Goal: Task Accomplishment & Management: Use online tool/utility

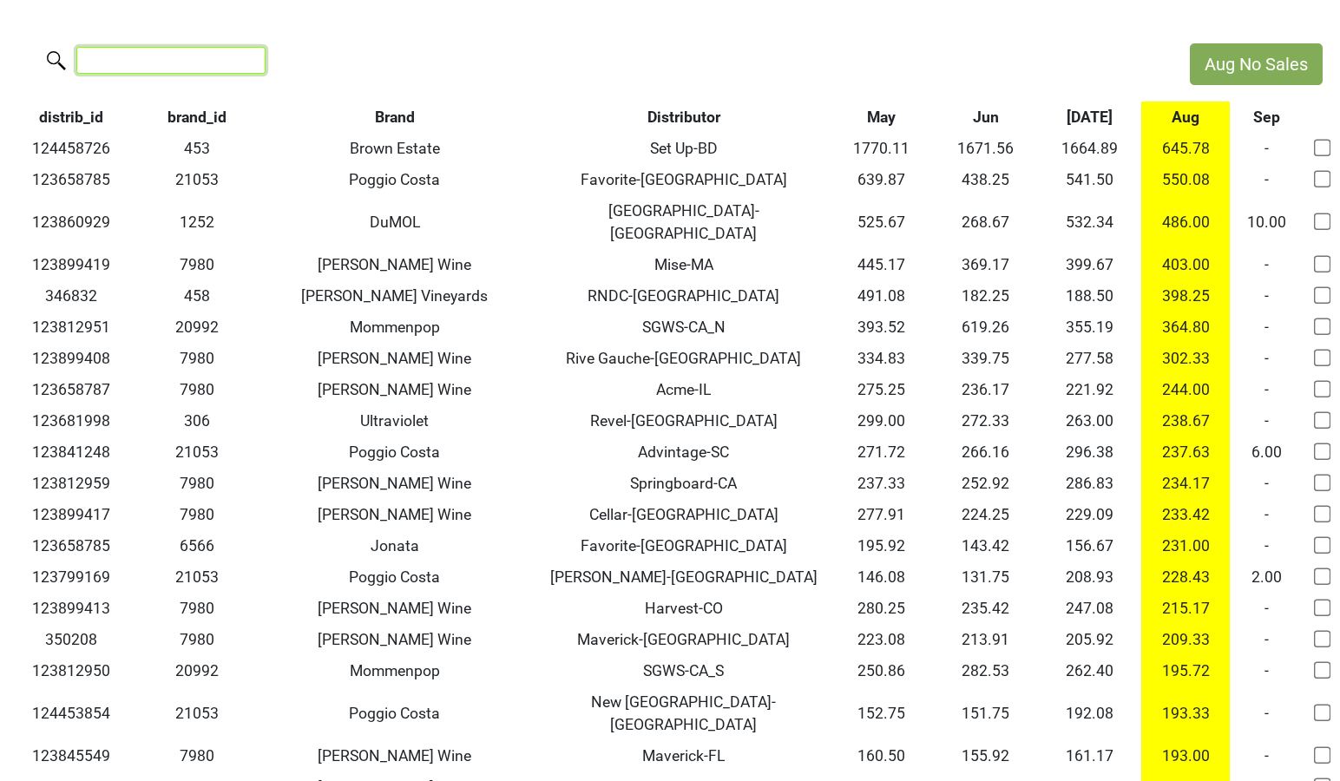
click at [193, 61] on input "search" at bounding box center [170, 60] width 189 height 27
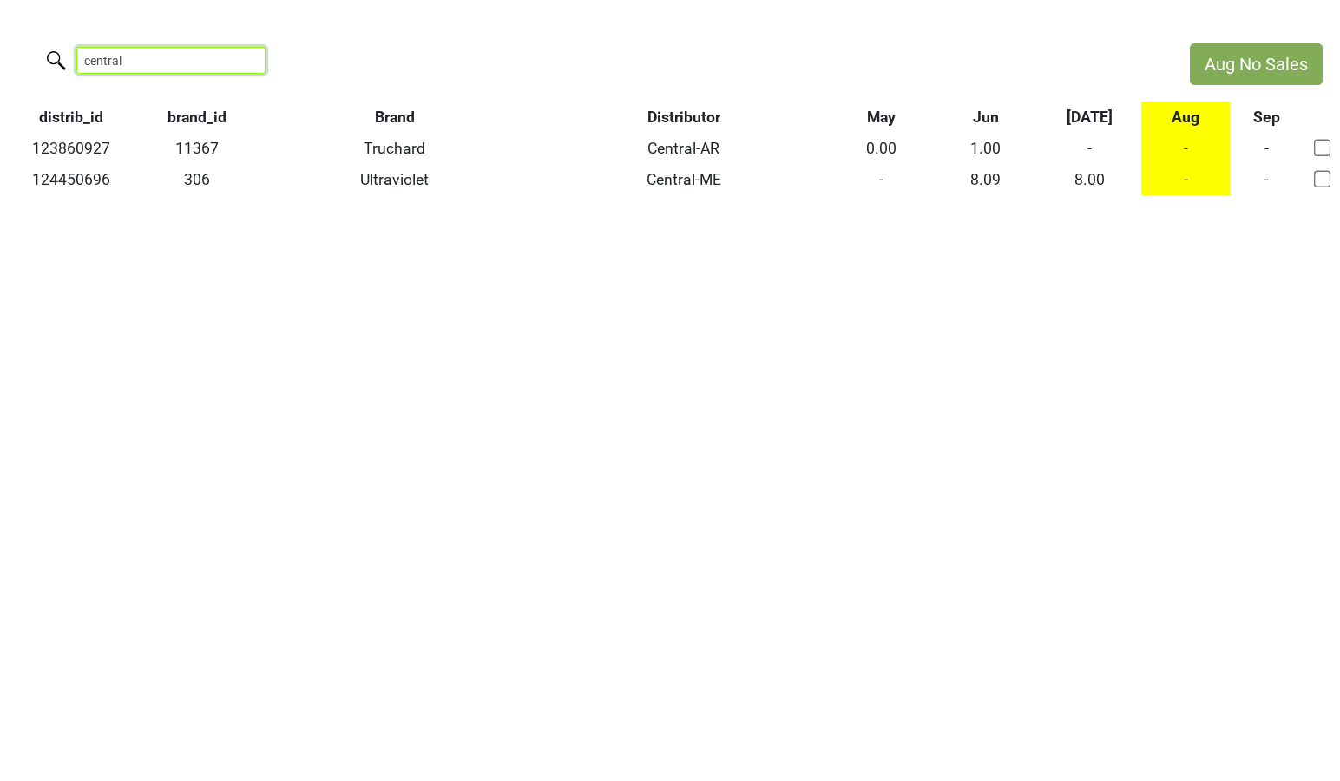
type input "central"
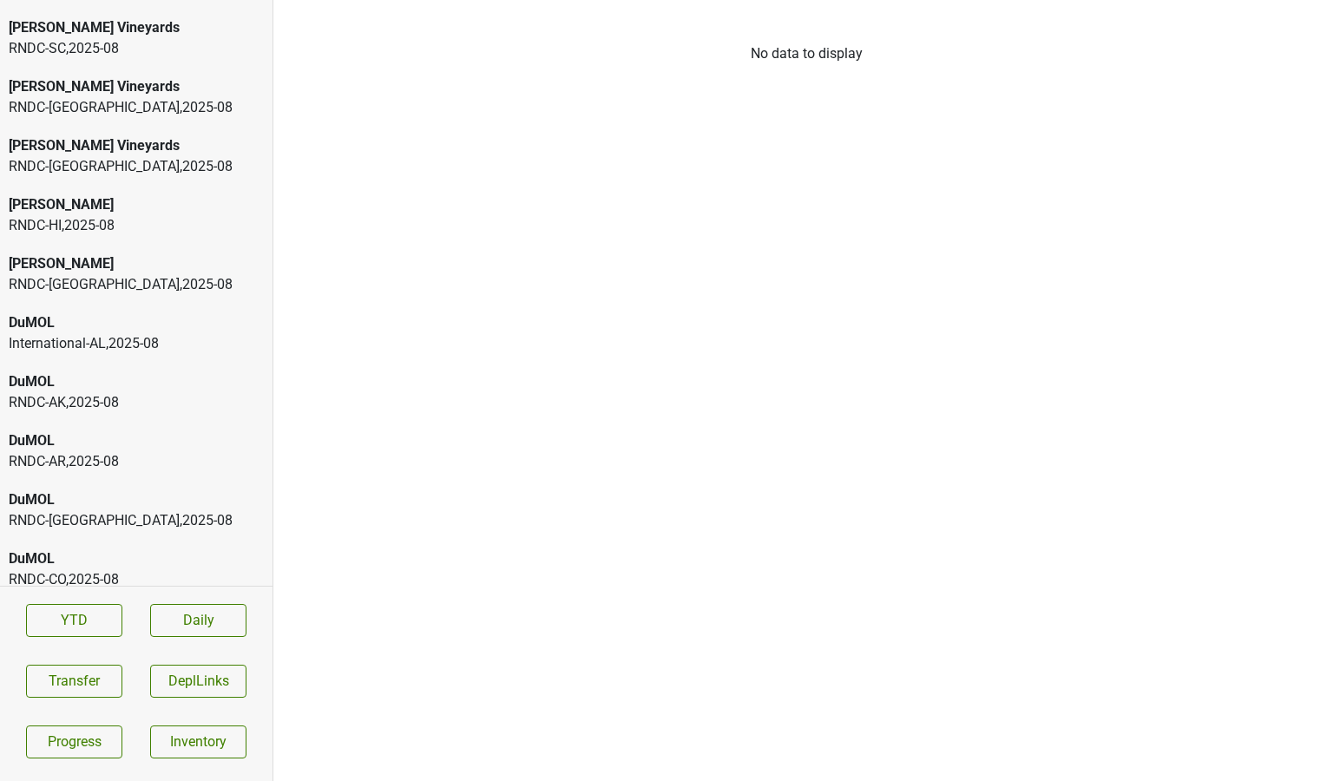
scroll to position [646, 0]
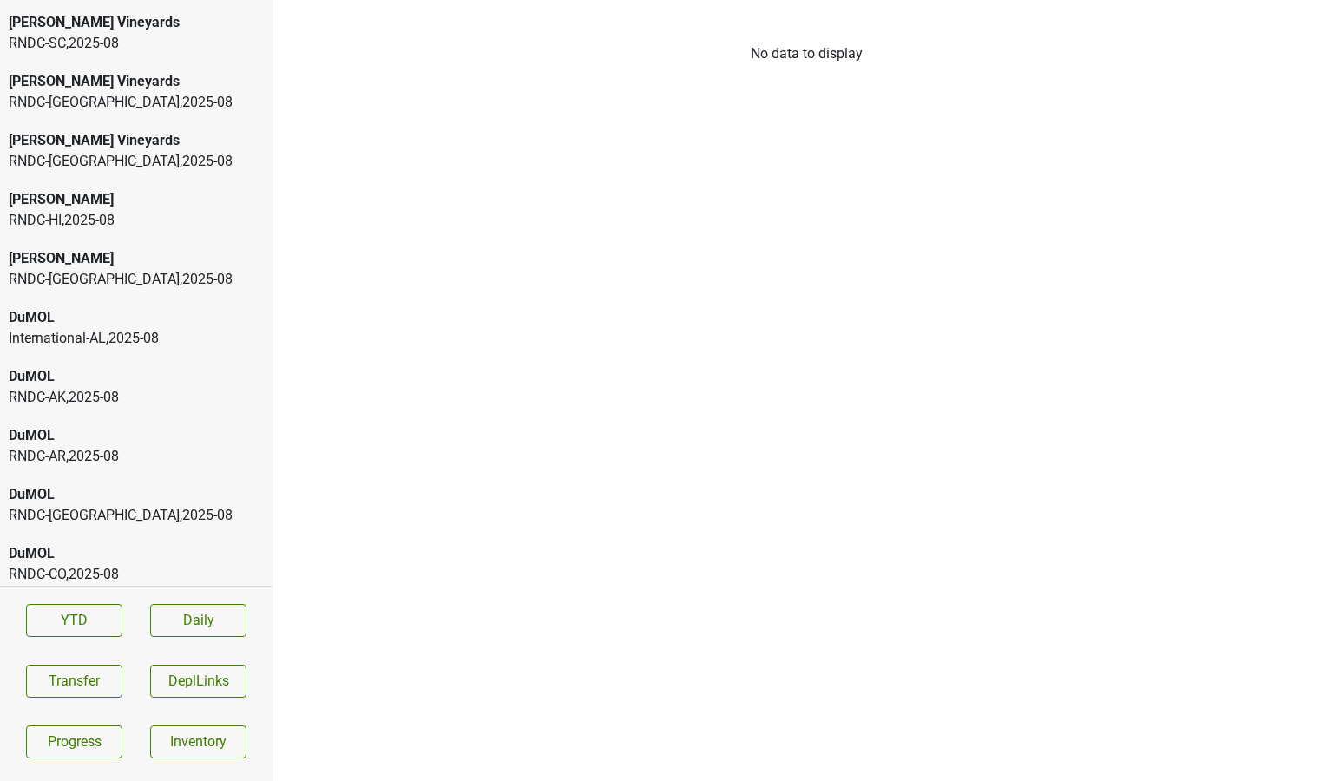
click at [162, 324] on div "DuMOL" at bounding box center [136, 317] width 255 height 21
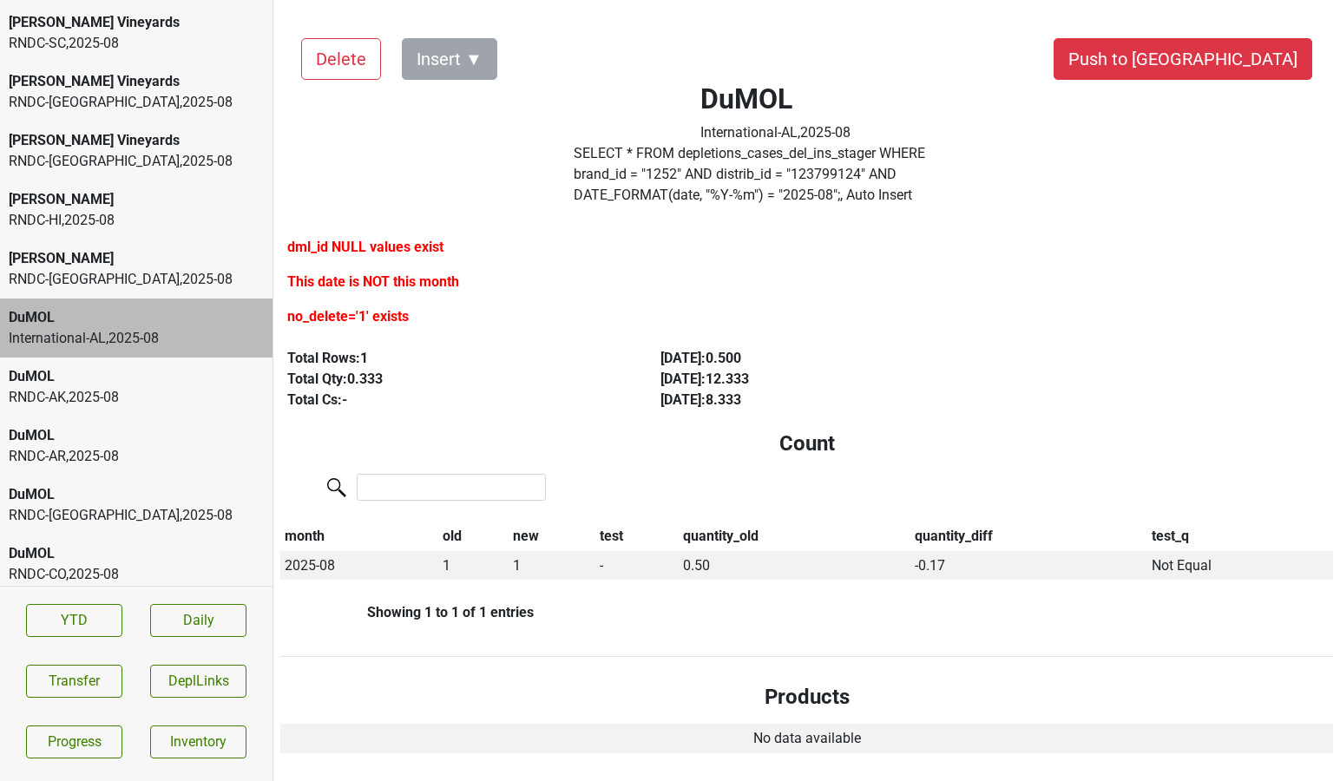
click at [166, 266] on div "Dalla Valle" at bounding box center [136, 258] width 255 height 21
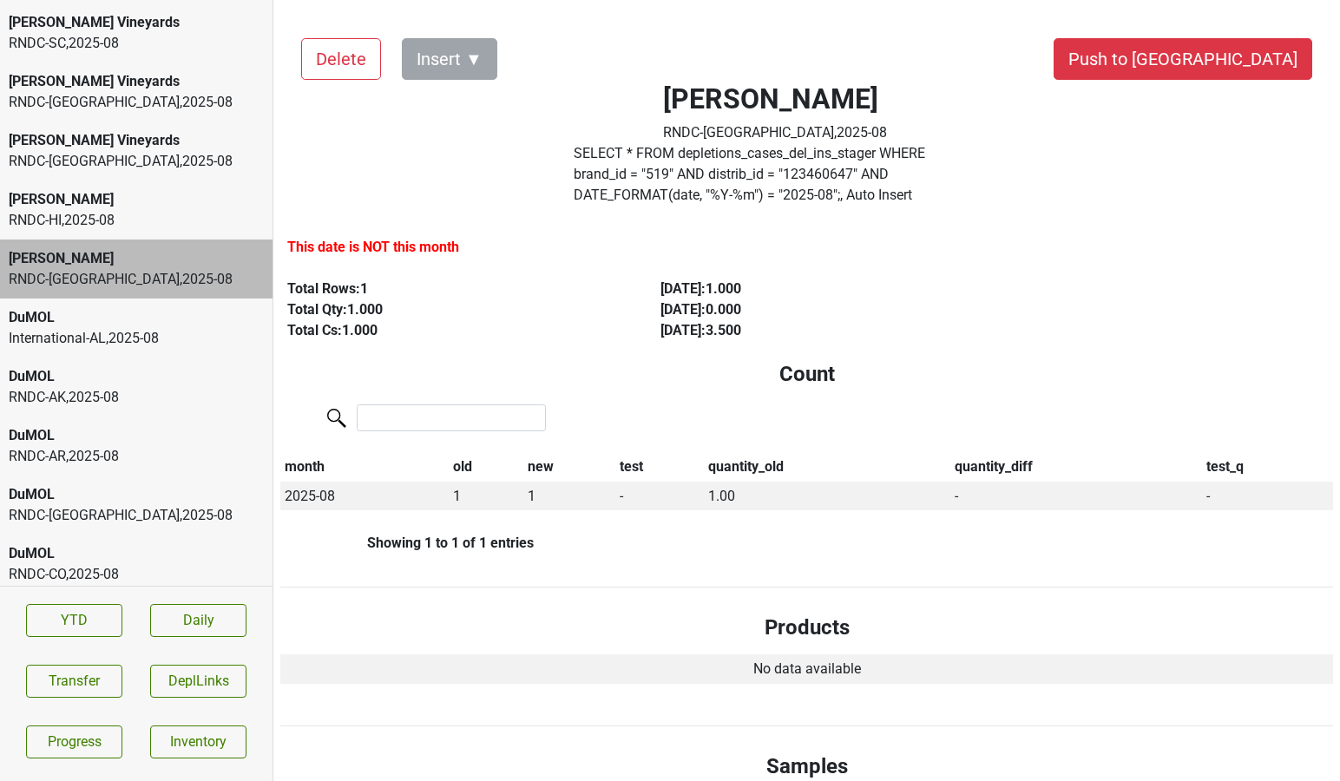
click at [160, 335] on div "International-AL , 2025 - 08" at bounding box center [136, 338] width 255 height 21
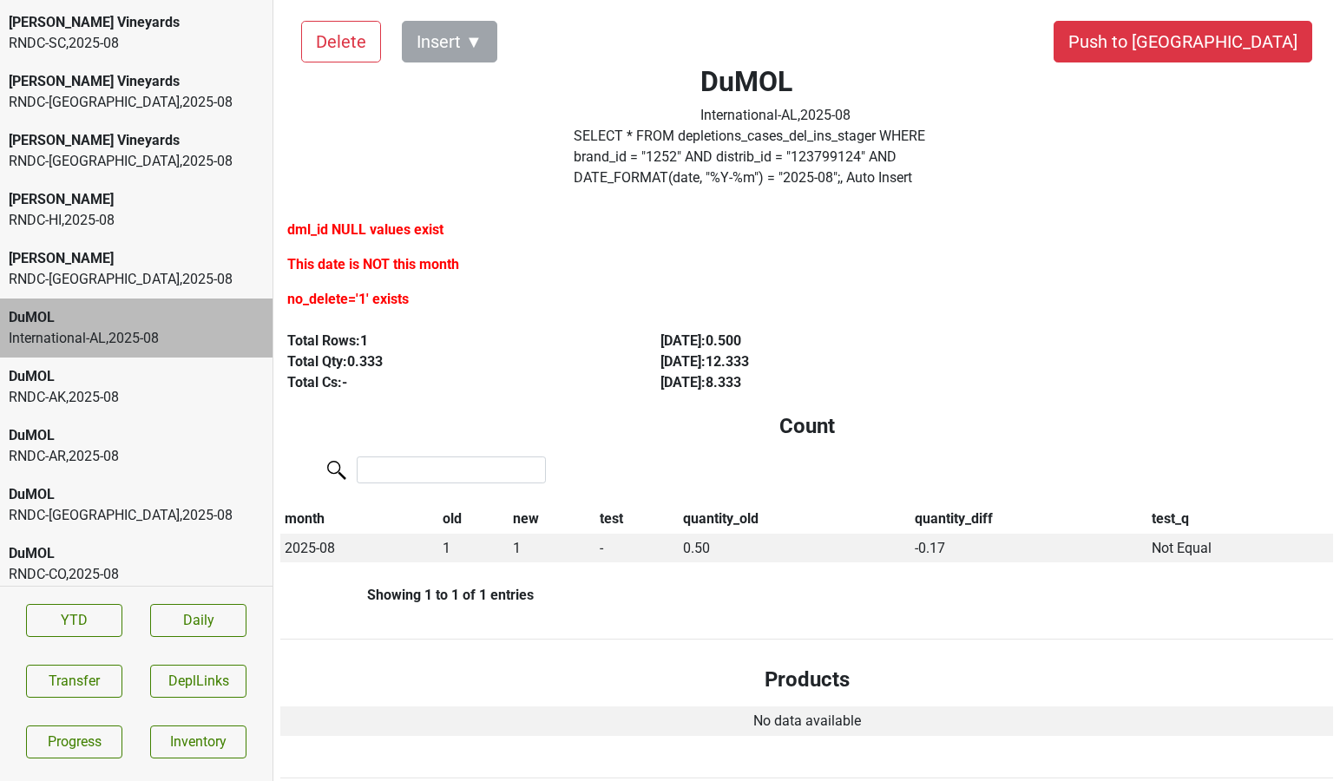
scroll to position [18, 0]
click at [178, 269] on div "RNDC-TX , 2025 - 08" at bounding box center [136, 279] width 255 height 21
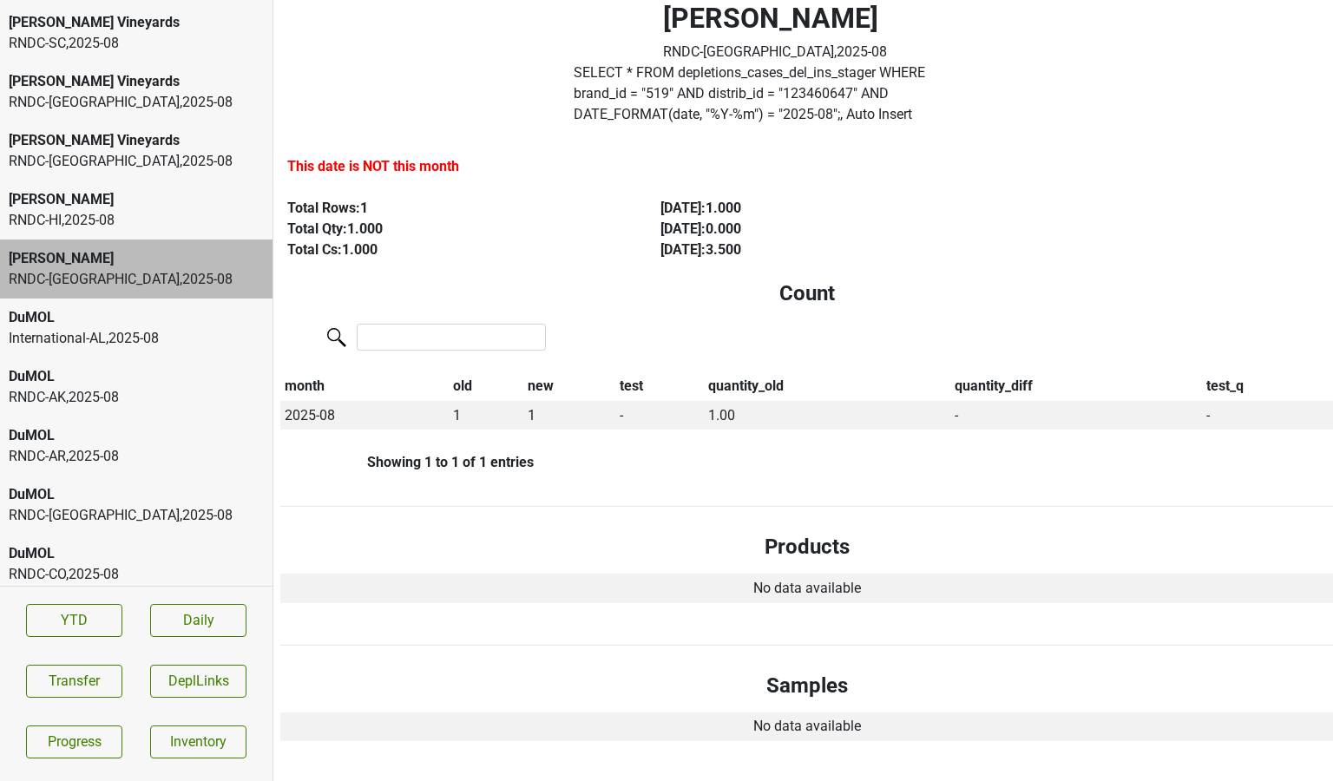
scroll to position [90, 0]
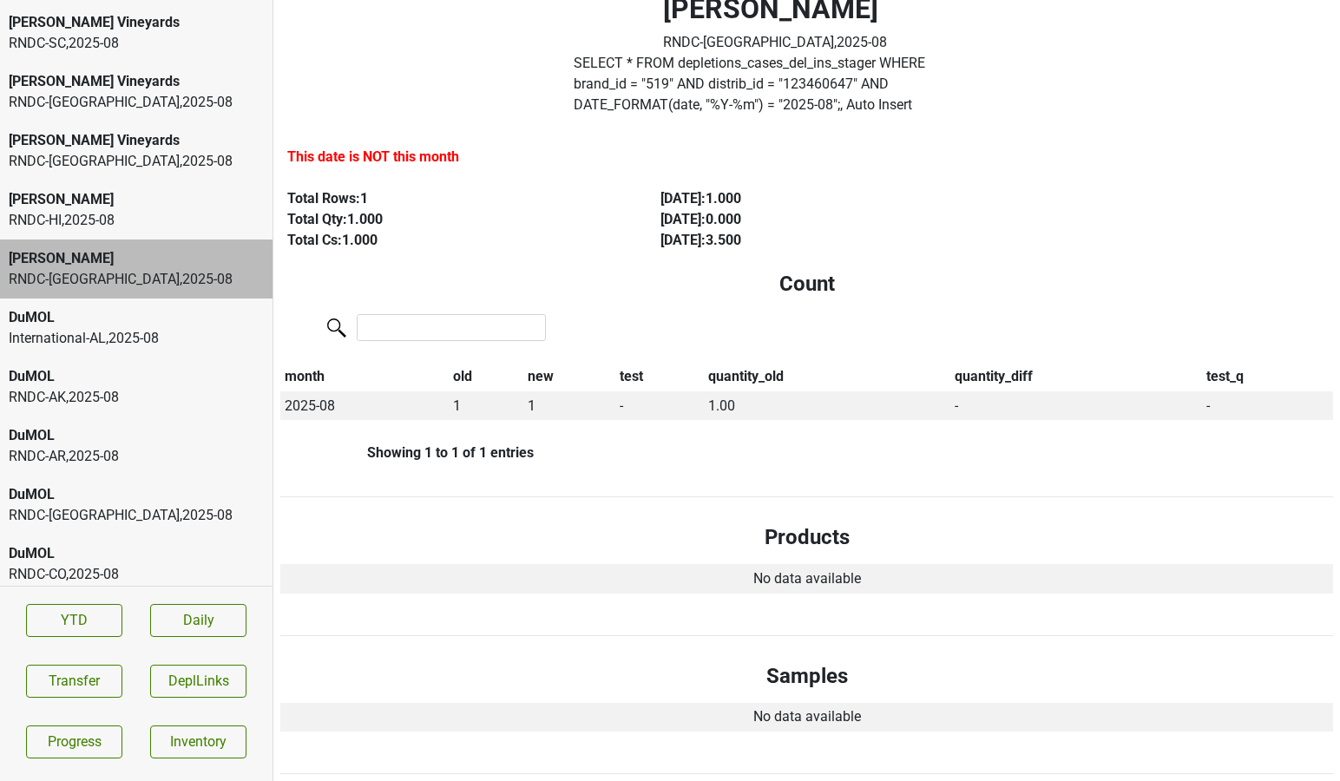
click at [160, 206] on div "[PERSON_NAME]" at bounding box center [136, 199] width 255 height 21
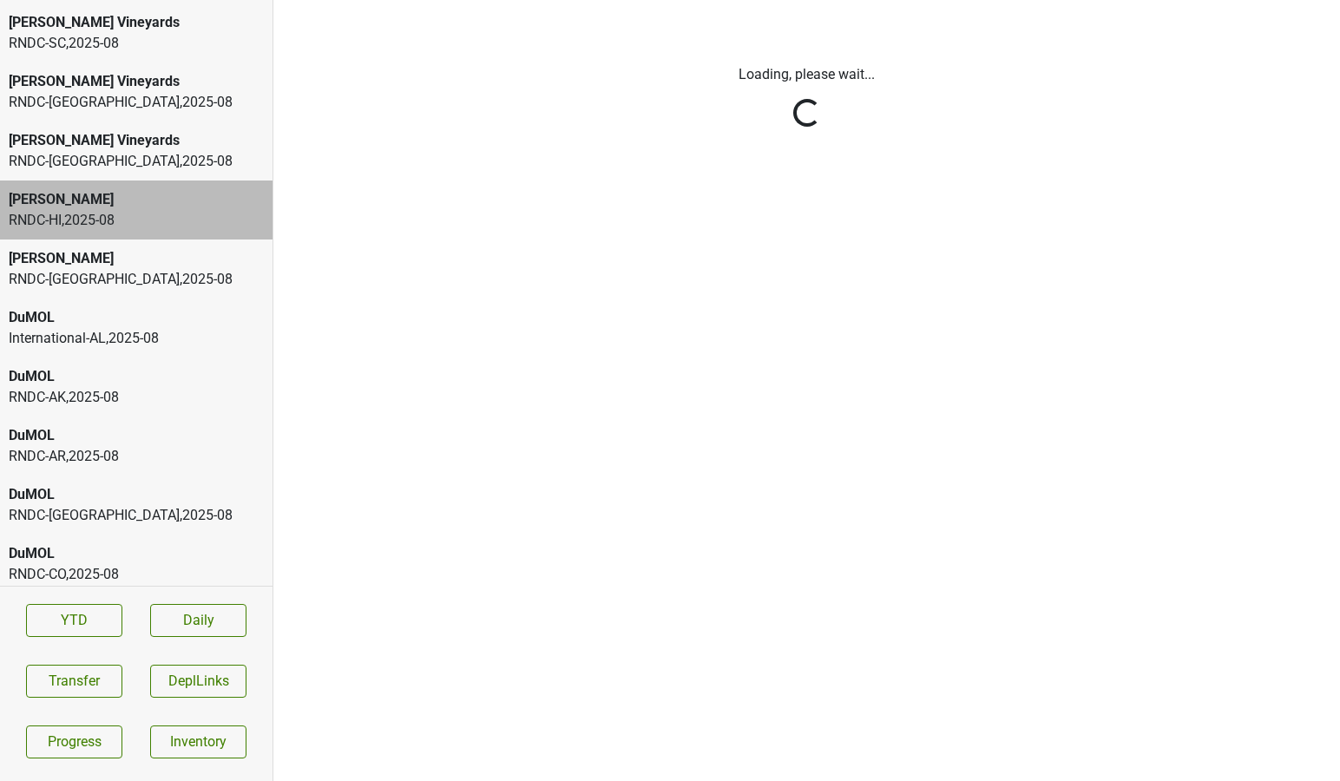
scroll to position [0, 0]
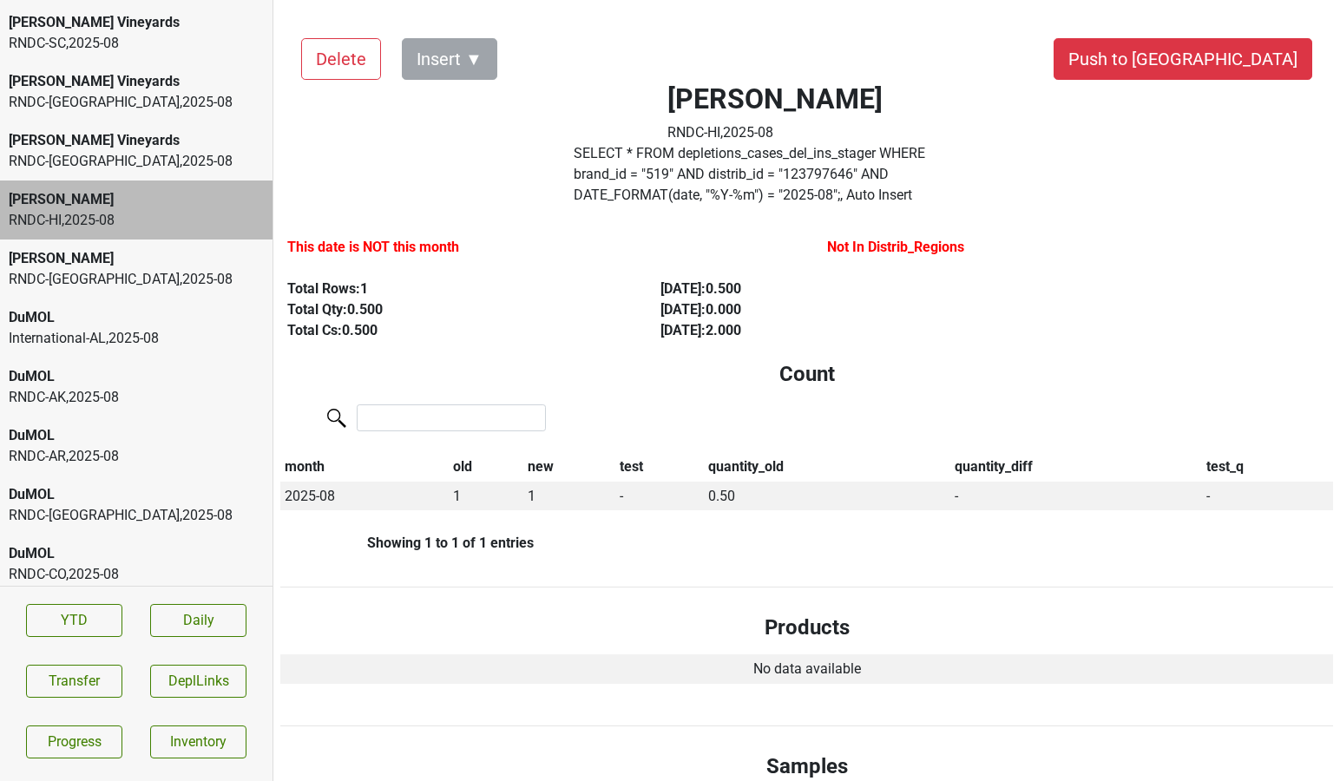
click at [141, 165] on div "RNDC-WA , 2025 - 08" at bounding box center [136, 161] width 255 height 21
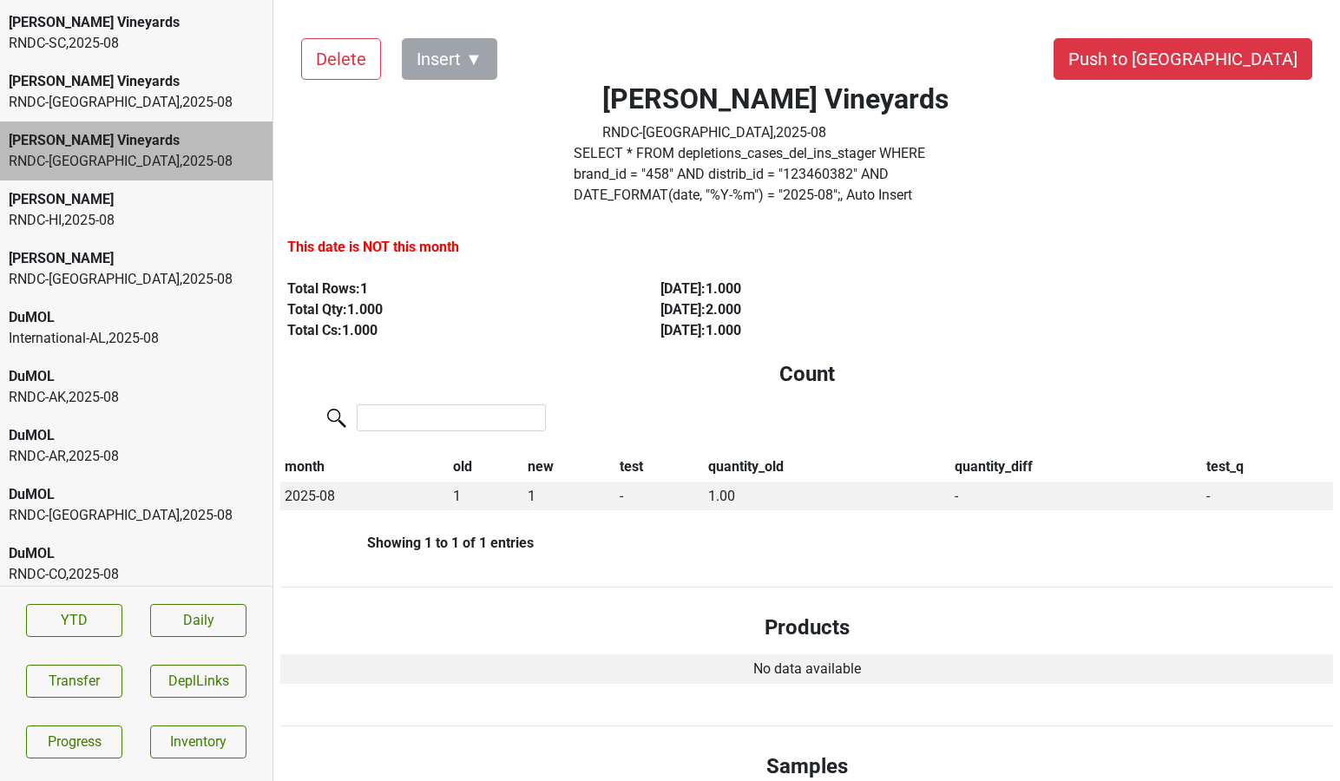
click at [119, 103] on div "RNDC-VA , 2025 - 08" at bounding box center [136, 102] width 255 height 21
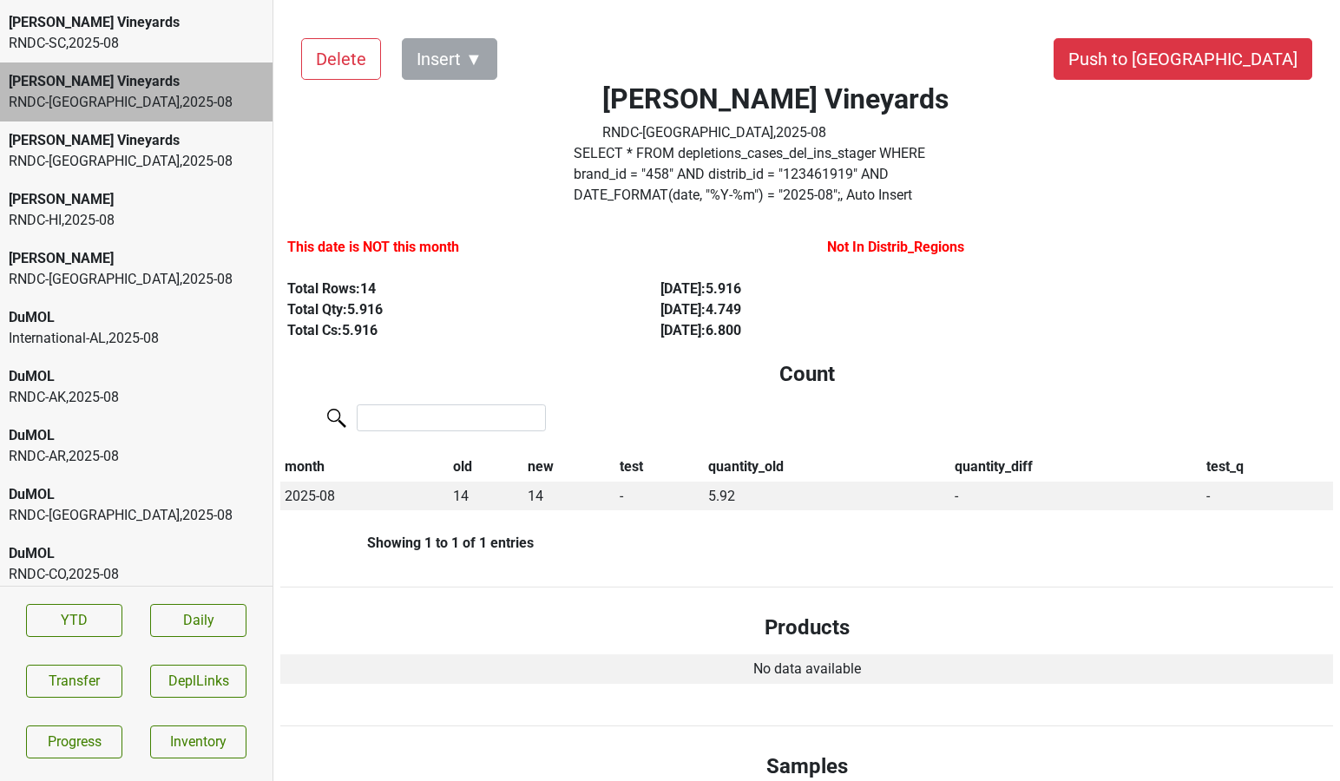
click at [115, 321] on div "DuMOL" at bounding box center [136, 317] width 255 height 21
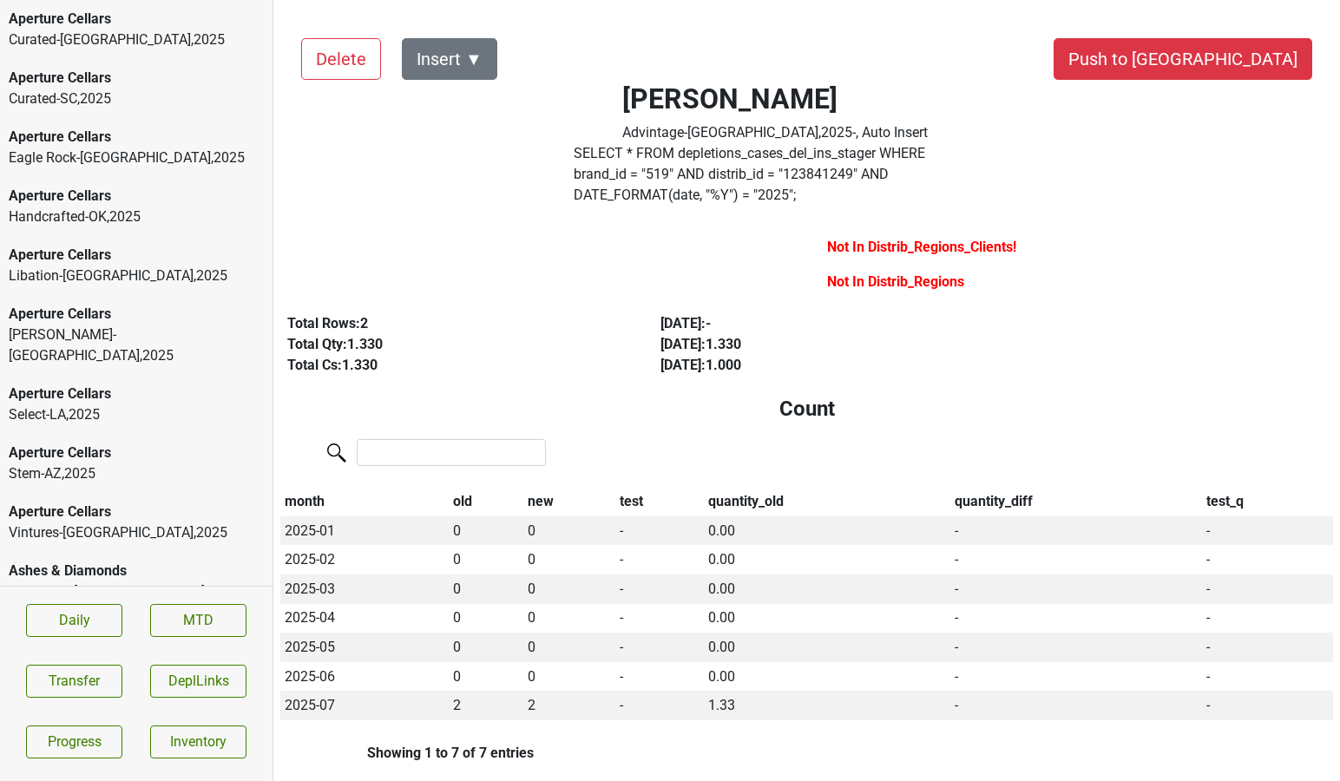
scroll to position [4231, 0]
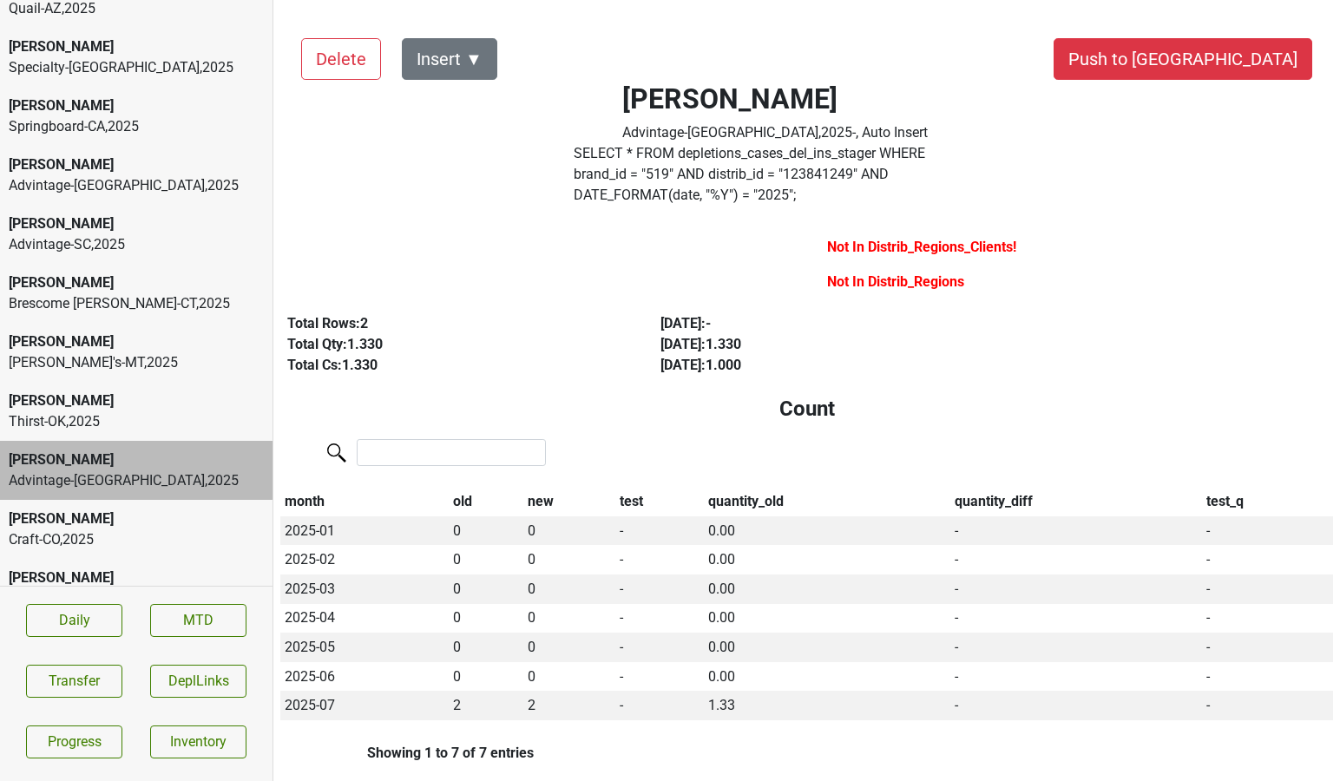
click at [198, 264] on div "Colgin Brescome Barton-CT , 2025" at bounding box center [136, 293] width 272 height 59
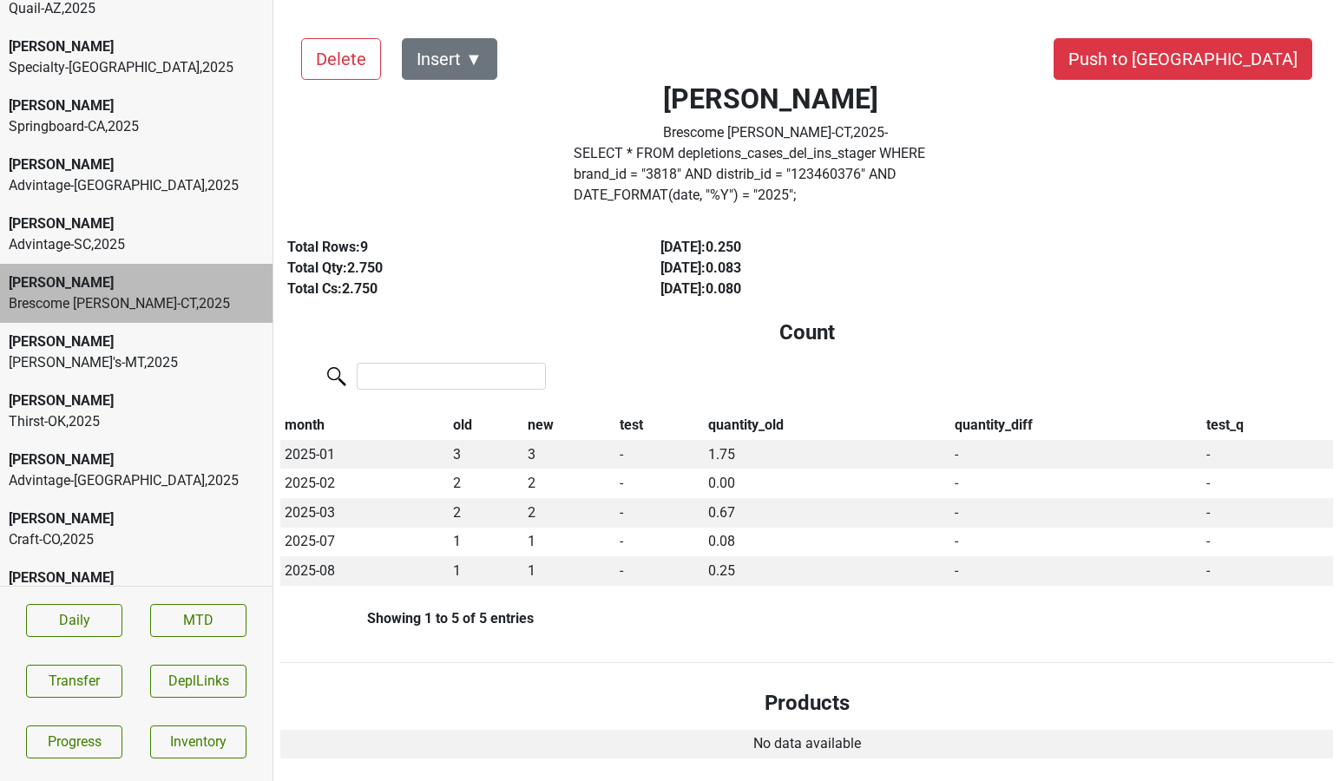
click at [178, 529] on div "Craft-CO , 2025" at bounding box center [136, 539] width 255 height 21
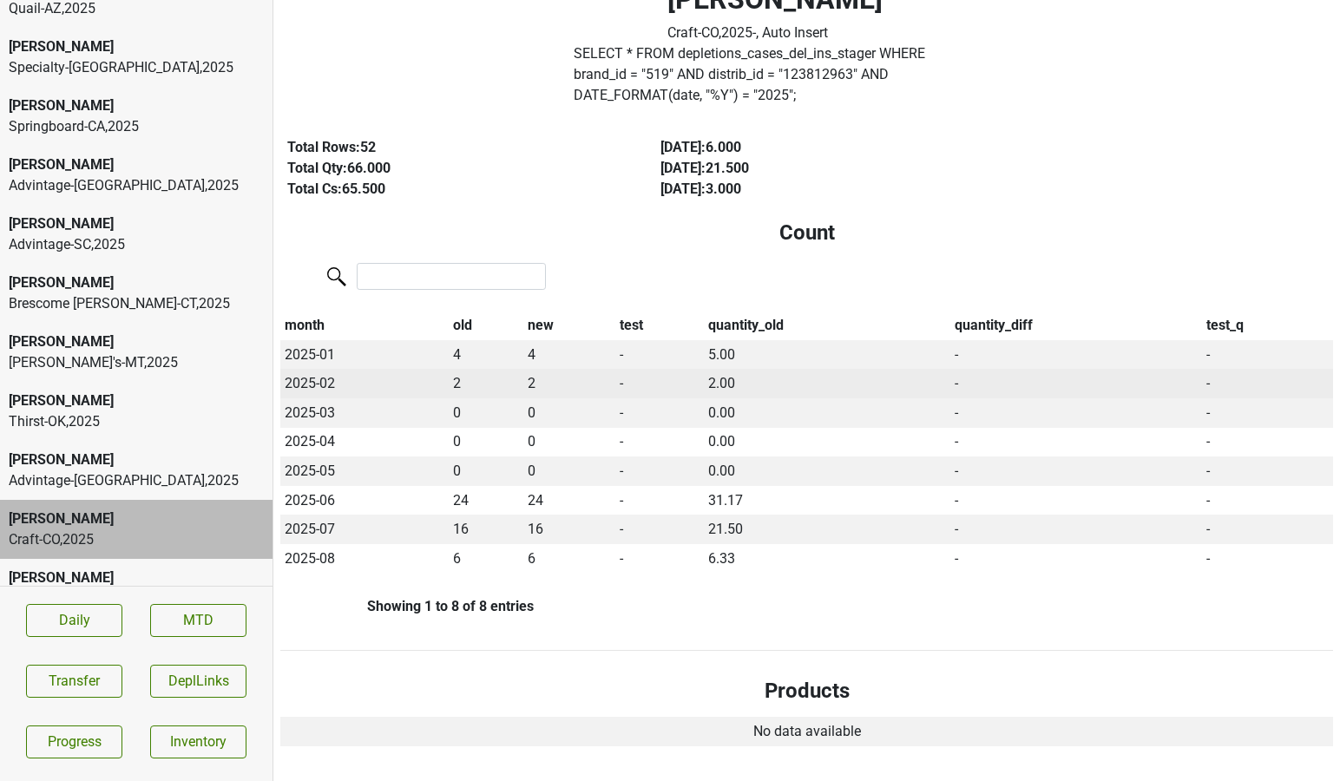
scroll to position [0, 0]
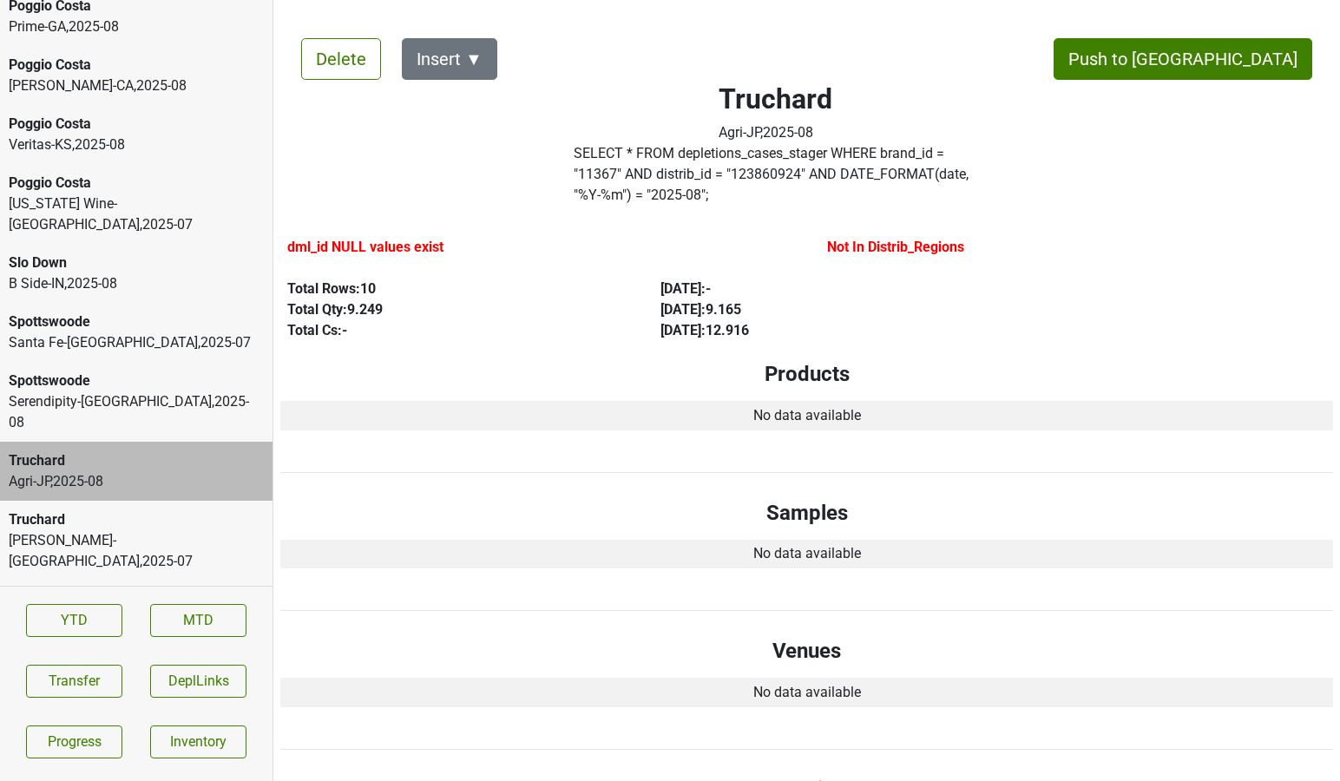
scroll to position [4659, 0]
click at [92, 681] on button "Transfer" at bounding box center [74, 681] width 96 height 33
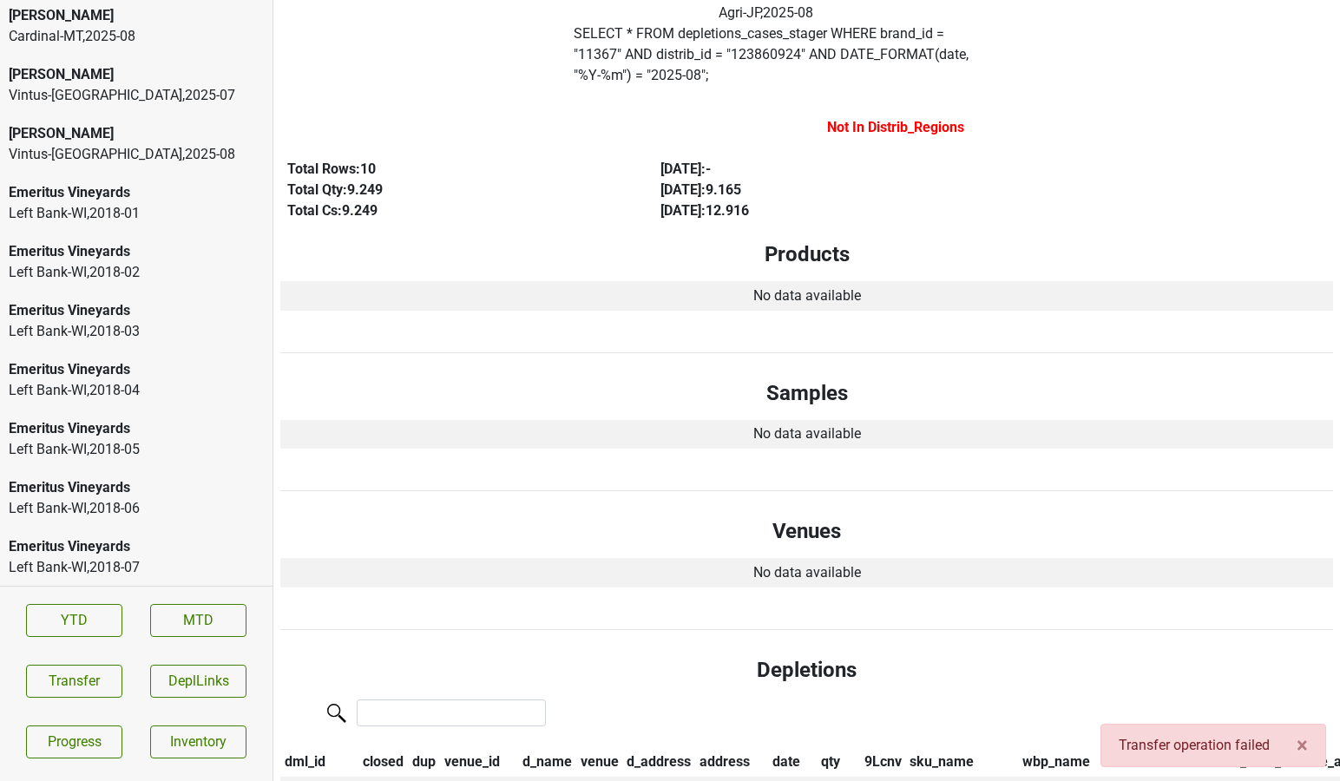
scroll to position [0, 0]
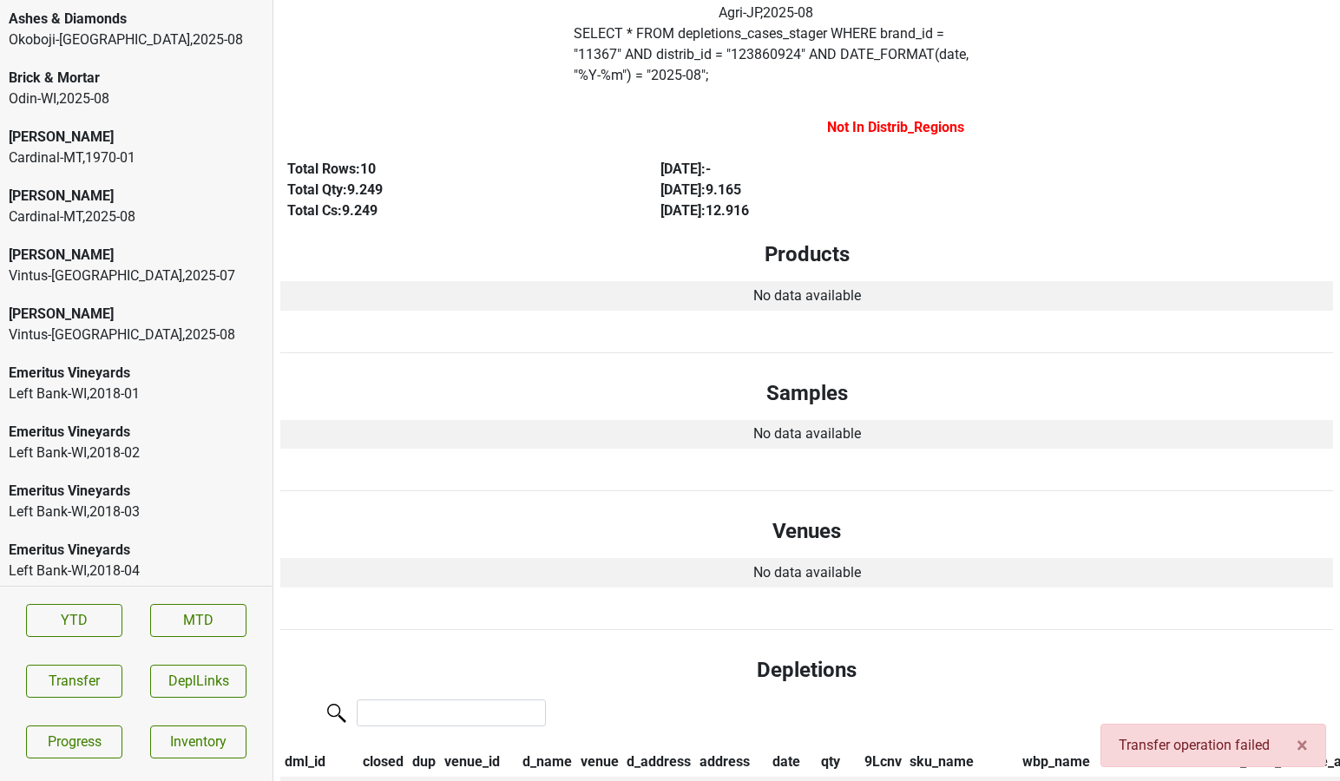
click at [107, 33] on div "Okoboji-IA , 2025 - 08" at bounding box center [136, 39] width 255 height 21
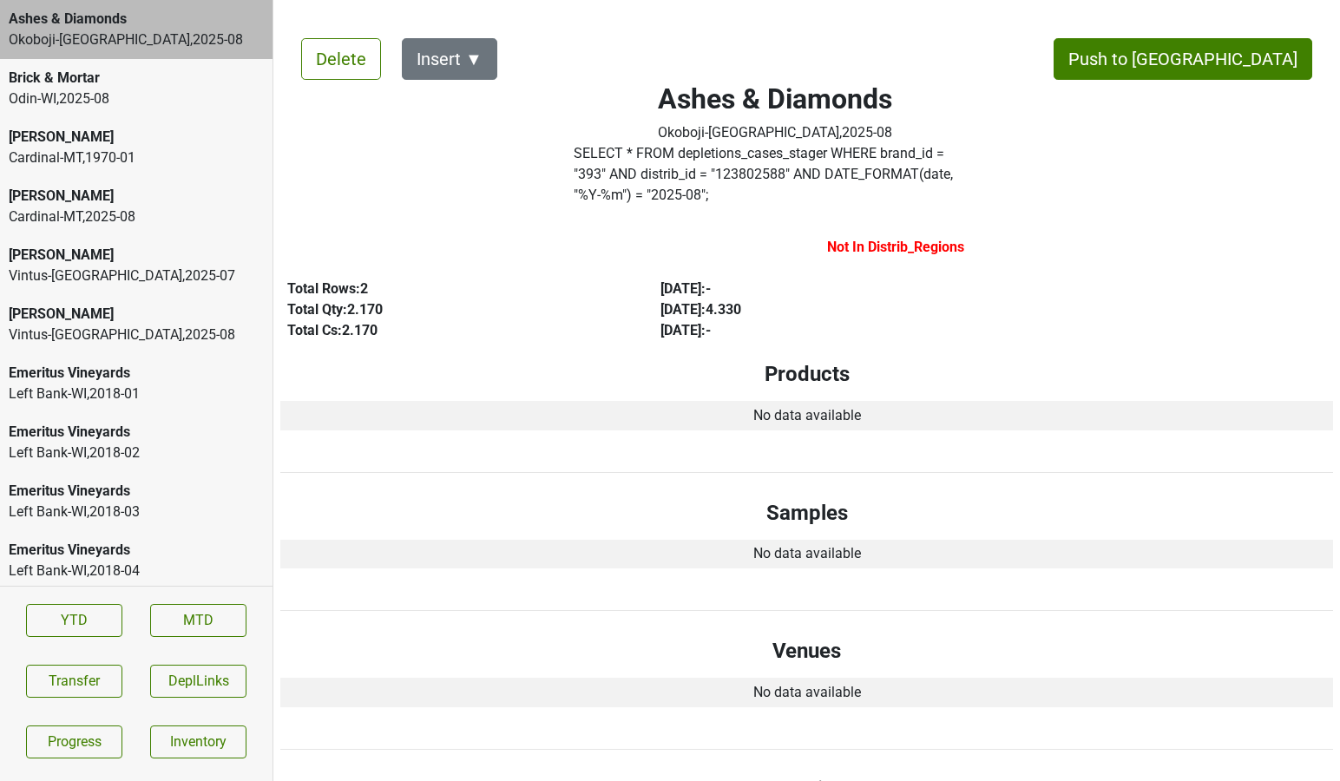
click at [1297, 744] on div "Delete Insert ▼ Push to DC Ashes & Diamonds Okoboji-IA , 2025 - 08 SELECT * FRO…" at bounding box center [806, 586] width 1052 height 1139
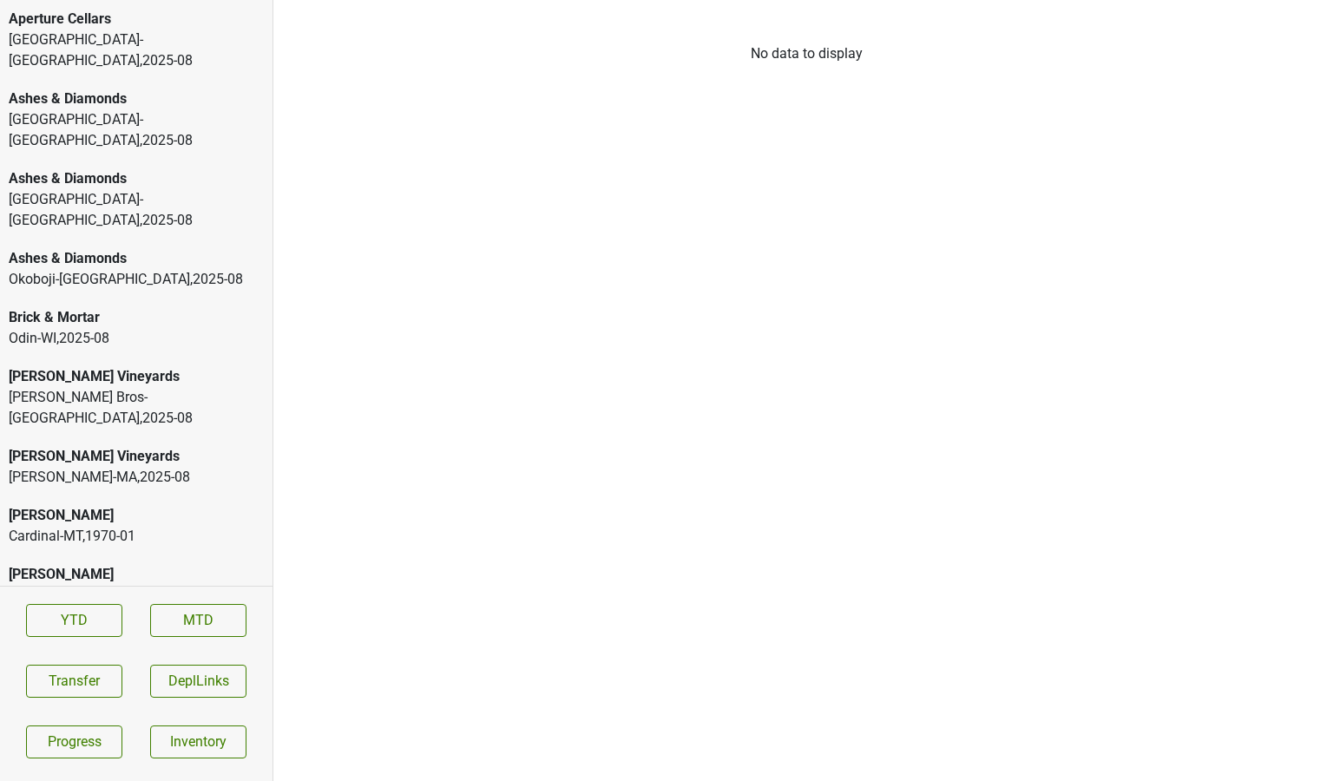
click at [174, 46] on div "[GEOGRAPHIC_DATA]-[GEOGRAPHIC_DATA] , 2025 - 08" at bounding box center [136, 50] width 255 height 42
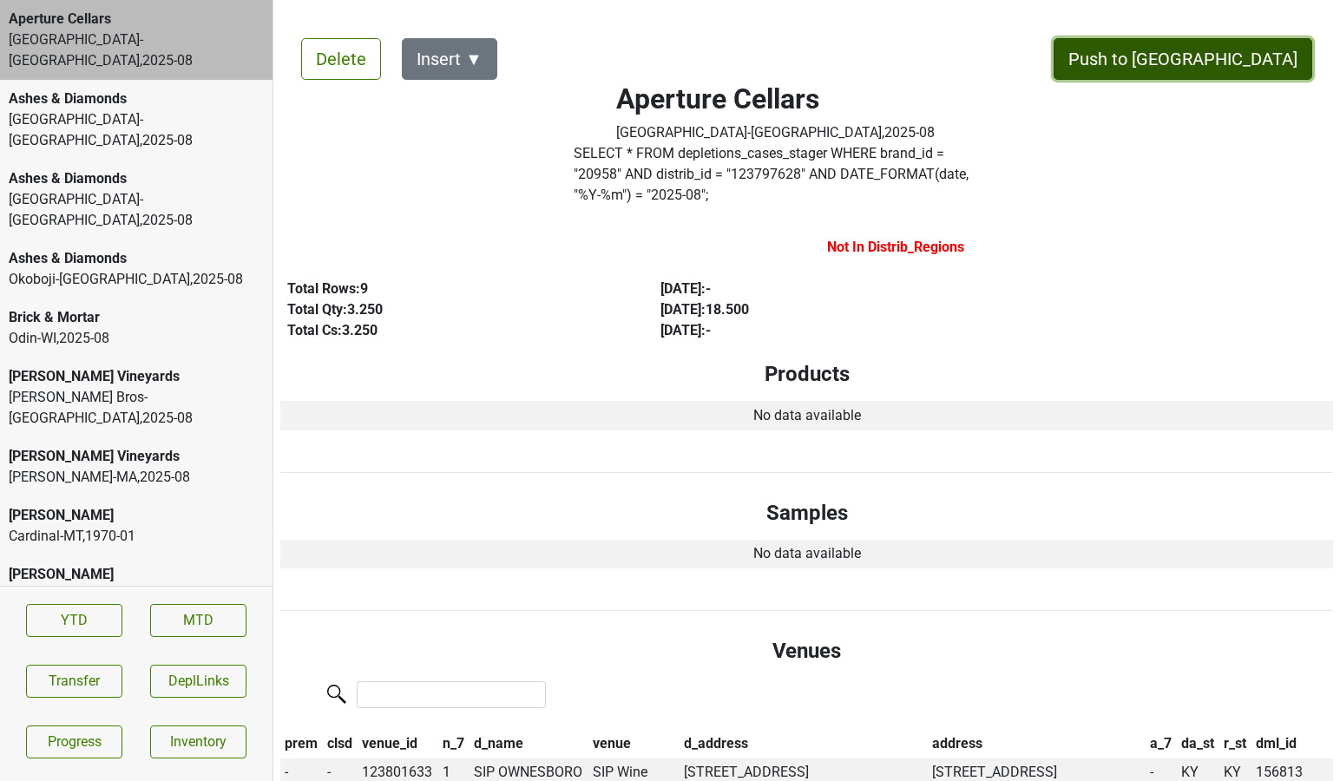
click at [1240, 69] on button "Push to [GEOGRAPHIC_DATA]" at bounding box center [1182, 59] width 259 height 42
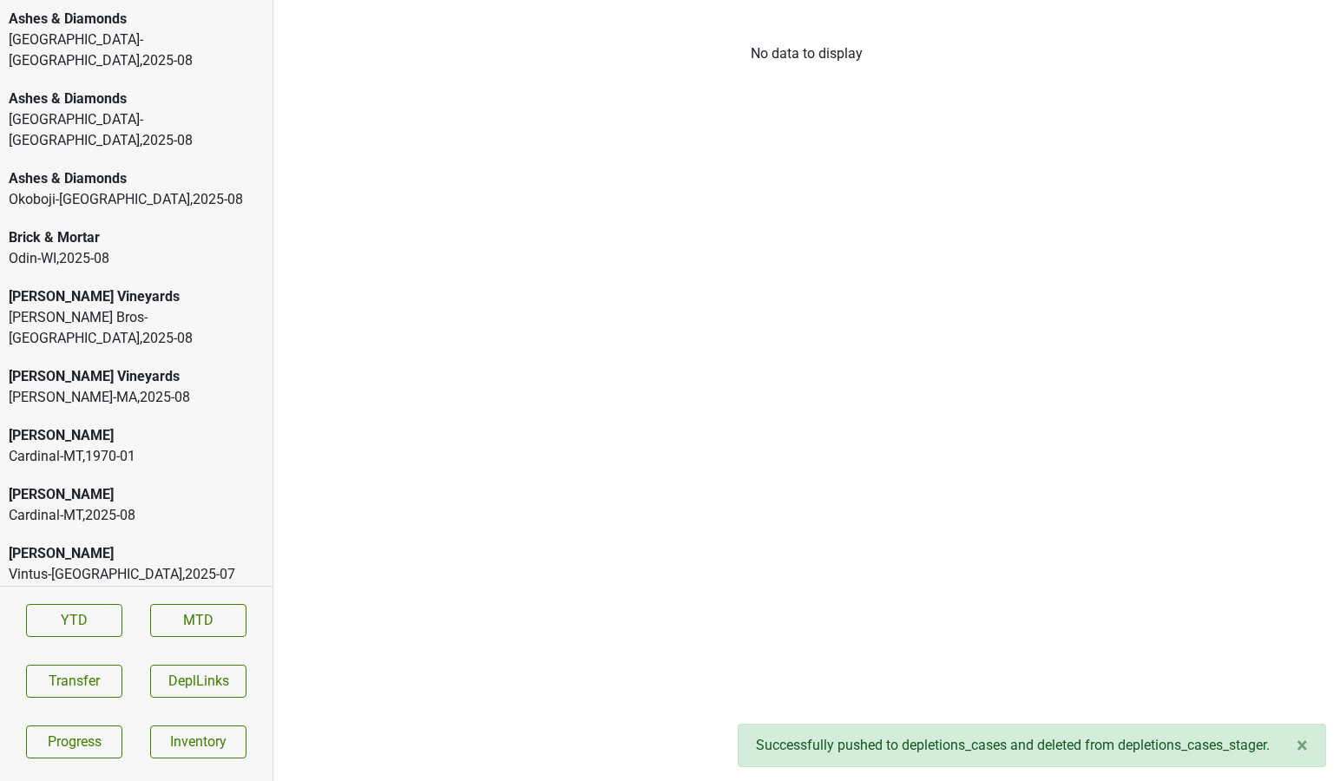
click at [174, 38] on div "[GEOGRAPHIC_DATA]-[GEOGRAPHIC_DATA] , 2025 - 08" at bounding box center [136, 50] width 255 height 42
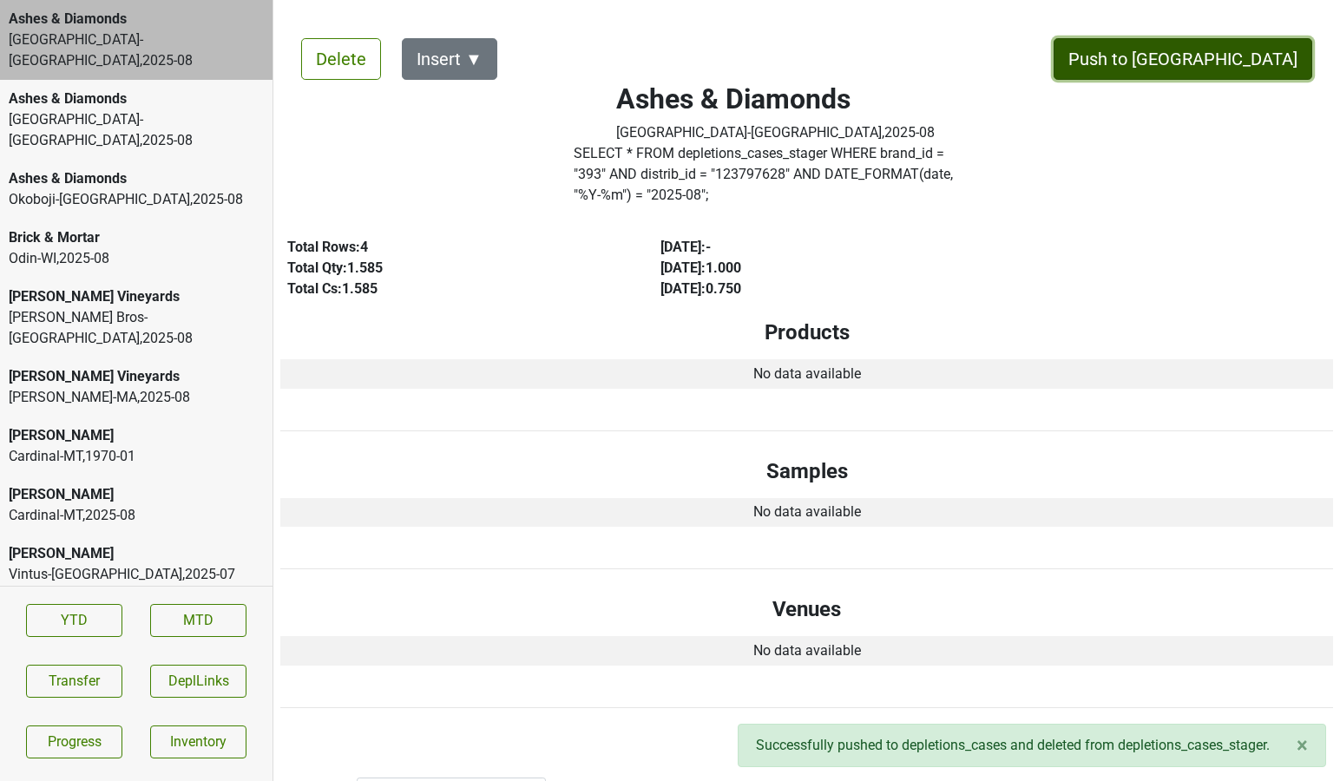
click at [1262, 75] on button "Push to [GEOGRAPHIC_DATA]" at bounding box center [1182, 59] width 259 height 42
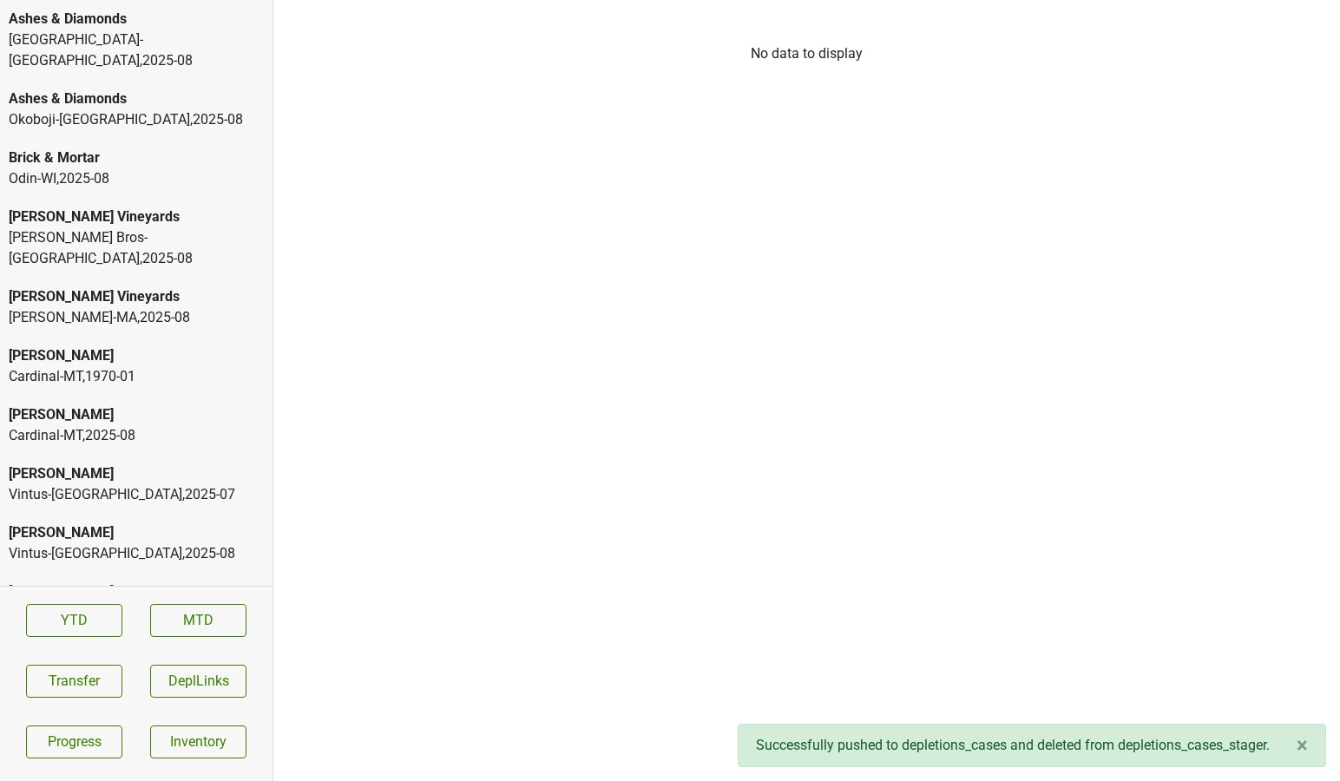
click at [185, 29] on div "Ashes & Diamonds" at bounding box center [136, 19] width 255 height 21
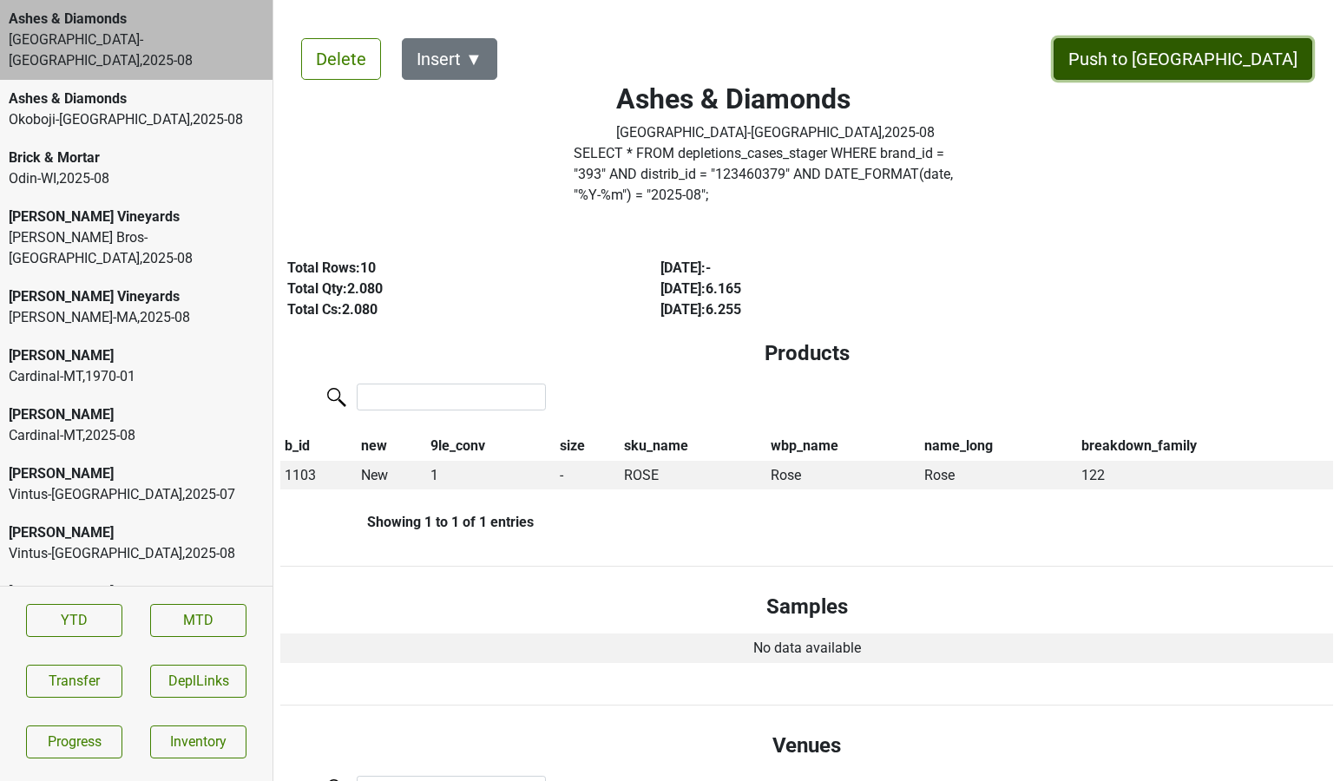
click at [1232, 65] on button "Push to [GEOGRAPHIC_DATA]" at bounding box center [1182, 59] width 259 height 42
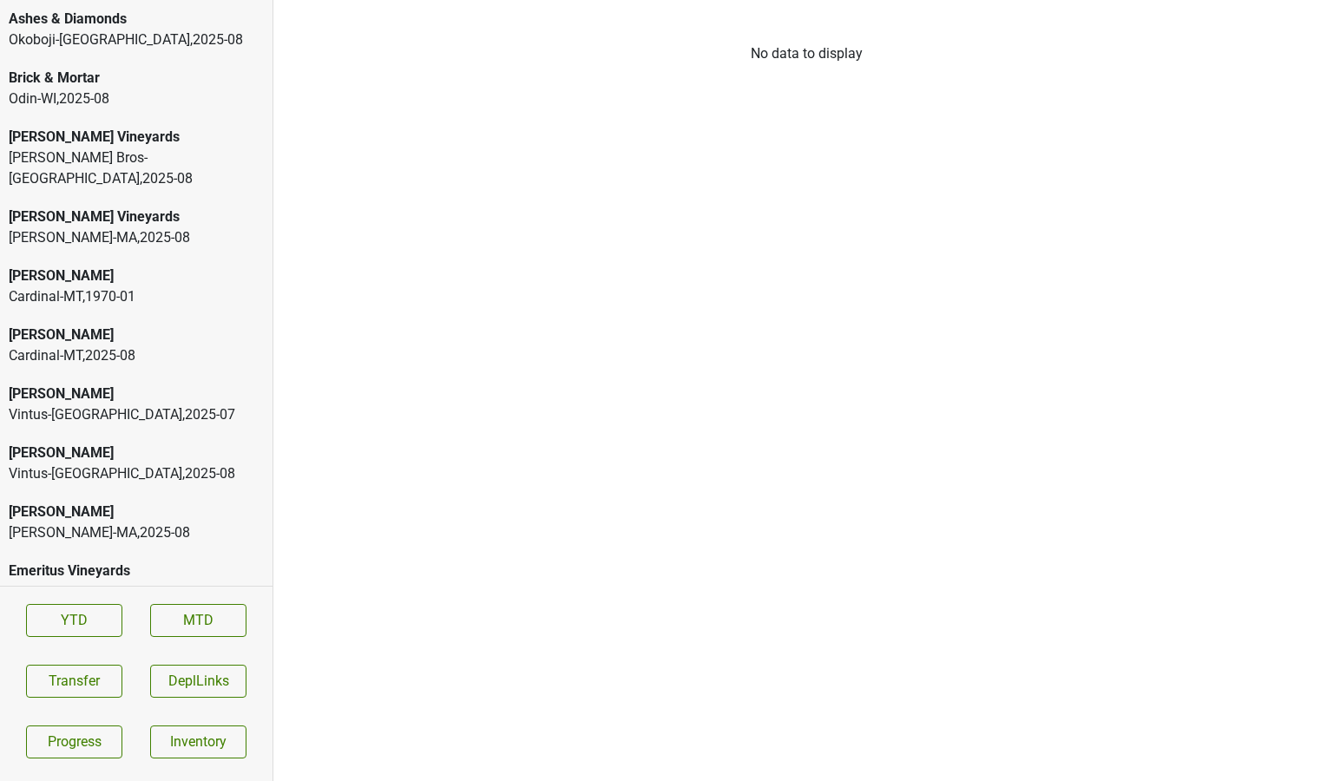
click at [157, 91] on div "Odin-[GEOGRAPHIC_DATA] , 2025 - 08" at bounding box center [136, 98] width 255 height 21
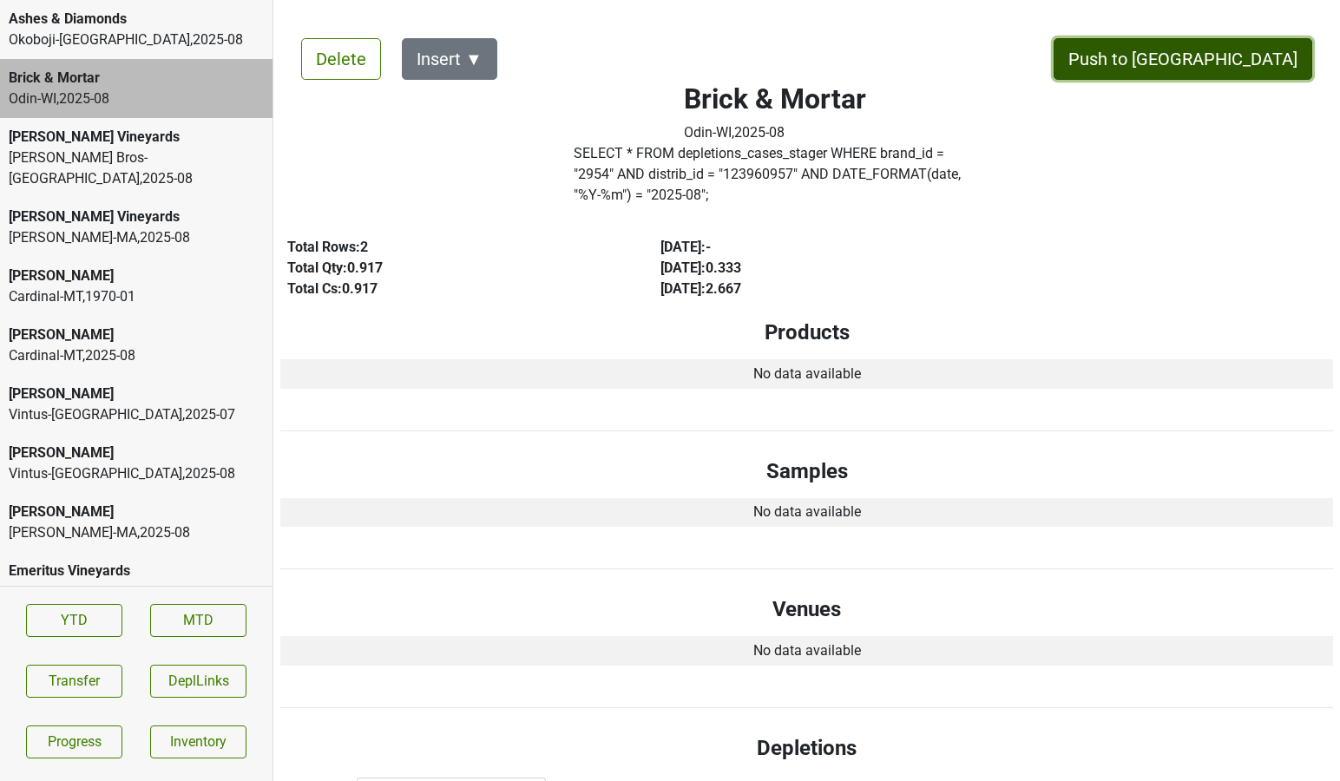
click at [1229, 69] on button "Push to [GEOGRAPHIC_DATA]" at bounding box center [1182, 59] width 259 height 42
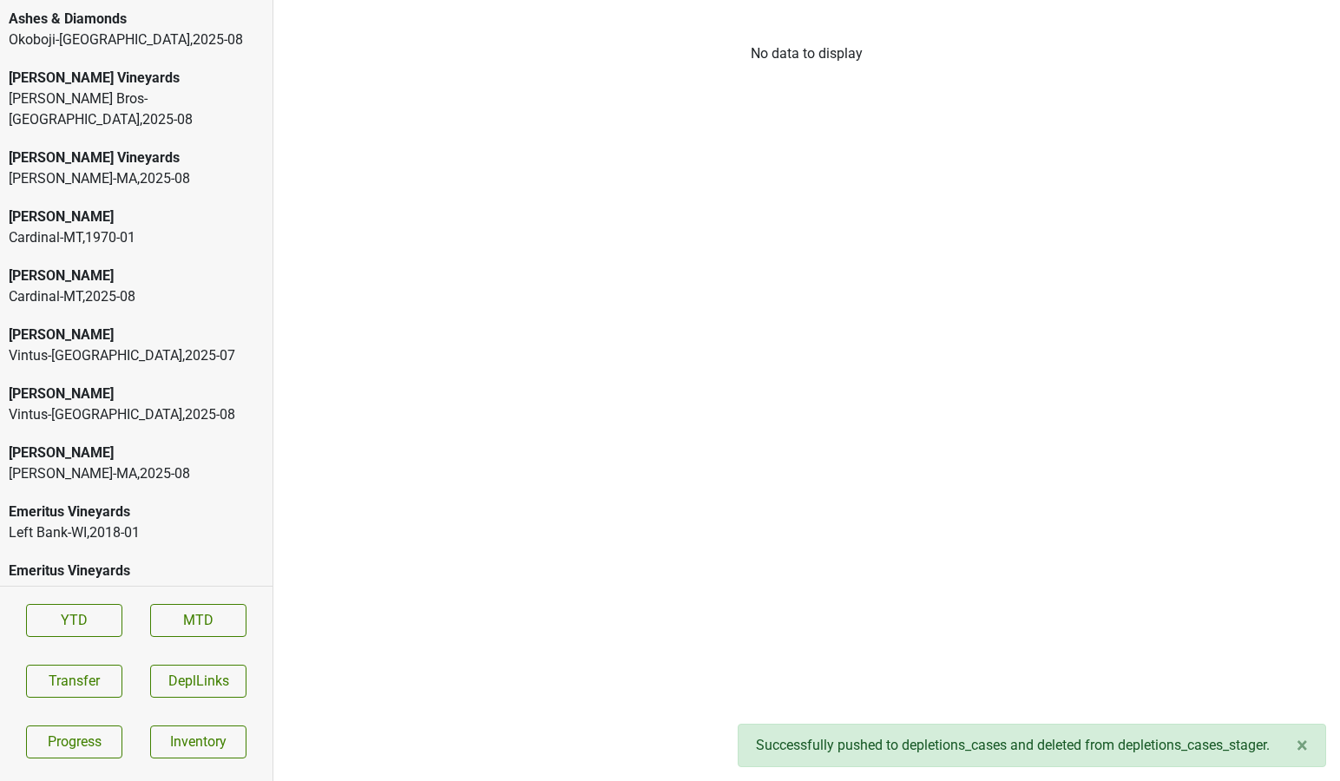
click at [154, 83] on div "Buehler Vineyards" at bounding box center [136, 78] width 255 height 21
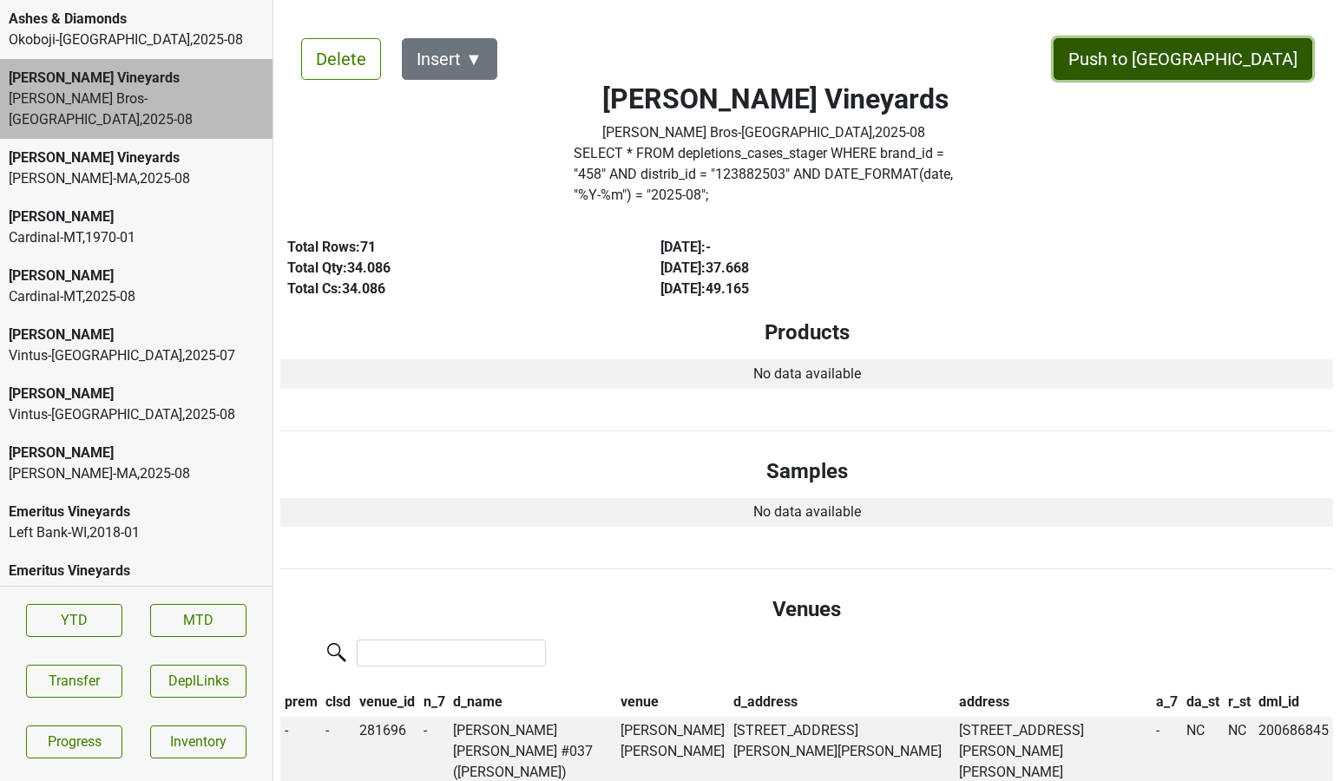
click at [1211, 62] on button "Push to DC" at bounding box center [1182, 59] width 259 height 42
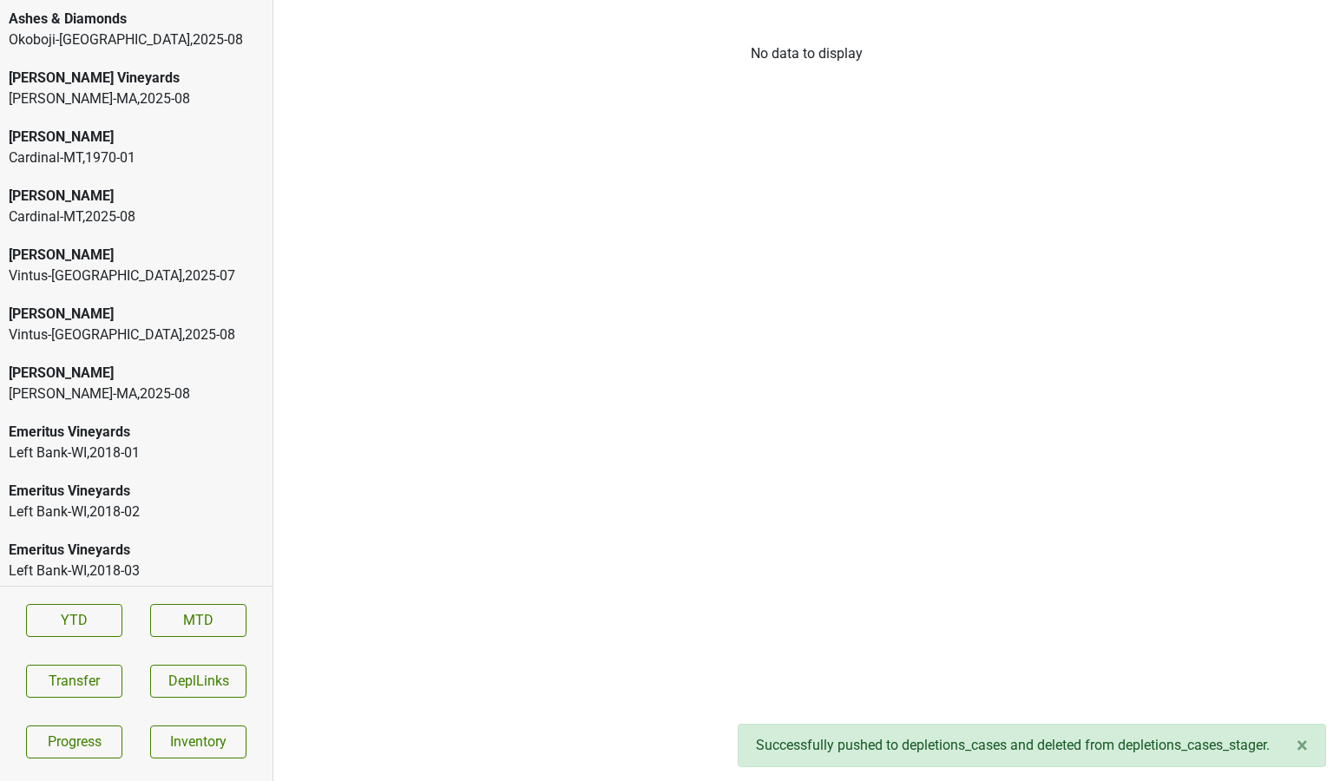
click at [198, 88] on div "Buehler Vineyards" at bounding box center [136, 78] width 255 height 21
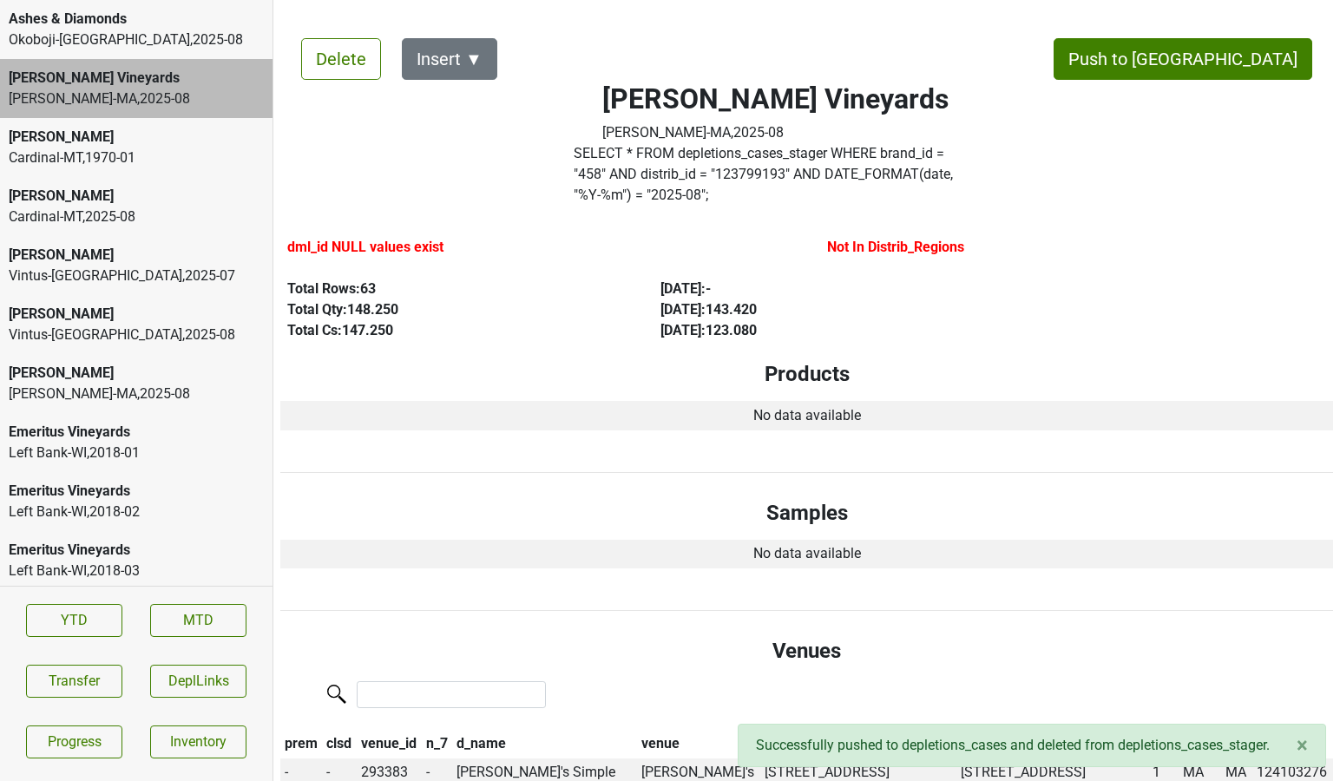
click at [179, 131] on div "Cobb" at bounding box center [136, 137] width 255 height 21
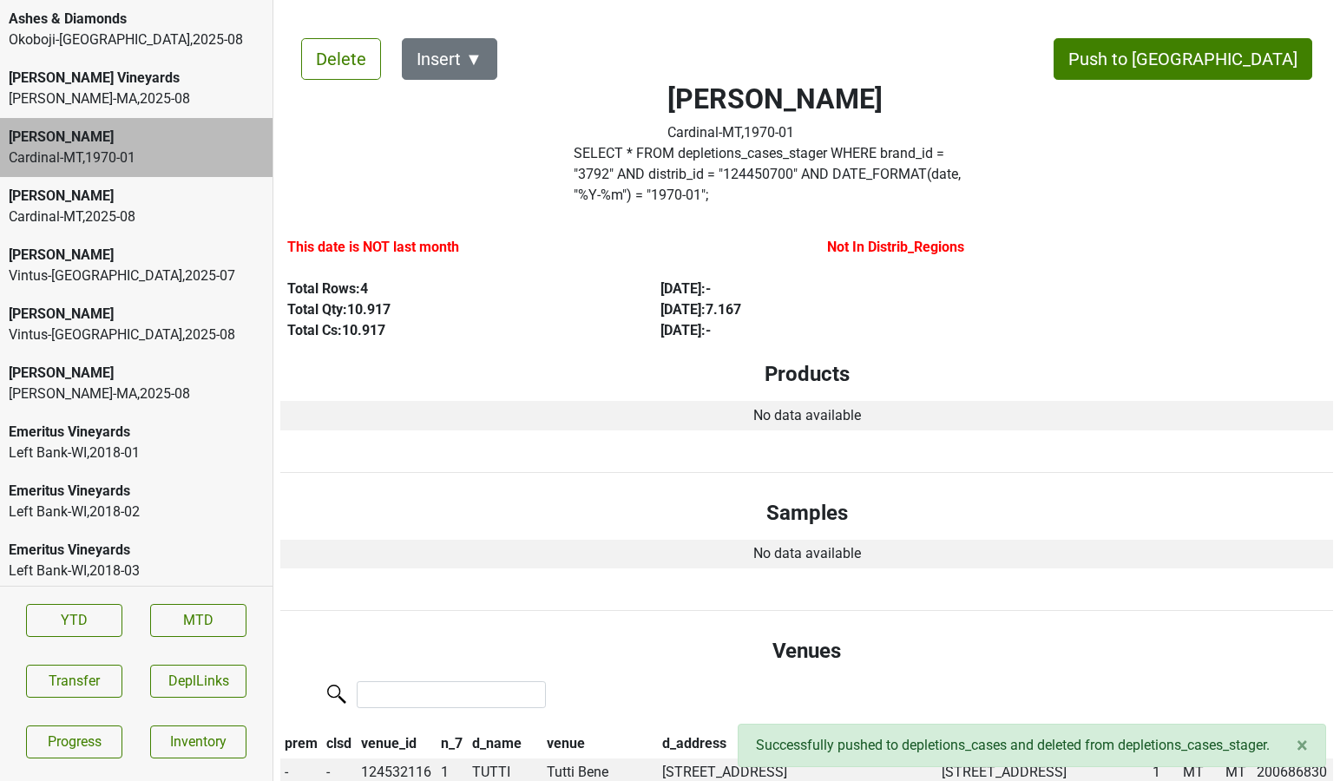
click at [171, 200] on div "[PERSON_NAME]" at bounding box center [136, 196] width 255 height 21
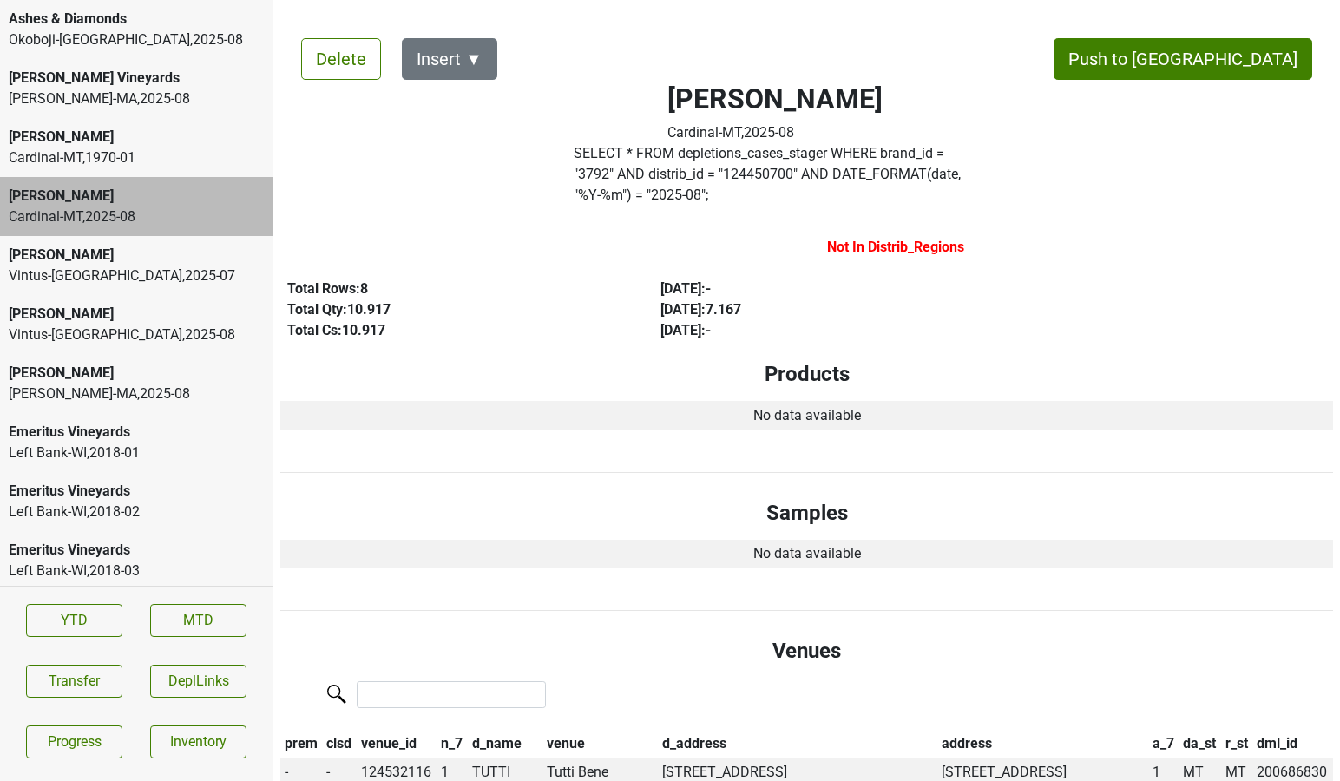
click at [191, 136] on div "[PERSON_NAME]" at bounding box center [136, 137] width 255 height 21
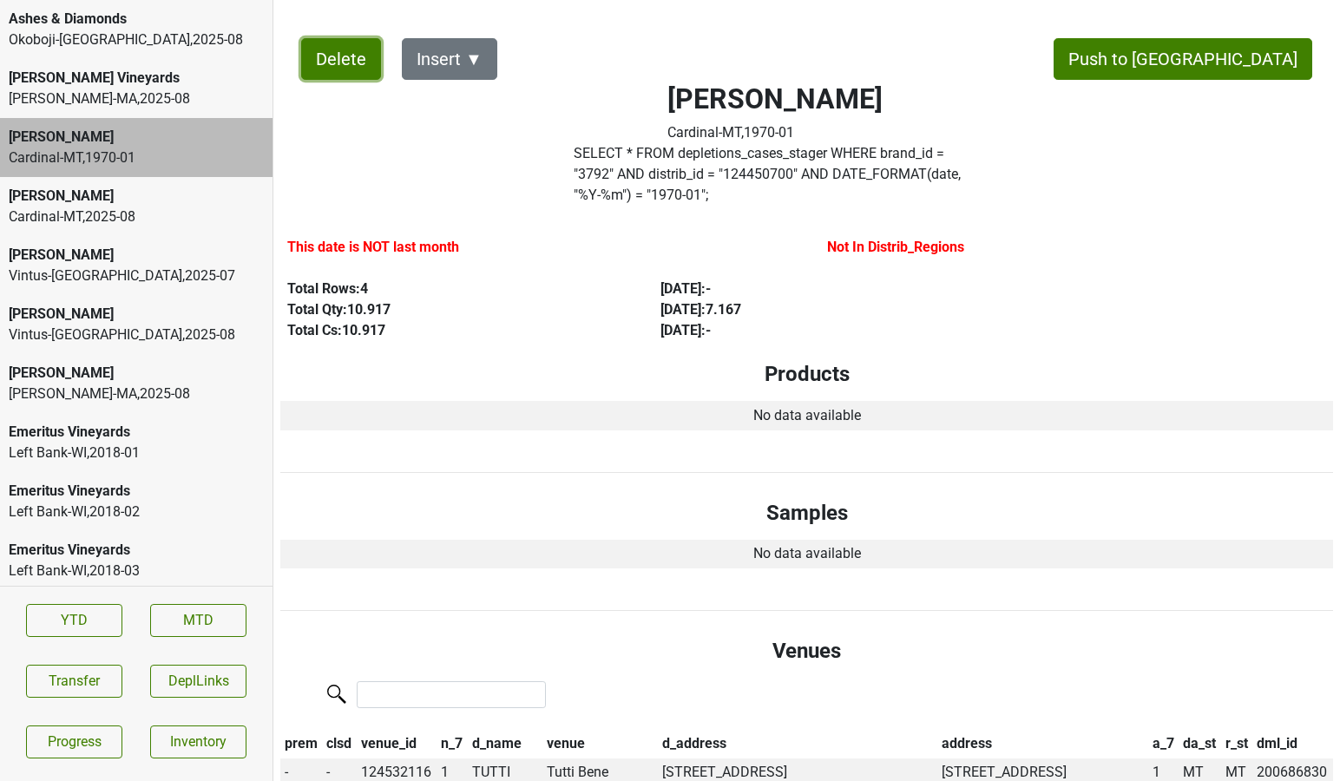
click at [315, 64] on button "Delete" at bounding box center [341, 59] width 80 height 42
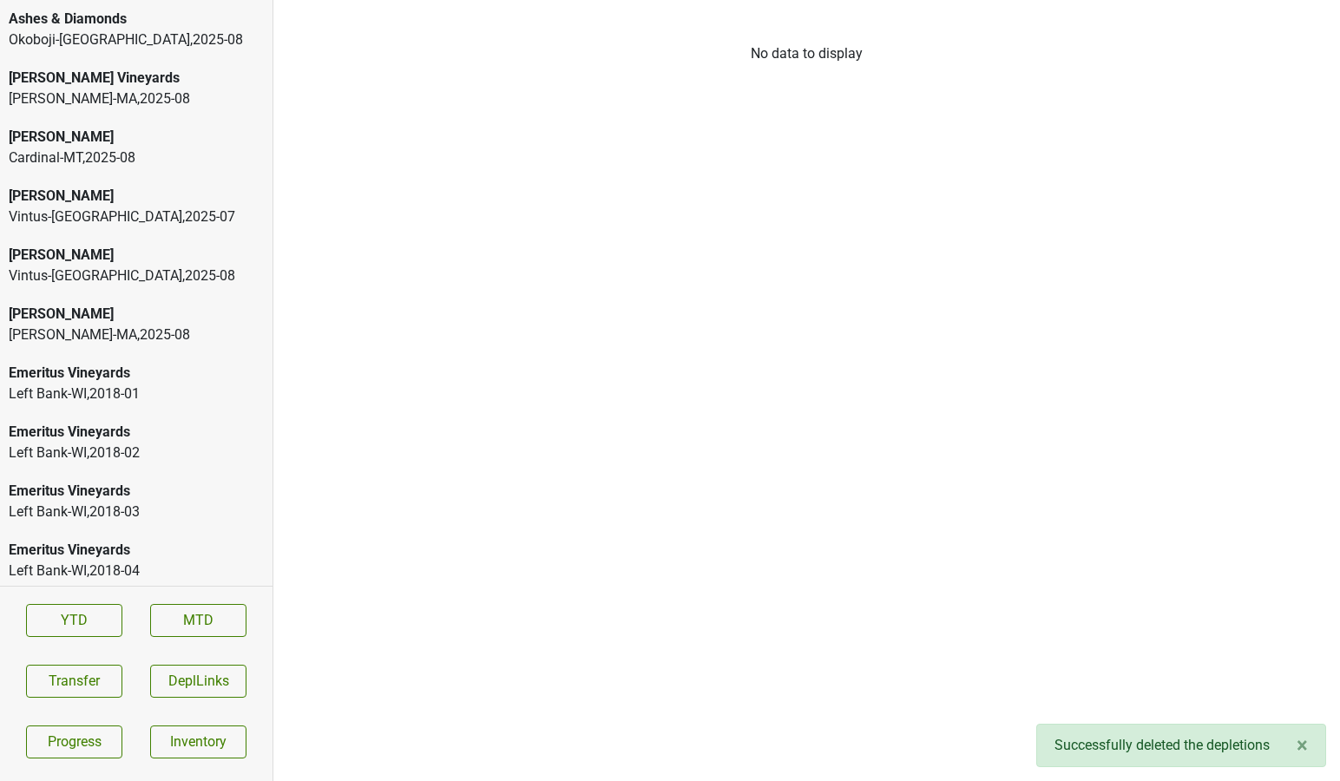
click at [200, 142] on div "[PERSON_NAME]" at bounding box center [136, 137] width 255 height 21
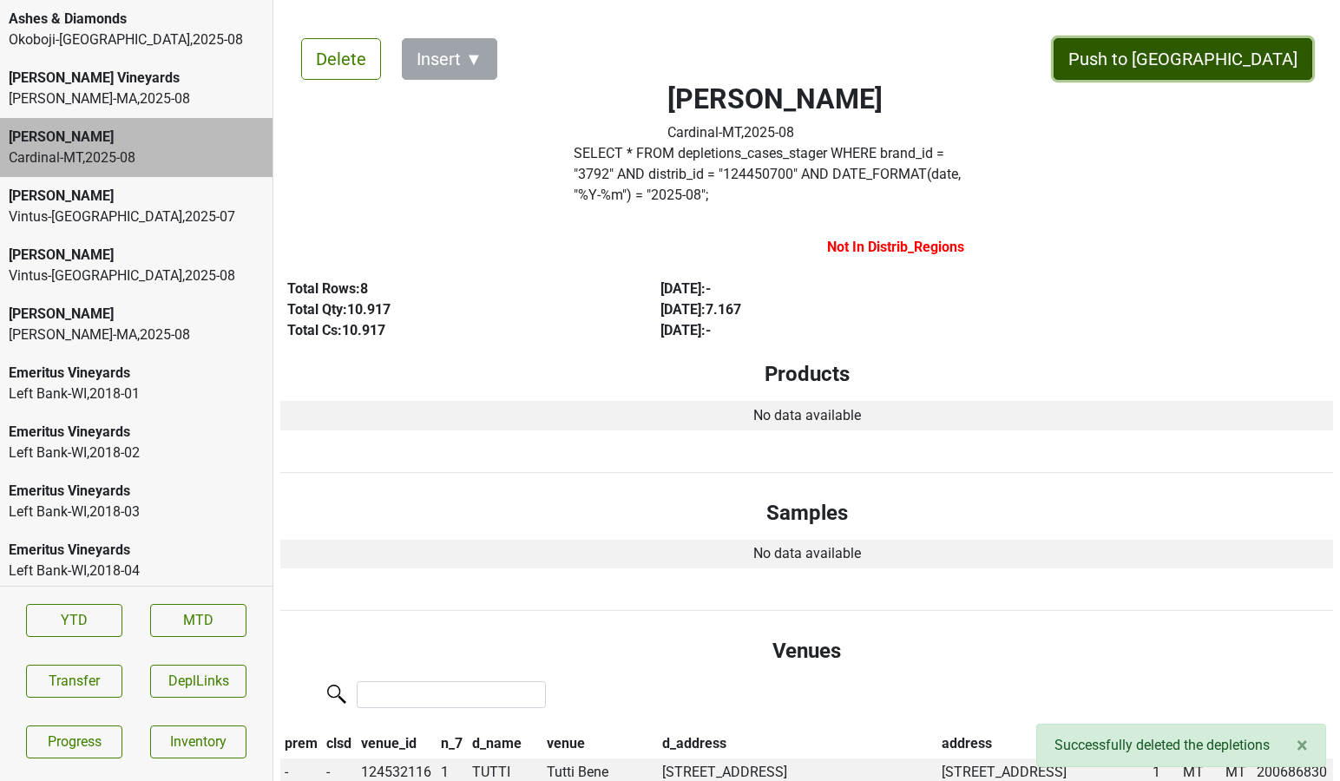
click at [1256, 66] on button "Push to DC" at bounding box center [1182, 59] width 259 height 42
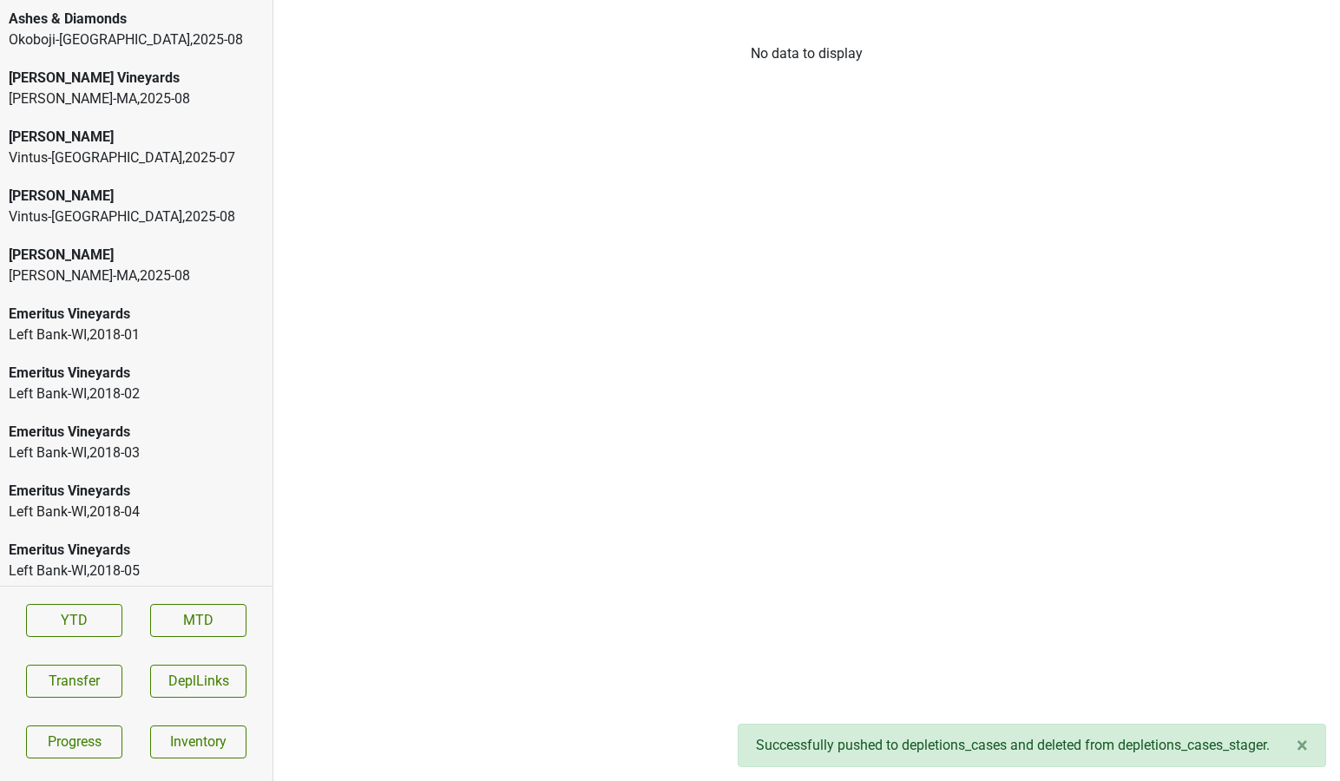
click at [120, 161] on div "Vintus-NY , 2025 - 07" at bounding box center [136, 157] width 255 height 21
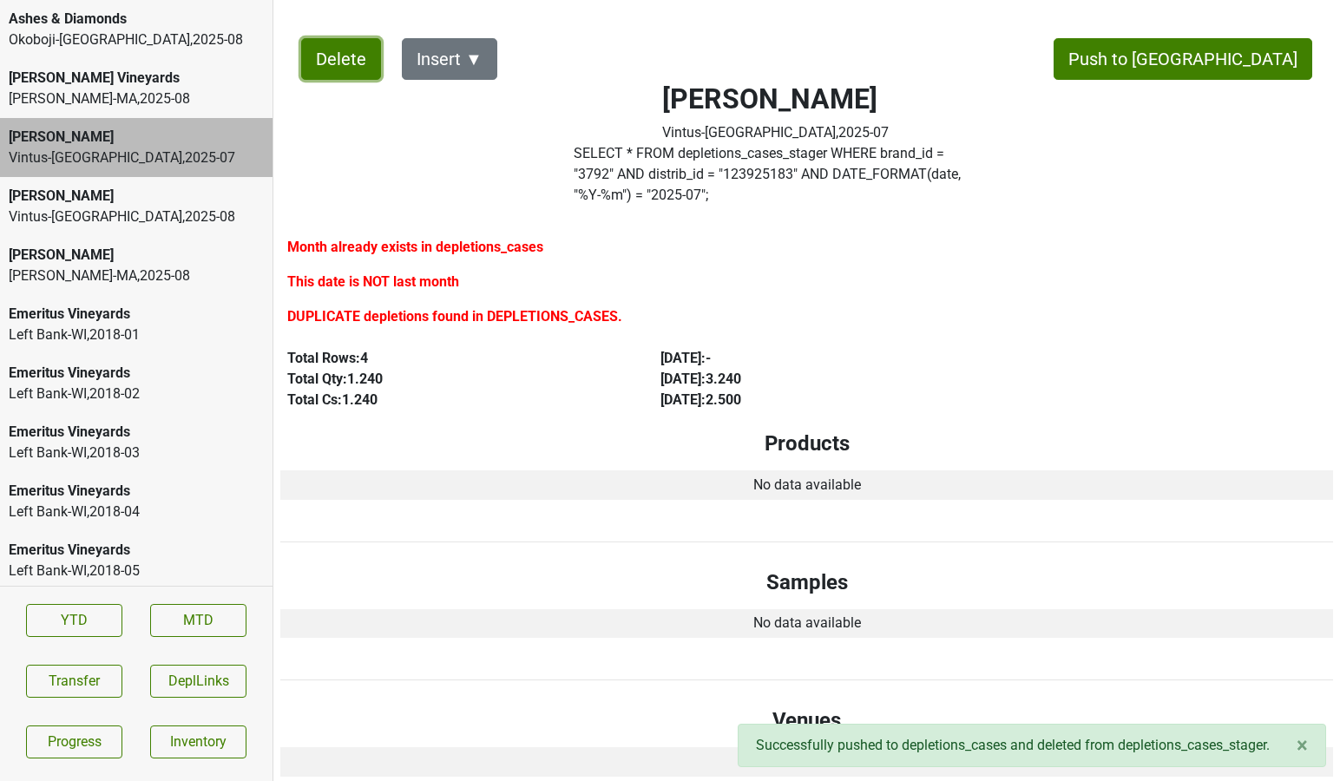
click at [324, 62] on button "Delete" at bounding box center [341, 59] width 80 height 42
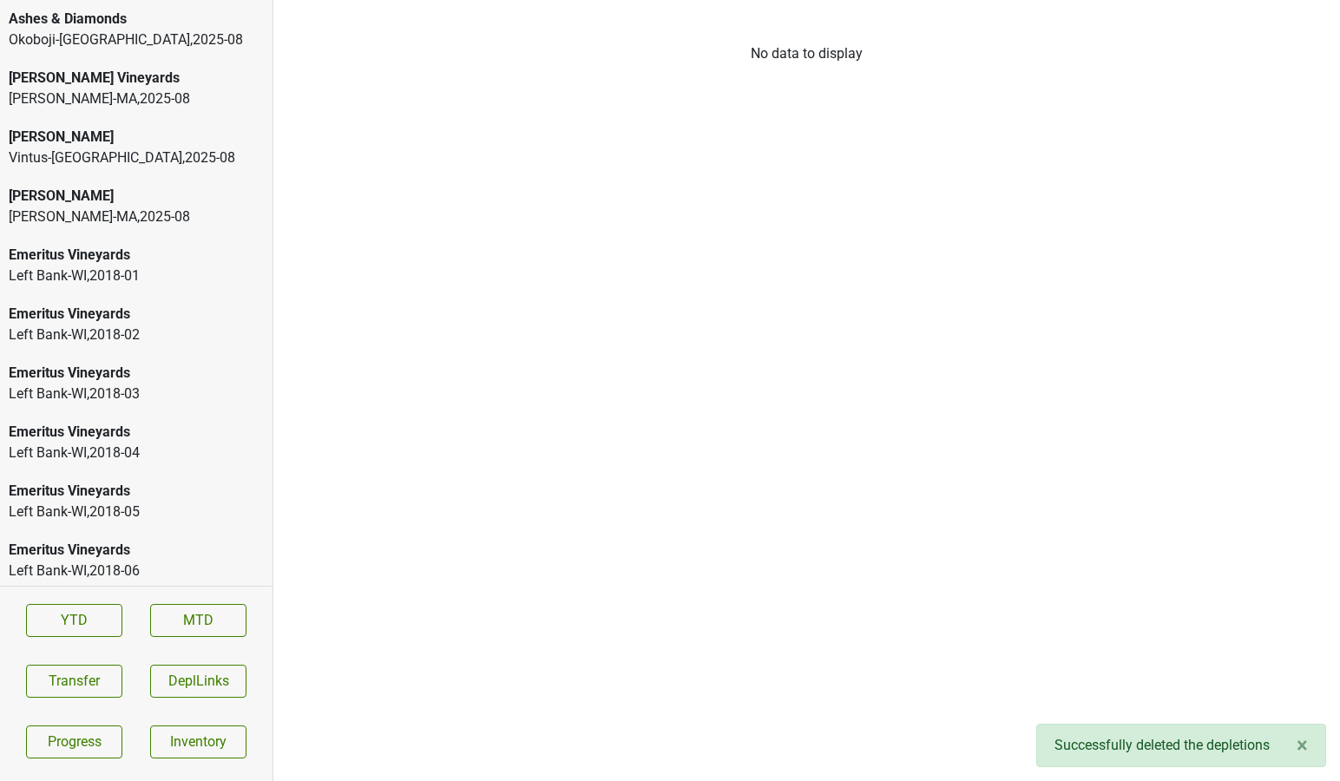
click at [158, 163] on div "Vintus-NY , 2025 - 08" at bounding box center [136, 157] width 255 height 21
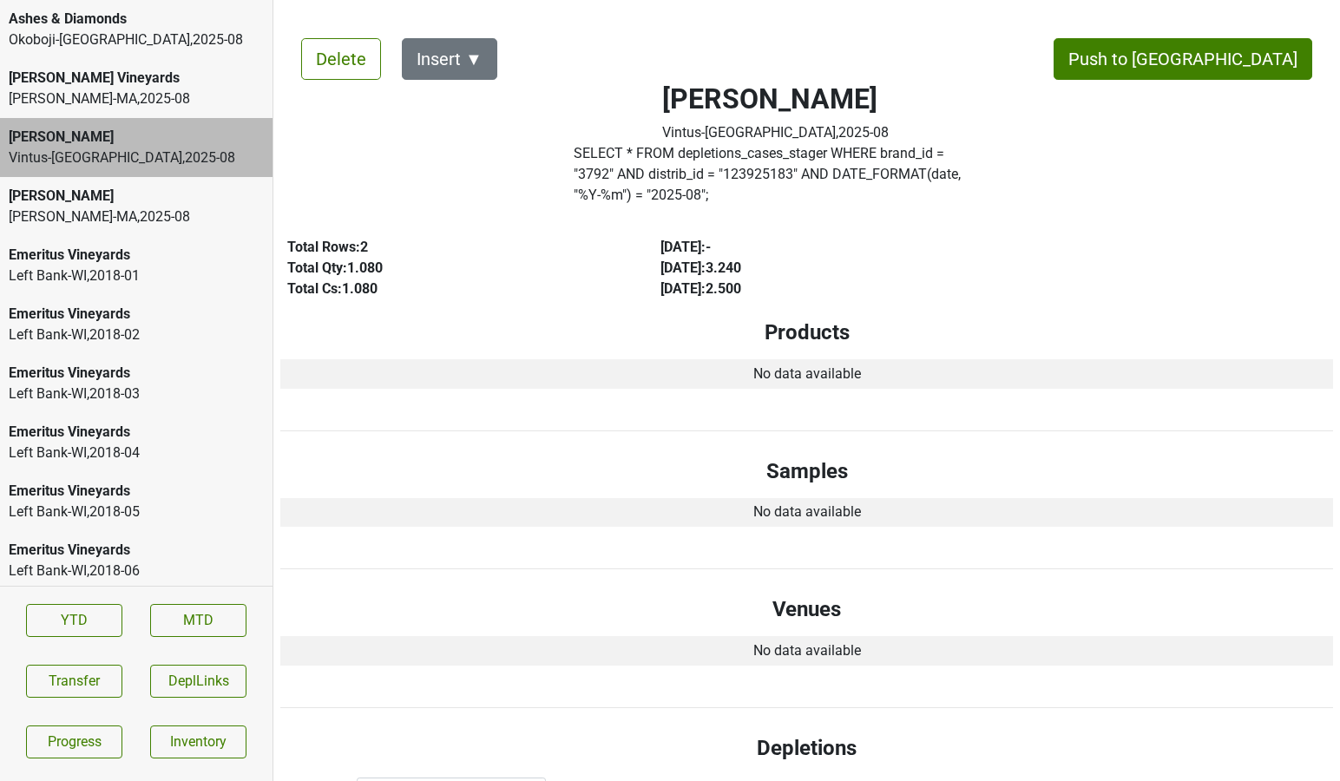
click at [186, 229] on div "Dalla Valle Martignetti-MA , 2025 - 08" at bounding box center [136, 206] width 272 height 59
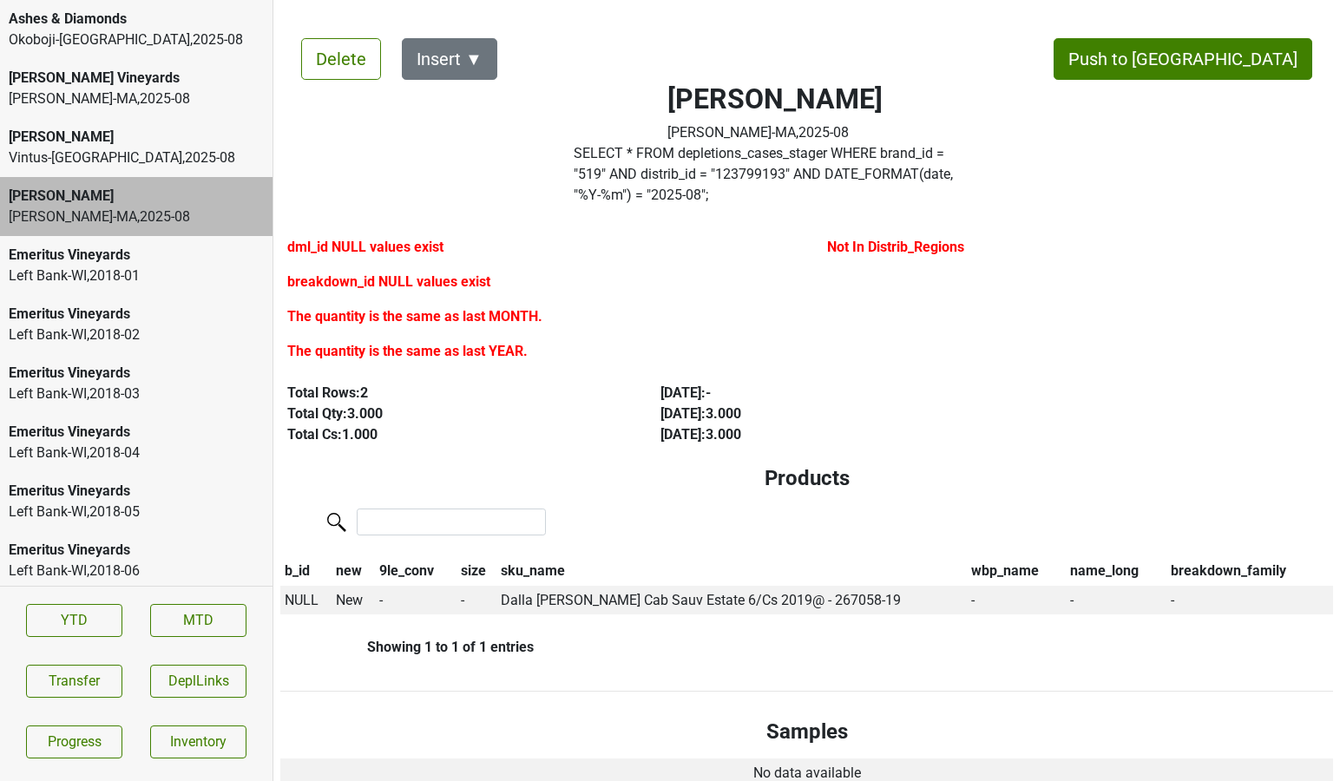
click at [171, 276] on div "Left Bank-WI , 2018 - 01" at bounding box center [136, 275] width 255 height 21
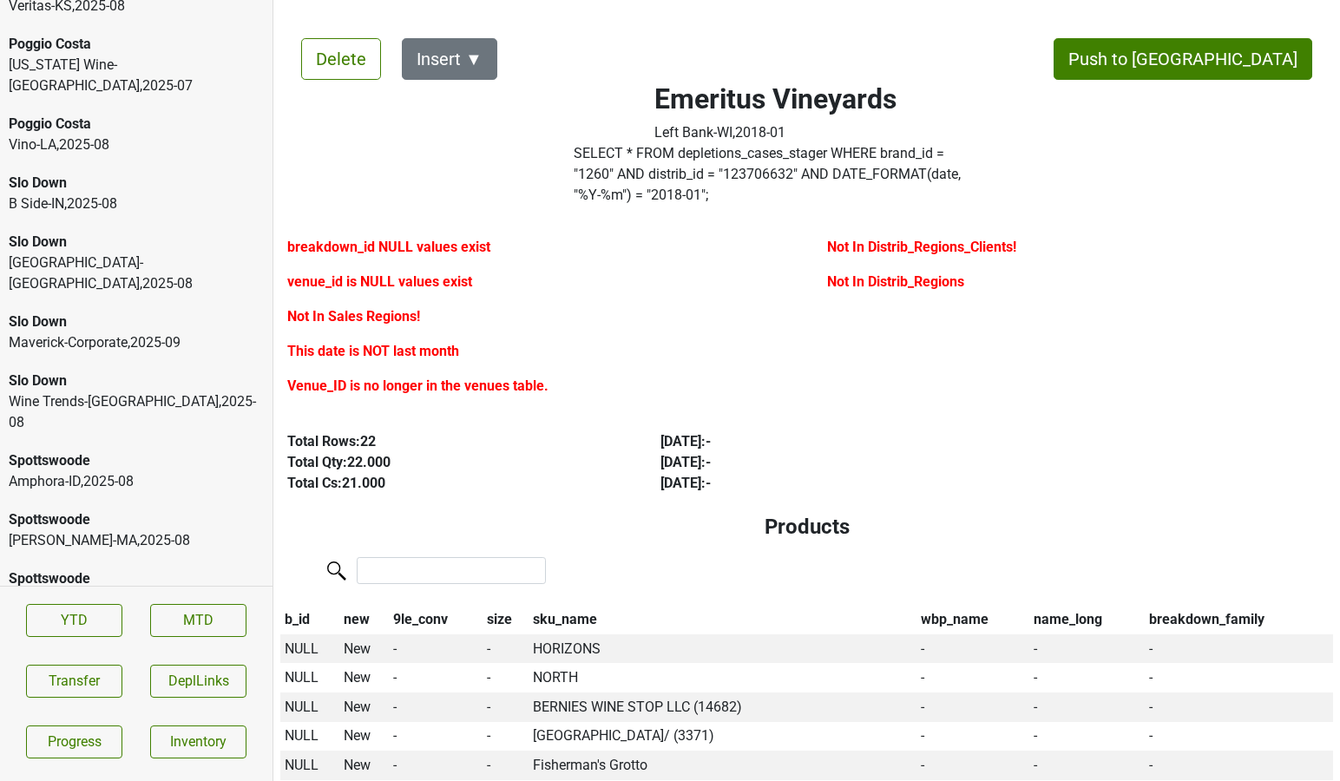
scroll to position [6435, 0]
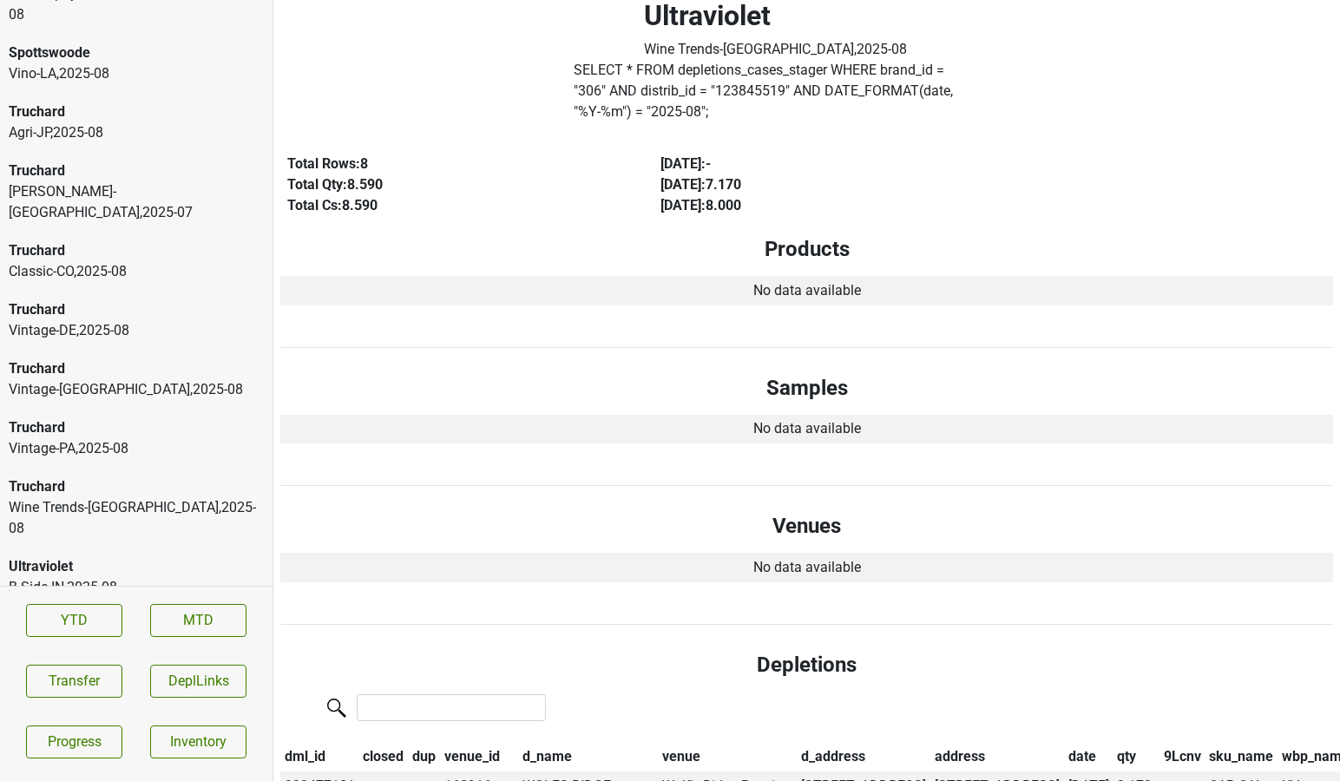
scroll to position [0, 0]
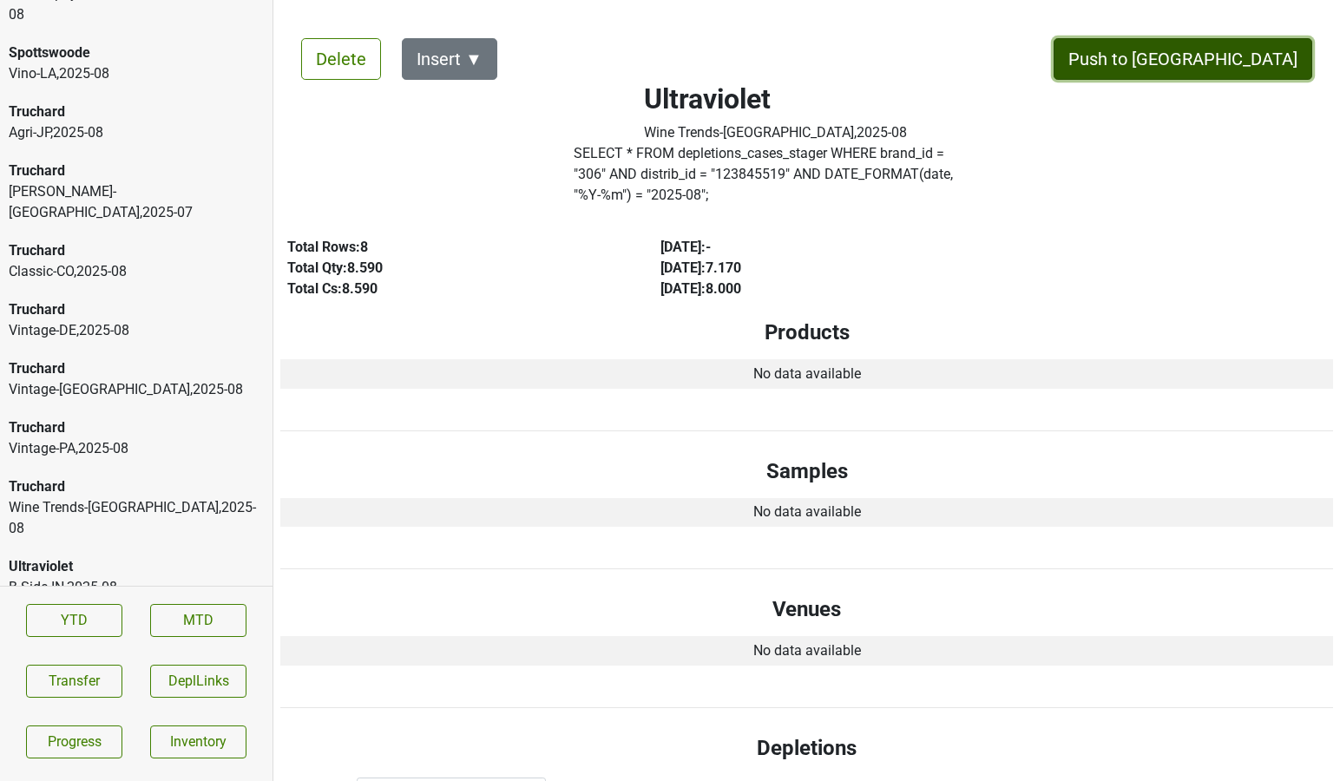
click at [1249, 69] on button "Push to DC" at bounding box center [1182, 59] width 259 height 42
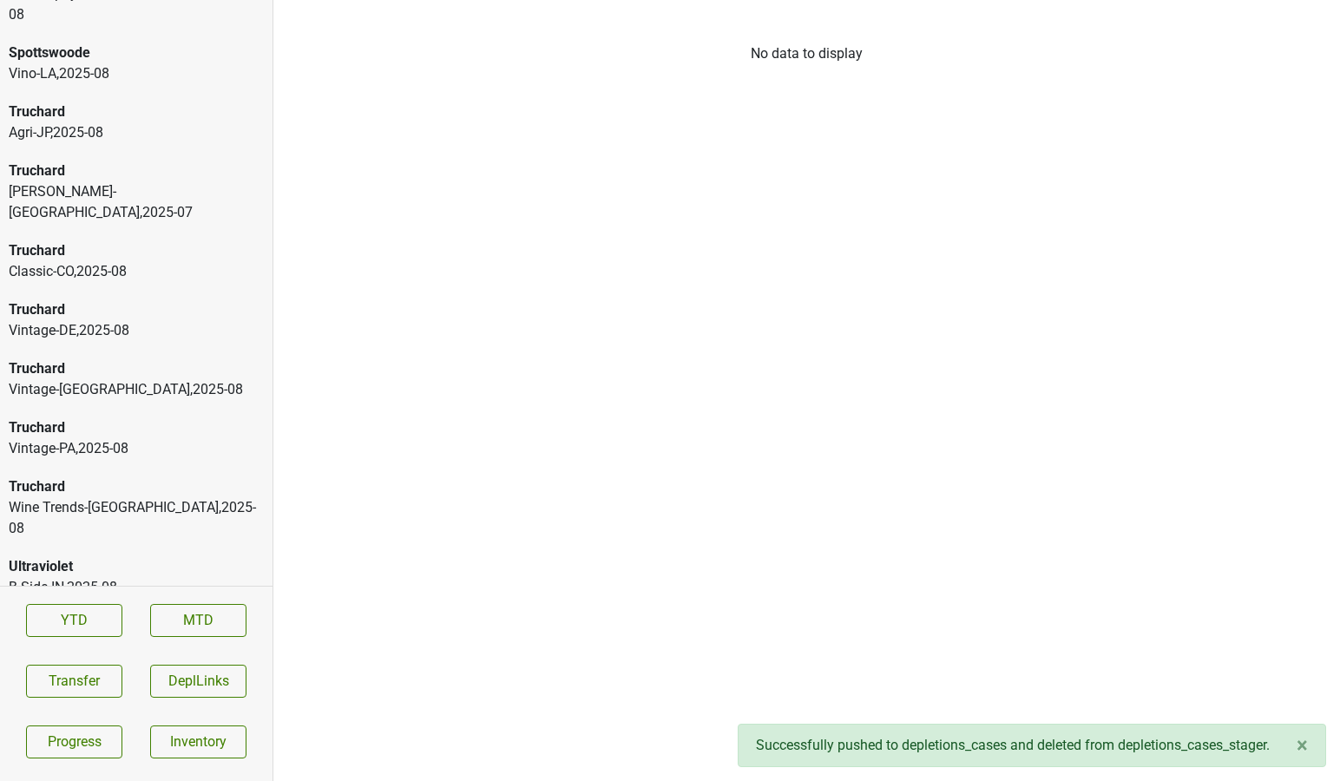
scroll to position [6376, 0]
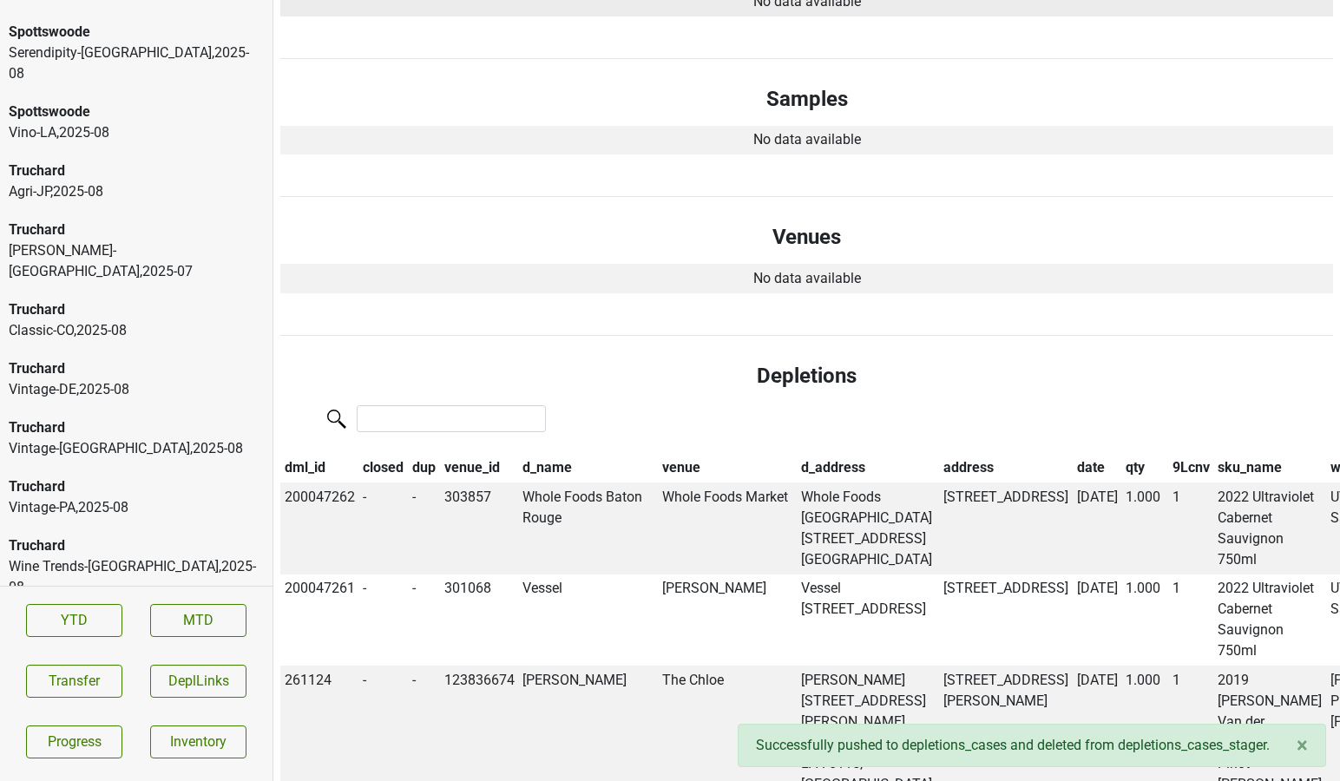
scroll to position [0, 0]
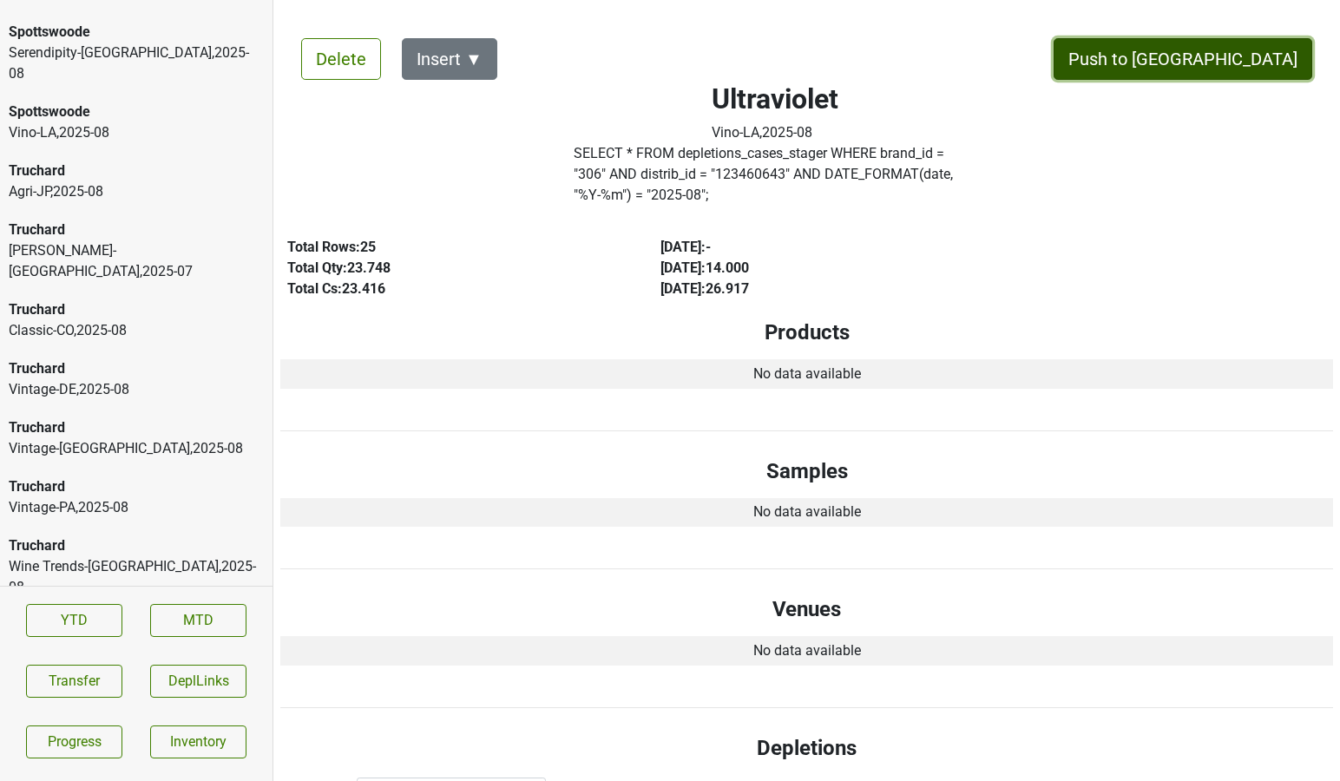
click at [1219, 56] on button "Push to DC" at bounding box center [1182, 59] width 259 height 42
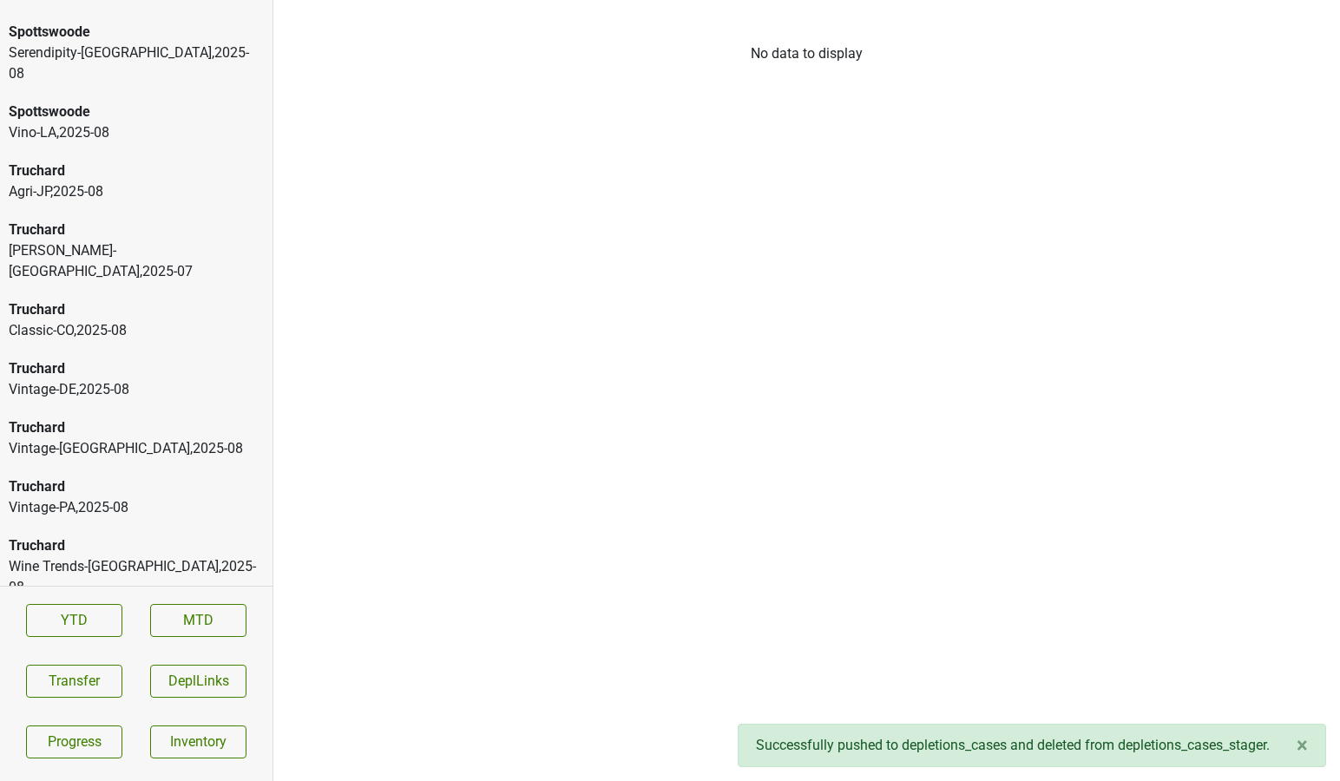
scroll to position [6317, 0]
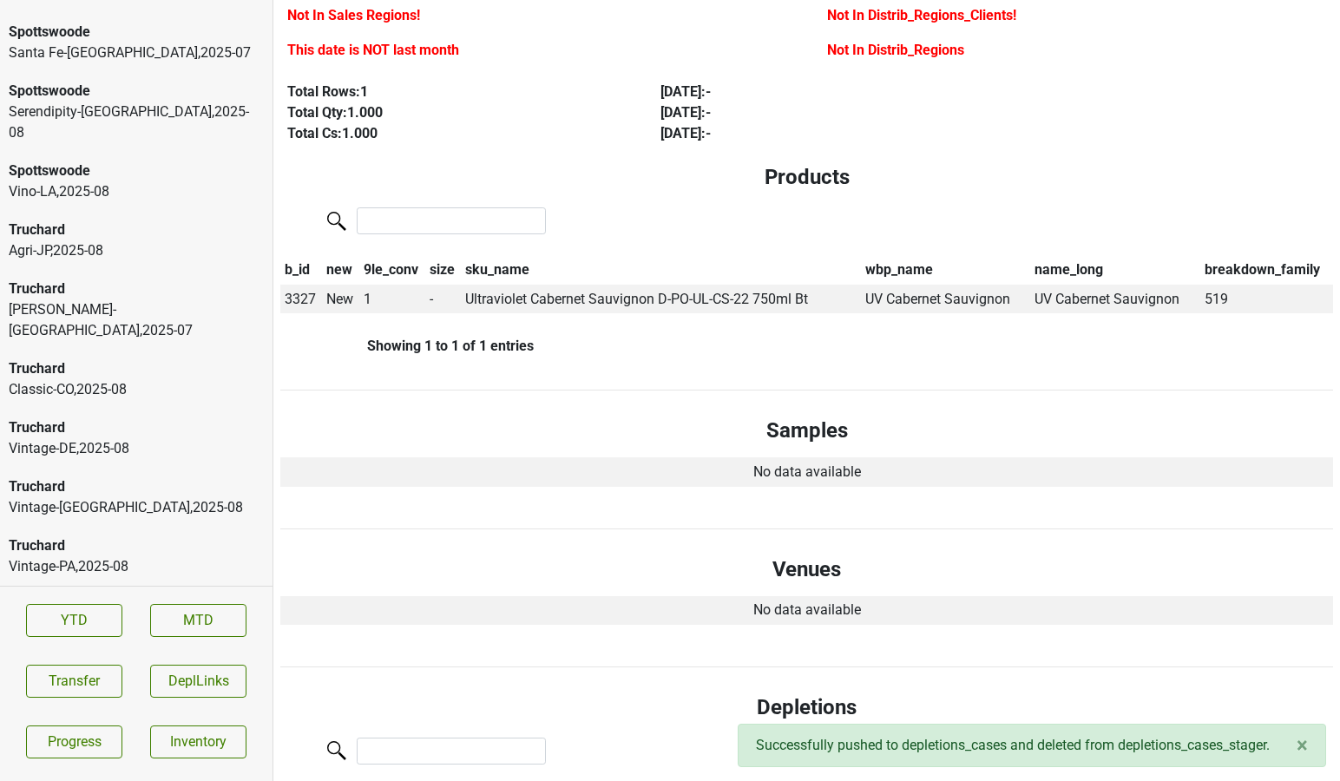
scroll to position [482, 0]
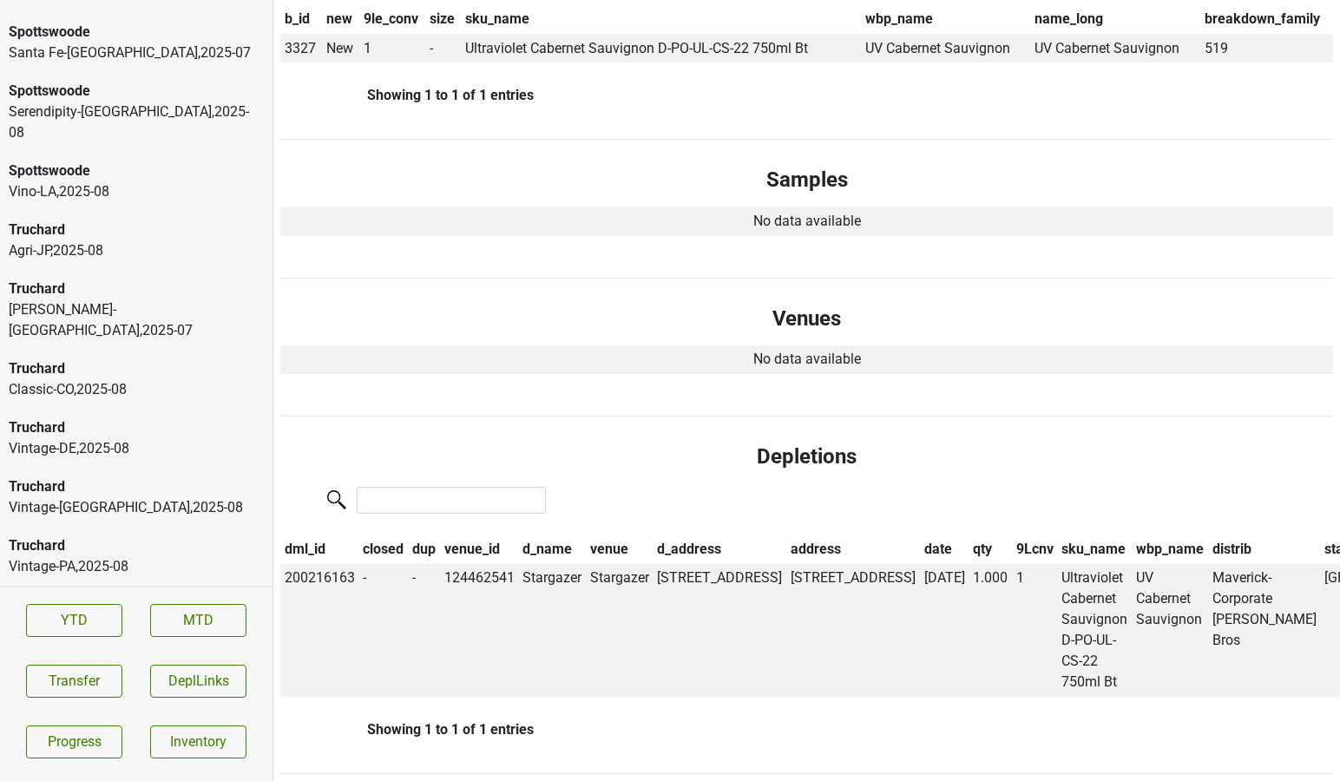
click at [66, 615] on div "Wine Trends-OH , 2025 - 08" at bounding box center [136, 636] width 255 height 42
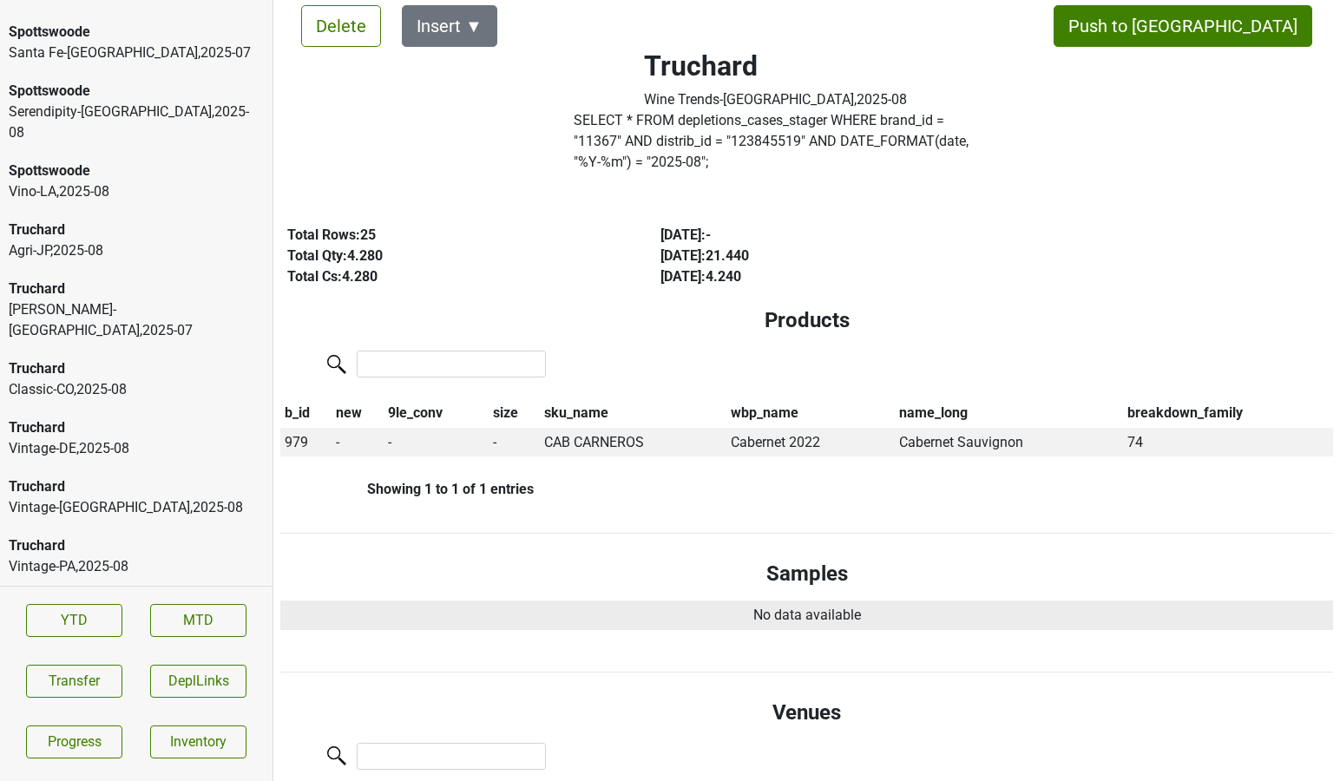
scroll to position [0, 0]
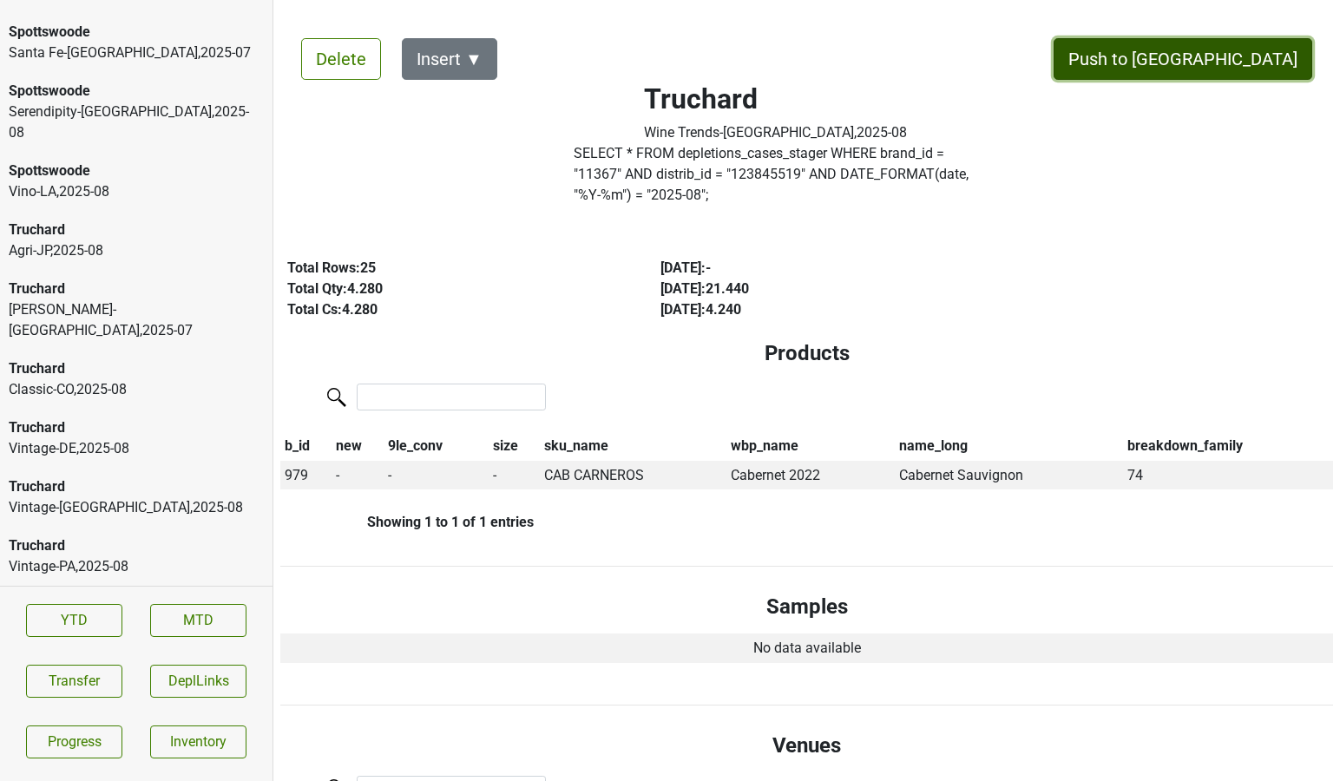
click at [1230, 63] on button "Push to DC" at bounding box center [1182, 59] width 259 height 42
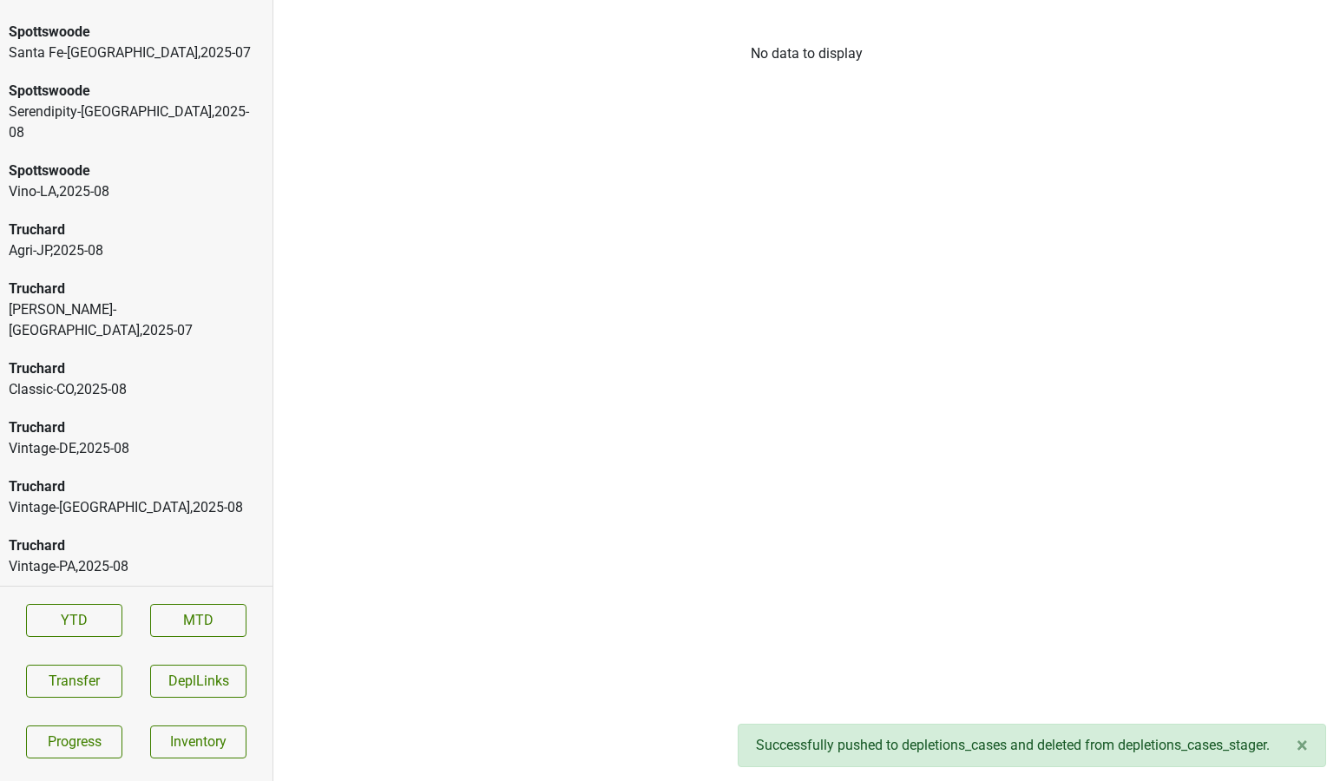
scroll to position [6258, 0]
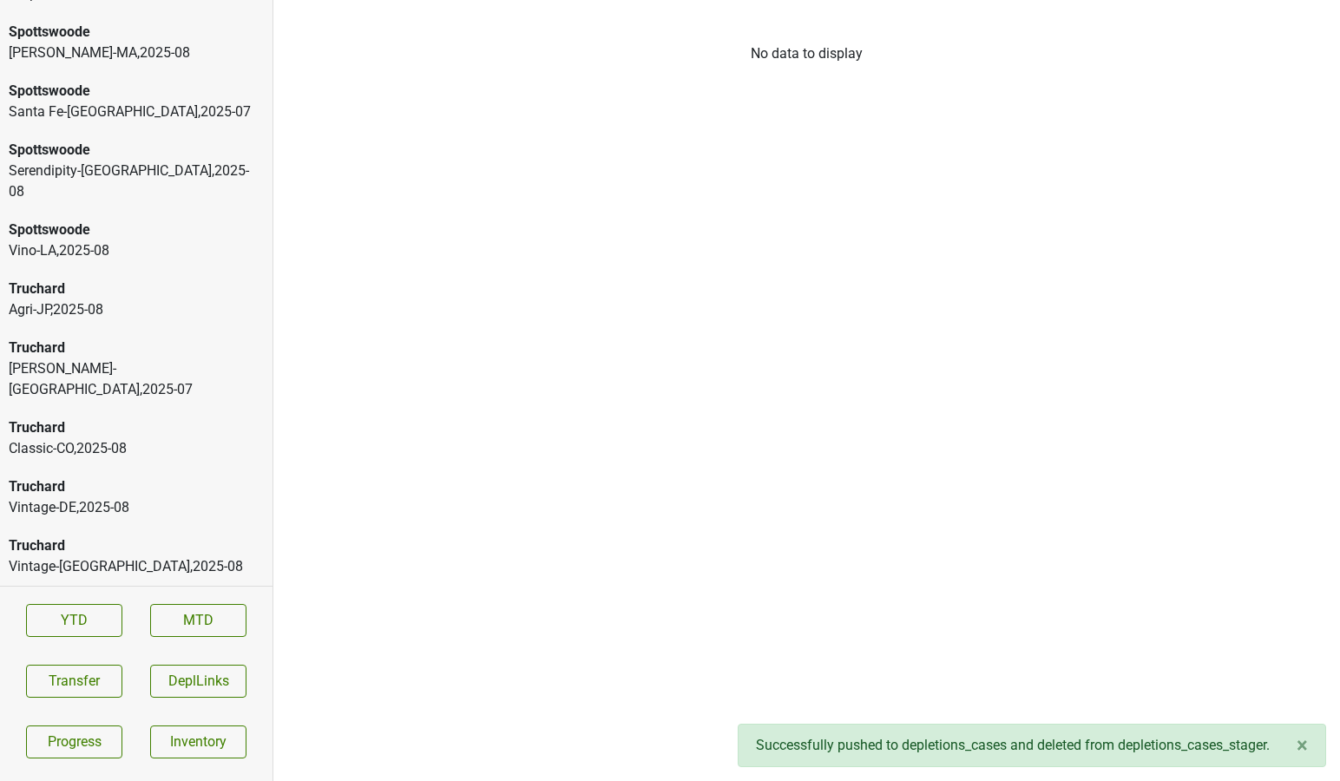
click at [99, 594] on div "Truchard" at bounding box center [136, 604] width 255 height 21
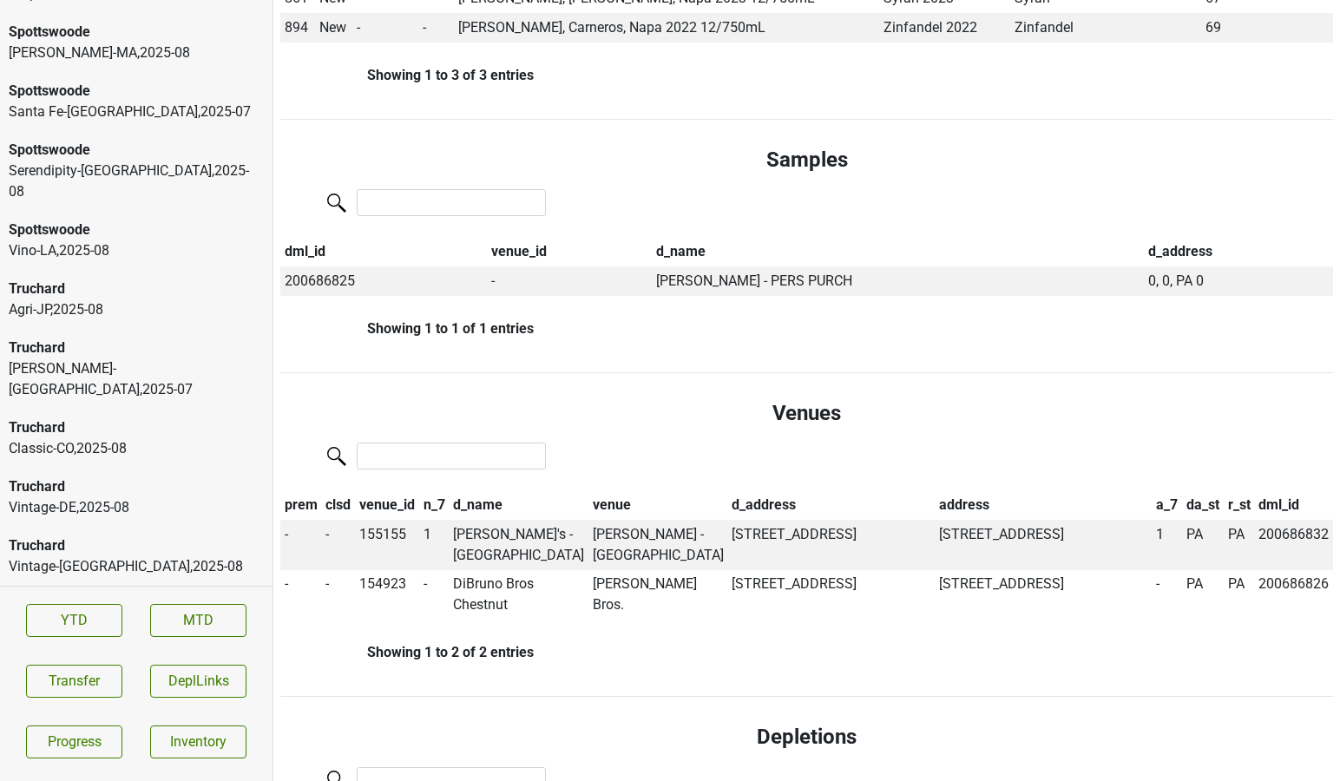
scroll to position [547, 0]
click at [152, 556] on div "Vintage-NJ , 2025 - 08" at bounding box center [136, 566] width 255 height 21
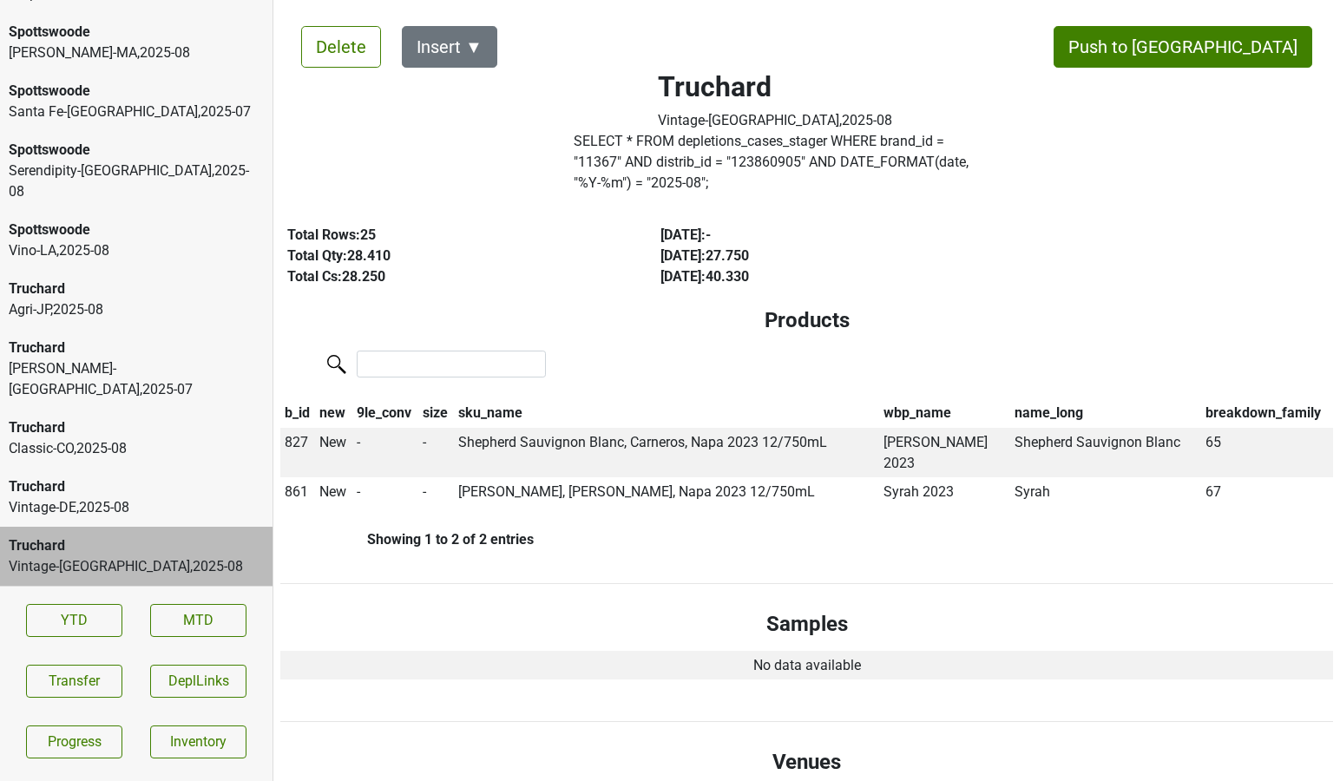
scroll to position [15, 0]
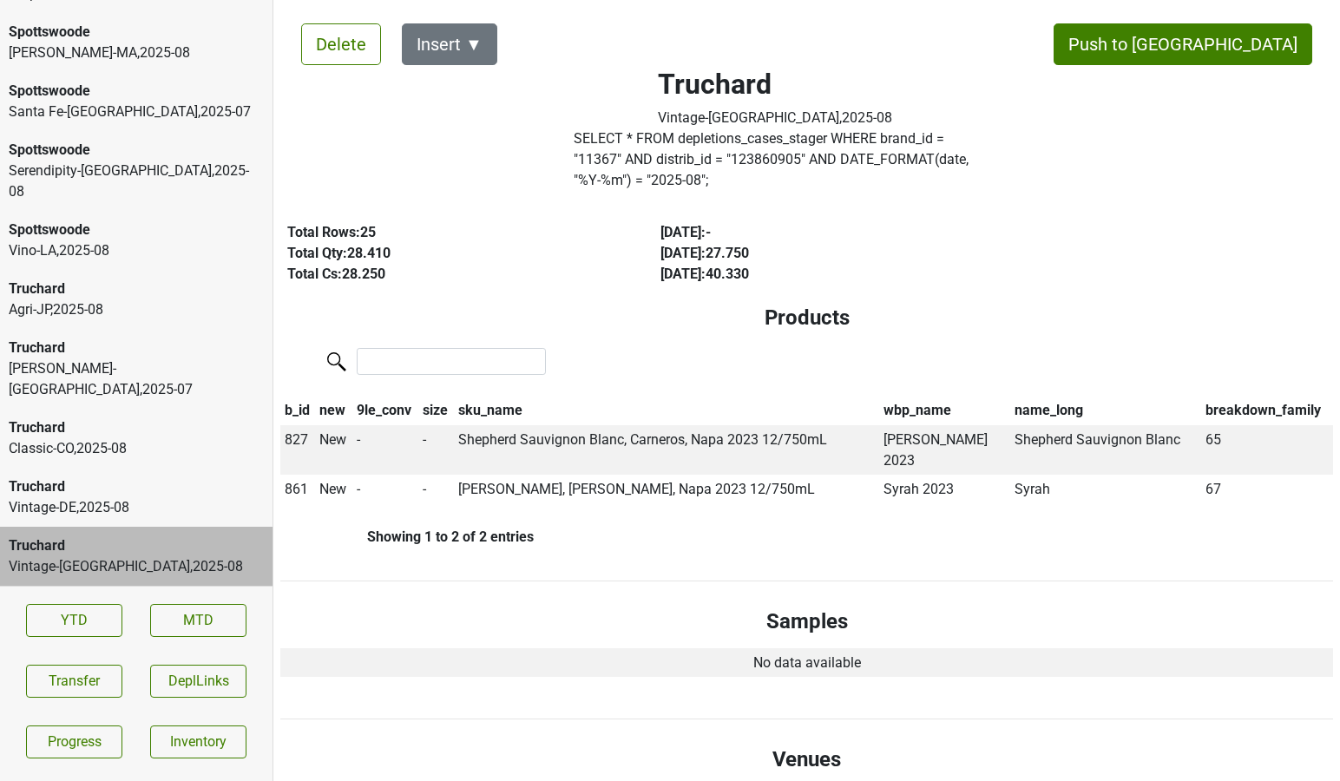
click at [37, 438] on div "Classic-CO , 2025 - 08" at bounding box center [136, 448] width 255 height 21
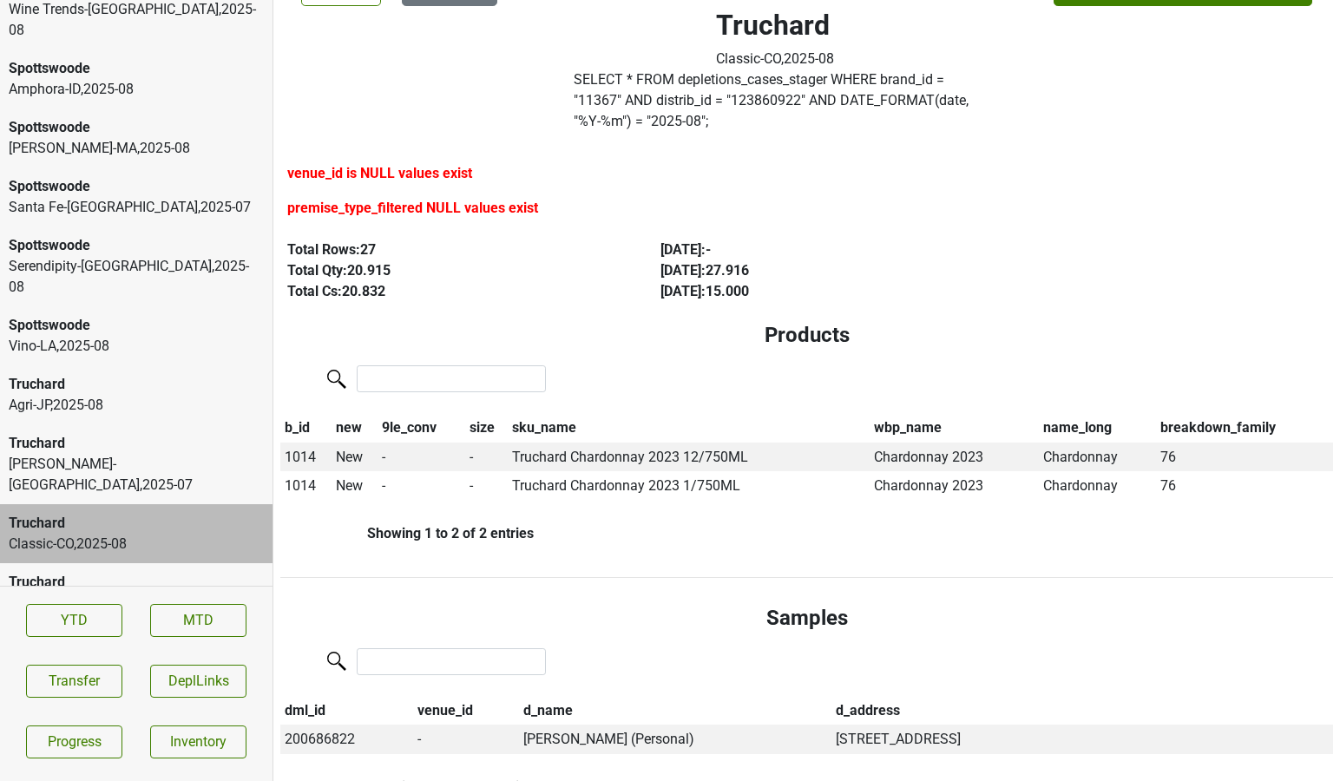
scroll to position [6159, 0]
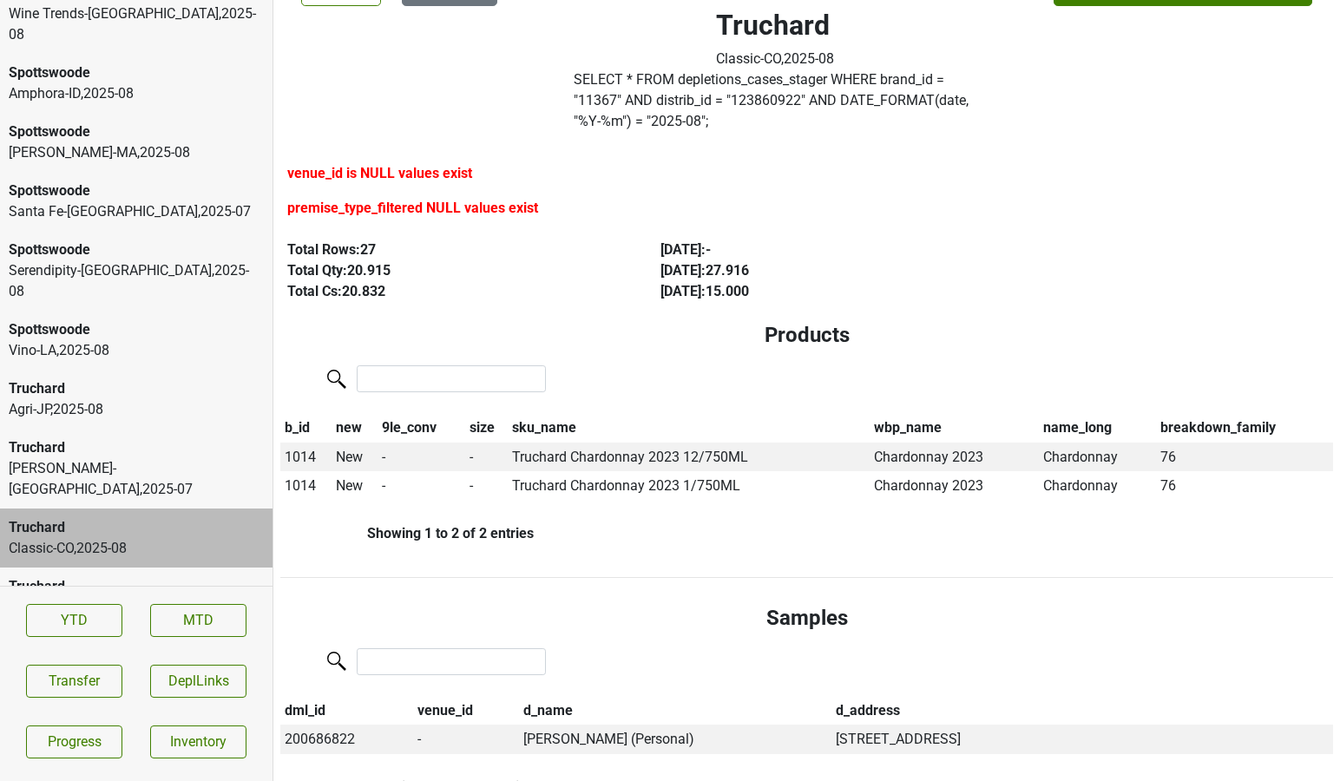
click at [88, 399] on div "Agri-JP , 2025 - 08" at bounding box center [136, 409] width 255 height 21
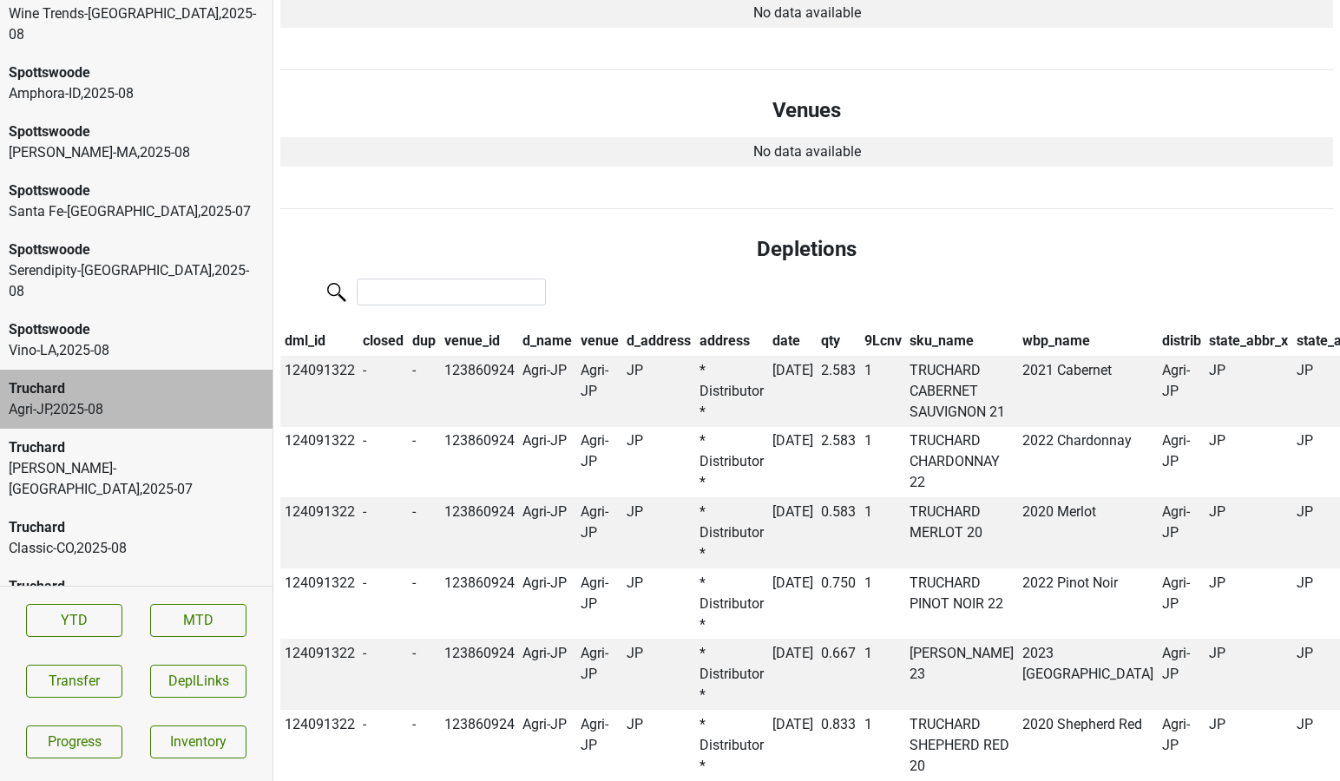
scroll to position [0, 0]
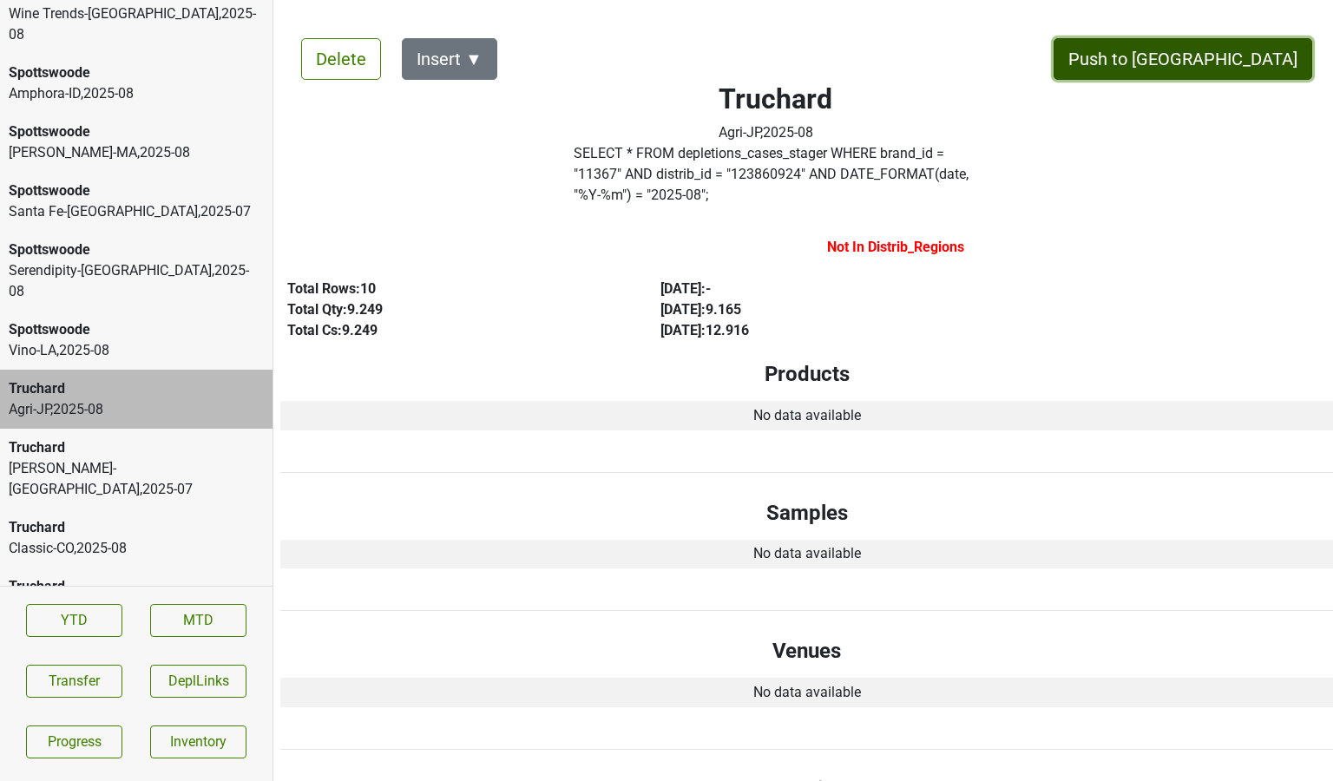
click at [1249, 53] on button "Push to DC" at bounding box center [1182, 59] width 259 height 42
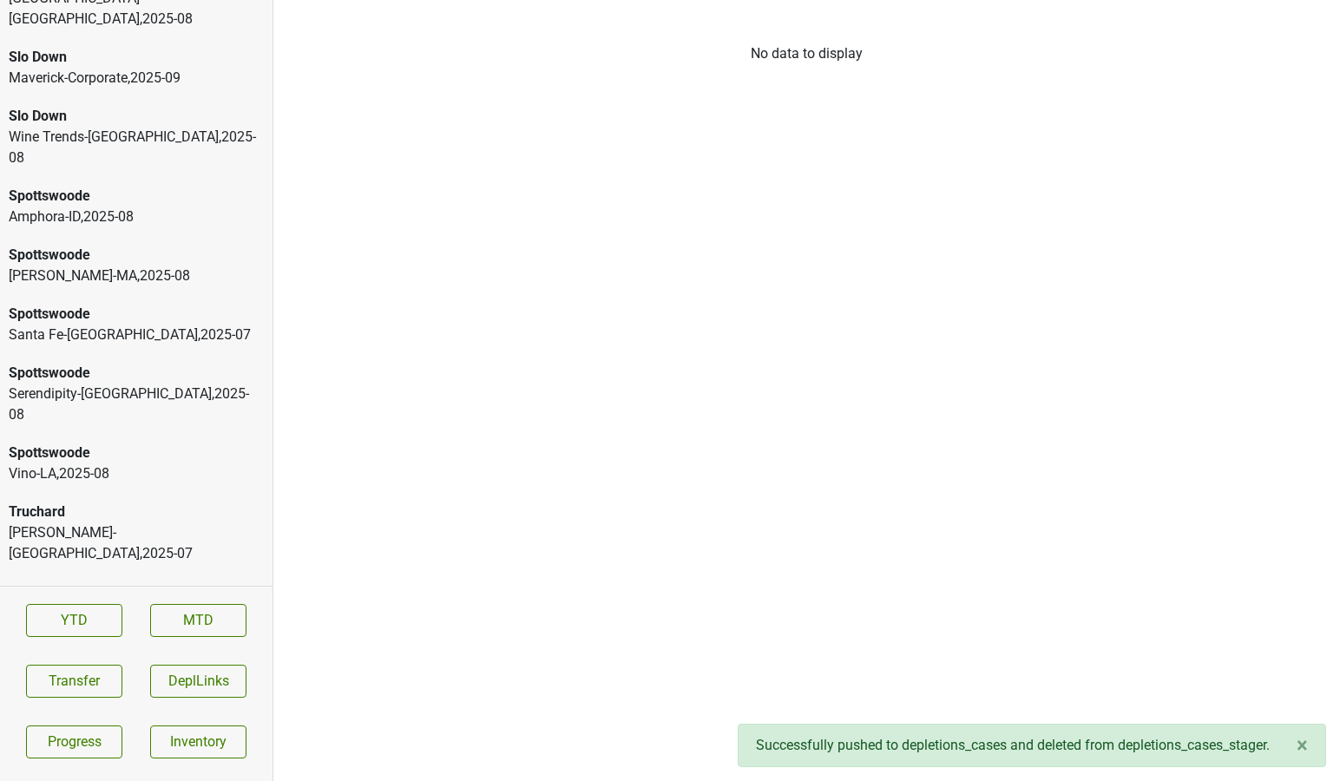
scroll to position [6028, 0]
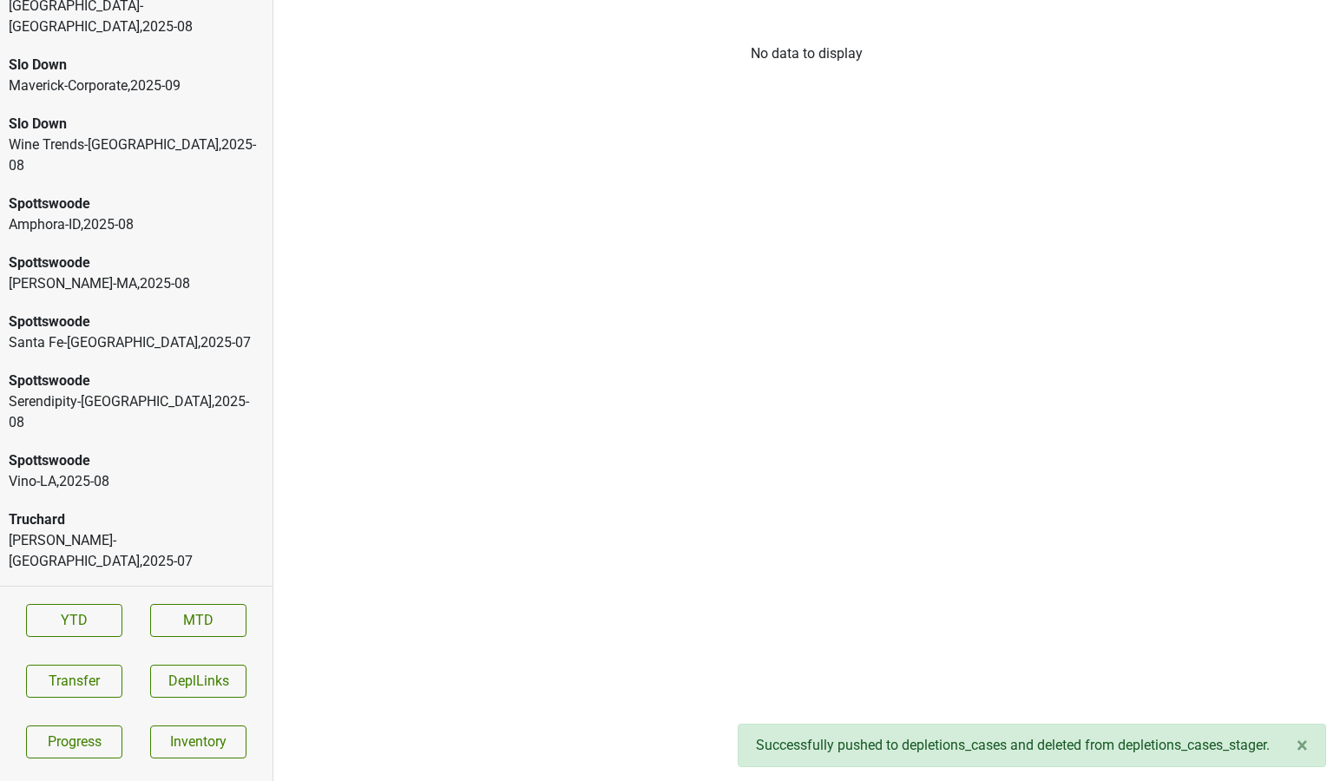
click at [119, 450] on div "Spottswoode" at bounding box center [136, 460] width 255 height 21
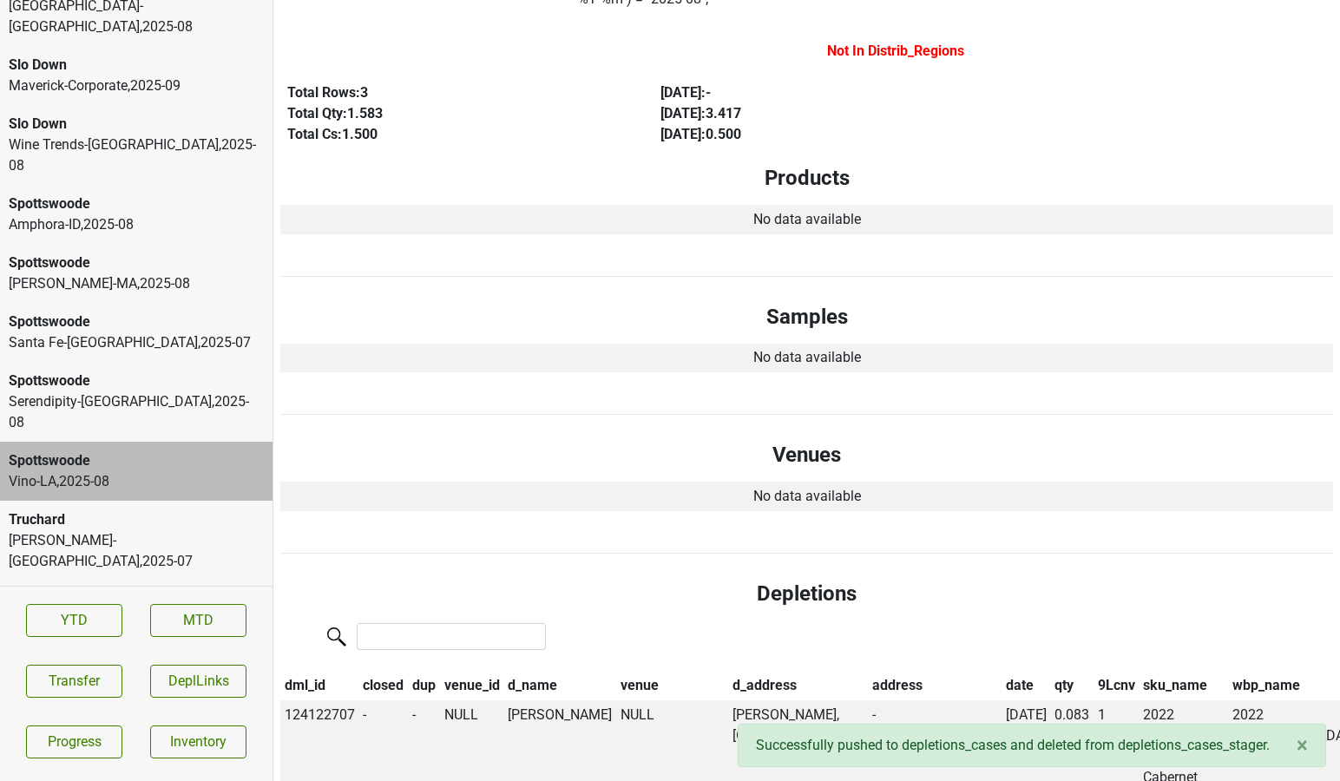
scroll to position [0, 0]
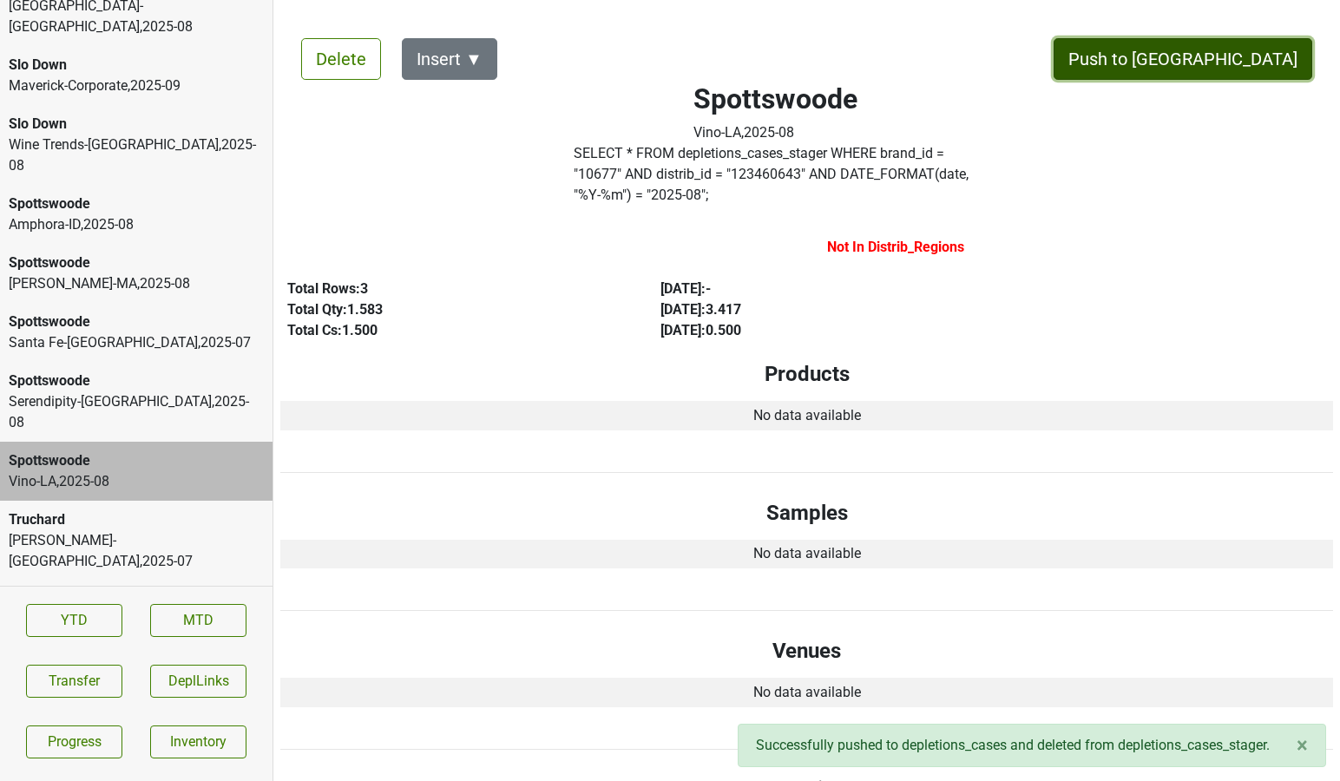
click at [1282, 48] on button "Push to [GEOGRAPHIC_DATA]" at bounding box center [1182, 59] width 259 height 42
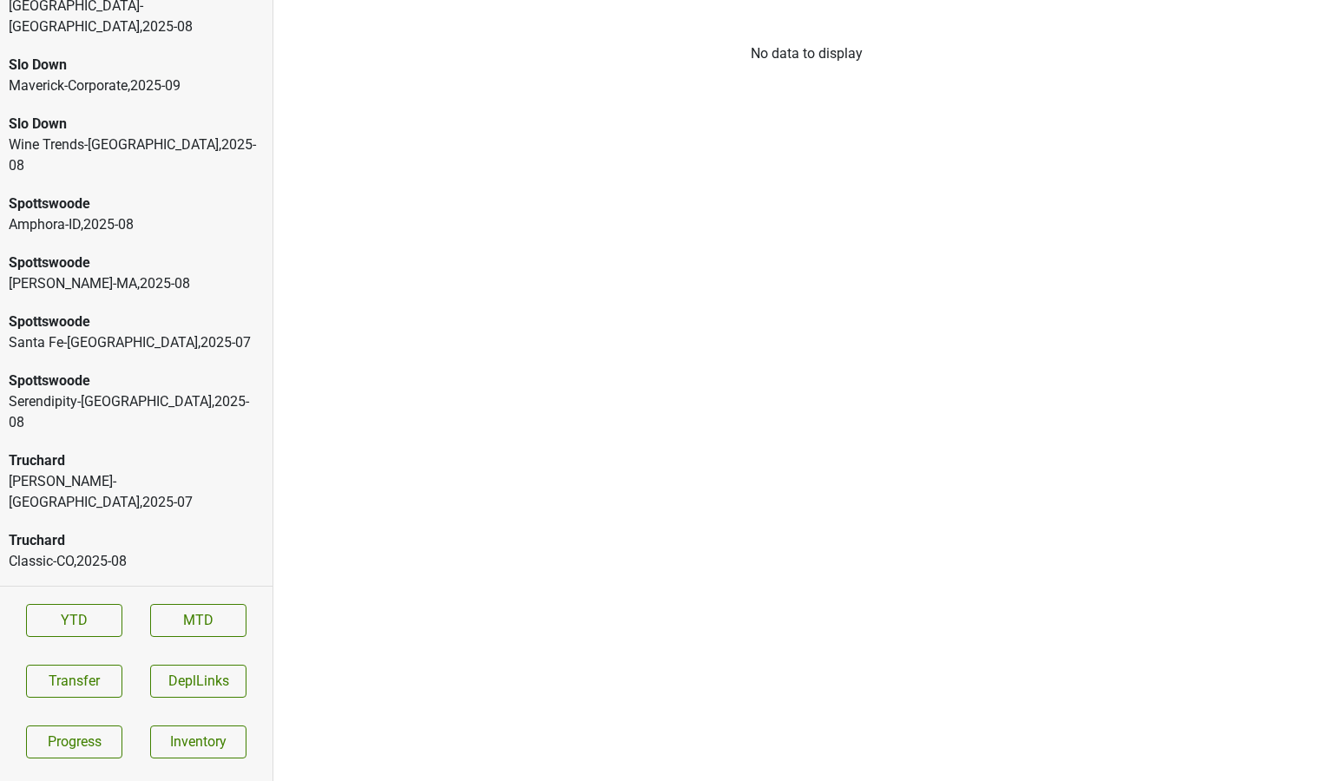
click at [139, 391] on div "Serendipity-TX , 2025 - 08" at bounding box center [136, 412] width 255 height 42
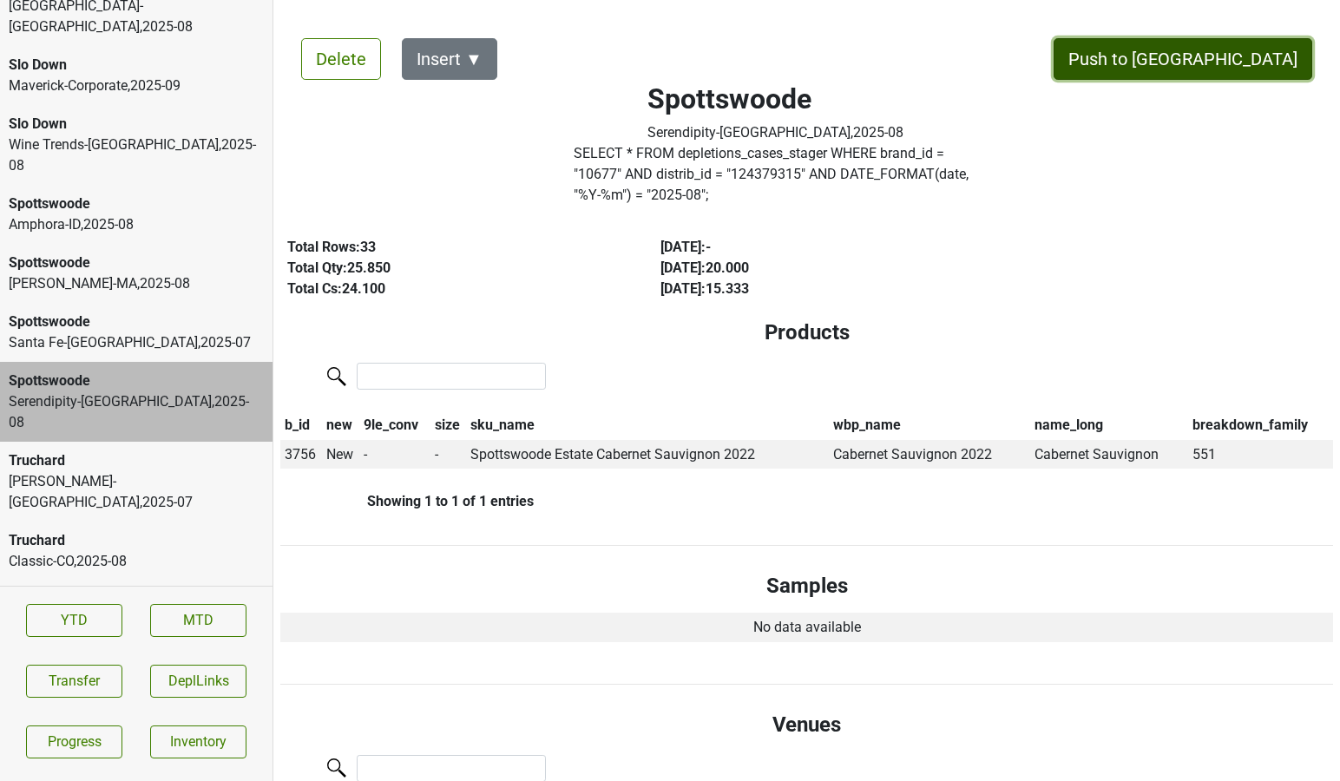
drag, startPoint x: 1226, startPoint y: 60, endPoint x: 922, endPoint y: 252, distance: 359.1
click at [1223, 56] on button "Push to [GEOGRAPHIC_DATA]" at bounding box center [1182, 59] width 259 height 42
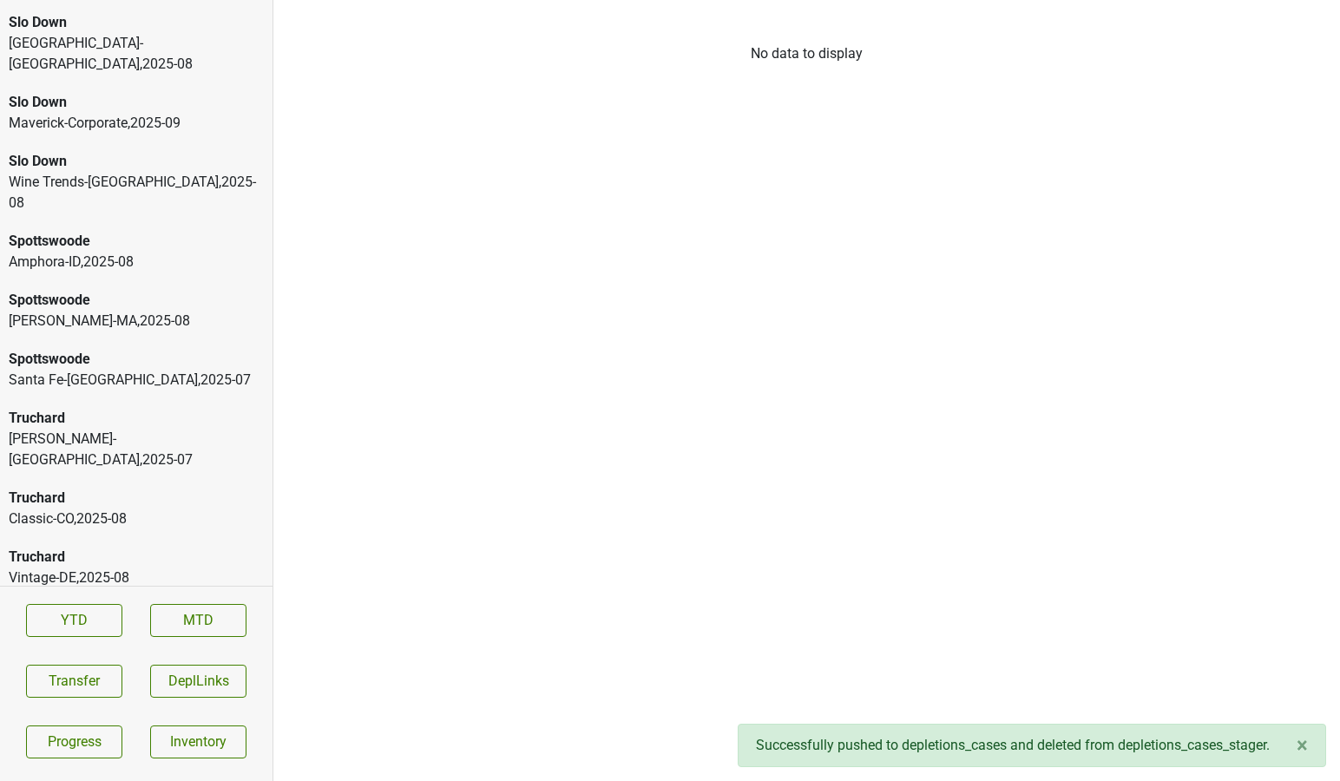
scroll to position [5989, 0]
click at [56, 370] on div "Santa Fe-NM , 2025 - 07" at bounding box center [136, 380] width 255 height 21
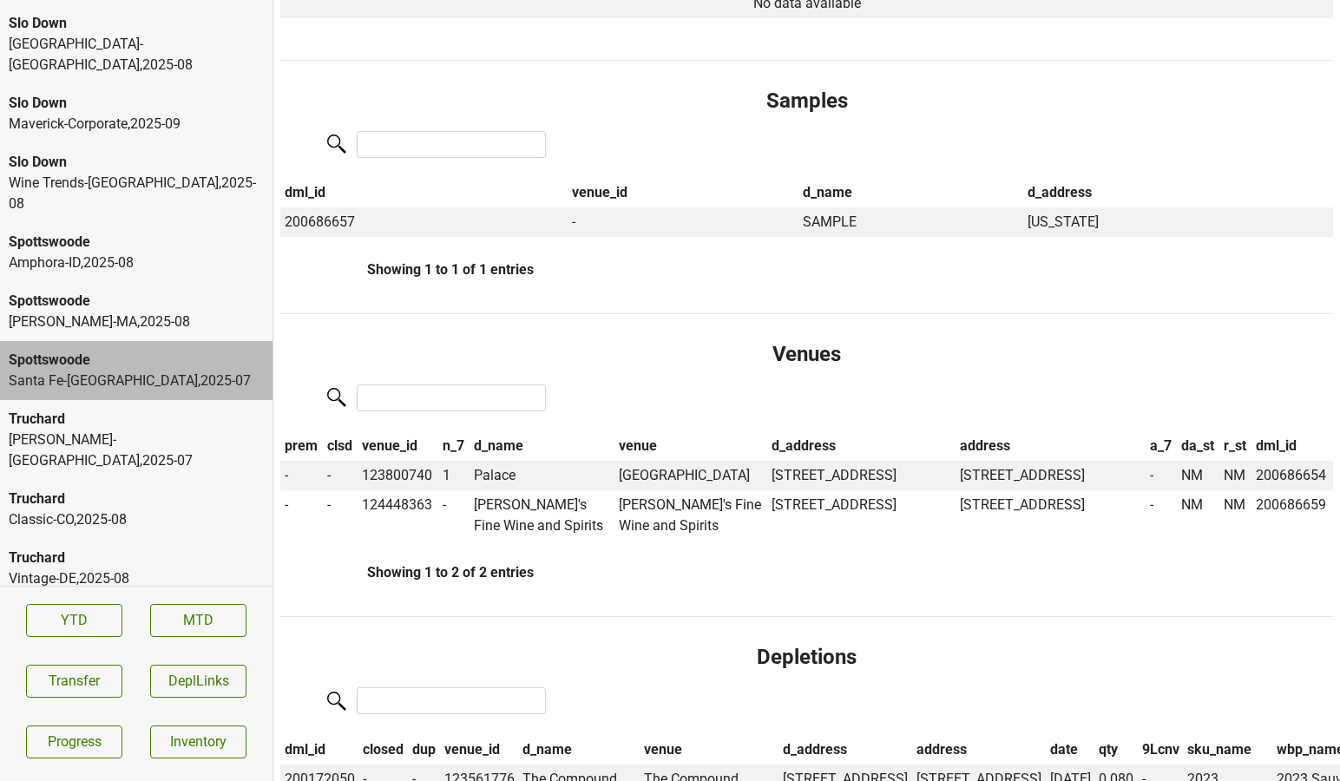
scroll to position [0, 0]
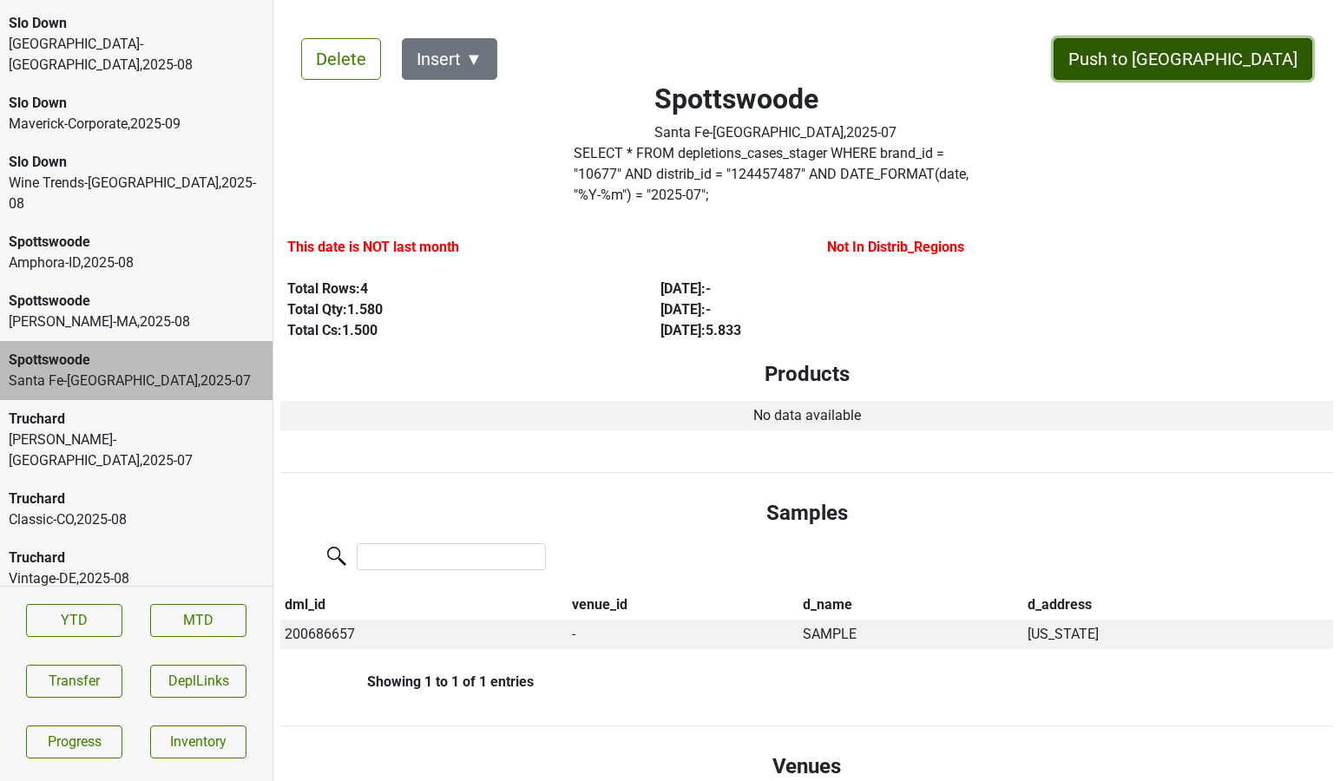
click at [1252, 63] on button "Push to [GEOGRAPHIC_DATA]" at bounding box center [1182, 59] width 259 height 42
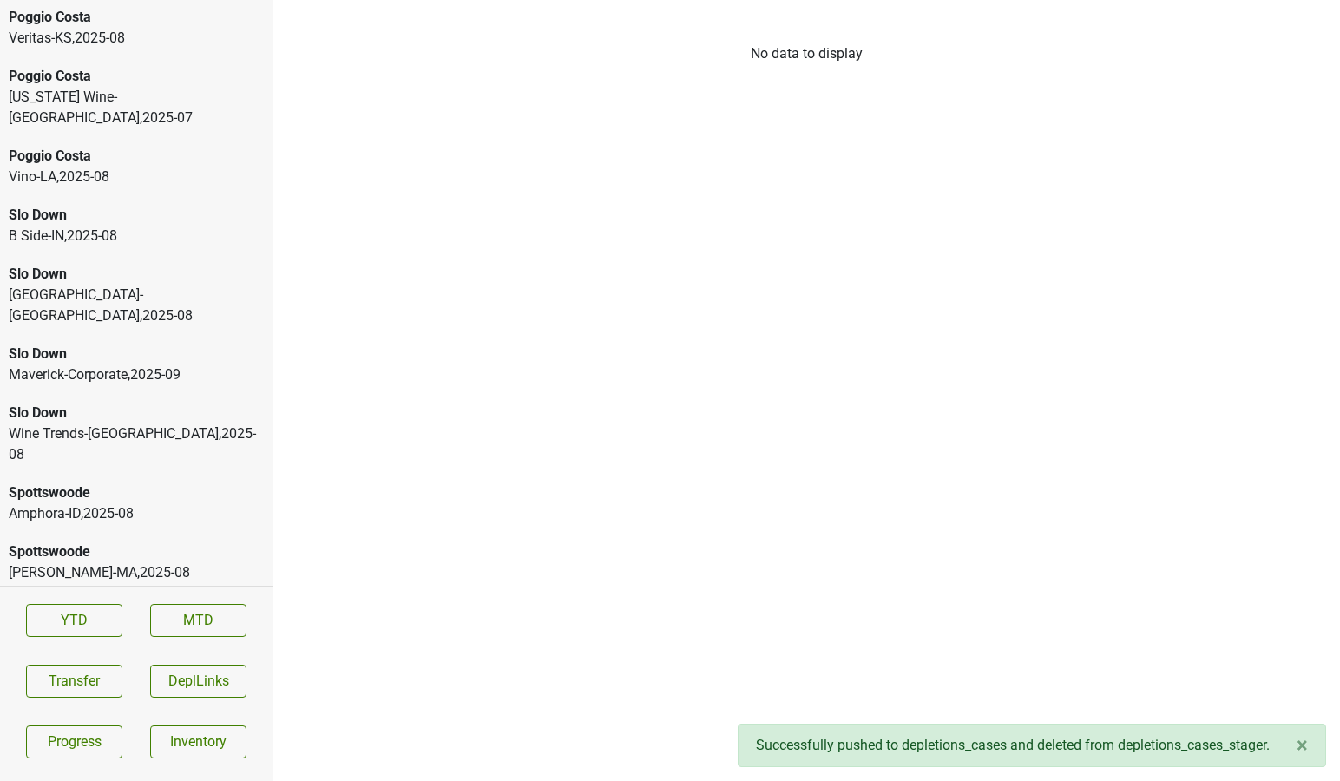
scroll to position [5738, 0]
click at [110, 403] on div "Slo Down" at bounding box center [136, 413] width 255 height 21
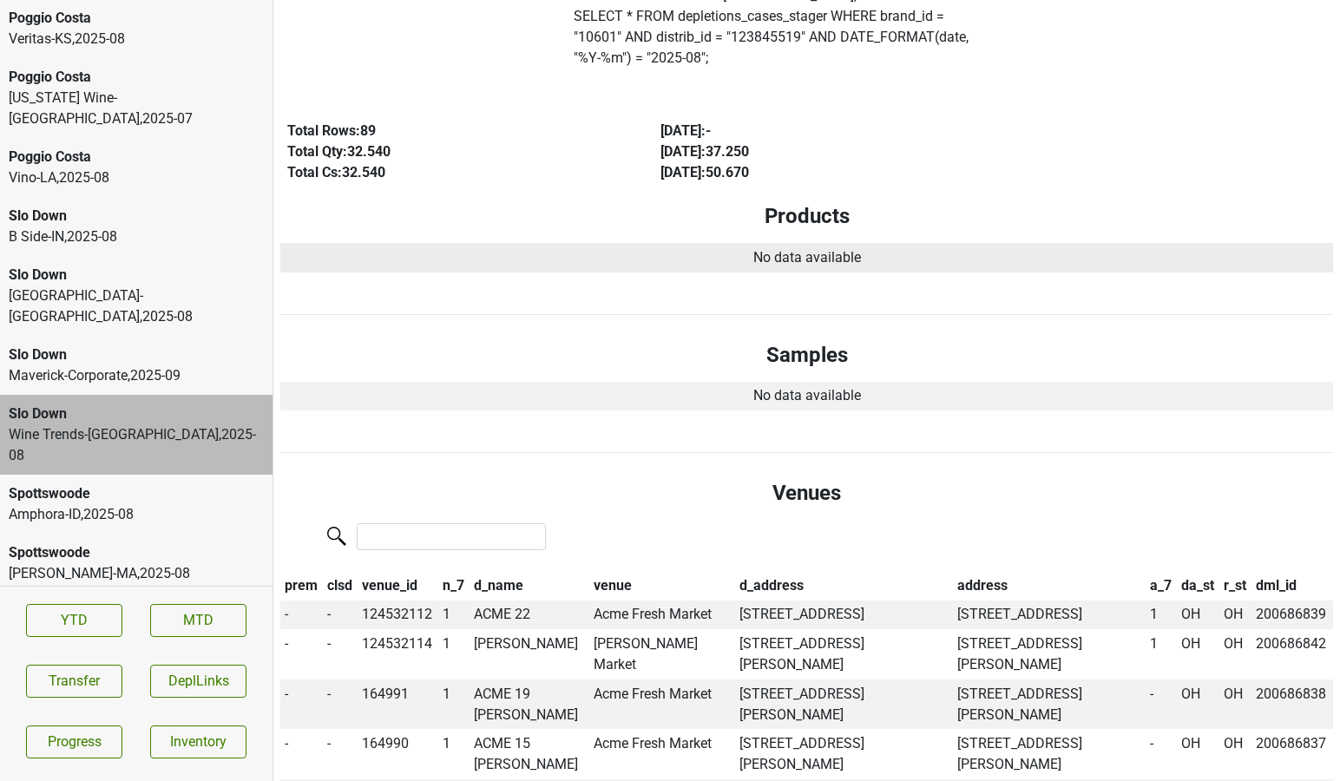
scroll to position [0, 0]
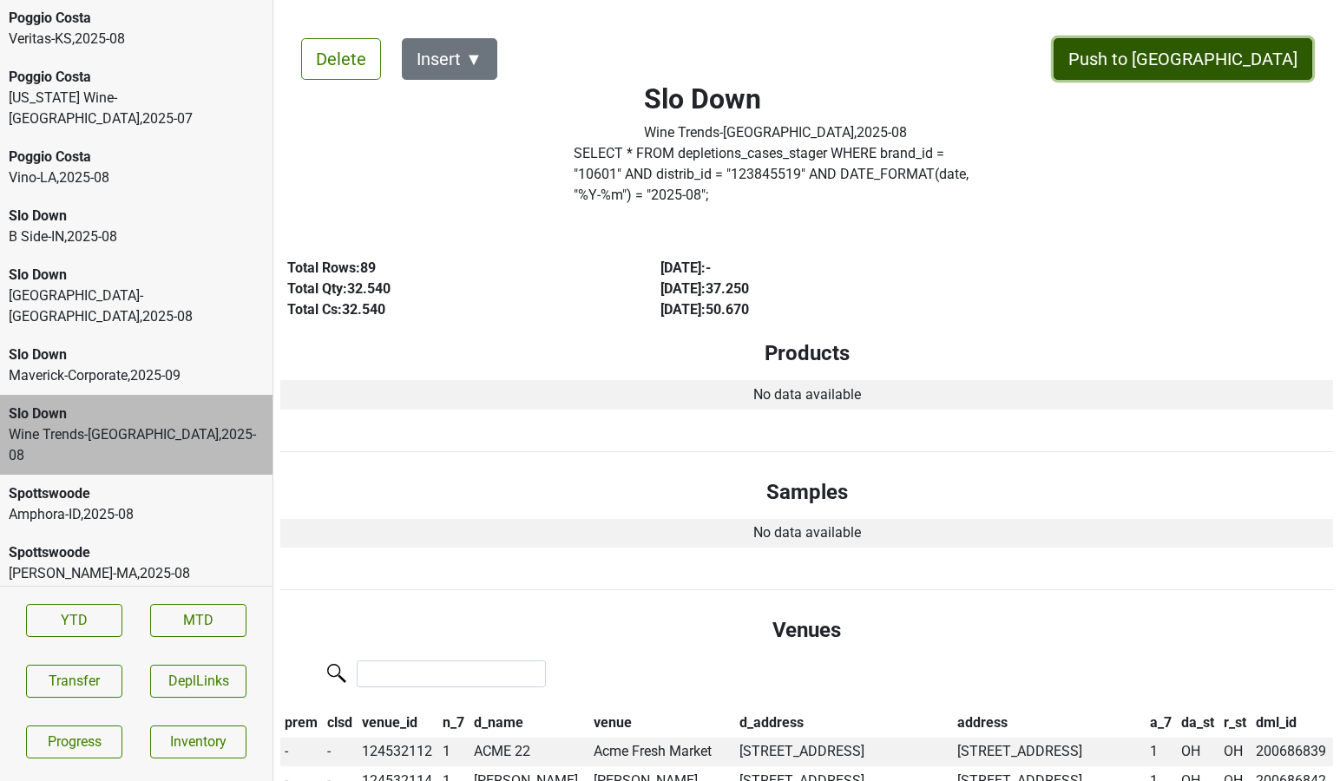
click at [1246, 52] on button "Push to [GEOGRAPHIC_DATA]" at bounding box center [1182, 59] width 259 height 42
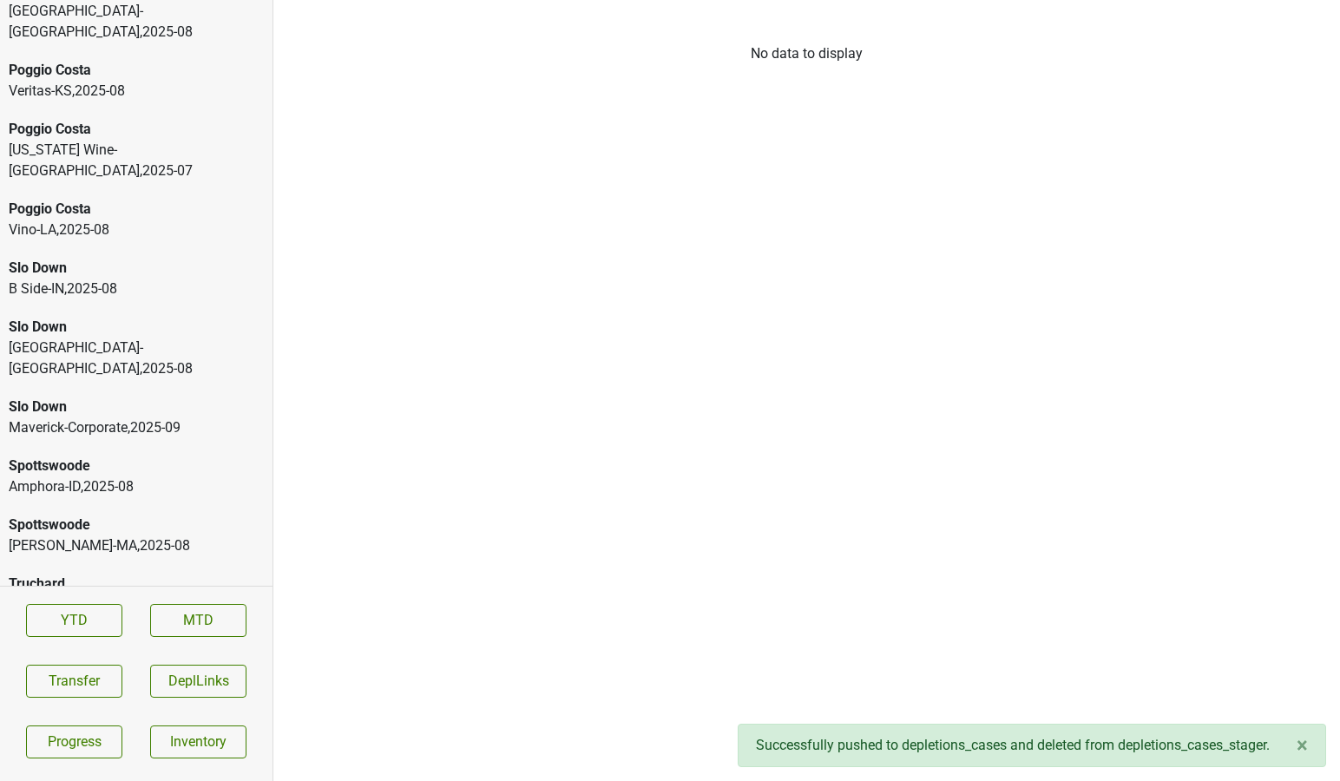
scroll to position [5685, 0]
click at [152, 338] on div "Heidelberg-KY , 2025 - 08" at bounding box center [136, 359] width 255 height 42
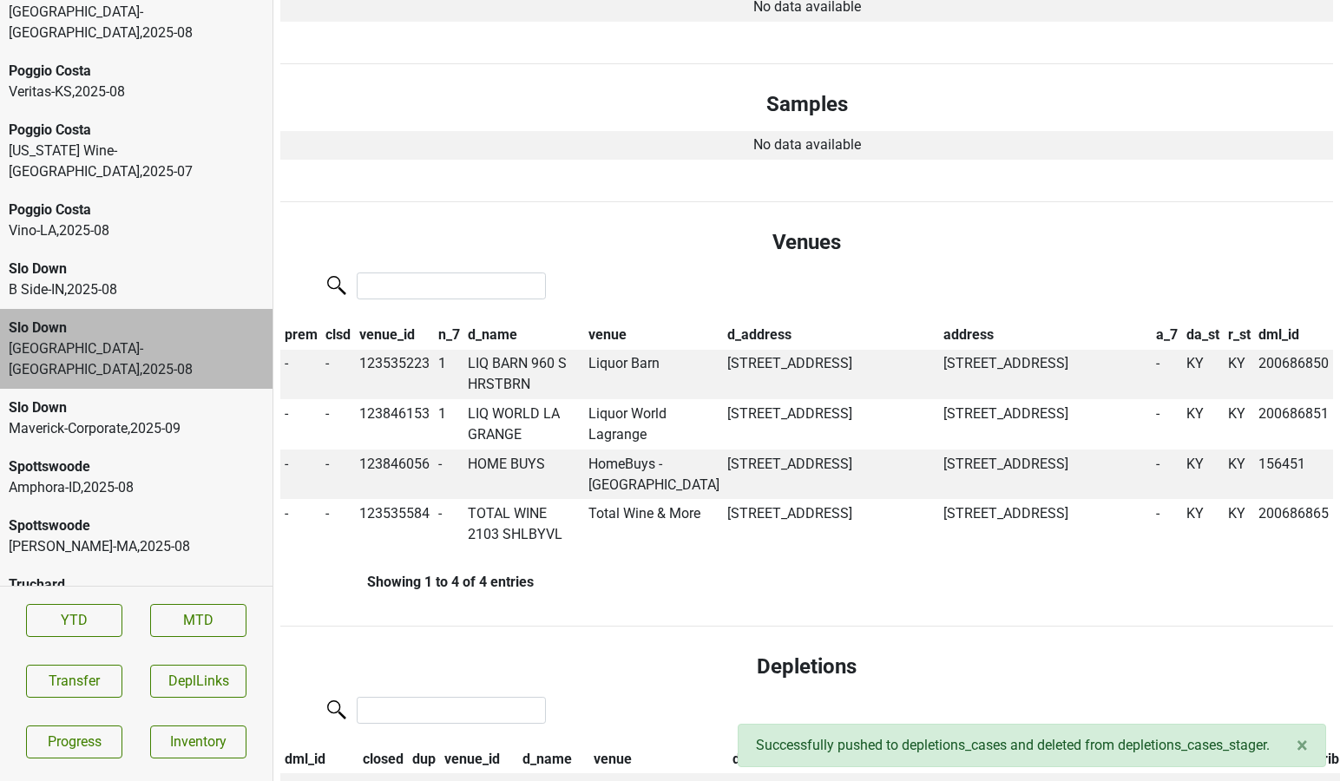
scroll to position [0, 0]
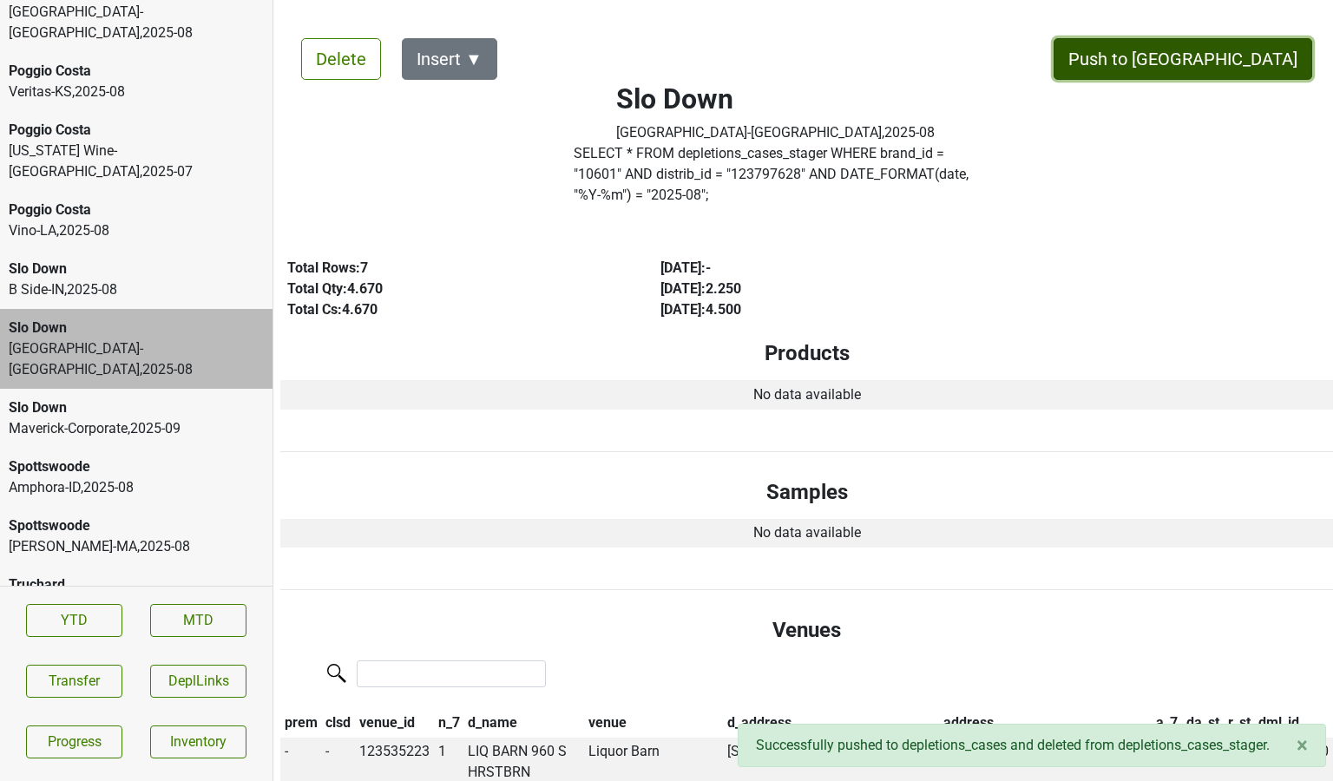
click at [1208, 58] on button "Push to [GEOGRAPHIC_DATA]" at bounding box center [1182, 59] width 259 height 42
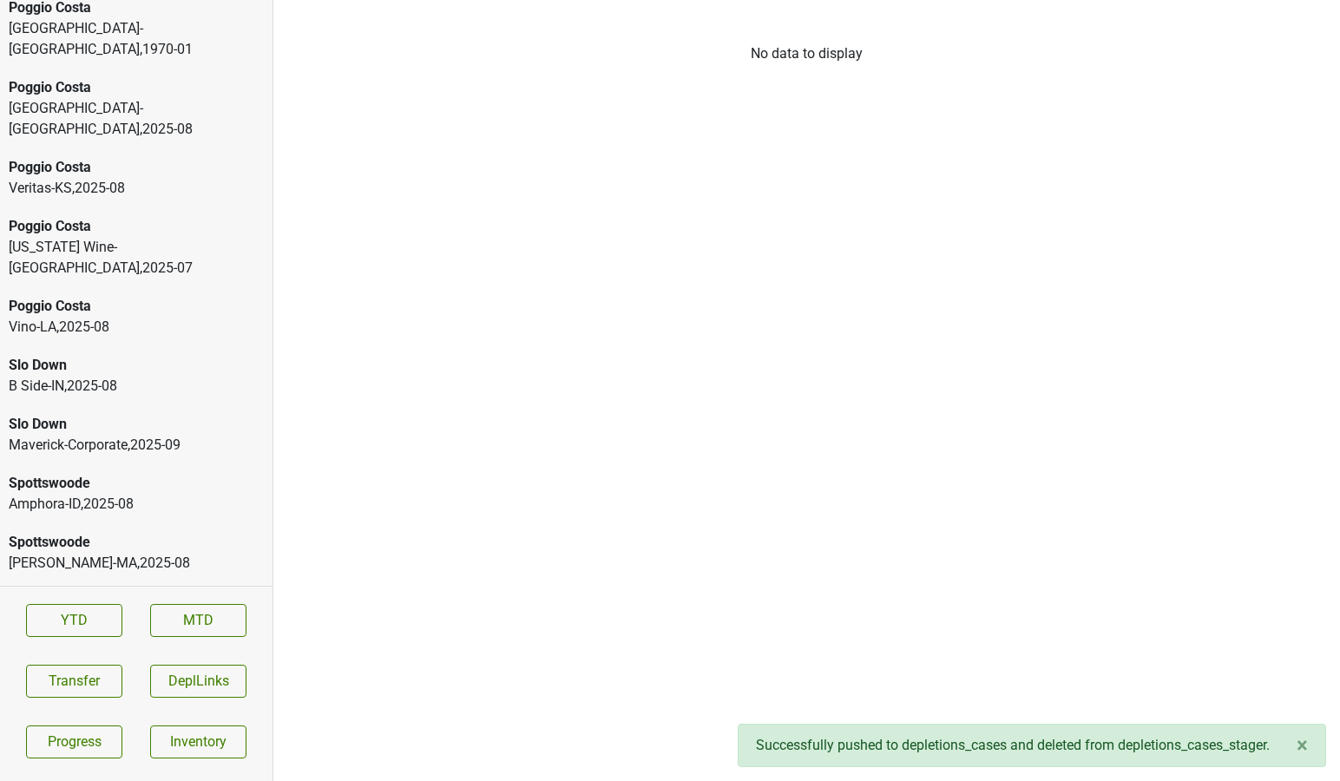
scroll to position [5562, 0]
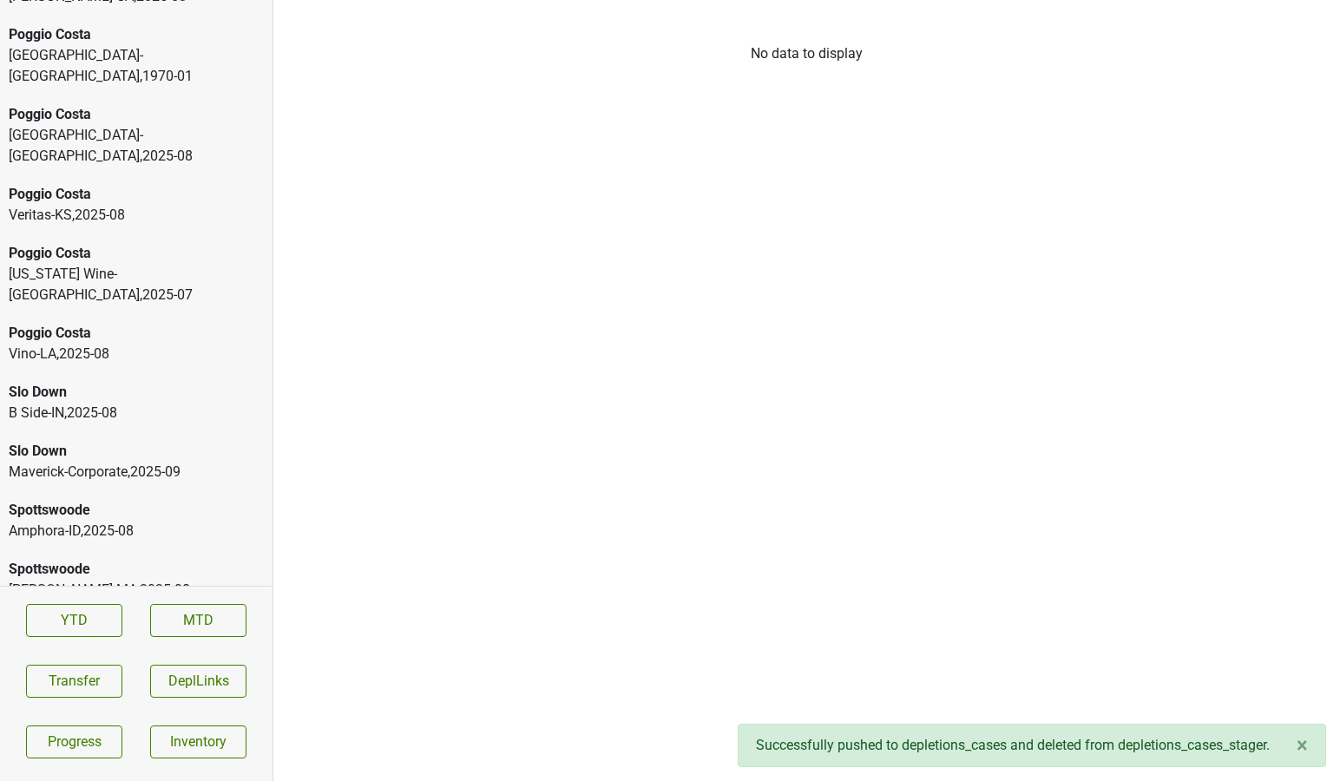
click at [82, 403] on div "B Side-IN , 2025 - 08" at bounding box center [136, 413] width 255 height 21
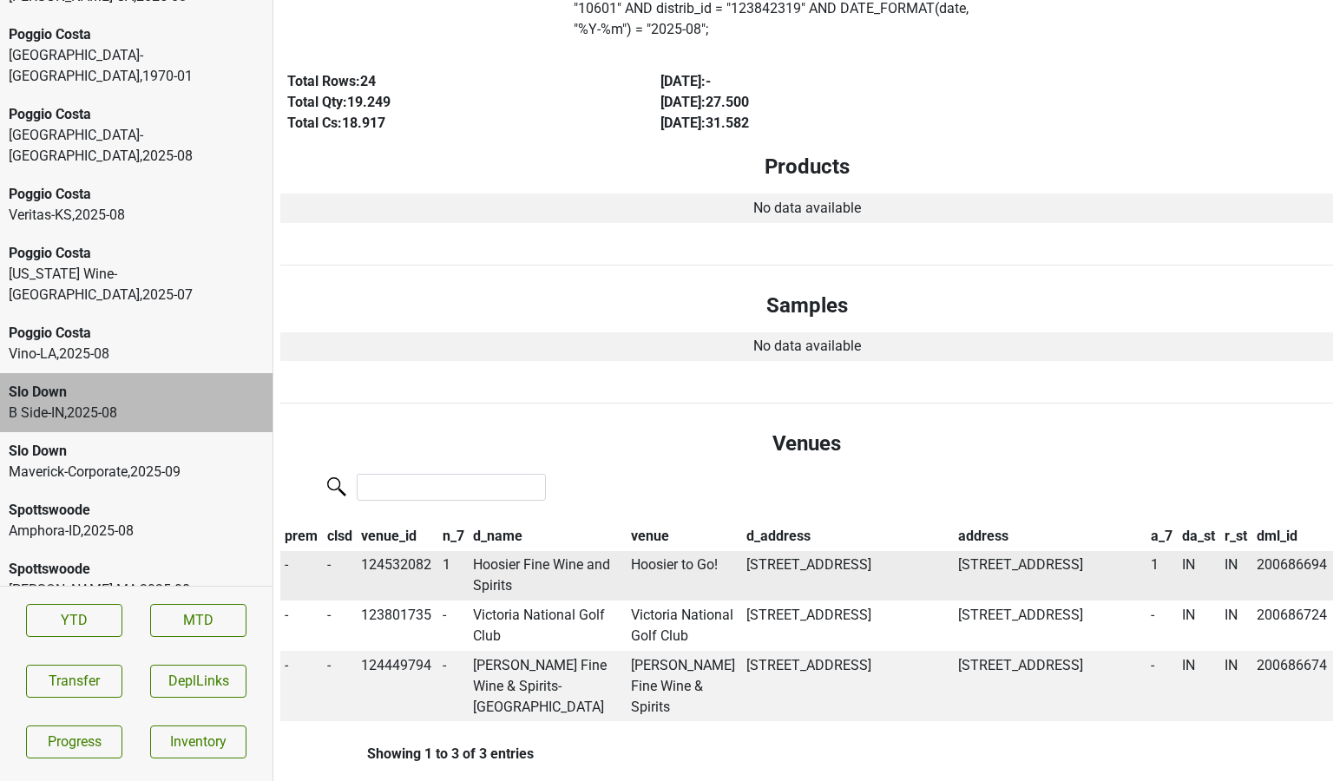
scroll to position [0, 0]
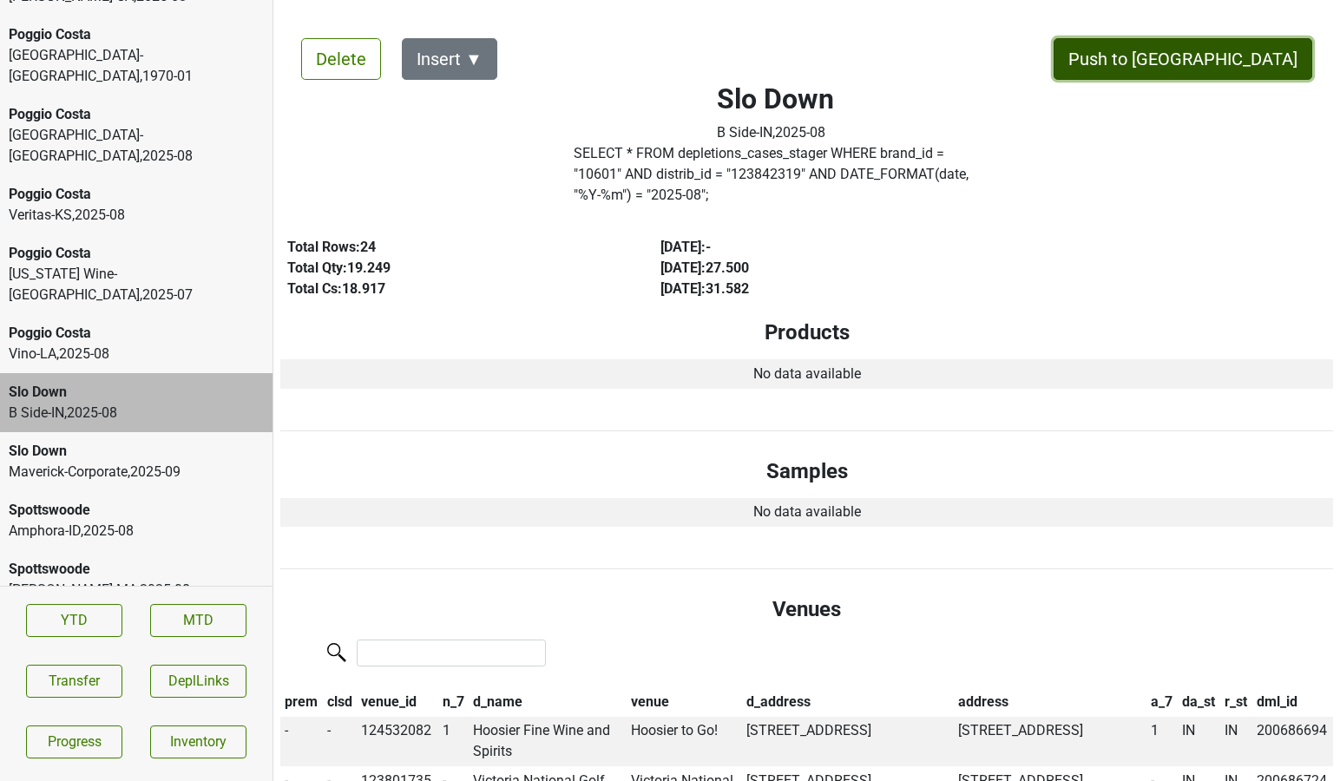
click at [1229, 45] on button "Push to [GEOGRAPHIC_DATA]" at bounding box center [1182, 59] width 259 height 42
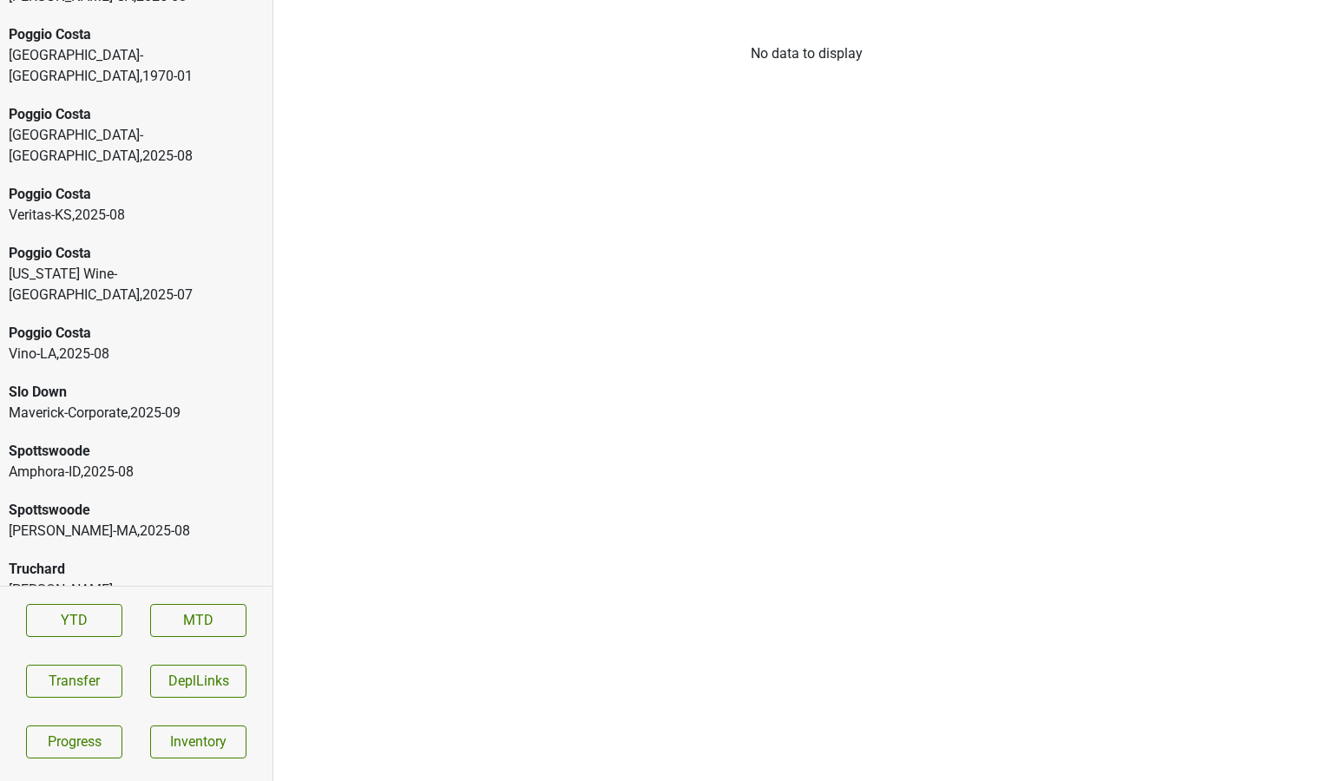
click at [83, 323] on div "Poggio Costa" at bounding box center [136, 333] width 255 height 21
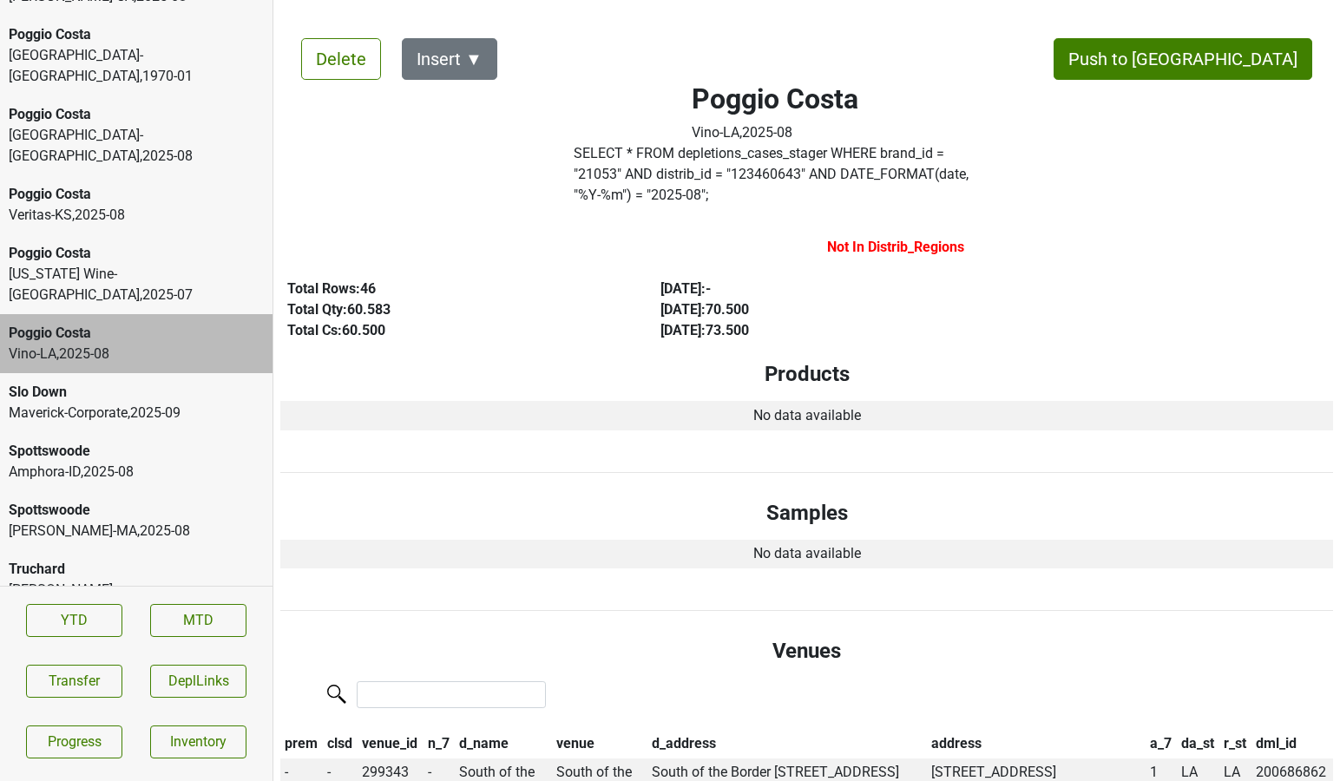
click at [1216, 67] on button "Push to [GEOGRAPHIC_DATA]" at bounding box center [1182, 59] width 259 height 42
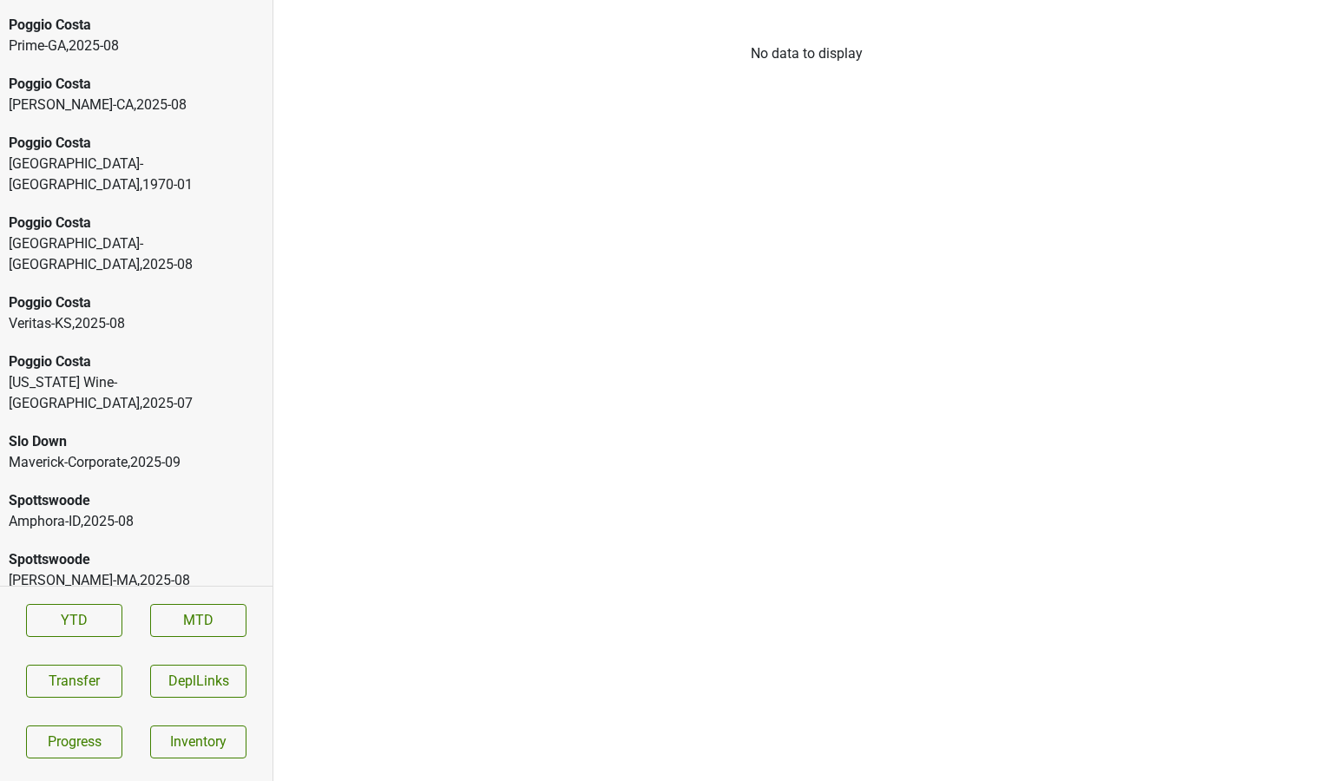
scroll to position [5448, 0]
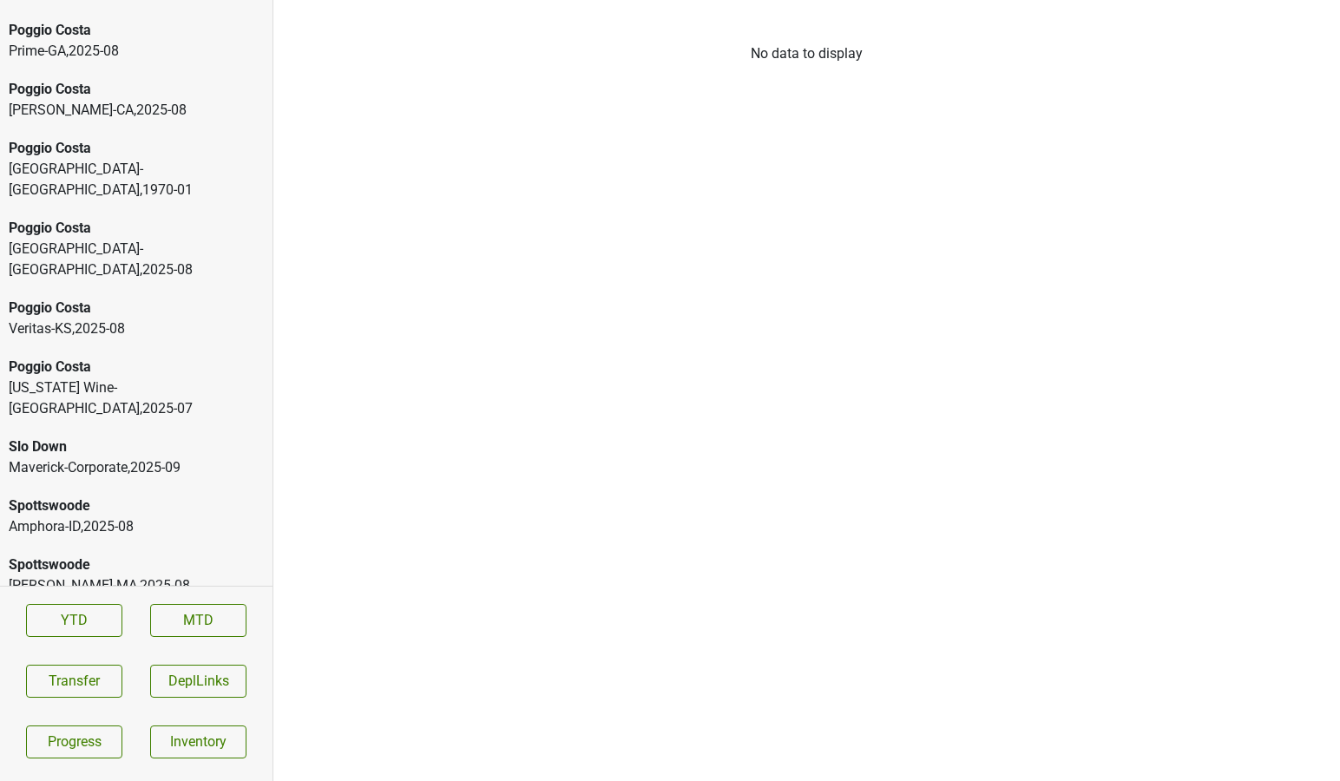
click at [46, 377] on div "Vermont Wine-VT , 2025 - 07" at bounding box center [136, 398] width 255 height 42
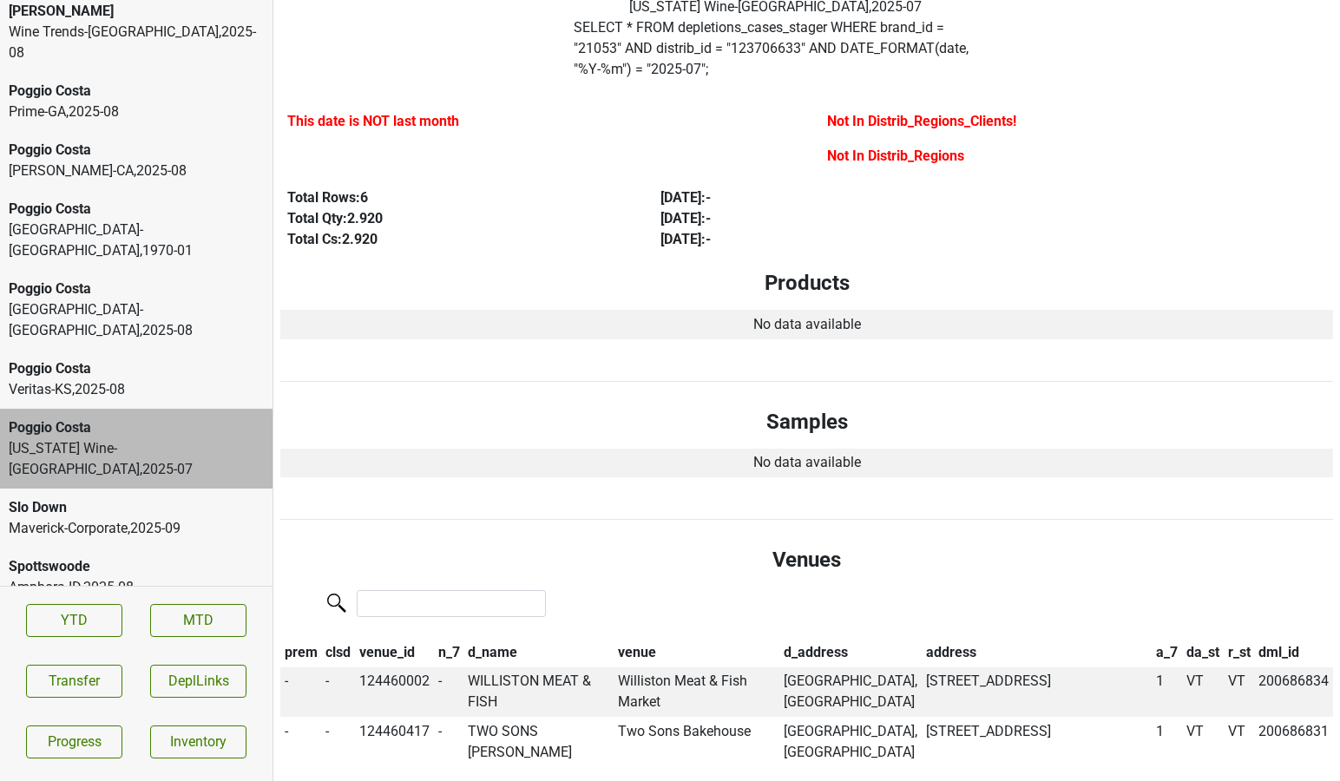
scroll to position [5386, 0]
click at [152, 380] on div "Veritas-KS , 2025 - 08" at bounding box center [136, 390] width 255 height 21
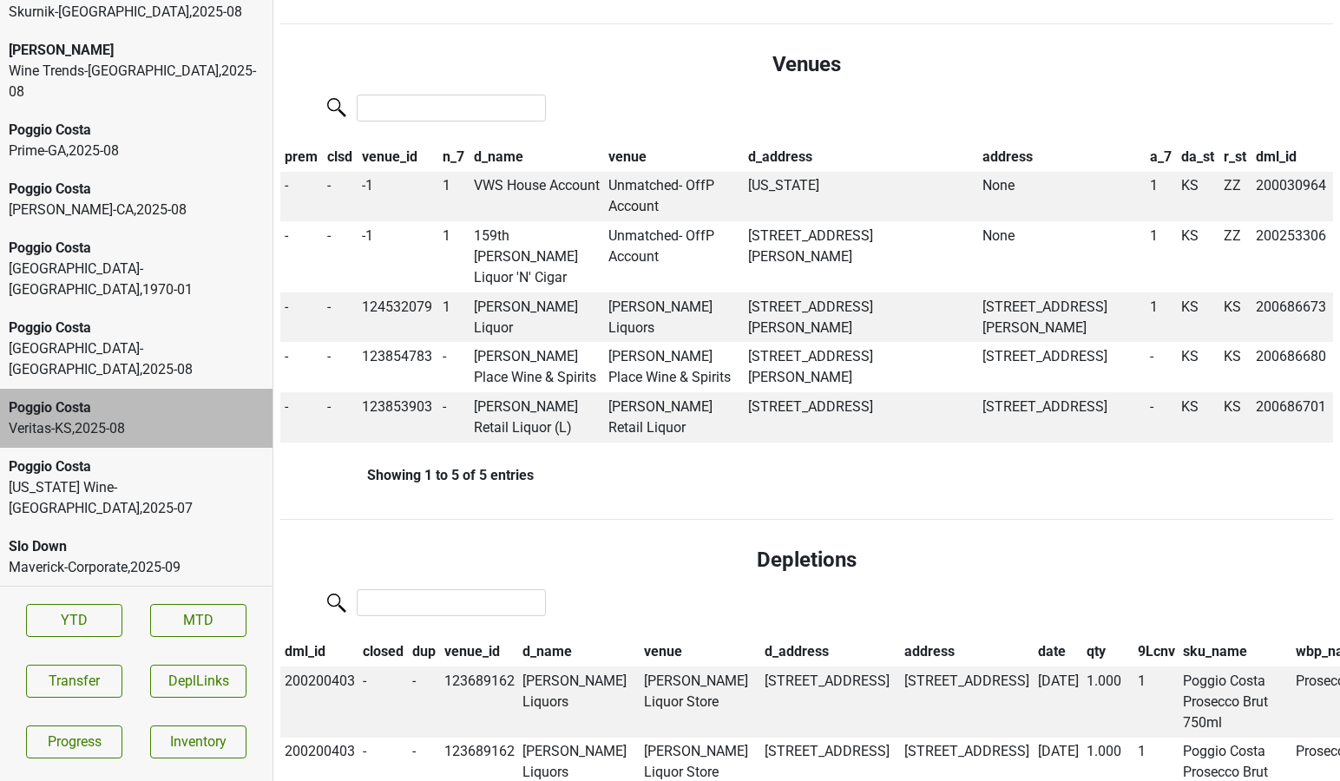
scroll to position [5347, 0]
click at [123, 318] on div "Poggio Costa" at bounding box center [136, 328] width 255 height 21
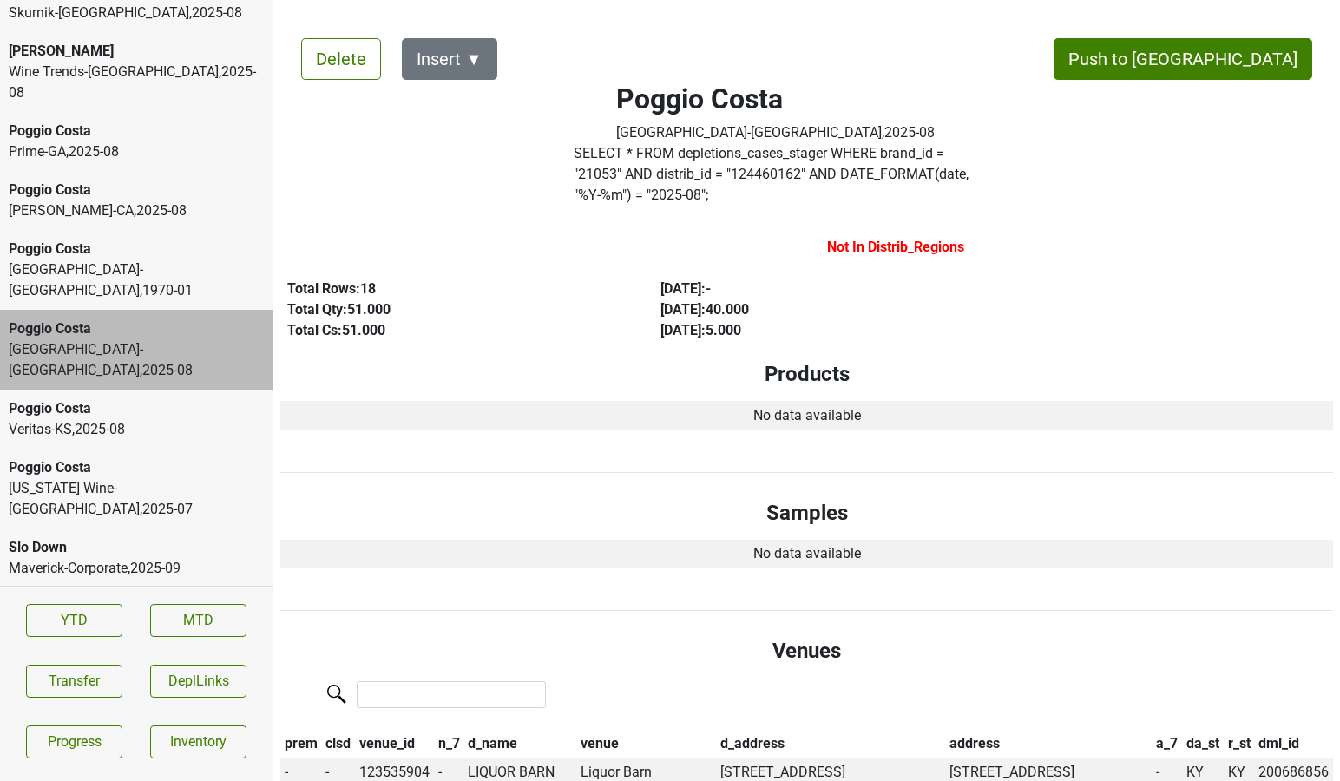
click at [122, 259] on div "River City-KY , 1970 - 01" at bounding box center [136, 280] width 255 height 42
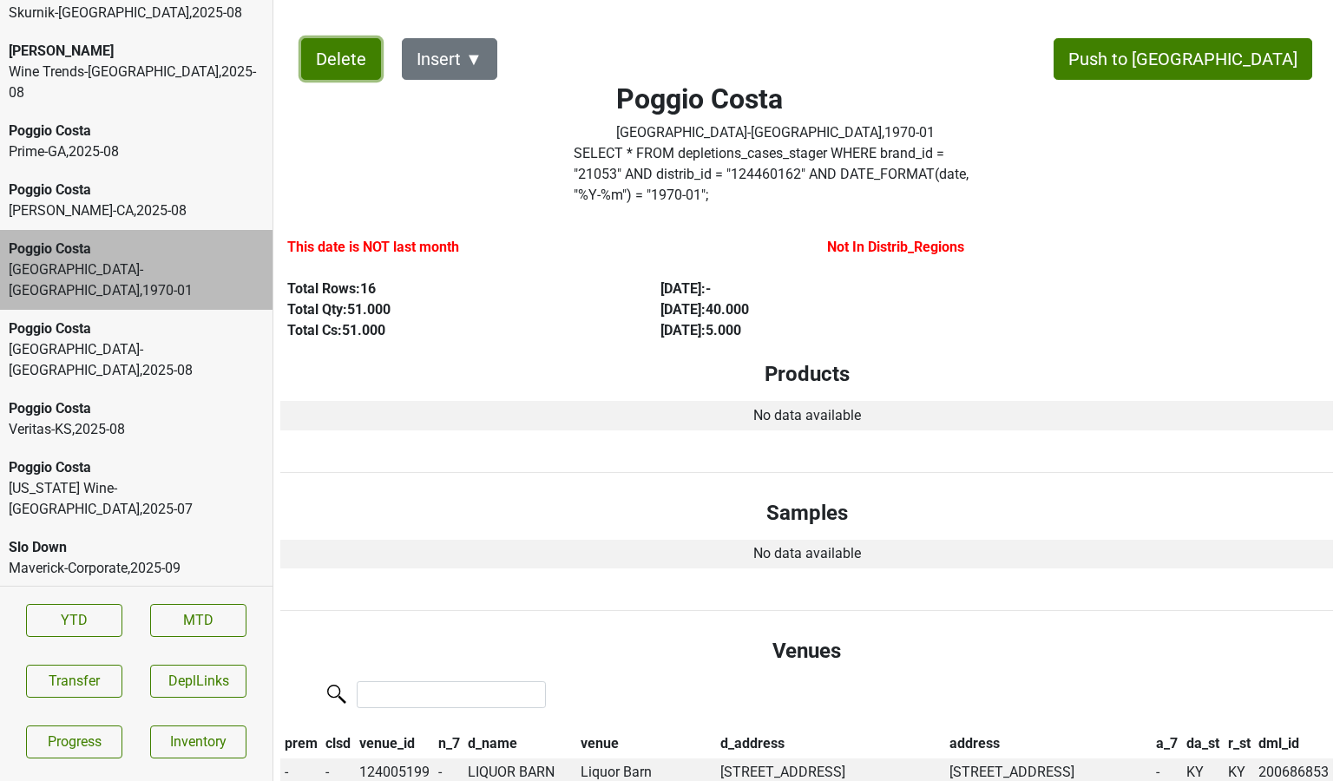
click at [326, 43] on button "Delete" at bounding box center [341, 59] width 80 height 42
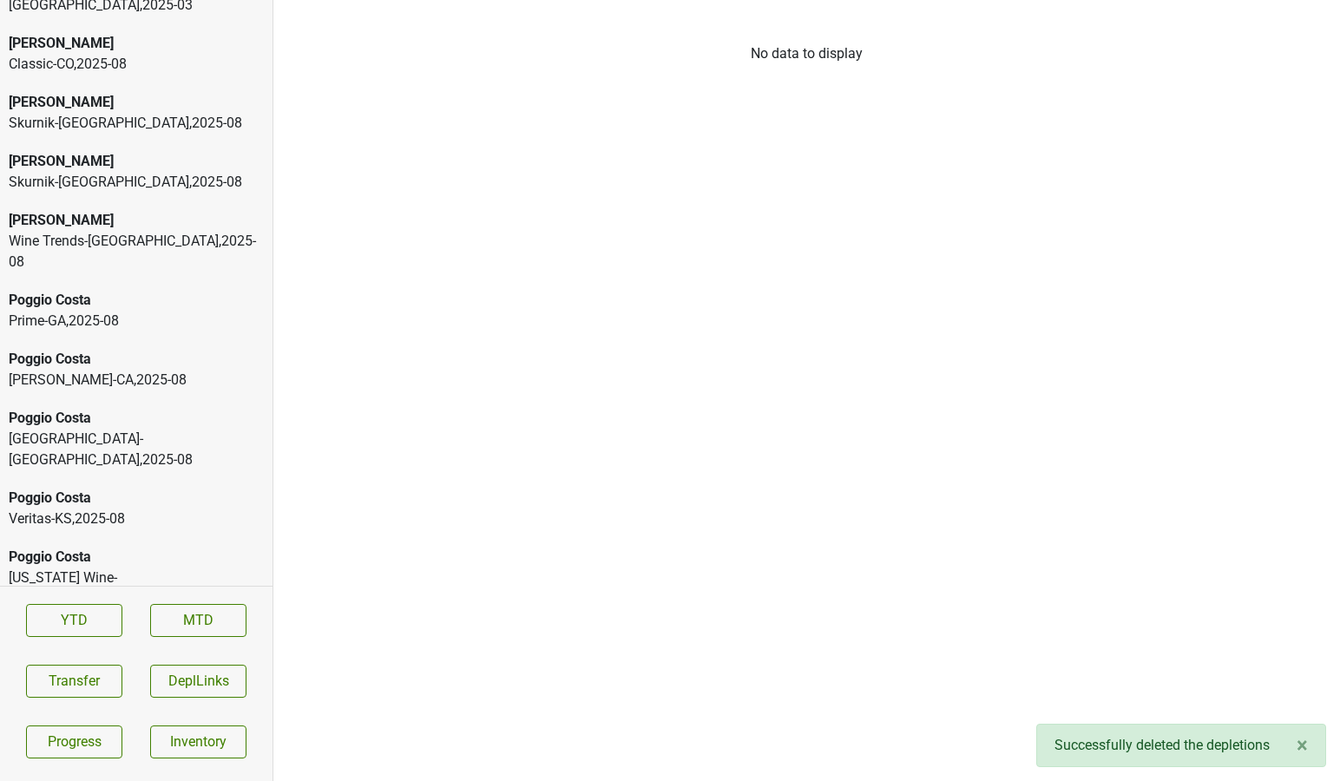
scroll to position [5174, 0]
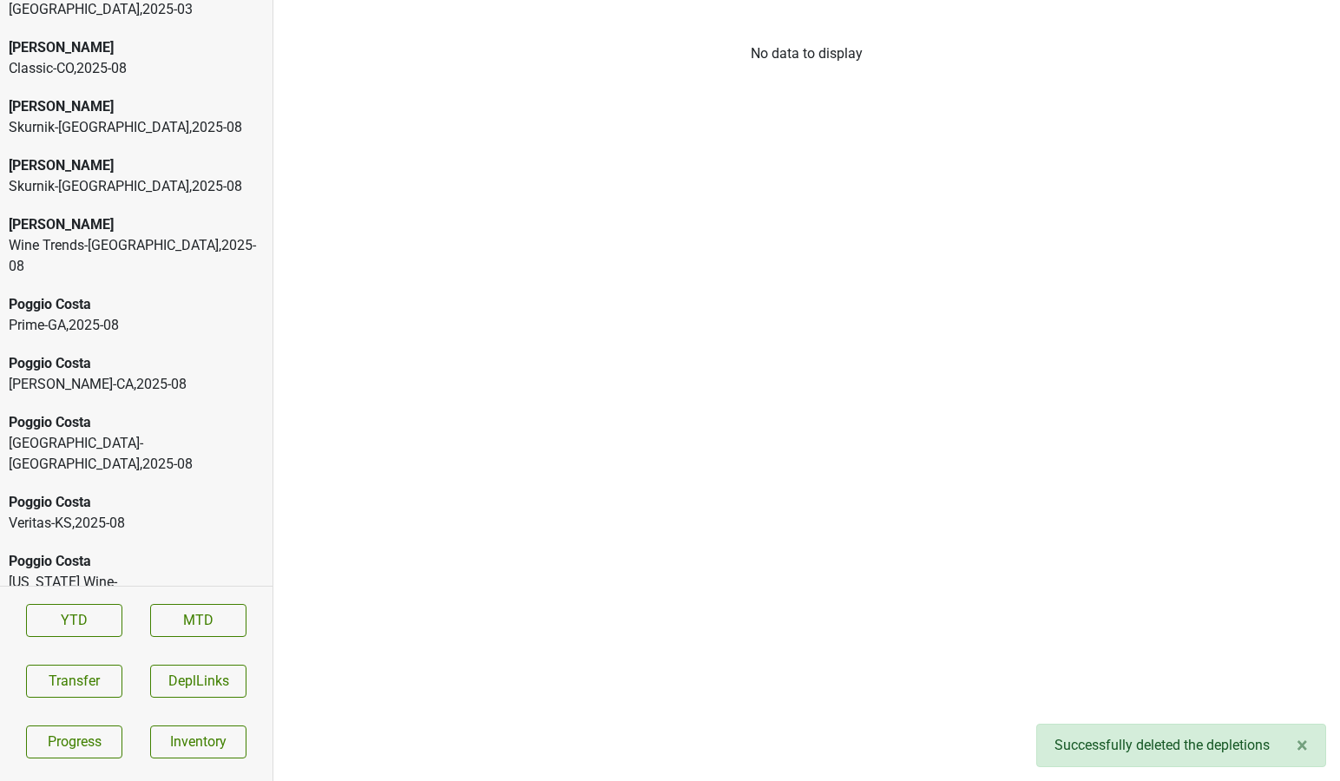
click at [67, 353] on div "Poggio Costa" at bounding box center [136, 363] width 255 height 21
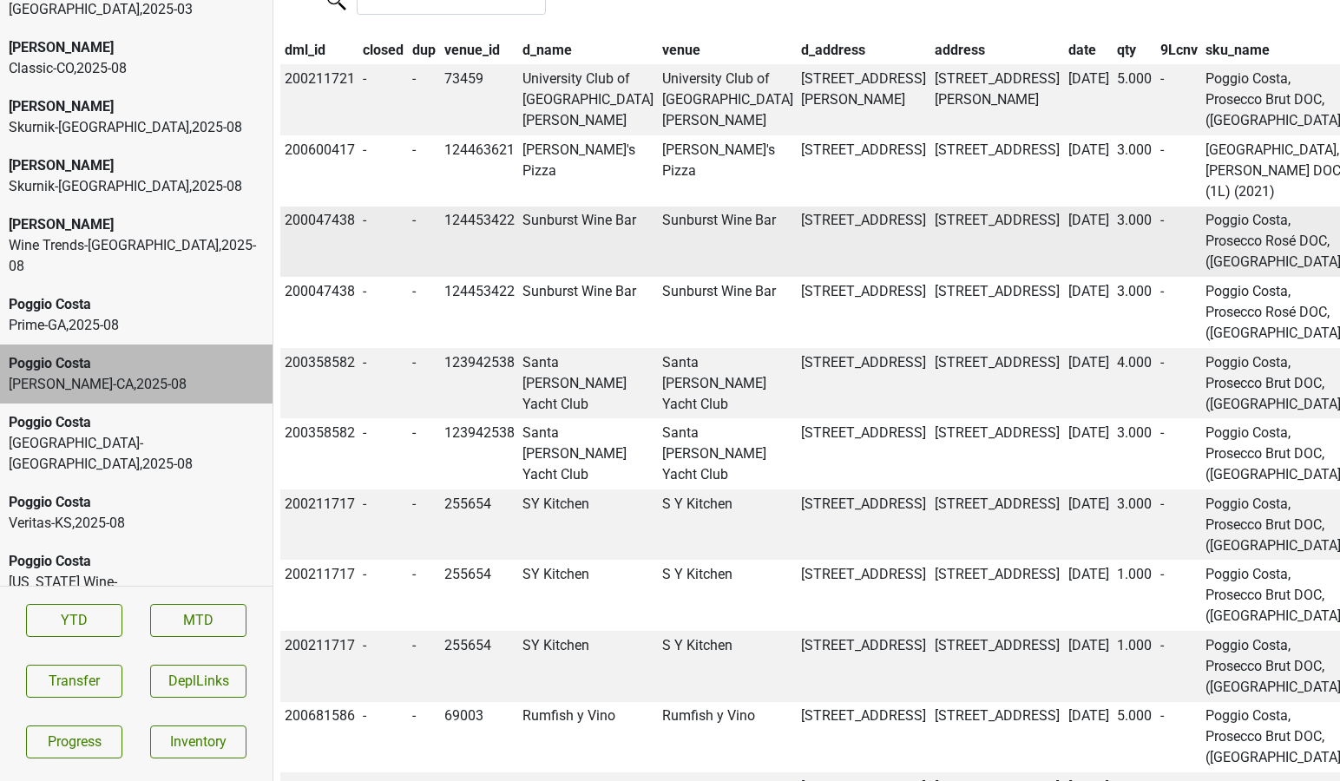
scroll to position [1115, 0]
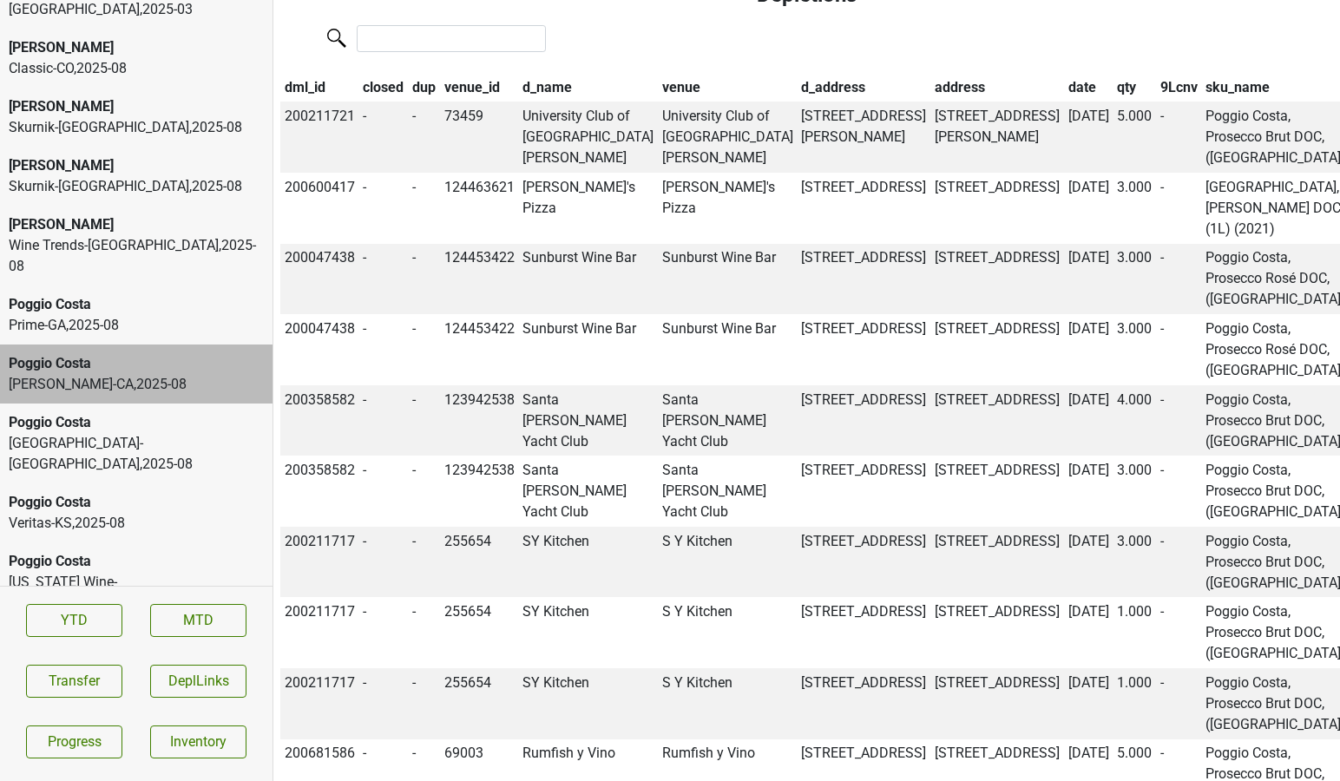
click at [1112, 75] on th "qty" at bounding box center [1133, 87] width 43 height 29
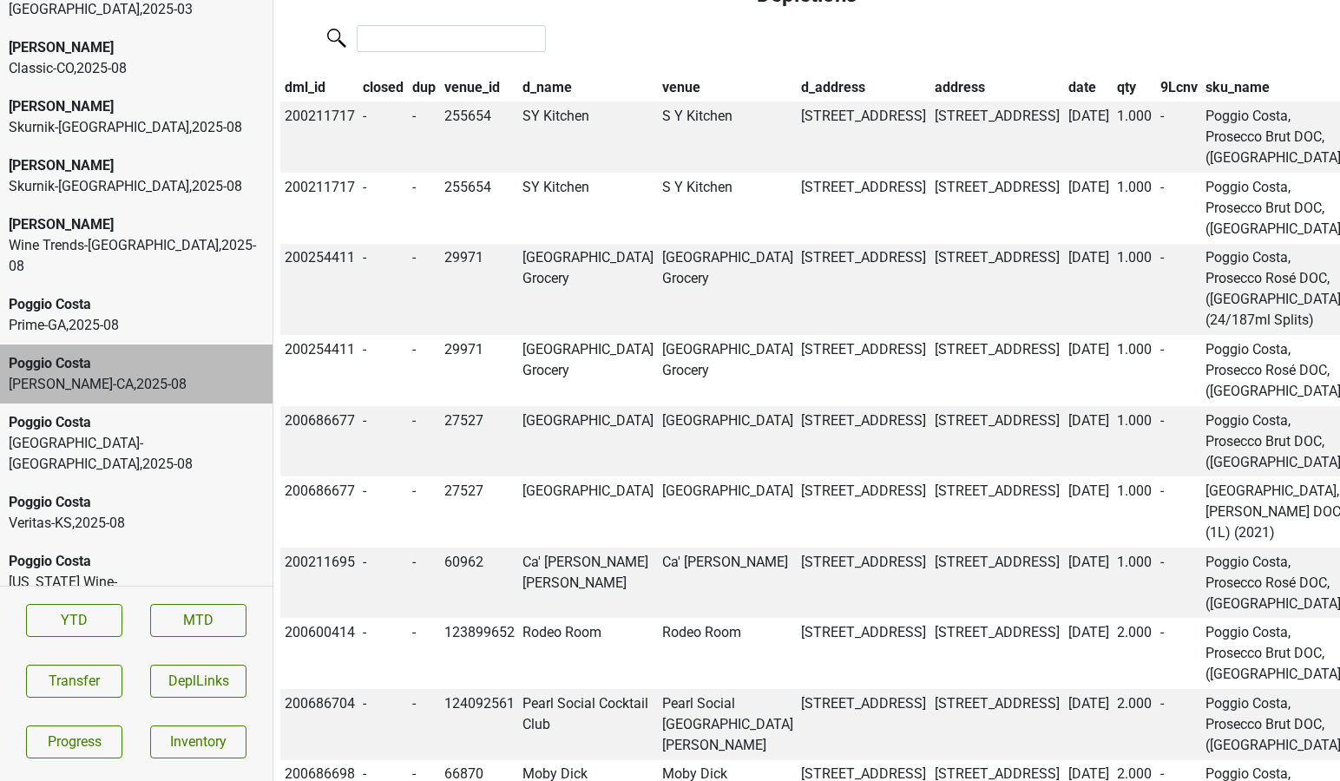
click at [1112, 75] on th "qty" at bounding box center [1133, 87] width 43 height 29
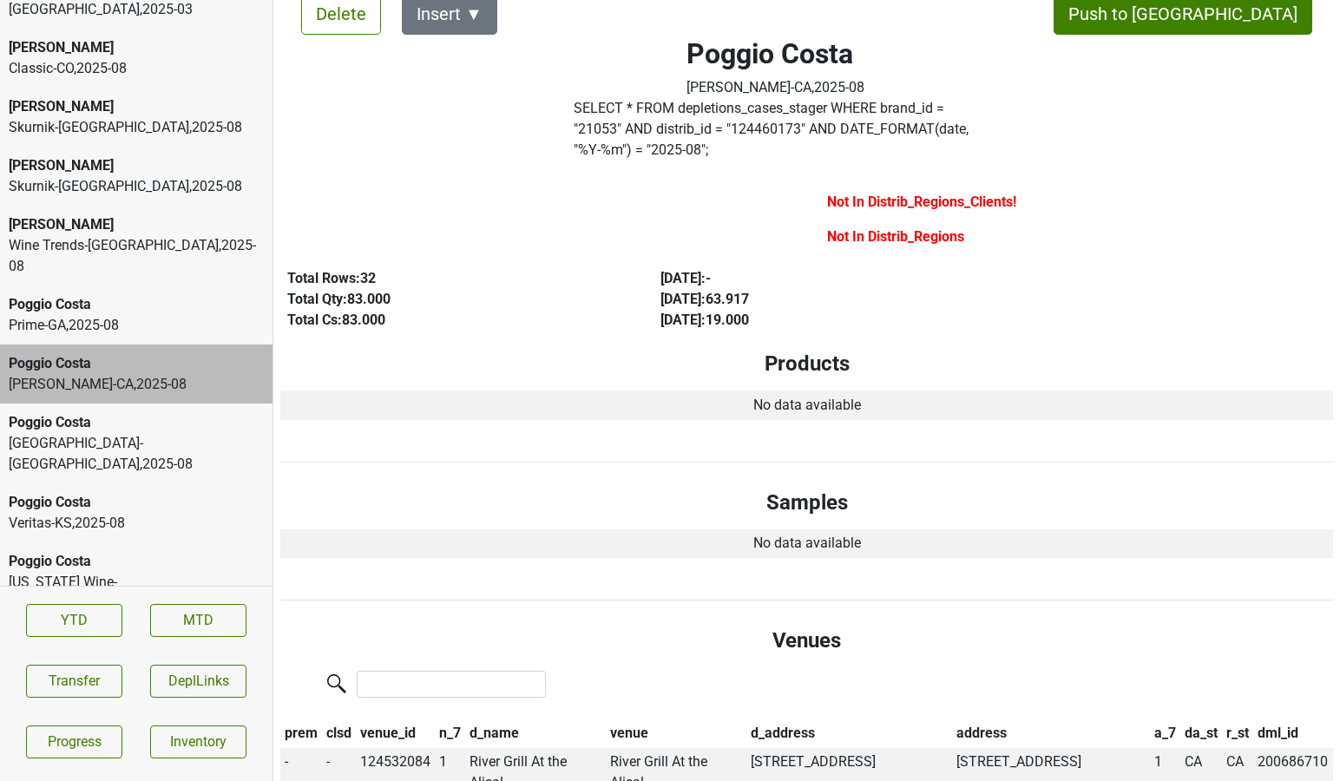
scroll to position [46, 0]
click at [145, 235] on div "Wine Trends-OH , 2025 - 08" at bounding box center [136, 256] width 255 height 42
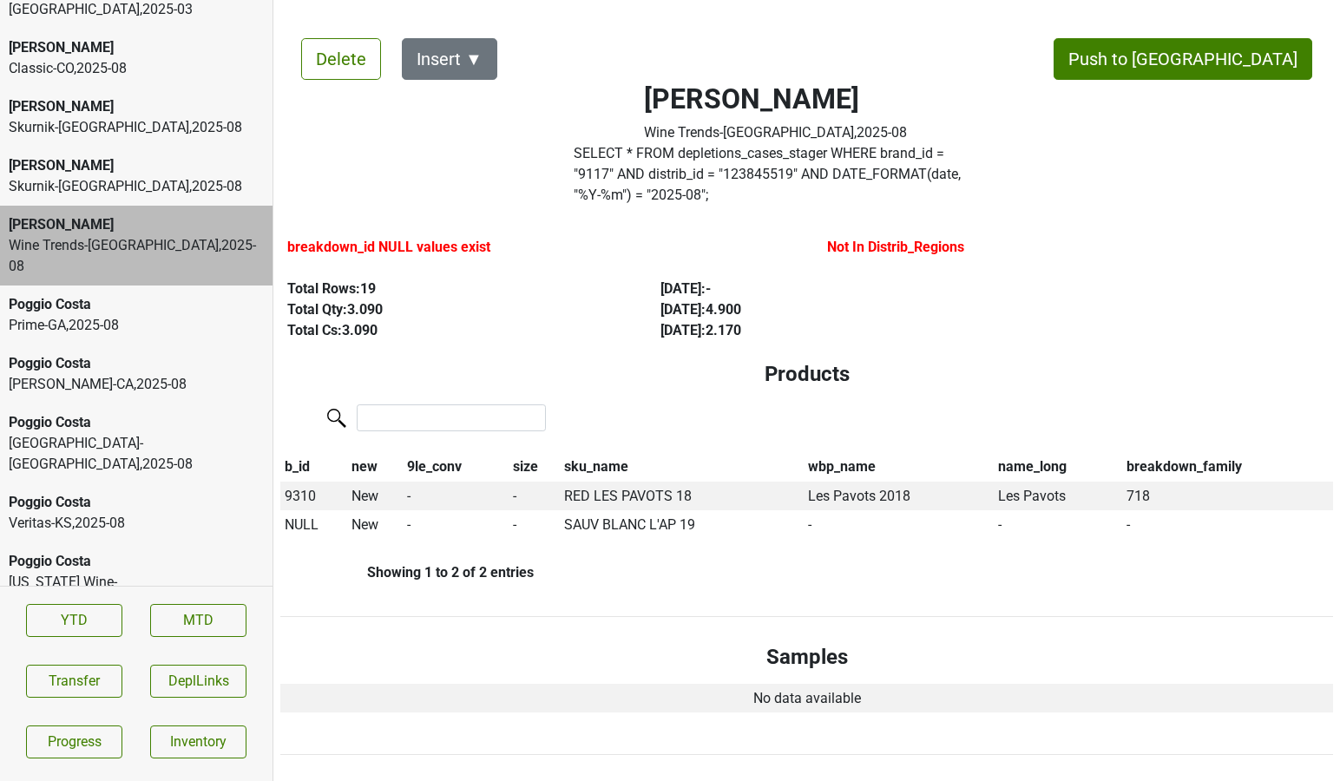
click at [181, 315] on div "Prime-GA , 2025 - 08" at bounding box center [136, 325] width 255 height 21
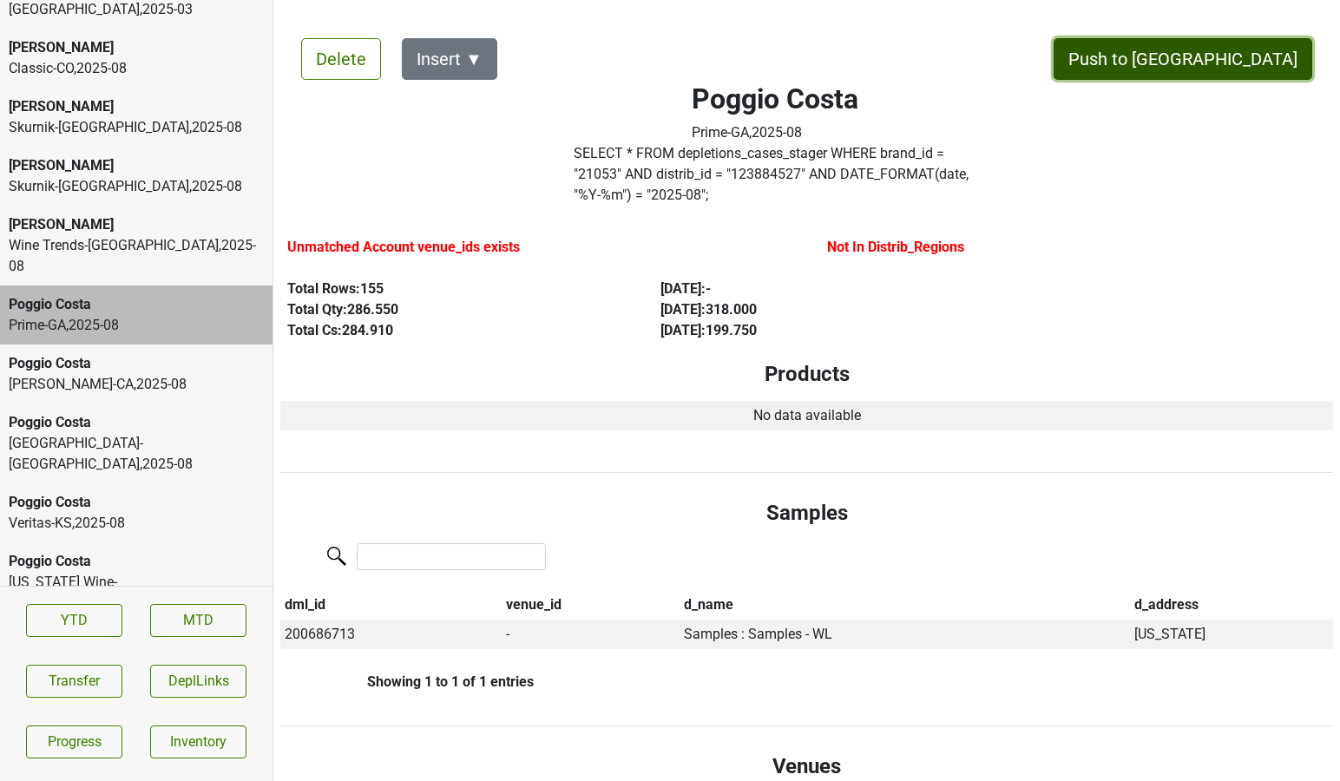
click at [1264, 72] on button "Push to [GEOGRAPHIC_DATA]" at bounding box center [1182, 59] width 259 height 42
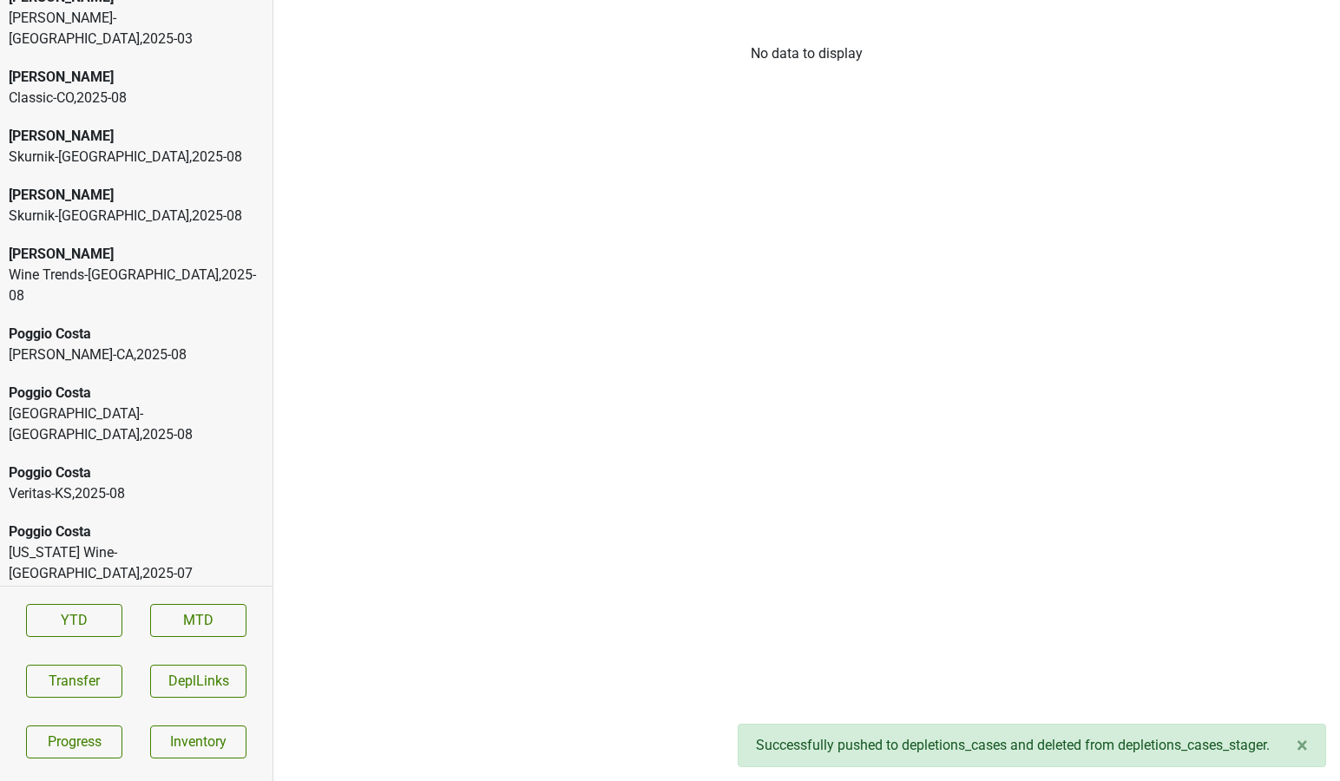
scroll to position [5137, 0]
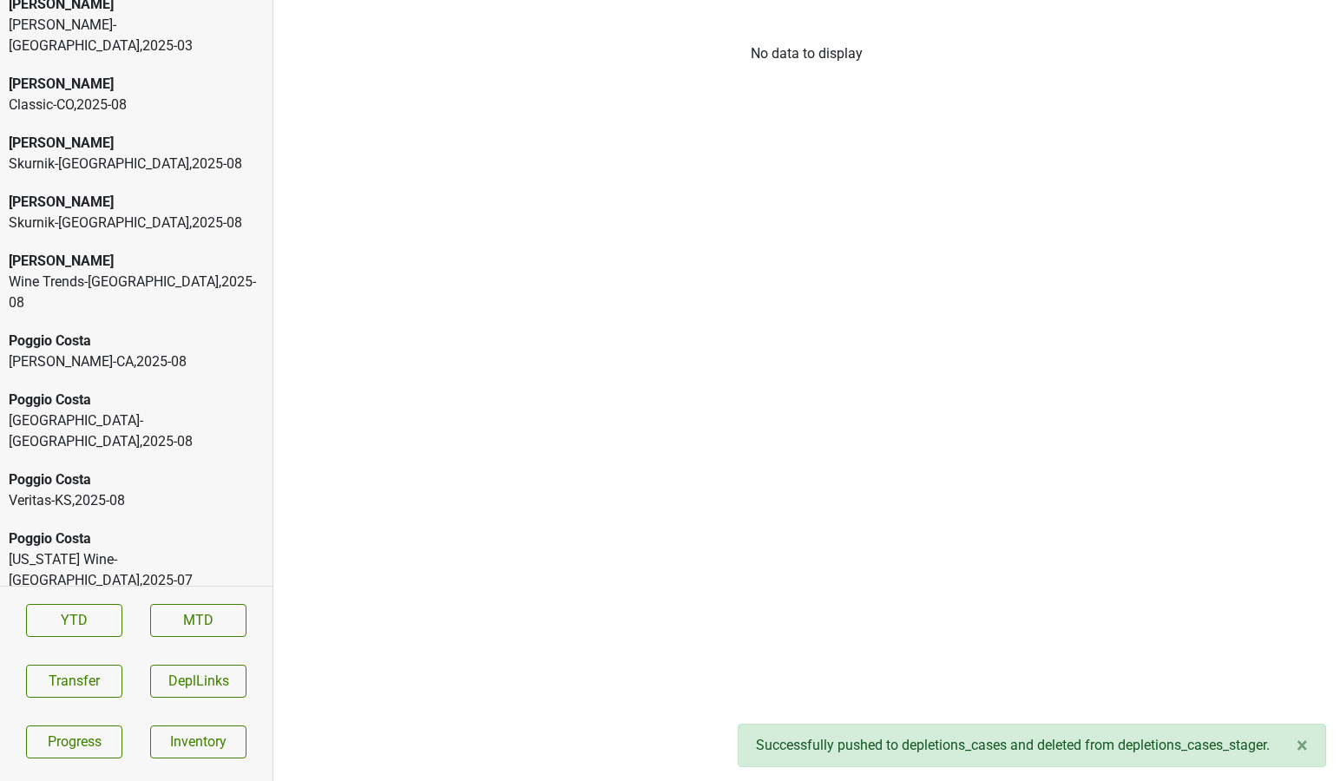
click at [174, 251] on div "[PERSON_NAME]" at bounding box center [136, 261] width 255 height 21
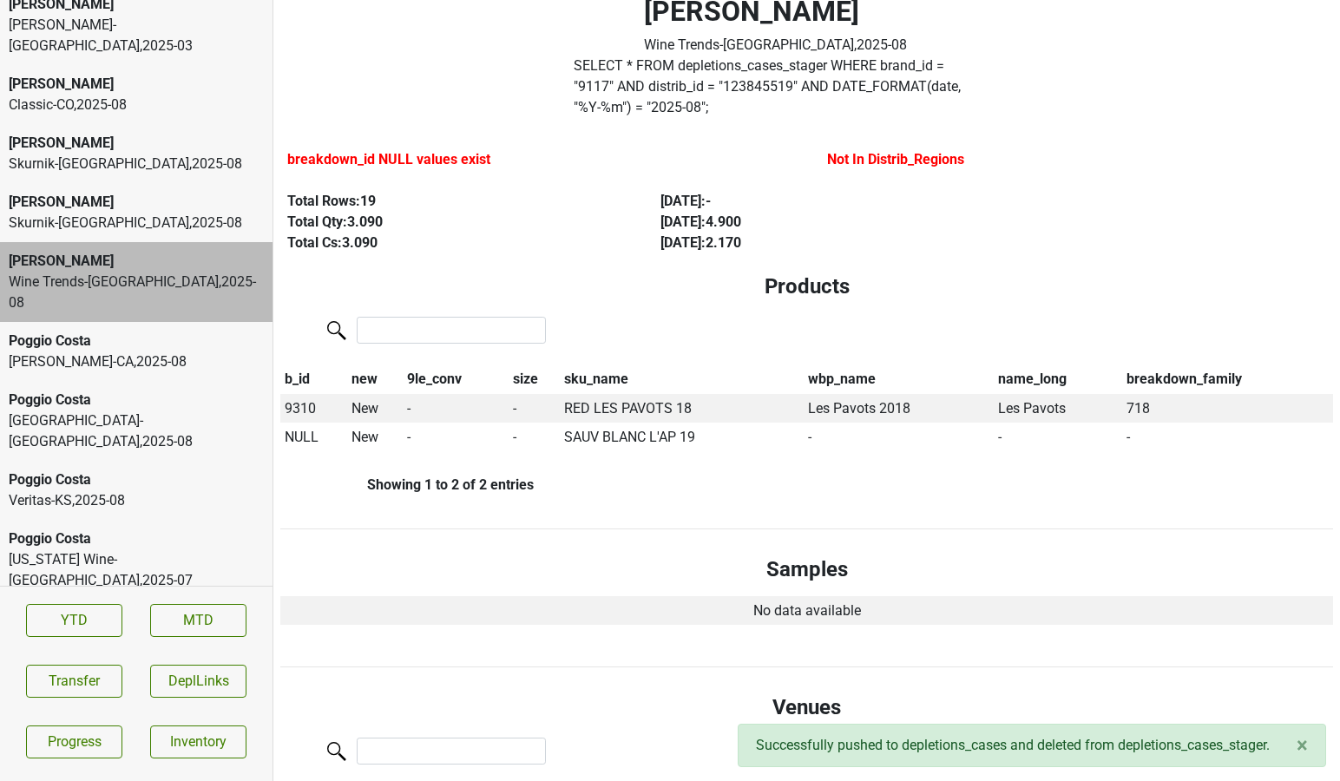
scroll to position [88, 0]
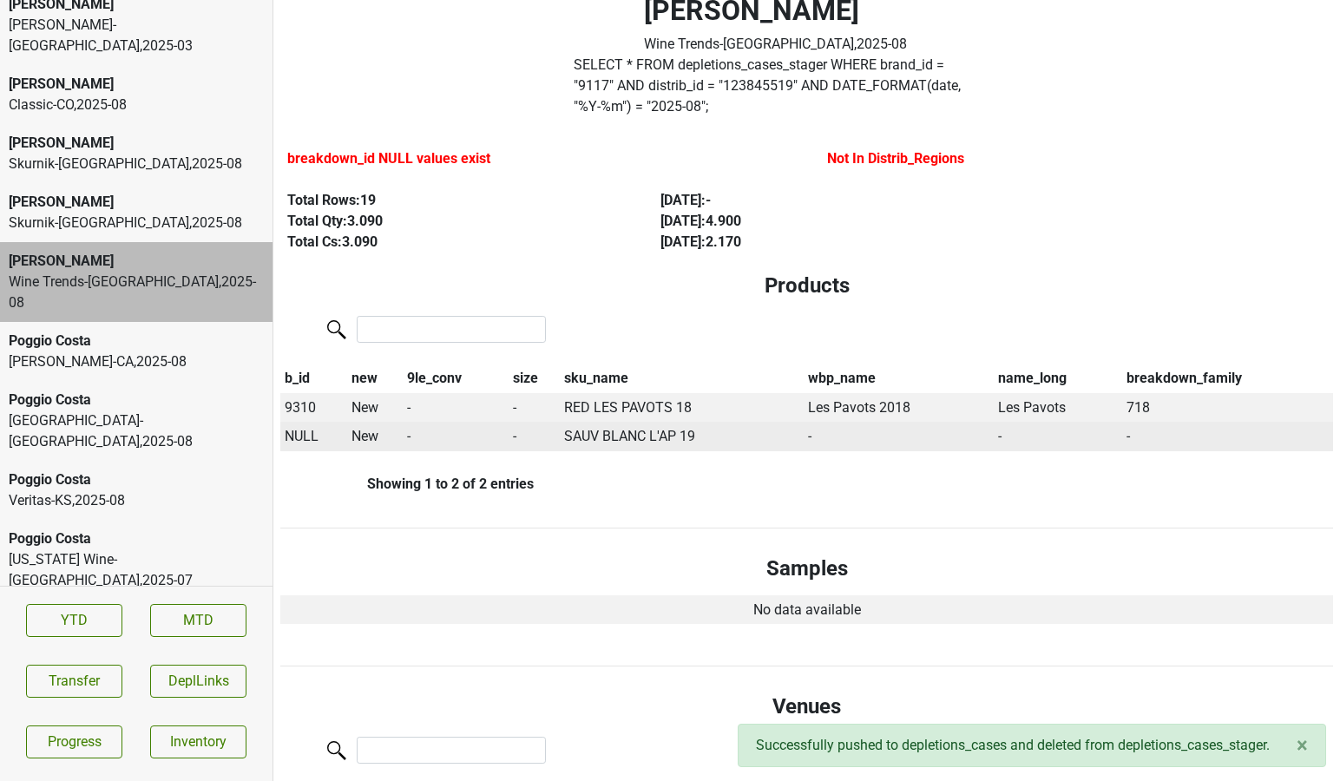
click at [308, 428] on span "NULL" at bounding box center [302, 436] width 34 height 16
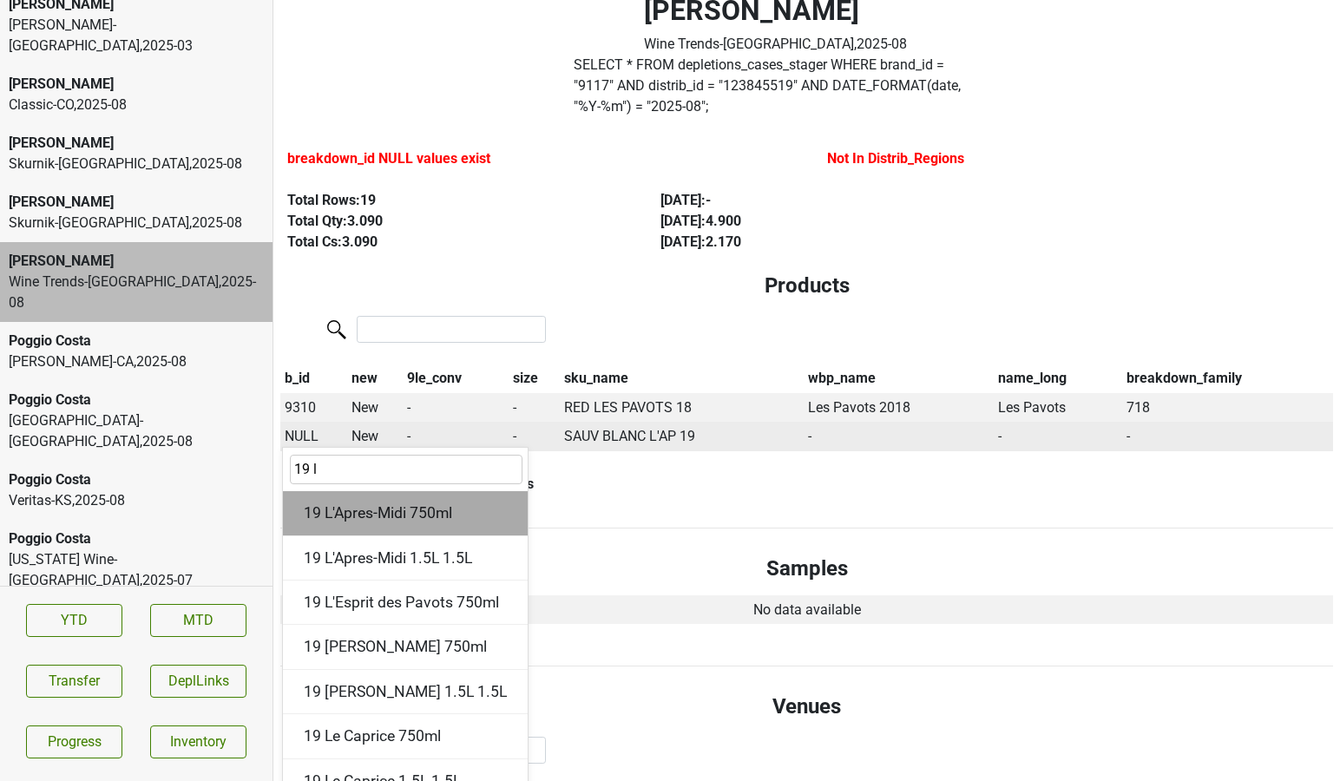
type input "19 l"
click at [389, 495] on div "19 L'Apres-Midi 750ml" at bounding box center [405, 513] width 245 height 44
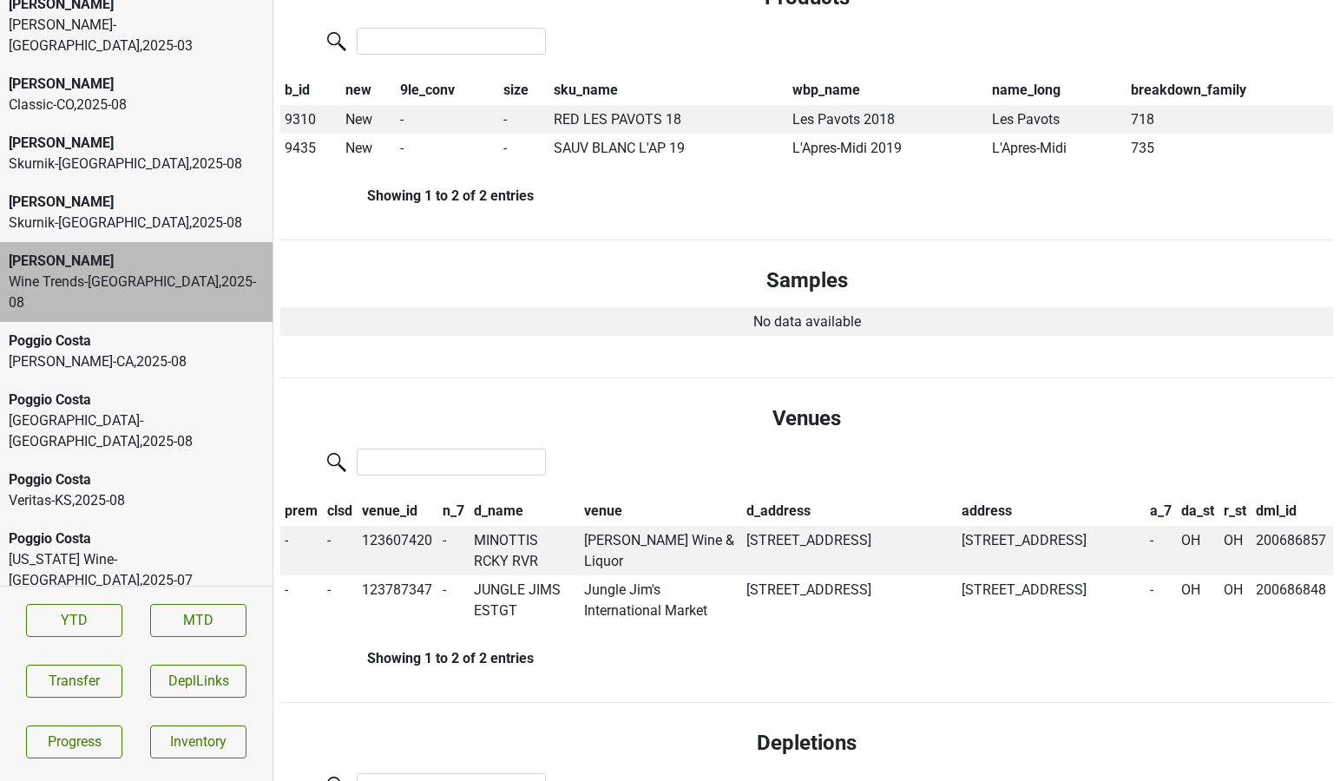
scroll to position [0, 0]
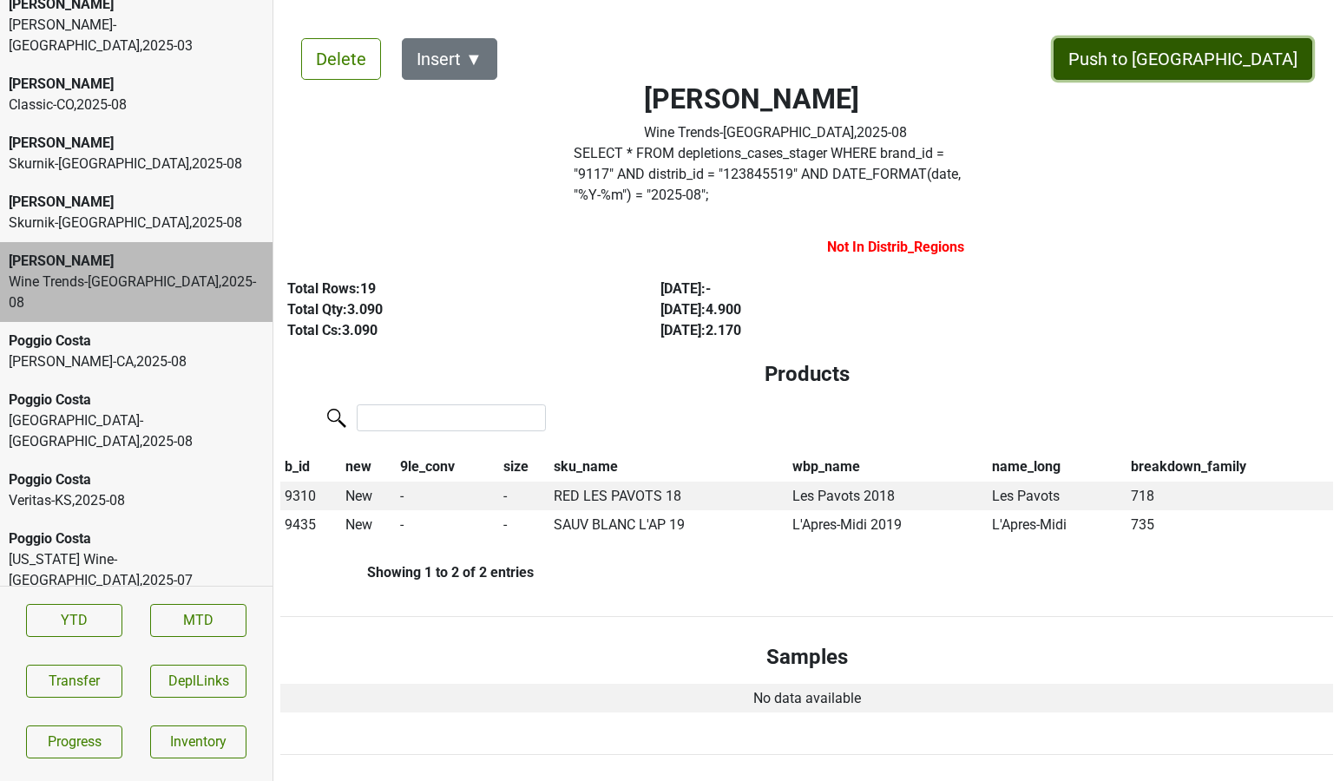
click at [1235, 54] on button "Push to [GEOGRAPHIC_DATA]" at bounding box center [1182, 59] width 259 height 42
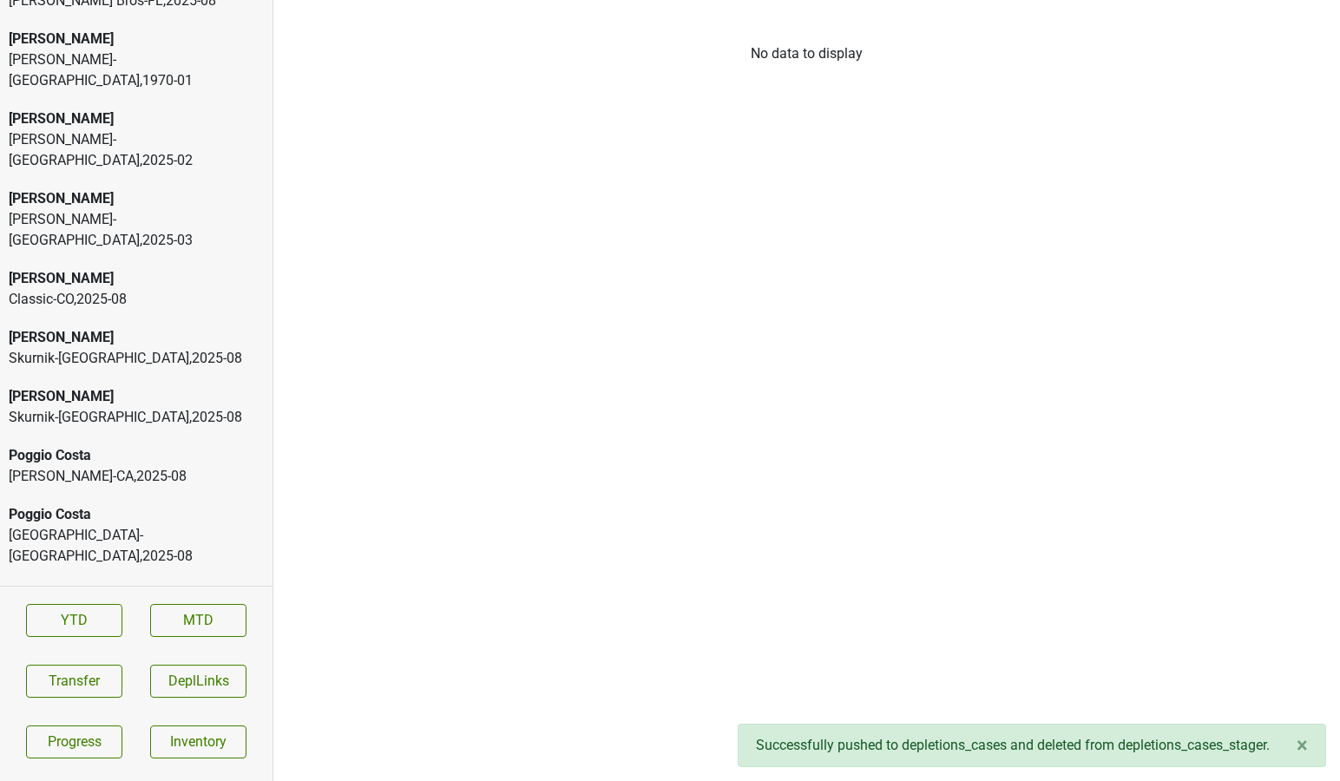
scroll to position [4906, 0]
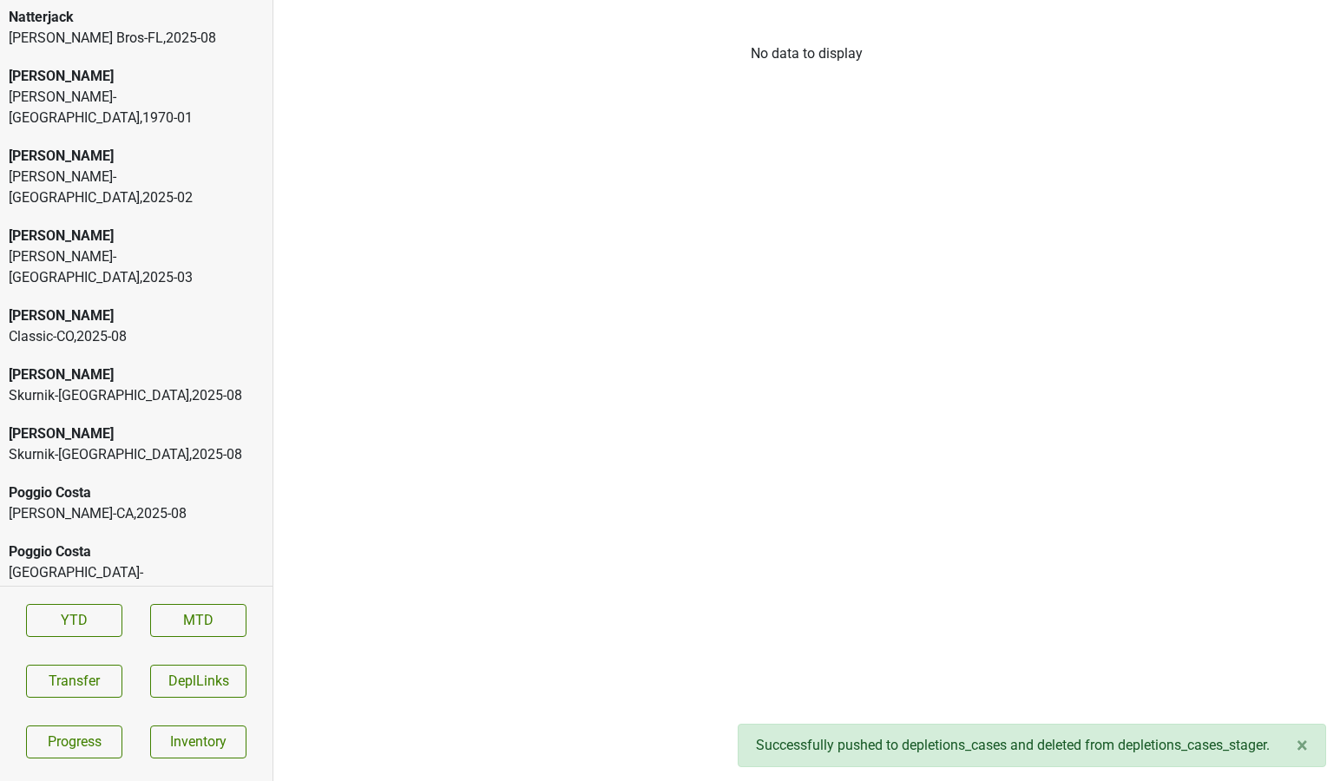
click at [75, 444] on div "Skurnik-NY , 2025 - 08" at bounding box center [136, 454] width 255 height 21
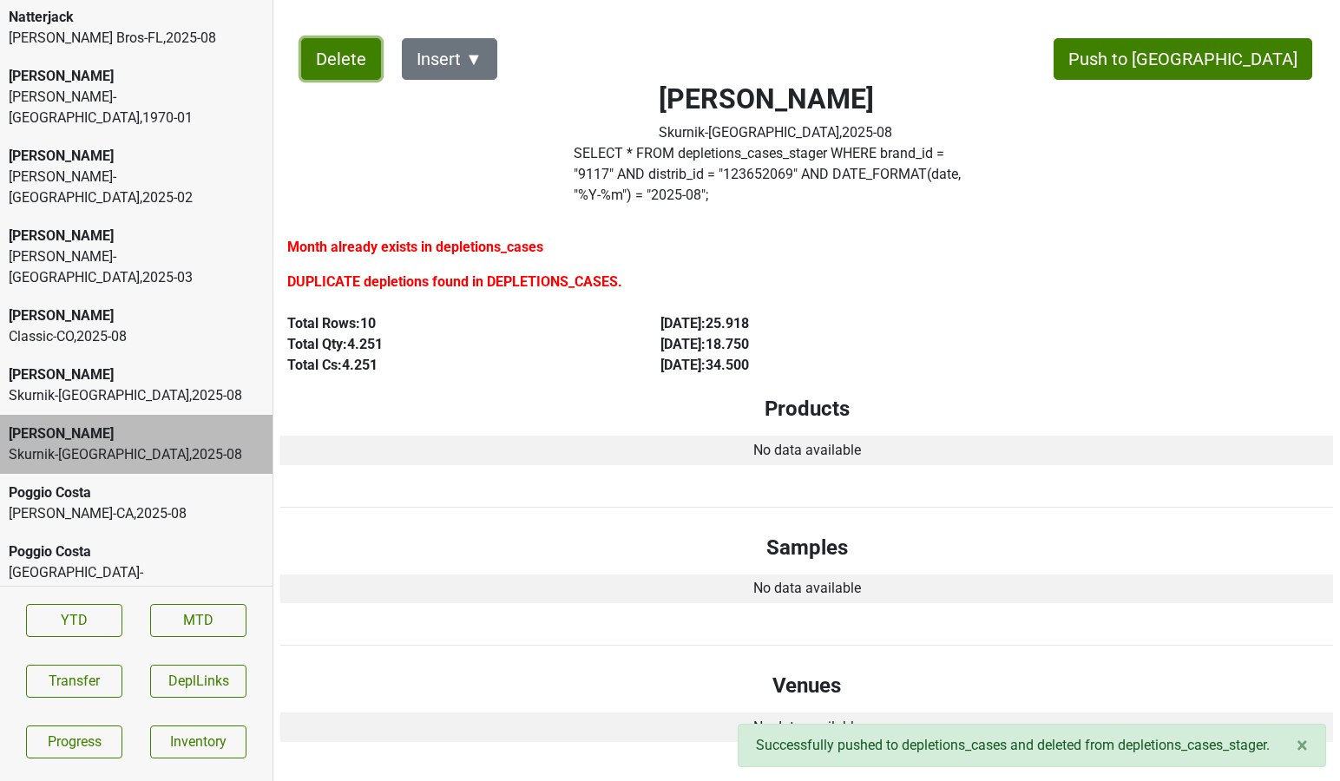
click at [338, 59] on button "Delete" at bounding box center [341, 59] width 80 height 42
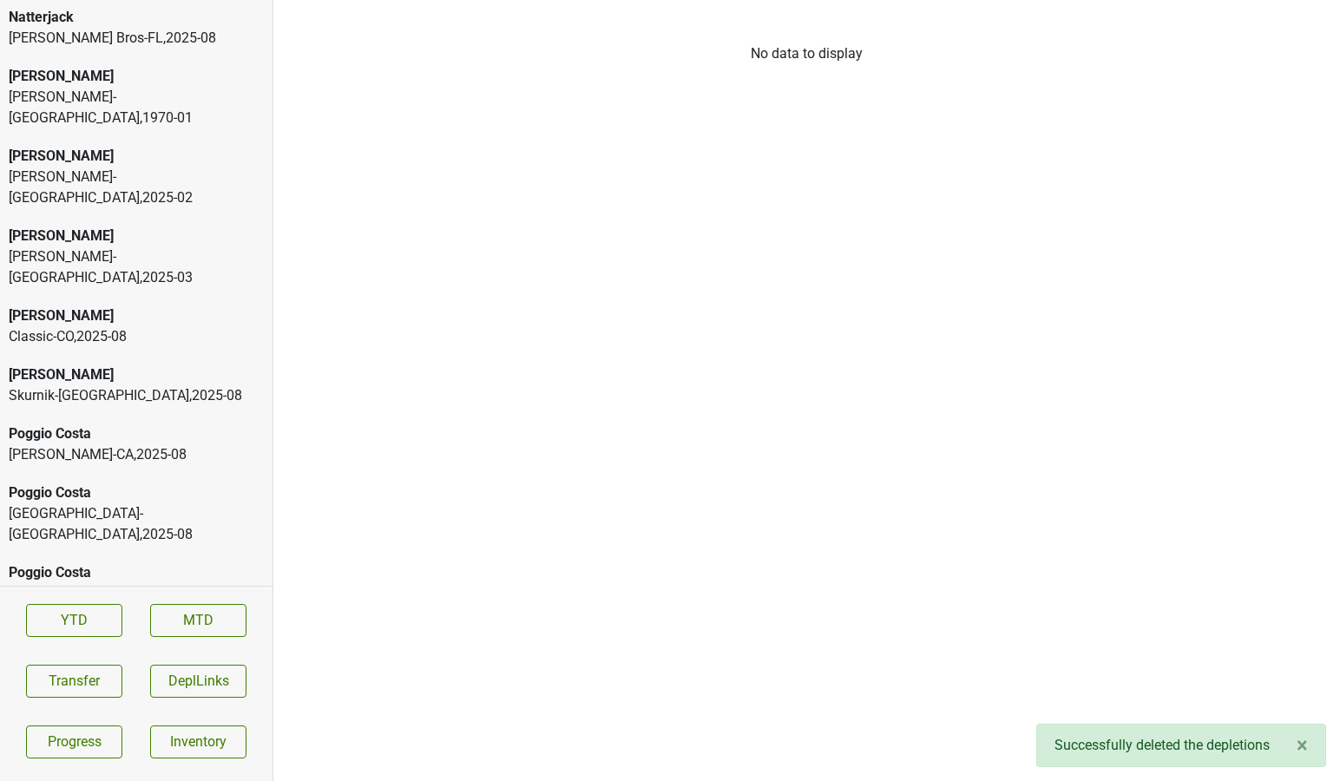
click at [152, 385] on div "Skurnik-NJ , 2025 - 08" at bounding box center [136, 395] width 255 height 21
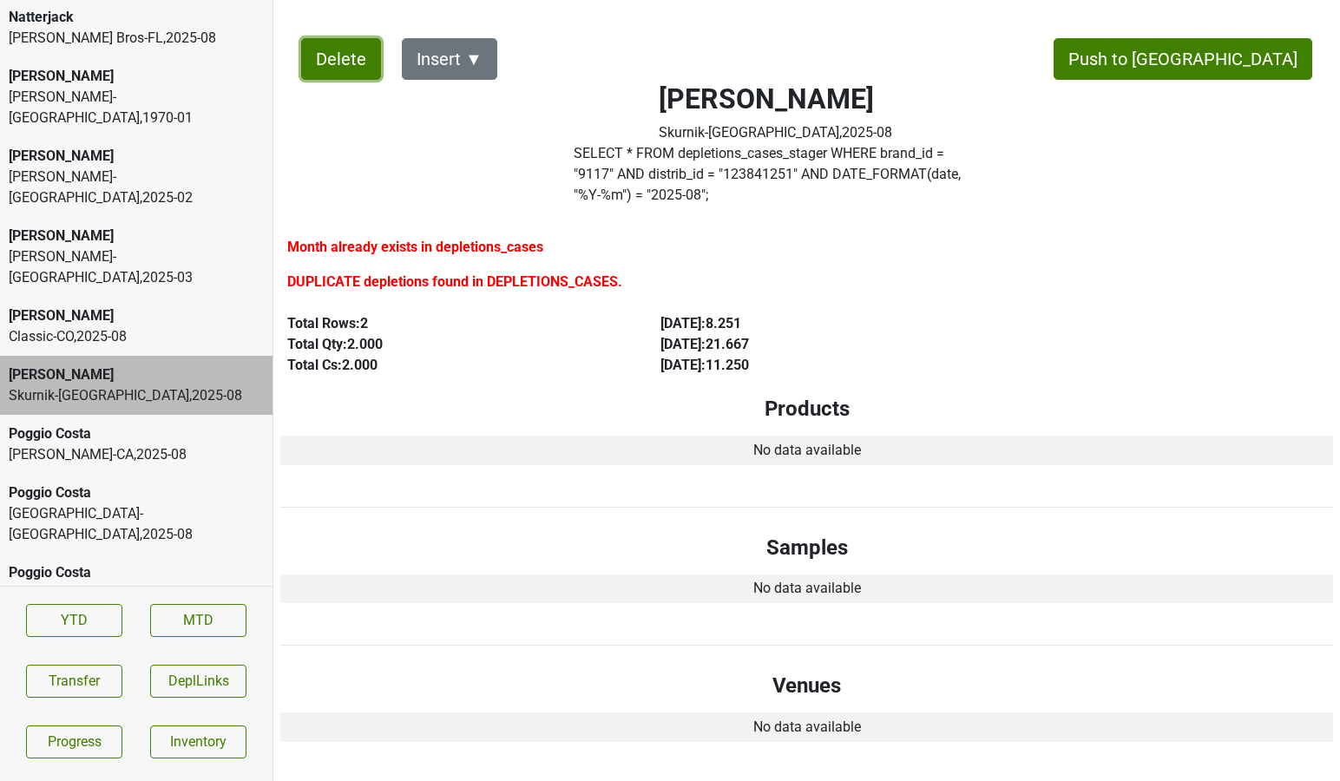
click at [344, 69] on button "Delete" at bounding box center [341, 59] width 80 height 42
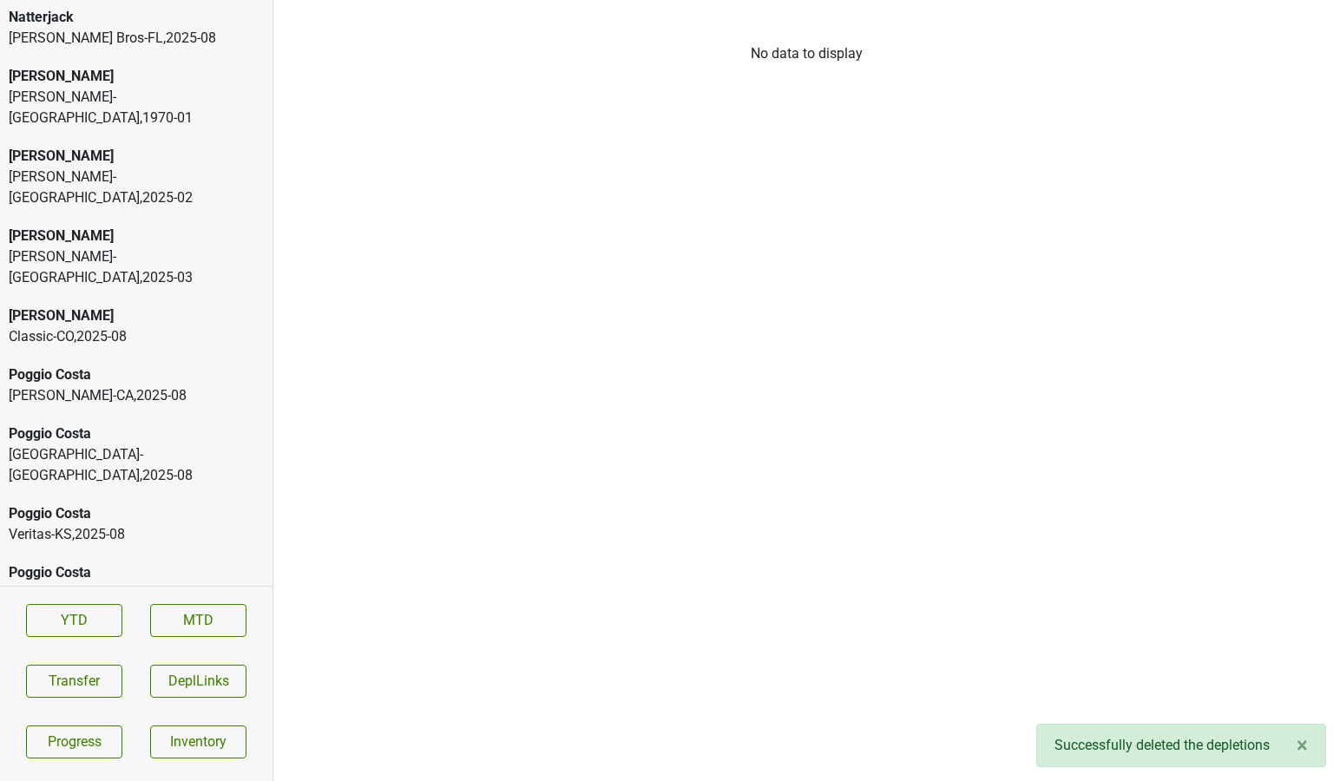
click at [157, 297] on div "Peter Michael Classic-CO , 2025 - 08" at bounding box center [136, 326] width 272 height 59
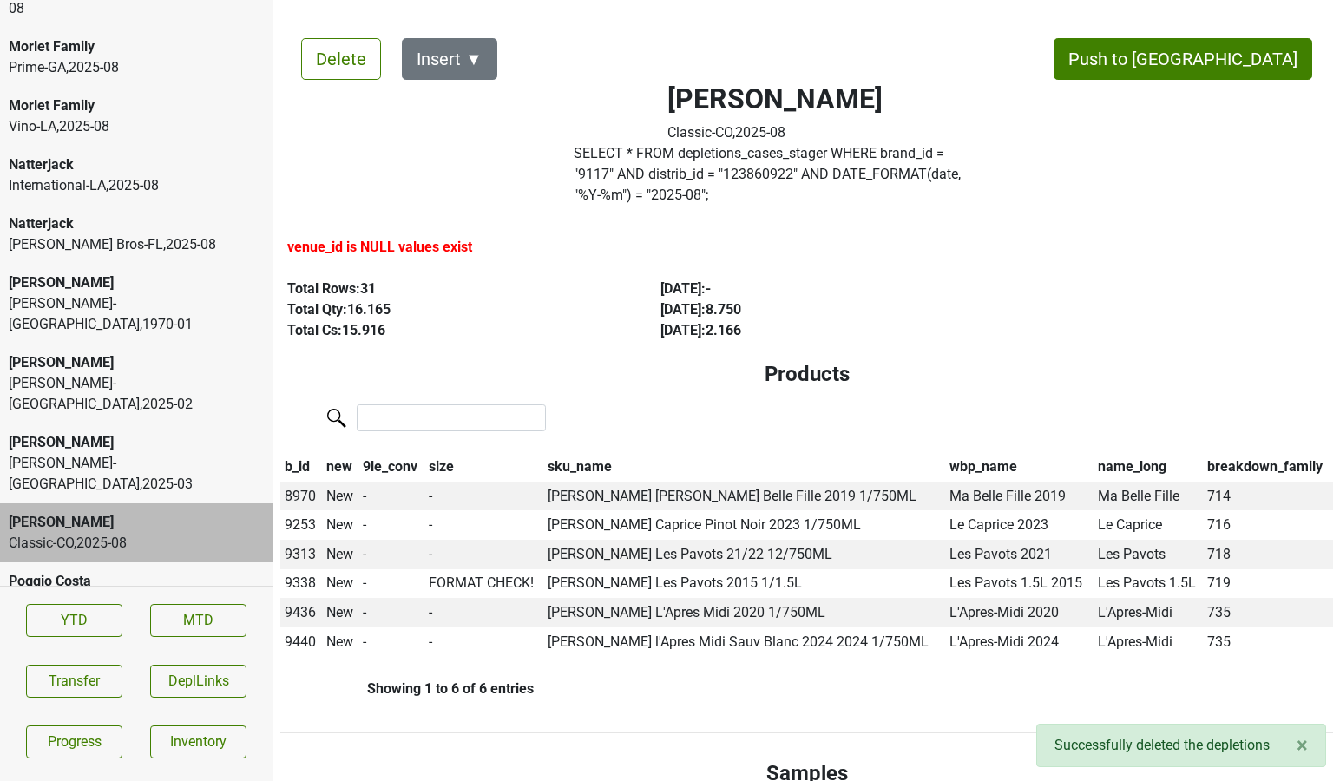
scroll to position [4680, 0]
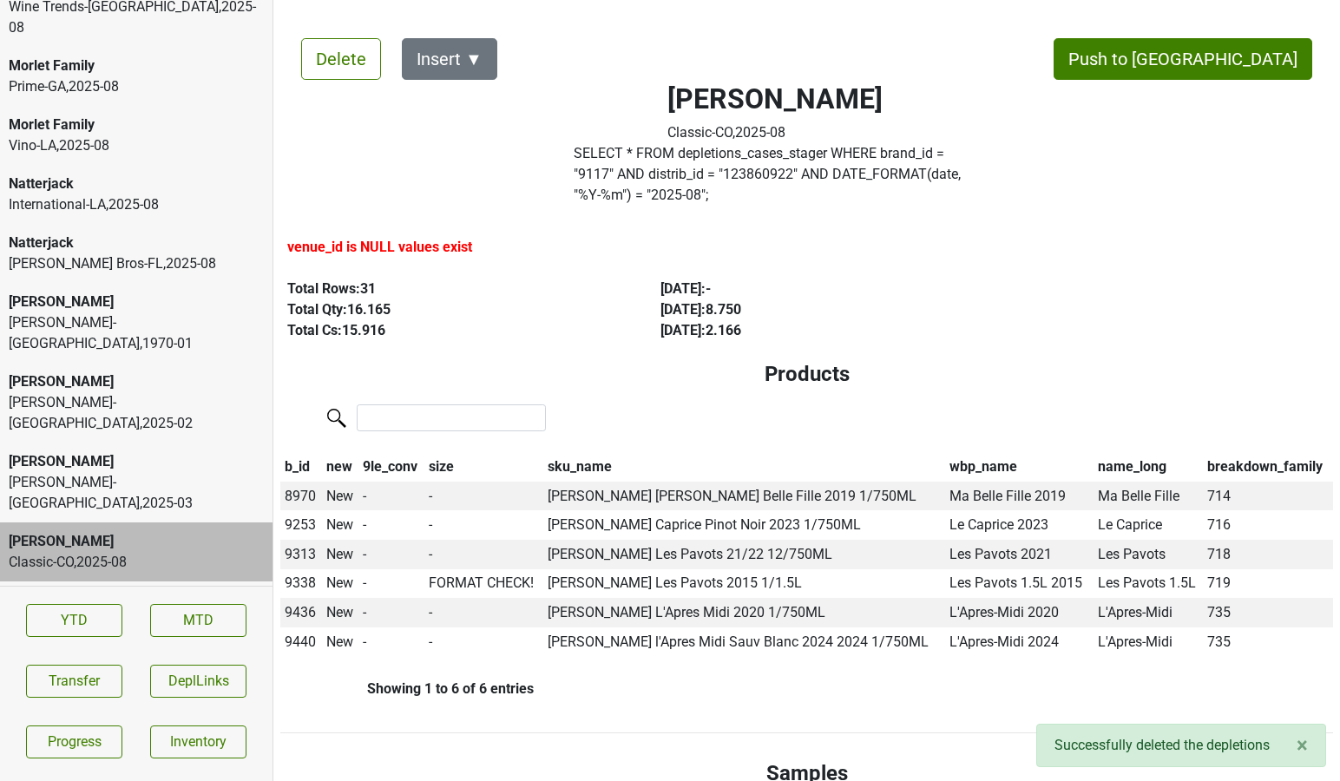
click at [78, 253] on div "Johnson Bros-FL , 2025 - 08" at bounding box center [136, 263] width 255 height 21
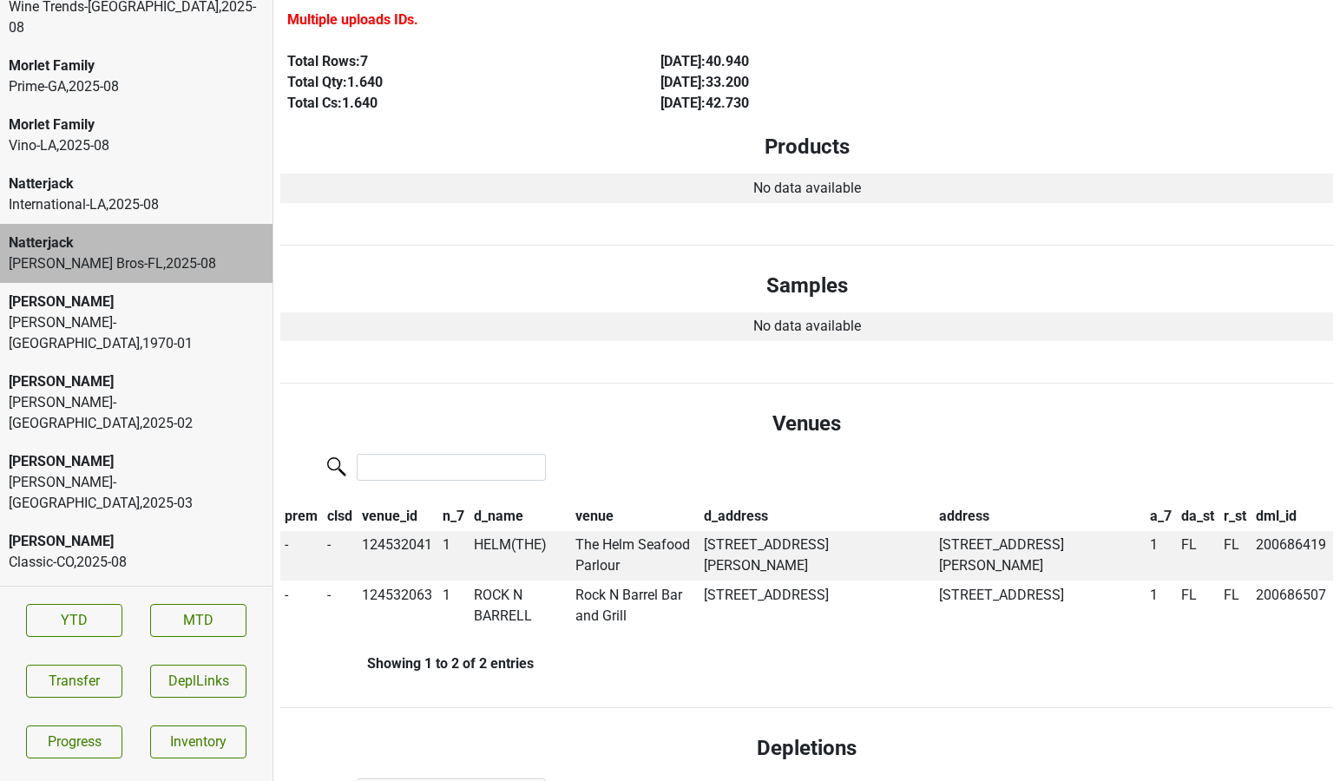
scroll to position [0, 0]
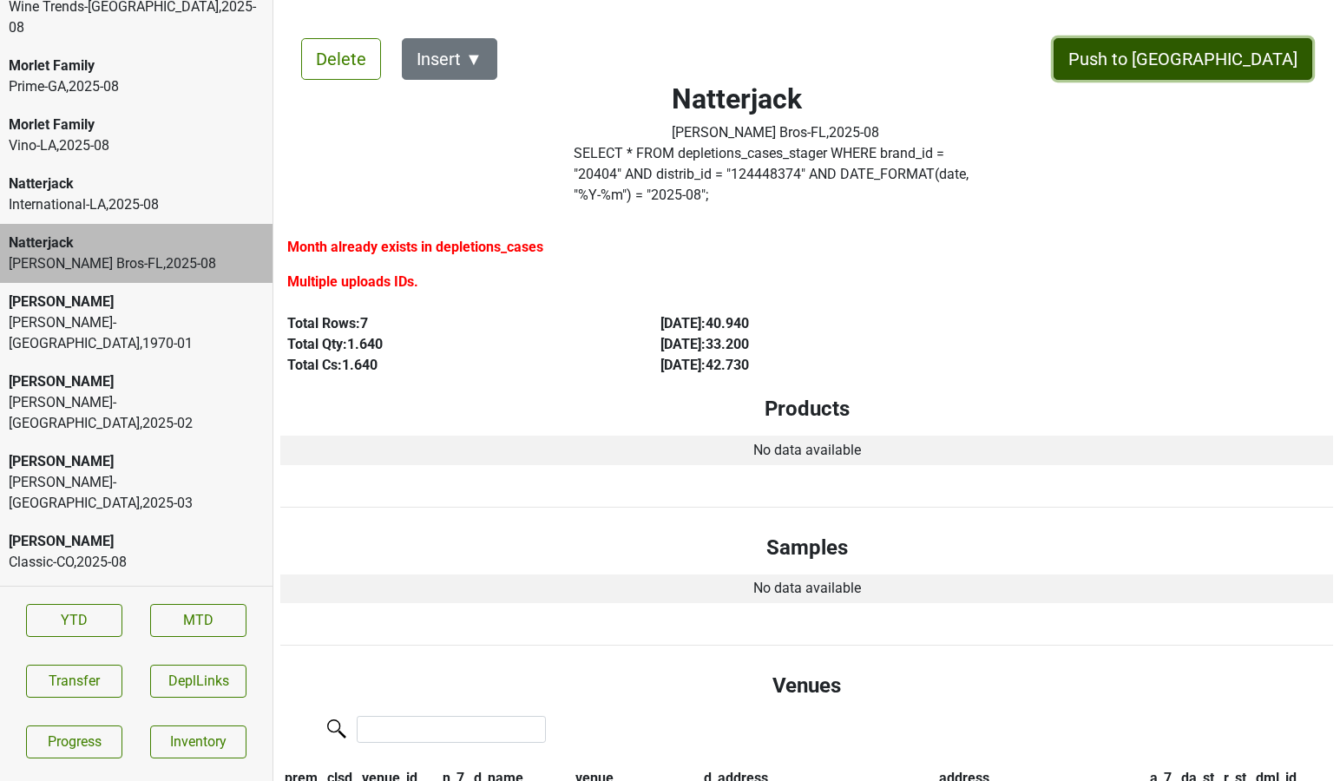
click at [1241, 58] on button "Push to [GEOGRAPHIC_DATA]" at bounding box center [1182, 59] width 259 height 42
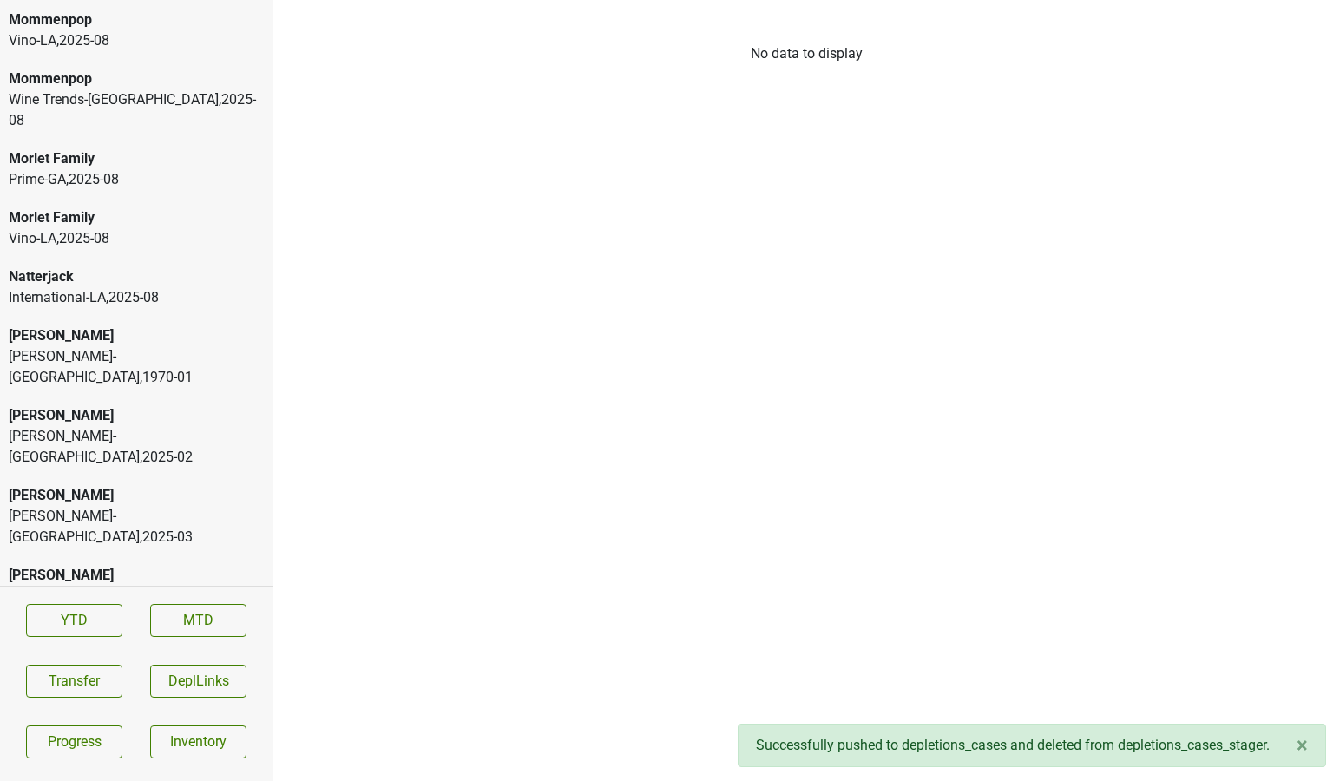
scroll to position [4584, 0]
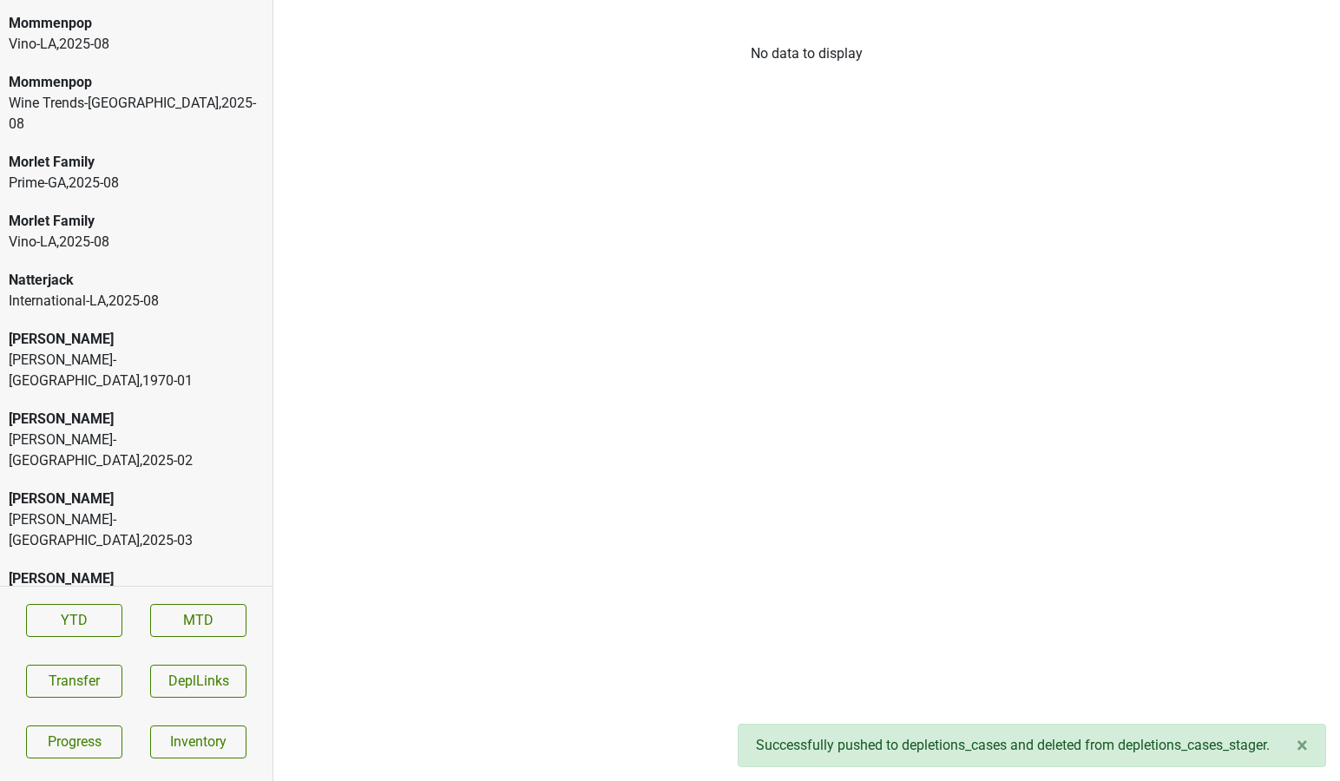
click at [141, 211] on div "Morlet Family" at bounding box center [136, 221] width 255 height 21
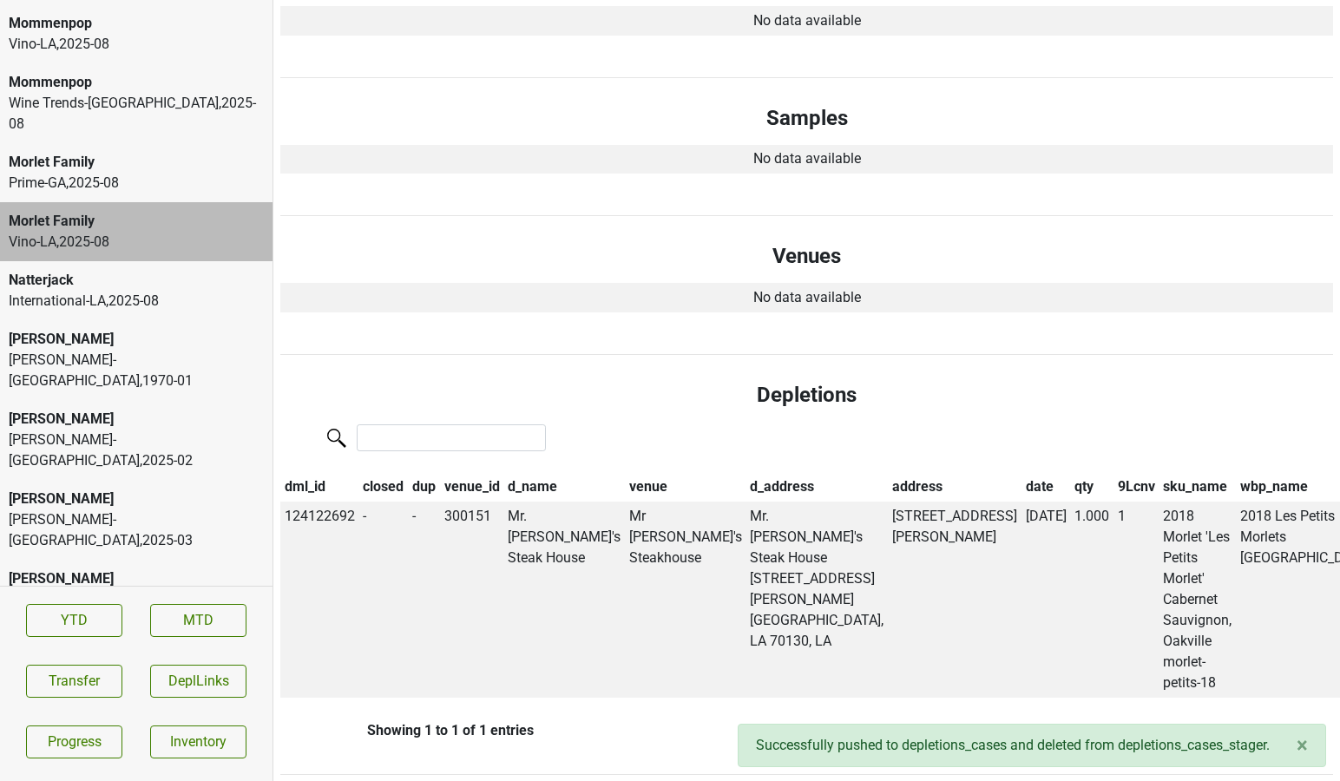
scroll to position [0, 0]
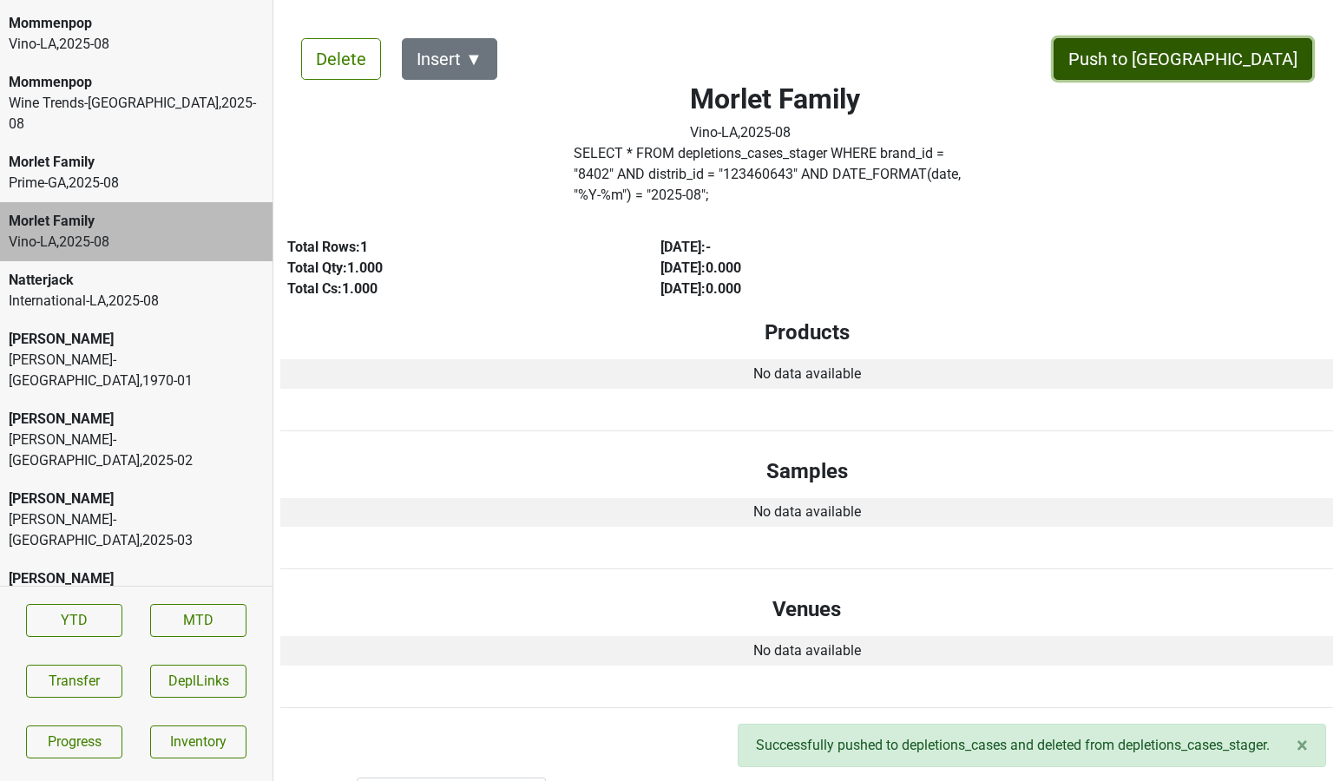
click at [1242, 43] on button "Push to [GEOGRAPHIC_DATA]" at bounding box center [1182, 59] width 259 height 42
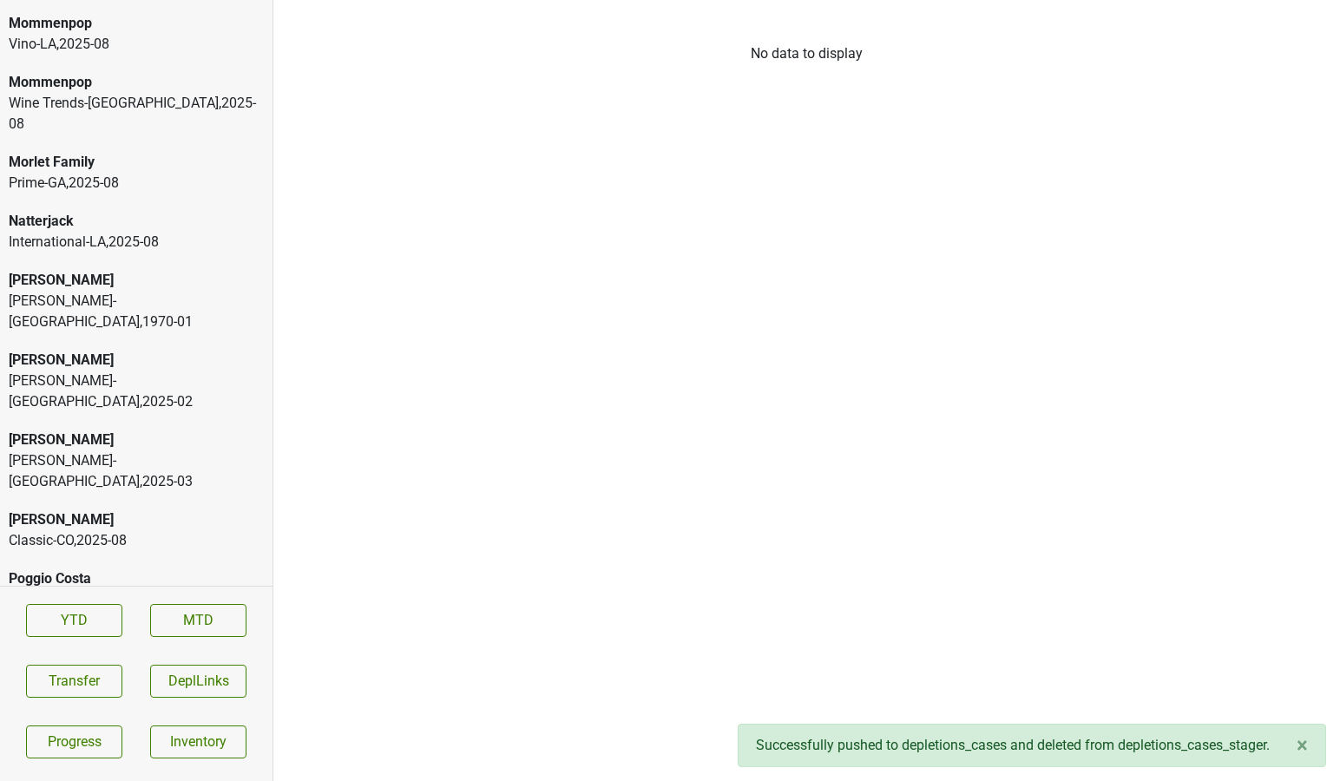
click at [107, 143] on div "Morlet Family Prime-GA , 2025 - 08" at bounding box center [136, 172] width 272 height 59
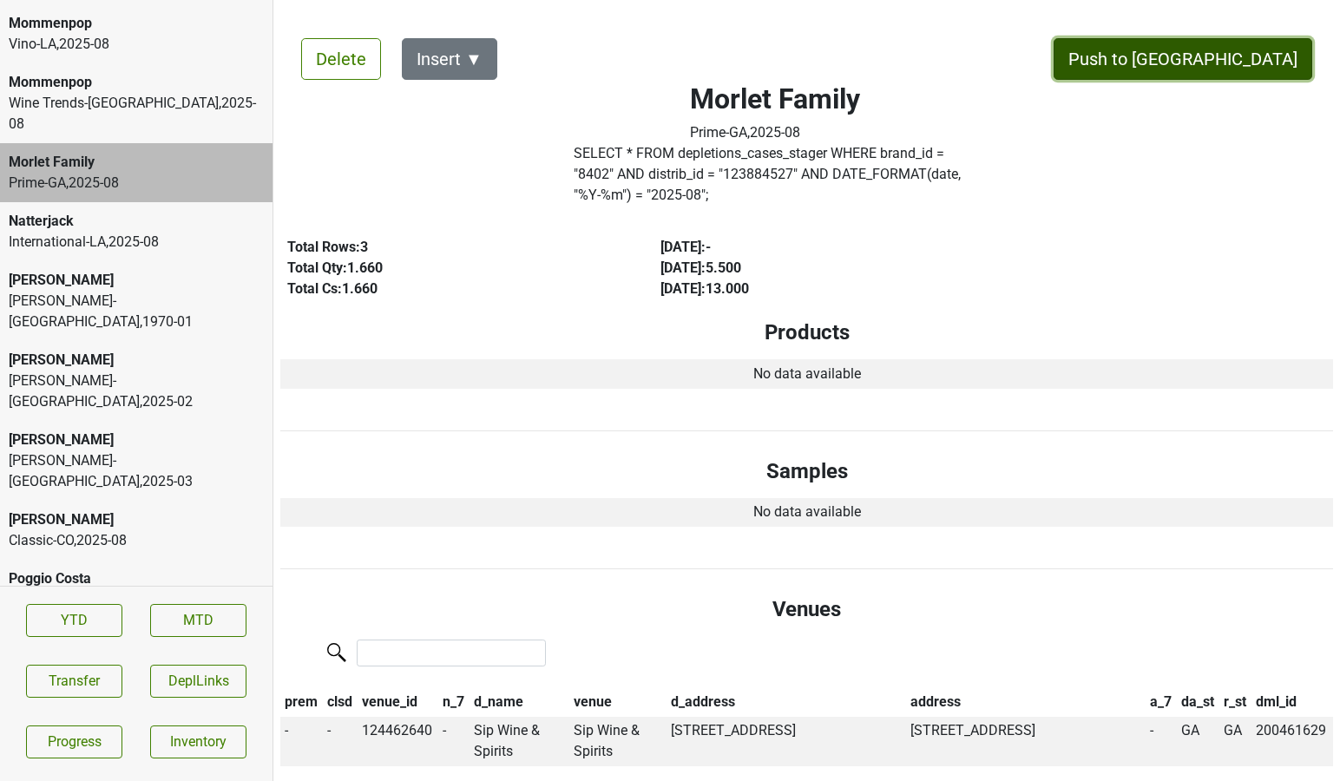
click at [1231, 62] on button "Push to [GEOGRAPHIC_DATA]" at bounding box center [1182, 59] width 259 height 42
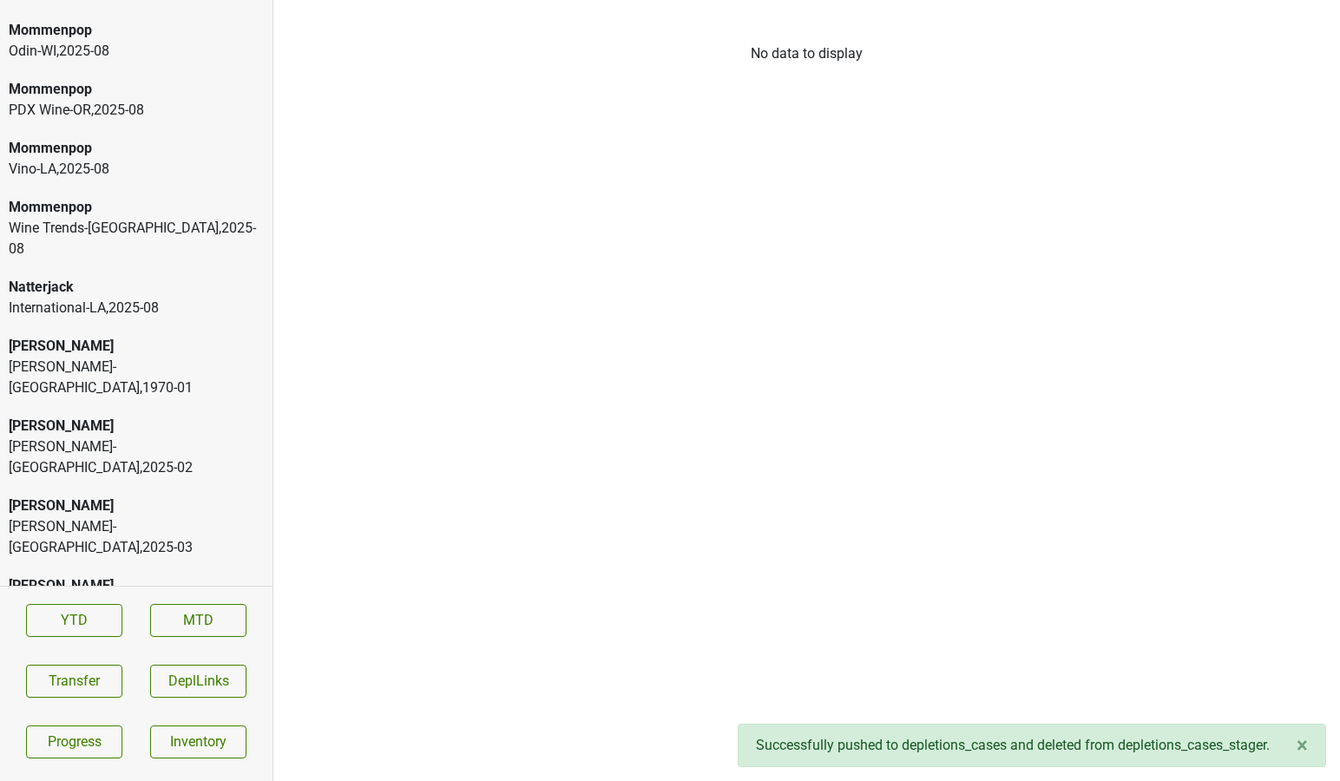
scroll to position [4451, 0]
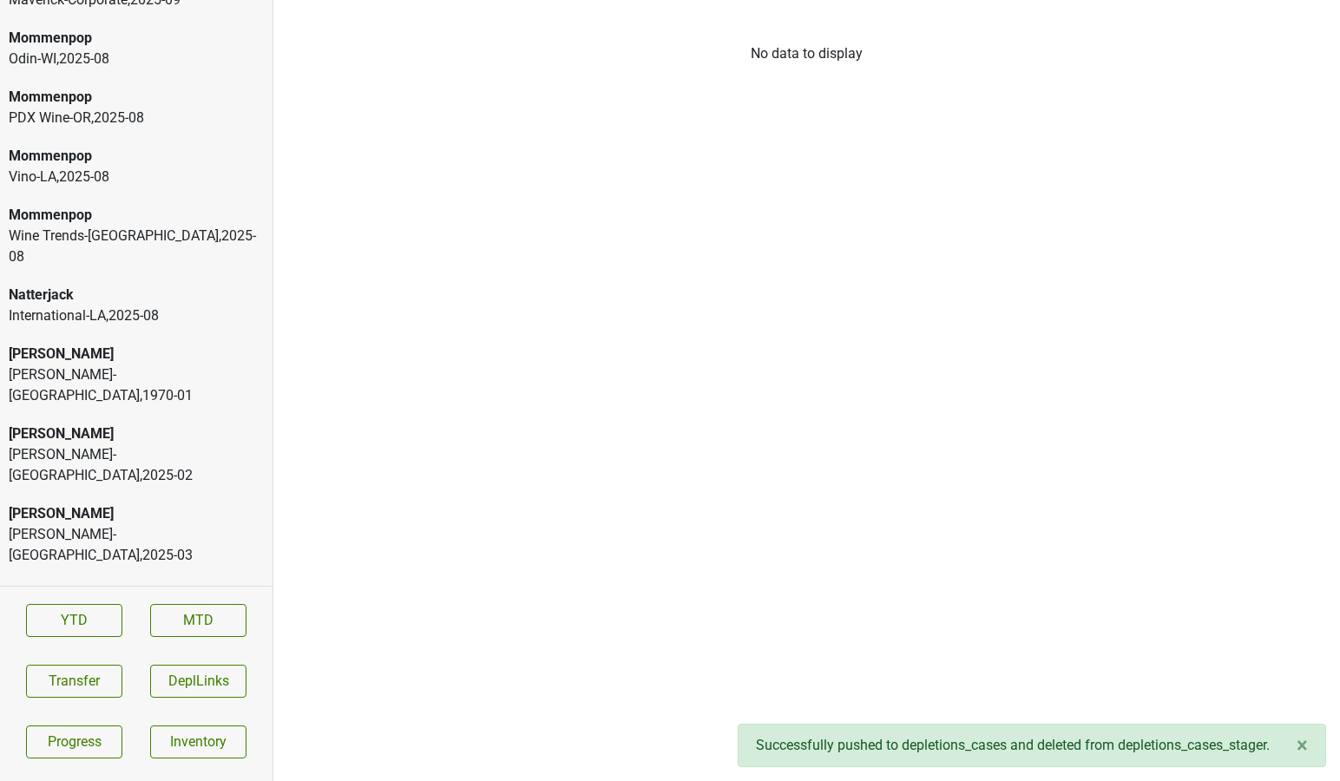
click at [144, 226] on div "Wine Trends-OH , 2025 - 08" at bounding box center [136, 247] width 255 height 42
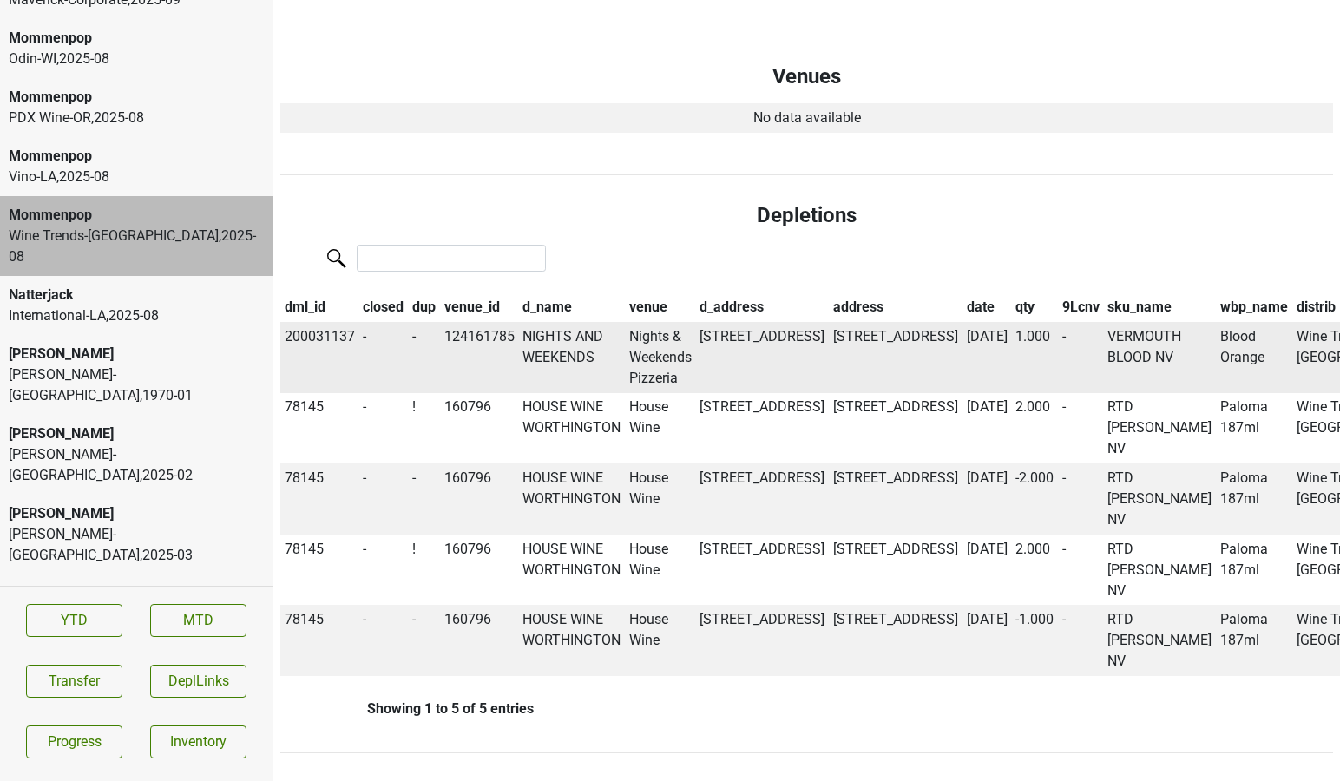
scroll to position [0, 0]
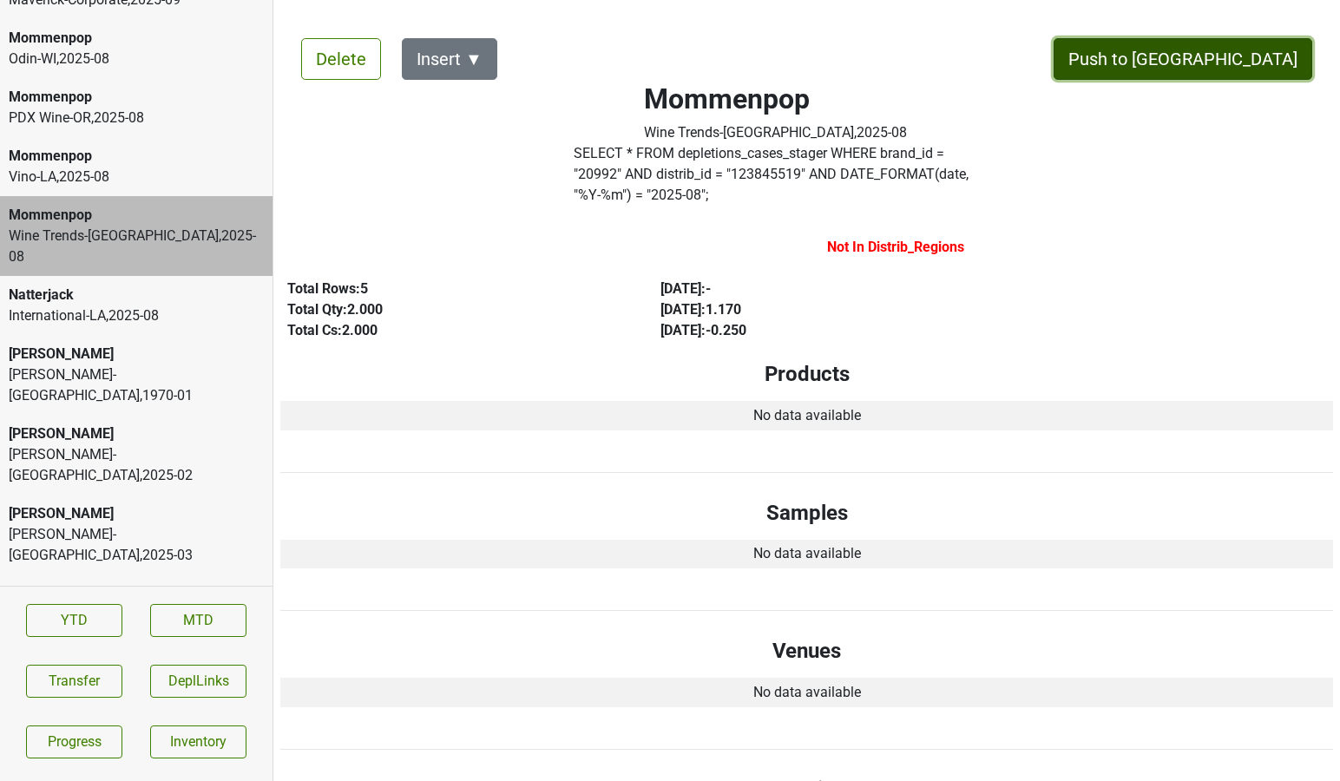
click at [1230, 72] on button "Push to [GEOGRAPHIC_DATA]" at bounding box center [1182, 59] width 259 height 42
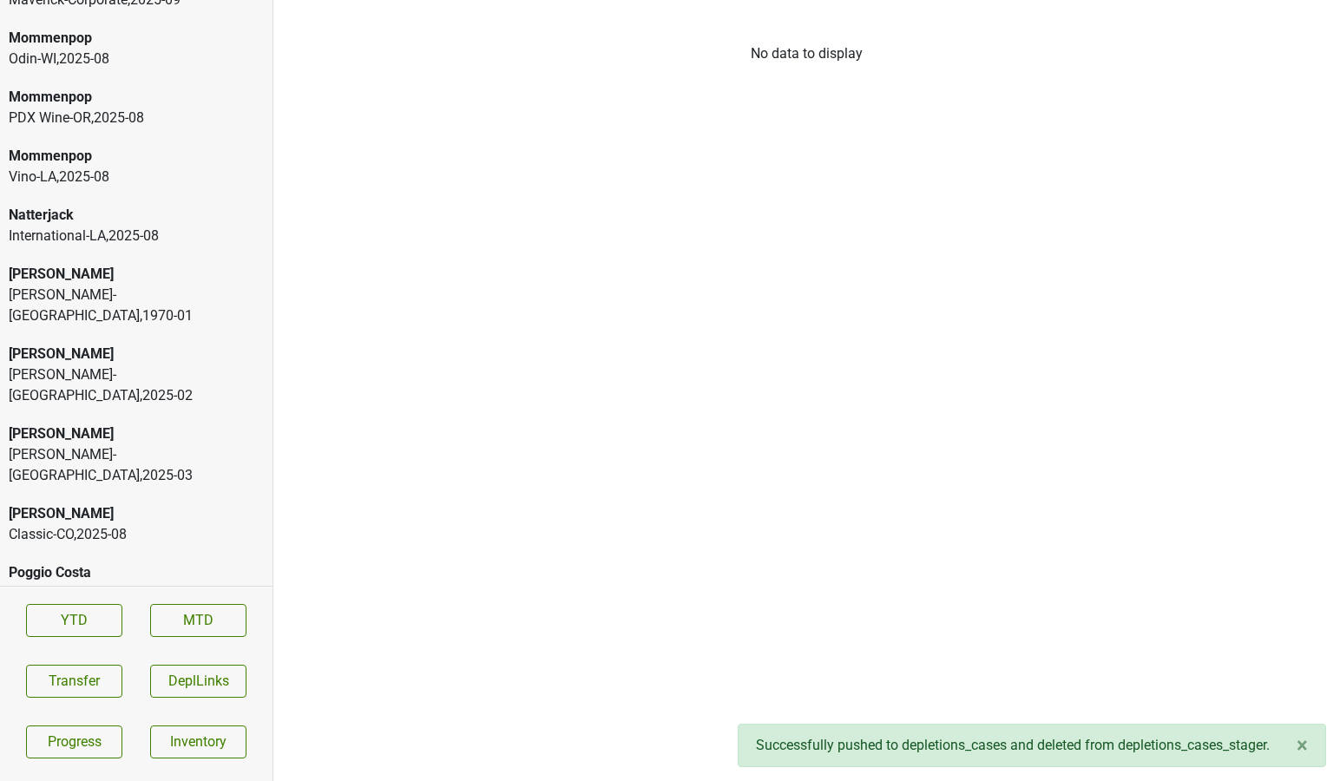
click at [129, 167] on div "Vino-LA , 2025 - 08" at bounding box center [136, 177] width 255 height 21
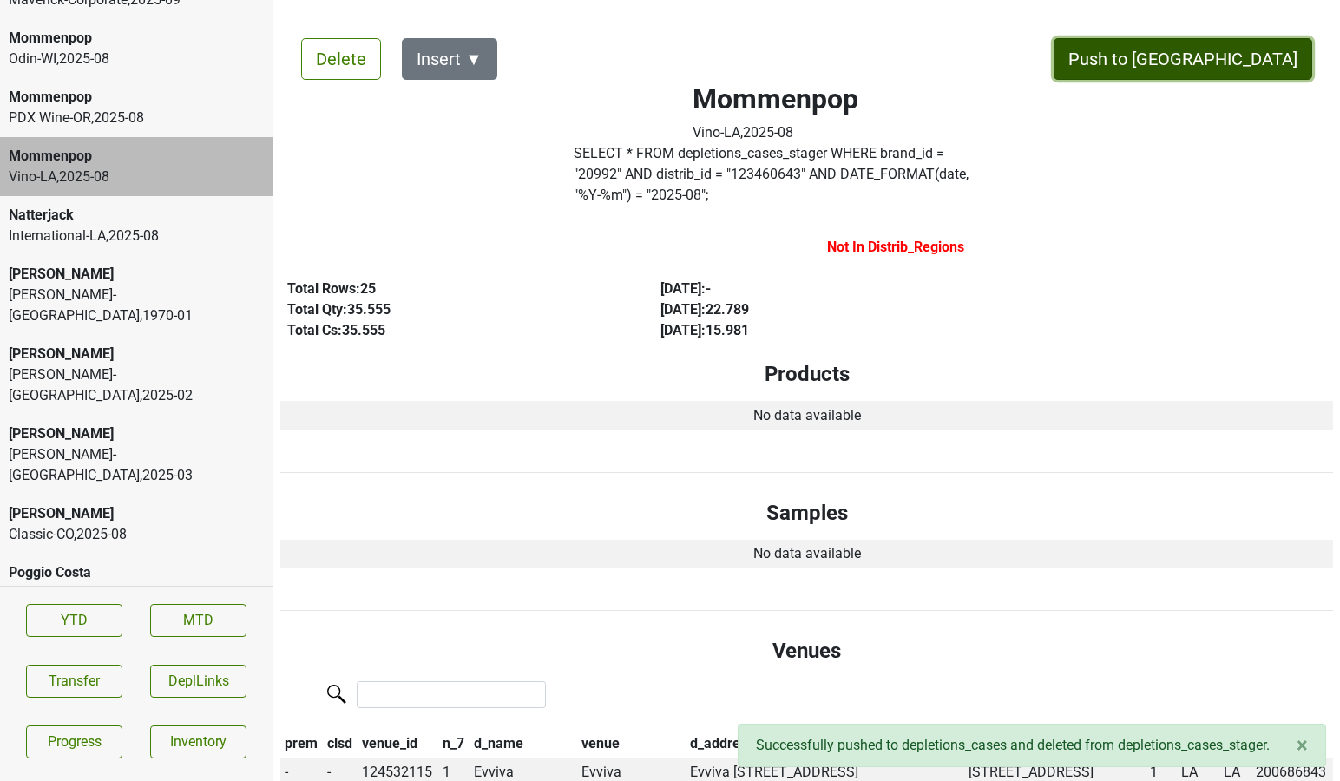
click at [1256, 74] on button "Push to [GEOGRAPHIC_DATA]" at bounding box center [1182, 59] width 259 height 42
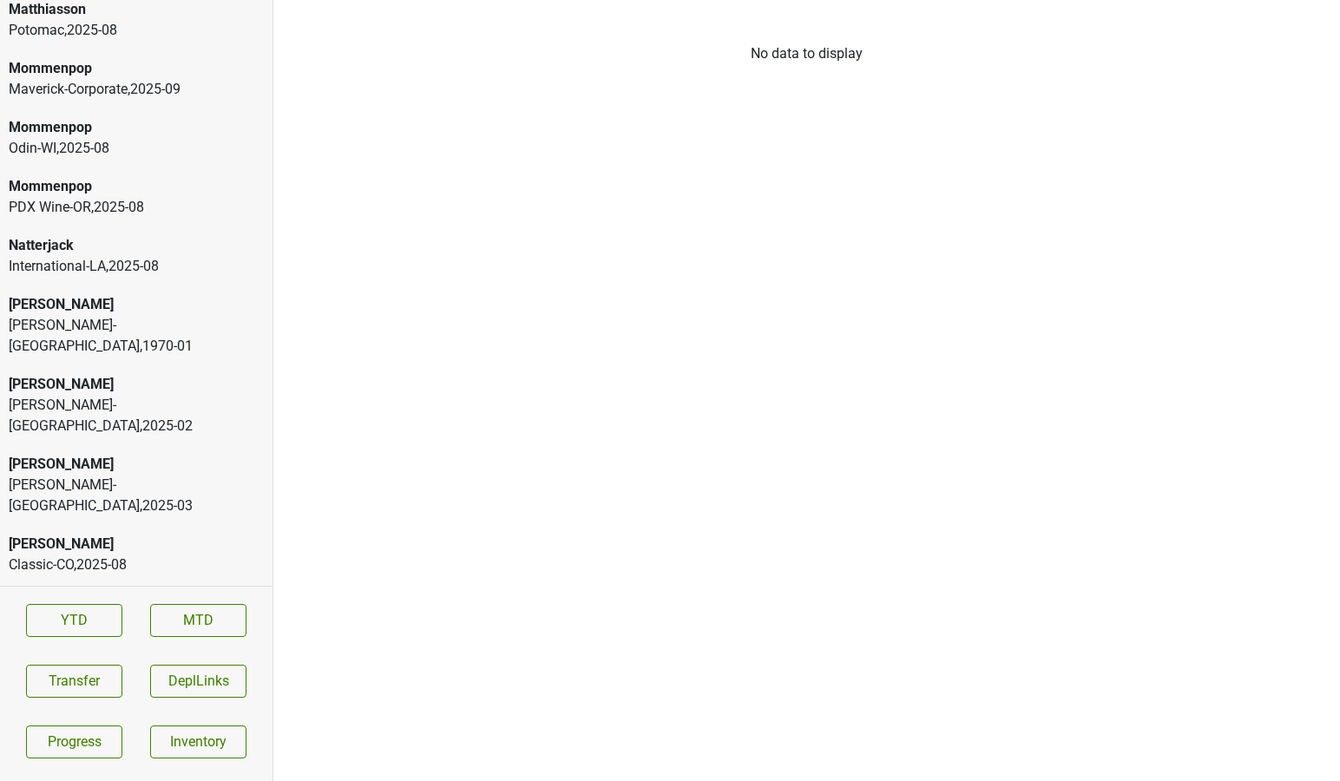
scroll to position [4358, 0]
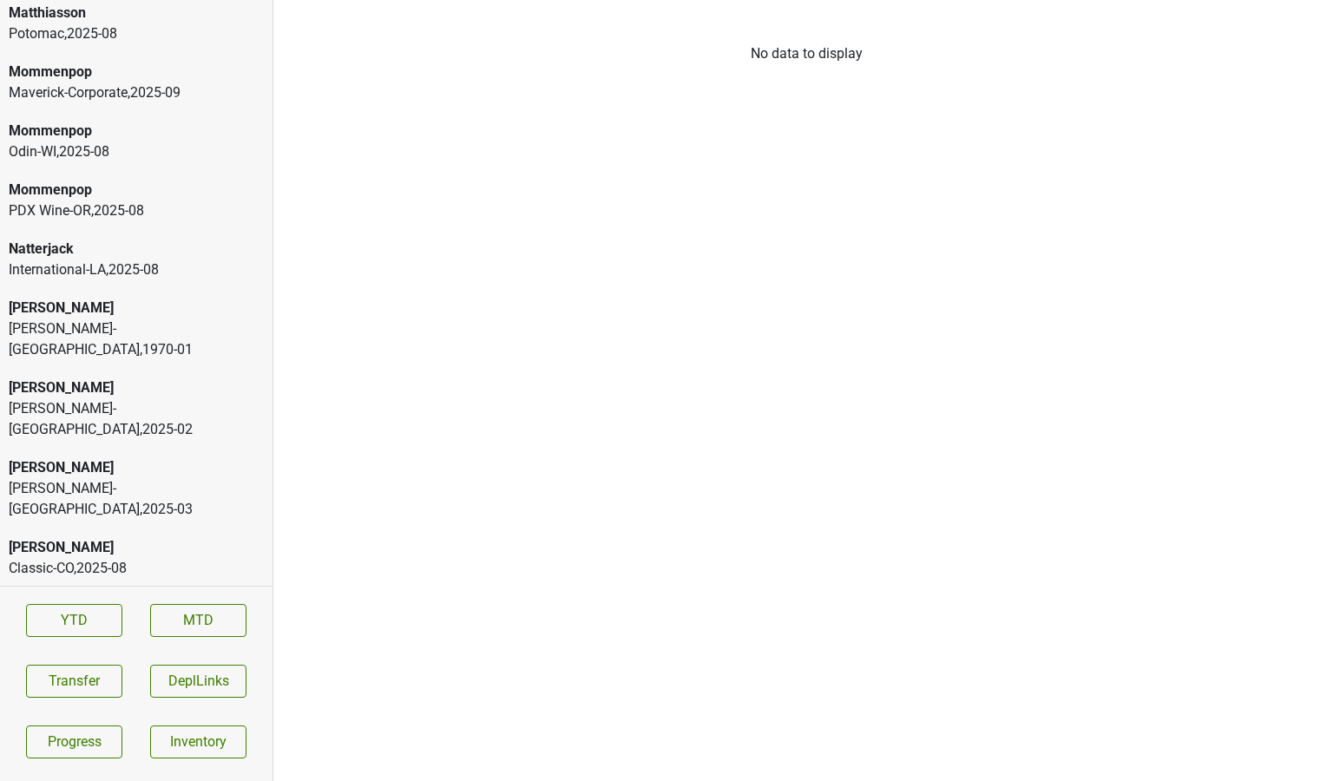
click at [218, 200] on div "PDX Wine-OR , 2025 - 08" at bounding box center [136, 210] width 255 height 21
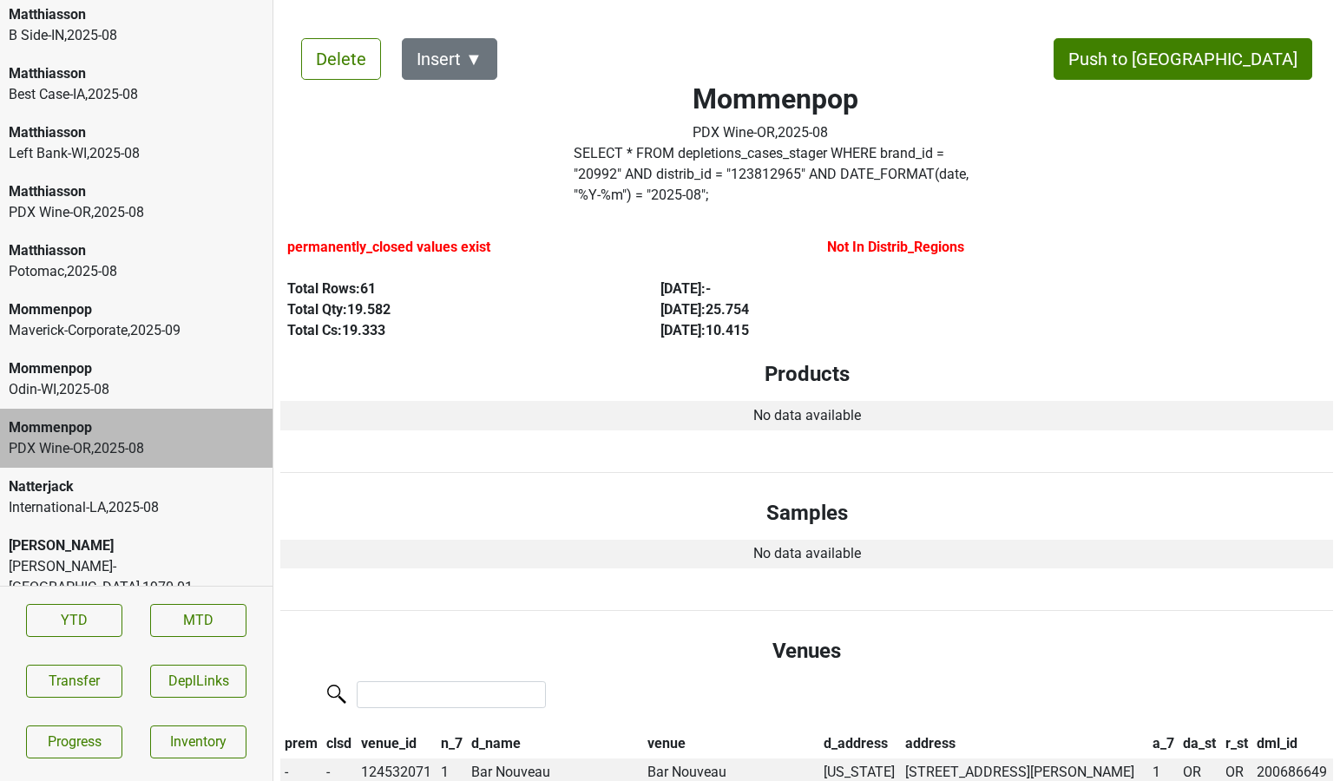
scroll to position [4107, 0]
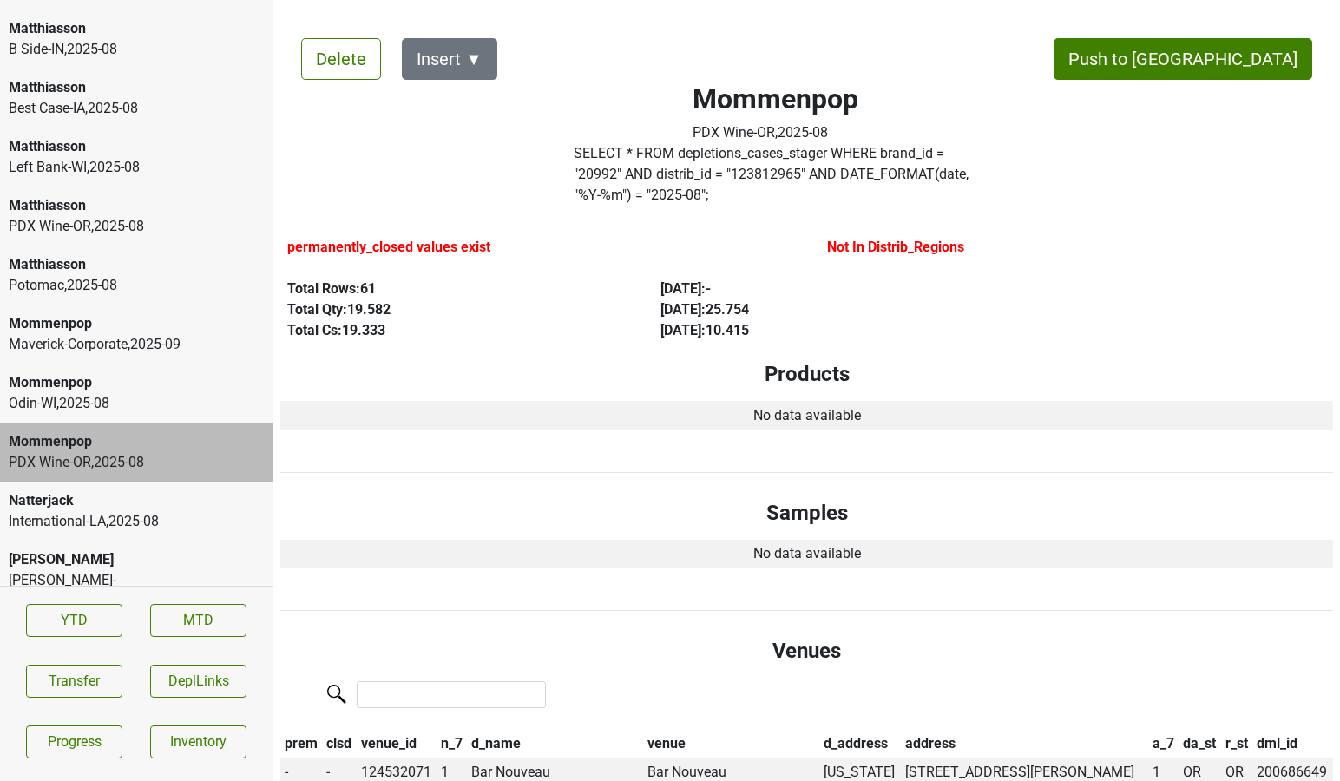
click at [102, 275] on div "Potomac , 2025 - 08" at bounding box center [136, 285] width 255 height 21
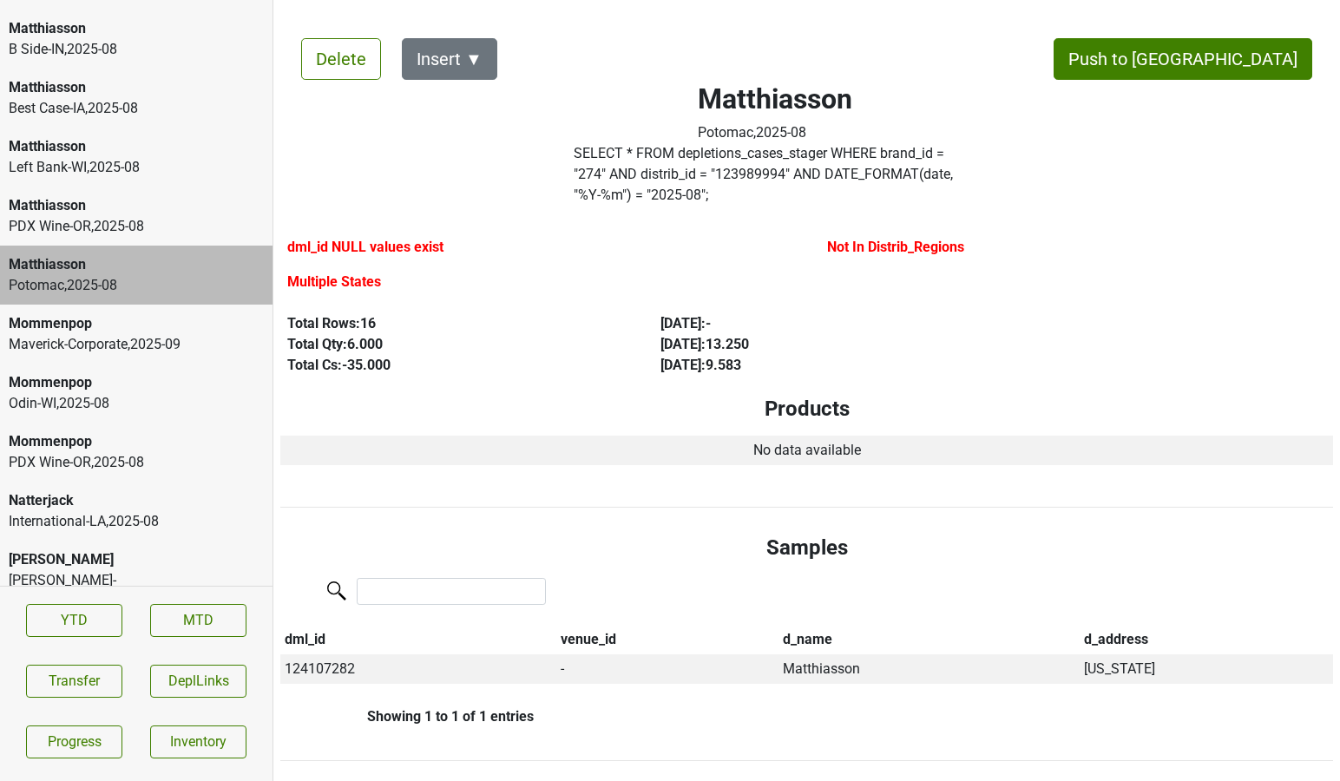
click at [113, 216] on div "PDX Wine-OR , 2025 - 08" at bounding box center [136, 226] width 255 height 21
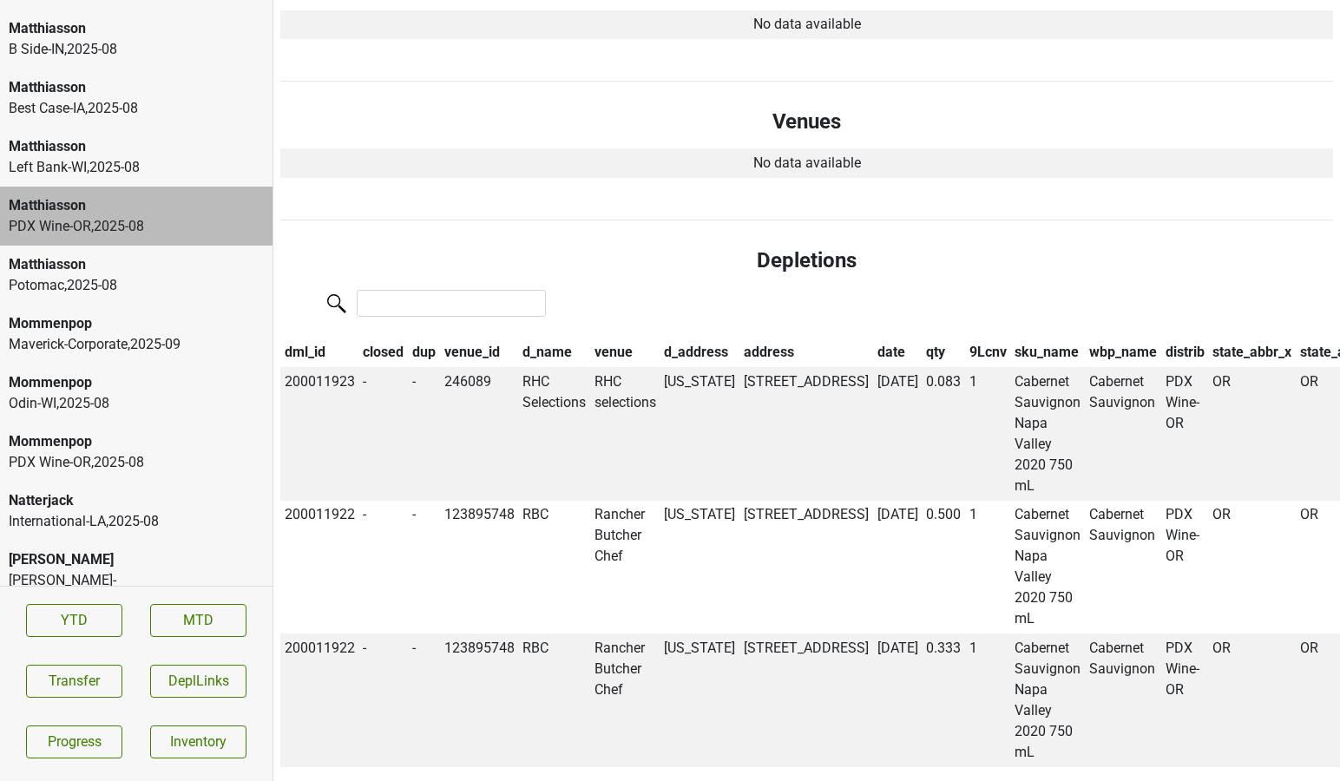
scroll to position [682, 0]
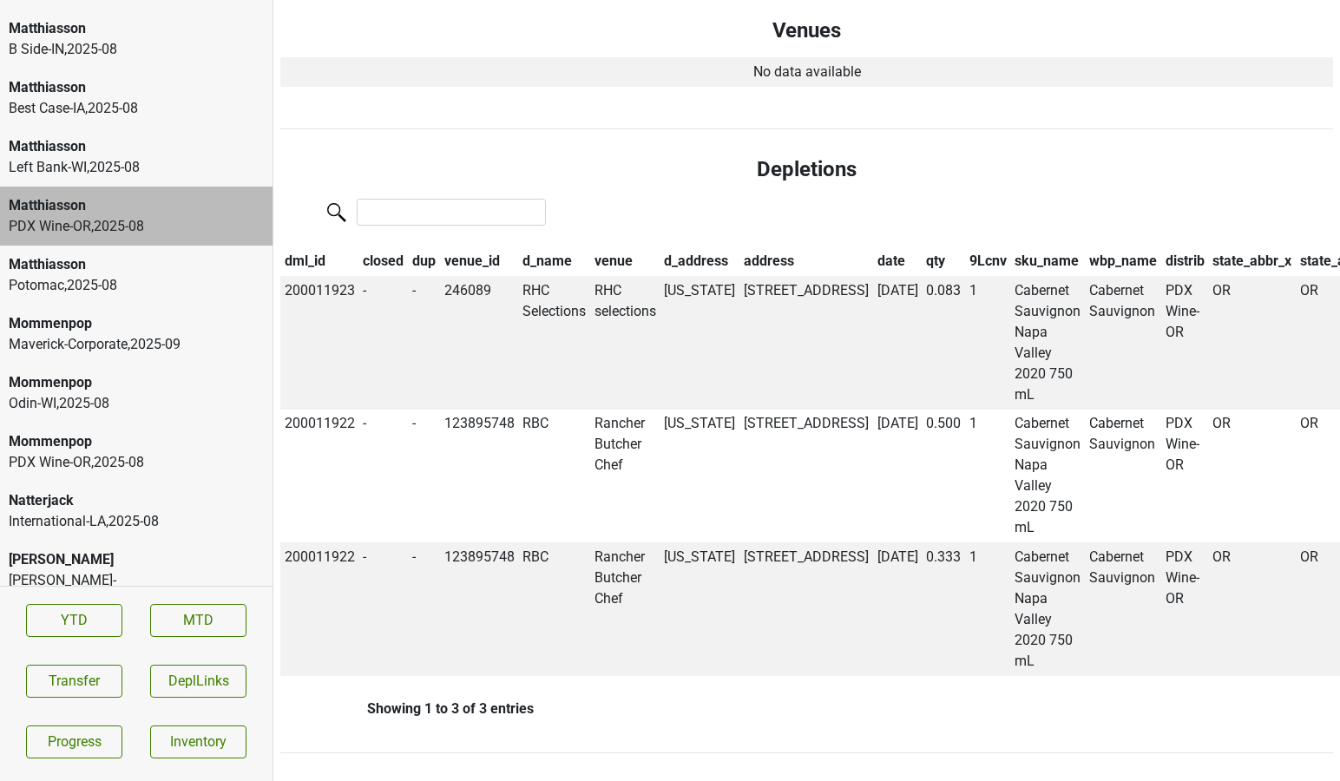
click at [126, 275] on div "Potomac , 2025 - 08" at bounding box center [136, 285] width 255 height 21
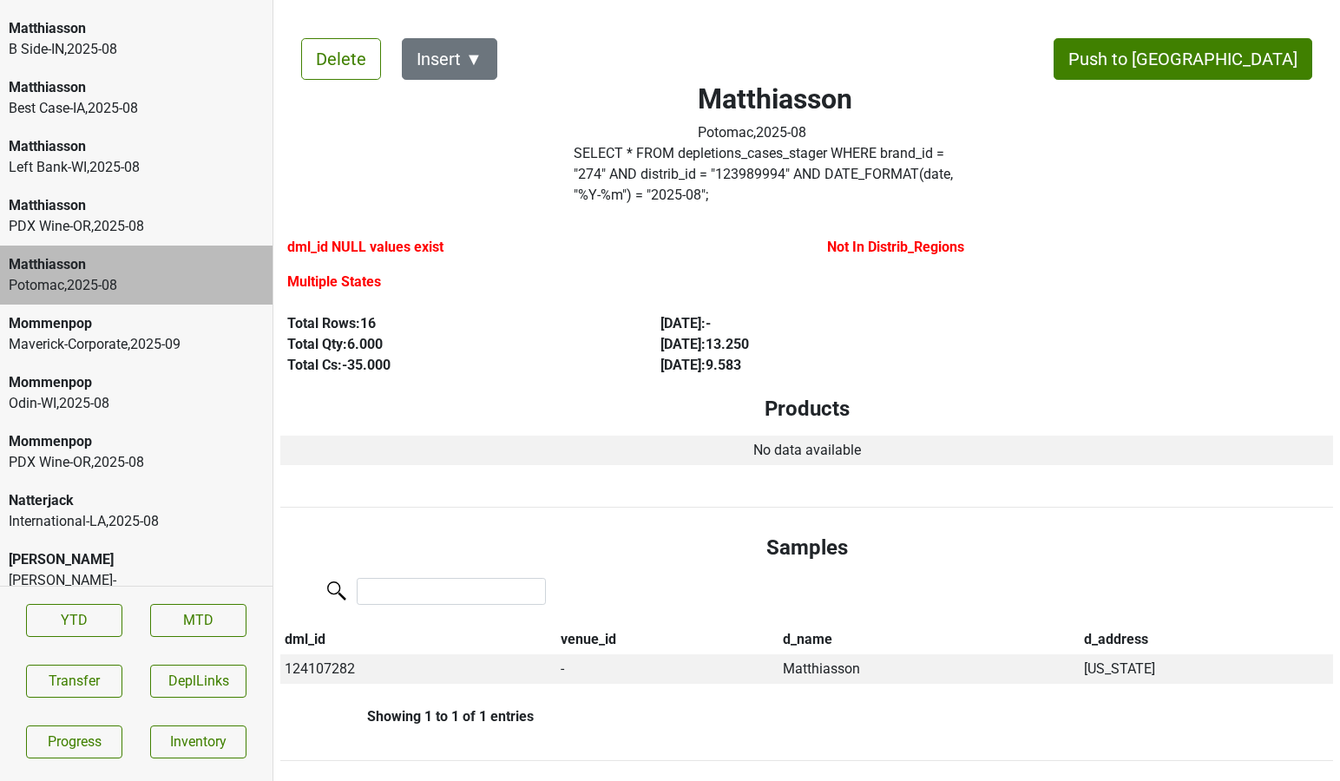
scroll to position [125, 0]
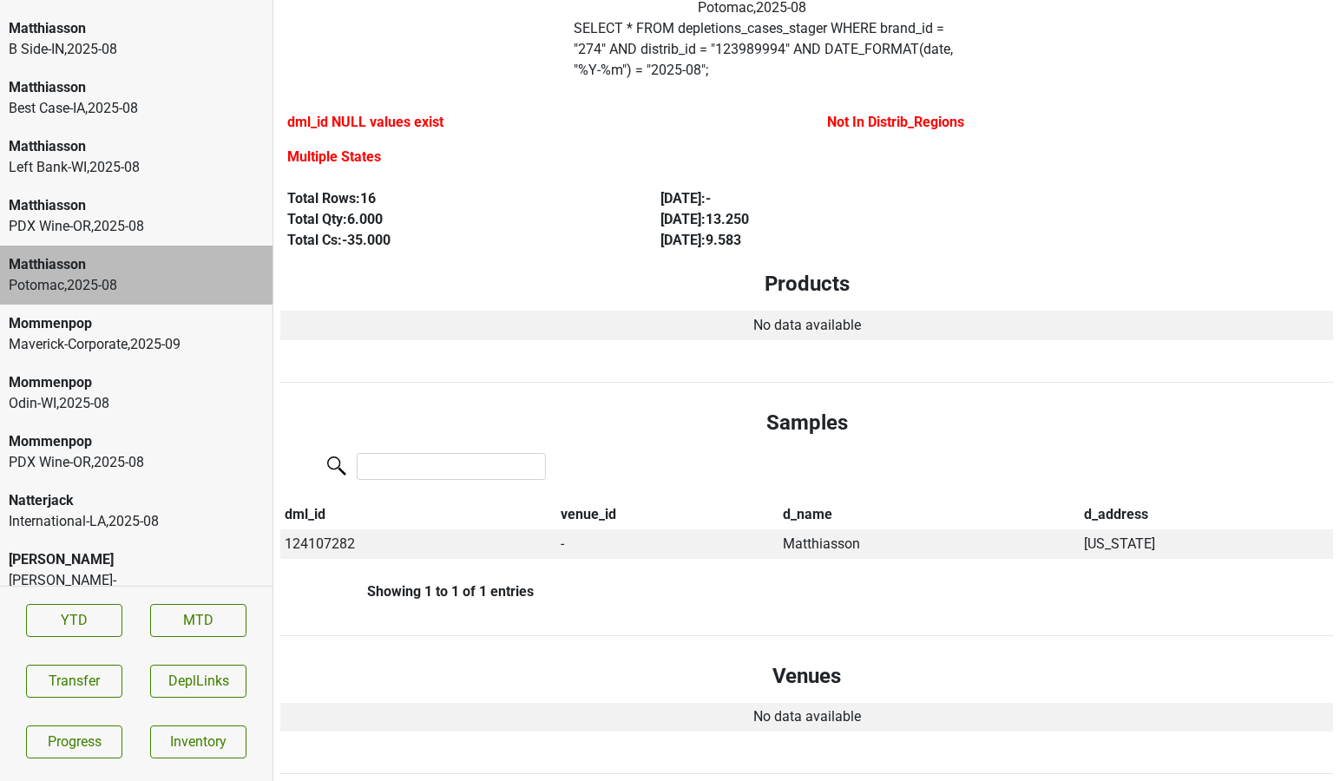
click at [104, 216] on div "PDX Wine-OR , 2025 - 08" at bounding box center [136, 226] width 255 height 21
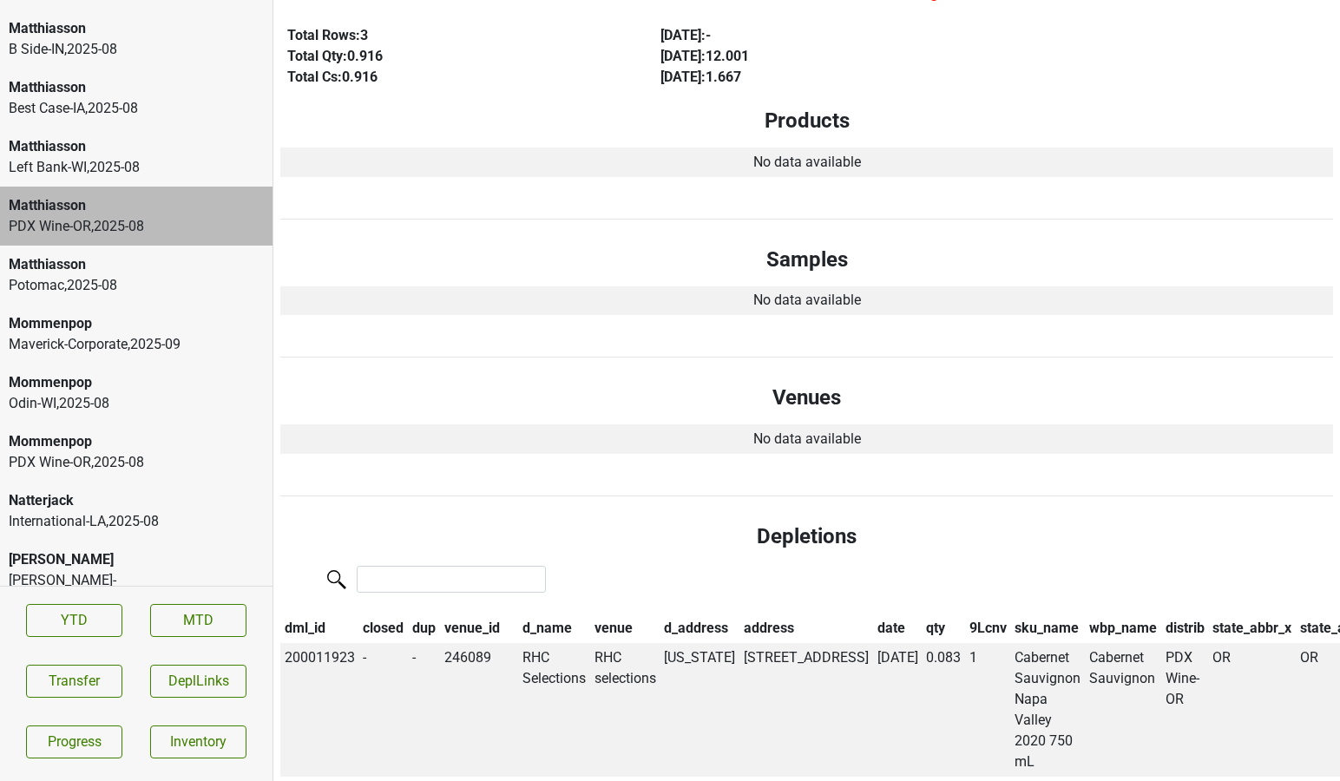
scroll to position [682, 0]
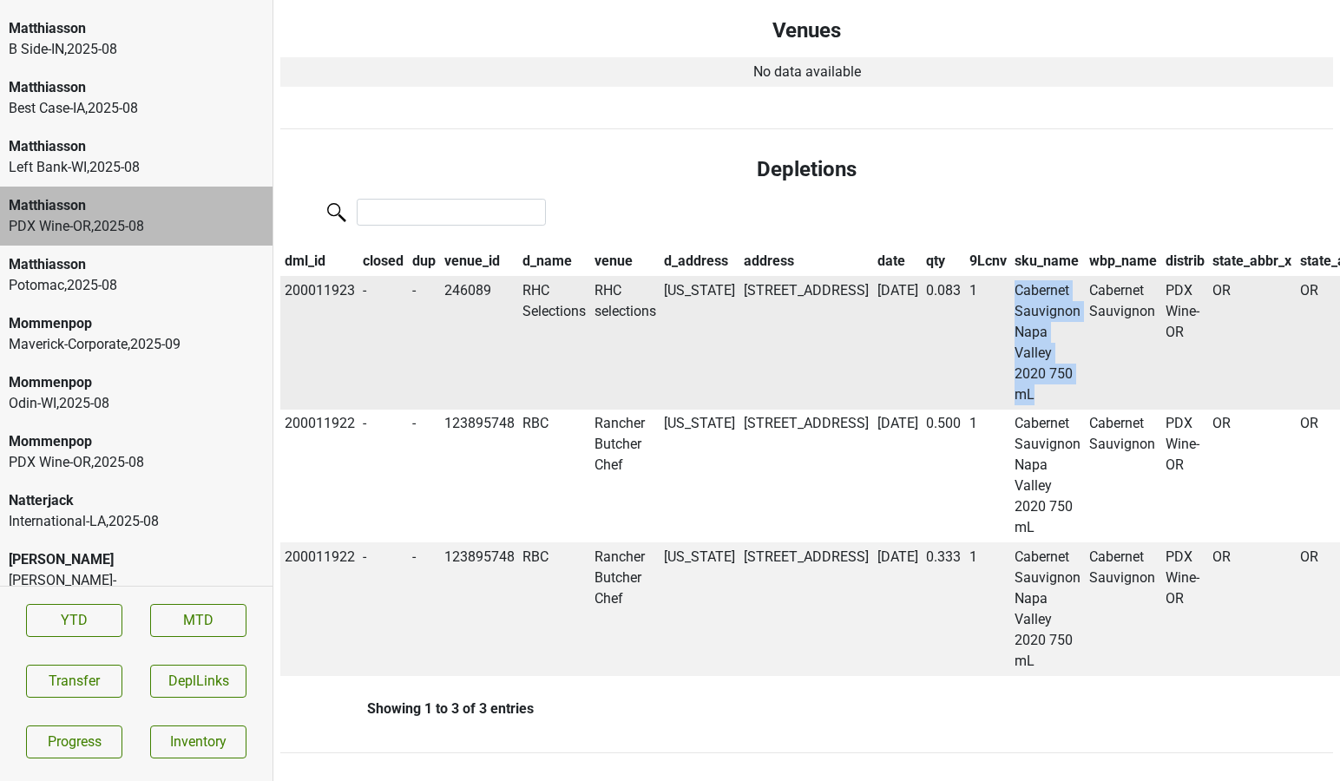
drag, startPoint x: 967, startPoint y: 314, endPoint x: 934, endPoint y: 217, distance: 102.6
click at [1011, 276] on td "Cabernet Sauvignon Napa Valley 2020 750 mL" at bounding box center [1048, 343] width 75 height 134
copy td "Cabernet Sauvignon Napa Valley 2020 750 mL"
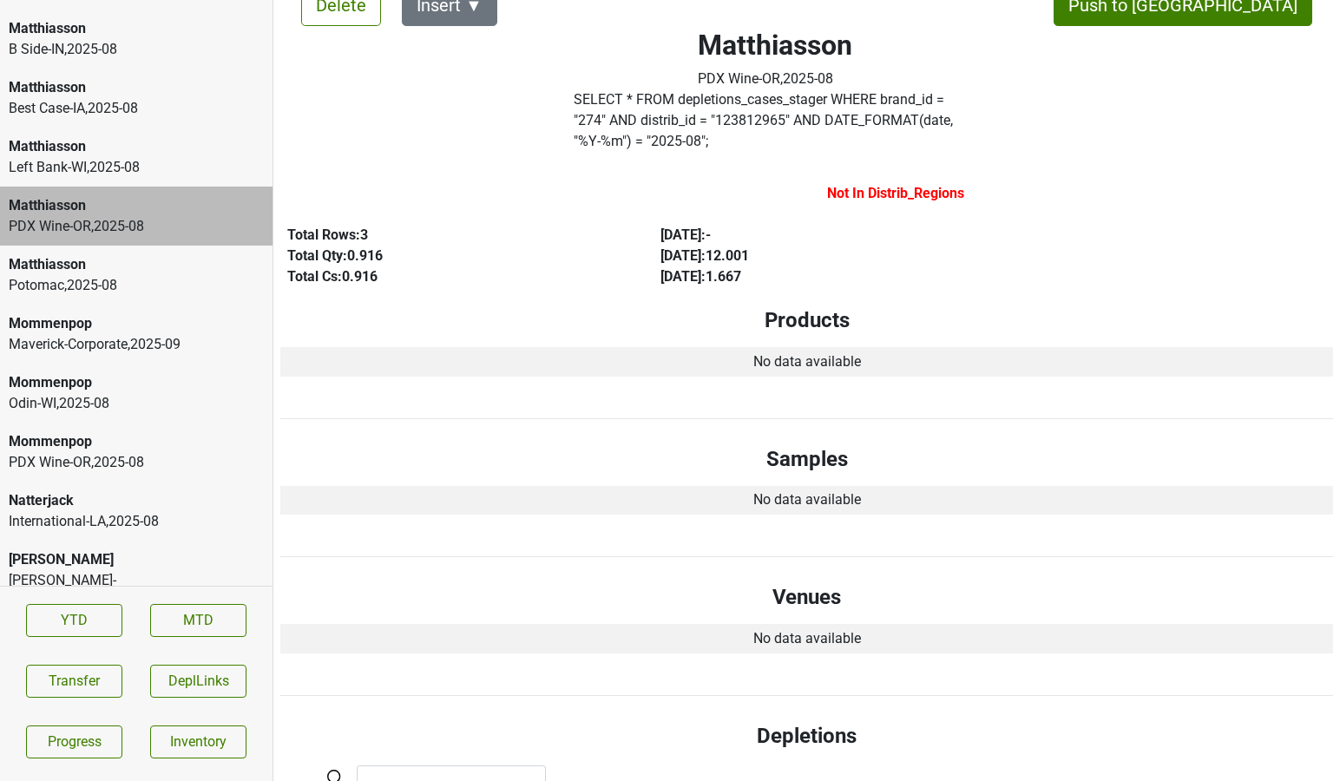
scroll to position [0, 0]
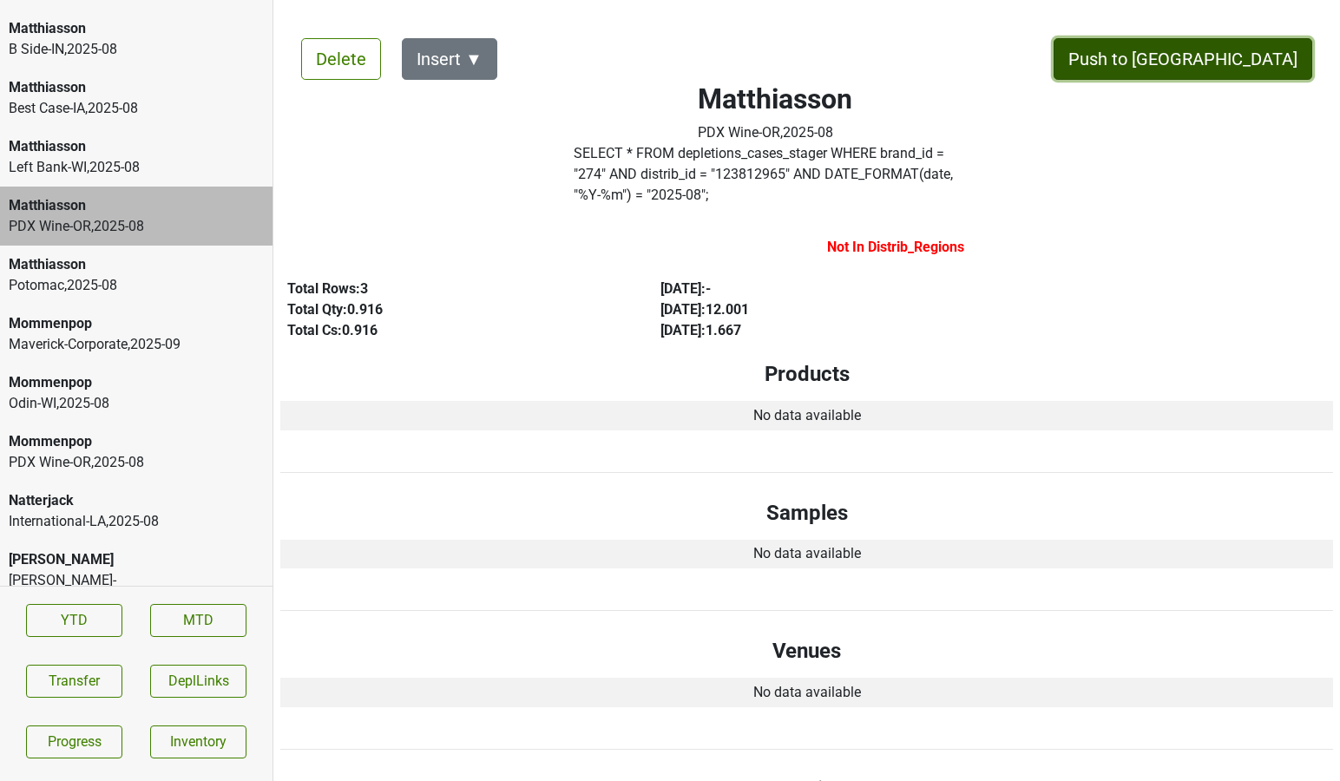
click at [1218, 48] on button "Push to [GEOGRAPHIC_DATA]" at bounding box center [1182, 59] width 259 height 42
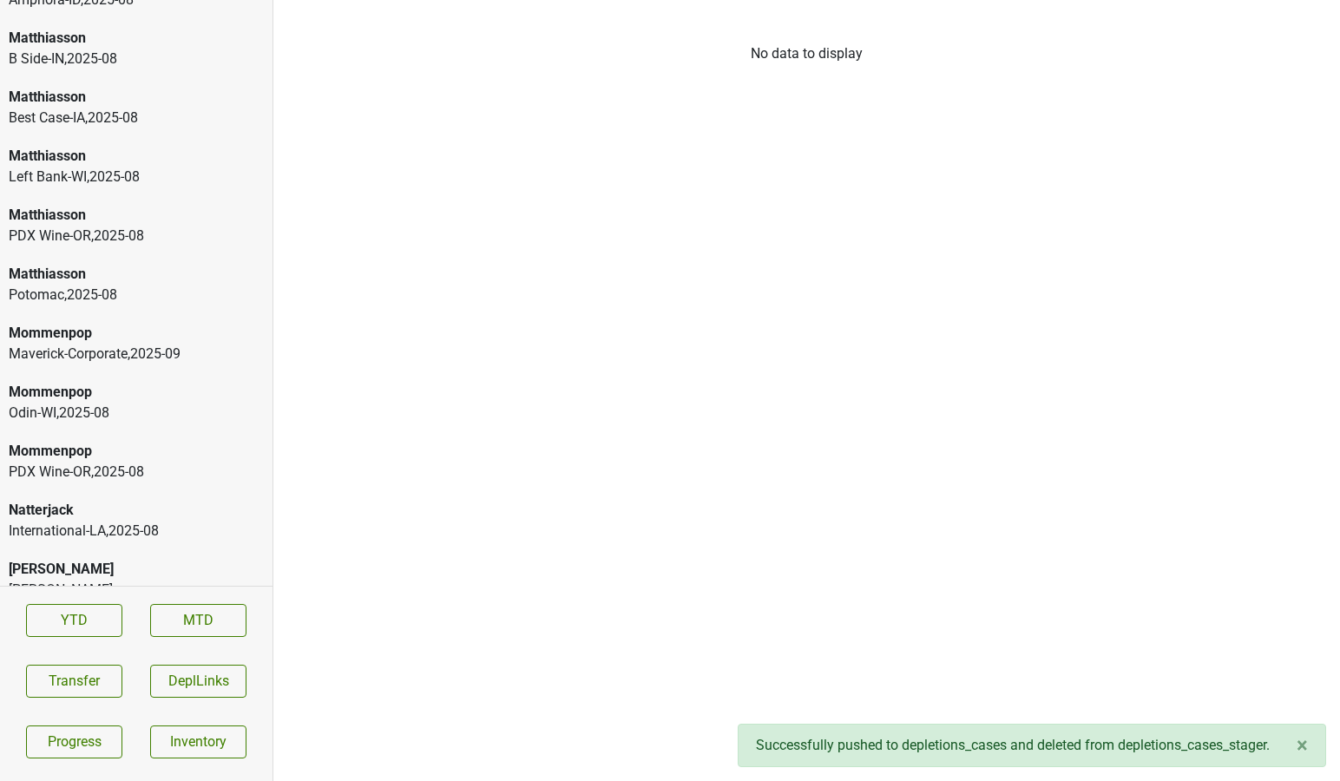
scroll to position [4095, 0]
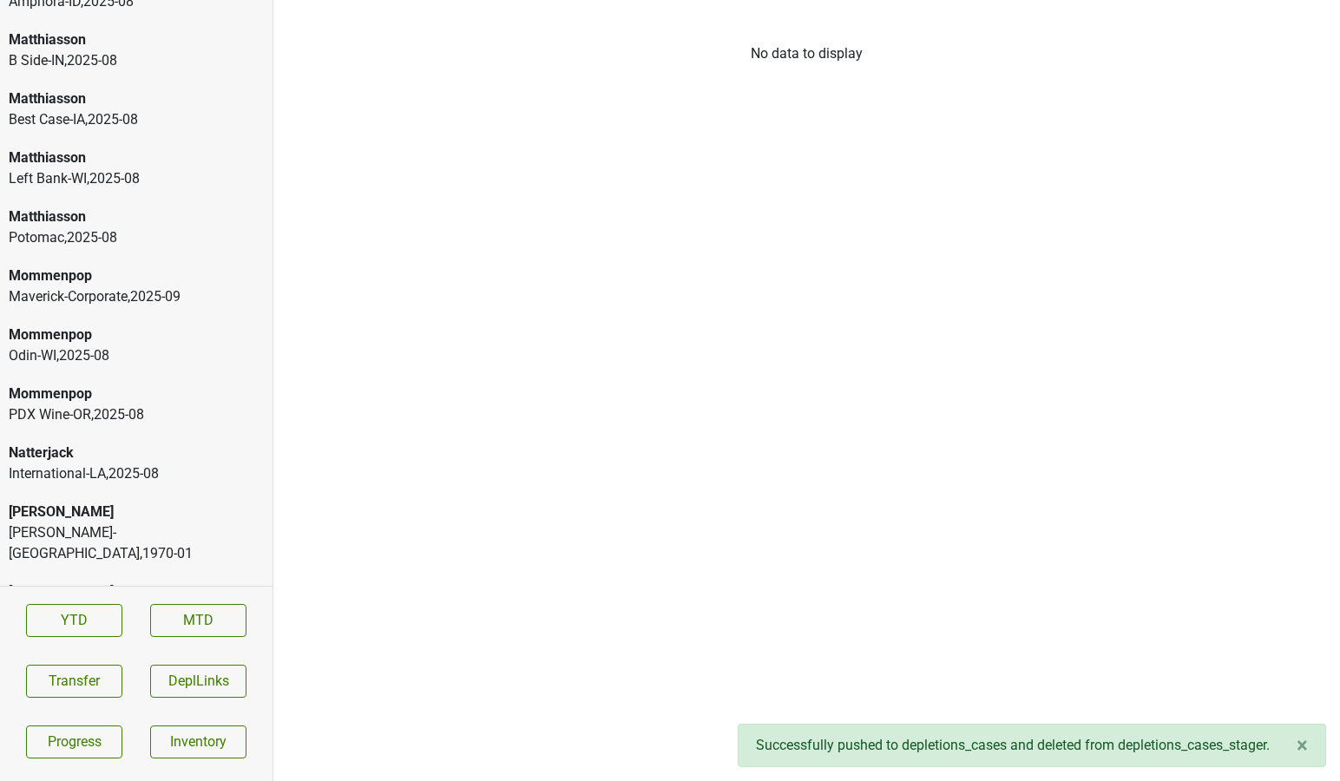
click at [193, 168] on div "Left Bank-WI , 2025 - 08" at bounding box center [136, 178] width 255 height 21
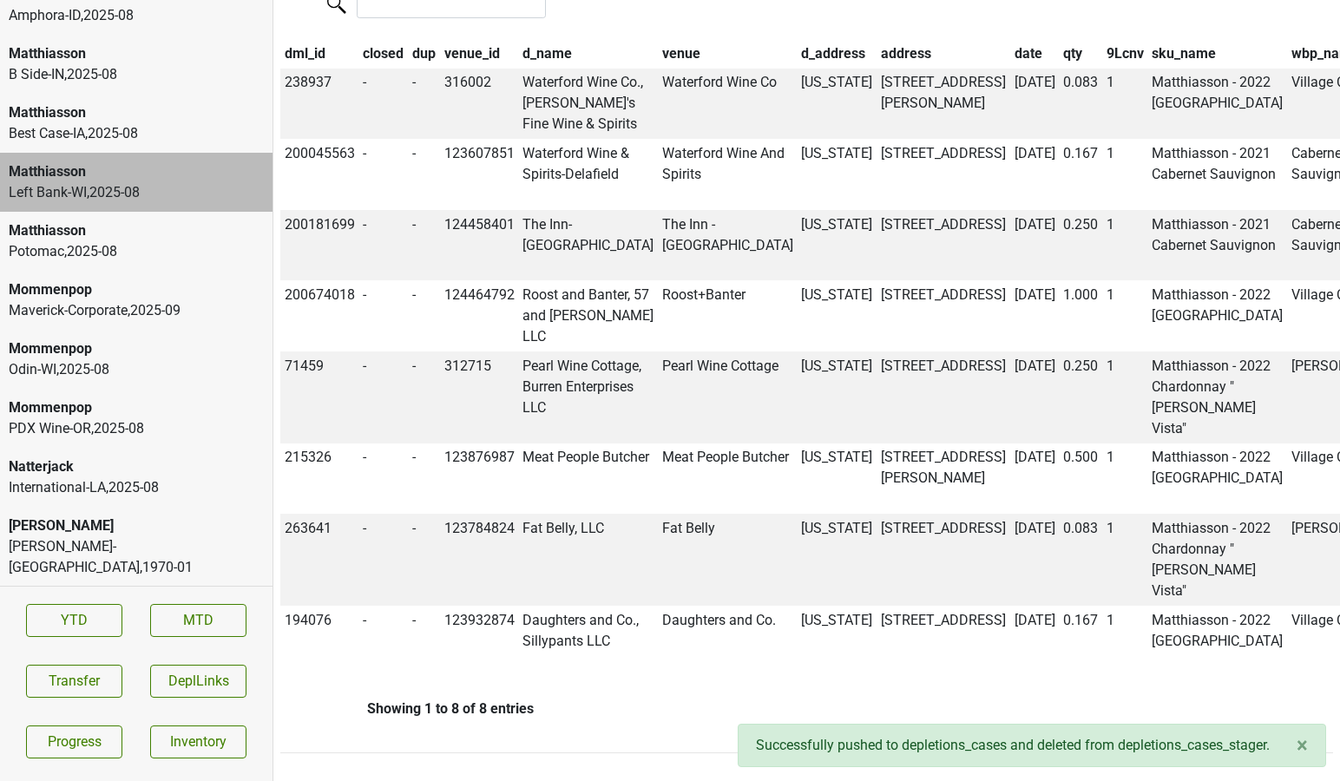
scroll to position [0, 0]
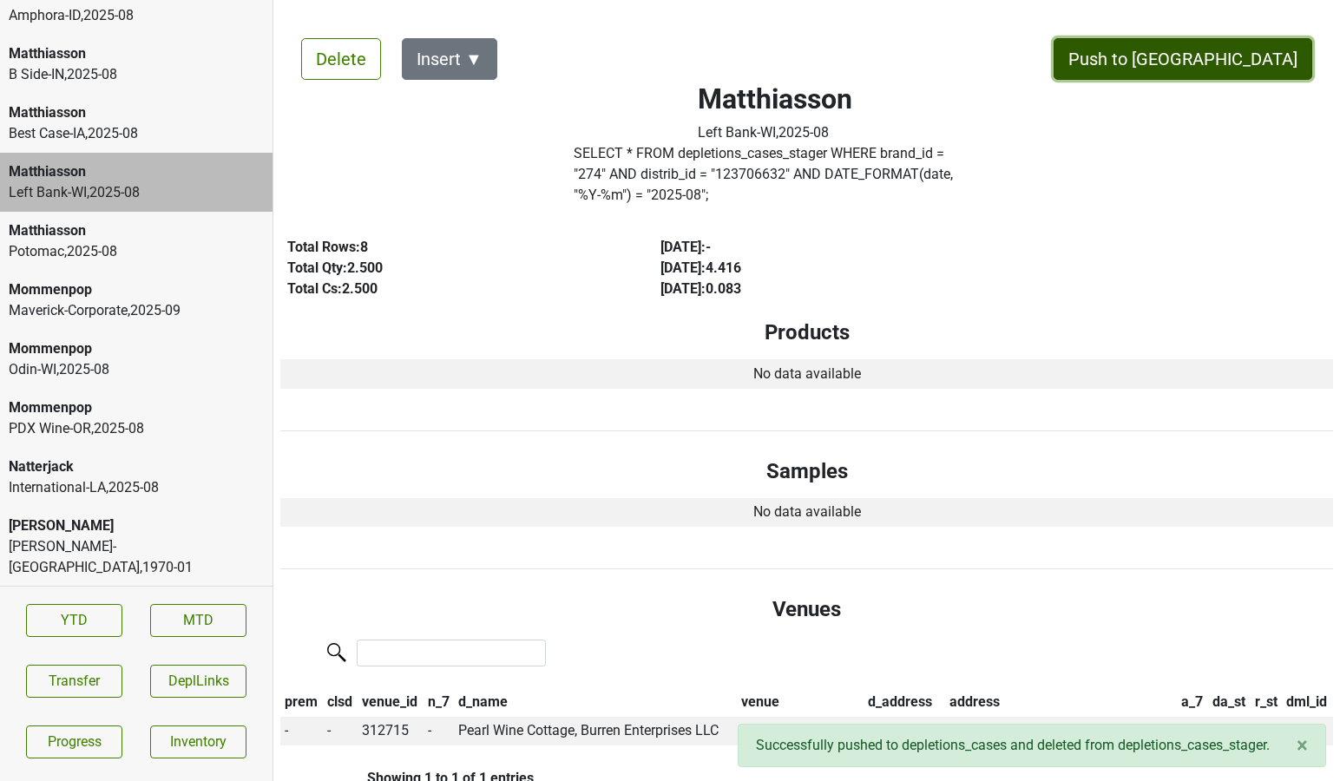
click at [1257, 48] on button "Push to [GEOGRAPHIC_DATA]" at bounding box center [1182, 59] width 259 height 42
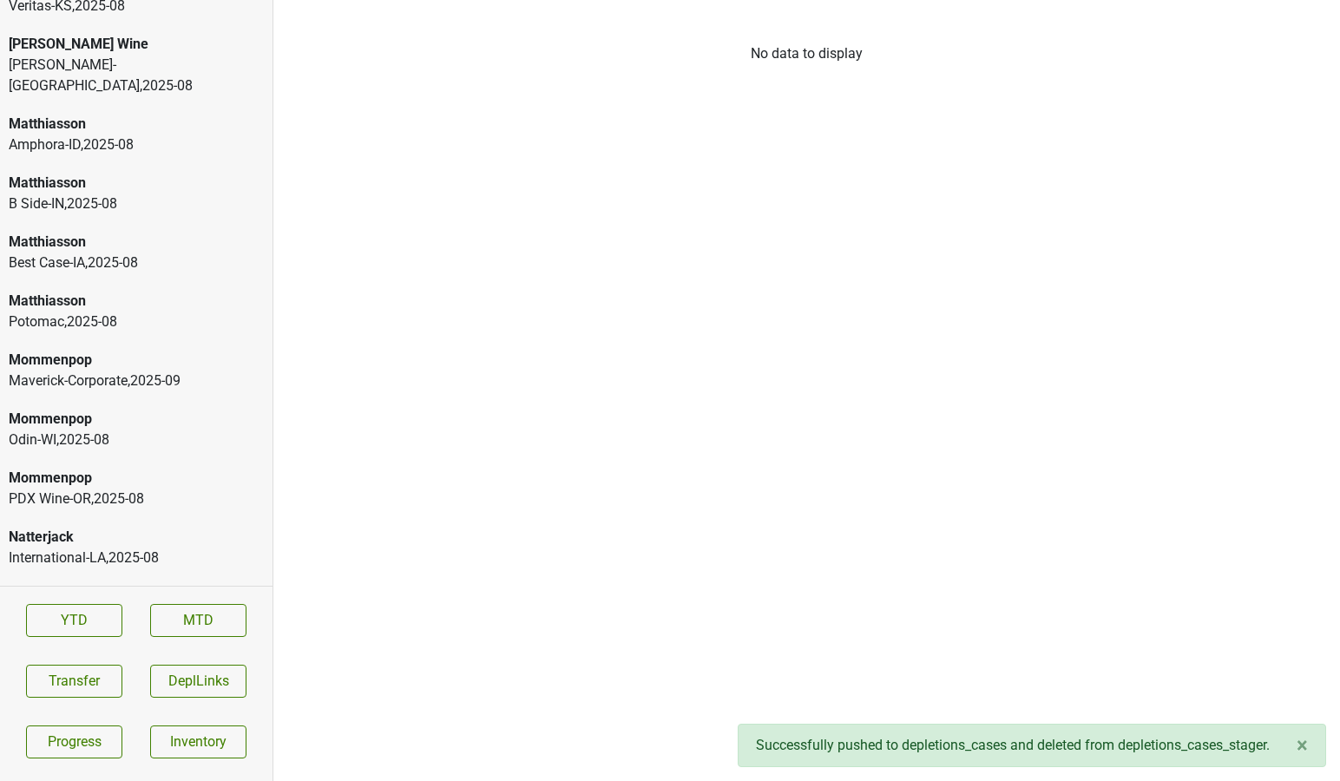
scroll to position [3941, 0]
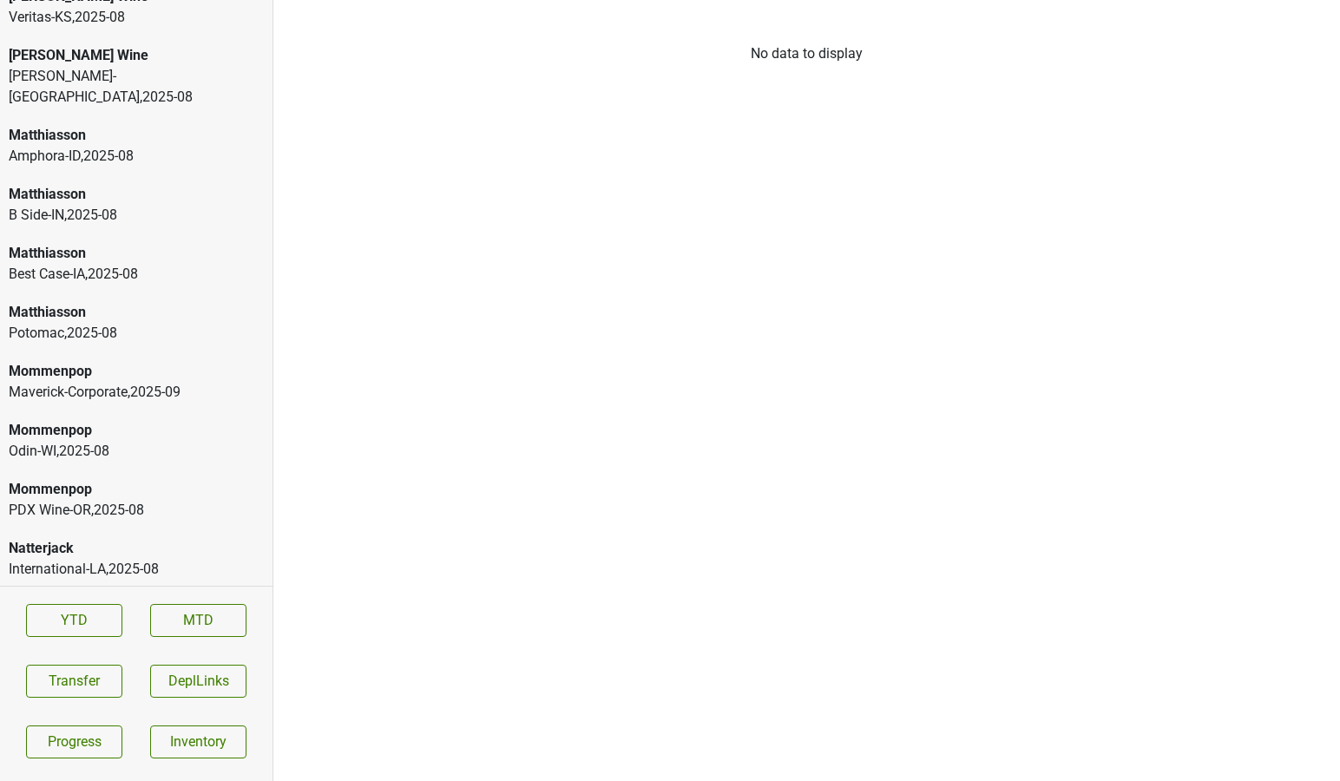
click at [141, 243] on div "Matthiasson" at bounding box center [136, 253] width 255 height 21
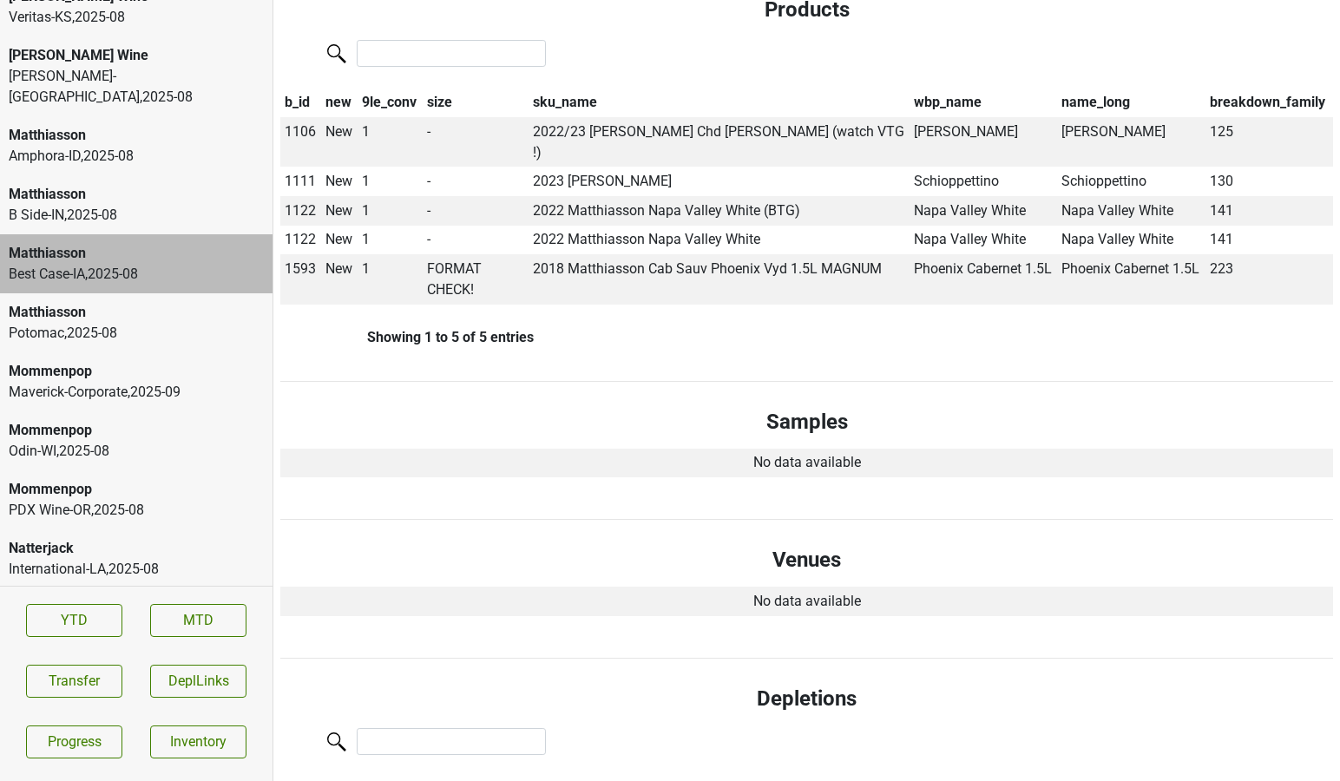
scroll to position [0, 0]
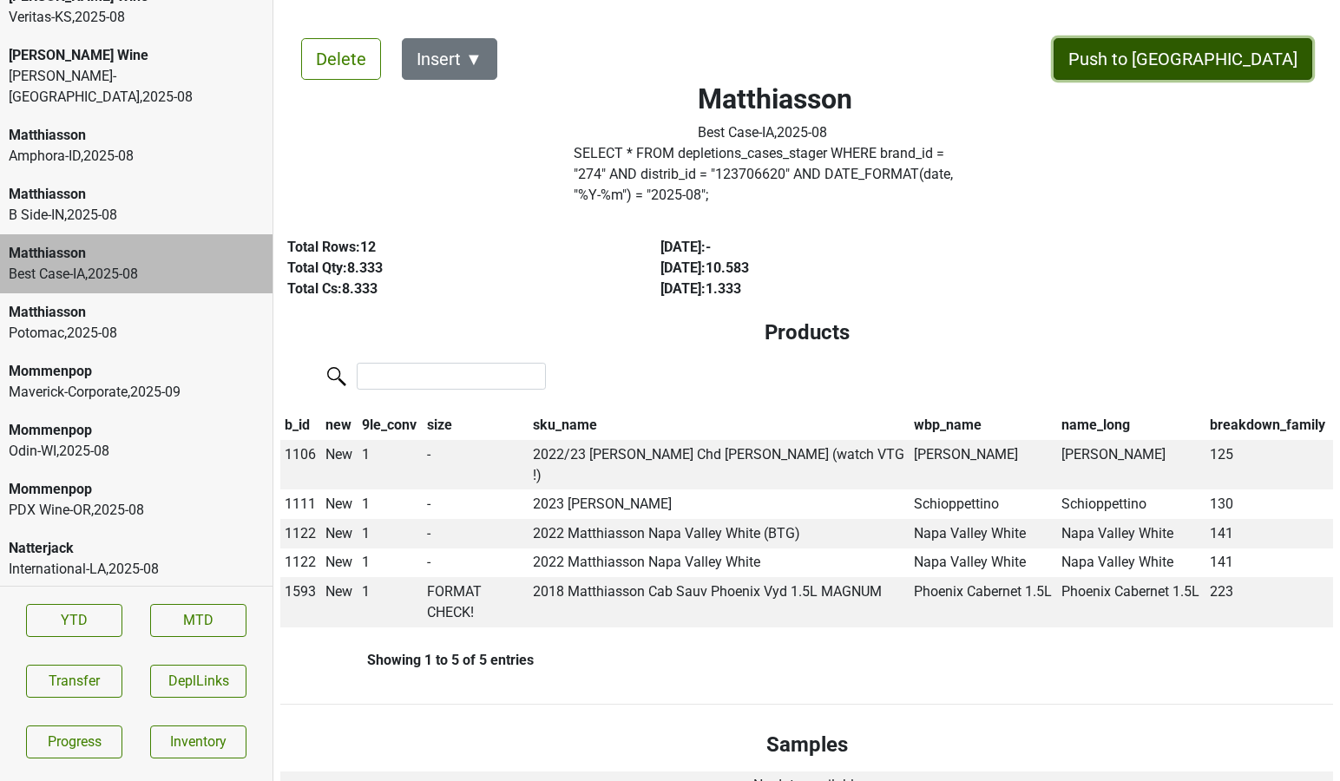
click at [1208, 60] on button "Push to [GEOGRAPHIC_DATA]" at bounding box center [1182, 59] width 259 height 42
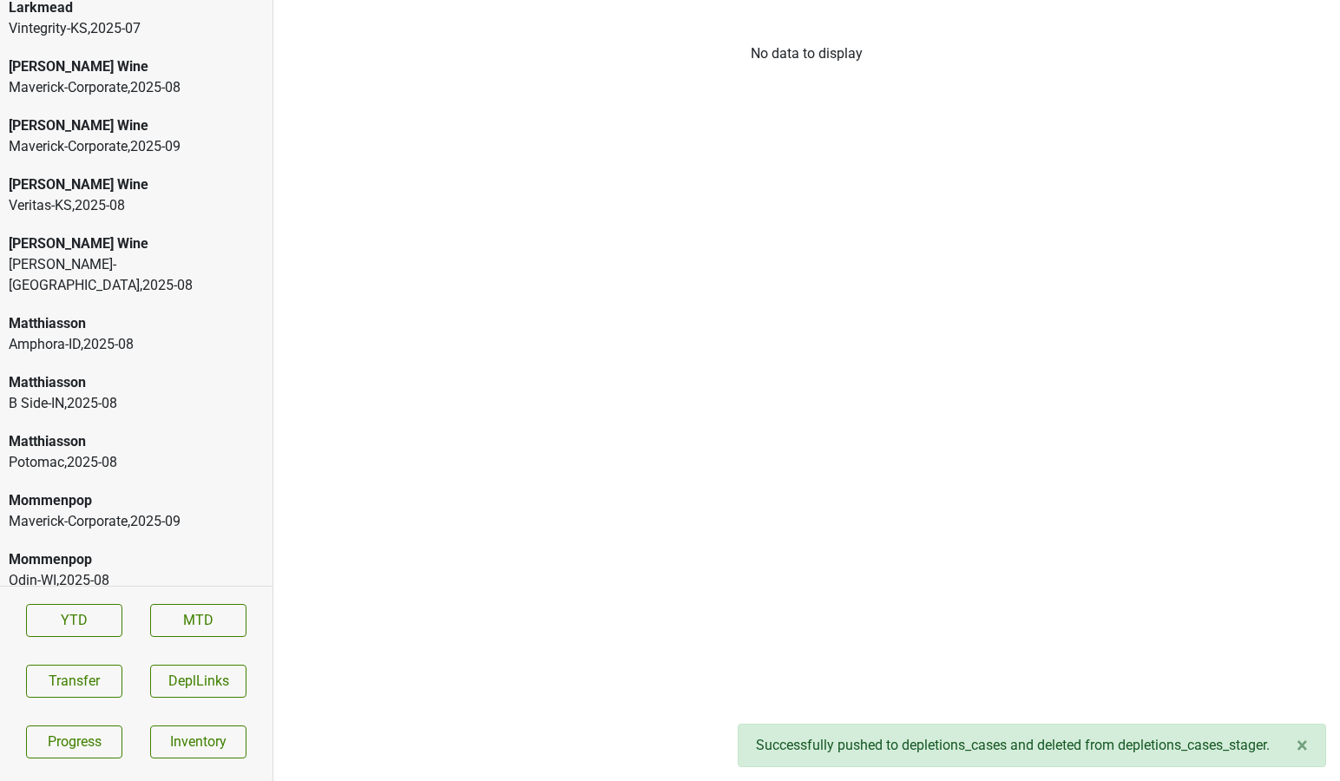
scroll to position [3728, 0]
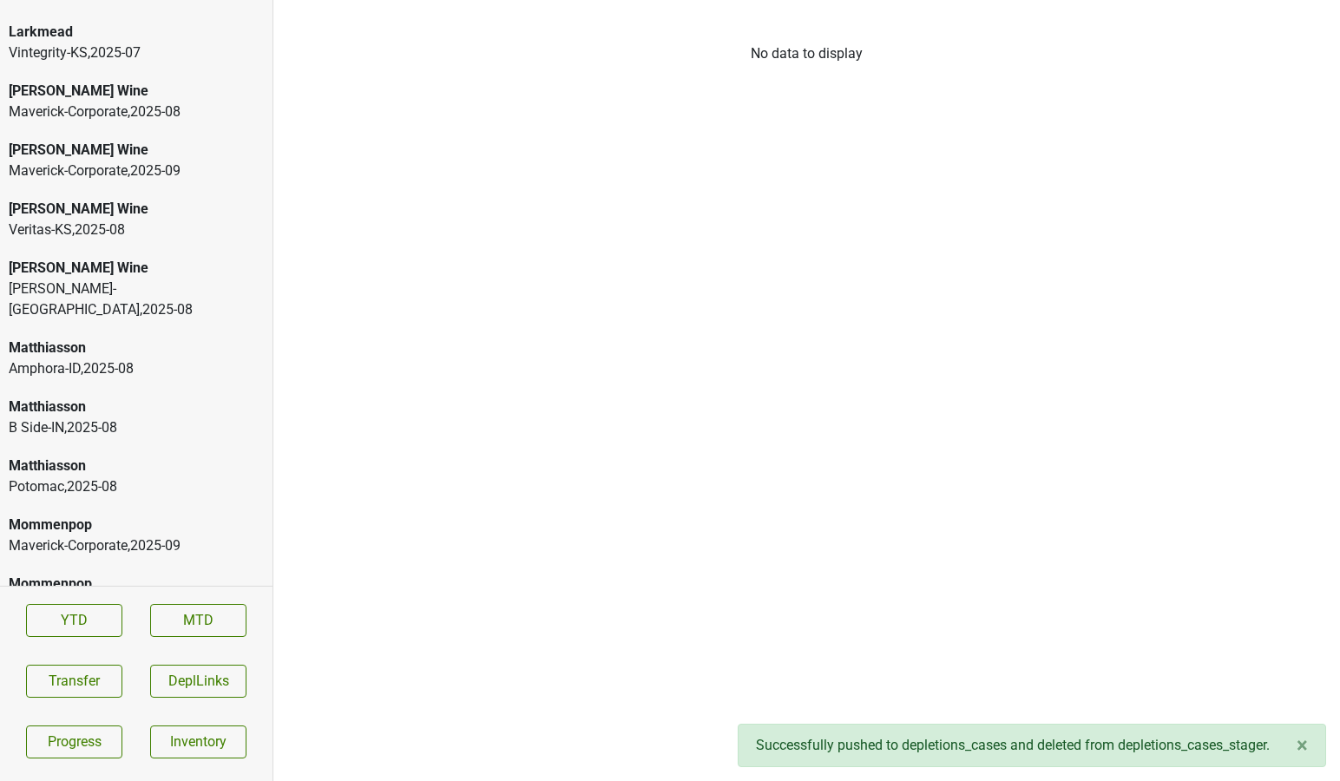
click at [157, 258] on div "[PERSON_NAME] Wine" at bounding box center [136, 268] width 255 height 21
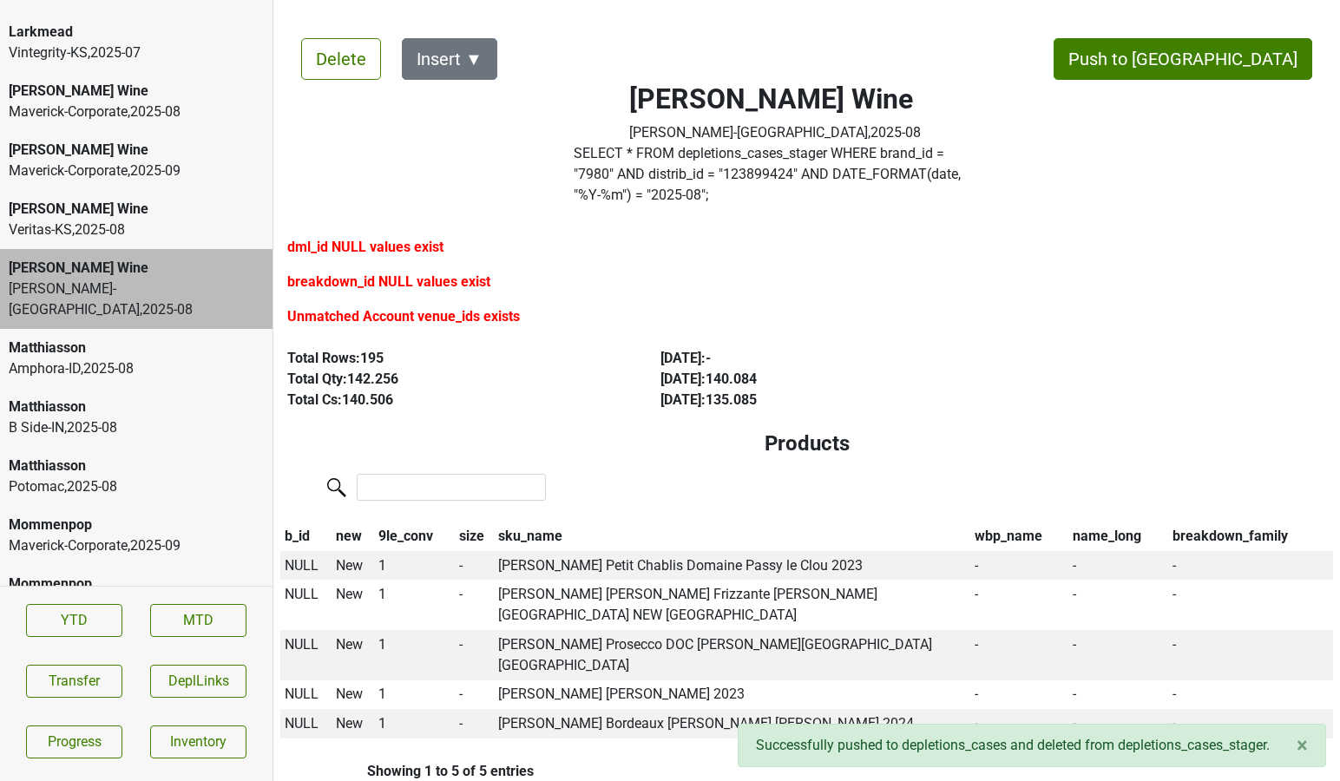
click at [169, 220] on div "Veritas-KS , 2025 - 08" at bounding box center [136, 230] width 255 height 21
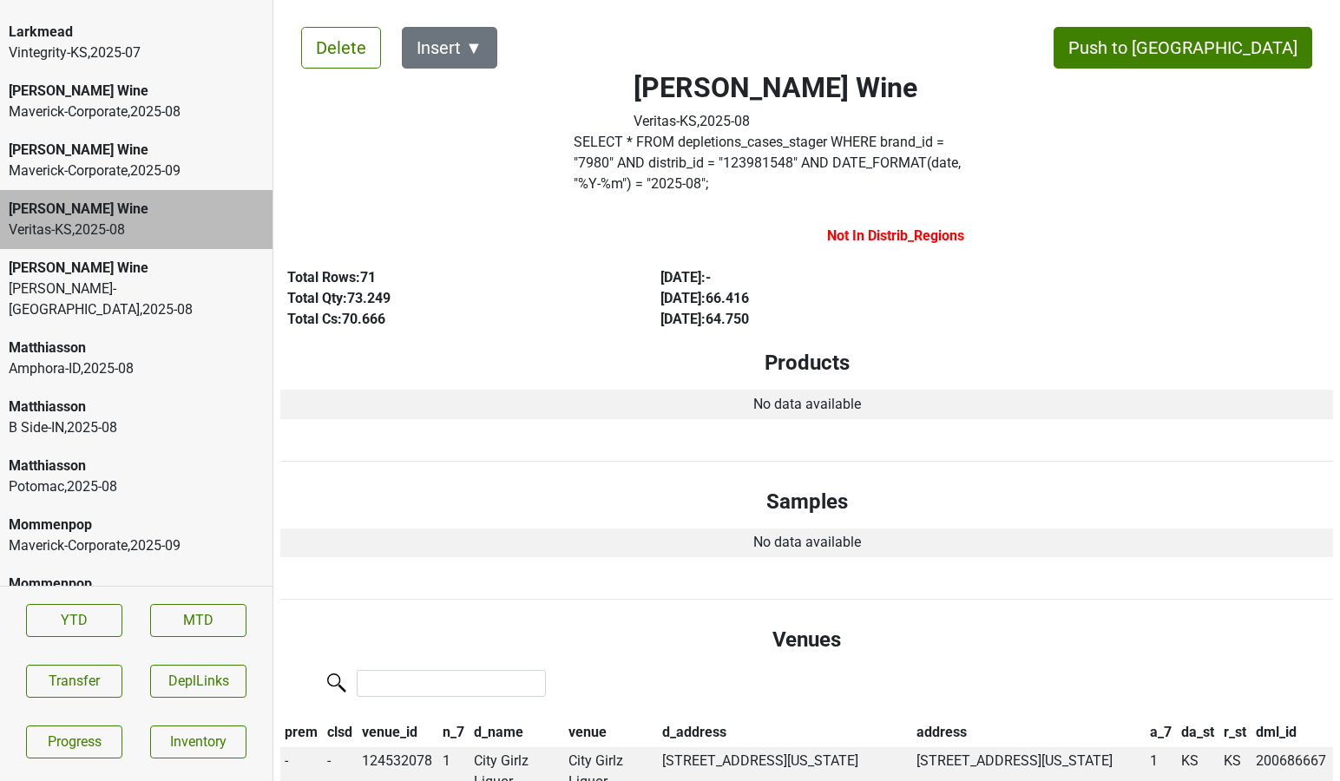
scroll to position [0, 0]
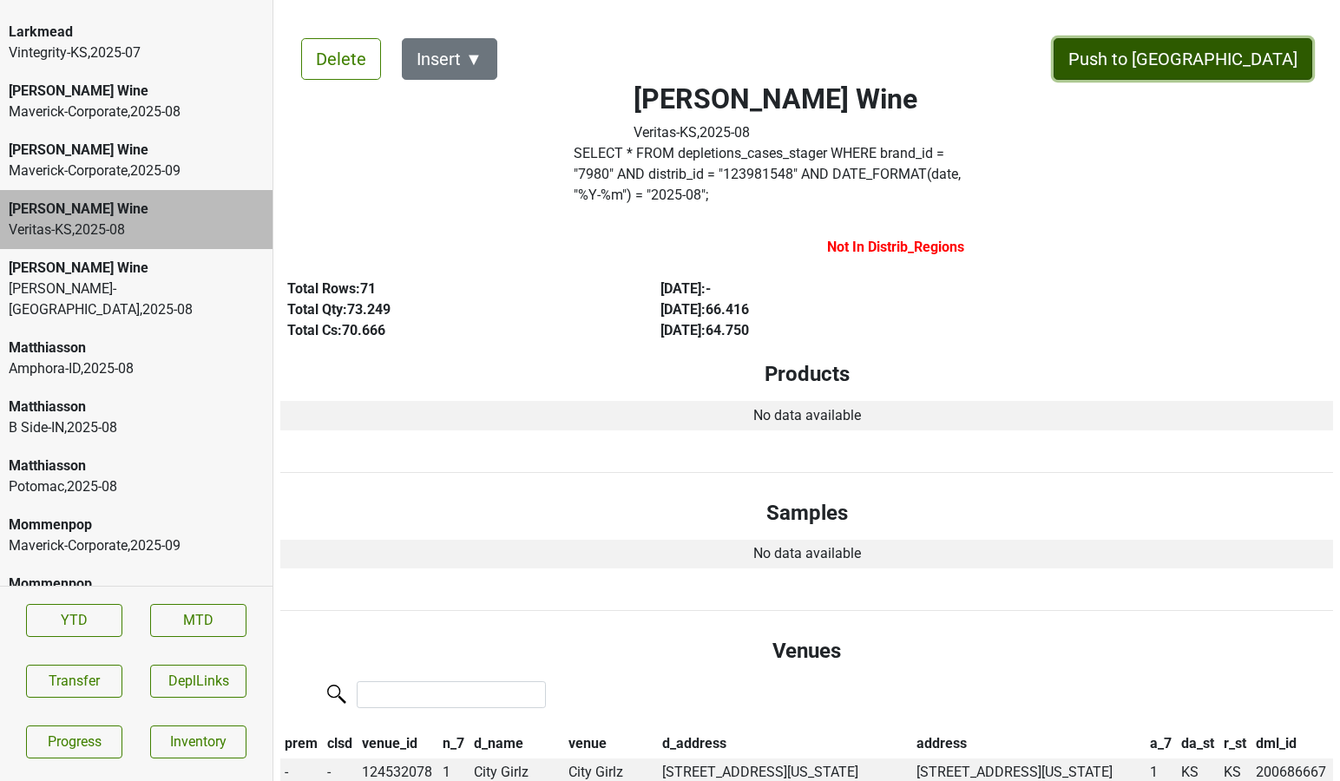
click at [1215, 56] on button "Push to [GEOGRAPHIC_DATA]" at bounding box center [1182, 59] width 259 height 42
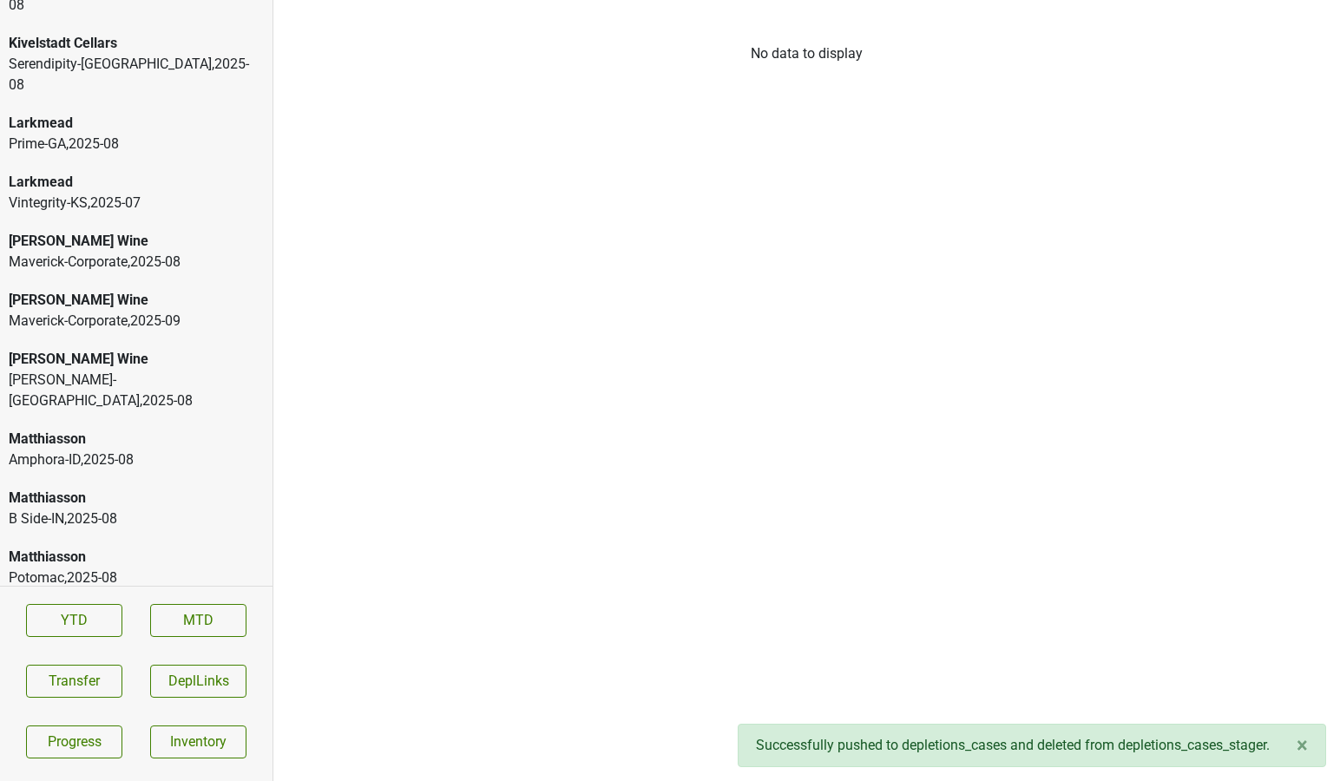
scroll to position [3576, 0]
click at [105, 165] on div "Larkmead Vintegrity-KS , 2025 - 07" at bounding box center [136, 194] width 272 height 59
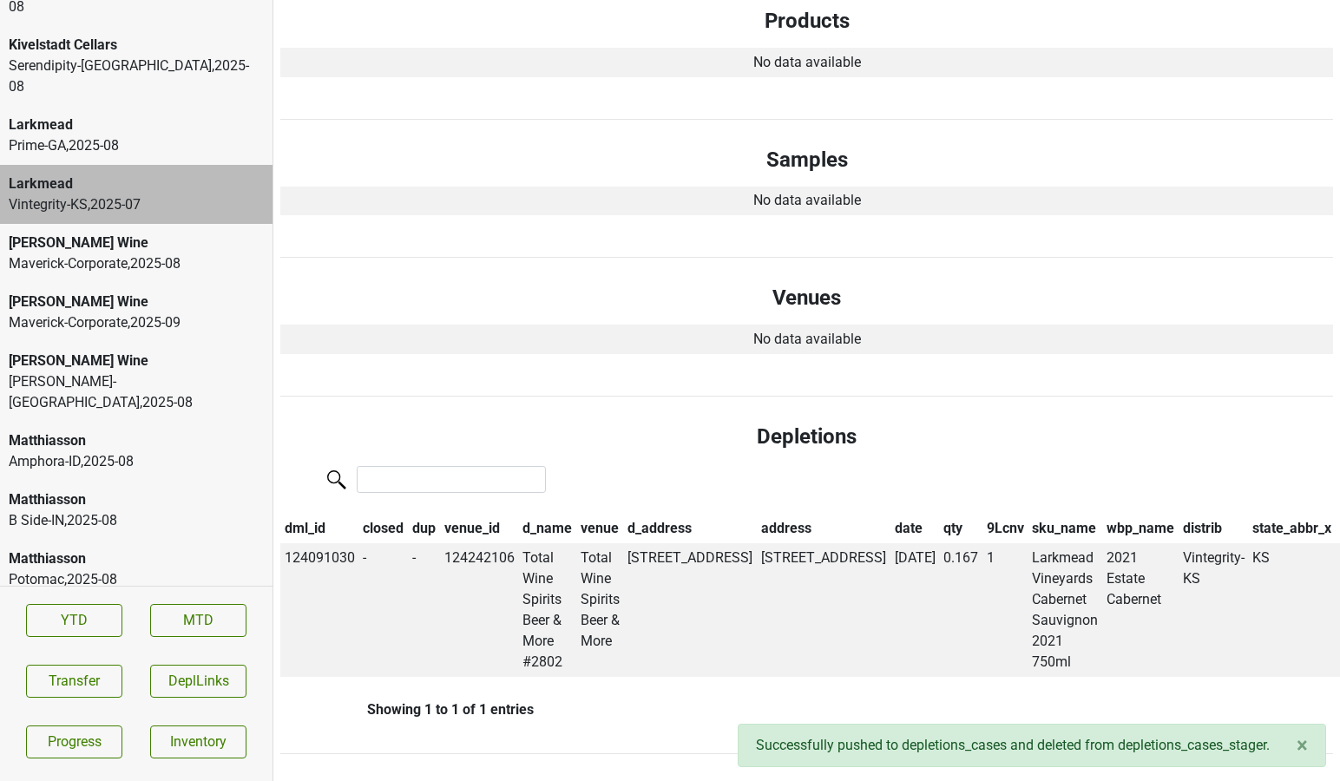
scroll to position [0, 0]
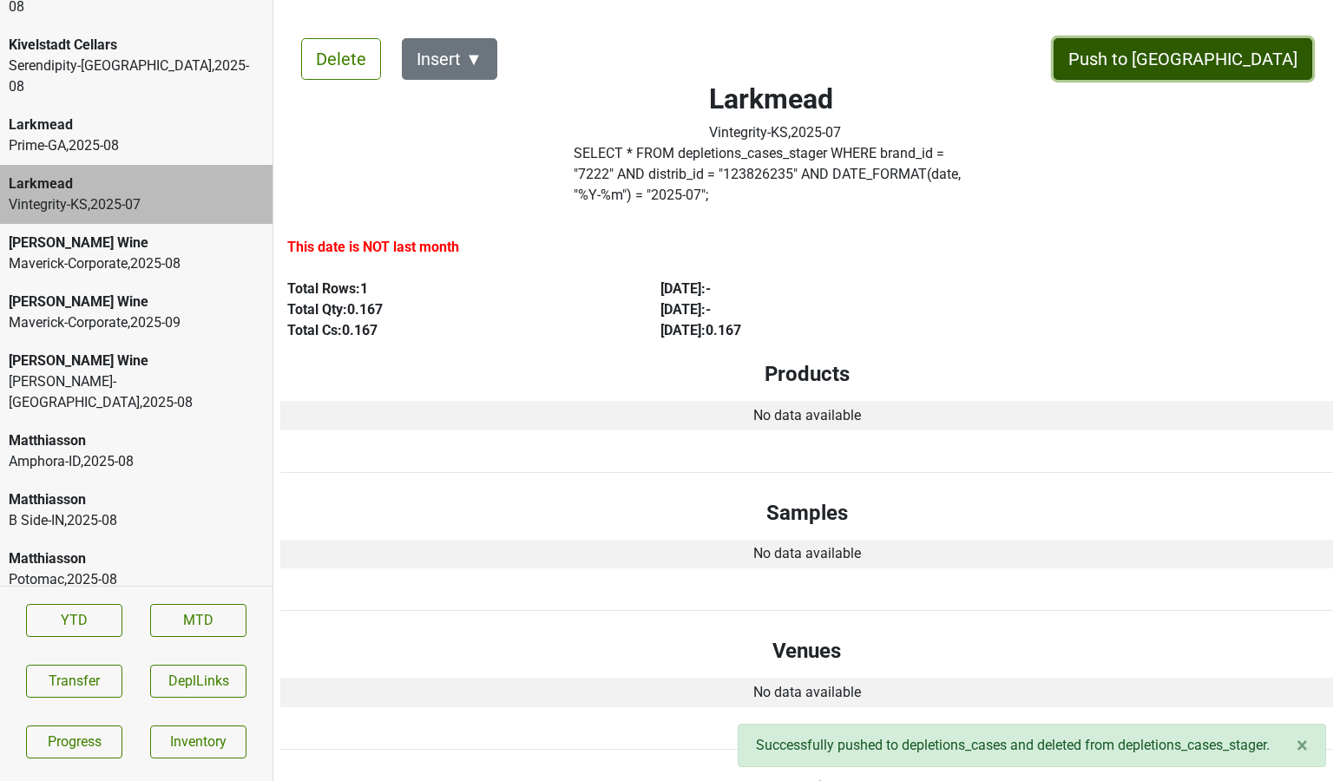
click at [1231, 76] on button "Push to [GEOGRAPHIC_DATA]" at bounding box center [1182, 59] width 259 height 42
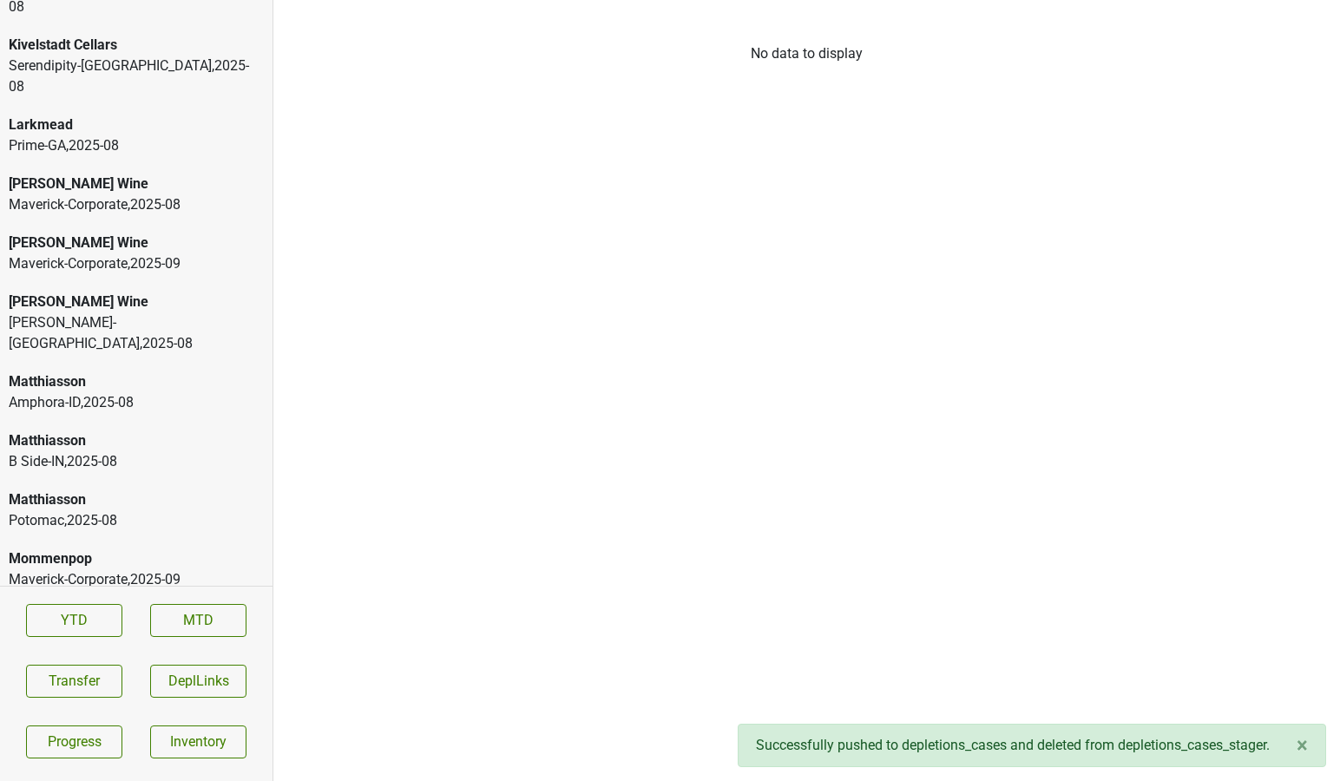
scroll to position [3532, 0]
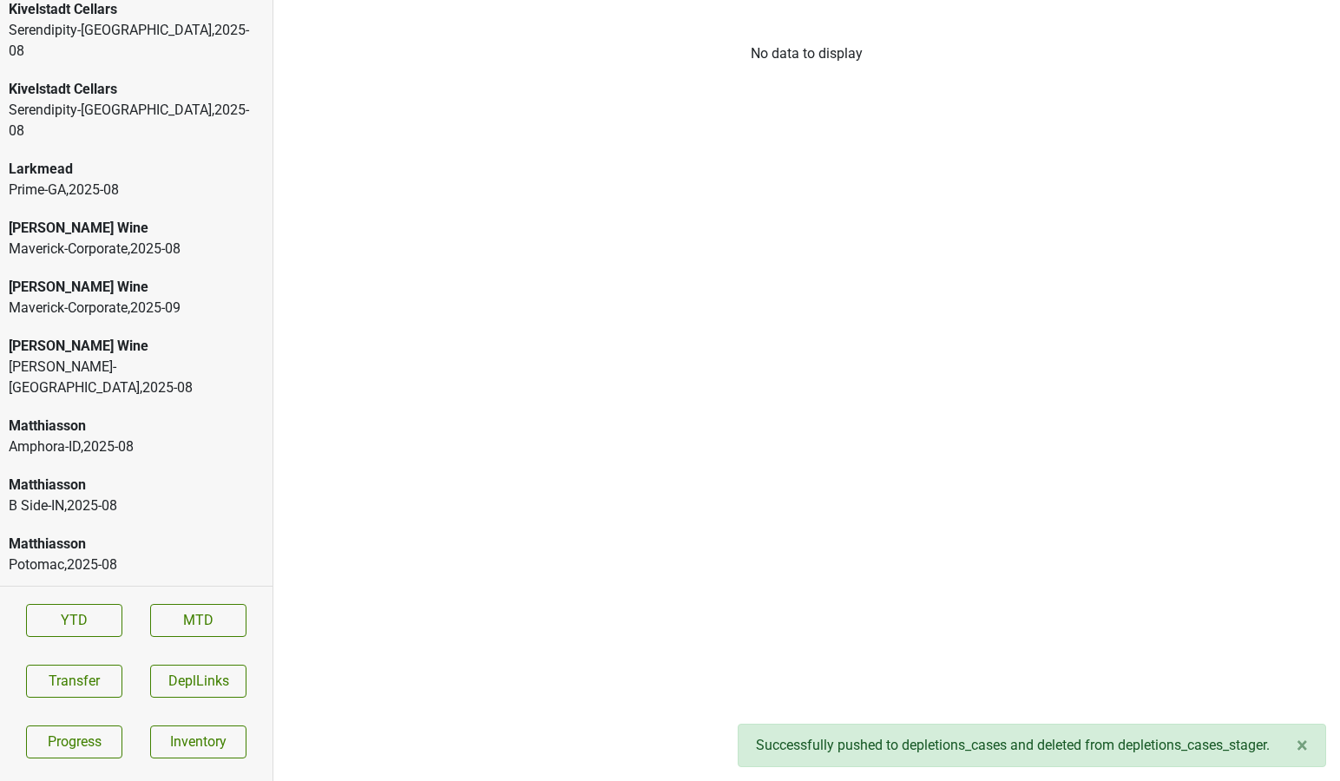
click at [45, 180] on div "Prime-GA , 2025 - 08" at bounding box center [136, 190] width 255 height 21
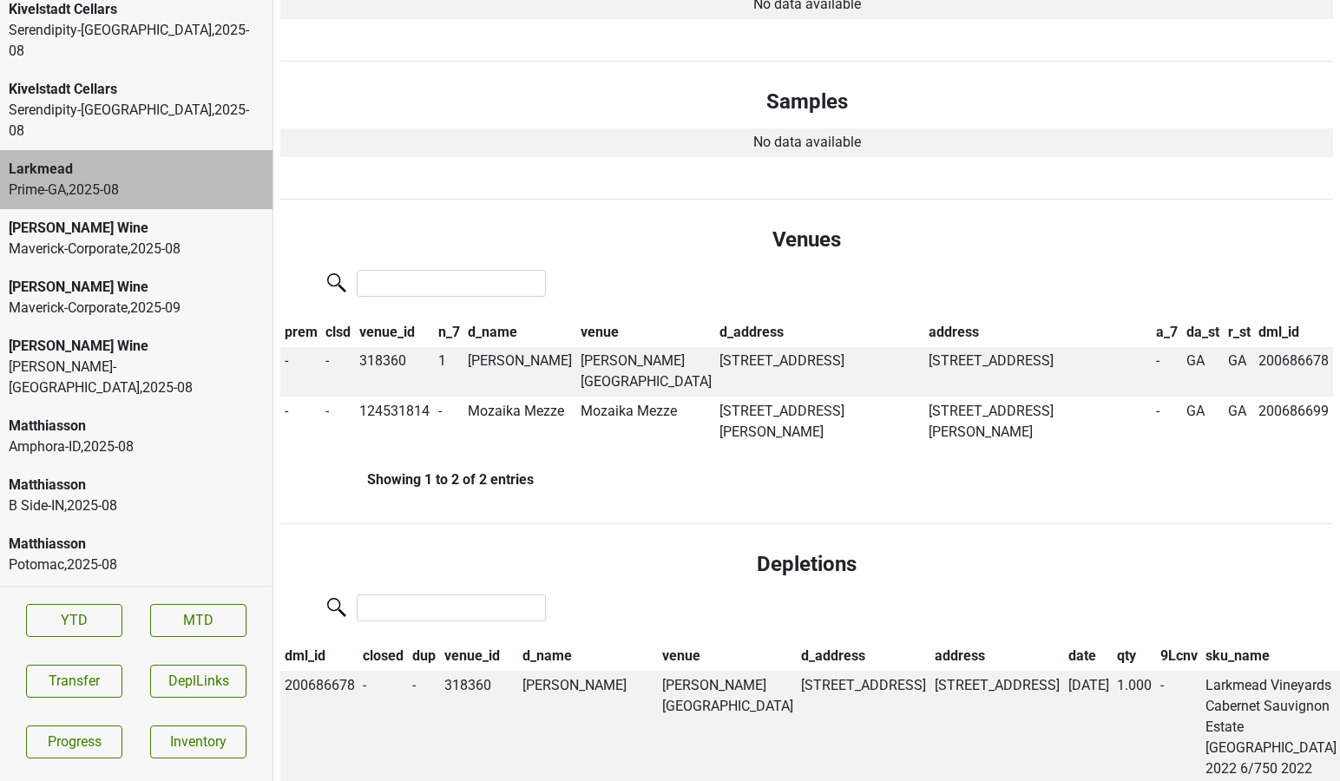
scroll to position [370, 0]
click at [487, 346] on td "Elise" at bounding box center [519, 371] width 113 height 50
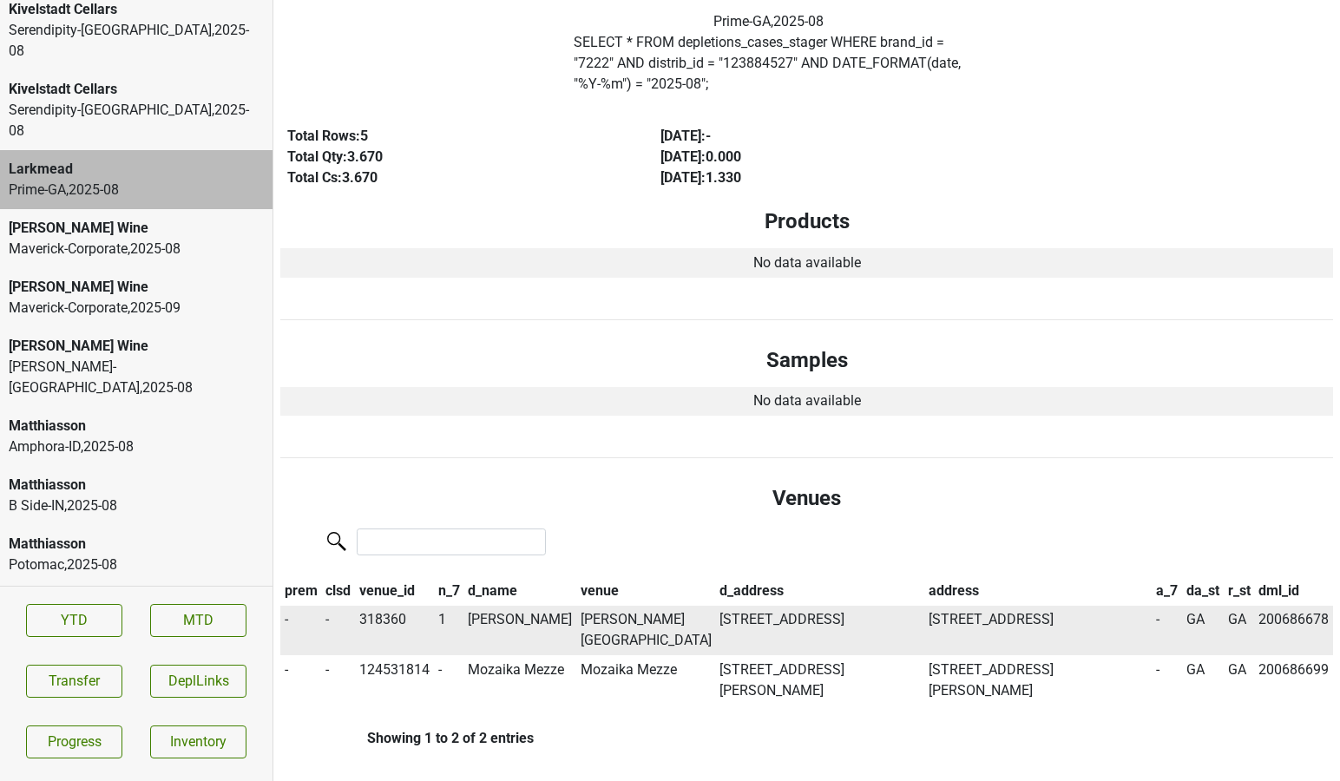
scroll to position [0, 0]
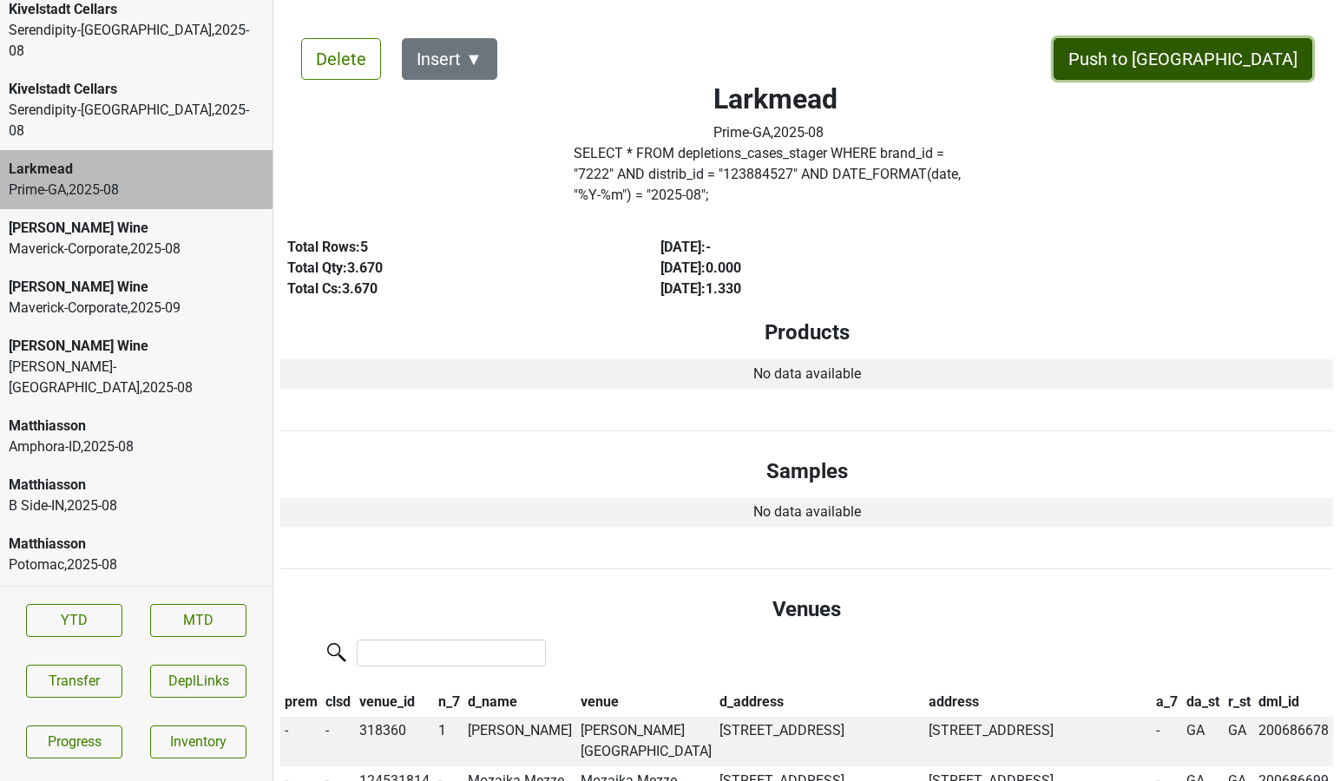
click at [1246, 46] on button "Push to [GEOGRAPHIC_DATA]" at bounding box center [1182, 59] width 259 height 42
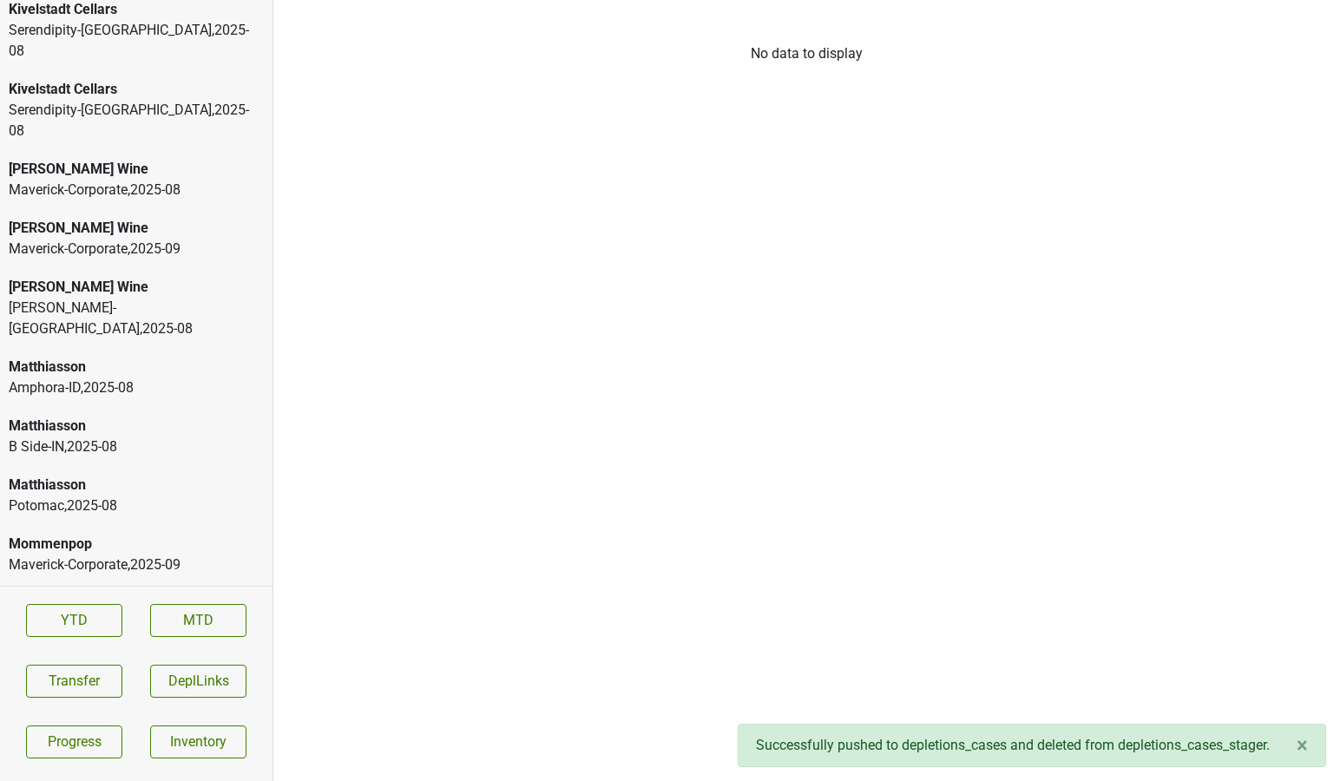
click at [174, 100] on div "Serendipity-TX , 2025 - 08" at bounding box center [136, 121] width 255 height 42
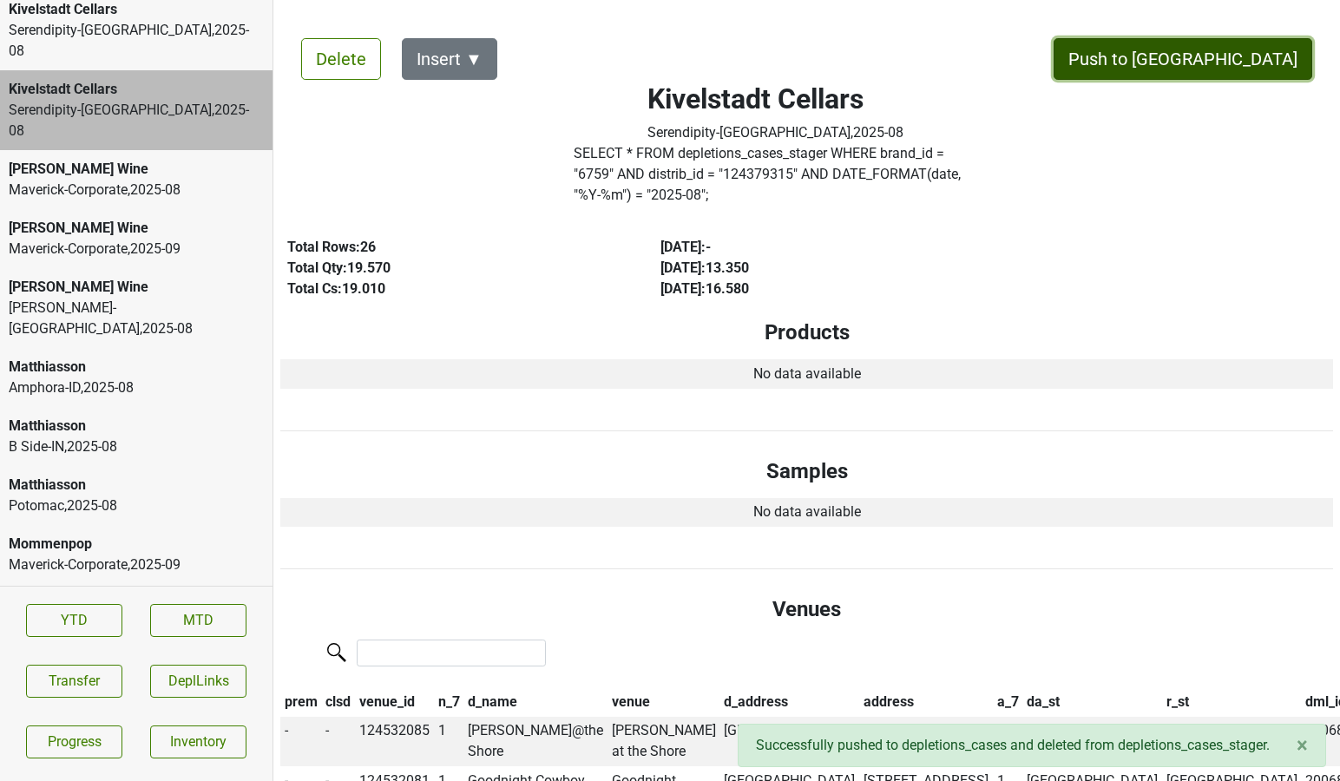
click at [1251, 58] on button "Push to [GEOGRAPHIC_DATA]" at bounding box center [1182, 59] width 259 height 42
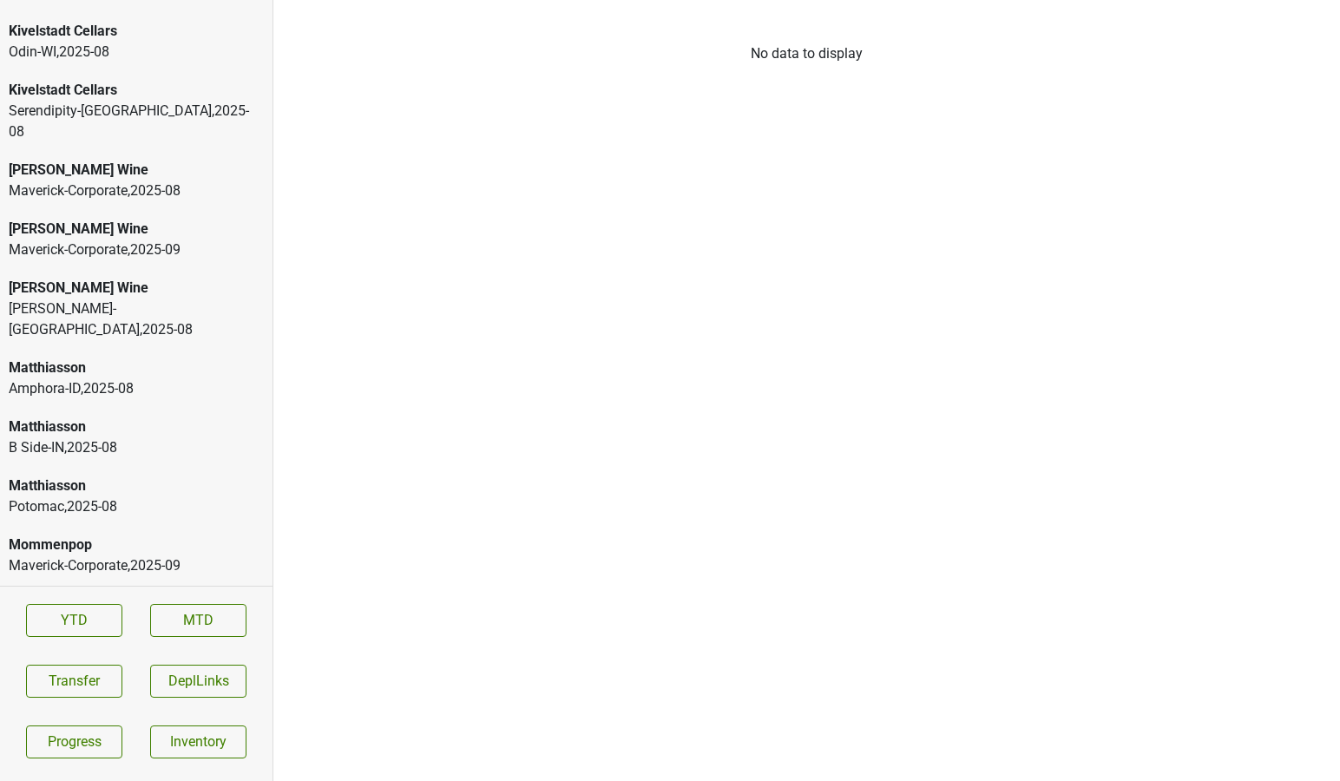
scroll to position [3445, 0]
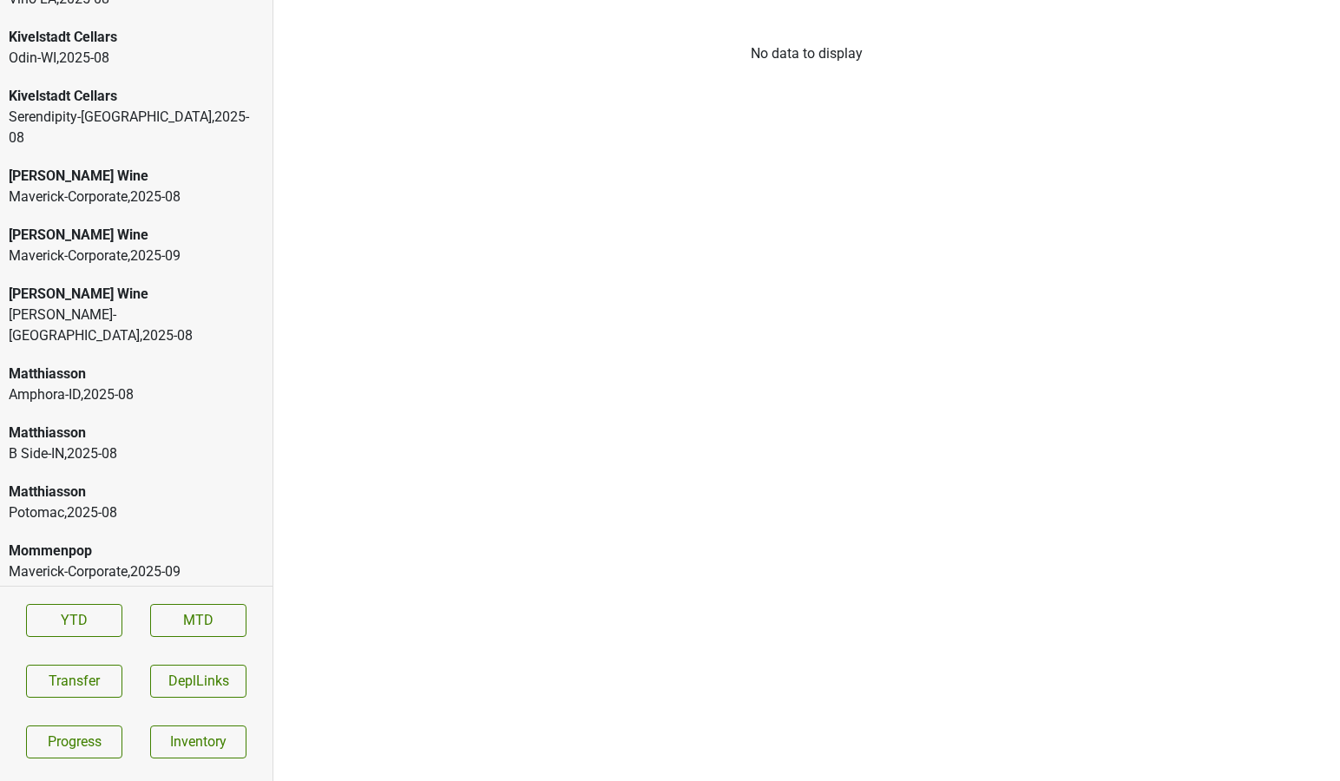
click at [51, 86] on div "Kivelstadt Cellars" at bounding box center [136, 96] width 255 height 21
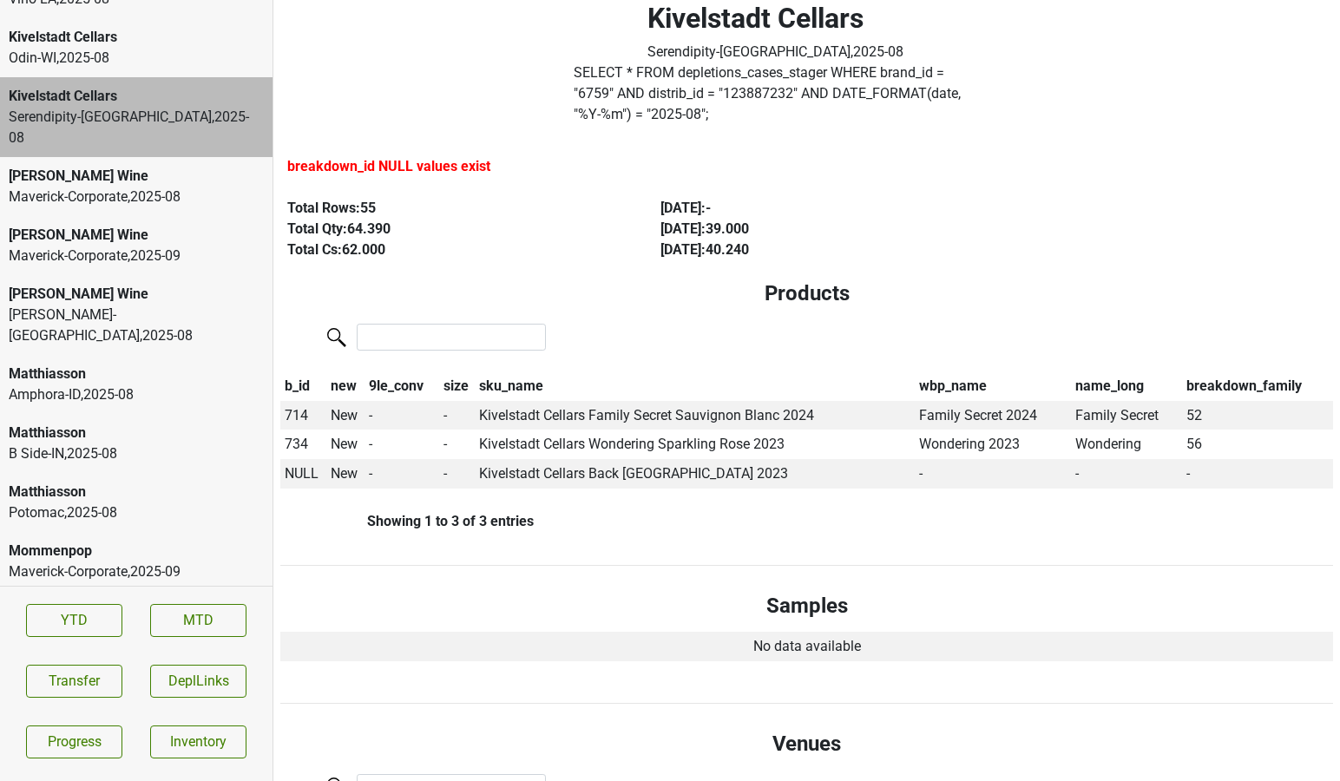
scroll to position [87, 0]
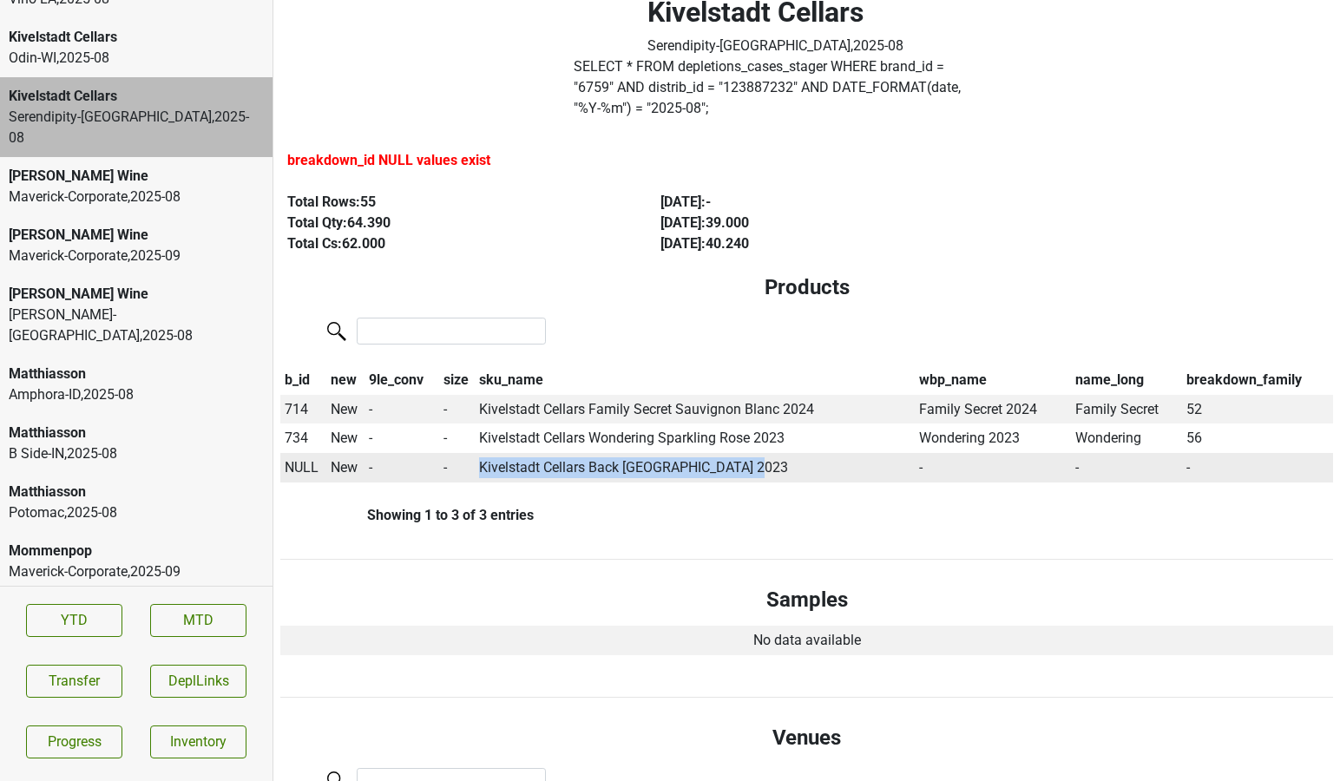
drag, startPoint x: 477, startPoint y: 449, endPoint x: 772, endPoint y: 439, distance: 295.2
click at [772, 453] on td "Kivelstadt Cellars Back Forty Grenache 2023" at bounding box center [695, 467] width 440 height 29
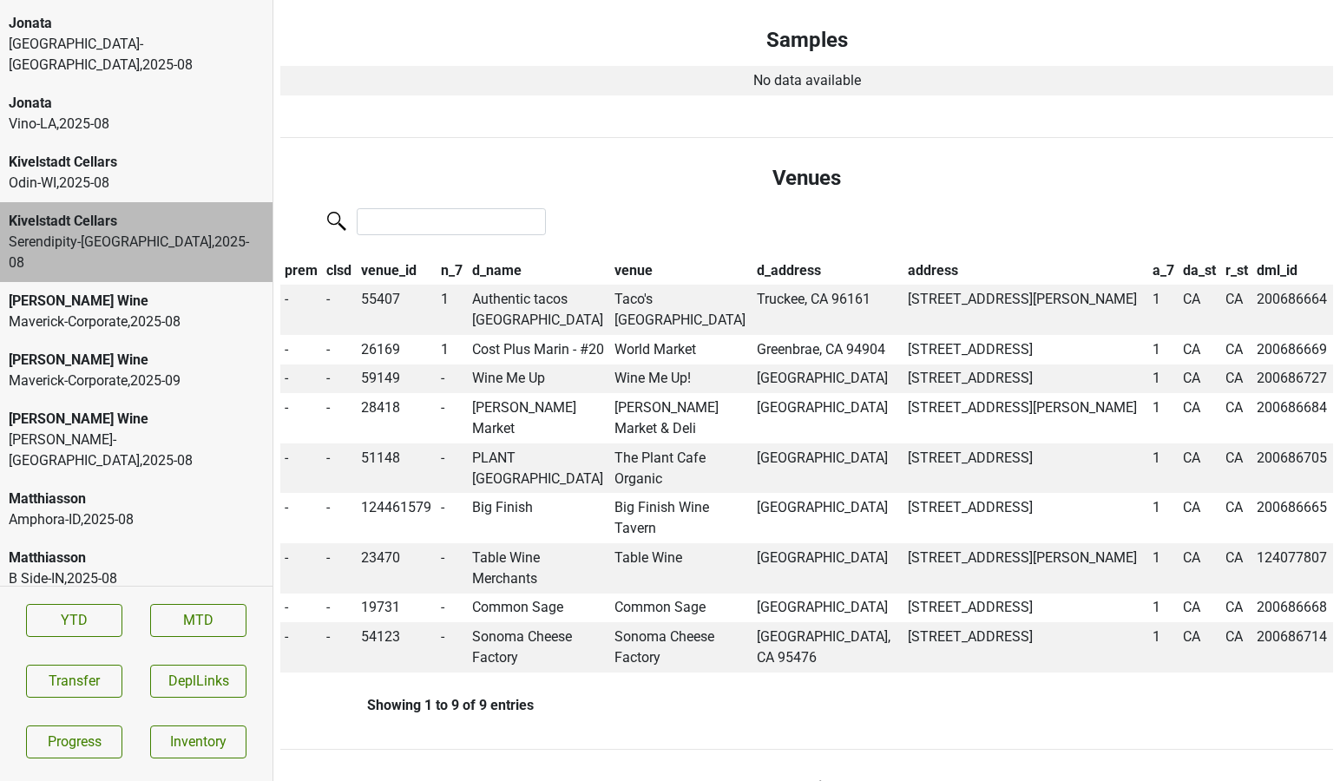
scroll to position [3303, 0]
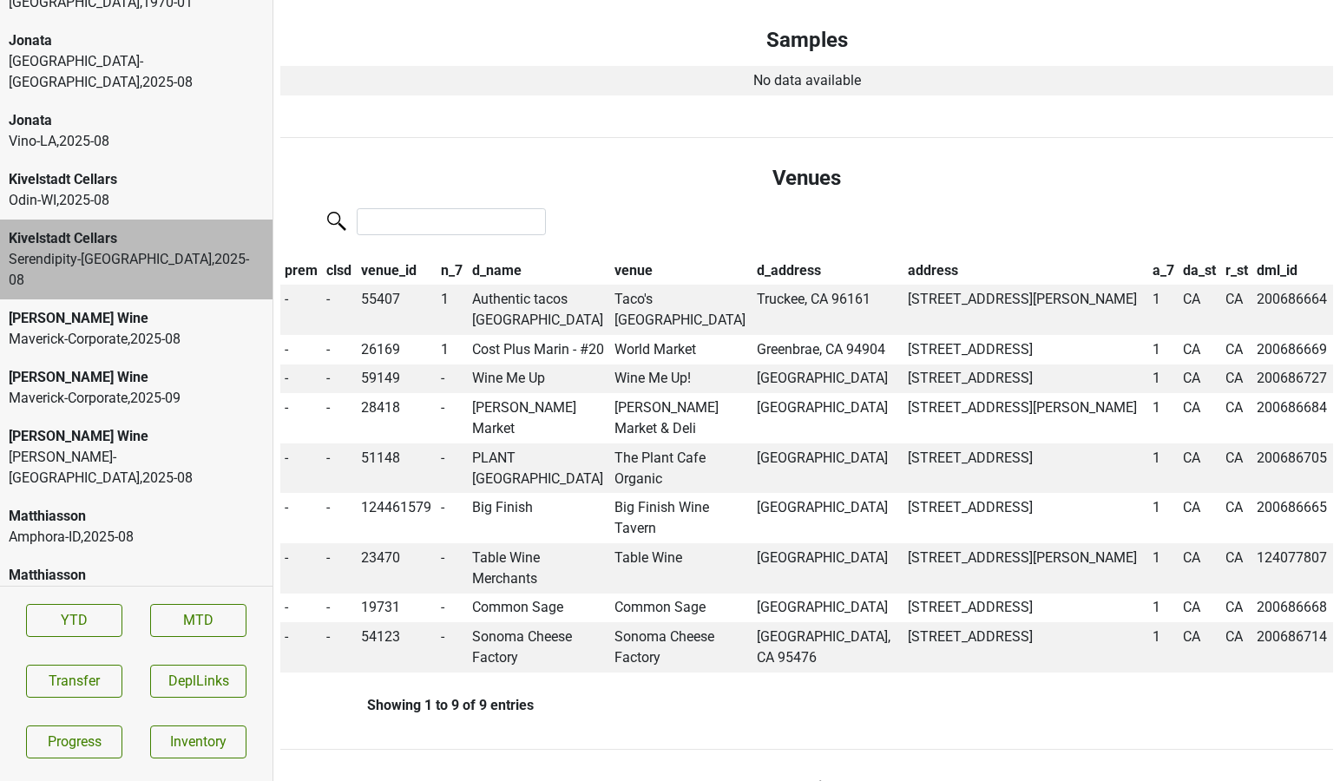
click at [102, 190] on div "Odin-WI , 2025 - 08" at bounding box center [136, 200] width 255 height 21
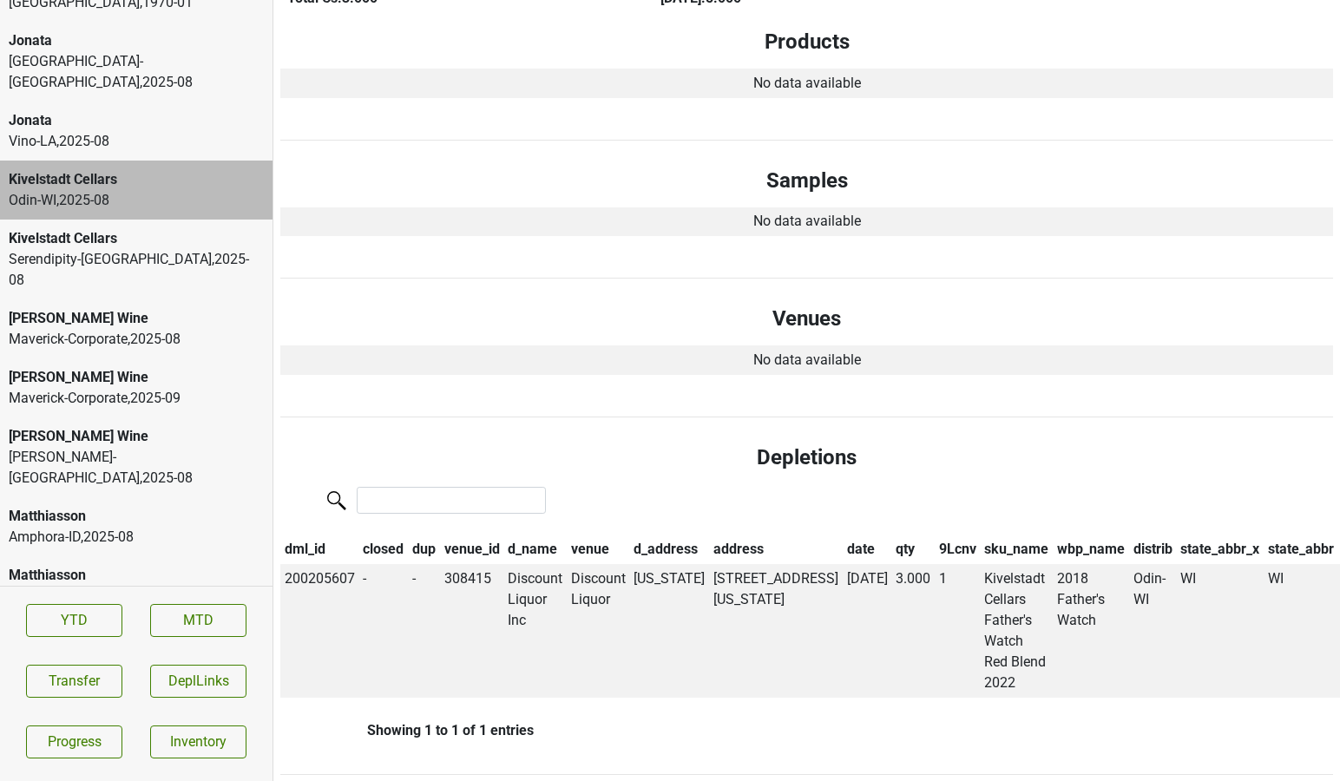
scroll to position [0, 0]
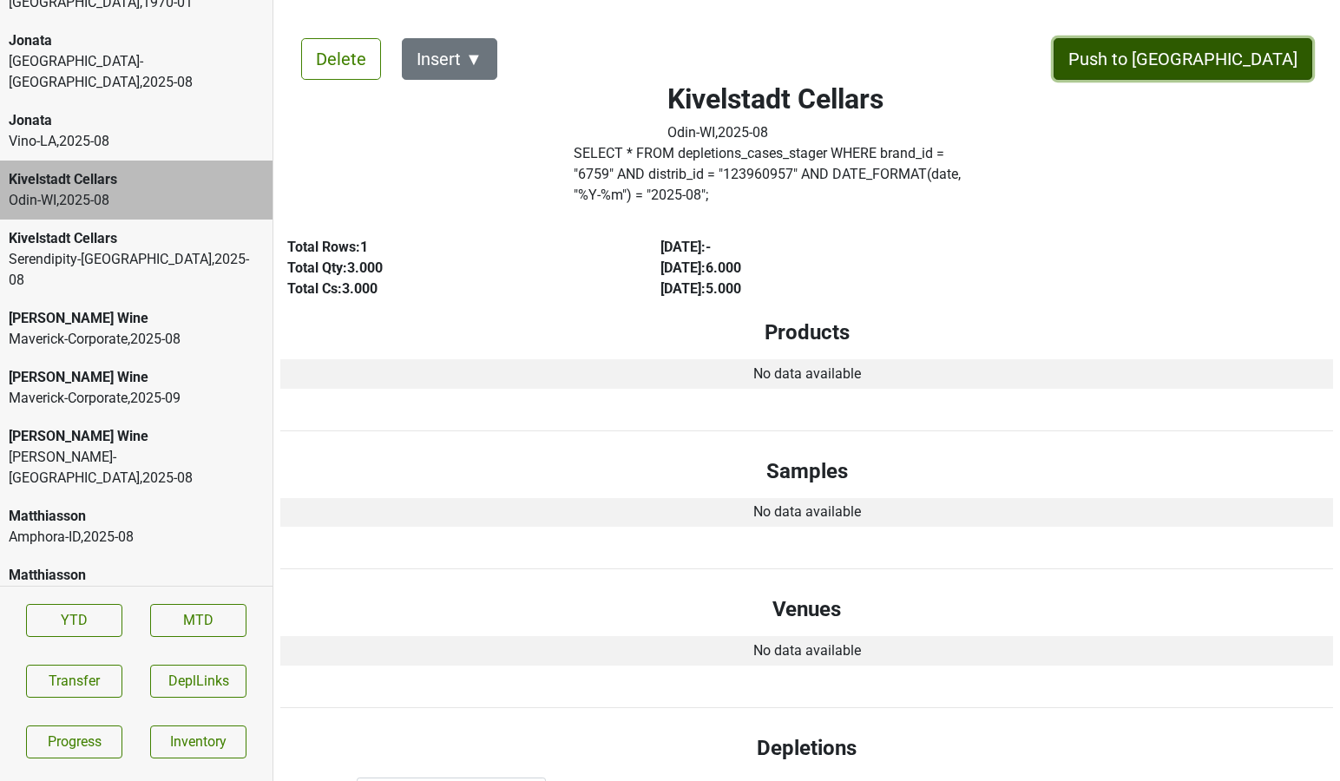
click at [1201, 56] on button "Push to [GEOGRAPHIC_DATA]" at bounding box center [1182, 59] width 259 height 42
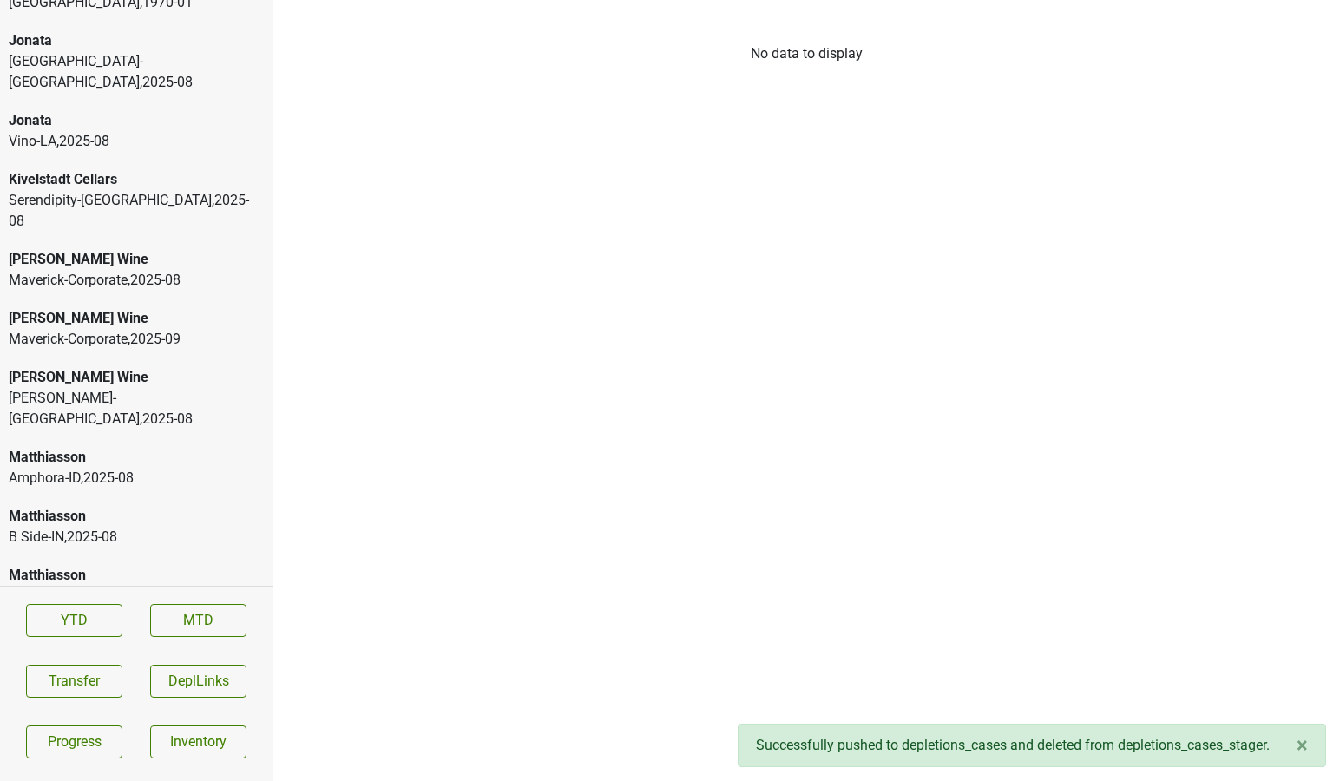
click at [49, 110] on div "Jonata" at bounding box center [136, 120] width 255 height 21
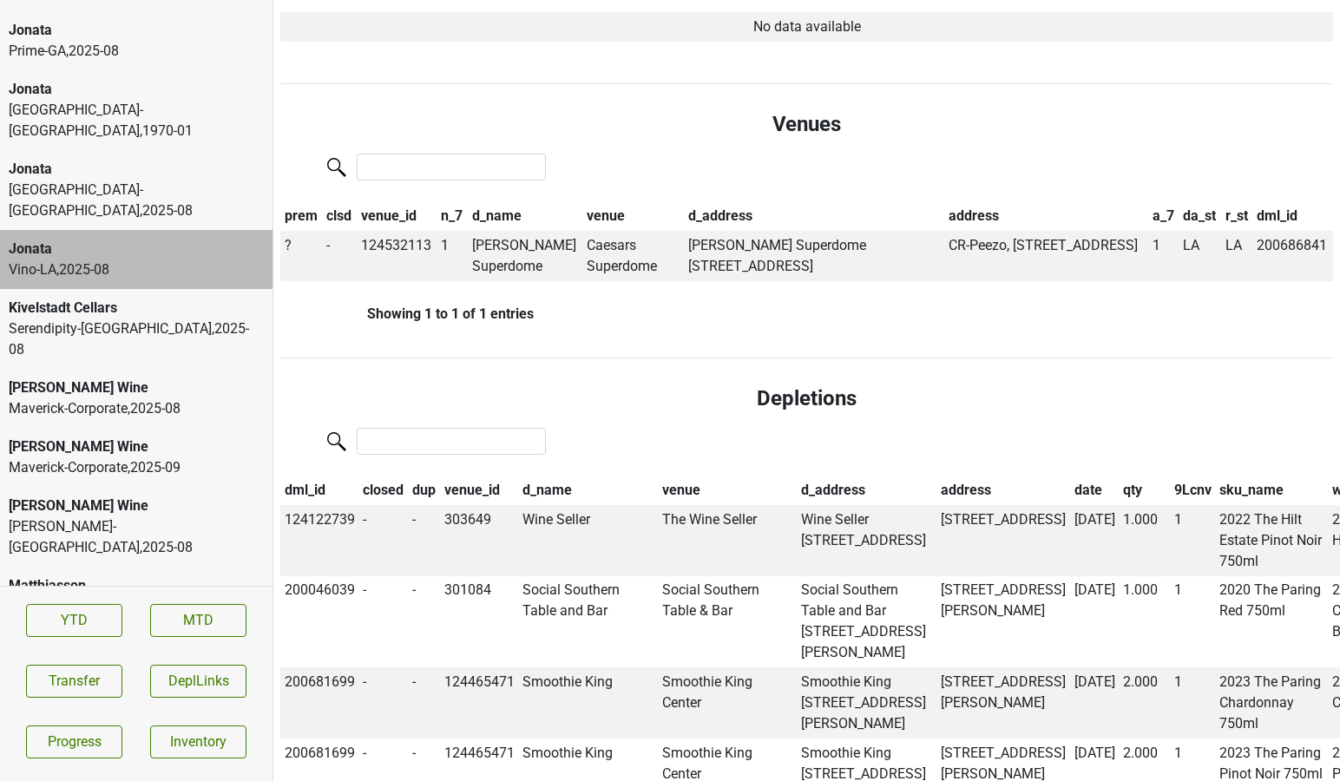
scroll to position [732, 0]
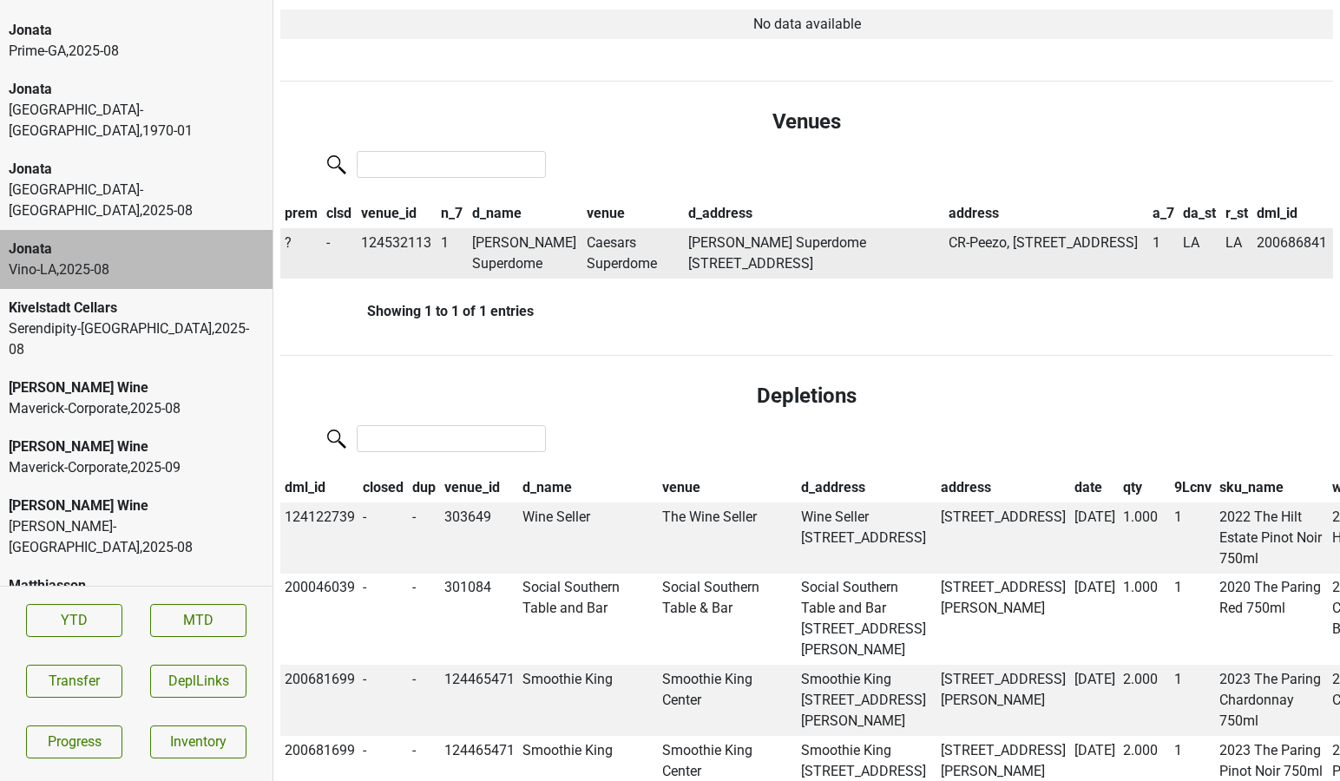
click at [289, 234] on span "?" at bounding box center [288, 242] width 7 height 16
click at [311, 255] on div "On" at bounding box center [350, 276] width 137 height 44
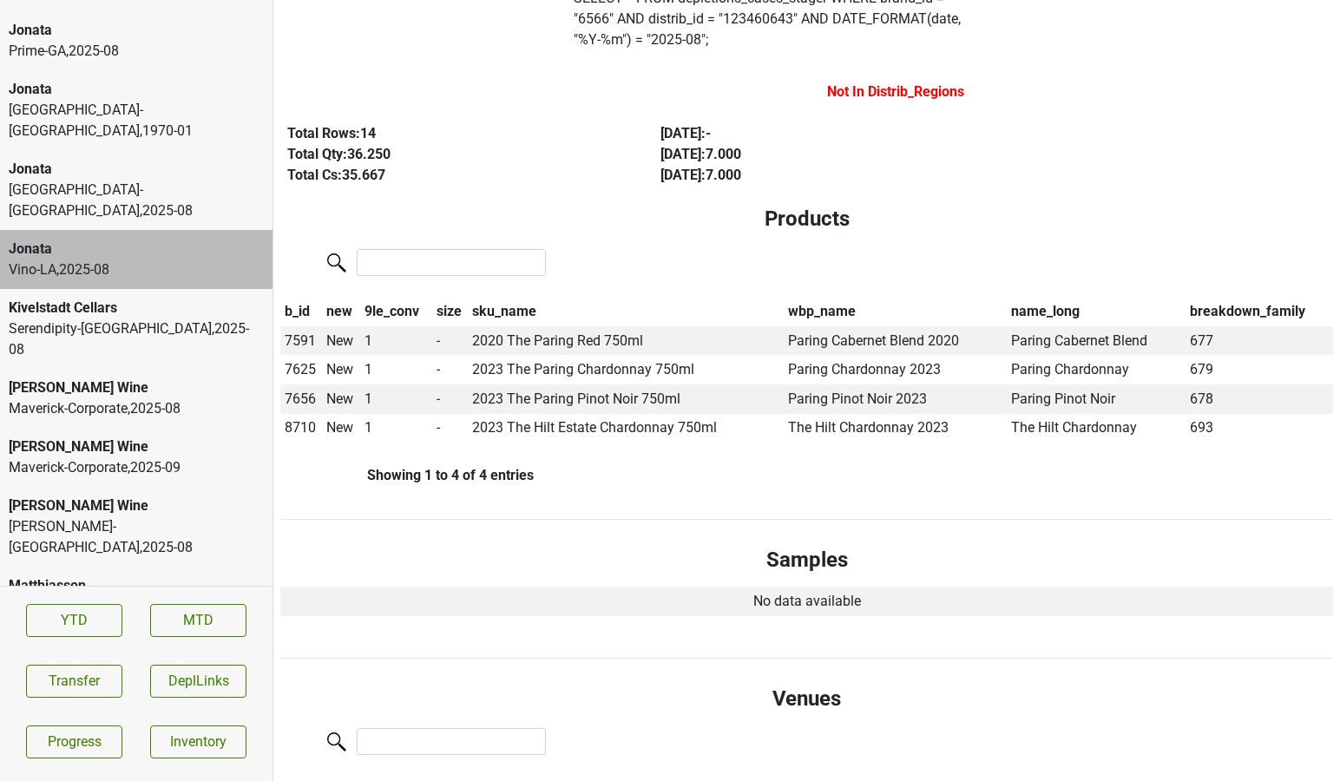
scroll to position [0, 0]
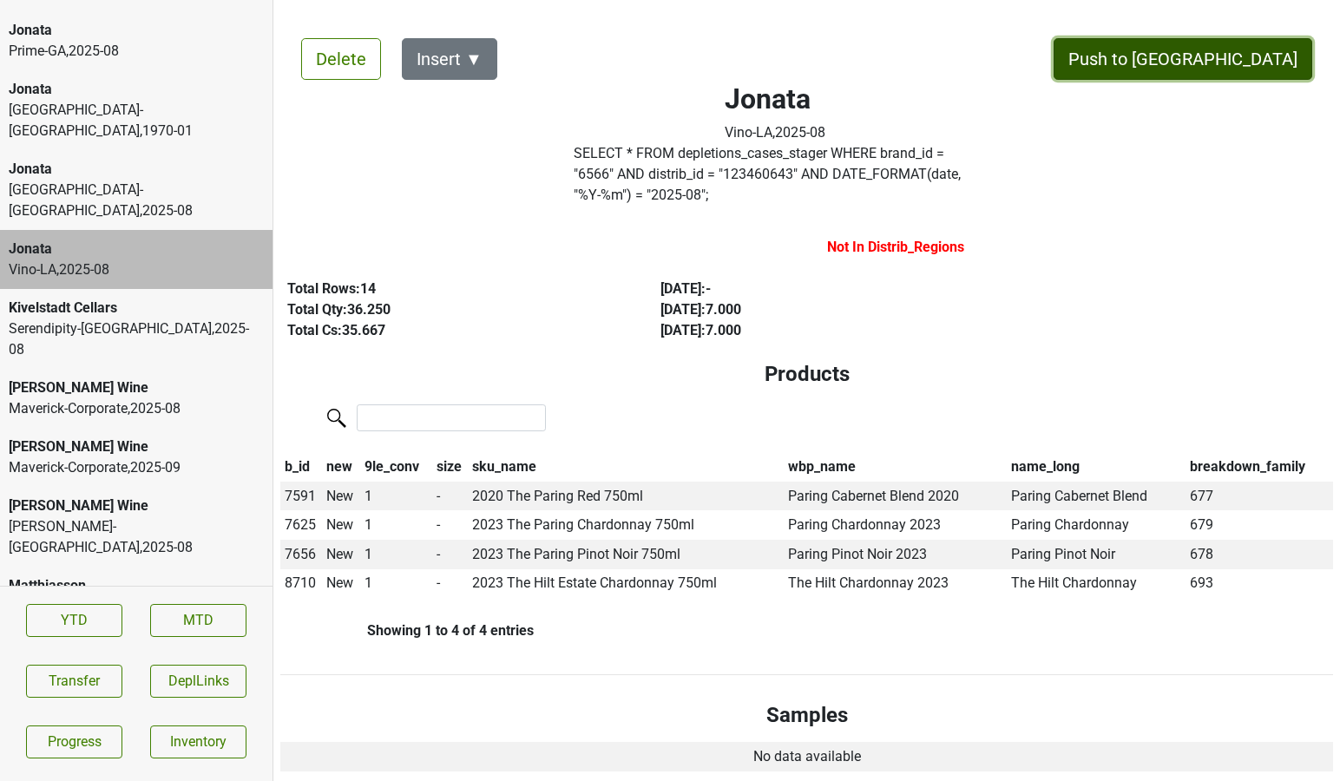
click at [1232, 61] on button "Push to [GEOGRAPHIC_DATA]" at bounding box center [1182, 59] width 259 height 42
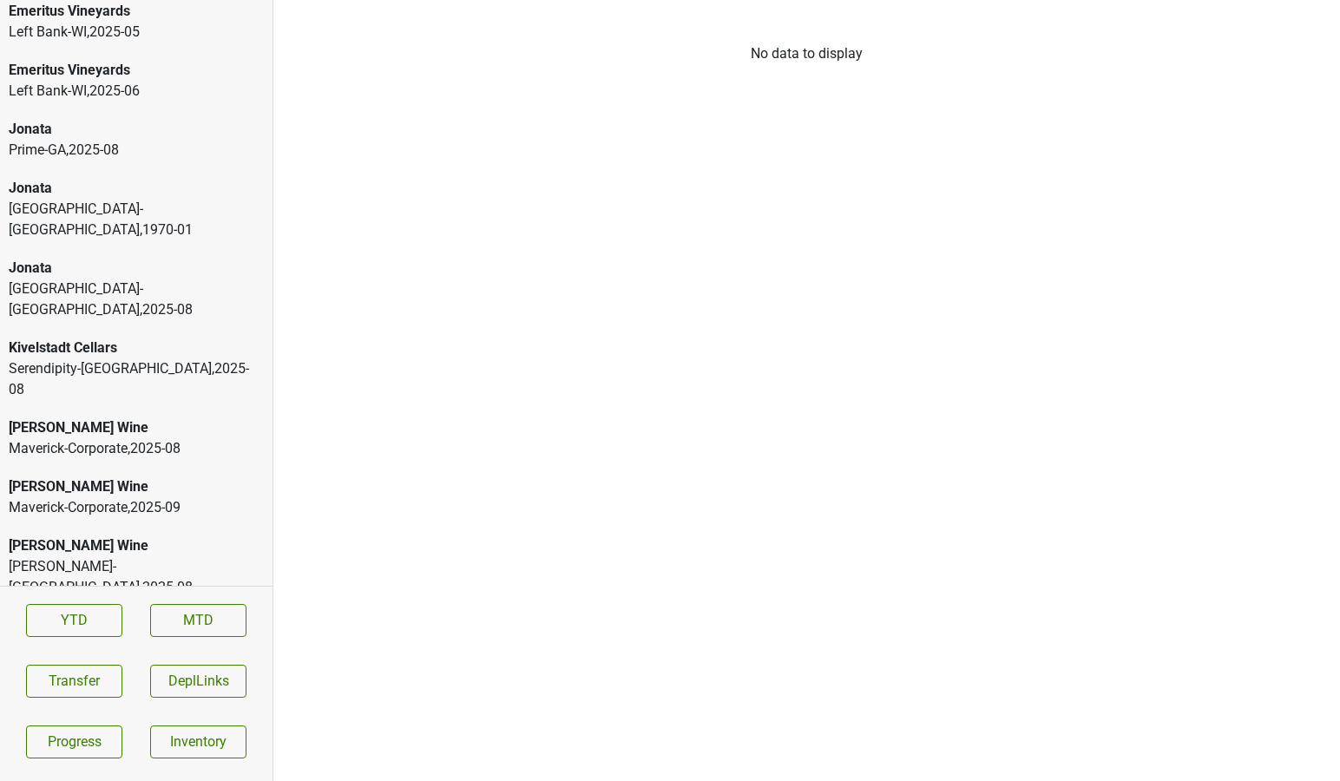
scroll to position [3075, 0]
click at [146, 157] on div "Prime-GA , 2025 - 08" at bounding box center [136, 151] width 255 height 21
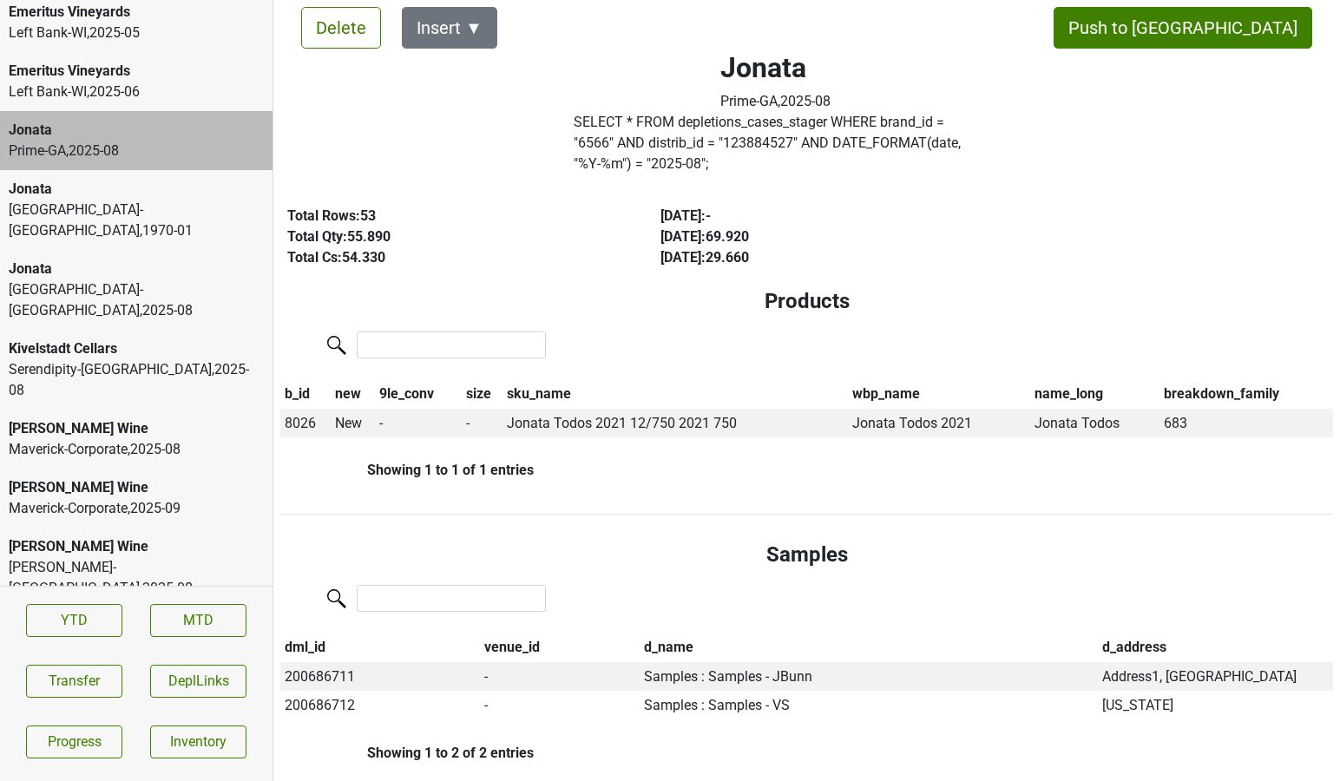
scroll to position [0, 0]
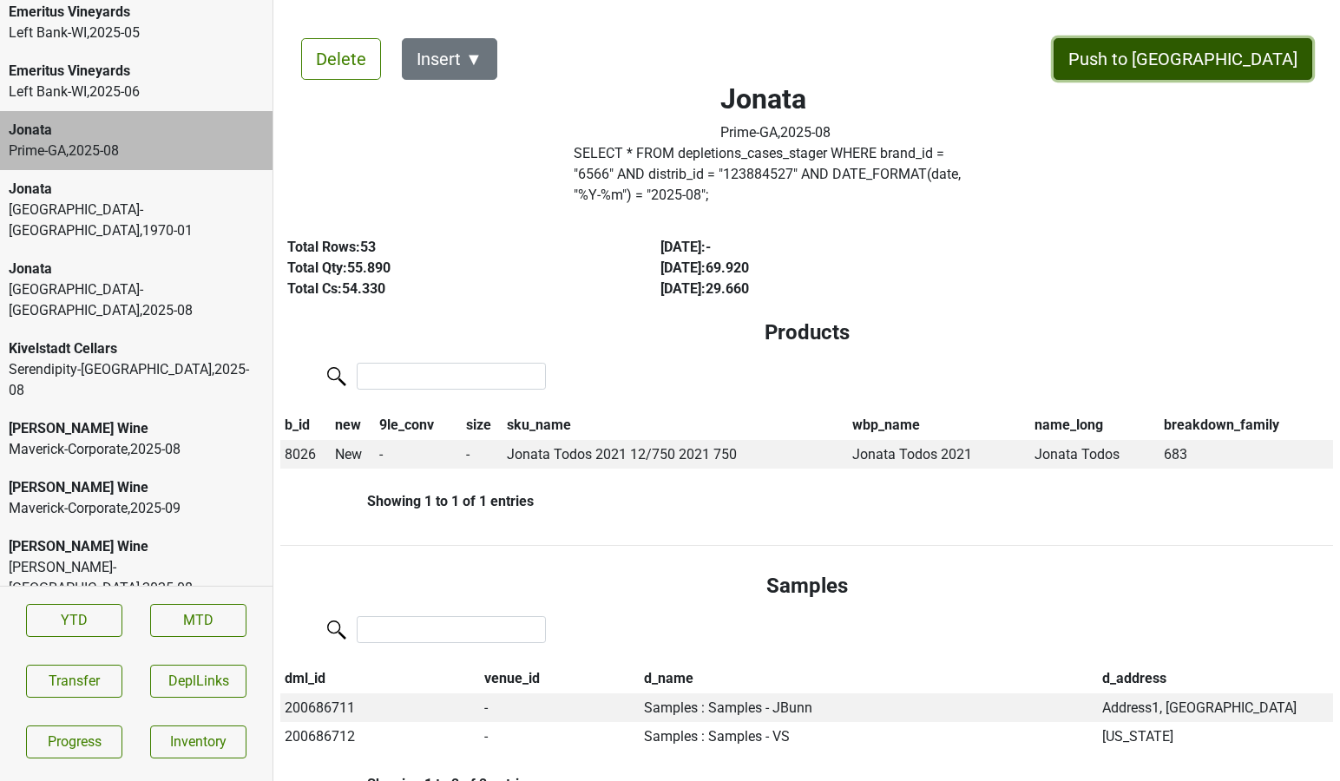
click at [1222, 63] on button "Push to [GEOGRAPHIC_DATA]" at bounding box center [1182, 59] width 259 height 42
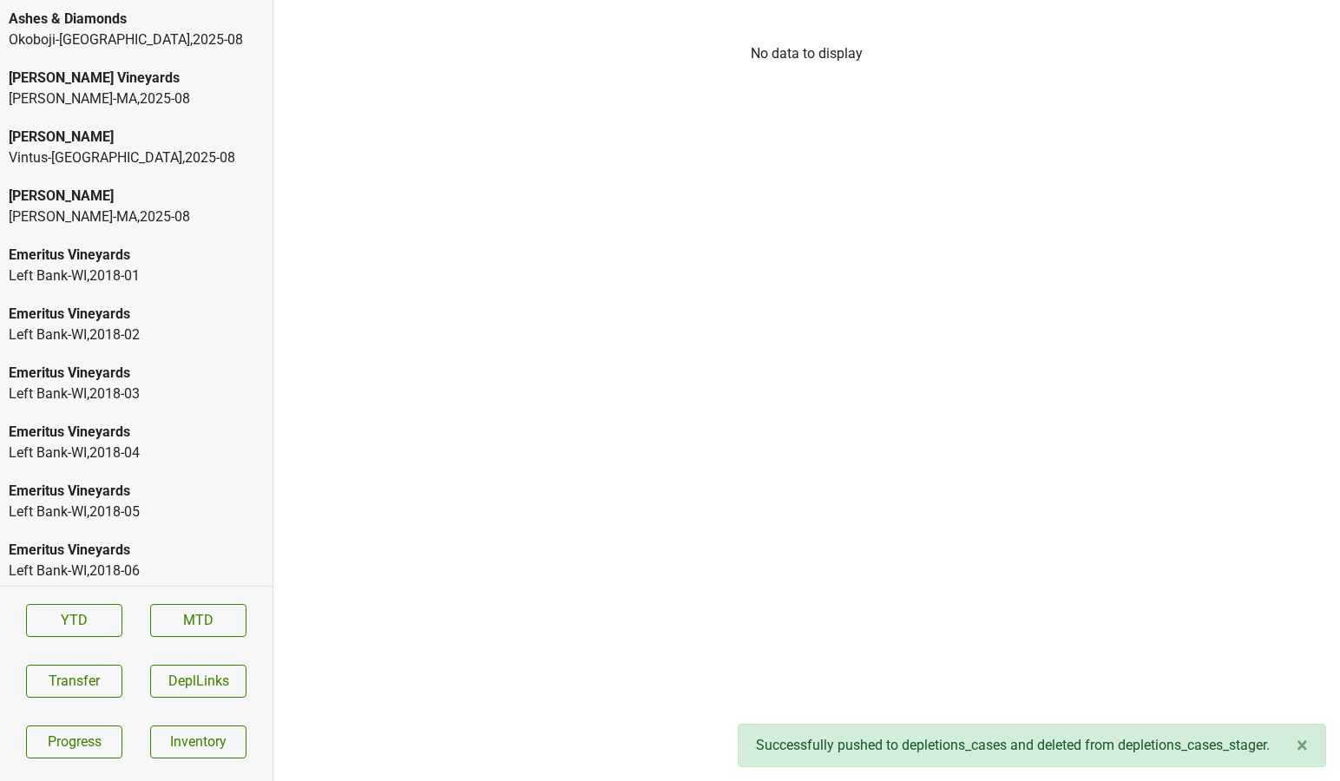
click at [90, 56] on div "Ashes & Diamonds Okoboji-IA , 2025 - 08" at bounding box center [136, 29] width 272 height 59
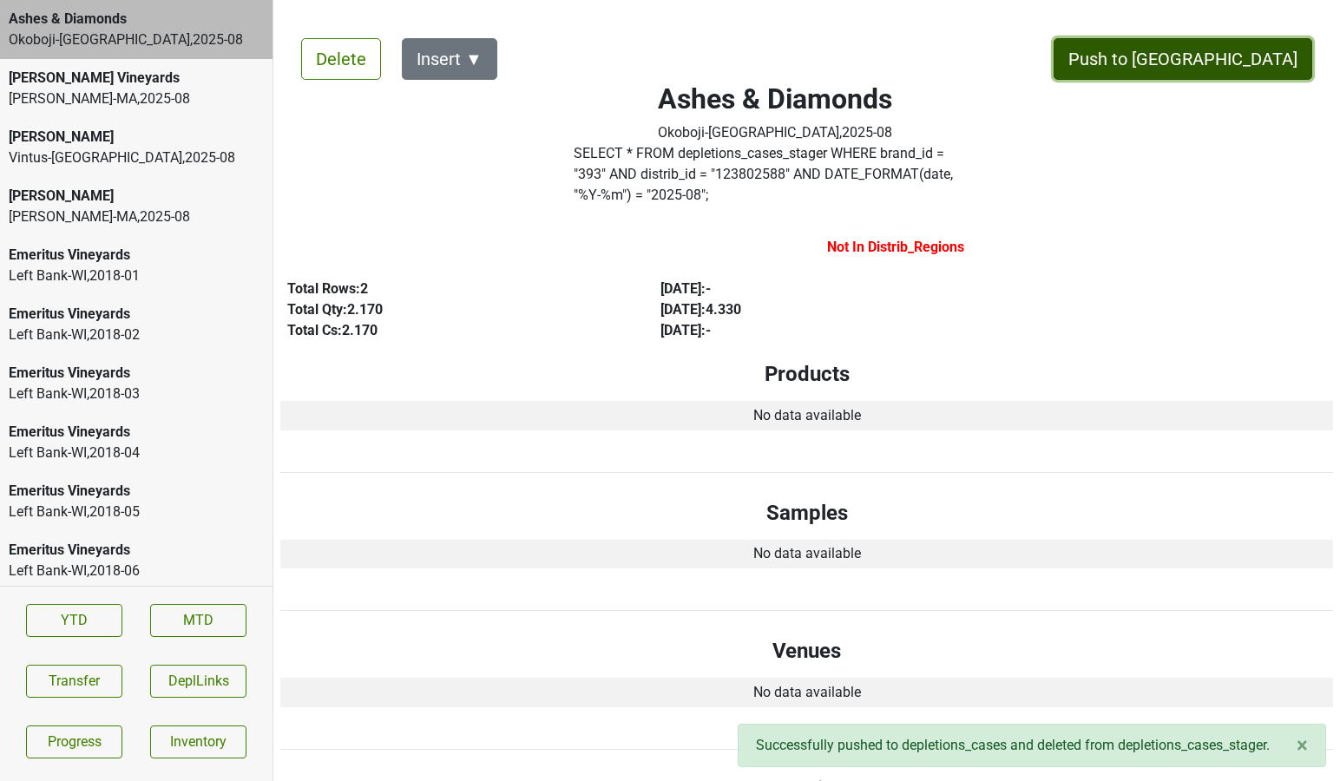
click at [1208, 52] on button "Push to [GEOGRAPHIC_DATA]" at bounding box center [1182, 59] width 259 height 42
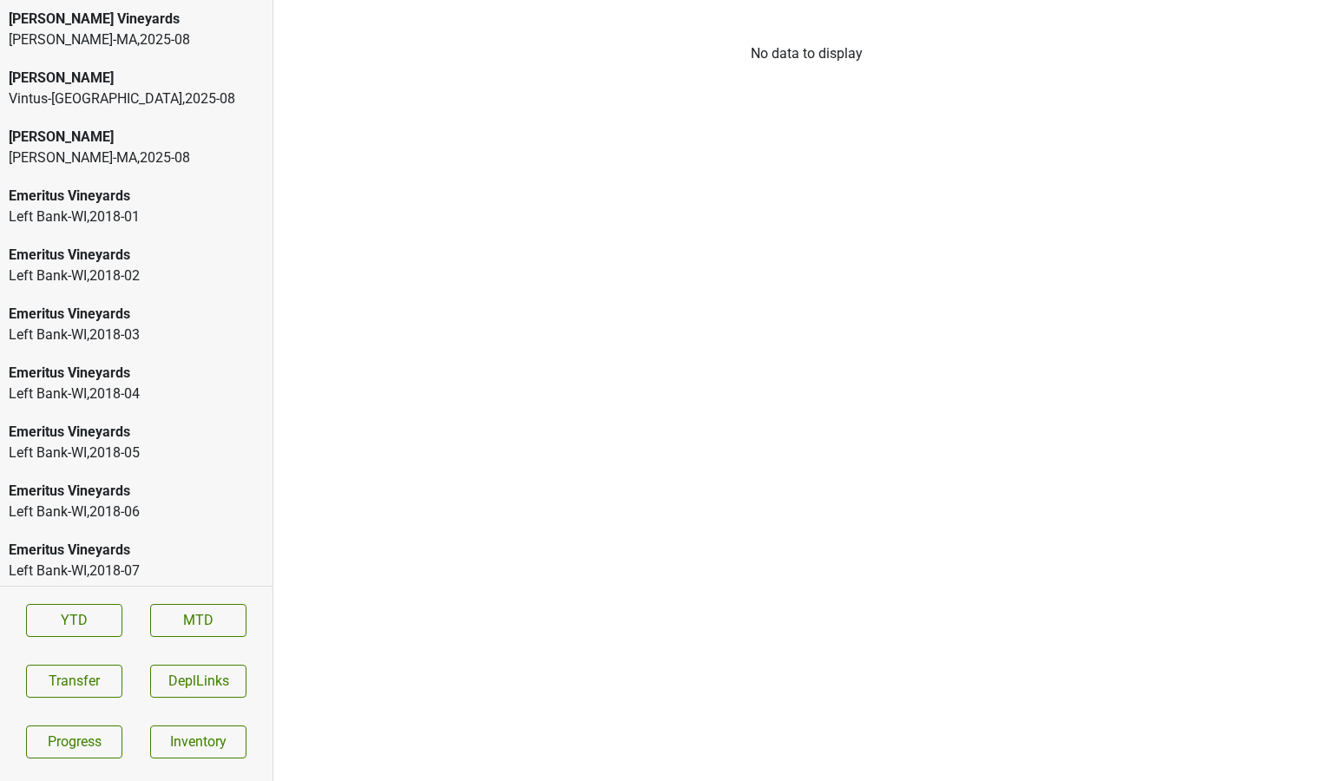
click at [118, 44] on div "Martignetti-MA , 2025 - 08" at bounding box center [136, 39] width 255 height 21
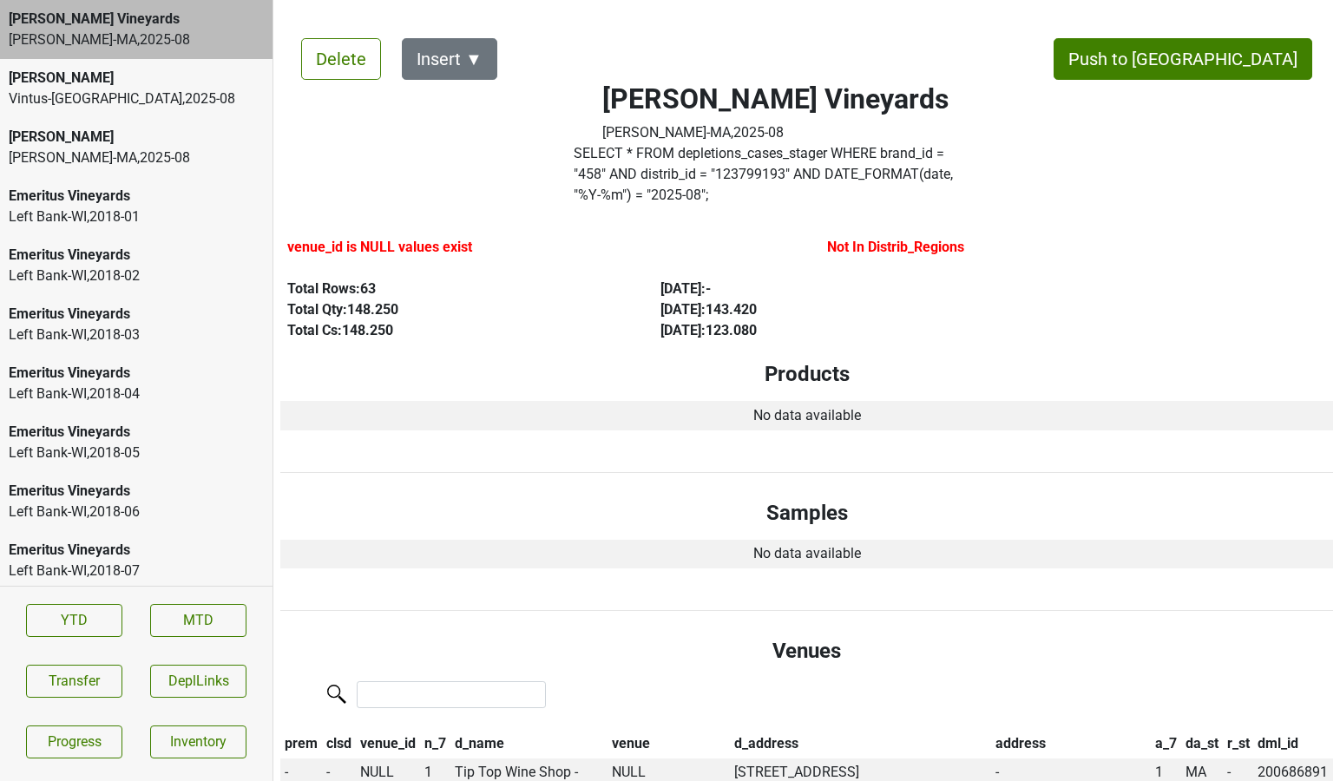
click at [189, 90] on div "Vintus-NY , 2025 - 08" at bounding box center [136, 98] width 255 height 21
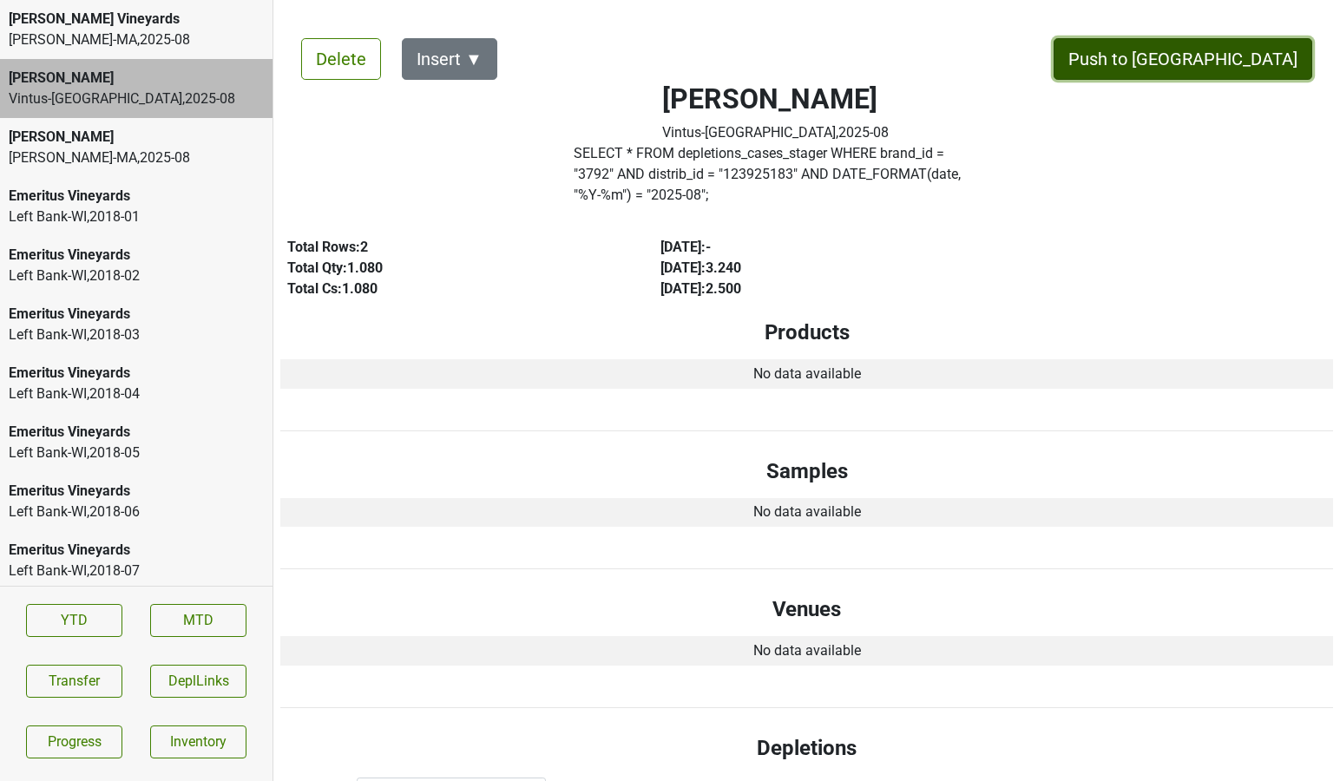
click at [1236, 74] on button "Push to [GEOGRAPHIC_DATA]" at bounding box center [1182, 59] width 259 height 42
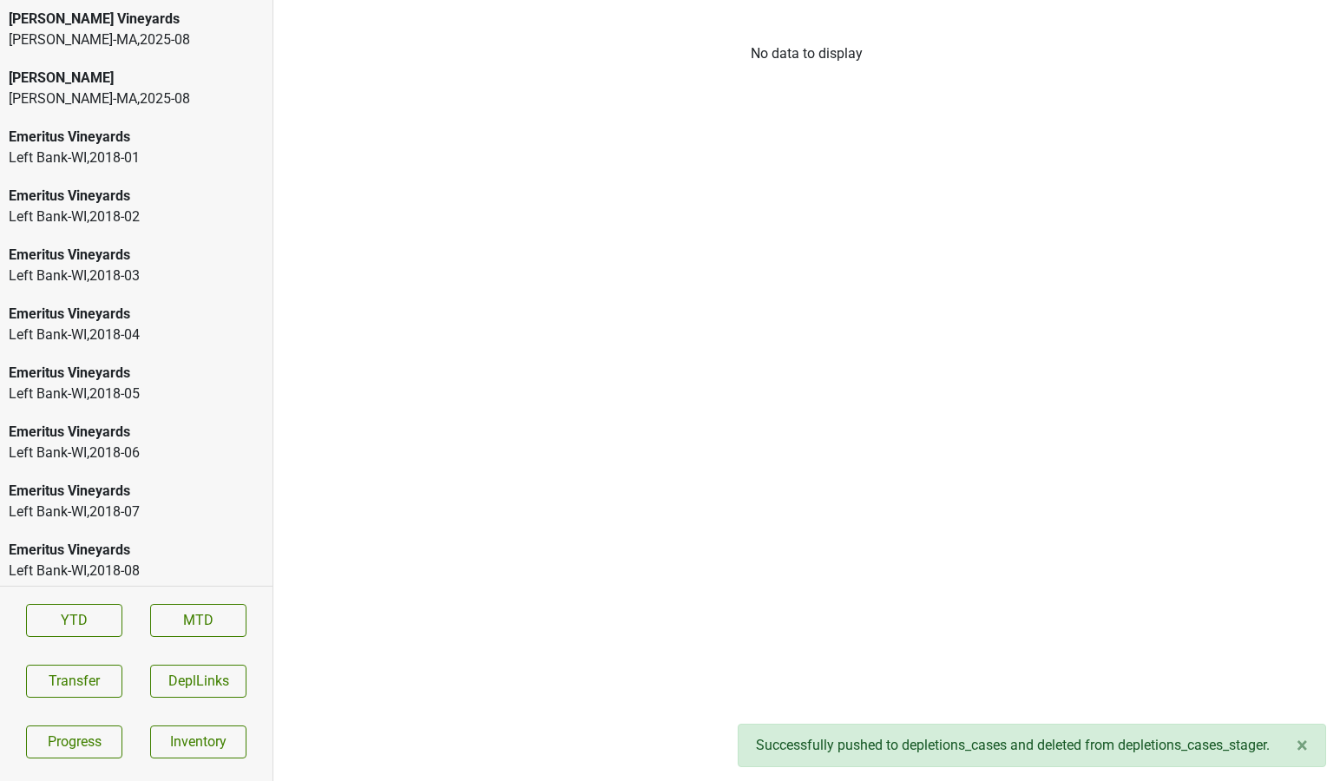
click at [94, 74] on div "[PERSON_NAME]" at bounding box center [136, 78] width 255 height 21
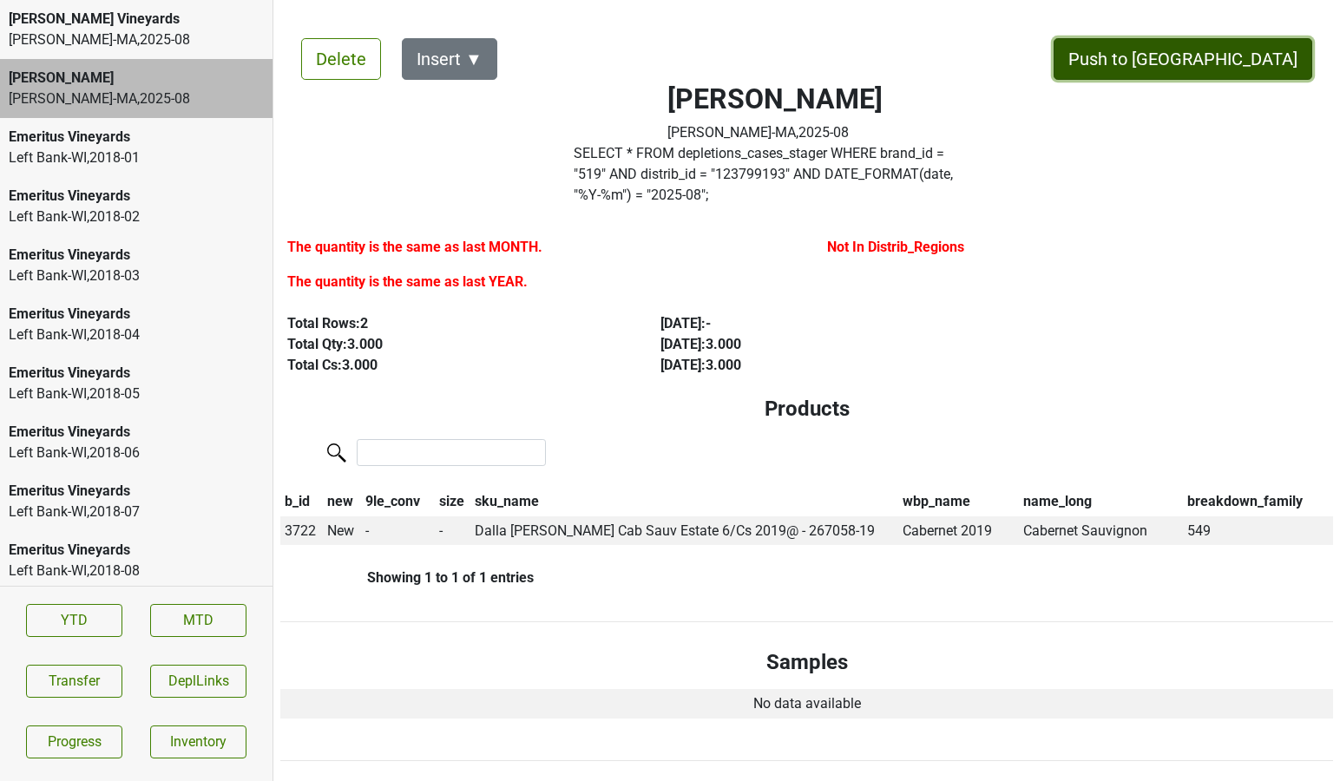
click at [1240, 67] on button "Push to [GEOGRAPHIC_DATA]" at bounding box center [1182, 59] width 259 height 42
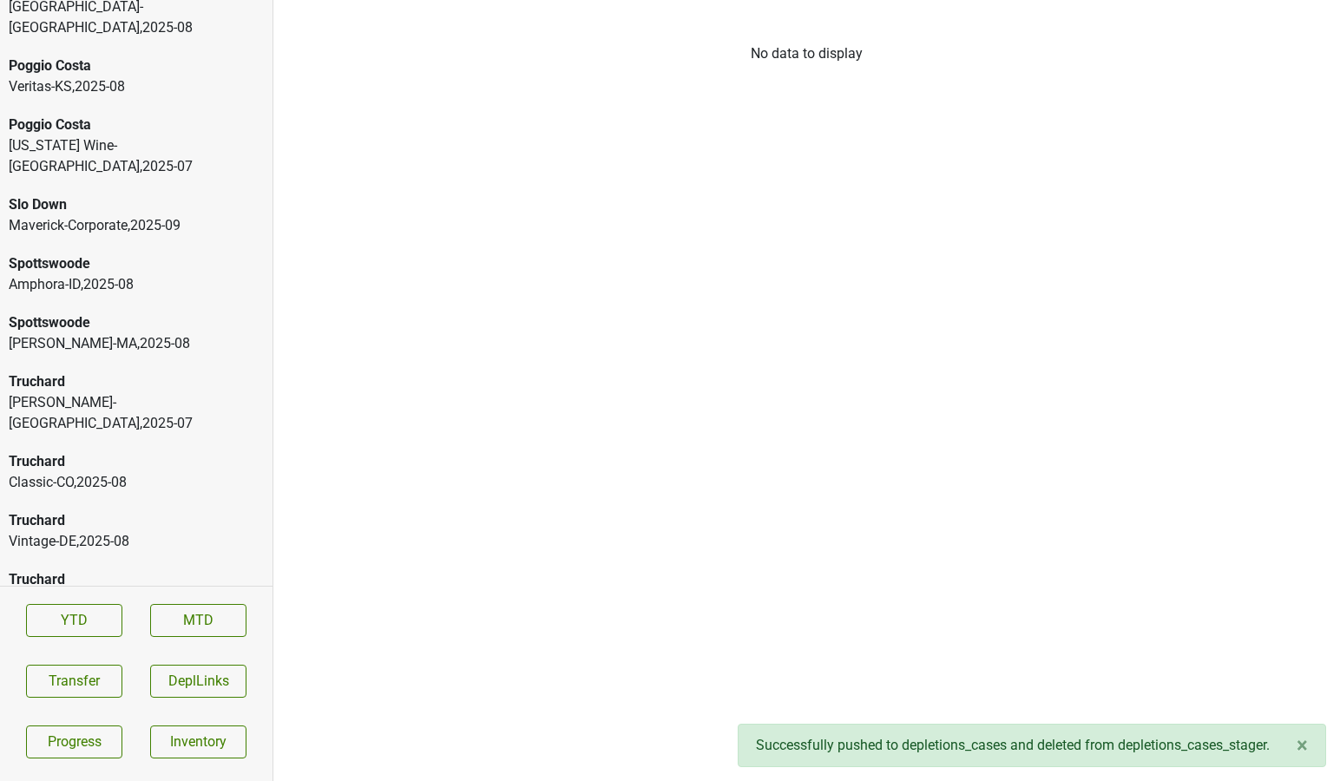
scroll to position [4241, 0]
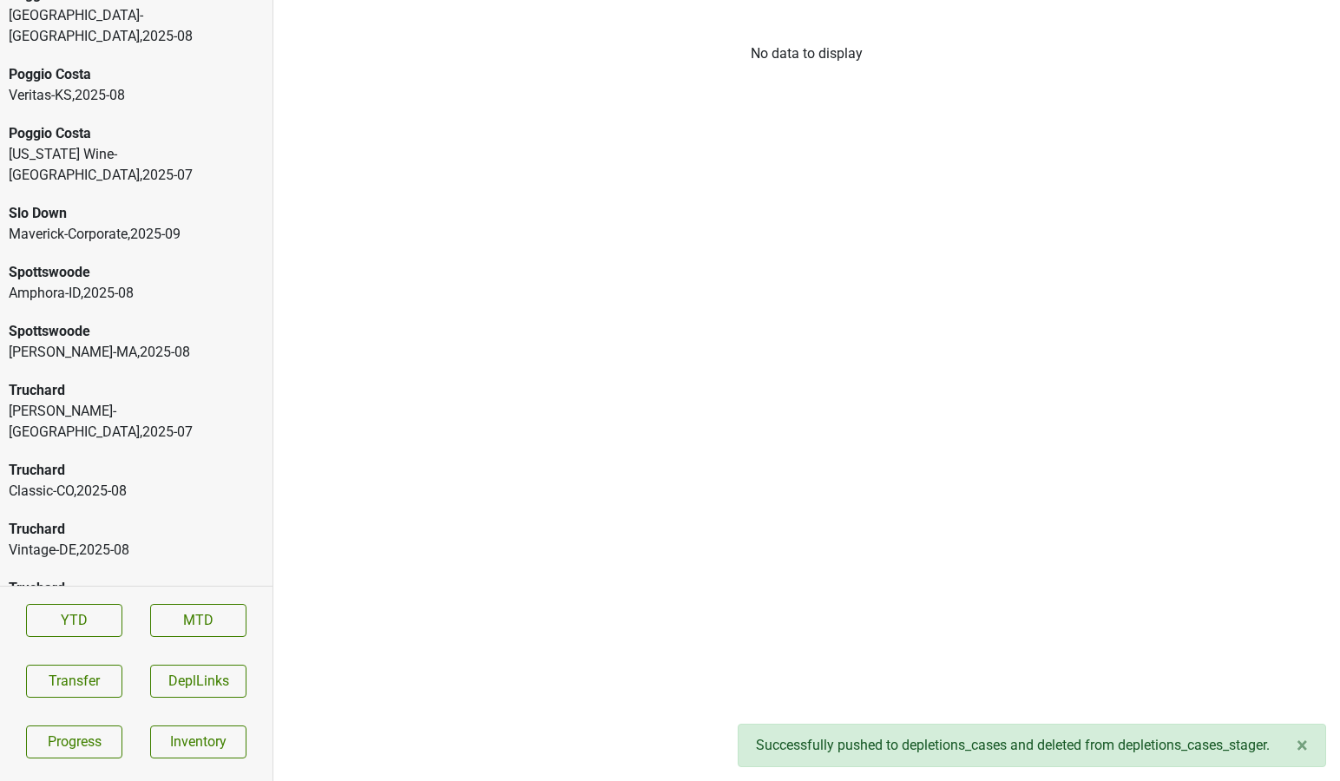
click at [123, 481] on div "Classic-CO , 2025 - 08" at bounding box center [136, 491] width 255 height 21
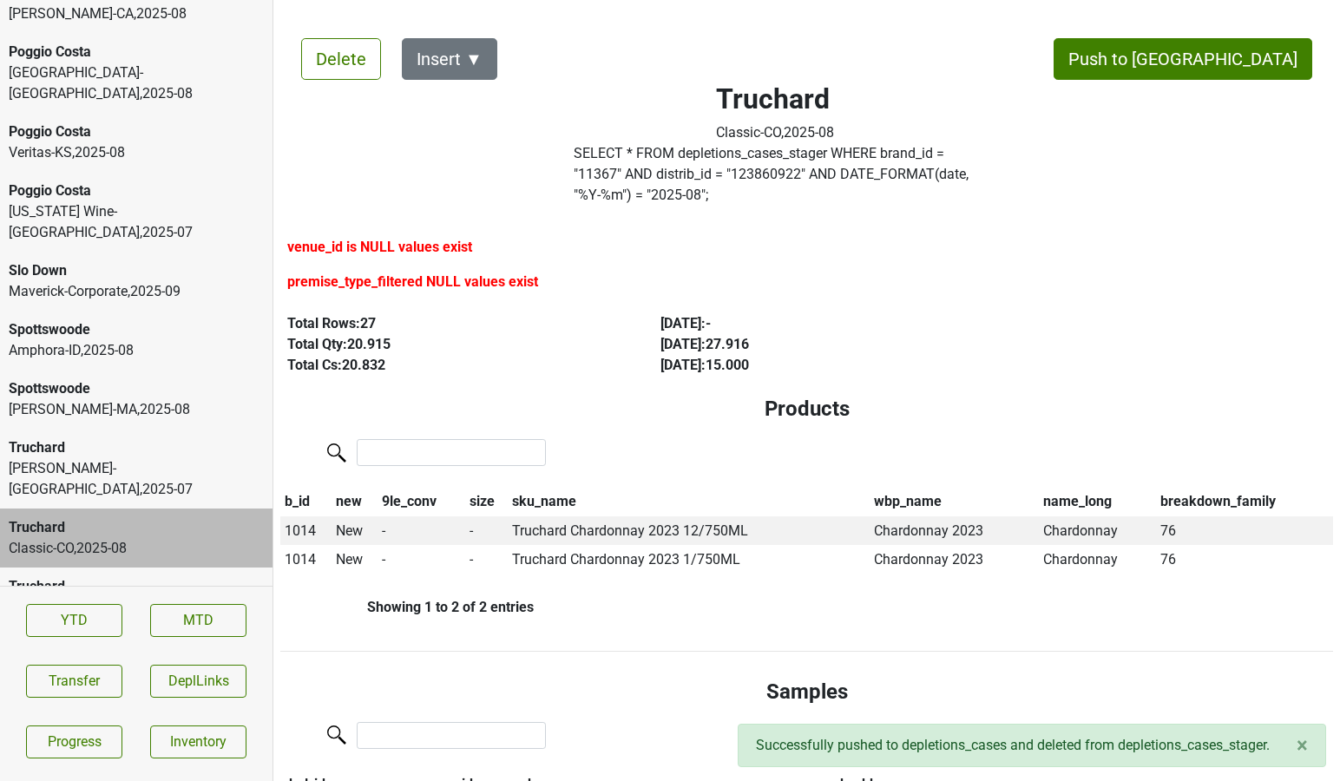
scroll to position [4183, 0]
click at [90, 400] on div "Martignetti-MA , 2025 - 08" at bounding box center [136, 410] width 255 height 21
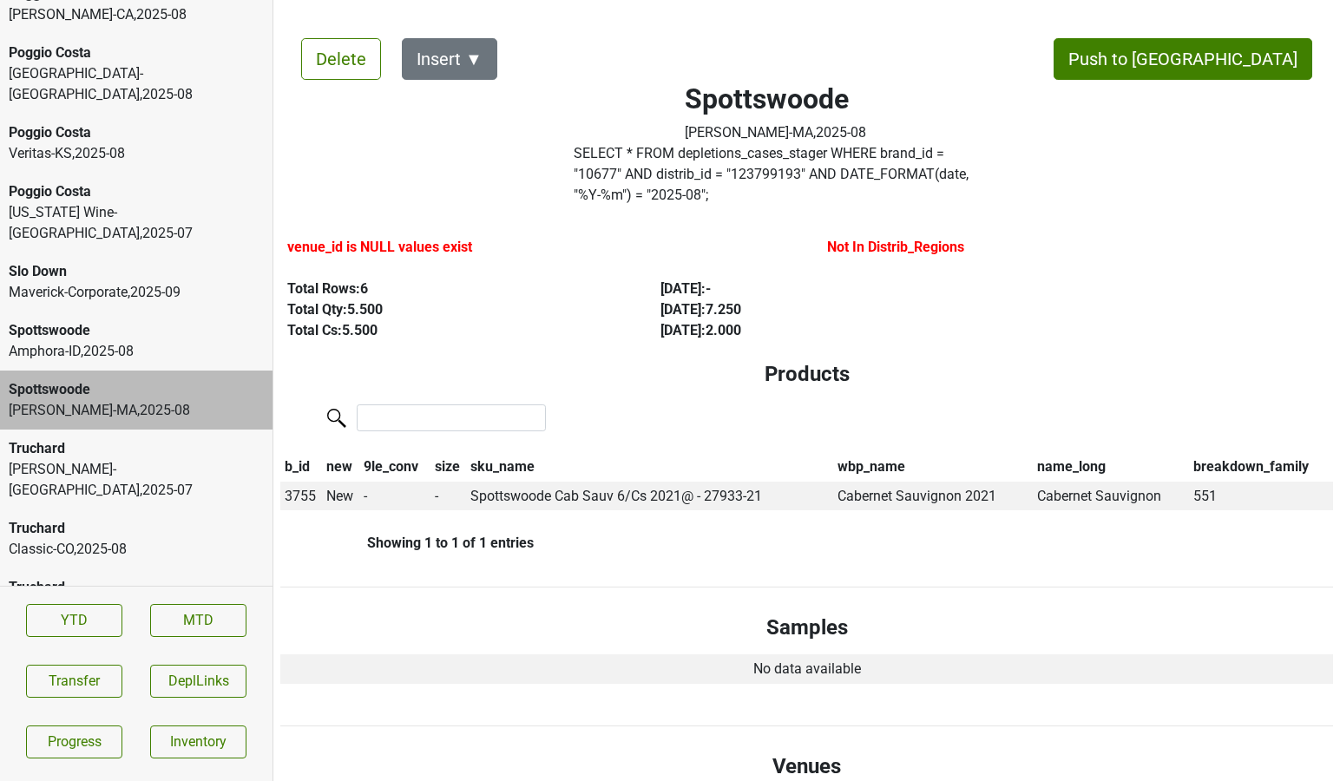
click at [153, 311] on div "Spottswoode Amphora-ID , 2025 - 08" at bounding box center [136, 340] width 272 height 59
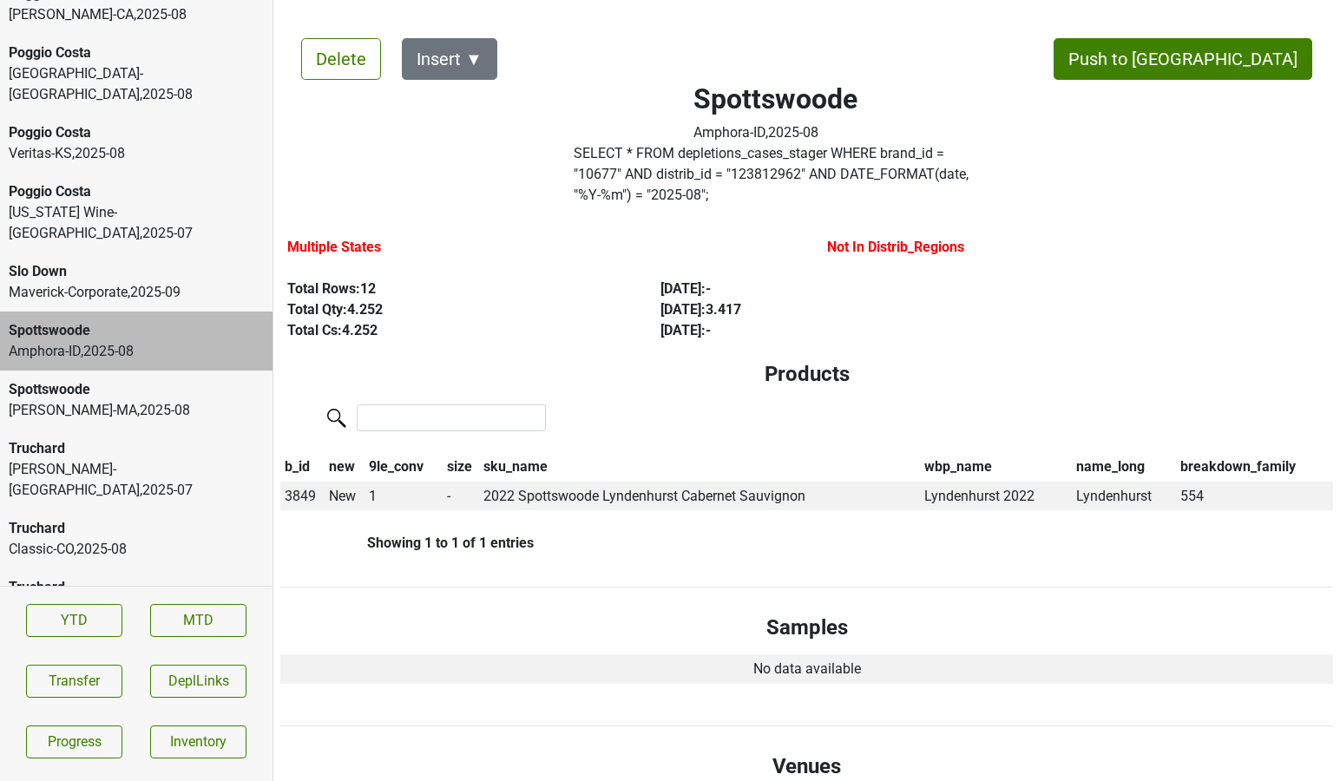
click at [80, 568] on div "Truchard Vintage-DE , 2025 - 08" at bounding box center [136, 597] width 272 height 59
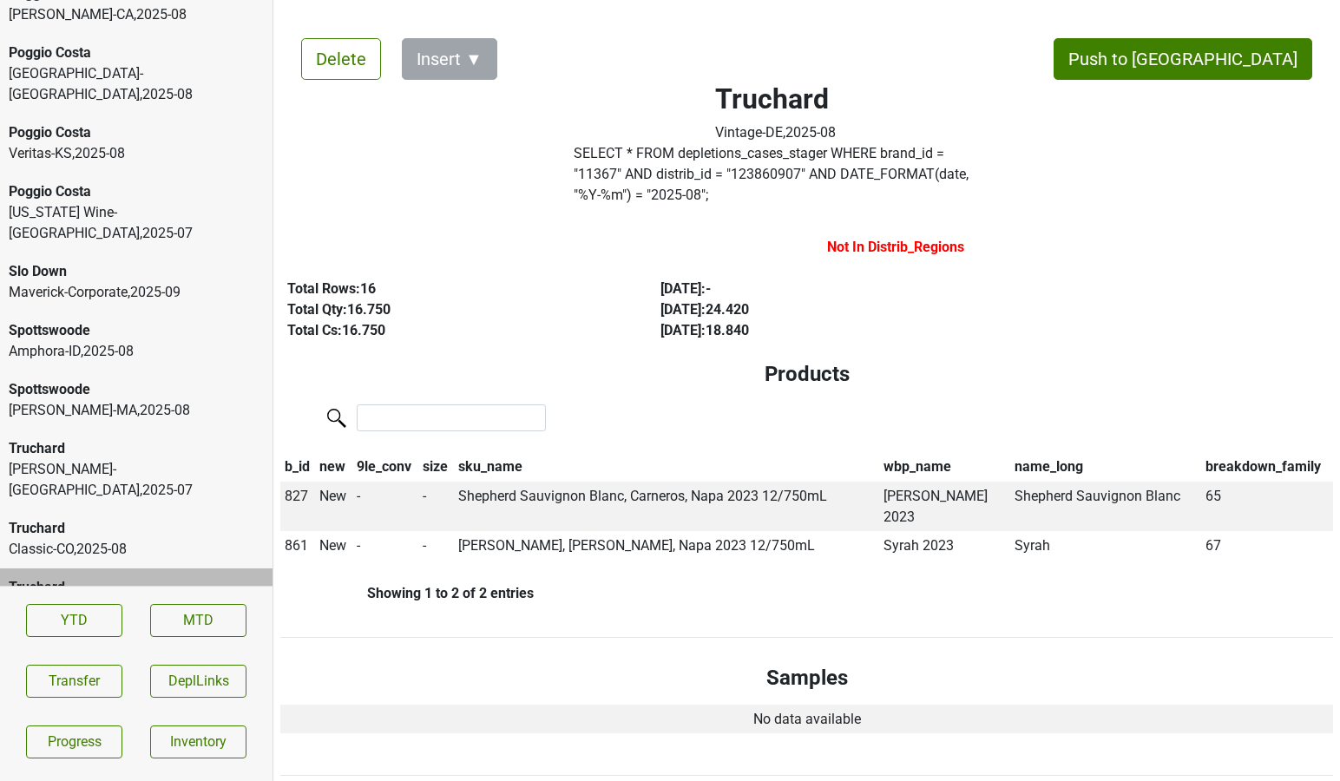
click at [87, 518] on div "Truchard" at bounding box center [136, 528] width 255 height 21
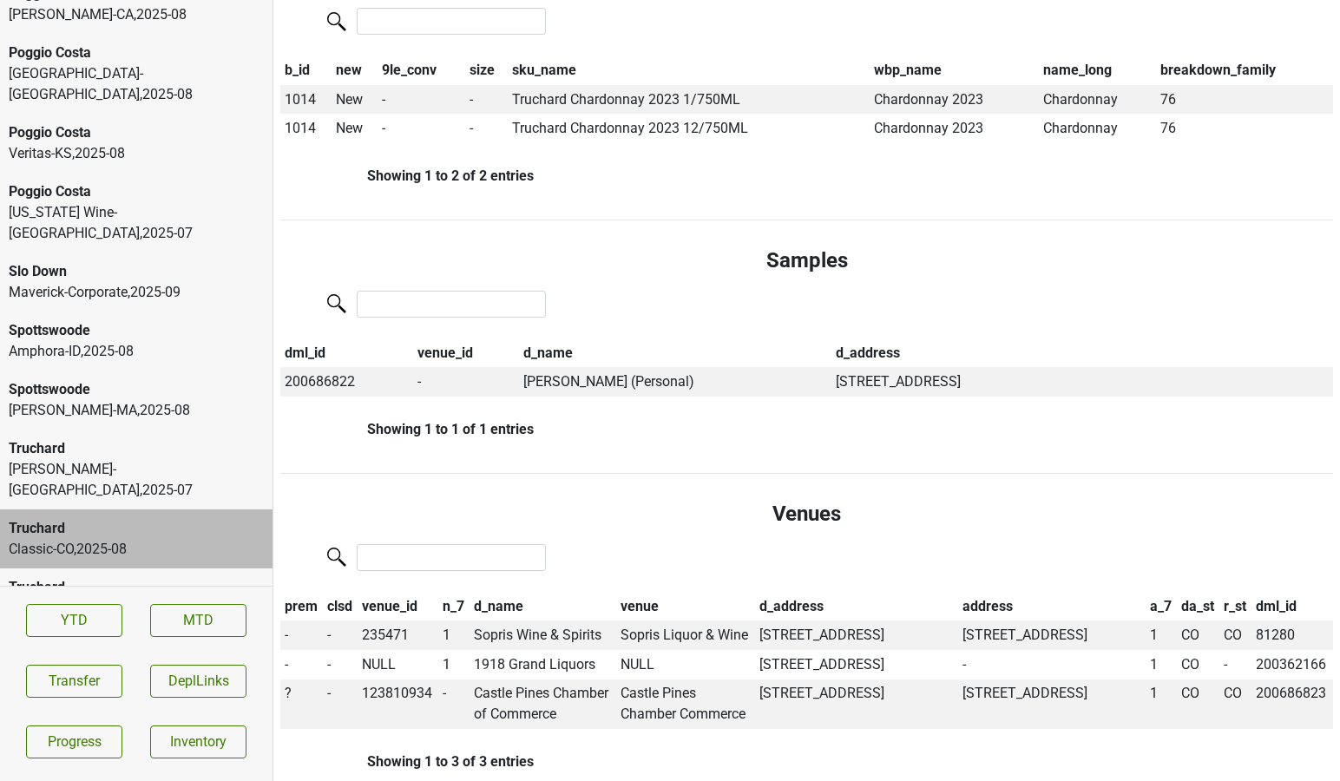
scroll to position [435, 0]
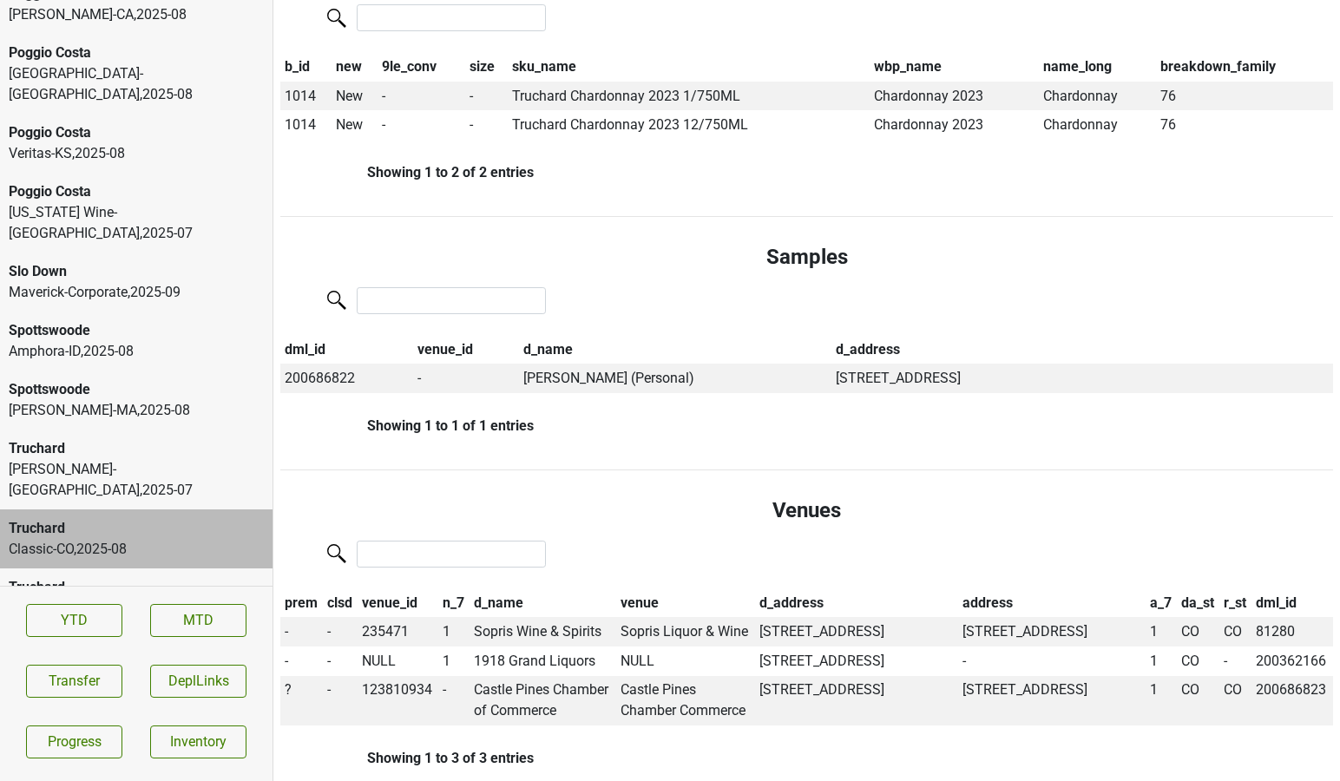
click at [163, 568] on div "Truchard Vintage-DE , 2025 - 08" at bounding box center [136, 597] width 272 height 59
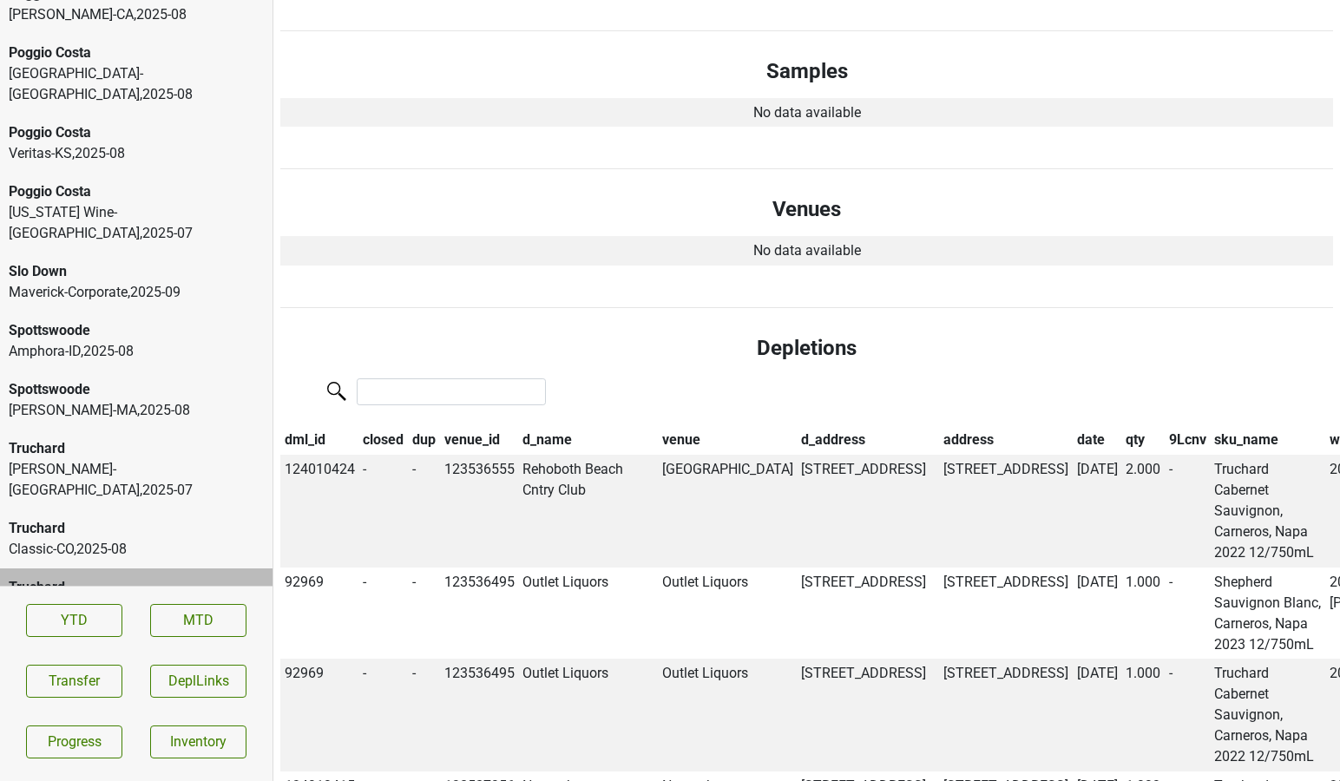
scroll to position [0, 0]
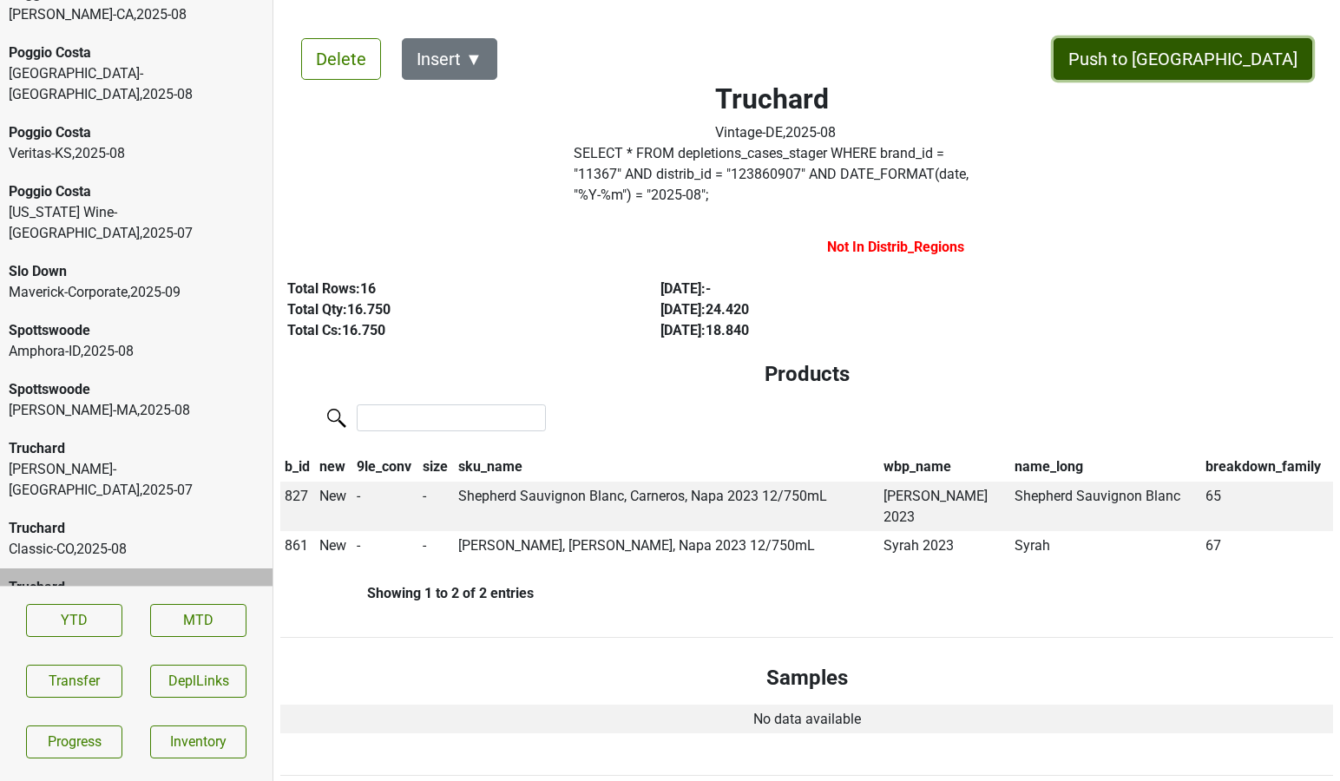
click at [1253, 50] on button "Push to [GEOGRAPHIC_DATA]" at bounding box center [1182, 59] width 259 height 42
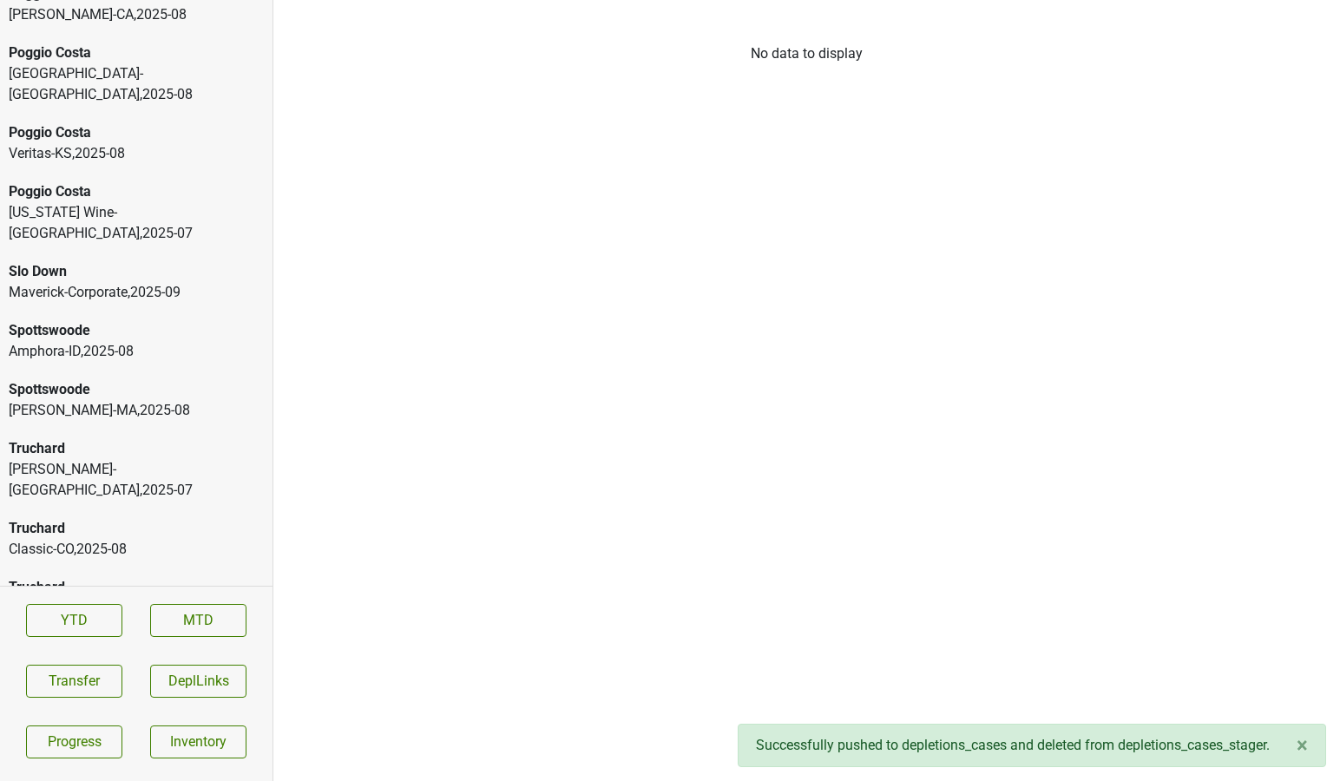
click at [170, 568] on div "Truchard Vintage-NJ , 2025 - 08" at bounding box center [136, 597] width 272 height 59
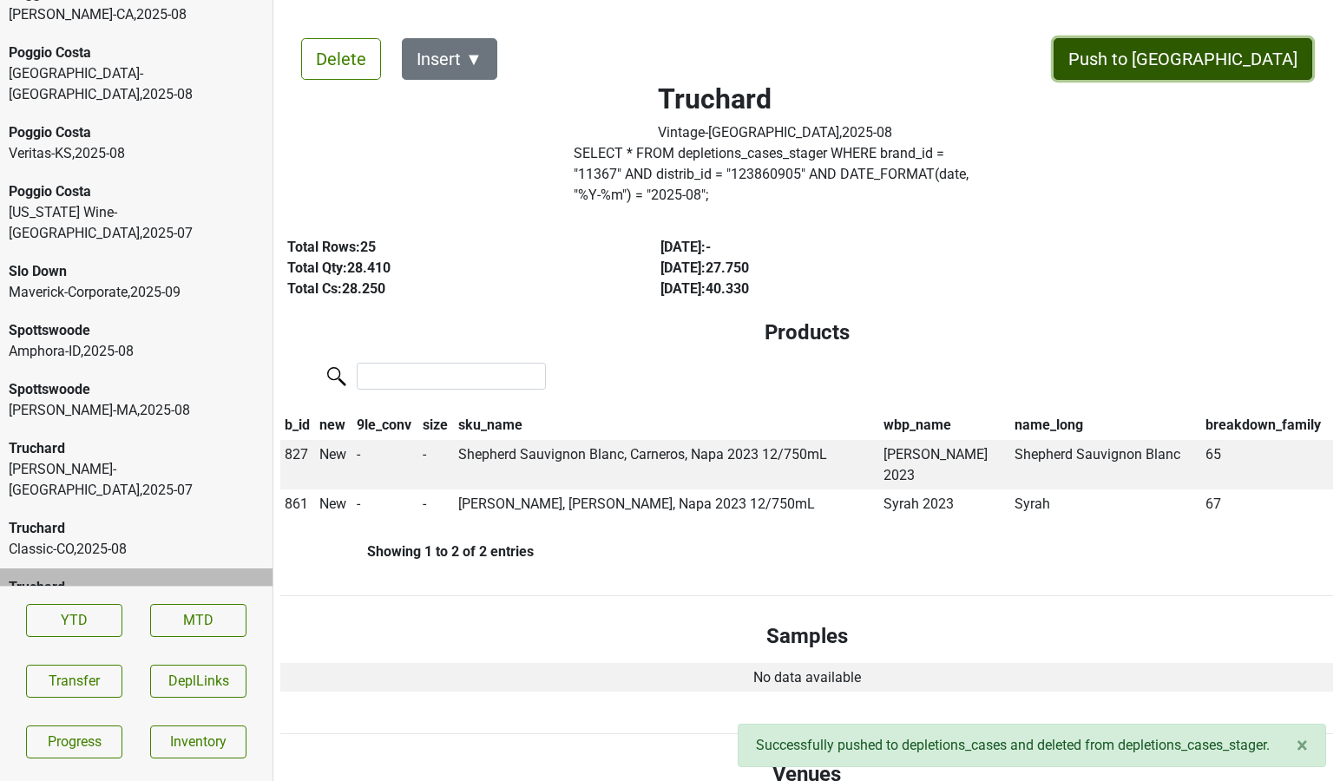
click at [1255, 52] on button "Push to [GEOGRAPHIC_DATA]" at bounding box center [1182, 59] width 259 height 42
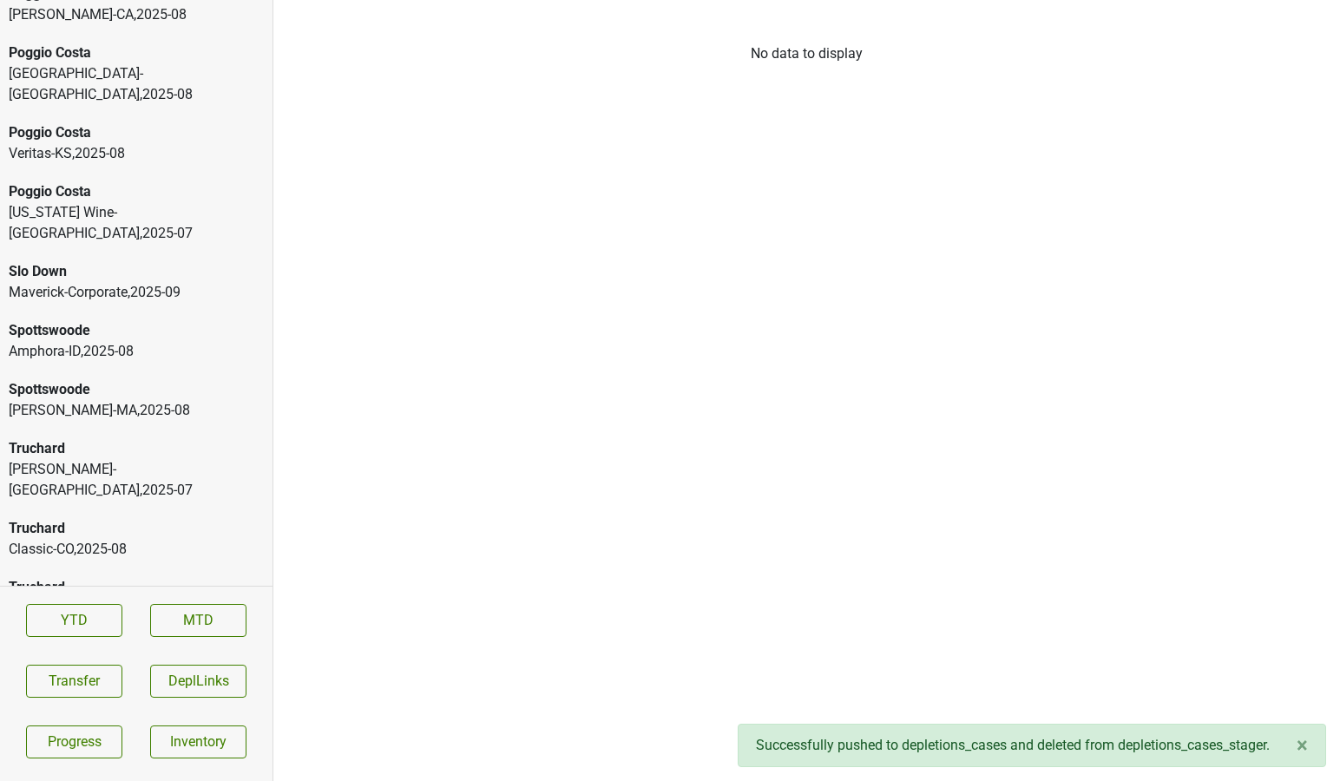
click at [103, 598] on div "Vintage-PA , 2025 - 08" at bounding box center [136, 608] width 255 height 21
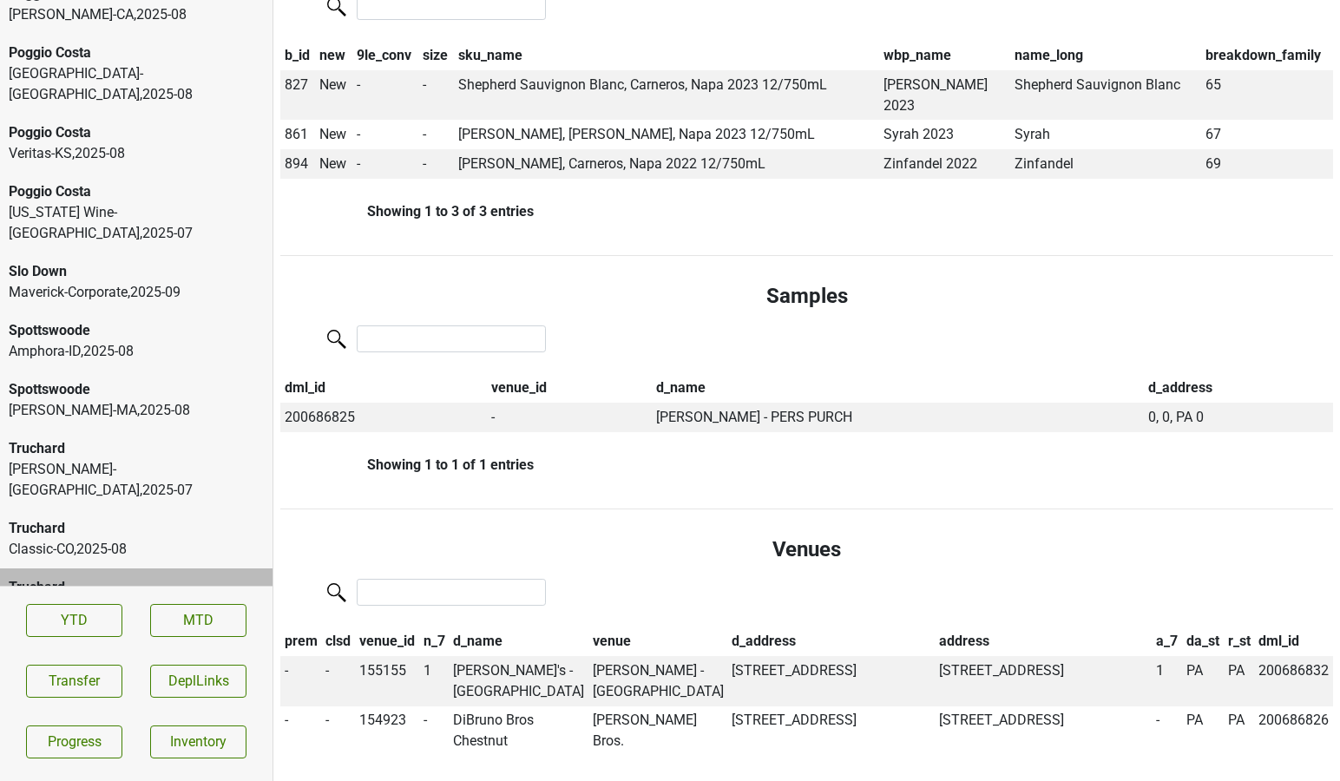
scroll to position [419, 0]
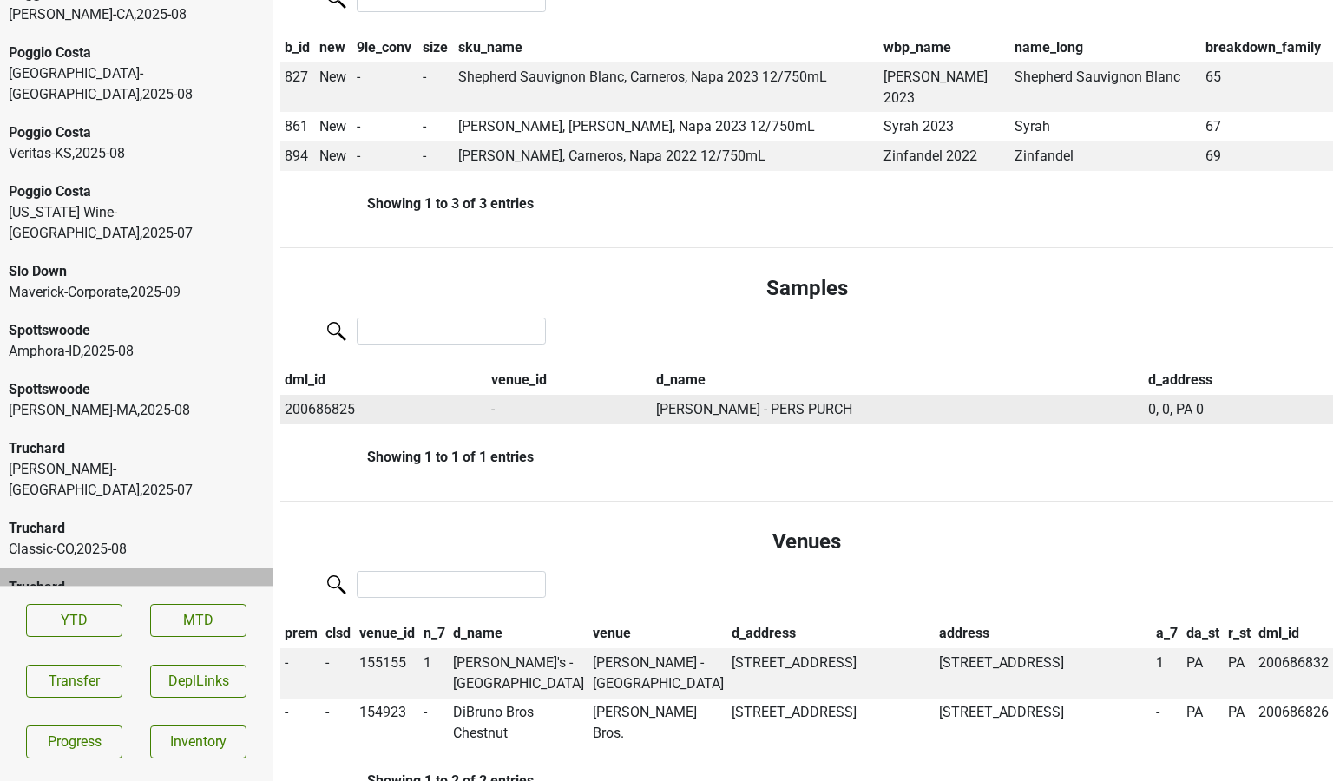
click at [328, 395] on td "200686825" at bounding box center [383, 409] width 206 height 29
copy td "200686825"
click at [62, 672] on button "Transfer" at bounding box center [74, 681] width 96 height 33
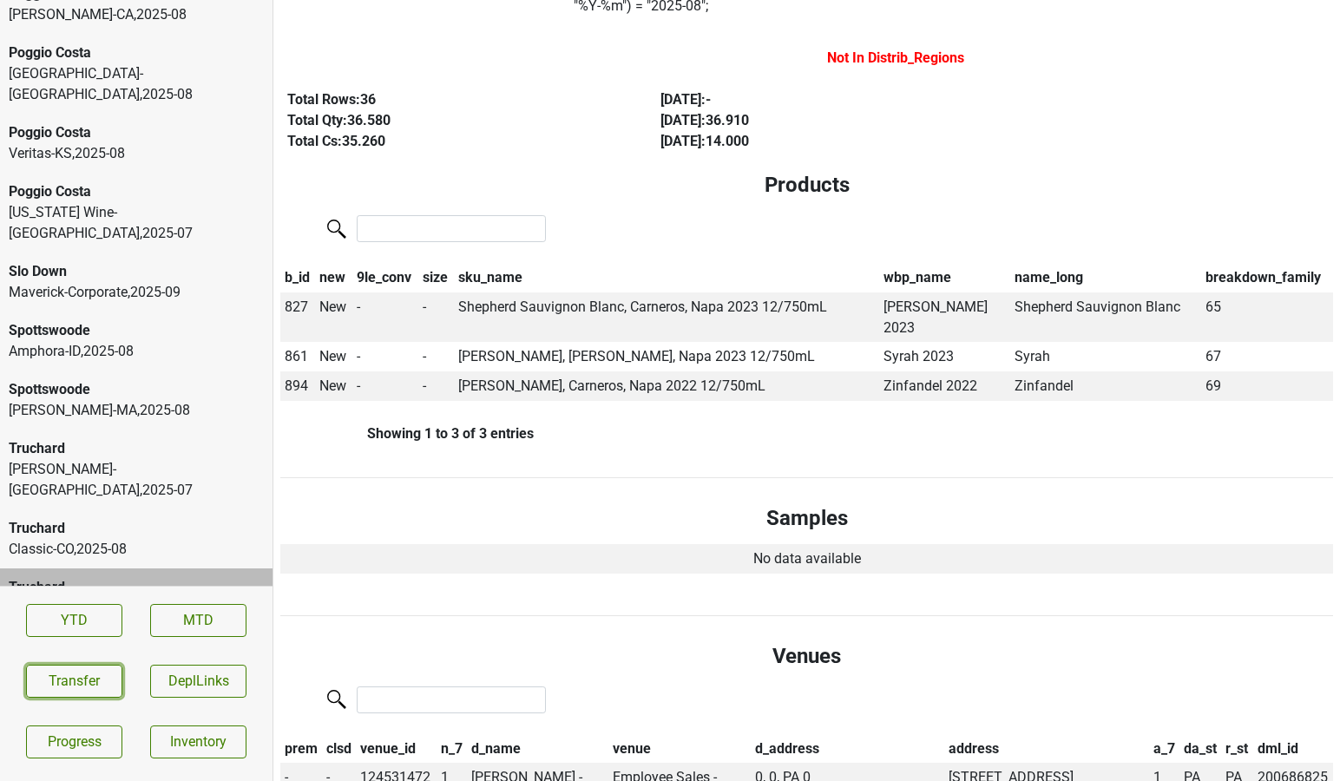
scroll to position [0, 0]
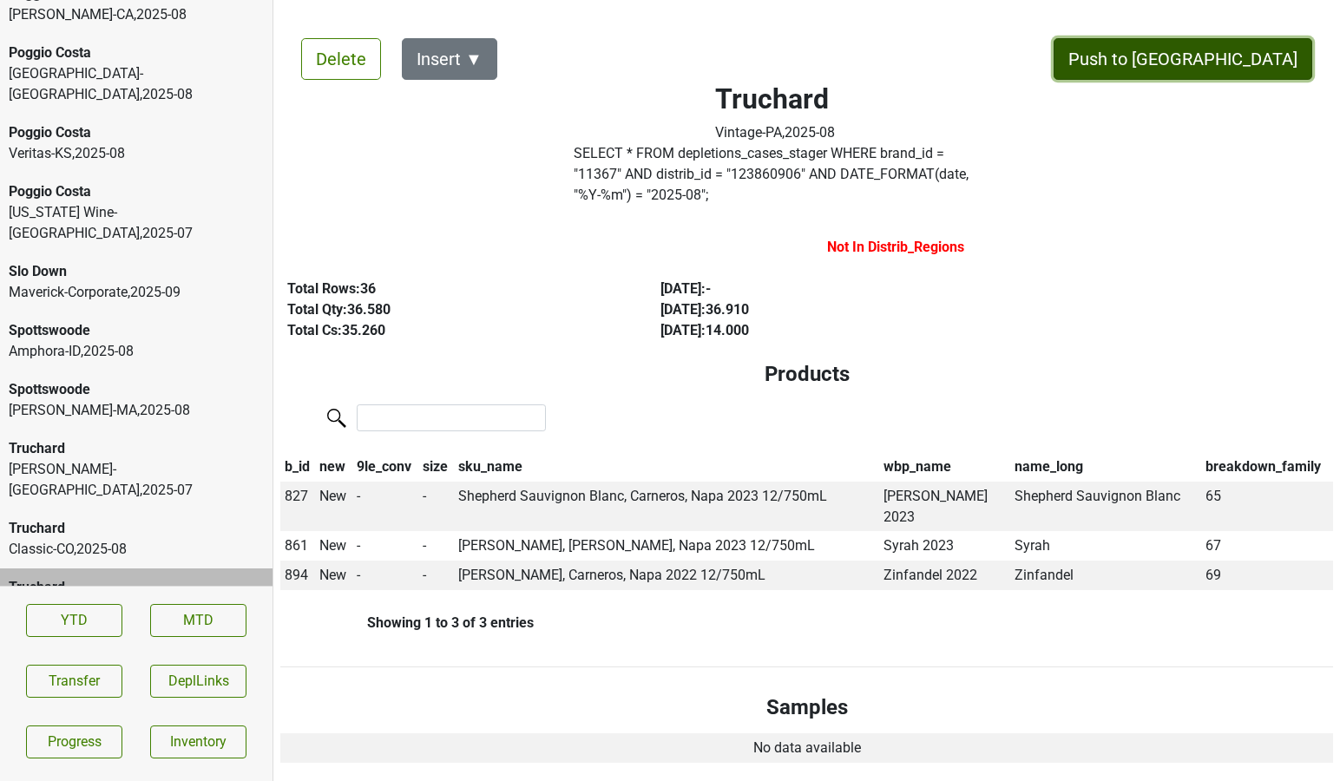
click at [1246, 62] on button "Push to [GEOGRAPHIC_DATA]" at bounding box center [1182, 59] width 259 height 42
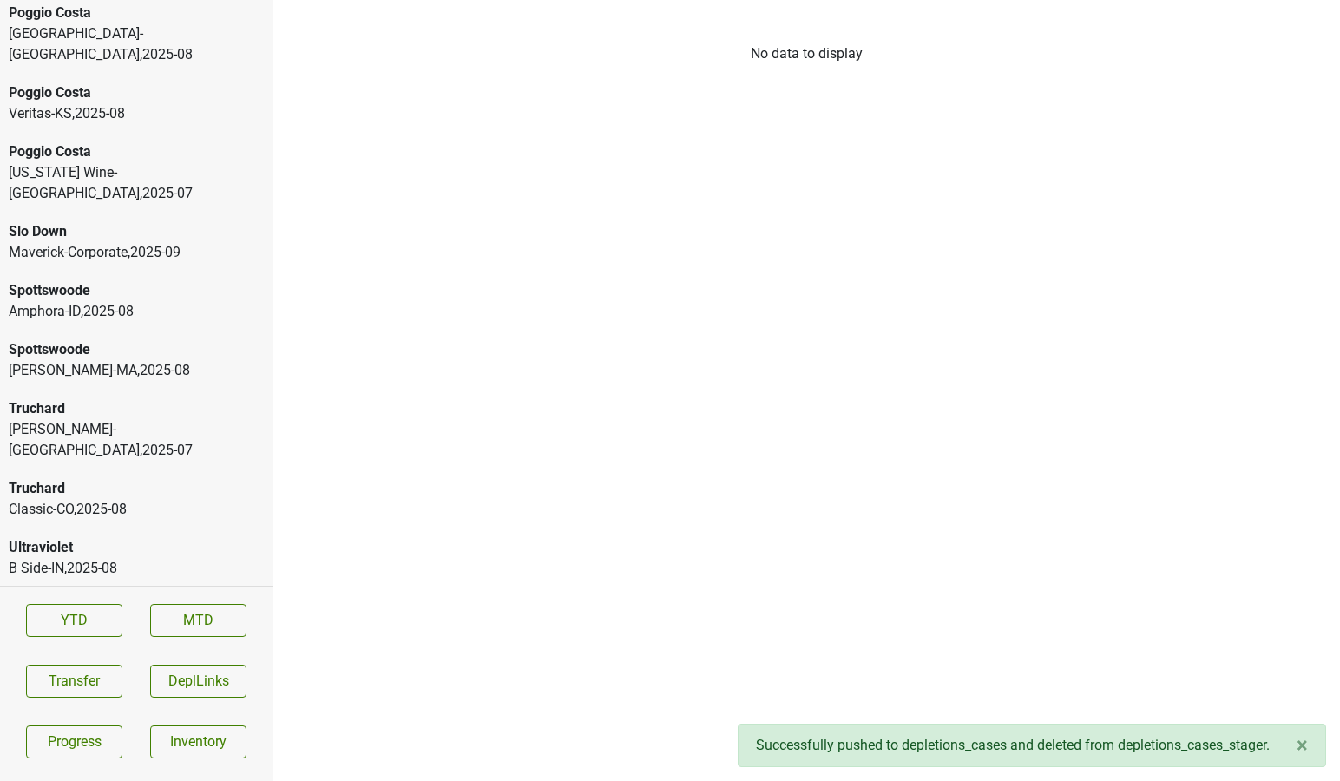
scroll to position [4252, 0]
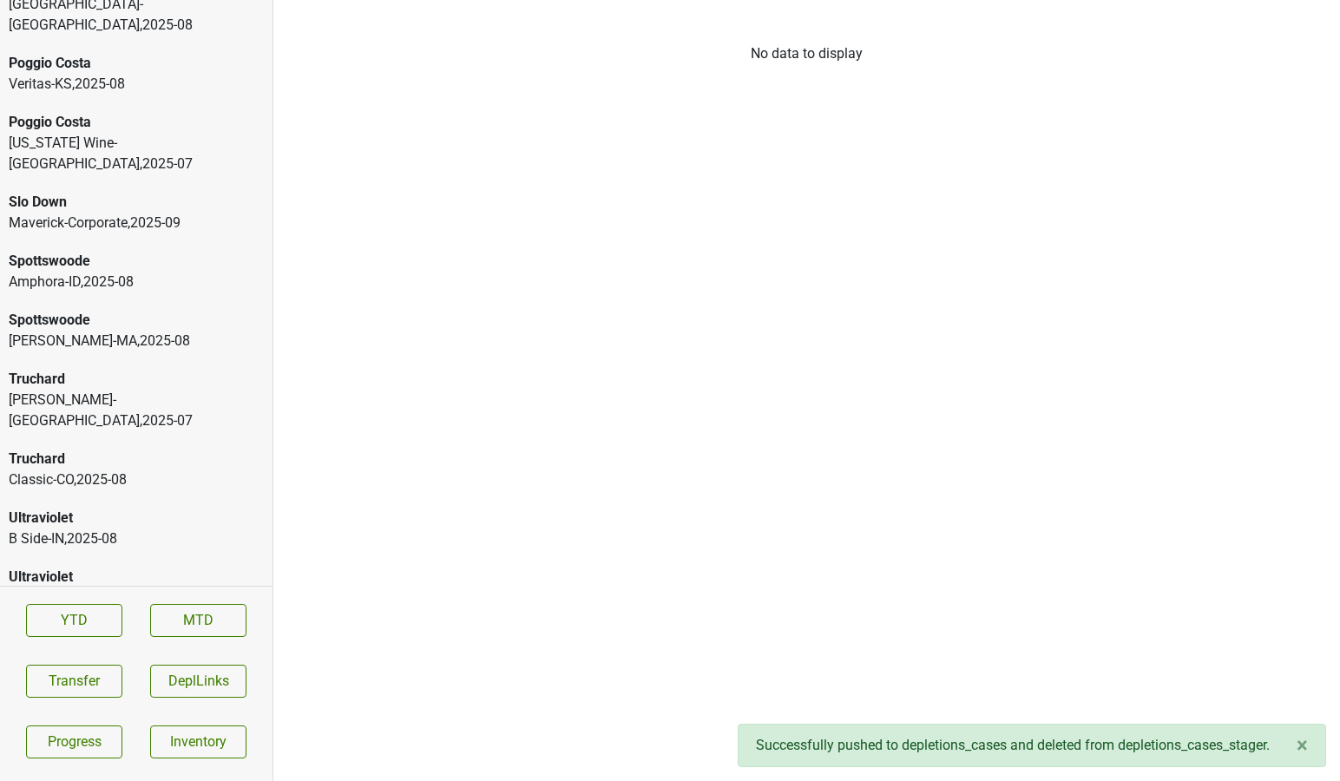
click at [93, 744] on div "Ultraviolet" at bounding box center [136, 754] width 255 height 21
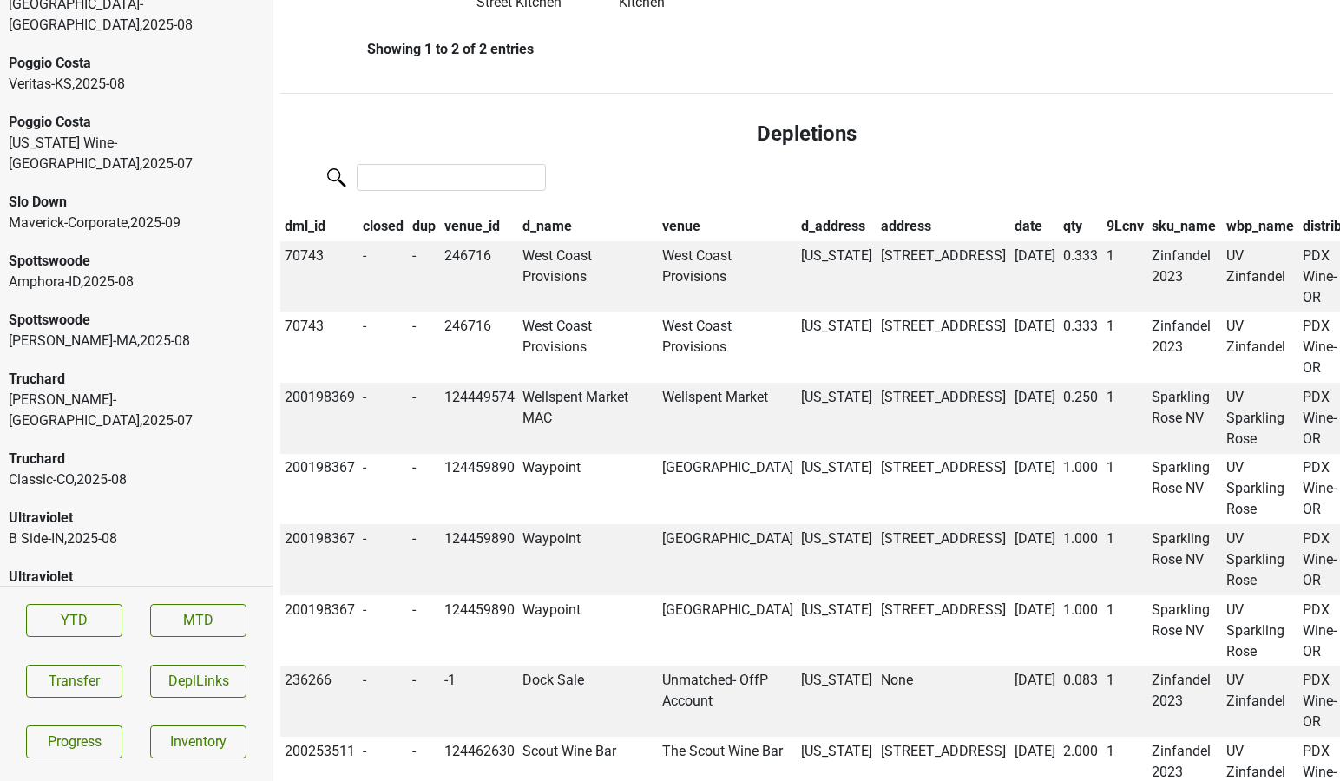
scroll to position [0, 0]
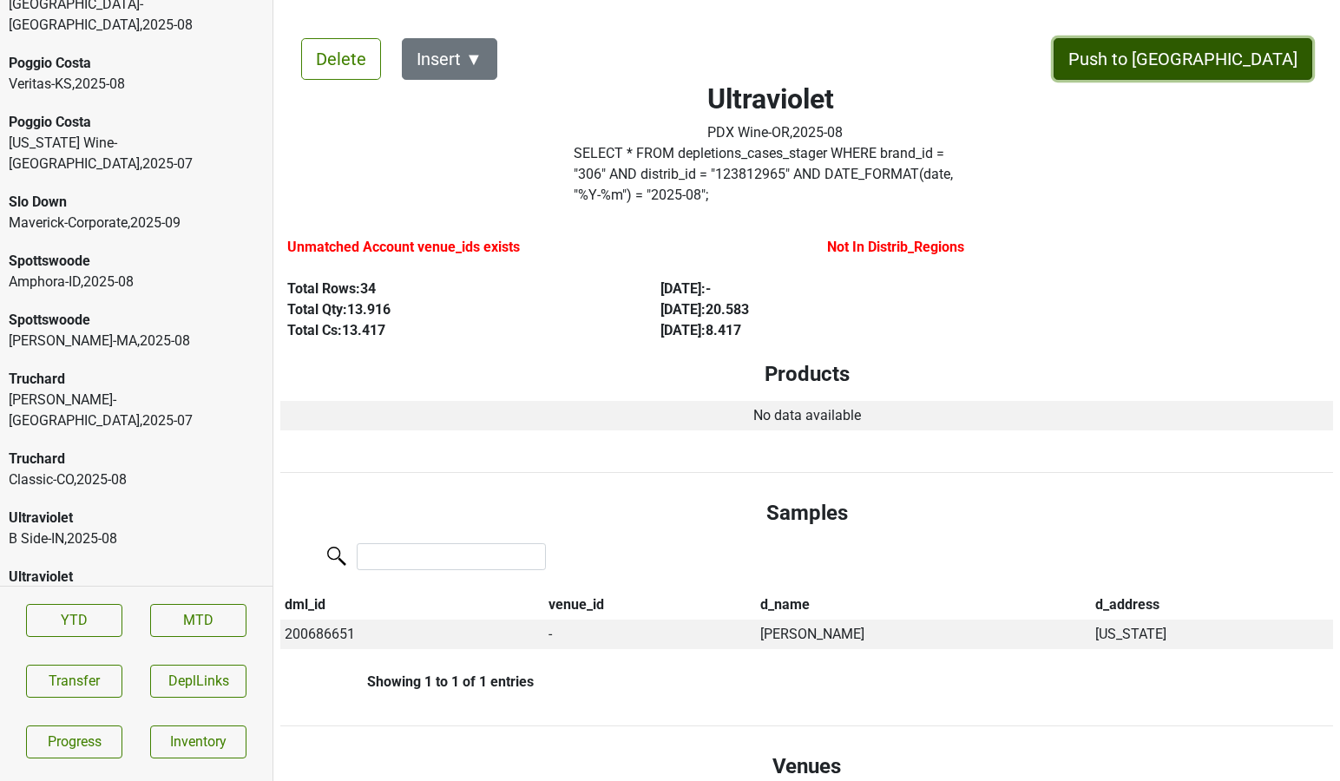
click at [1226, 61] on button "Push to [GEOGRAPHIC_DATA]" at bounding box center [1182, 59] width 259 height 42
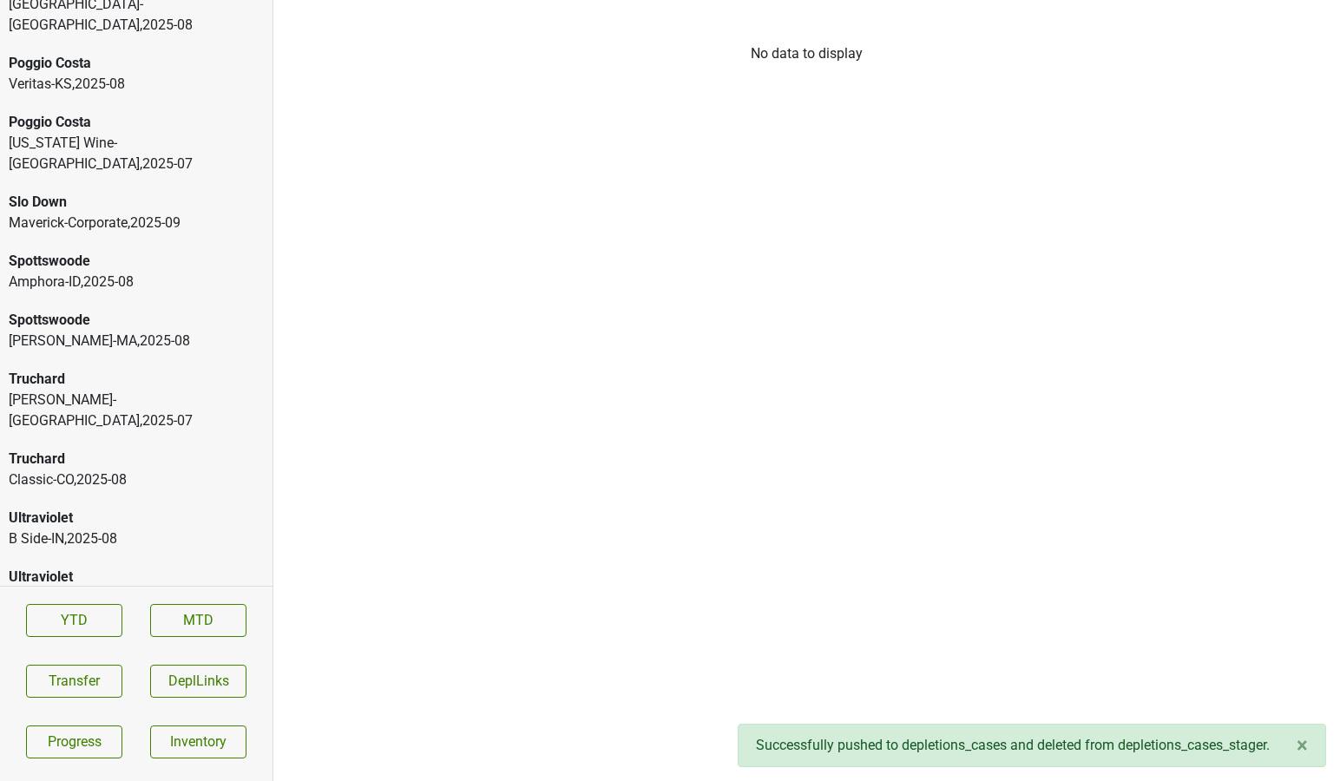
scroll to position [4193, 0]
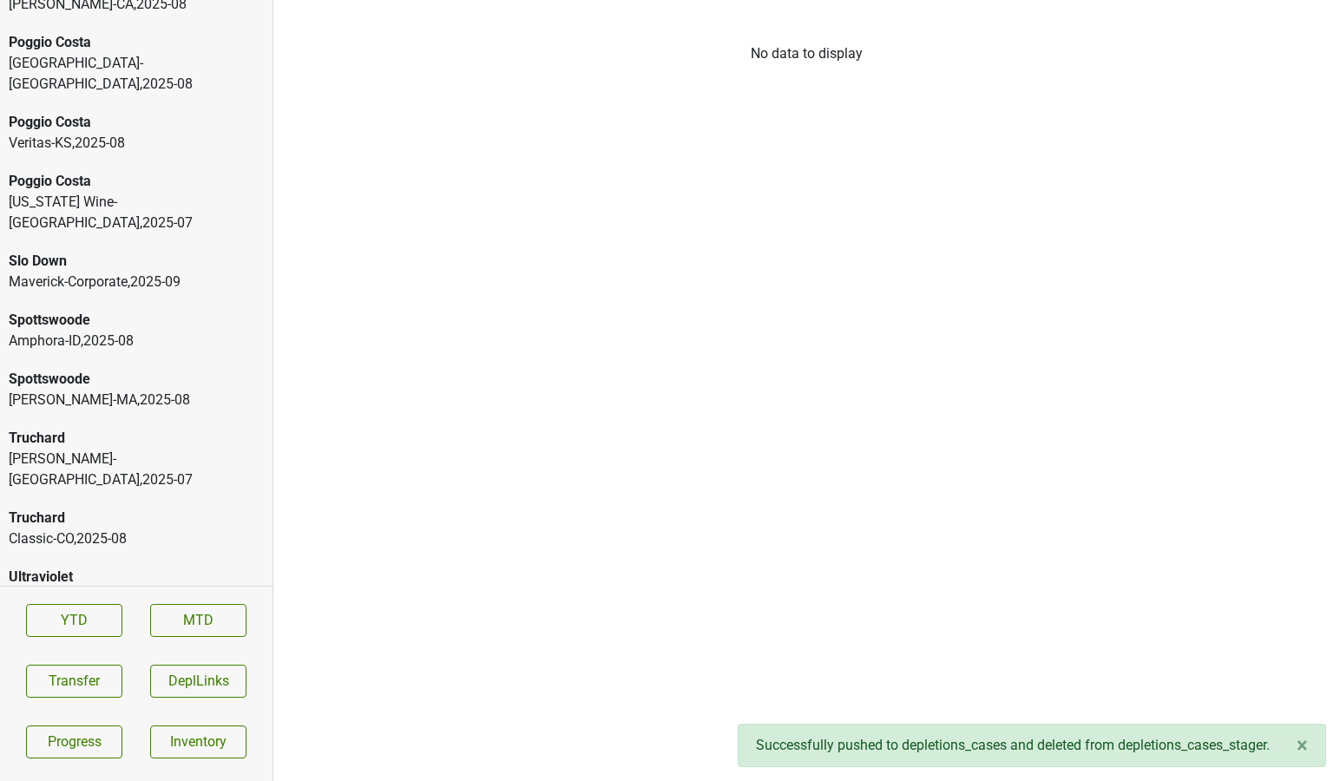
click at [172, 499] on div "Truchard Classic-CO , 2025 - 08" at bounding box center [136, 528] width 272 height 59
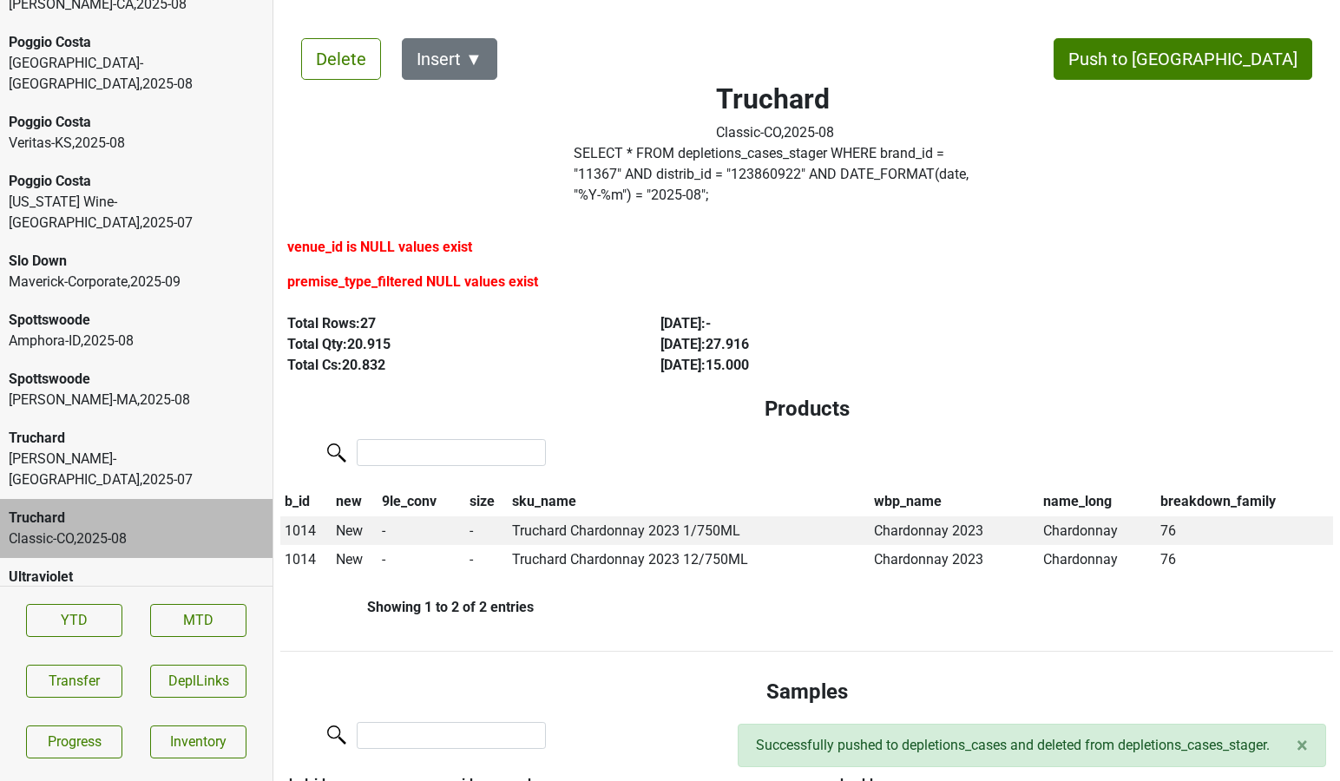
click at [102, 390] on div "Martignetti-MA , 2025 - 08" at bounding box center [136, 400] width 255 height 21
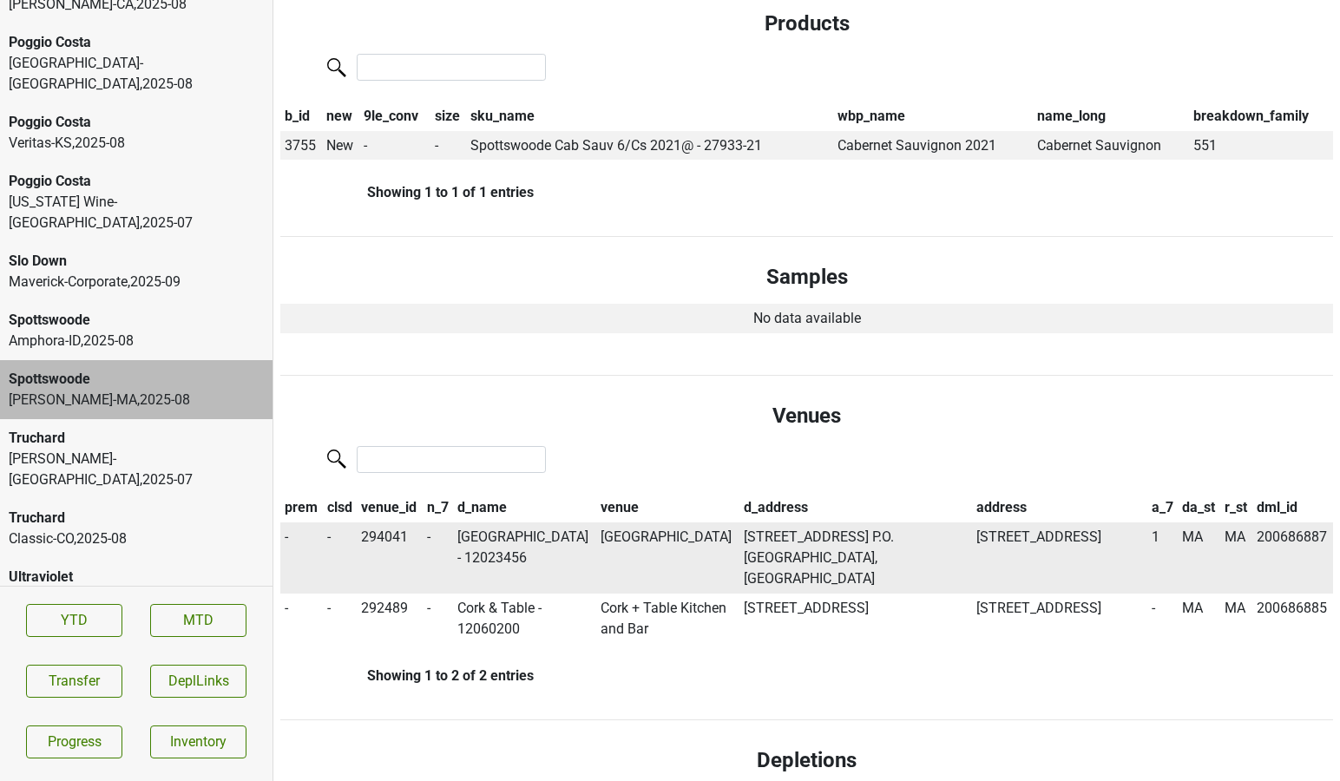
scroll to position [0, 0]
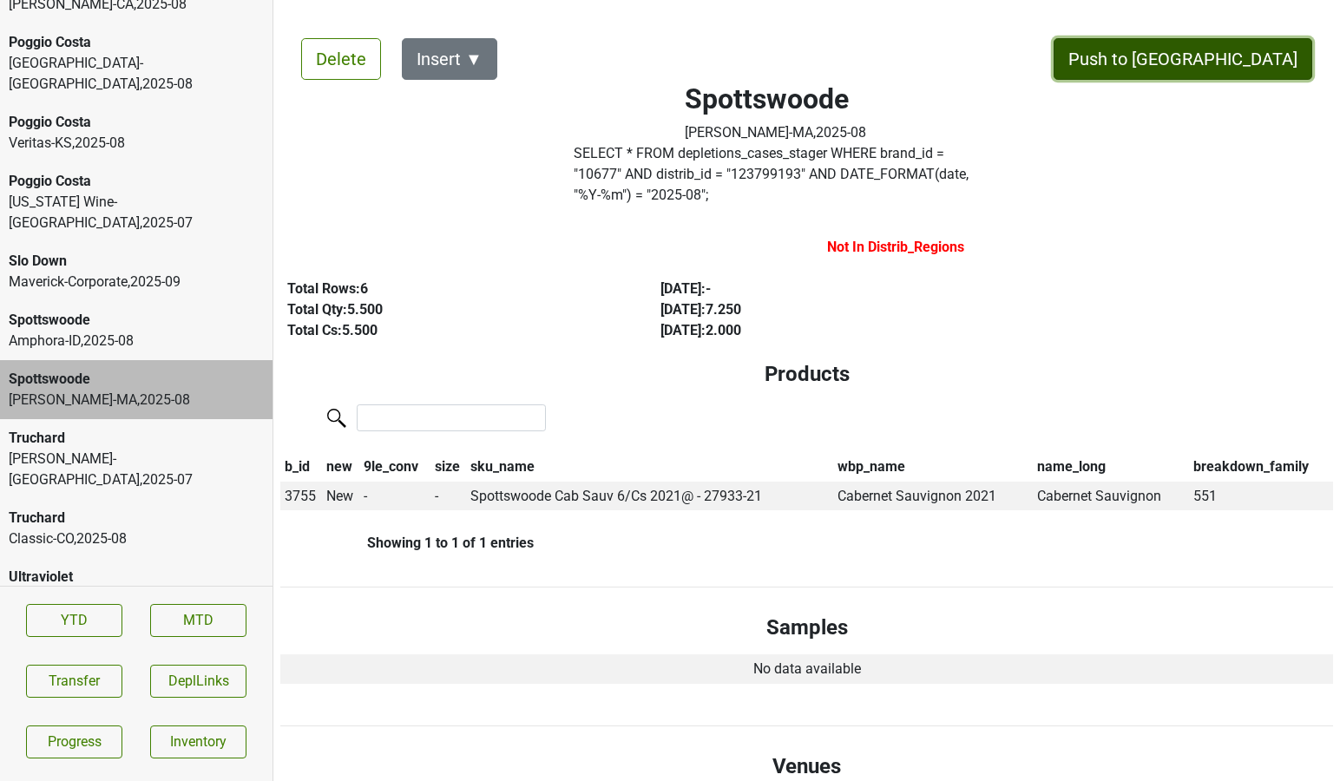
click at [1236, 66] on button "Push to [GEOGRAPHIC_DATA]" at bounding box center [1182, 59] width 259 height 42
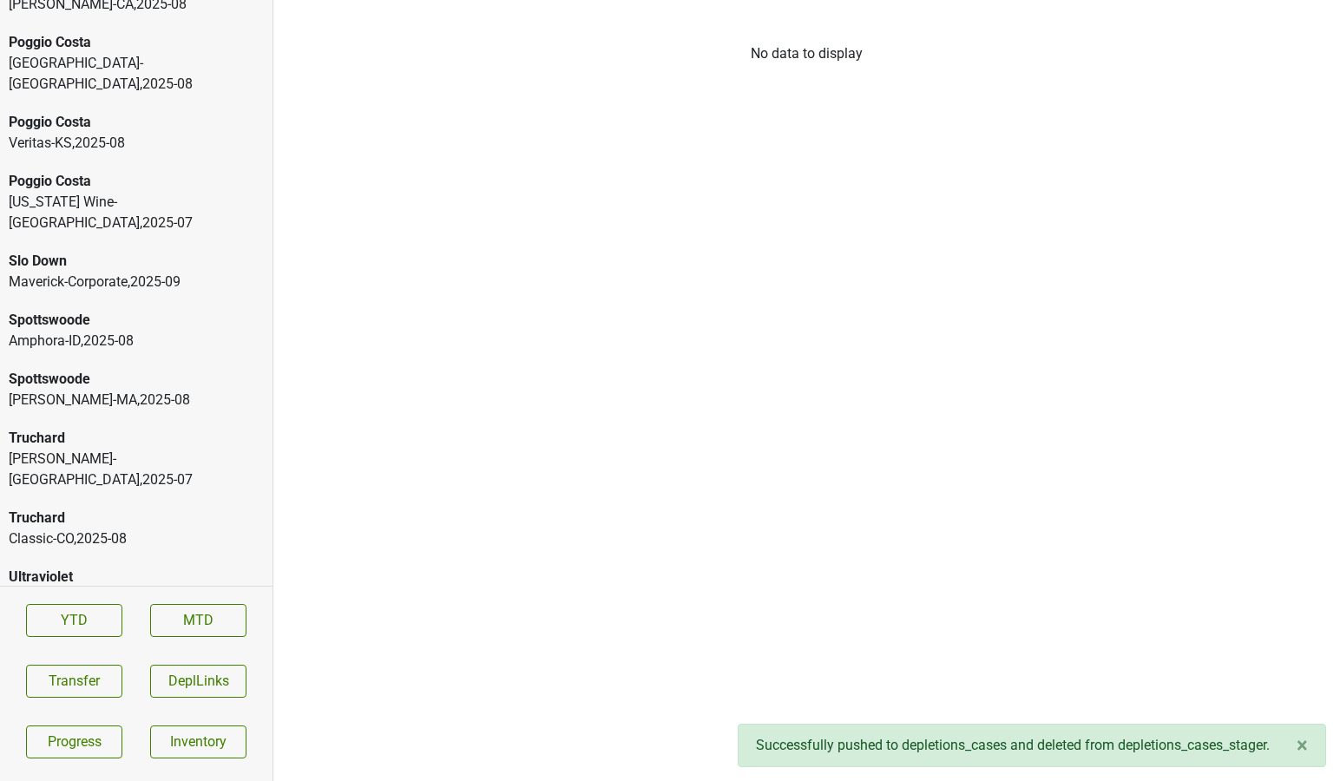
scroll to position [4134, 0]
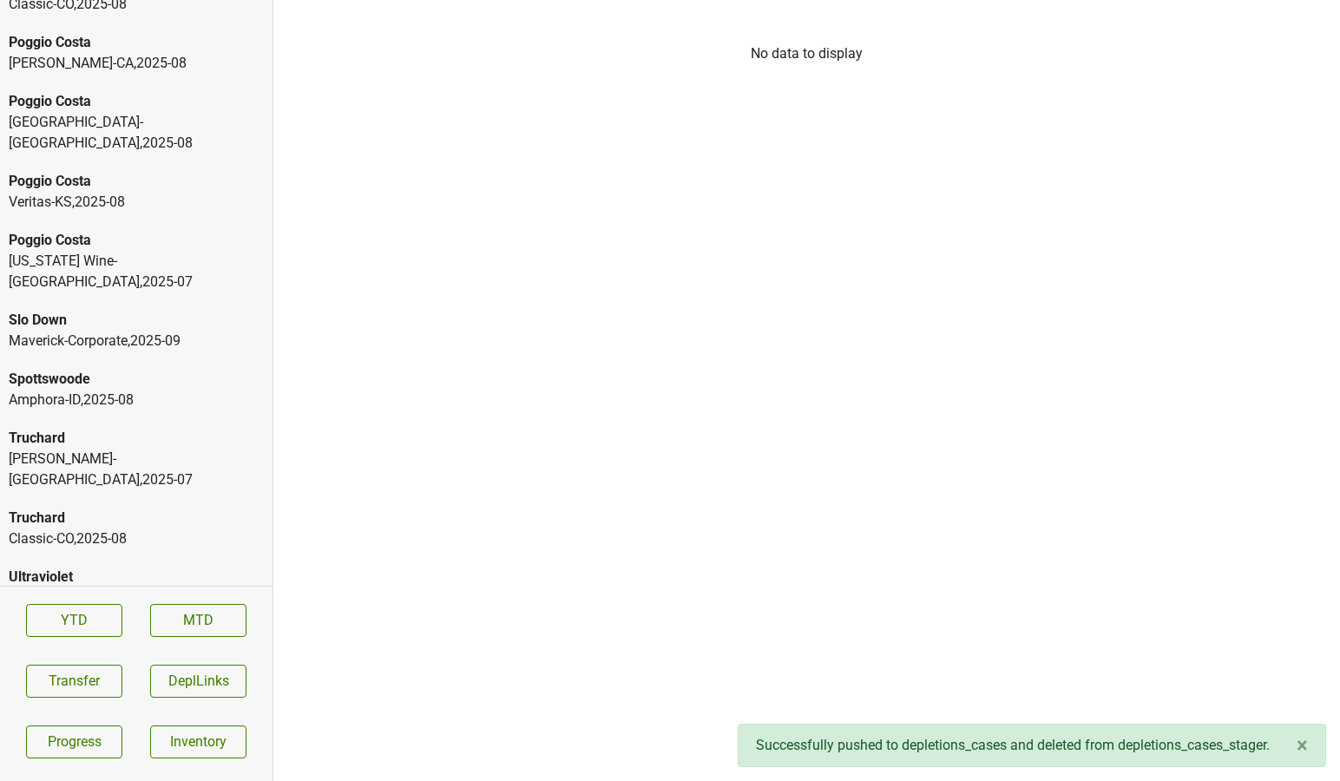
click at [127, 369] on div "Spottswoode" at bounding box center [136, 379] width 255 height 21
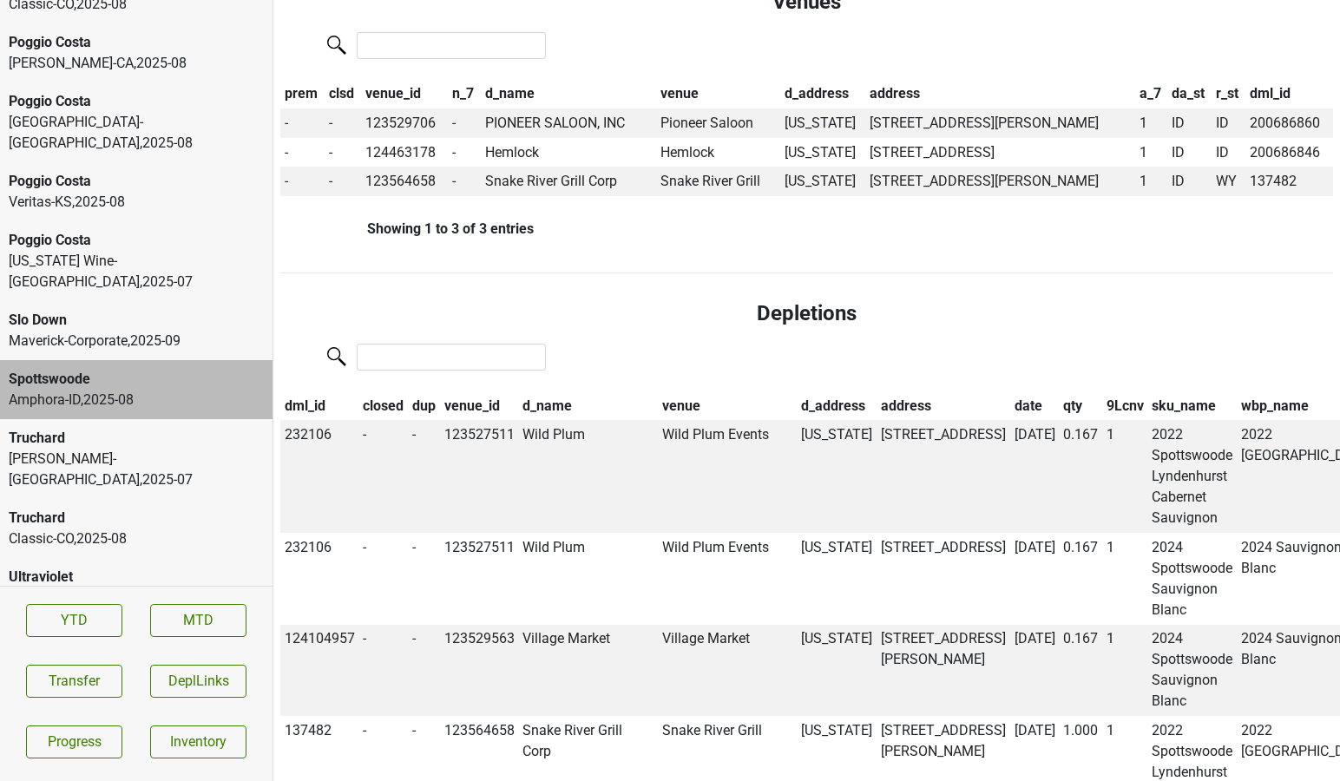
scroll to position [0, 0]
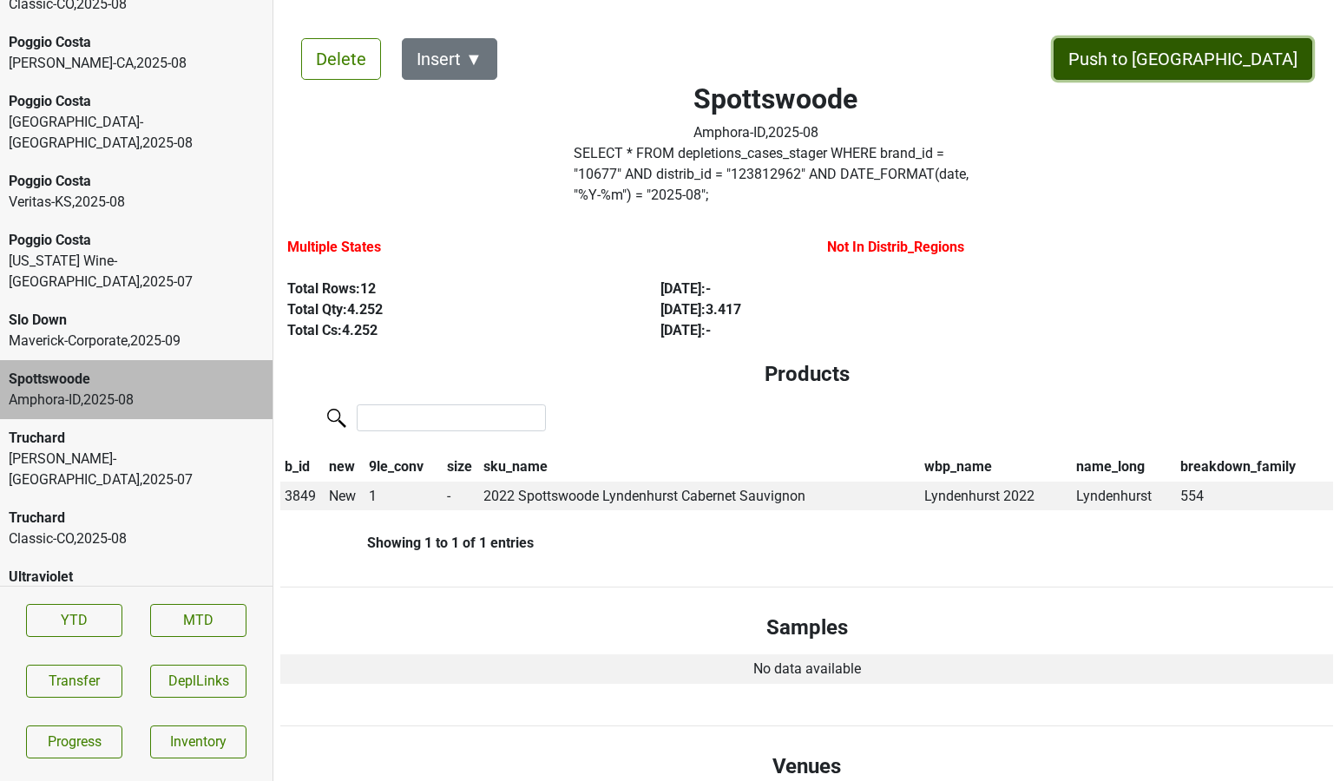
click at [1234, 74] on button "Push to [GEOGRAPHIC_DATA]" at bounding box center [1182, 59] width 259 height 42
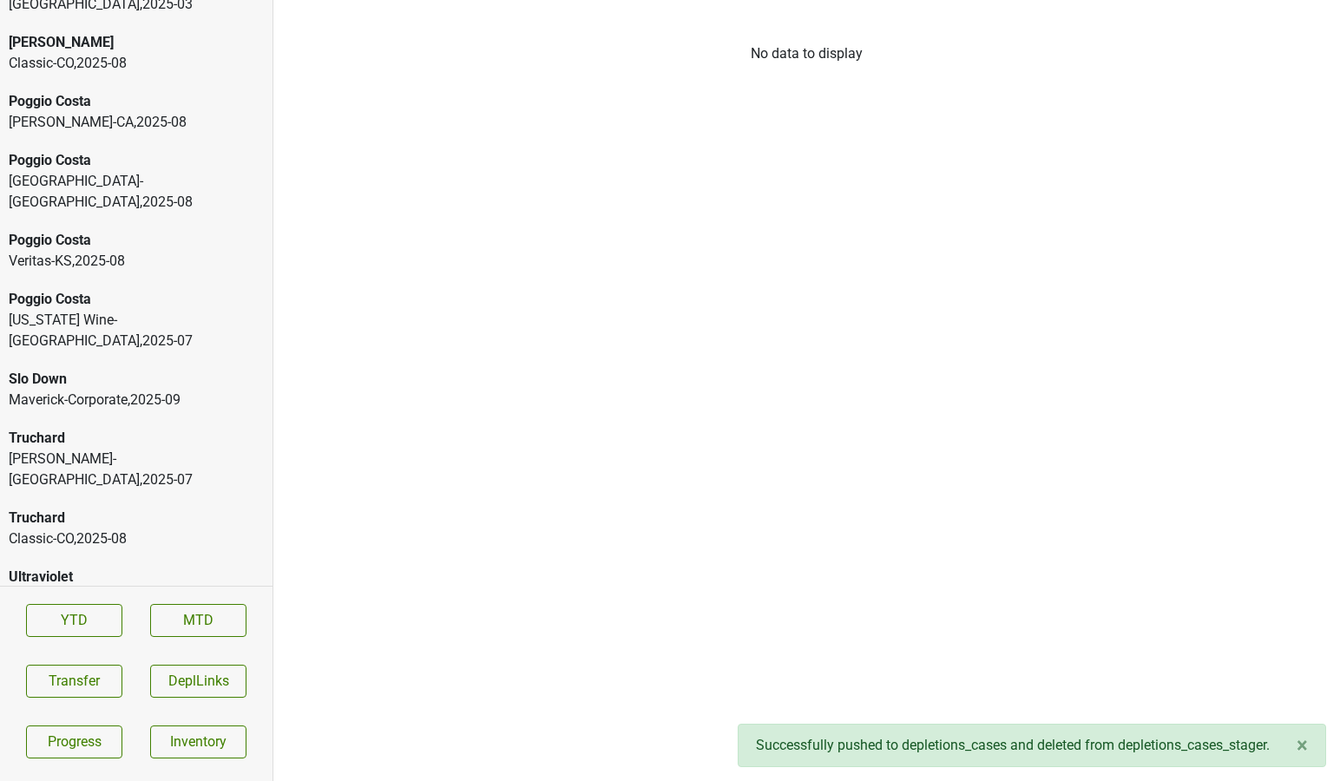
scroll to position [4047, 0]
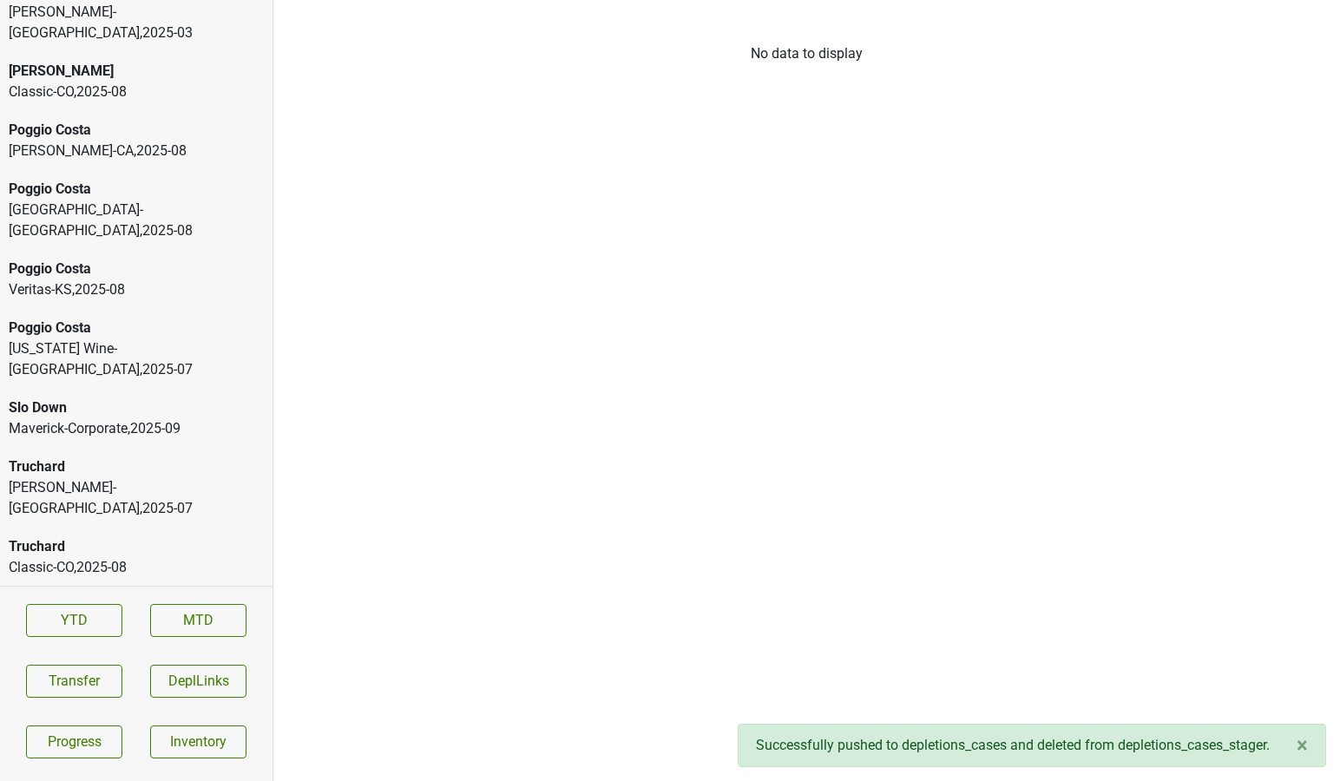
click at [141, 279] on div "Veritas-KS , 2025 - 08" at bounding box center [136, 289] width 255 height 21
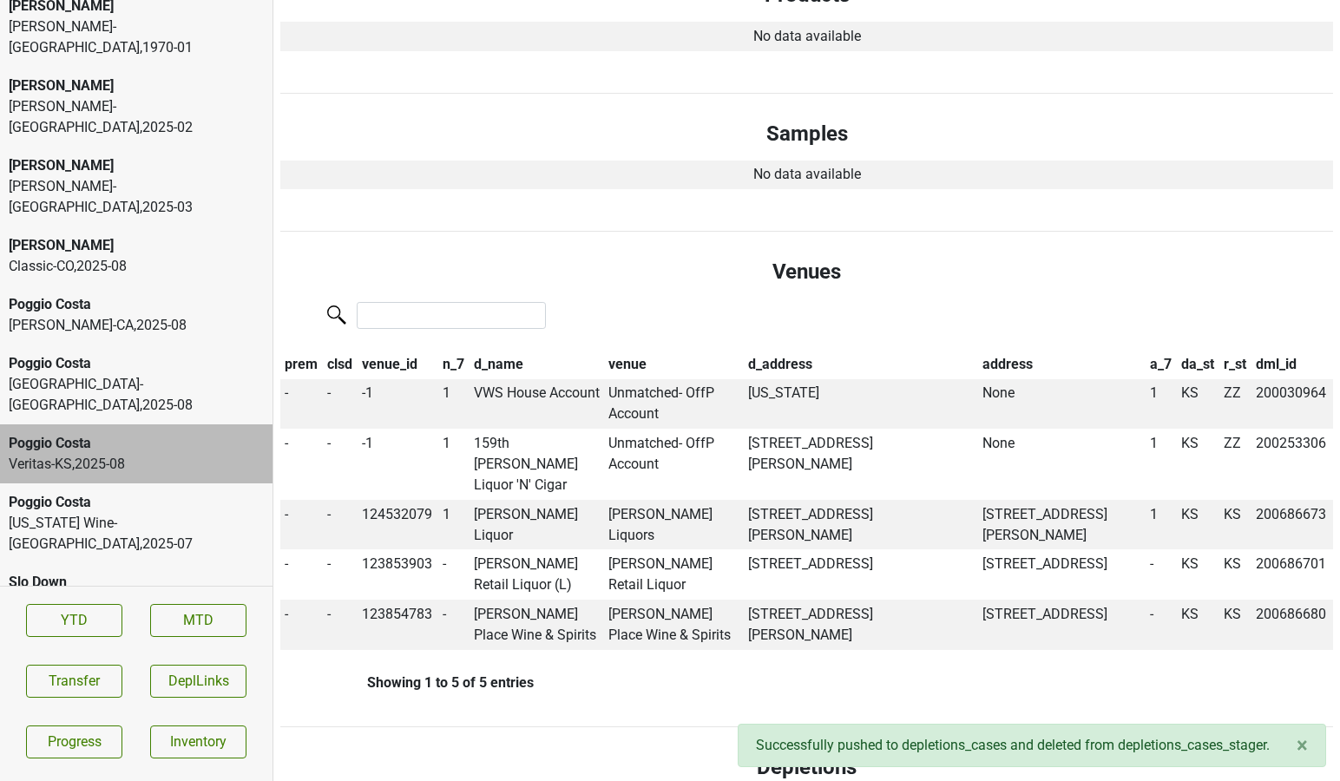
scroll to position [3867, 0]
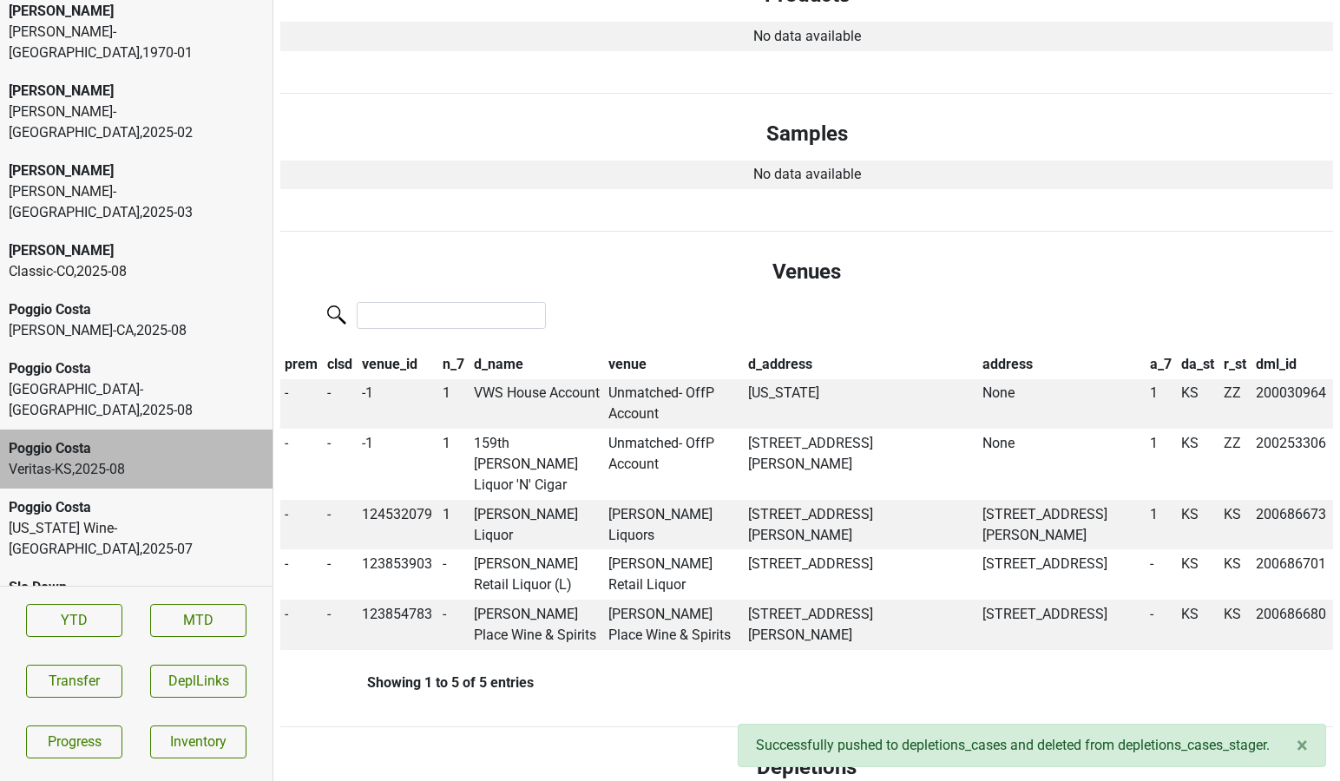
click at [115, 358] on div "Poggio Costa" at bounding box center [136, 368] width 255 height 21
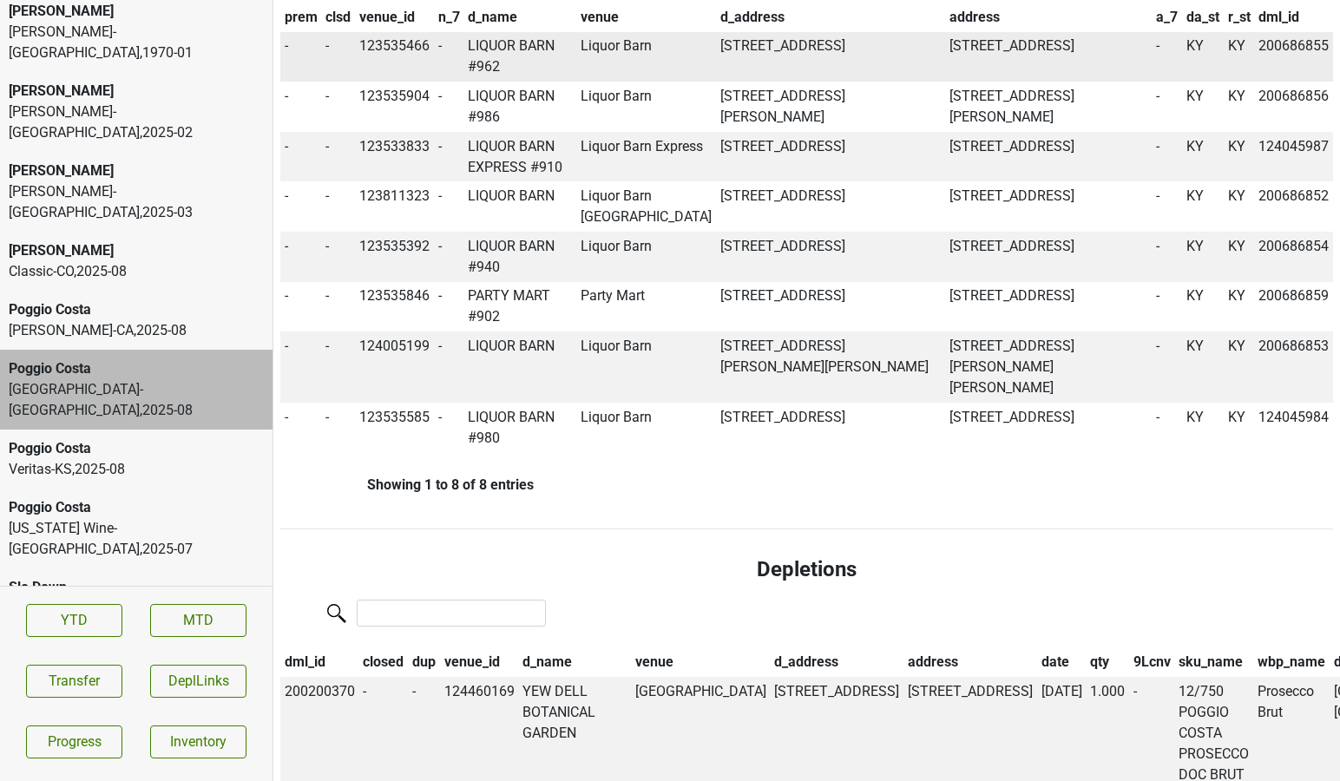
scroll to position [0, 0]
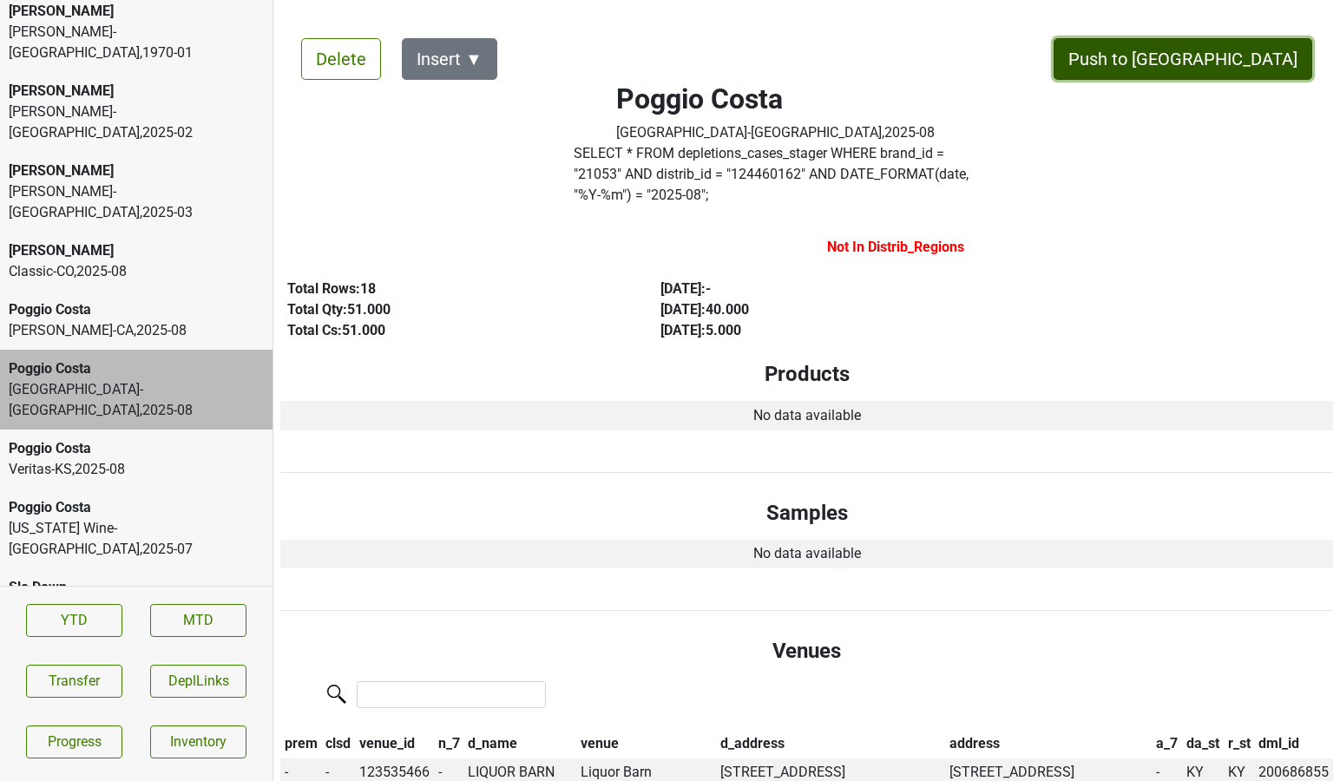
click at [1266, 56] on button "Push to [GEOGRAPHIC_DATA]" at bounding box center [1182, 59] width 259 height 42
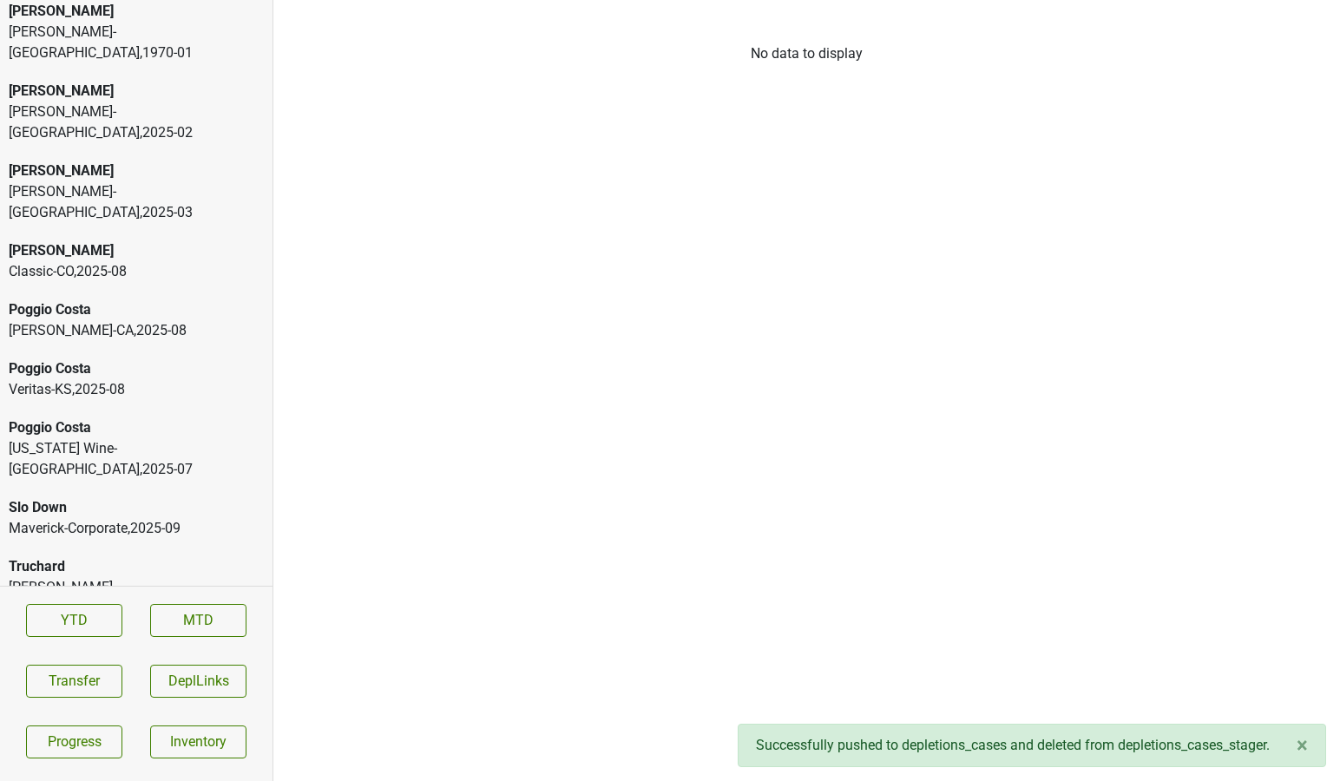
scroll to position [3846, 0]
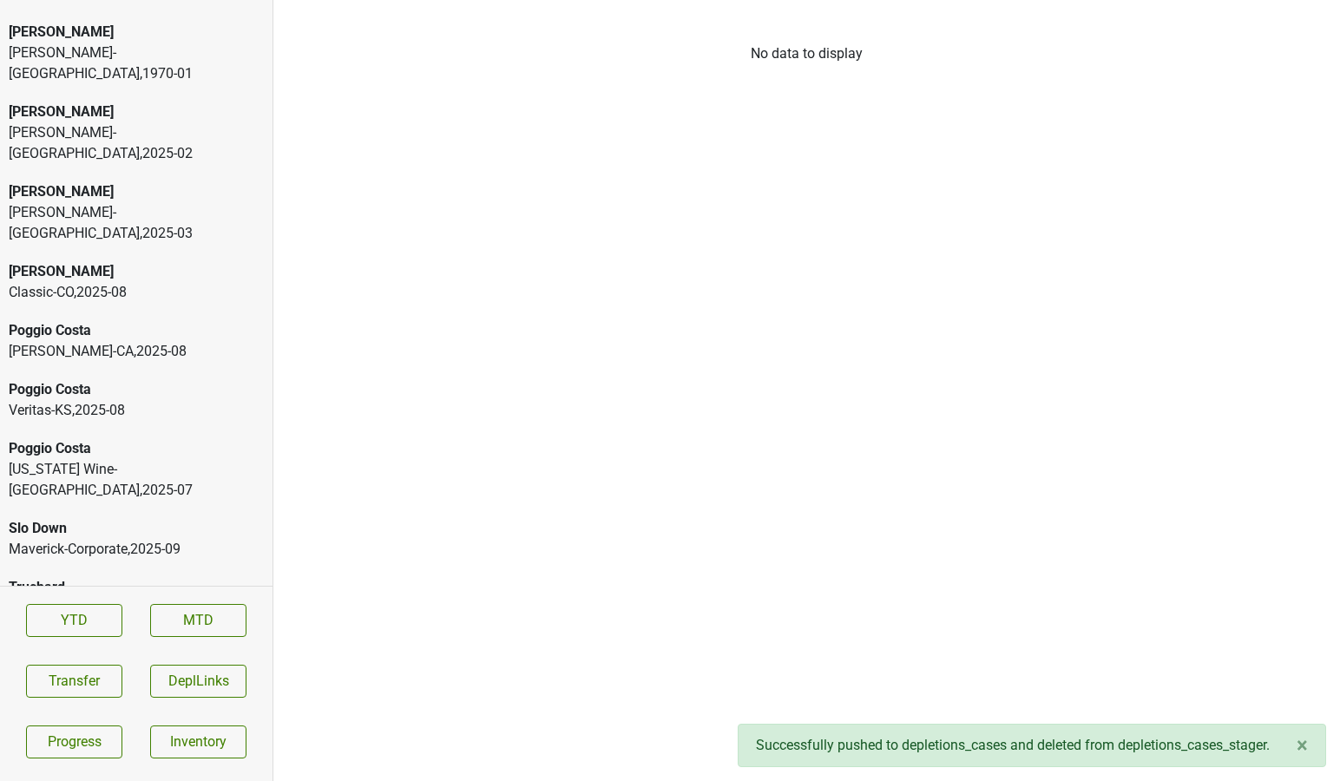
click at [147, 261] on div "[PERSON_NAME]" at bounding box center [136, 271] width 255 height 21
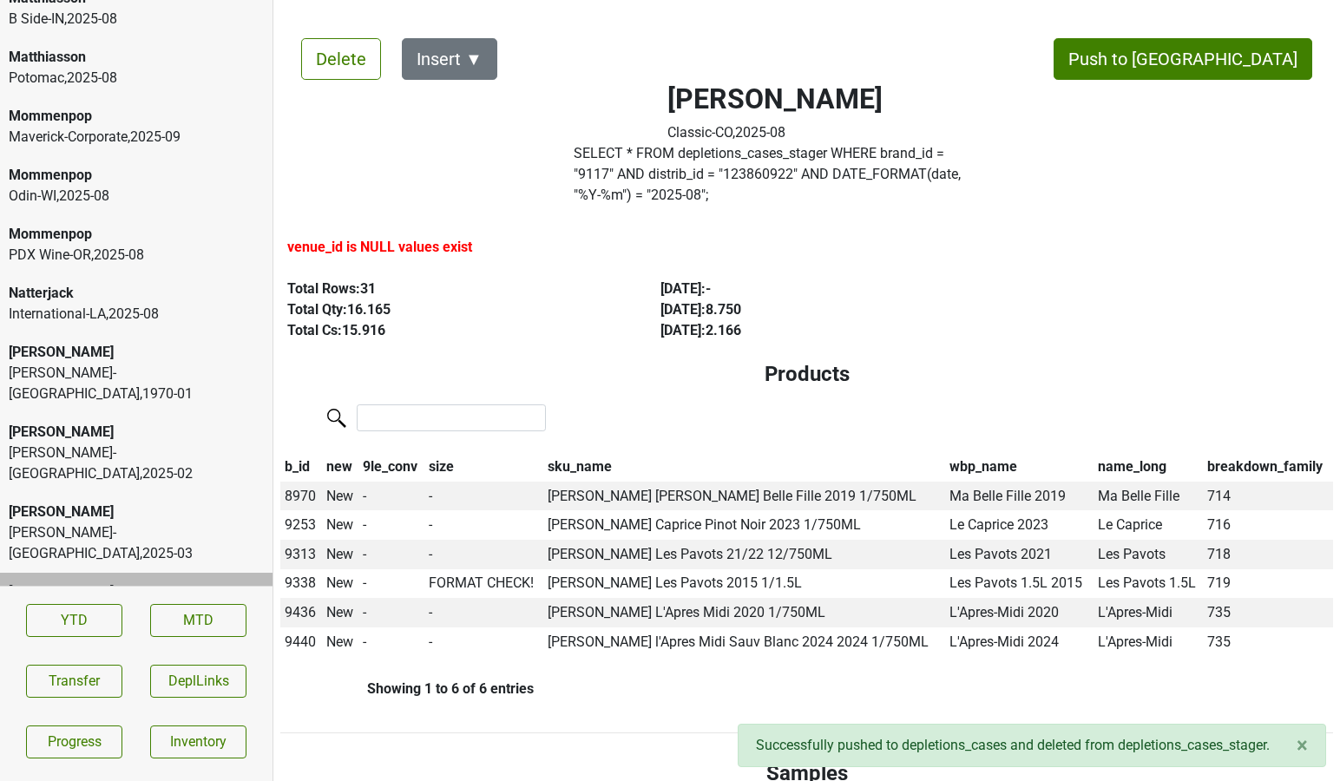
scroll to position [3501, 0]
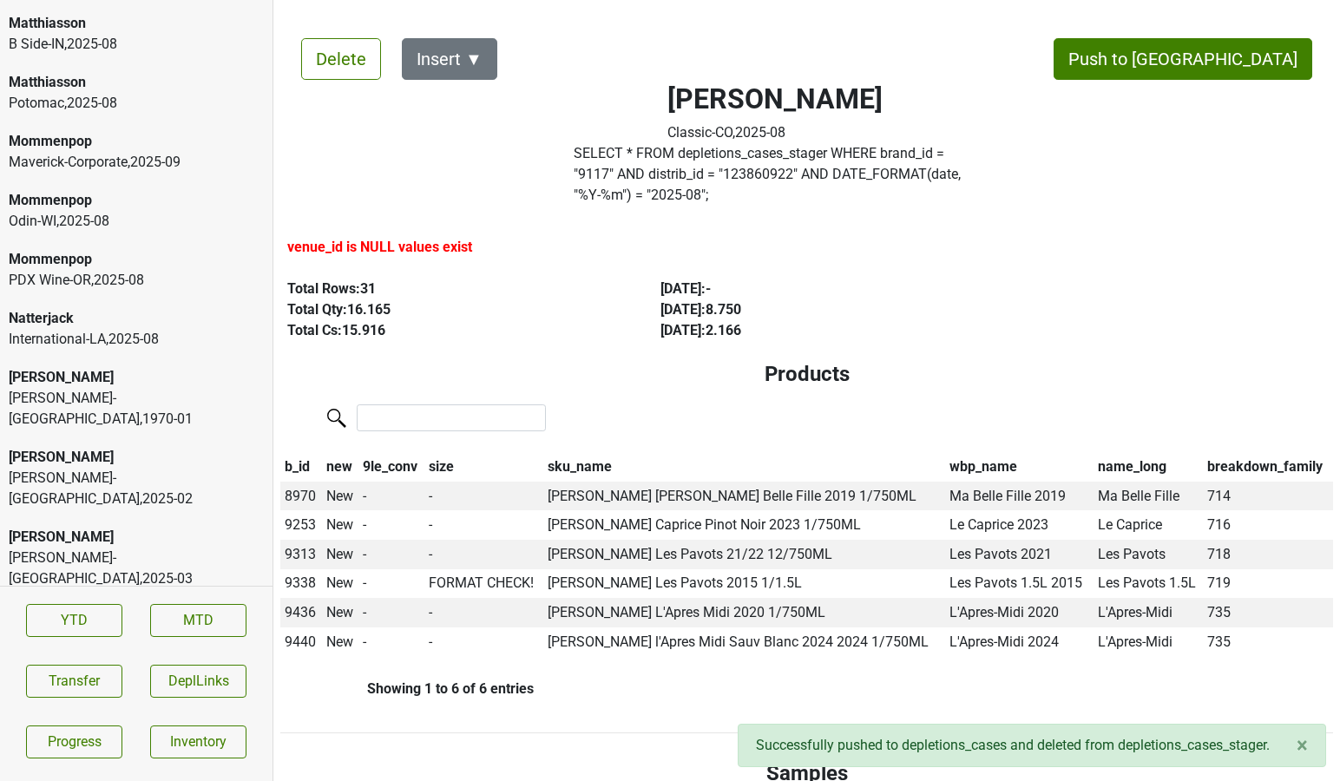
click at [113, 270] on div "PDX Wine-OR , 2025 - 08" at bounding box center [136, 280] width 255 height 21
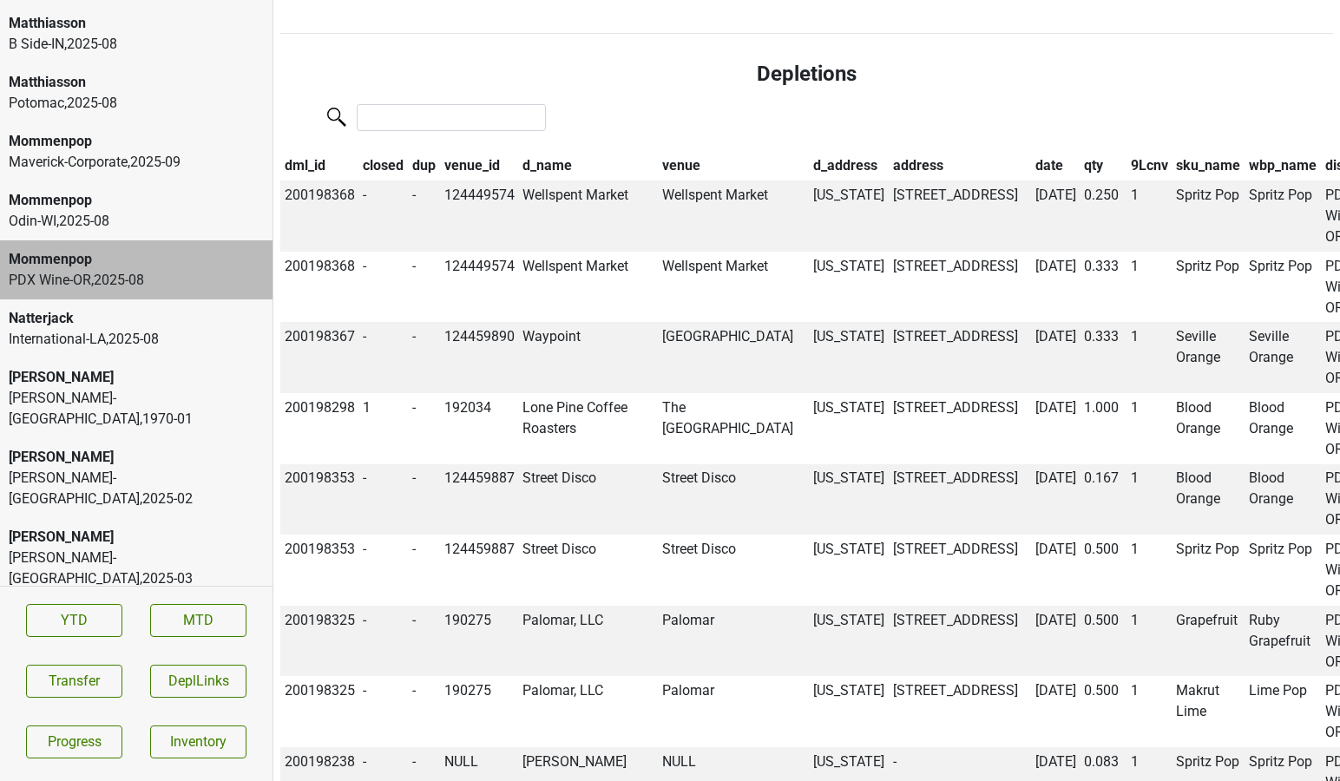
scroll to position [936, 0]
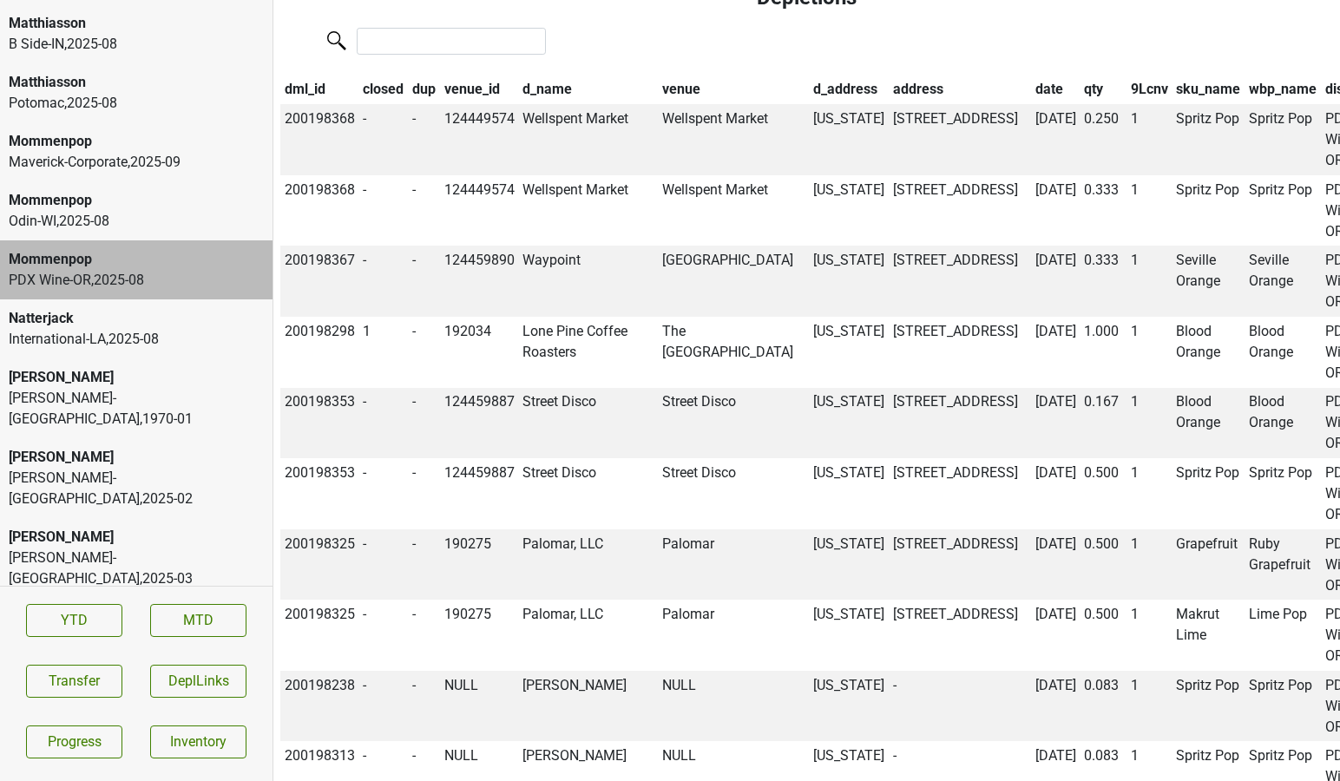
click at [389, 105] on th "closed" at bounding box center [383, 89] width 49 height 29
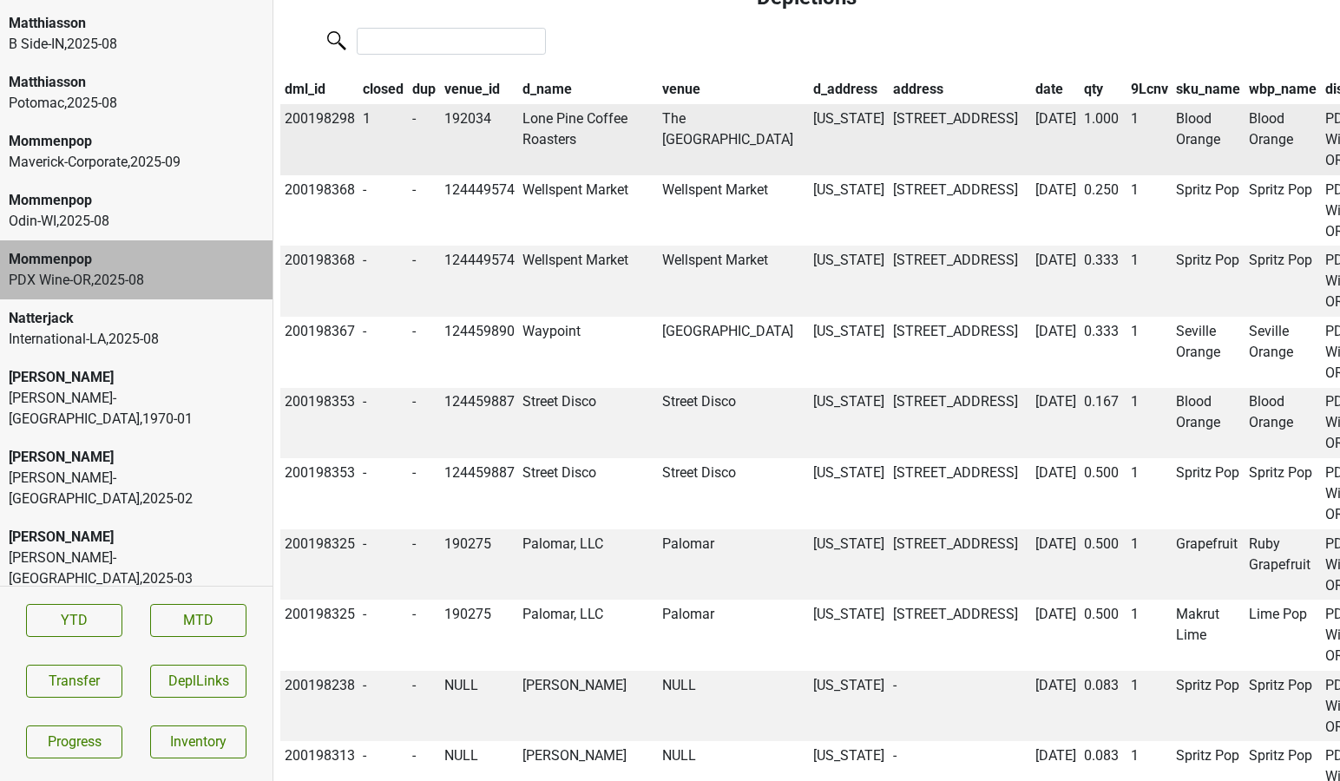
click at [541, 170] on td "Lone Pine Coffee Roasters" at bounding box center [588, 139] width 140 height 71
click at [658, 164] on td "The Lone Pine Cafe" at bounding box center [734, 139] width 152 height 71
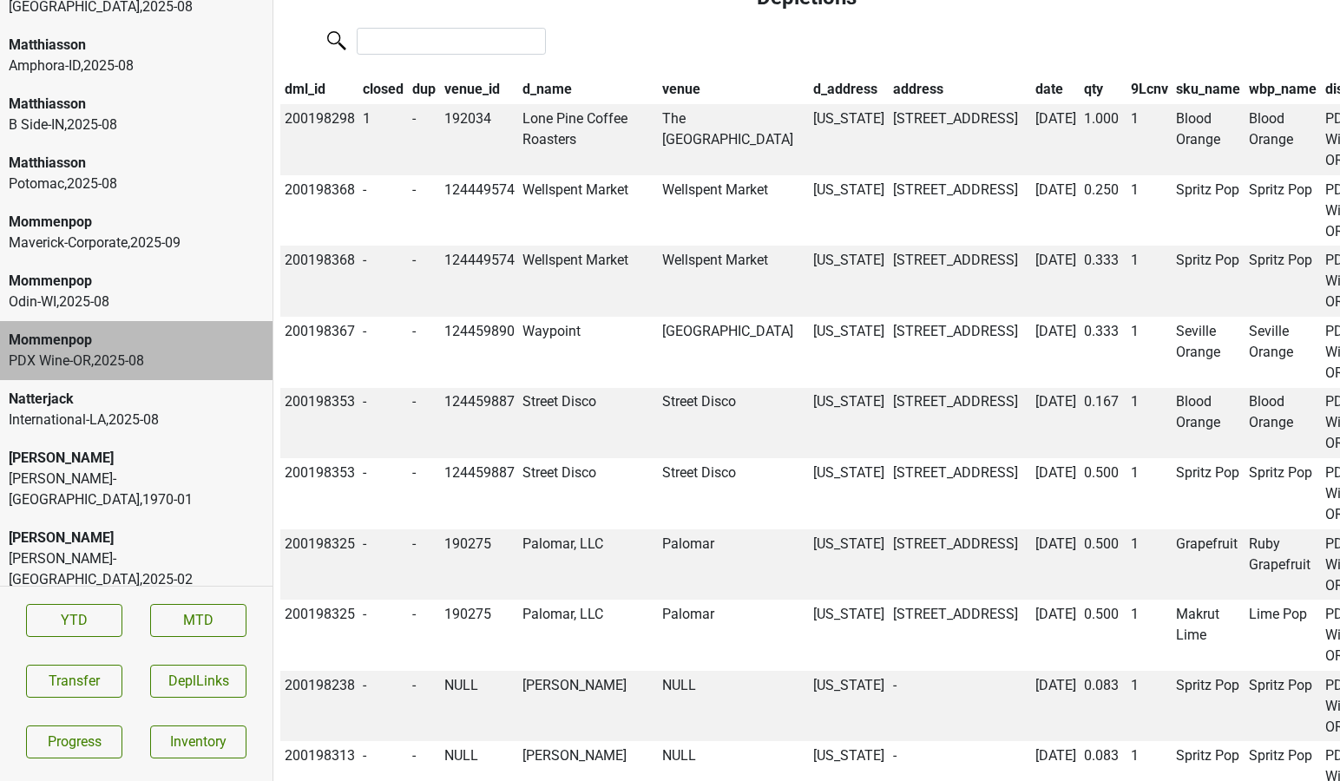
scroll to position [3393, 0]
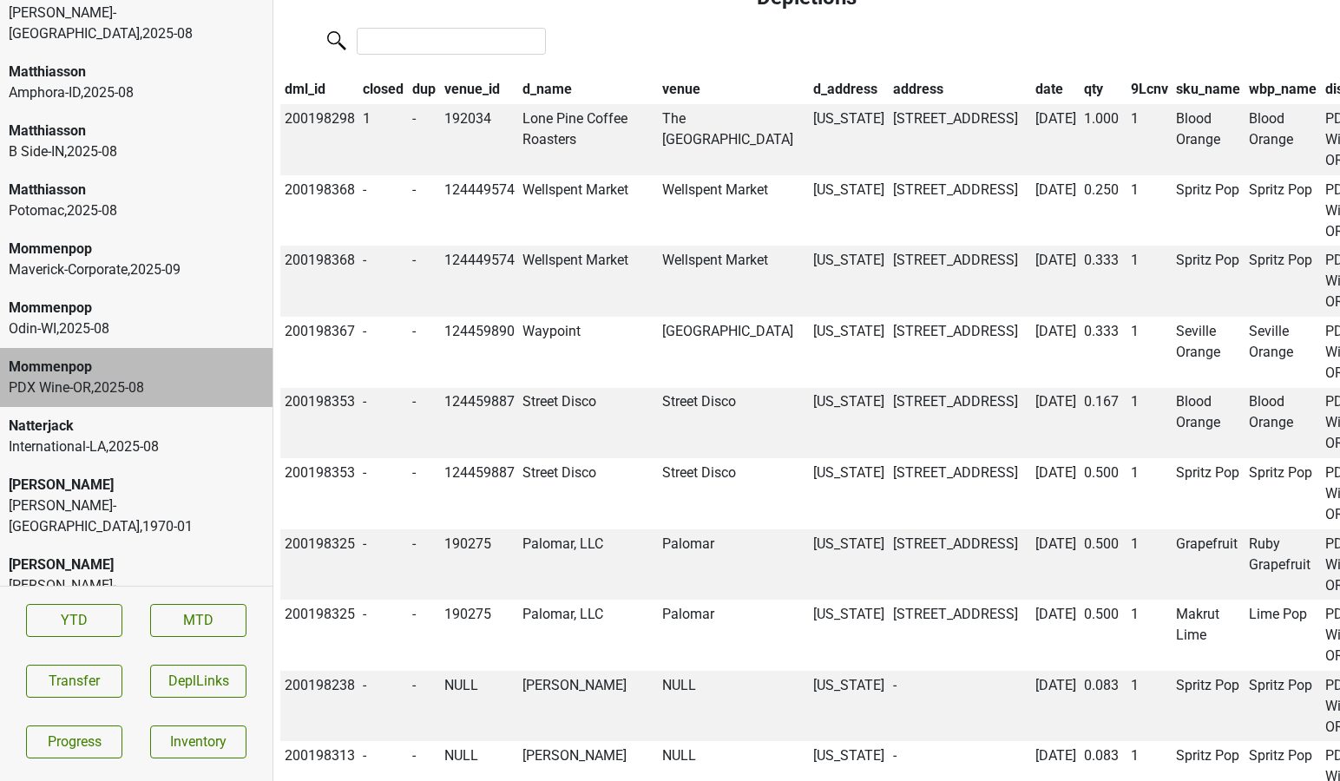
click at [161, 298] on div "Mommenpop" at bounding box center [136, 308] width 255 height 21
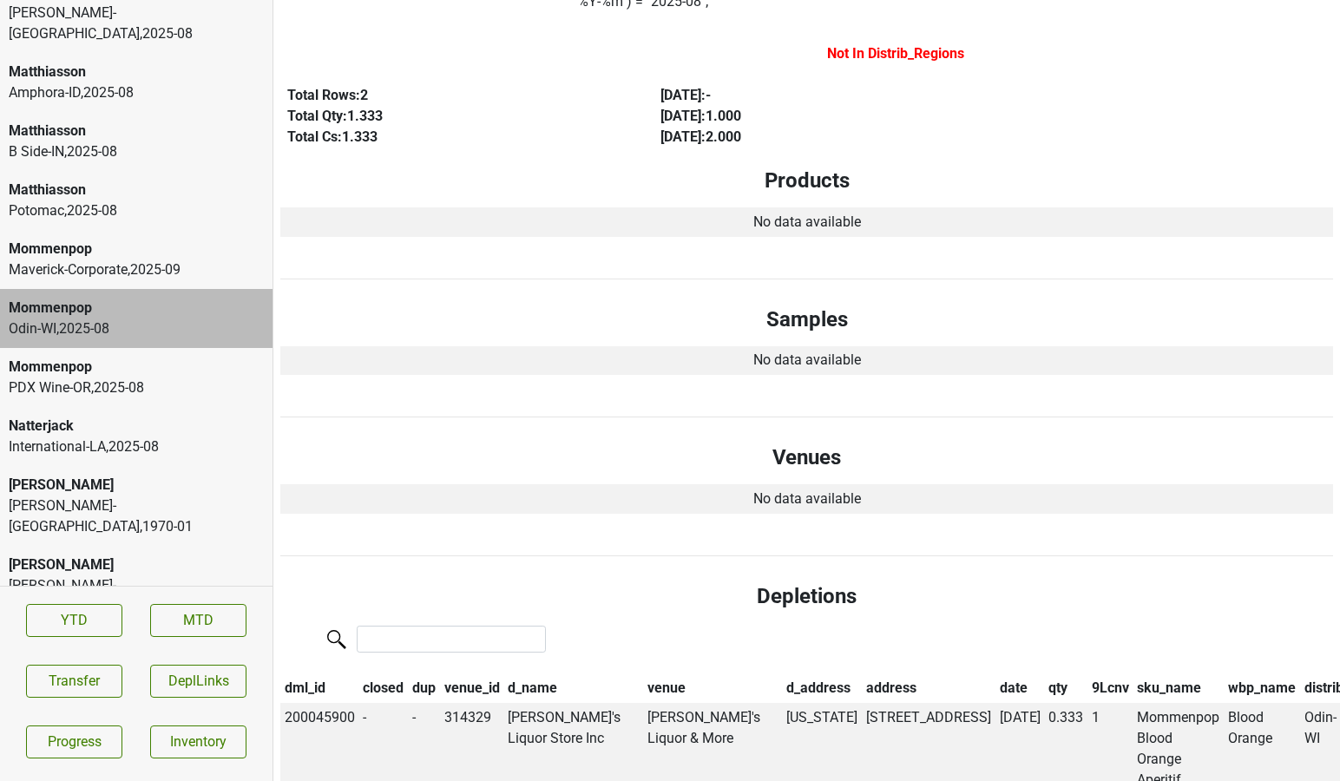
scroll to position [0, 0]
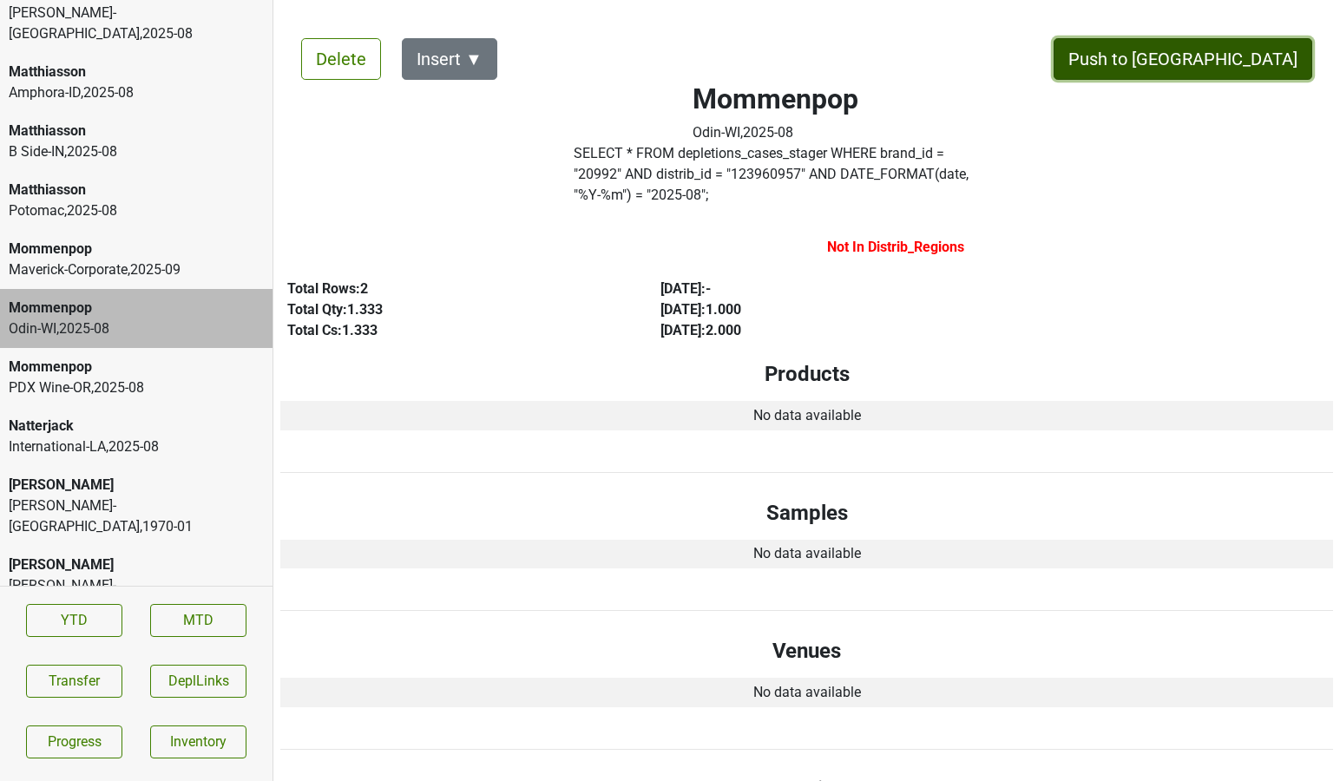
click at [1247, 58] on button "Push to [GEOGRAPHIC_DATA]" at bounding box center [1182, 59] width 259 height 42
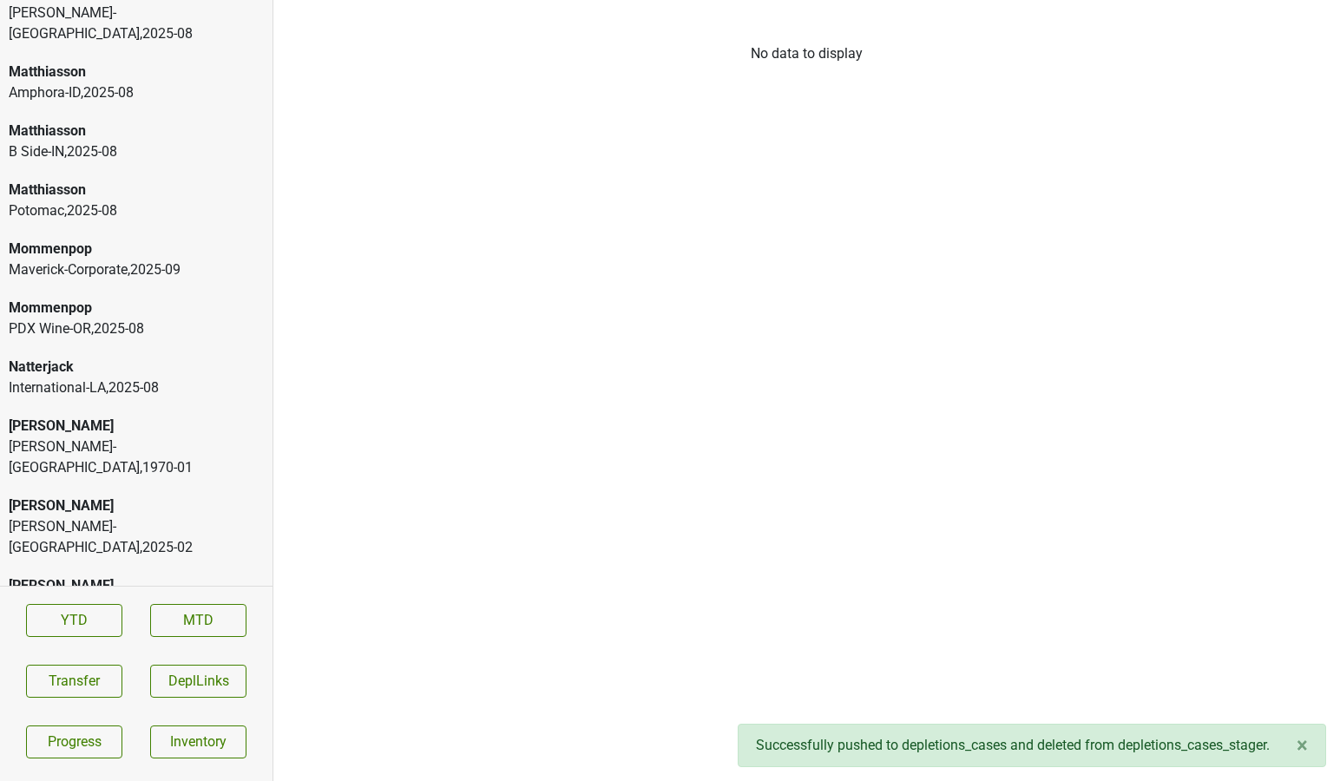
scroll to position [3335, 0]
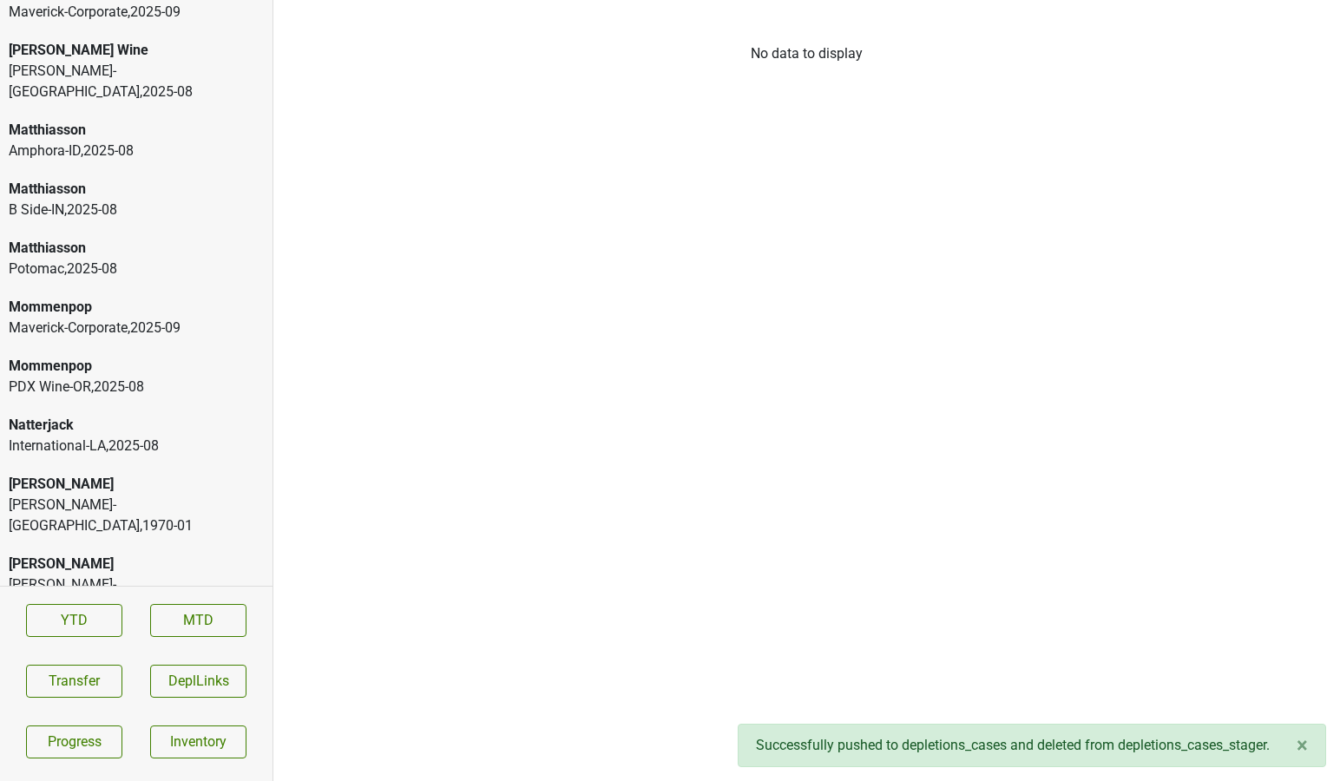
click at [91, 179] on div "Matthiasson" at bounding box center [136, 189] width 255 height 21
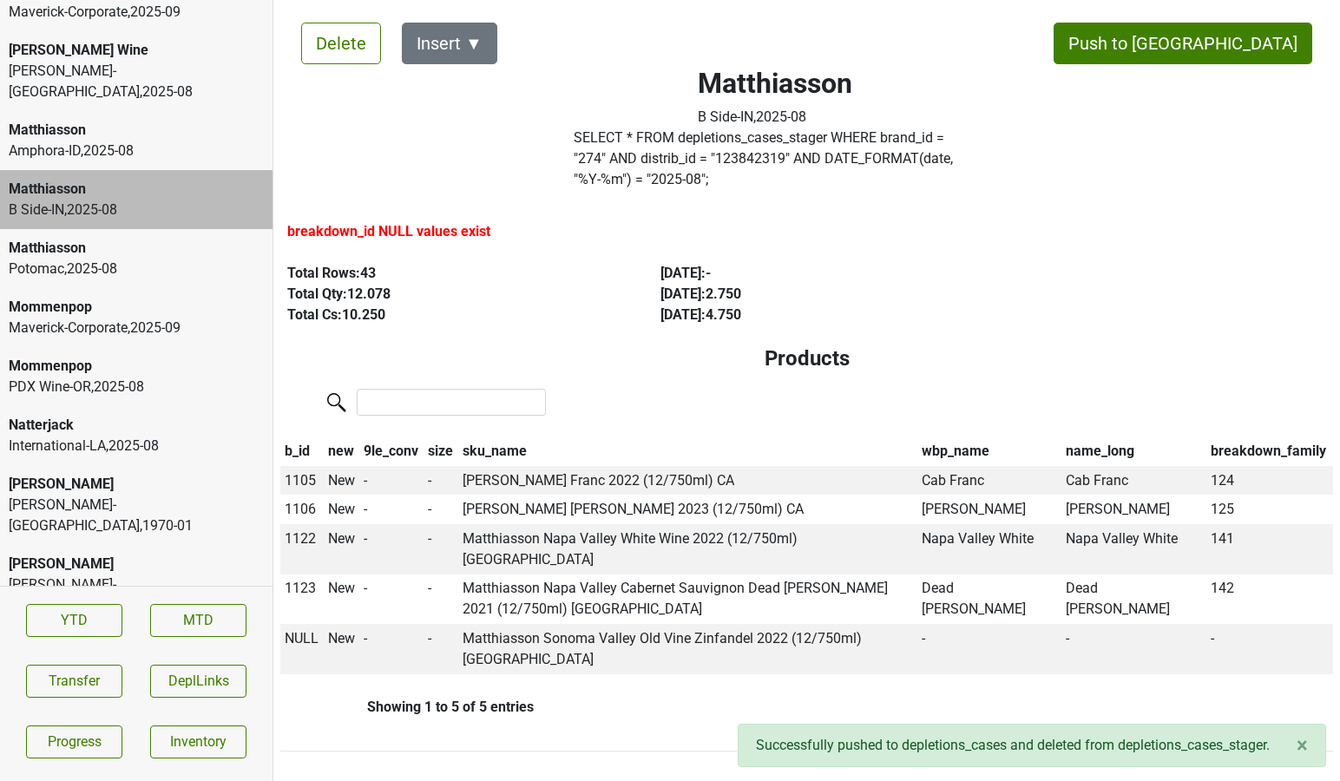
scroll to position [20, 0]
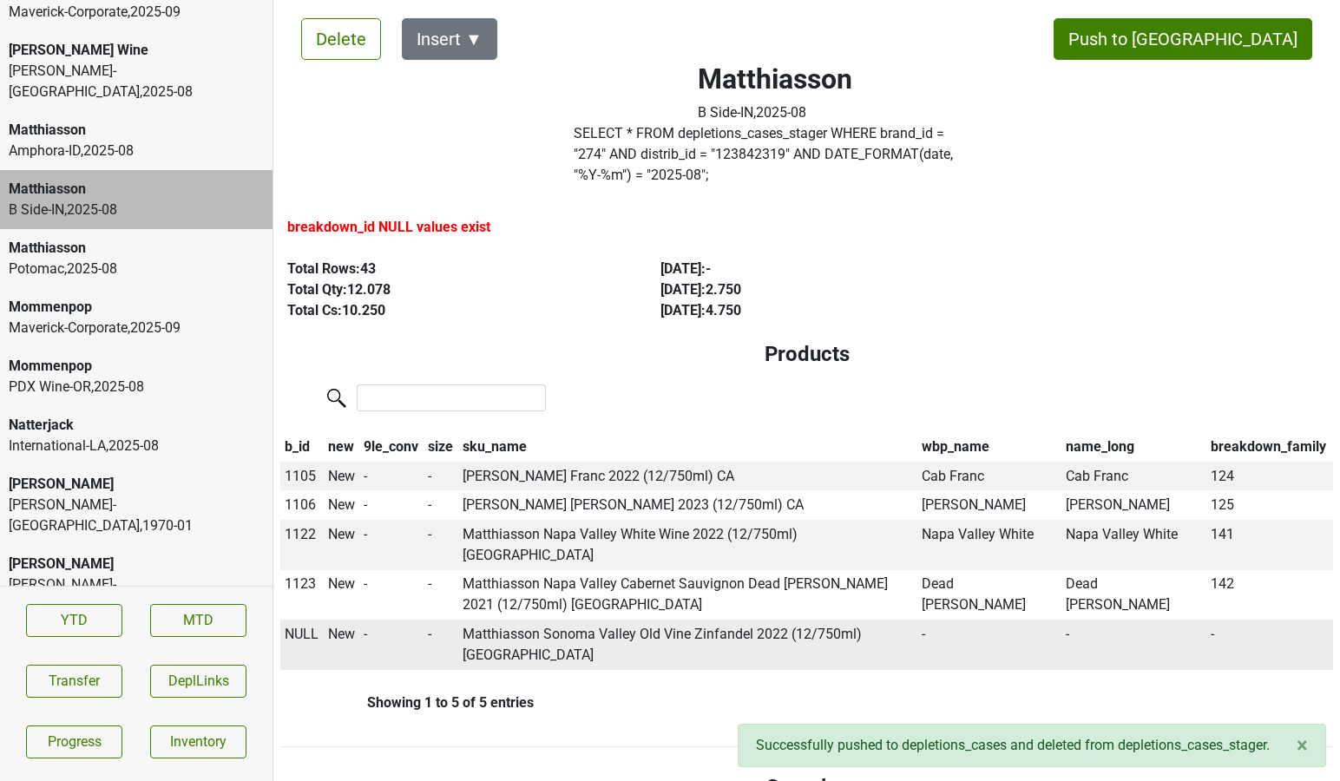
click at [298, 626] on span "NULL" at bounding box center [302, 634] width 34 height 16
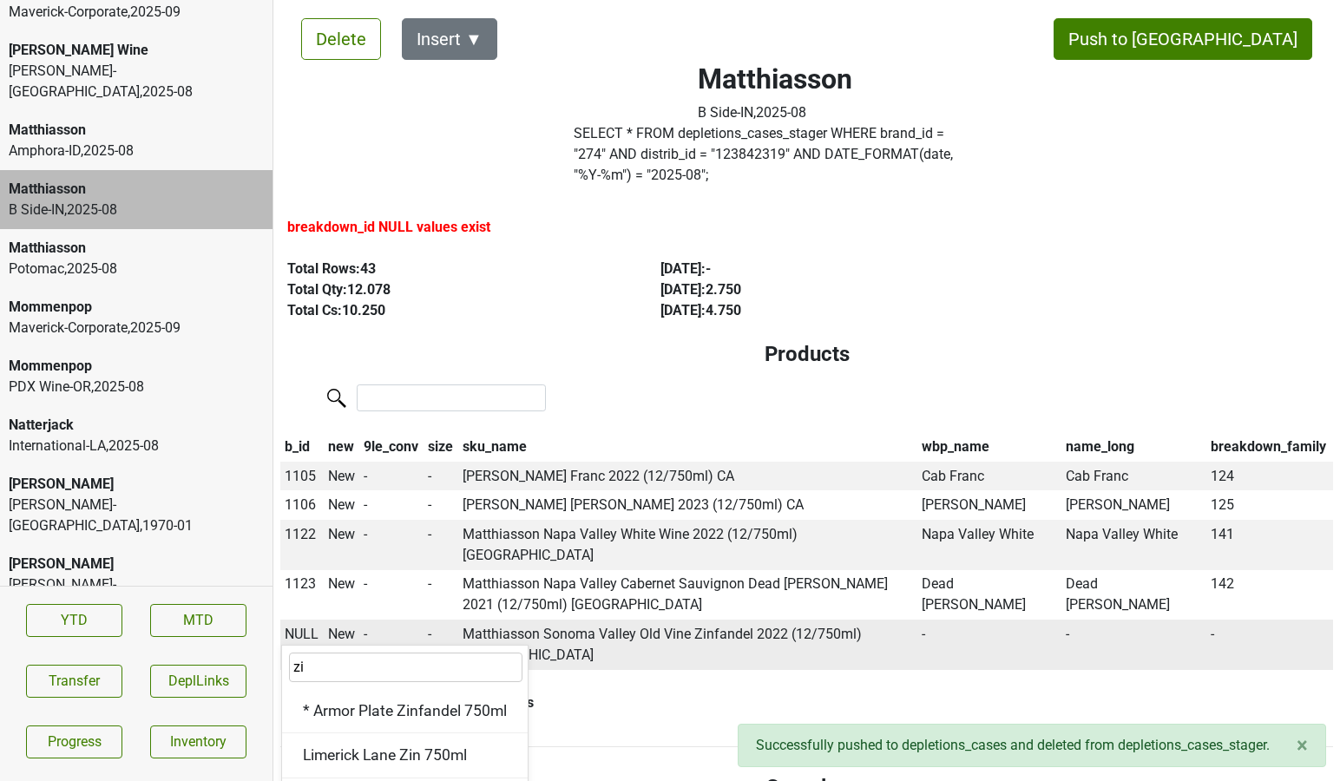
type input "zin"
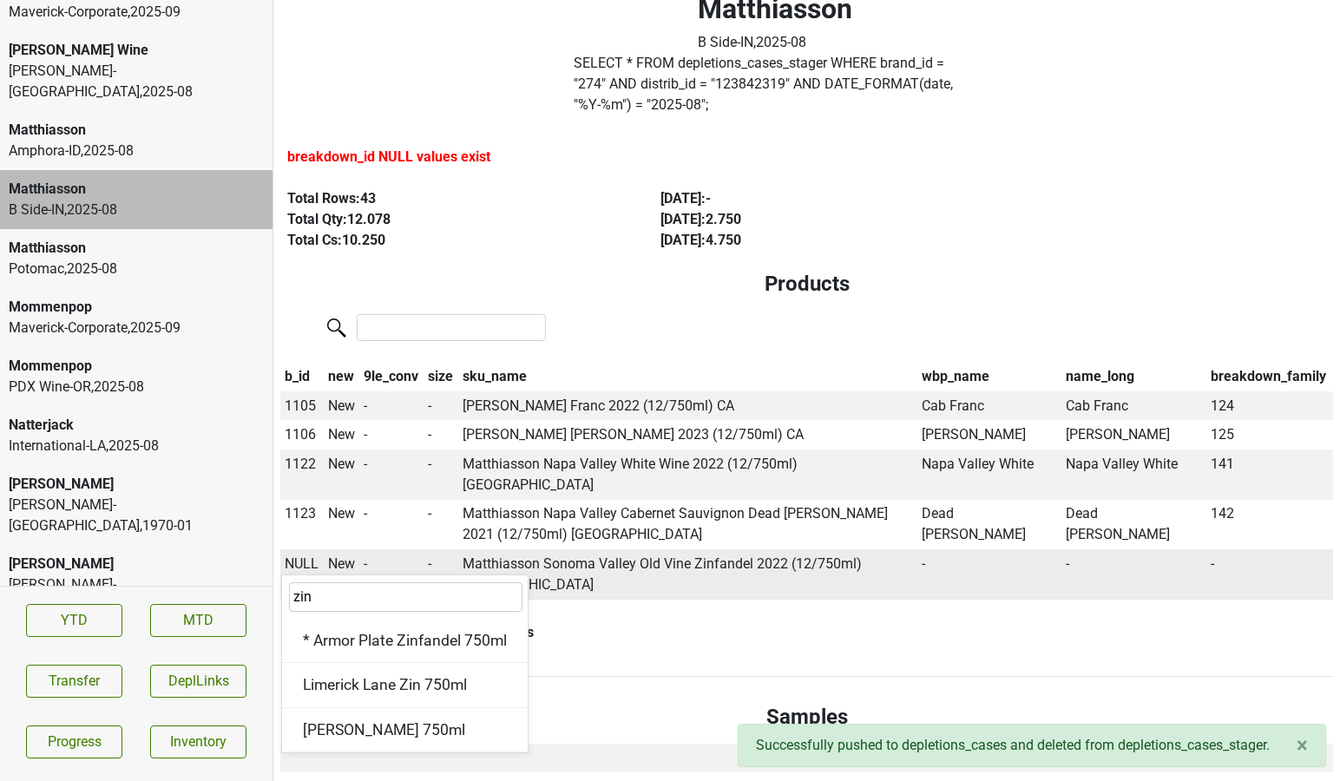
scroll to position [94, 0]
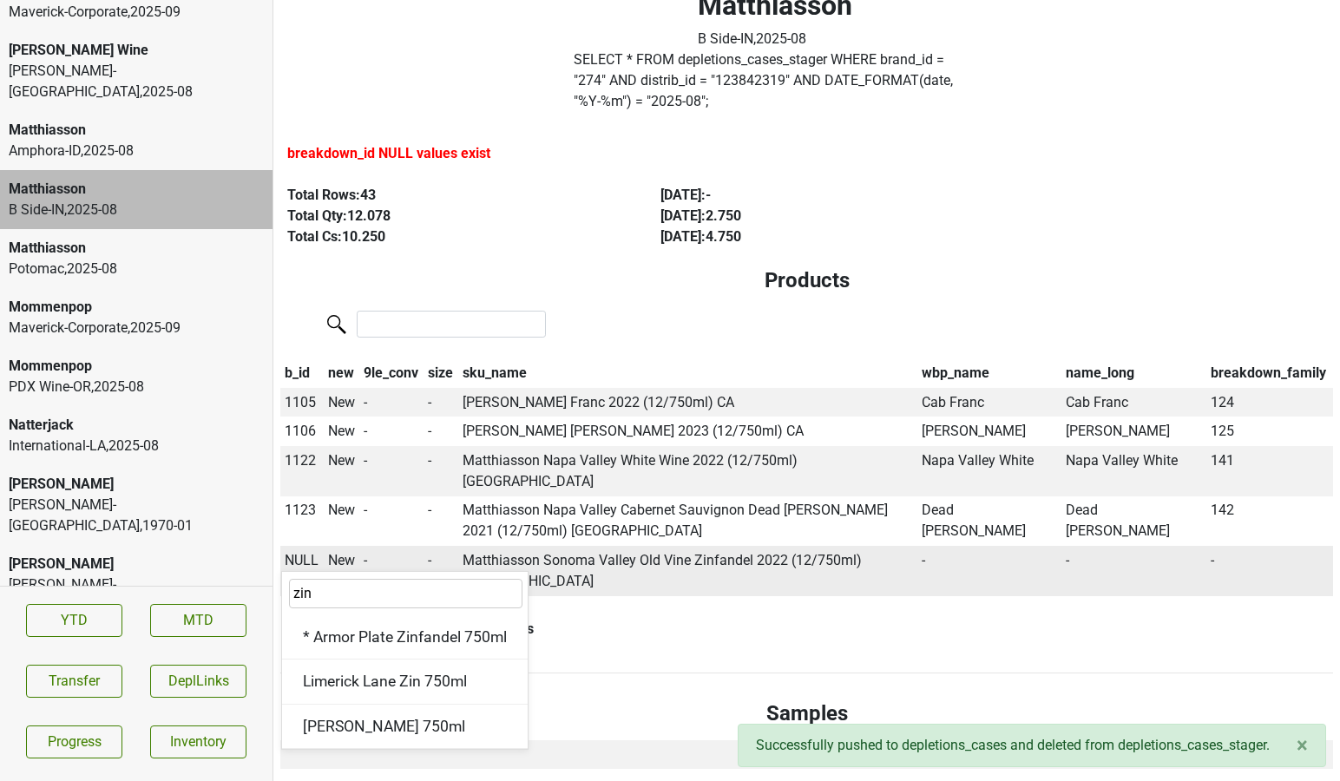
click at [501, 546] on td "Matthiasson Sonoma Valley Old Vine Zinfandel 2022 (12/750ml) CA" at bounding box center [687, 571] width 459 height 50
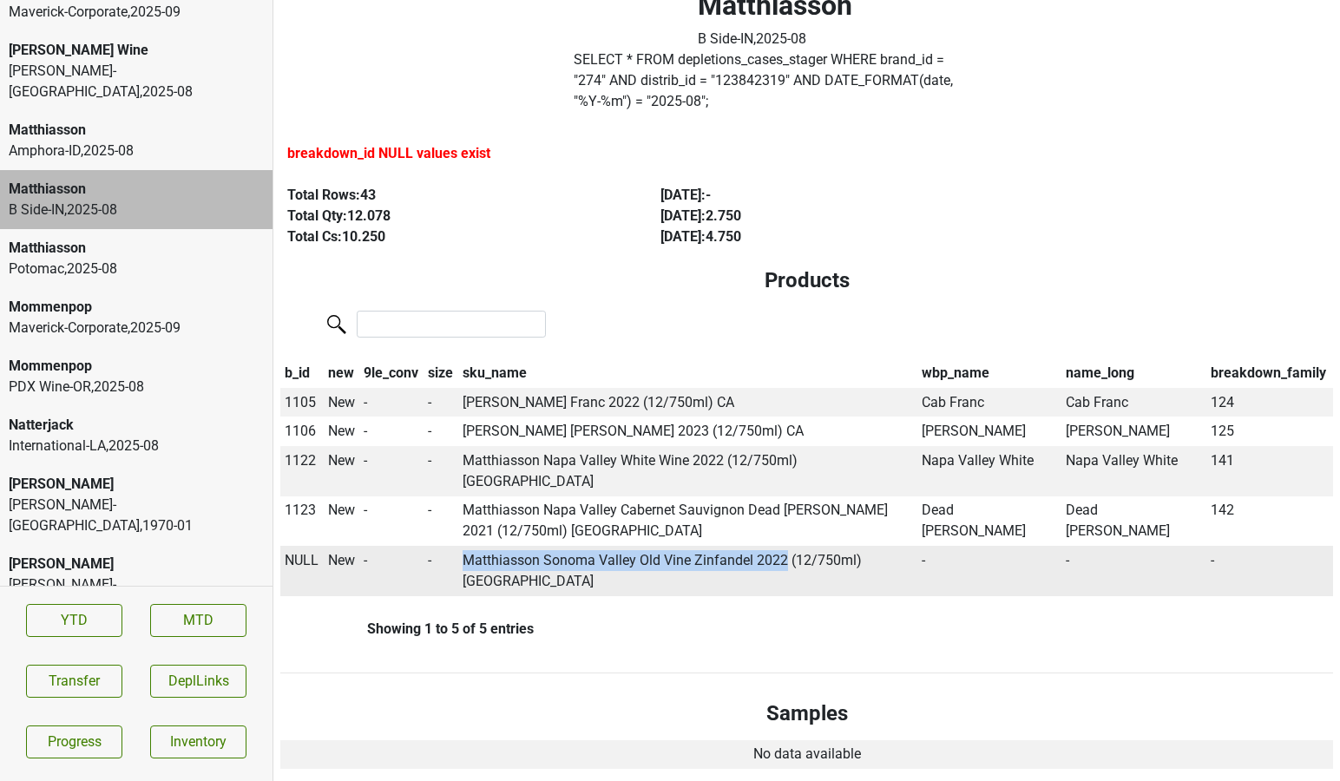
drag, startPoint x: 462, startPoint y: 541, endPoint x: 788, endPoint y: 534, distance: 326.3
click at [788, 546] on td "Matthiasson Sonoma Valley Old Vine Zinfandel 2022 (12/750ml) CA" at bounding box center [687, 571] width 459 height 50
copy td "Matthiasson Sonoma Valley Old Vine Zinfandel 2022"
click at [295, 552] on span "NULL" at bounding box center [302, 560] width 34 height 16
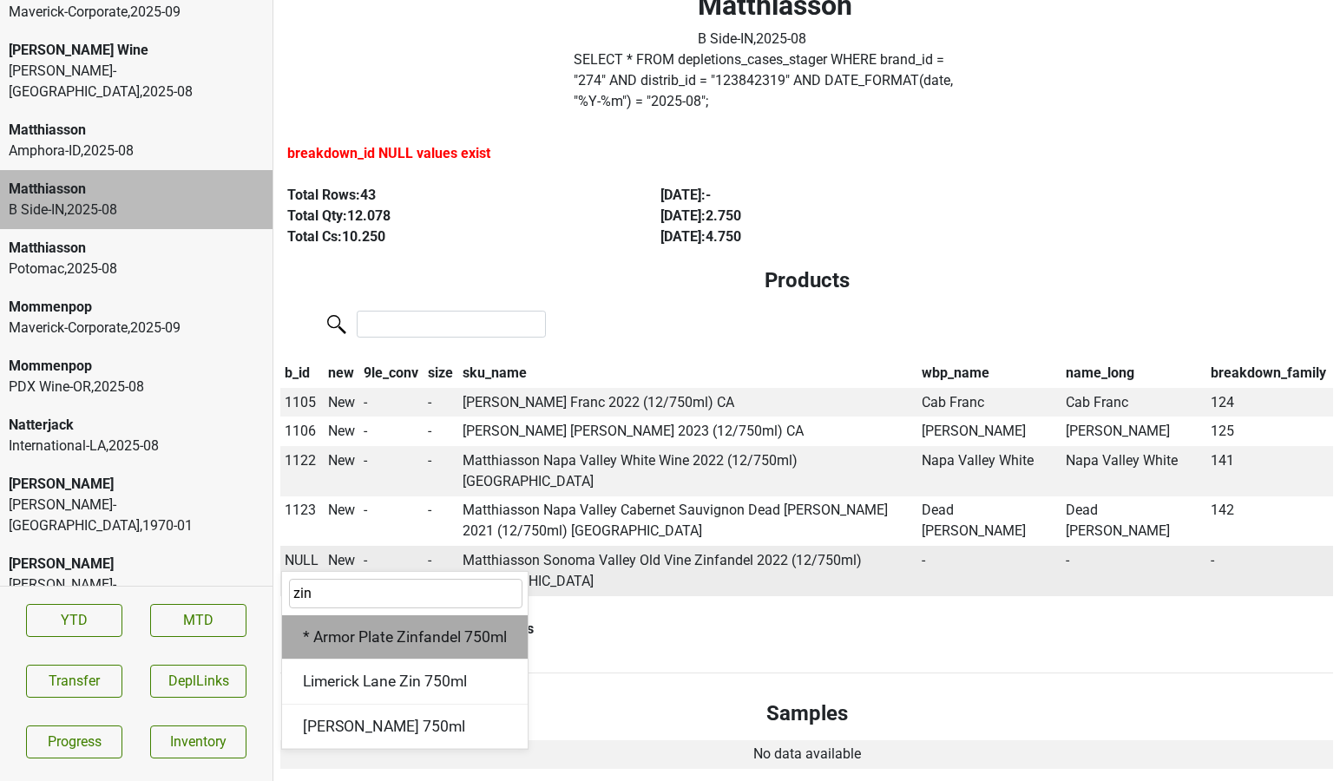
type input "zin"
click at [324, 615] on div "* Armor Plate Zinfandel 750ml" at bounding box center [405, 637] width 246 height 44
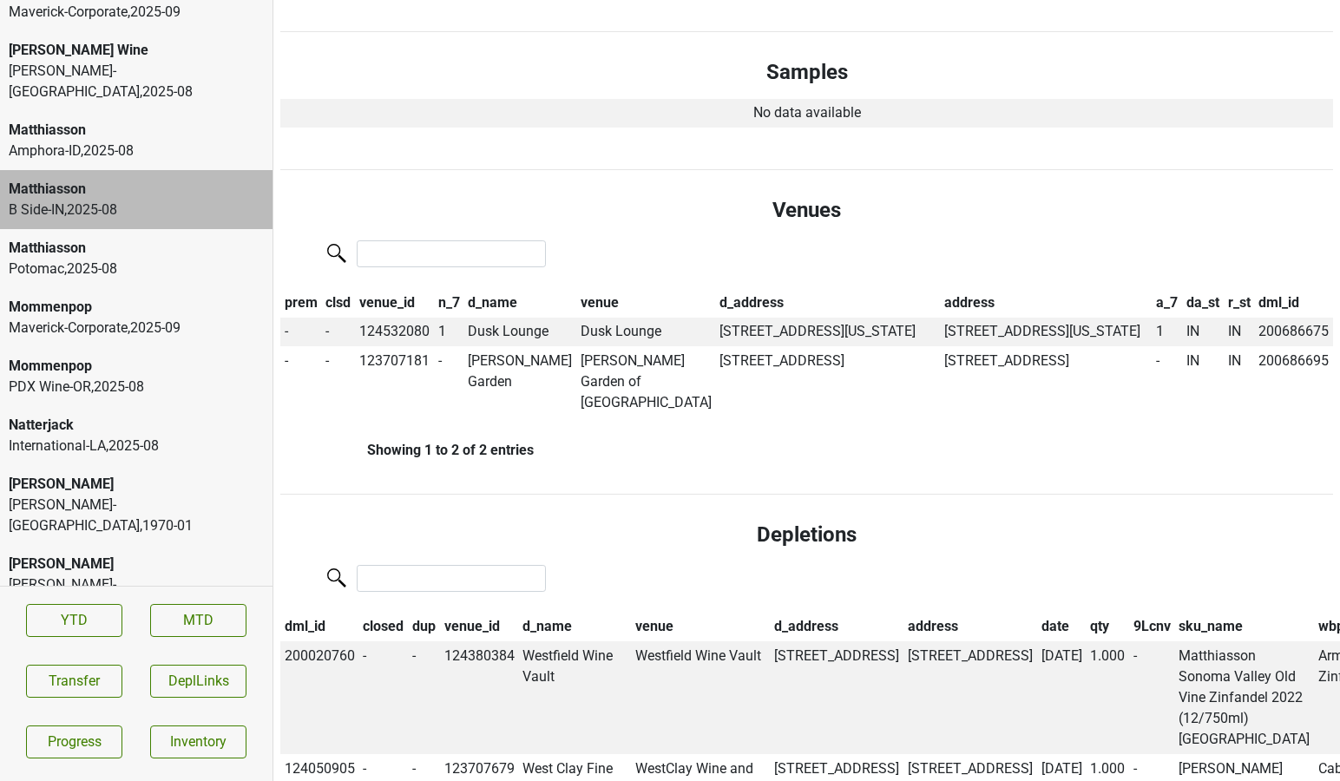
scroll to position [0, 0]
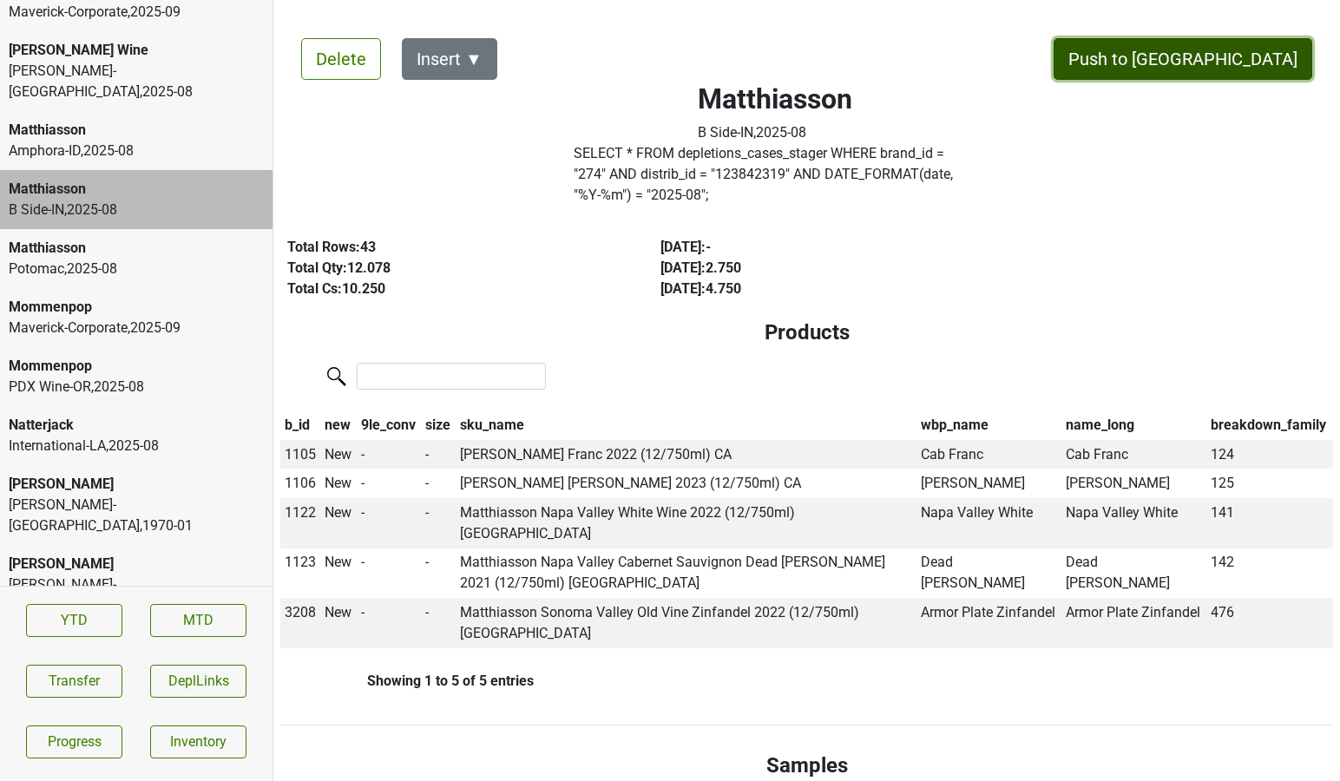
click at [1252, 61] on button "Push to [GEOGRAPHIC_DATA]" at bounding box center [1182, 59] width 259 height 42
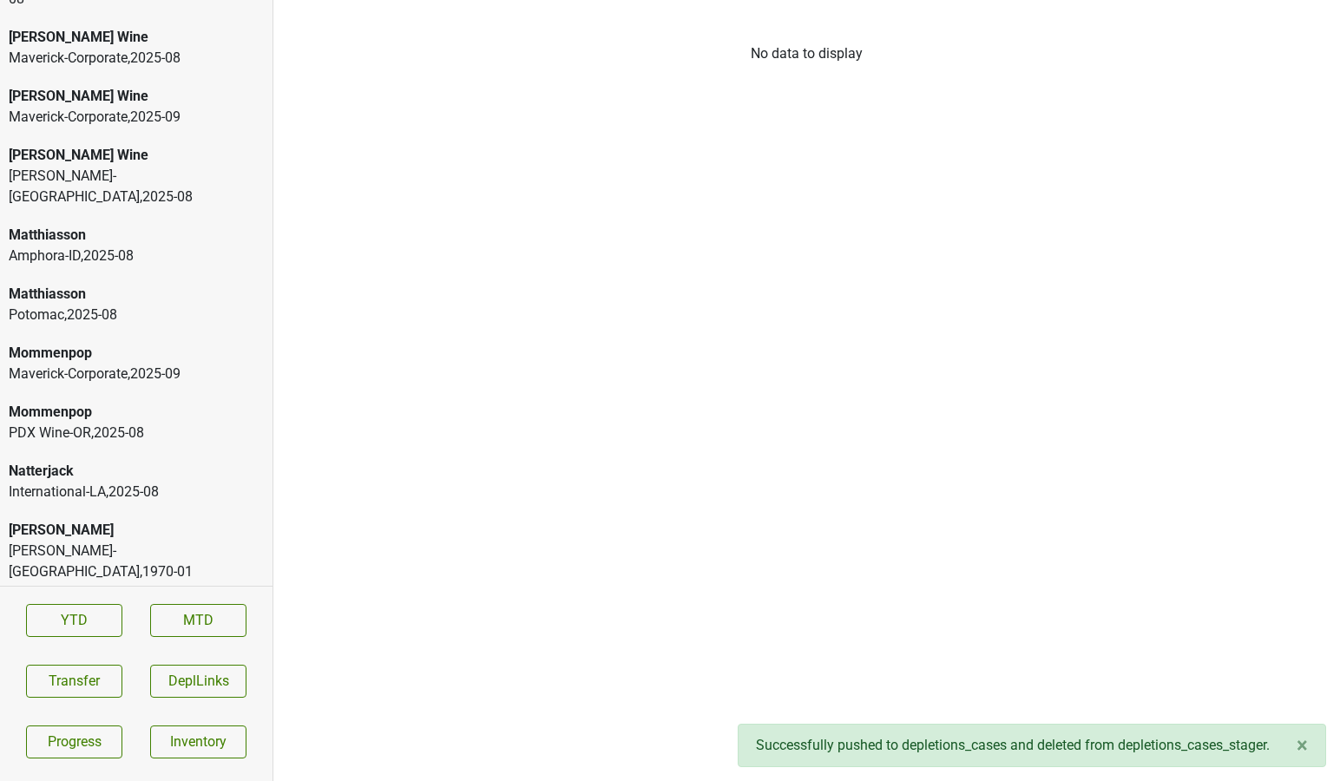
scroll to position [3225, 0]
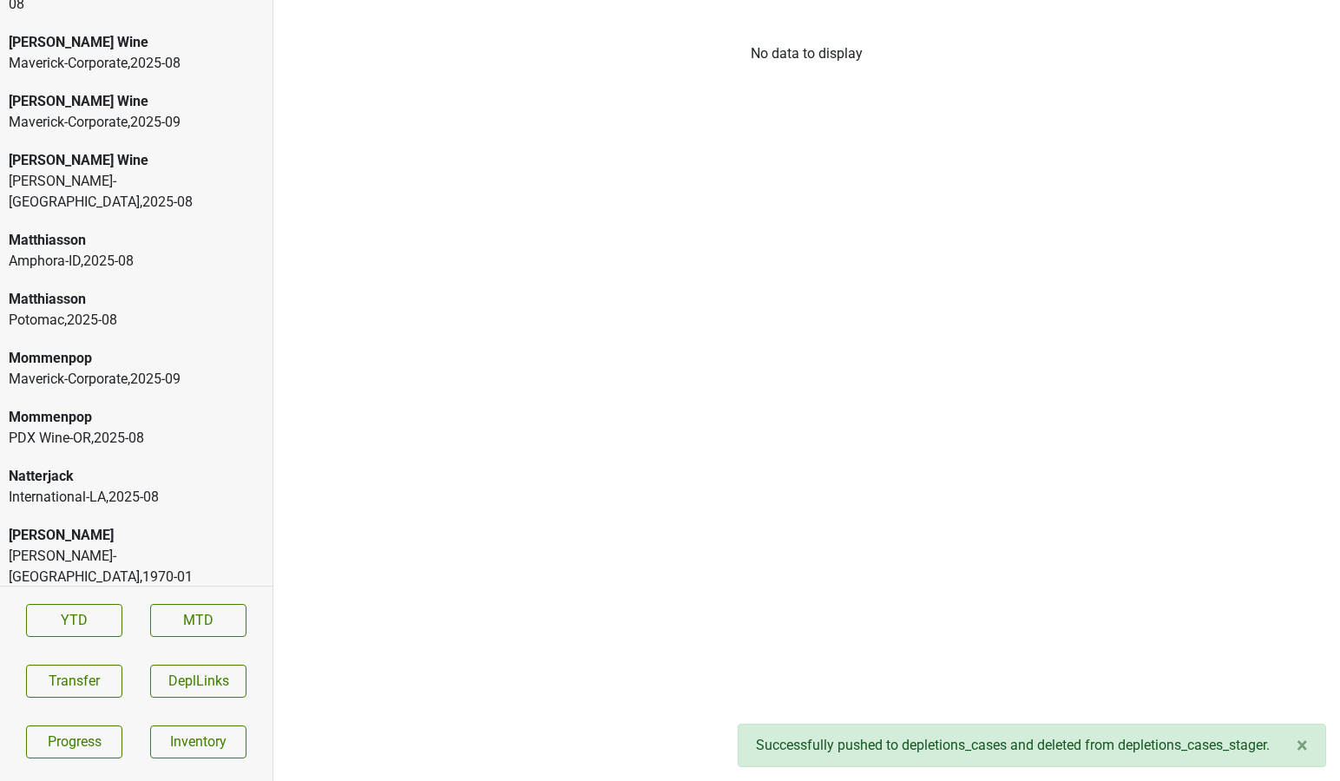
click at [122, 150] on div "[PERSON_NAME] Wine" at bounding box center [136, 160] width 255 height 21
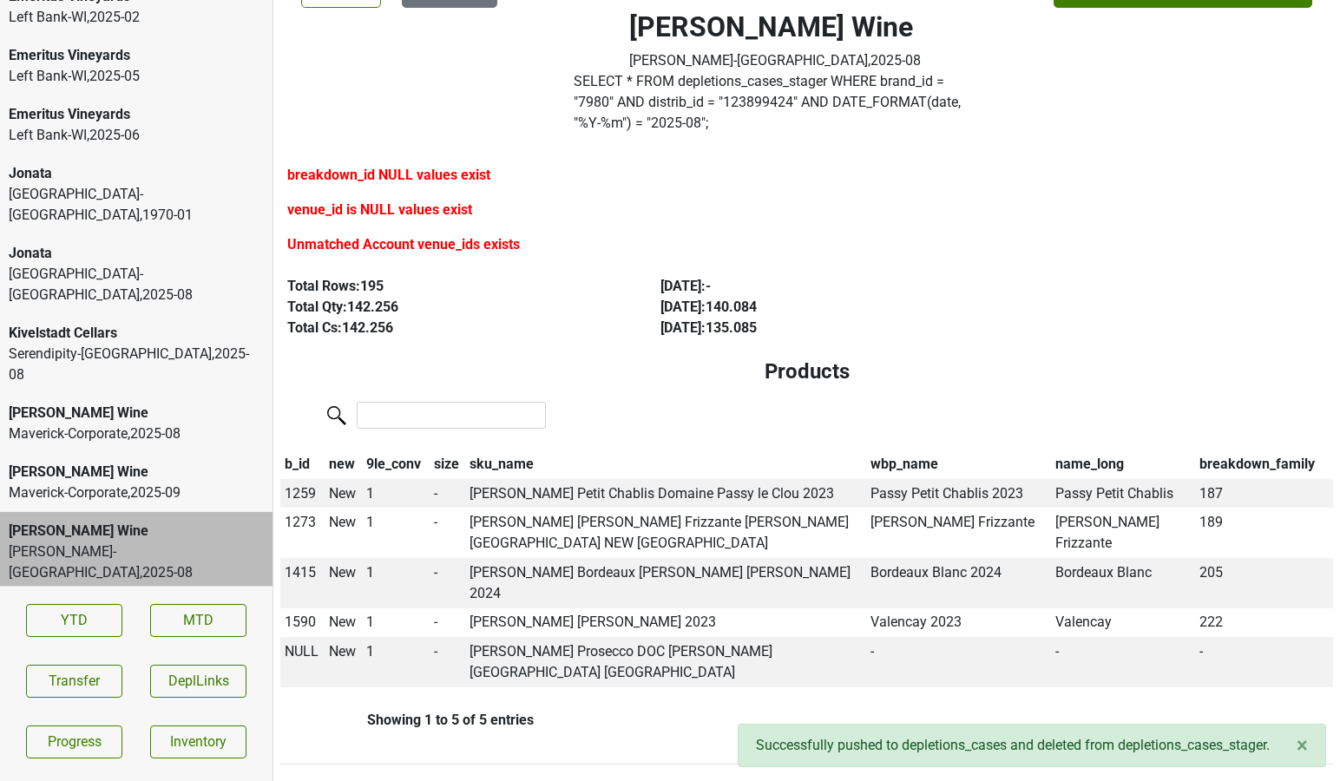
scroll to position [2852, 0]
click at [124, 266] on div "River City-KY , 2025 - 08" at bounding box center [136, 287] width 255 height 42
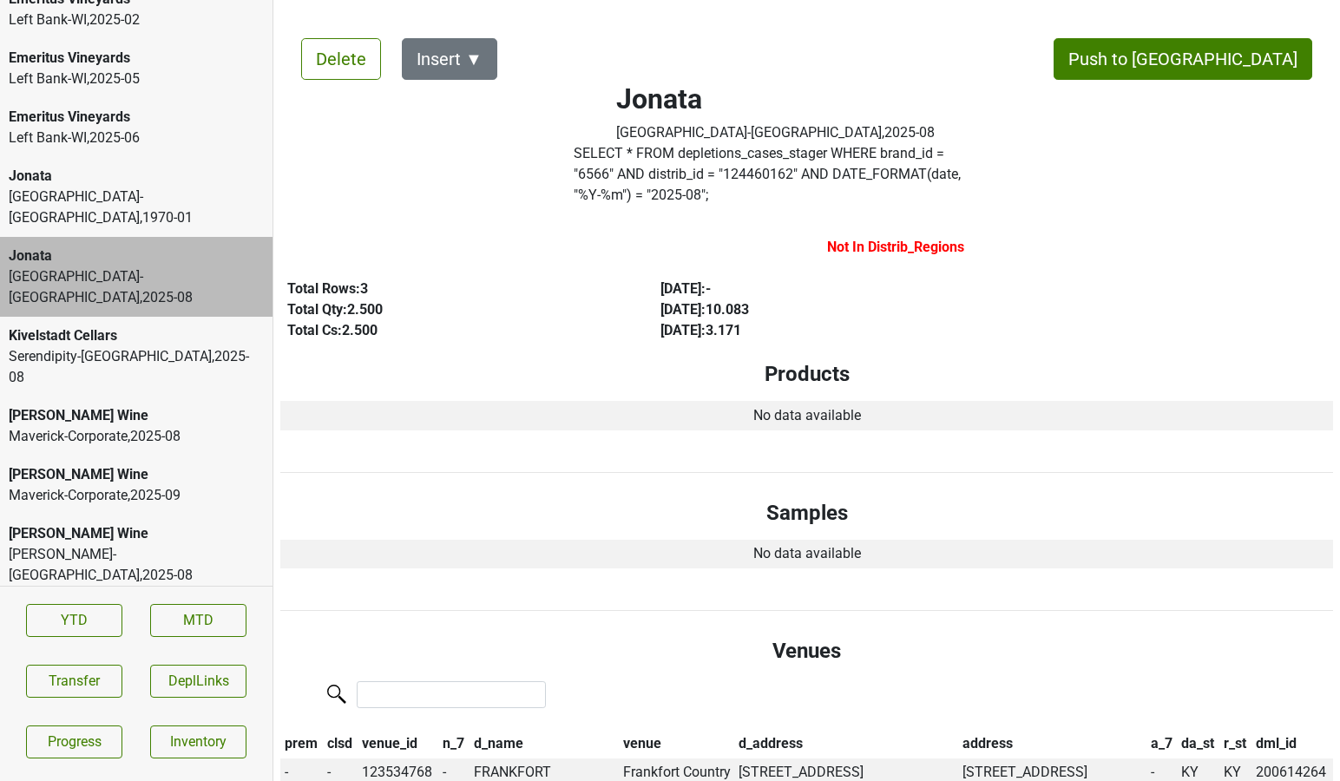
click at [140, 198] on div "River City-KY , 1970 - 01" at bounding box center [136, 208] width 255 height 42
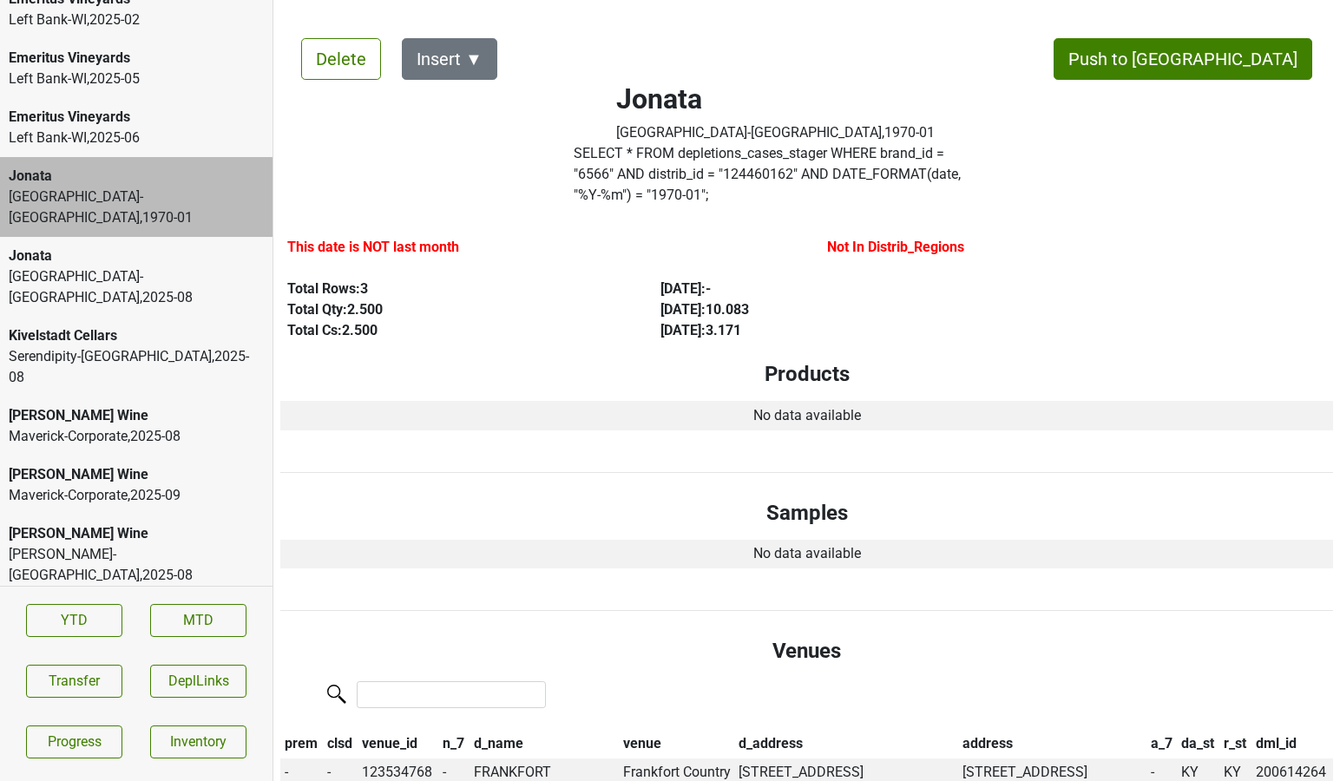
click at [337, 35] on div "Delete Insert ▼ Push to DC Jonata River City-KY , 1970 - 01 SELECT * FROM deple…" at bounding box center [806, 746] width 1052 height 1459
click at [331, 50] on button "Delete" at bounding box center [341, 59] width 80 height 42
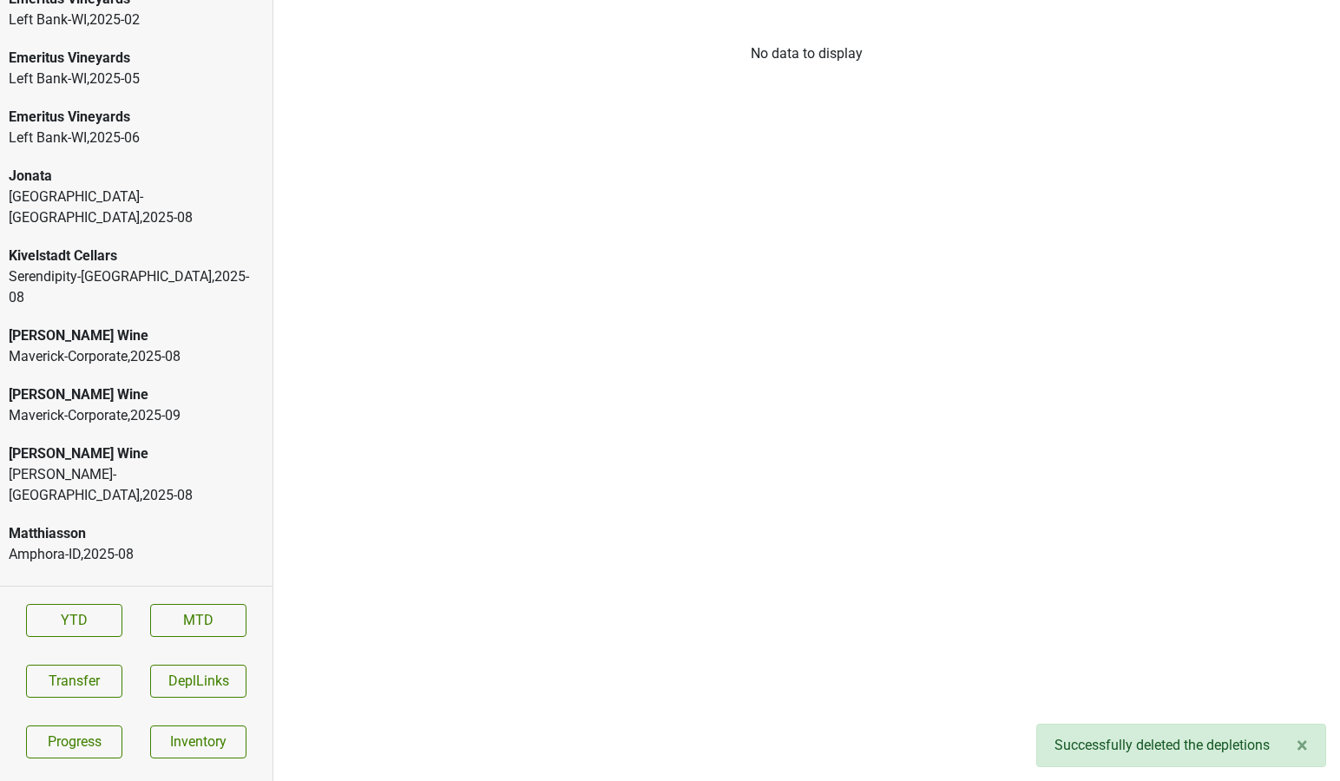
click at [83, 163] on div "Jonata River City-KY , 2025 - 08" at bounding box center [136, 197] width 272 height 80
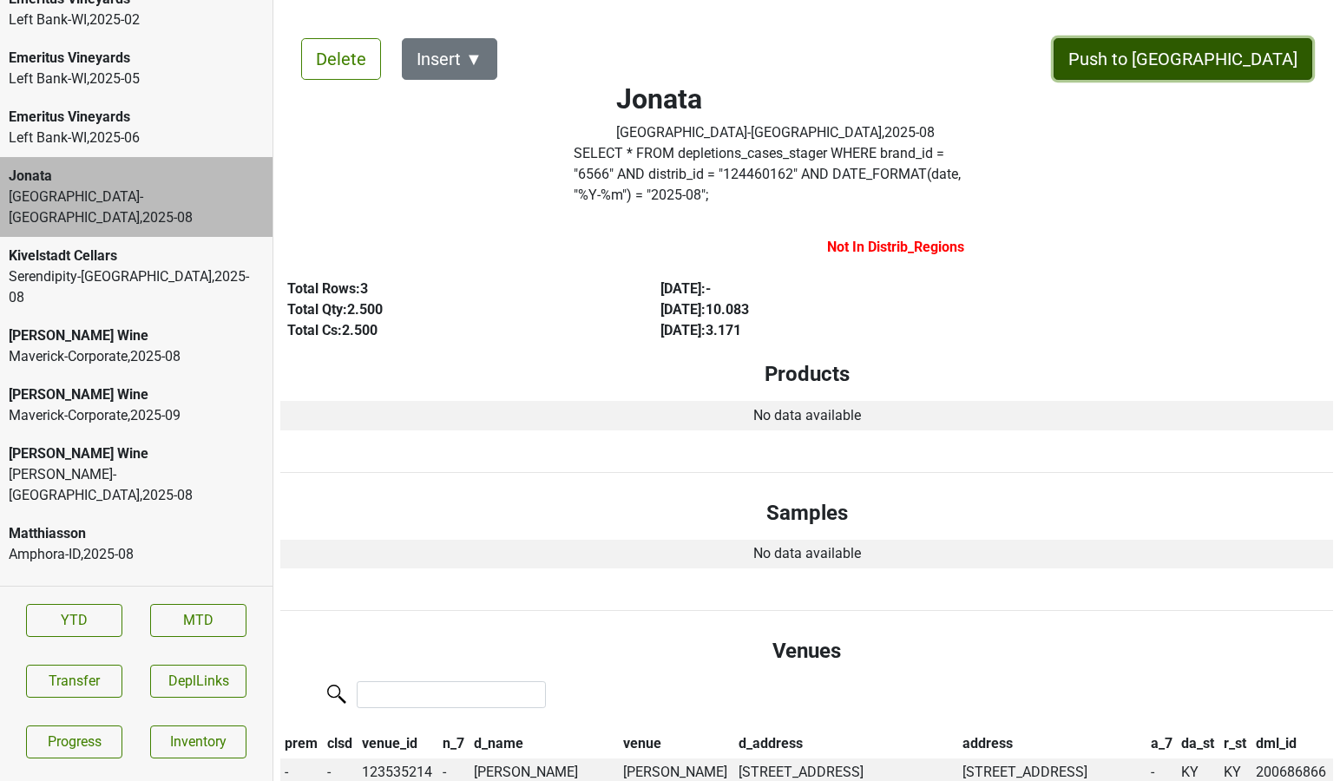
click at [1251, 57] on button "Push to [GEOGRAPHIC_DATA]" at bounding box center [1182, 59] width 259 height 42
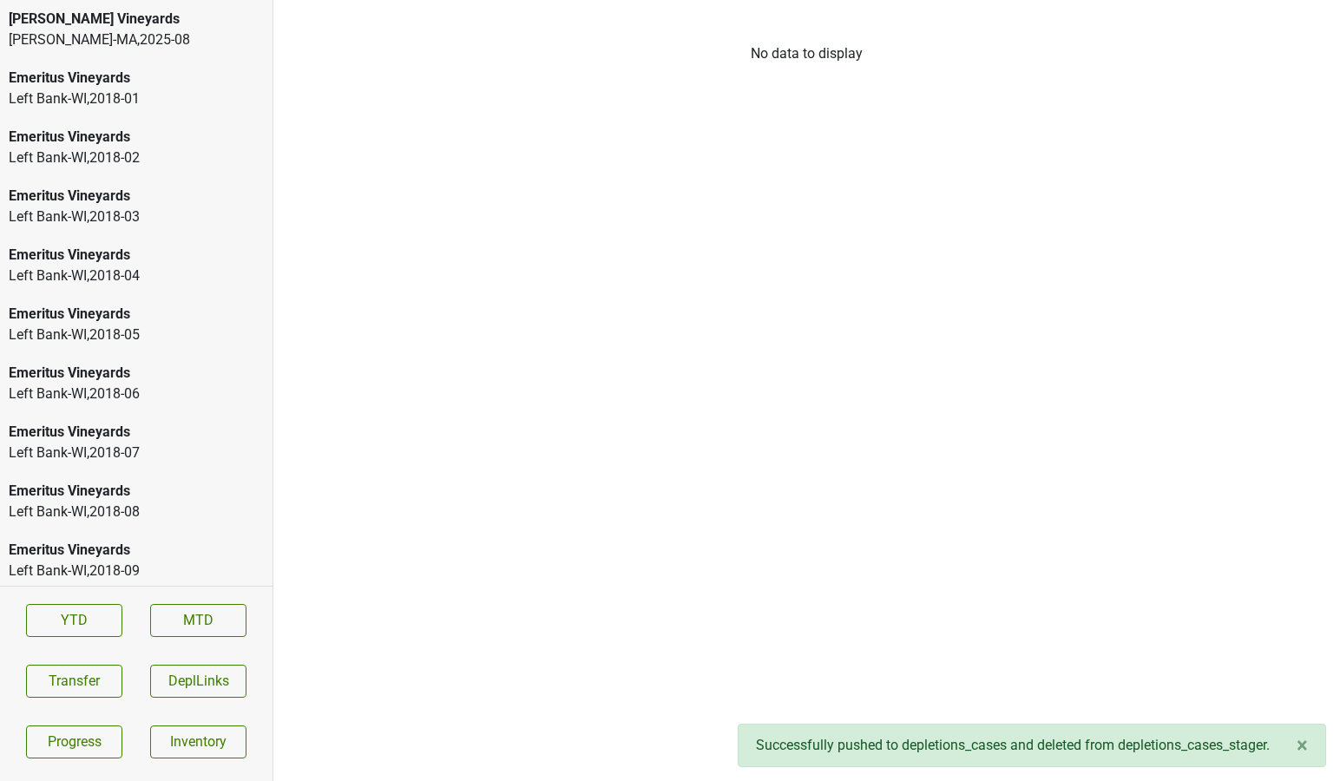
click at [102, 29] on div "Martignetti-MA , 2025 - 08" at bounding box center [136, 39] width 255 height 21
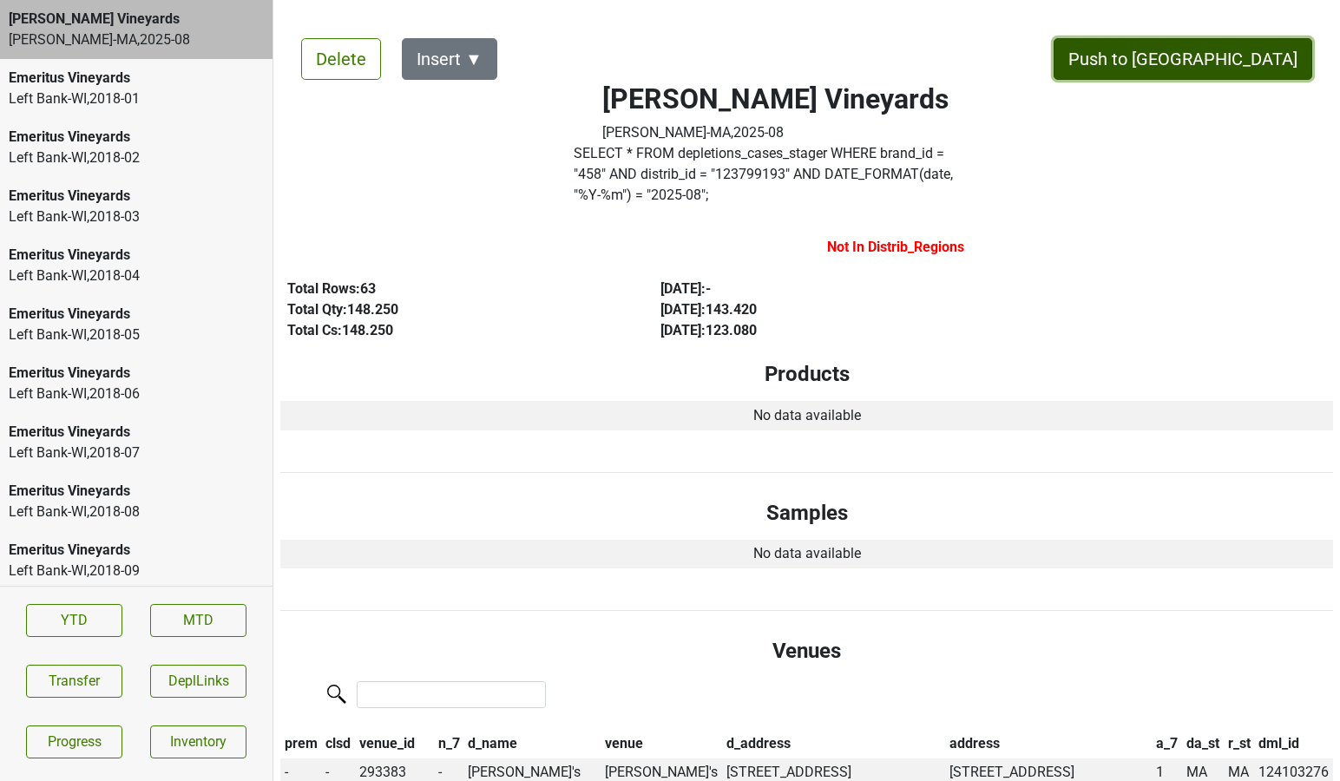
click at [1242, 76] on button "Push to [GEOGRAPHIC_DATA]" at bounding box center [1182, 59] width 259 height 42
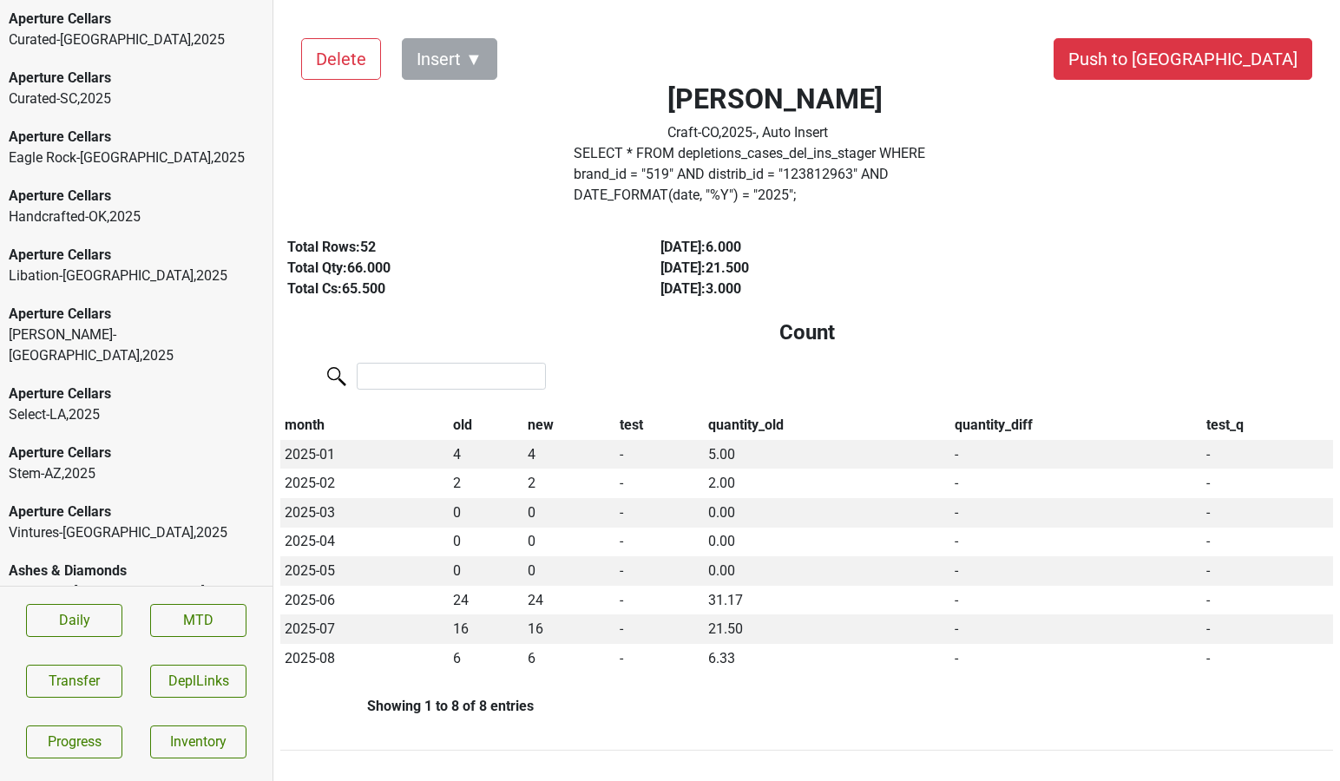
click at [138, 23] on div "Aperture Cellars" at bounding box center [136, 19] width 255 height 21
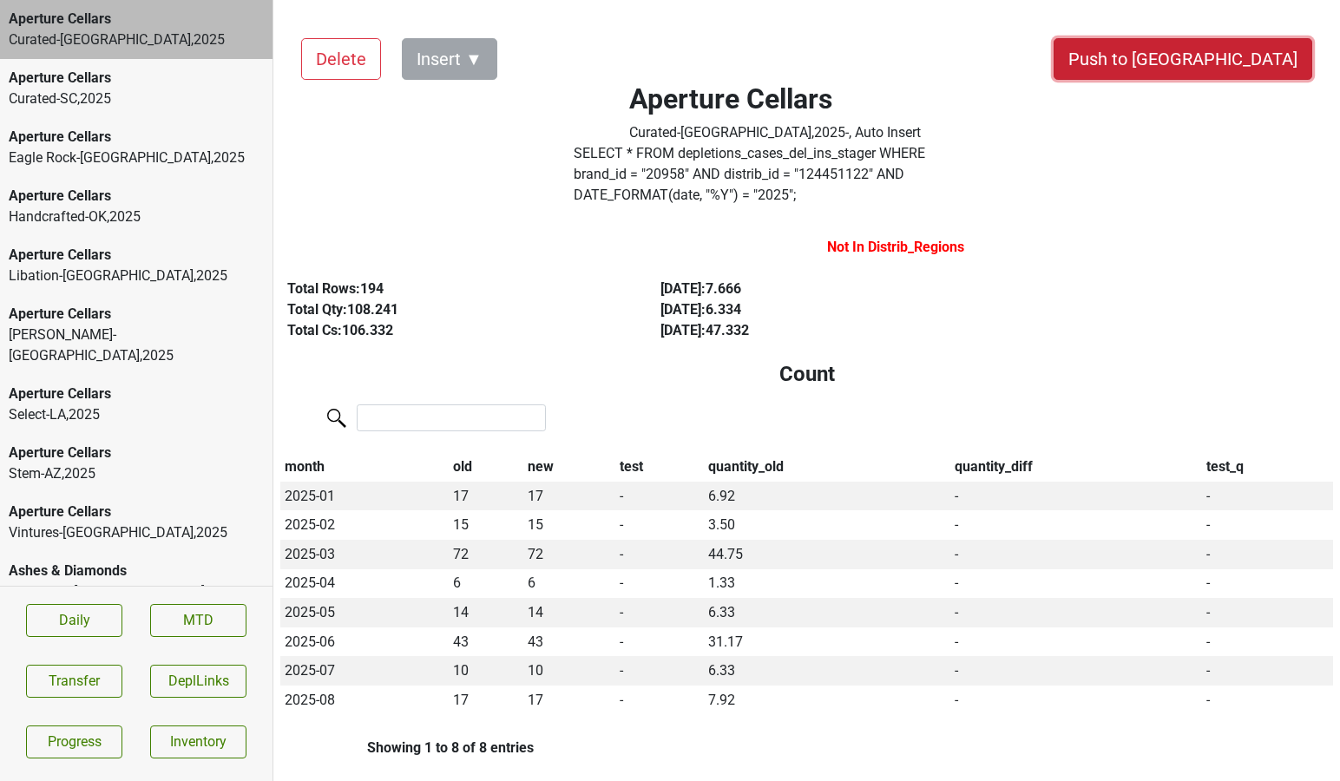
click at [1262, 62] on button "Push to [GEOGRAPHIC_DATA]" at bounding box center [1182, 59] width 259 height 42
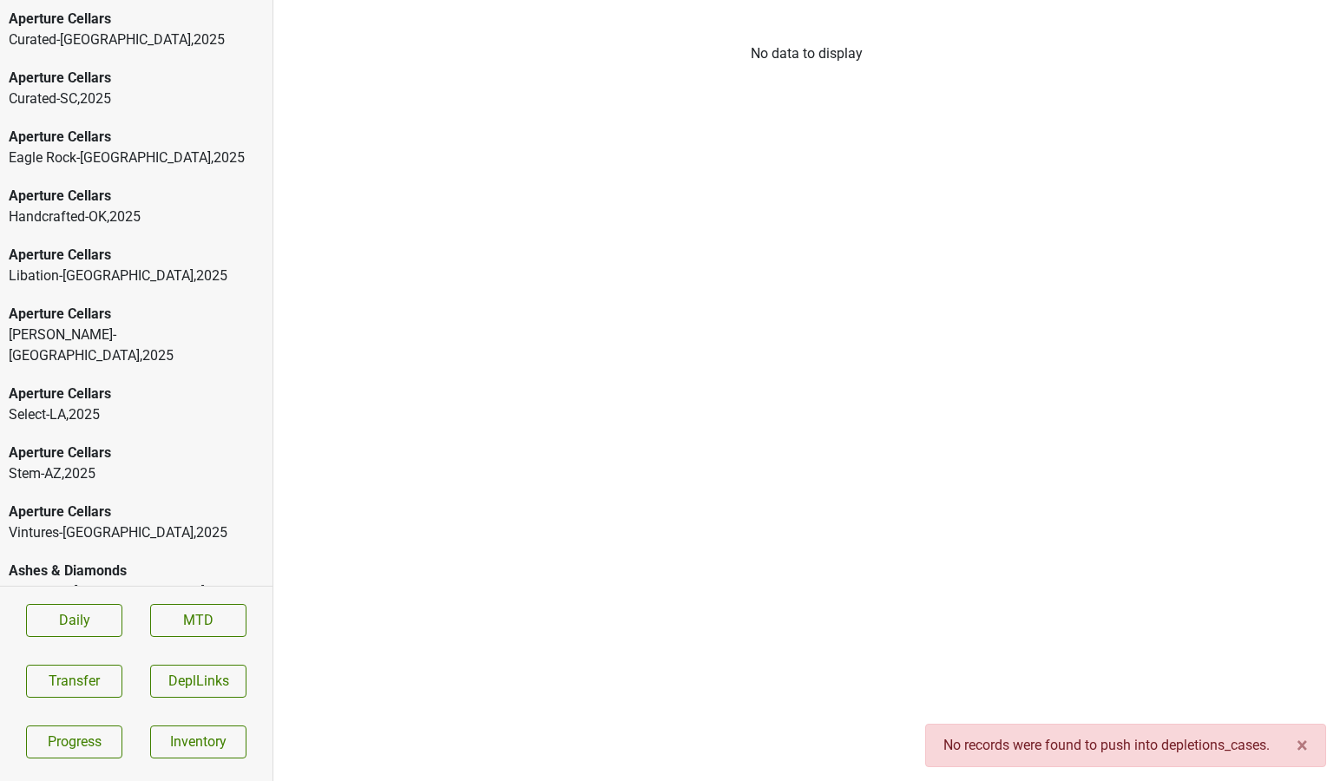
click at [107, 34] on div "Curated-NC , 2025" at bounding box center [136, 39] width 255 height 21
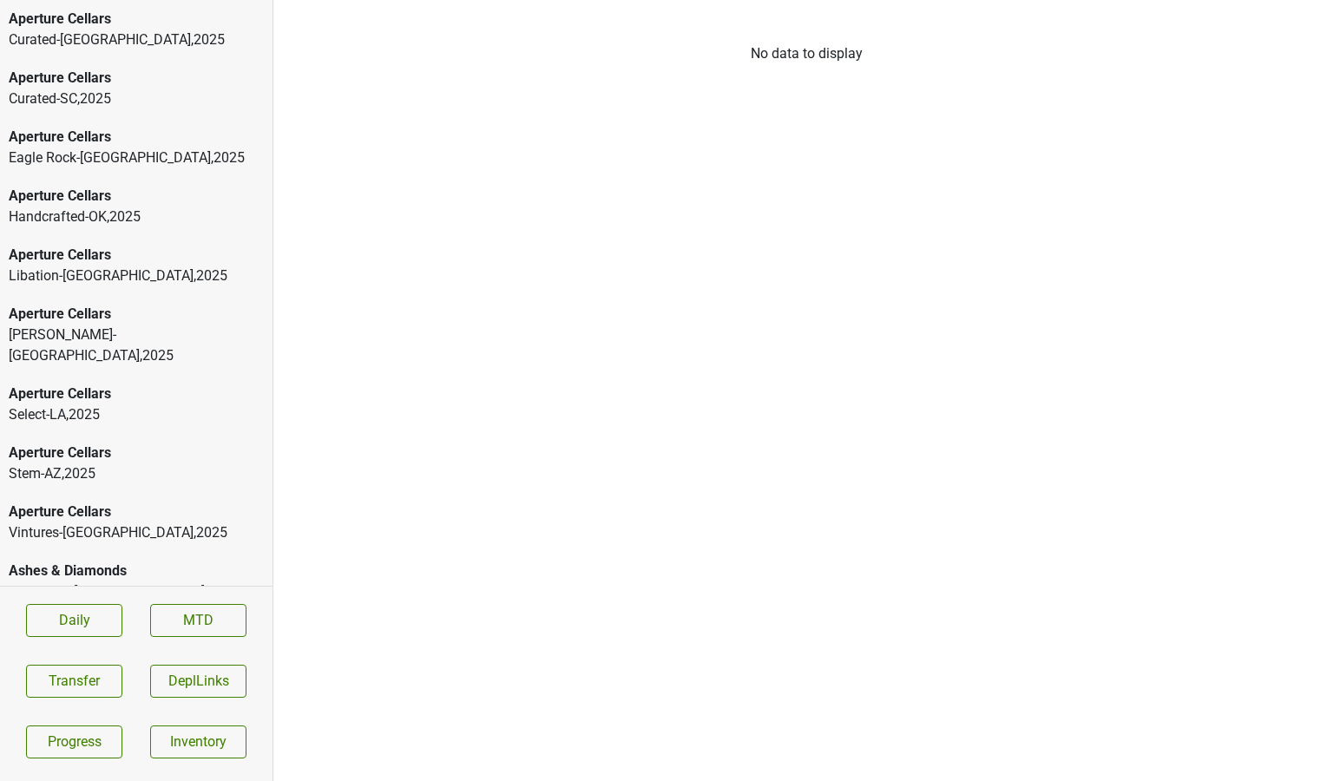
click at [186, 50] on div "Aperture Cellars Curated-[GEOGRAPHIC_DATA] , 2025" at bounding box center [136, 29] width 272 height 59
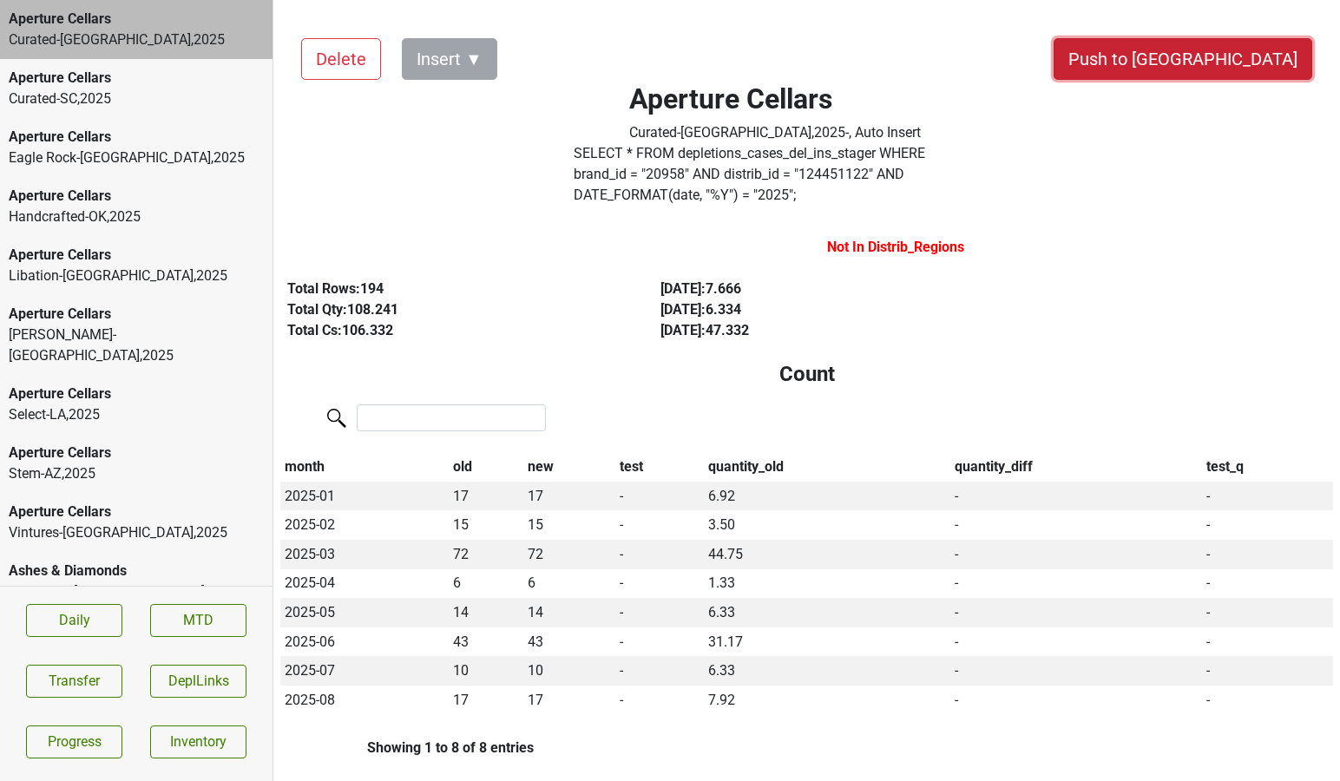
click at [1234, 60] on button "Push to [GEOGRAPHIC_DATA]" at bounding box center [1182, 59] width 259 height 42
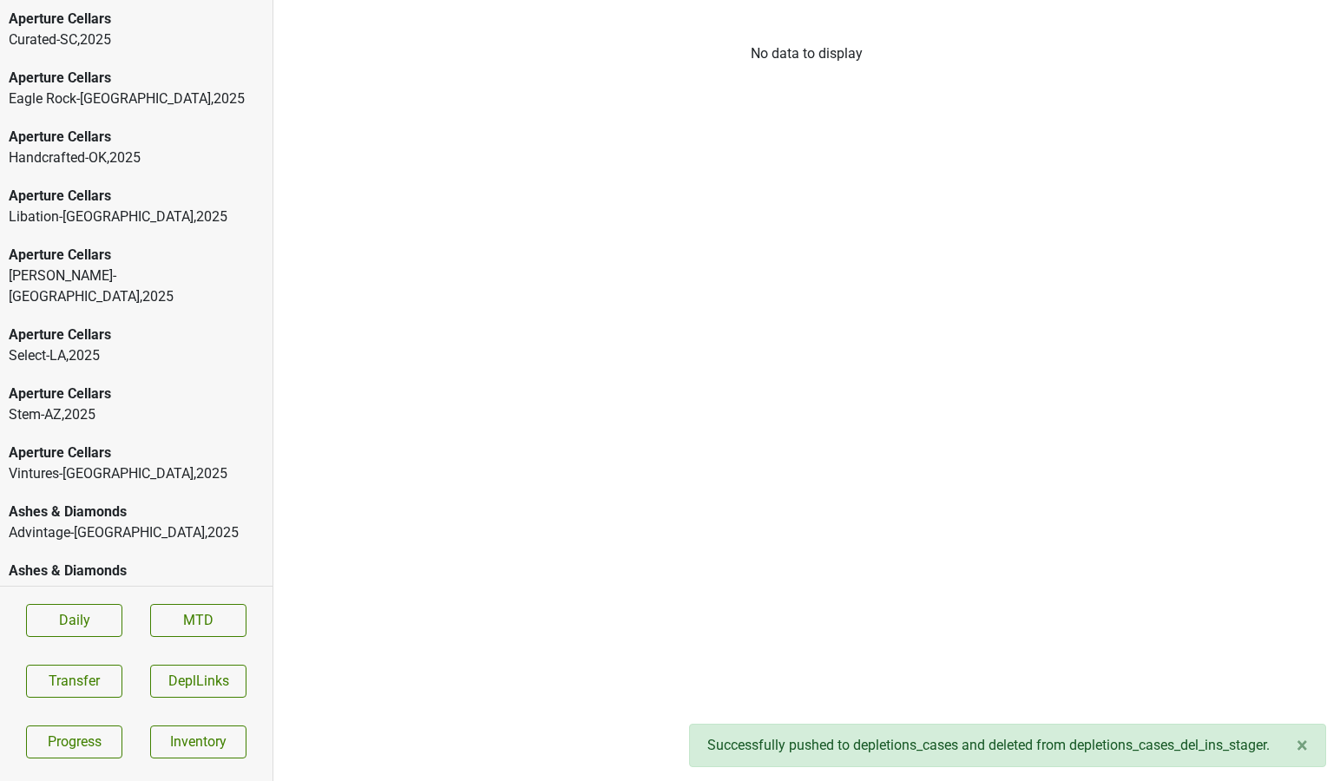
click at [77, 51] on div "Aperture Cellars Curated-SC , 2025" at bounding box center [136, 29] width 272 height 59
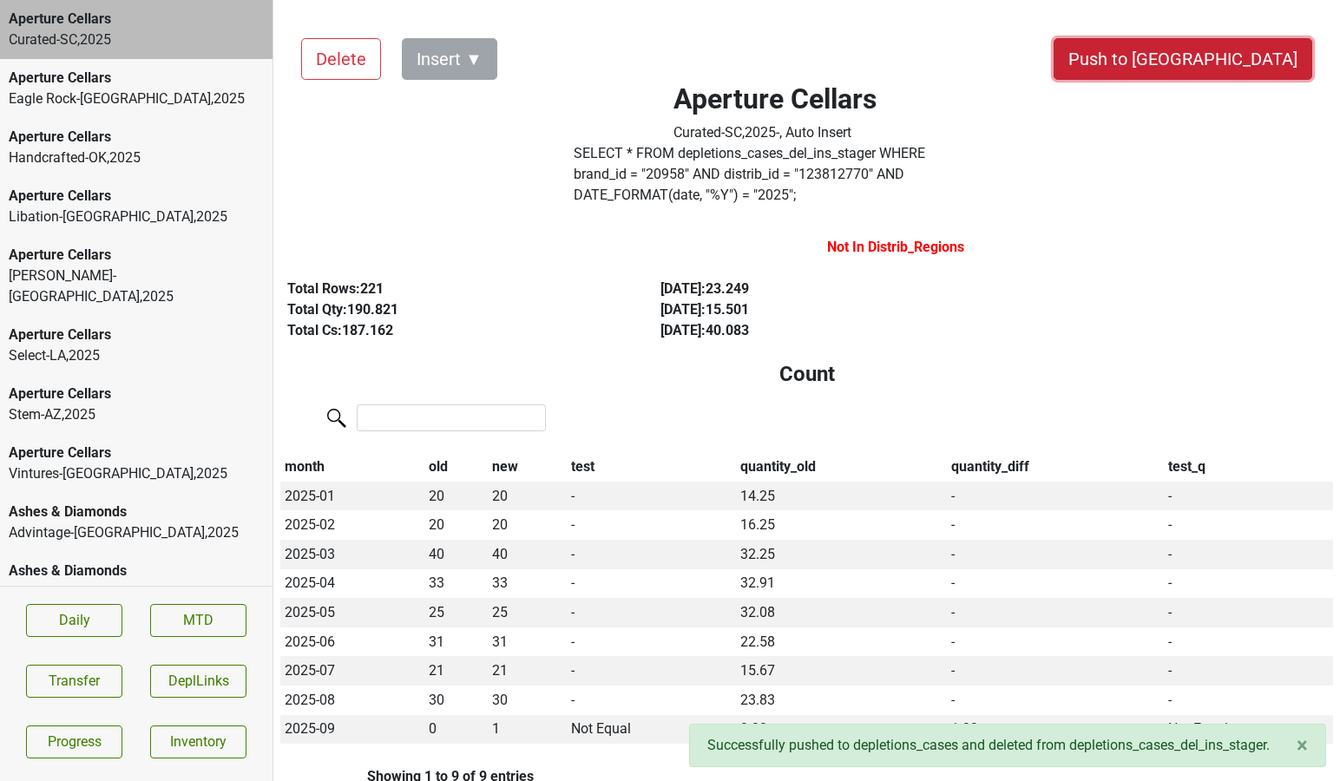
click at [1216, 76] on button "Push to [GEOGRAPHIC_DATA]" at bounding box center [1182, 59] width 259 height 42
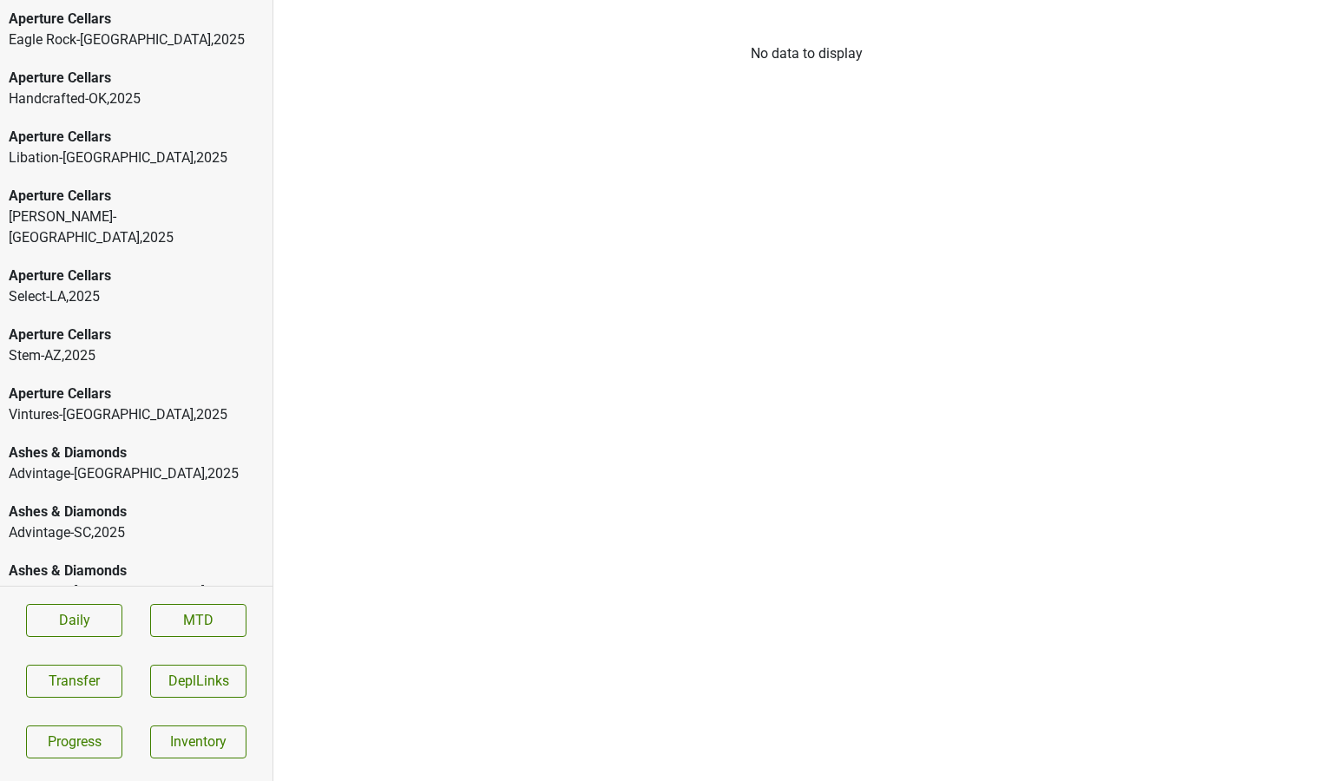
scroll to position [36, 0]
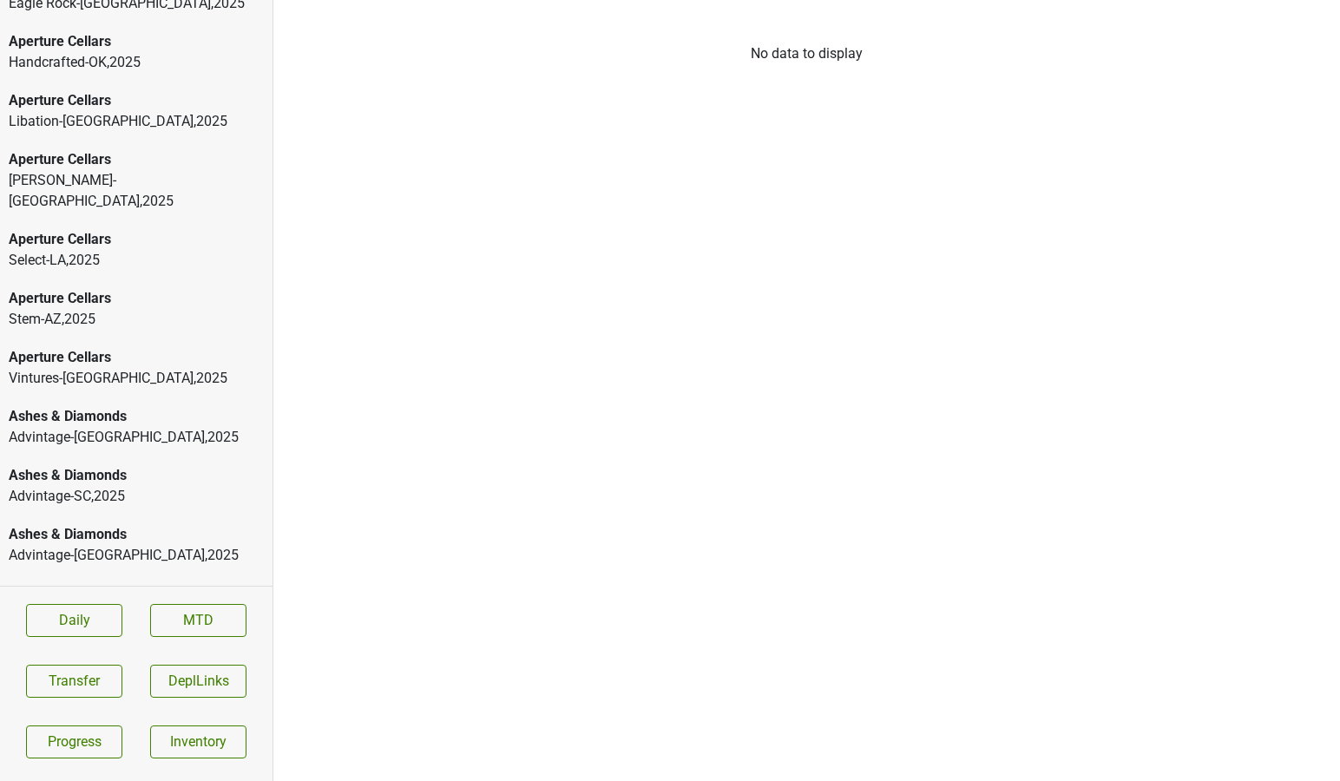
click at [127, 368] on div "Vintures-[GEOGRAPHIC_DATA] , 2025" at bounding box center [136, 378] width 255 height 21
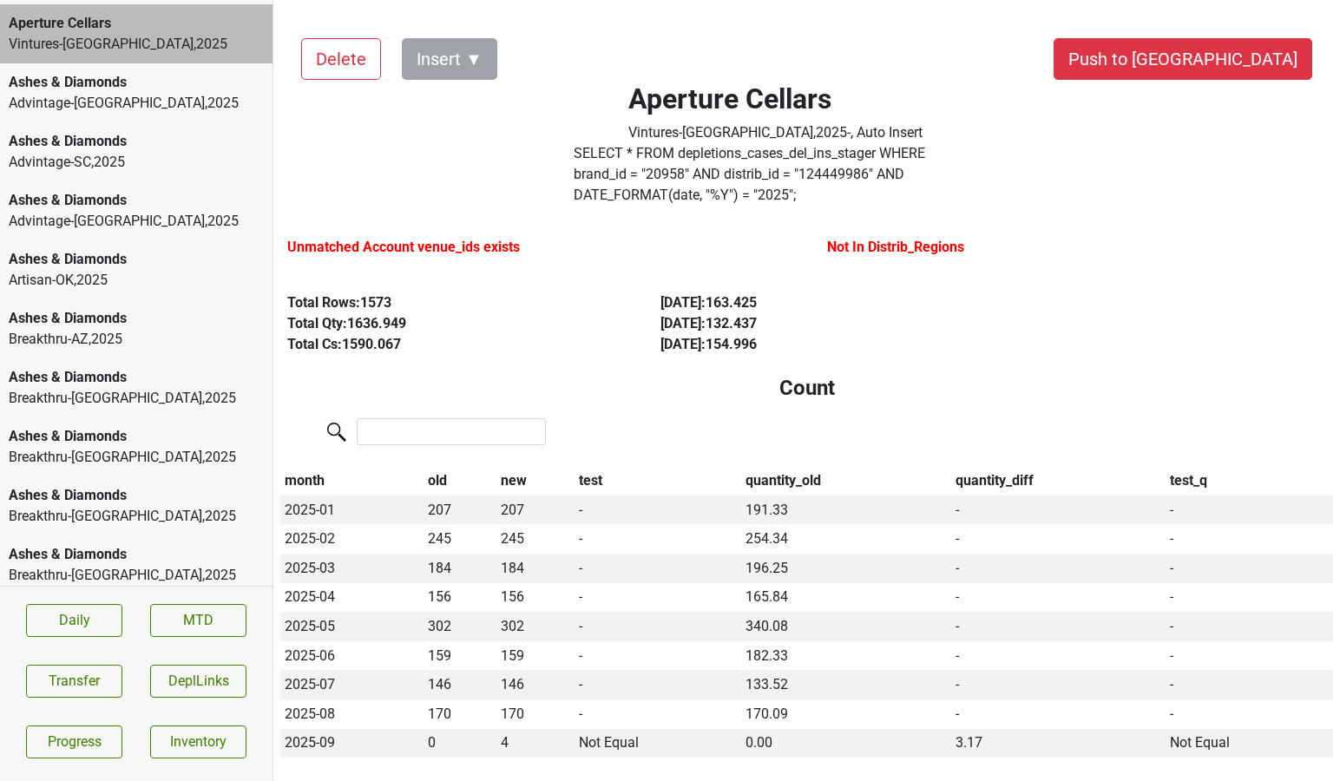
scroll to position [367, 0]
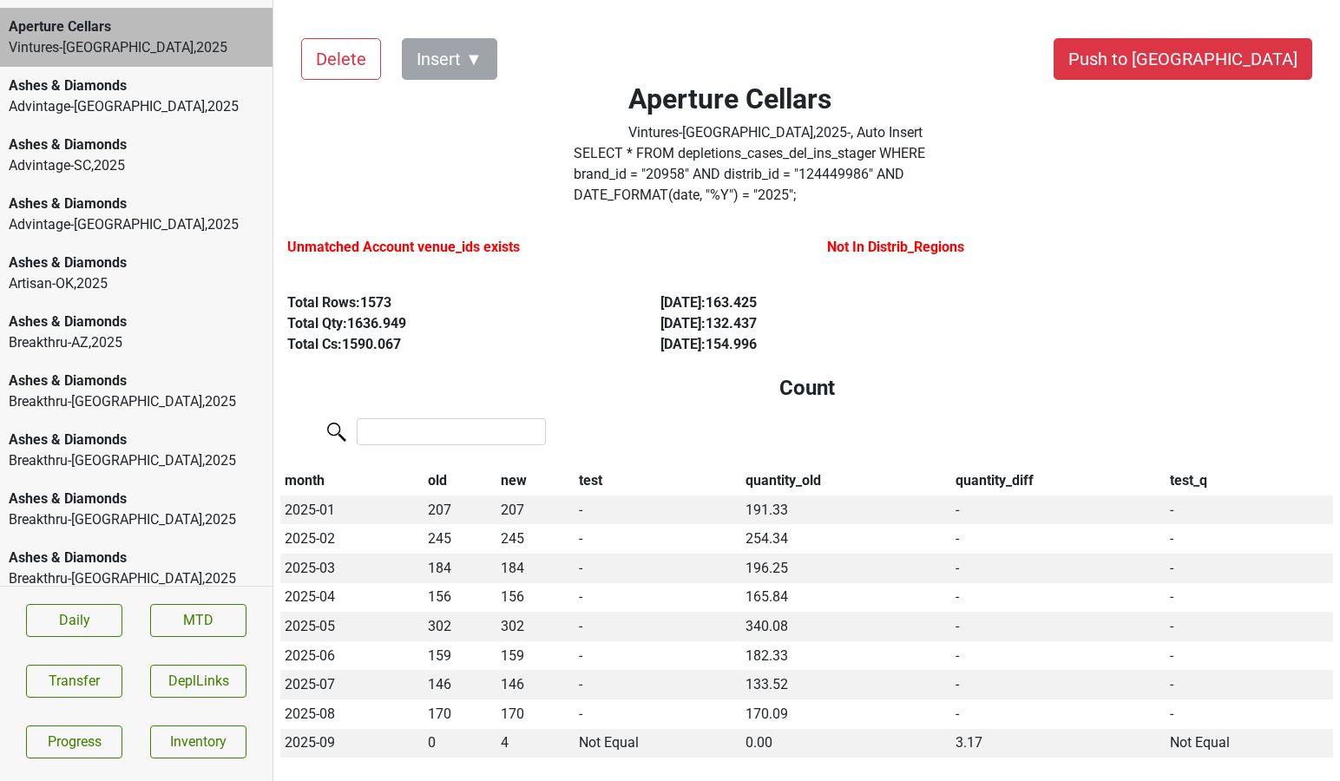
click at [88, 273] on div "Artisan-[GEOGRAPHIC_DATA] , 2025" at bounding box center [136, 283] width 255 height 21
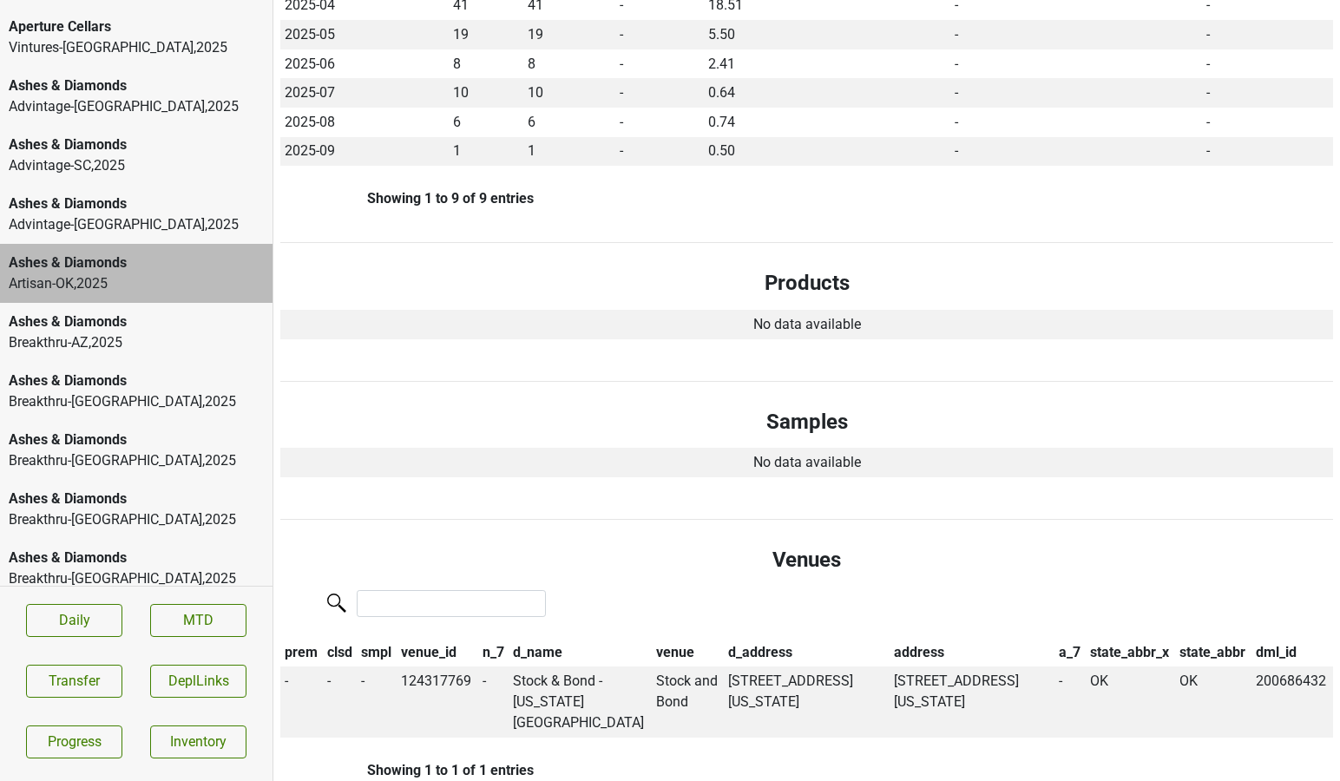
scroll to position [0, 0]
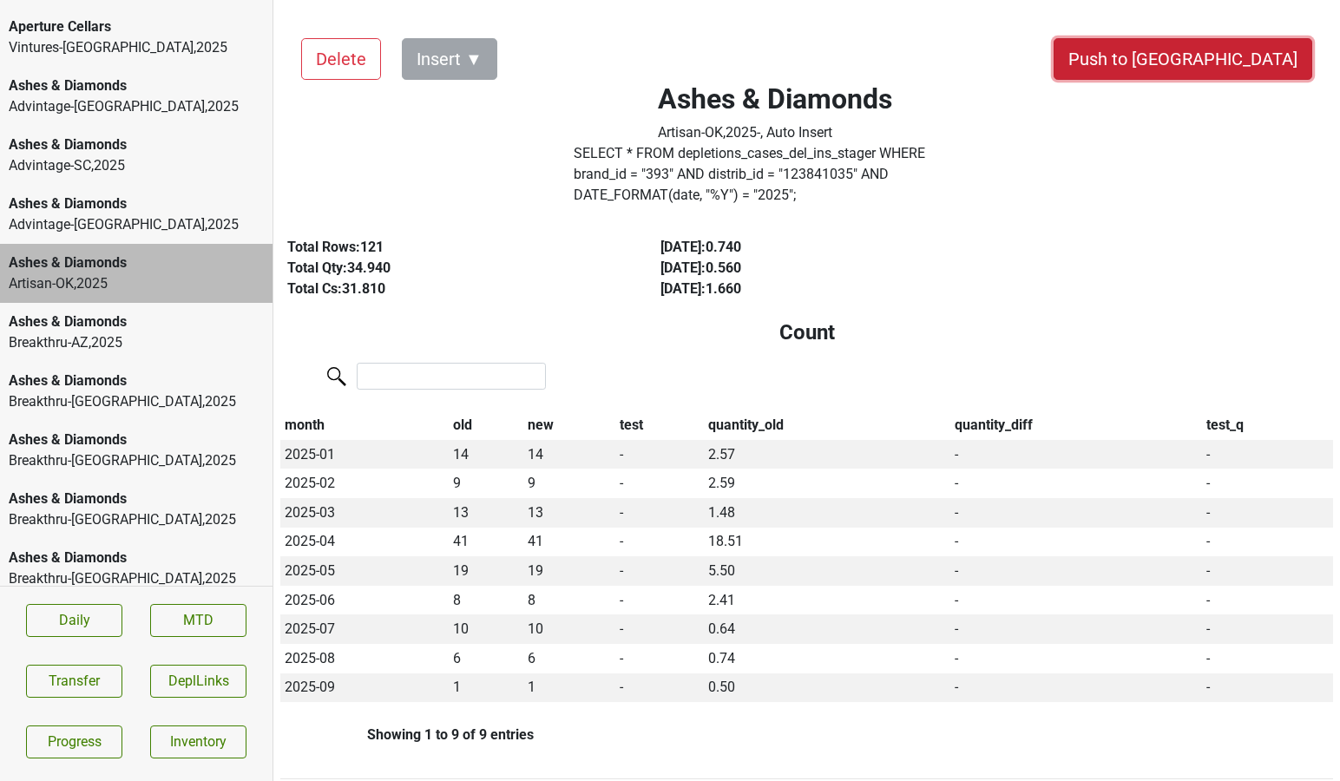
click at [1242, 55] on button "Push to [GEOGRAPHIC_DATA]" at bounding box center [1182, 59] width 259 height 42
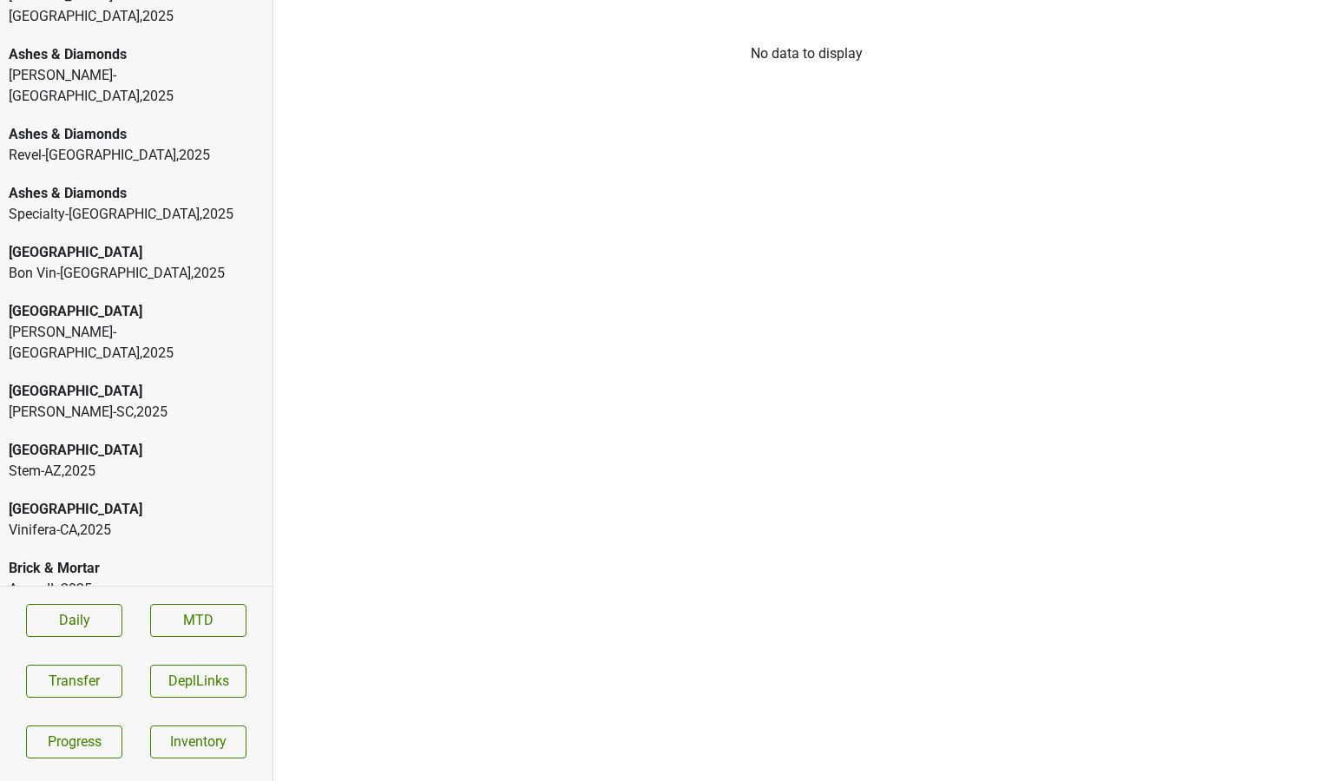
scroll to position [1209, 0]
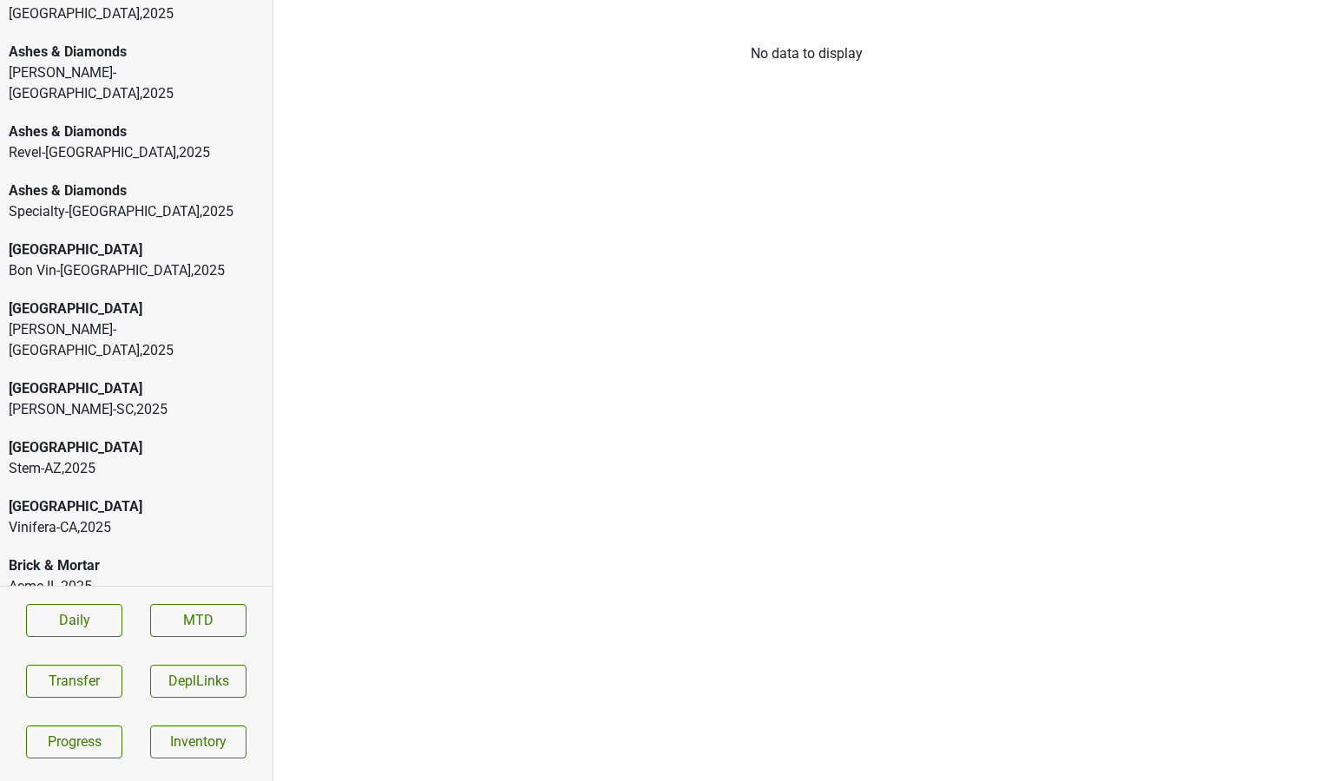
click at [83, 458] on div "Stem-AZ , 2025" at bounding box center [136, 468] width 255 height 21
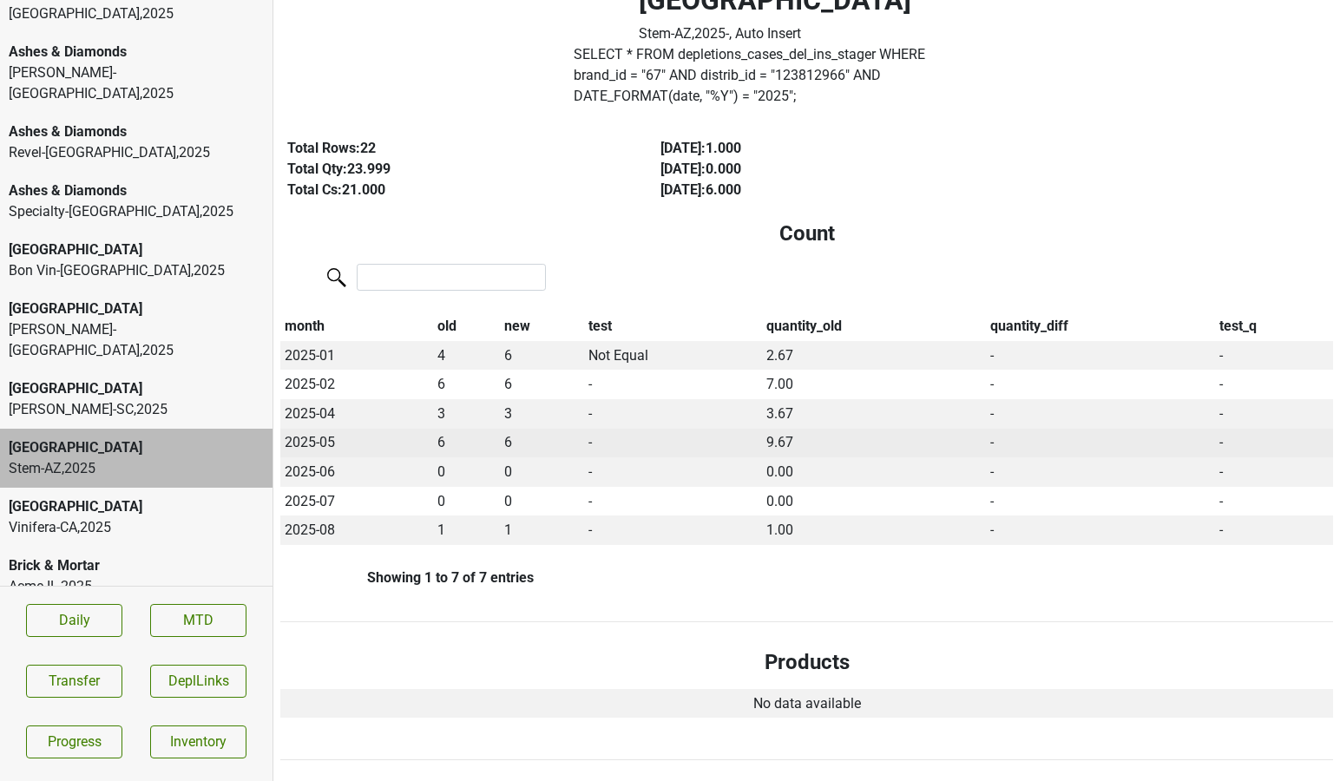
scroll to position [0, 0]
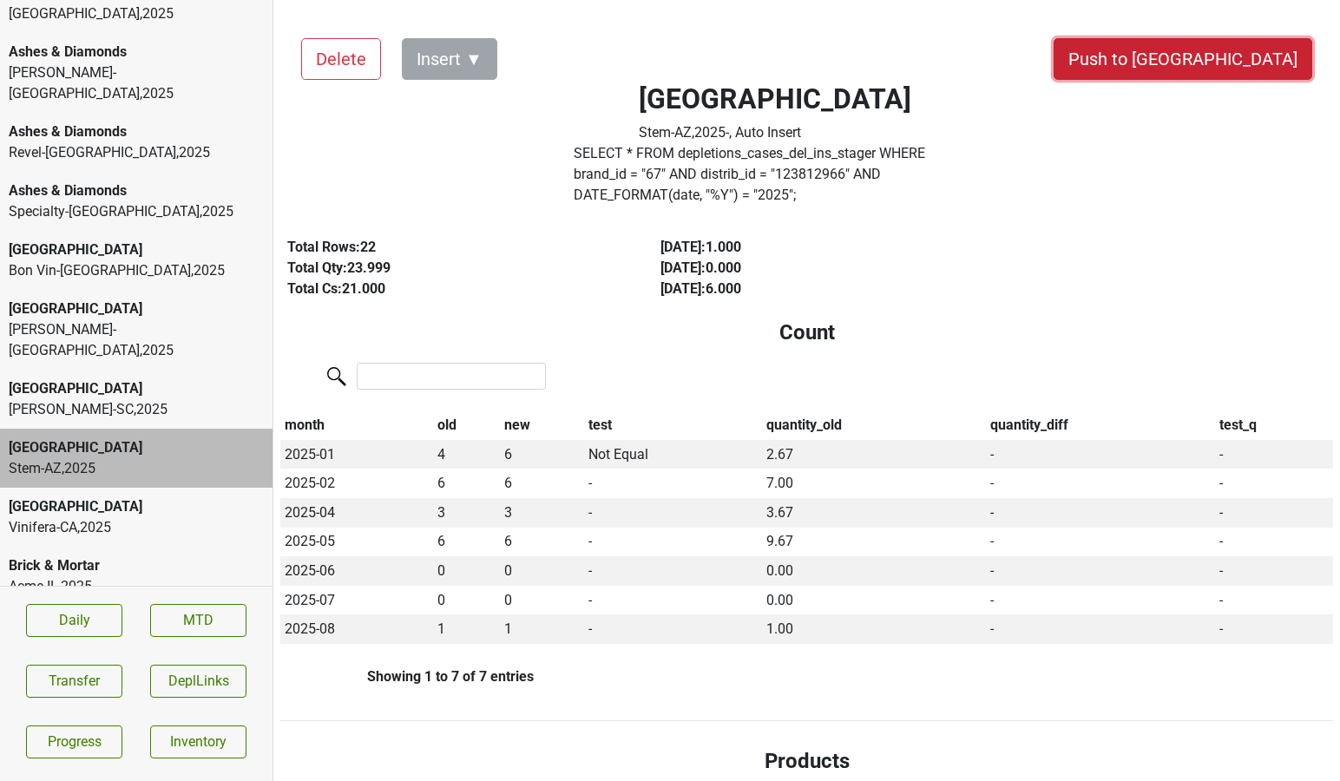
click at [1243, 56] on button "Push to [GEOGRAPHIC_DATA]" at bounding box center [1182, 59] width 259 height 42
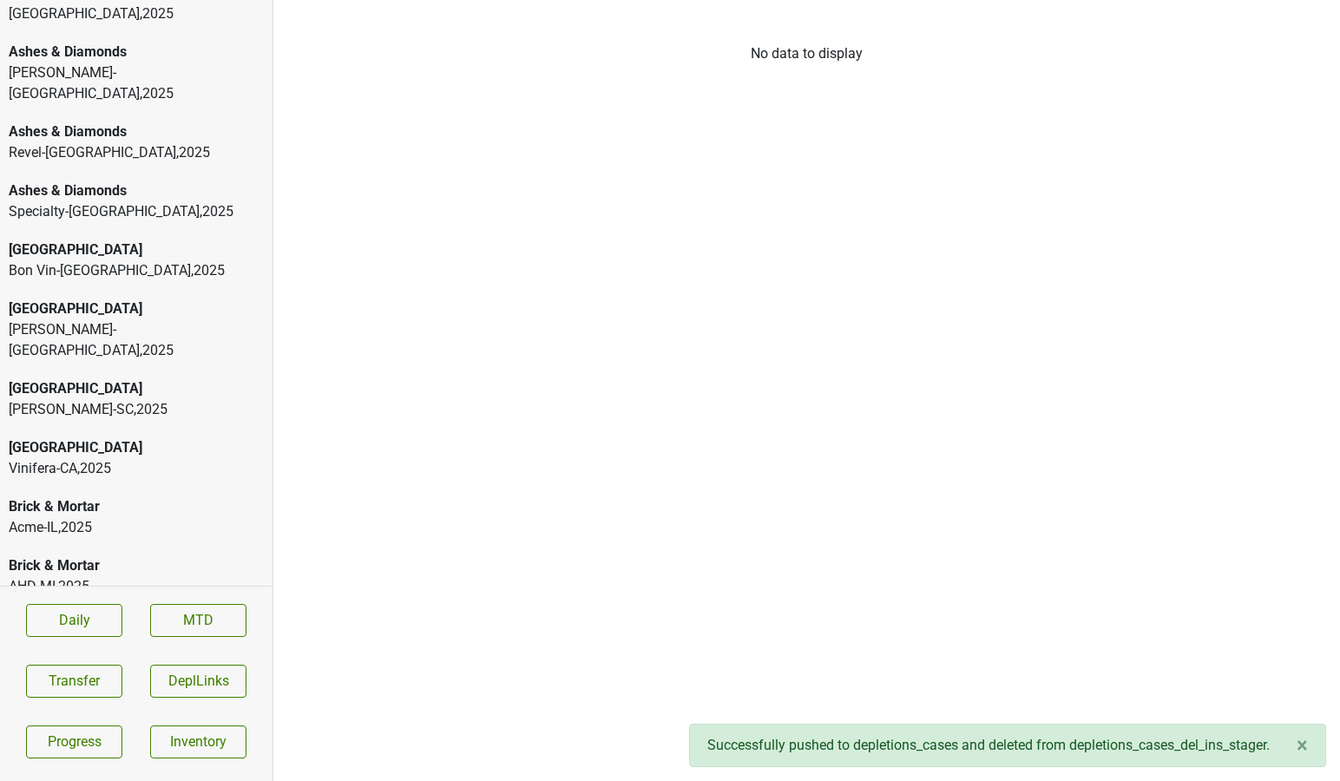
click at [142, 399] on div "[PERSON_NAME]-SC , 2025" at bounding box center [136, 409] width 255 height 21
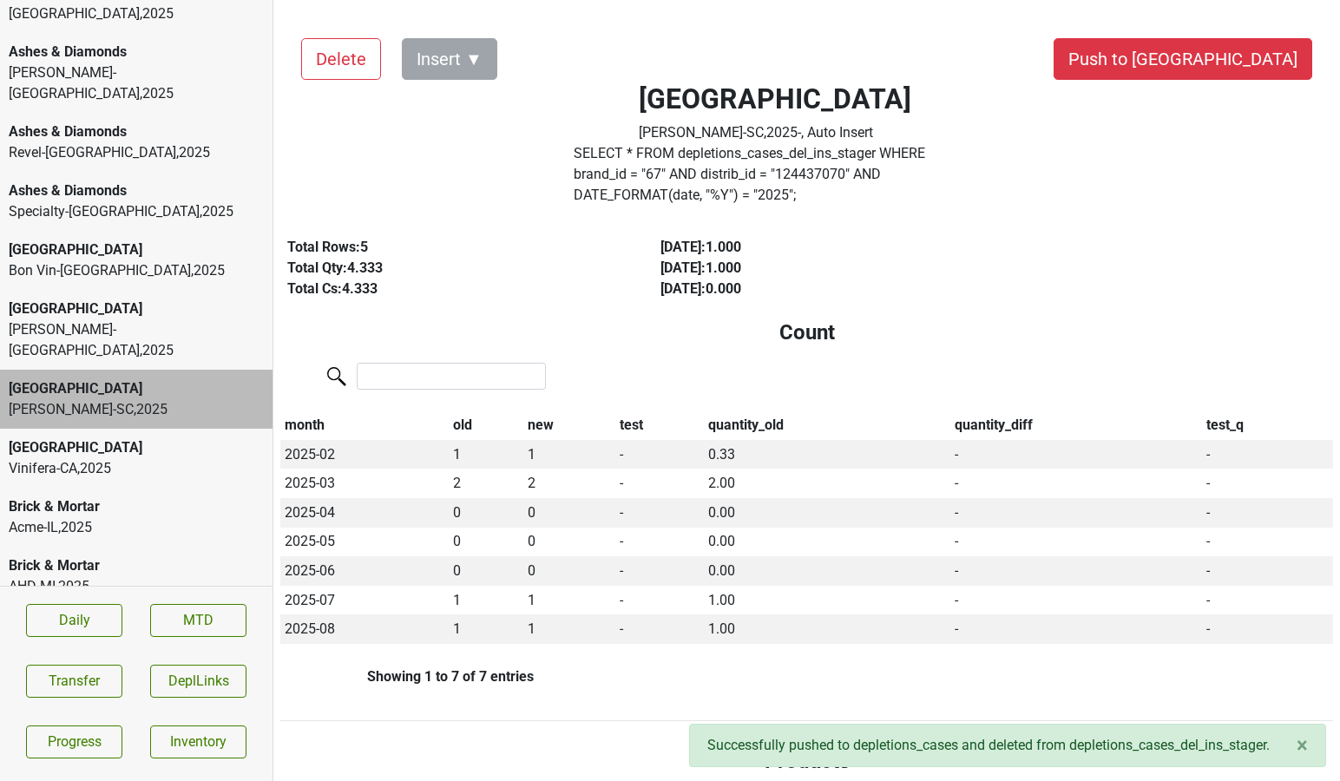
click at [136, 437] on div "[GEOGRAPHIC_DATA]" at bounding box center [136, 447] width 255 height 21
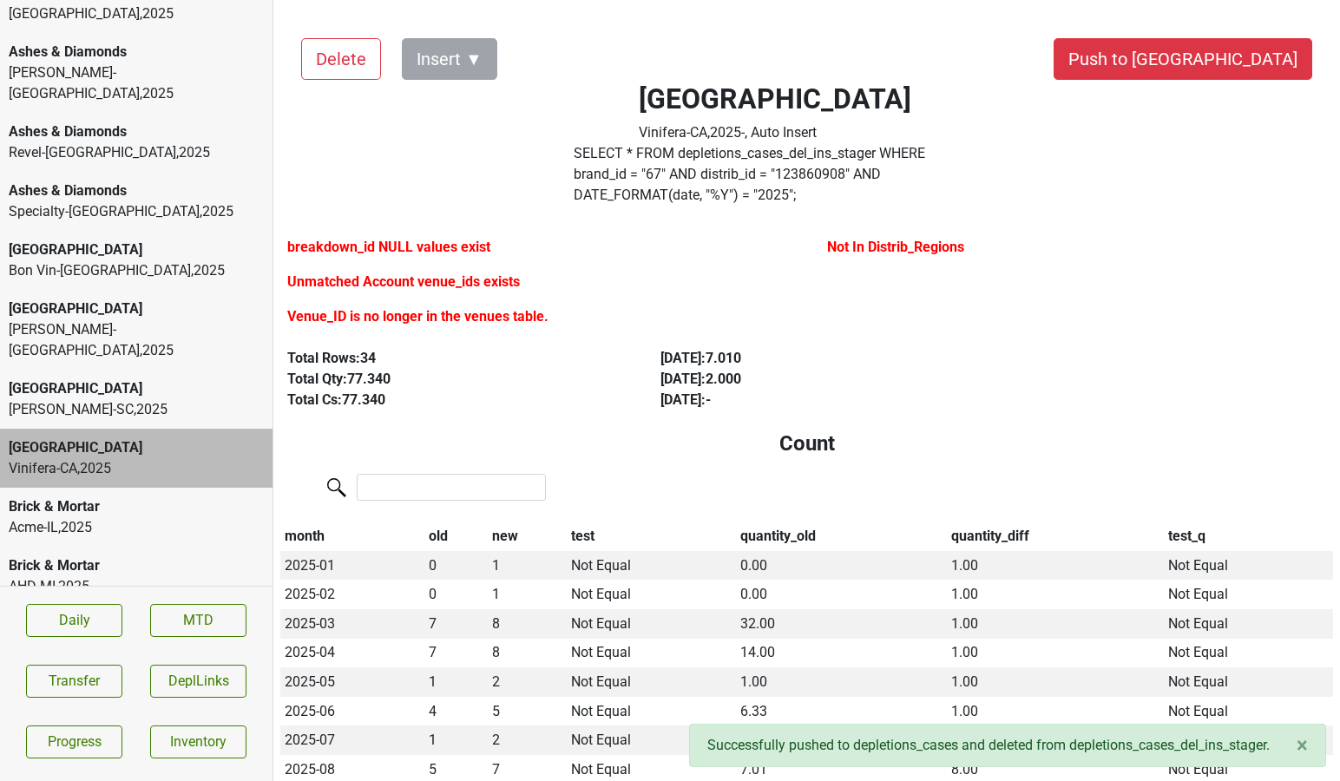
click at [88, 260] on div "Bon Vin-[GEOGRAPHIC_DATA] , 2025" at bounding box center [136, 270] width 255 height 21
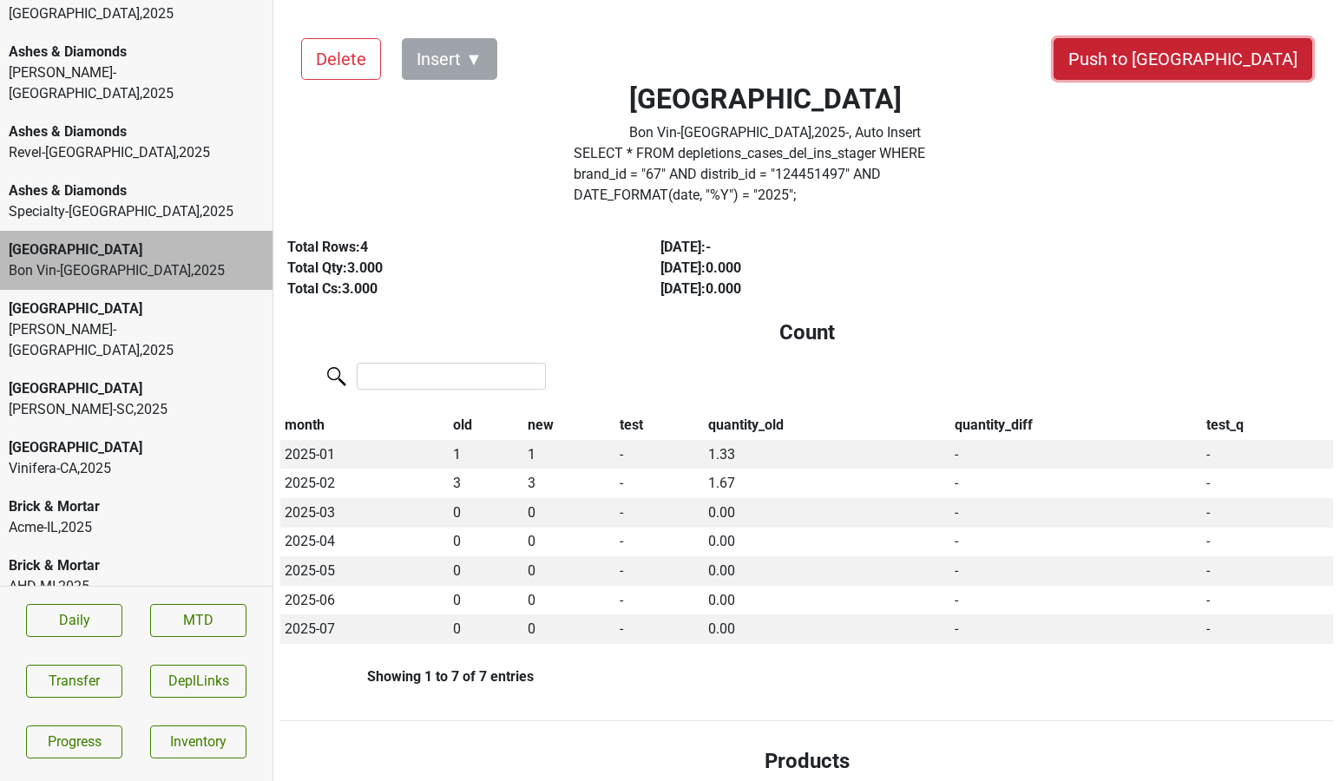
click at [1216, 61] on button "Push to [GEOGRAPHIC_DATA]" at bounding box center [1182, 59] width 259 height 42
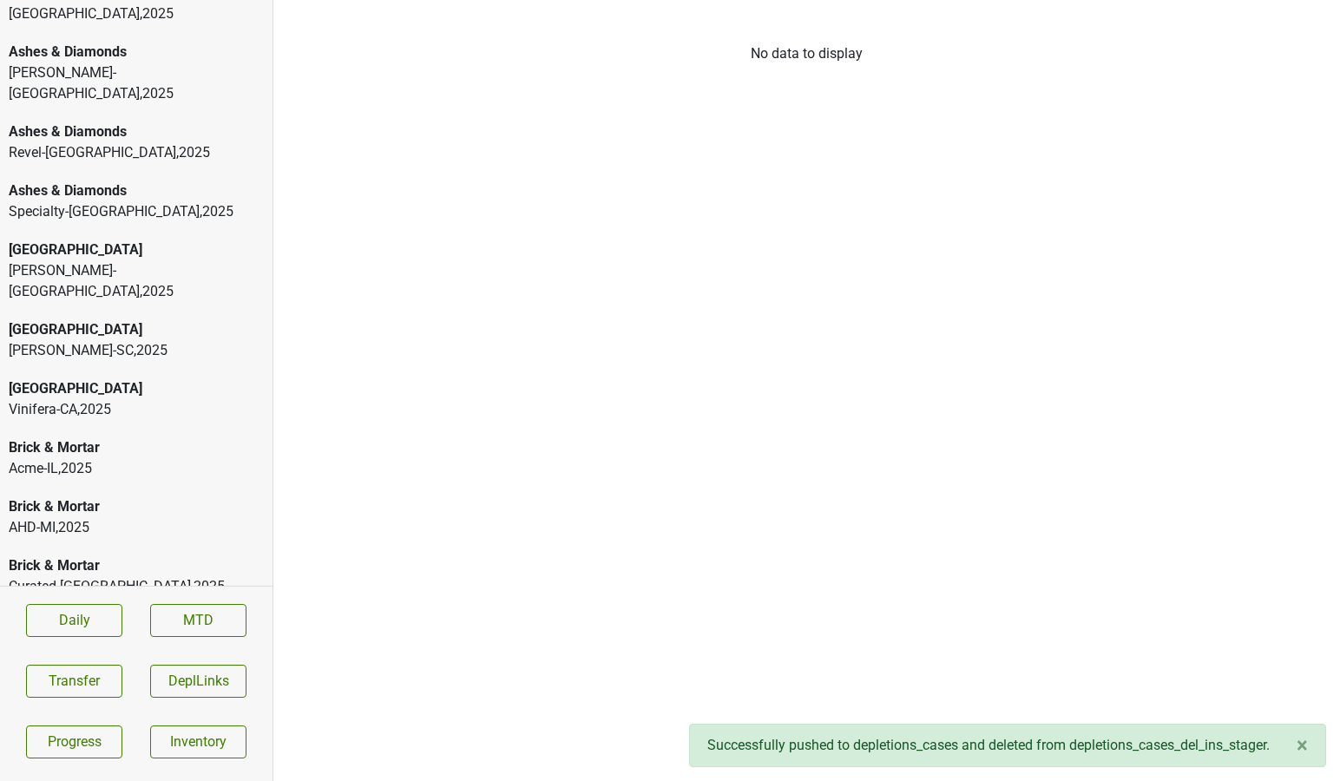
click at [97, 399] on div "Vinifera-[GEOGRAPHIC_DATA] , 2025" at bounding box center [136, 409] width 255 height 21
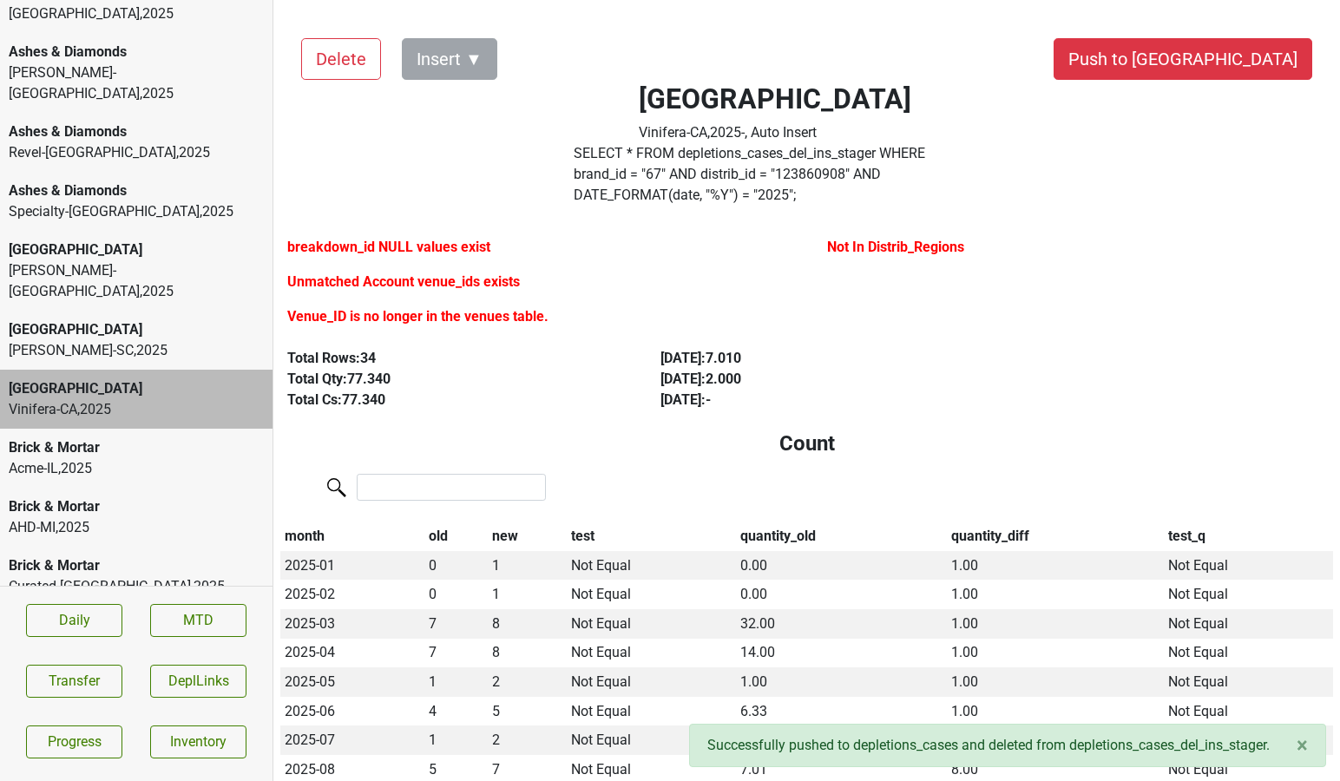
click at [117, 437] on div "Brick & Mortar" at bounding box center [136, 447] width 255 height 21
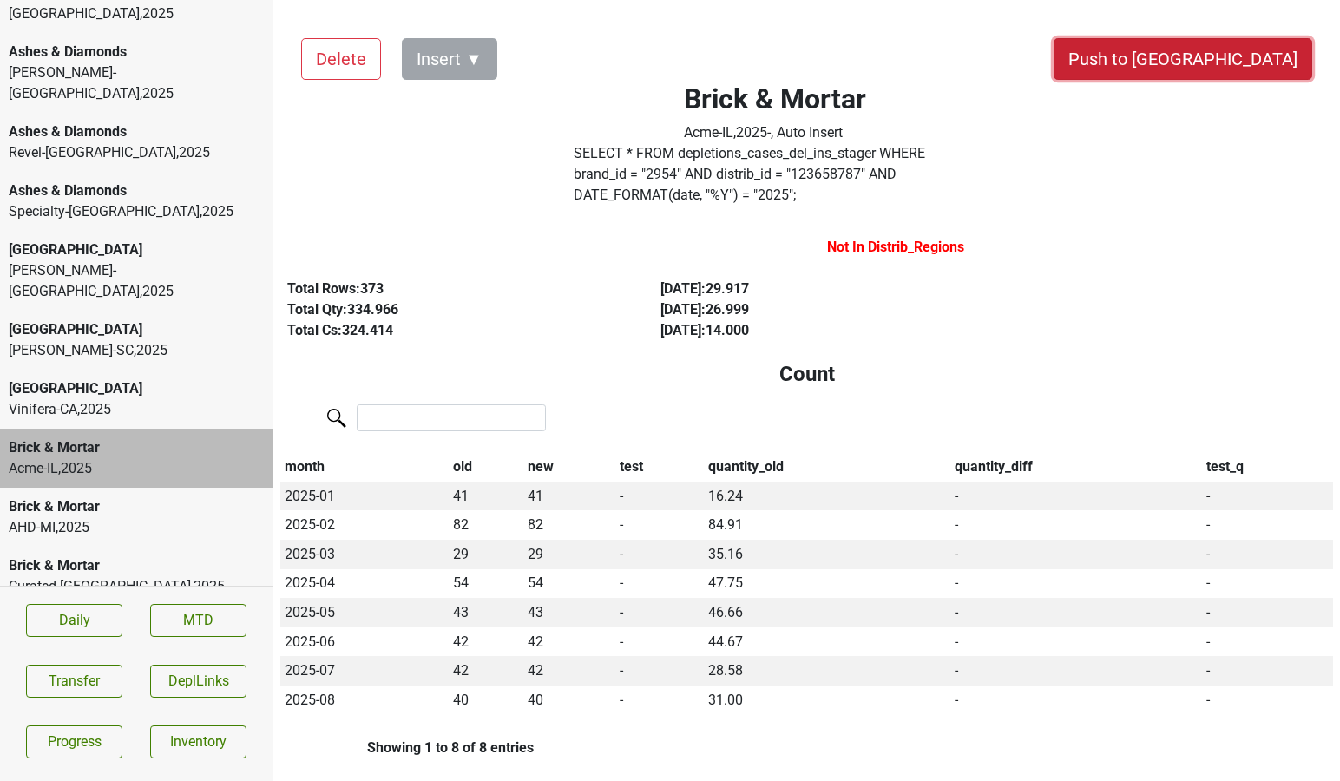
click at [1262, 56] on button "Push to [GEOGRAPHIC_DATA]" at bounding box center [1182, 59] width 259 height 42
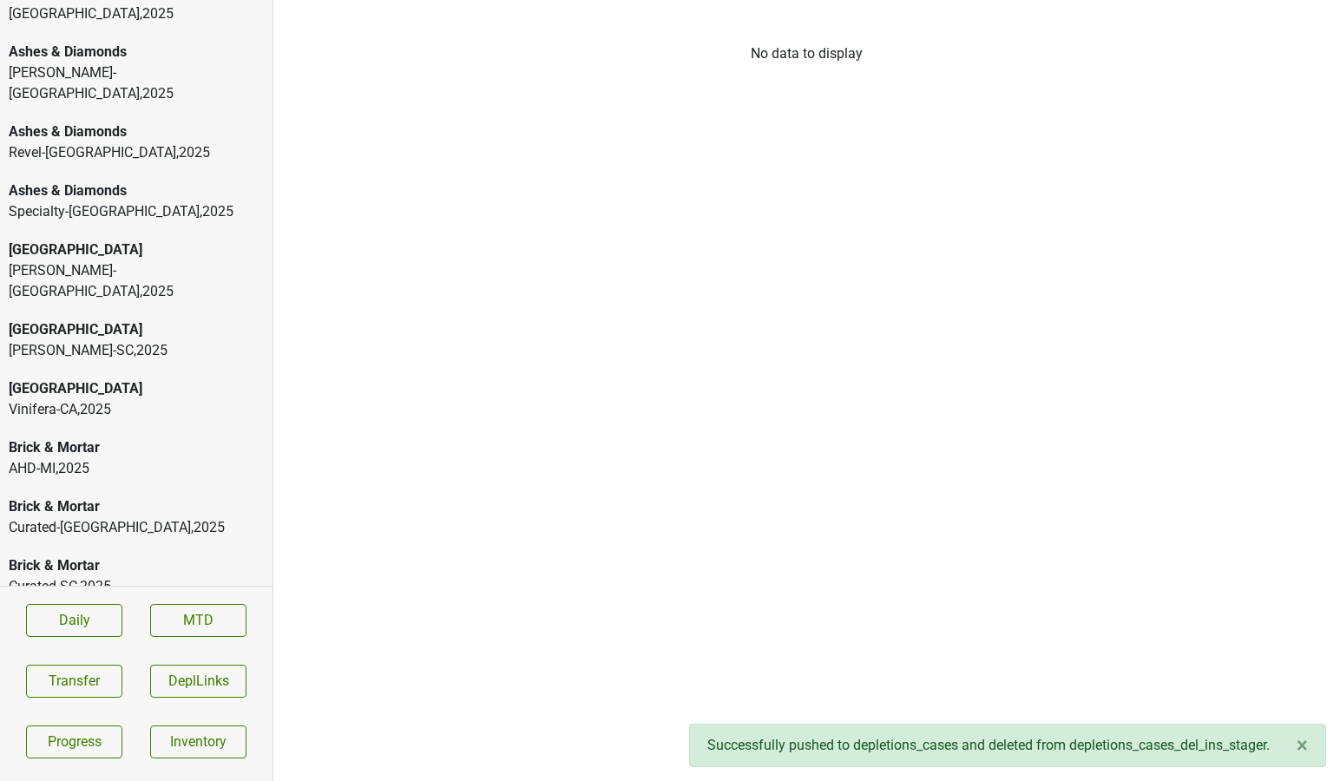
click at [116, 437] on div "Brick & Mortar" at bounding box center [136, 447] width 255 height 21
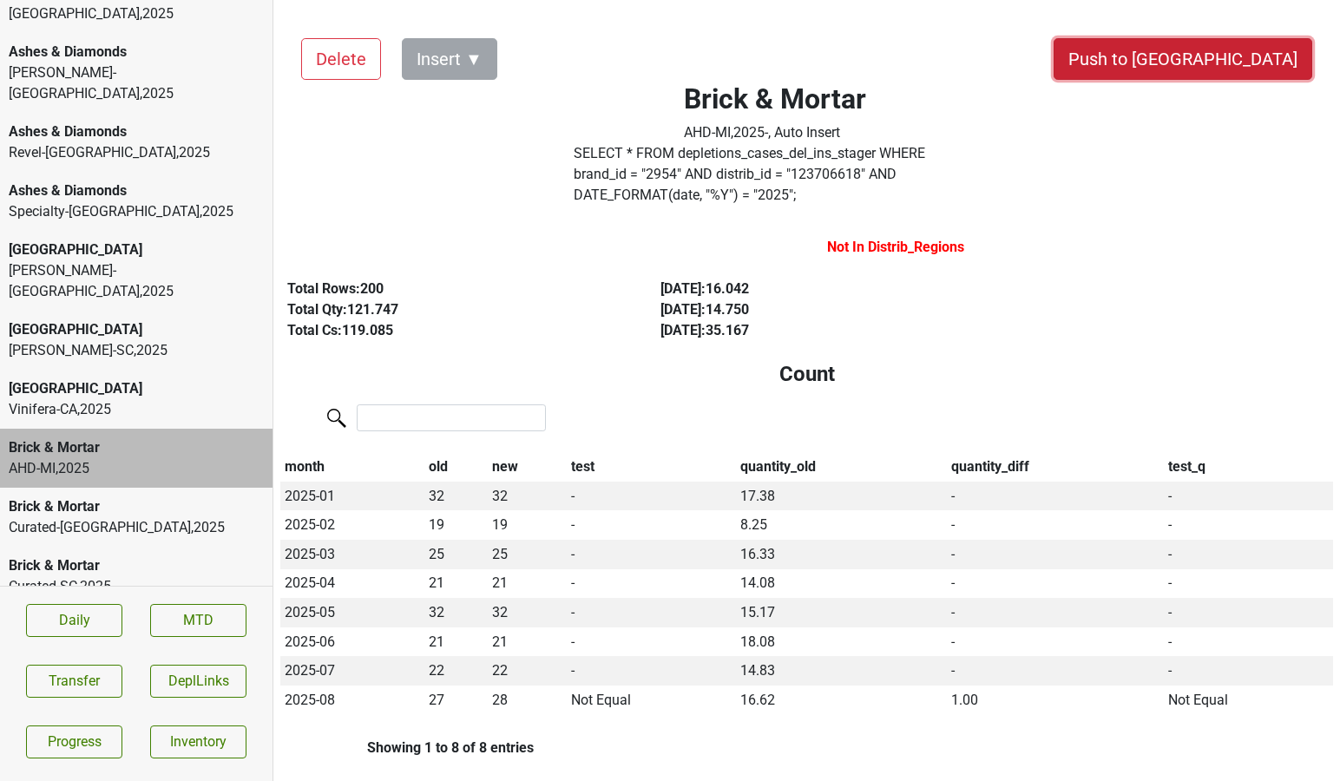
click at [1268, 59] on button "Push to [GEOGRAPHIC_DATA]" at bounding box center [1182, 59] width 259 height 42
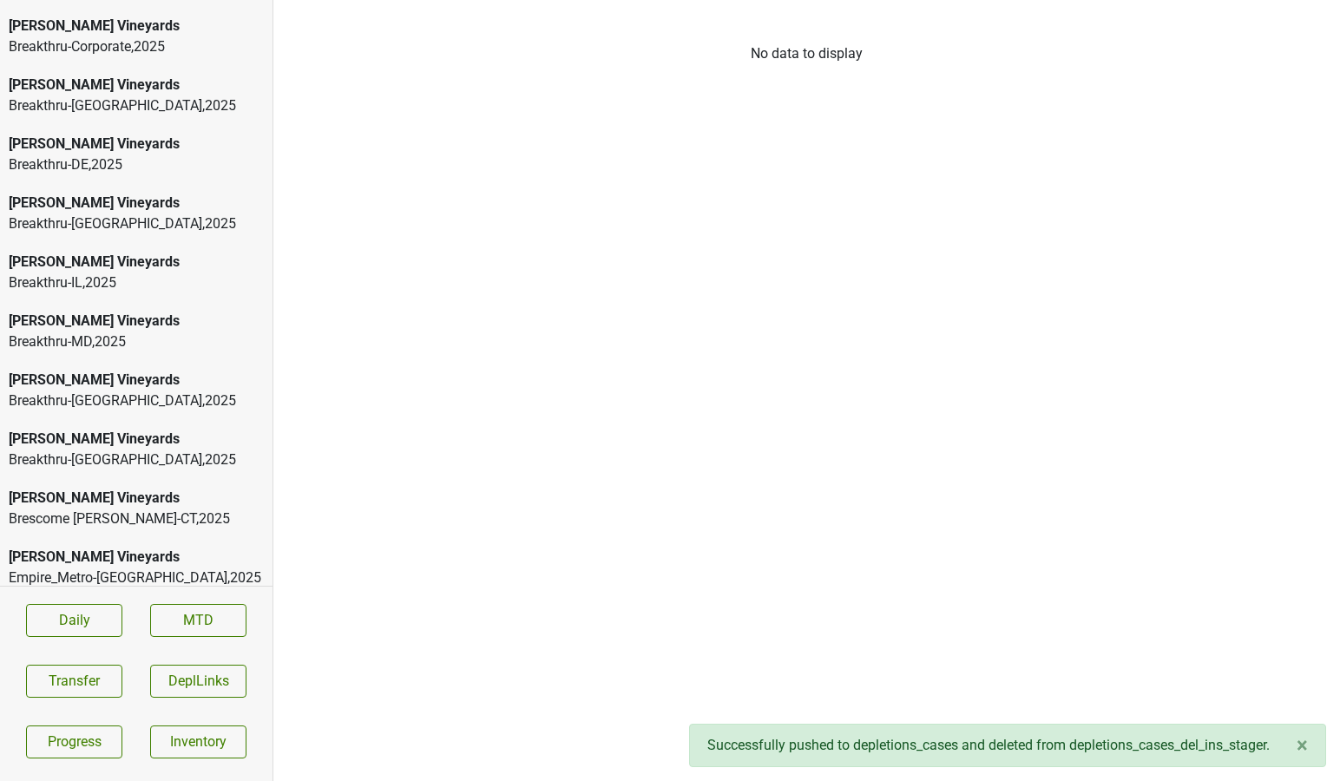
scroll to position [2258, 0]
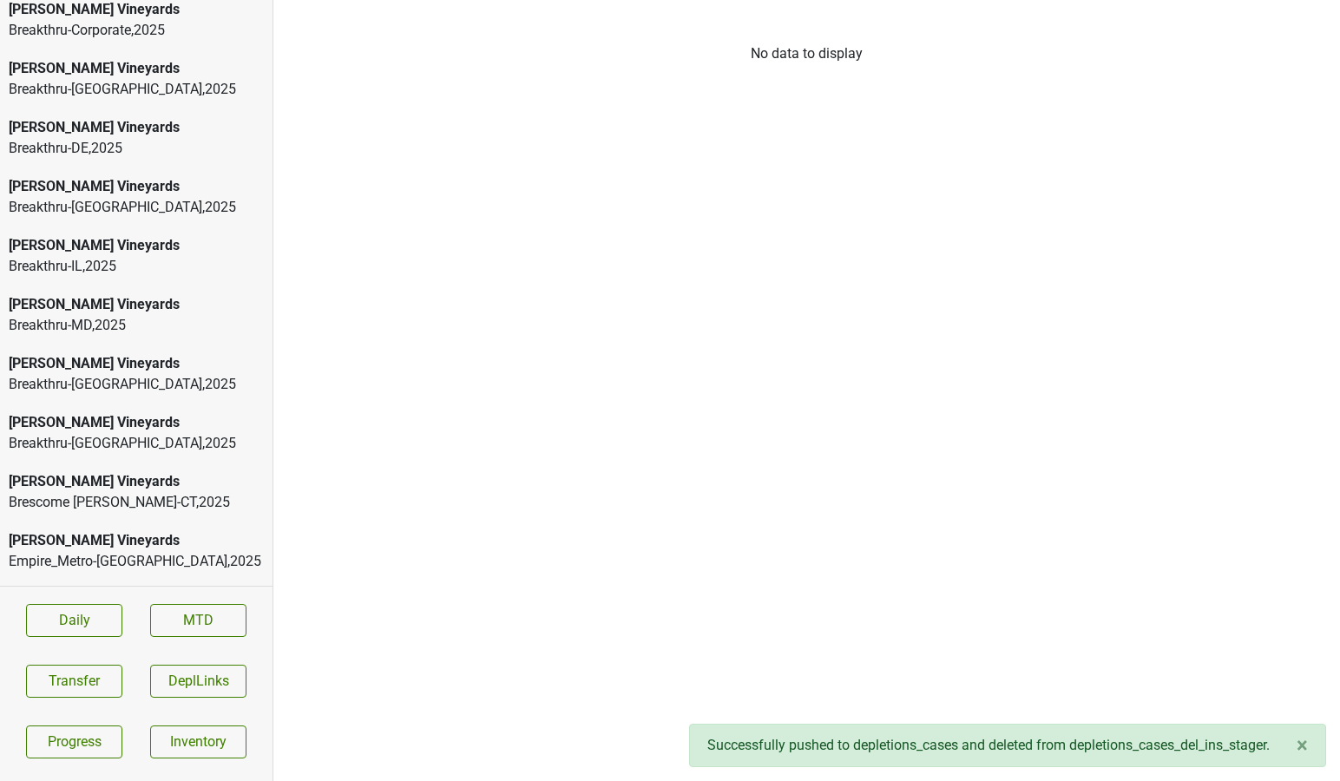
click at [111, 492] on div "Brescome [PERSON_NAME]-CT , 2025" at bounding box center [136, 502] width 255 height 21
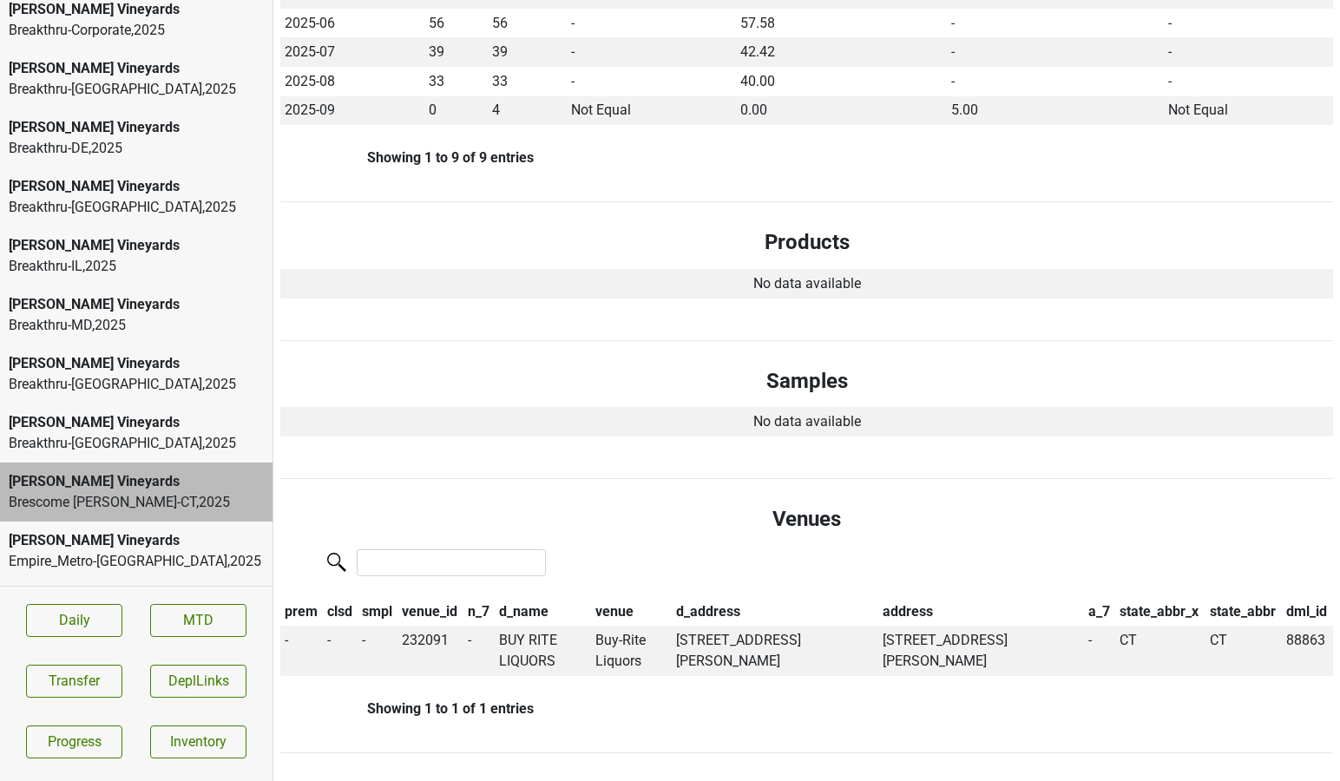
scroll to position [0, 0]
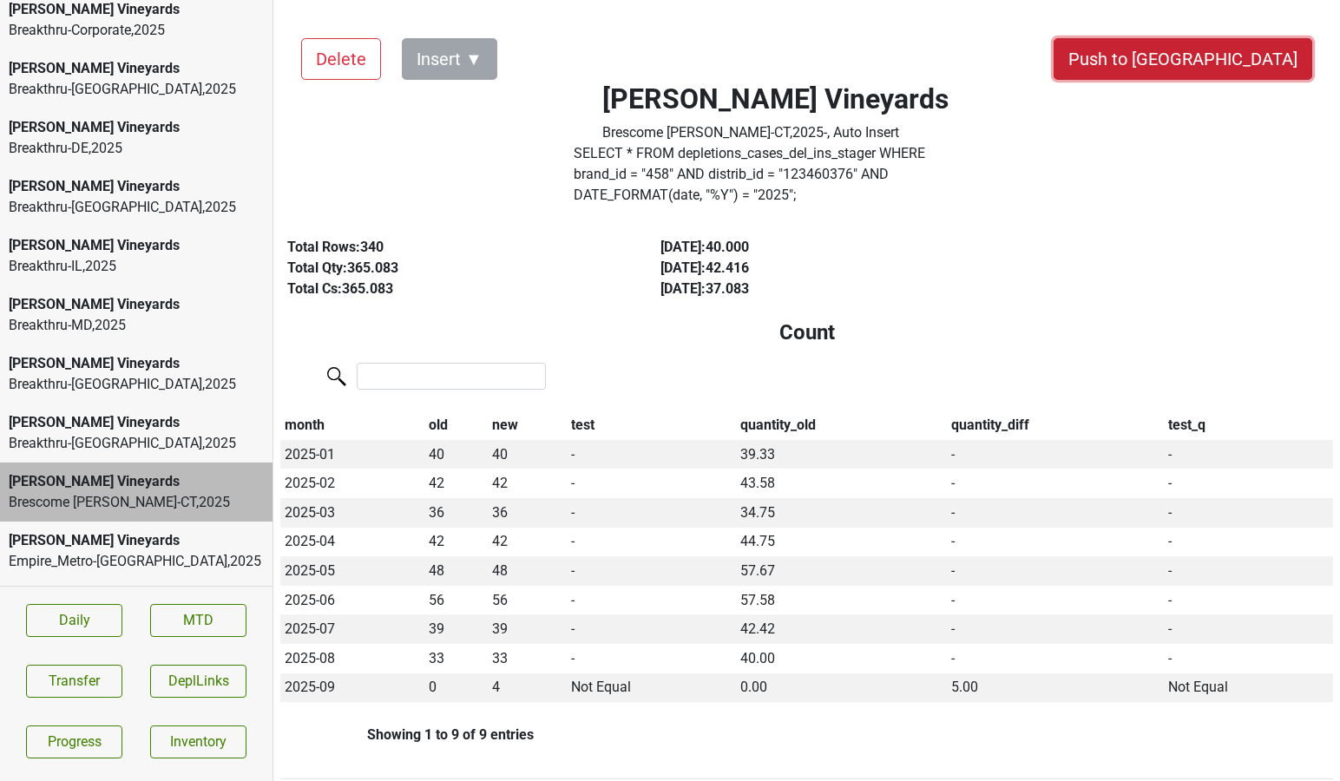
click at [1244, 54] on button "Push to [GEOGRAPHIC_DATA]" at bounding box center [1182, 59] width 259 height 42
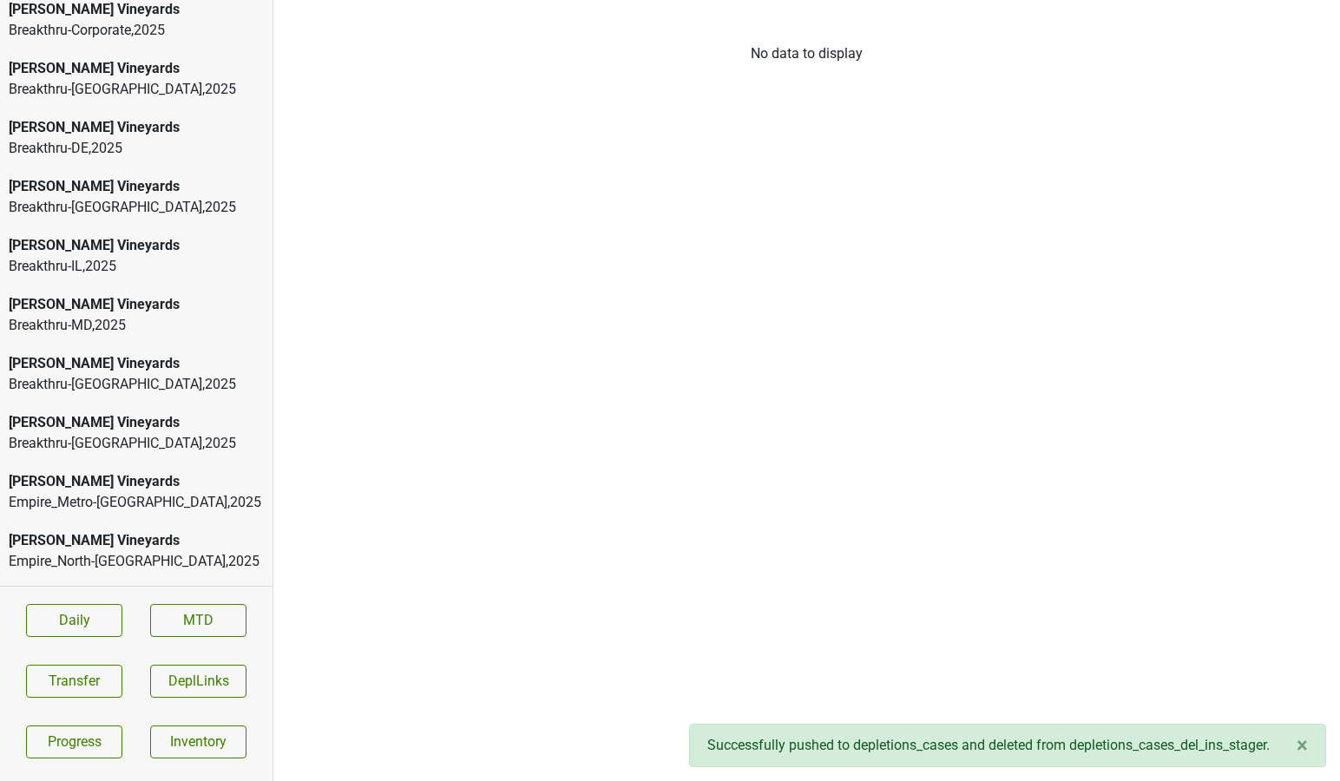
click at [94, 580] on div "[PERSON_NAME] Vineyards [PERSON_NAME]'s-MT , 2025" at bounding box center [136, 609] width 272 height 59
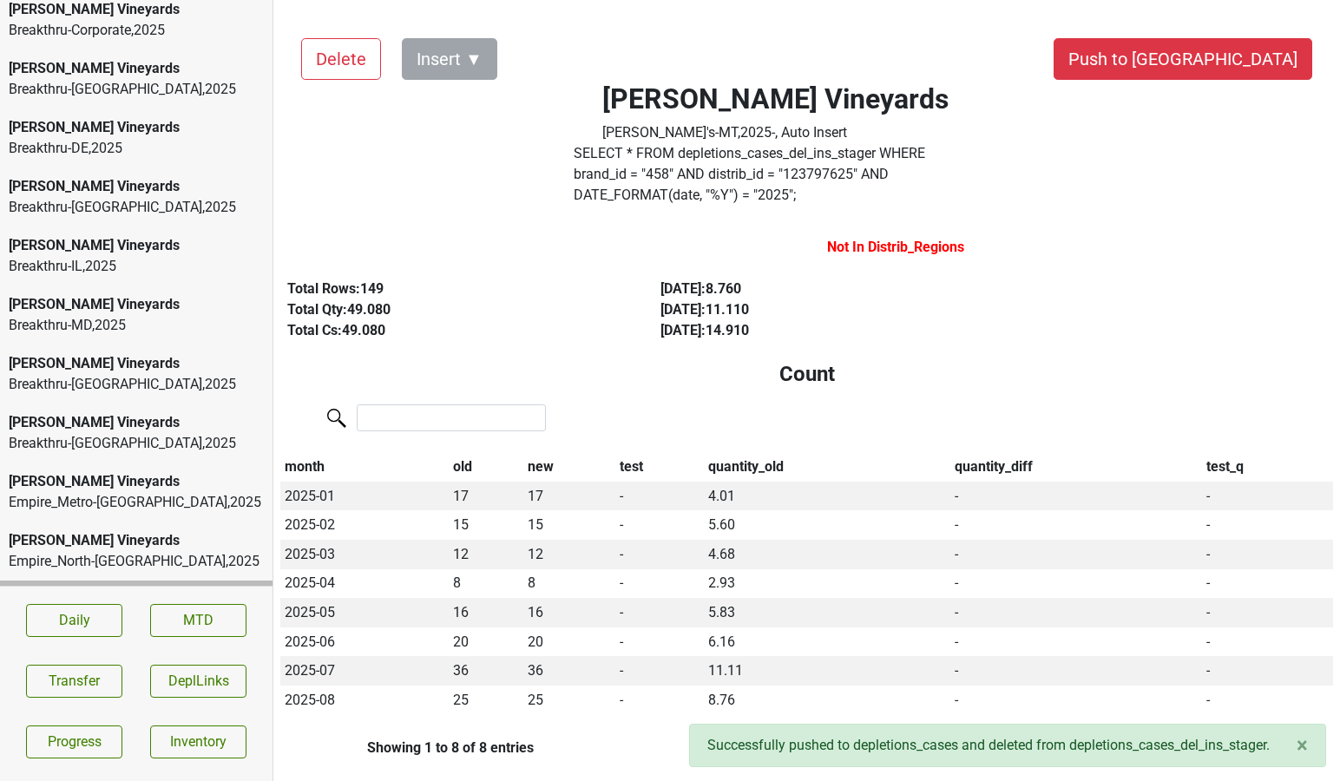
click at [1256, 63] on button "Push to [GEOGRAPHIC_DATA]" at bounding box center [1182, 59] width 259 height 42
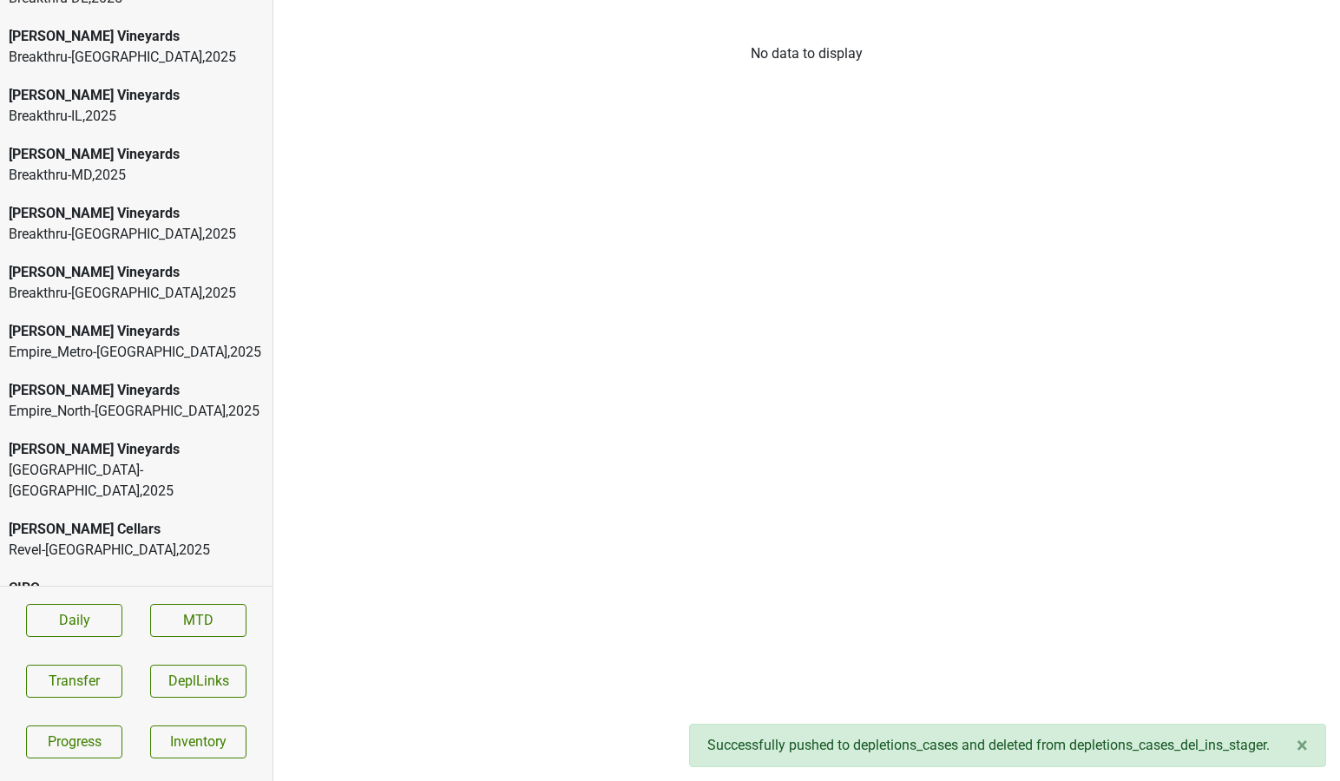
scroll to position [2435, 0]
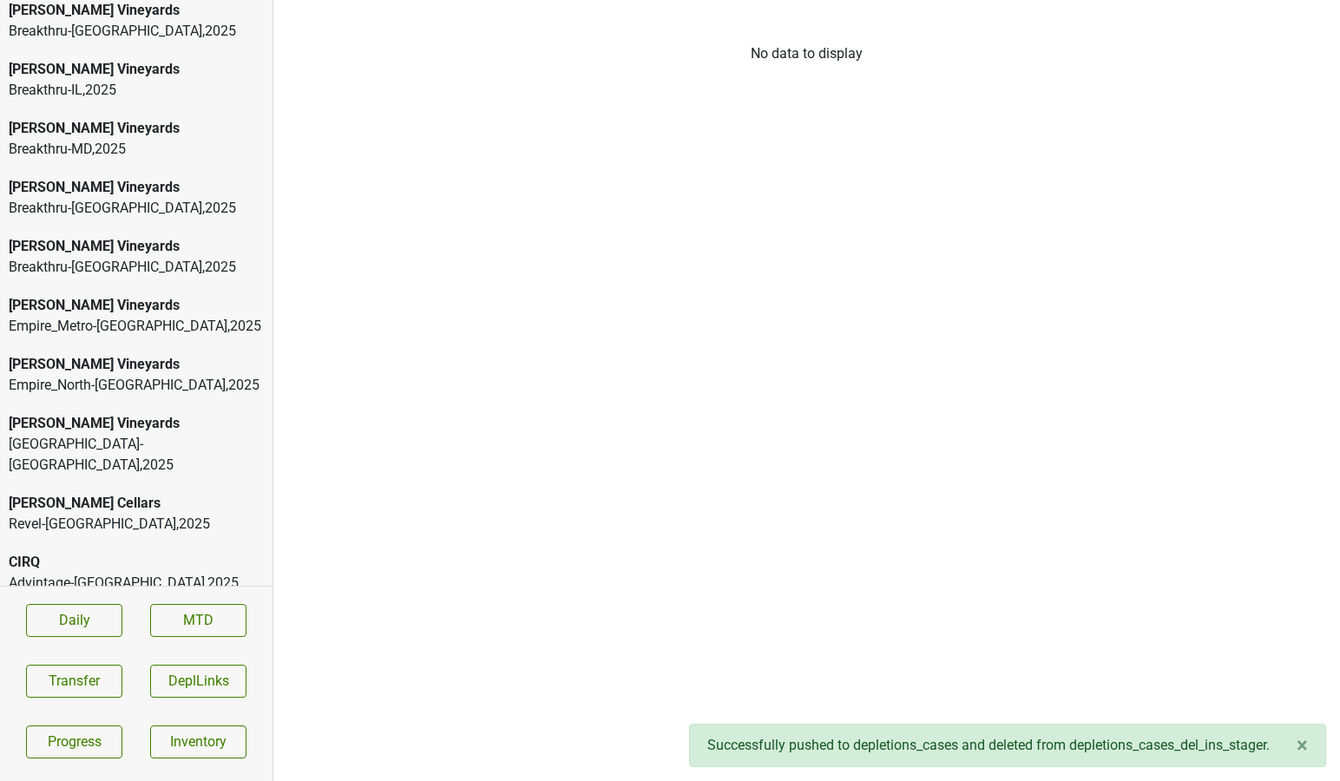
click at [115, 552] on div "CIRQ" at bounding box center [136, 562] width 255 height 21
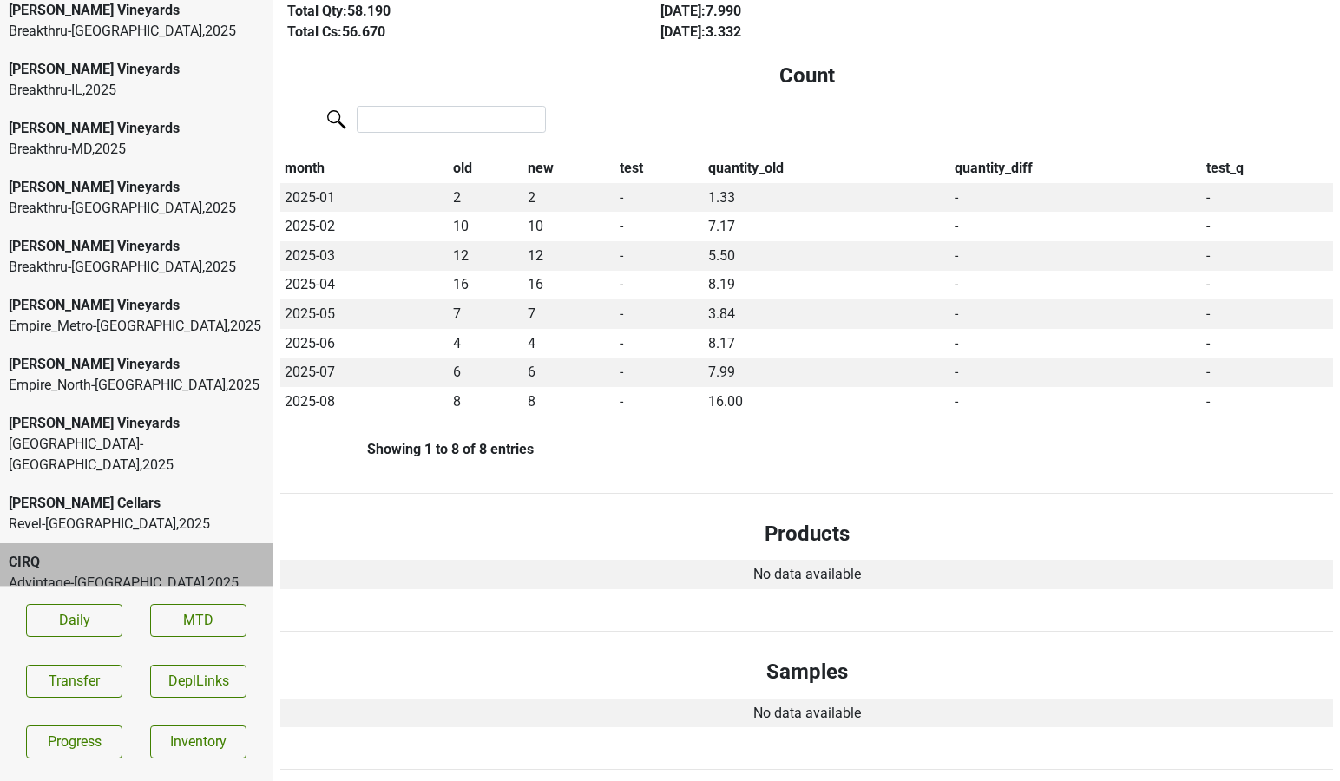
scroll to position [0, 0]
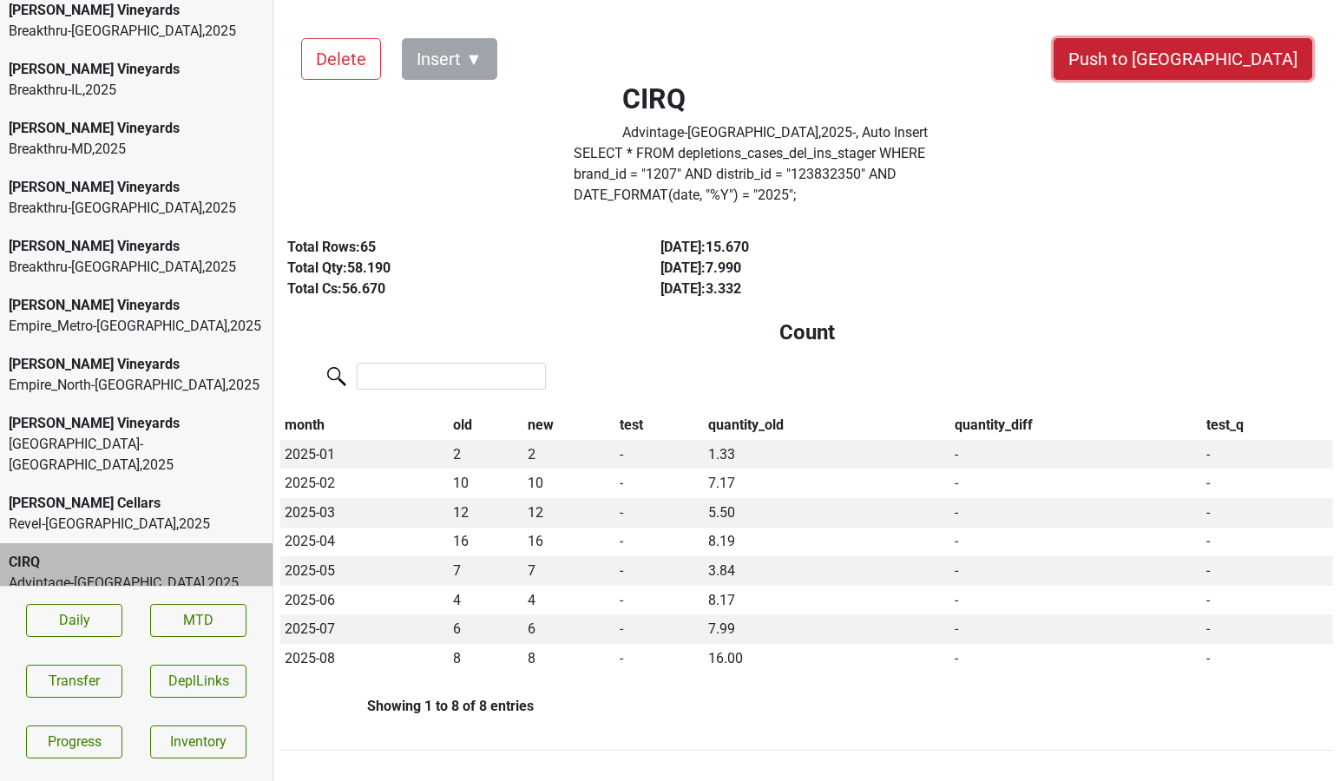
click at [1234, 51] on button "Push to [GEOGRAPHIC_DATA]" at bounding box center [1182, 59] width 259 height 42
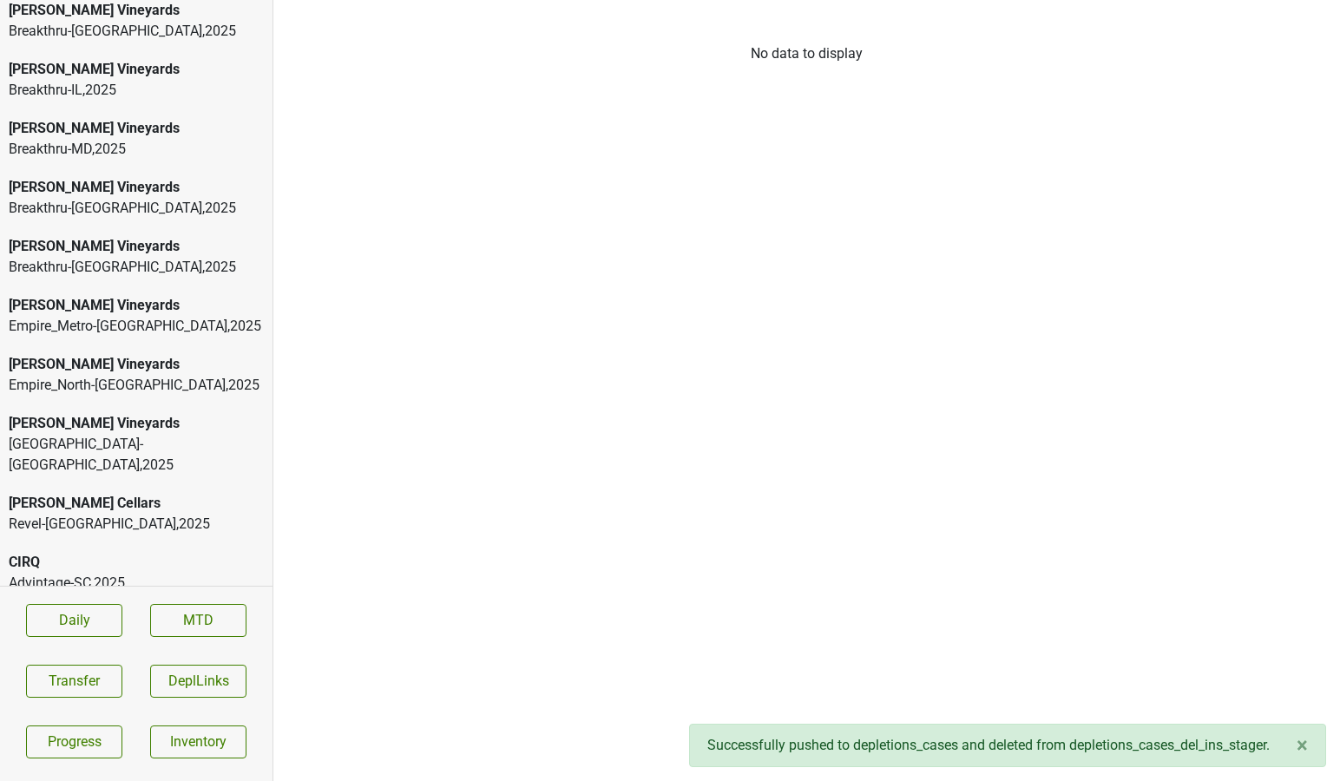
click at [148, 573] on div "Advintage-SC , 2025" at bounding box center [136, 583] width 255 height 21
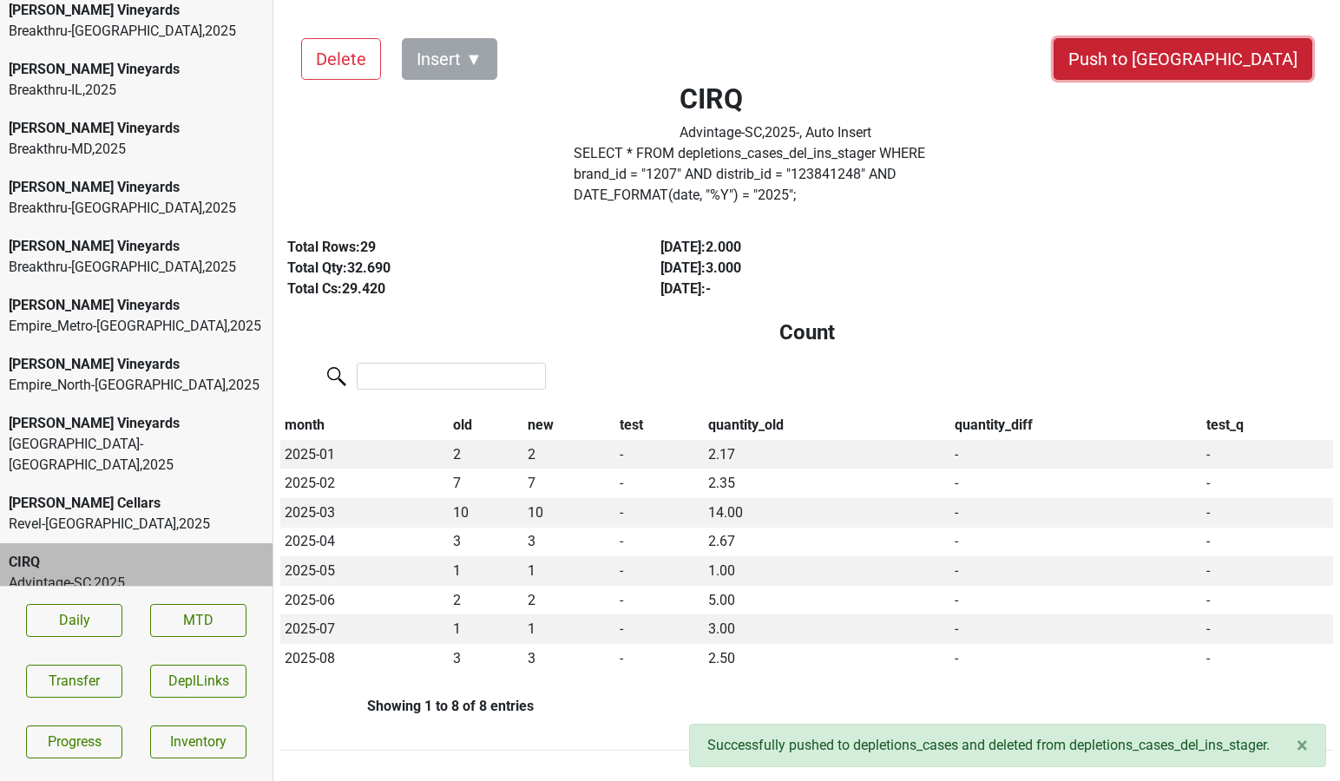
click at [1248, 61] on button "Push to [GEOGRAPHIC_DATA]" at bounding box center [1182, 59] width 259 height 42
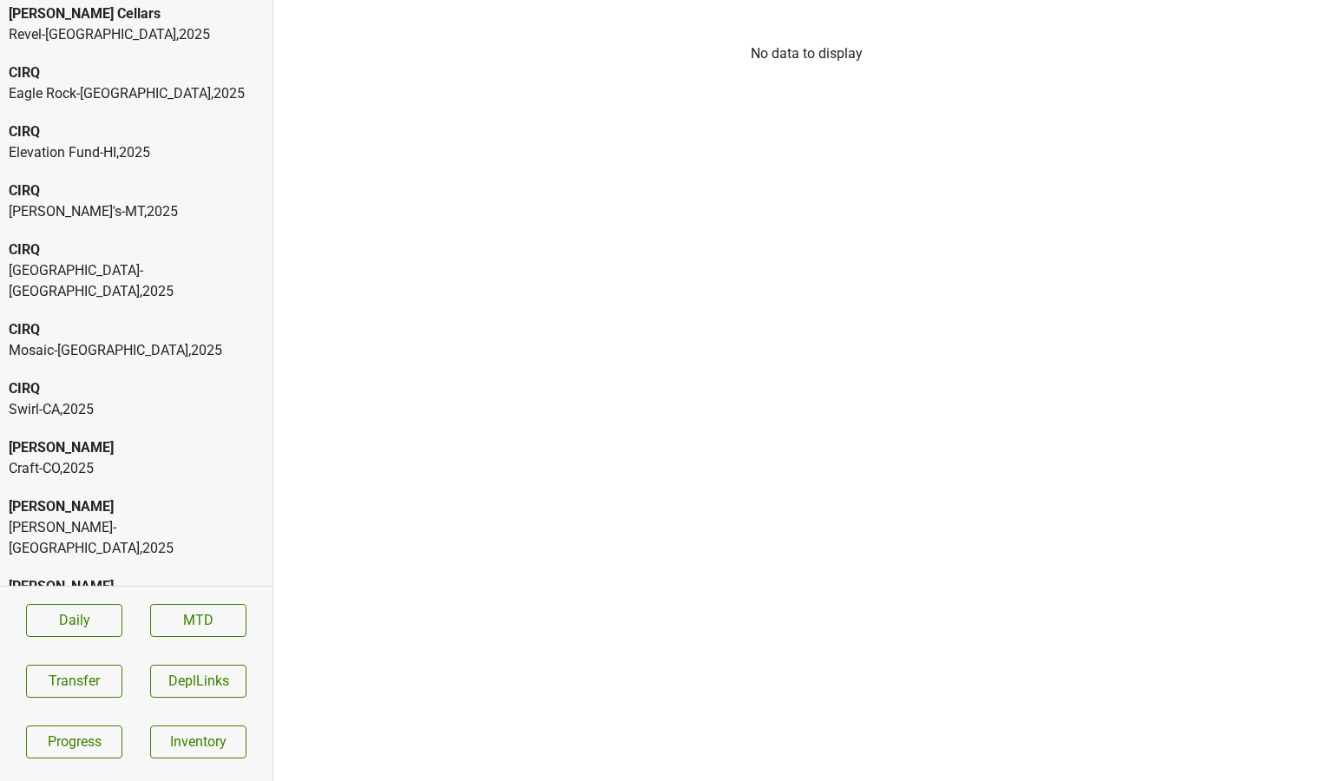
scroll to position [2929, 0]
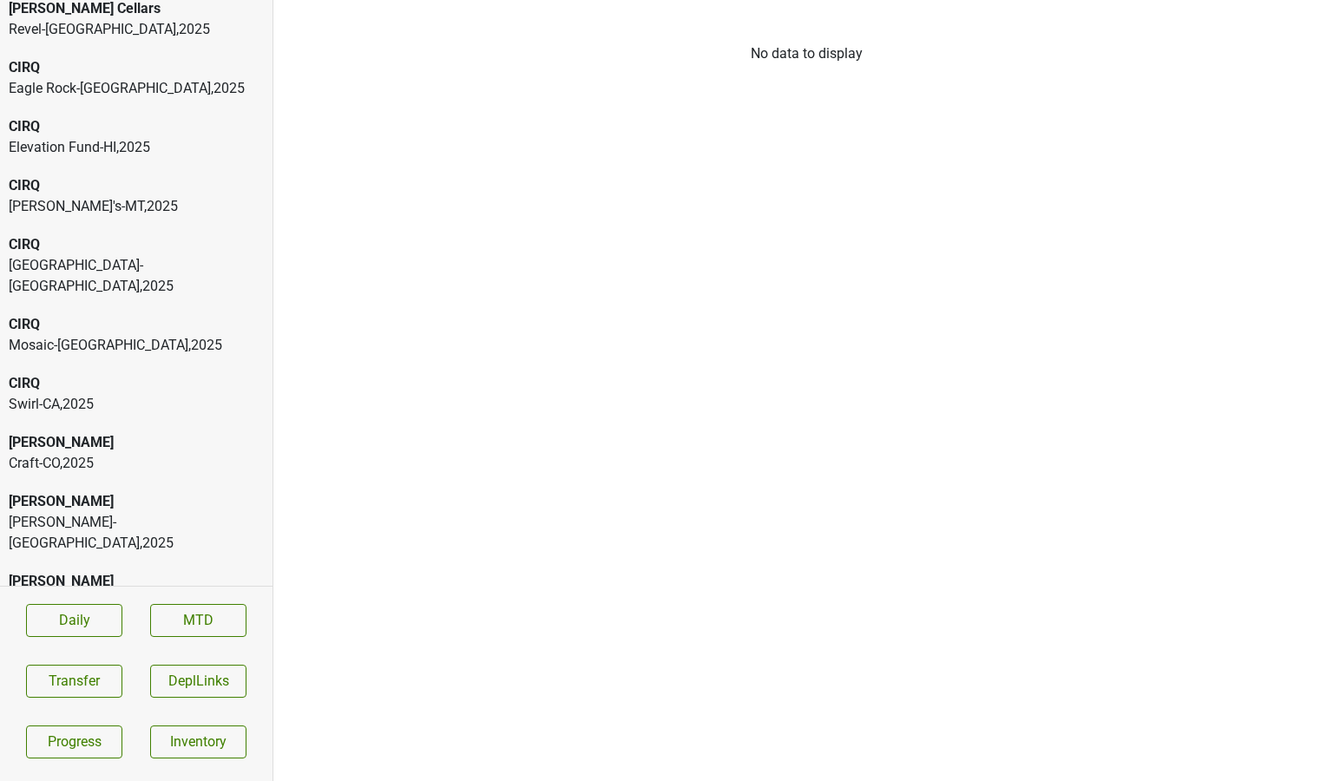
click at [121, 453] on div "Craft-CO , 2025" at bounding box center [136, 463] width 255 height 21
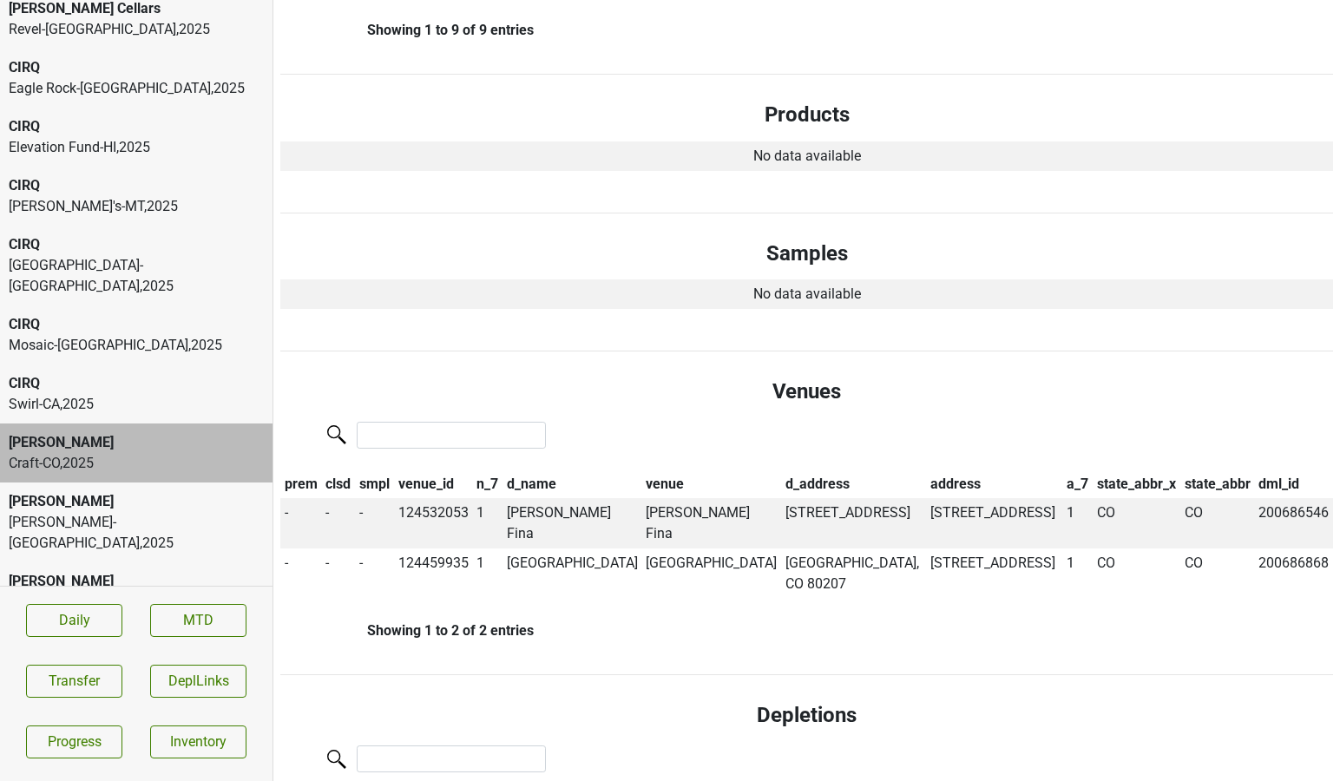
scroll to position [694, 0]
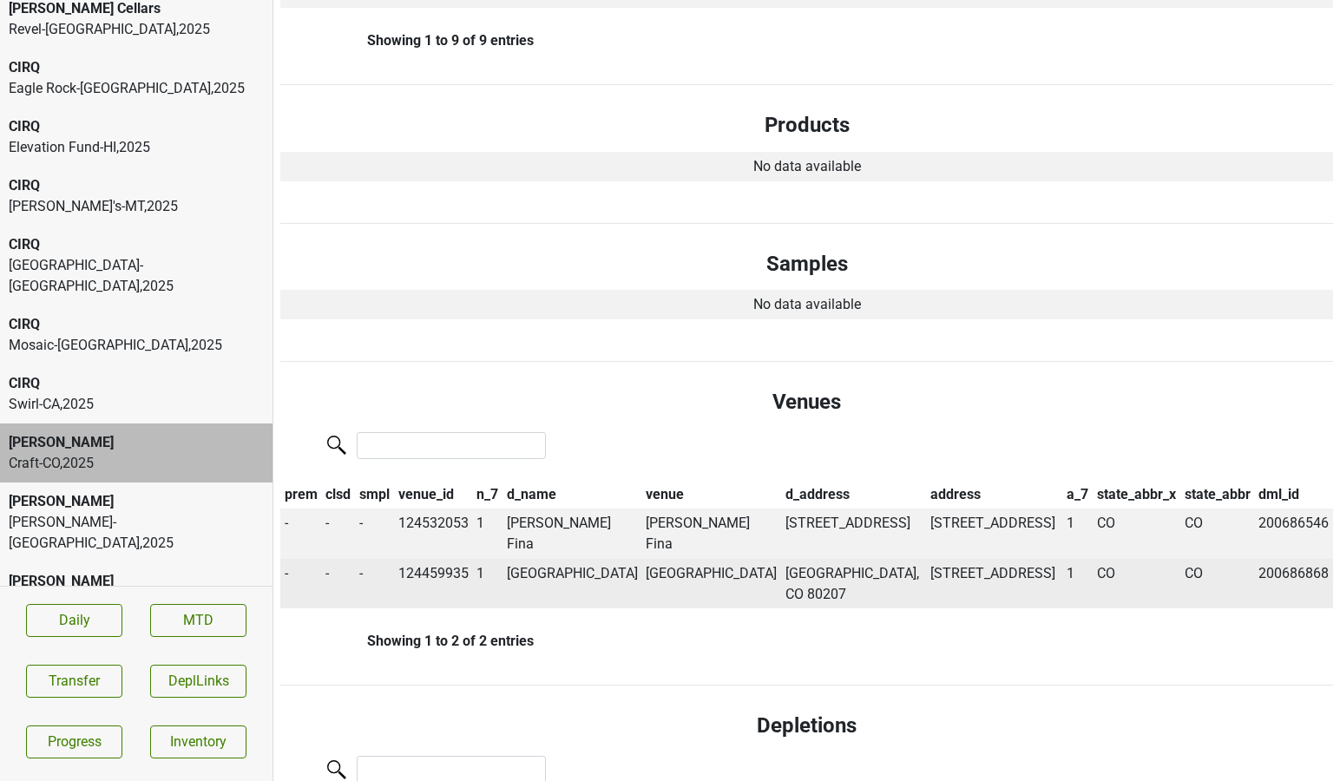
click at [538, 573] on td "[GEOGRAPHIC_DATA]" at bounding box center [572, 584] width 140 height 50
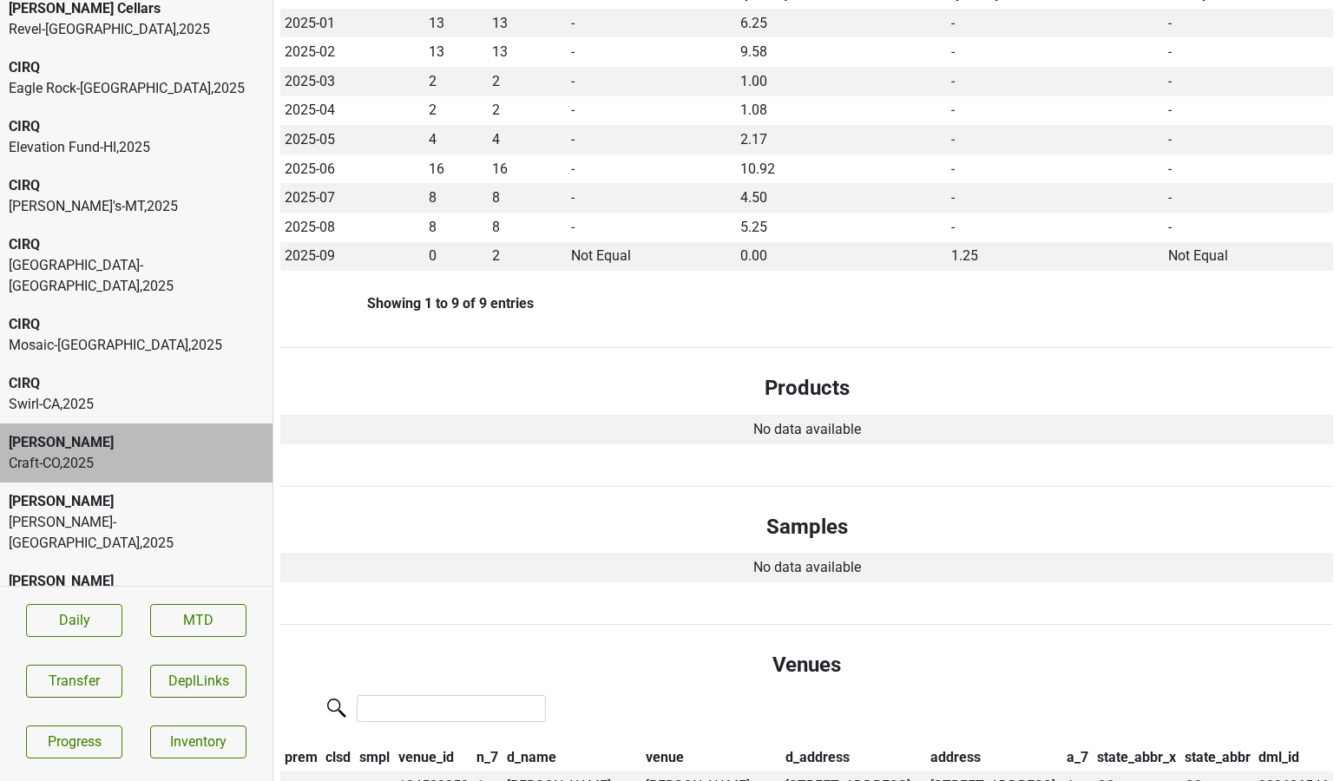
scroll to position [0, 0]
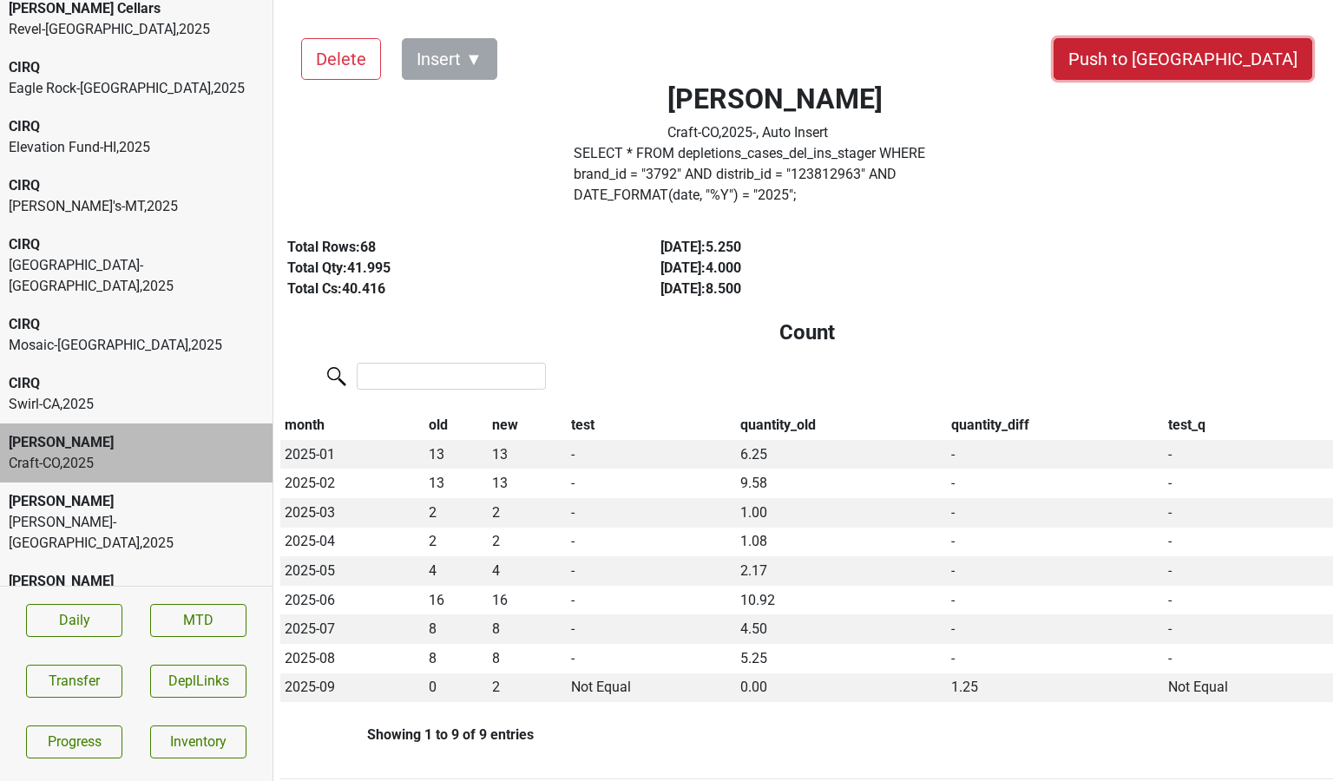
click at [1226, 56] on button "Push to [GEOGRAPHIC_DATA]" at bounding box center [1182, 59] width 259 height 42
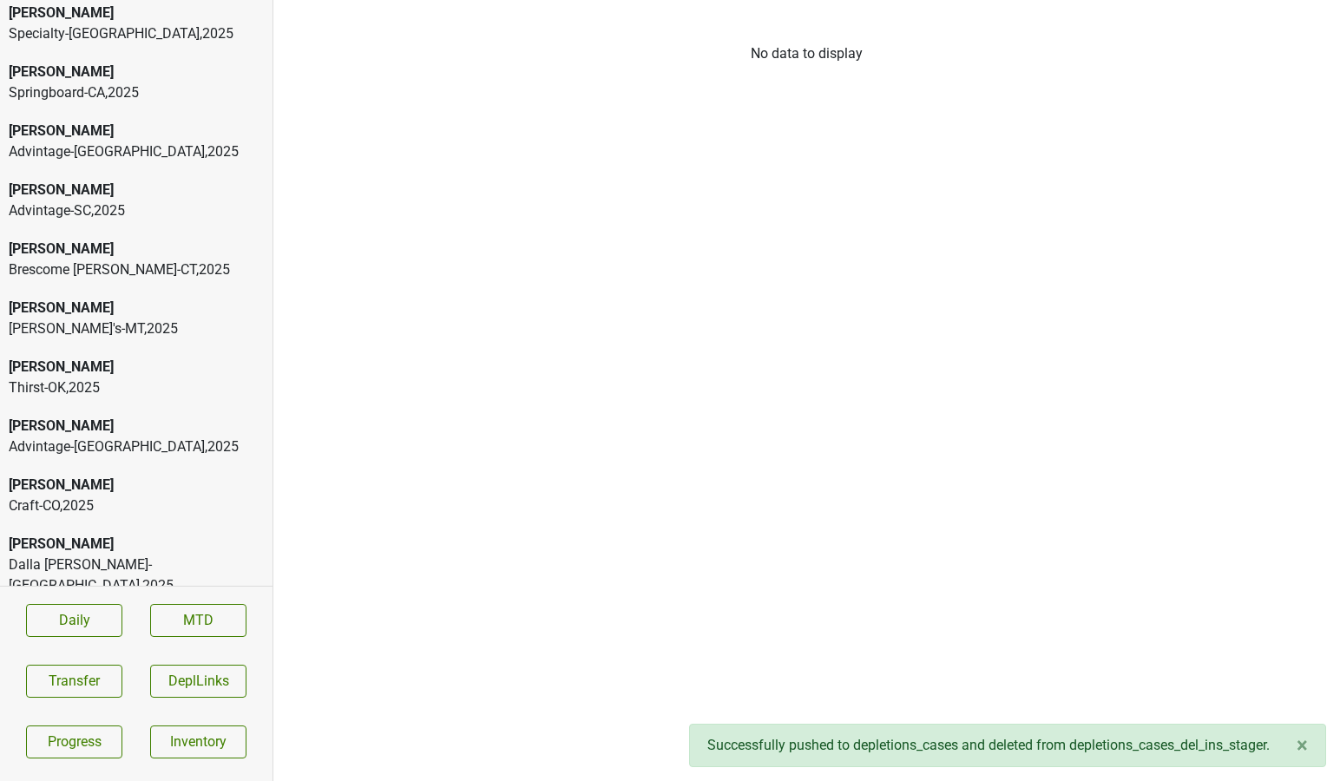
scroll to position [3486, 0]
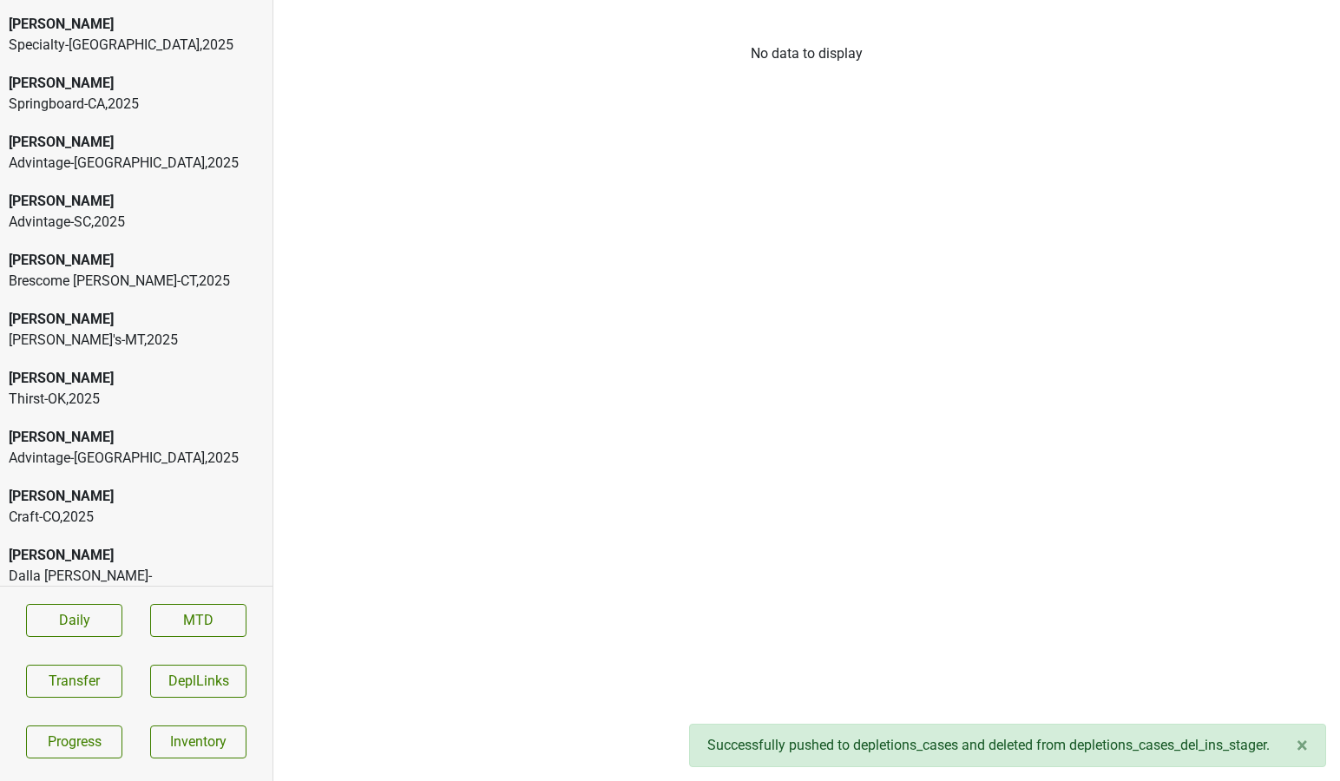
click at [118, 448] on div "Advintage-[GEOGRAPHIC_DATA] , 2025" at bounding box center [136, 458] width 255 height 21
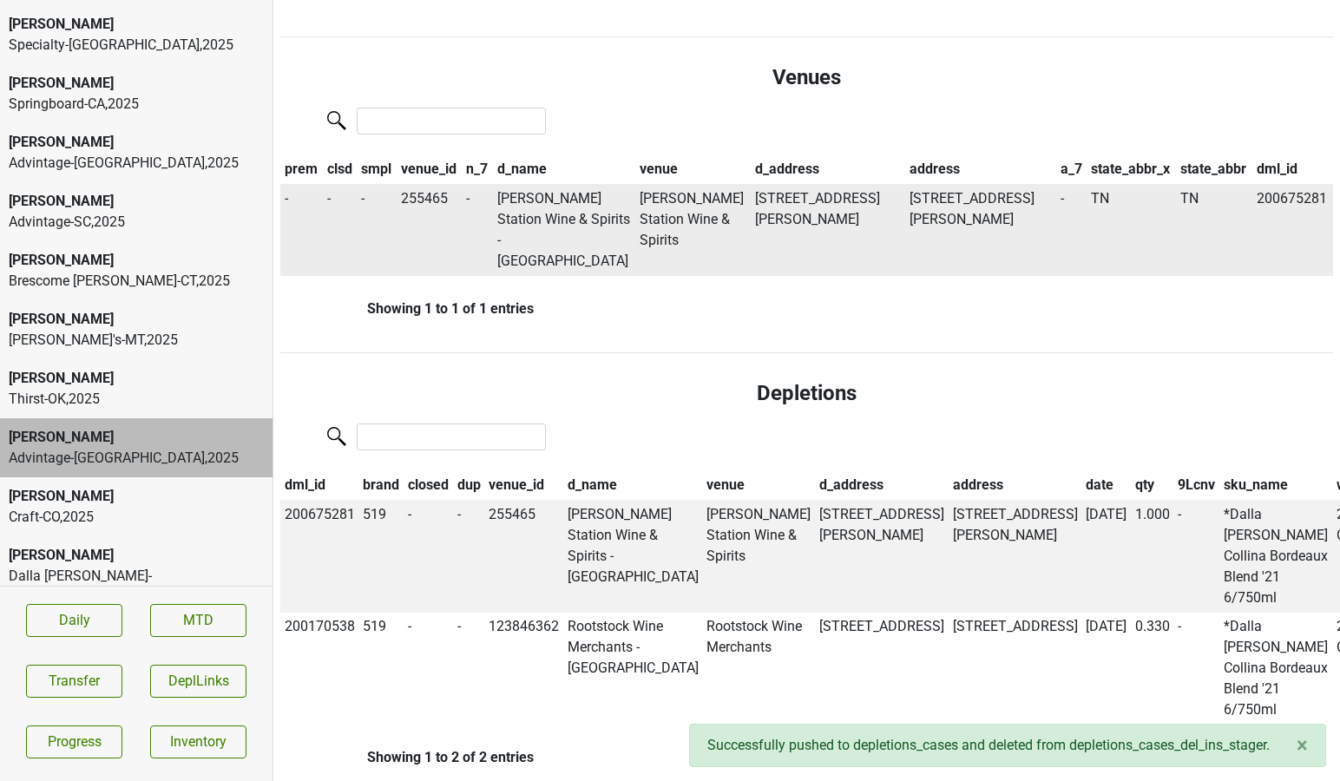
scroll to position [1042, 0]
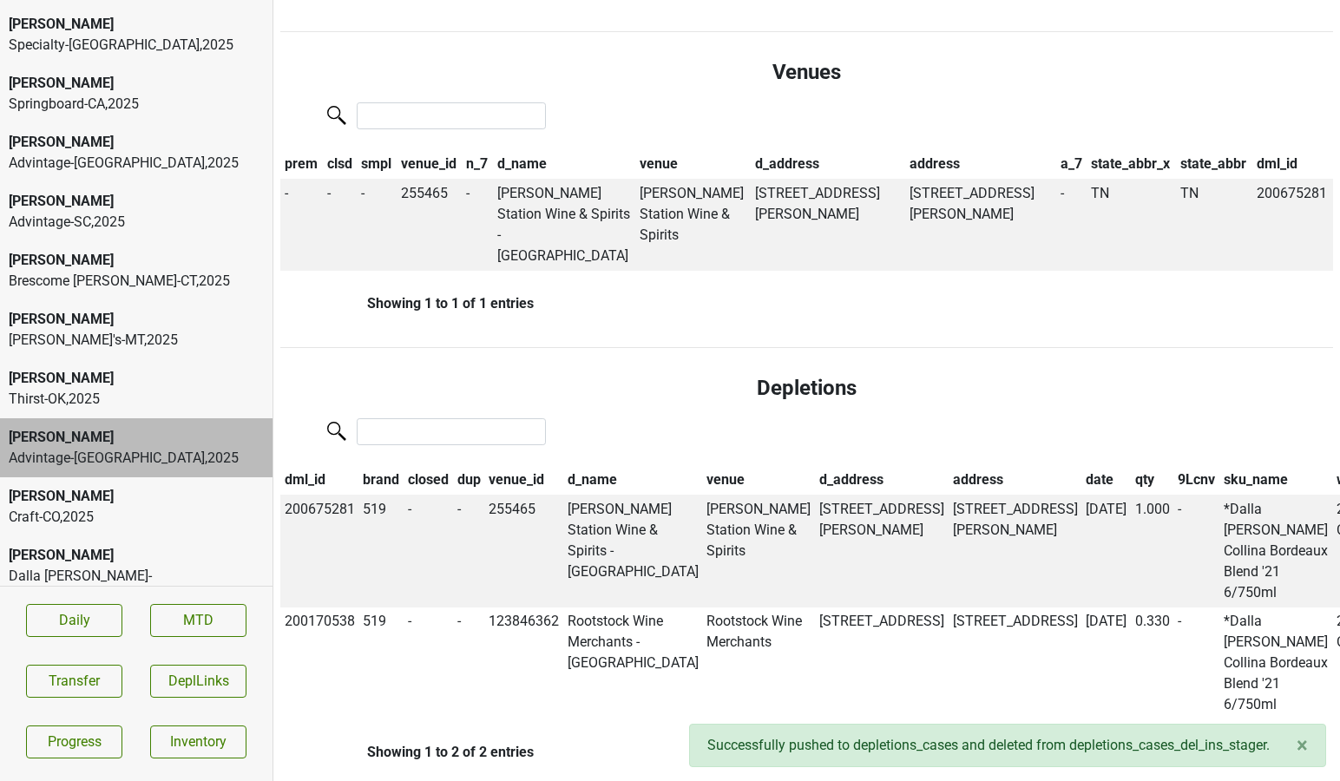
click at [1081, 466] on th "date" at bounding box center [1105, 480] width 49 height 29
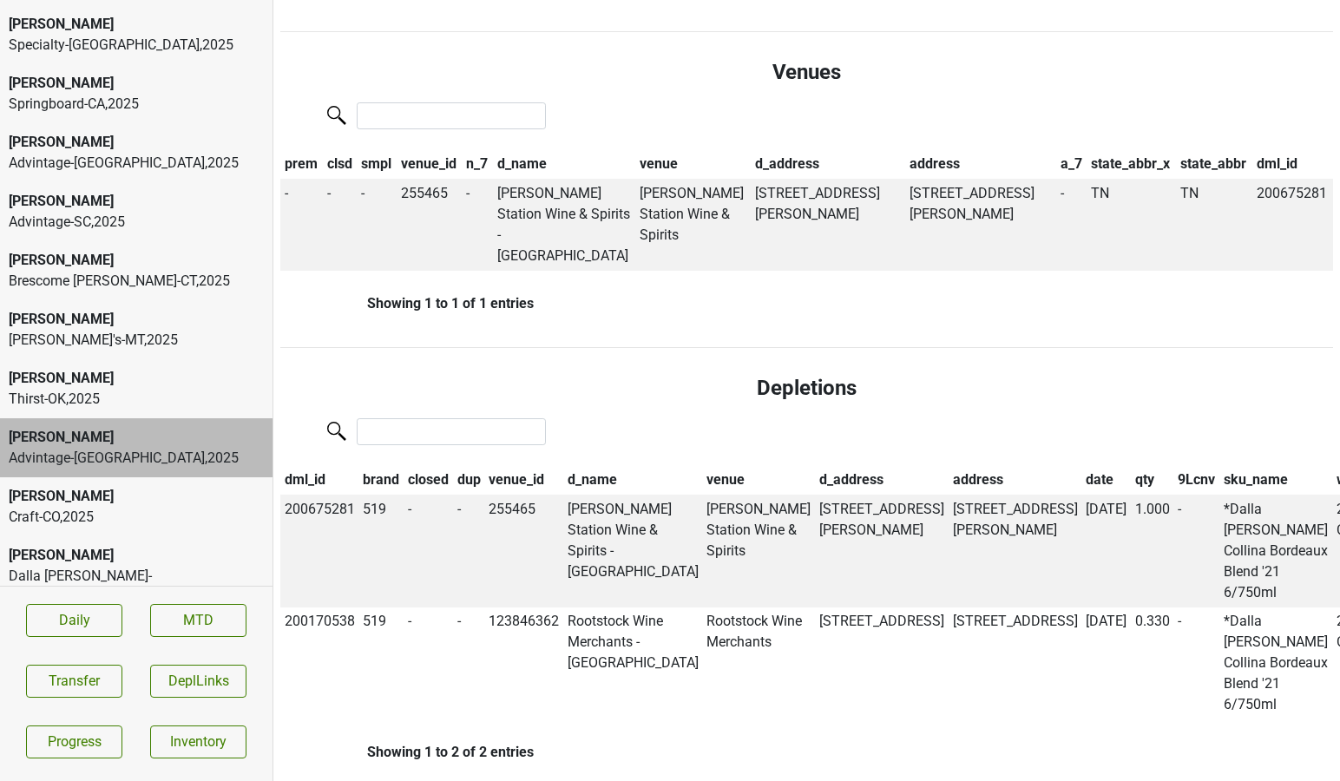
click at [157, 486] on div "[PERSON_NAME]" at bounding box center [136, 496] width 255 height 21
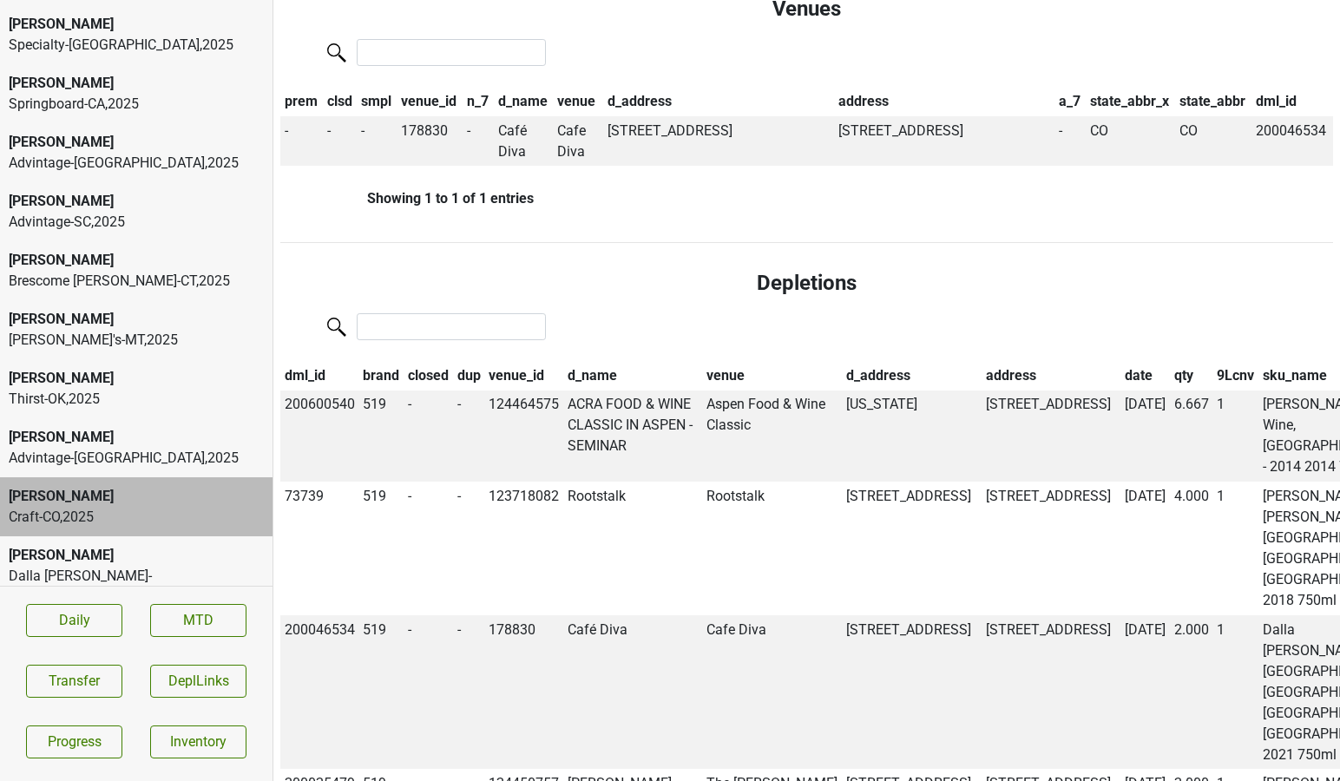
scroll to position [1078, 0]
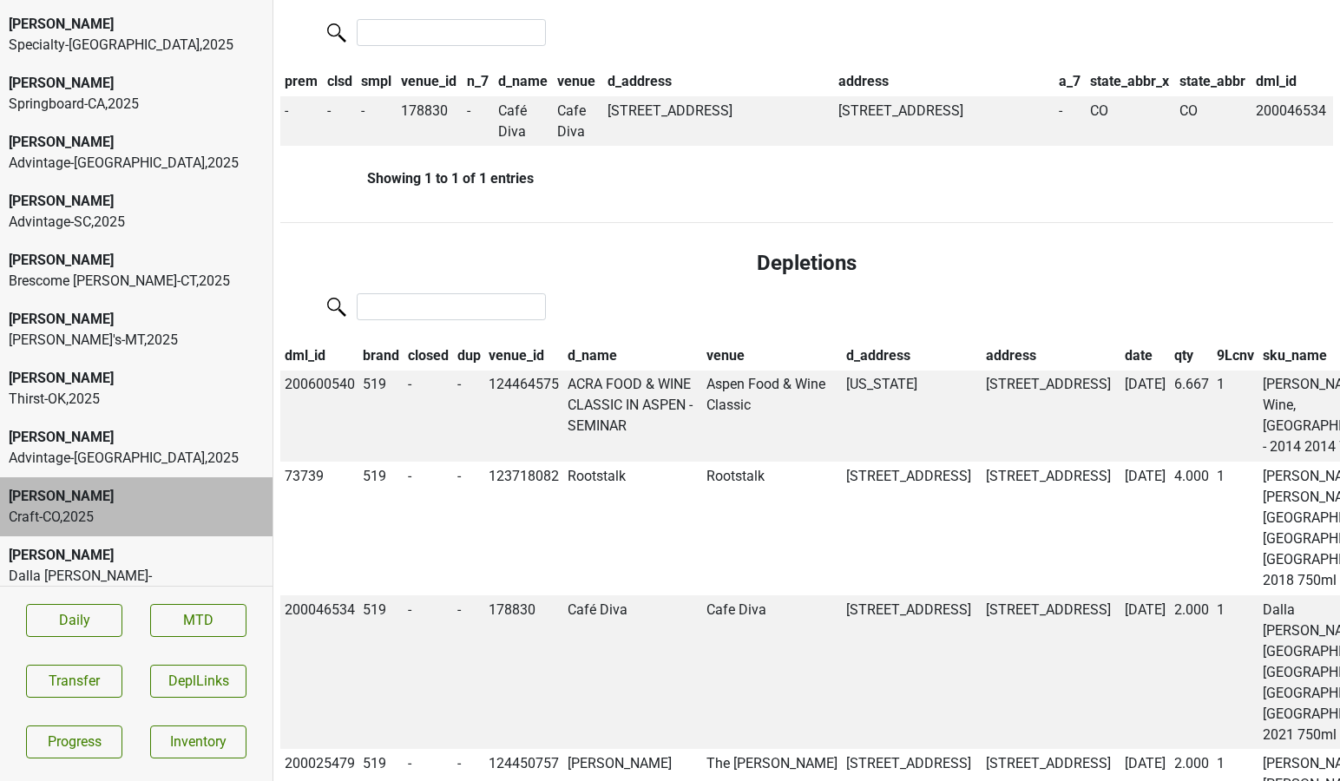
click at [1120, 341] on th "date" at bounding box center [1144, 355] width 49 height 29
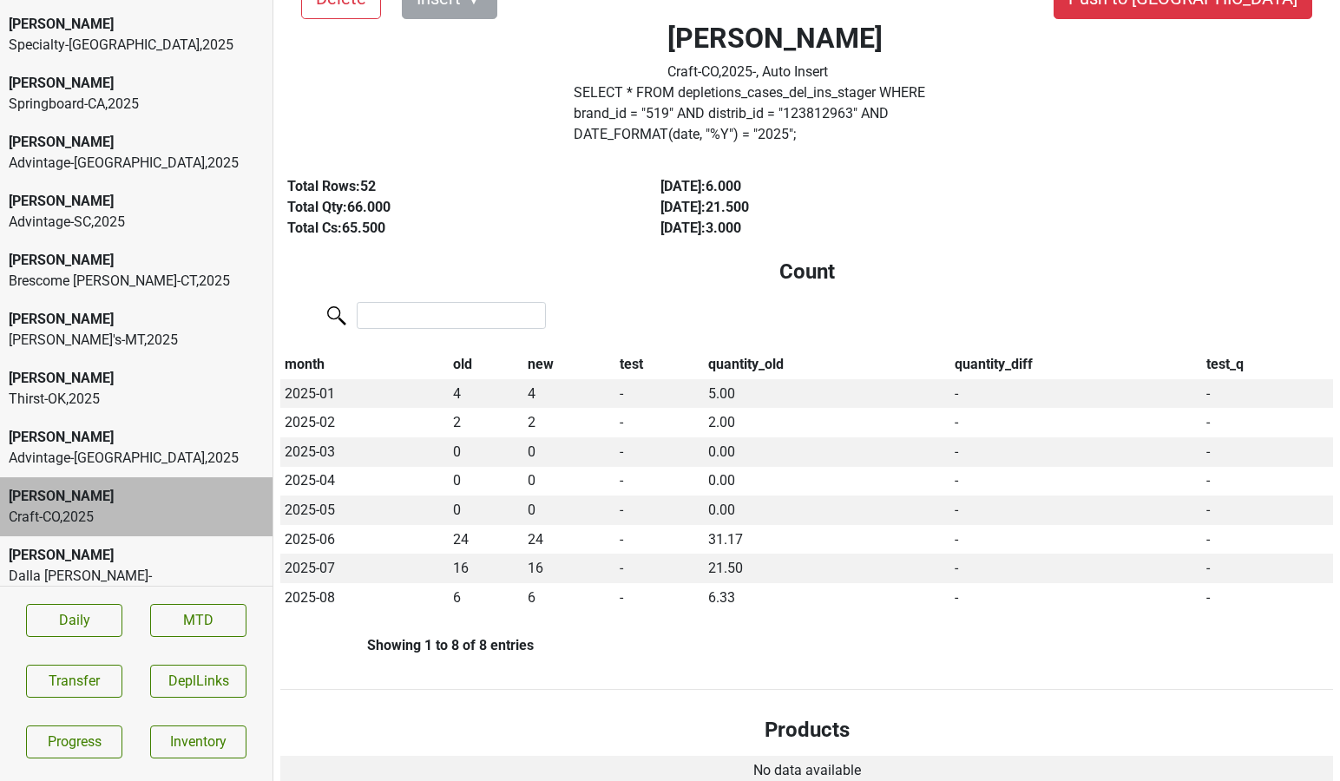
scroll to position [0, 0]
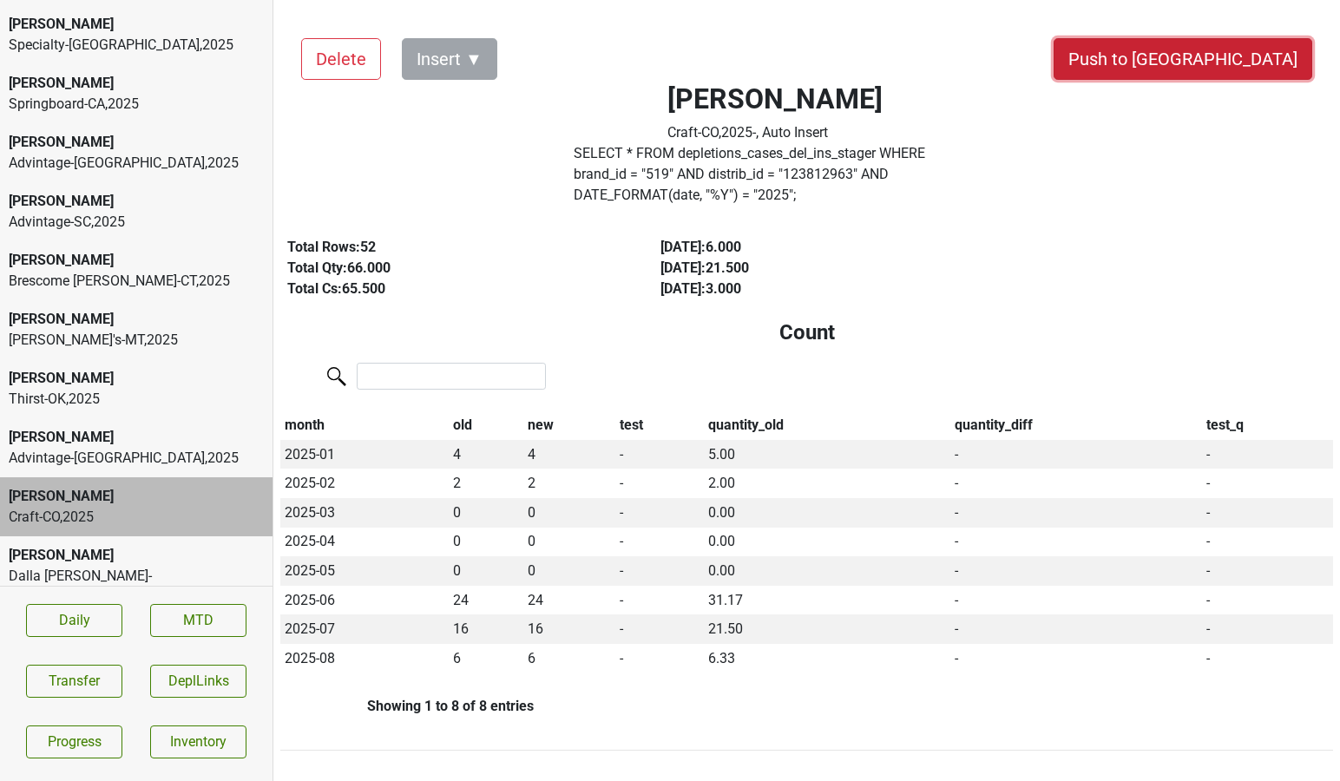
click at [1243, 51] on button "Push to [GEOGRAPHIC_DATA]" at bounding box center [1182, 59] width 259 height 42
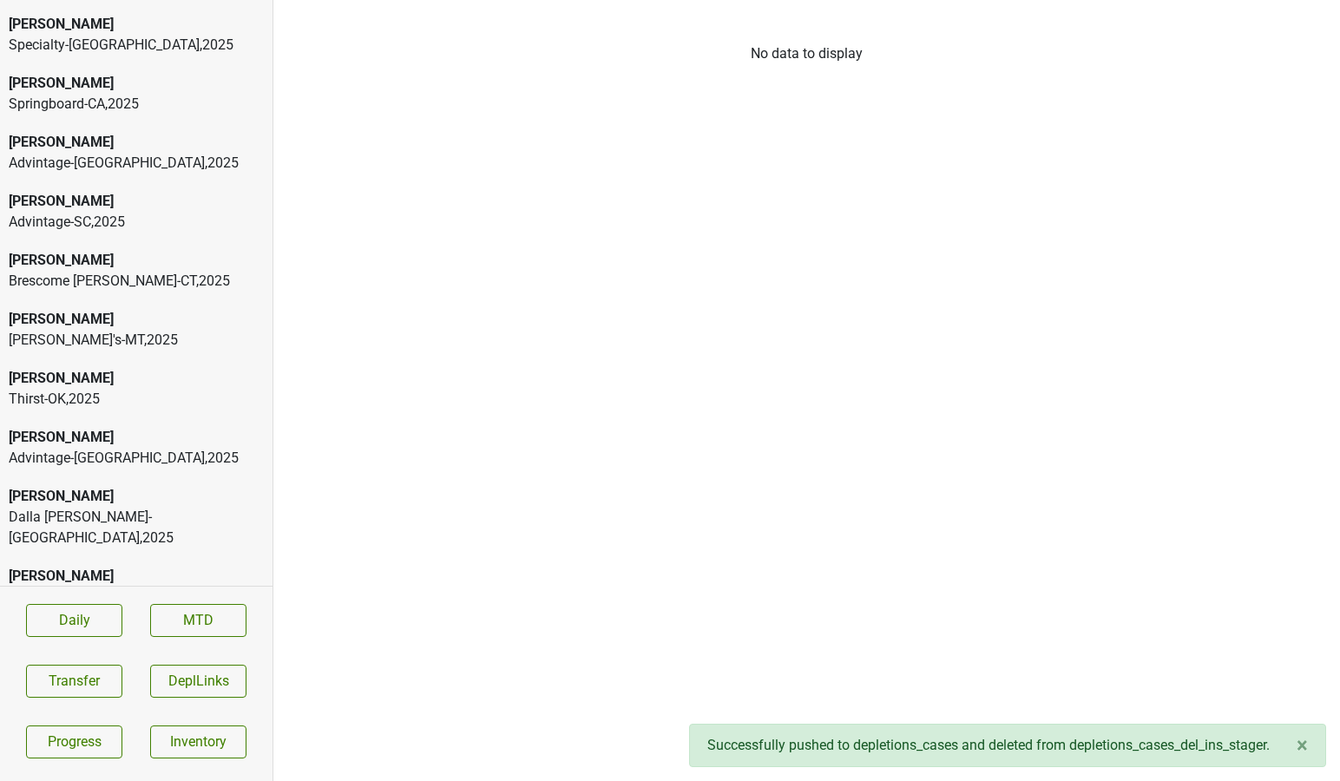
click at [114, 566] on div "[PERSON_NAME]" at bounding box center [136, 576] width 255 height 21
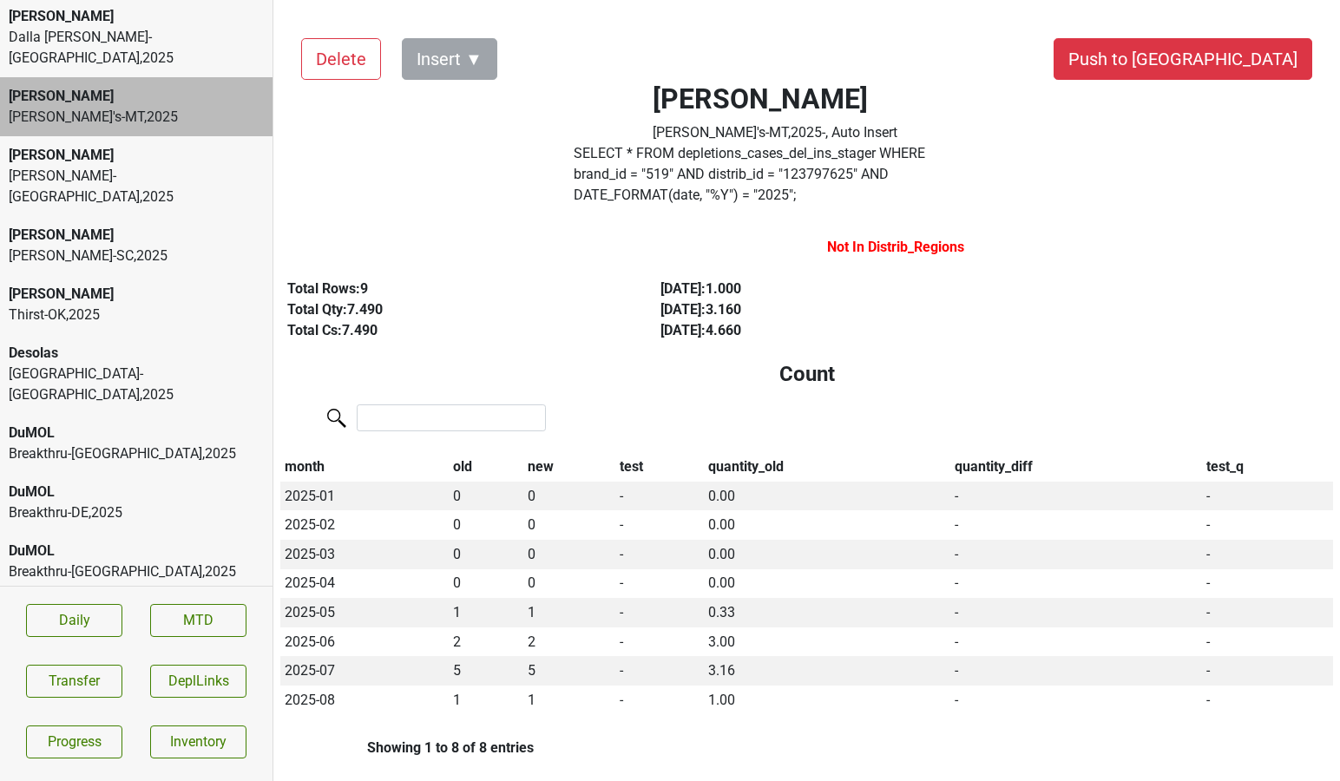
scroll to position [3977, 0]
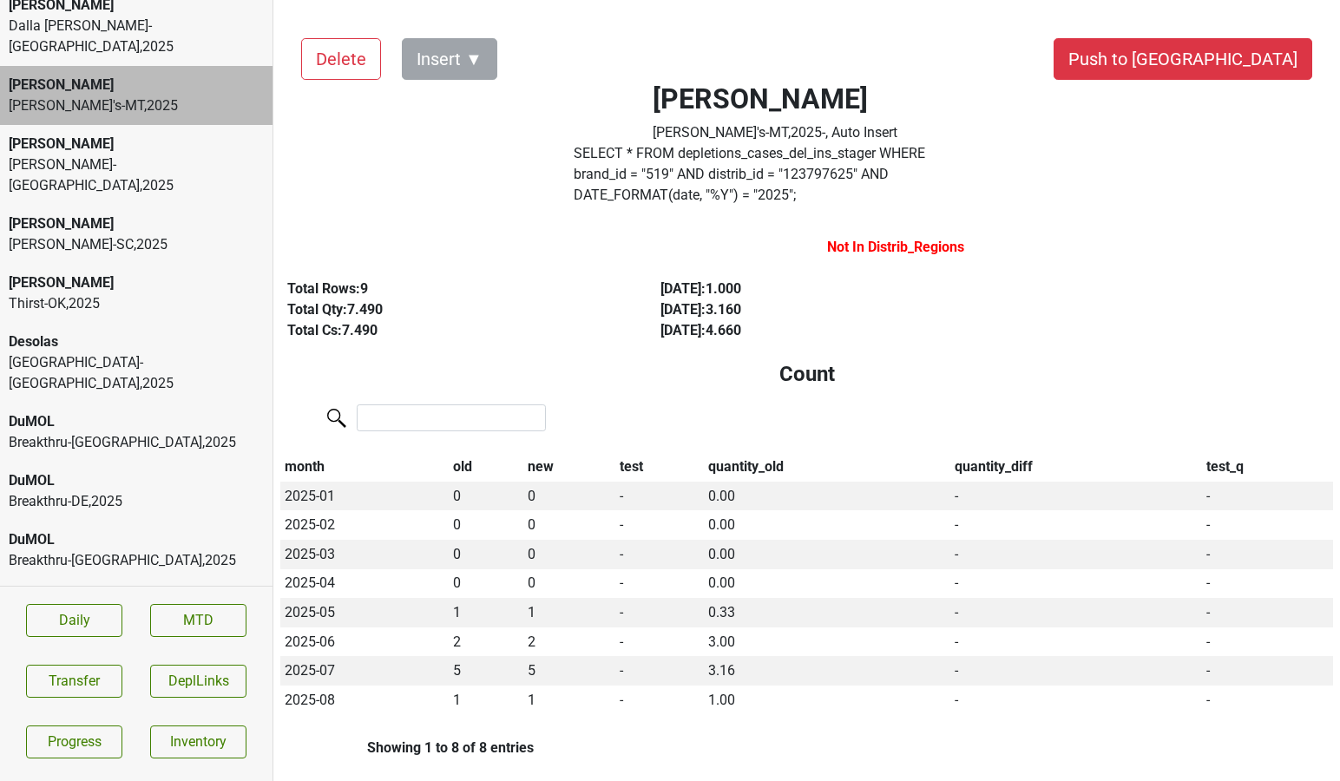
click at [112, 550] on div "Breakthru-[GEOGRAPHIC_DATA] , 2025" at bounding box center [136, 560] width 255 height 21
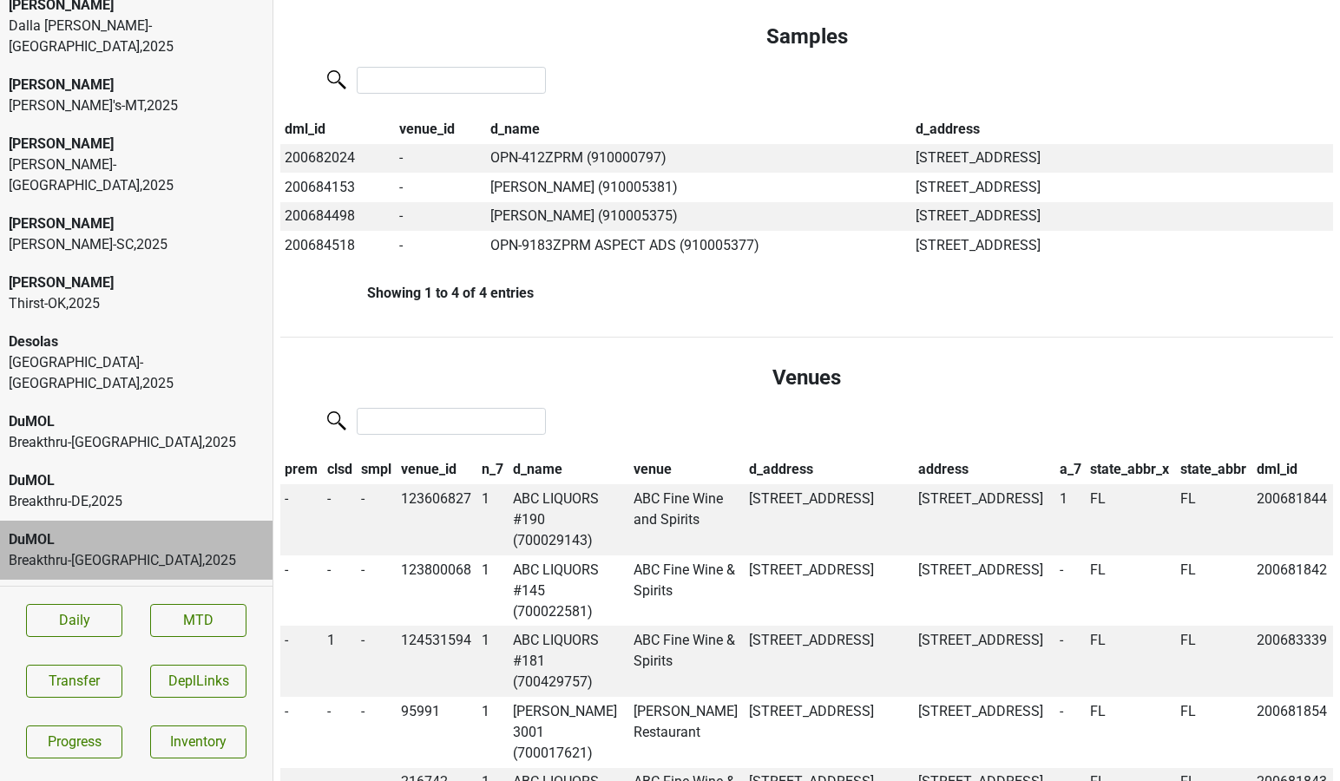
scroll to position [1115, 0]
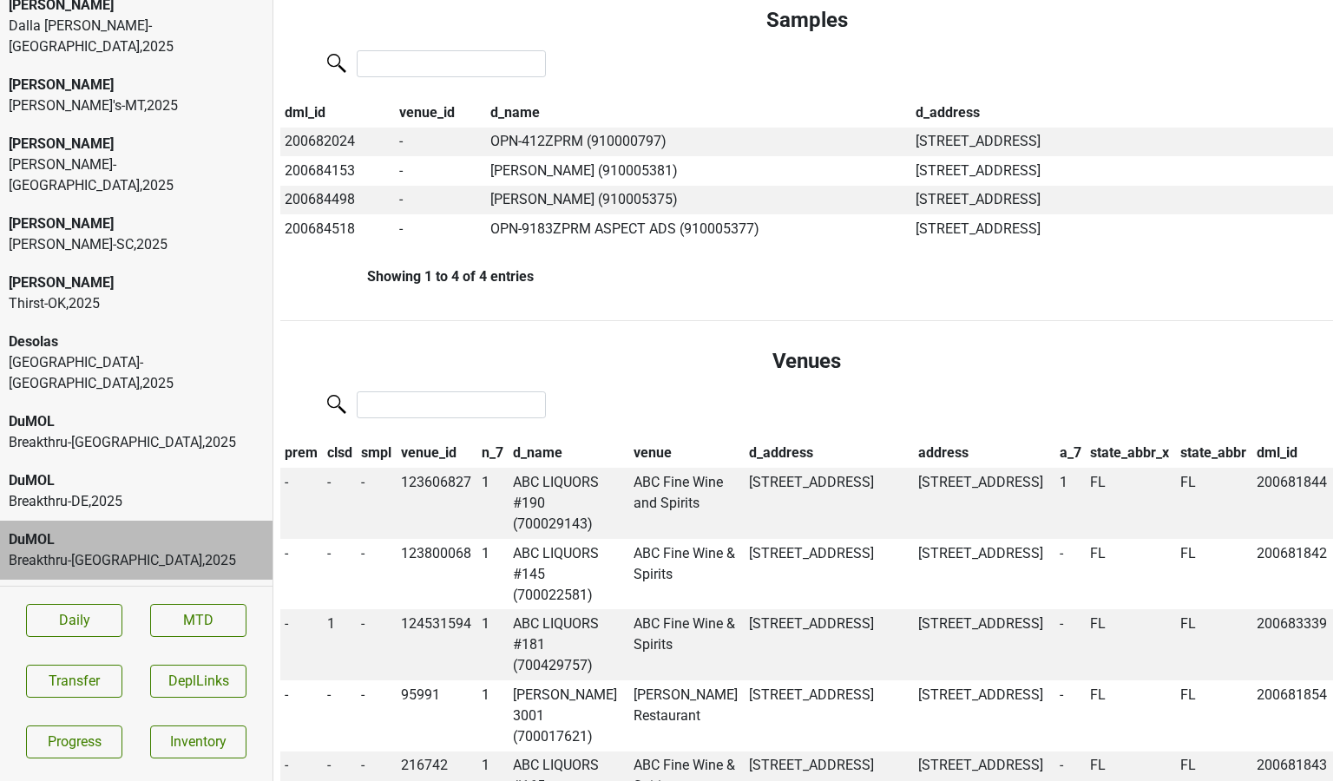
click at [343, 439] on th "clsd" at bounding box center [340, 453] width 35 height 29
click at [555, 468] on td "ABC LIQUORS #181 (700429757)" at bounding box center [568, 503] width 121 height 71
click at [330, 474] on span "1" at bounding box center [331, 482] width 8 height 16
click at [359, 494] on div "0" at bounding box center [392, 516] width 137 height 44
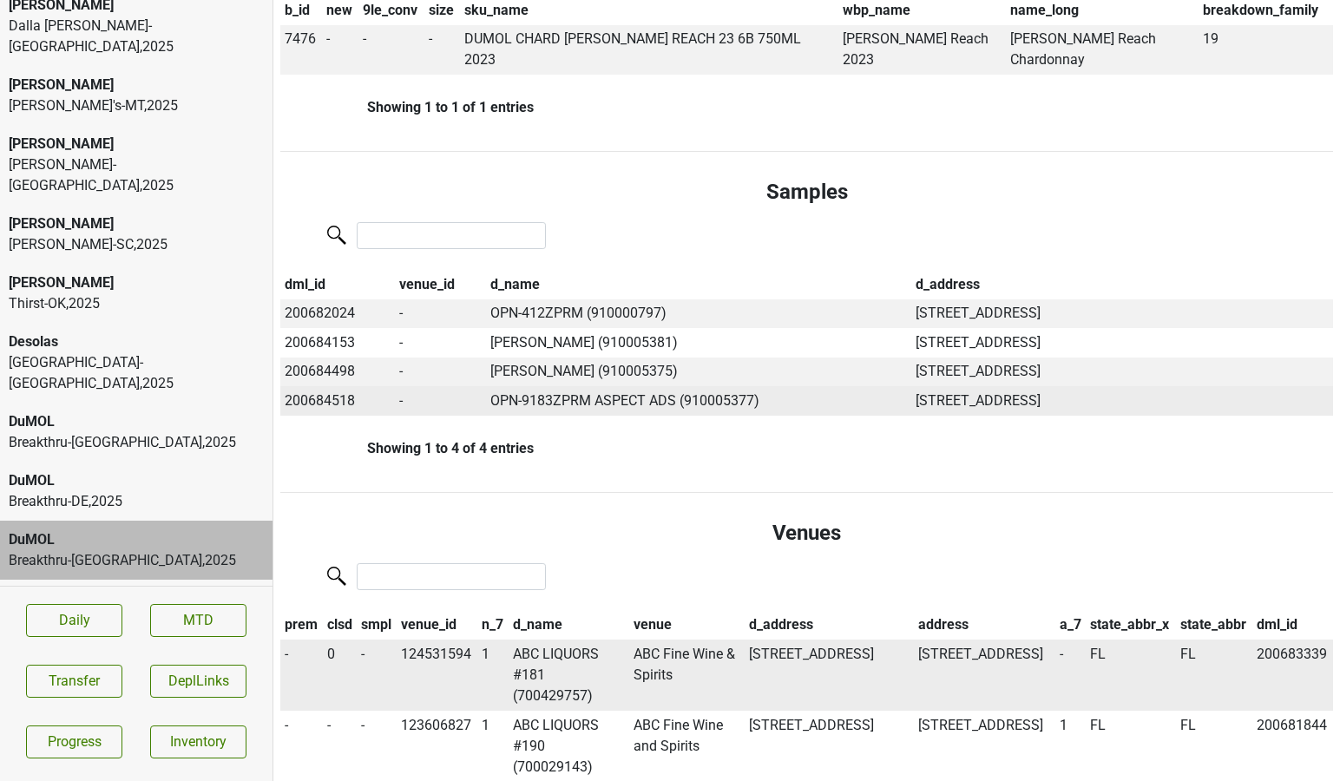
scroll to position [986, 0]
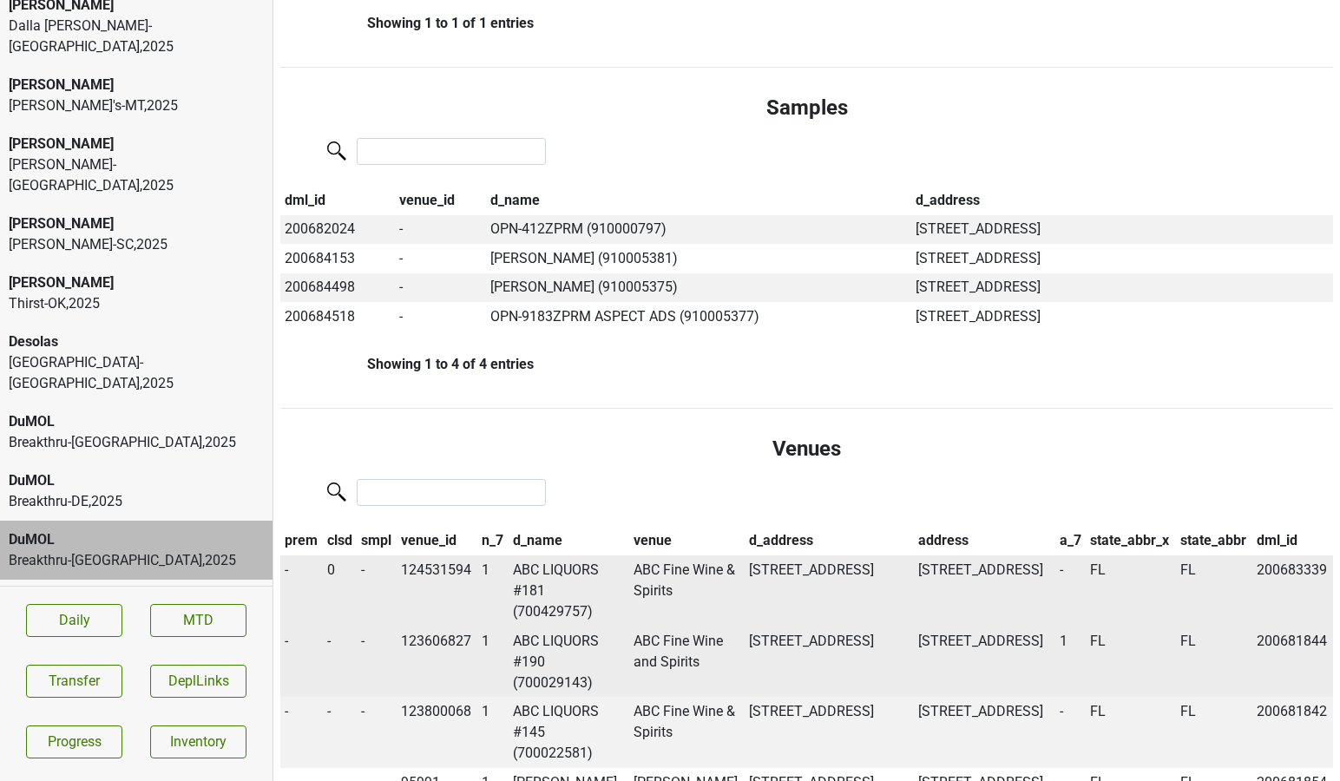
click at [328, 626] on td "-" at bounding box center [340, 661] width 35 height 71
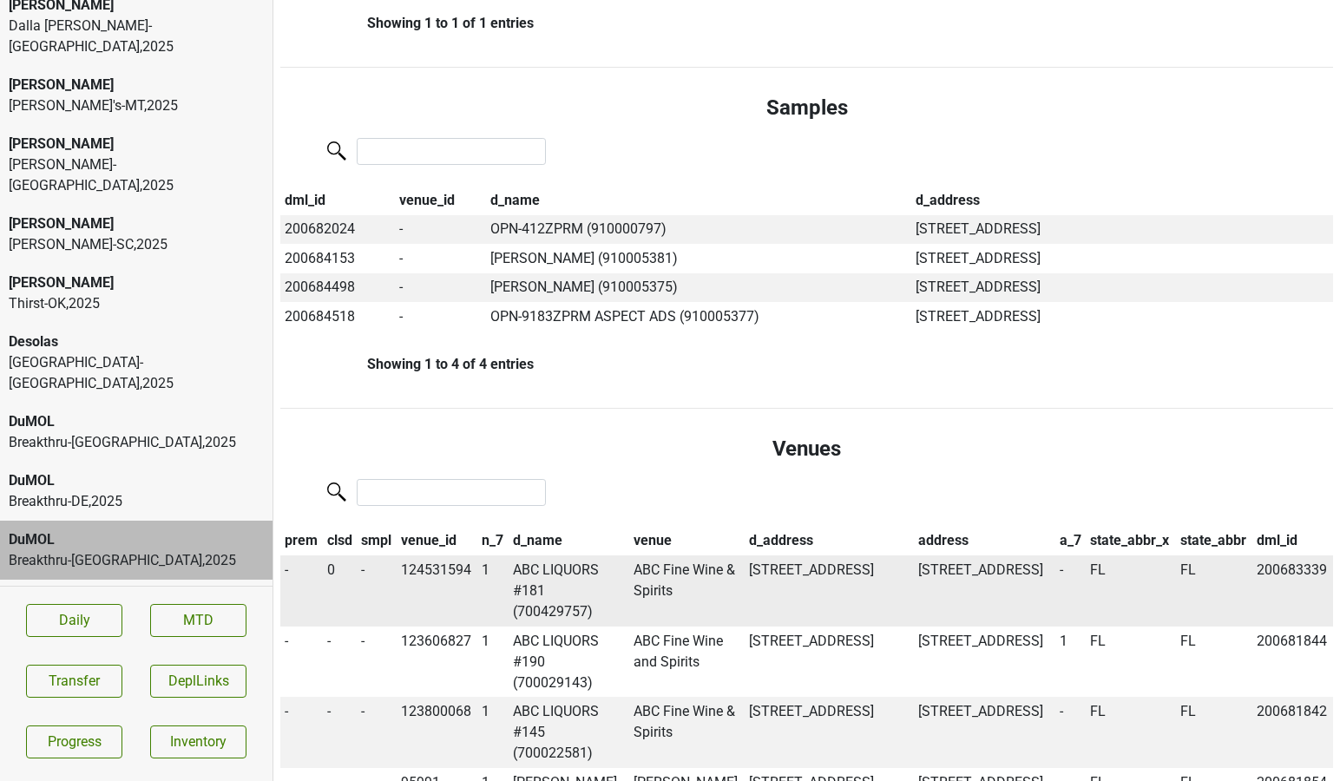
click at [329, 555] on td "0" at bounding box center [340, 590] width 35 height 71
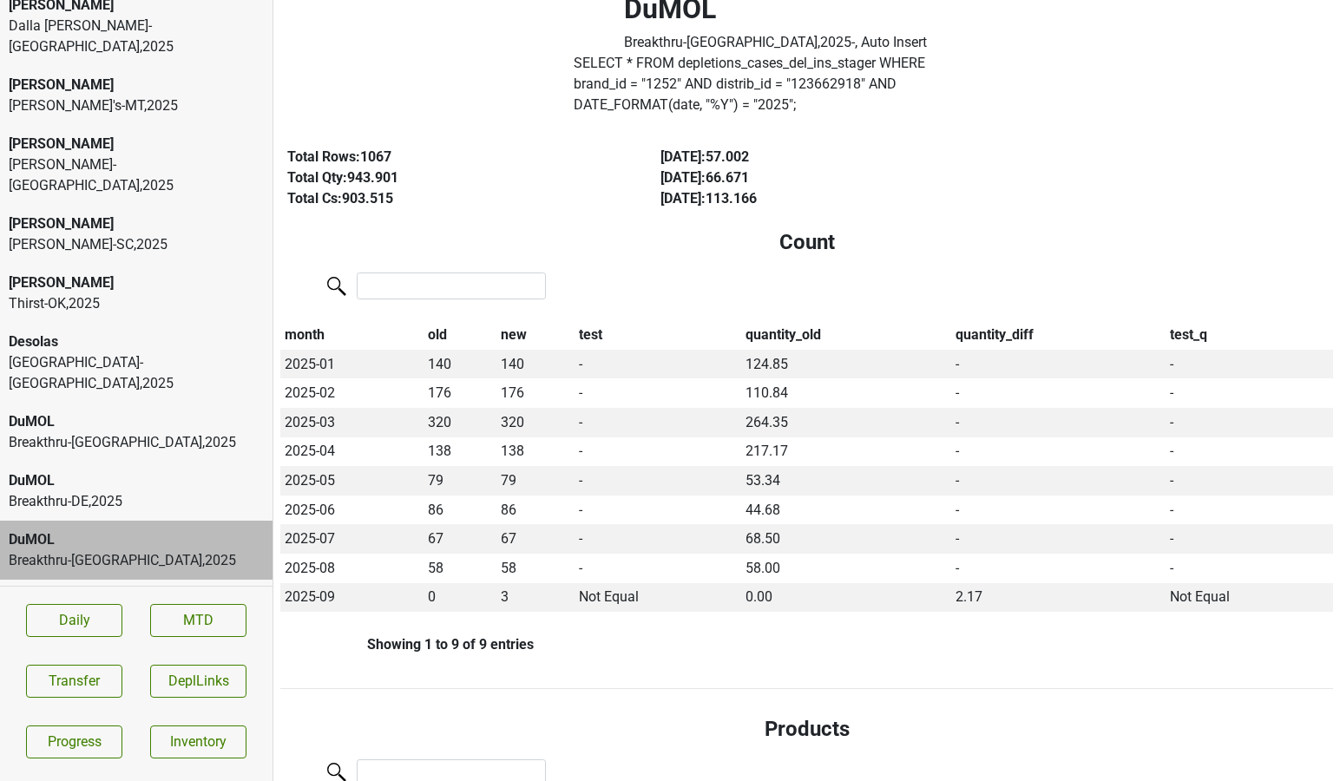
scroll to position [0, 0]
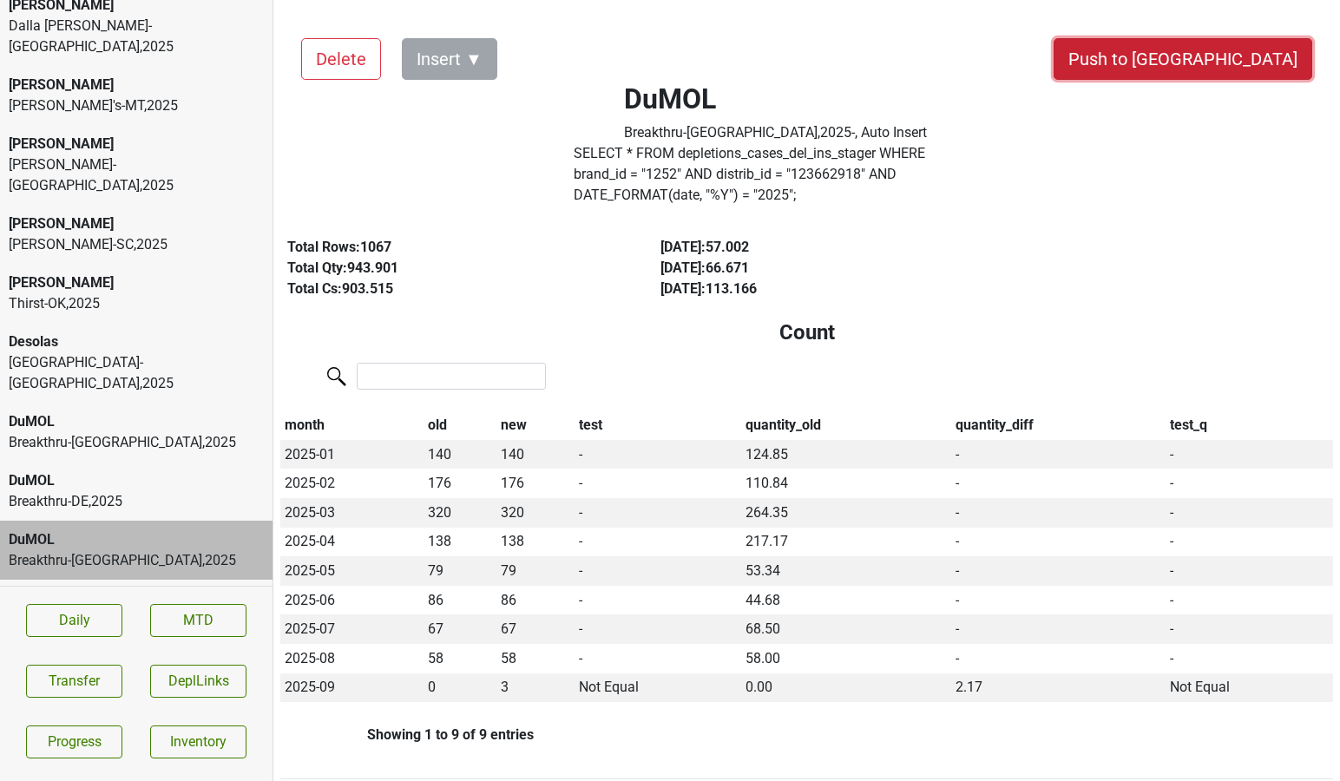
drag, startPoint x: 1240, startPoint y: 62, endPoint x: 895, endPoint y: 257, distance: 395.9
click at [1225, 64] on button "Push to [GEOGRAPHIC_DATA]" at bounding box center [1182, 59] width 259 height 42
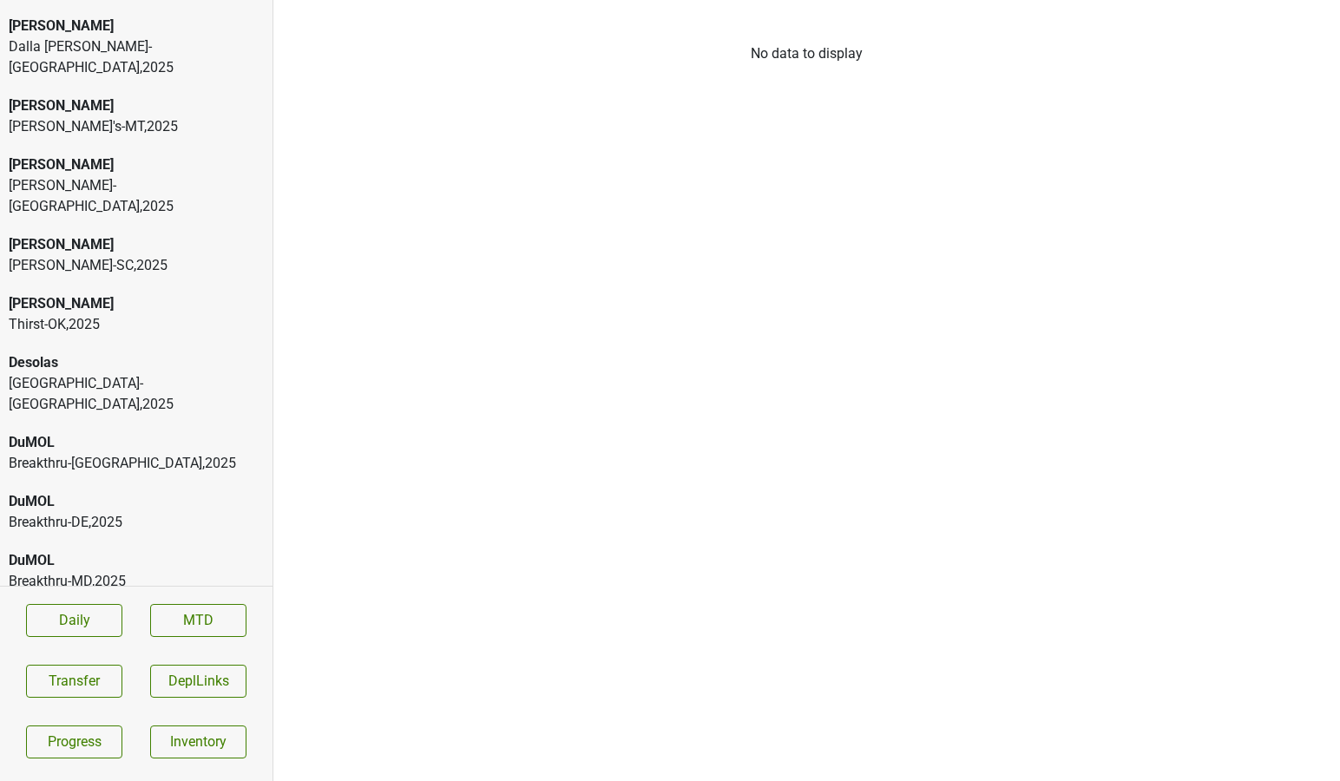
scroll to position [3956, 0]
click at [126, 631] on div "Breakthru-[GEOGRAPHIC_DATA] , 2025" at bounding box center [136, 641] width 255 height 21
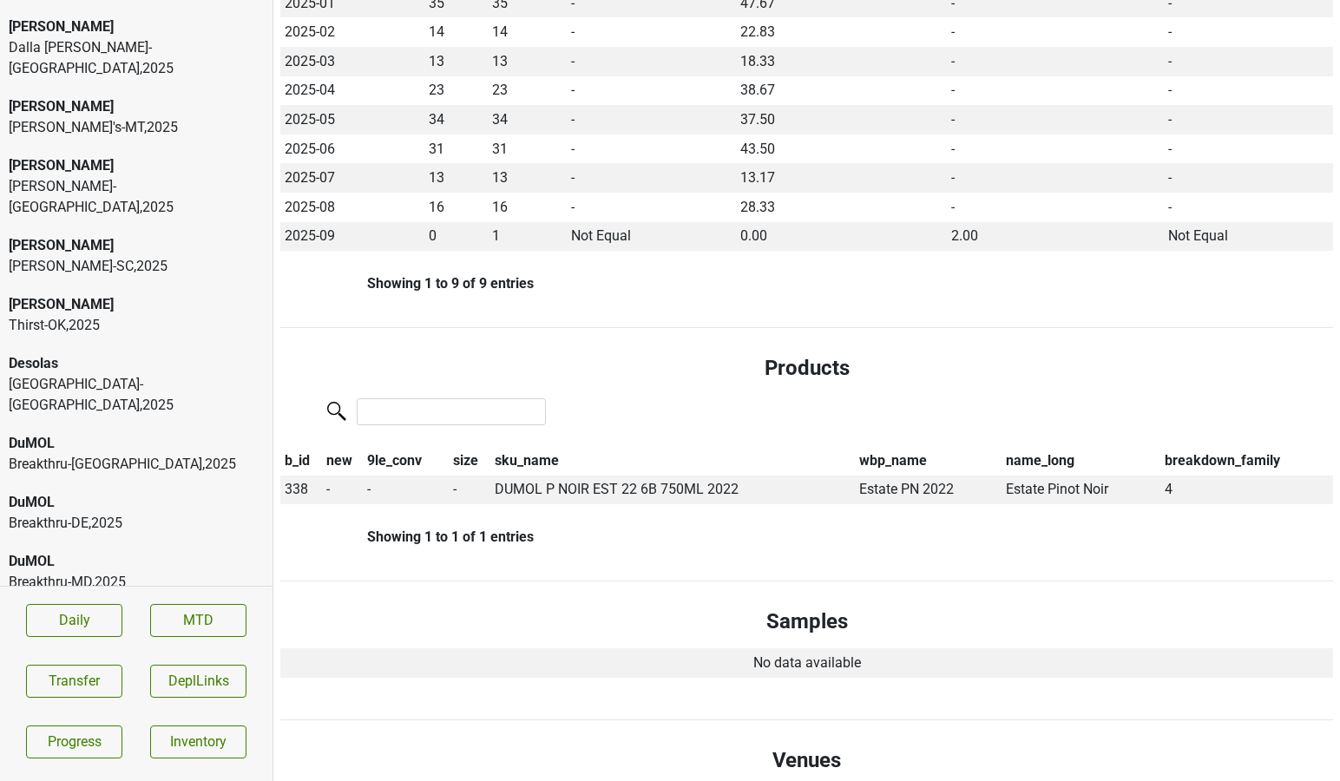
scroll to position [0, 0]
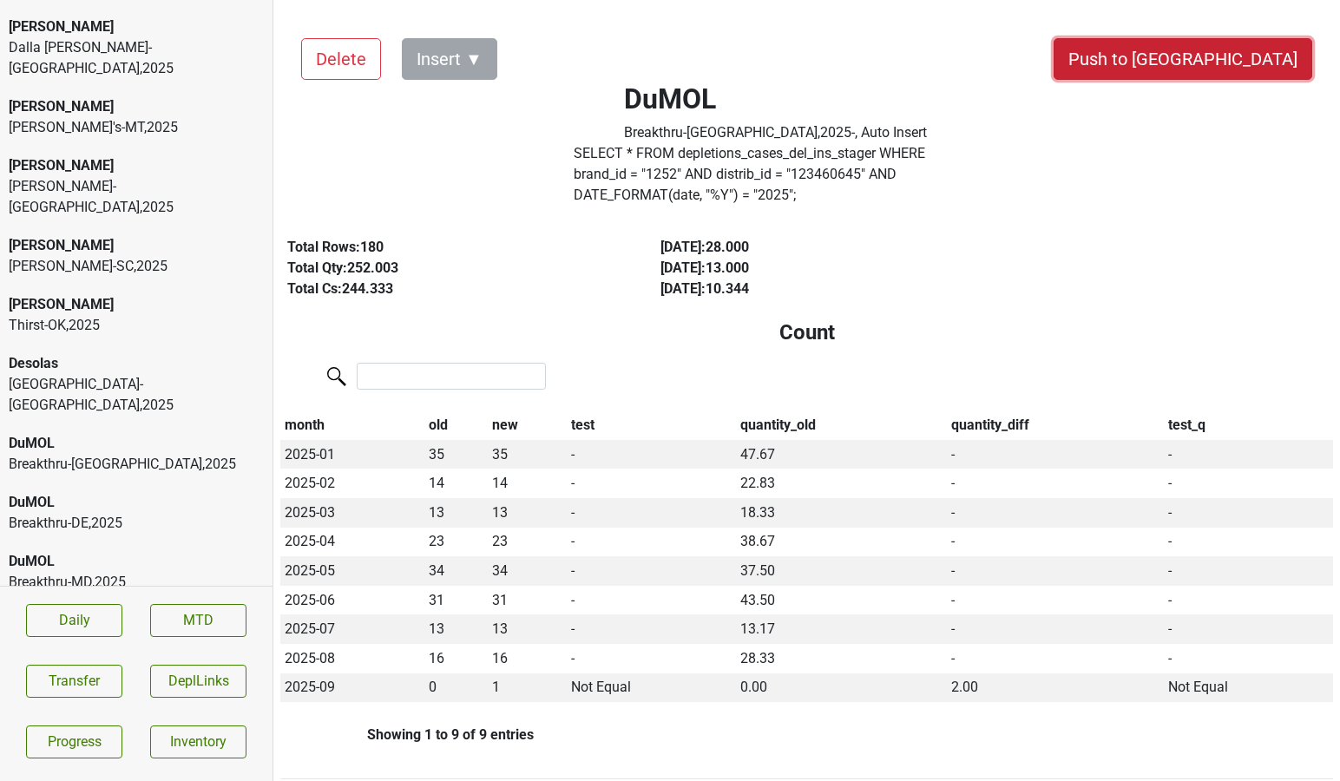
click at [1257, 70] on button "Push to [GEOGRAPHIC_DATA]" at bounding box center [1182, 59] width 259 height 42
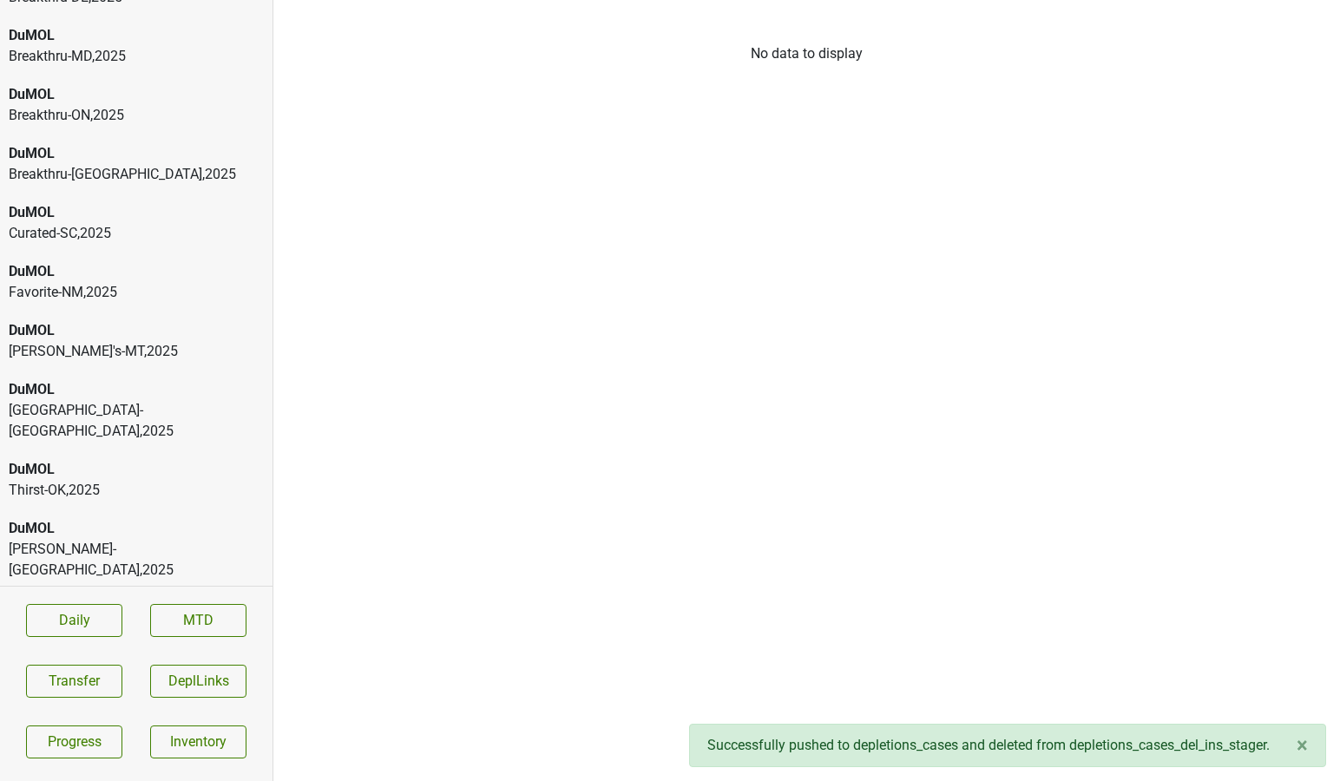
scroll to position [4483, 0]
click at [131, 676] on div "AHD-[GEOGRAPHIC_DATA] , 2025" at bounding box center [136, 686] width 255 height 21
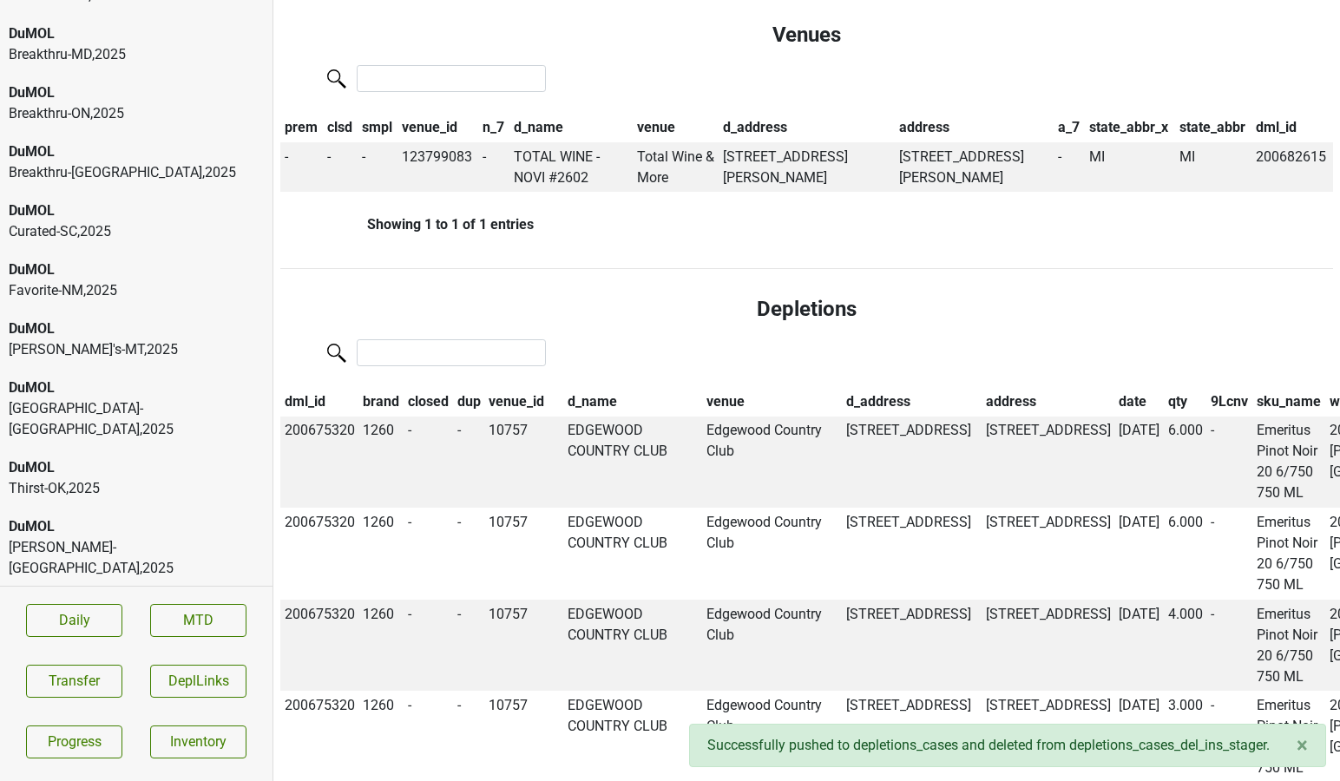
scroll to position [0, 0]
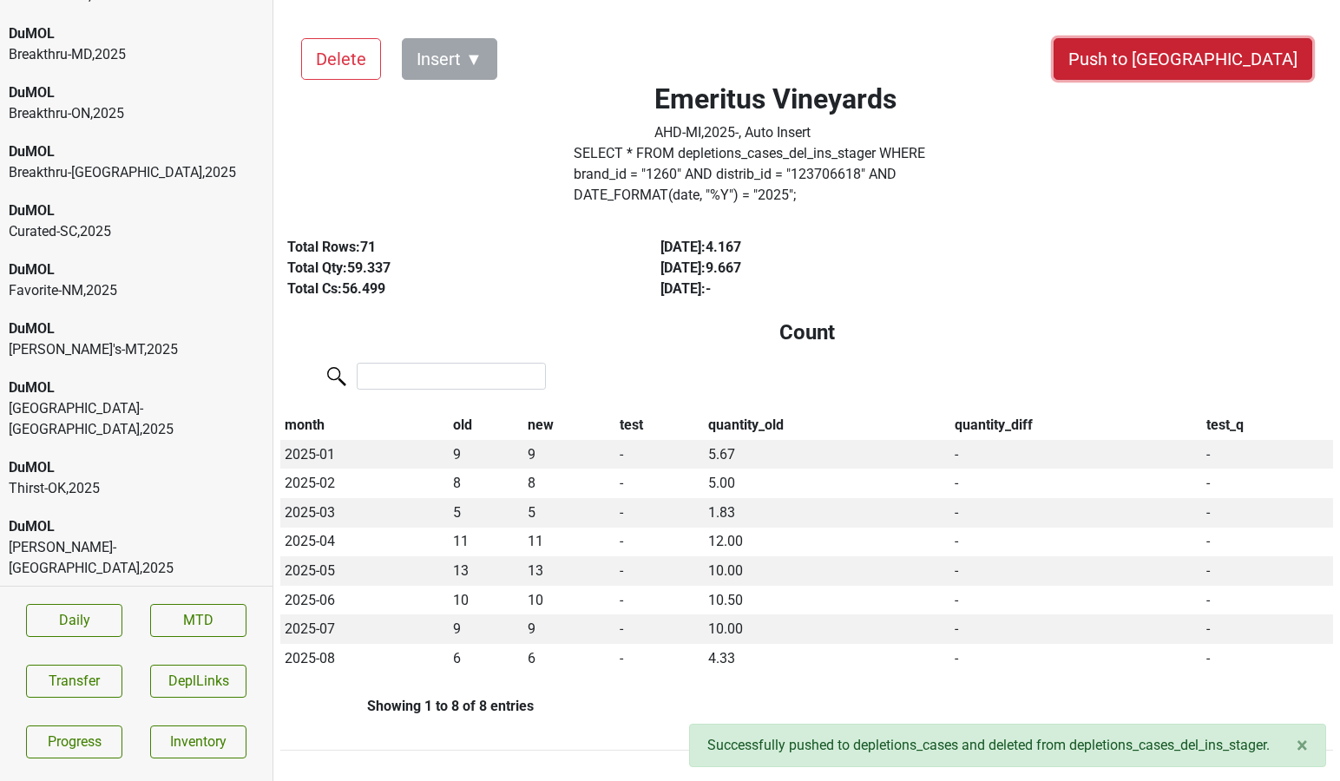
click at [1217, 56] on button "Push to [GEOGRAPHIC_DATA]" at bounding box center [1182, 59] width 259 height 42
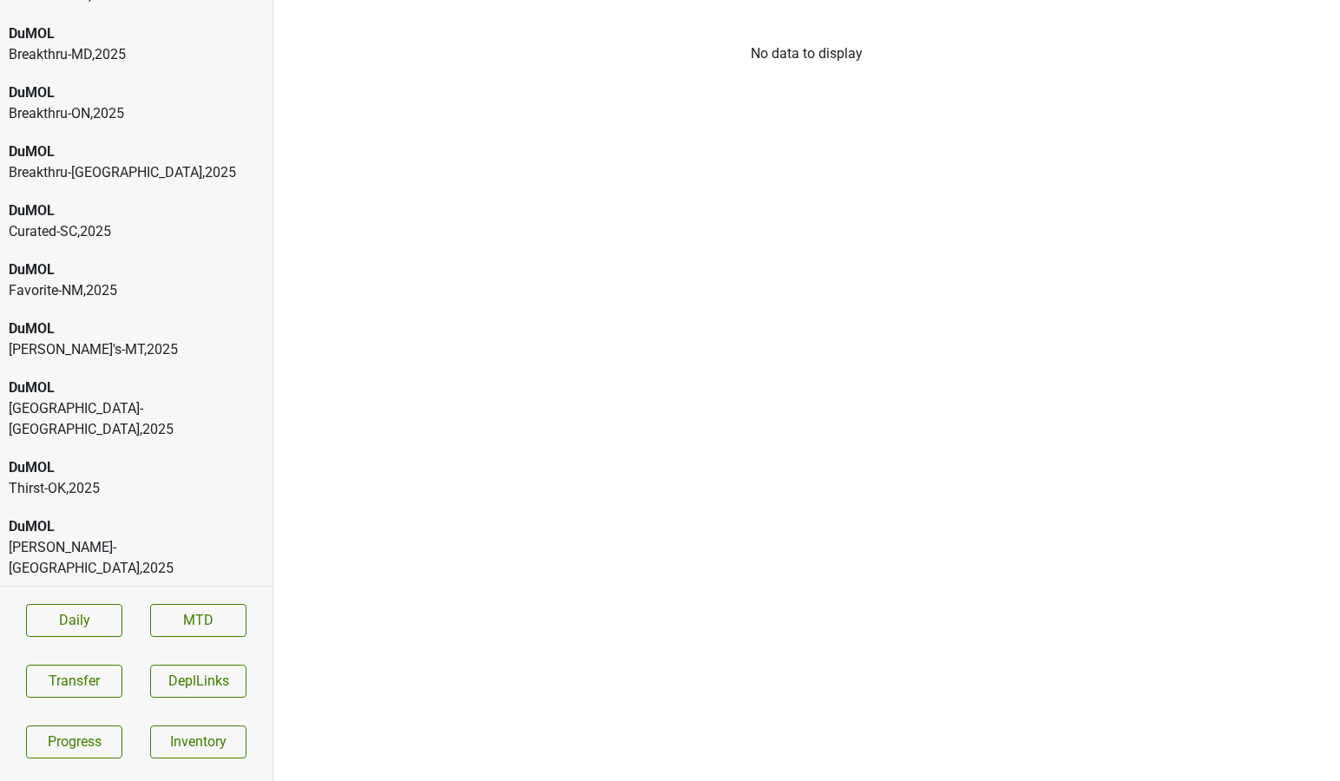
click at [189, 646] on div "Emeritus Vineyards Brescome [PERSON_NAME]-[GEOGRAPHIC_DATA] , 2025" at bounding box center [136, 675] width 272 height 59
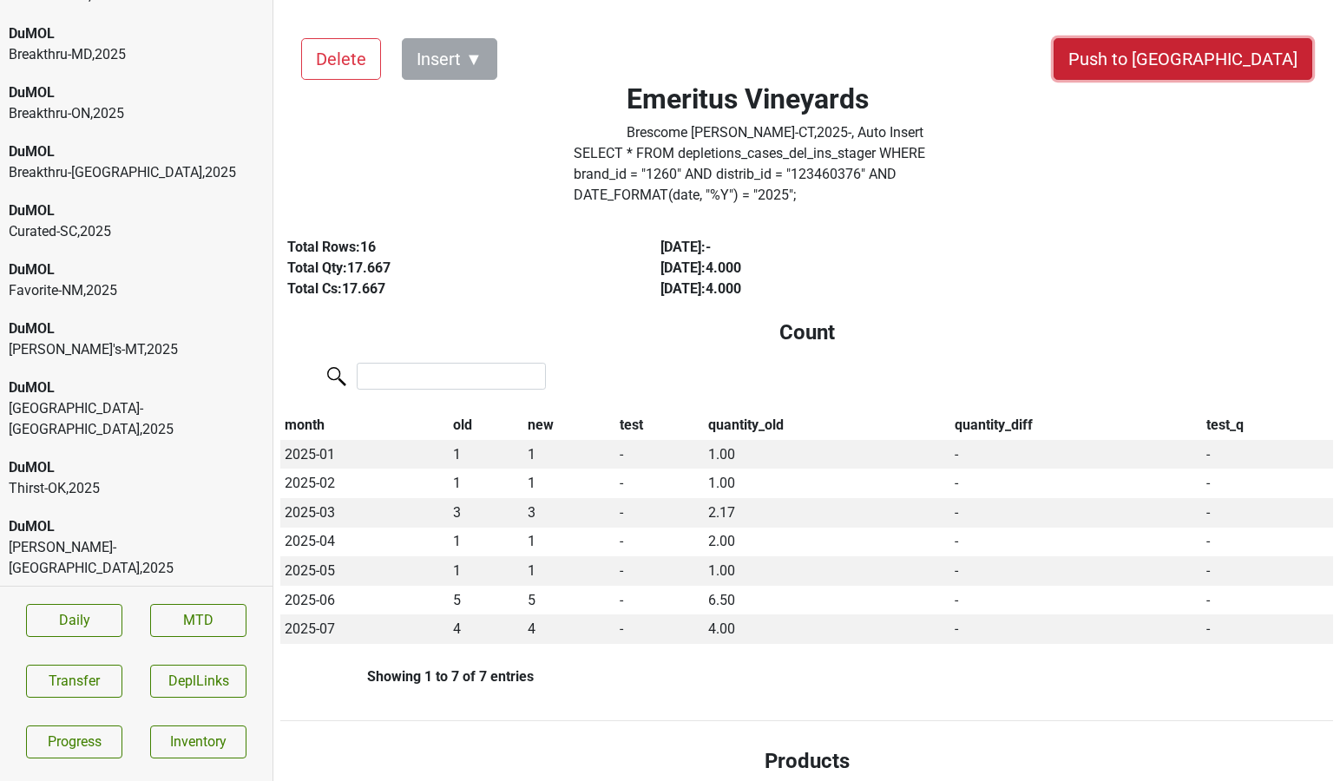
click at [1238, 55] on button "Push to [GEOGRAPHIC_DATA]" at bounding box center [1182, 59] width 259 height 42
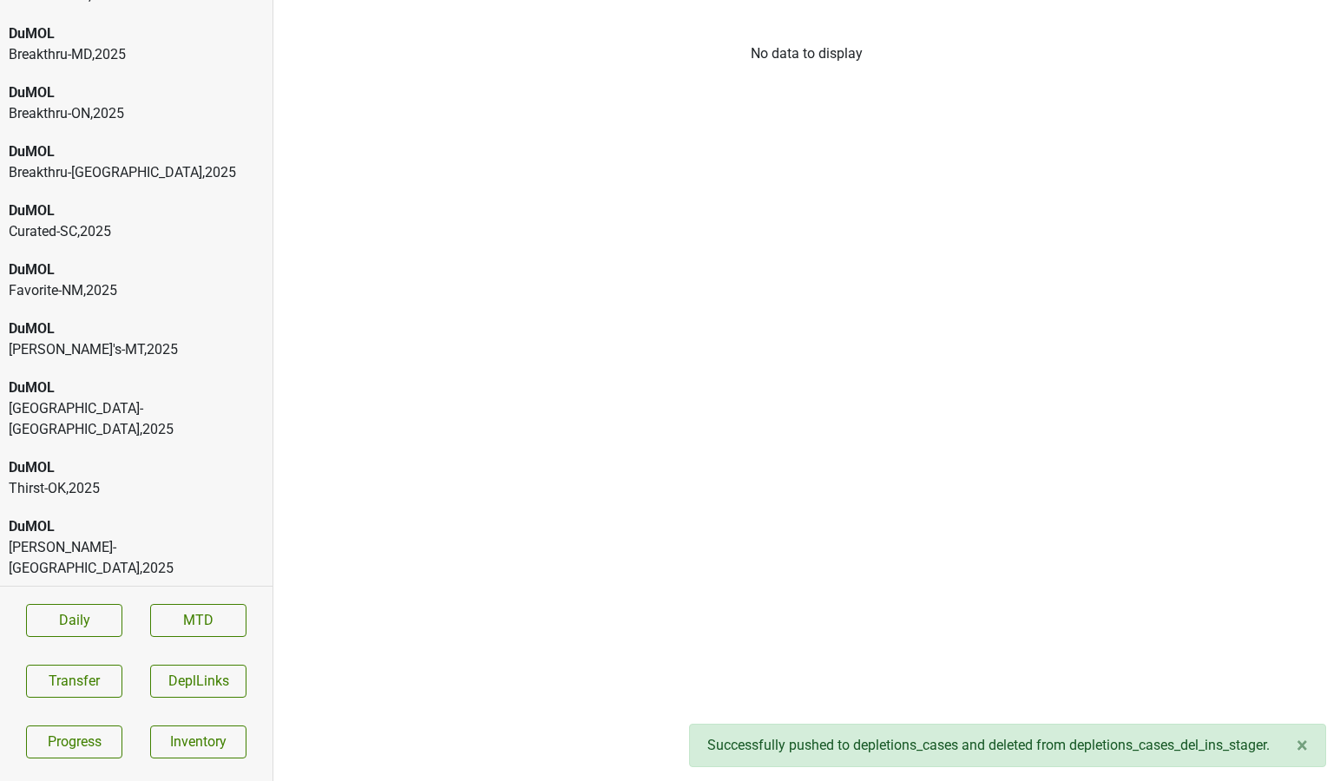
click at [184, 714] on div "Grace Family Vineyards" at bounding box center [136, 724] width 255 height 21
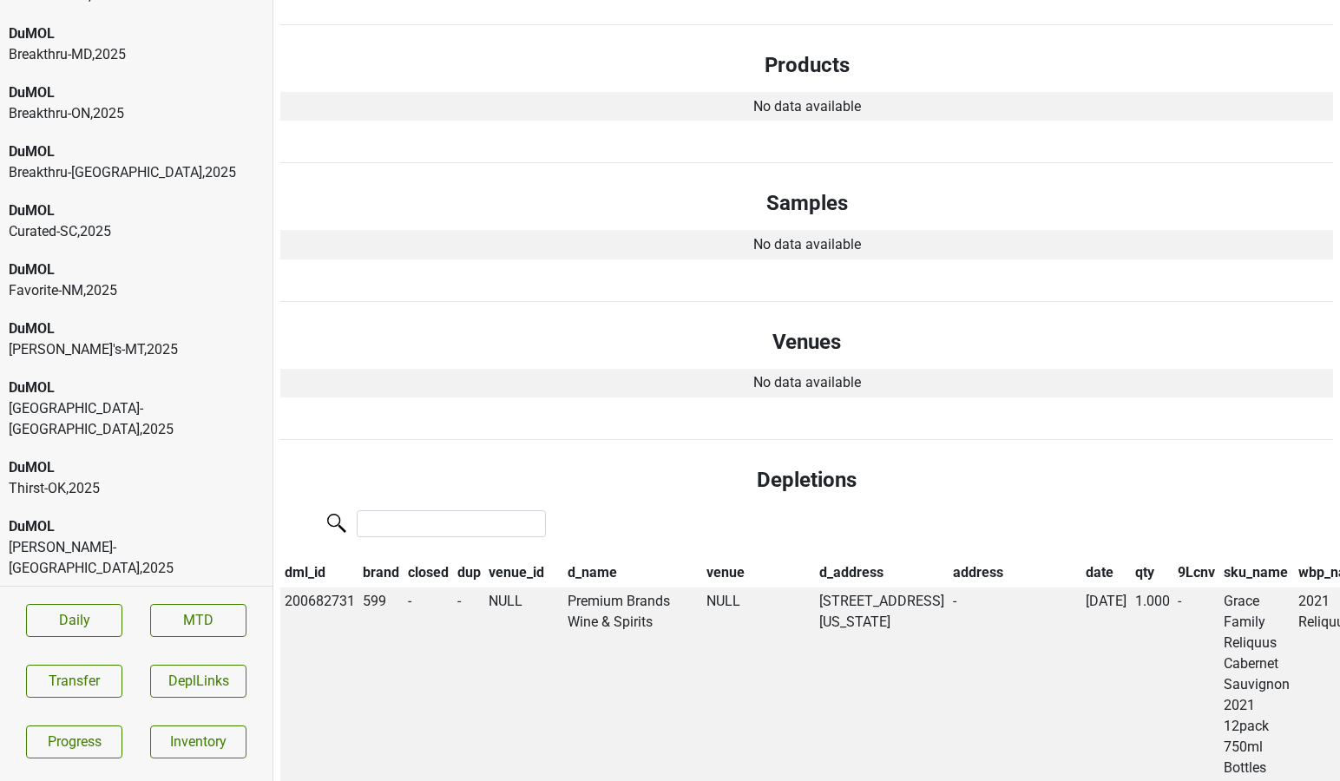
scroll to position [777, 0]
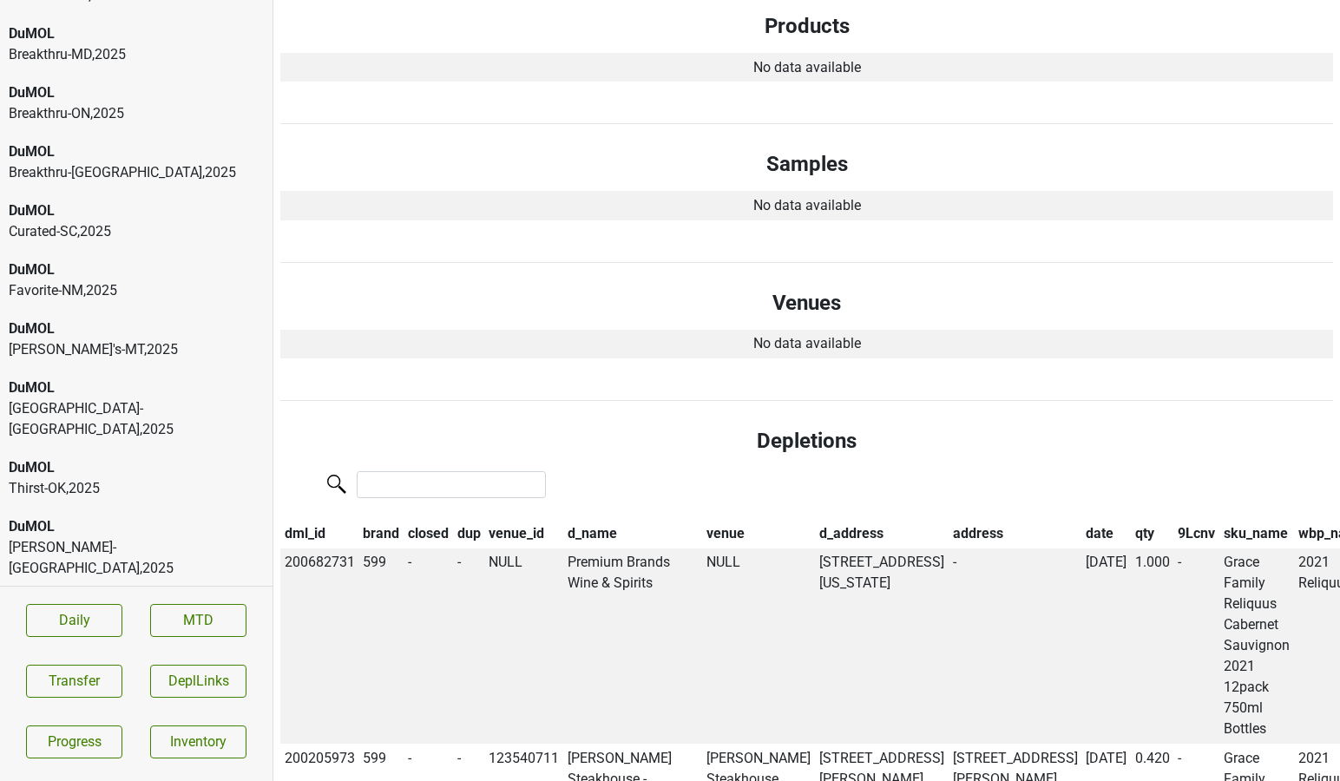
click at [1081, 519] on th "date" at bounding box center [1105, 533] width 49 height 29
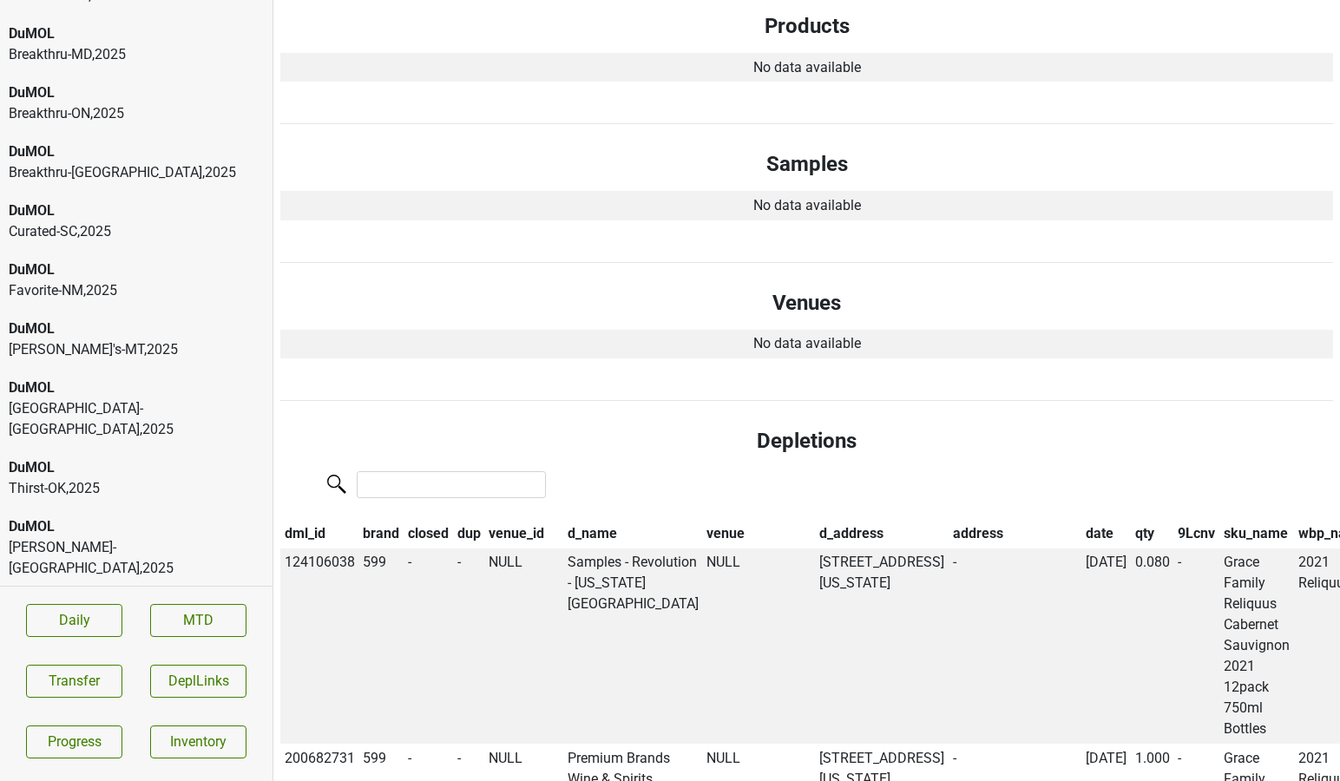
click at [1081, 519] on th "date" at bounding box center [1105, 533] width 49 height 29
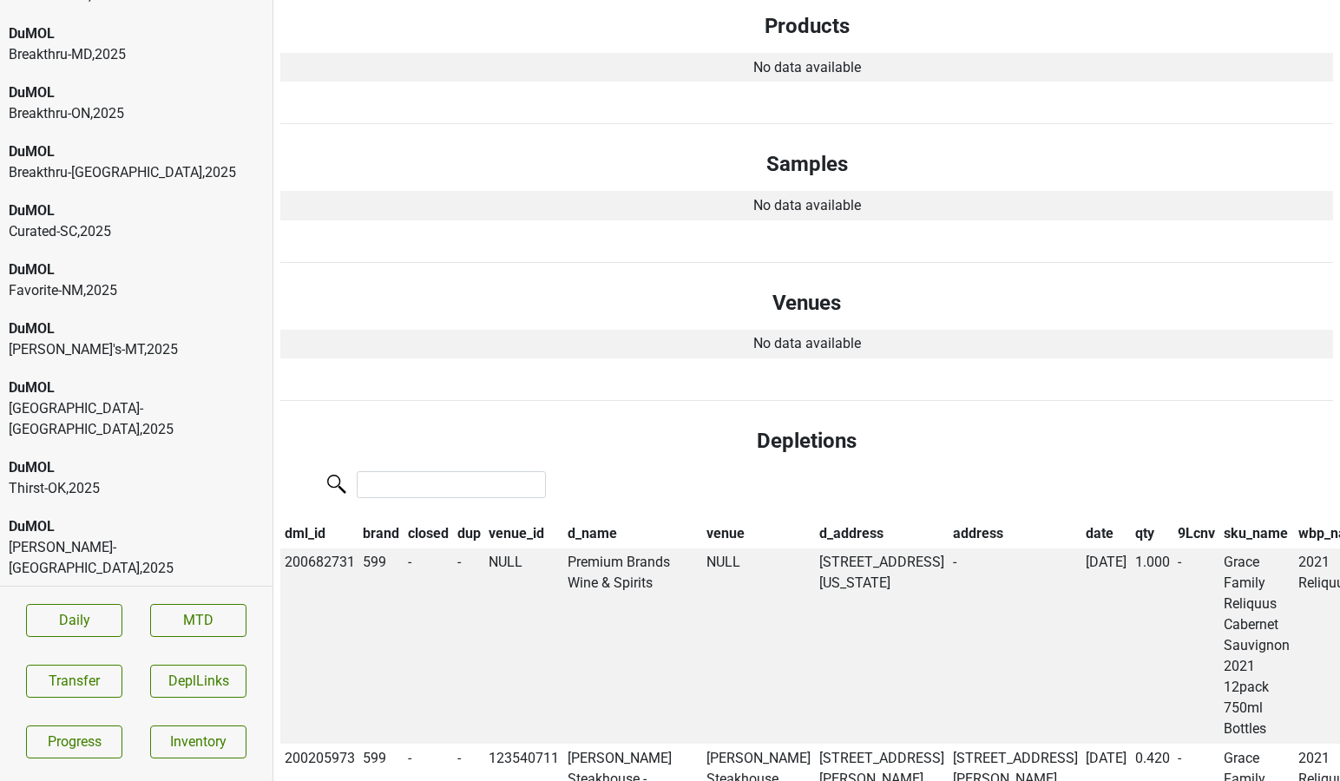
click at [99, 773] on div "Hundred Acre" at bounding box center [136, 783] width 255 height 21
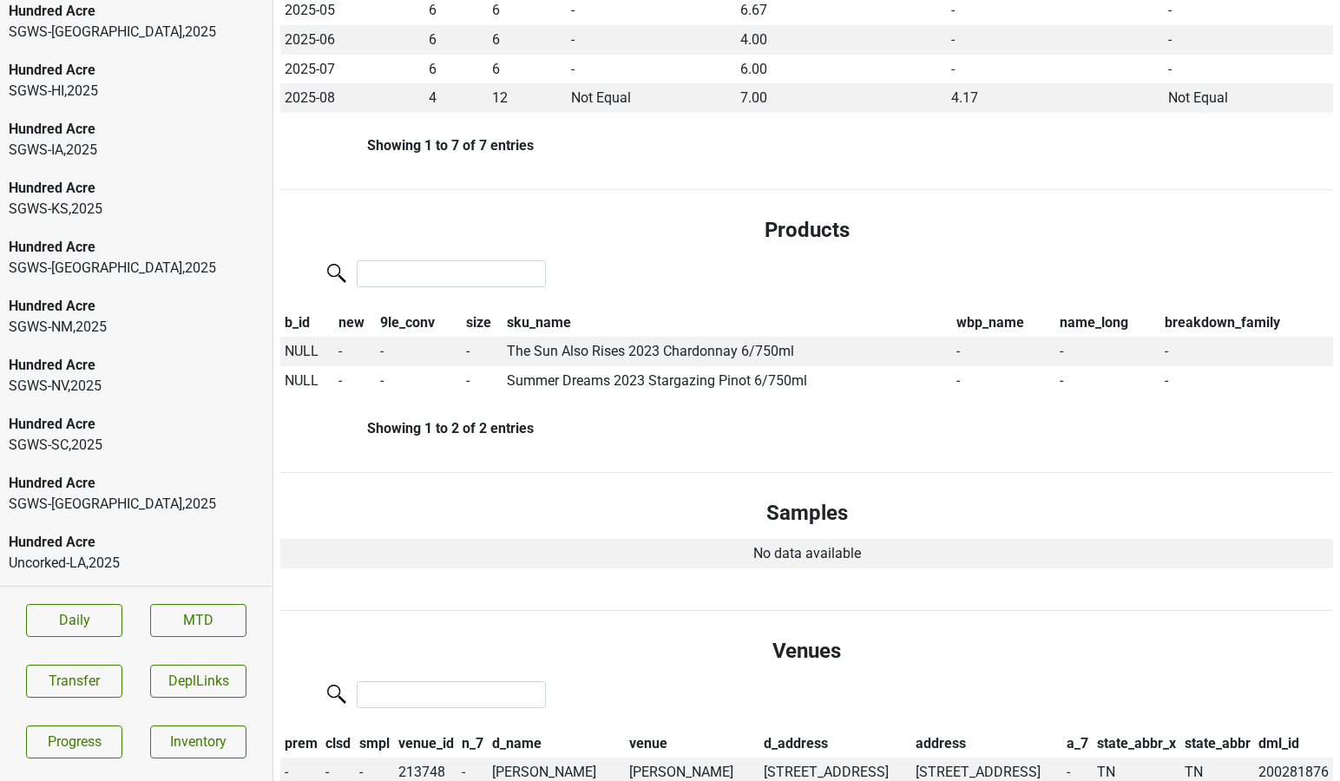
scroll to position [6467, 0]
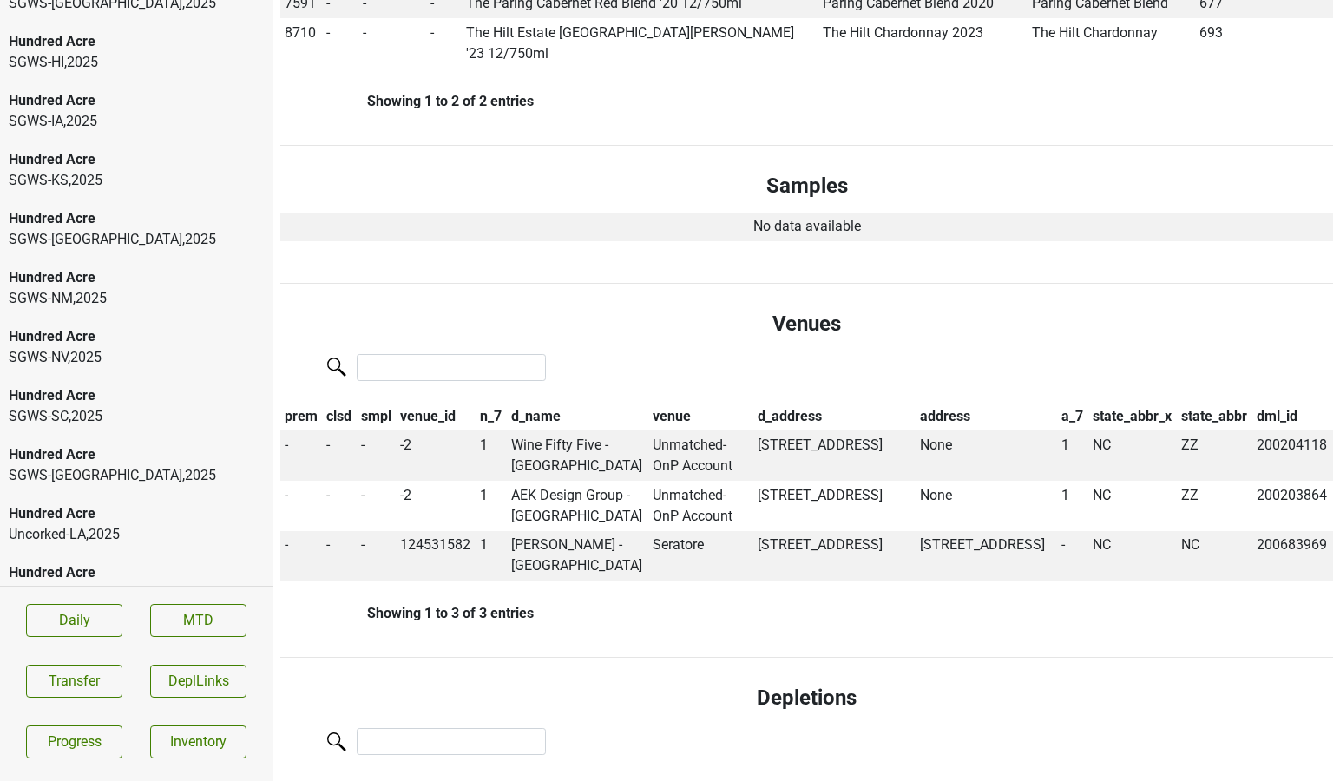
scroll to position [984, 0]
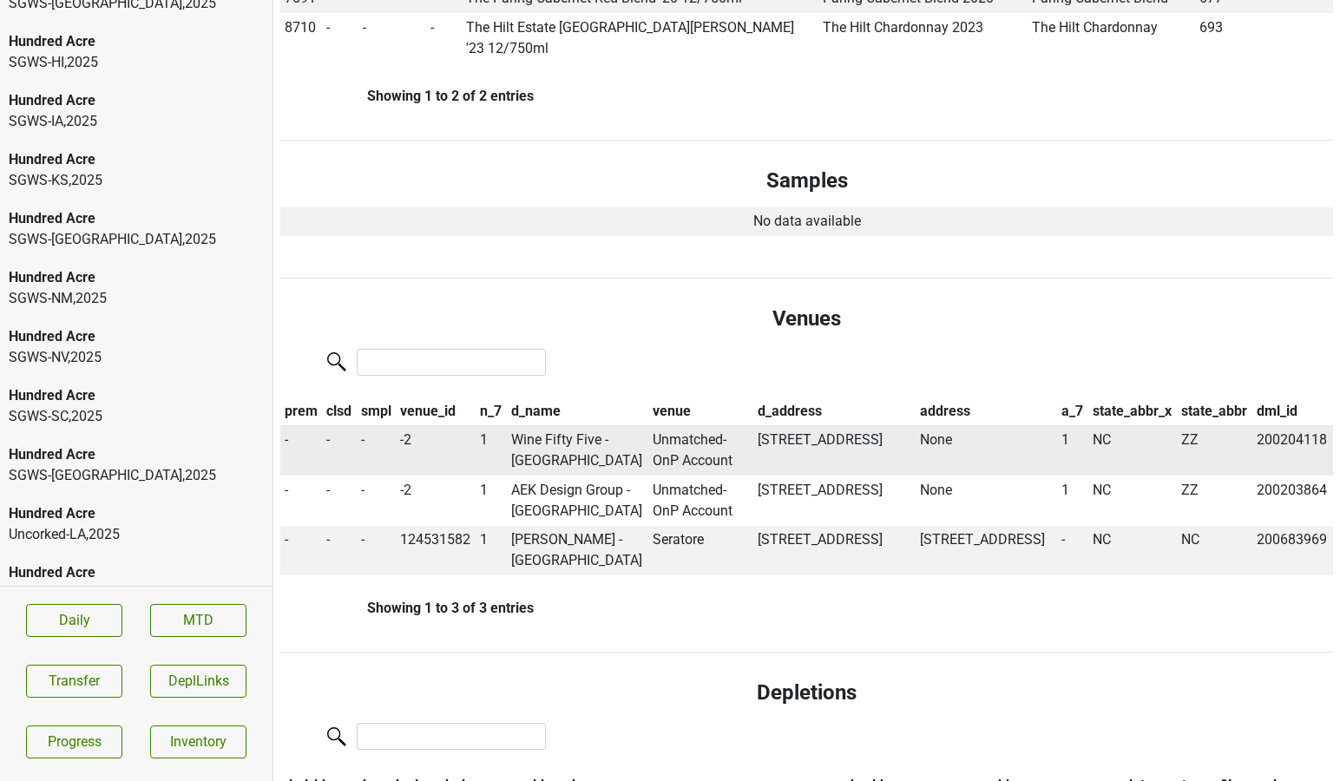
click at [558, 425] on td "Wine Fifty Five - [GEOGRAPHIC_DATA]" at bounding box center [578, 450] width 142 height 50
click at [540, 425] on td "Wine Fifty Five - [GEOGRAPHIC_DATA]" at bounding box center [578, 450] width 142 height 50
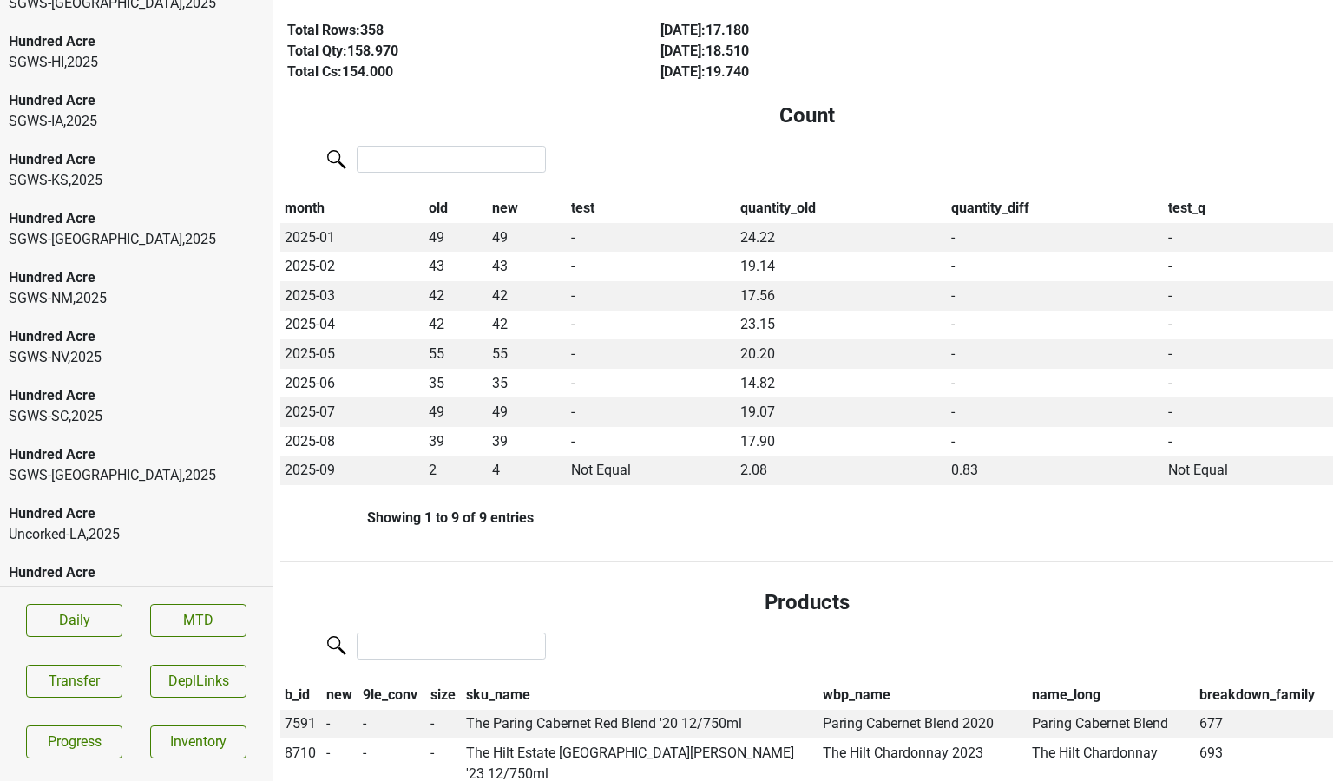
scroll to position [0, 0]
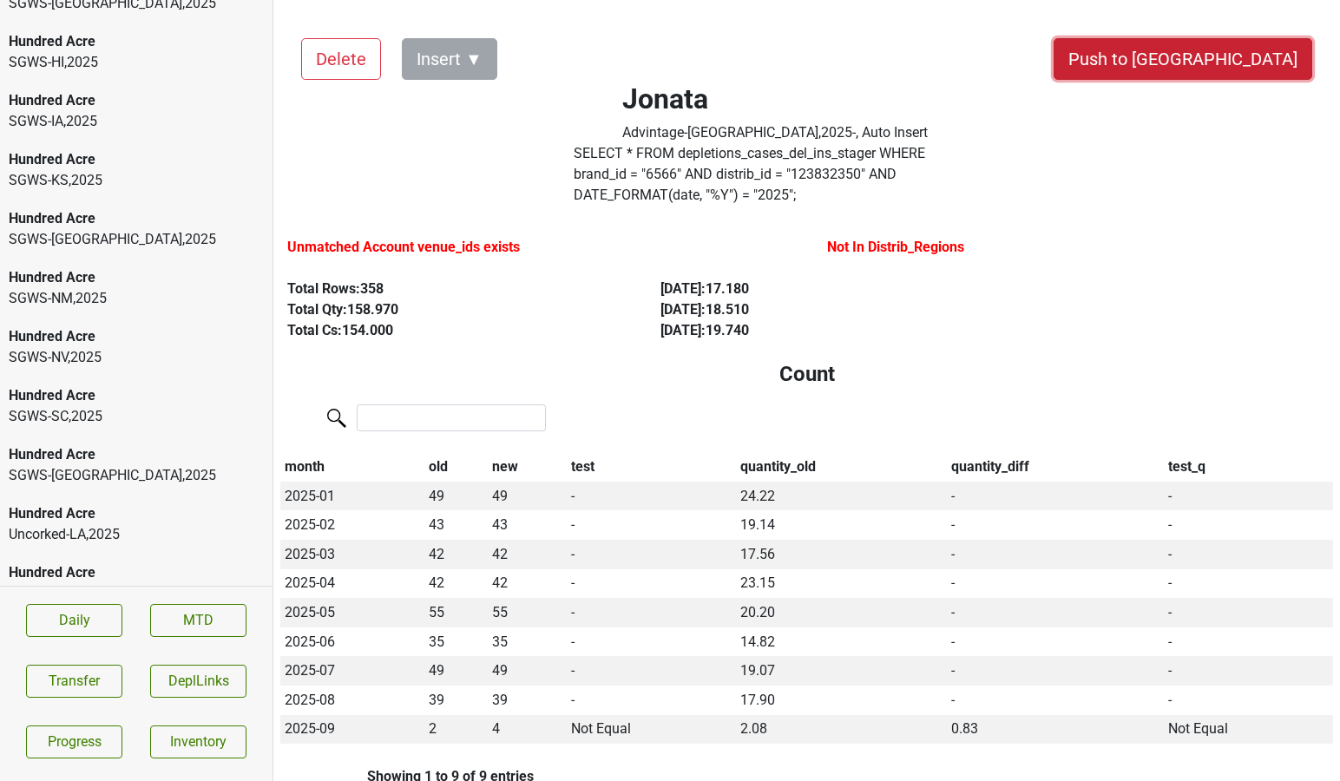
click at [1260, 51] on button "Push to [GEOGRAPHIC_DATA]" at bounding box center [1182, 59] width 259 height 42
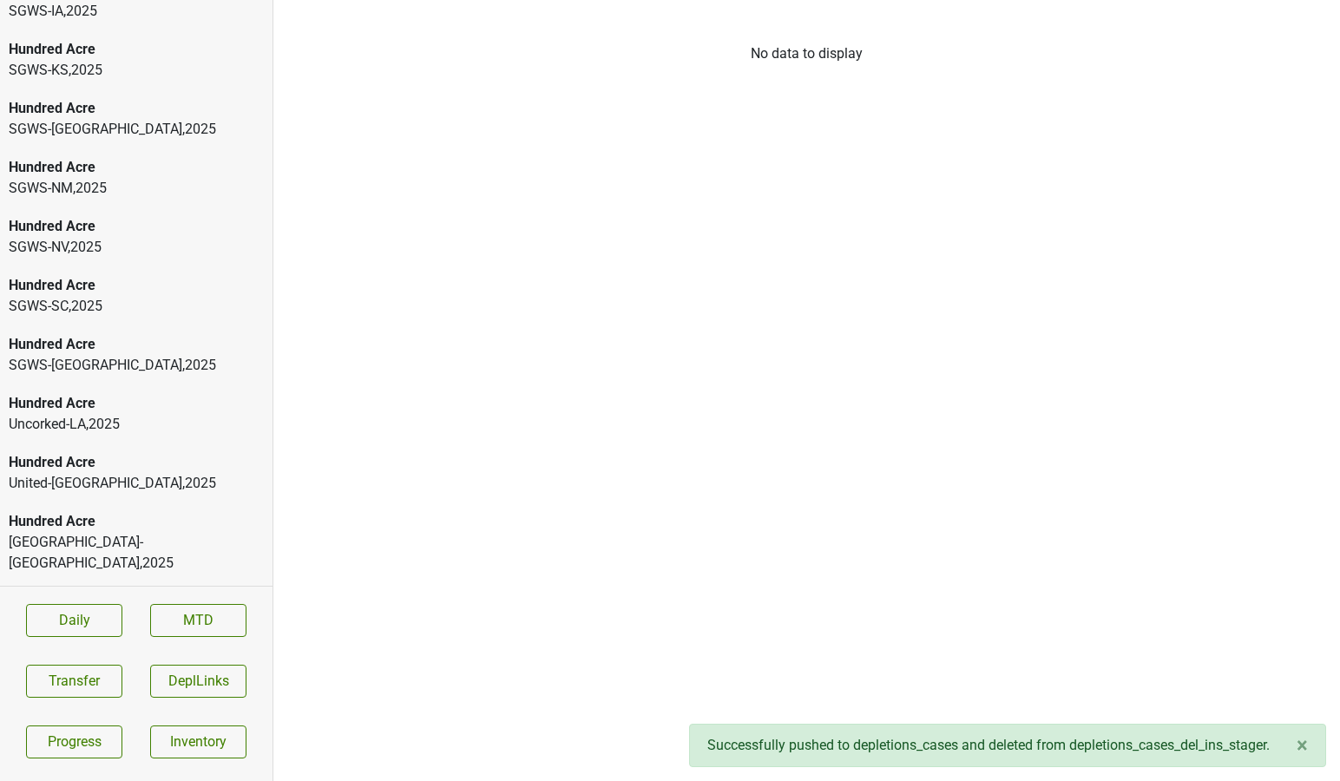
scroll to position [6591, 0]
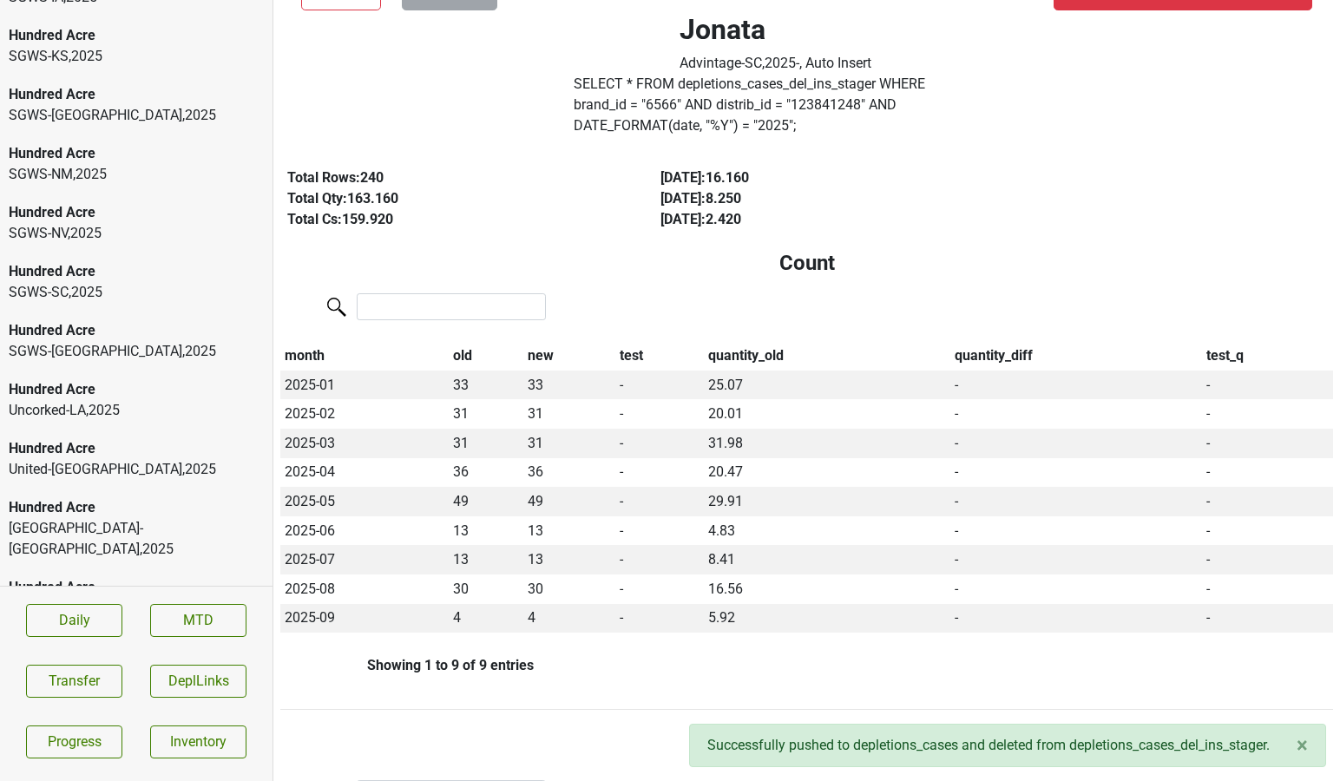
scroll to position [0, 0]
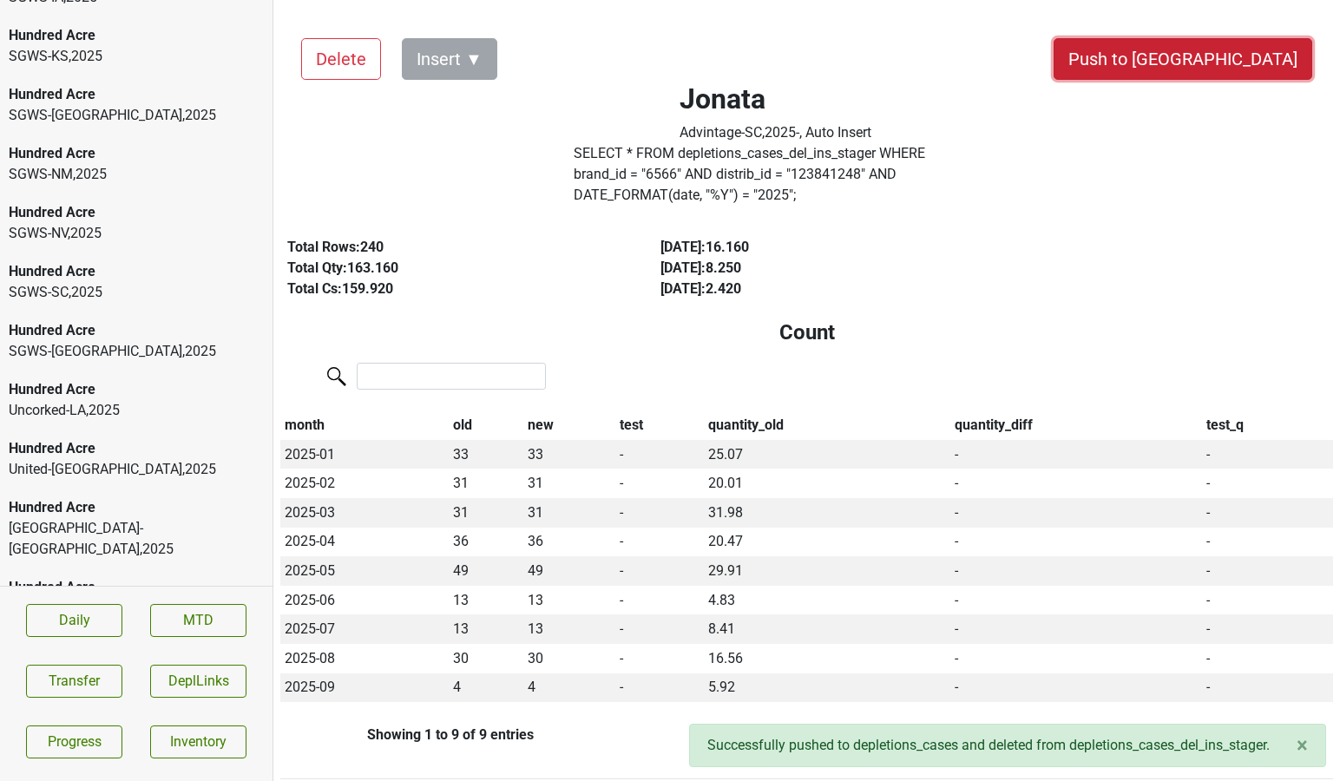
click at [1246, 67] on button "Push to [GEOGRAPHIC_DATA]" at bounding box center [1182, 59] width 259 height 42
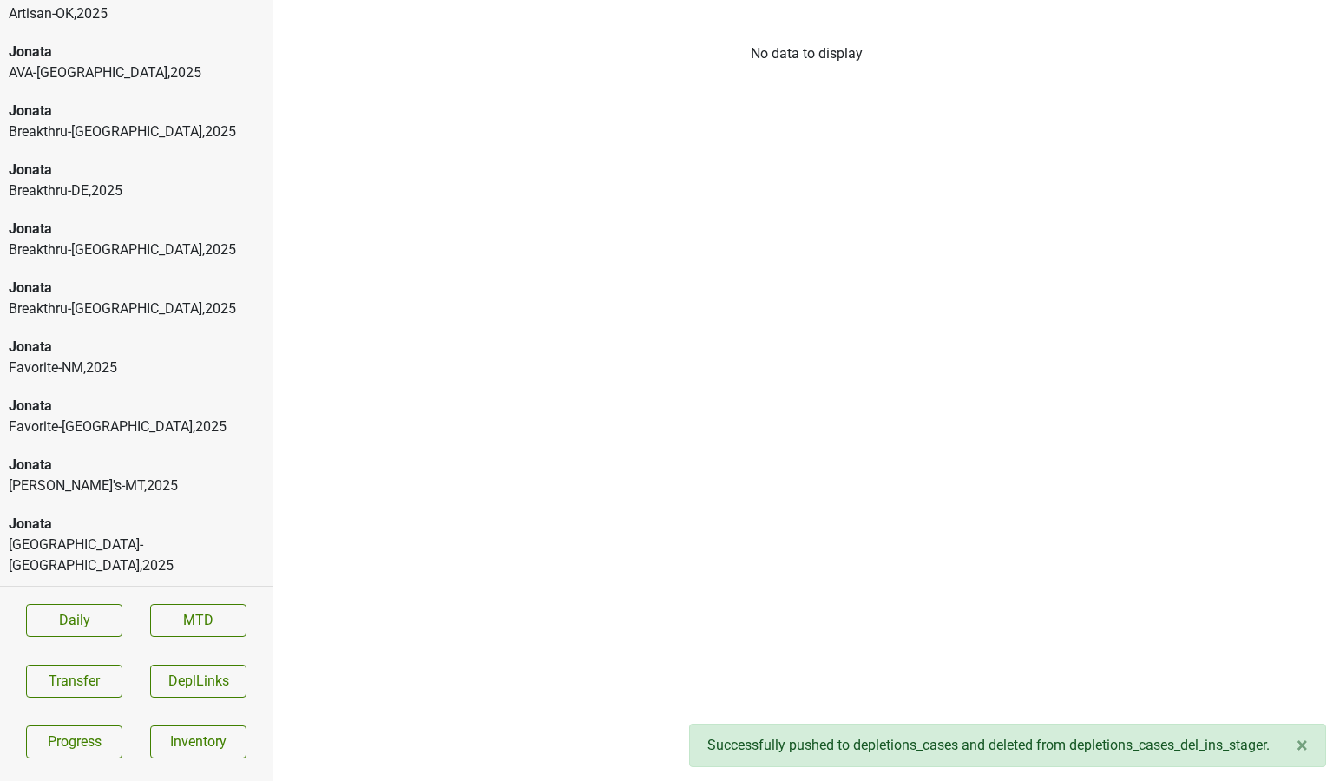
scroll to position [7485, 0]
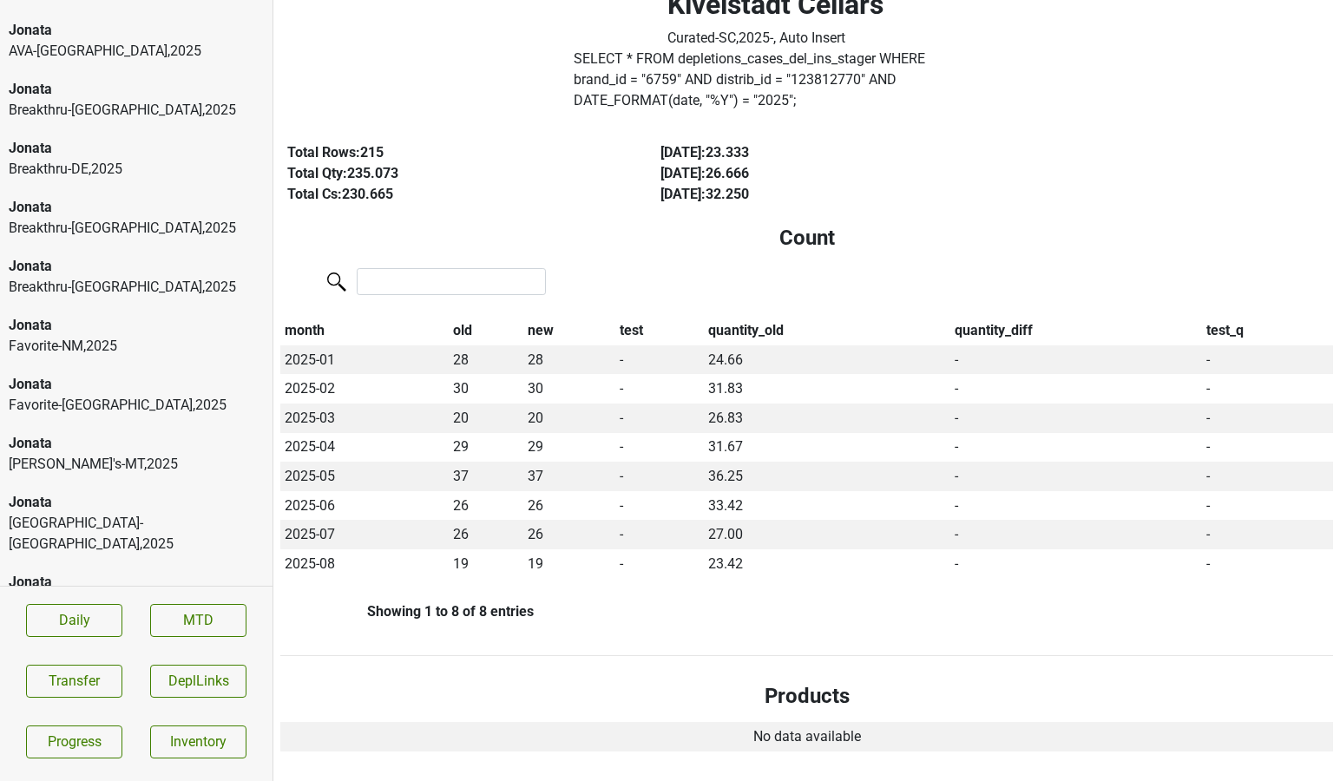
scroll to position [0, 0]
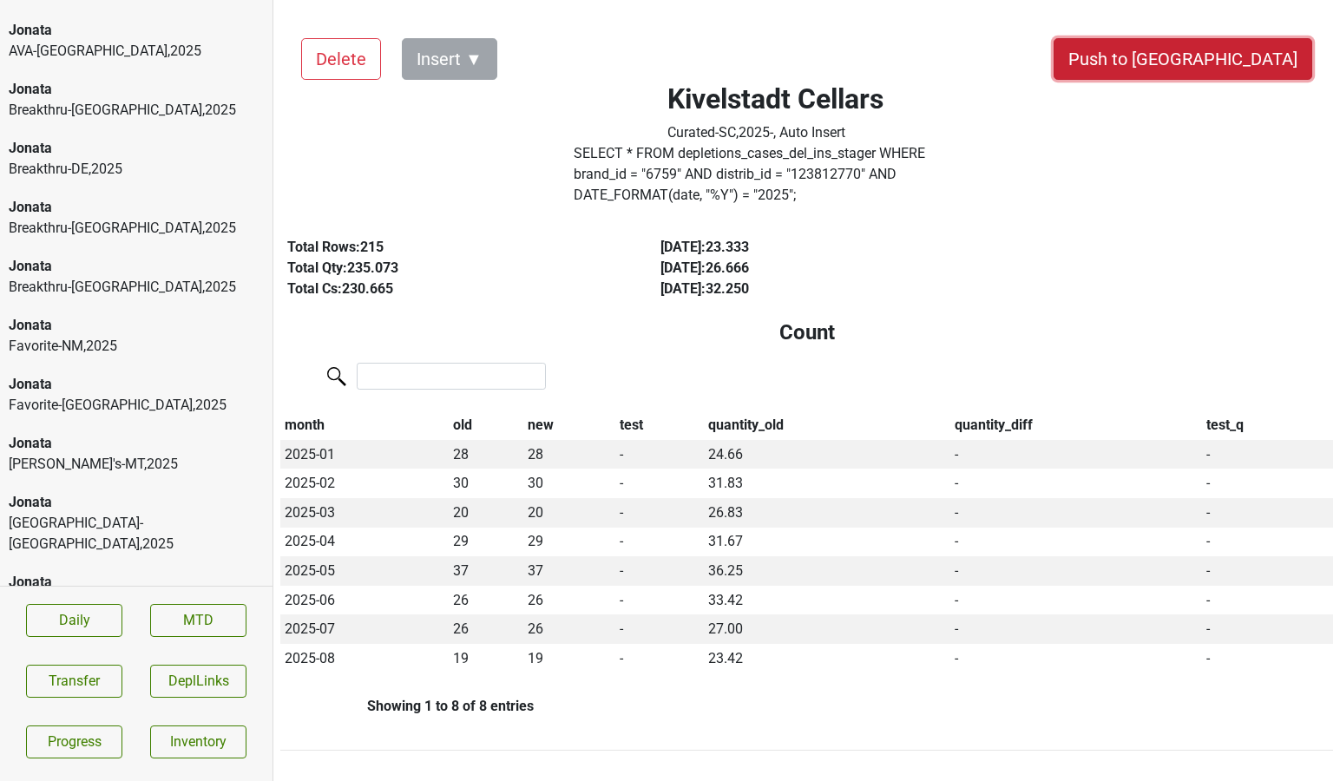
click at [1265, 60] on button "Push to [GEOGRAPHIC_DATA]" at bounding box center [1182, 59] width 259 height 42
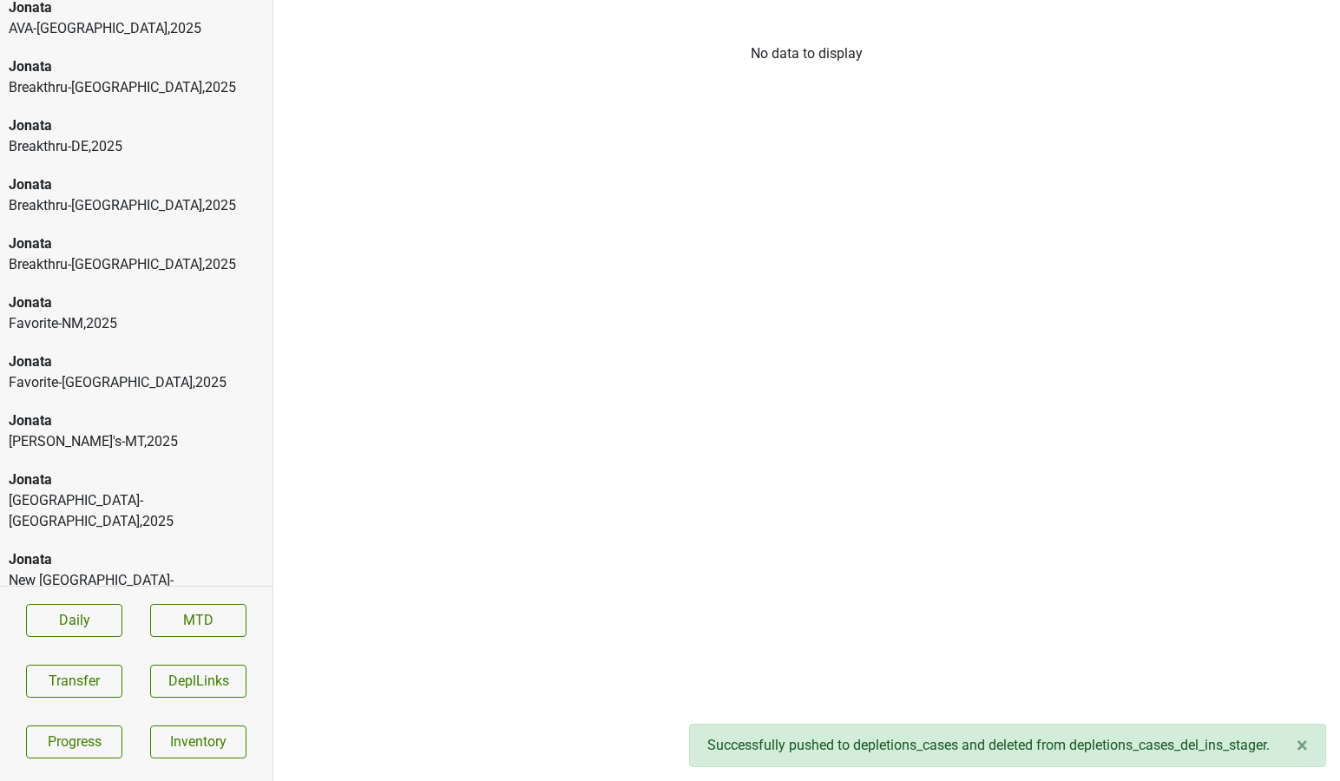
scroll to position [7516, 0]
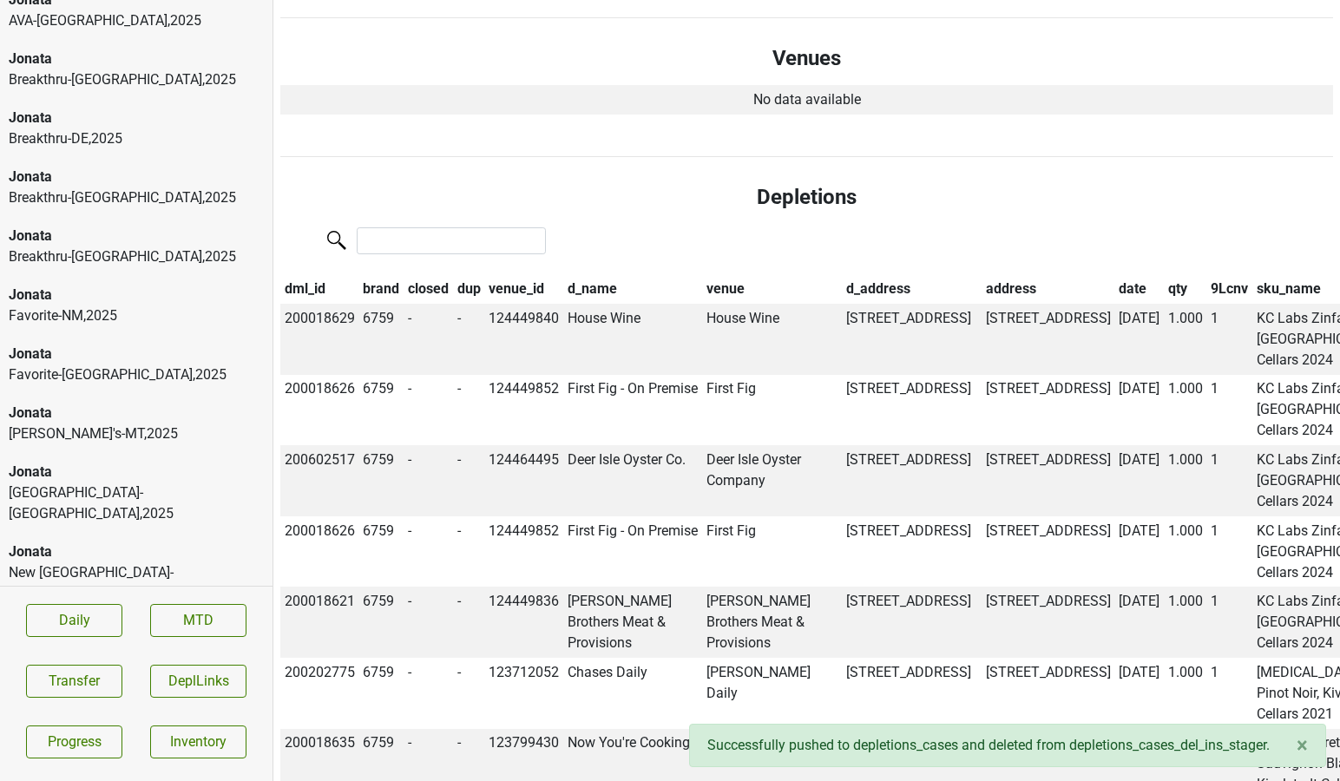
scroll to position [0, 0]
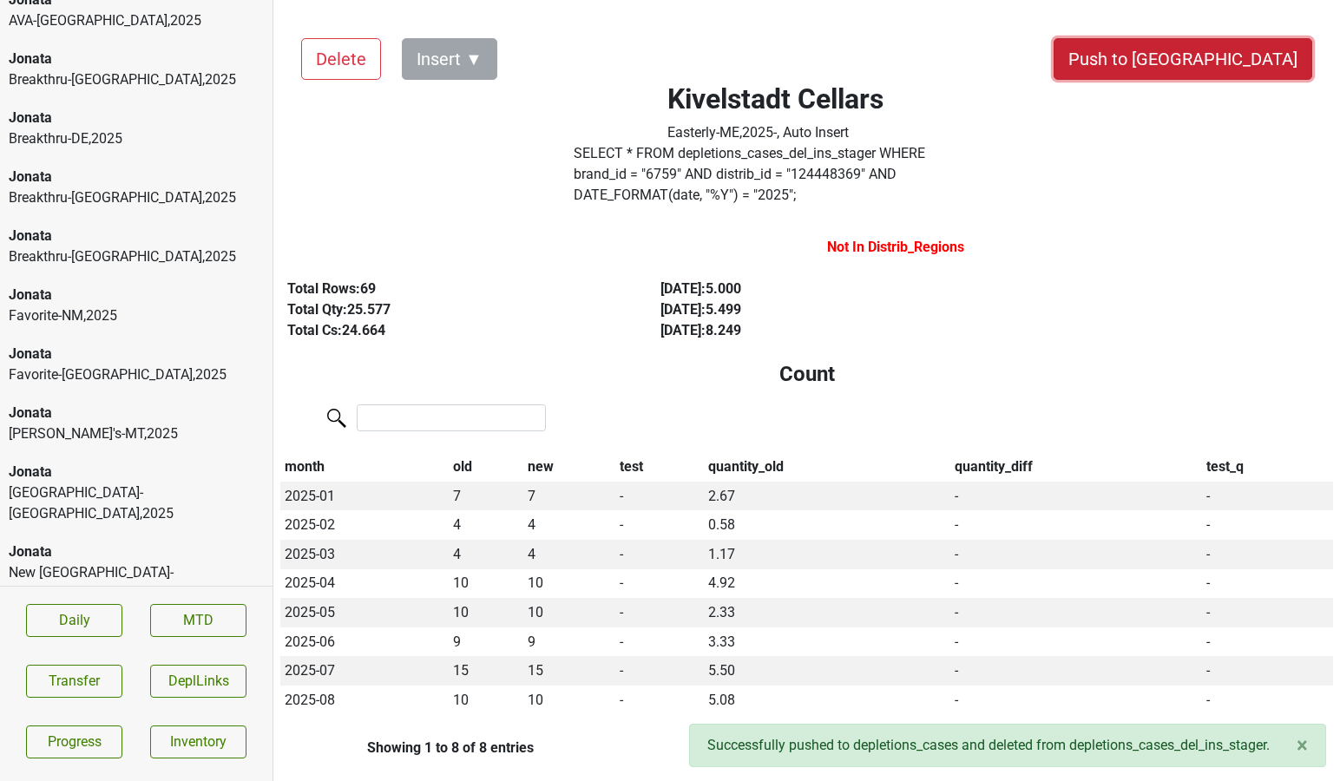
click at [1218, 56] on button "Push to [GEOGRAPHIC_DATA]" at bounding box center [1182, 59] width 259 height 42
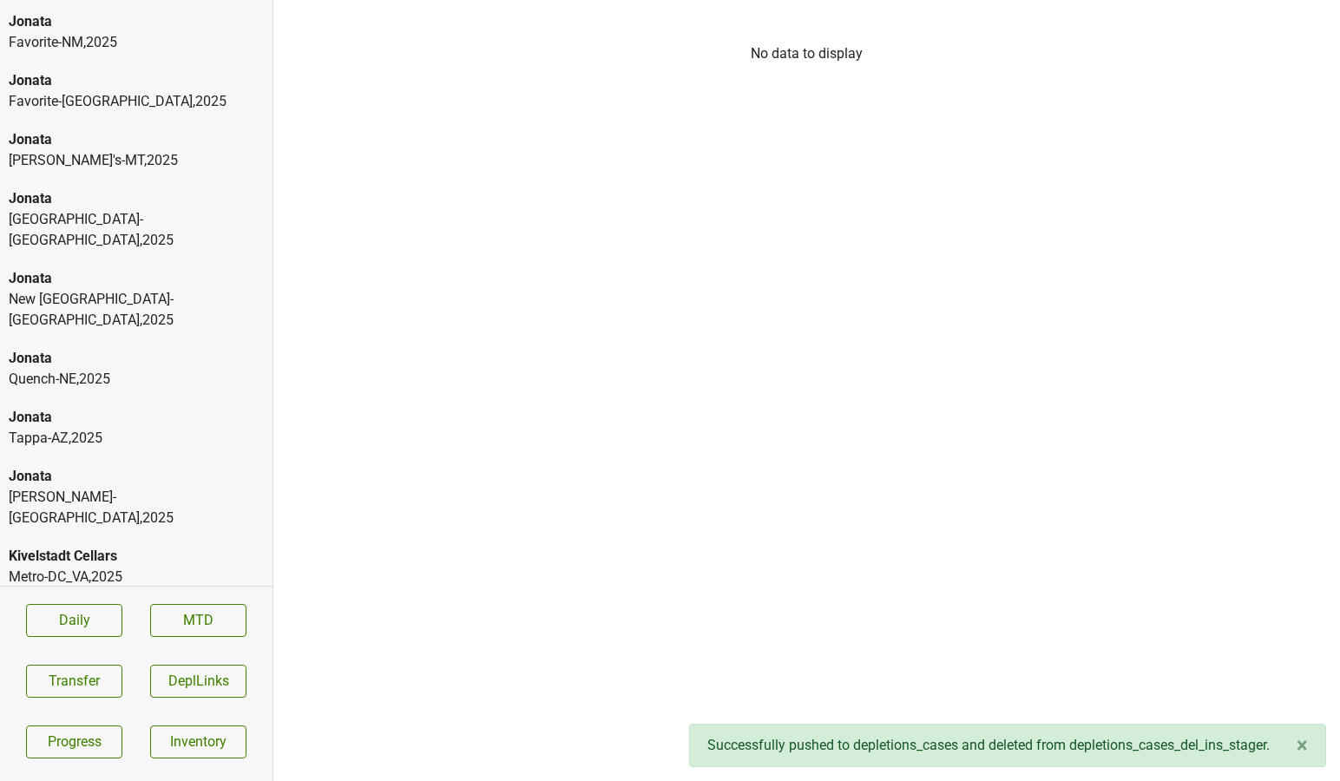
scroll to position [7847, 0]
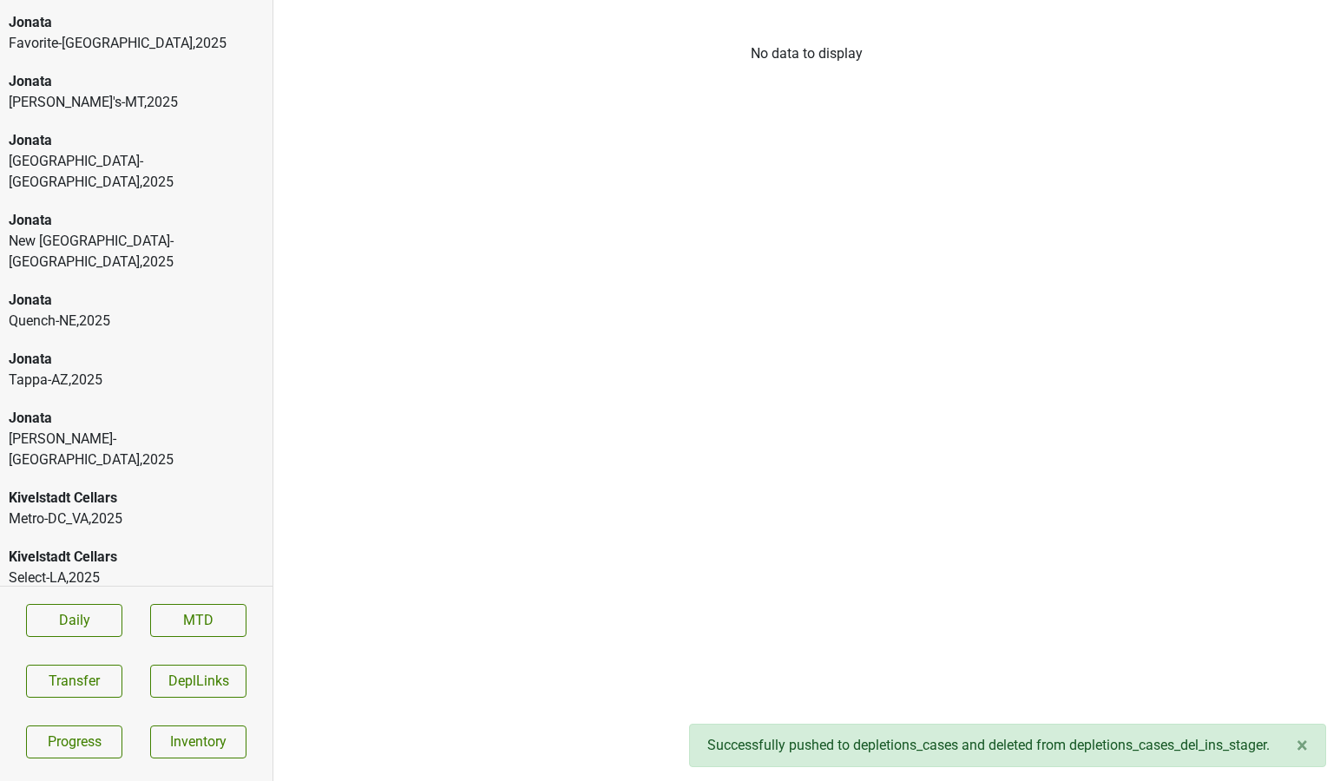
click at [104, 765] on div "AOC-[GEOGRAPHIC_DATA] , 2025" at bounding box center [136, 775] width 255 height 21
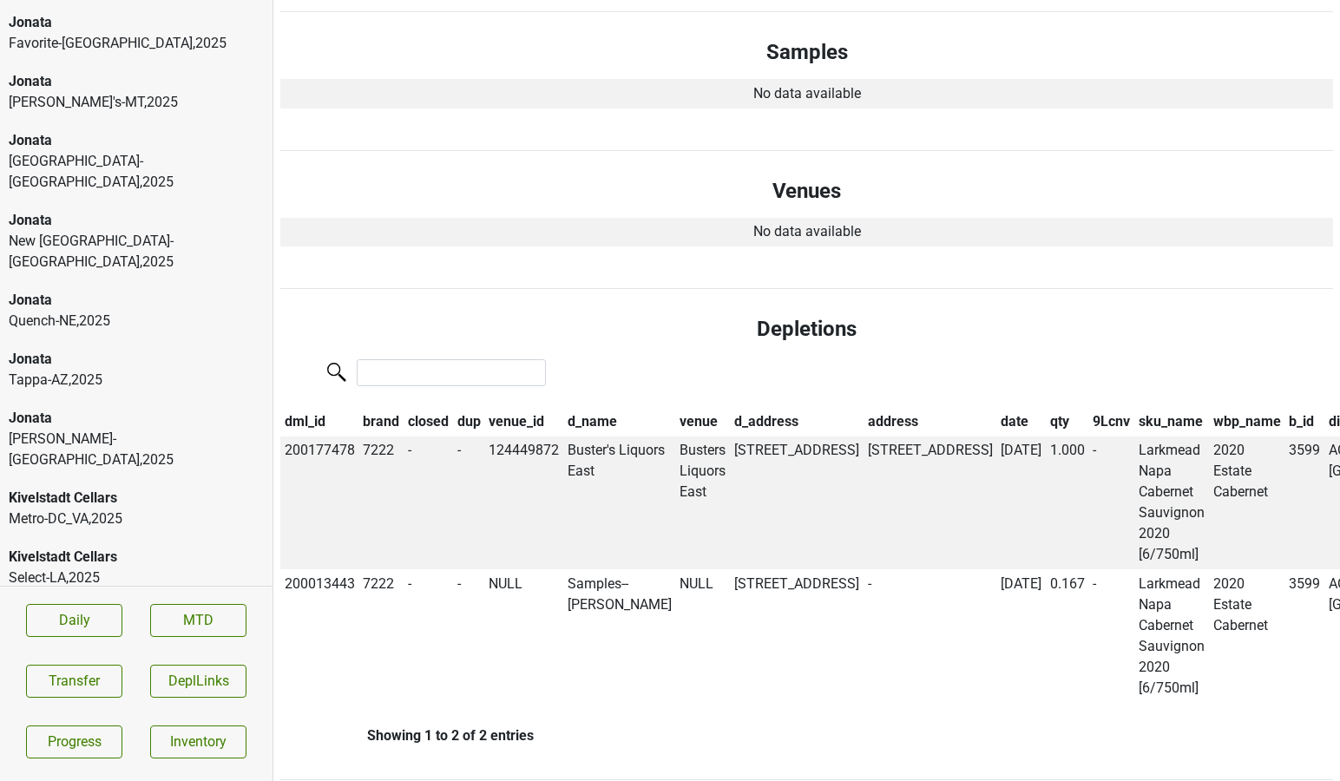
scroll to position [894, 0]
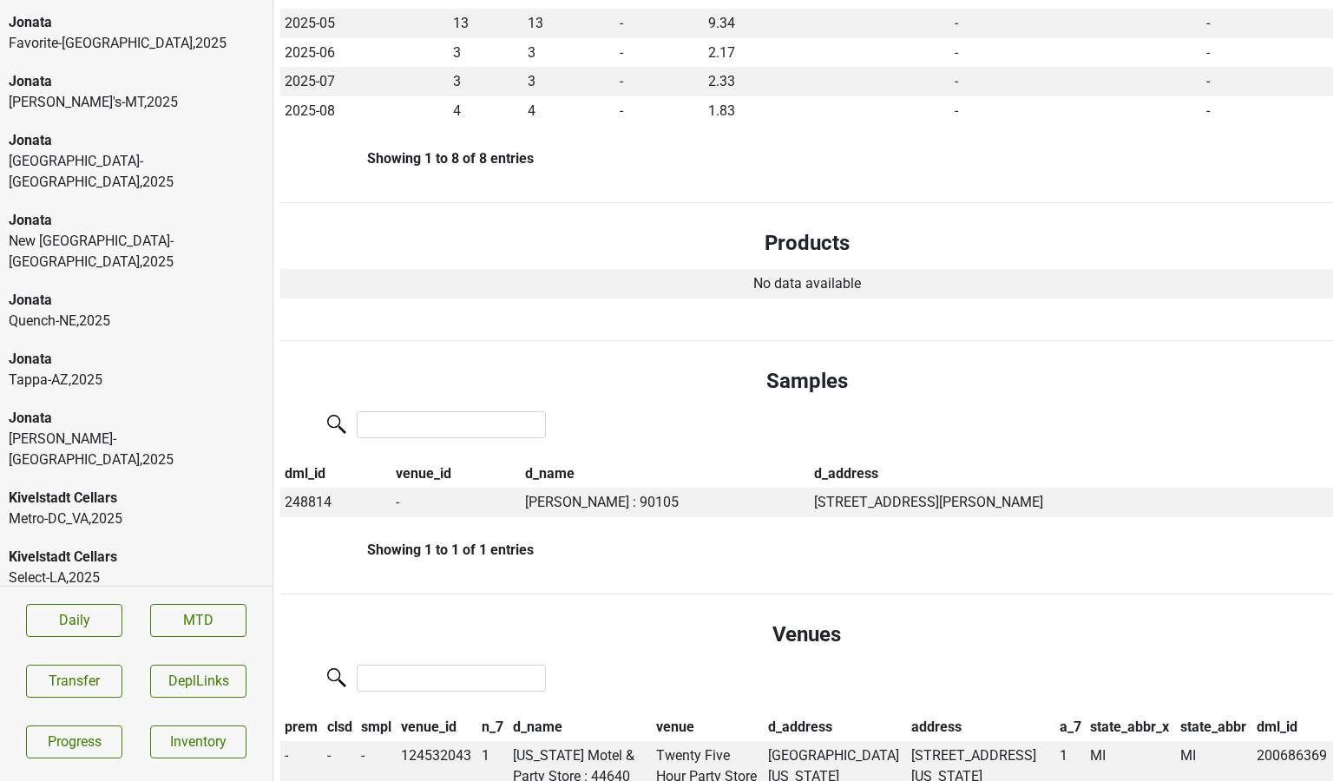
scroll to position [283, 0]
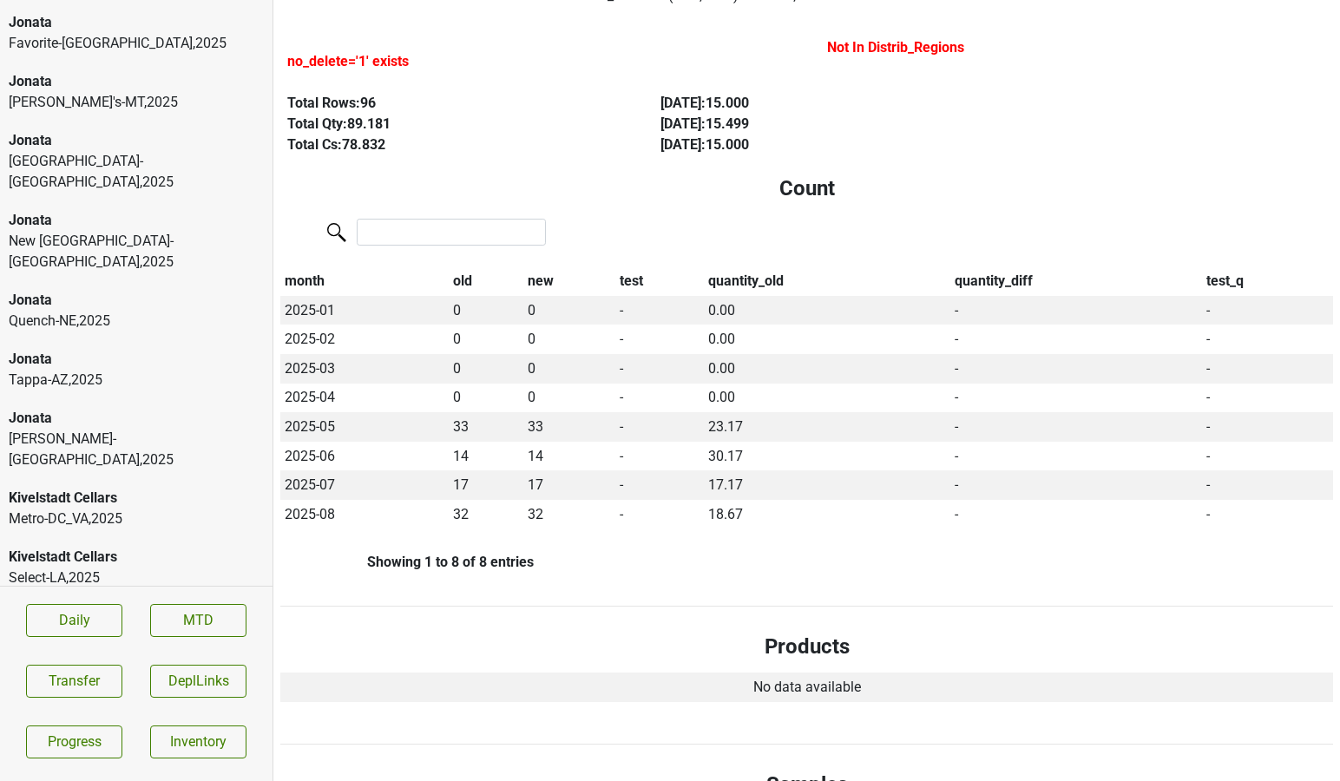
scroll to position [0, 0]
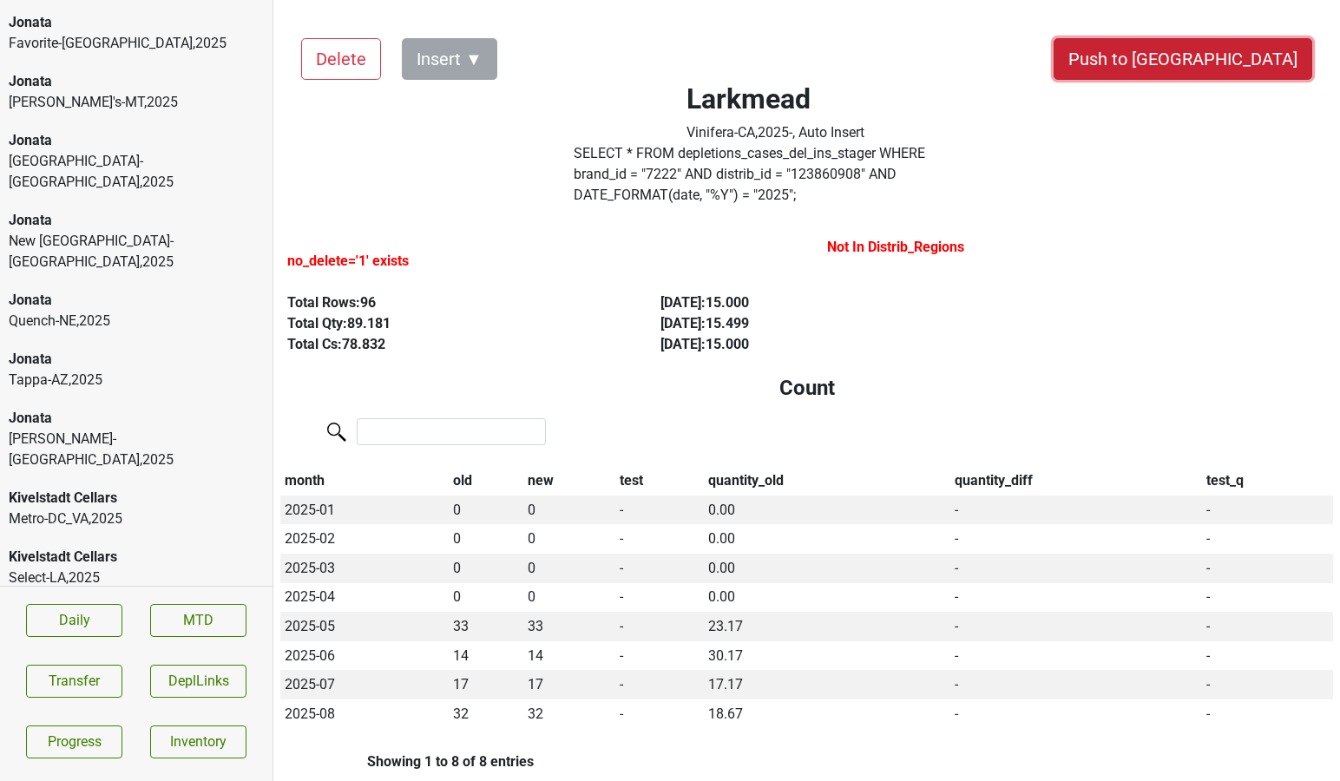
click at [1231, 62] on button "Push to [GEOGRAPHIC_DATA]" at bounding box center [1182, 59] width 259 height 42
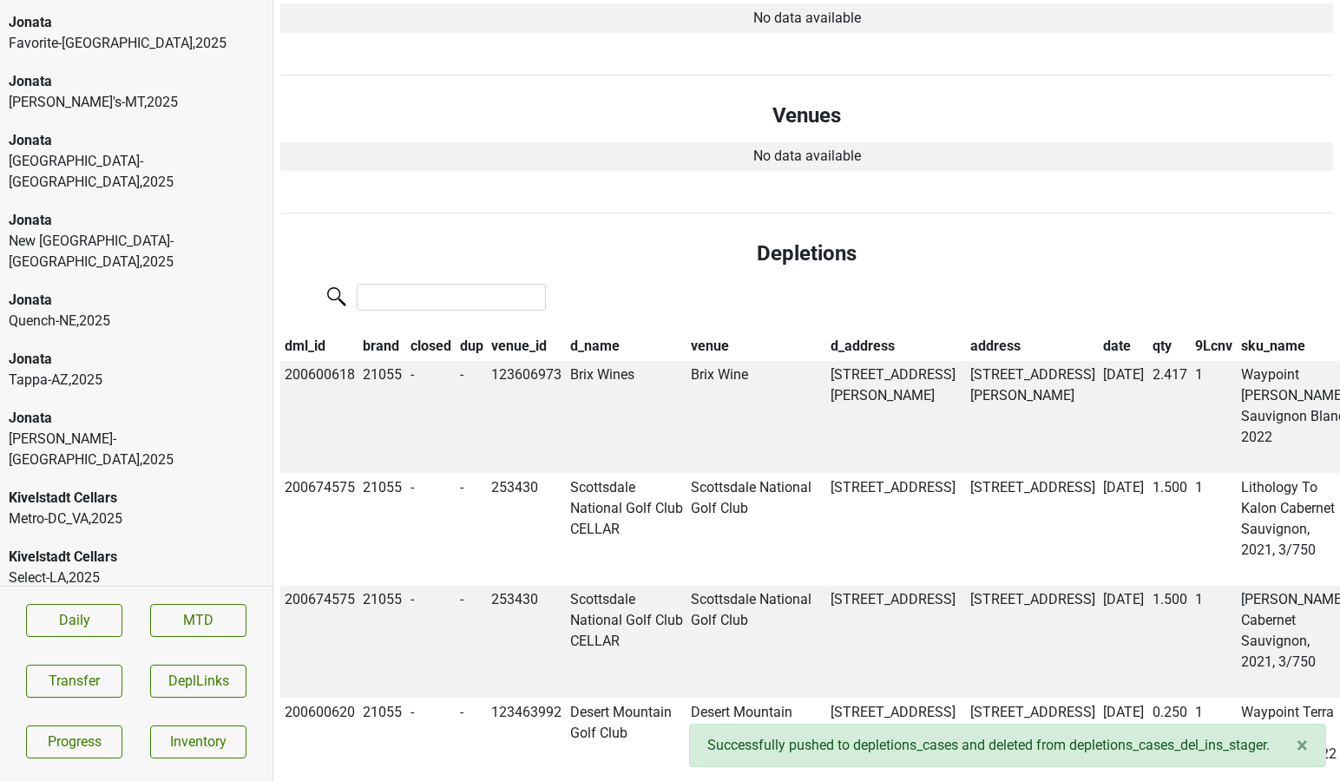
scroll to position [1104, 0]
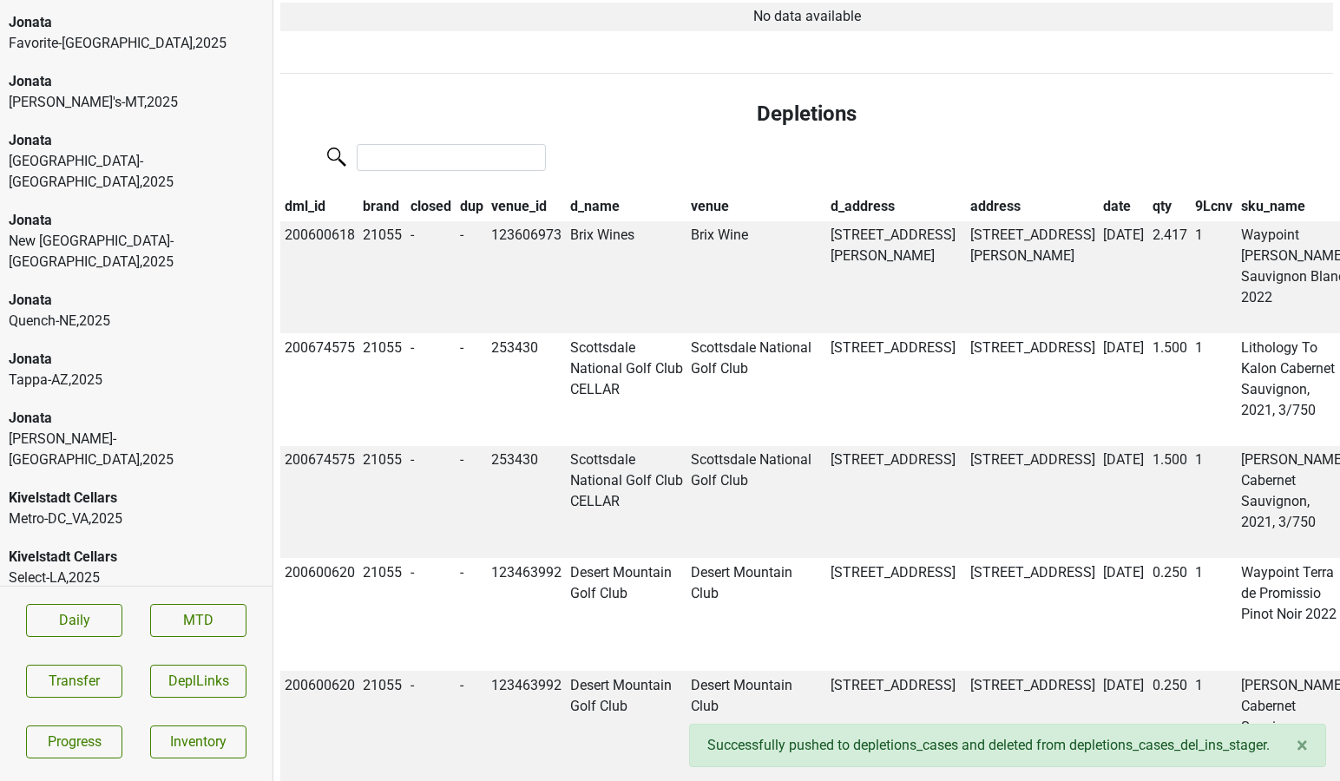
click at [1098, 192] on th "date" at bounding box center [1122, 206] width 49 height 29
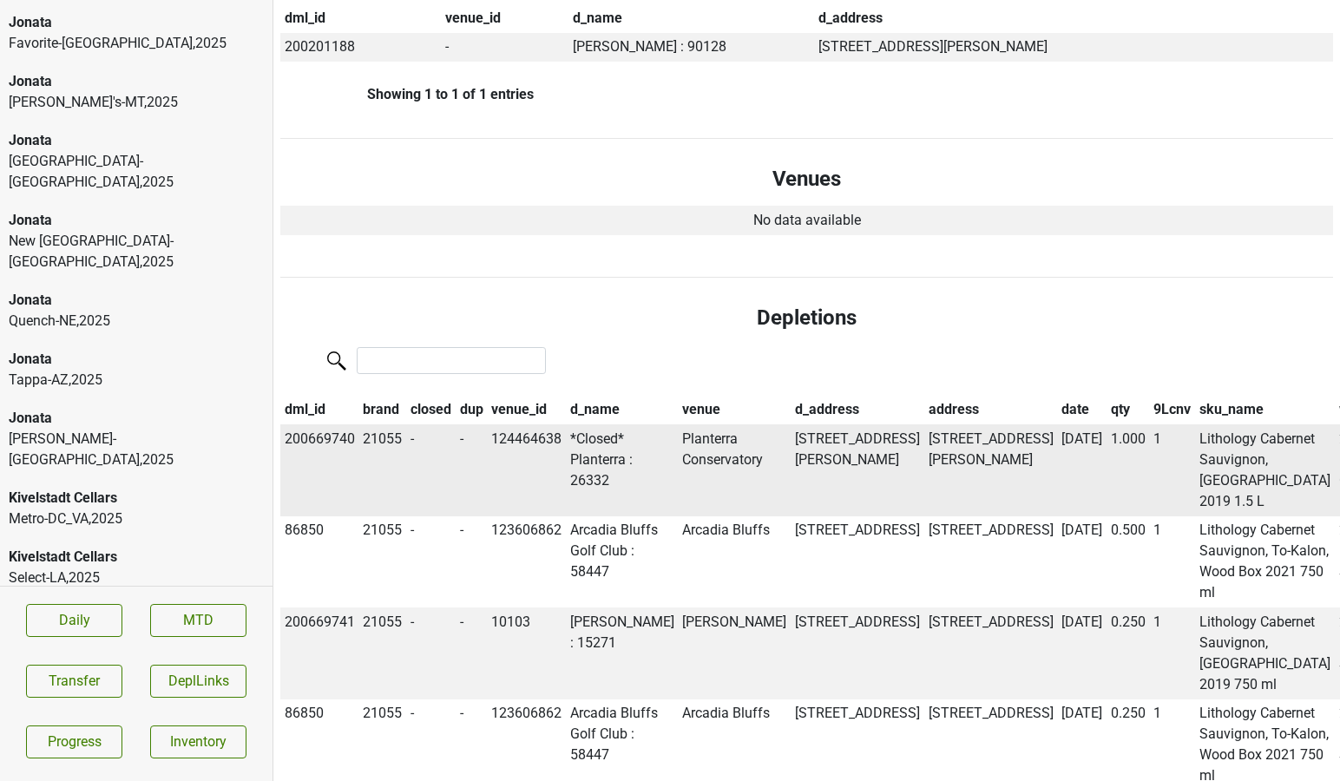
scroll to position [958, 0]
click at [1057, 394] on th "date" at bounding box center [1081, 408] width 49 height 29
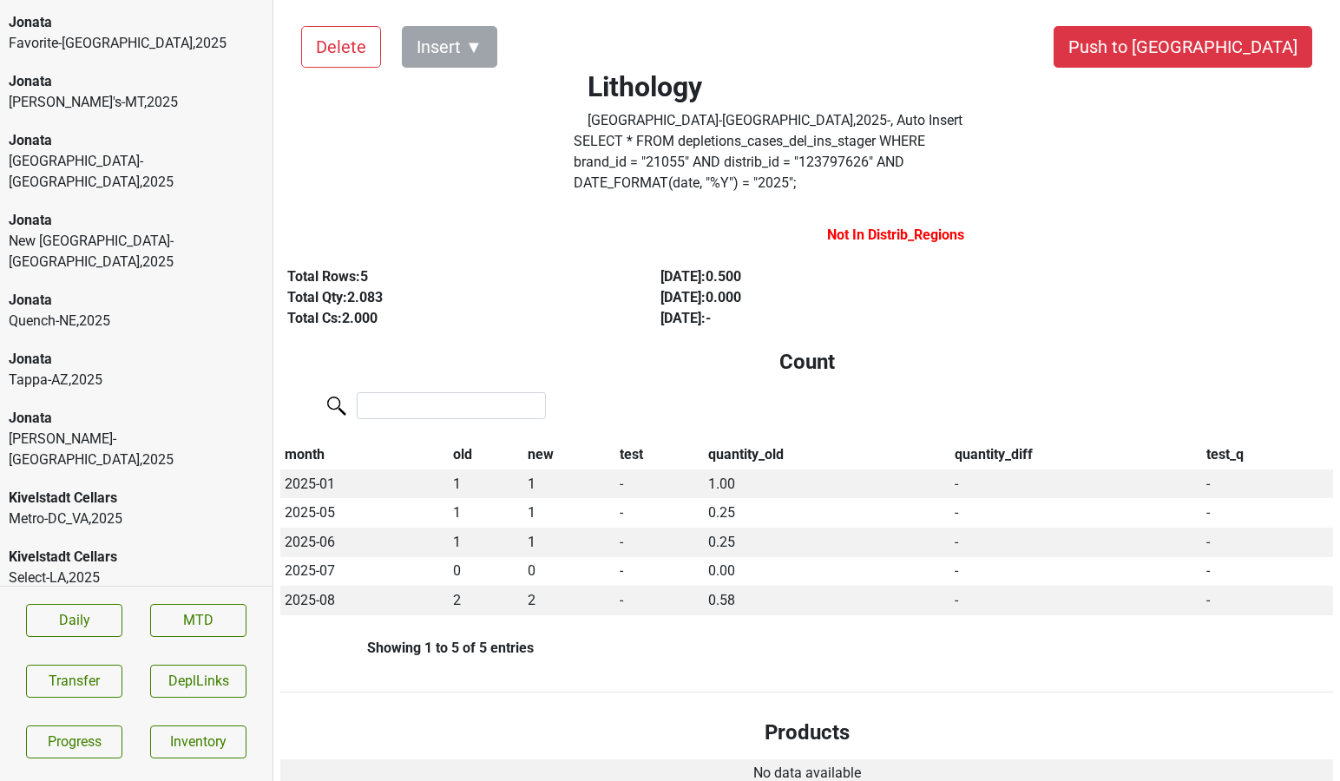
scroll to position [0, 0]
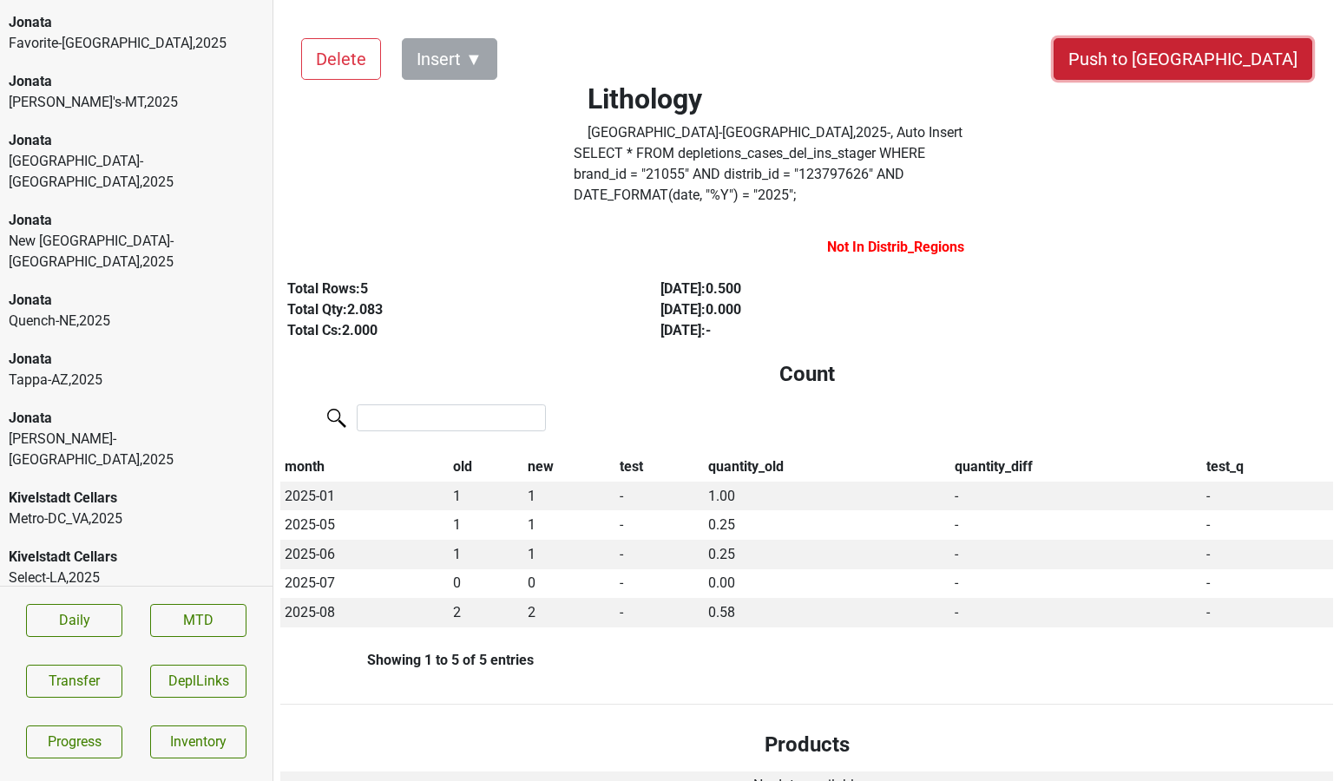
click at [1237, 68] on button "Push to [GEOGRAPHIC_DATA]" at bounding box center [1182, 59] width 259 height 42
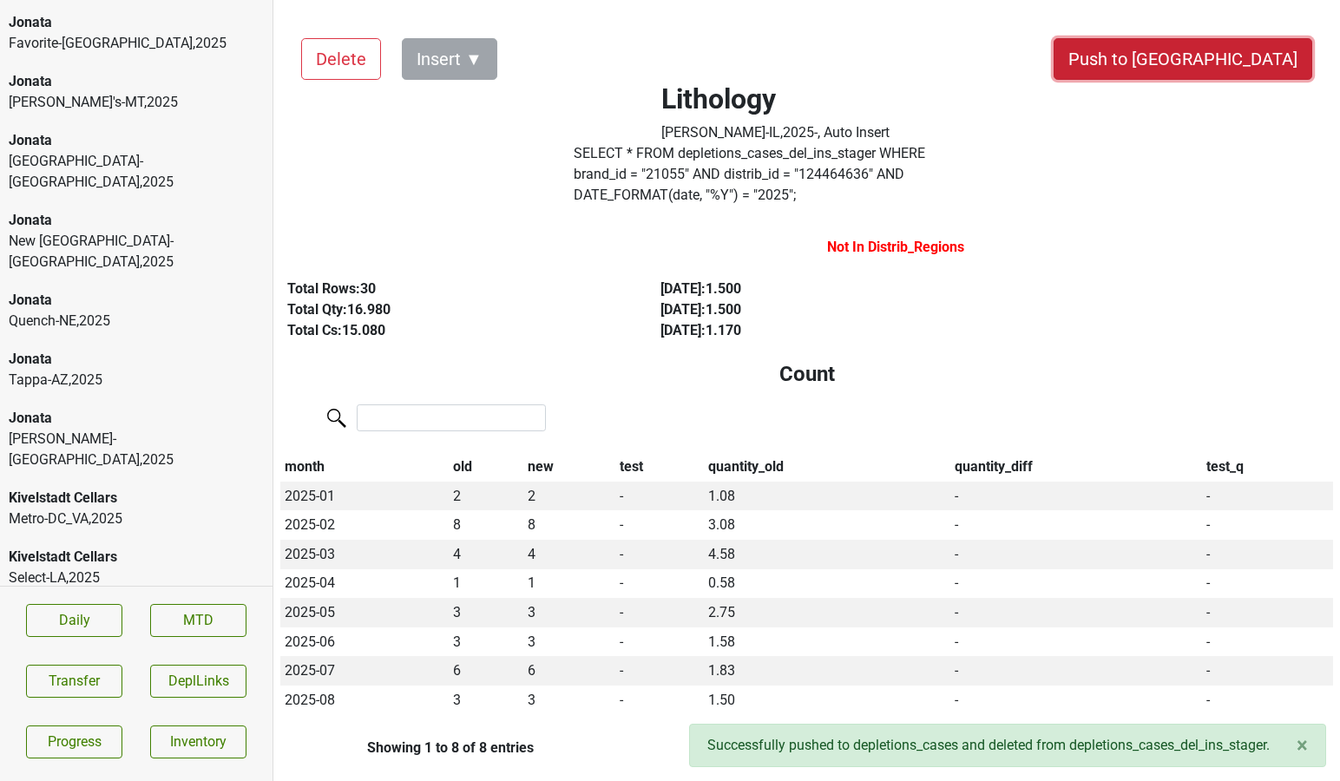
click at [1205, 68] on button "Push to [GEOGRAPHIC_DATA]" at bounding box center [1182, 59] width 259 height 42
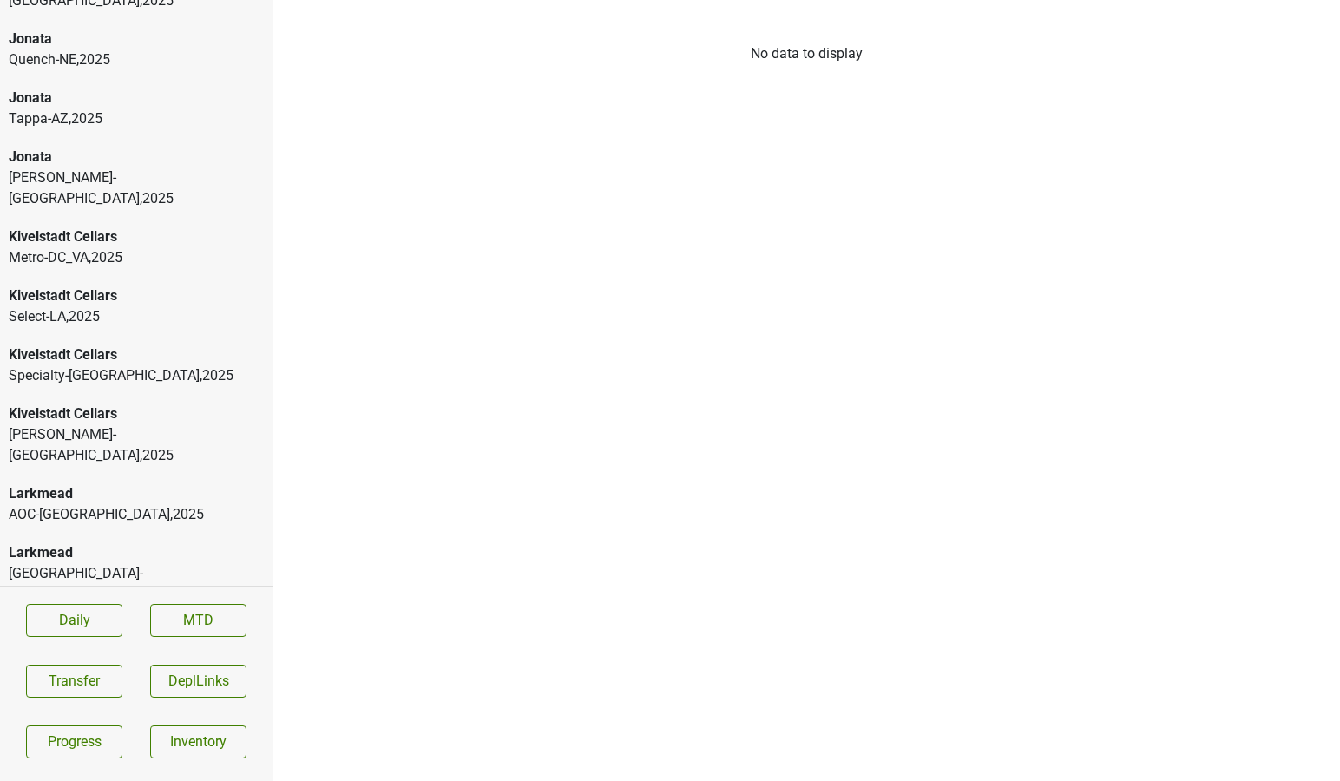
scroll to position [8109, 0]
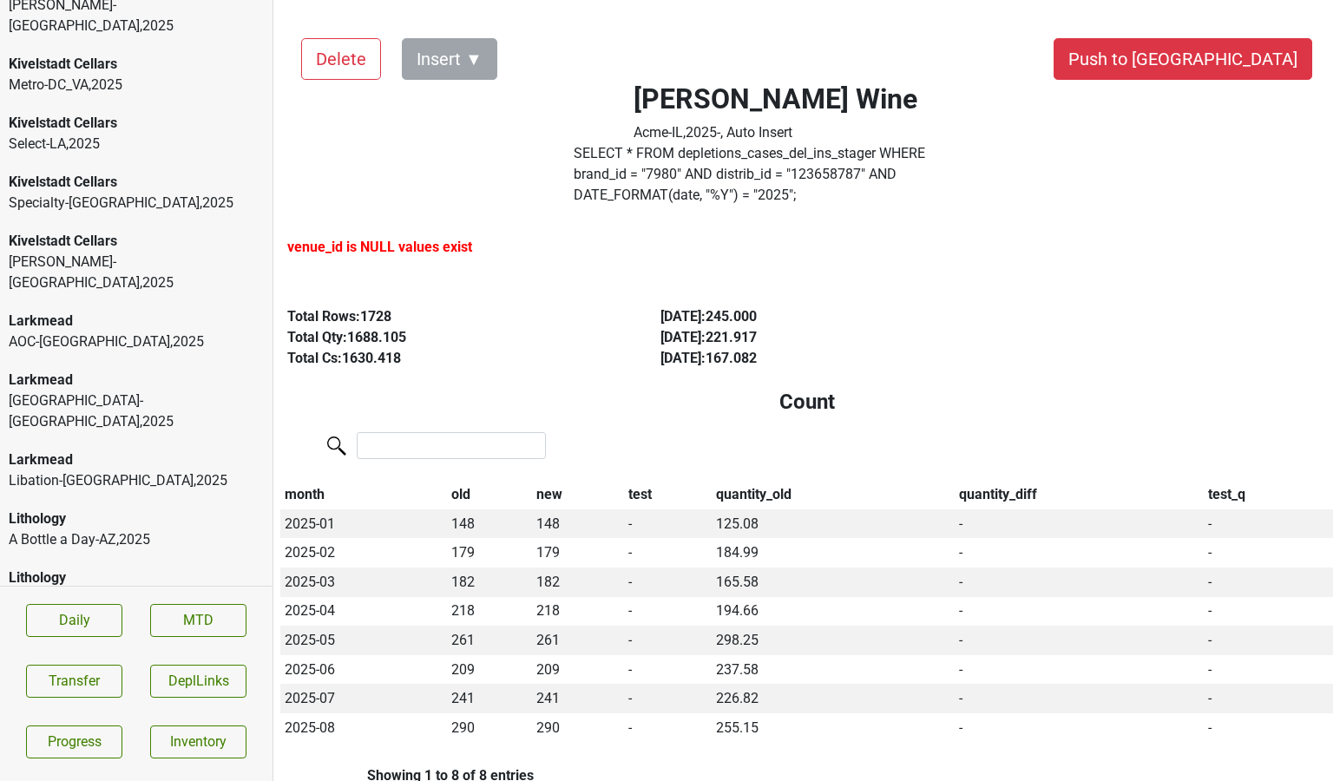
scroll to position [8285, 0]
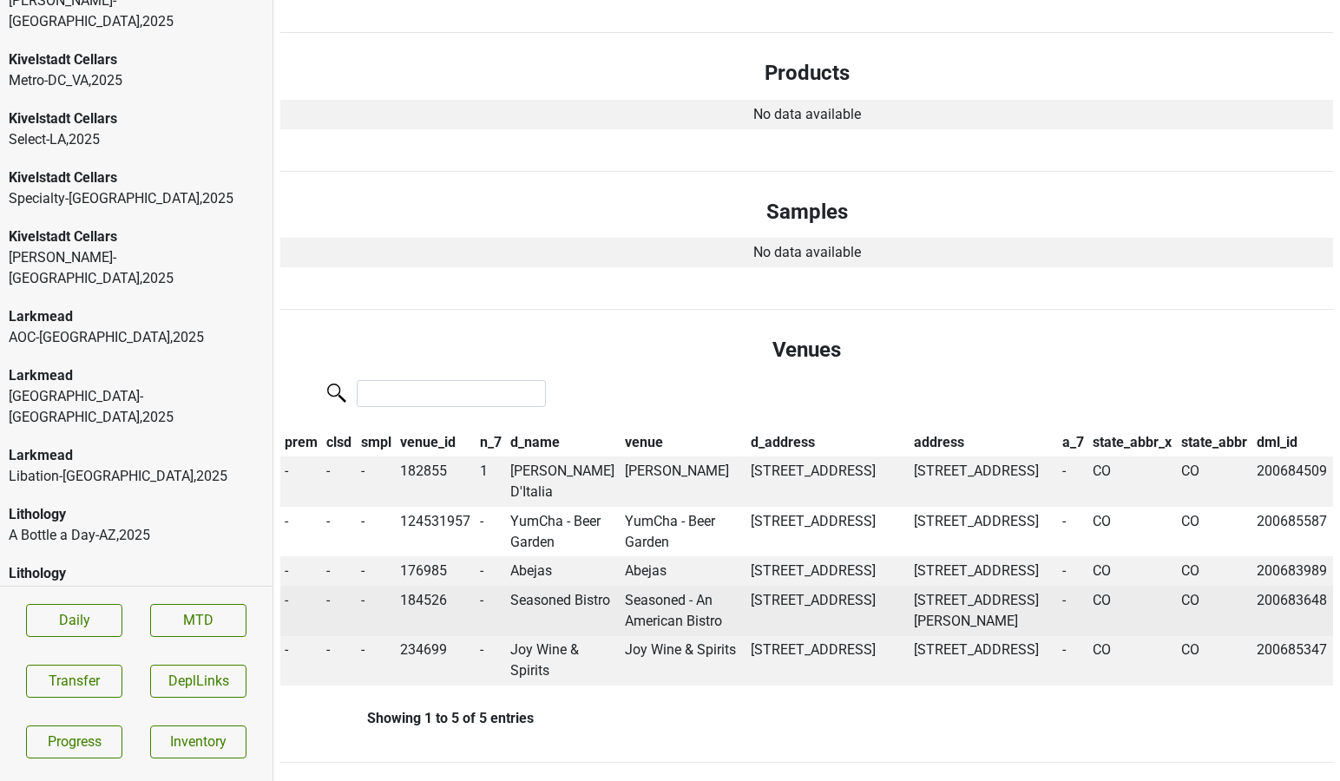
scroll to position [0, 0]
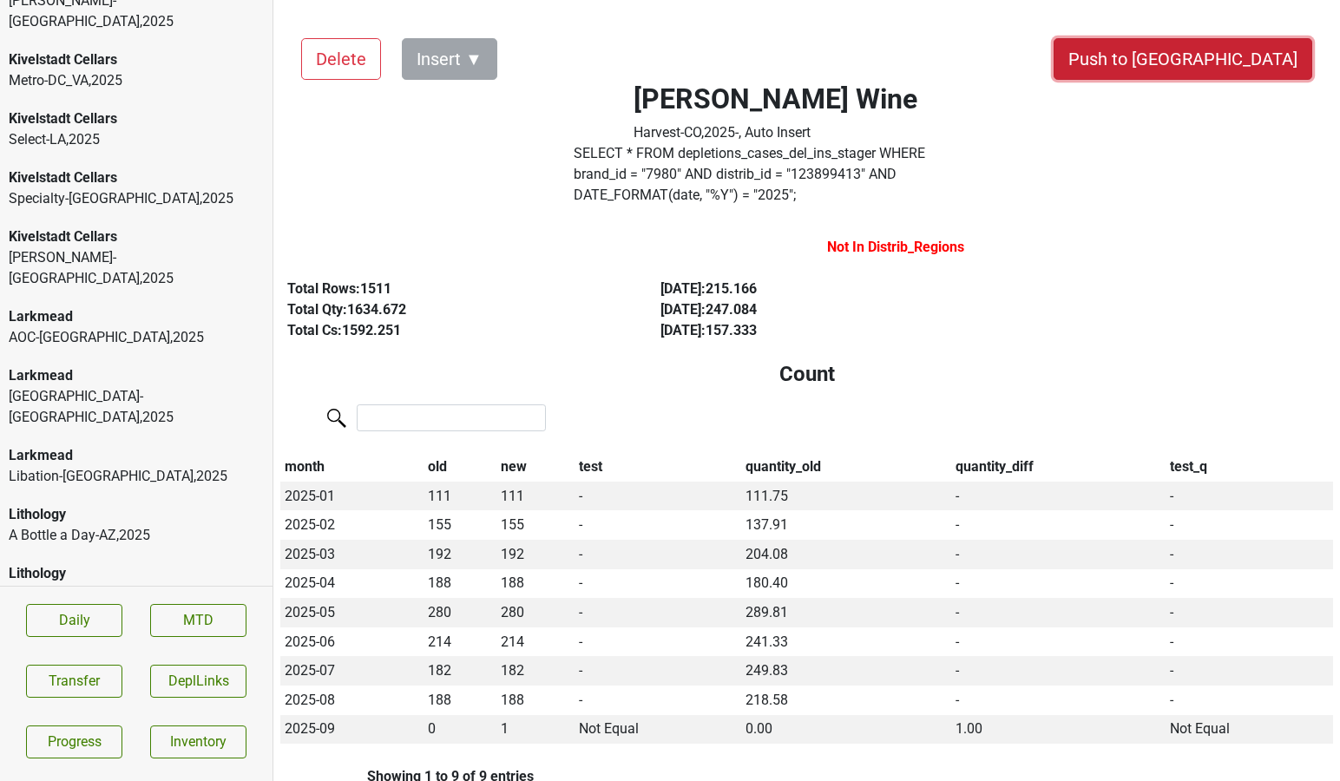
click at [1221, 68] on button "Push to [GEOGRAPHIC_DATA]" at bounding box center [1182, 59] width 259 height 42
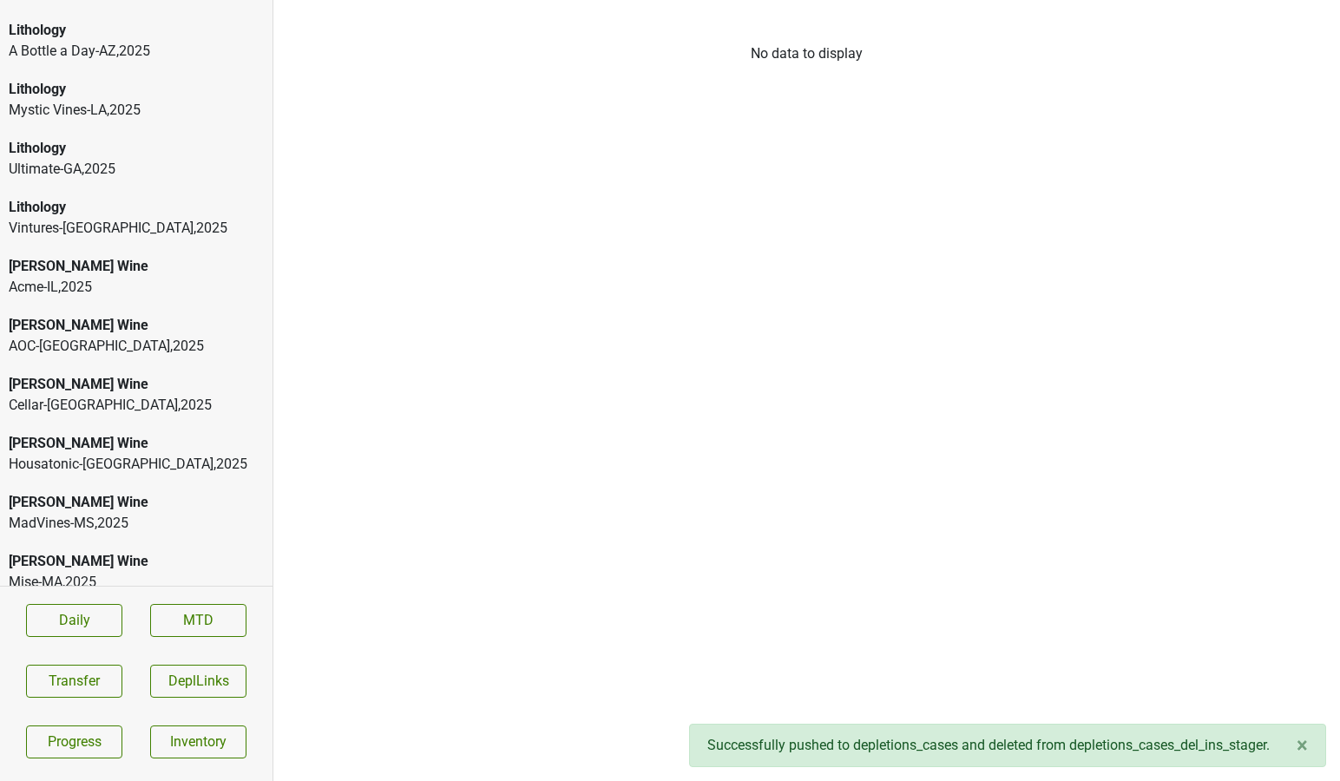
scroll to position [8770, 0]
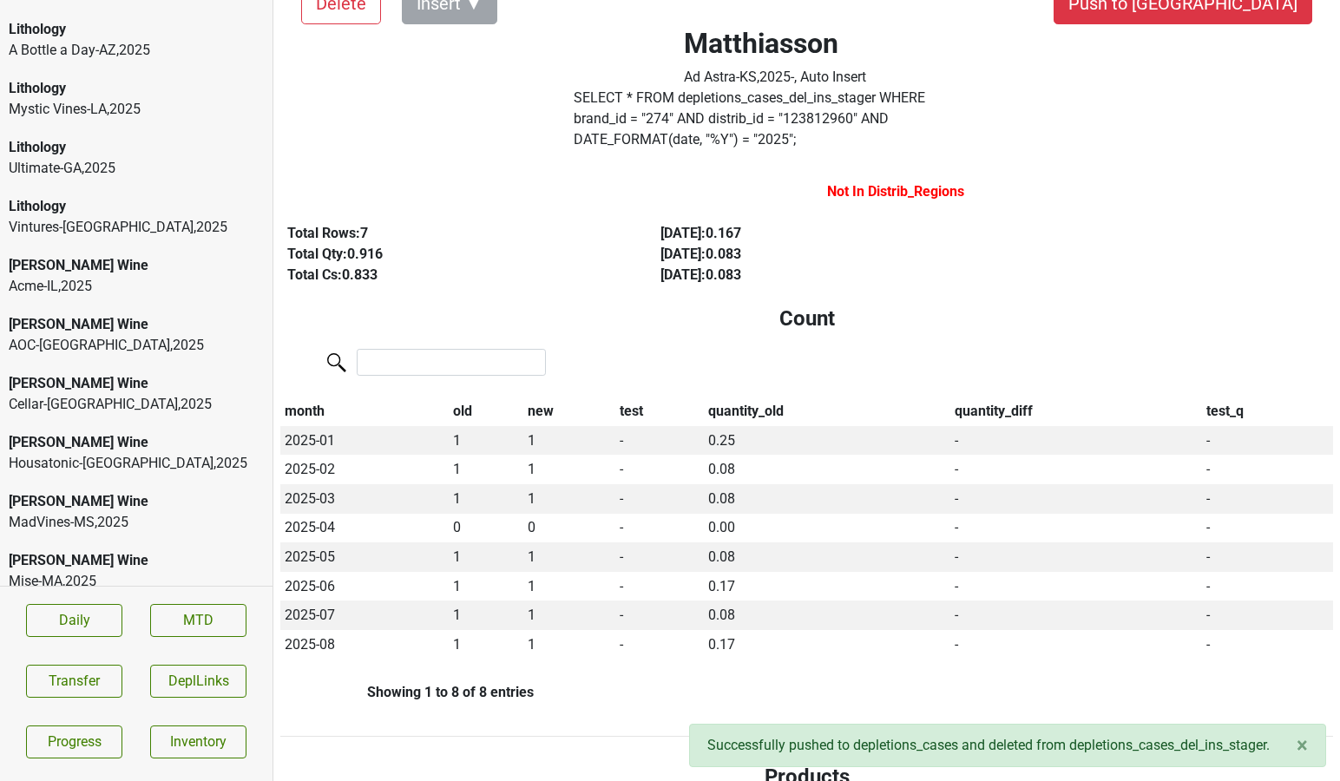
scroll to position [0, 0]
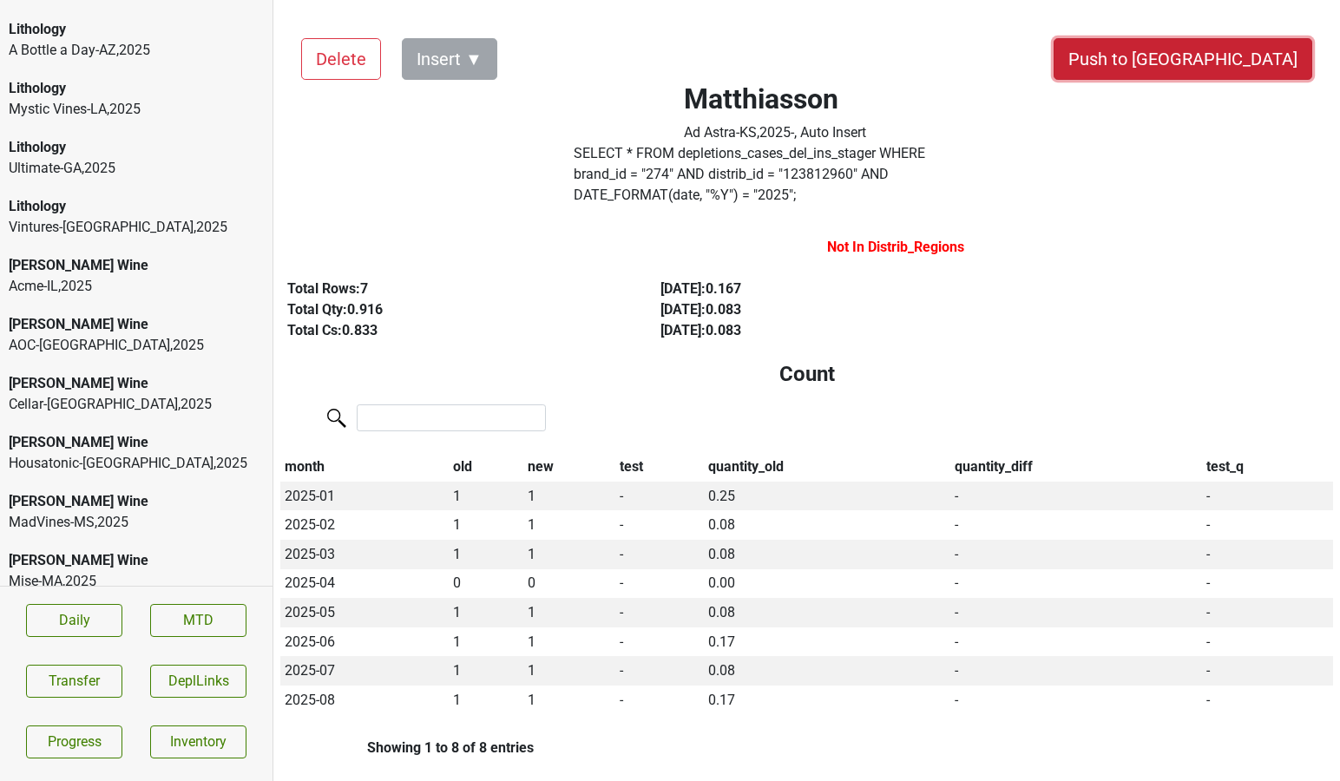
click at [1214, 61] on button "Push to [GEOGRAPHIC_DATA]" at bounding box center [1182, 59] width 259 height 42
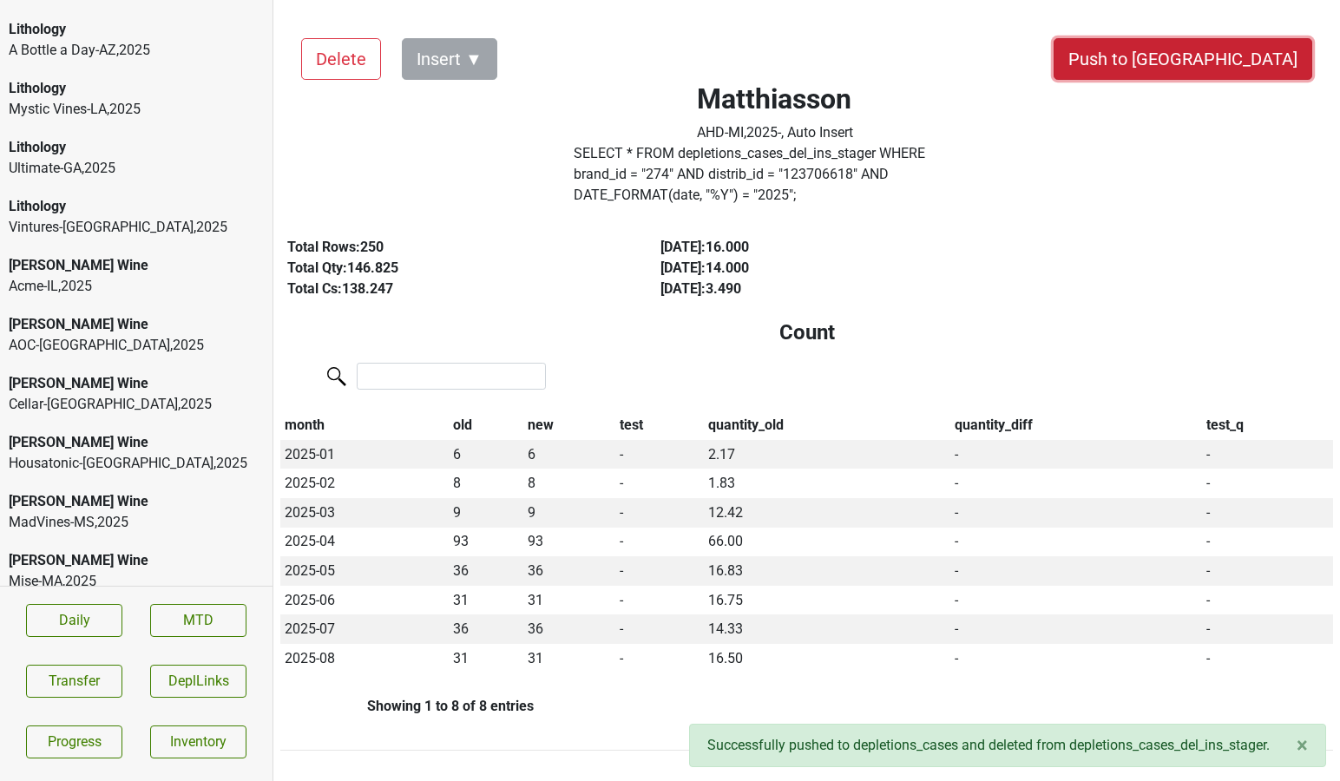
click at [1238, 53] on button "Push to [GEOGRAPHIC_DATA]" at bounding box center [1182, 59] width 259 height 42
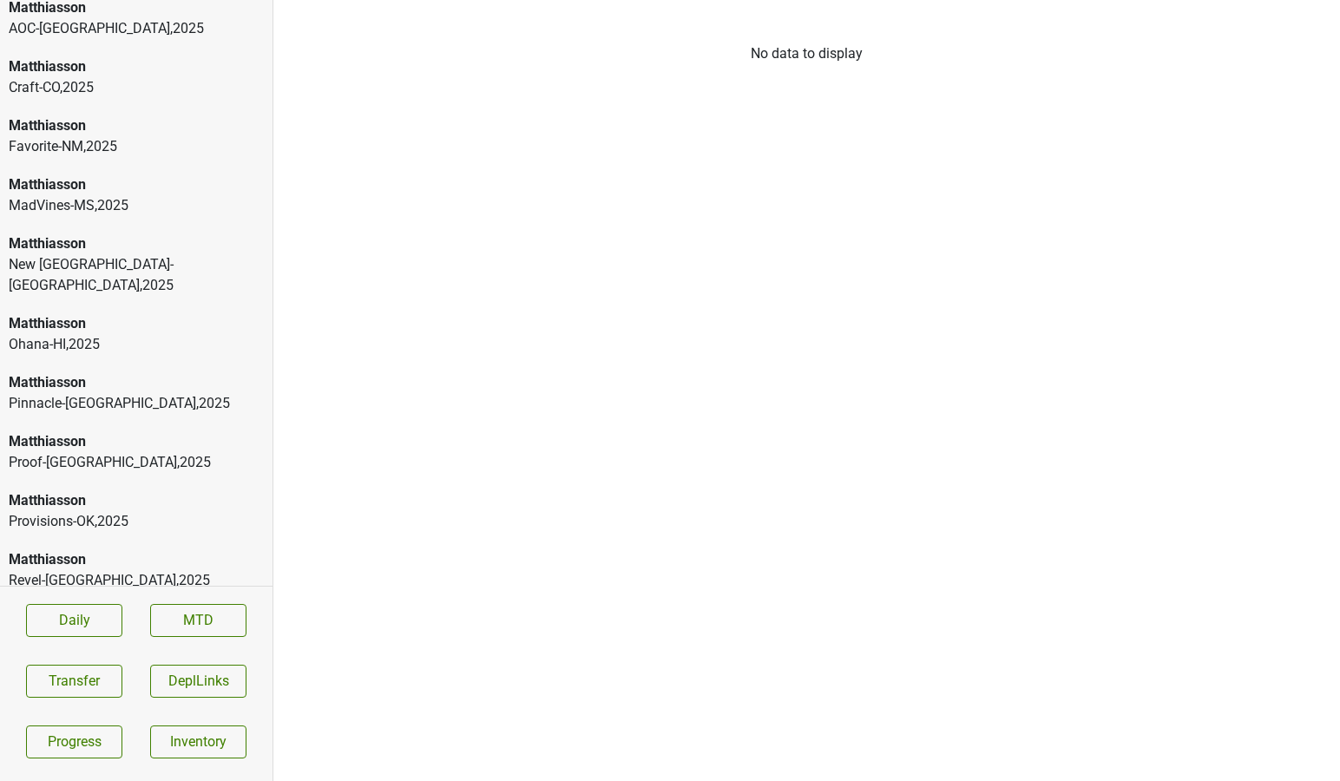
scroll to position [9686, 0]
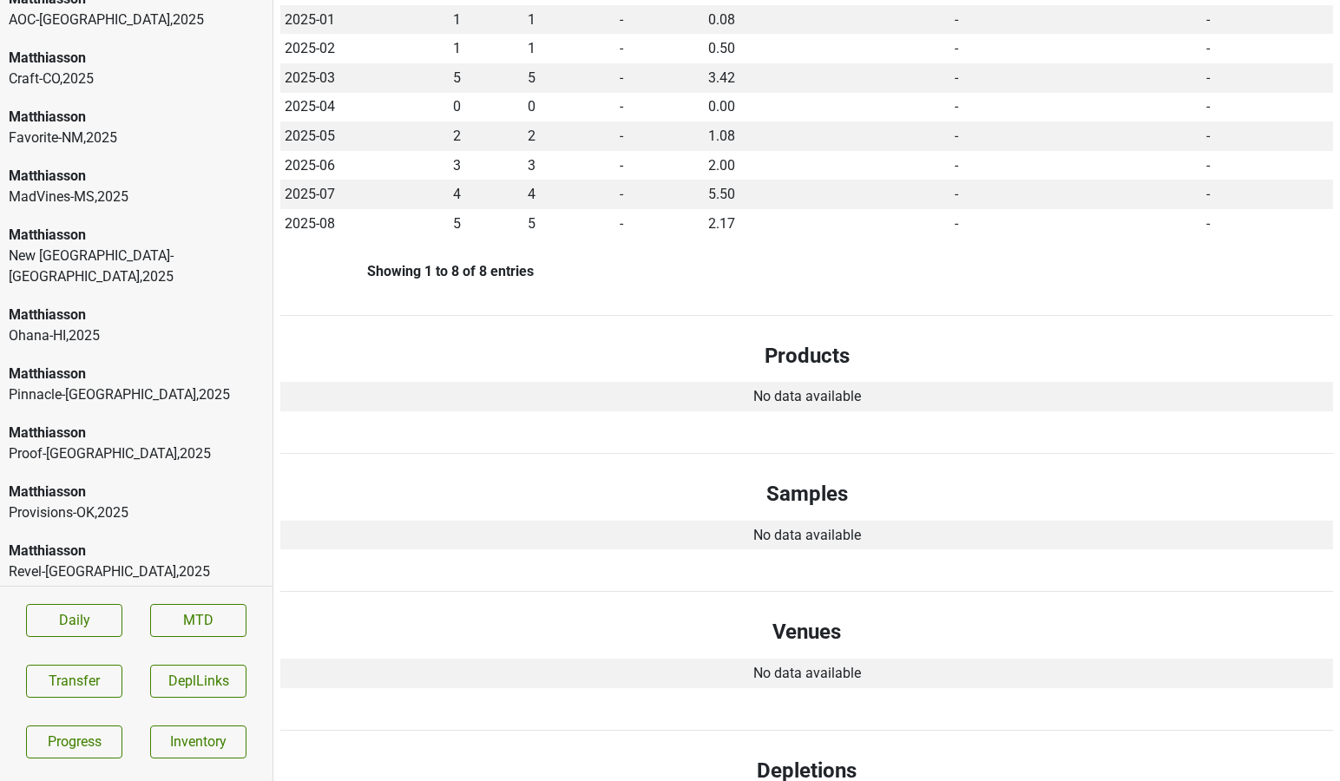
scroll to position [0, 0]
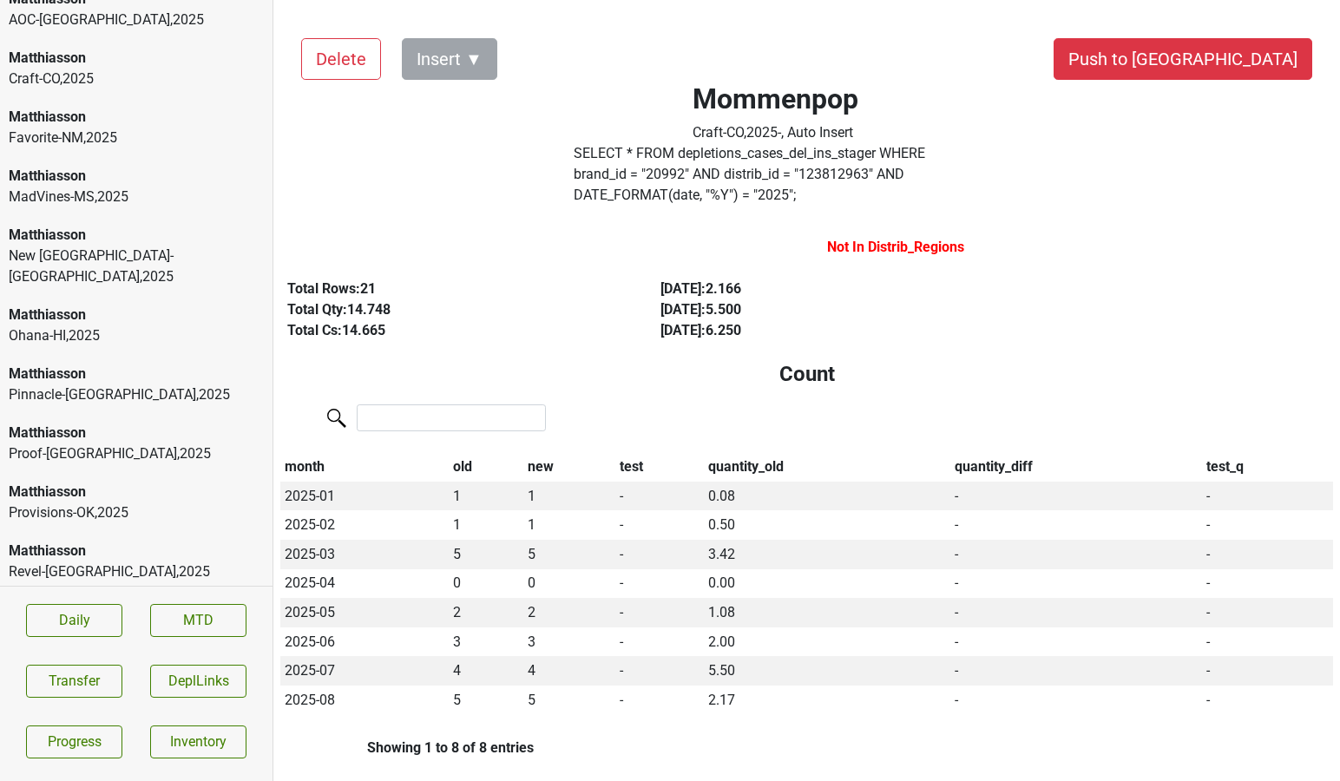
click at [1221, 70] on button "Push to [GEOGRAPHIC_DATA]" at bounding box center [1182, 59] width 259 height 42
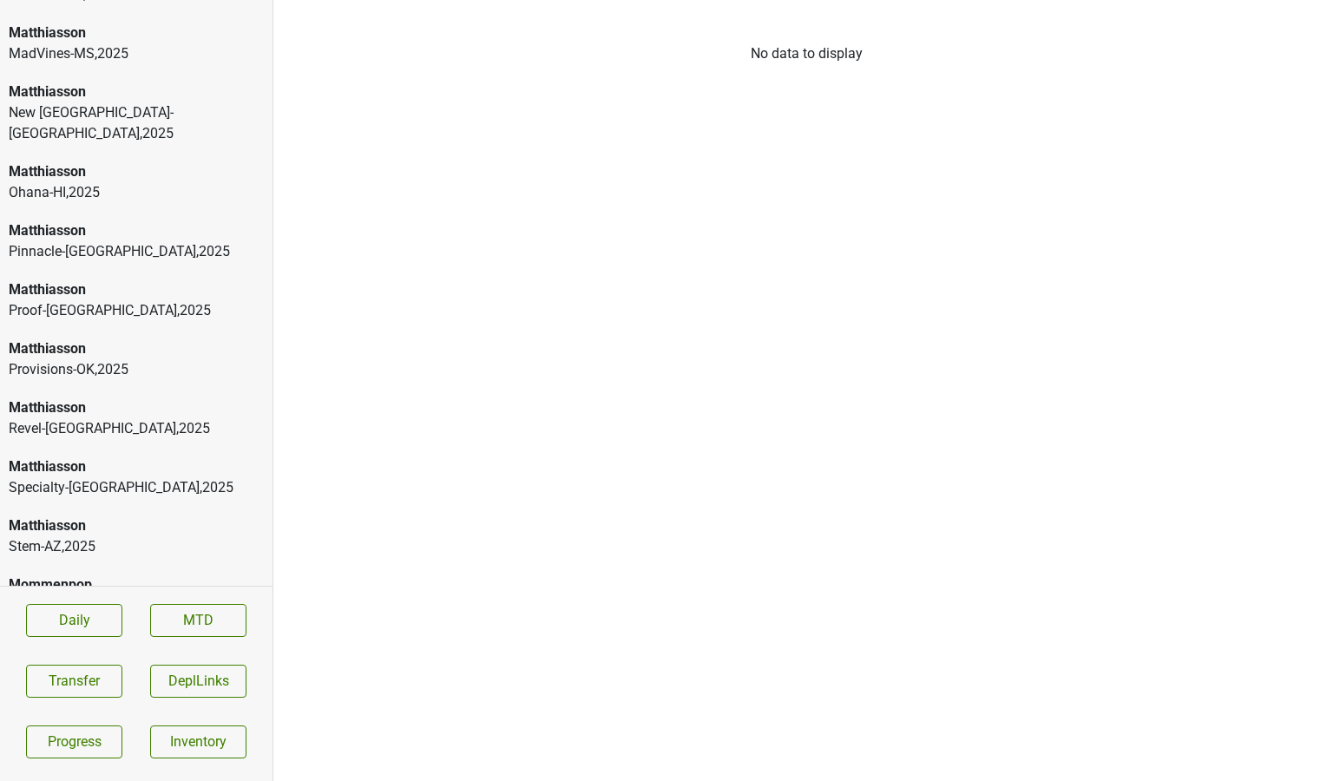
scroll to position [9859, 0]
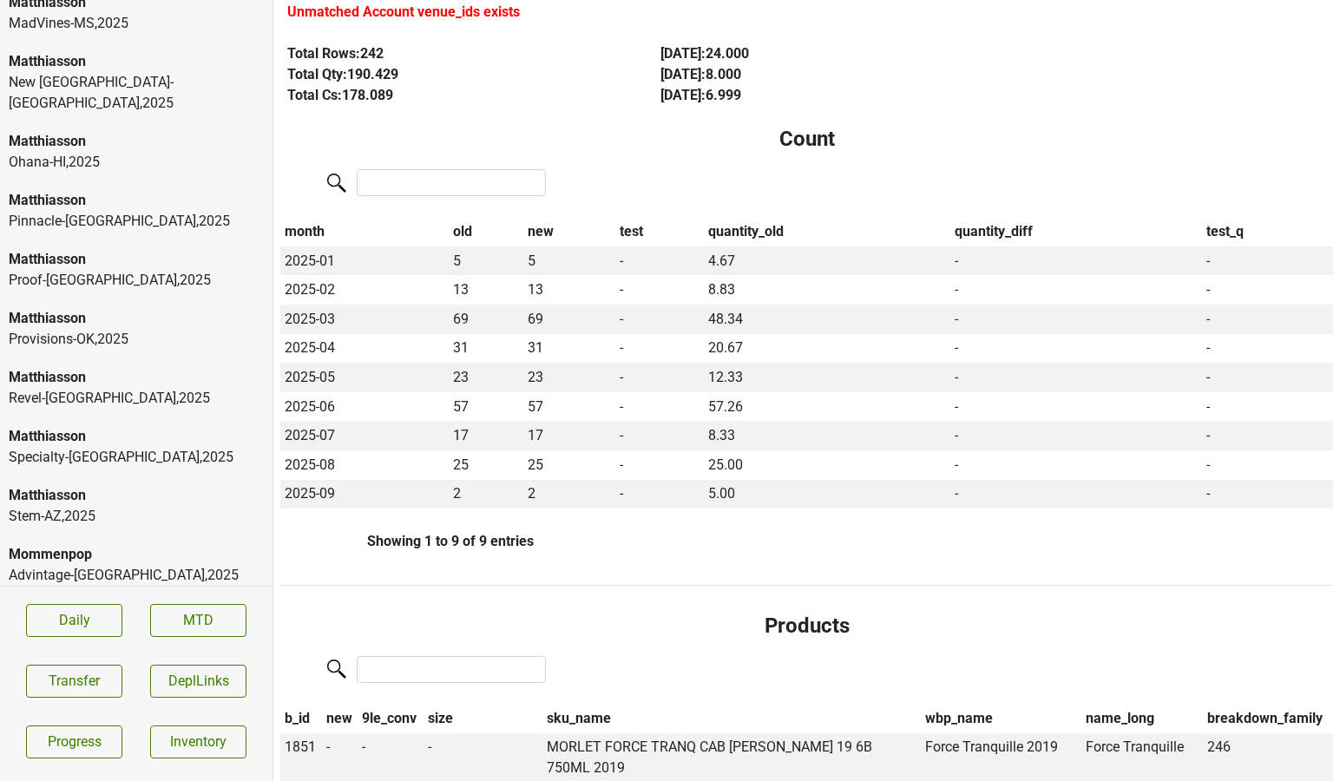
scroll to position [0, 0]
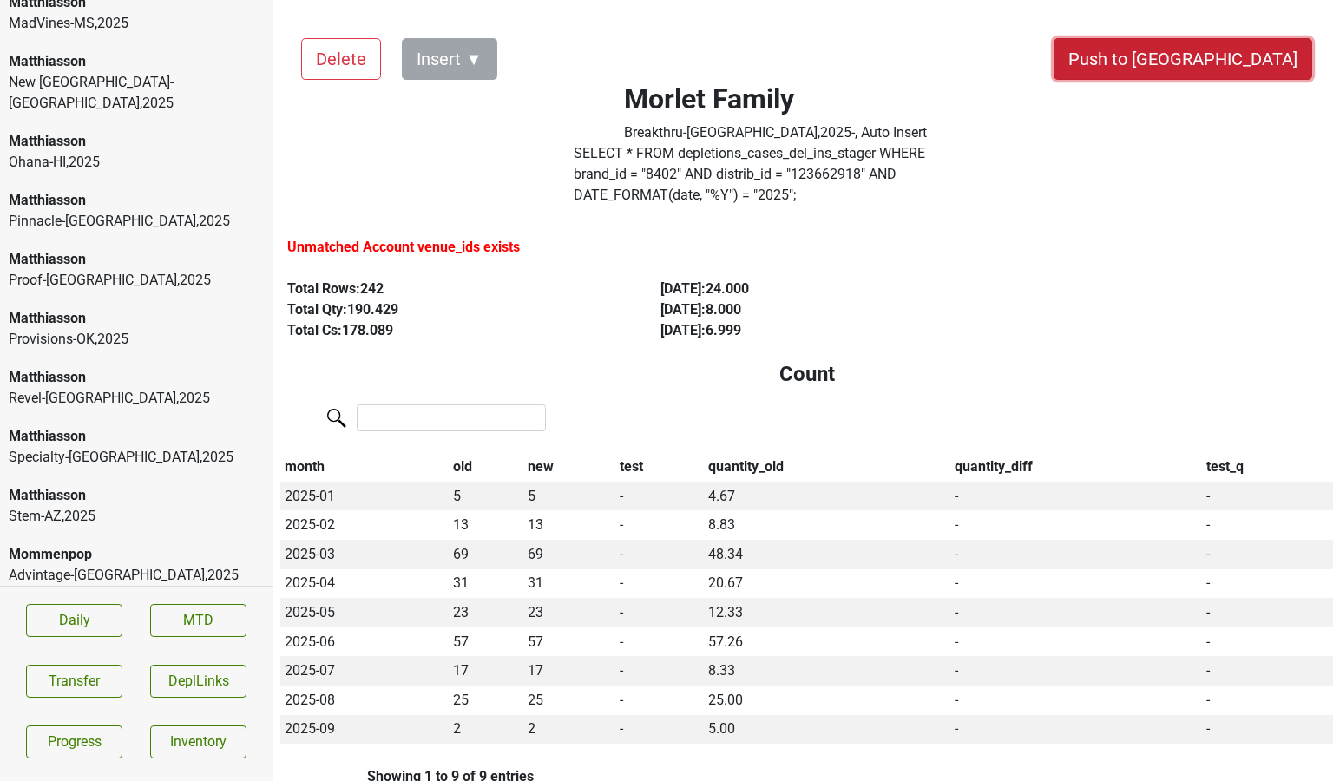
click at [1238, 48] on button "Push to [GEOGRAPHIC_DATA]" at bounding box center [1182, 59] width 259 height 42
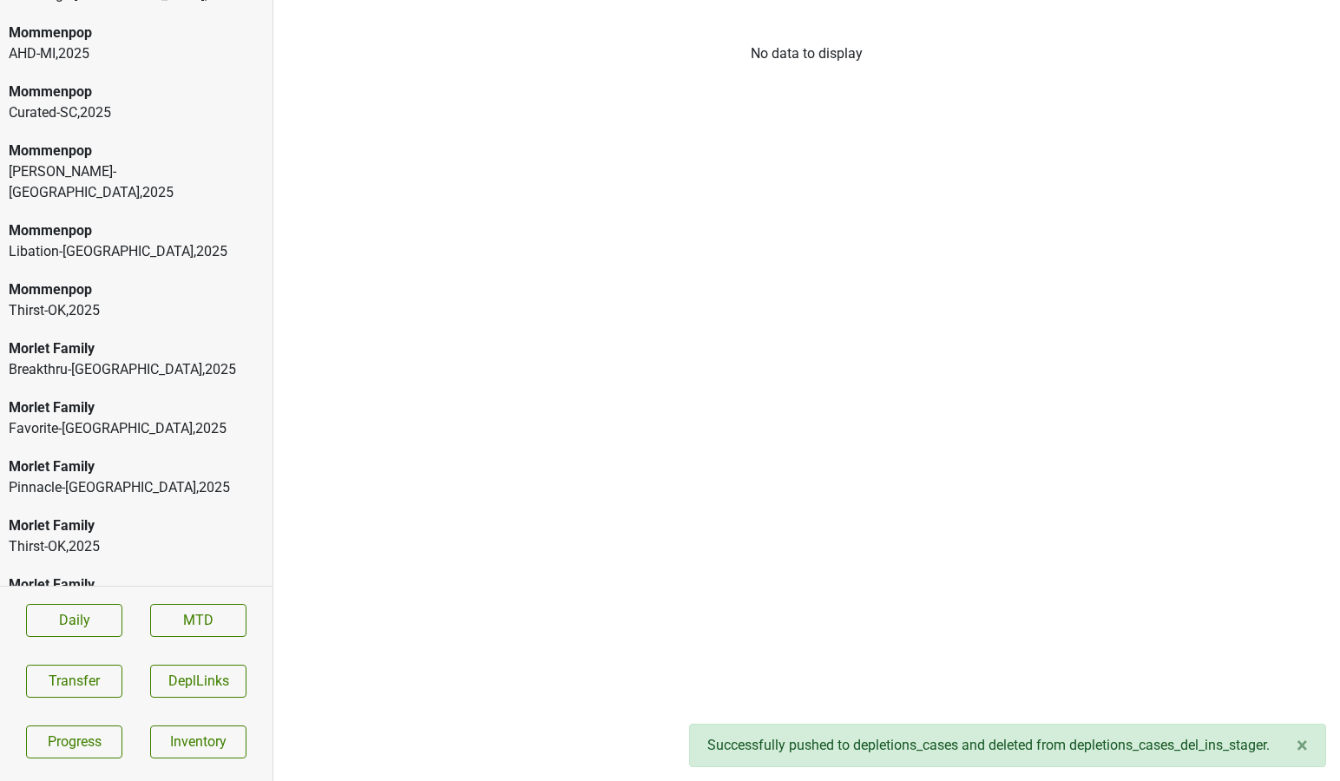
scroll to position [10479, 0]
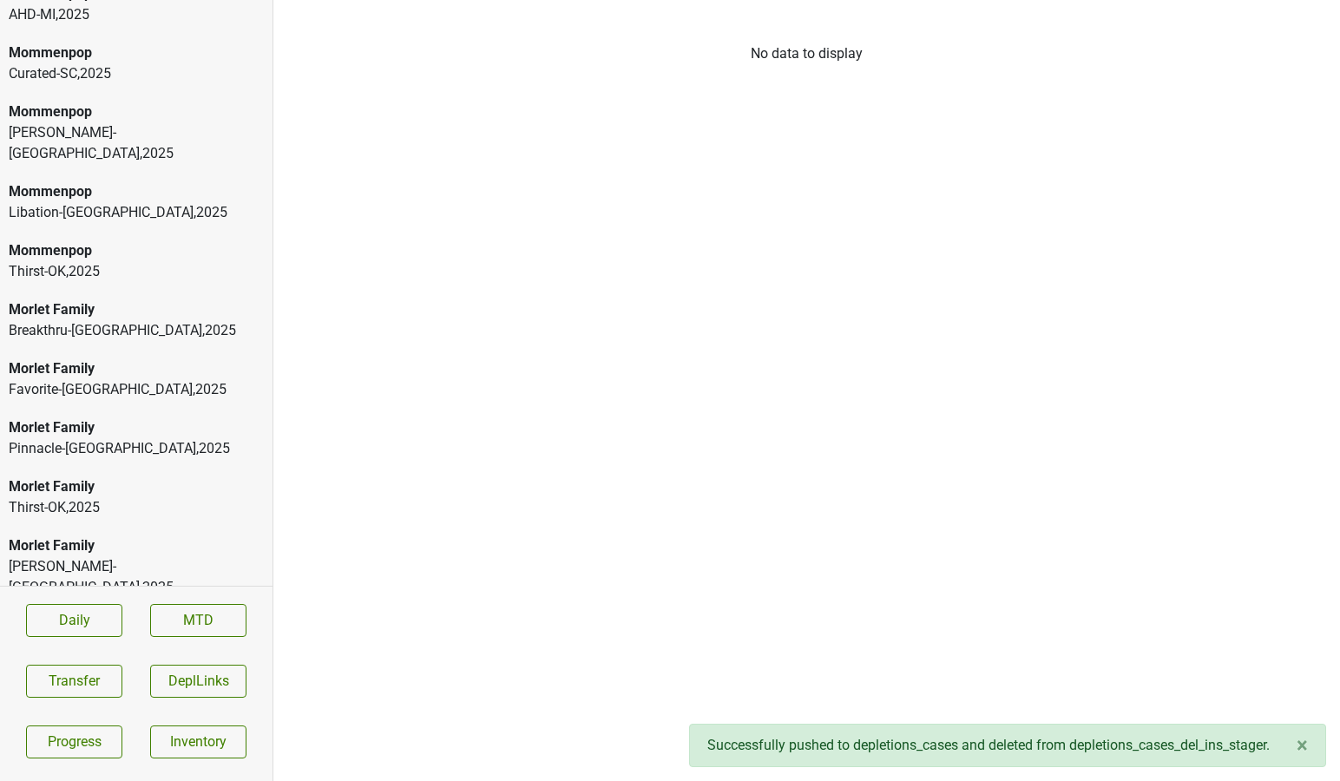
click at [88, 775] on div "Greenlight-[GEOGRAPHIC_DATA] , 2025" at bounding box center [136, 785] width 255 height 21
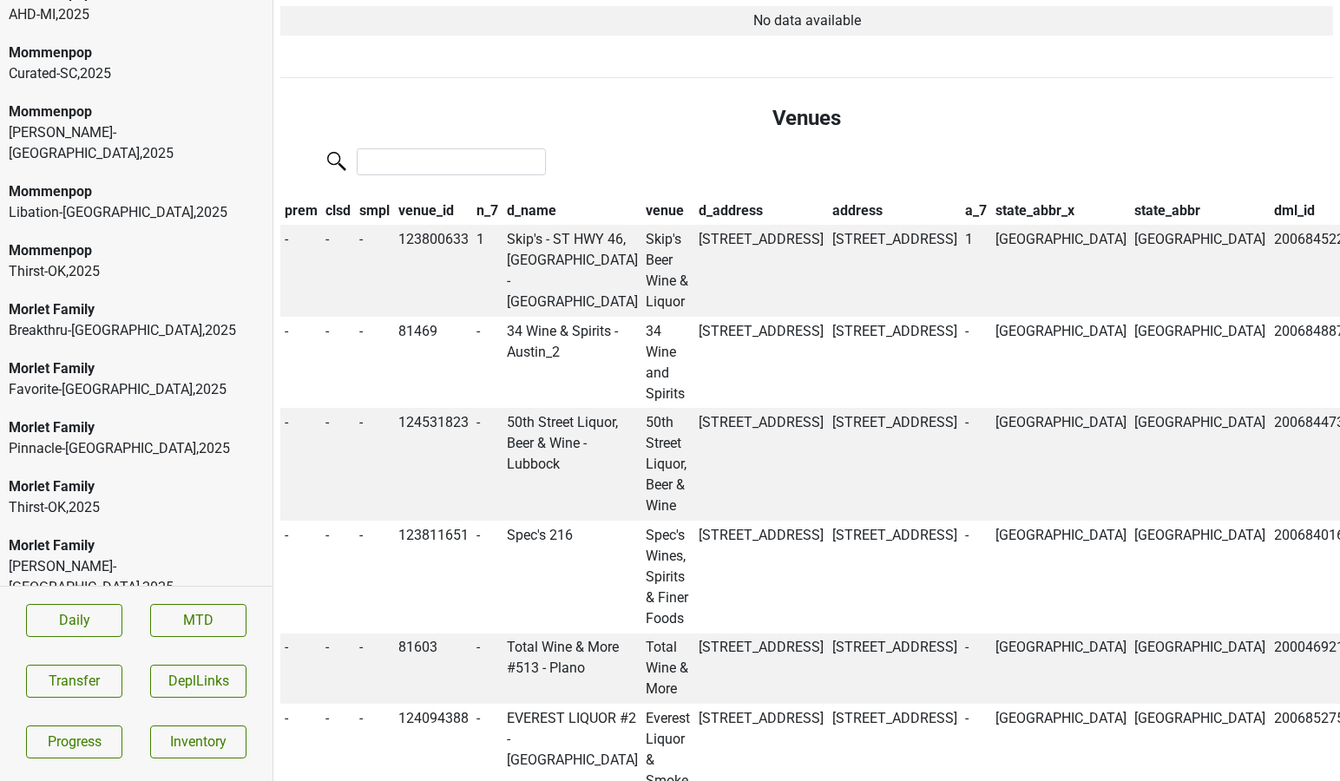
scroll to position [1018, 0]
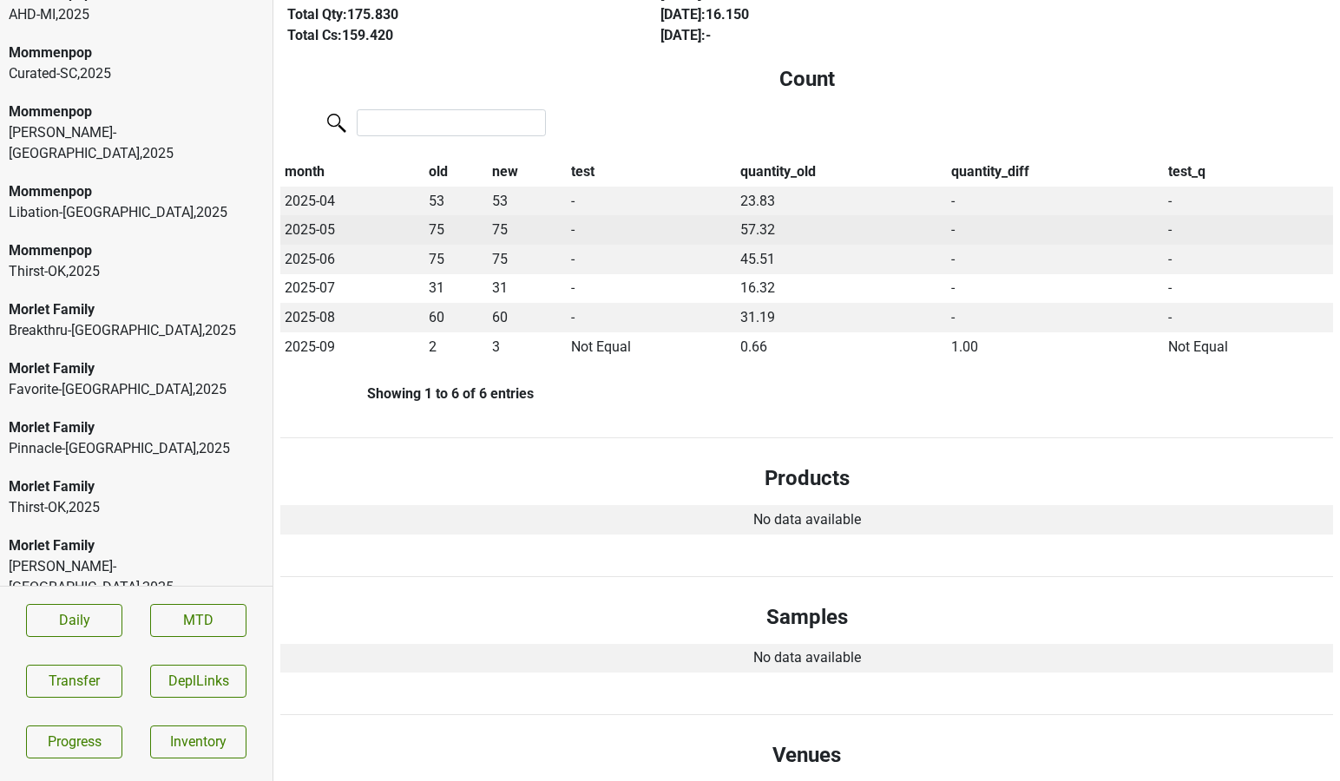
scroll to position [0, 0]
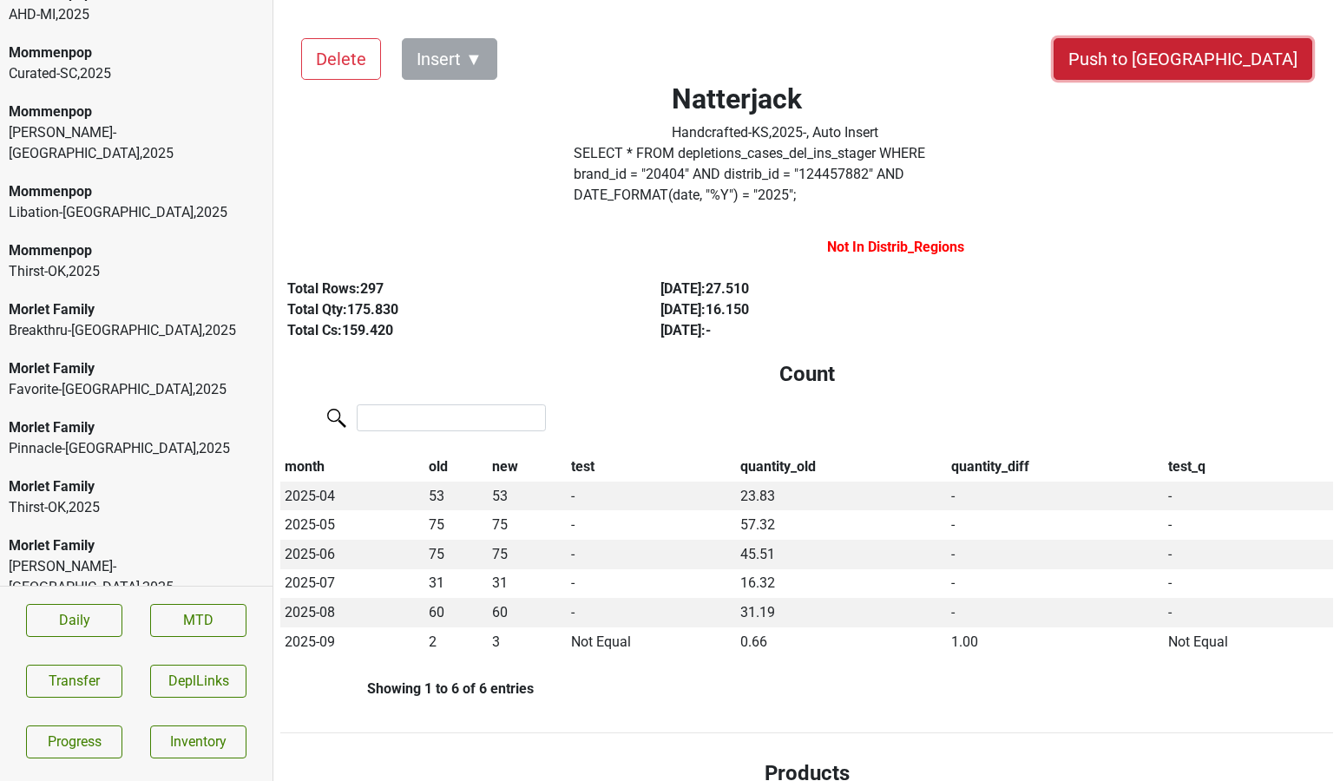
click at [1220, 56] on button "Push to [GEOGRAPHIC_DATA]" at bounding box center [1182, 59] width 259 height 42
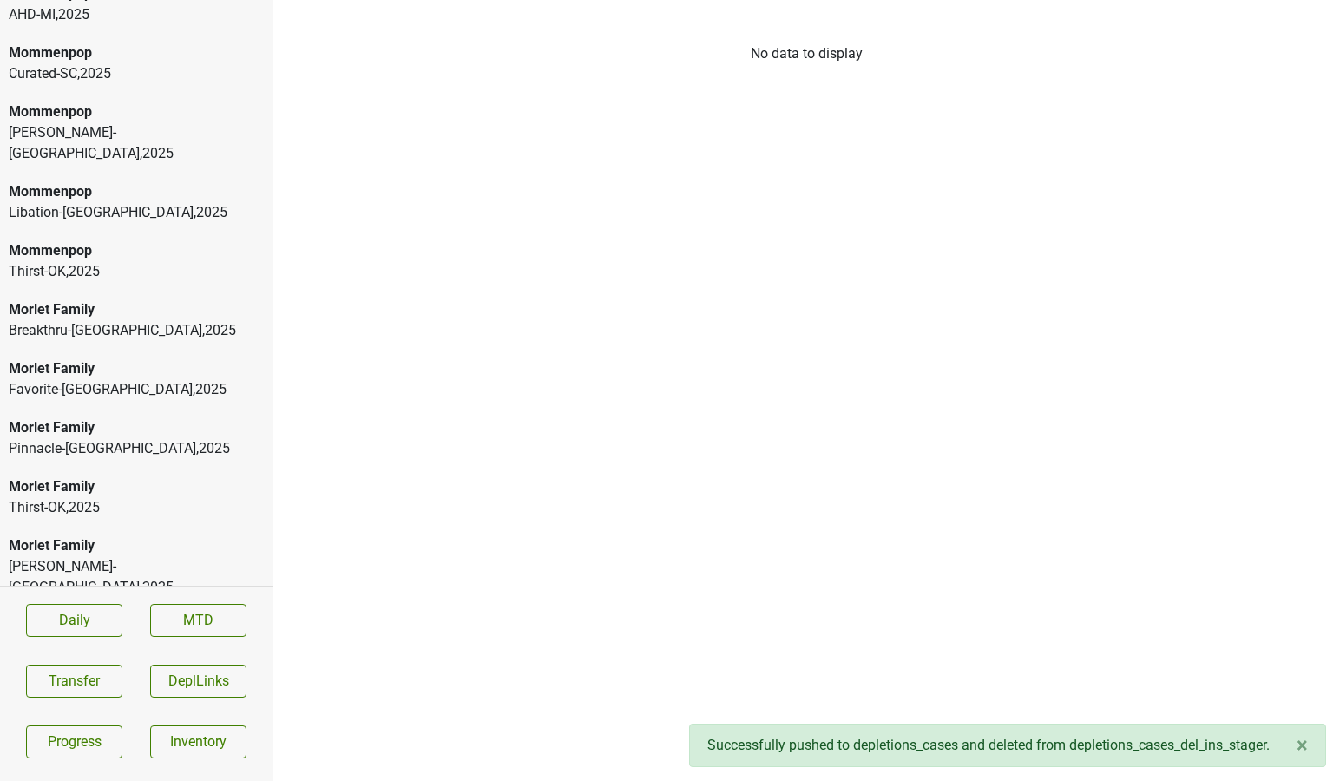
click at [78, 716] on div "Greenlight-[GEOGRAPHIC_DATA] , 2025" at bounding box center [136, 726] width 255 height 21
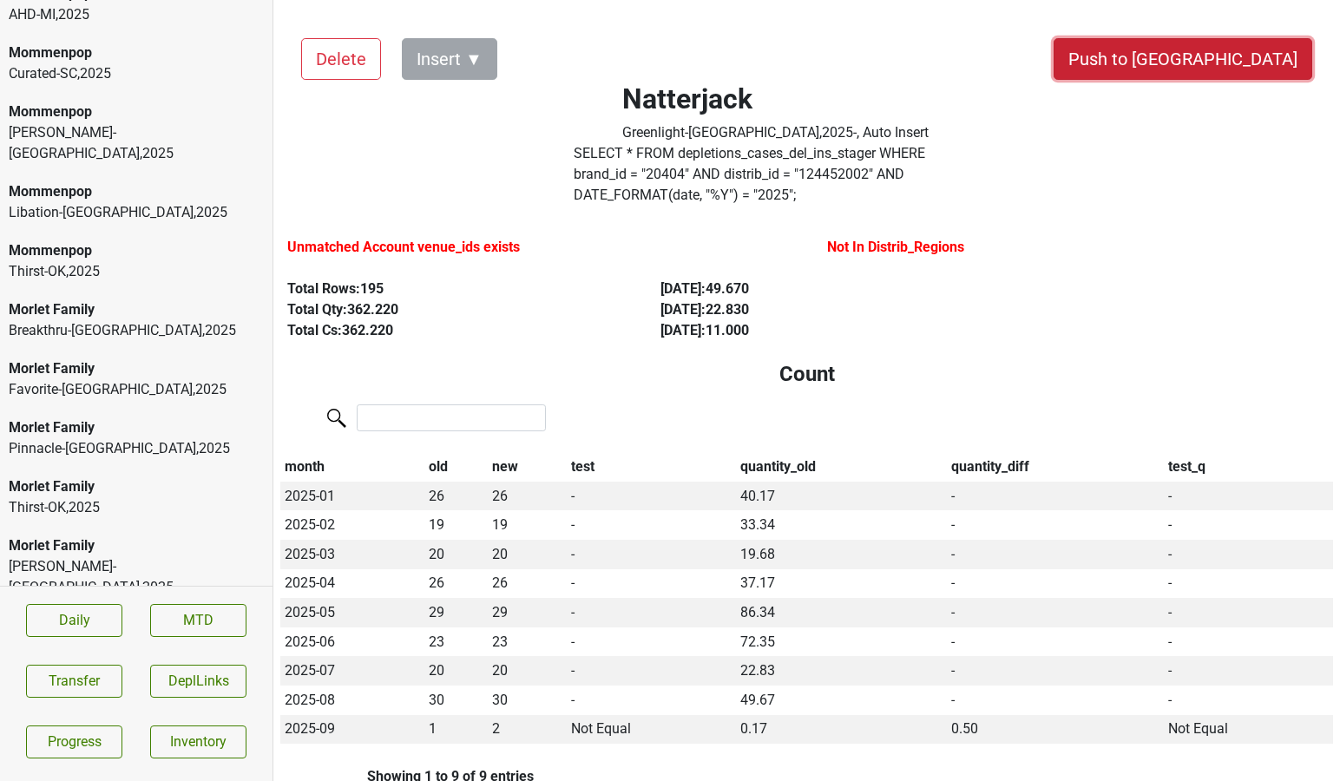
click at [1236, 62] on button "Push to [GEOGRAPHIC_DATA]" at bounding box center [1182, 59] width 259 height 42
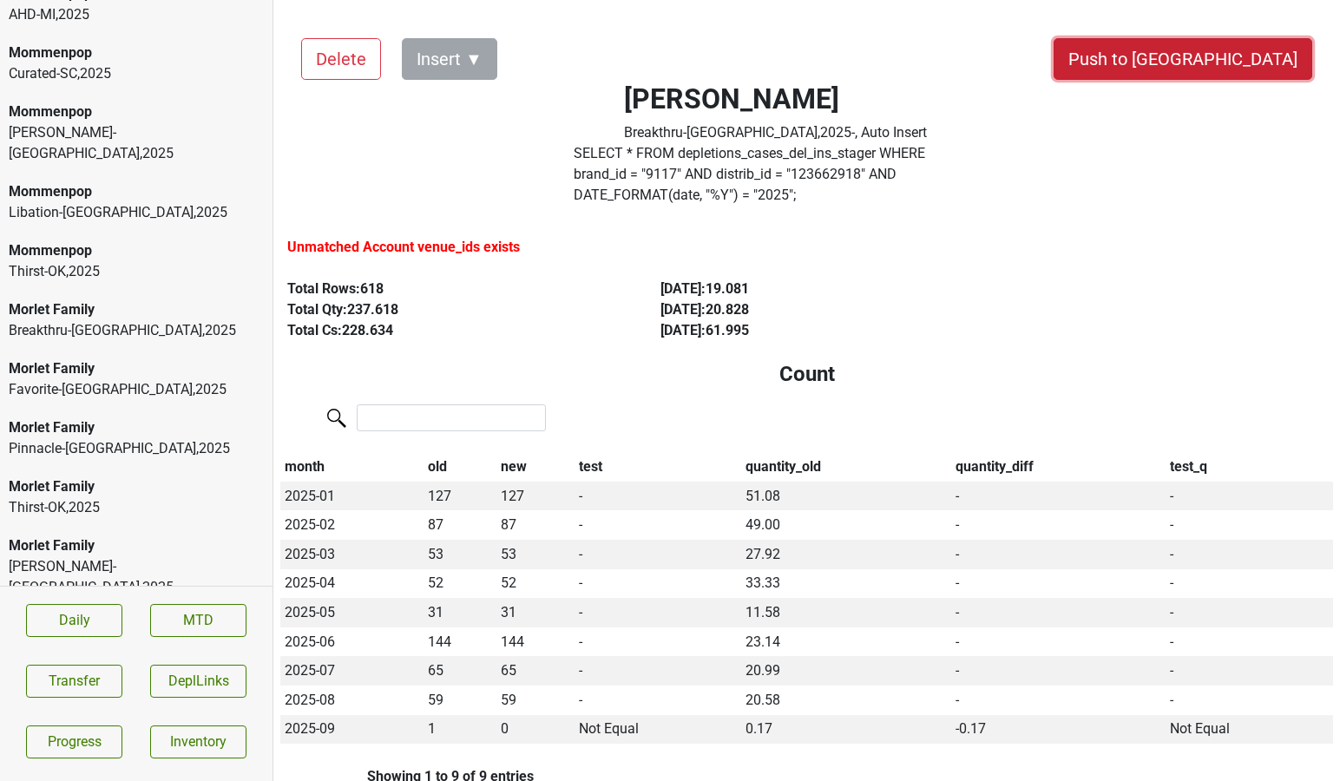
click at [1229, 57] on button "Push to [GEOGRAPHIC_DATA]" at bounding box center [1182, 59] width 259 height 42
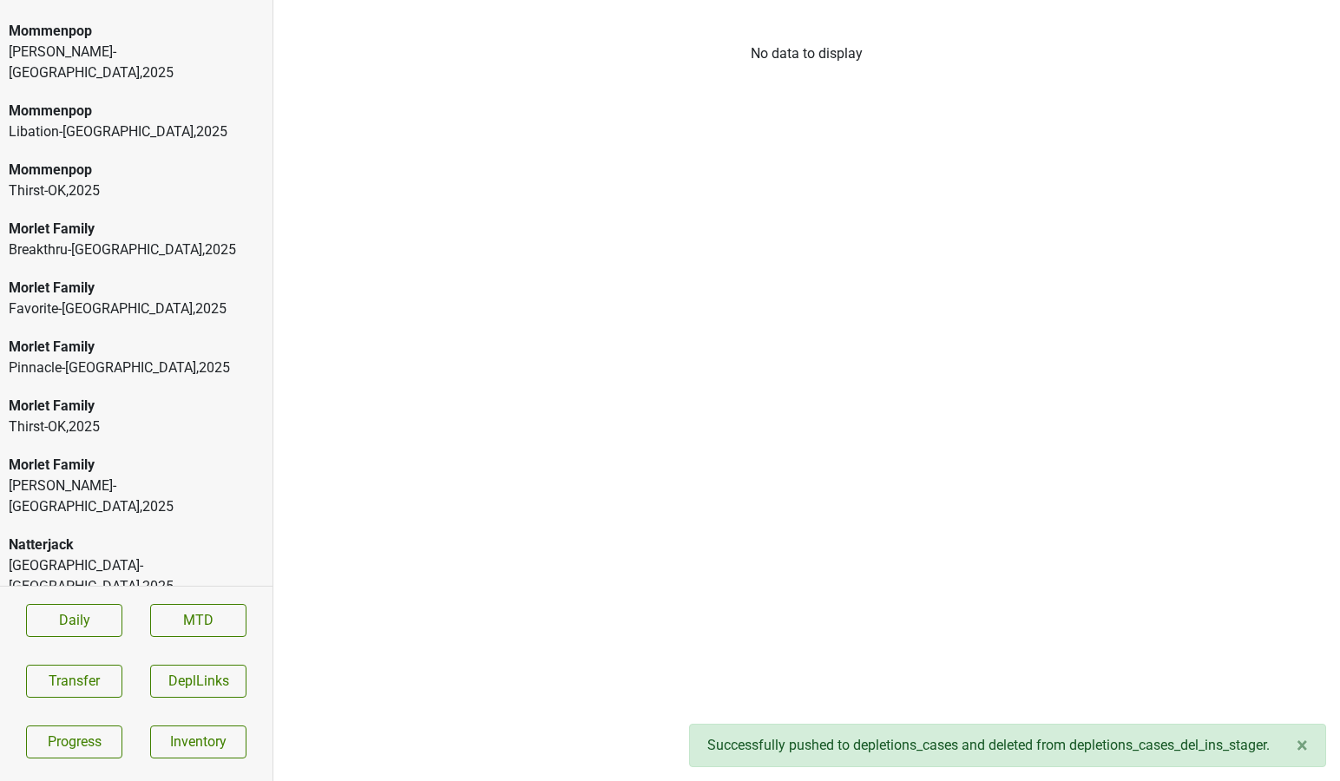
scroll to position [10561, 0]
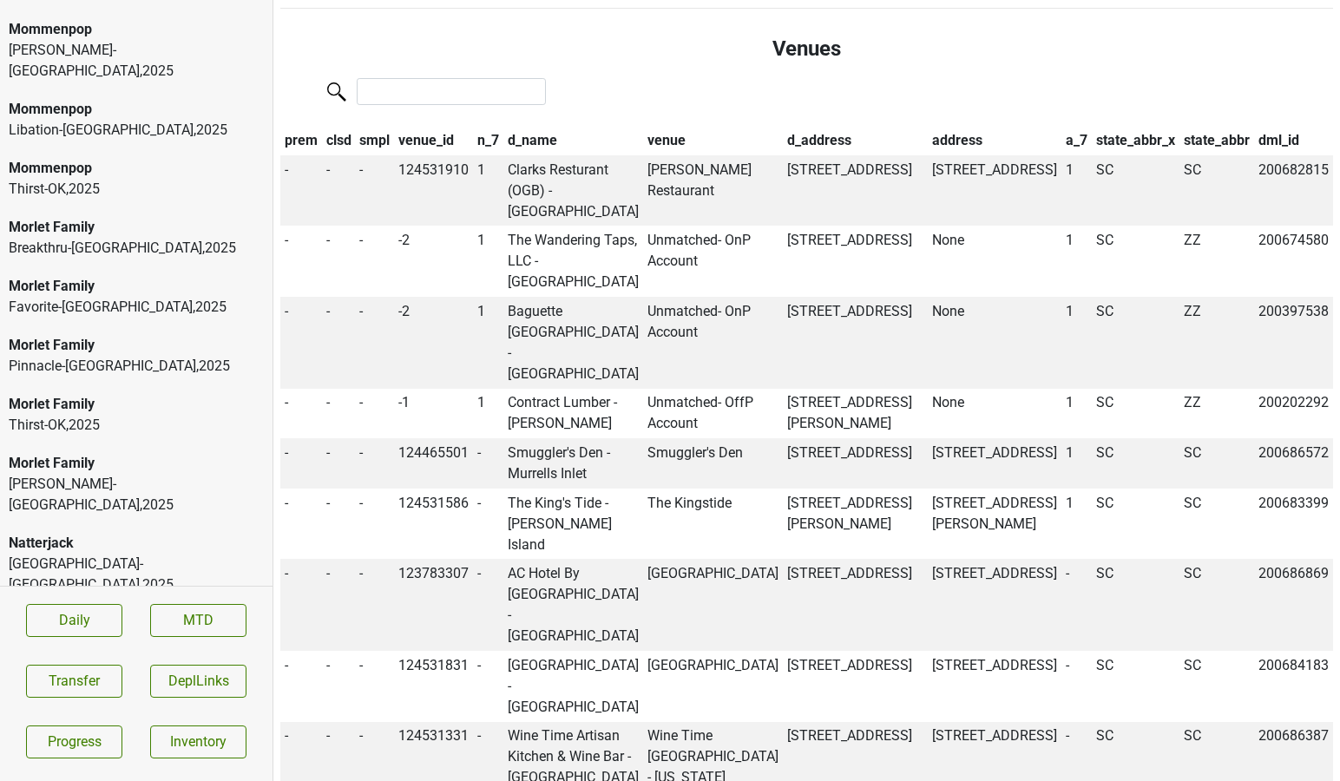
scroll to position [1243, 0]
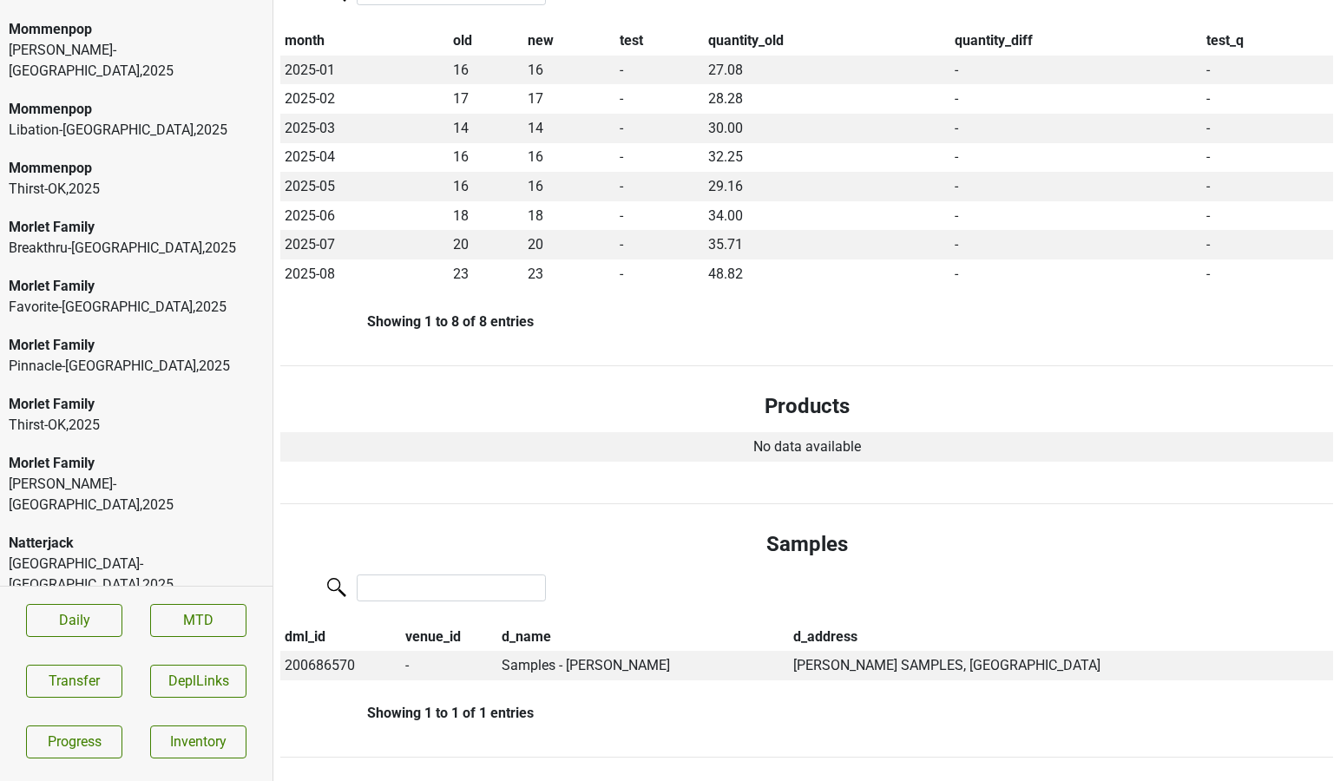
scroll to position [0, 0]
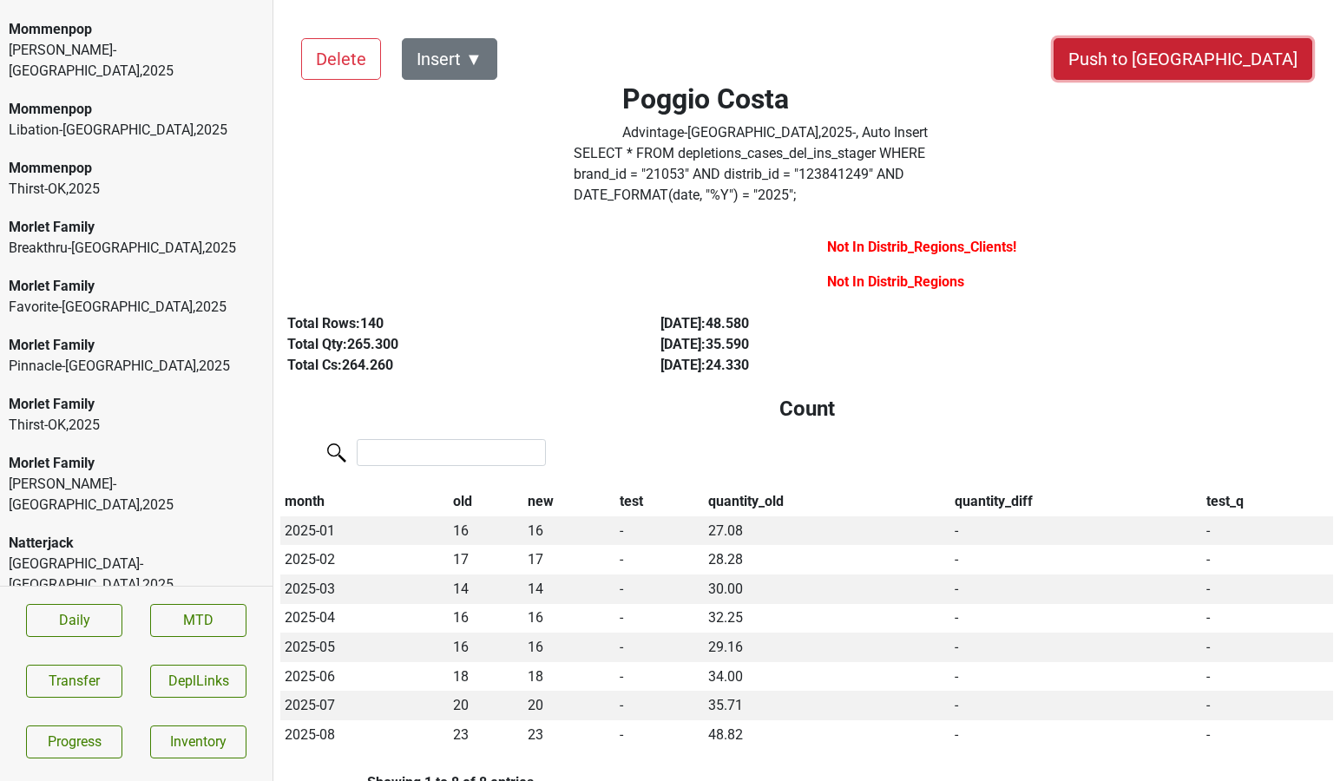
drag, startPoint x: 1278, startPoint y: 54, endPoint x: 563, endPoint y: 111, distance: 717.2
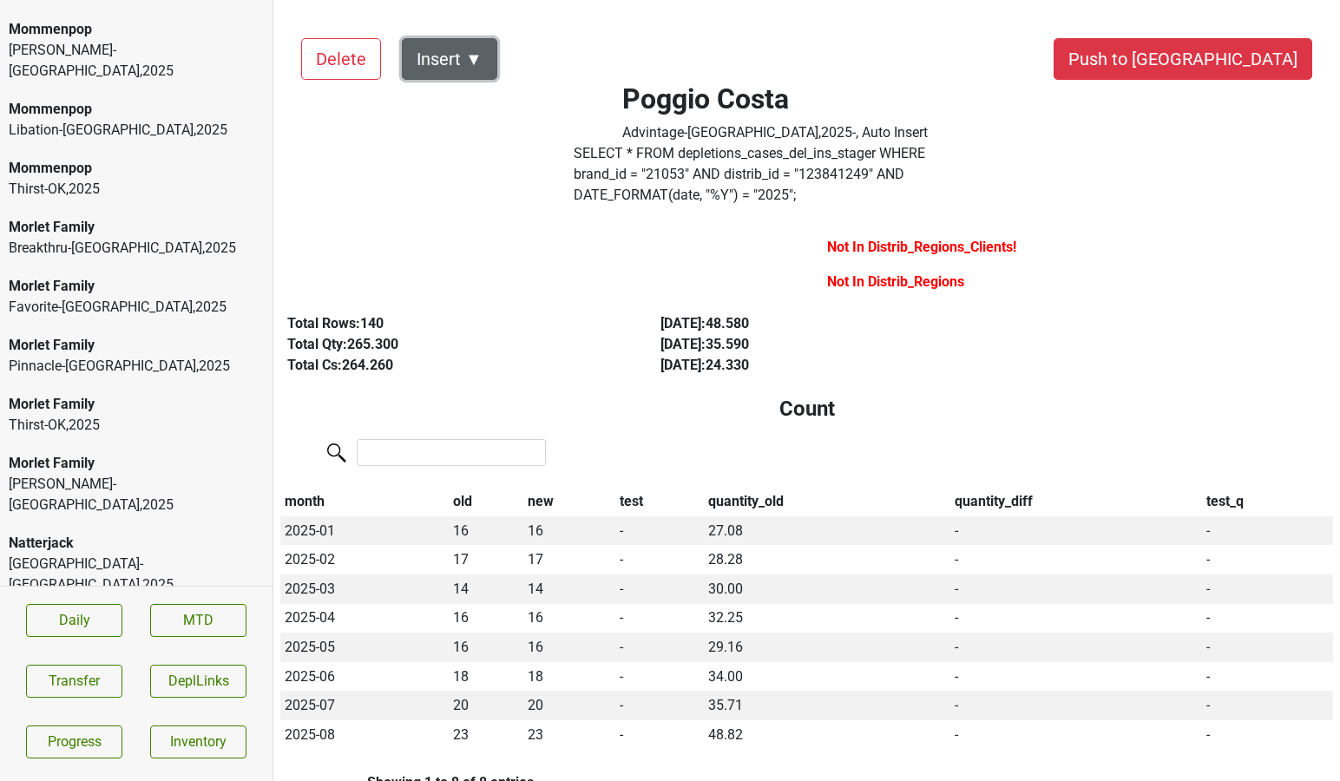
click at [474, 64] on button "Insert ▼" at bounding box center [449, 59] width 95 height 42
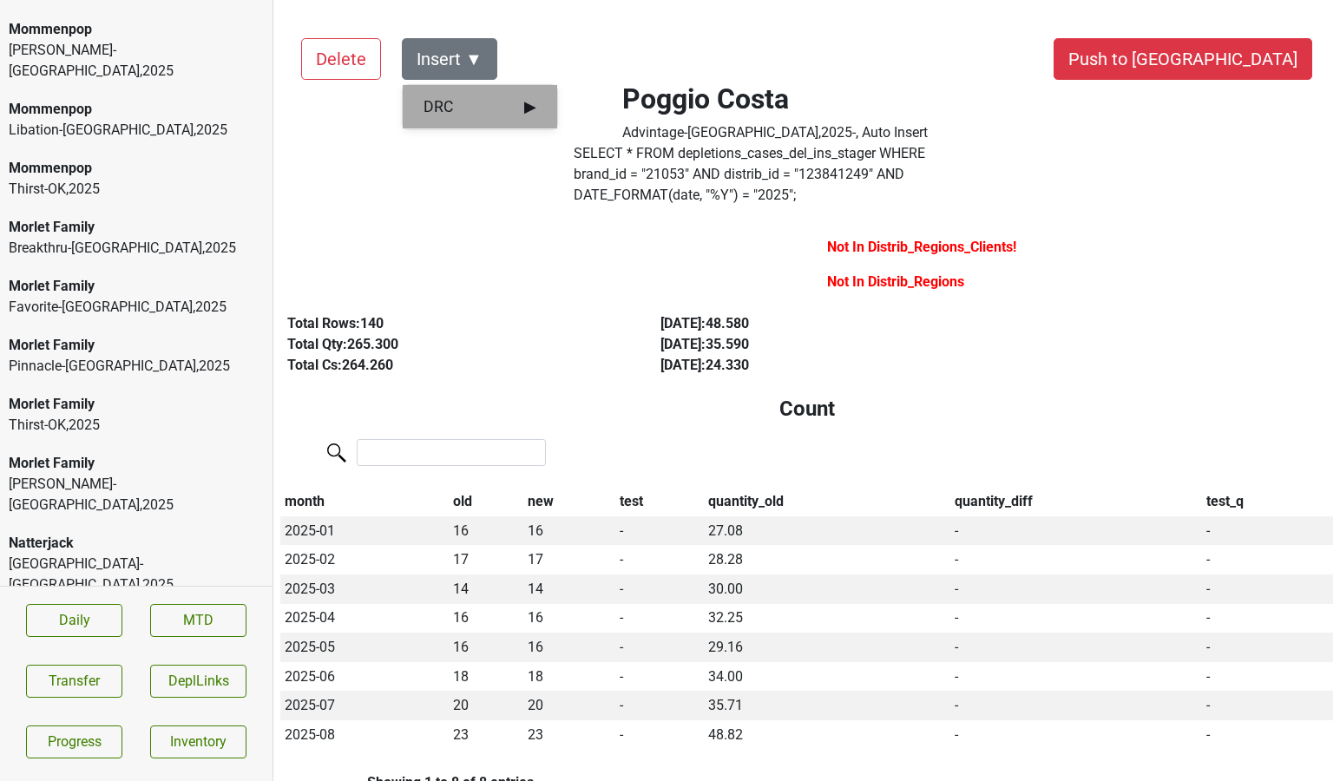
click at [477, 103] on span "DRC ▶" at bounding box center [479, 106] width 113 height 23
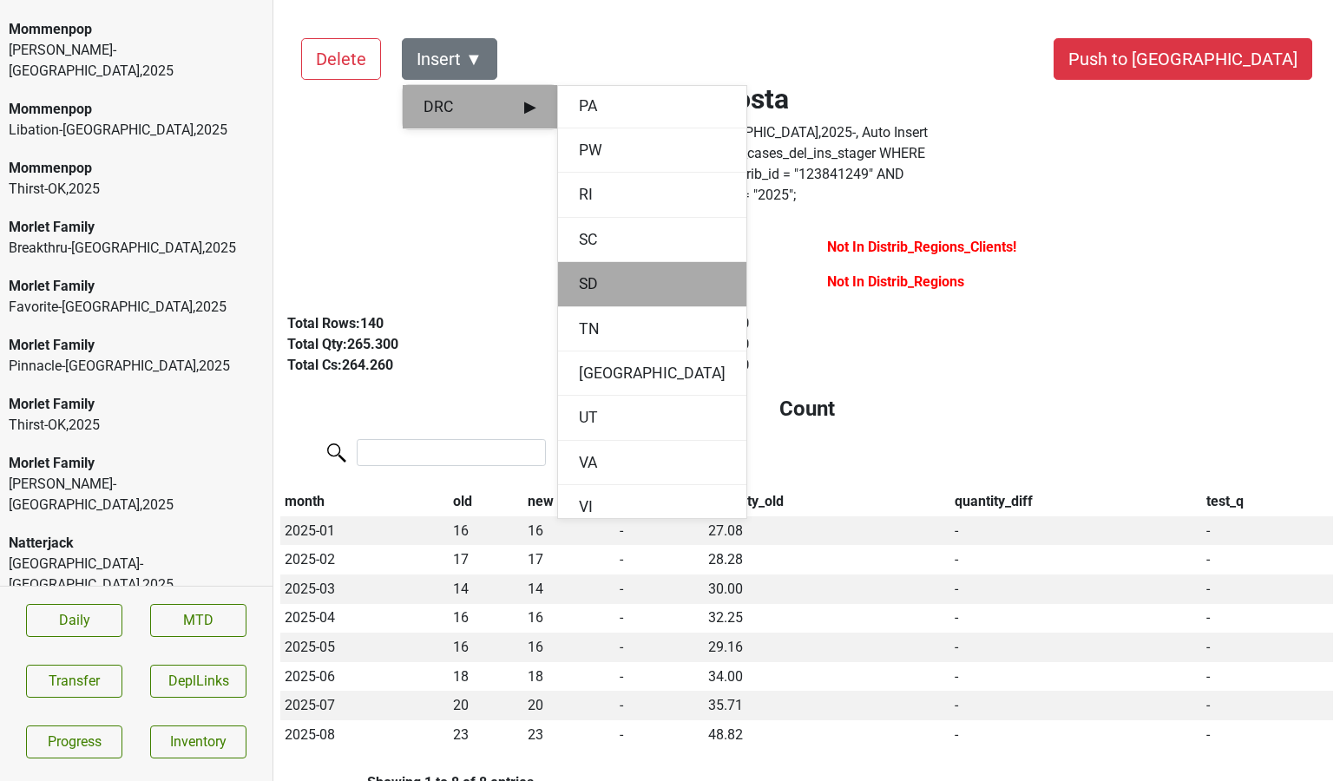
scroll to position [1936, 0]
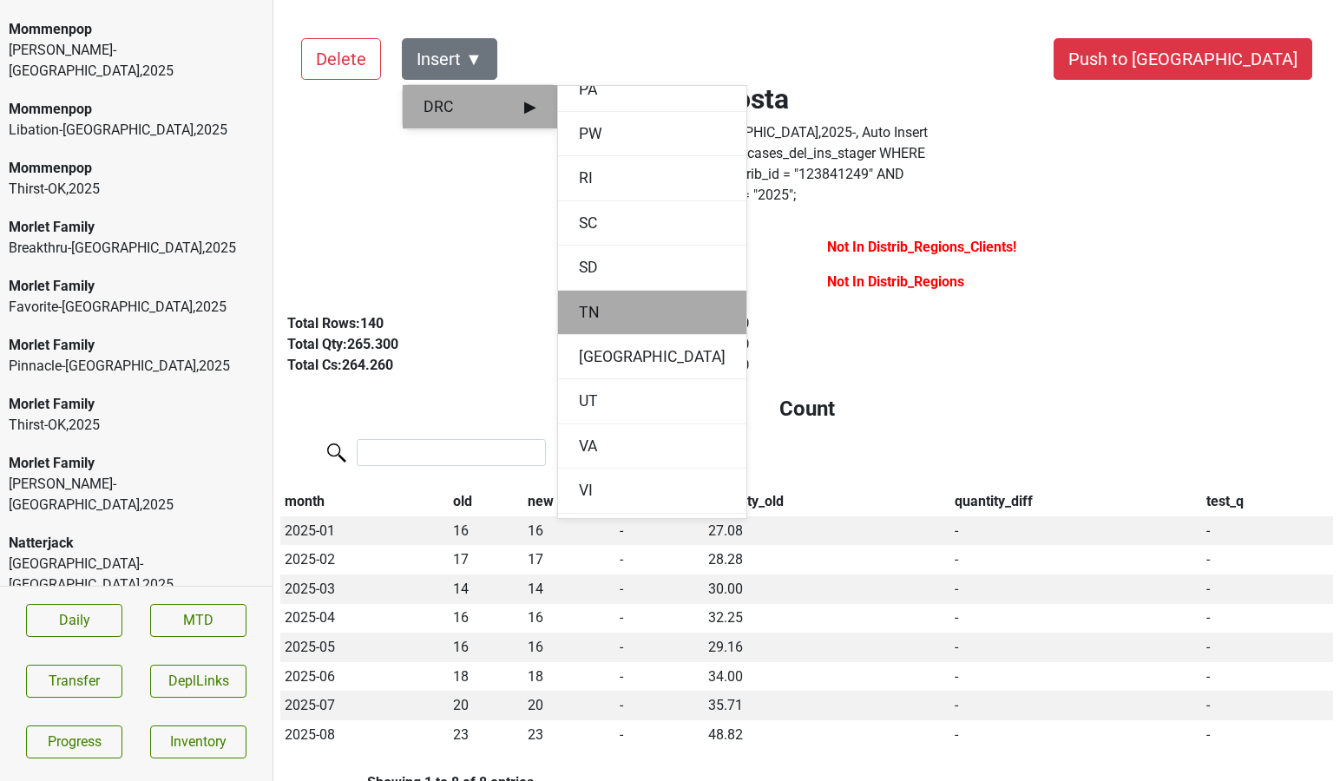
click at [604, 316] on div "TN" at bounding box center [652, 313] width 188 height 44
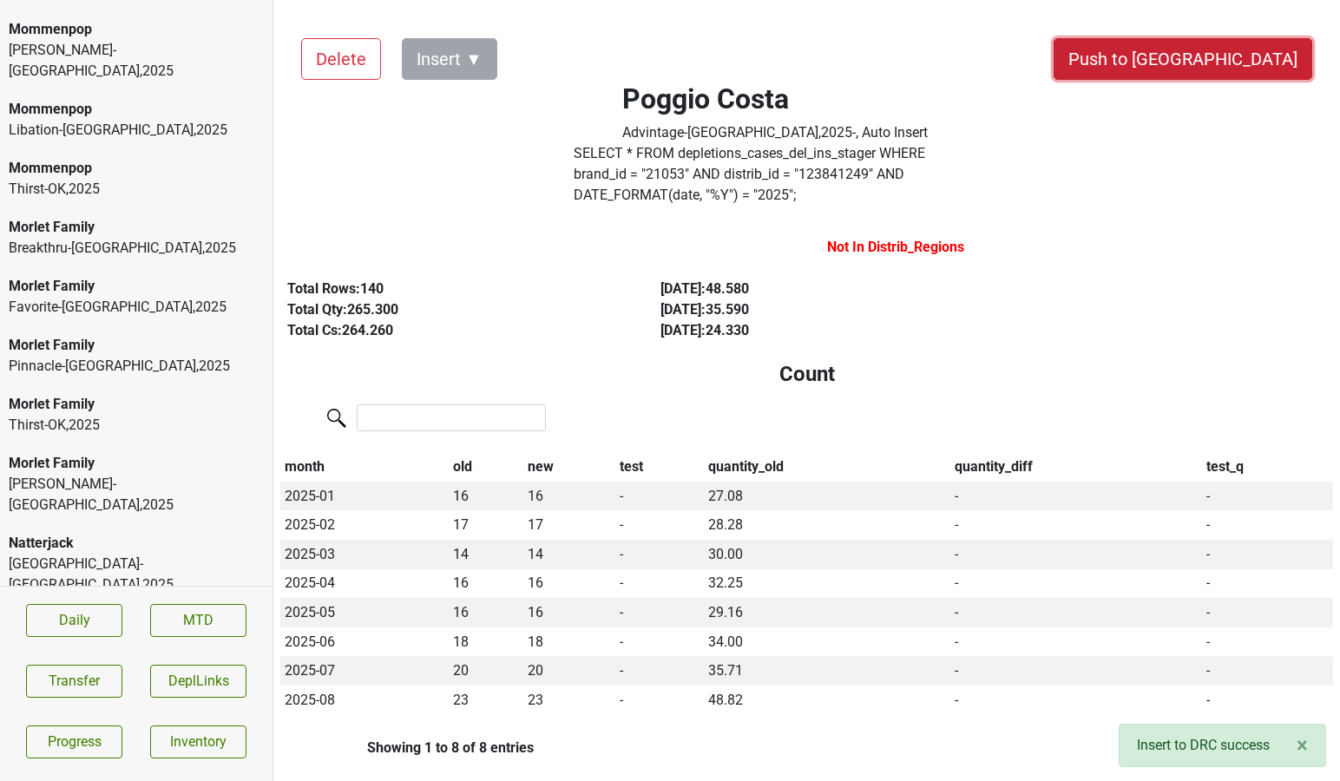
click at [1230, 62] on button "Push to [GEOGRAPHIC_DATA]" at bounding box center [1182, 59] width 259 height 42
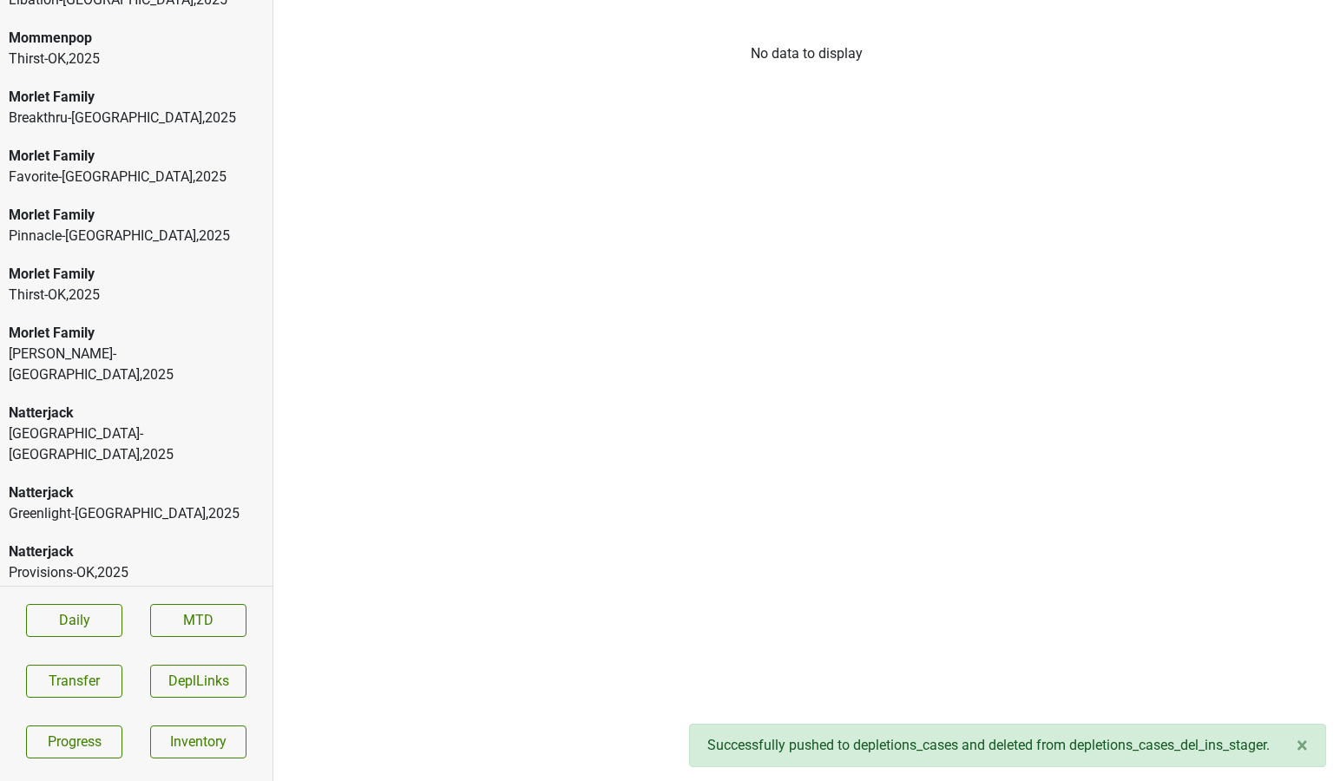
scroll to position [10692, 0]
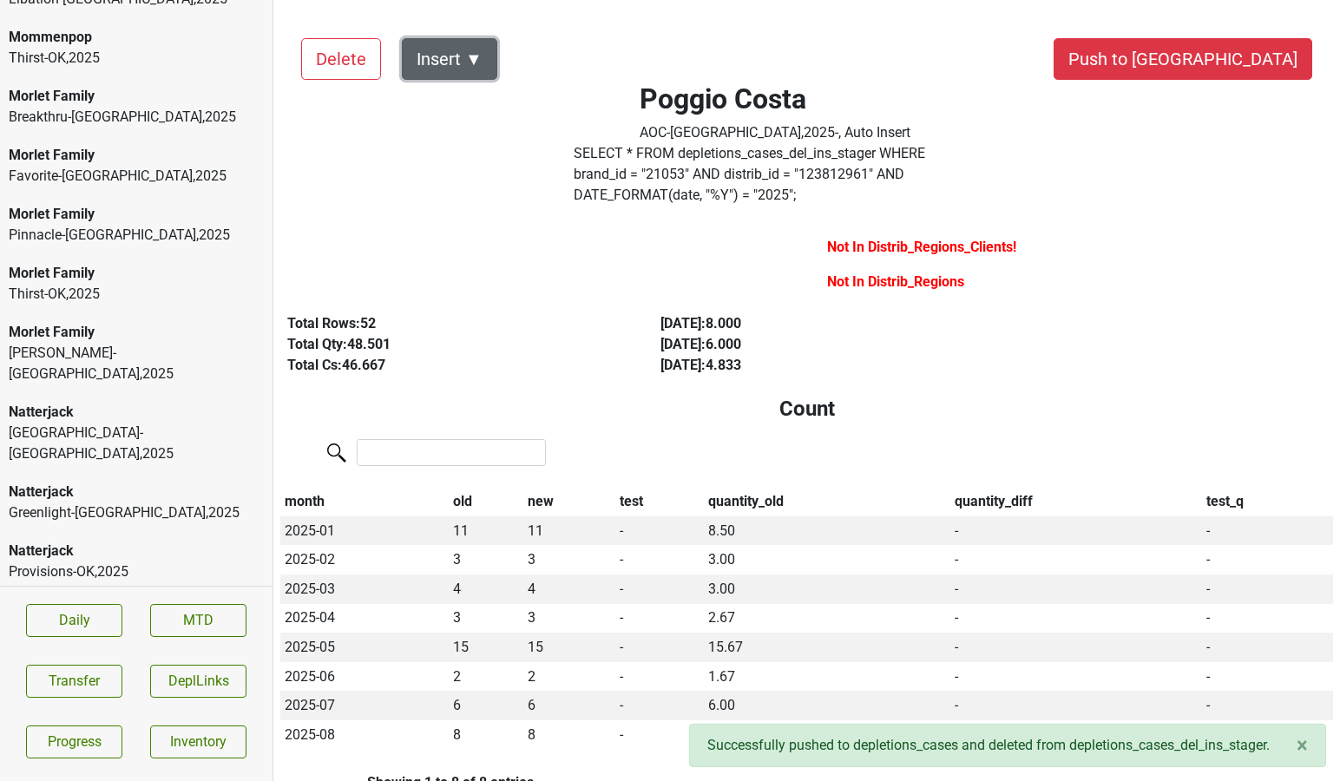
click at [475, 69] on button "Insert ▼" at bounding box center [449, 59] width 95 height 42
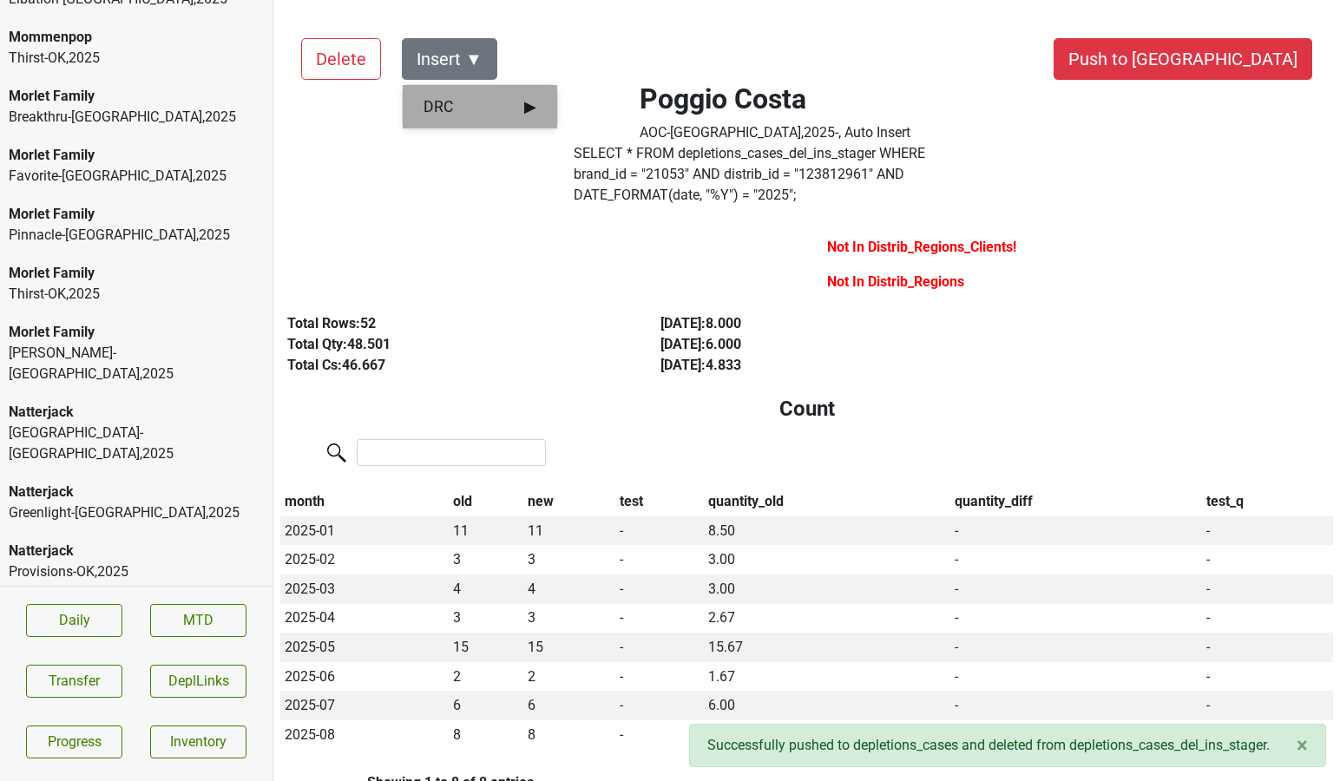
click at [478, 94] on div "DRC ▶" at bounding box center [480, 107] width 154 height 44
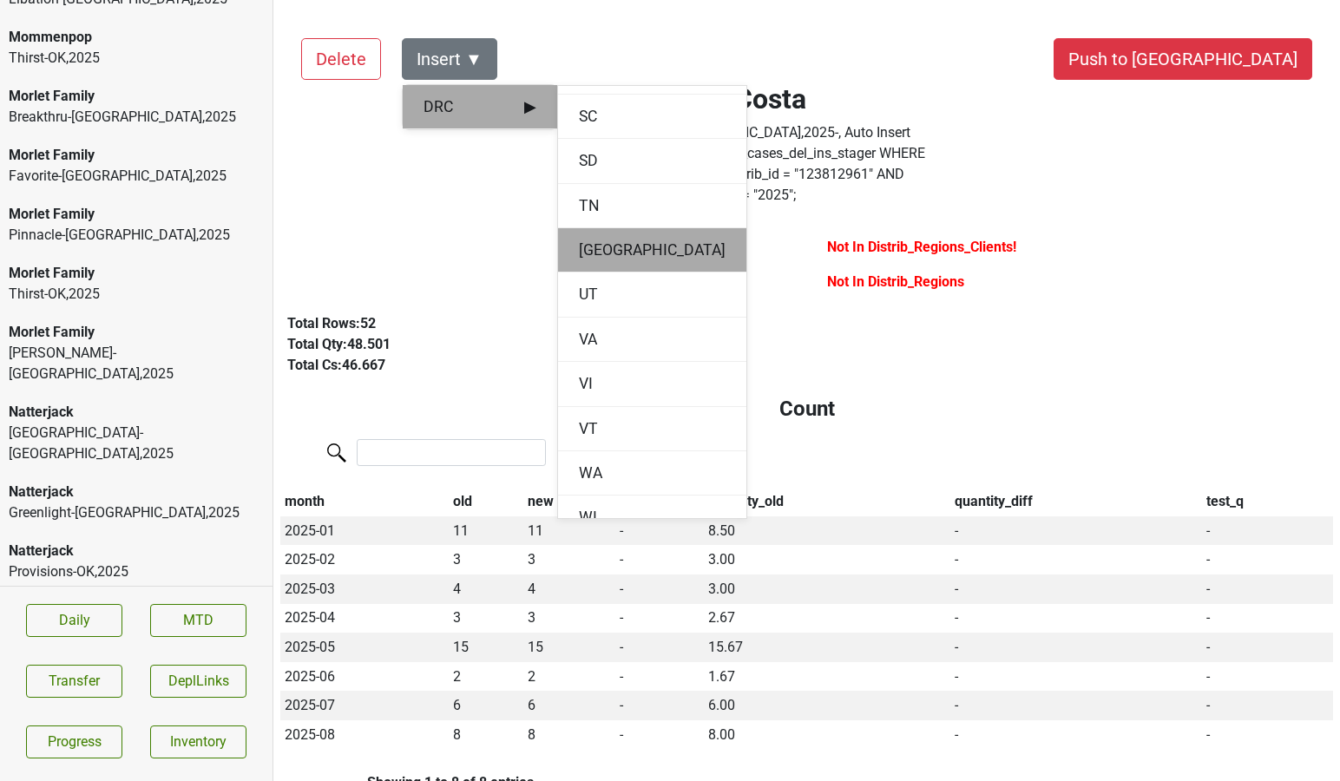
scroll to position [2039, 0]
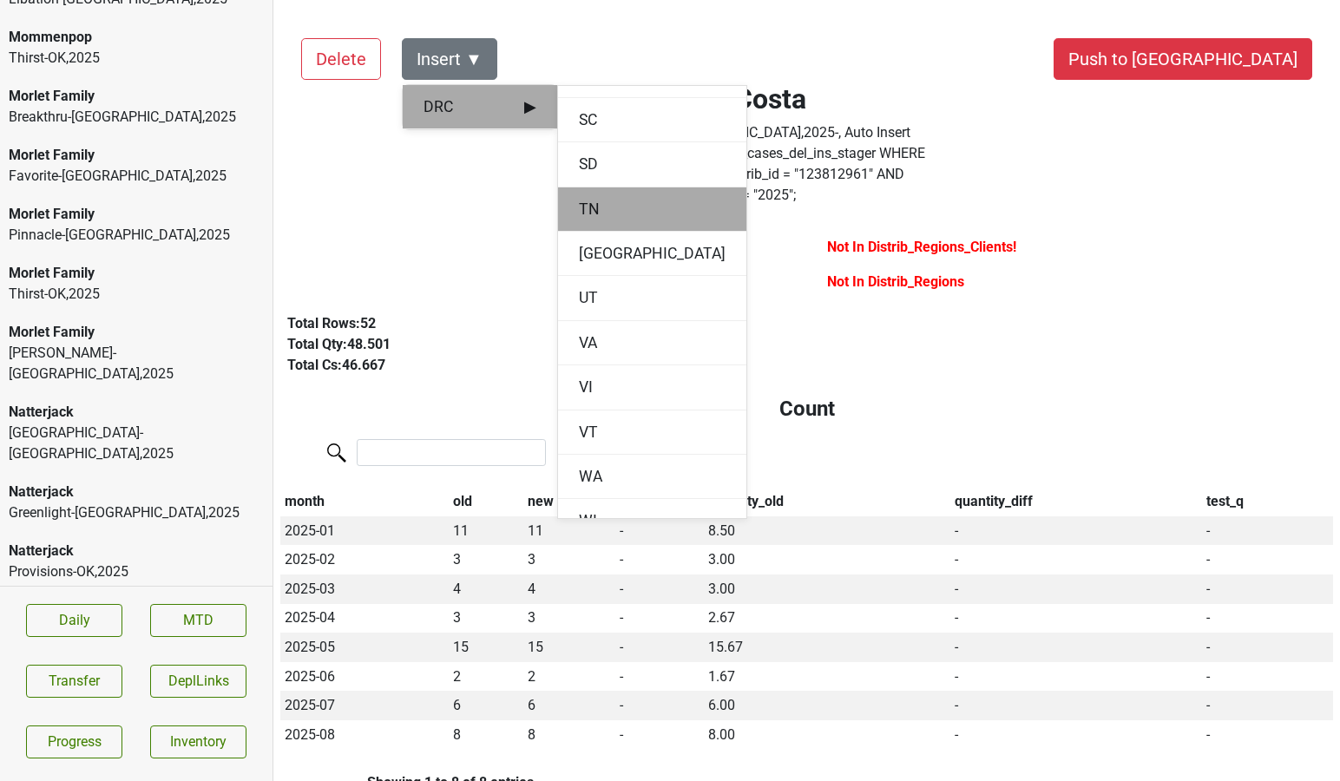
click at [596, 187] on div "TN" at bounding box center [652, 209] width 188 height 44
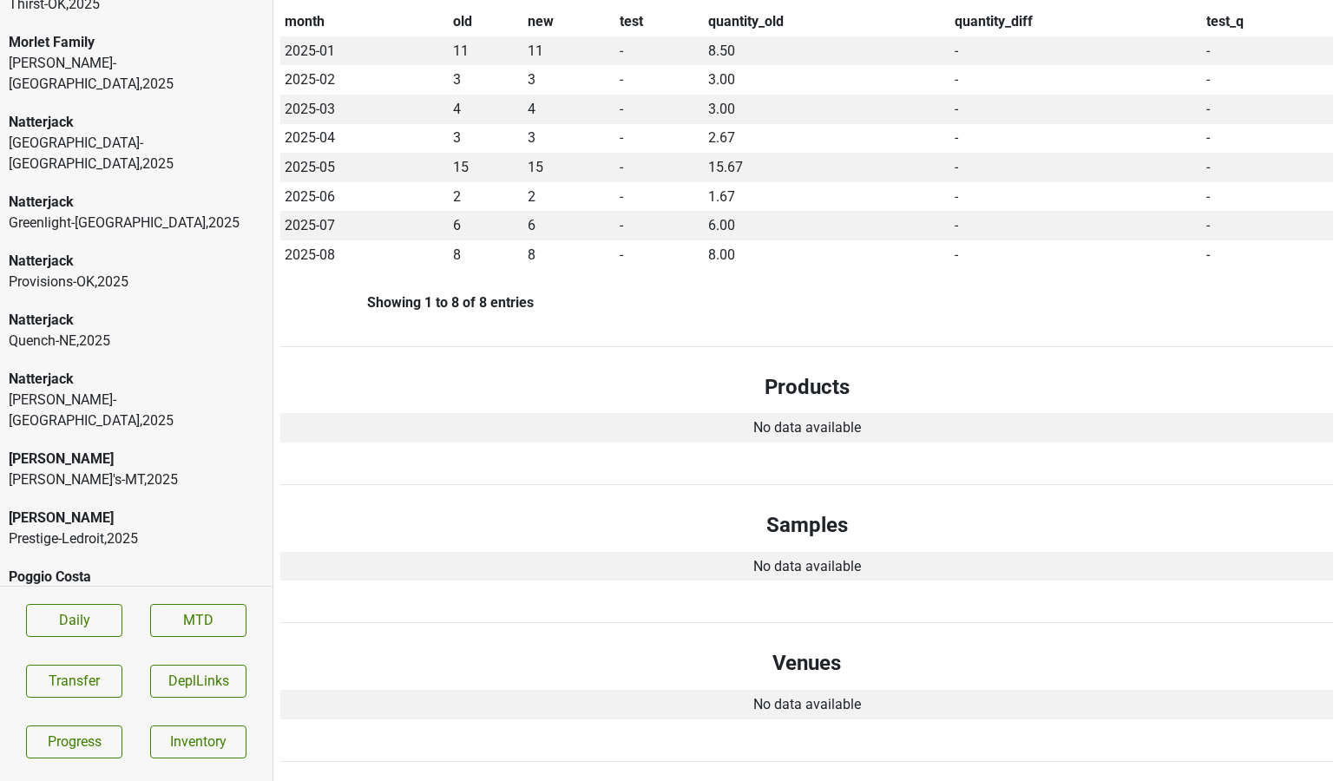
scroll to position [10988, 0]
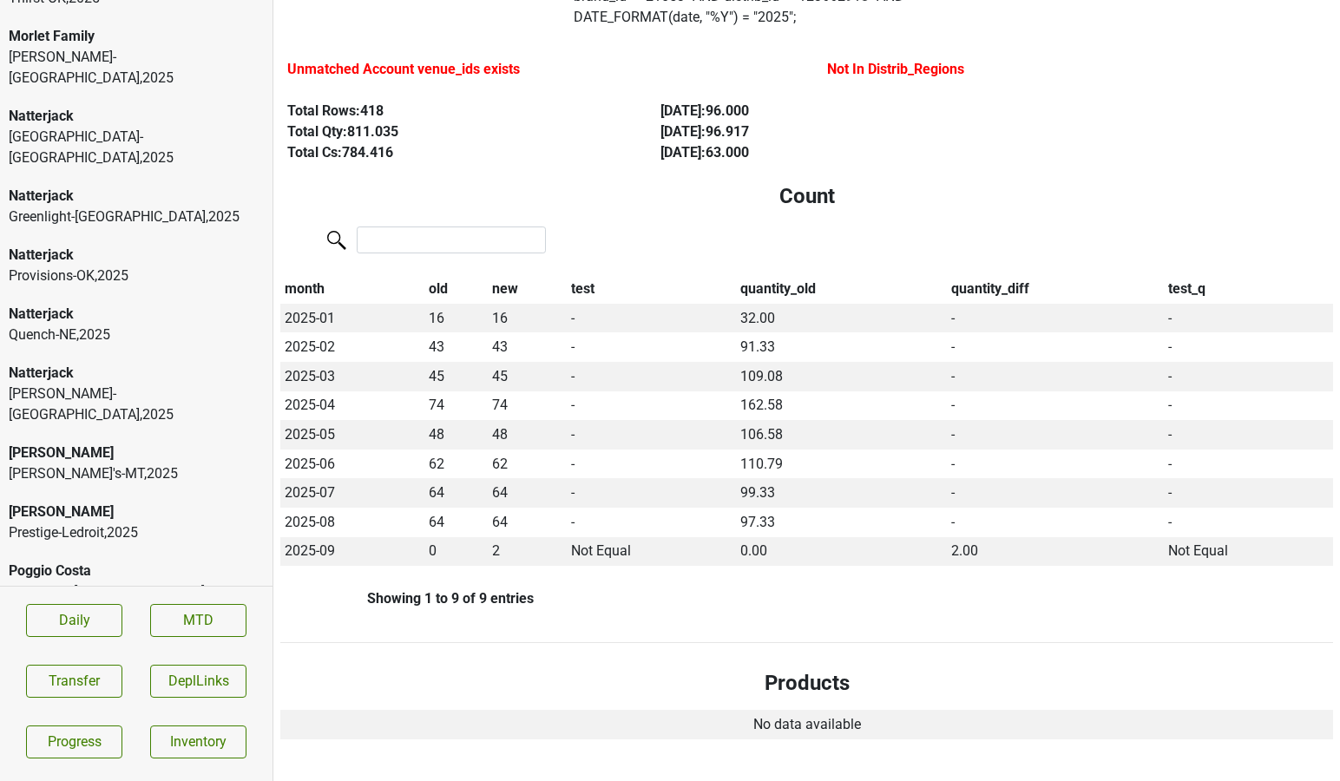
scroll to position [0, 0]
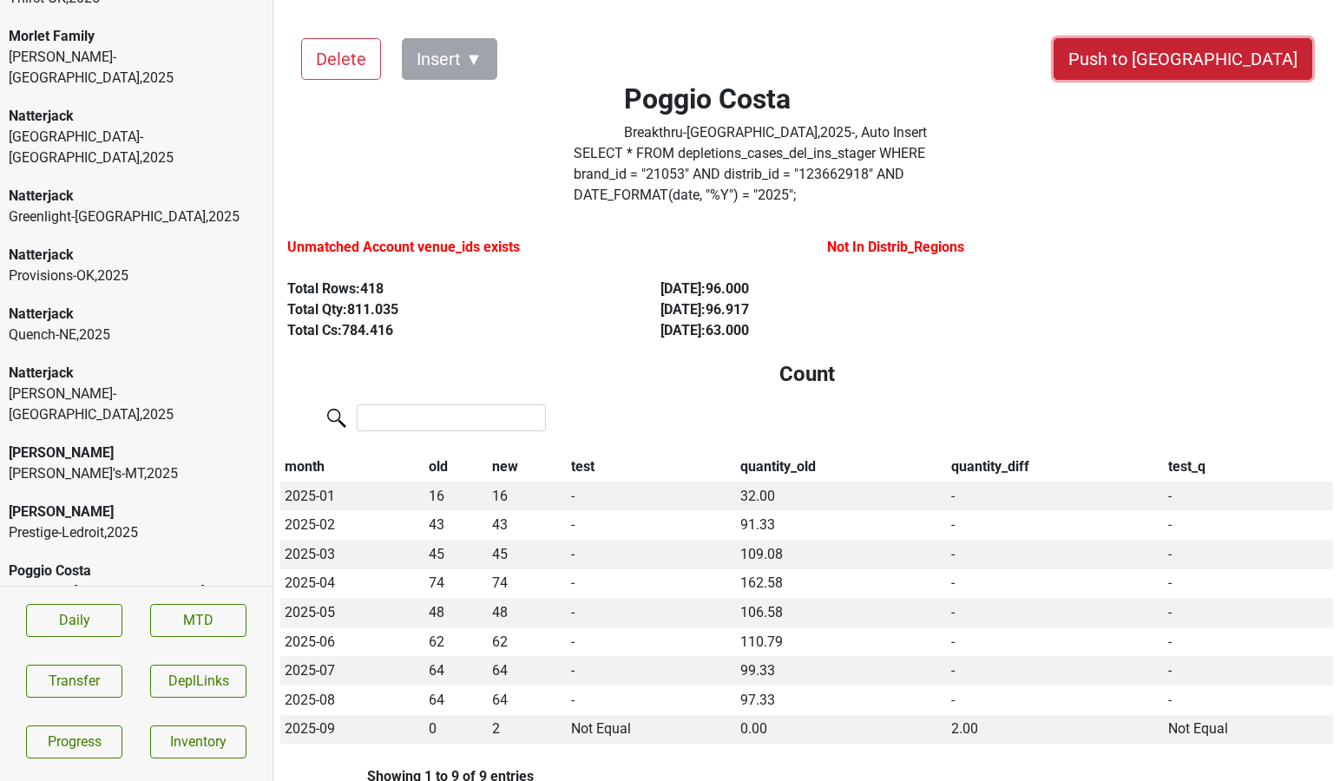
click at [1265, 62] on button "Push to [GEOGRAPHIC_DATA]" at bounding box center [1182, 59] width 259 height 42
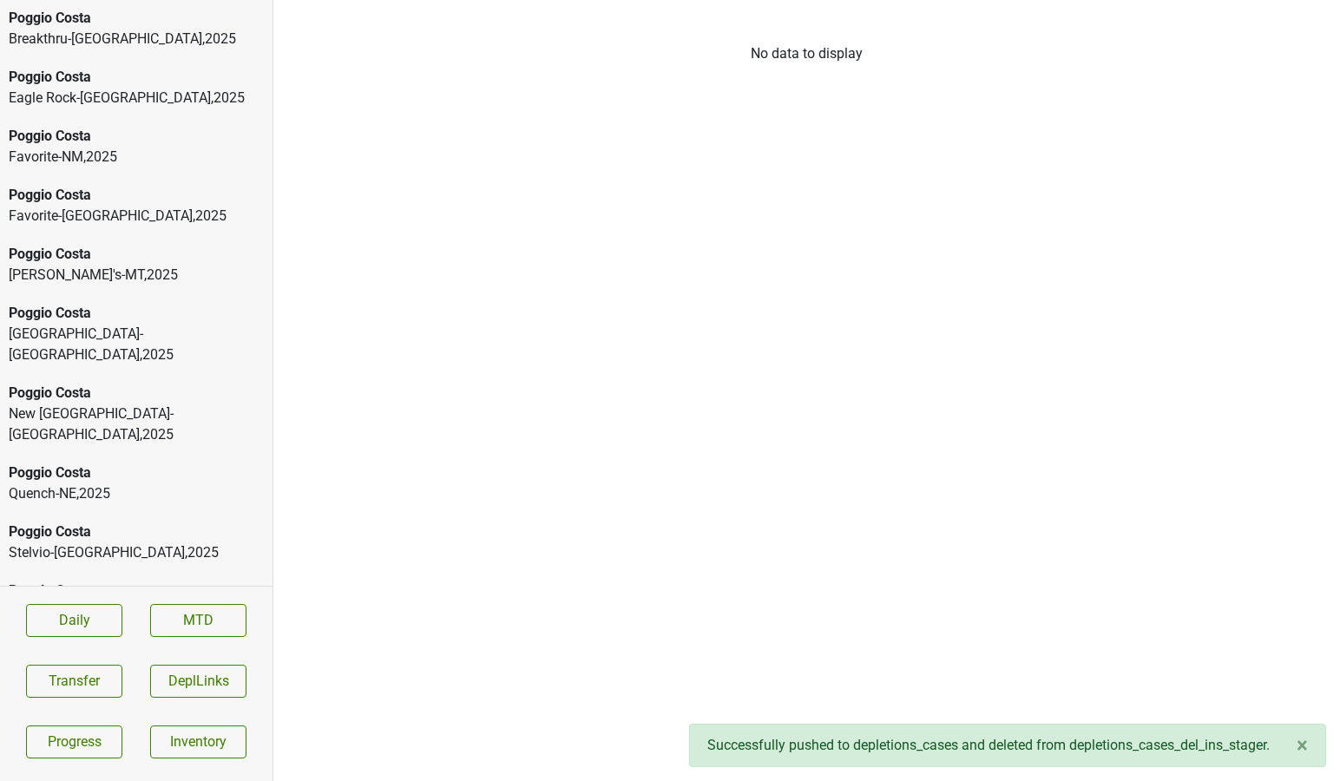
scroll to position [11901, 0]
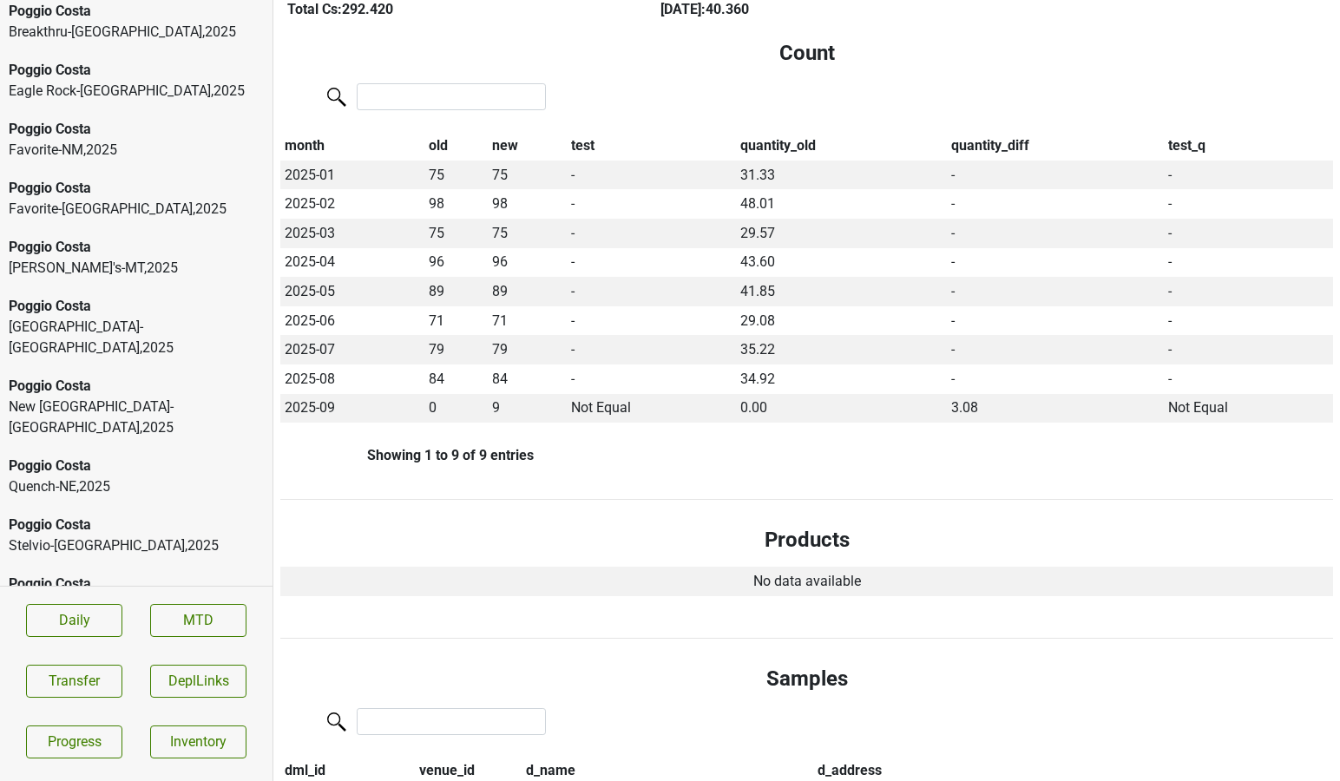
scroll to position [0, 0]
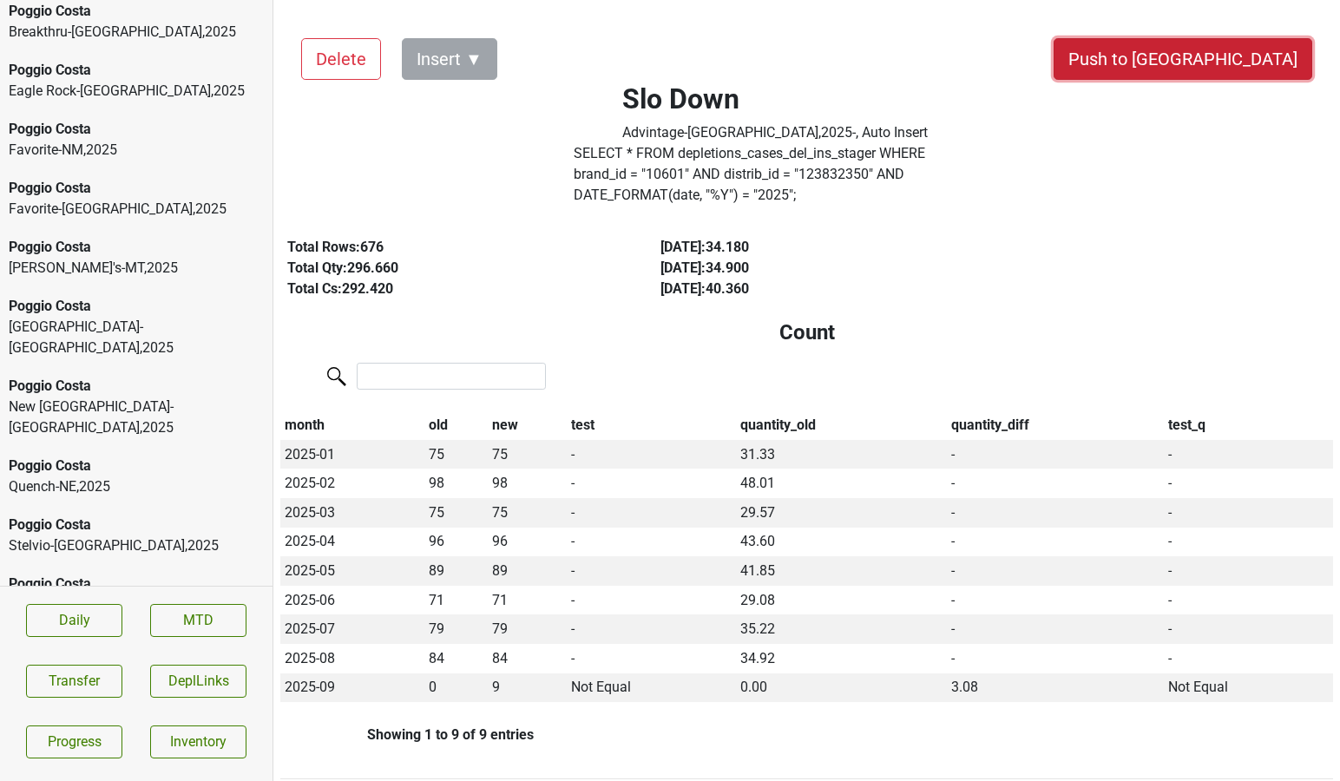
click at [1212, 63] on button "Push to [GEOGRAPHIC_DATA]" at bounding box center [1182, 59] width 259 height 42
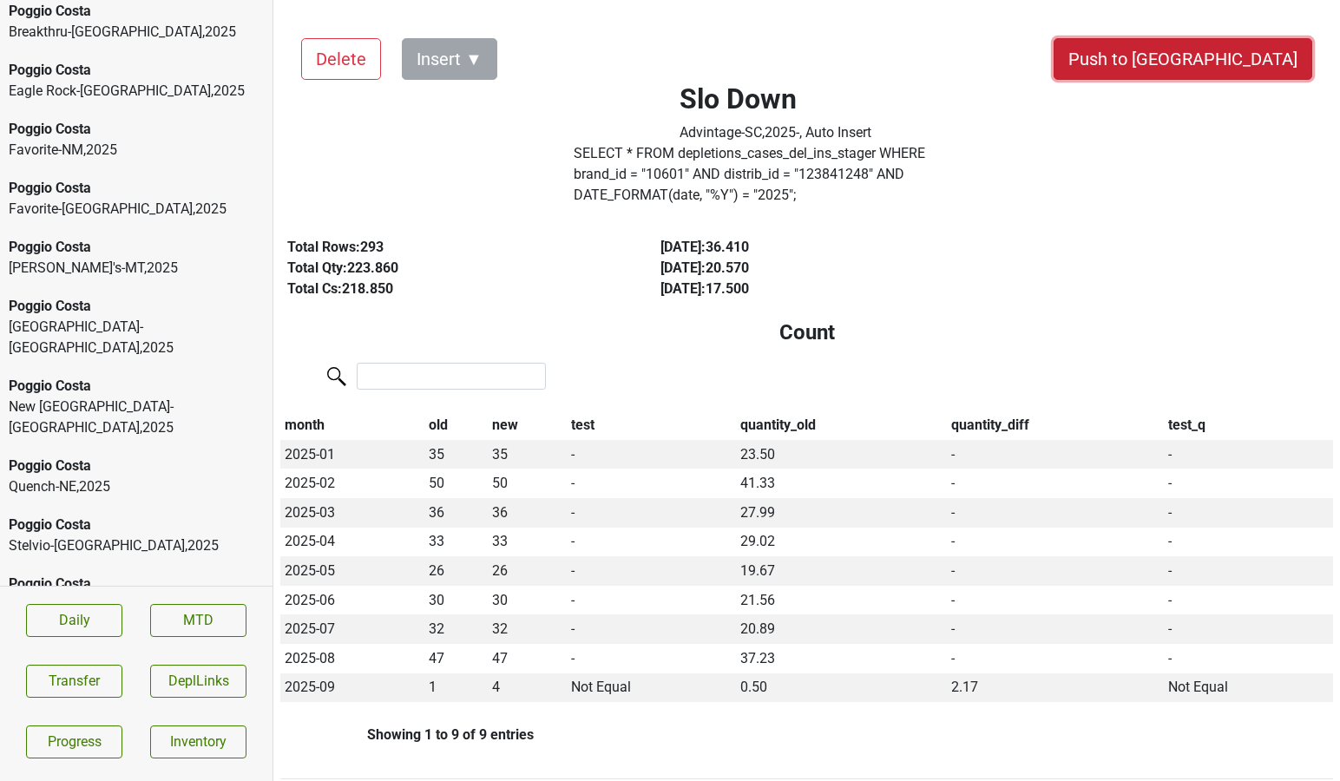
click at [1257, 78] on button "Push to [GEOGRAPHIC_DATA]" at bounding box center [1182, 59] width 259 height 42
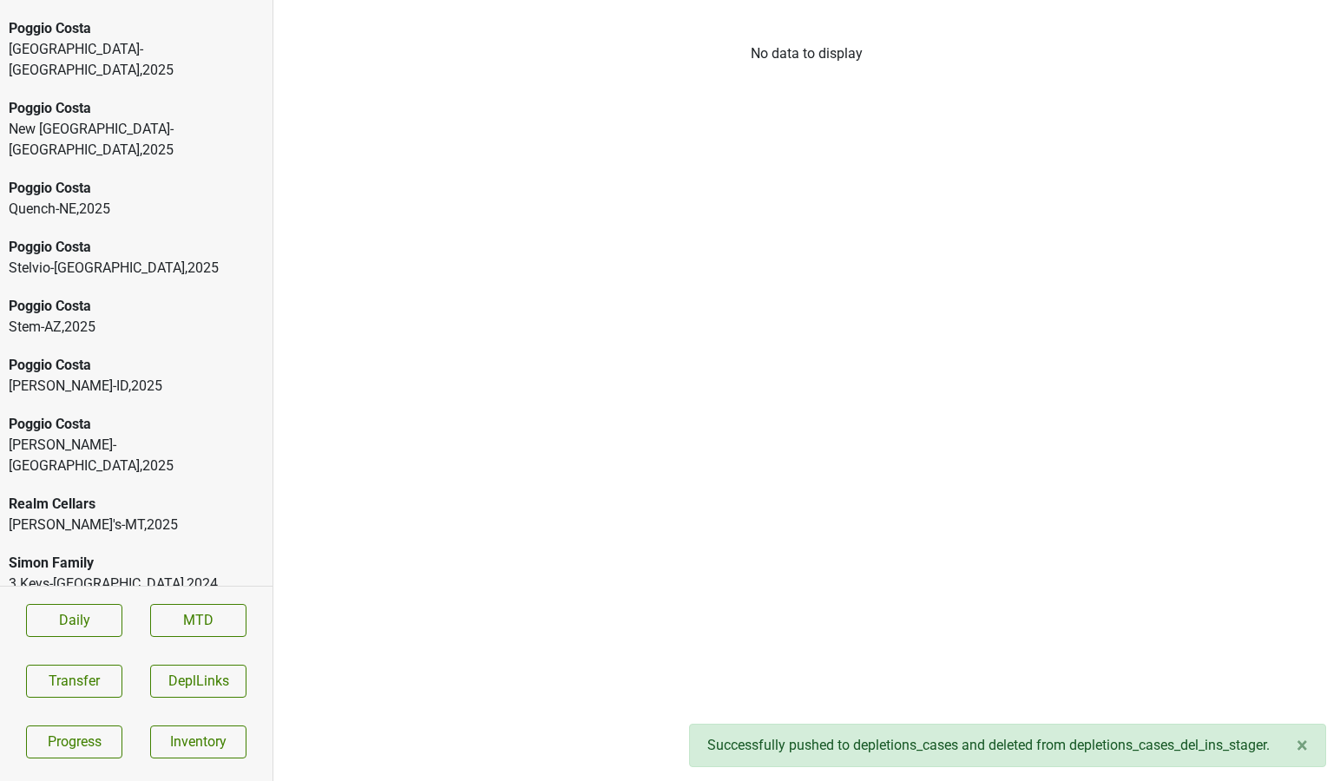
scroll to position [12190, 0]
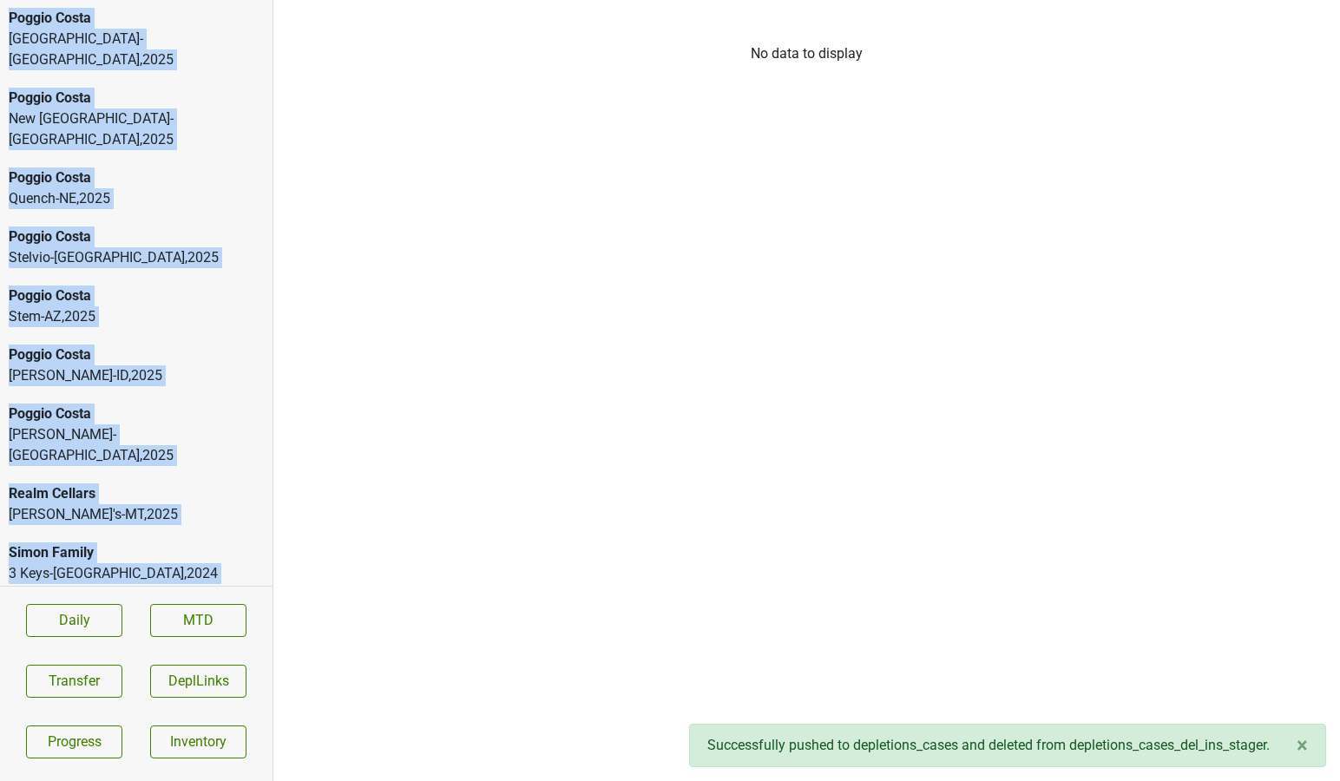
drag, startPoint x: 107, startPoint y: 405, endPoint x: 285, endPoint y: -26, distance: 466.8
click at [285, 0] on html "Aperture Cellars Eagle Rock-[GEOGRAPHIC_DATA] , 2025 Aperture Cellars Handcraft…" at bounding box center [670, 0] width 1340 height 0
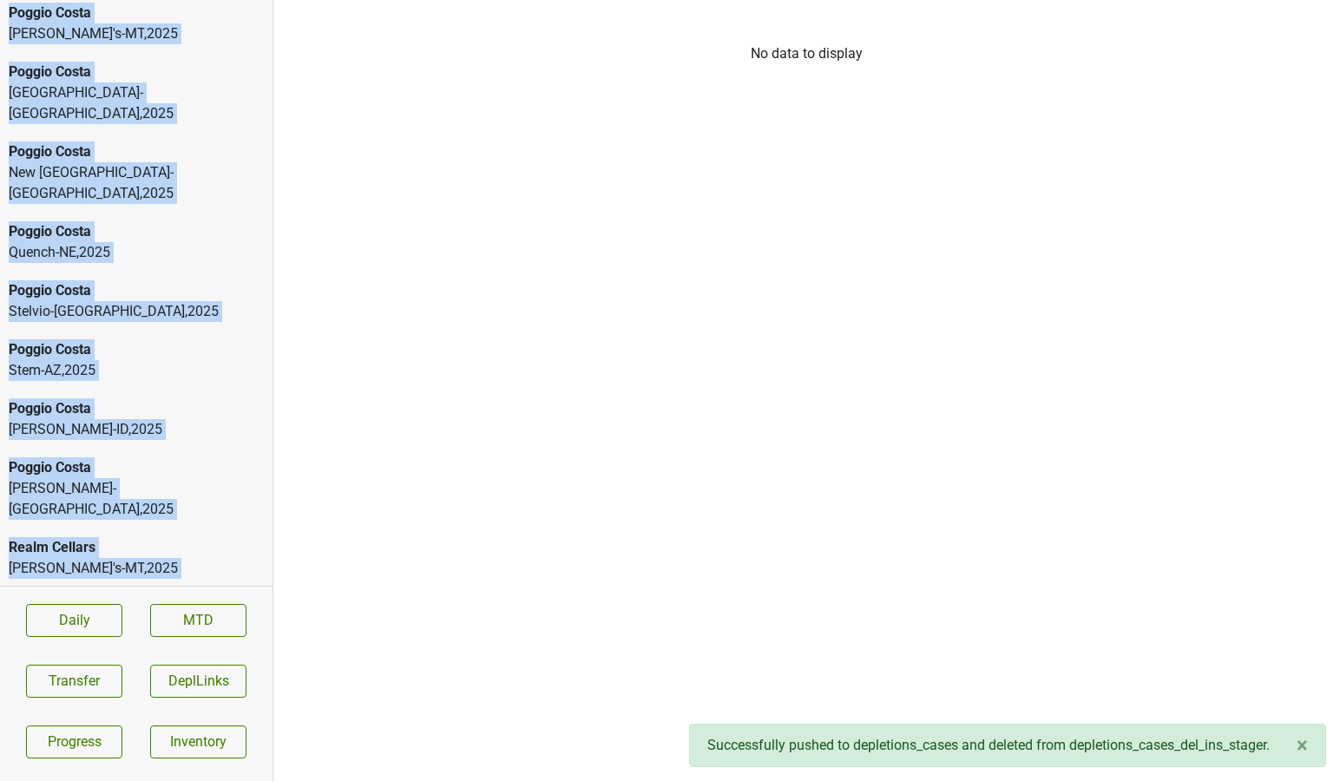
scroll to position [13987, 0]
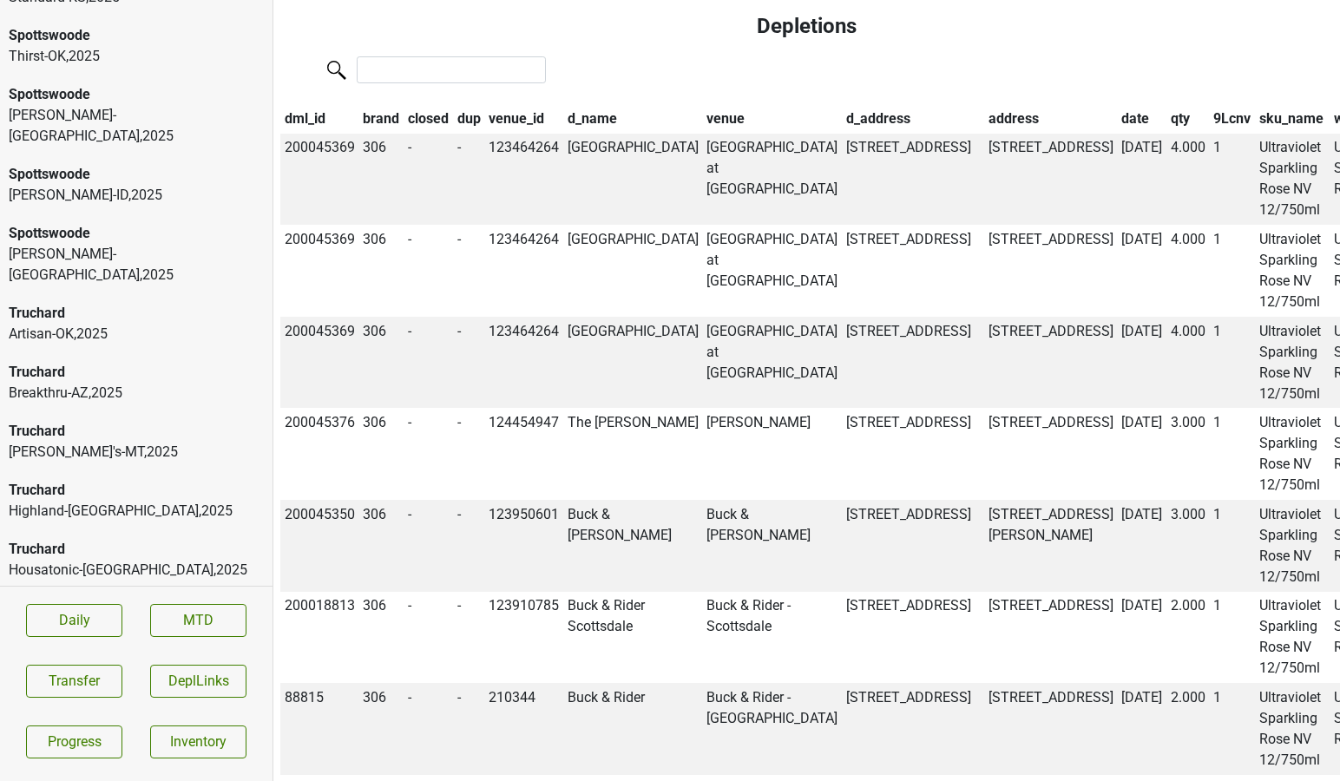
scroll to position [0, 0]
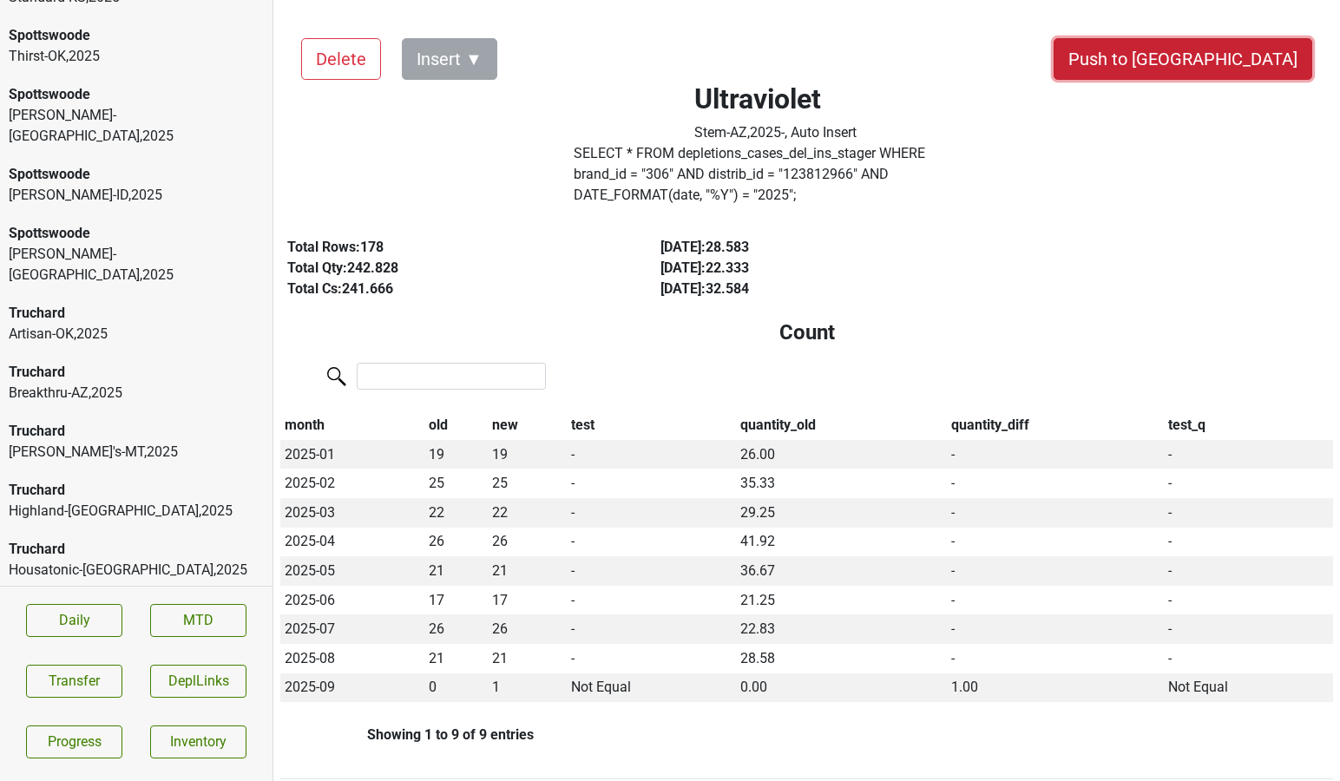
click at [1219, 63] on button "Push to [GEOGRAPHIC_DATA]" at bounding box center [1182, 59] width 259 height 42
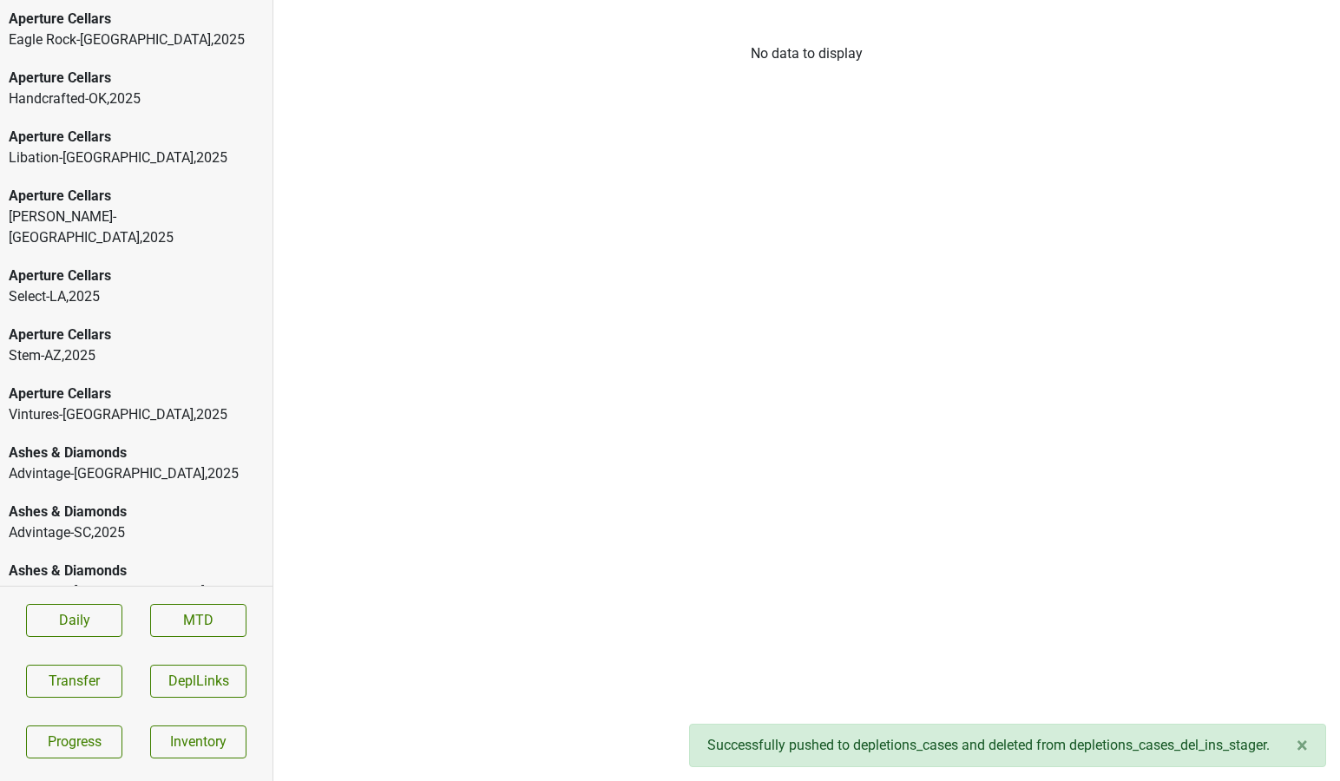
click at [138, 140] on div "Aperture Cellars" at bounding box center [136, 137] width 255 height 21
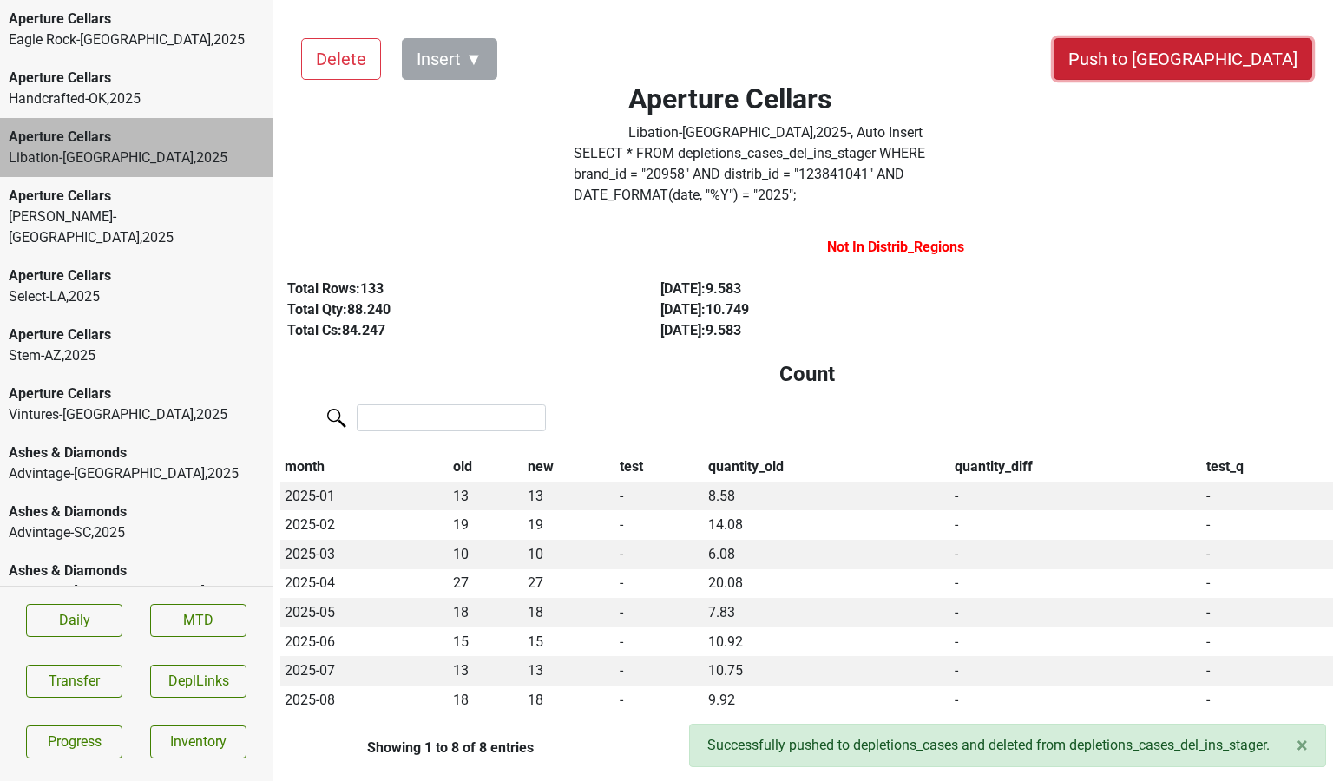
click at [1220, 55] on button "Push to [GEOGRAPHIC_DATA]" at bounding box center [1182, 59] width 259 height 42
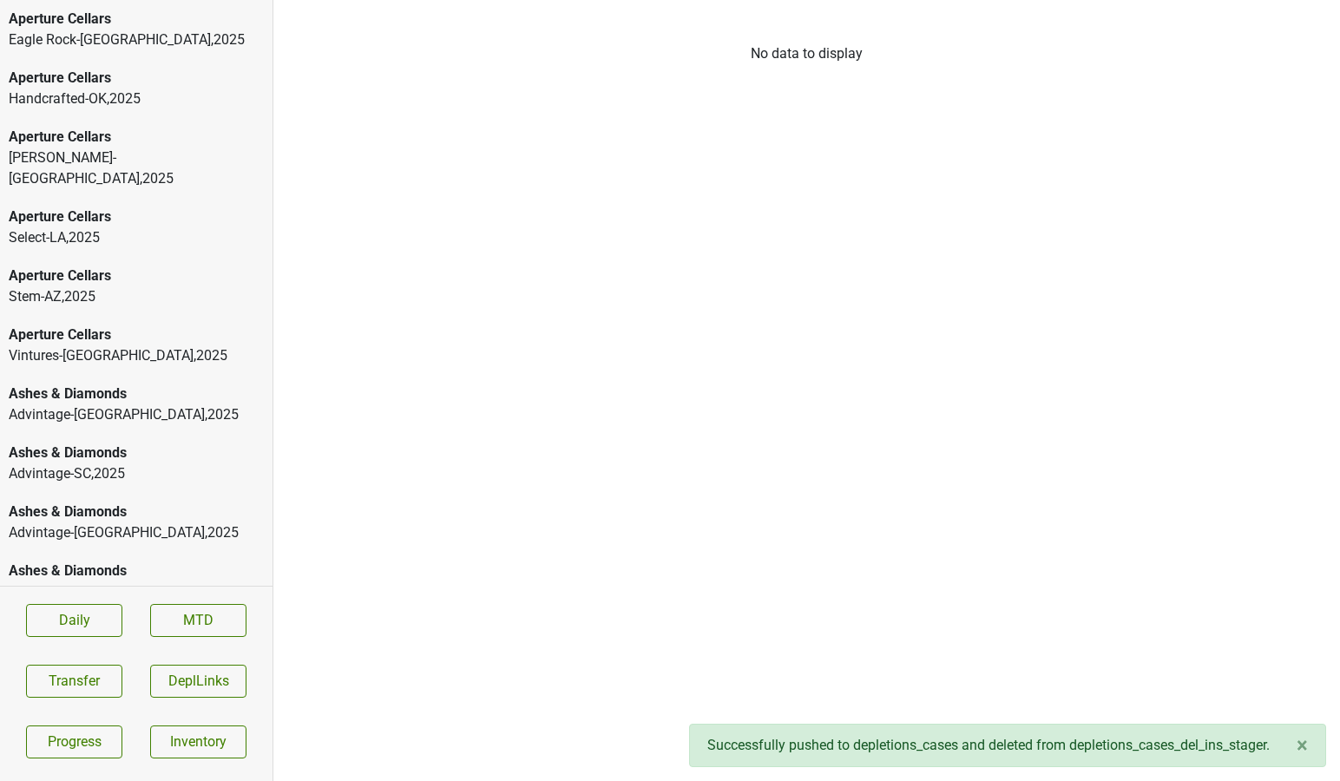
click at [104, 345] on div "Vintures-[GEOGRAPHIC_DATA] , 2025" at bounding box center [136, 355] width 255 height 21
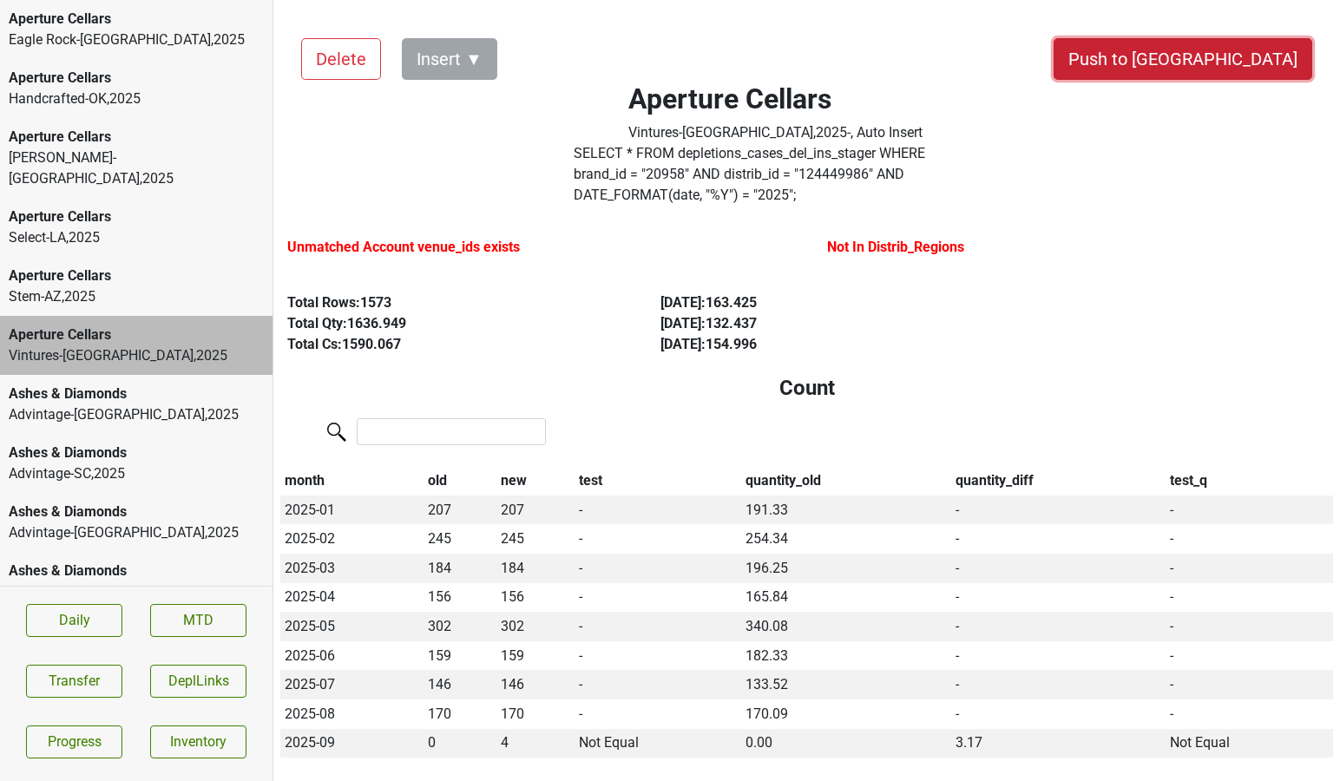
click at [1247, 70] on button "Push to [GEOGRAPHIC_DATA]" at bounding box center [1182, 59] width 259 height 42
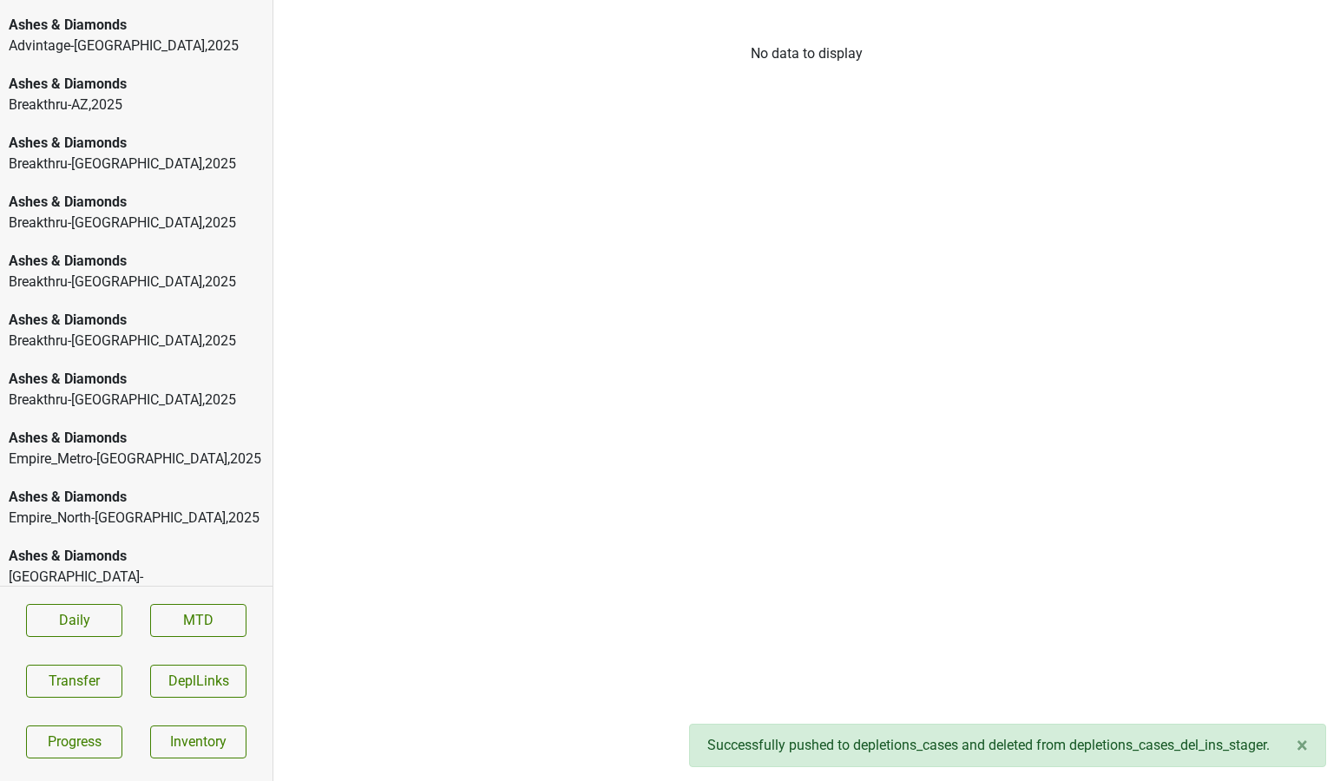
scroll to position [435, 0]
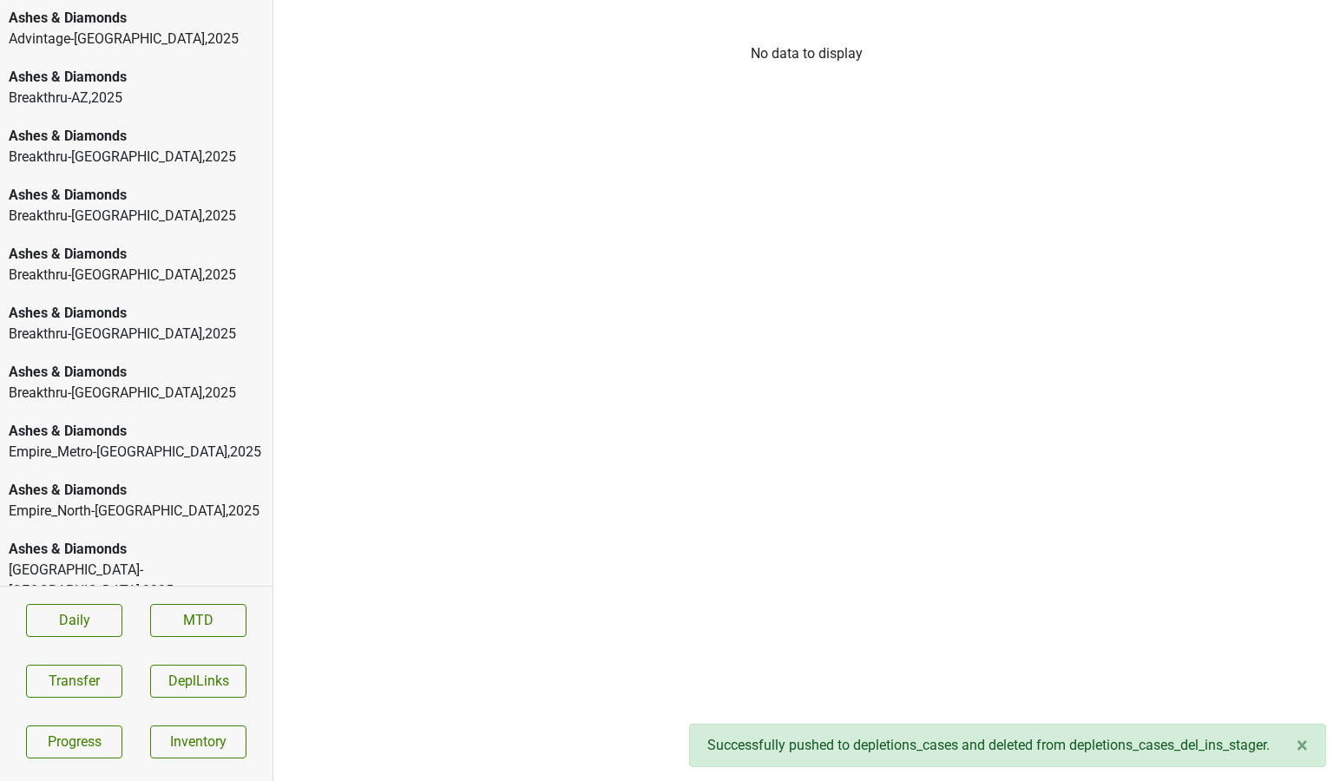
click at [75, 421] on div "Ashes & Diamonds" at bounding box center [136, 431] width 255 height 21
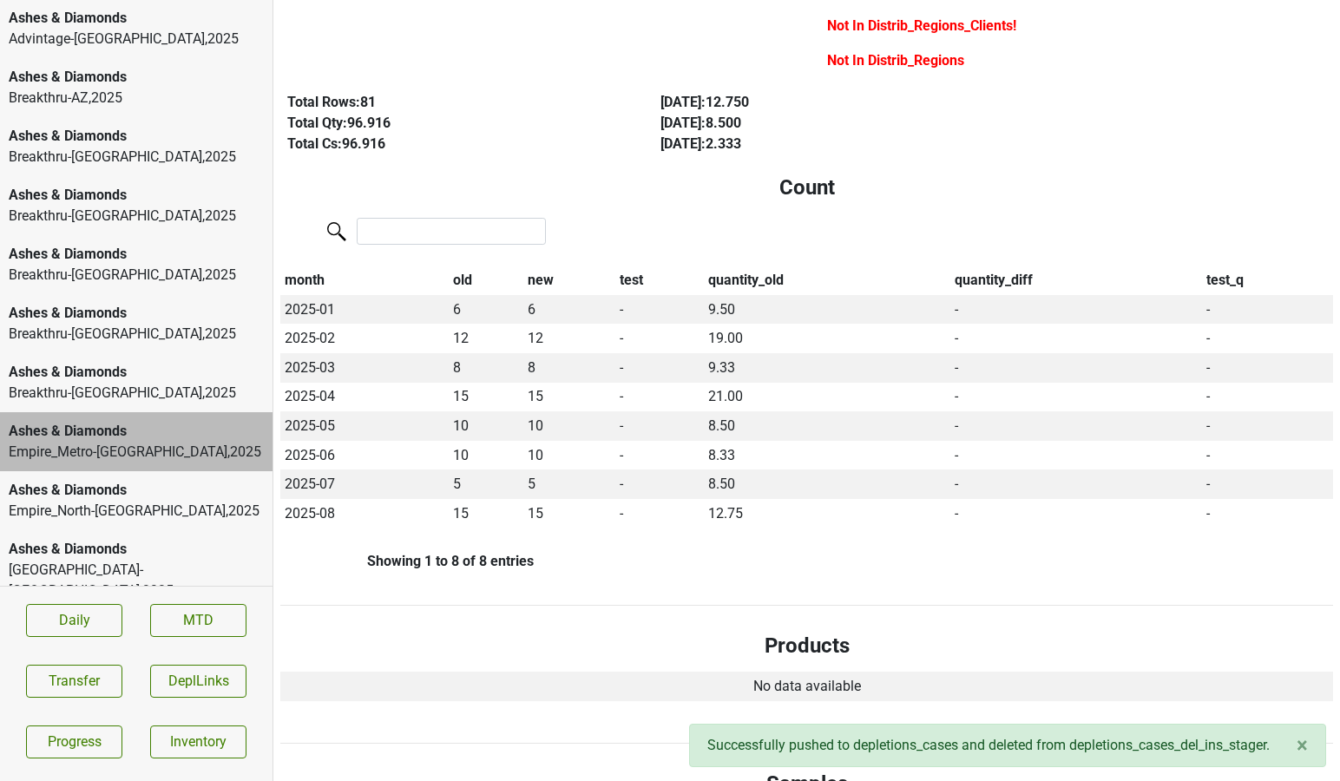
scroll to position [0, 0]
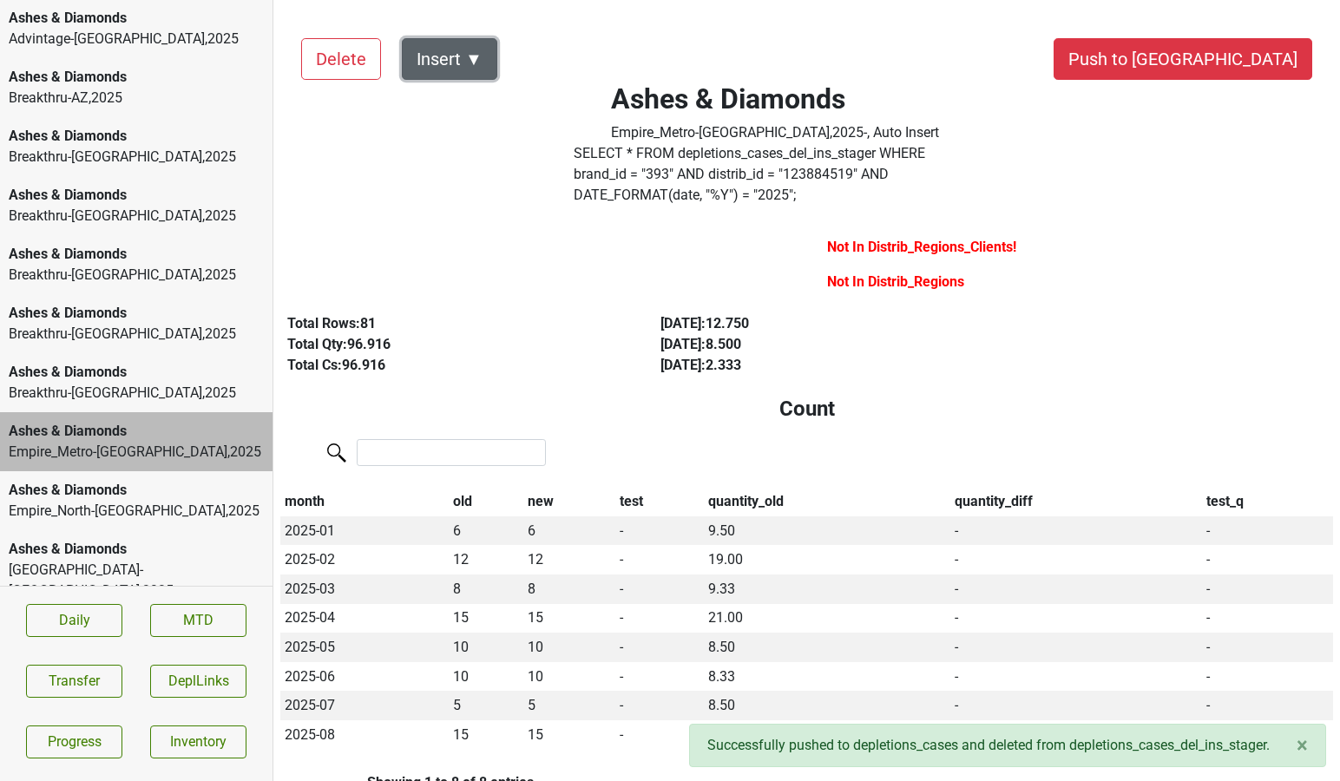
click at [469, 65] on button "Insert ▼" at bounding box center [449, 59] width 95 height 42
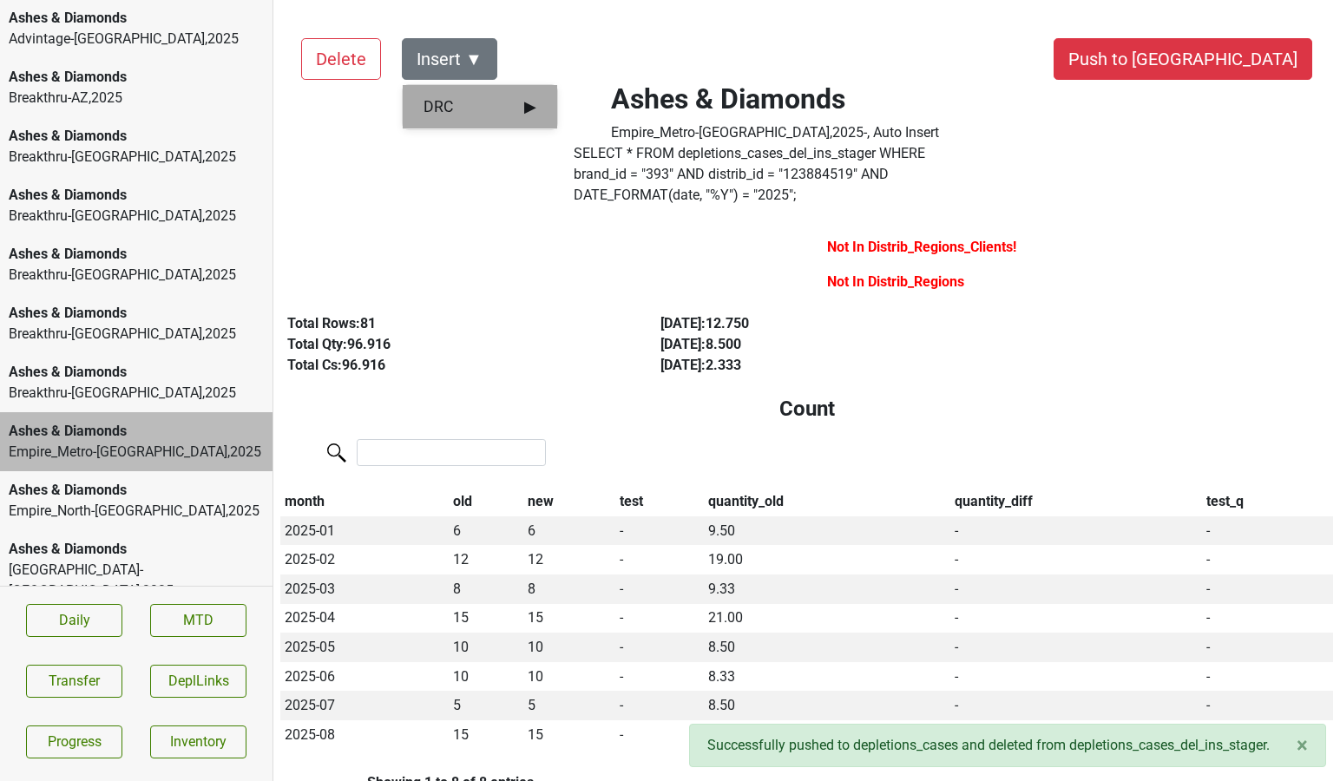
click at [476, 108] on span "DRC ▶" at bounding box center [479, 106] width 113 height 23
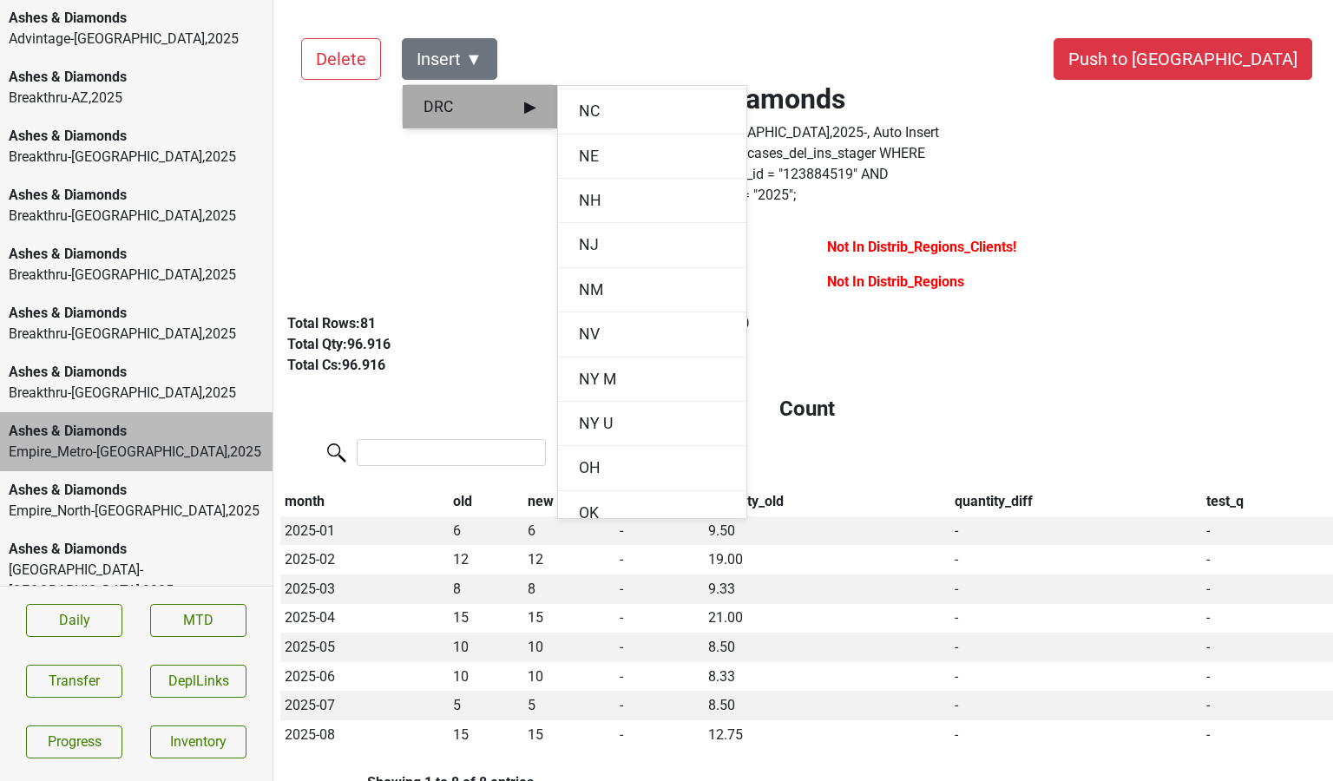
scroll to position [1454, 0]
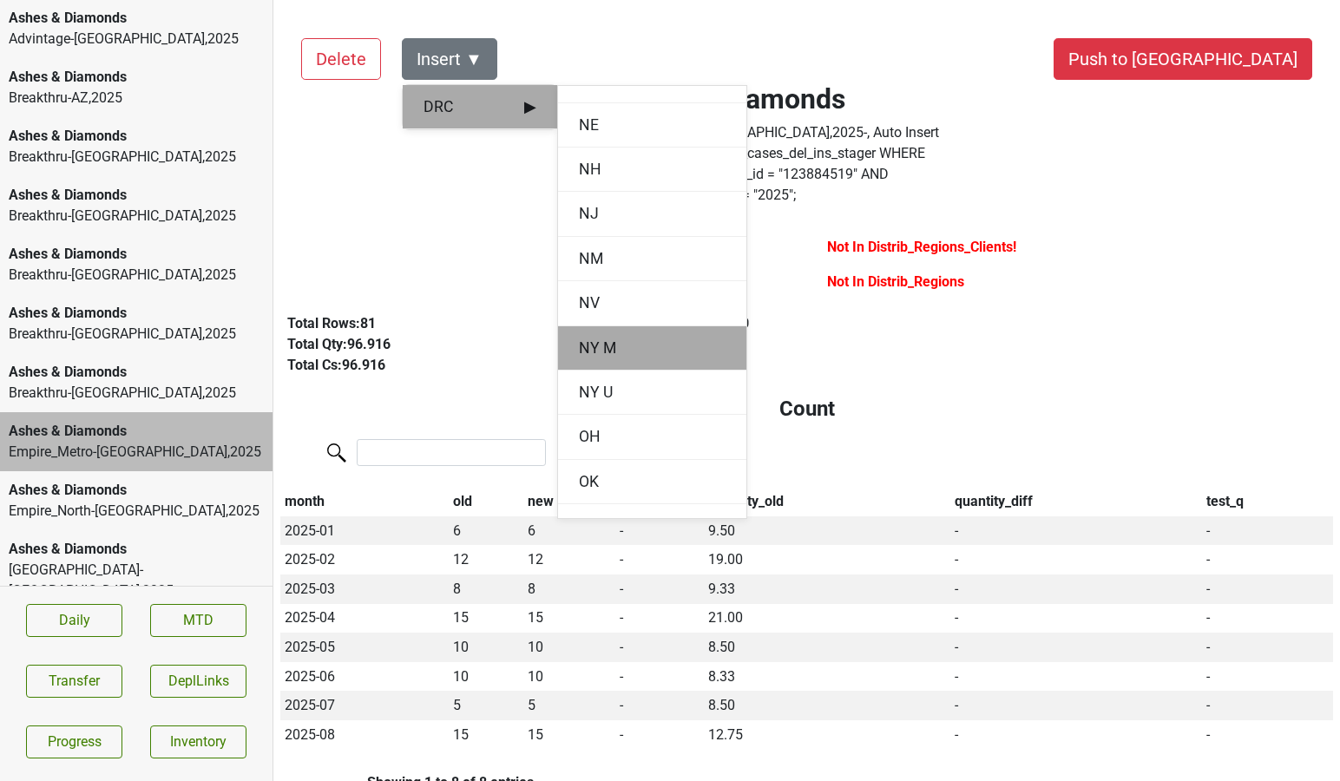
click at [600, 347] on div "NY M" at bounding box center [652, 348] width 188 height 44
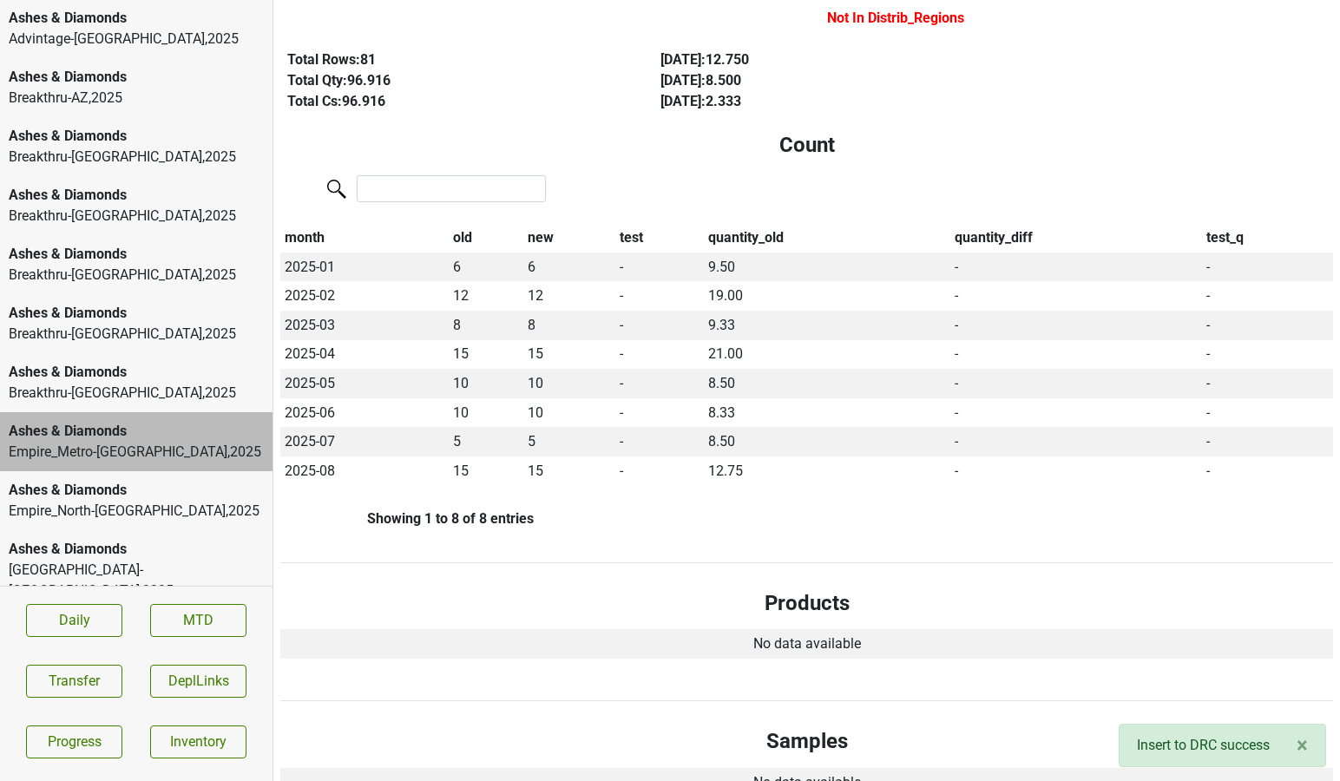
scroll to position [0, 0]
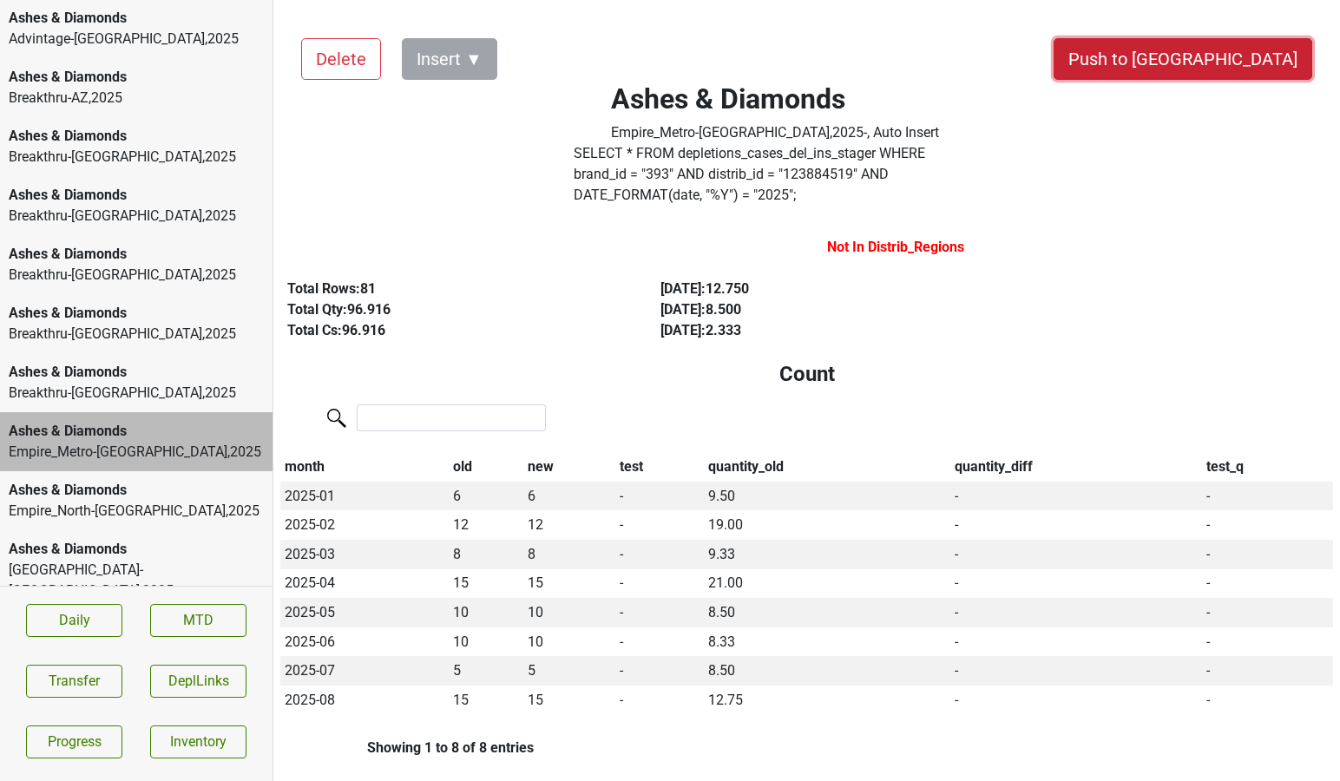
click at [1216, 55] on button "Push to [GEOGRAPHIC_DATA]" at bounding box center [1182, 59] width 259 height 42
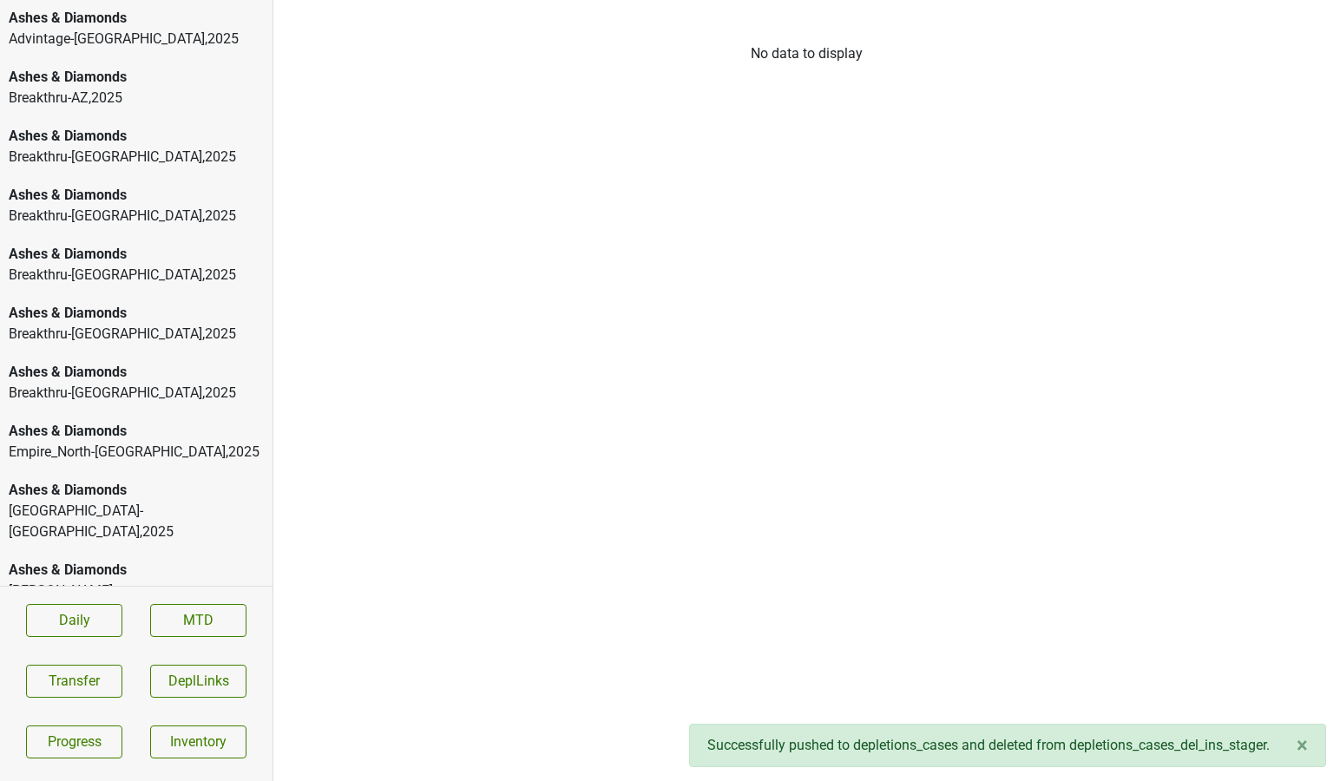
click at [94, 443] on div "Ashes & Diamonds Empire_North-[GEOGRAPHIC_DATA] , 2025" at bounding box center [136, 441] width 272 height 59
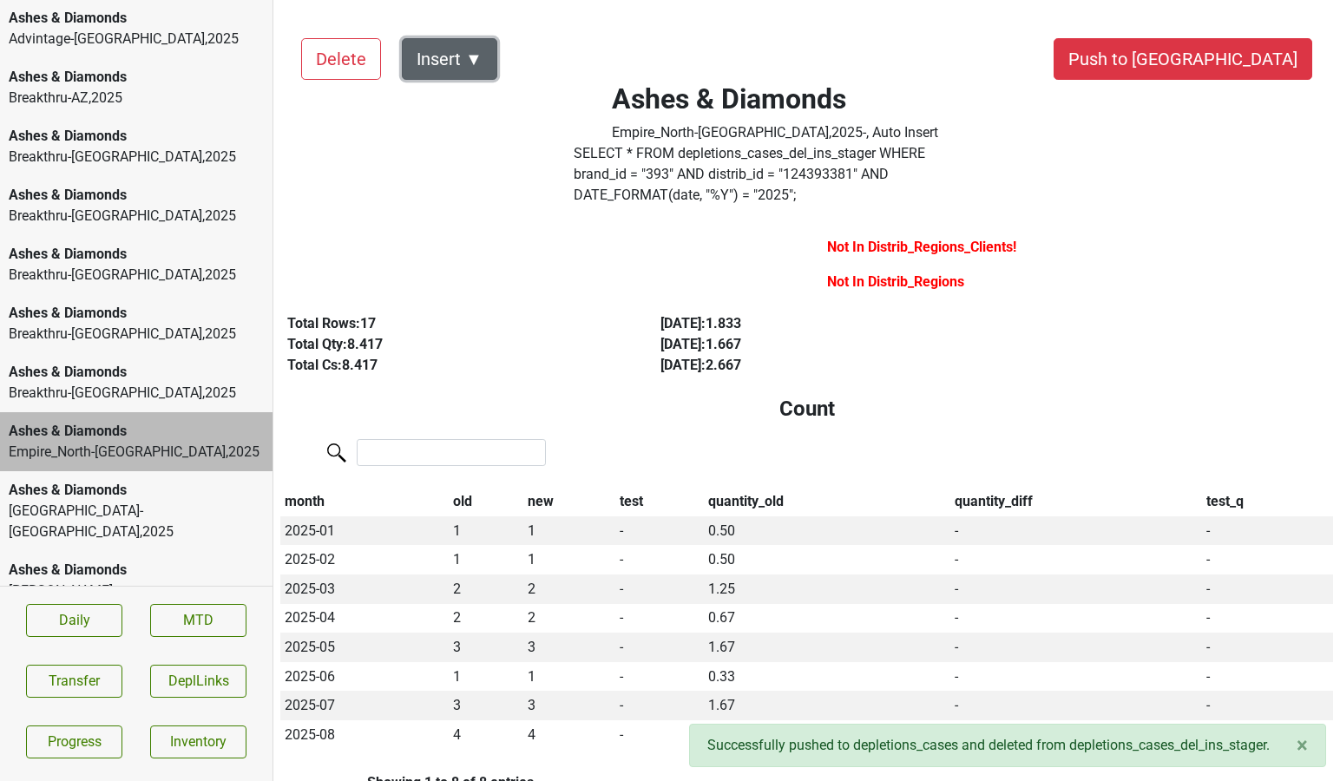
click at [476, 62] on button "Insert ▼" at bounding box center [449, 59] width 95 height 42
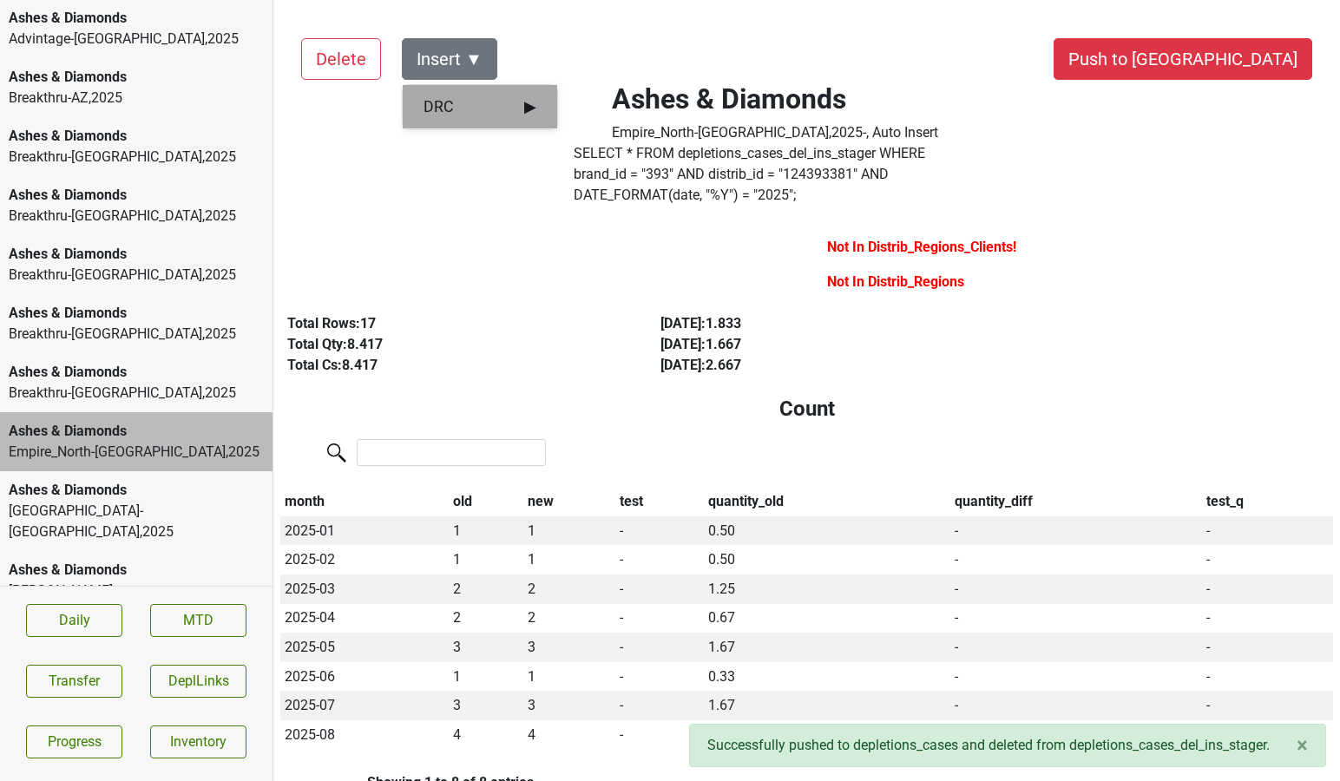
click at [478, 98] on span "DRC ▶" at bounding box center [479, 106] width 113 height 23
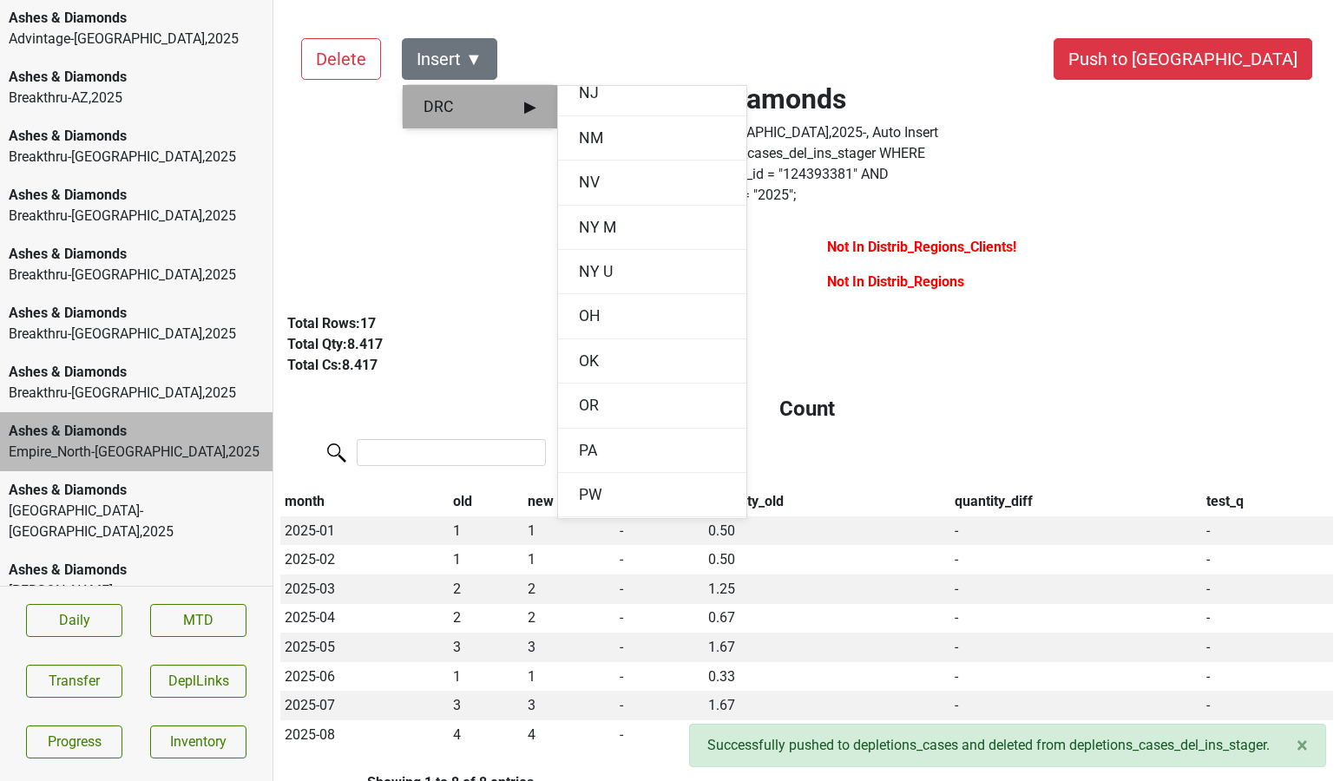
scroll to position [1588, 0]
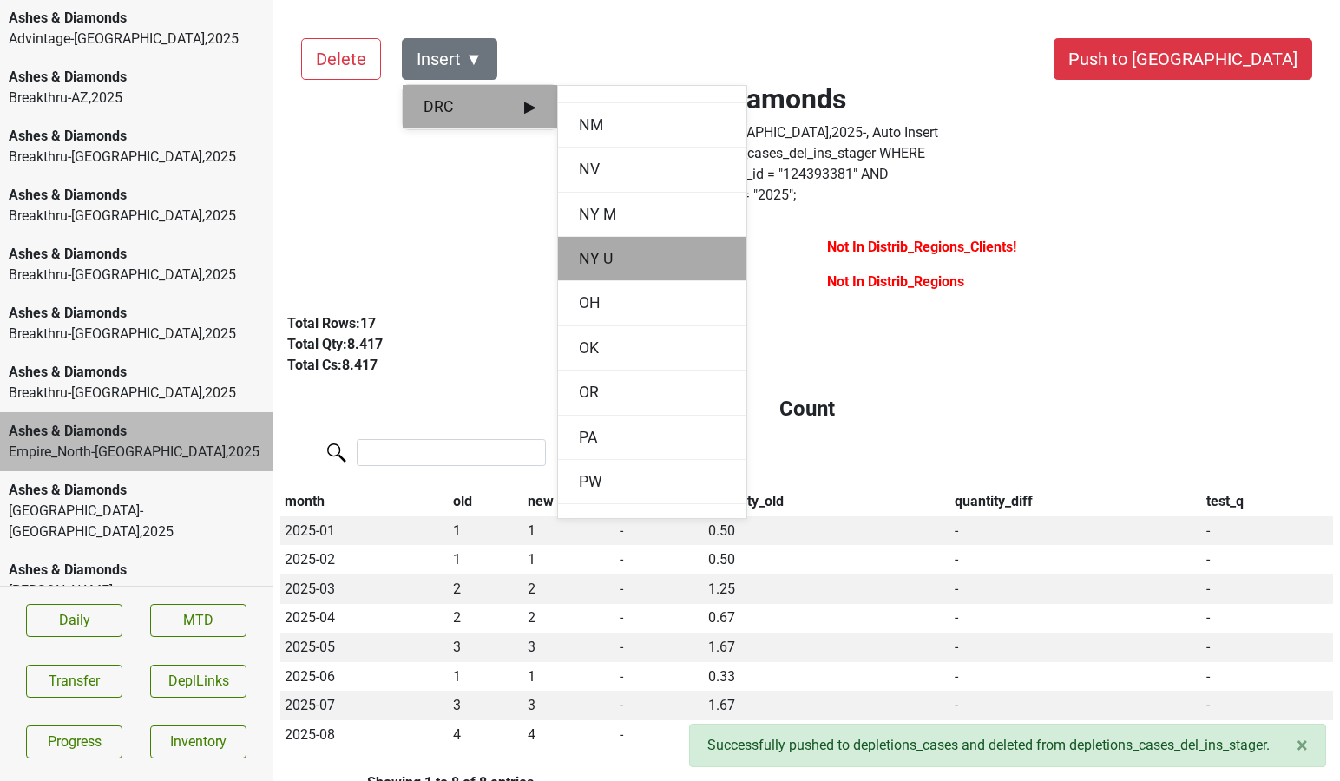
click at [590, 262] on div "NY U" at bounding box center [652, 259] width 188 height 44
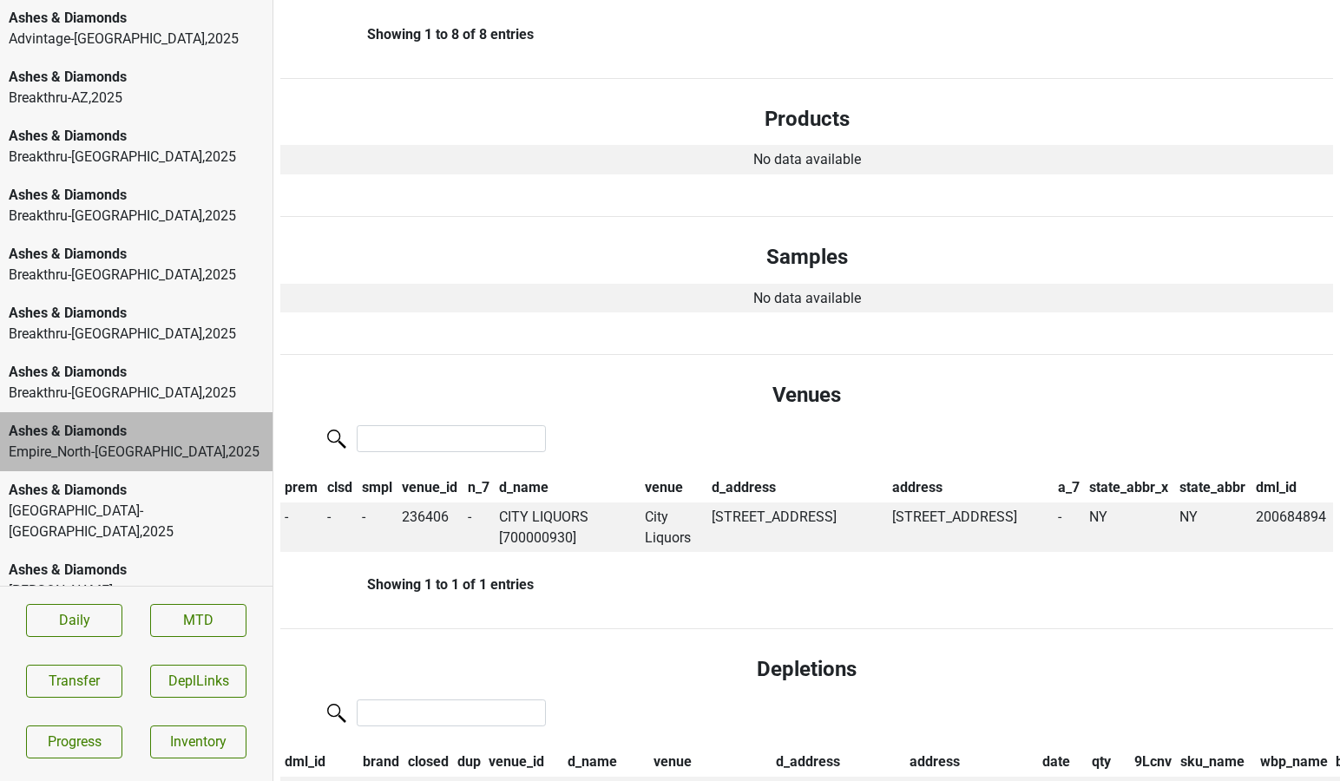
scroll to position [0, 0]
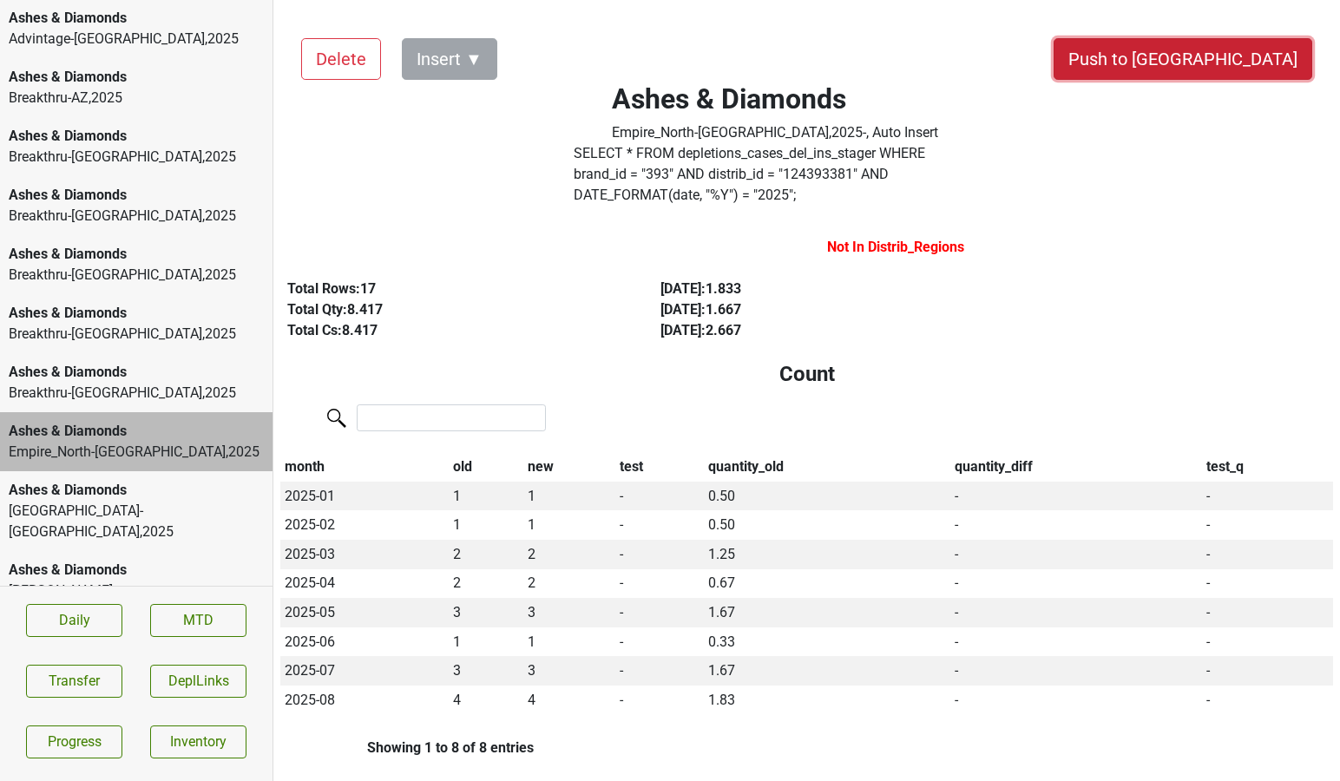
click at [1216, 45] on button "Push to [GEOGRAPHIC_DATA]" at bounding box center [1182, 59] width 259 height 42
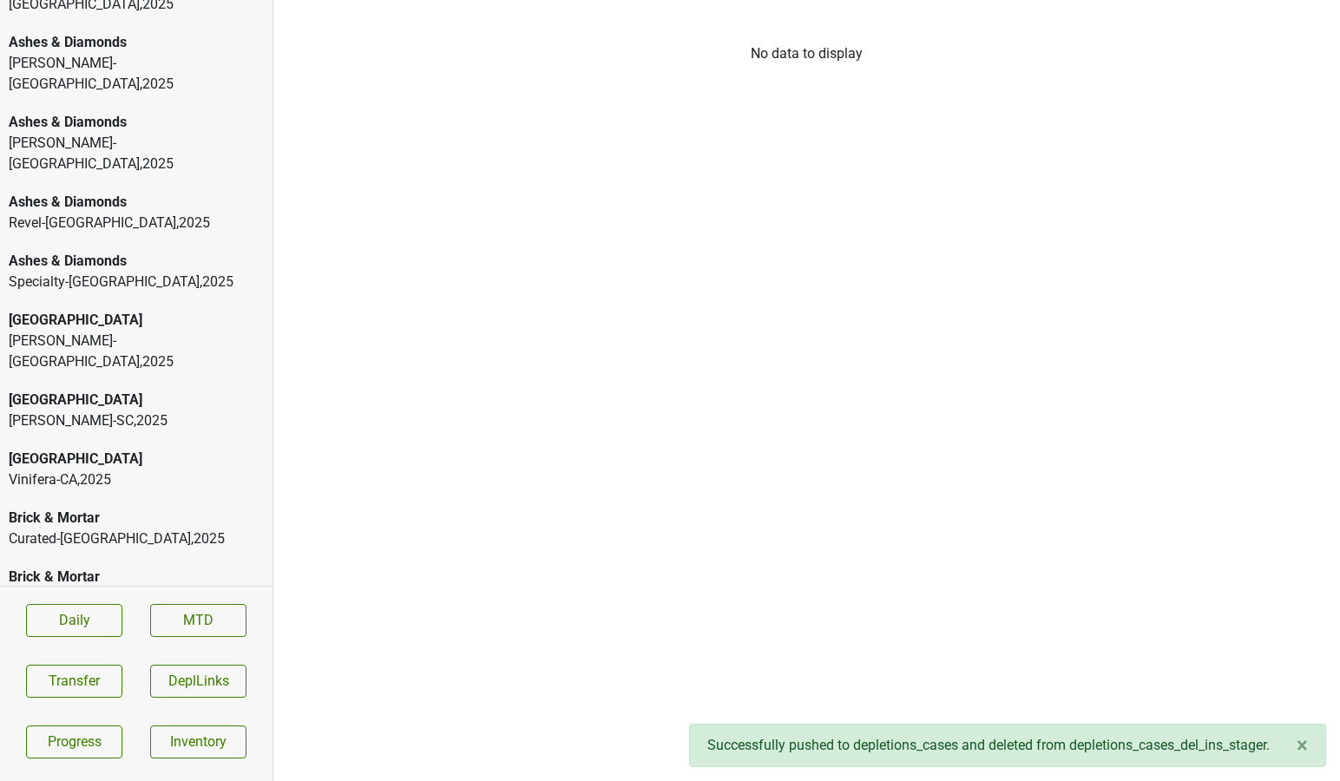
scroll to position [960, 0]
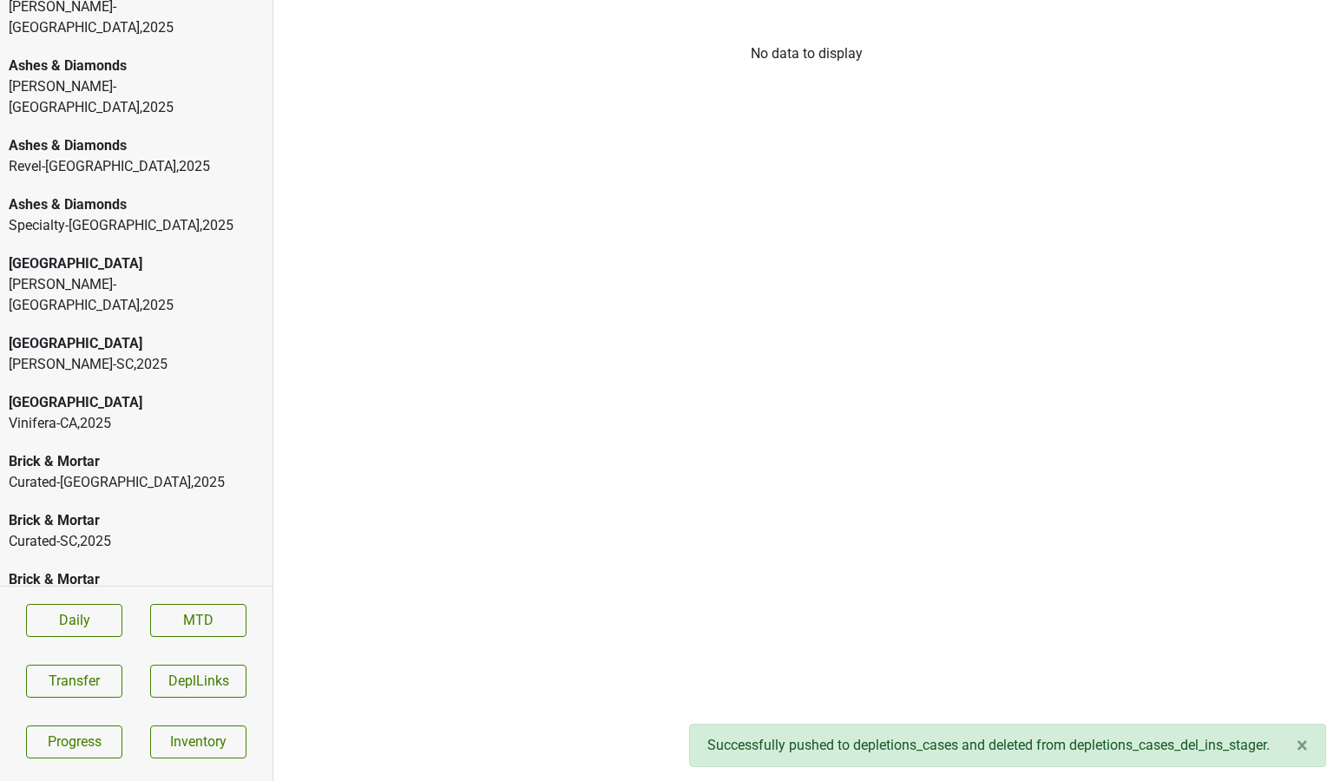
click at [118, 442] on div "Brick & Mortar Curated-[GEOGRAPHIC_DATA] , 2025" at bounding box center [136, 471] width 272 height 59
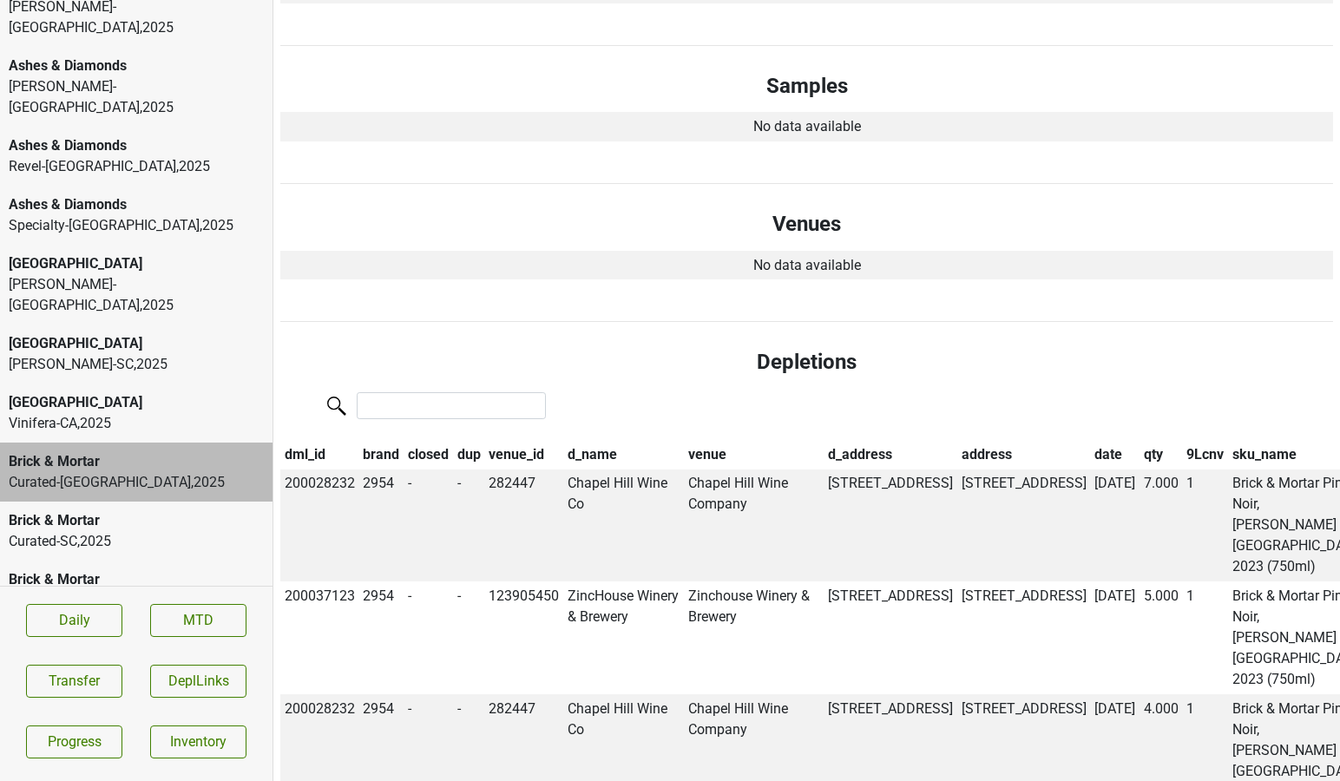
scroll to position [0, 0]
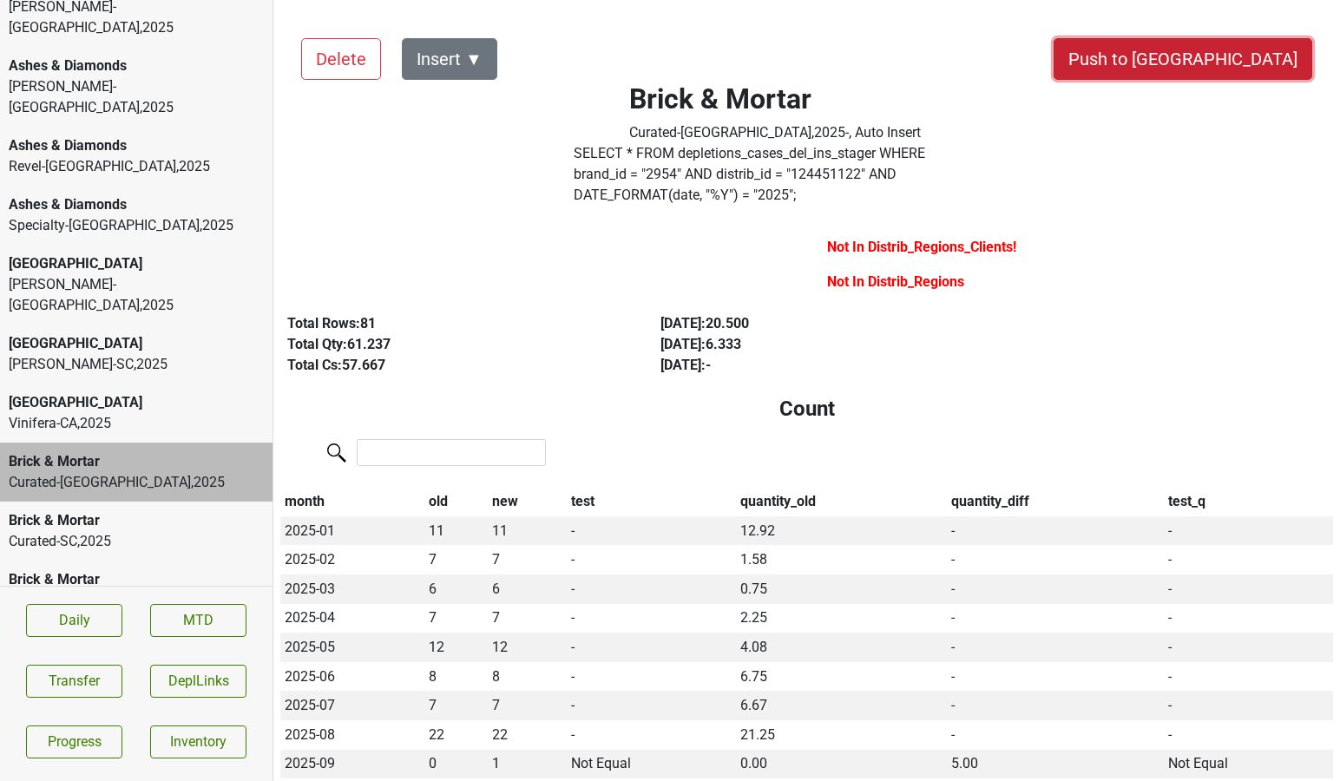
click at [1220, 60] on button "Push to [GEOGRAPHIC_DATA]" at bounding box center [1182, 59] width 259 height 42
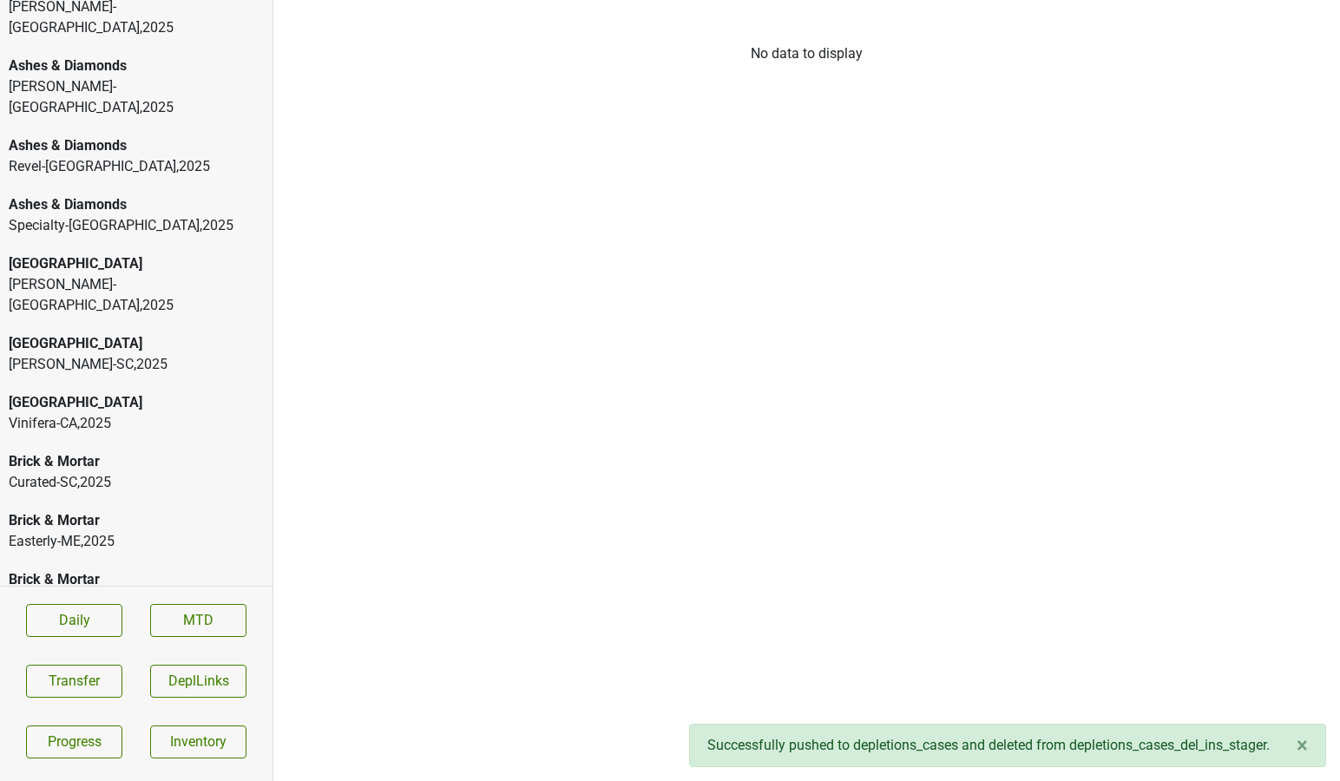
click at [82, 472] on div "Curated-SC , 2025" at bounding box center [136, 482] width 255 height 21
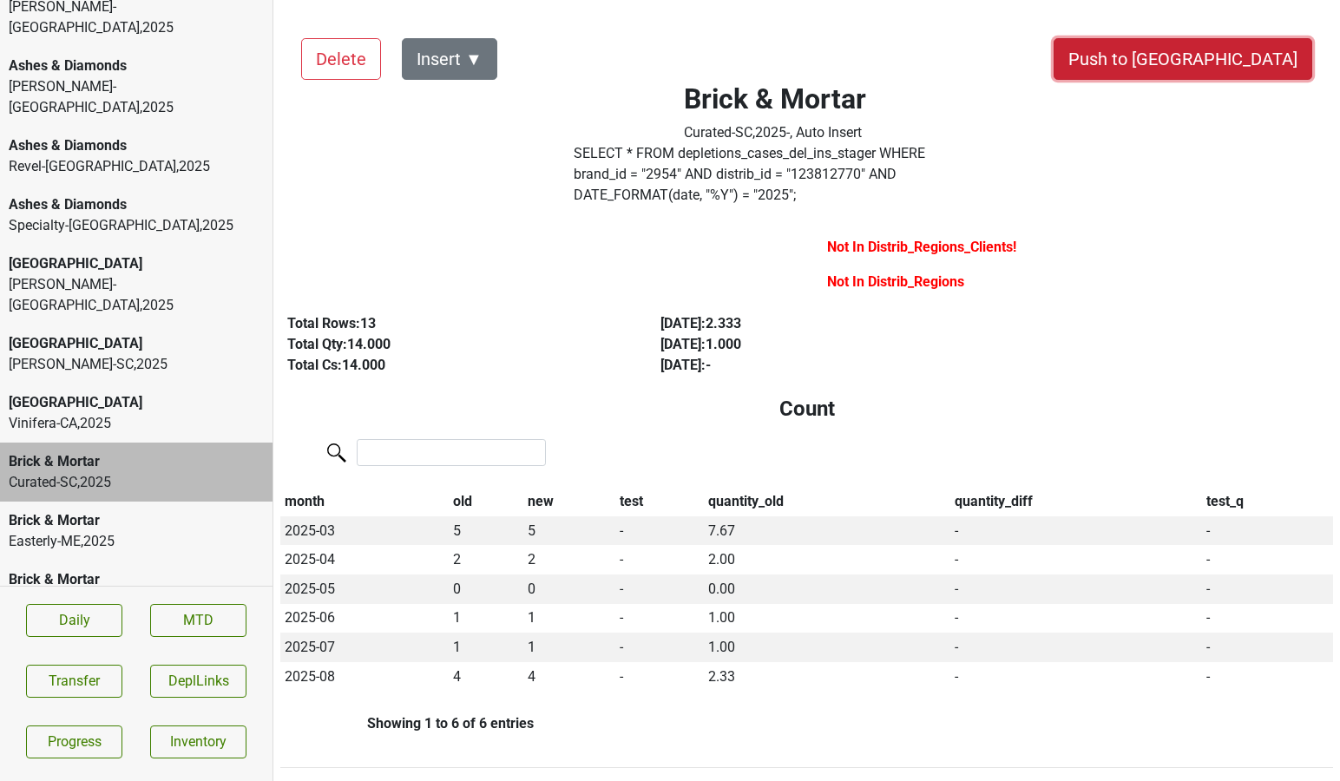
click at [1234, 53] on button "Push to [GEOGRAPHIC_DATA]" at bounding box center [1182, 59] width 259 height 42
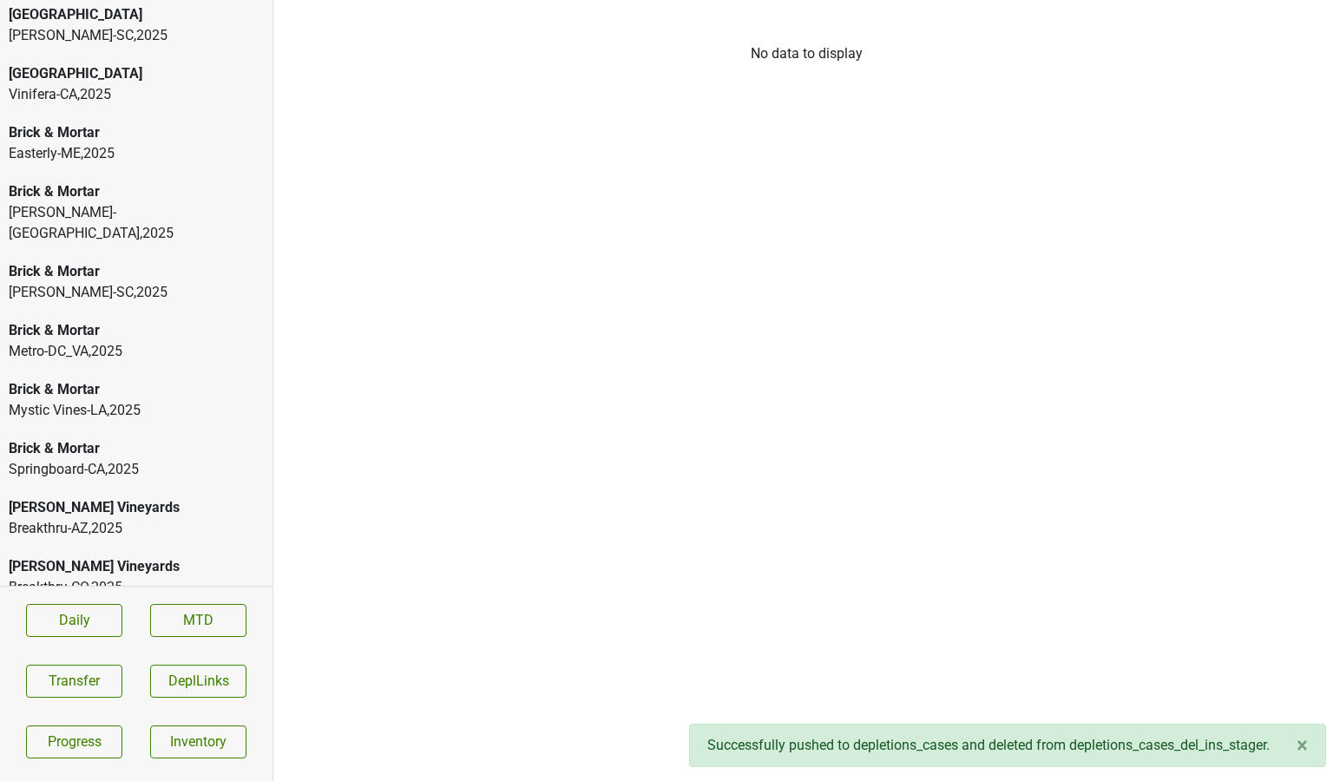
scroll to position [1291, 0]
click at [115, 515] on div "Breakthru-[GEOGRAPHIC_DATA] , 2025" at bounding box center [136, 525] width 255 height 21
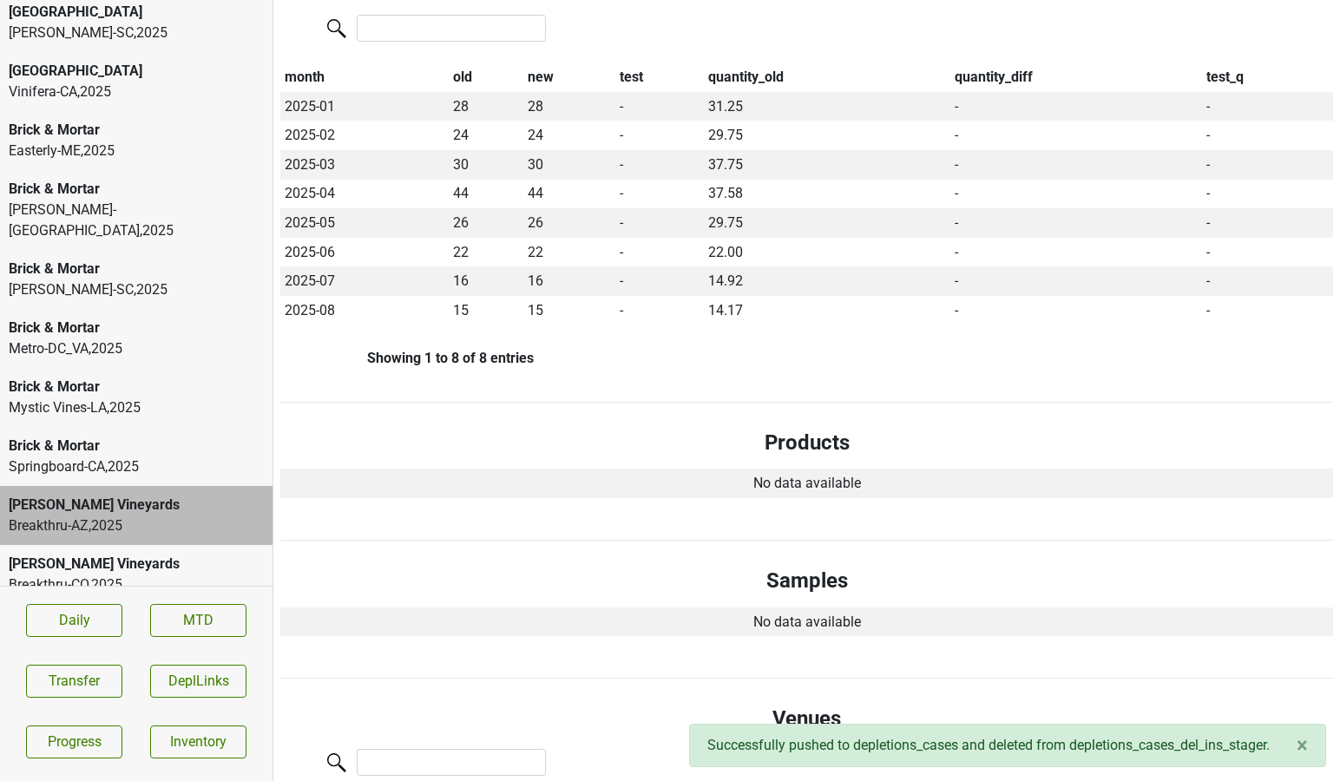
scroll to position [0, 0]
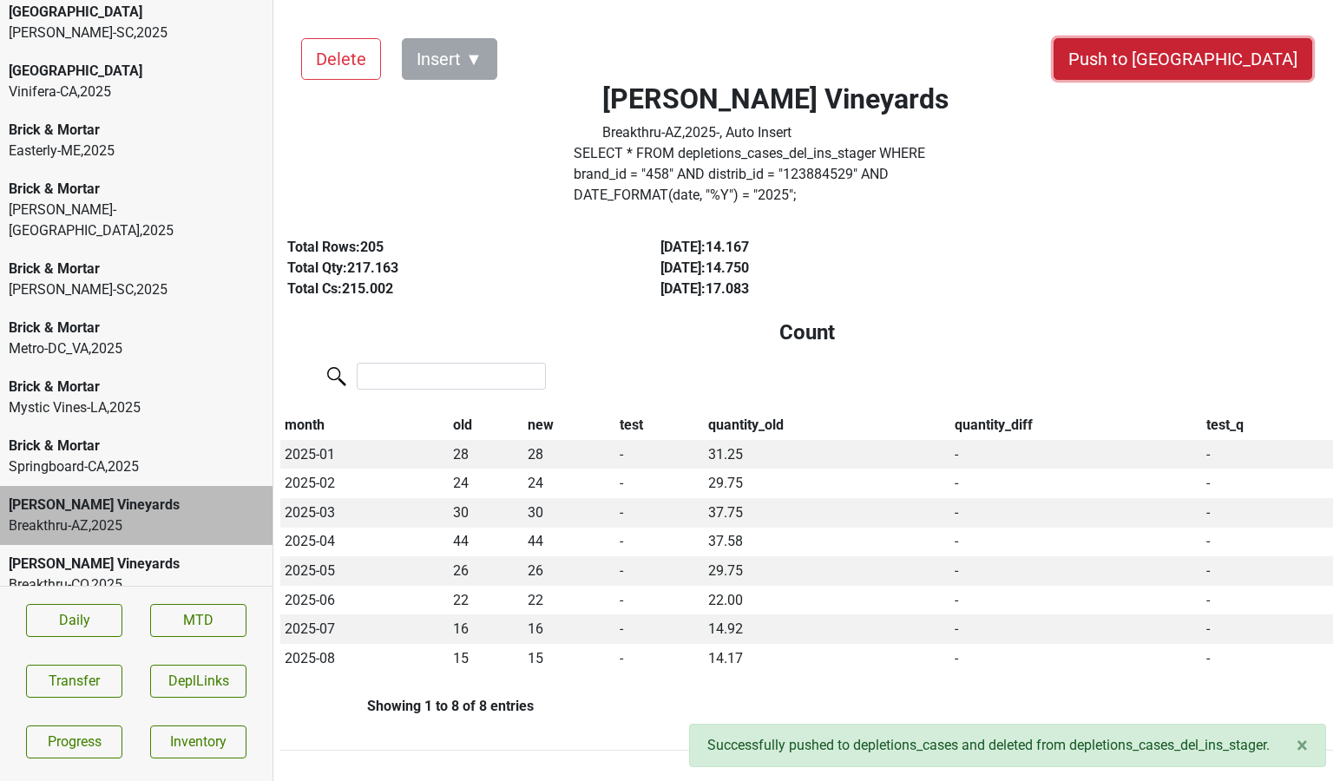
click at [1217, 72] on button "Push to [GEOGRAPHIC_DATA]" at bounding box center [1182, 59] width 259 height 42
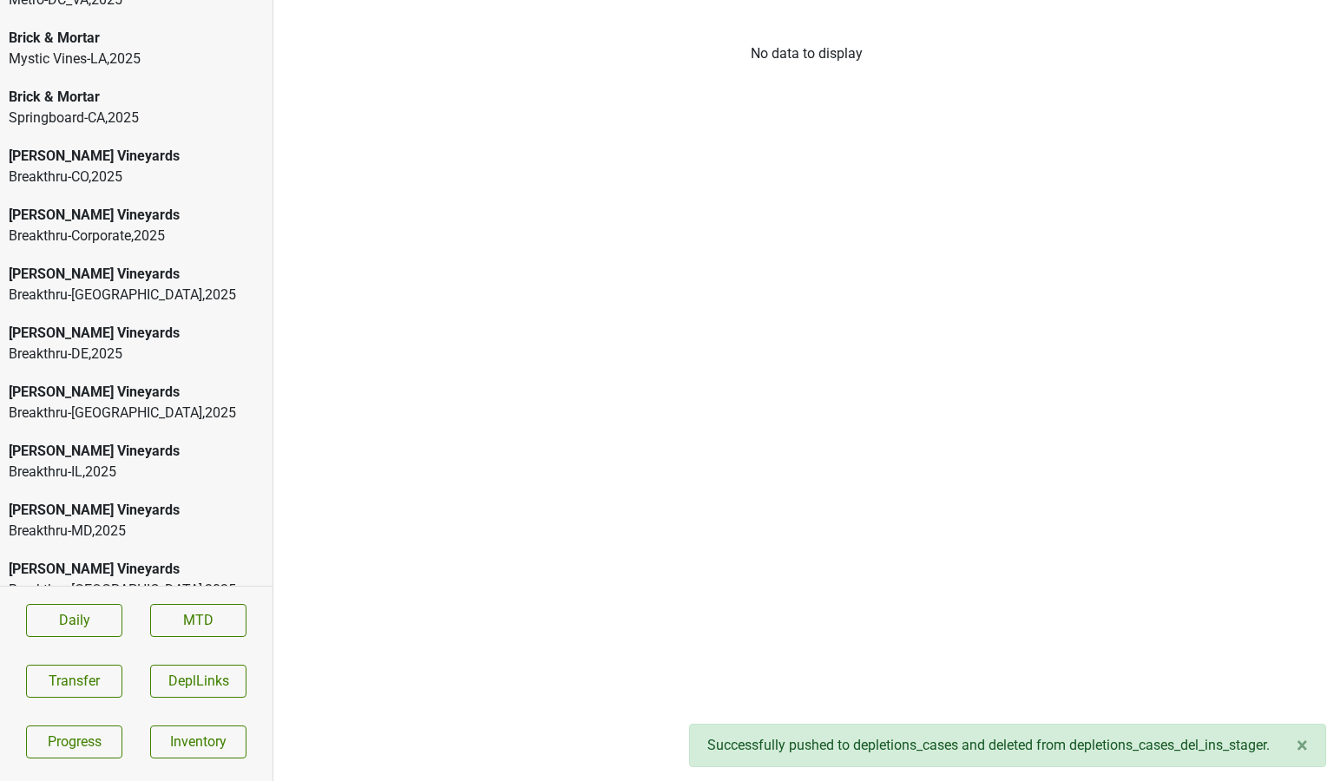
scroll to position [1662, 0]
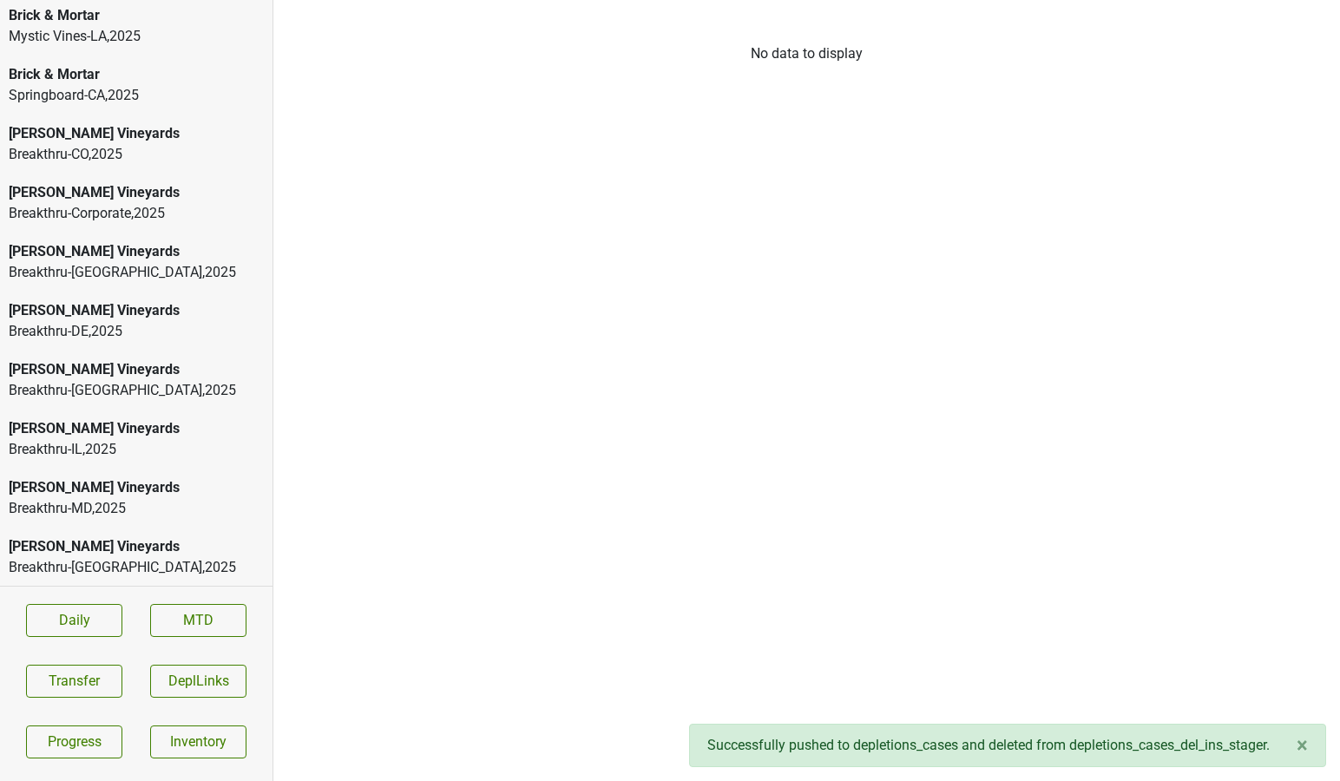
click at [91, 439] on div "Breakthru-[GEOGRAPHIC_DATA] , 2025" at bounding box center [136, 449] width 255 height 21
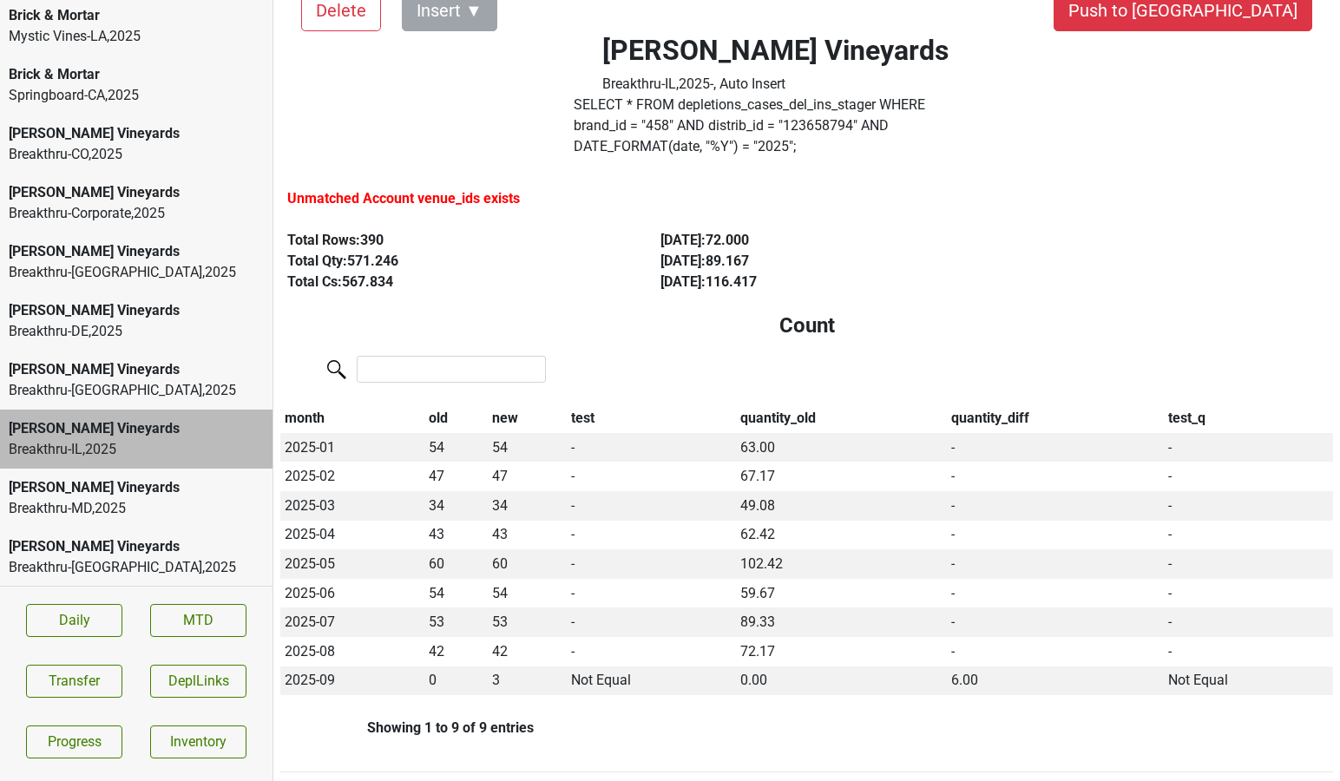
scroll to position [0, 0]
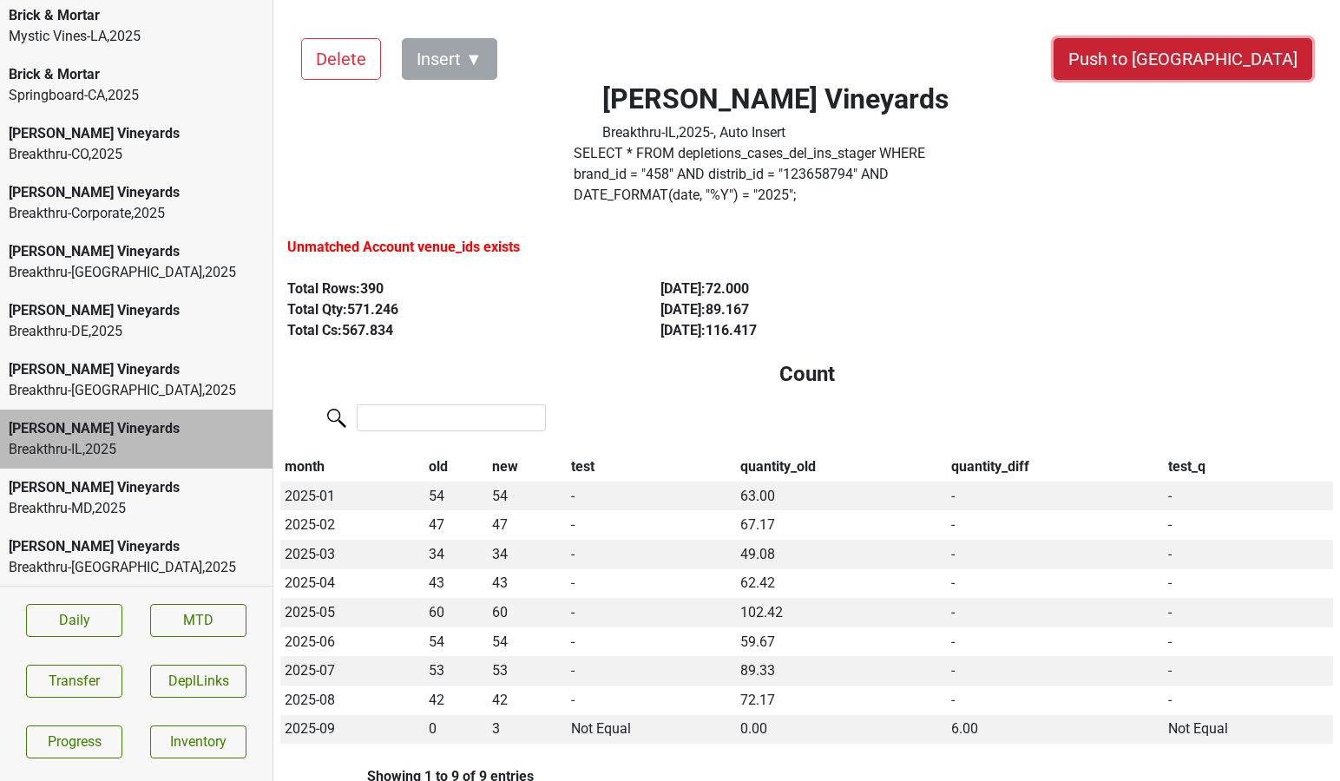
click at [1227, 61] on button "Push to [GEOGRAPHIC_DATA]" at bounding box center [1182, 59] width 259 height 42
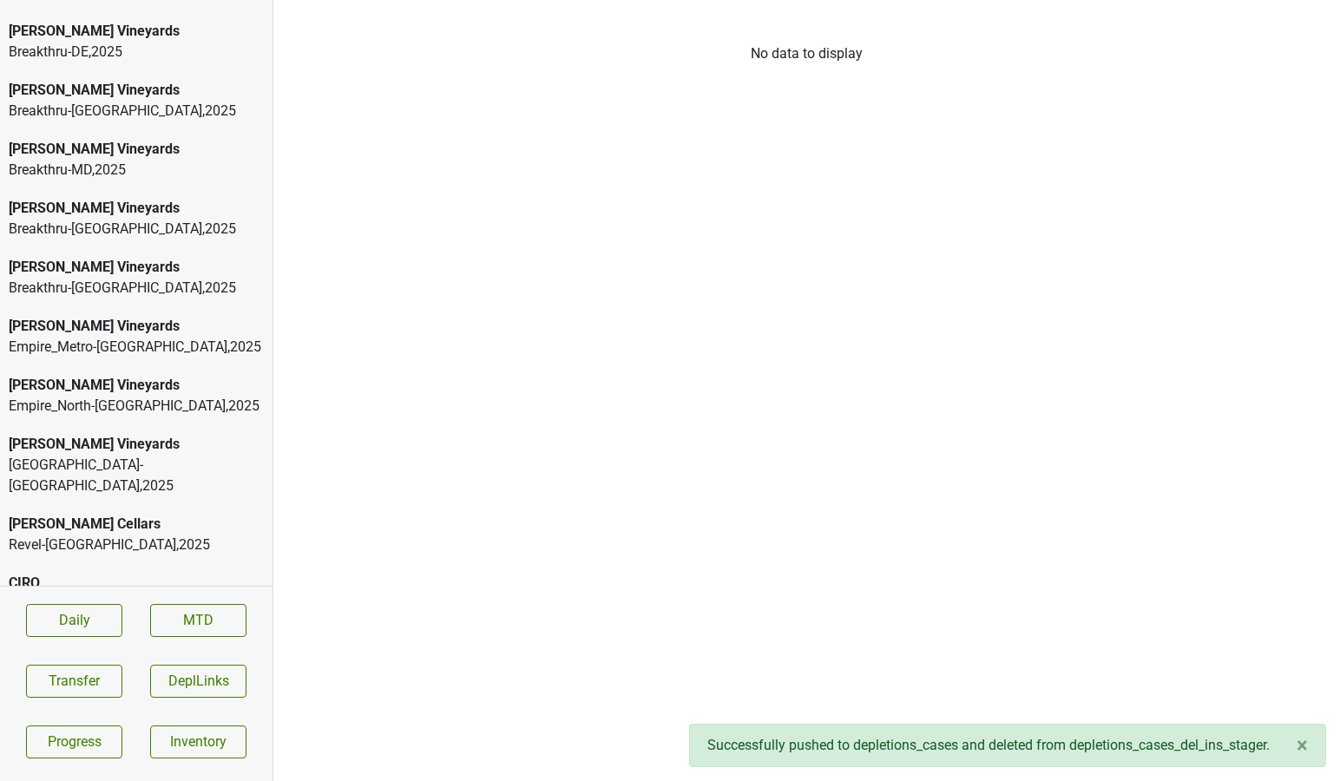
scroll to position [1977, 0]
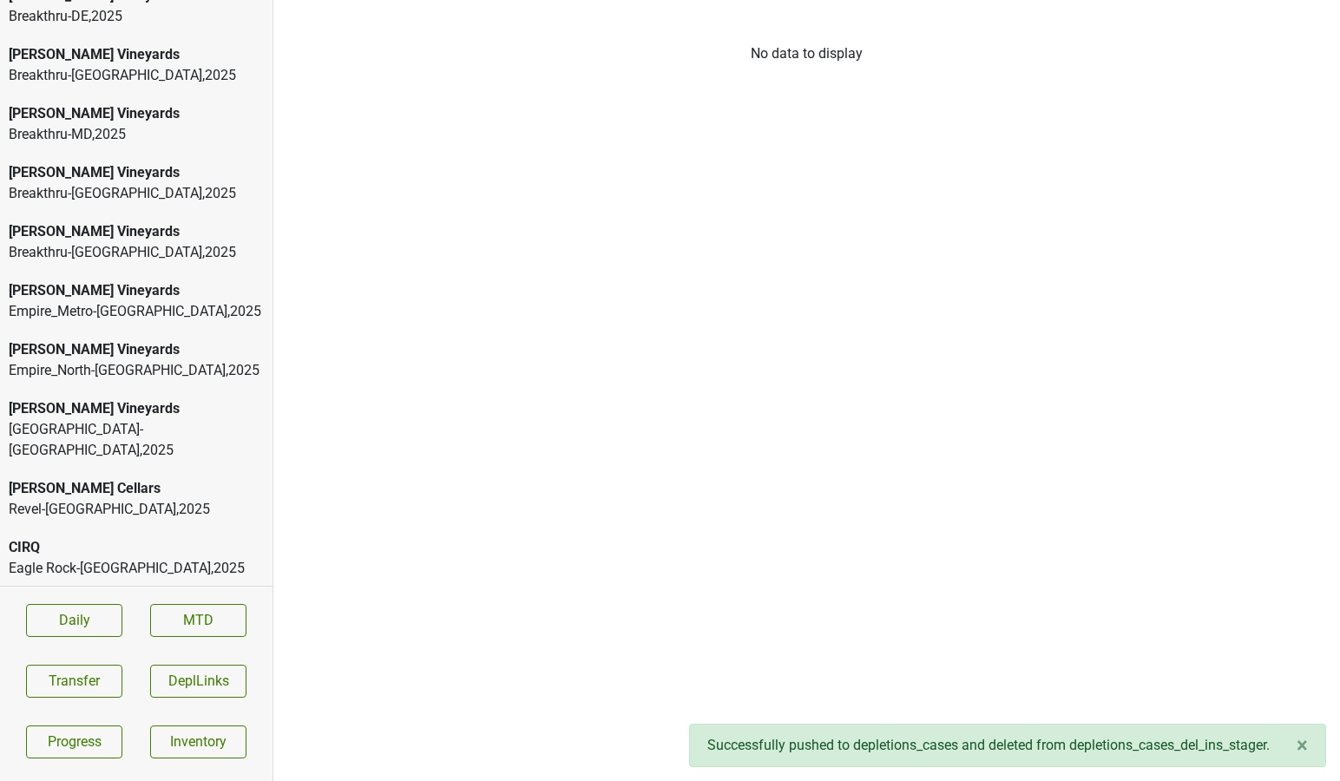
click at [136, 558] on div "Eagle Rock-[GEOGRAPHIC_DATA] , 2025" at bounding box center [136, 568] width 255 height 21
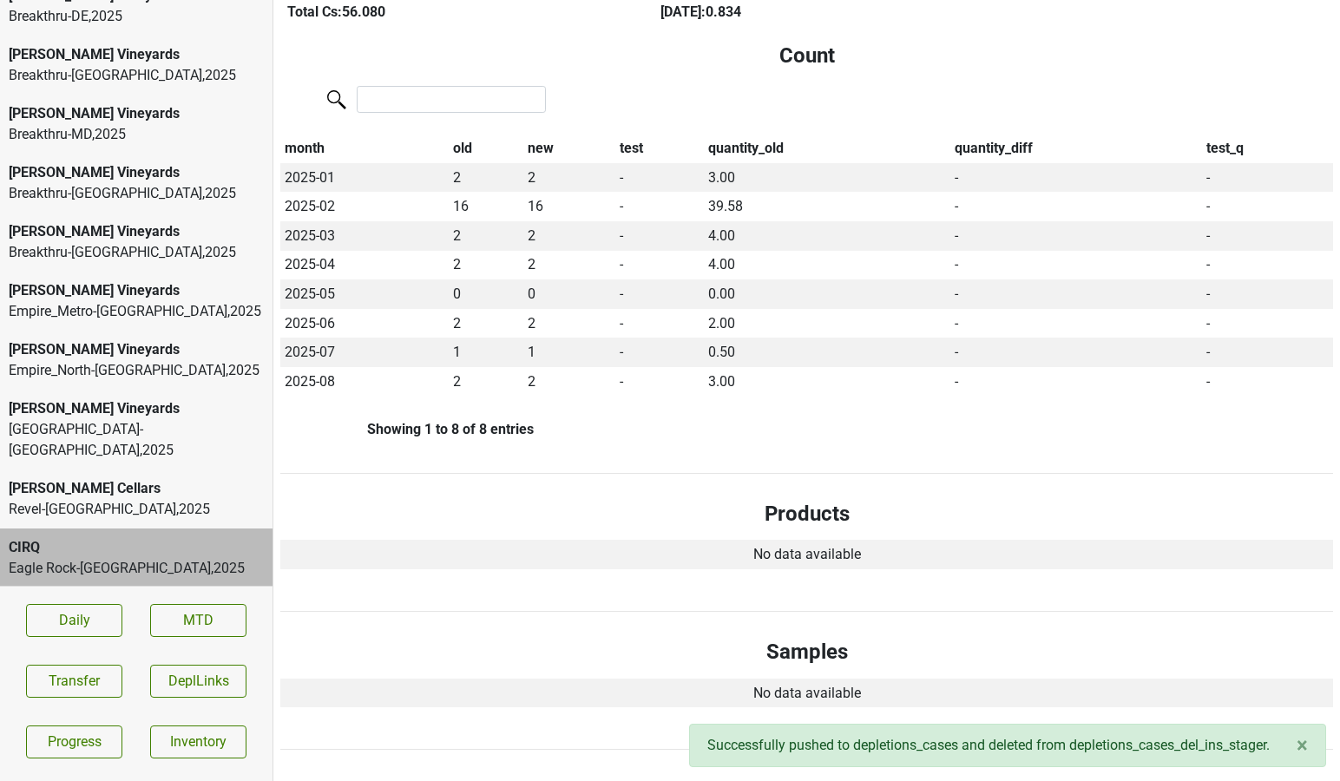
scroll to position [0, 0]
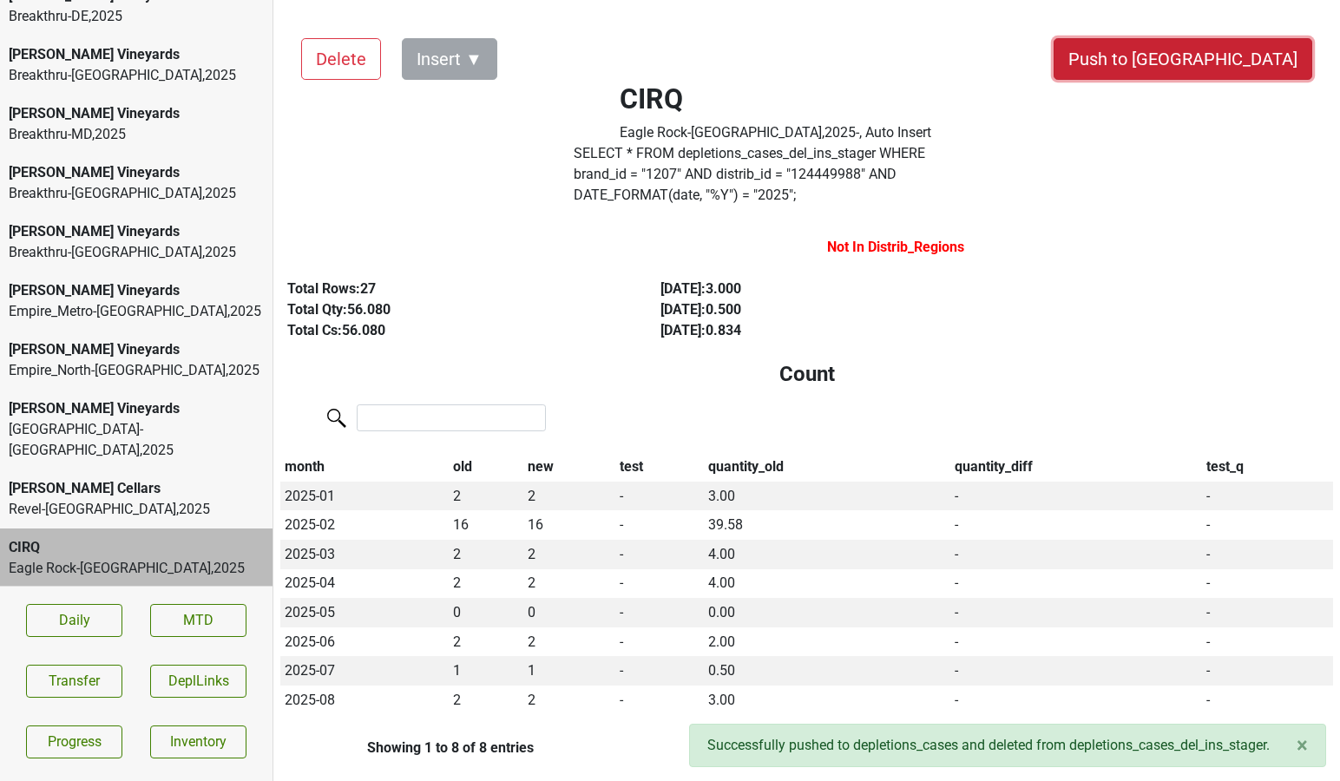
click at [1242, 65] on button "Push to [GEOGRAPHIC_DATA]" at bounding box center [1182, 59] width 259 height 42
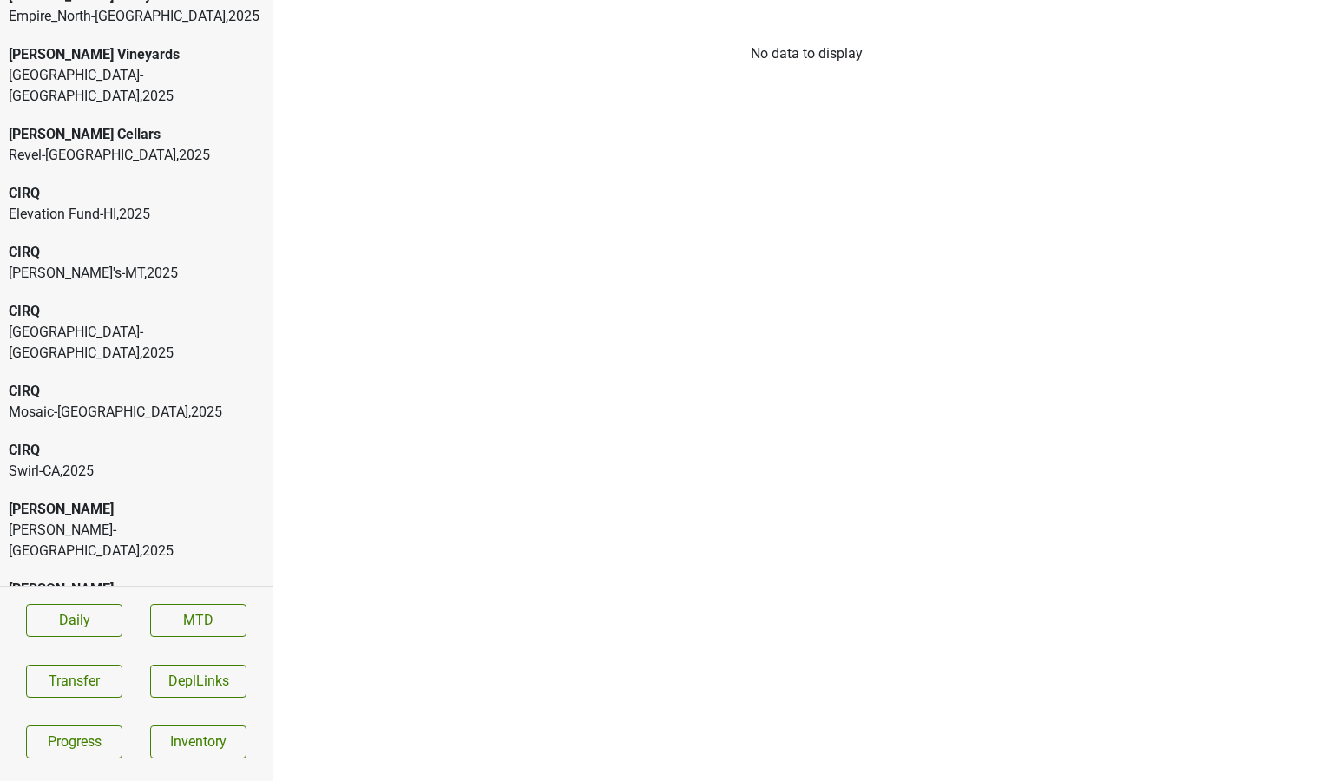
scroll to position [2332, 0]
click at [148, 498] on div "[PERSON_NAME]" at bounding box center [136, 508] width 255 height 21
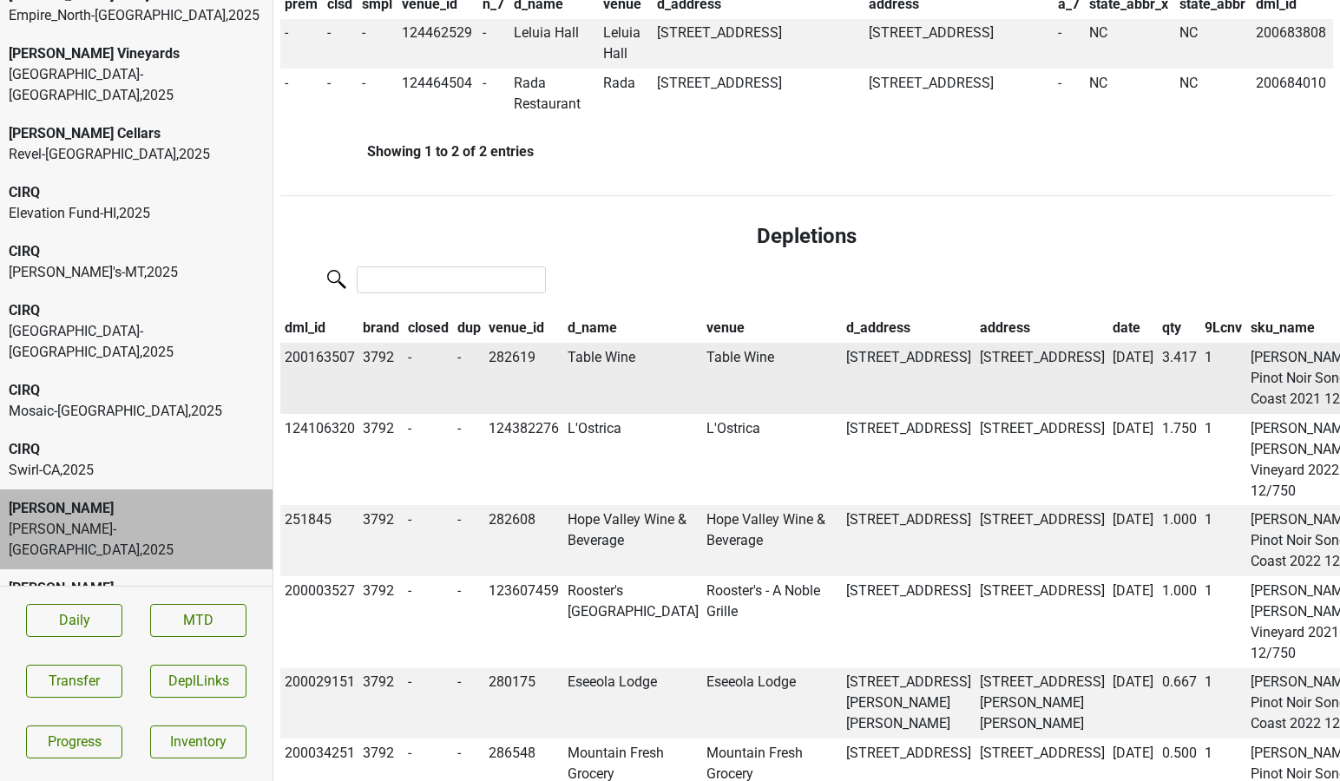
scroll to position [1477, 0]
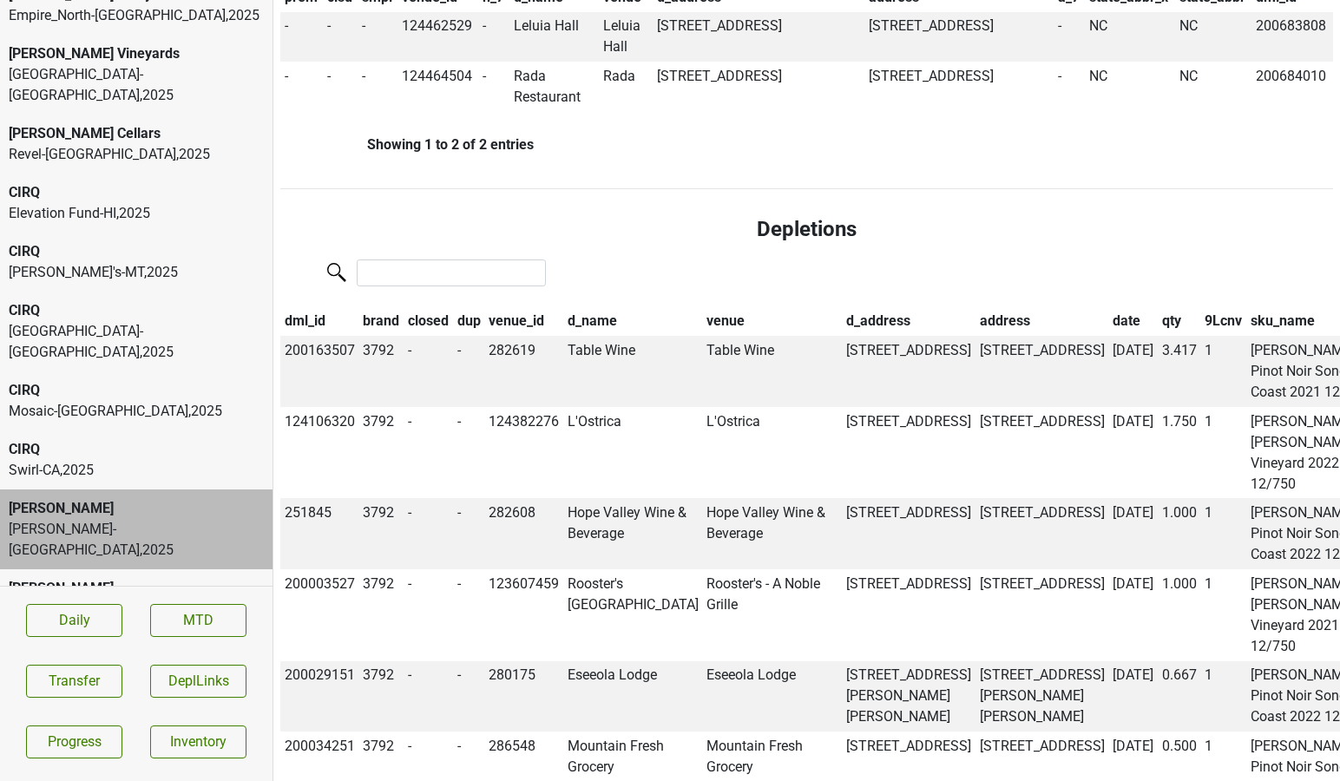
click at [1108, 307] on th "date" at bounding box center [1132, 321] width 49 height 29
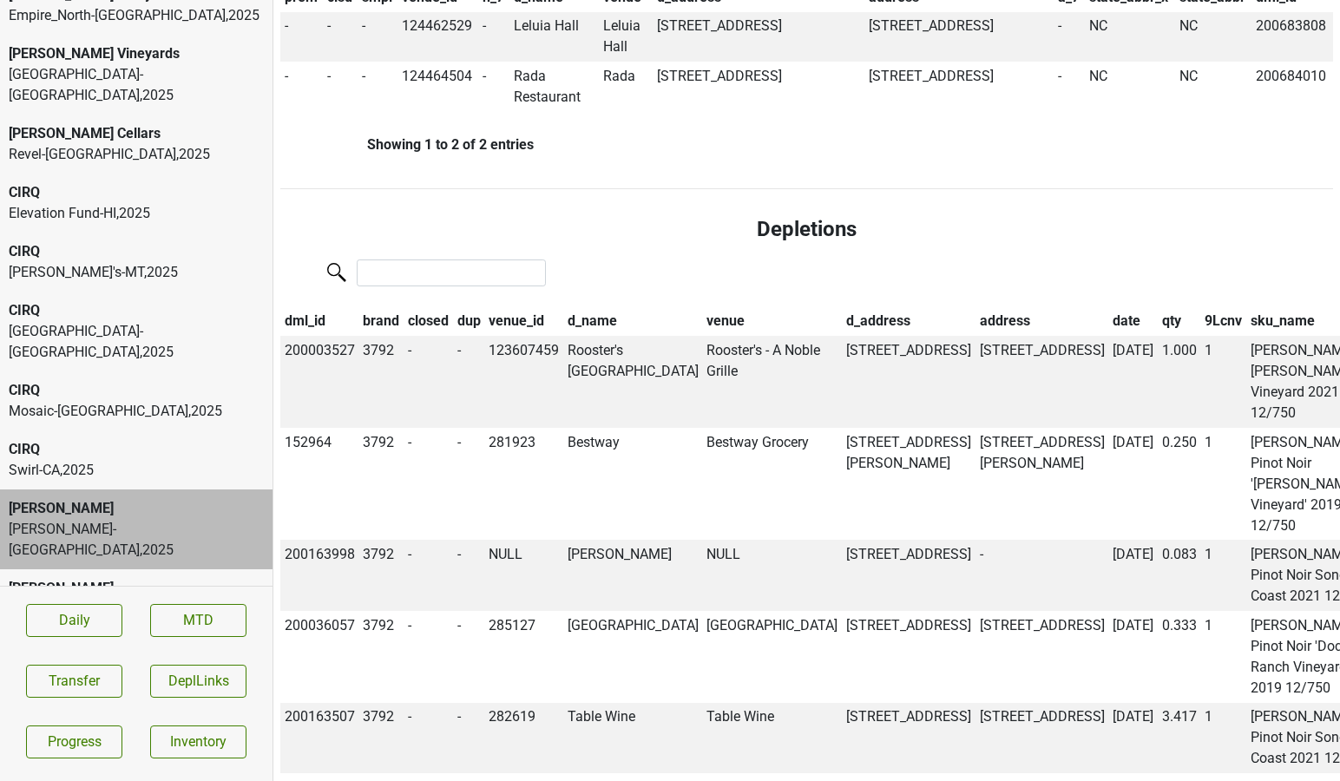
click at [1108, 307] on th "date" at bounding box center [1132, 321] width 49 height 29
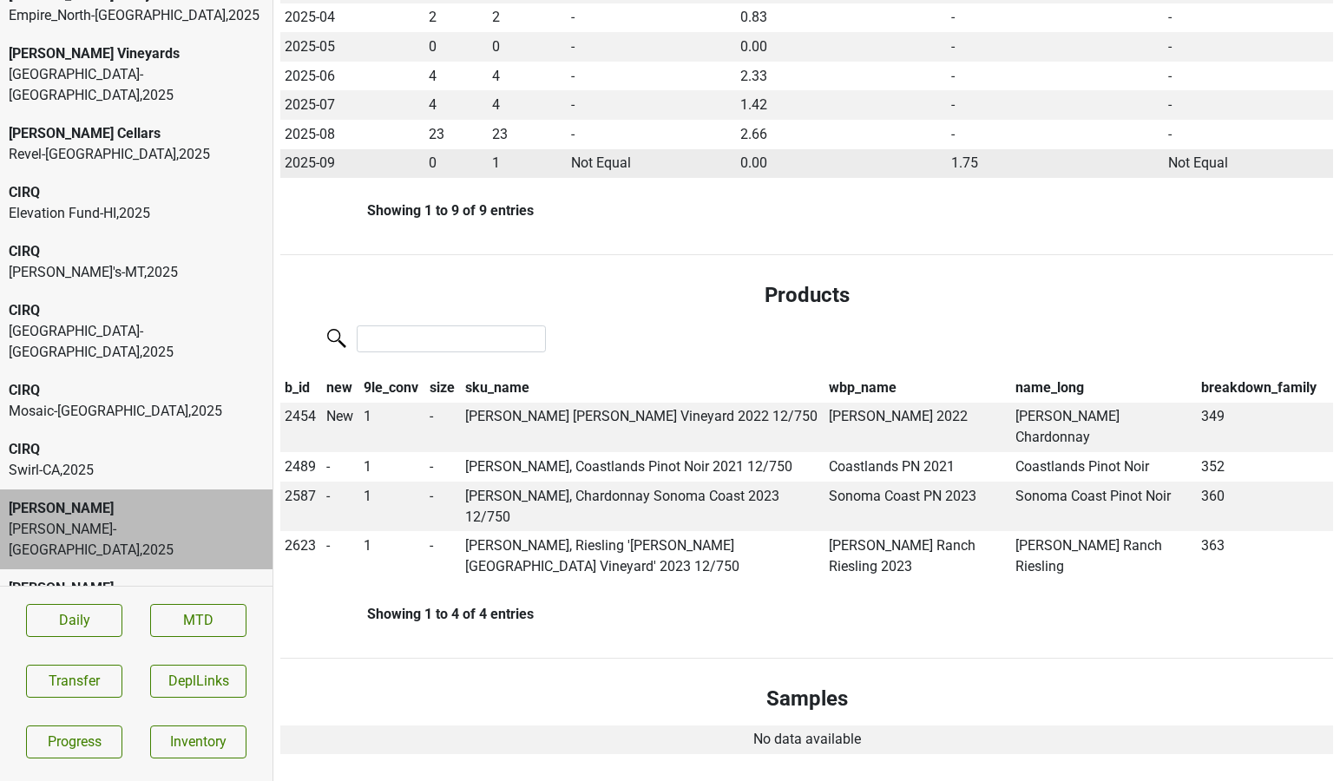
scroll to position [775, 0]
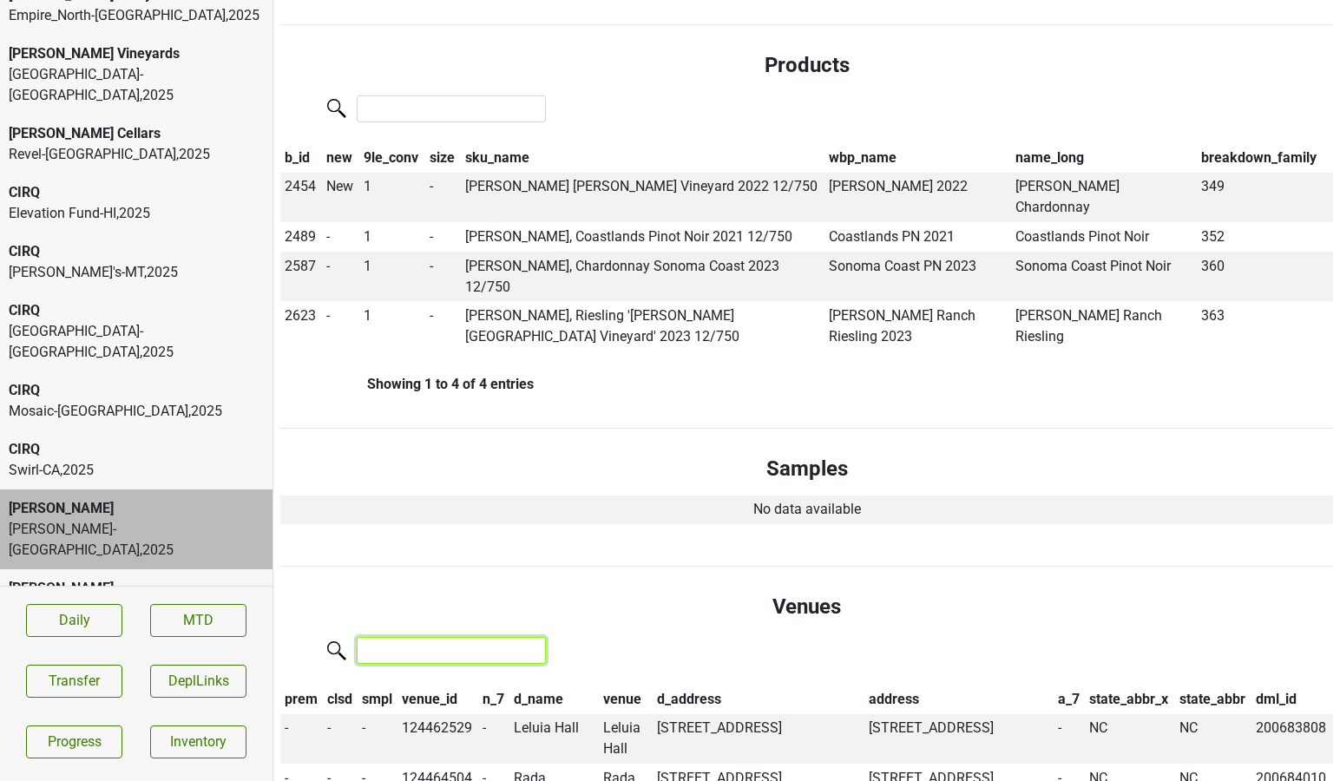
click at [397, 637] on input "search" at bounding box center [451, 650] width 189 height 27
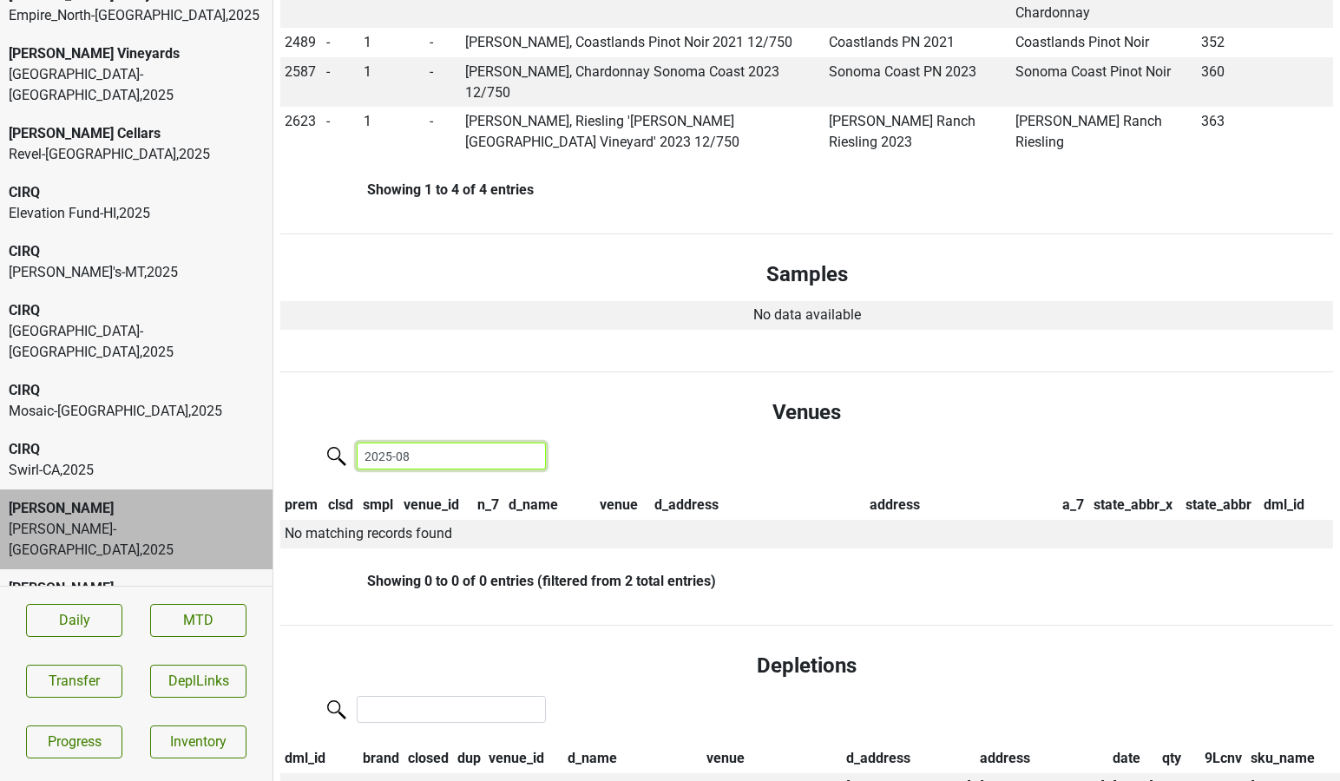
scroll to position [998, 0]
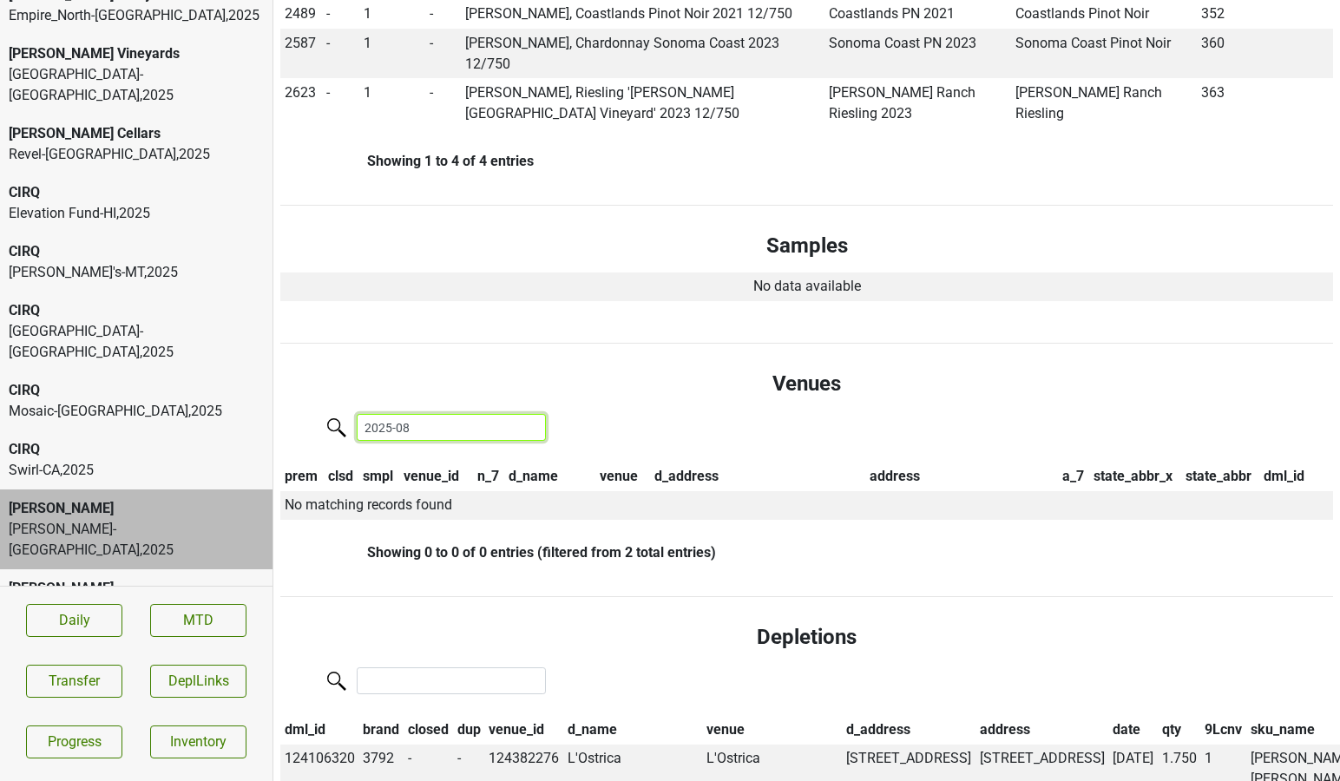
type input "2025-08"
click at [466, 667] on input "search" at bounding box center [451, 680] width 189 height 27
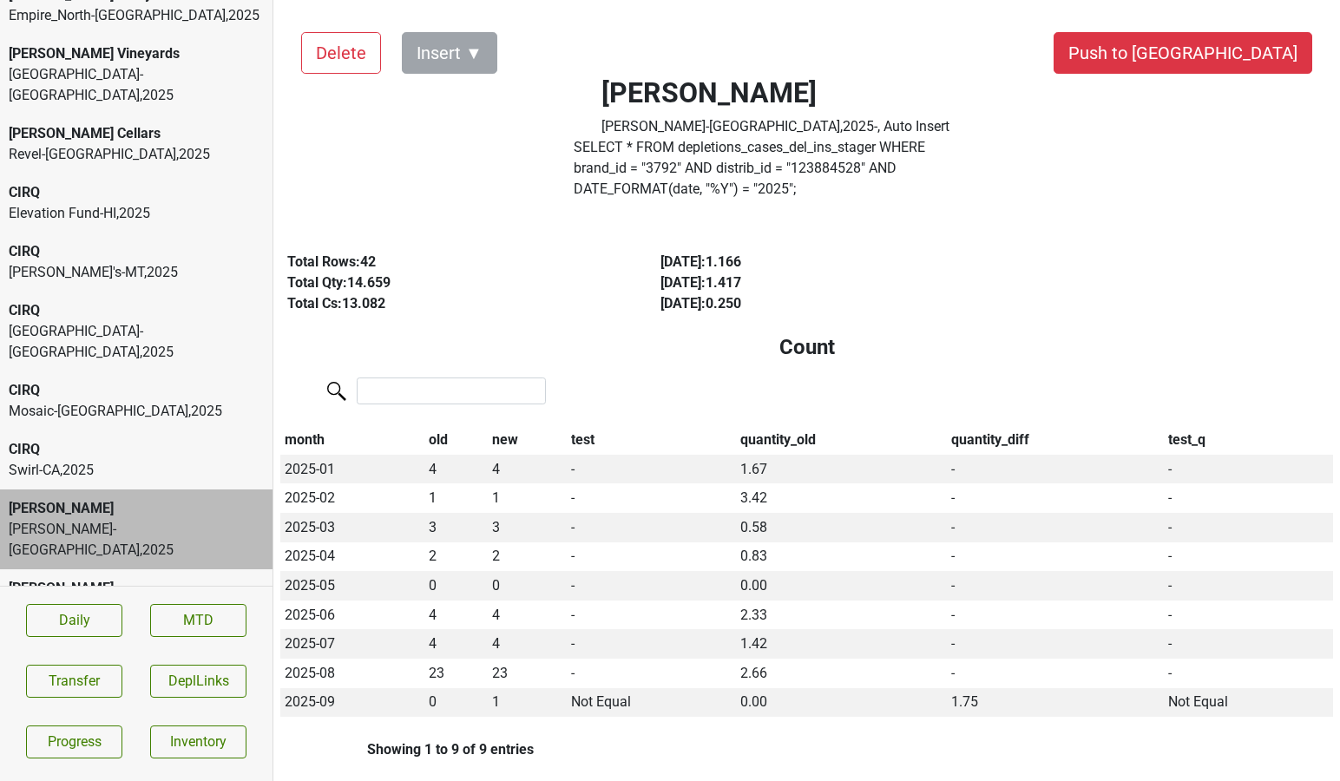
scroll to position [0, 0]
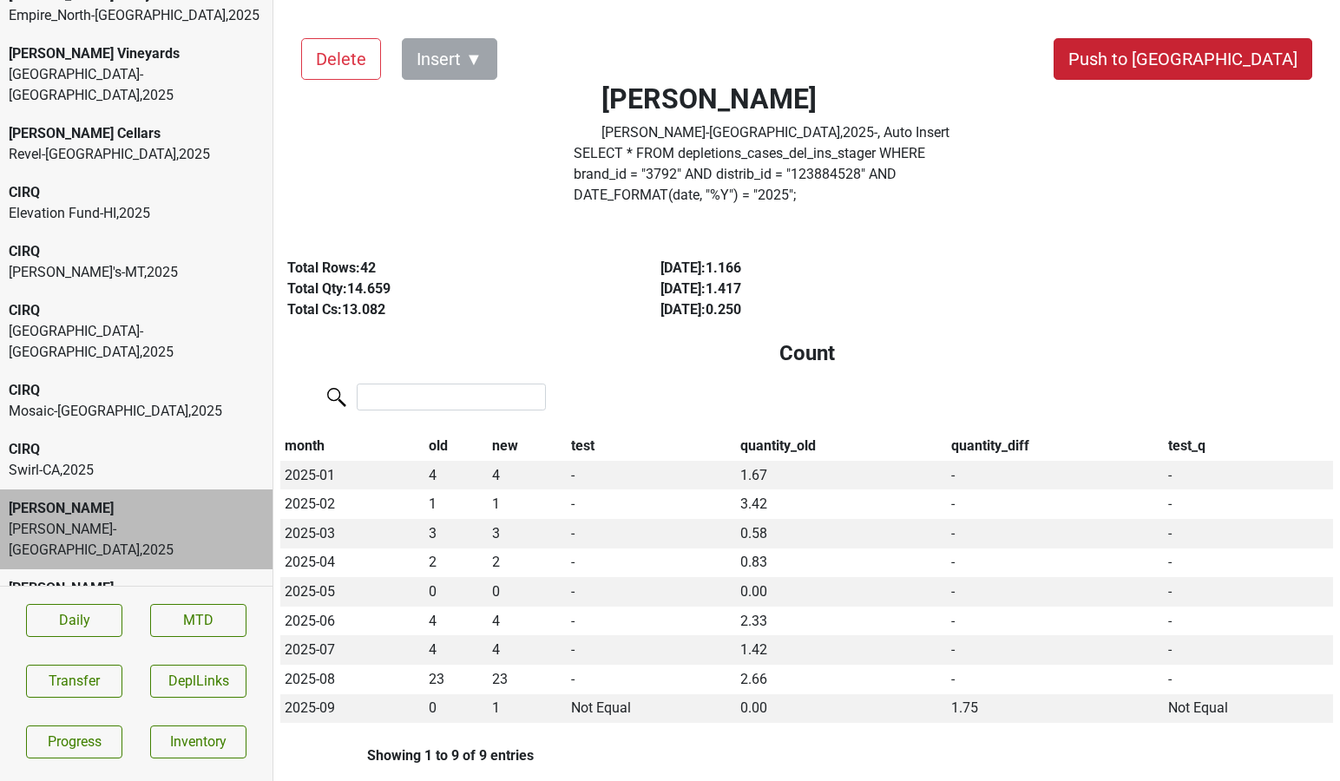
type input "2025-08"
click at [1234, 63] on button "Push to [GEOGRAPHIC_DATA]" at bounding box center [1182, 59] width 259 height 42
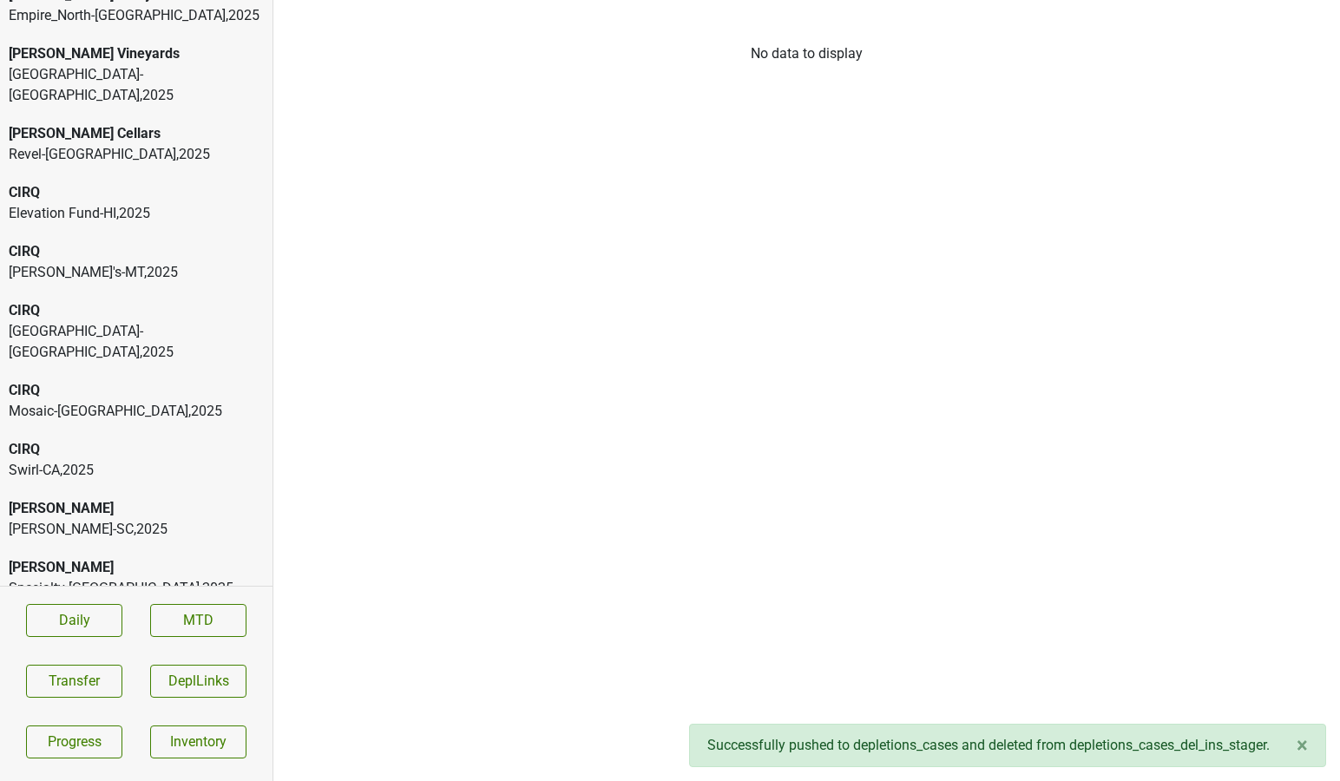
click at [160, 519] on div "[PERSON_NAME]-SC , 2025" at bounding box center [136, 529] width 255 height 21
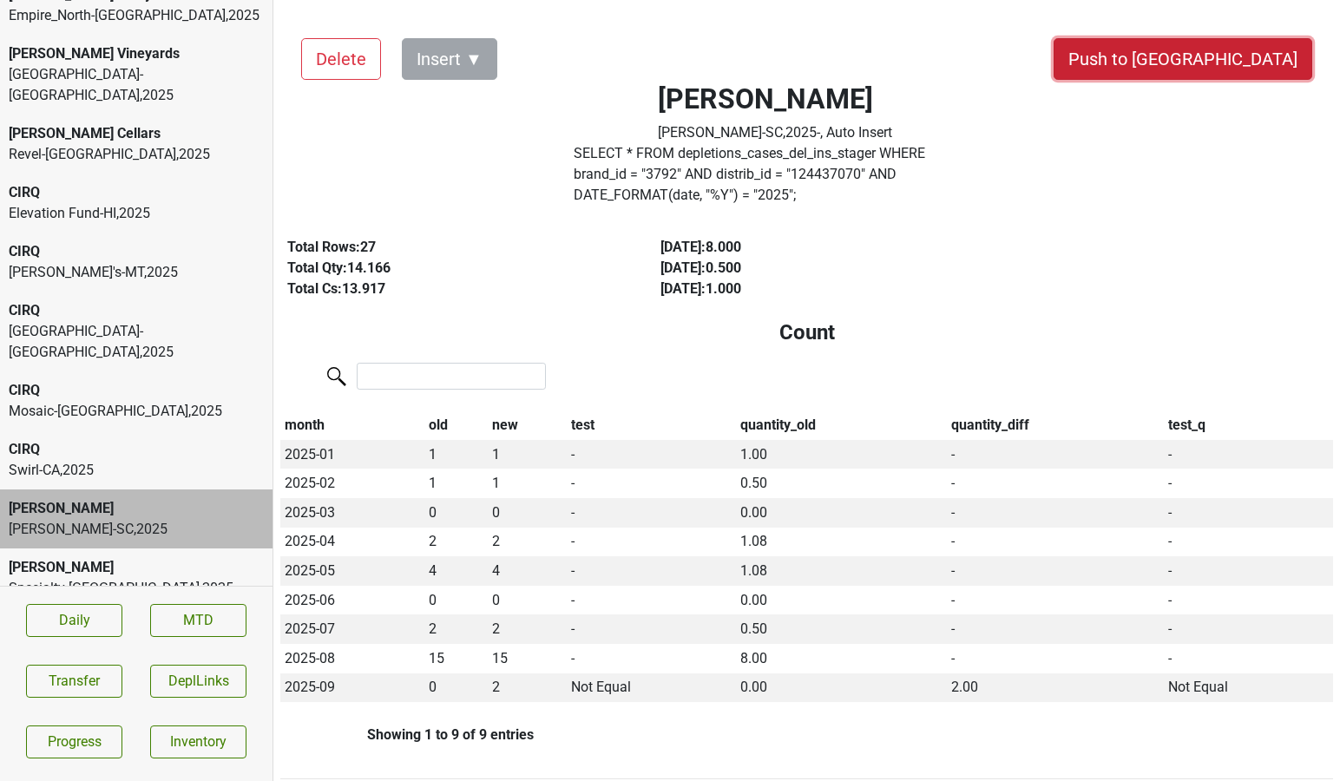
click at [1232, 62] on button "Push to [GEOGRAPHIC_DATA]" at bounding box center [1182, 59] width 259 height 42
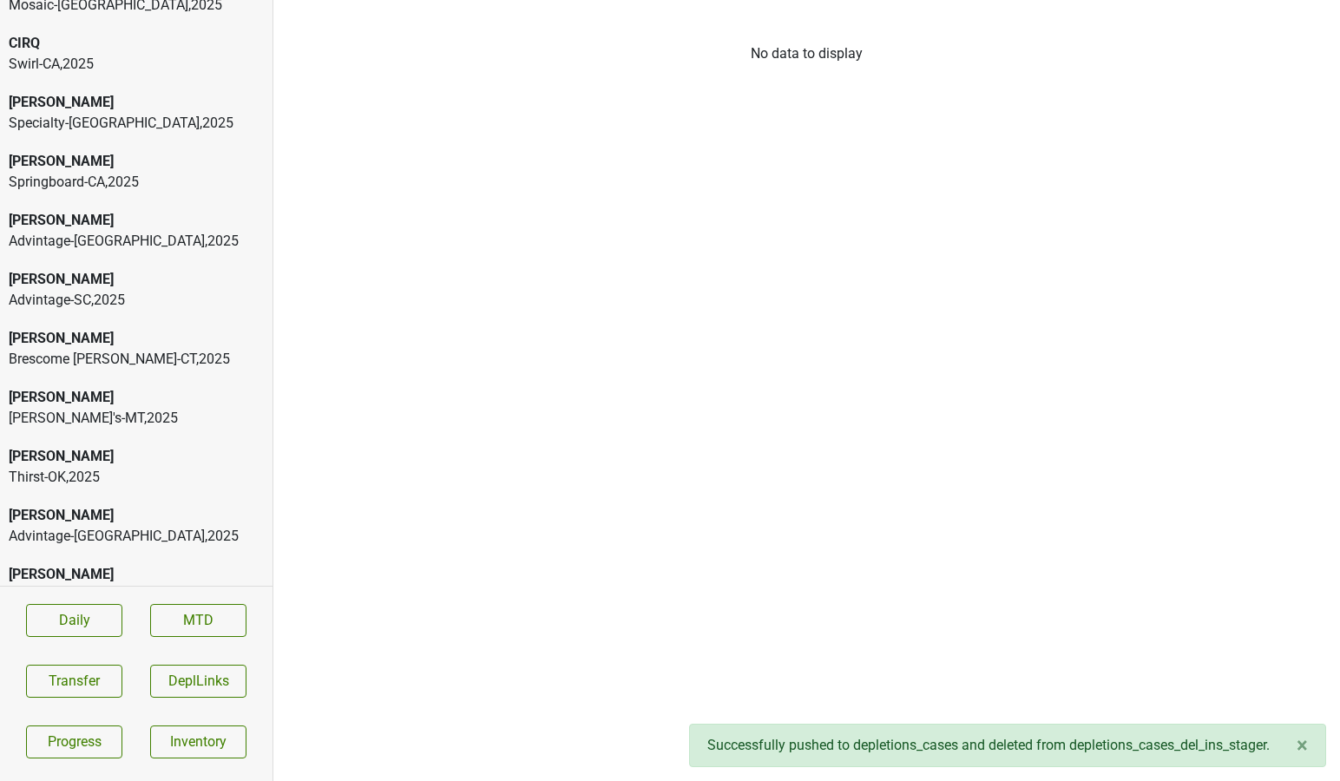
scroll to position [2746, 0]
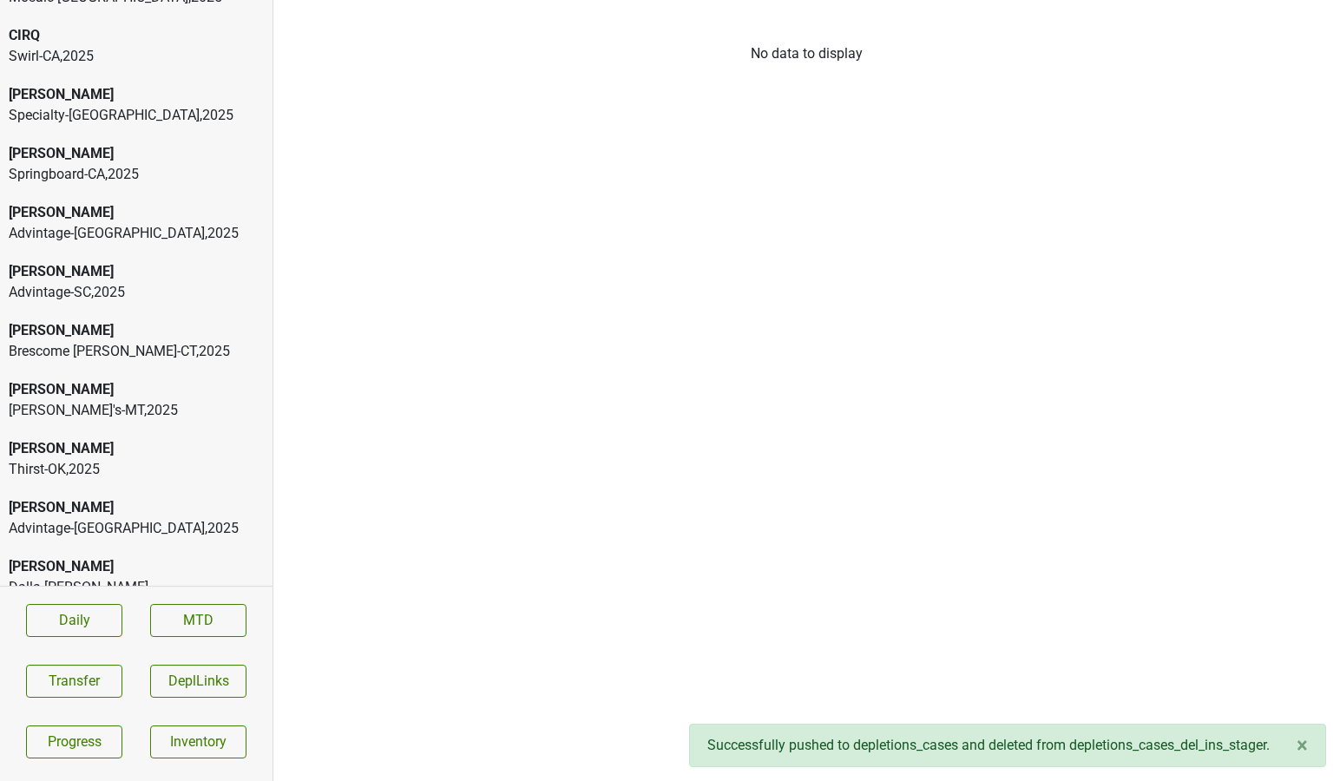
click at [88, 518] on div "Advintage-[GEOGRAPHIC_DATA] , 2025" at bounding box center [136, 528] width 255 height 21
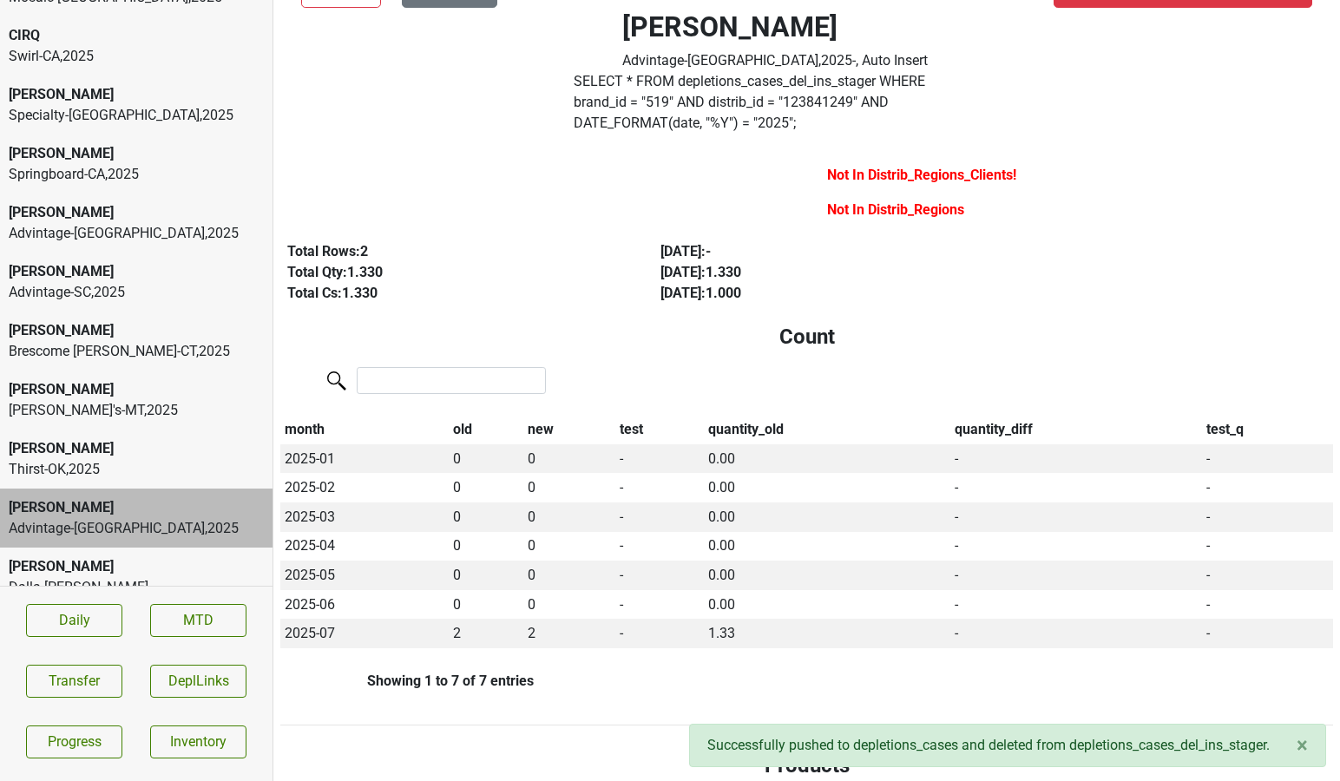
scroll to position [74, 0]
click at [147, 627] on div "[PERSON_NAME]'s-MT , 2025" at bounding box center [136, 656] width 272 height 59
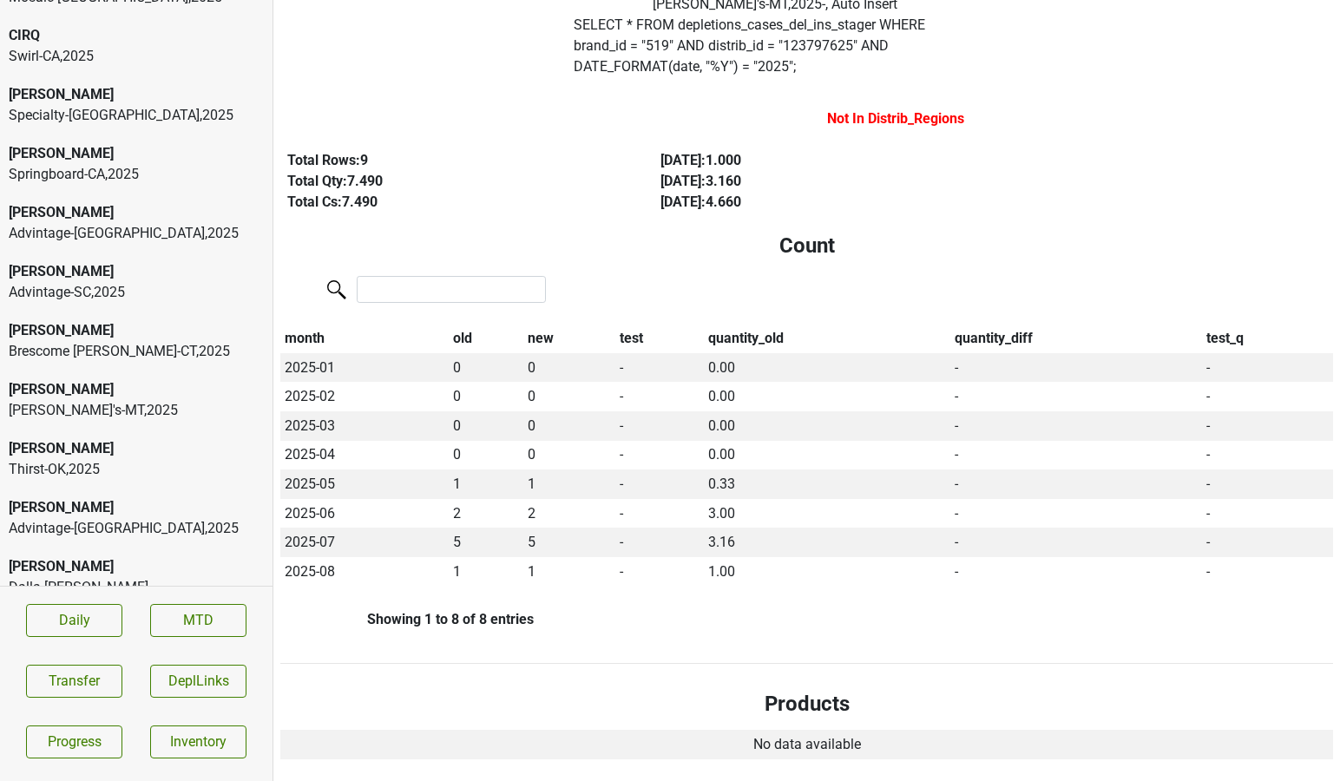
scroll to position [0, 0]
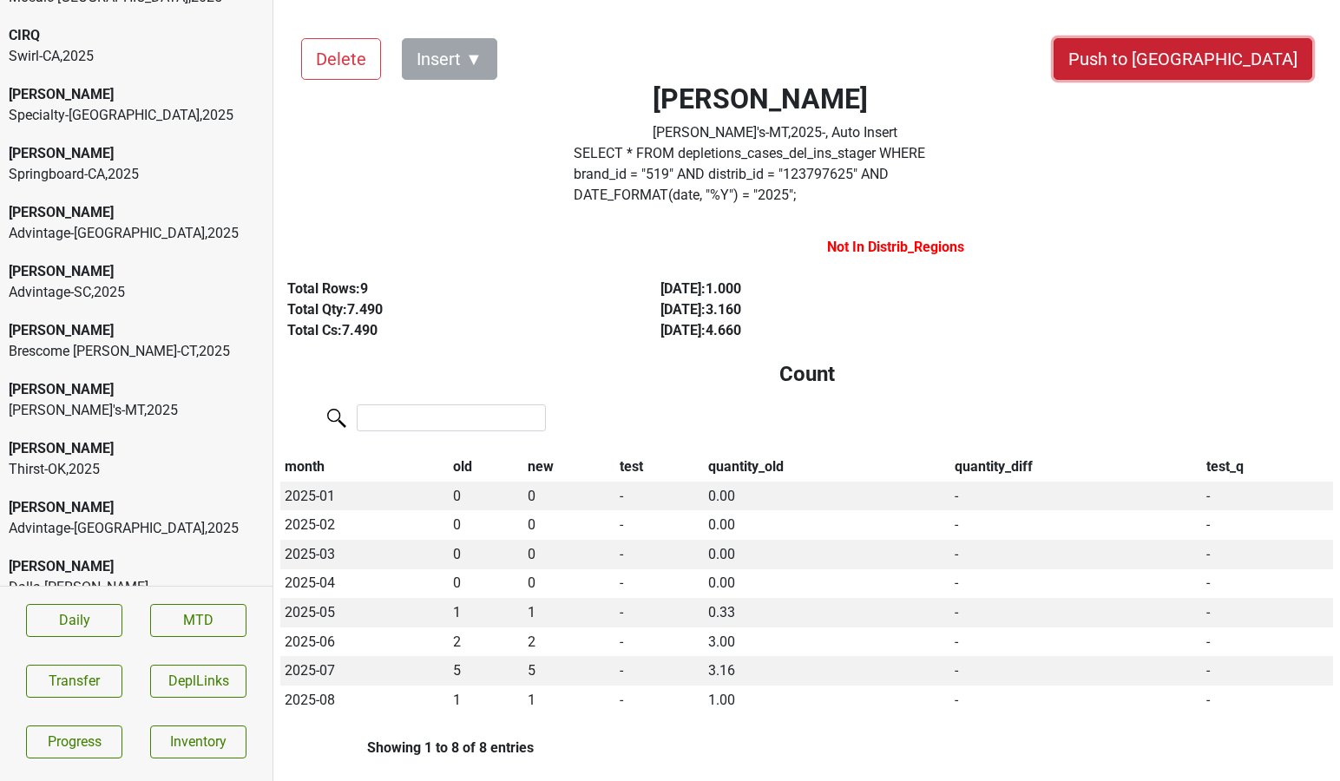
click at [1219, 55] on button "Push to [GEOGRAPHIC_DATA]" at bounding box center [1182, 59] width 259 height 42
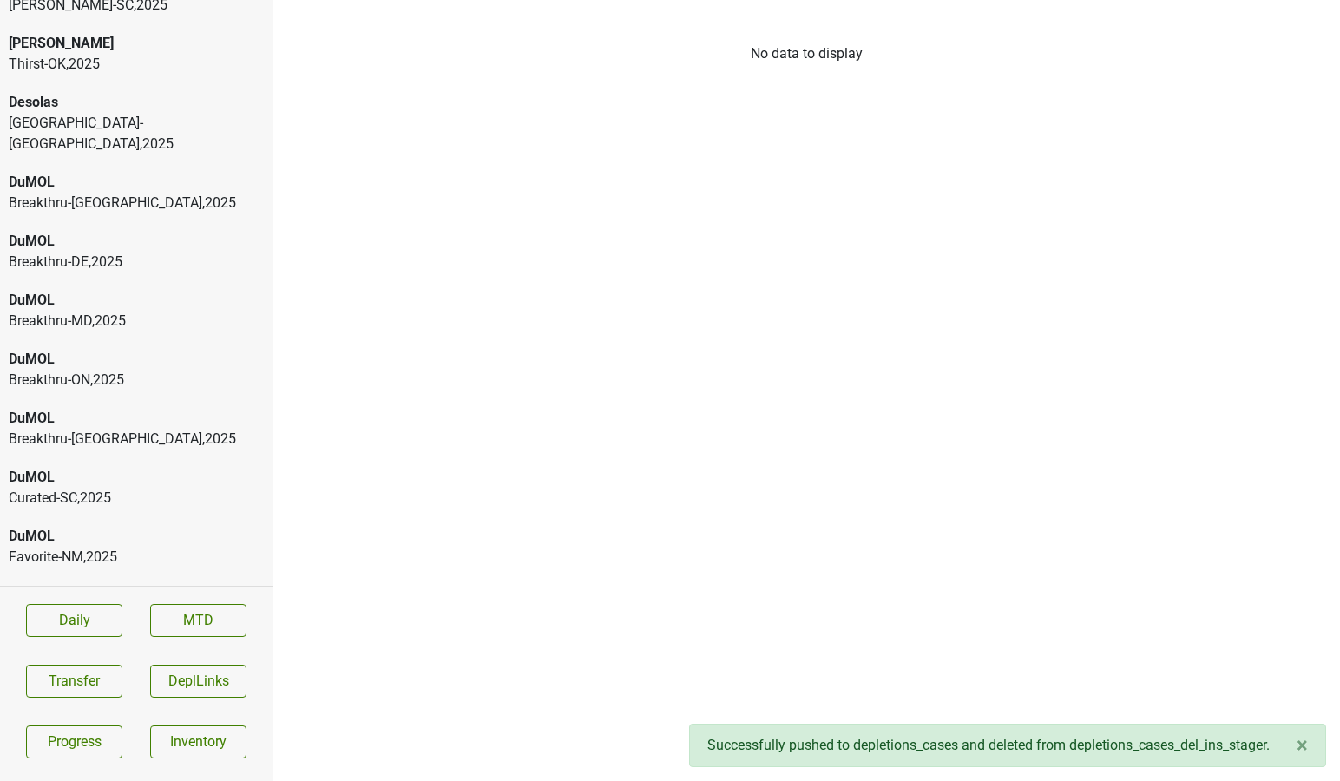
scroll to position [3493, 0]
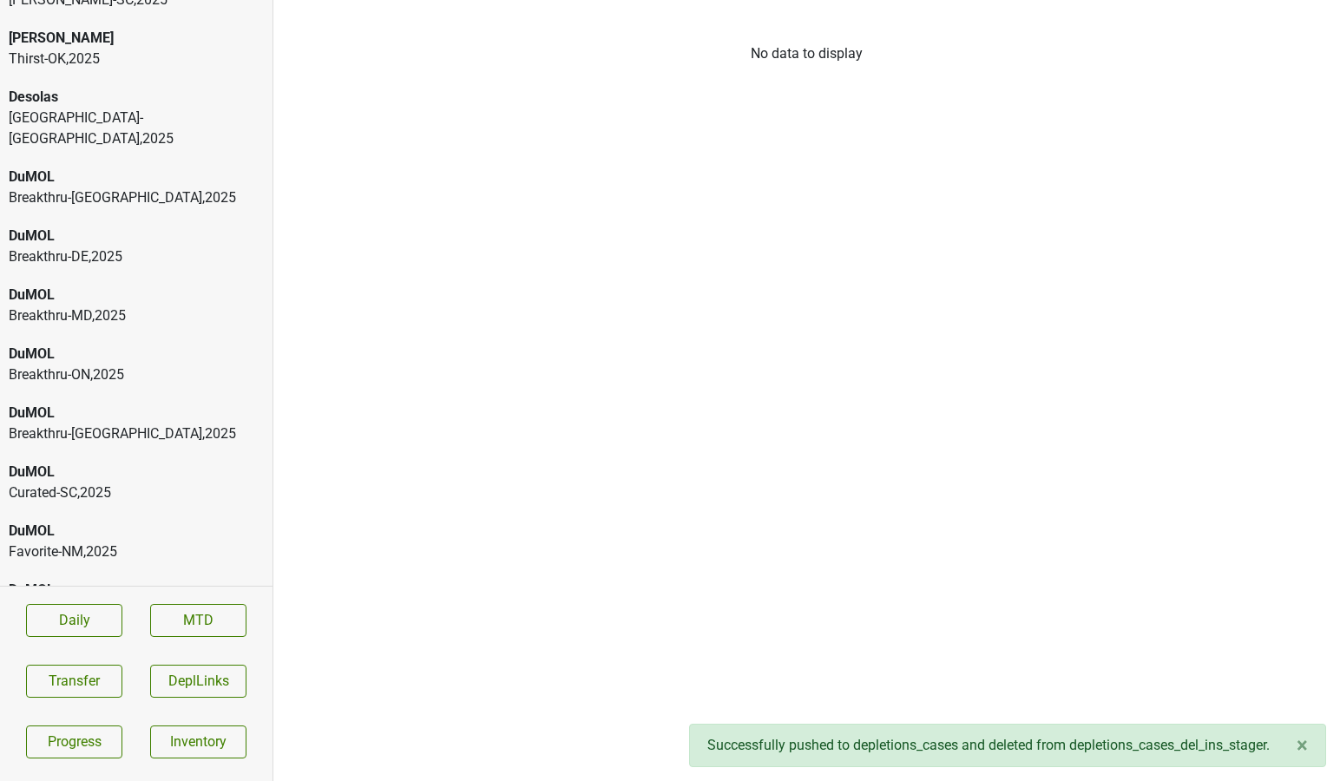
click at [104, 639] on div "DuMOL" at bounding box center [136, 649] width 255 height 21
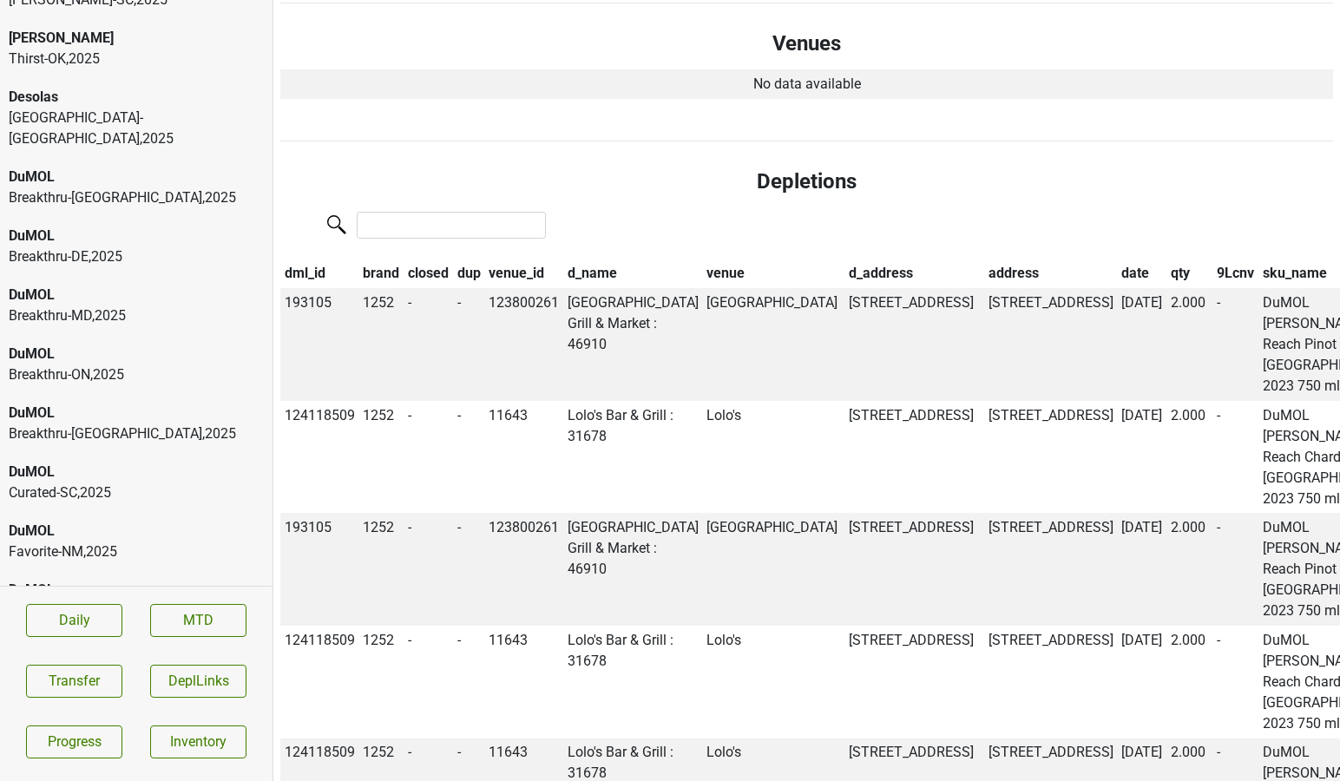
scroll to position [0, 0]
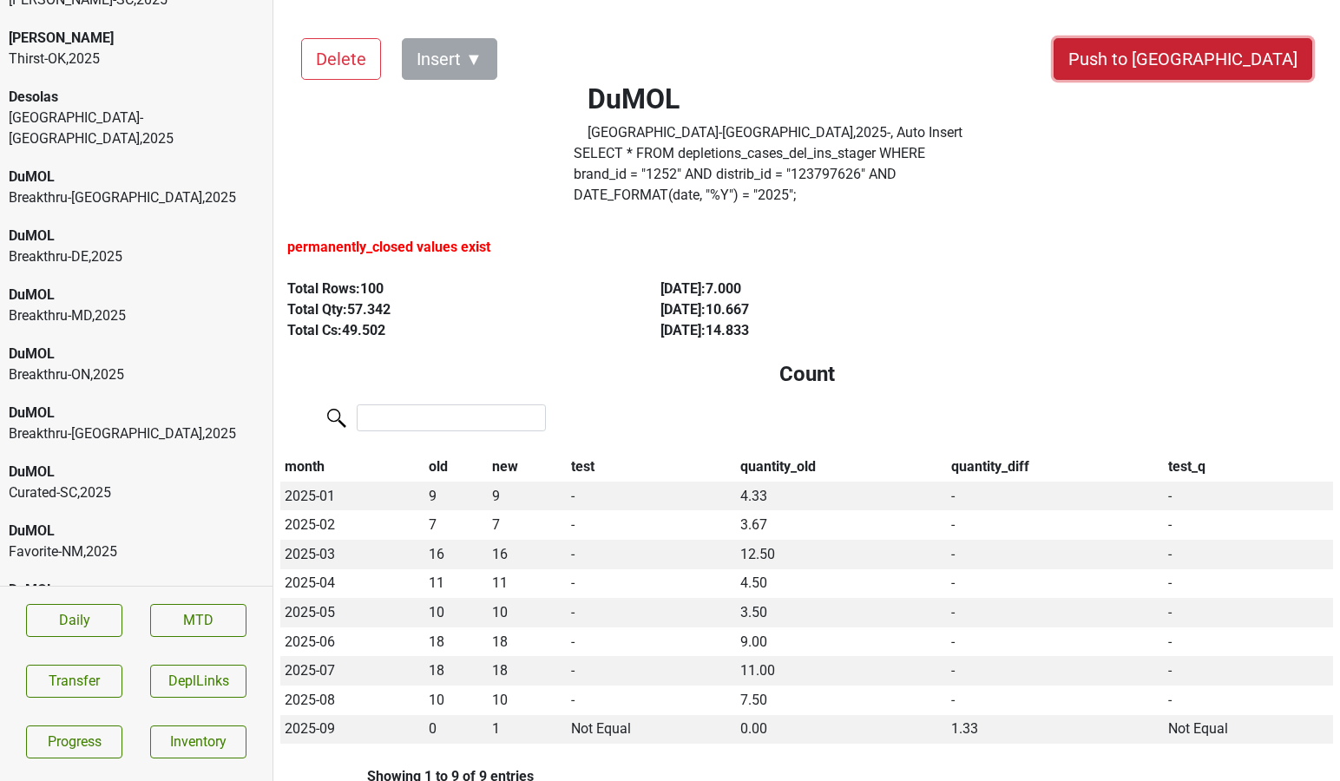
click at [1217, 53] on button "Push to [GEOGRAPHIC_DATA]" at bounding box center [1182, 59] width 259 height 42
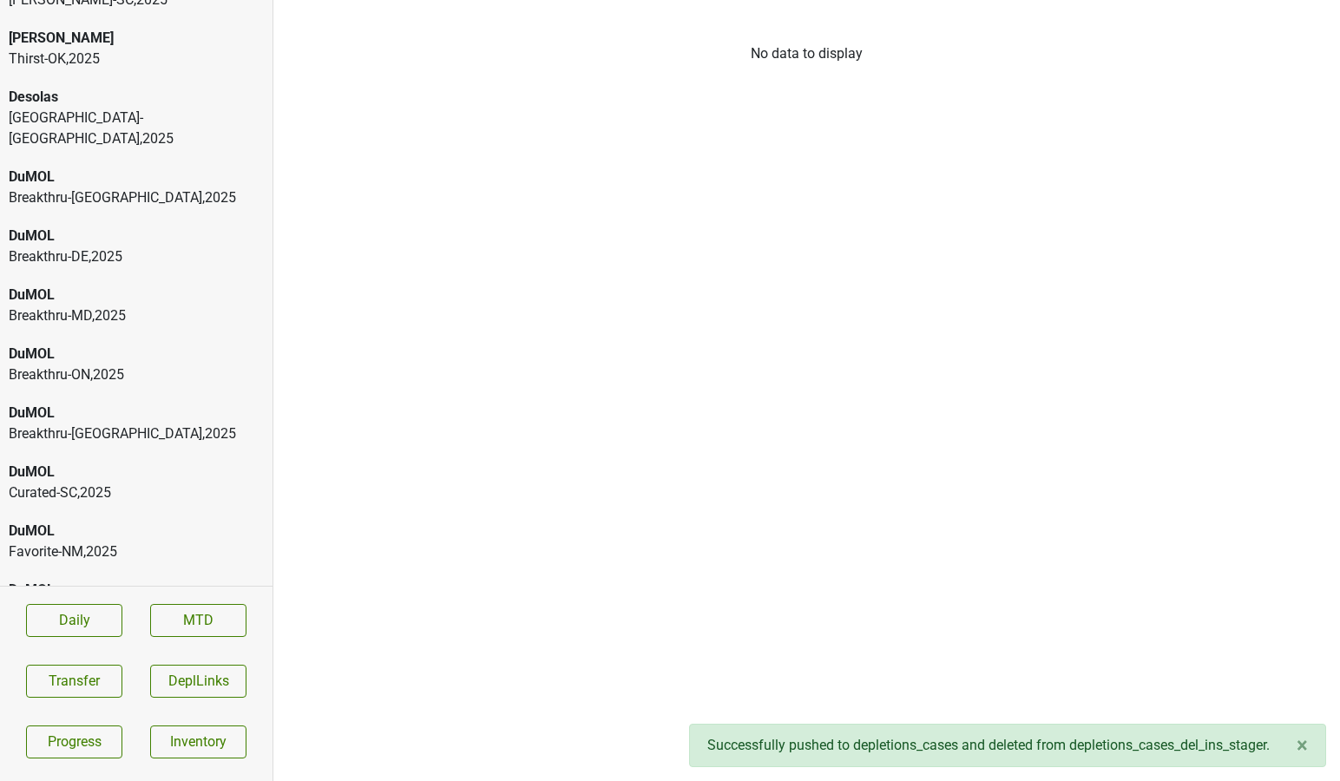
click at [115, 777] on div "DuMOL" at bounding box center [136, 787] width 255 height 21
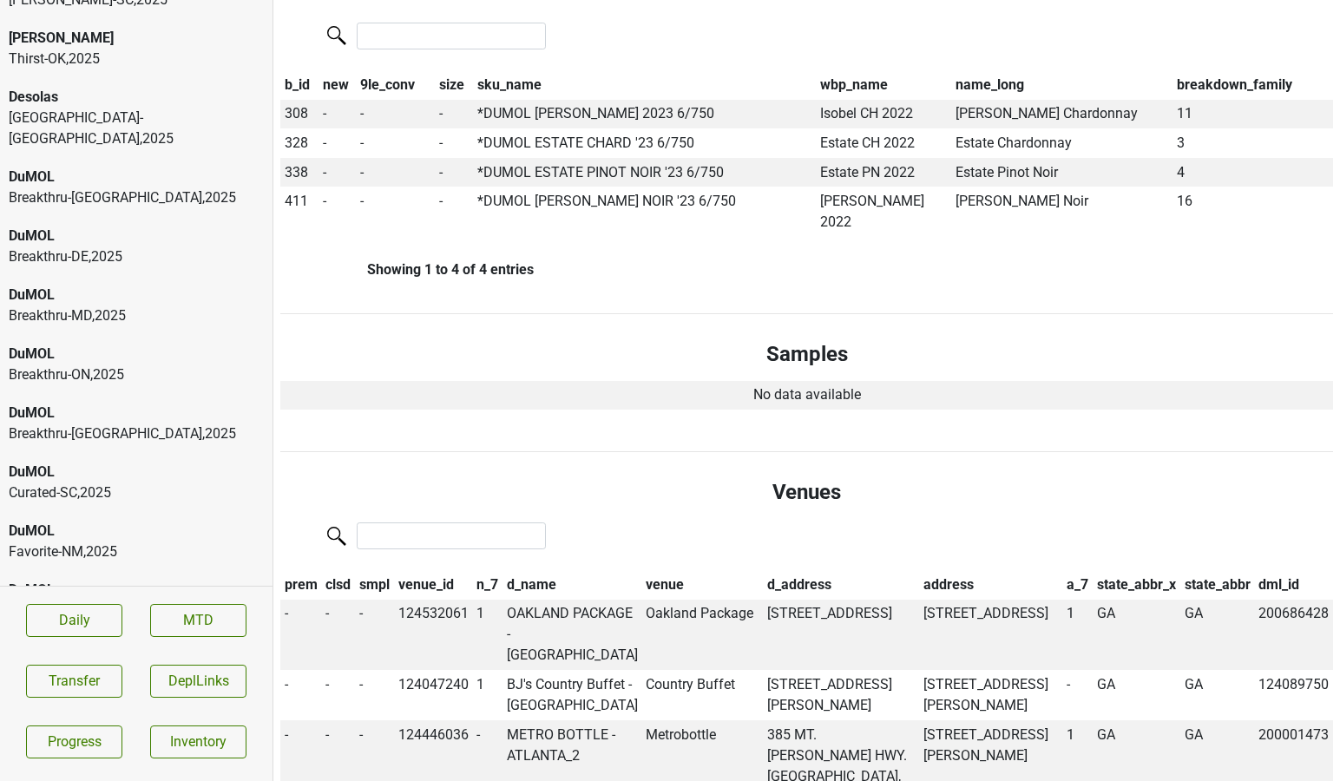
scroll to position [821, 0]
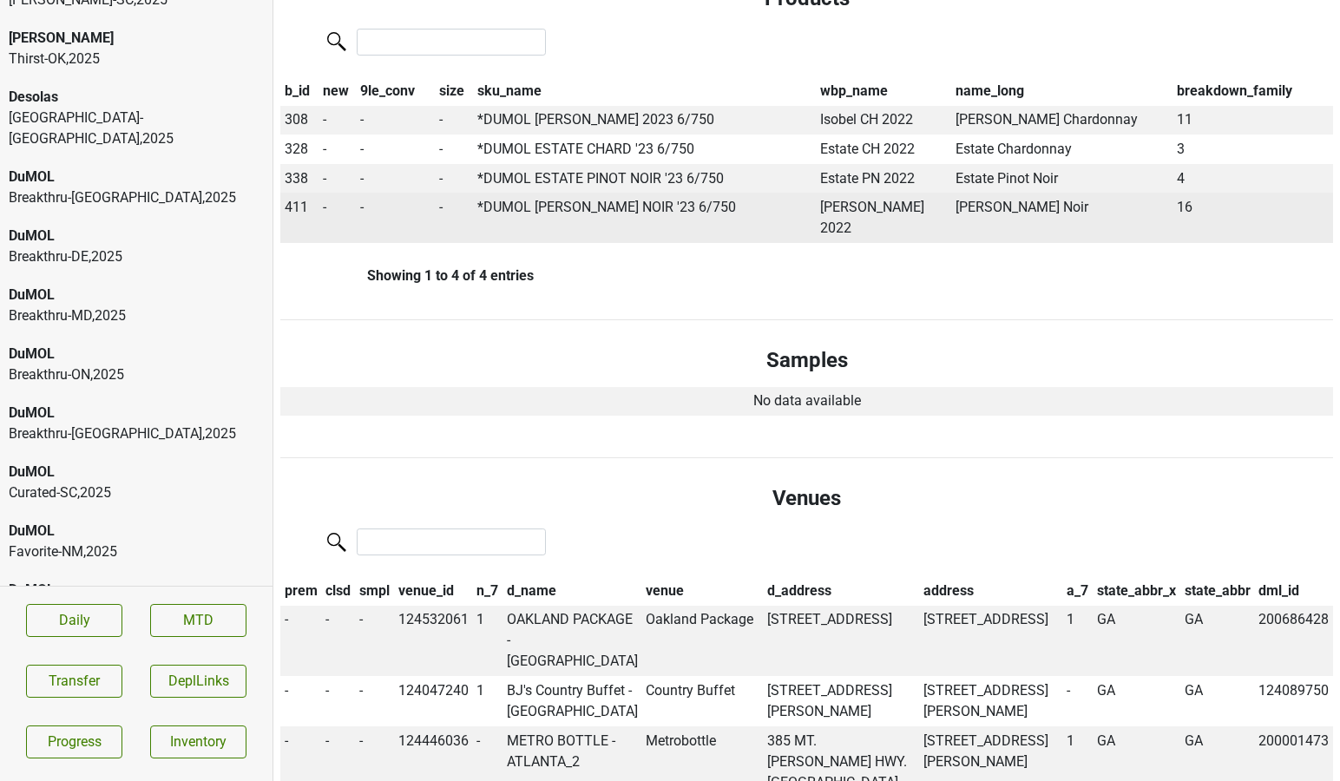
click at [298, 199] on span "411" at bounding box center [296, 207] width 23 height 16
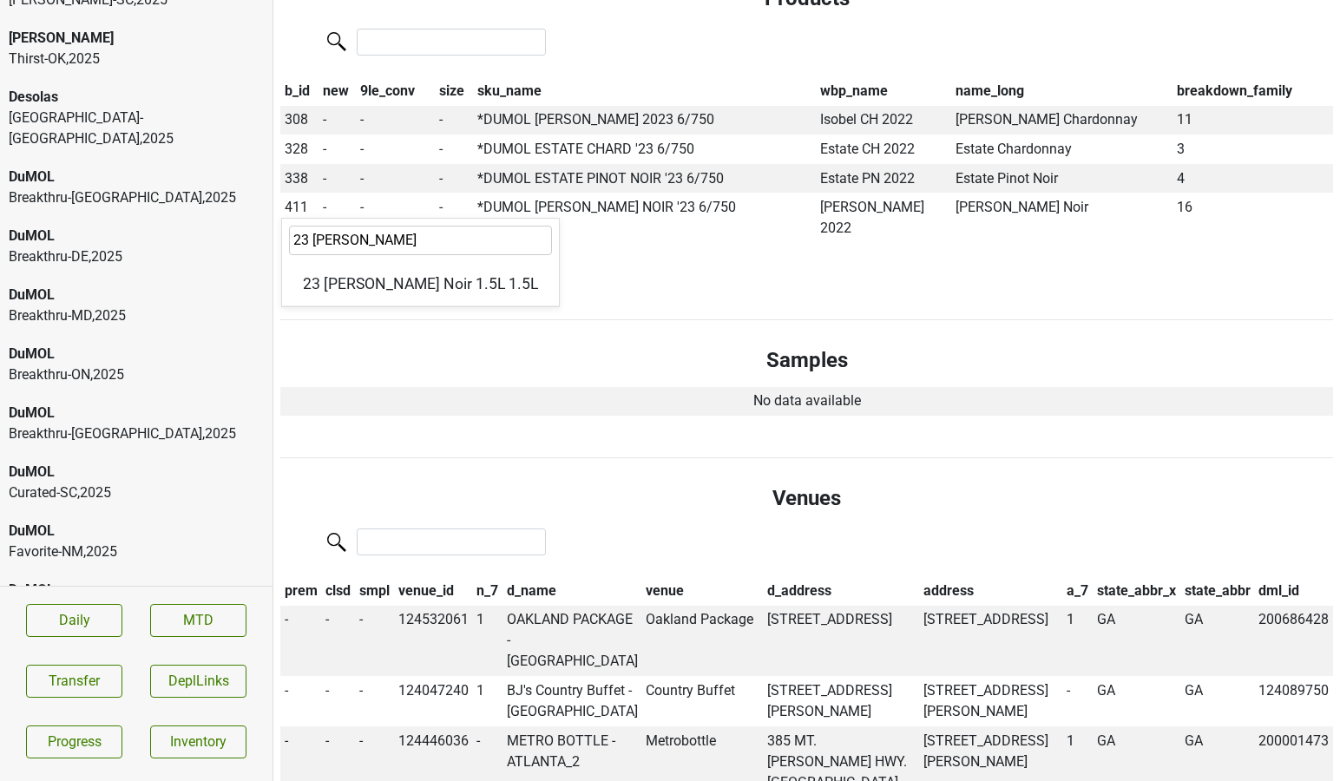
type input "23 [PERSON_NAME]"
click at [96, 777] on div "DuMOL" at bounding box center [136, 787] width 255 height 21
click at [96, 718] on div "[PERSON_NAME]-[GEOGRAPHIC_DATA] , 2025" at bounding box center [136, 739] width 255 height 42
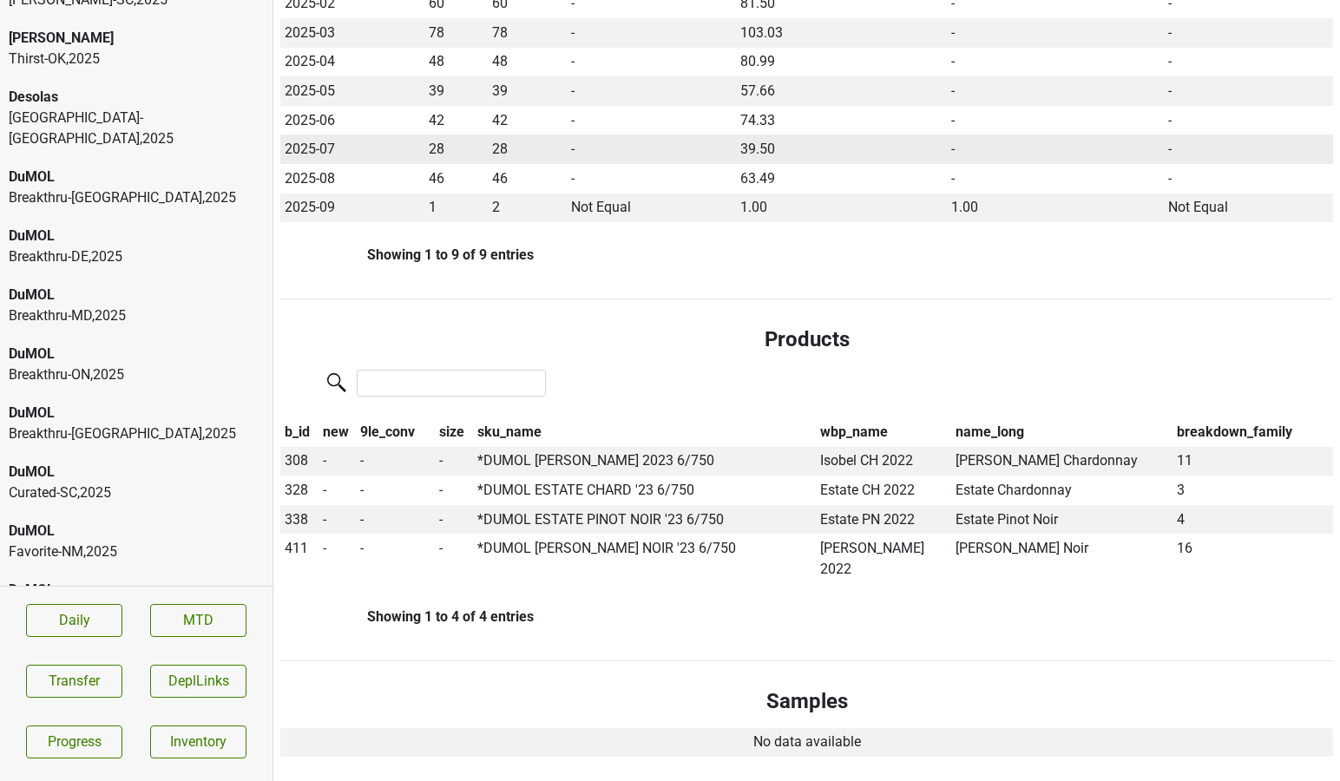
scroll to position [498, 0]
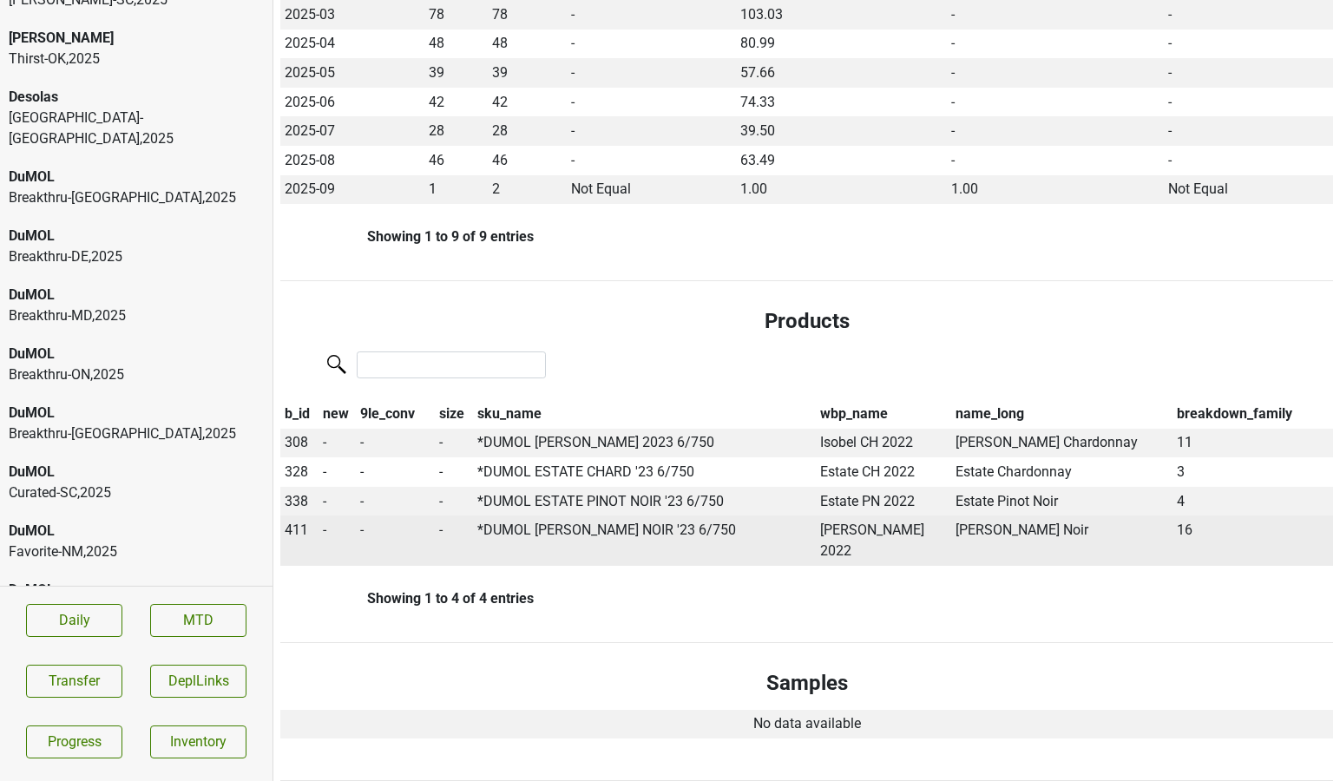
click at [298, 521] on span "411" at bounding box center [296, 529] width 23 height 16
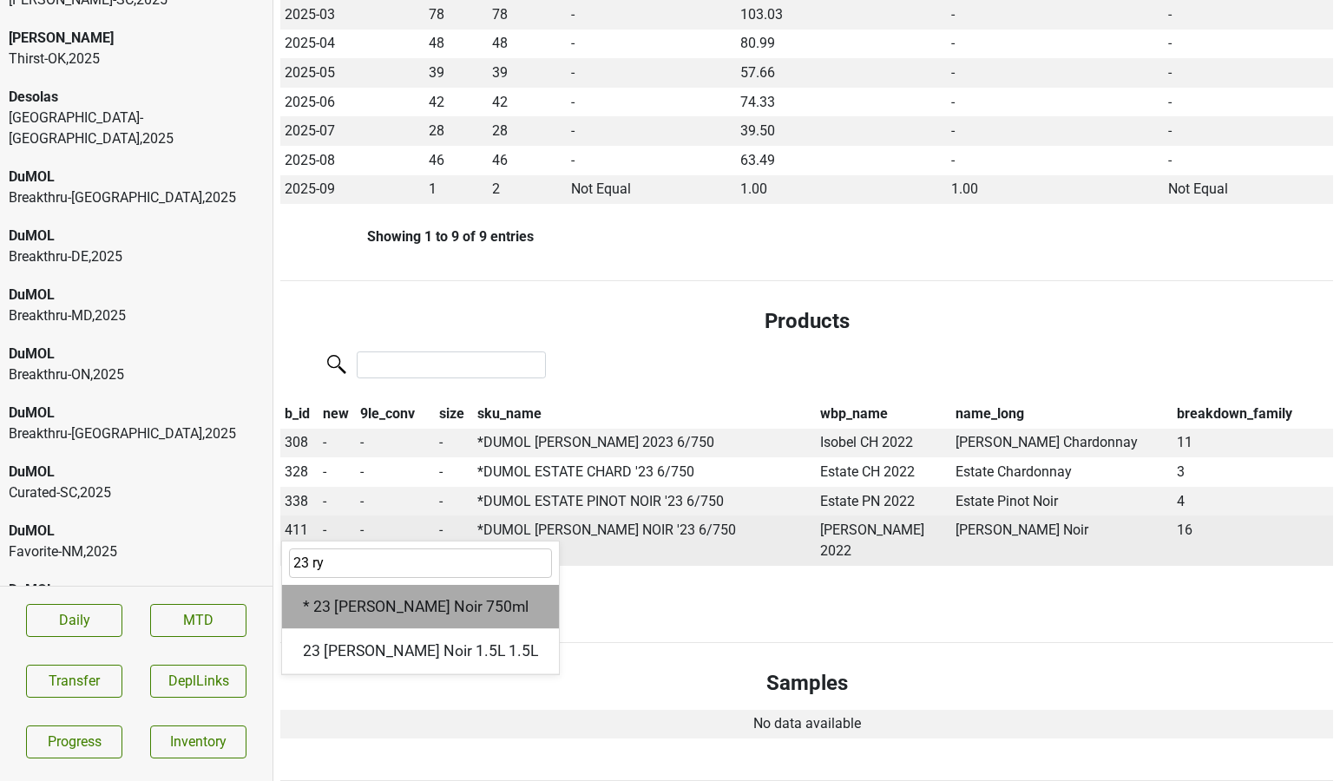
type input "23 ry"
click at [333, 585] on div "* 23 [PERSON_NAME] Noir 750ml" at bounding box center [420, 607] width 277 height 44
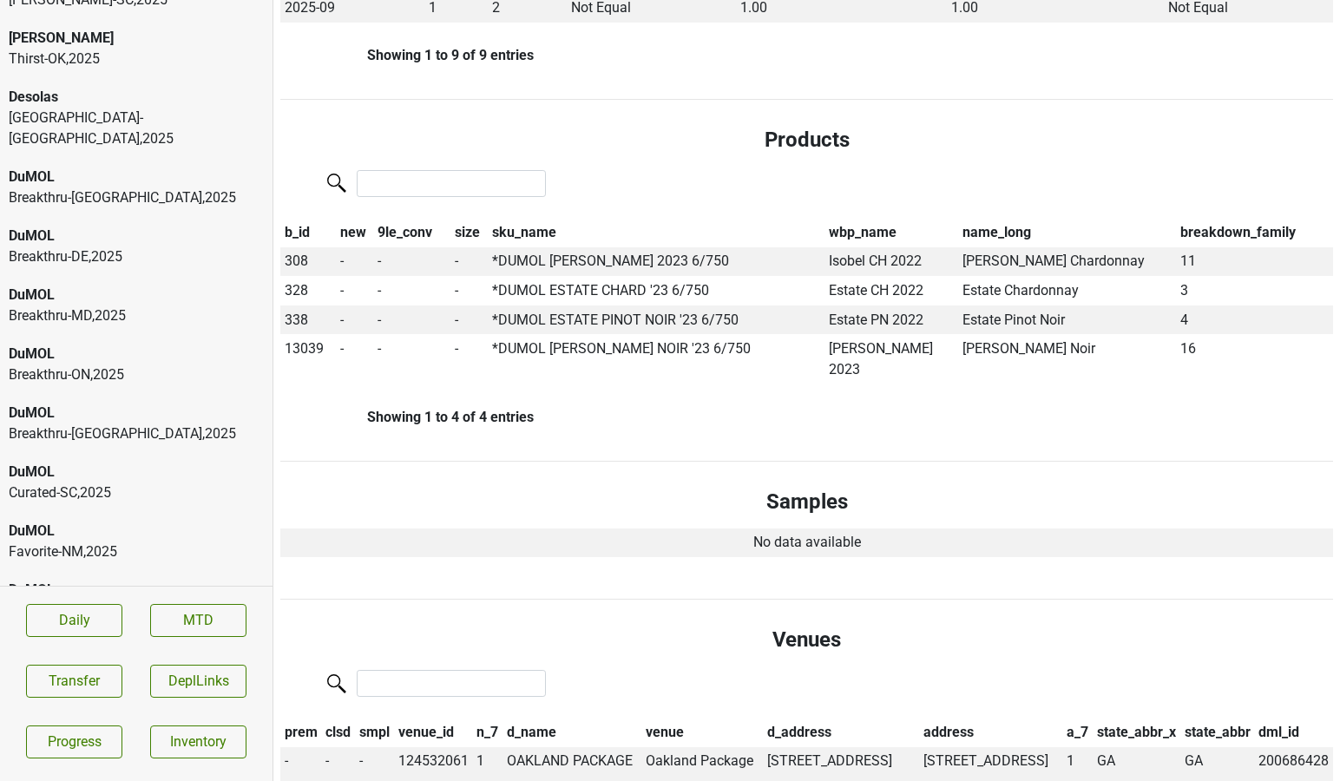
scroll to position [680, 0]
click at [140, 718] on div "[PERSON_NAME]-[GEOGRAPHIC_DATA] , 2025" at bounding box center [136, 739] width 255 height 42
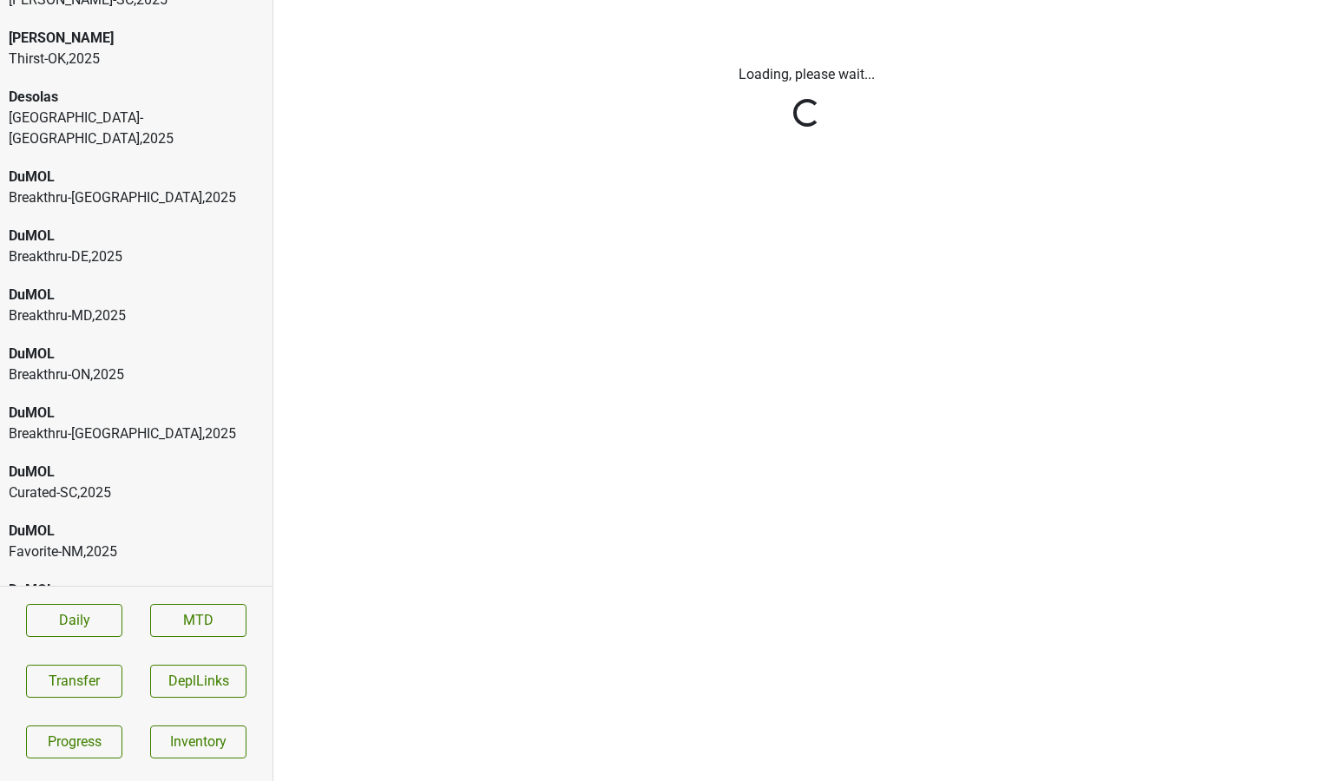
scroll to position [0, 0]
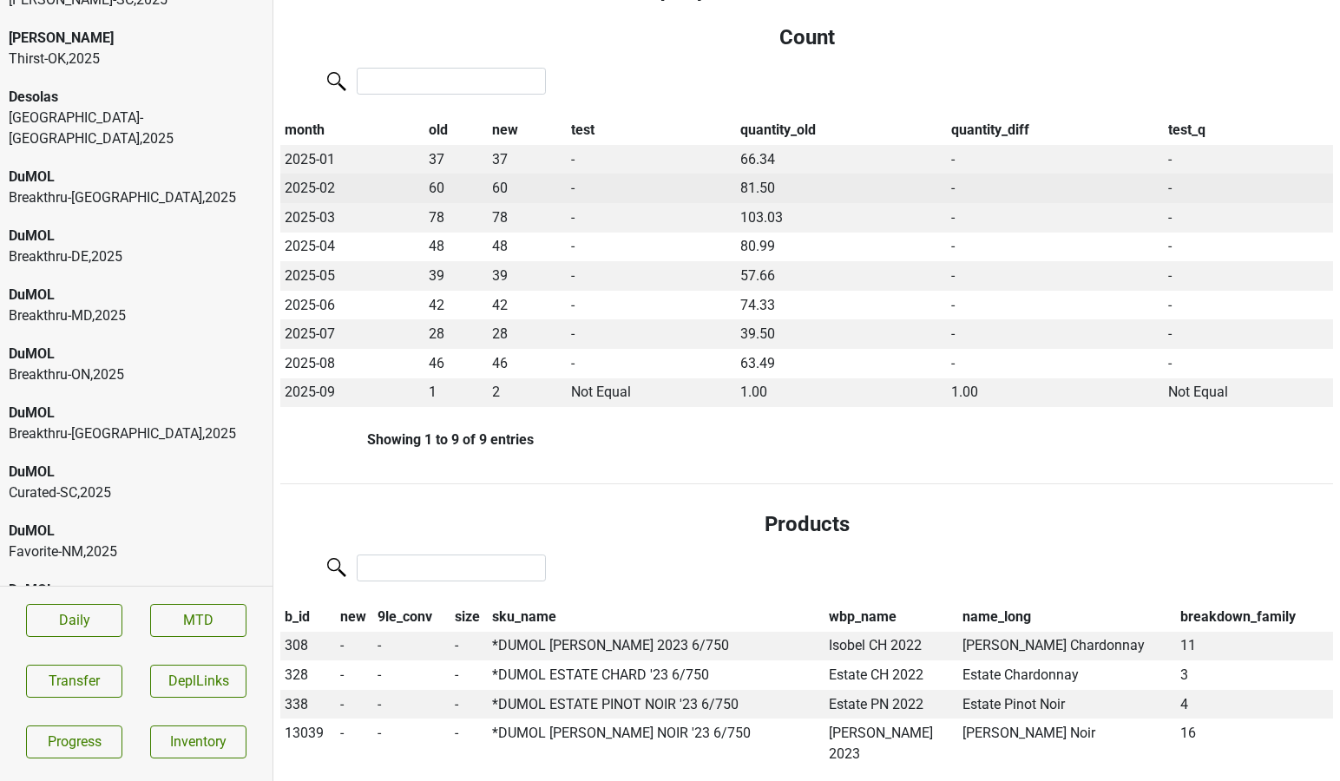
scroll to position [311, 0]
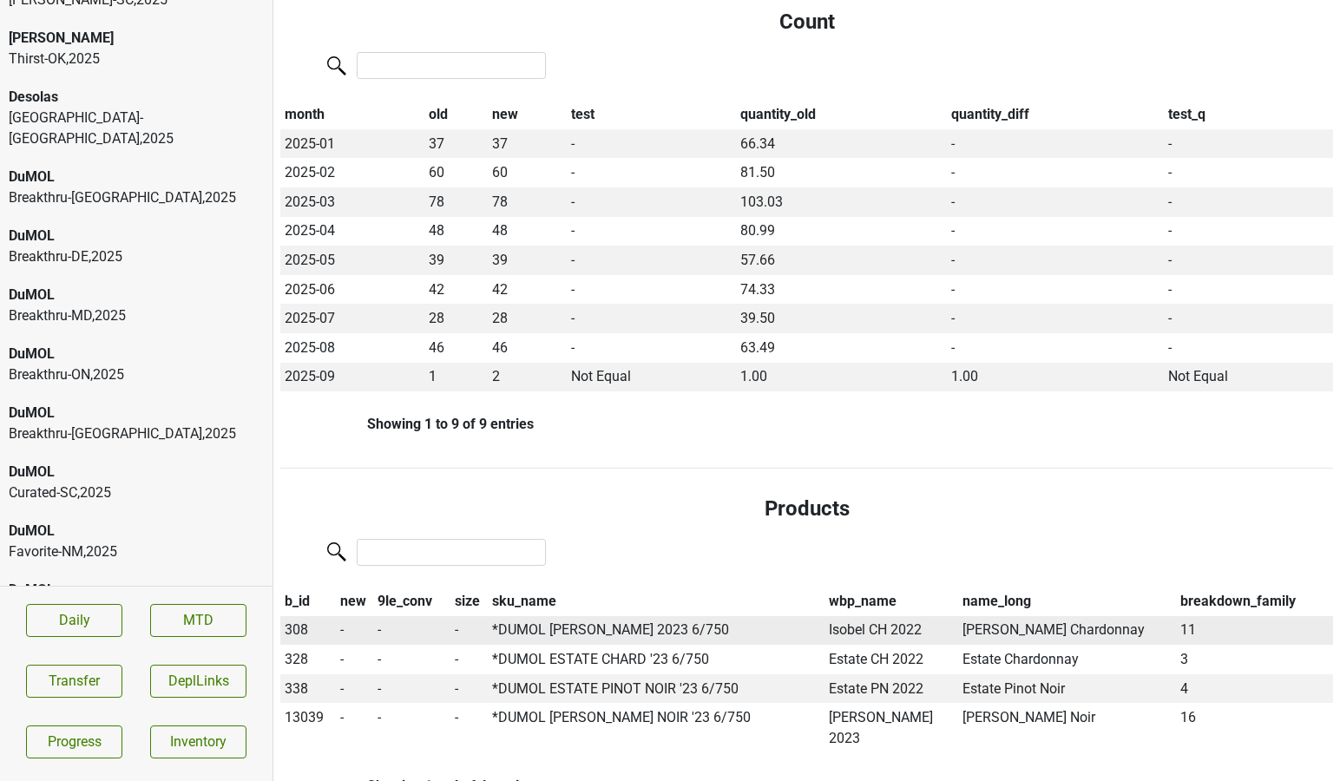
click at [296, 621] on span "308" at bounding box center [296, 629] width 23 height 16
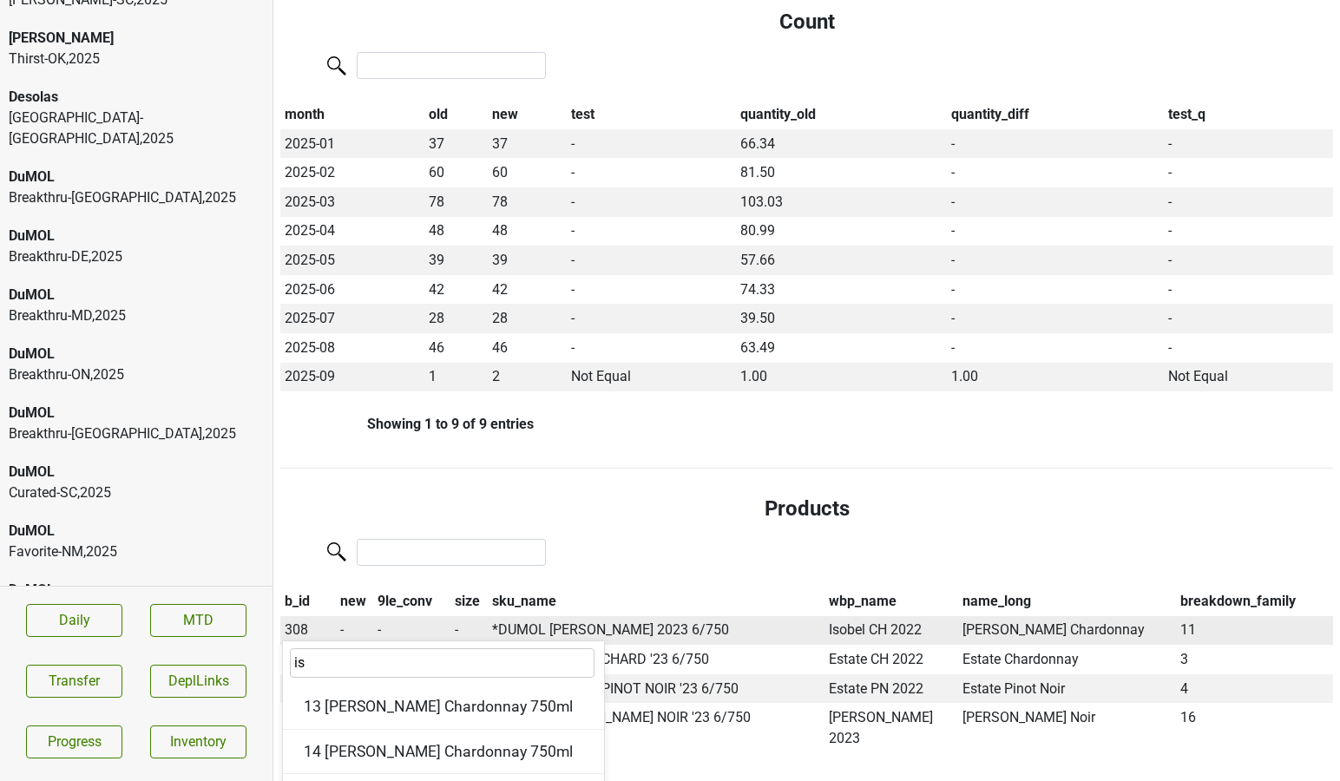
type input "iso"
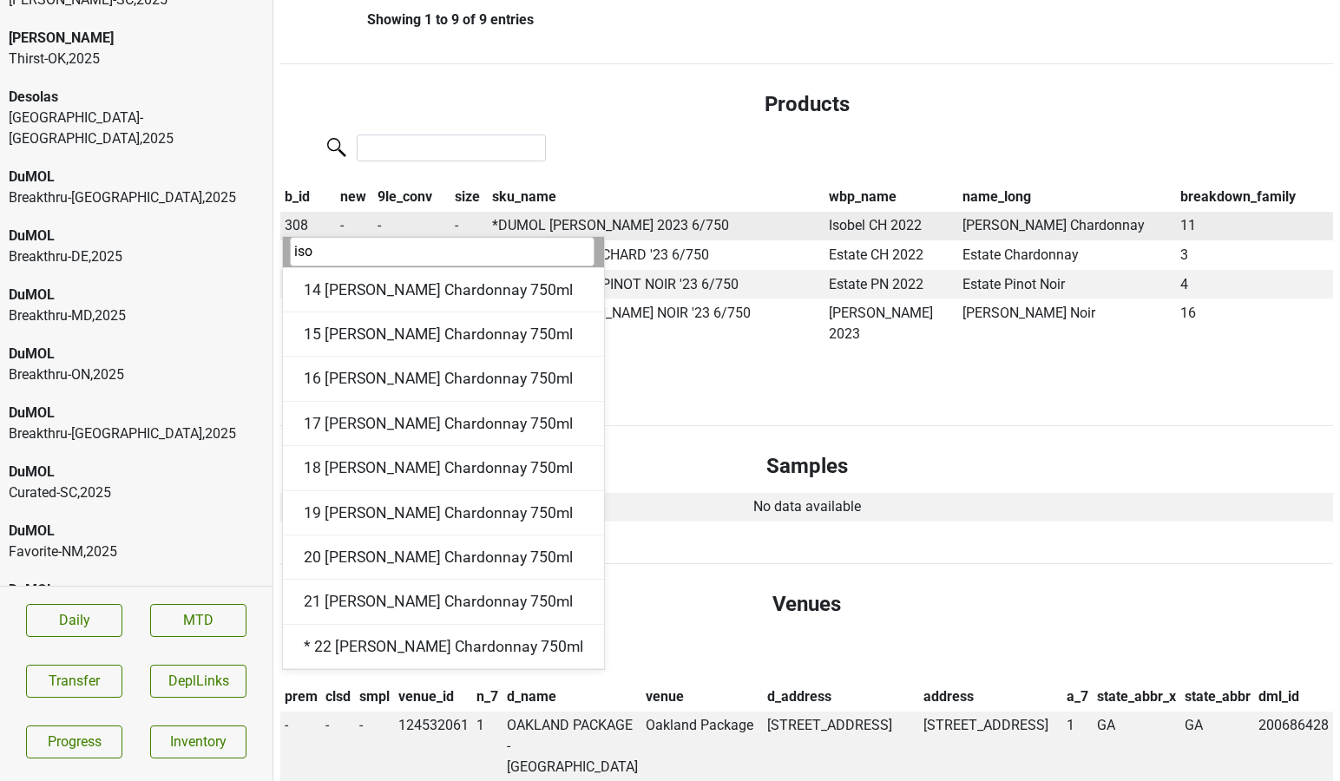
scroll to position [718, 0]
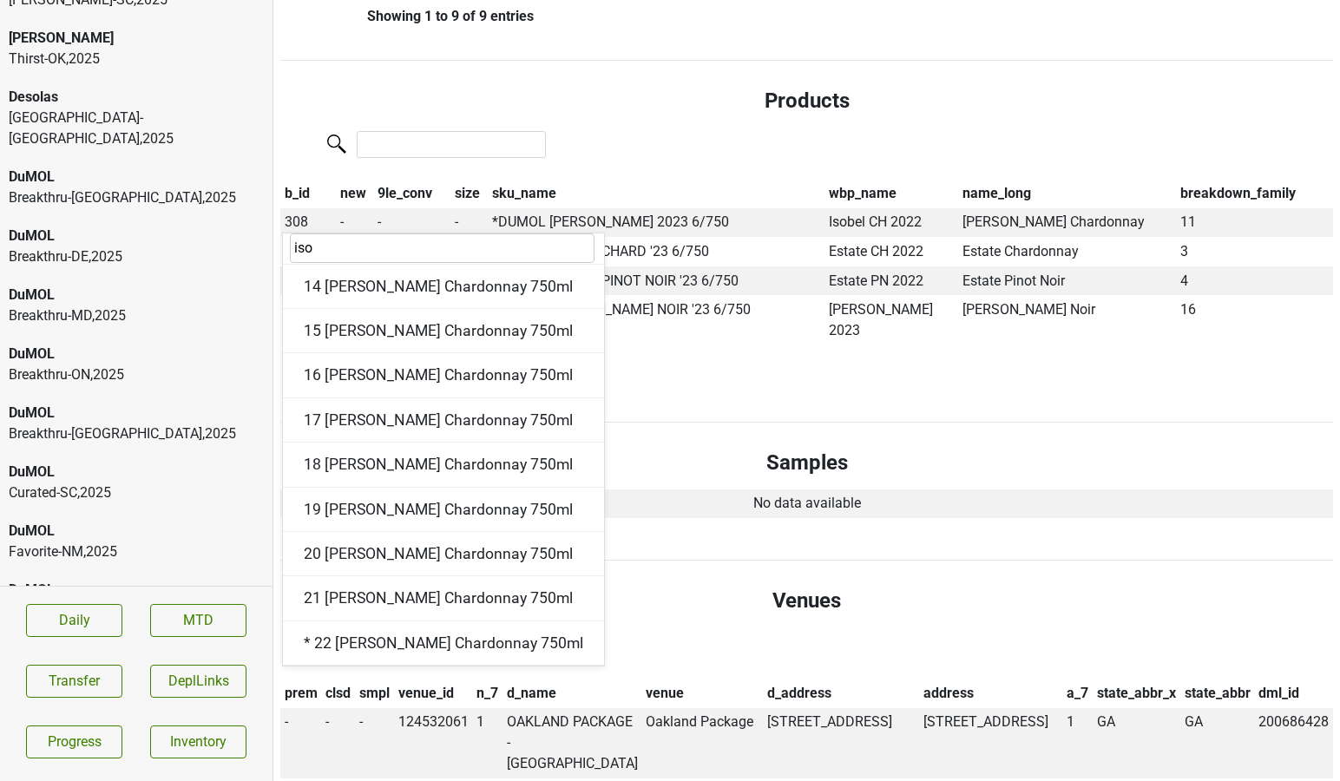
click at [141, 698] on div "DuMOL" at bounding box center [136, 708] width 255 height 21
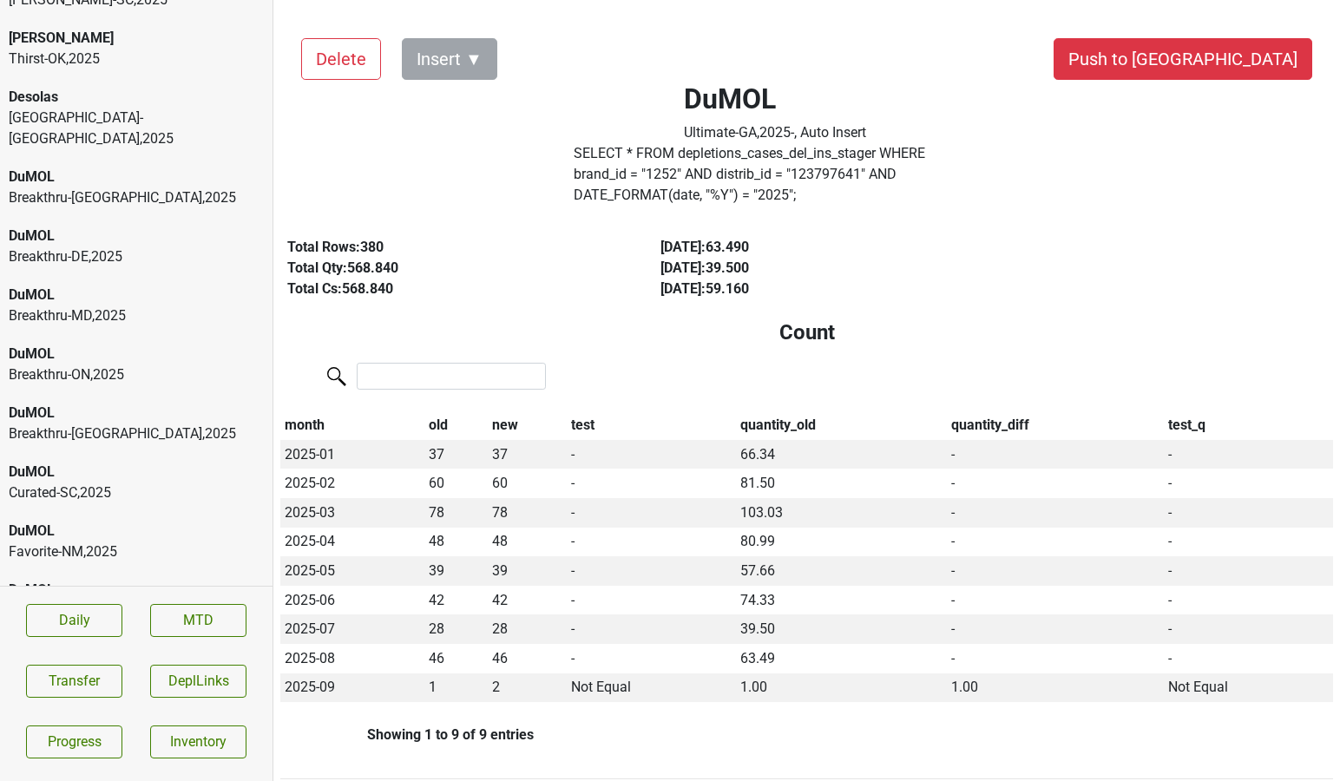
click at [183, 718] on div "[PERSON_NAME]-[GEOGRAPHIC_DATA] , 2025" at bounding box center [136, 739] width 255 height 42
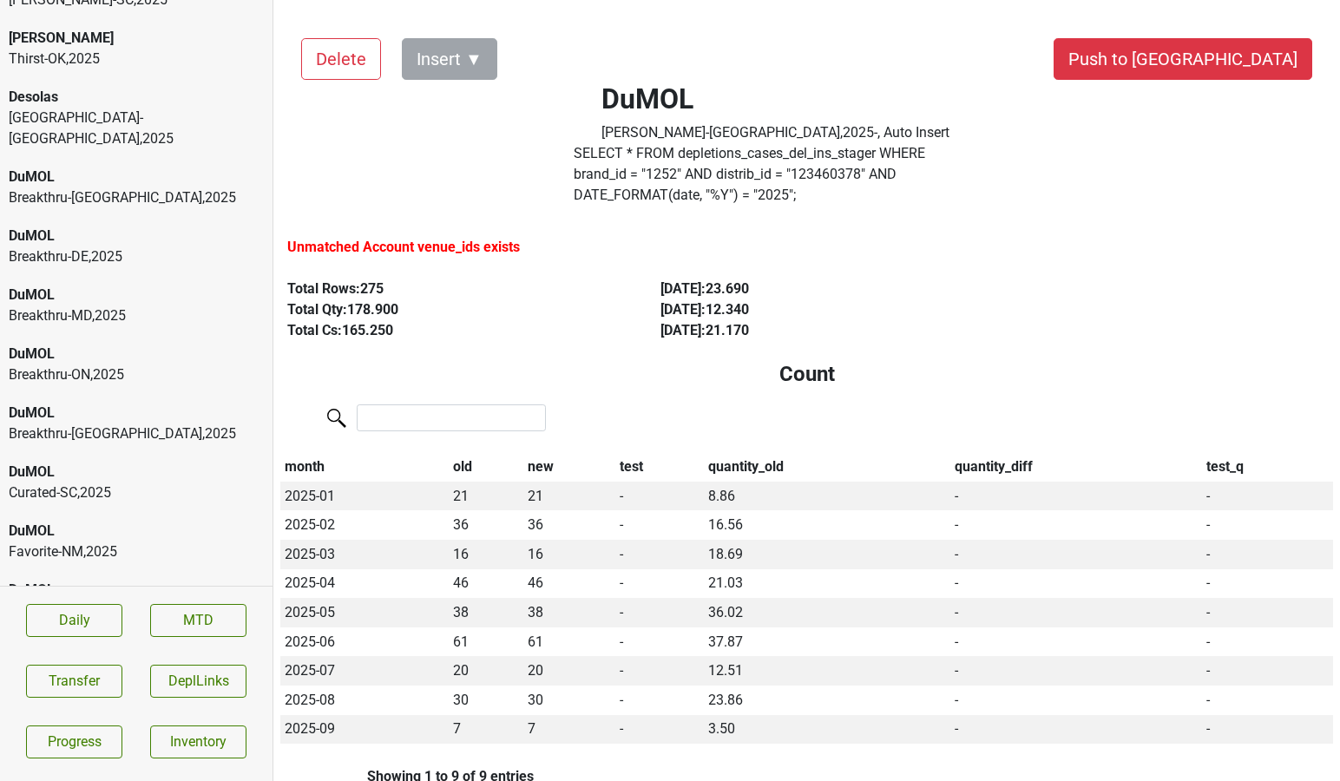
click at [161, 777] on div "DuMOL" at bounding box center [136, 787] width 255 height 21
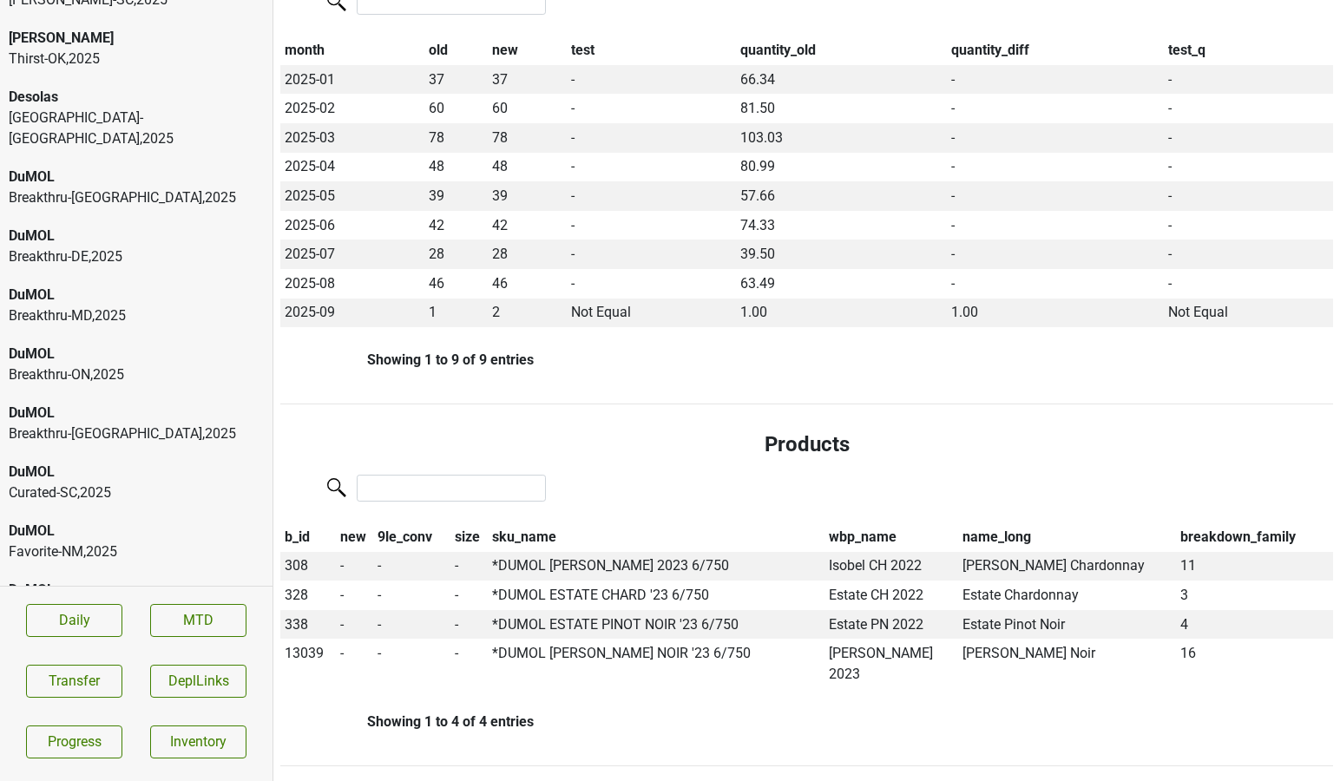
scroll to position [399, 0]
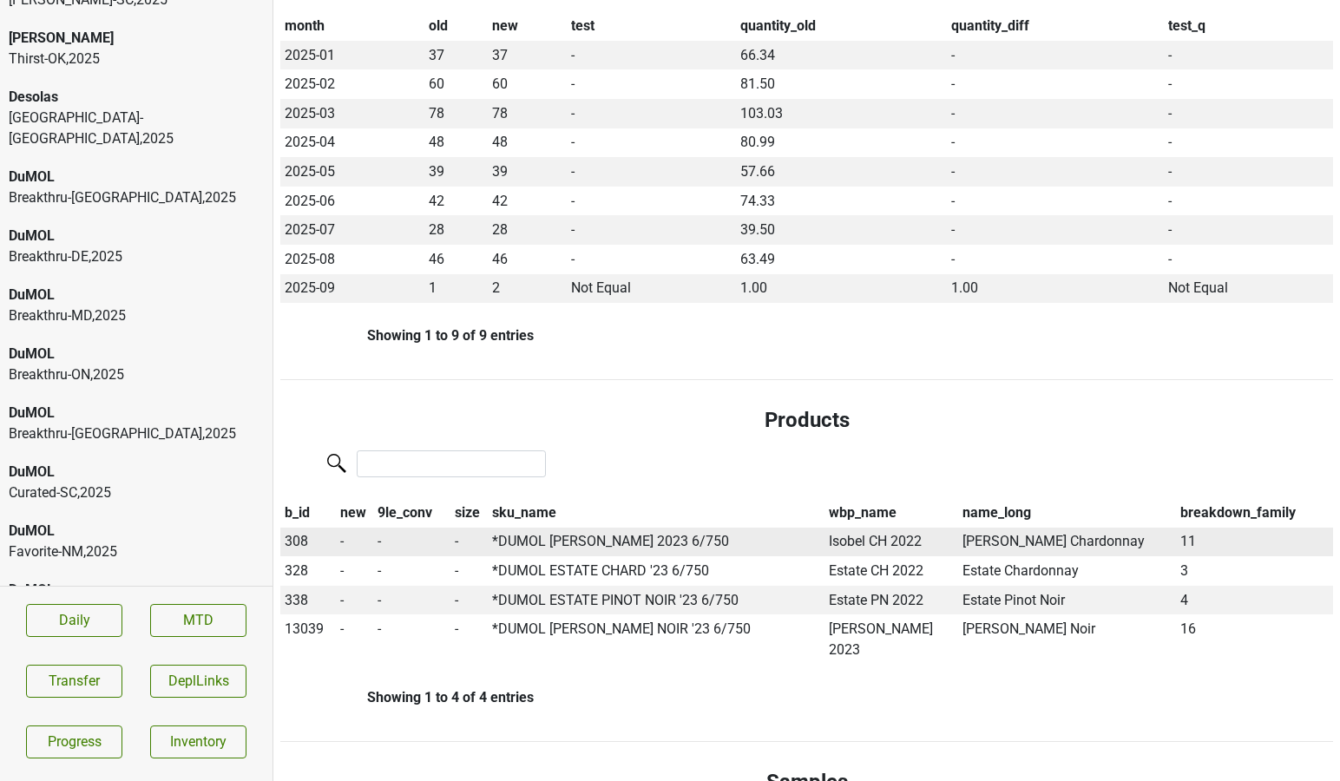
click at [294, 533] on span "308" at bounding box center [296, 541] width 23 height 16
type input "23 i"
click at [167, 698] on div "DuMOL" at bounding box center [136, 708] width 255 height 21
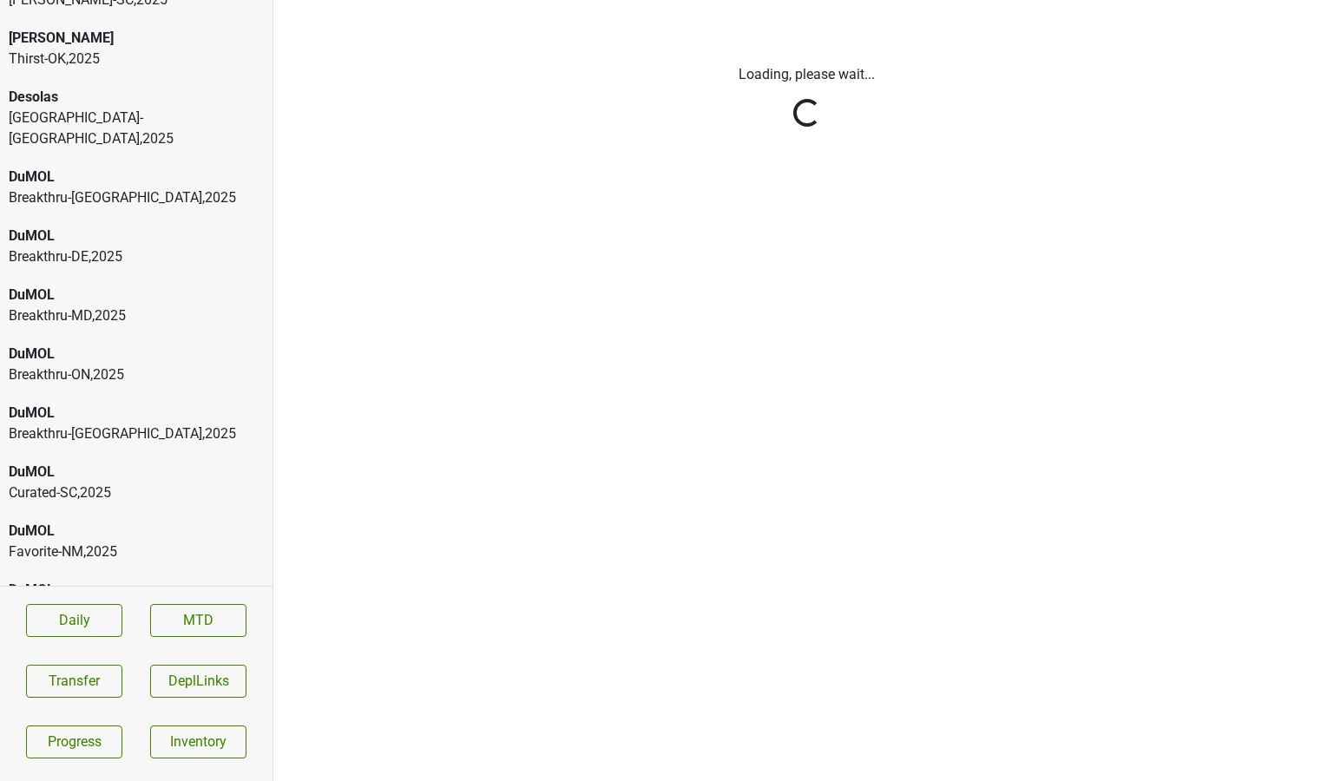
scroll to position [0, 0]
click at [141, 0] on html "Aperture Cellars Eagle Rock-[GEOGRAPHIC_DATA] , 2025 Aperture Cellars Handcraft…" at bounding box center [670, 0] width 1340 height 0
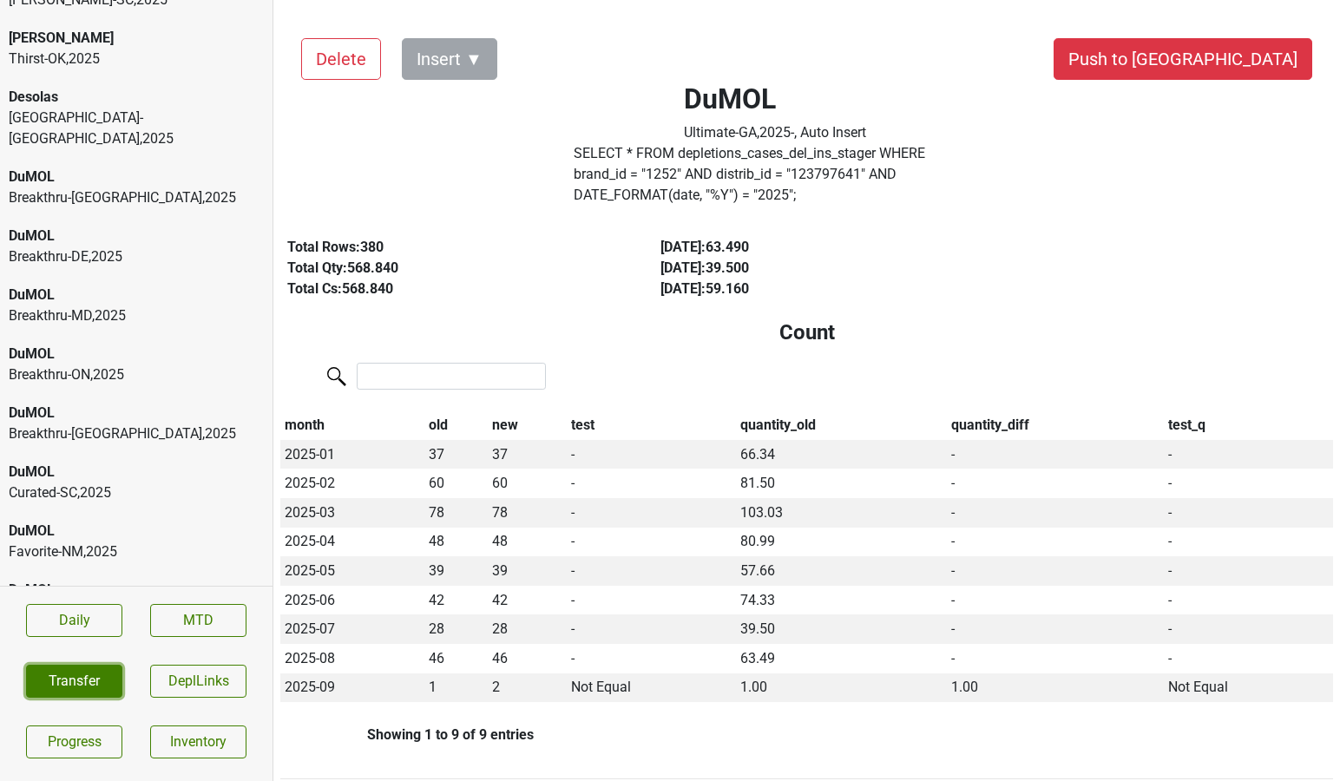
click at [84, 673] on button "Transfer" at bounding box center [74, 681] width 96 height 33
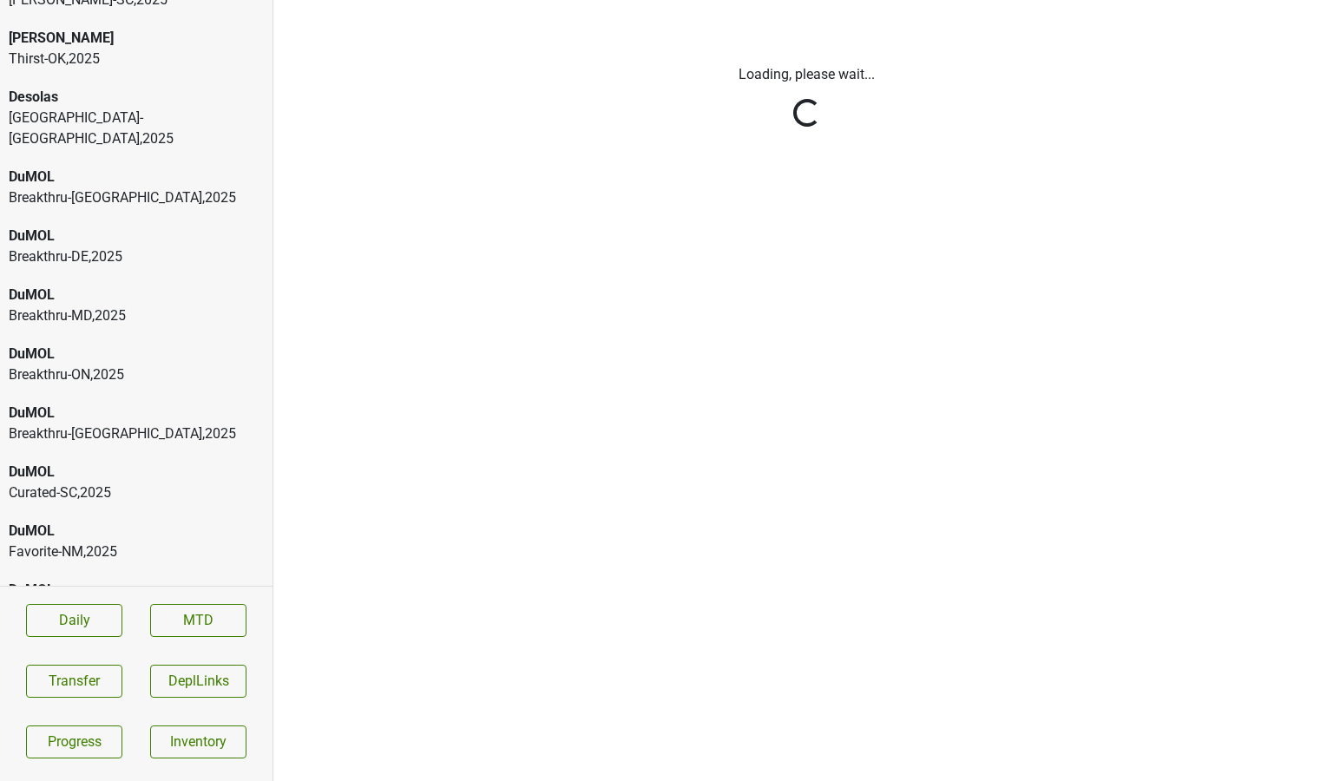
click at [164, 718] on div "[PERSON_NAME]-[GEOGRAPHIC_DATA] , 2025" at bounding box center [136, 739] width 255 height 42
click at [200, 777] on div "DuMOL" at bounding box center [136, 787] width 255 height 21
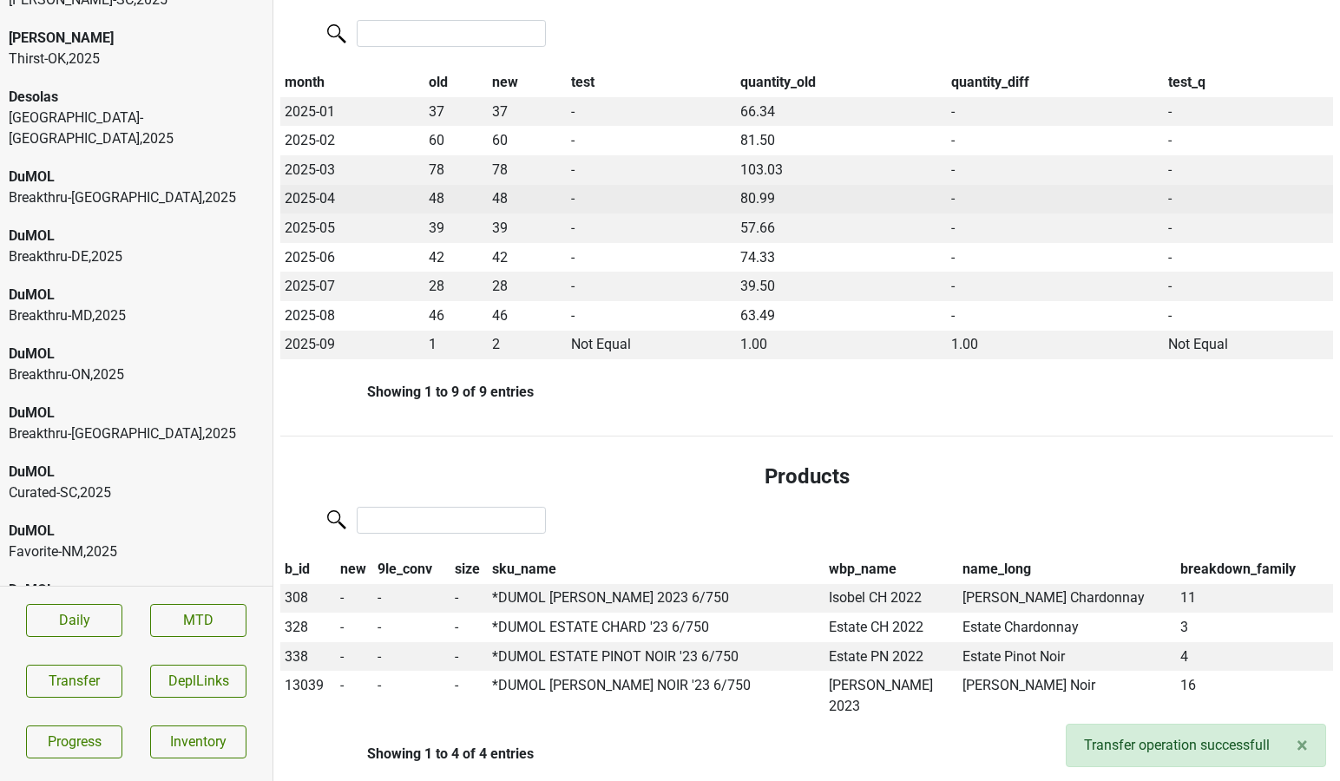
scroll to position [350, 0]
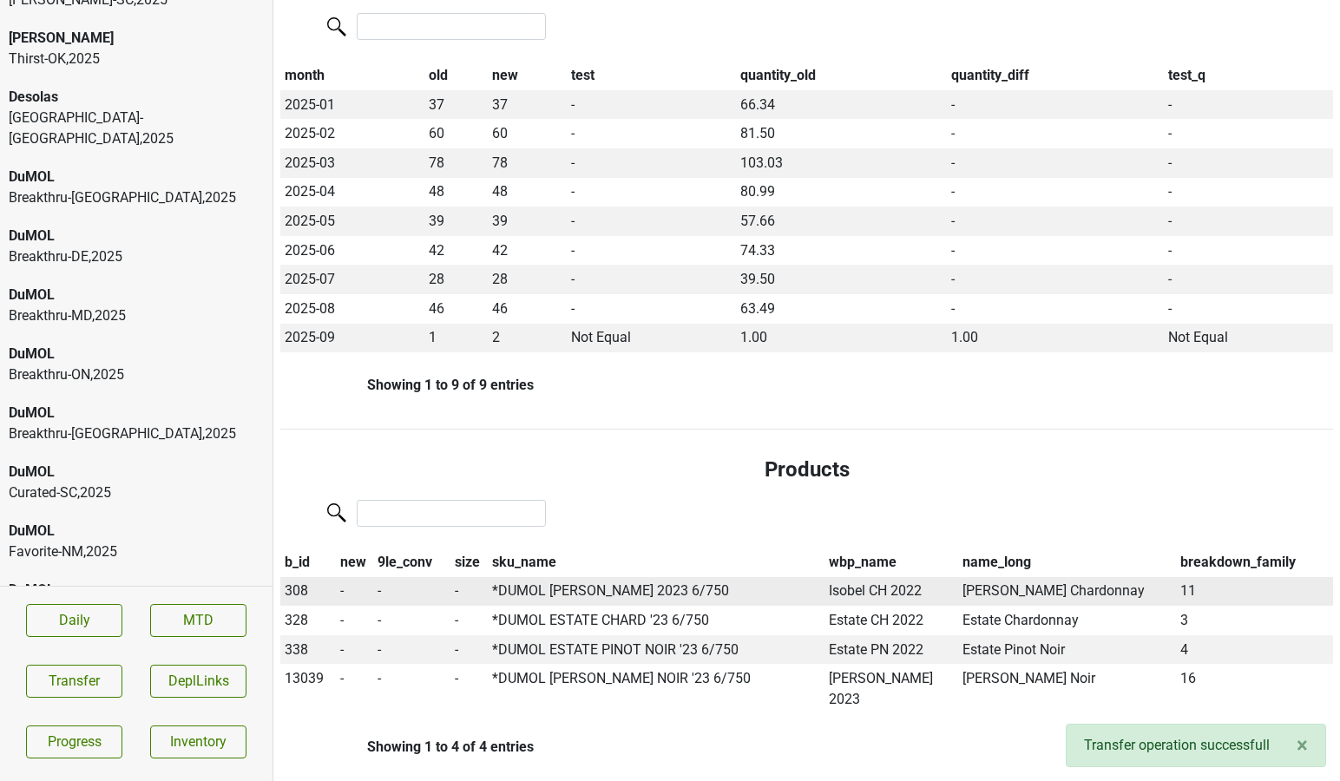
click at [299, 582] on span "308" at bounding box center [296, 590] width 23 height 16
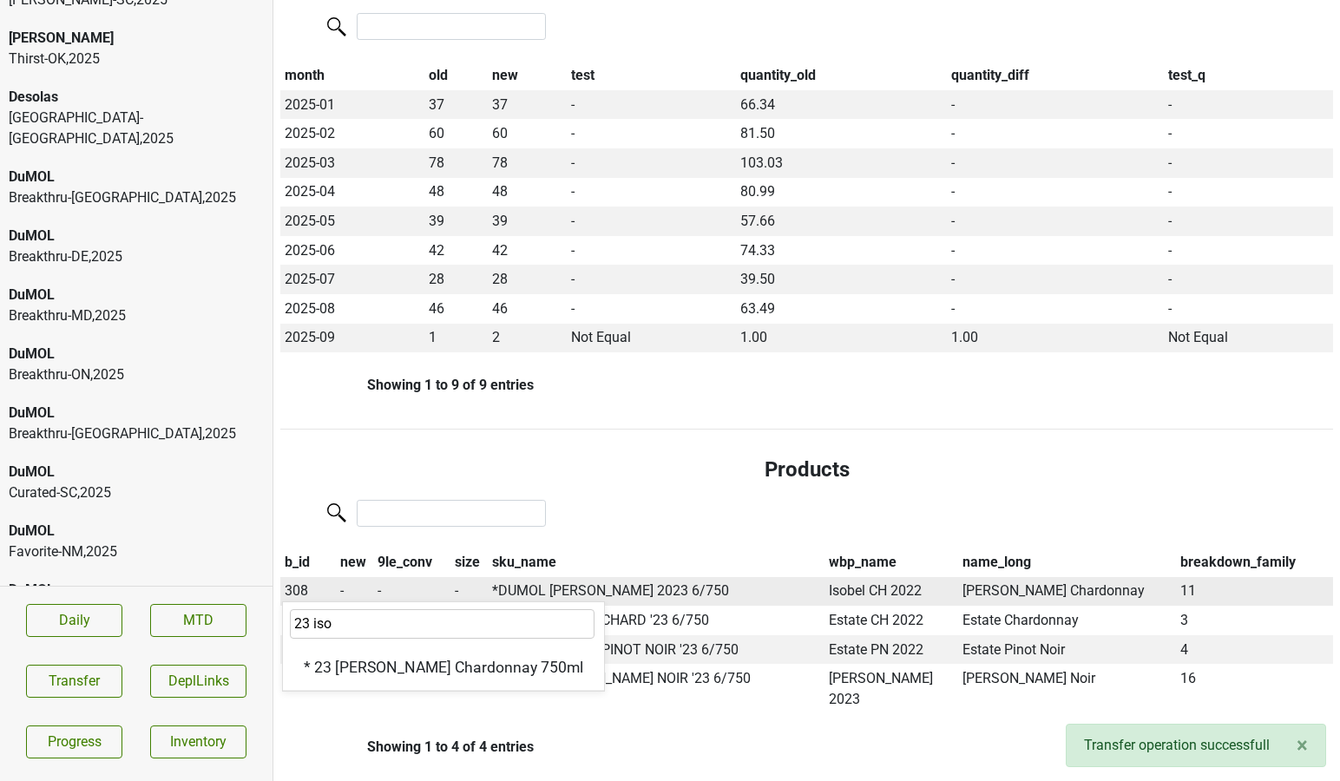
type input "23 iso"
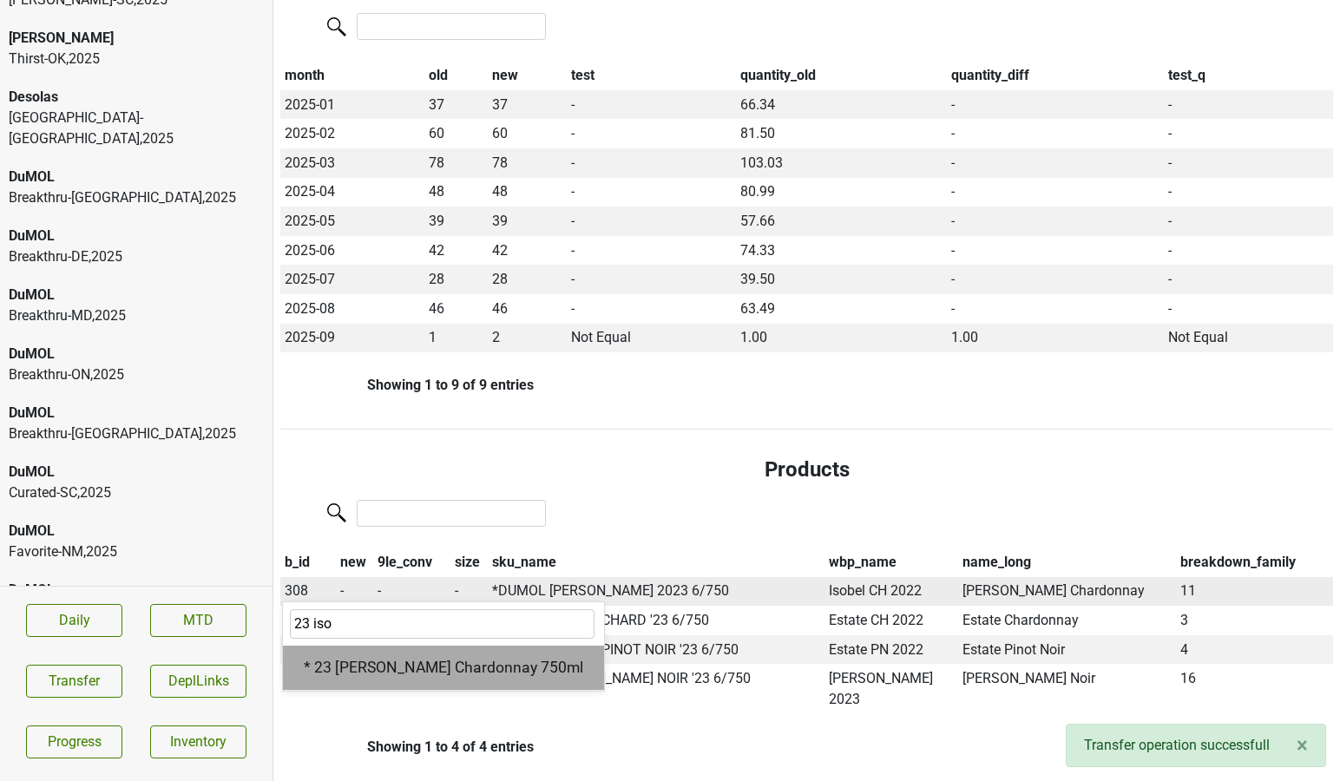
click at [314, 646] on div "* 23 [PERSON_NAME] Chardonnay 750ml" at bounding box center [443, 668] width 321 height 44
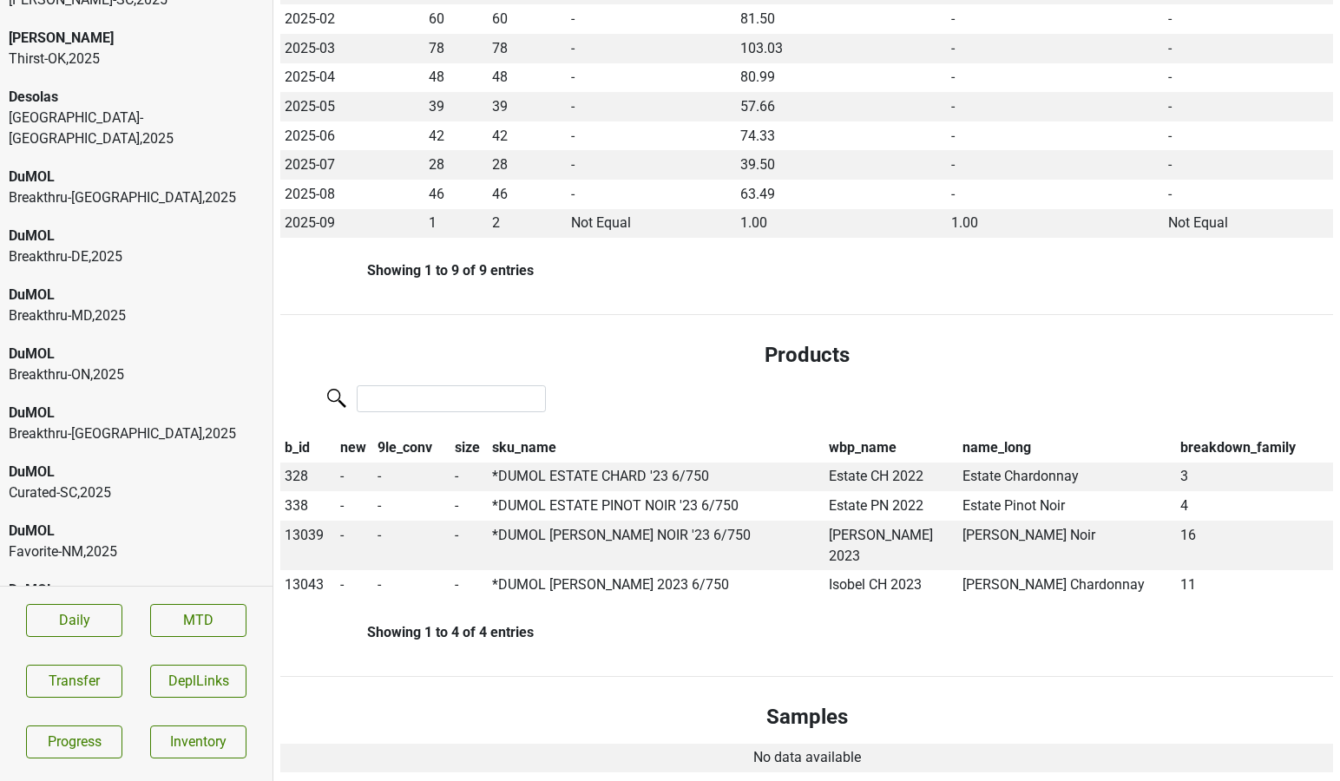
scroll to position [498, 0]
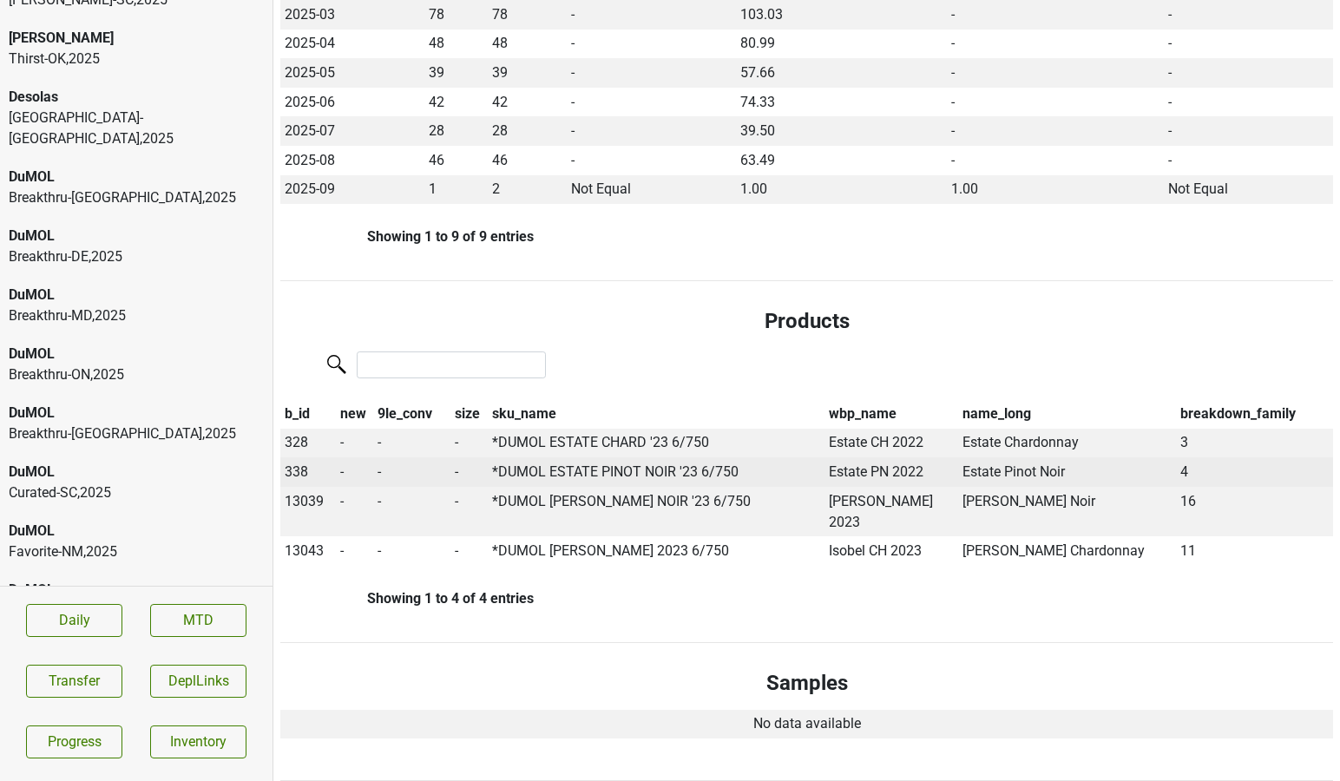
click at [302, 463] on span "338" at bounding box center [296, 471] width 23 height 16
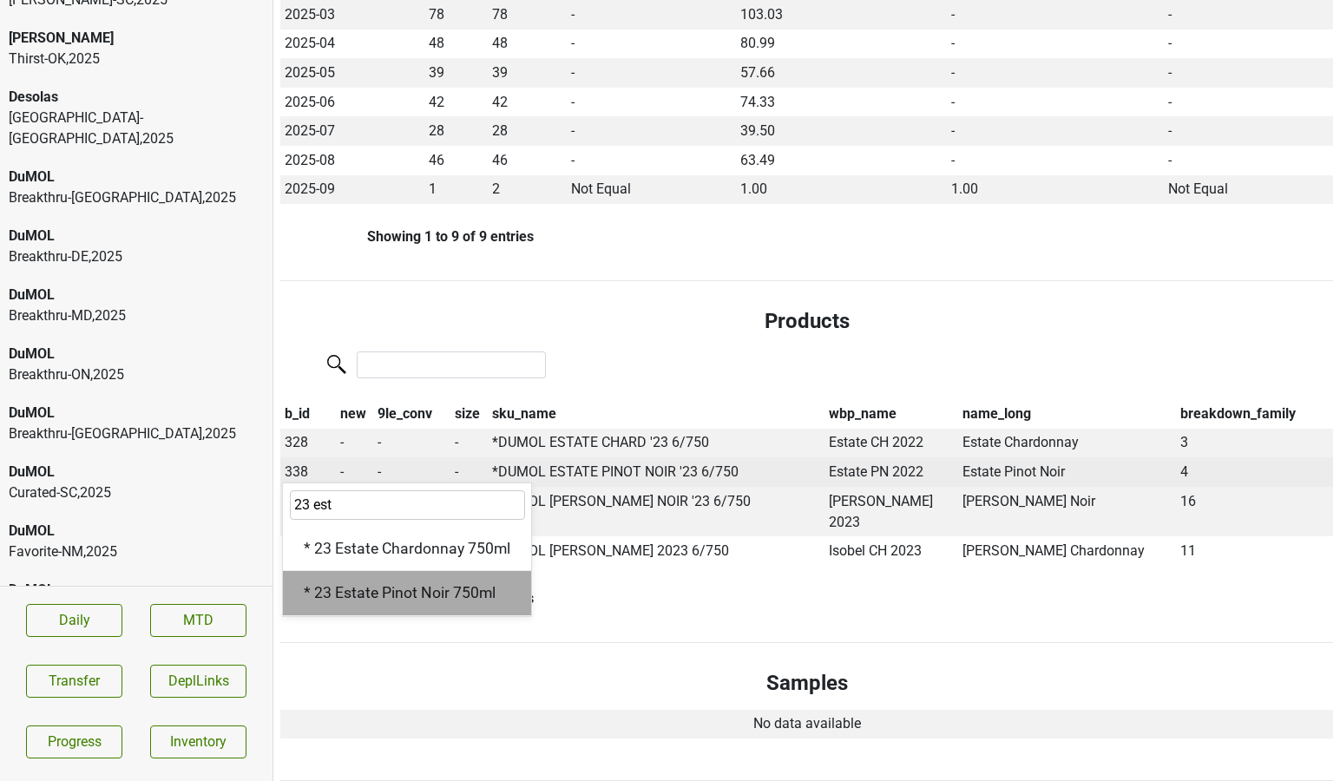
type input "23 est"
click at [369, 571] on div "* 23 Estate Pinot Noir 750ml" at bounding box center [407, 593] width 248 height 44
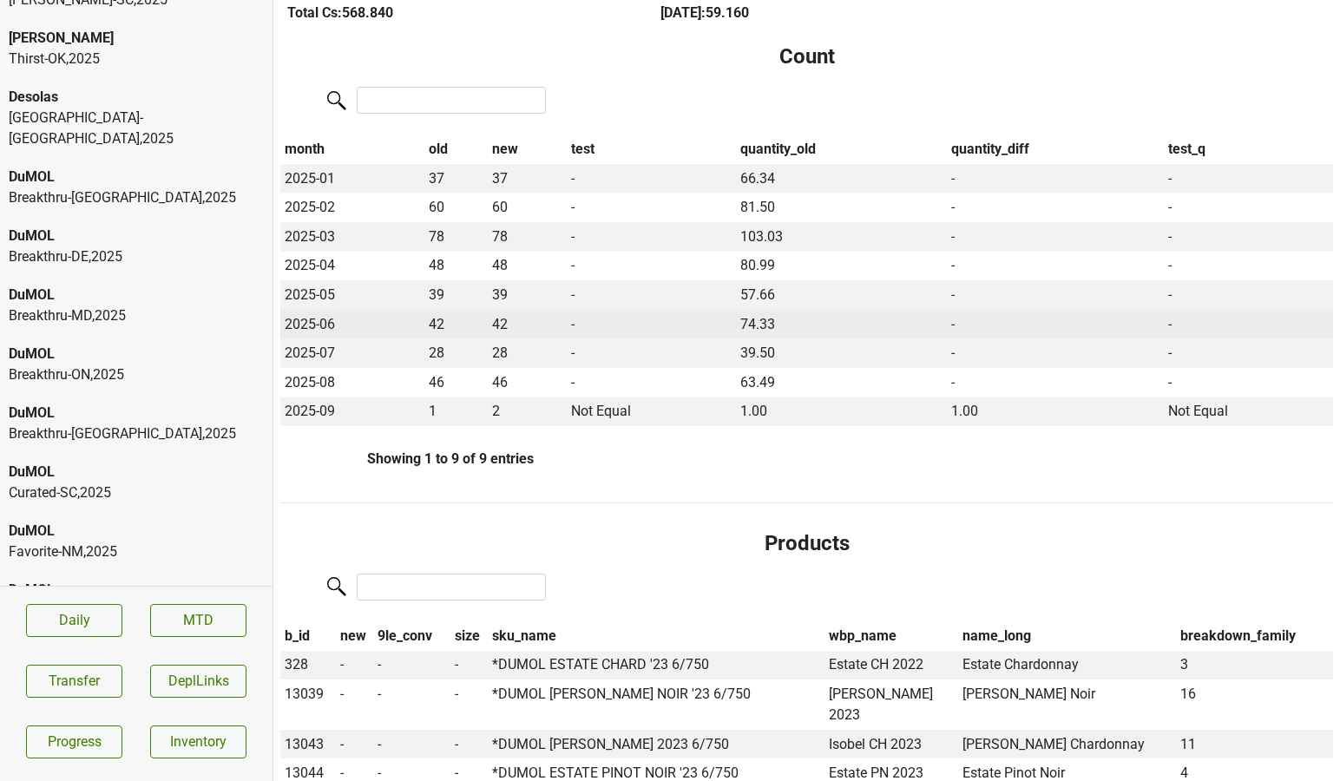
scroll to position [285, 0]
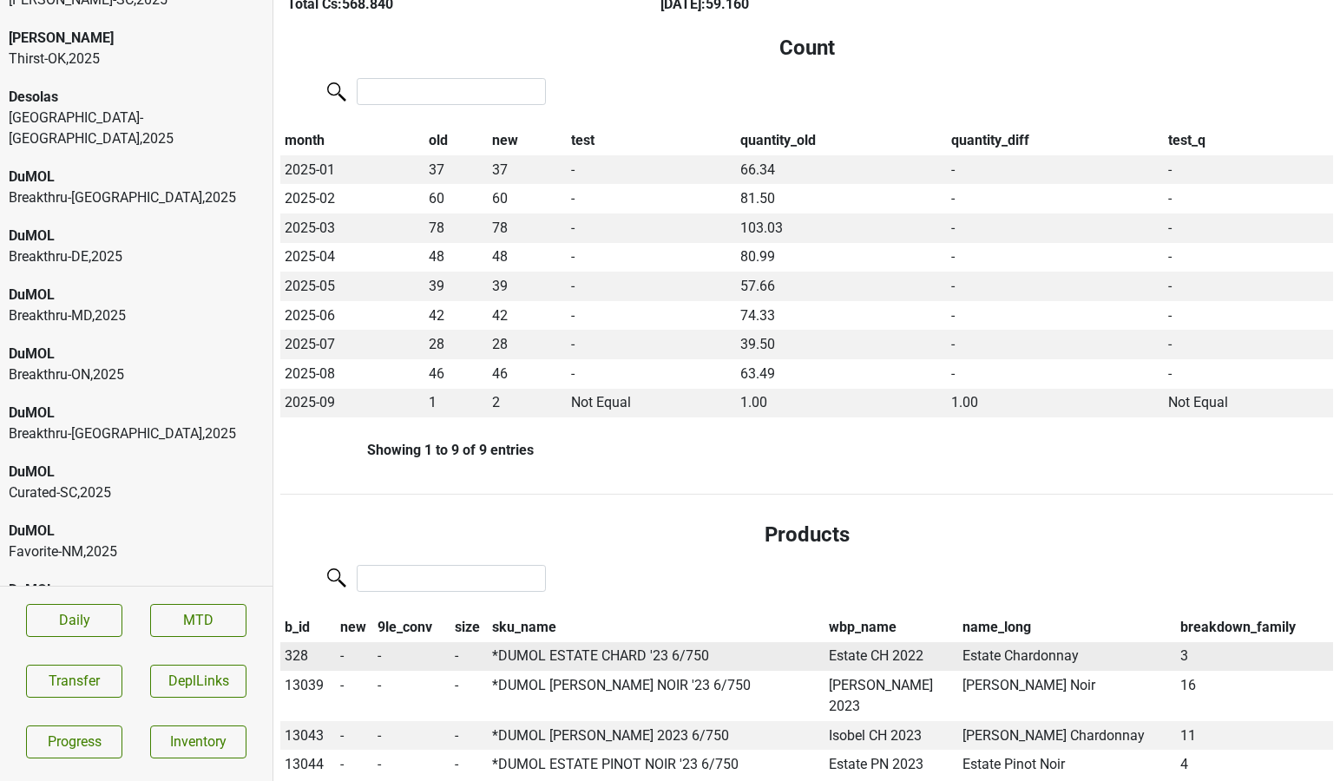
click at [297, 647] on span "328" at bounding box center [296, 655] width 23 height 16
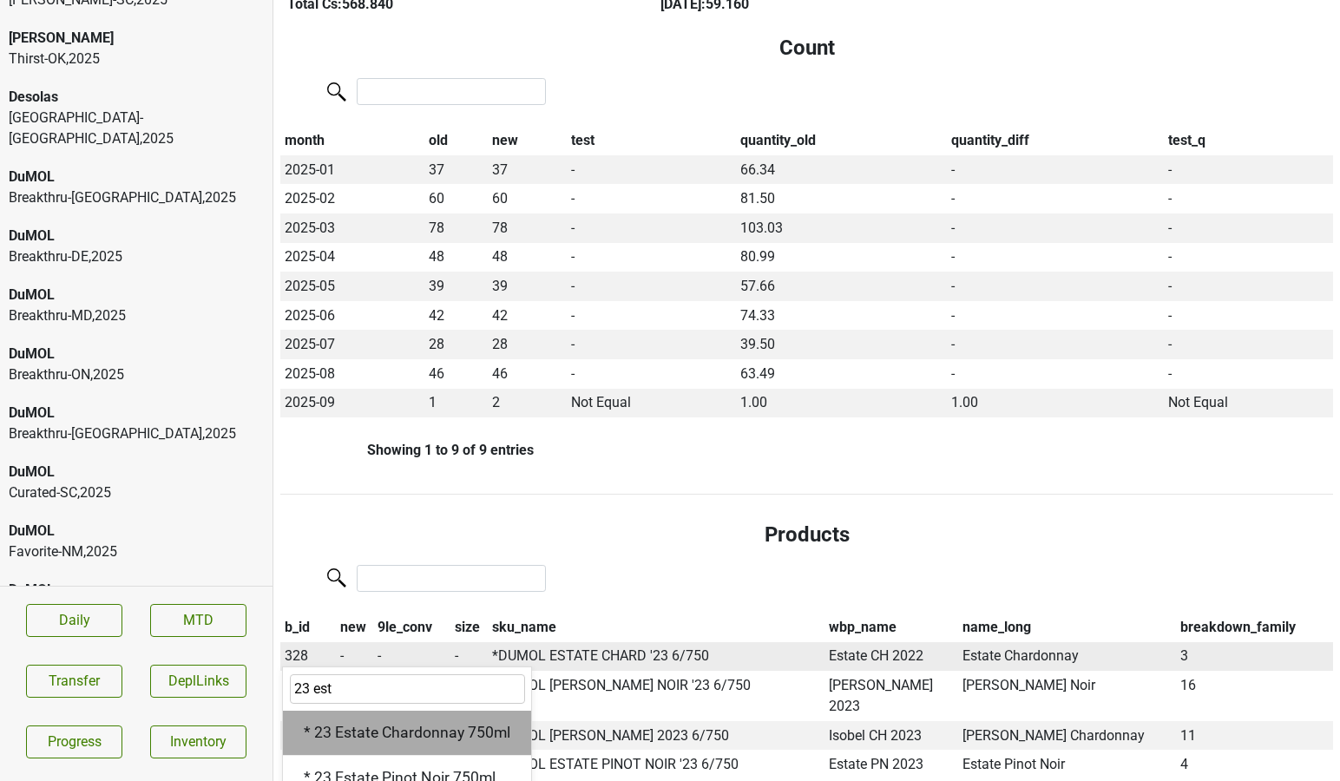
type input "23 est"
click at [346, 711] on div "* 23 Estate Chardonnay 750ml" at bounding box center [407, 733] width 248 height 44
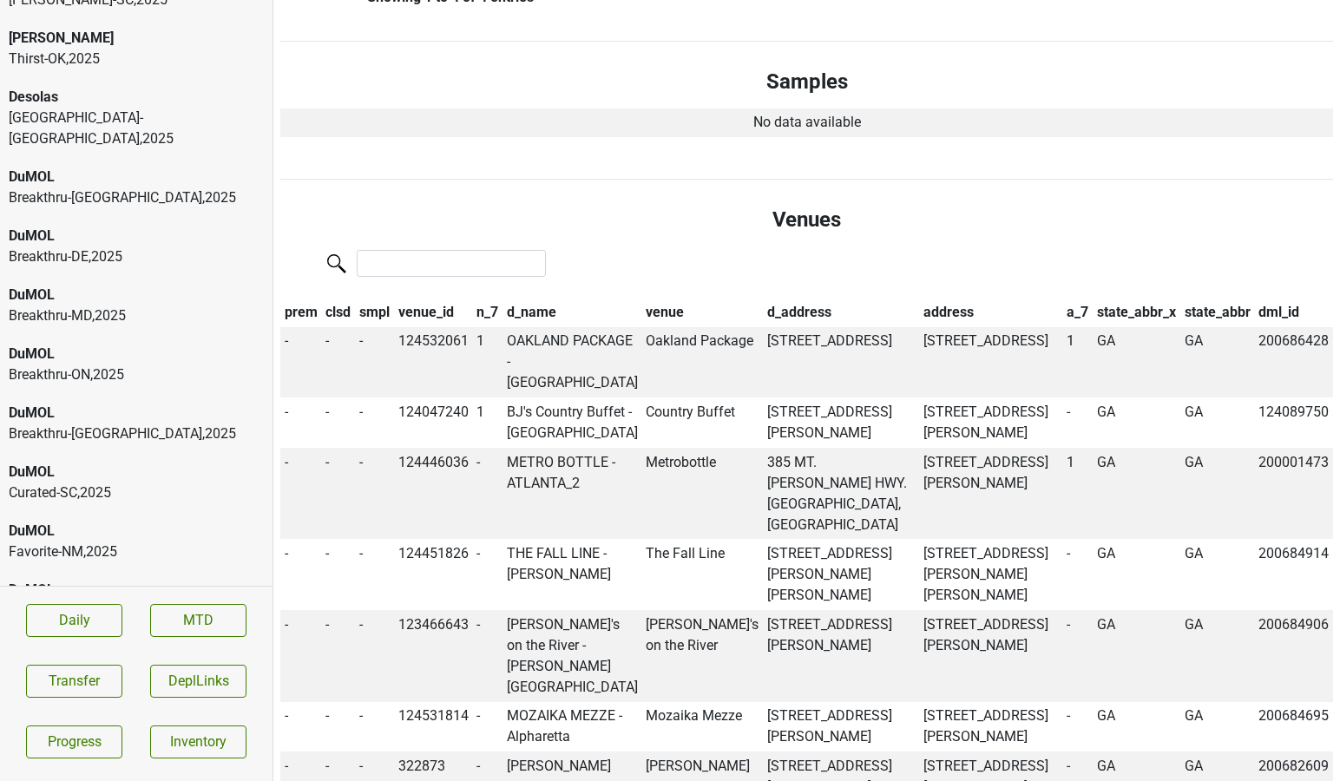
scroll to position [1104, 0]
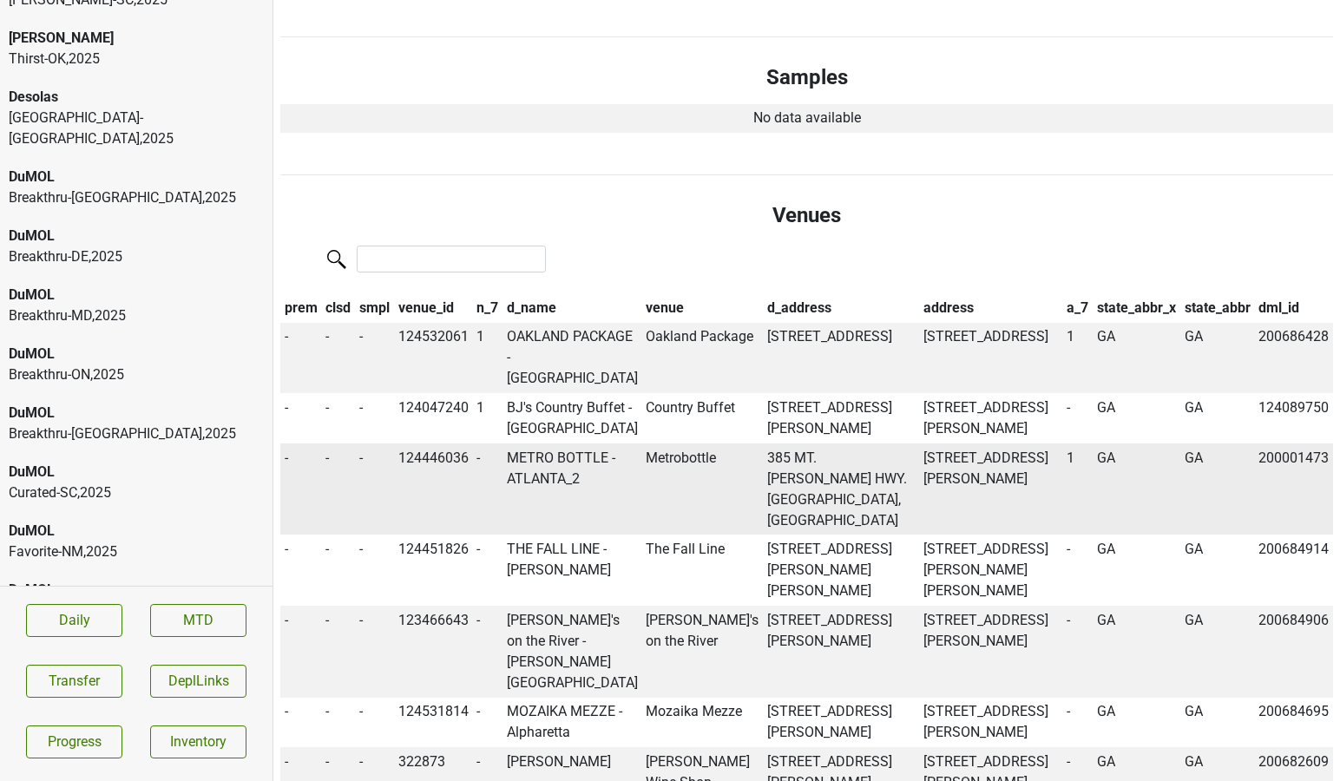
click at [443, 443] on td "124446036" at bounding box center [433, 489] width 79 height 92
click at [543, 443] on td "METRO BOTTLE - ATLANTA_2" at bounding box center [572, 489] width 140 height 92
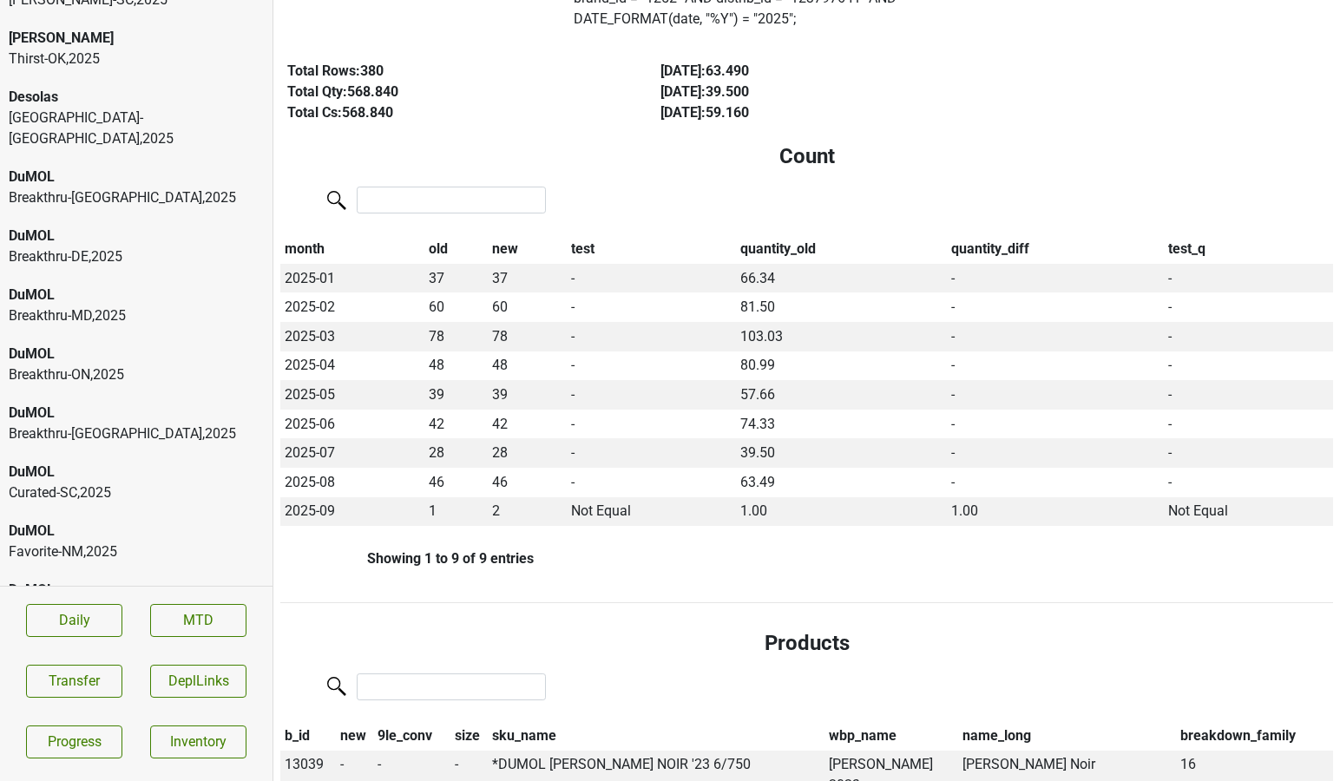
scroll to position [0, 0]
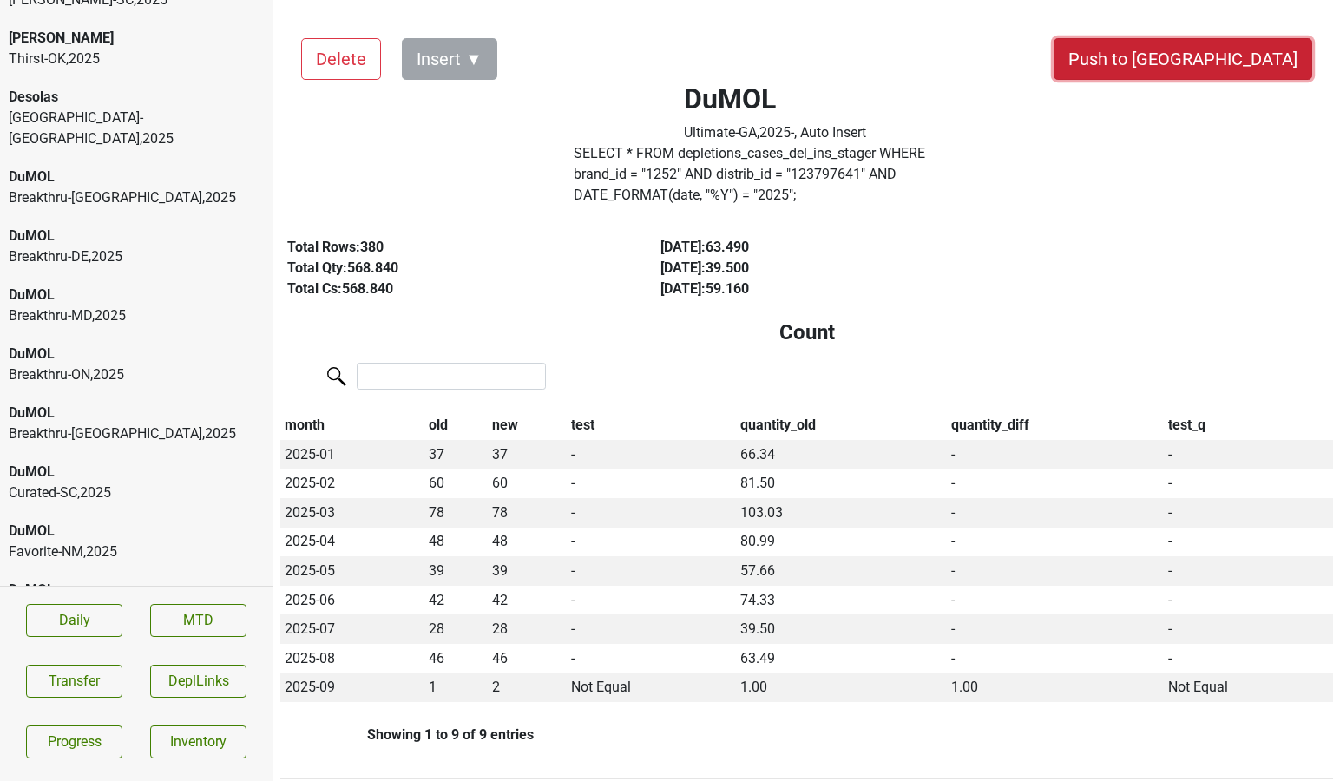
click at [1224, 64] on button "Push to [GEOGRAPHIC_DATA]" at bounding box center [1182, 59] width 259 height 42
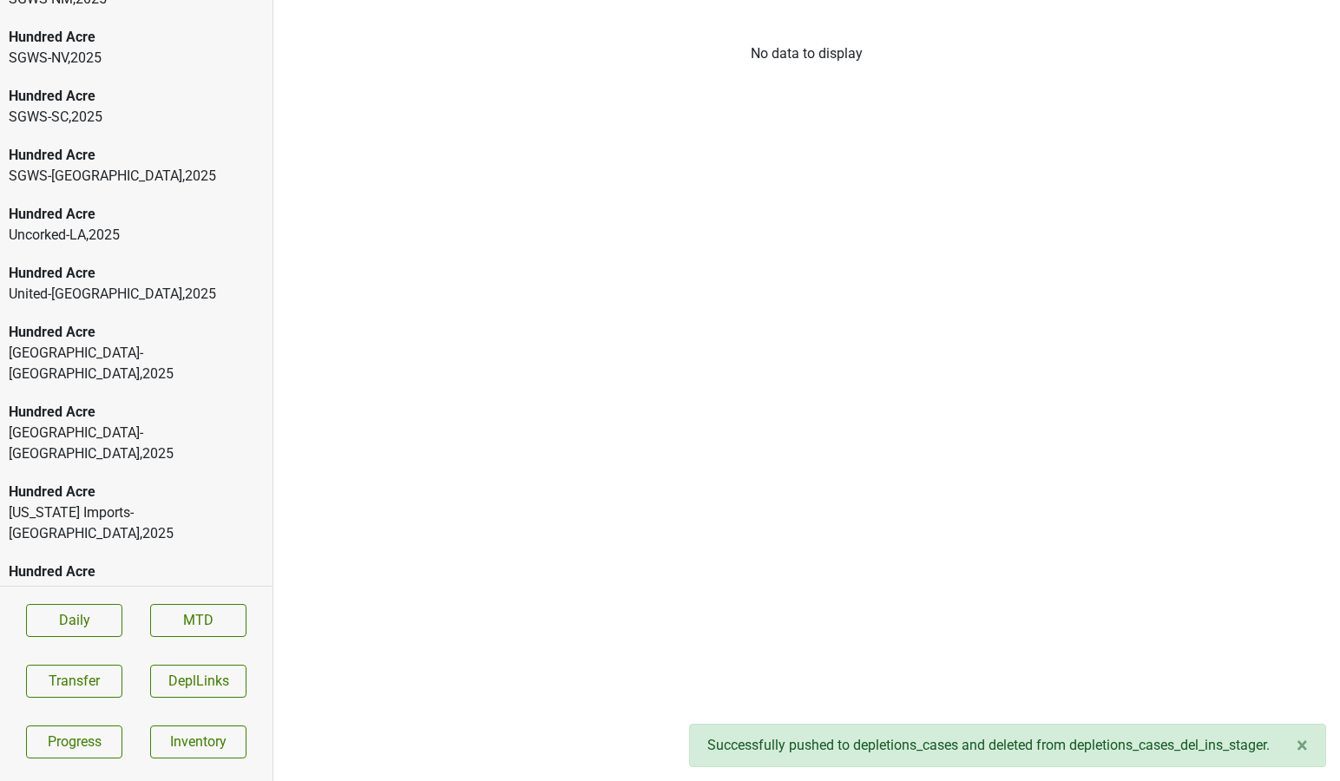
scroll to position [5865, 0]
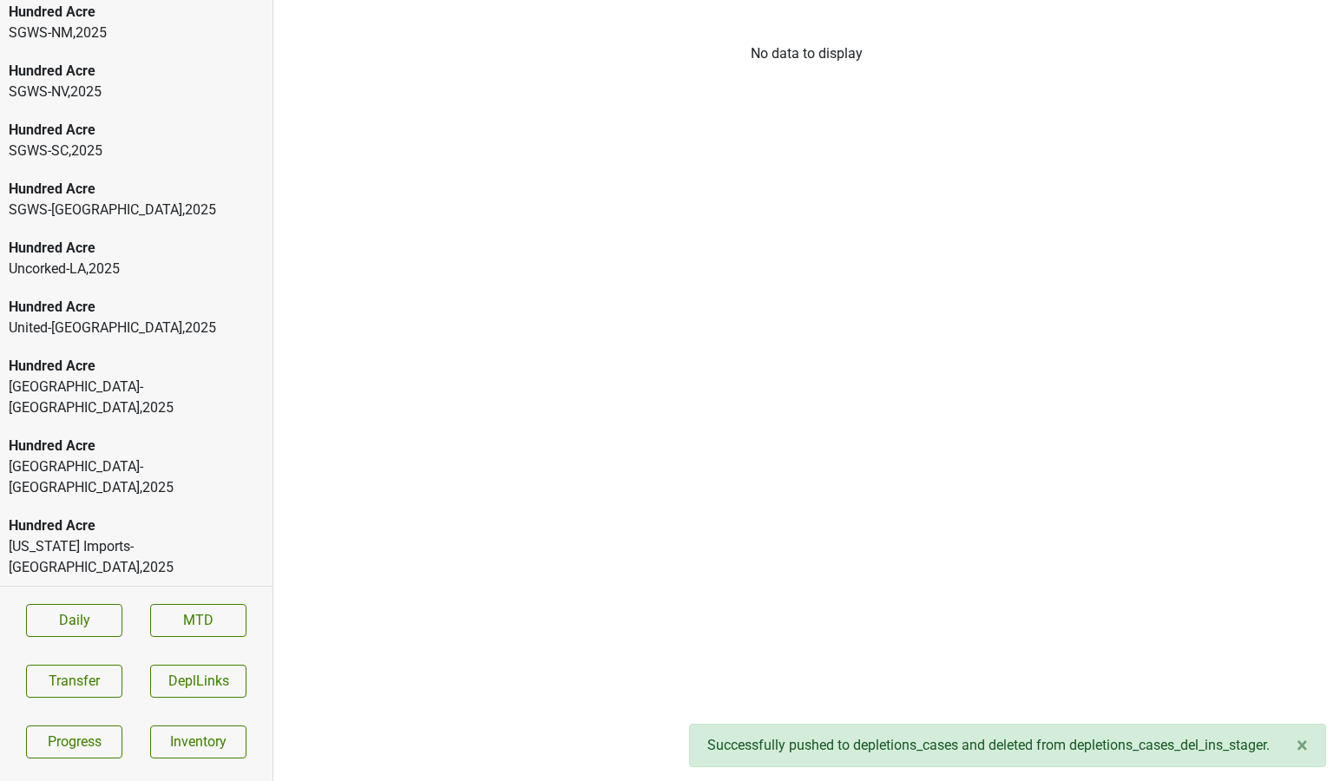
click at [96, 675] on div "AOC-[GEOGRAPHIC_DATA] , 2025" at bounding box center [136, 685] width 255 height 21
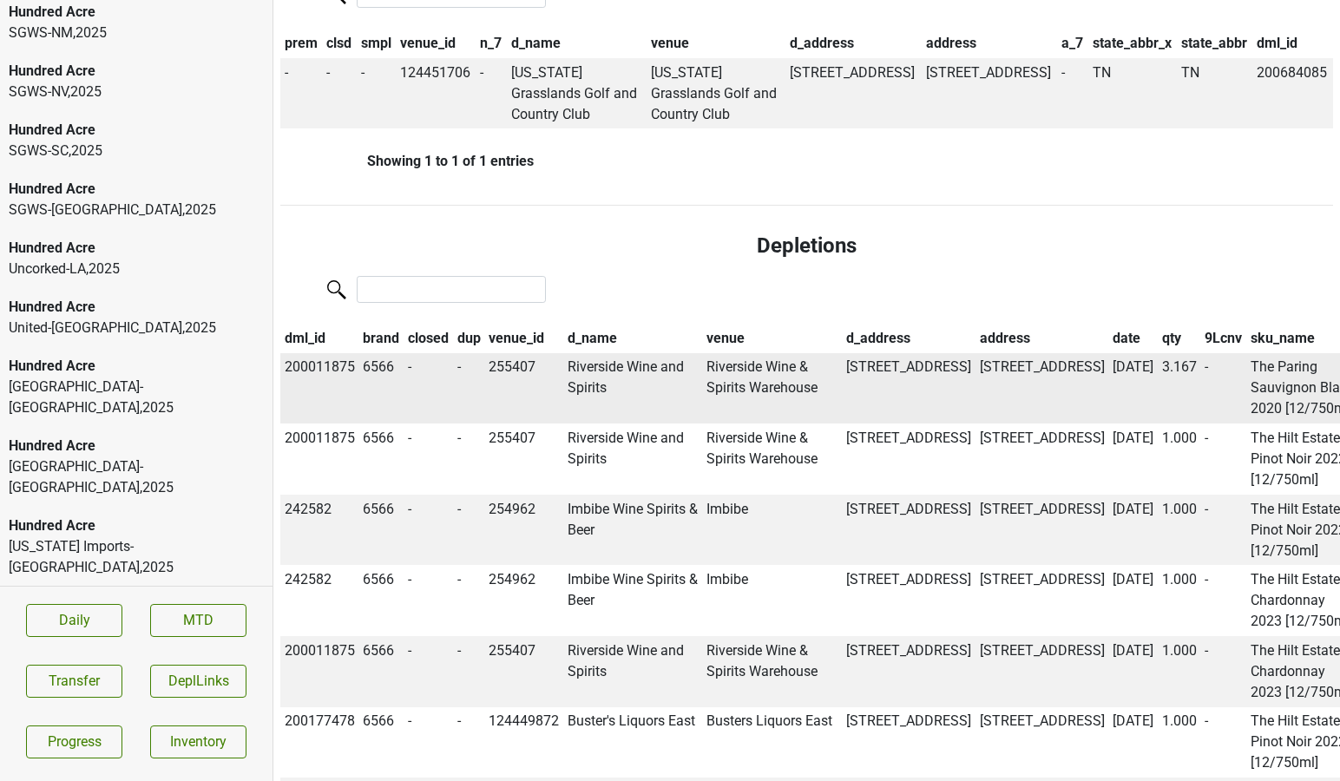
scroll to position [1168, 0]
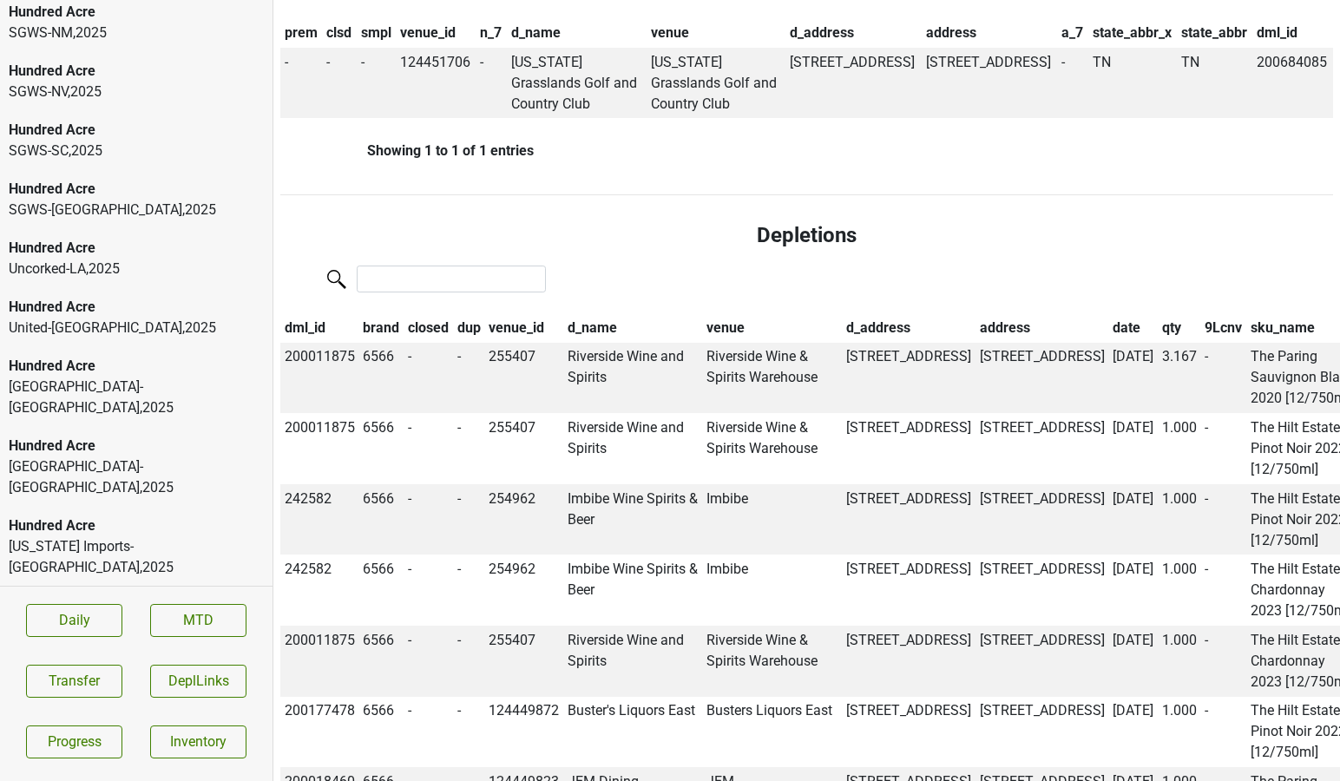
click at [1108, 315] on th "date" at bounding box center [1132, 327] width 49 height 29
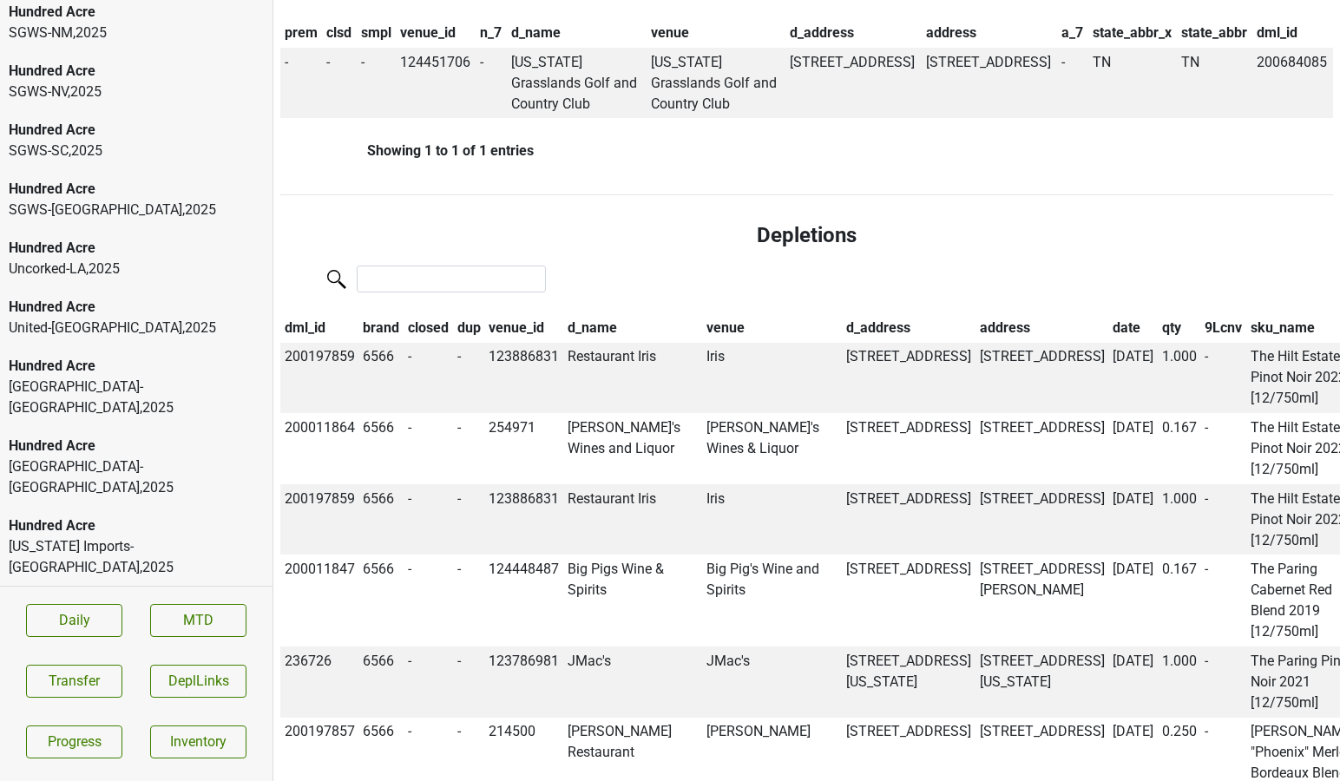
click at [1108, 315] on th "date" at bounding box center [1132, 327] width 49 height 29
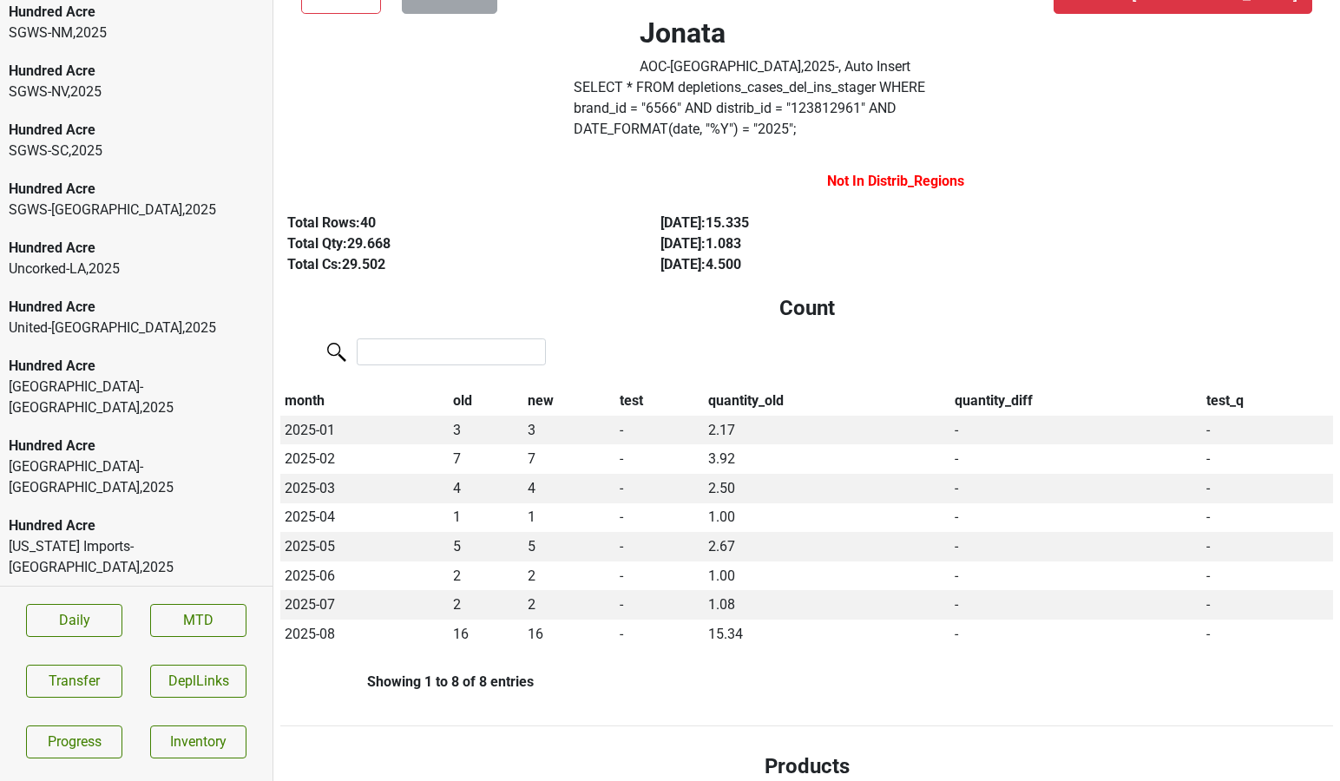
scroll to position [0, 0]
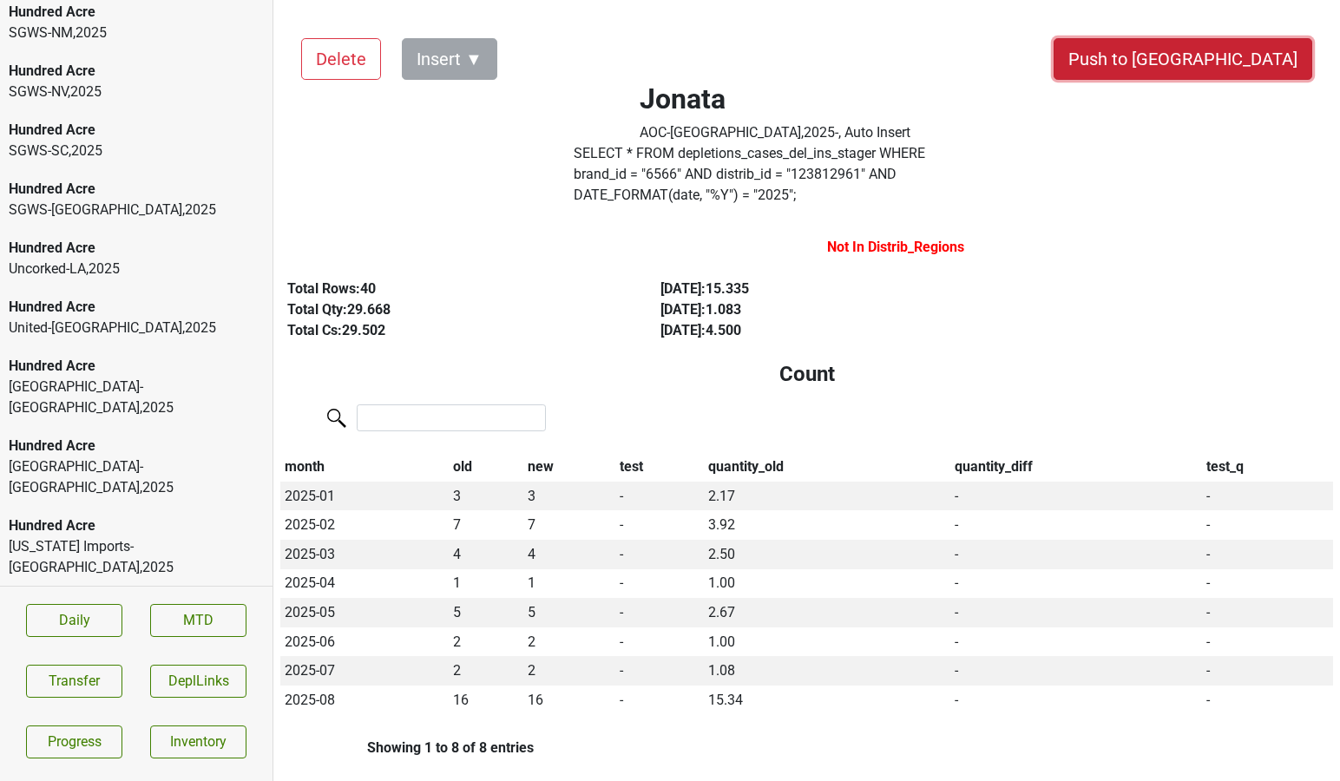
click at [1223, 58] on button "Push to [GEOGRAPHIC_DATA]" at bounding box center [1182, 59] width 259 height 42
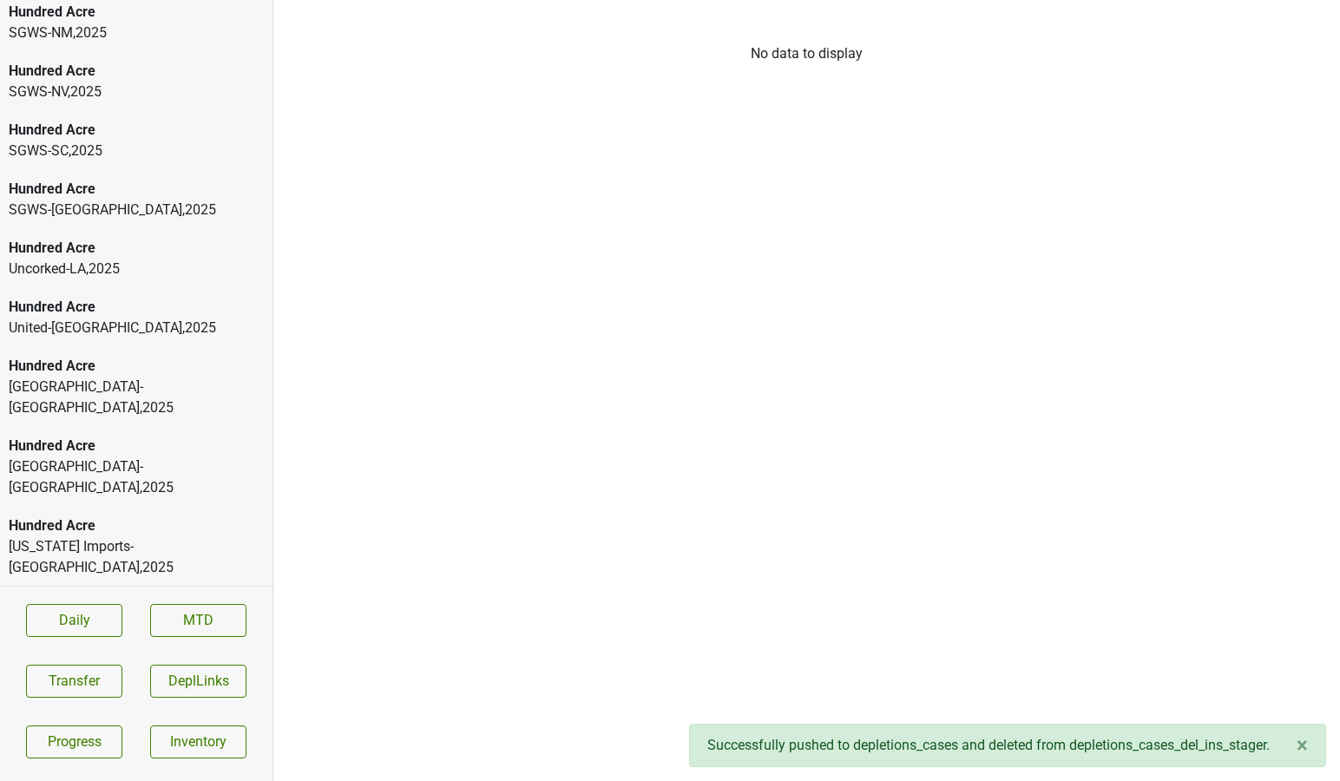
scroll to position [5930, 0]
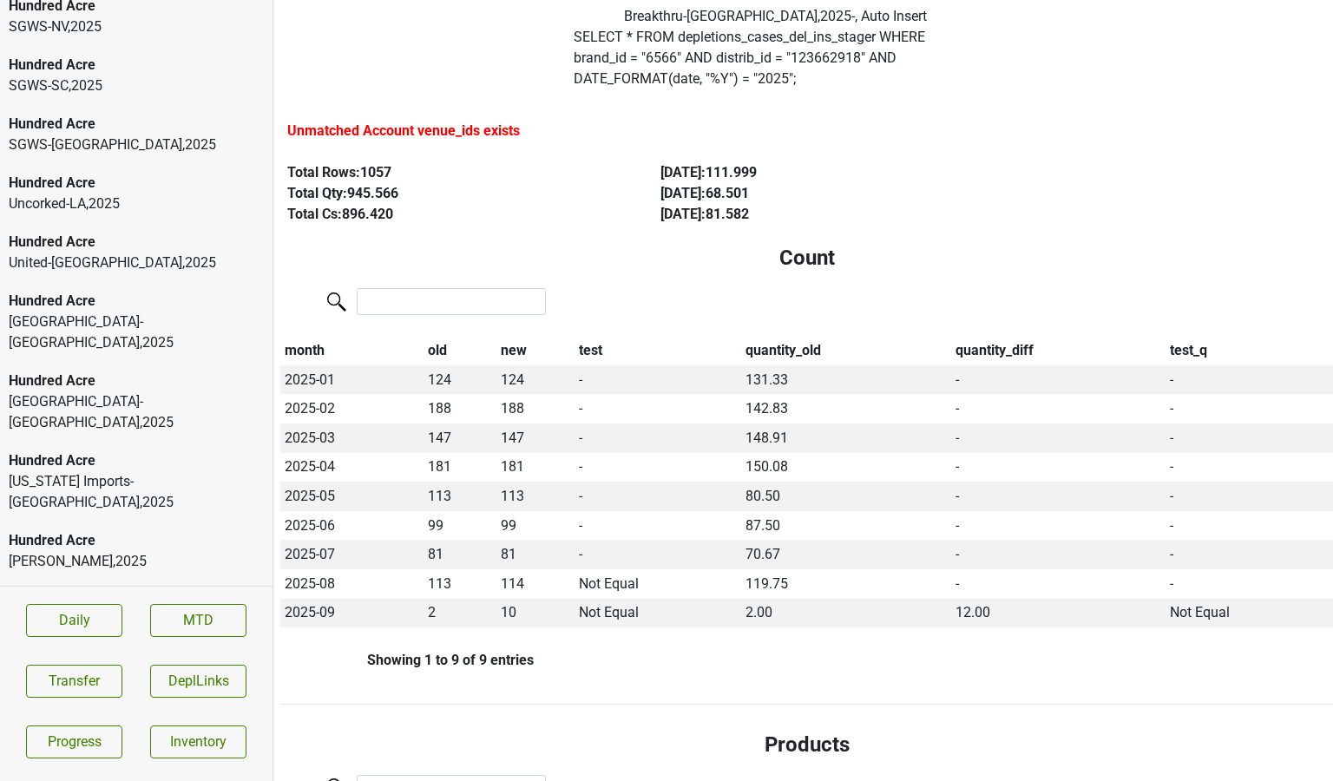
scroll to position [0, 0]
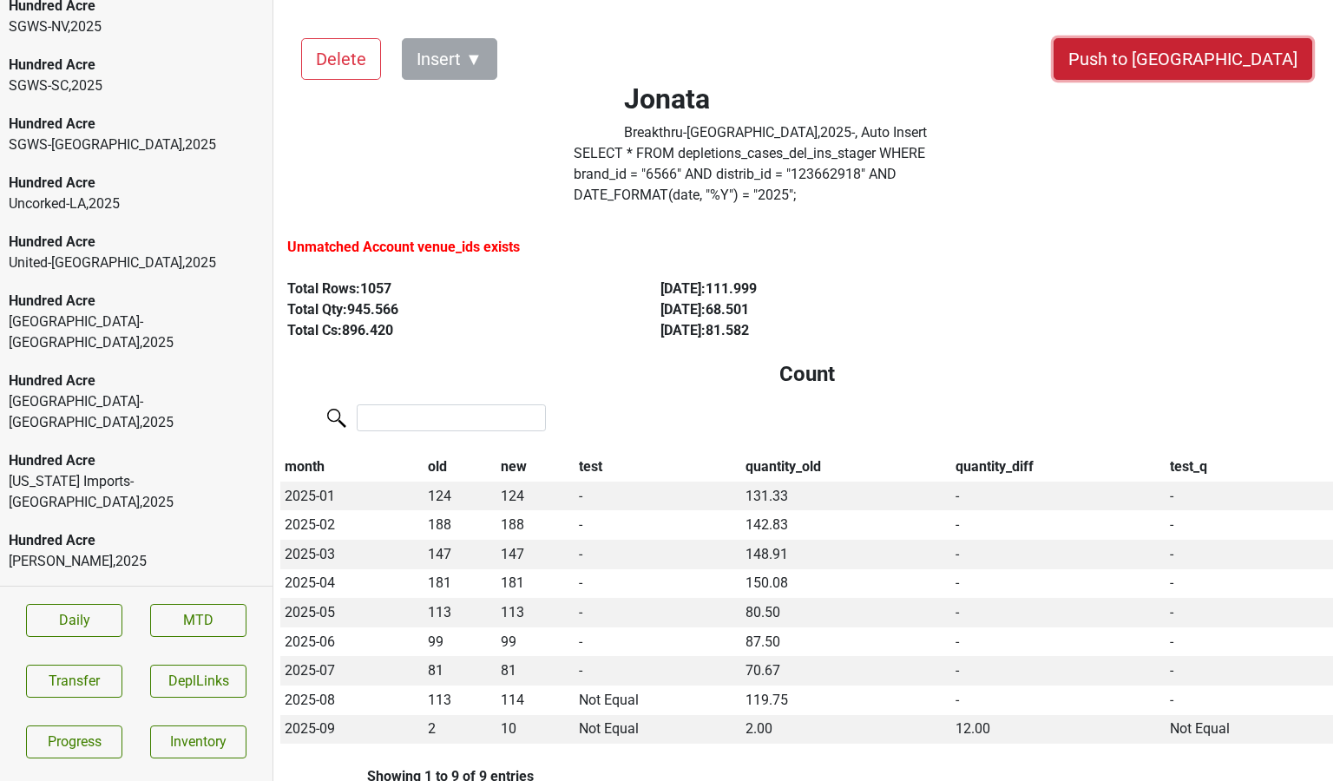
click at [1225, 47] on button "Push to [GEOGRAPHIC_DATA]" at bounding box center [1182, 59] width 259 height 42
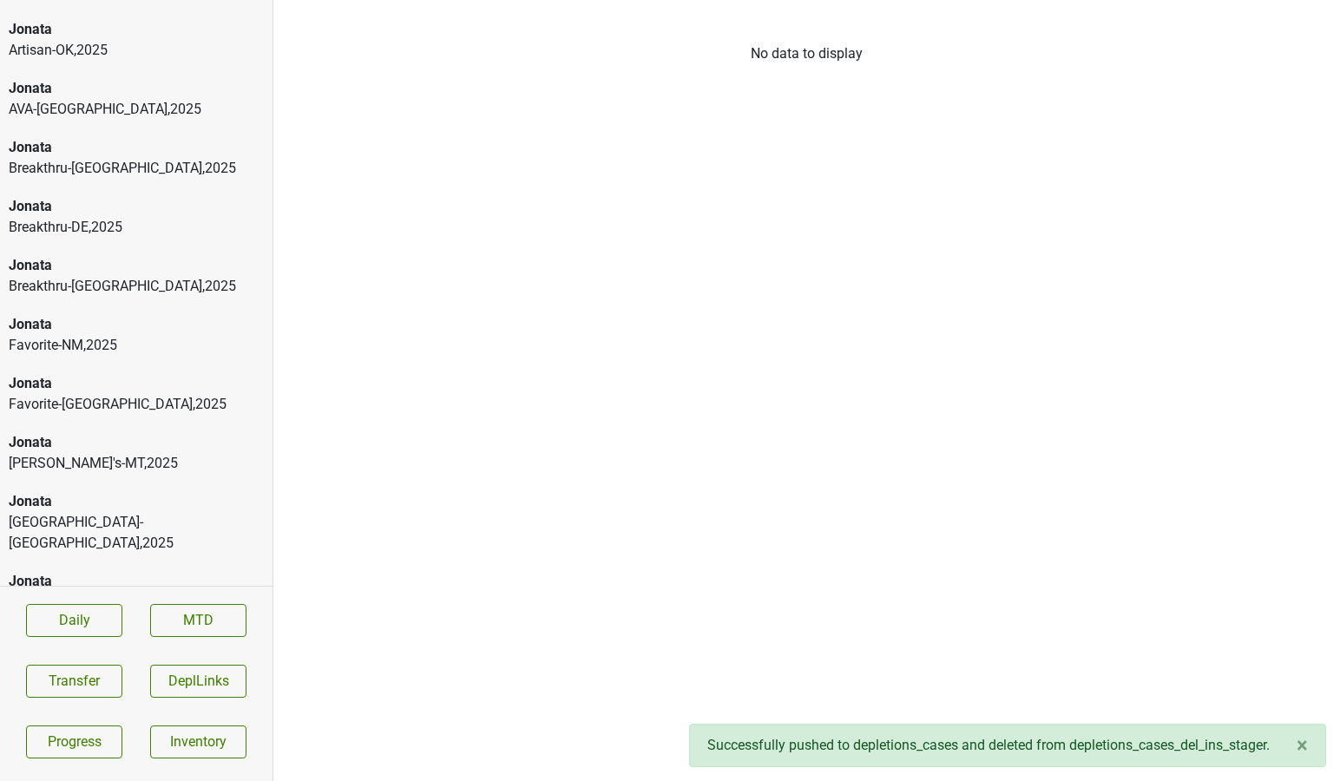
scroll to position [6502, 0]
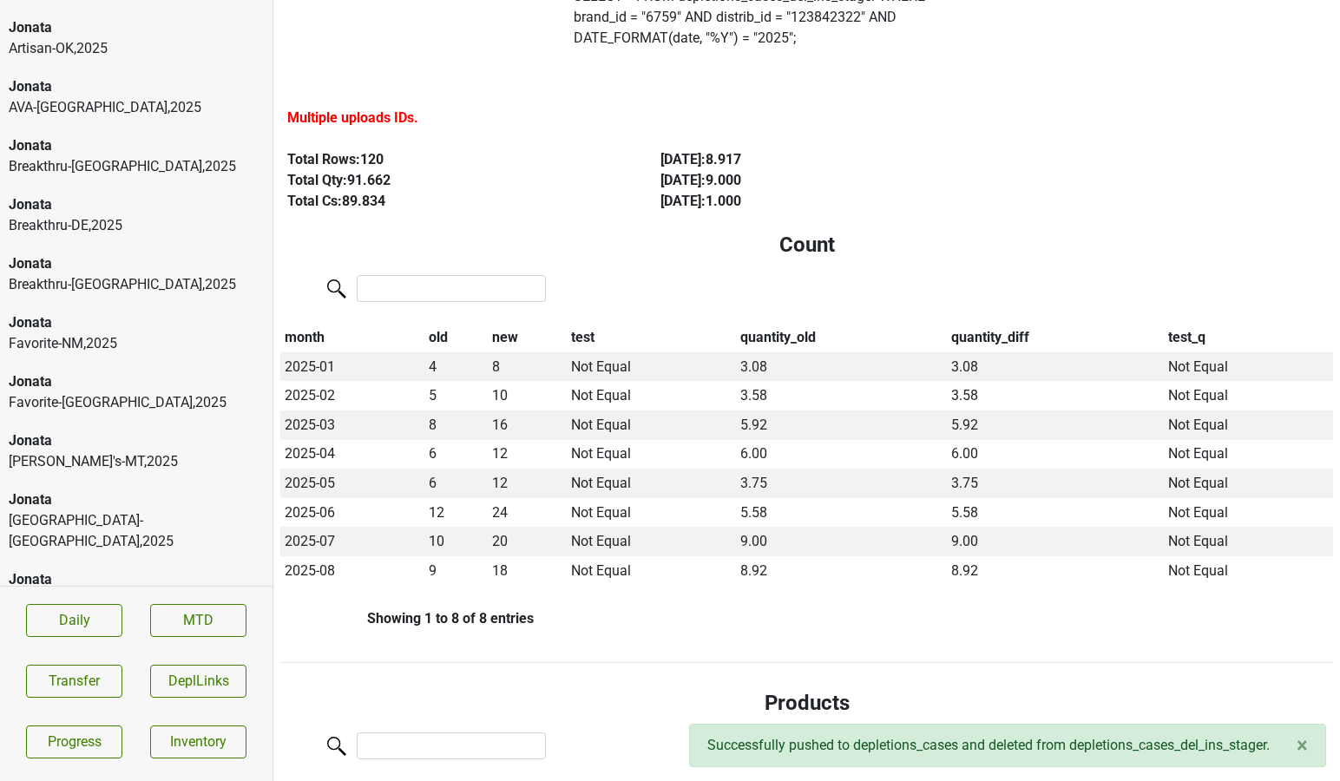
scroll to position [158, 0]
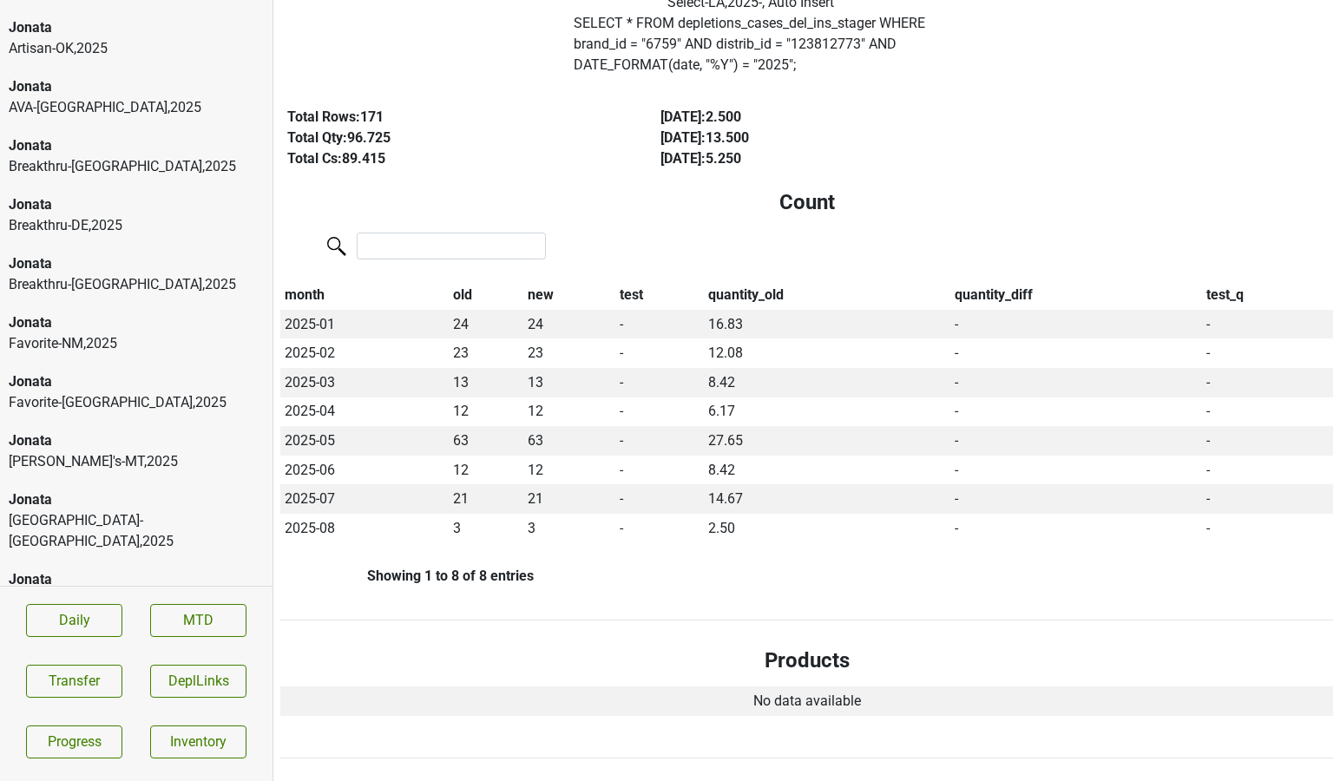
scroll to position [0, 0]
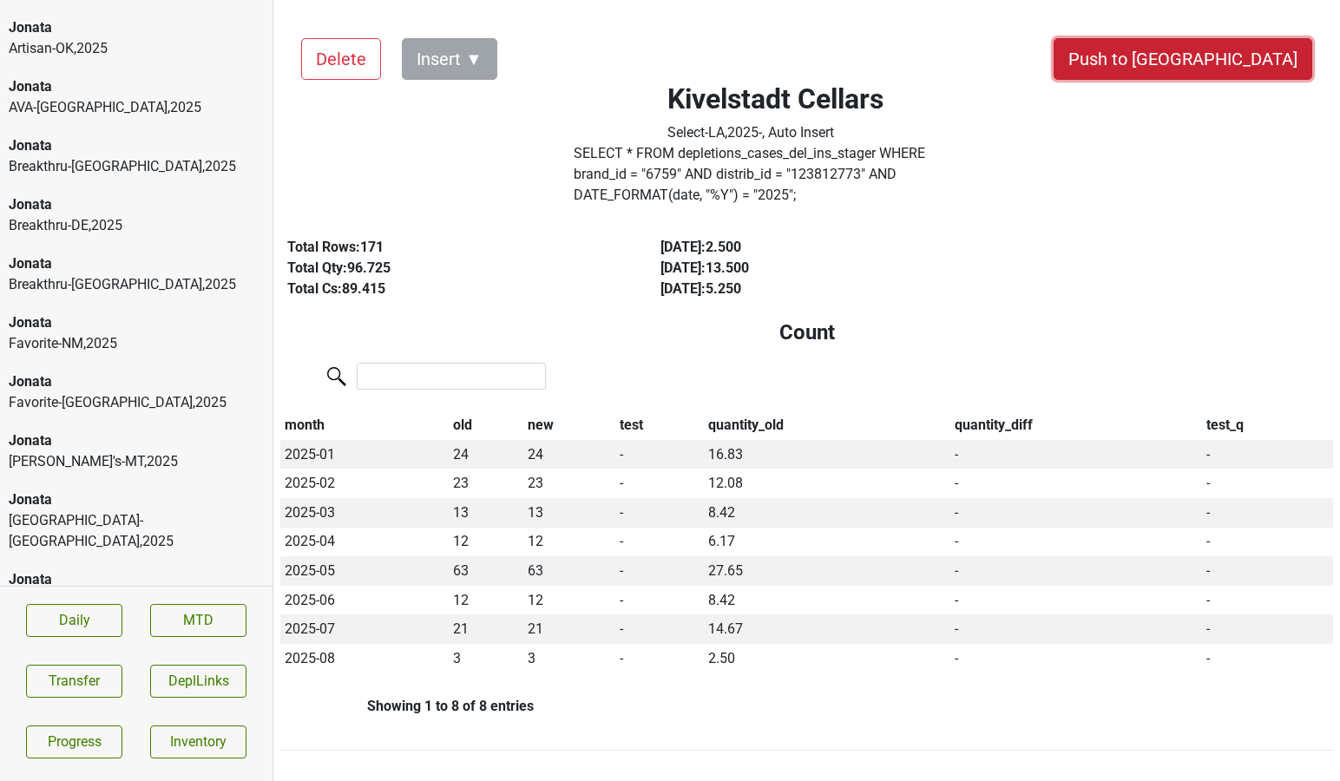
click at [1229, 54] on button "Push to [GEOGRAPHIC_DATA]" at bounding box center [1182, 59] width 259 height 42
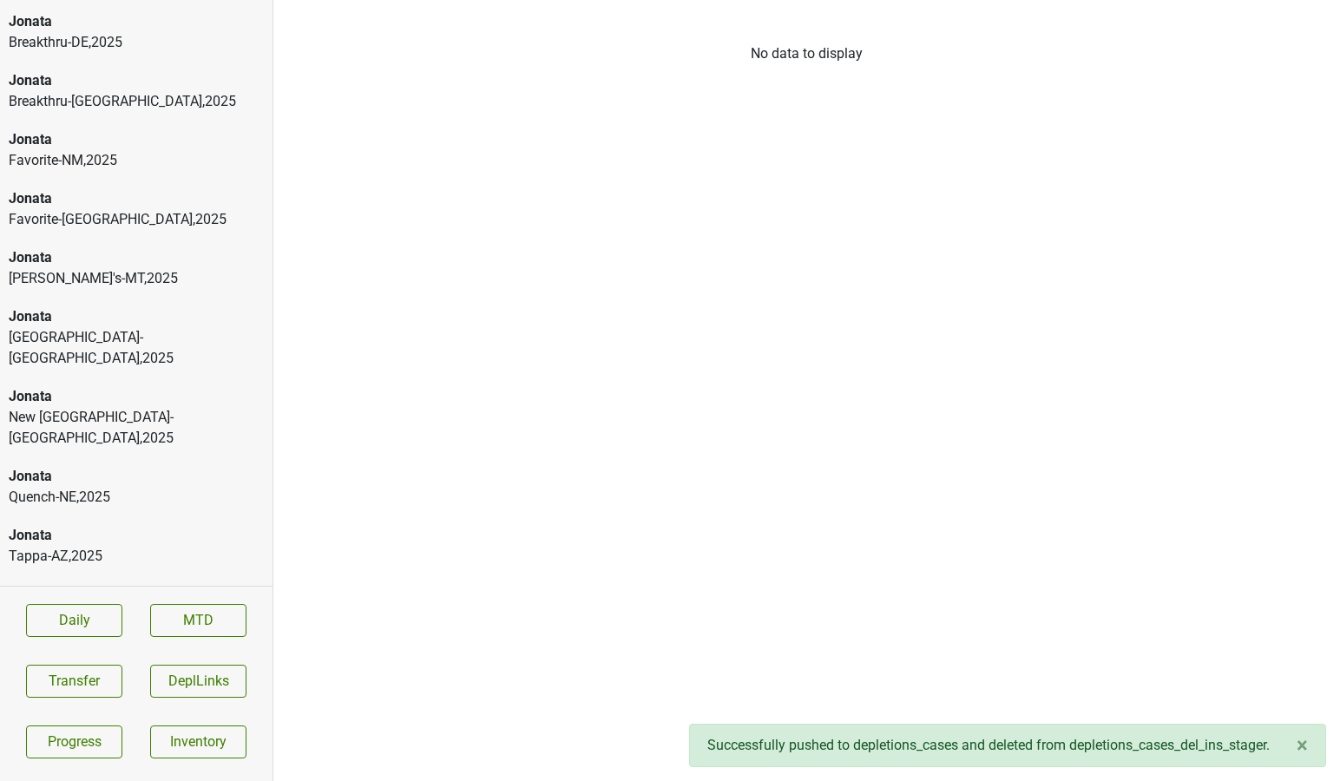
scroll to position [6720, 0]
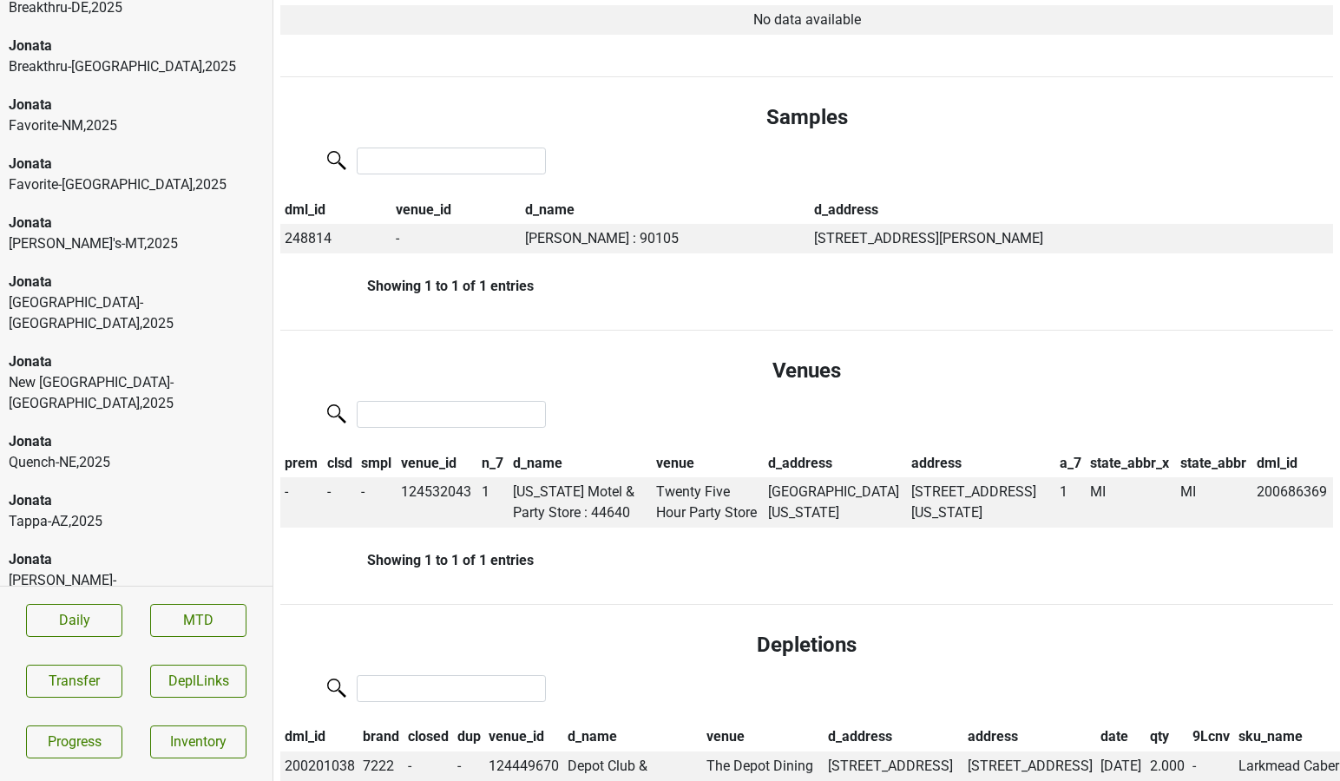
scroll to position [0, 0]
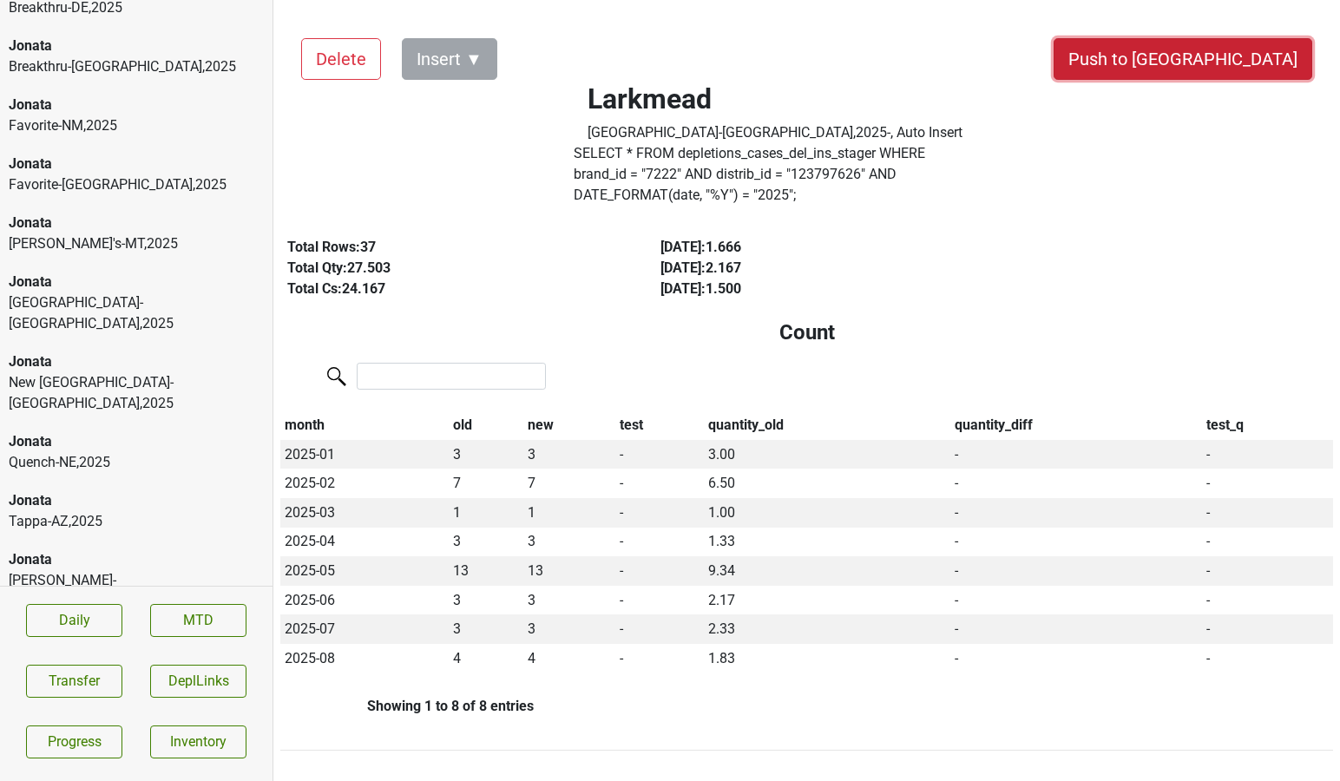
click at [1243, 61] on button "Push to [GEOGRAPHIC_DATA]" at bounding box center [1182, 59] width 259 height 42
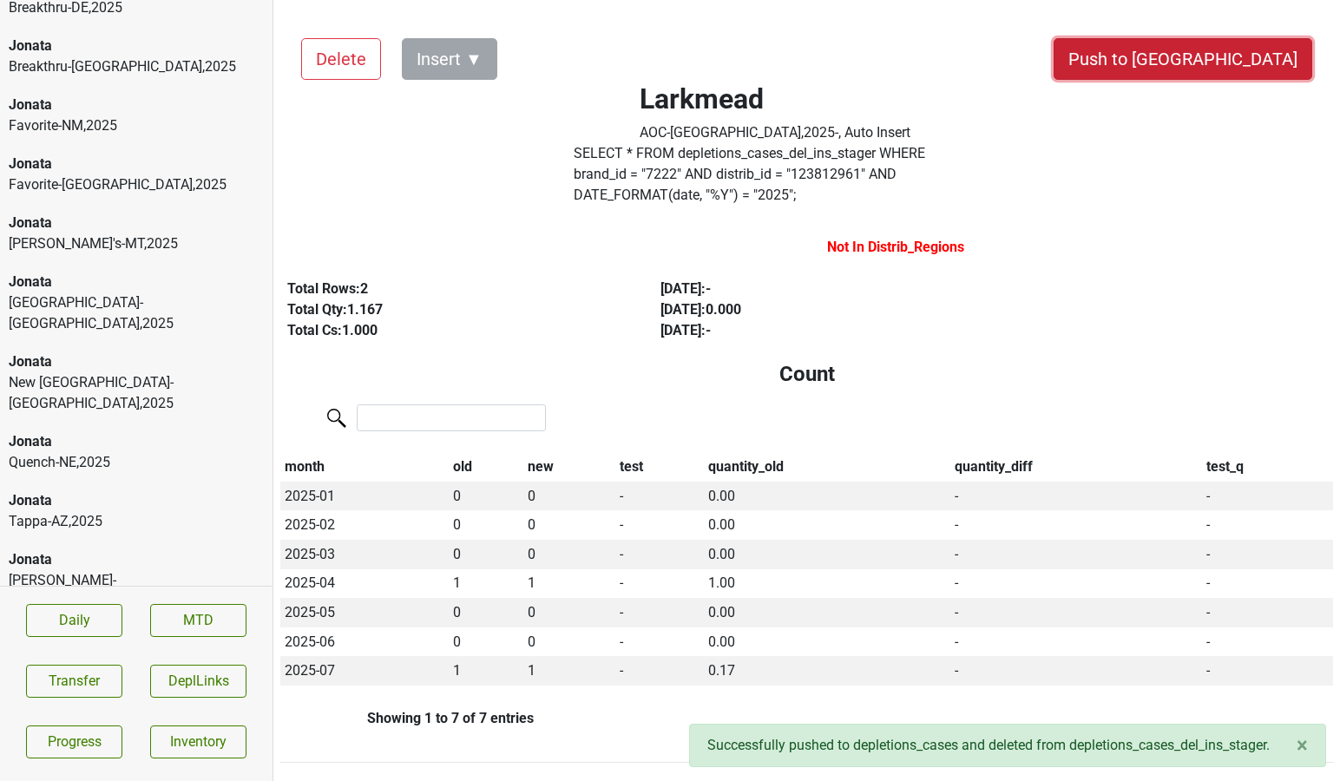
click at [1221, 64] on button "Push to [GEOGRAPHIC_DATA]" at bounding box center [1182, 59] width 259 height 42
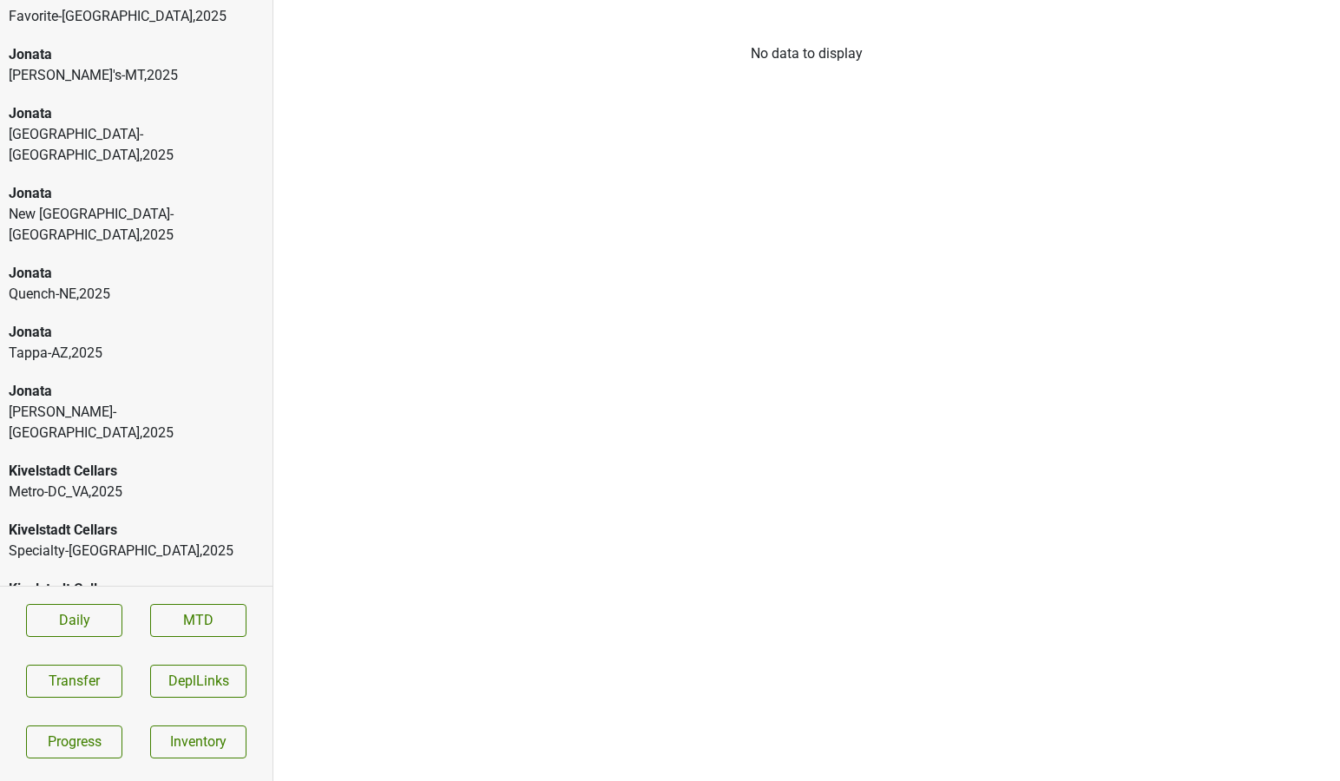
scroll to position [6894, 0]
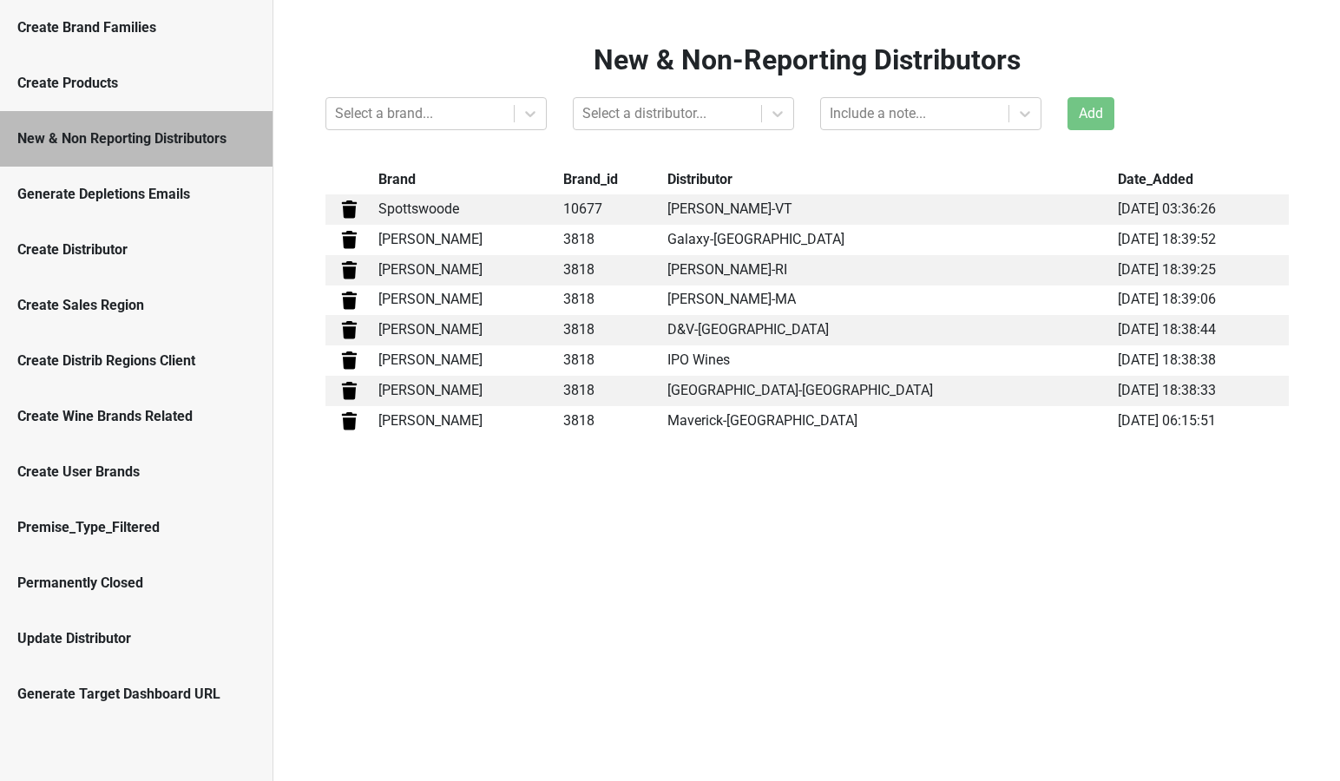
click at [132, 194] on div "Generate Depletions Emails" at bounding box center [136, 194] width 238 height 21
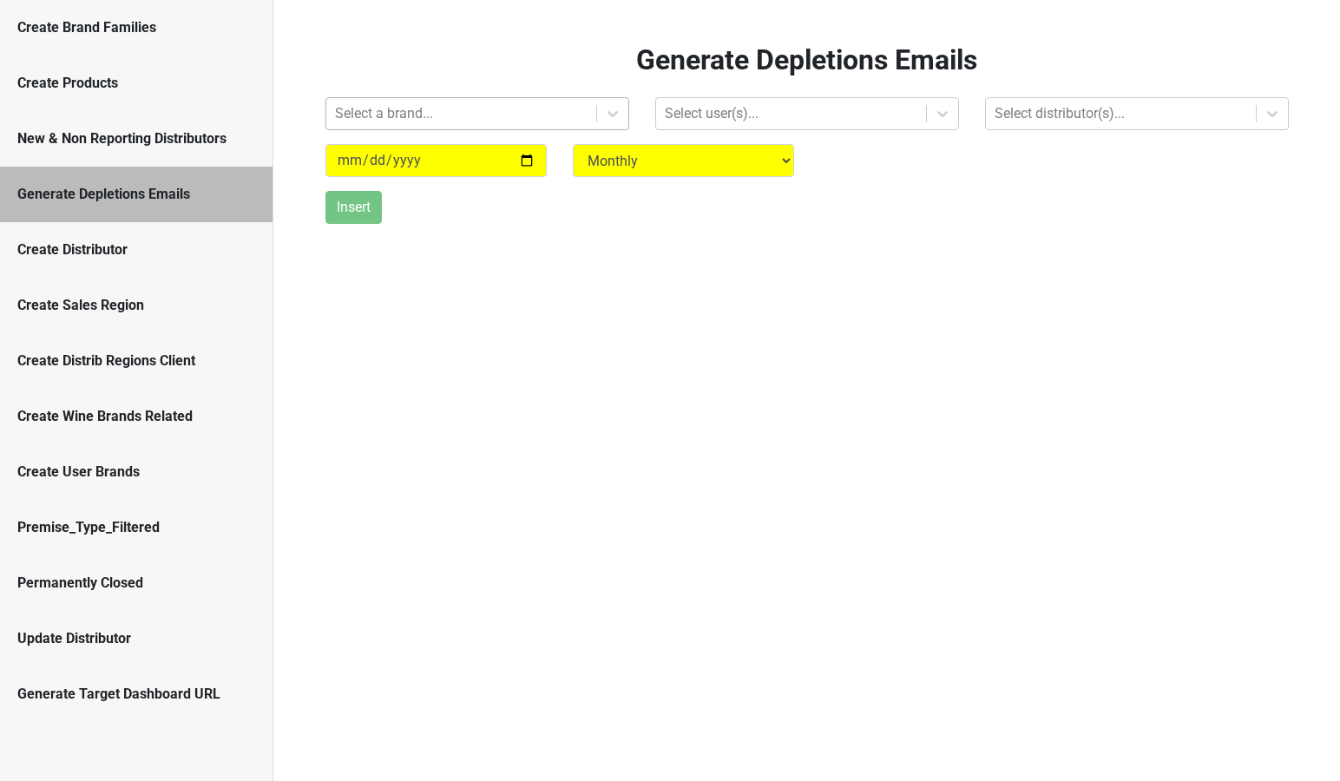
click at [594, 114] on div "Select a brand..." at bounding box center [461, 113] width 270 height 31
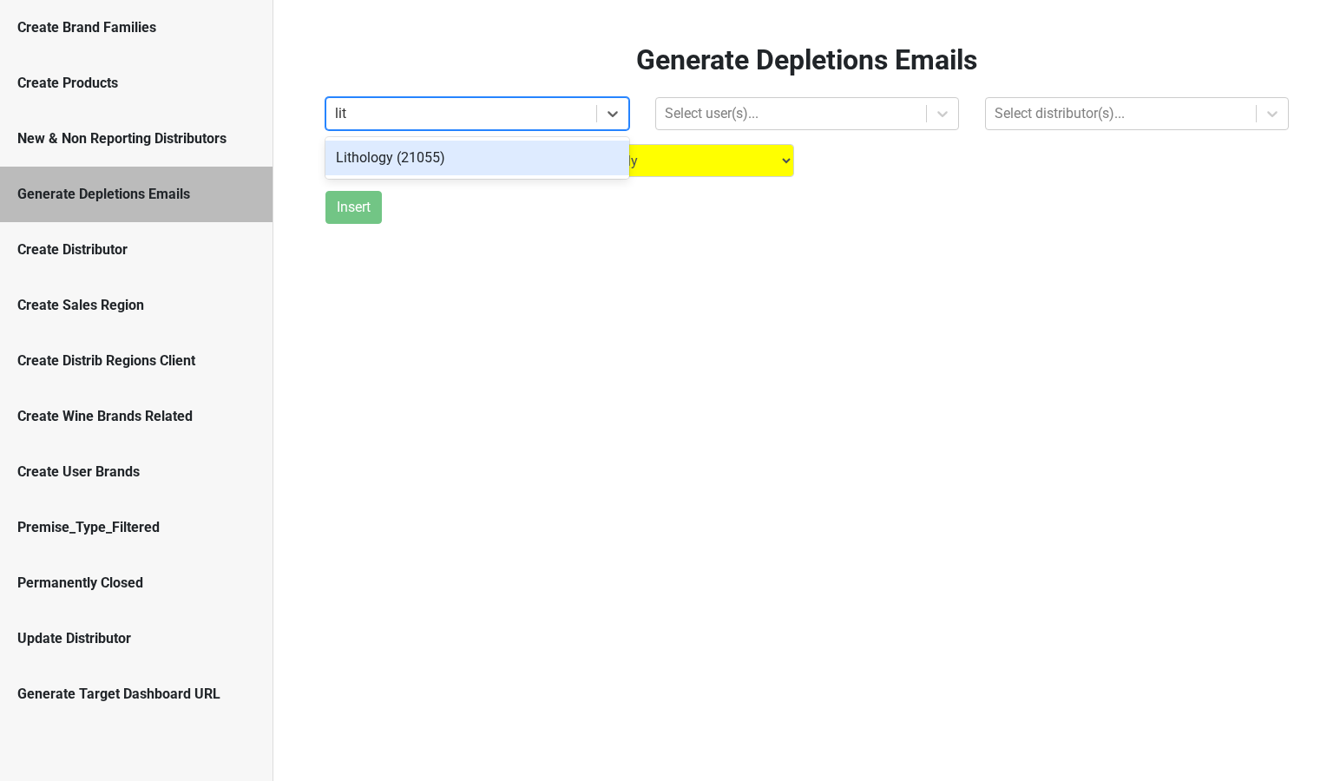
type input "lith"
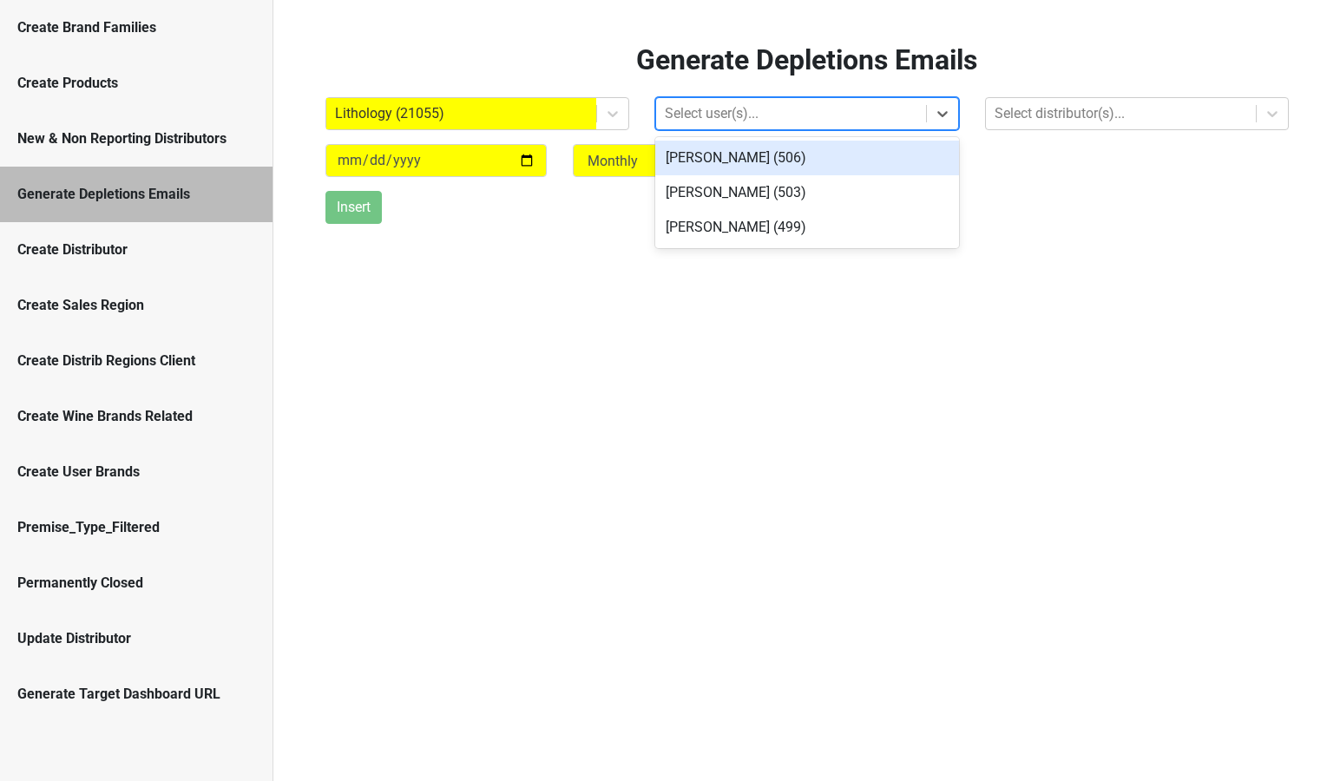
click at [698, 110] on div at bounding box center [791, 114] width 252 height 24
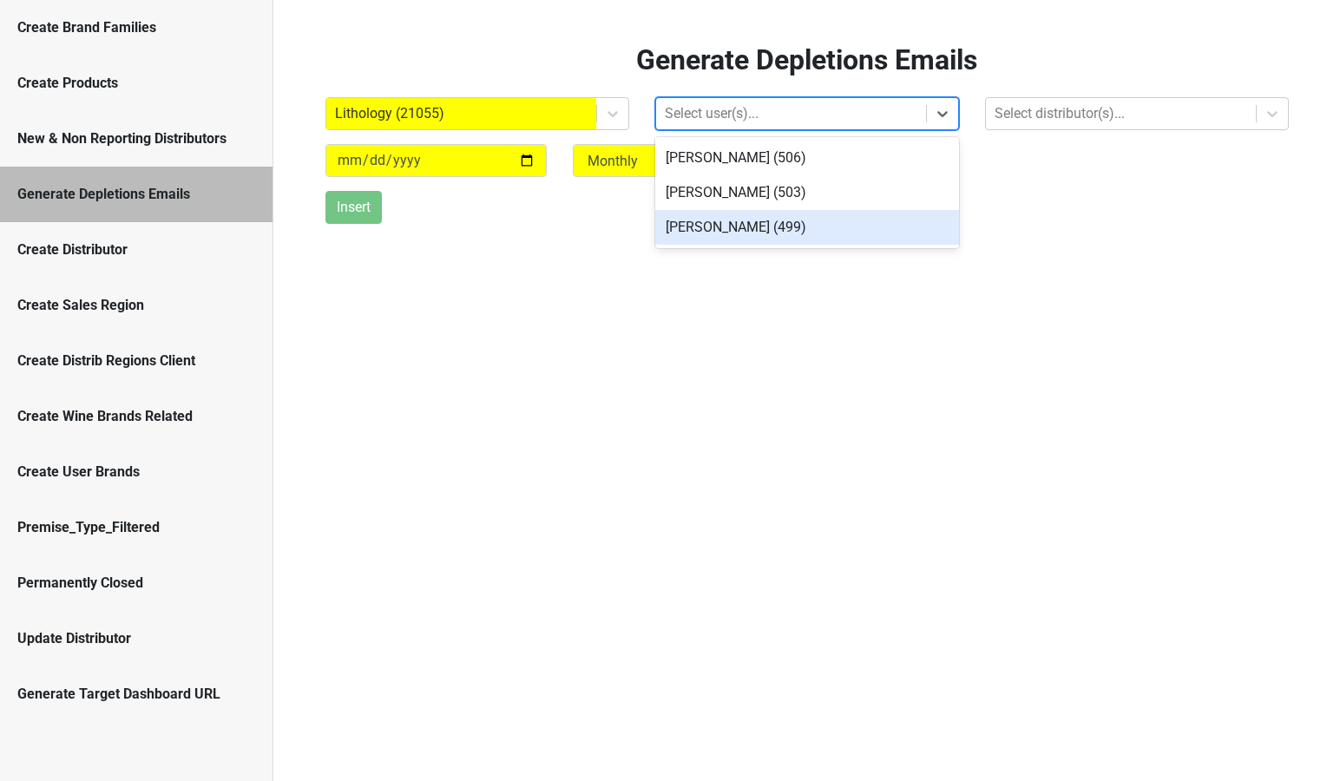
click at [711, 223] on div "Paul Trione (499)" at bounding box center [807, 227] width 304 height 35
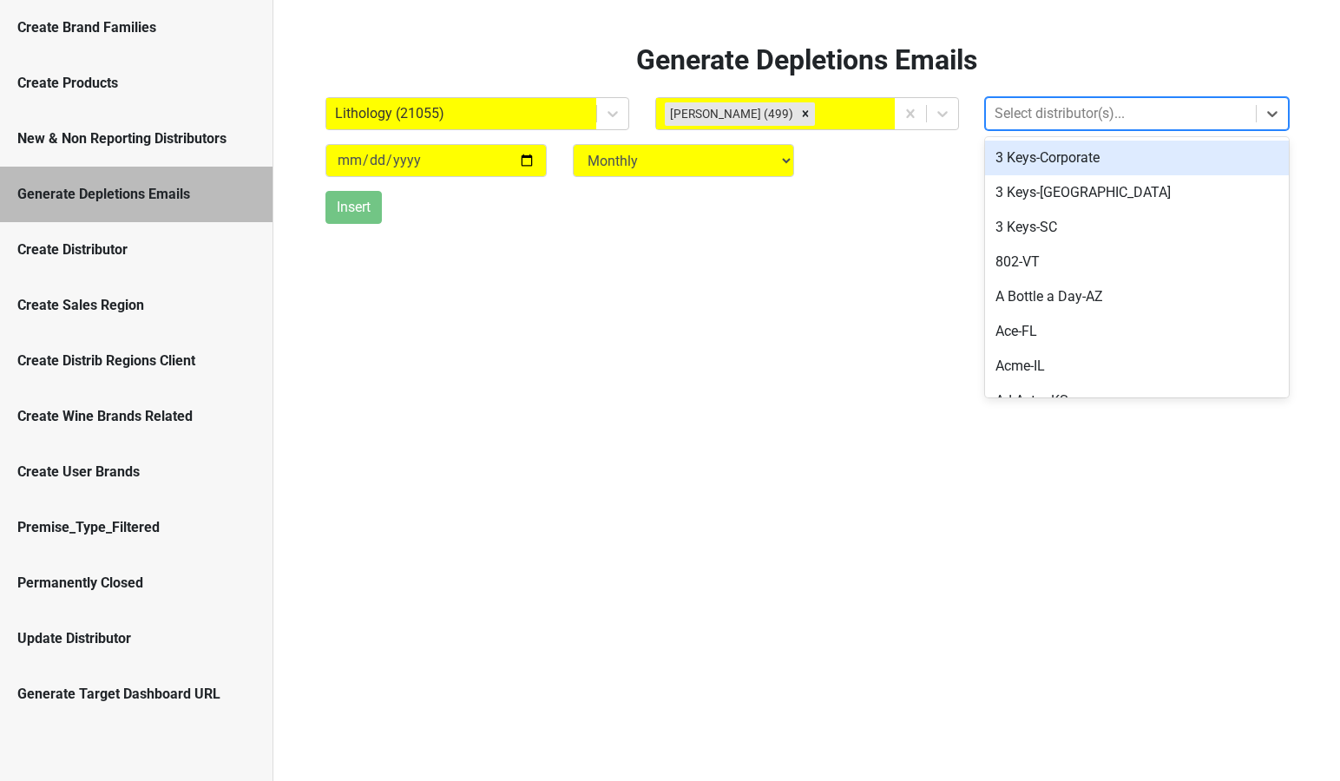
click at [1022, 109] on div at bounding box center [1120, 114] width 252 height 24
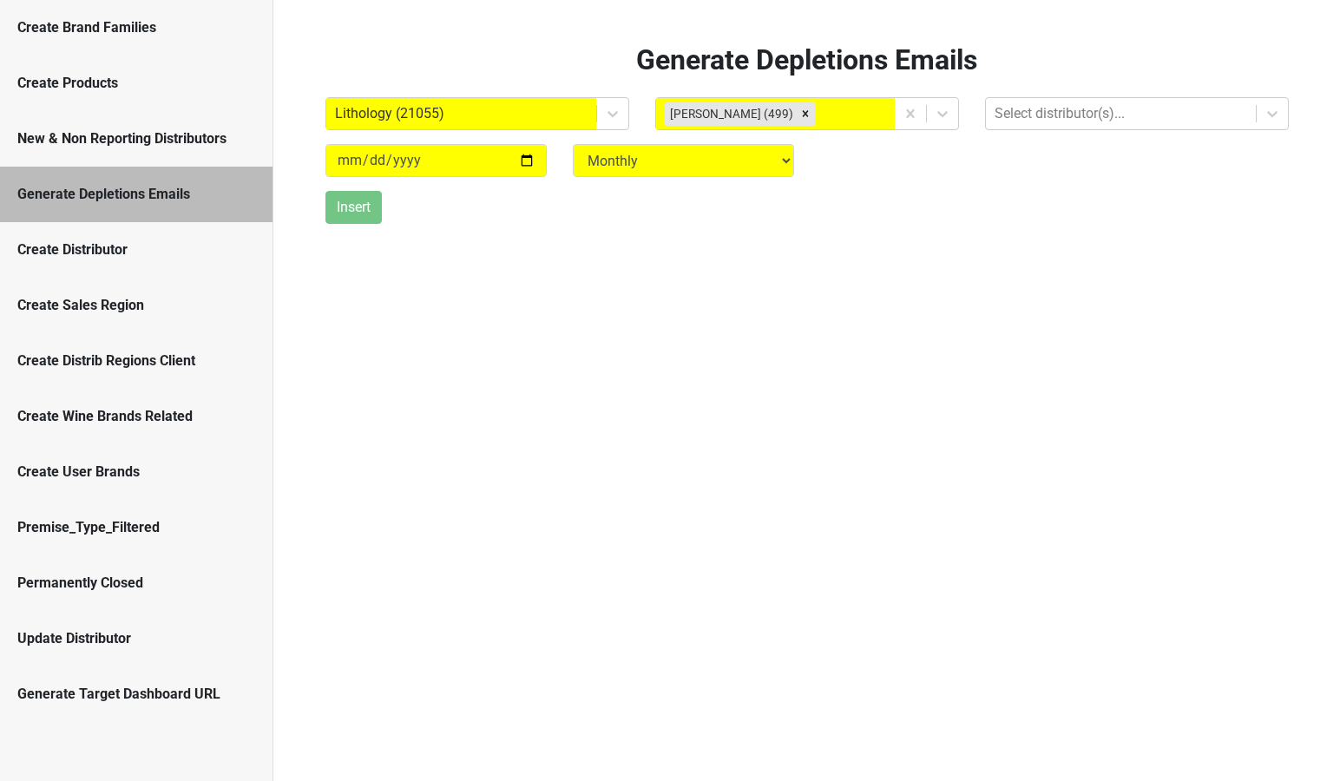
click at [782, 263] on div "Generate Depletions Emails Lithology (21055) Paul Trione (499) Select distribut…" at bounding box center [806, 390] width 1066 height 781
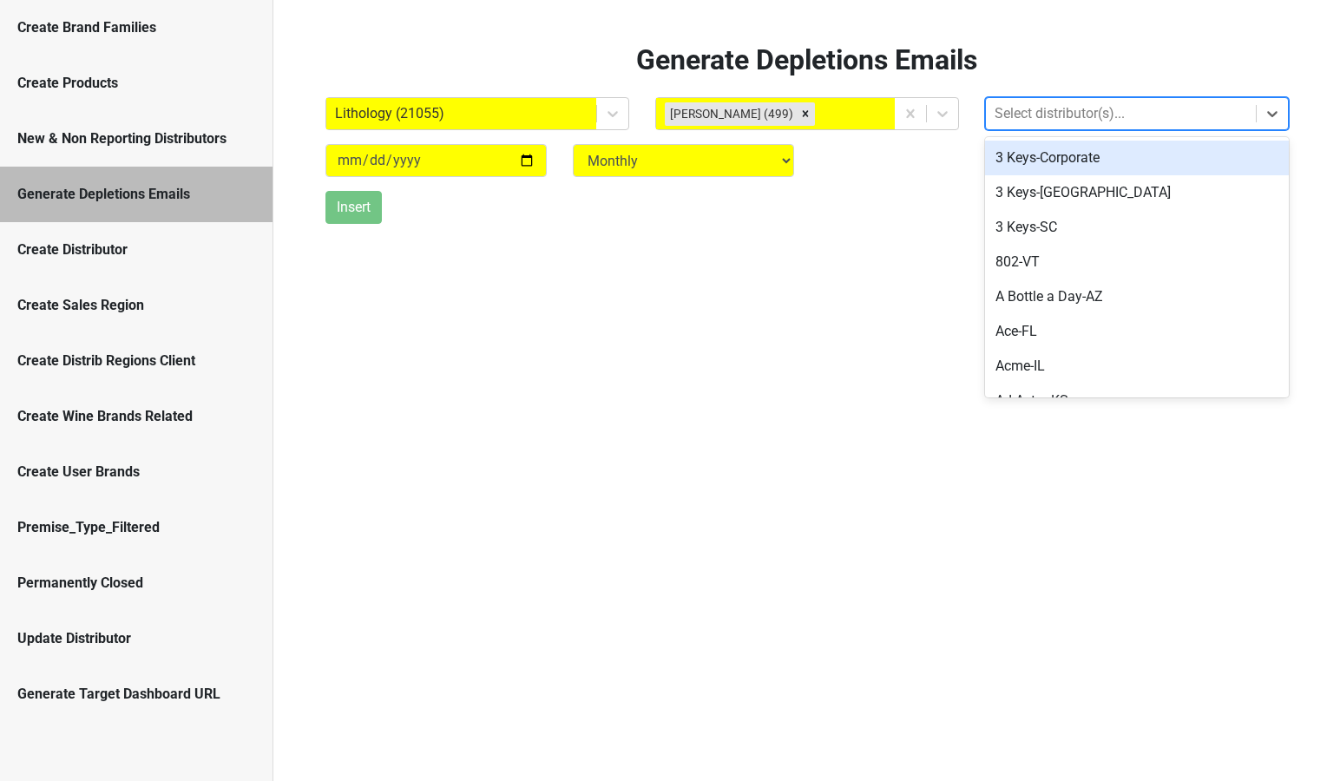
click at [1057, 121] on div at bounding box center [1120, 114] width 252 height 24
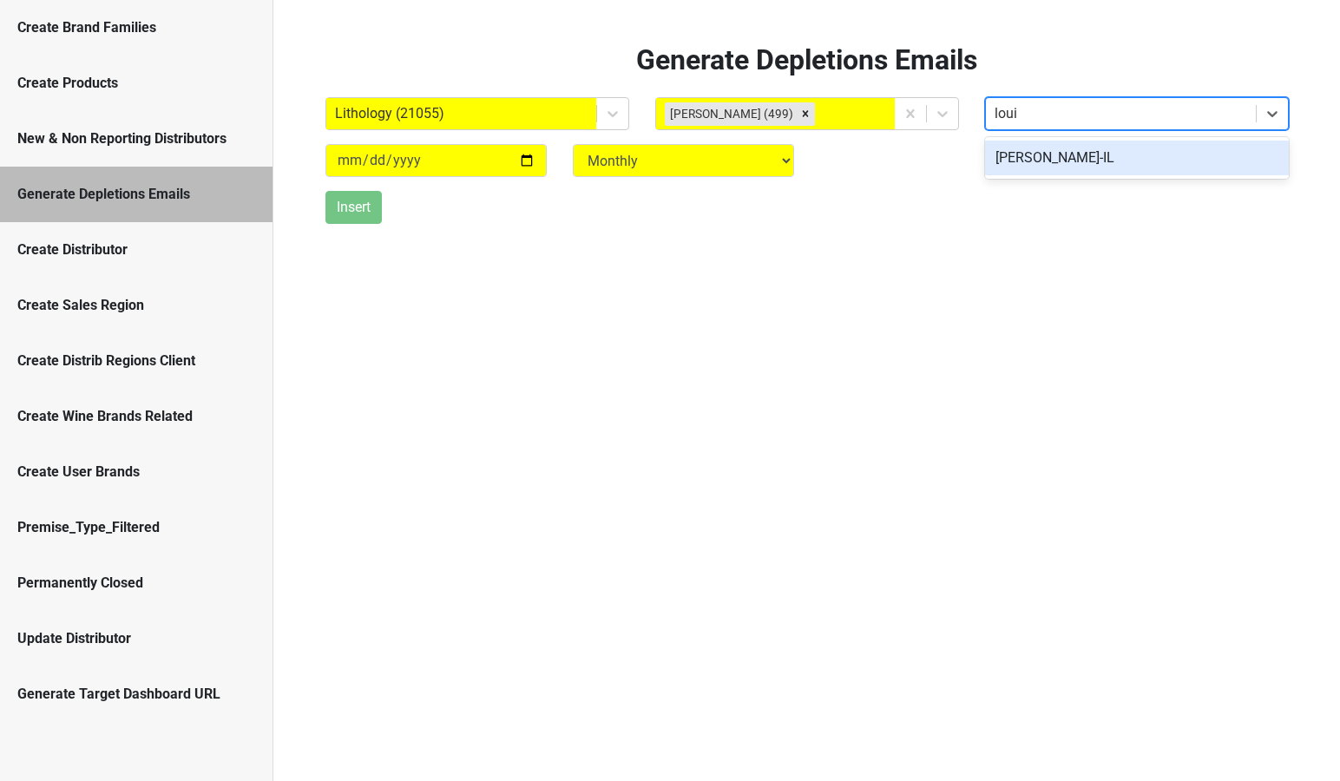
type input "louis"
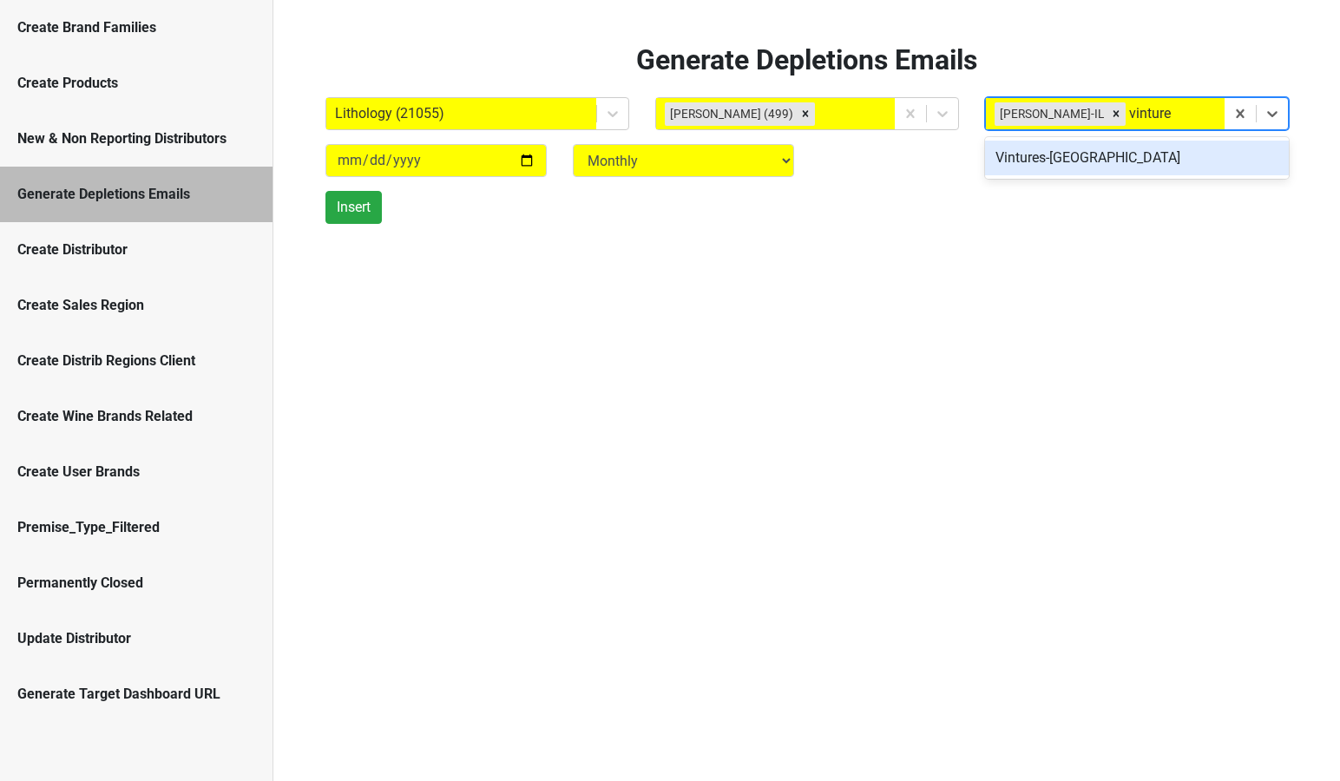
type input "vintures"
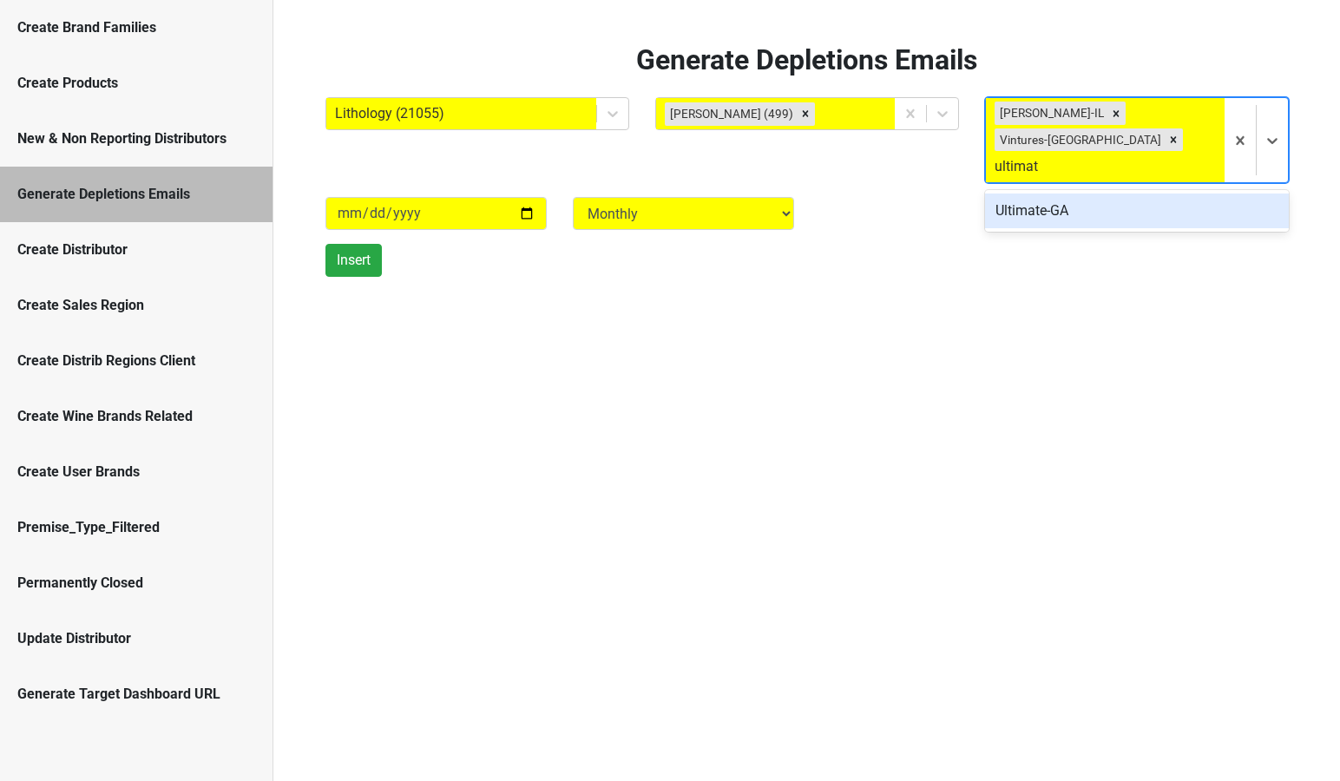
type input "ultimate"
type input "mystic"
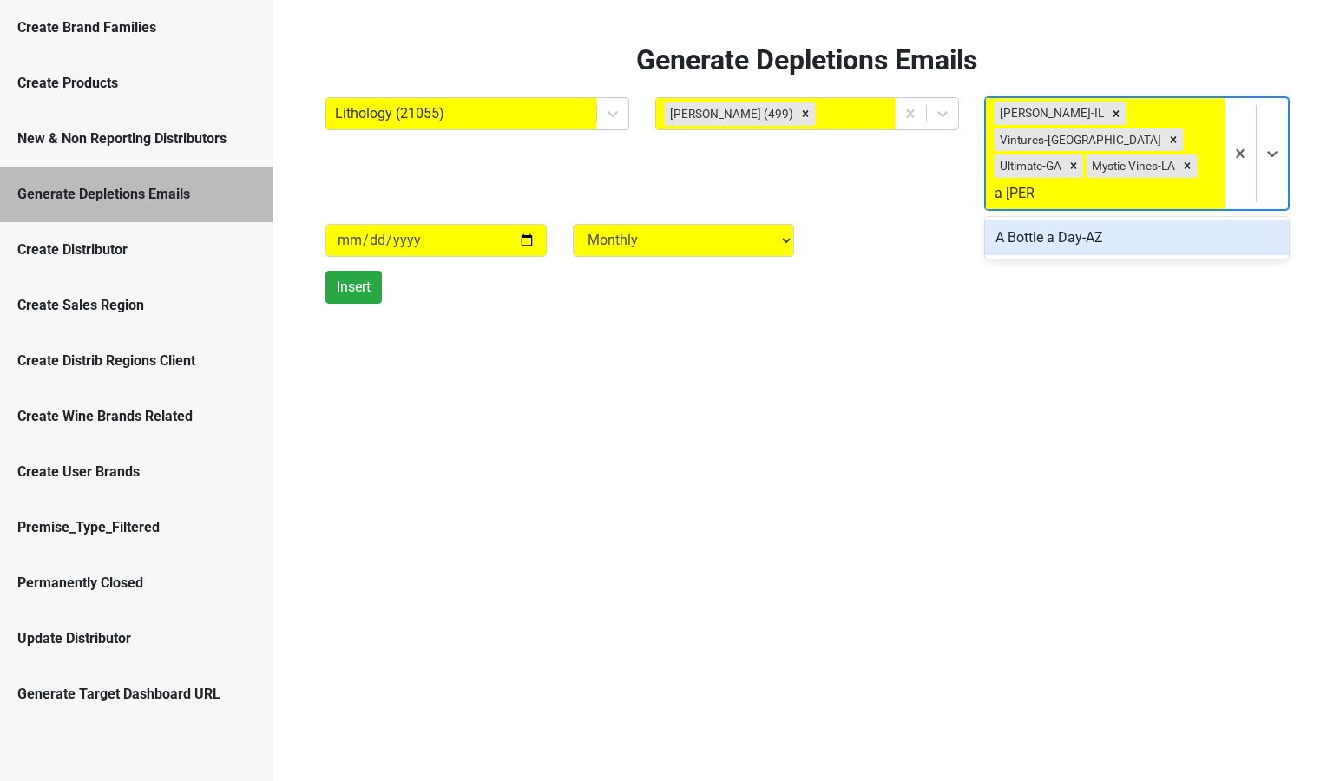
type input "a bottl"
type input "great lakes"
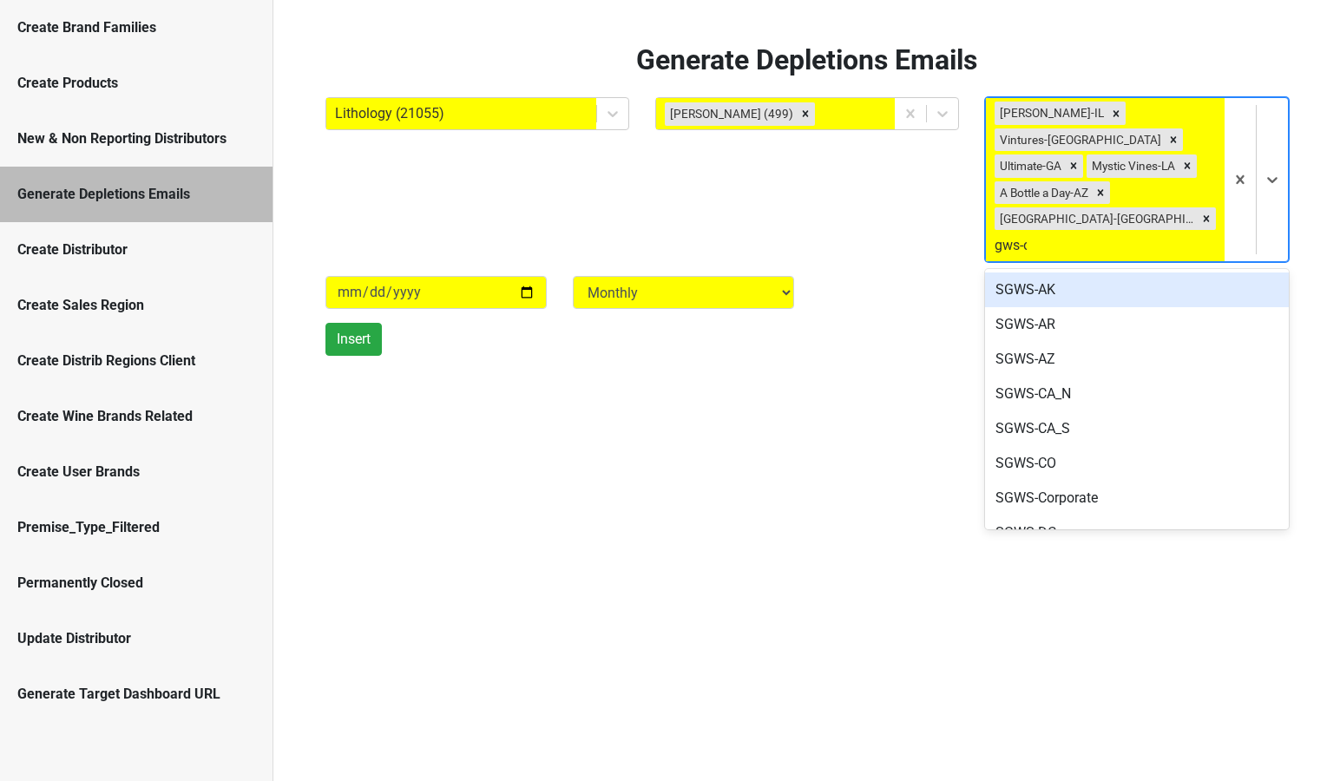
type input "gws-oh"
type input "sgws-c"
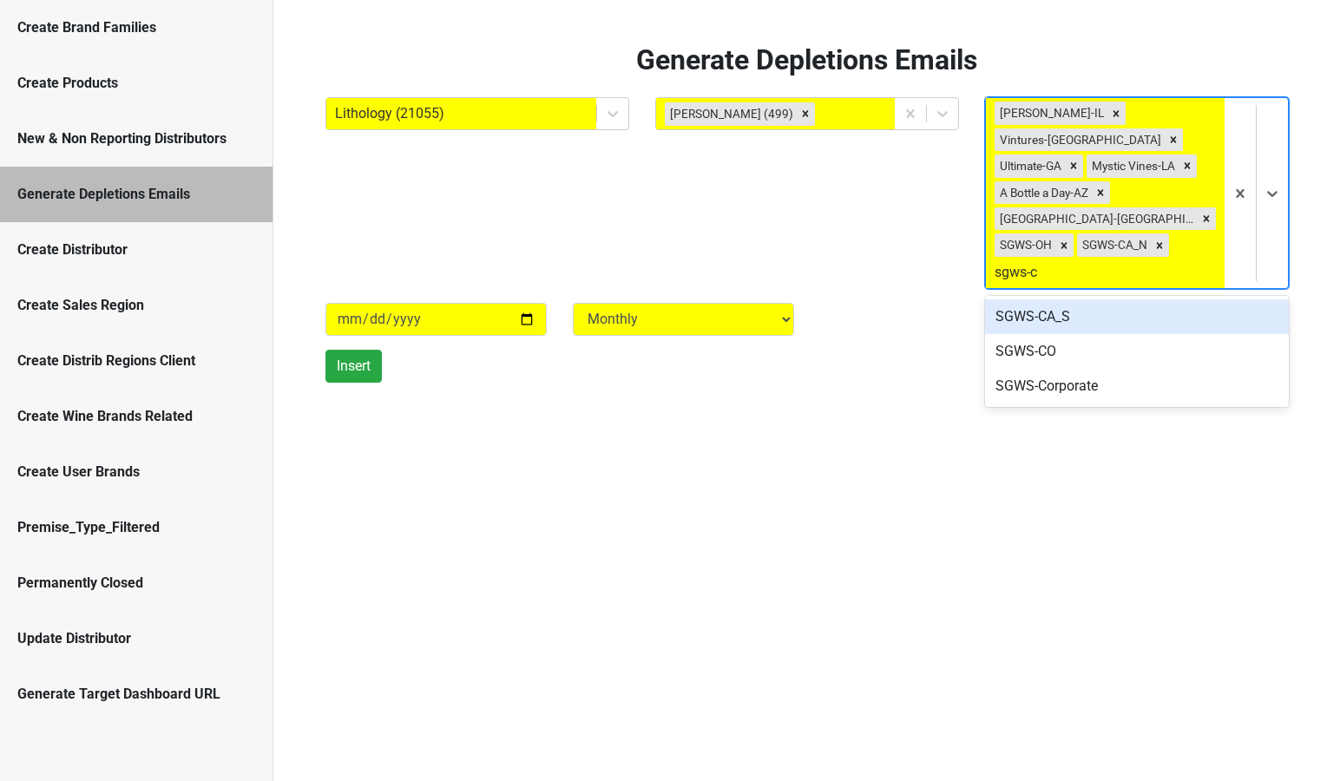
click at [1103, 299] on div "SGWS-CA_S" at bounding box center [1137, 316] width 304 height 35
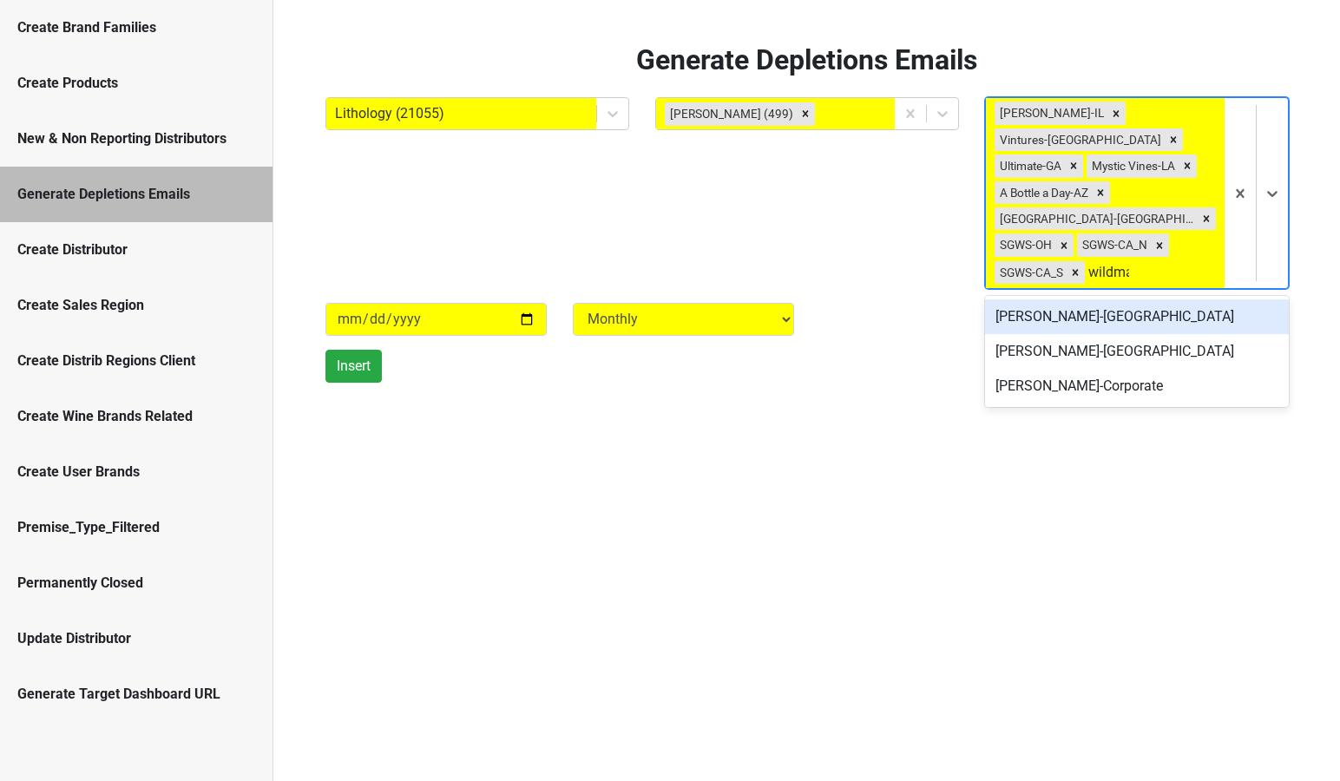
type input "wildman"
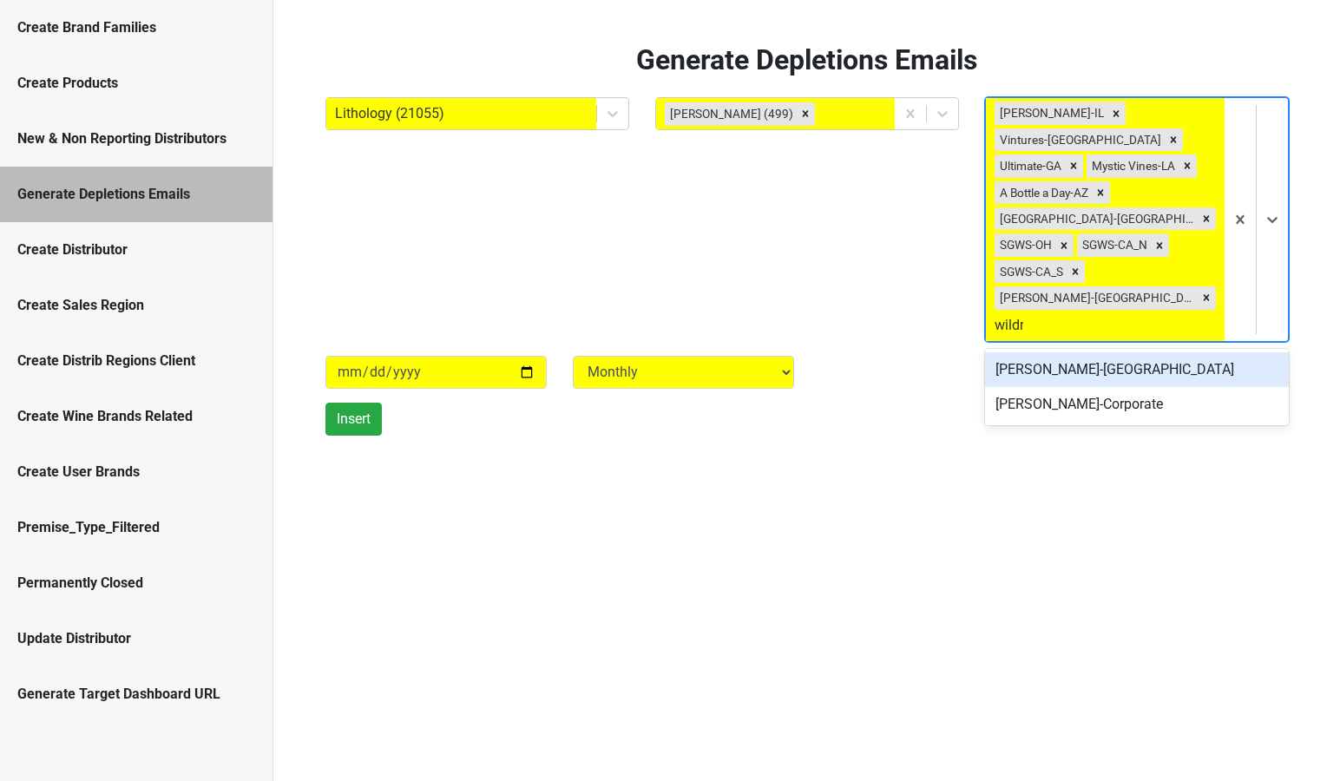
type input "wildman"
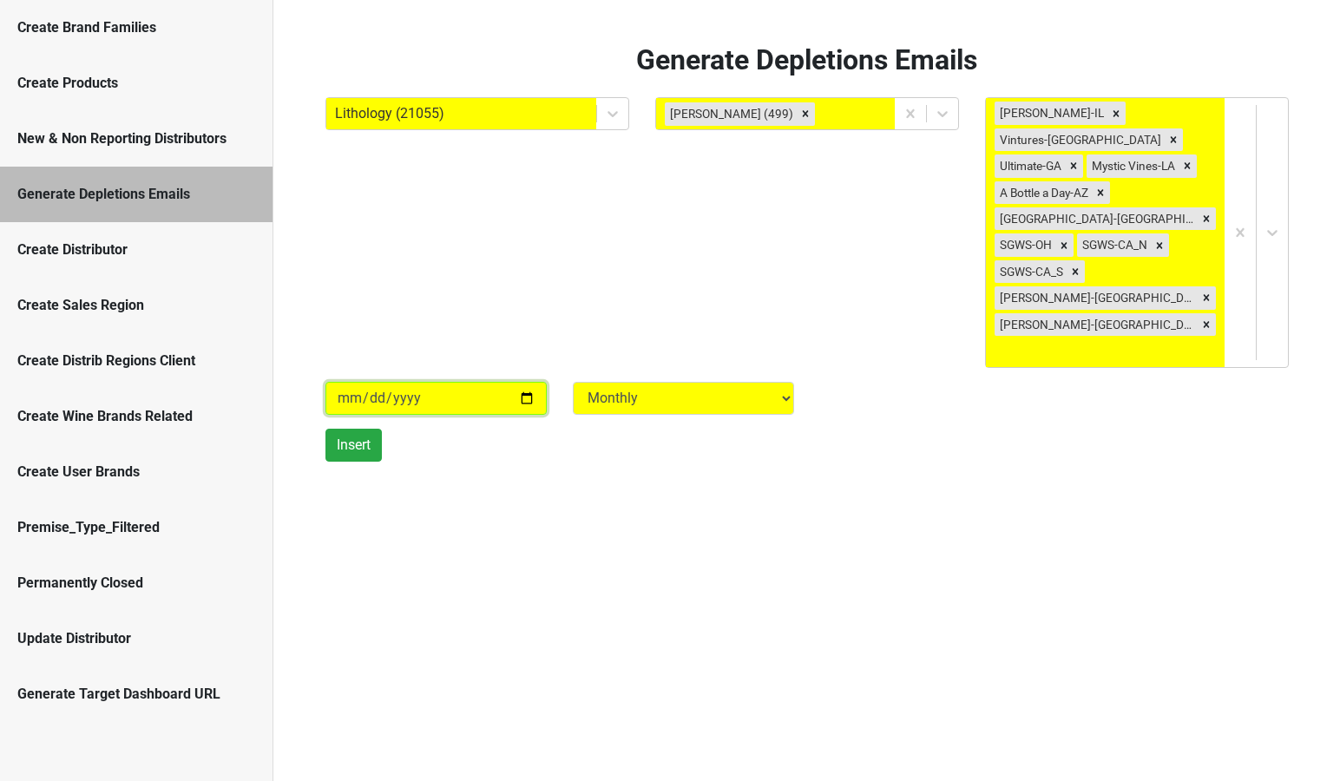
click at [351, 382] on input "2025-09-02" at bounding box center [435, 398] width 221 height 33
type input "2025-08-02"
click at [430, 538] on div "Generate Depletions Emails Lithology (21055) Paul Trione (499) Louis Glunz-IL V…" at bounding box center [806, 390] width 1066 height 781
click at [358, 429] on button "Insert" at bounding box center [353, 445] width 56 height 33
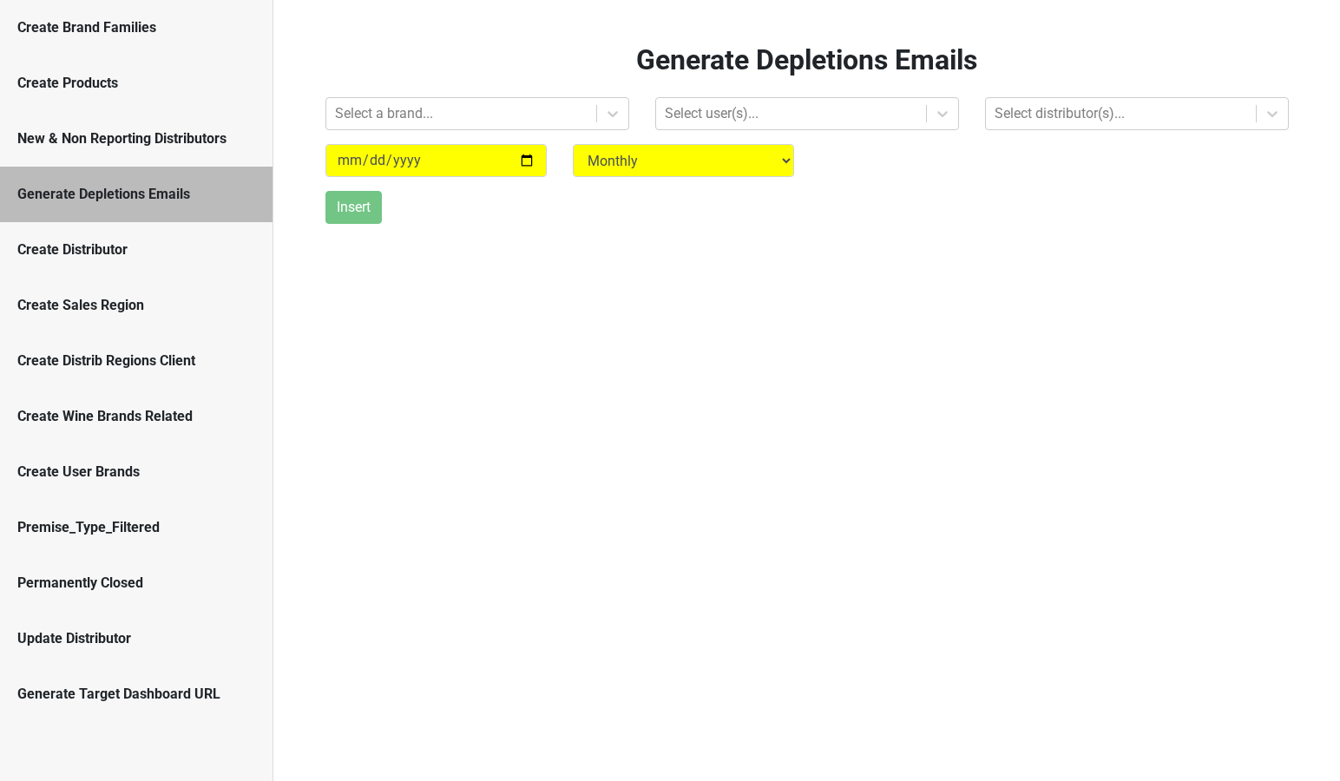
click at [193, 35] on div "Create Brand Families" at bounding box center [136, 27] width 238 height 21
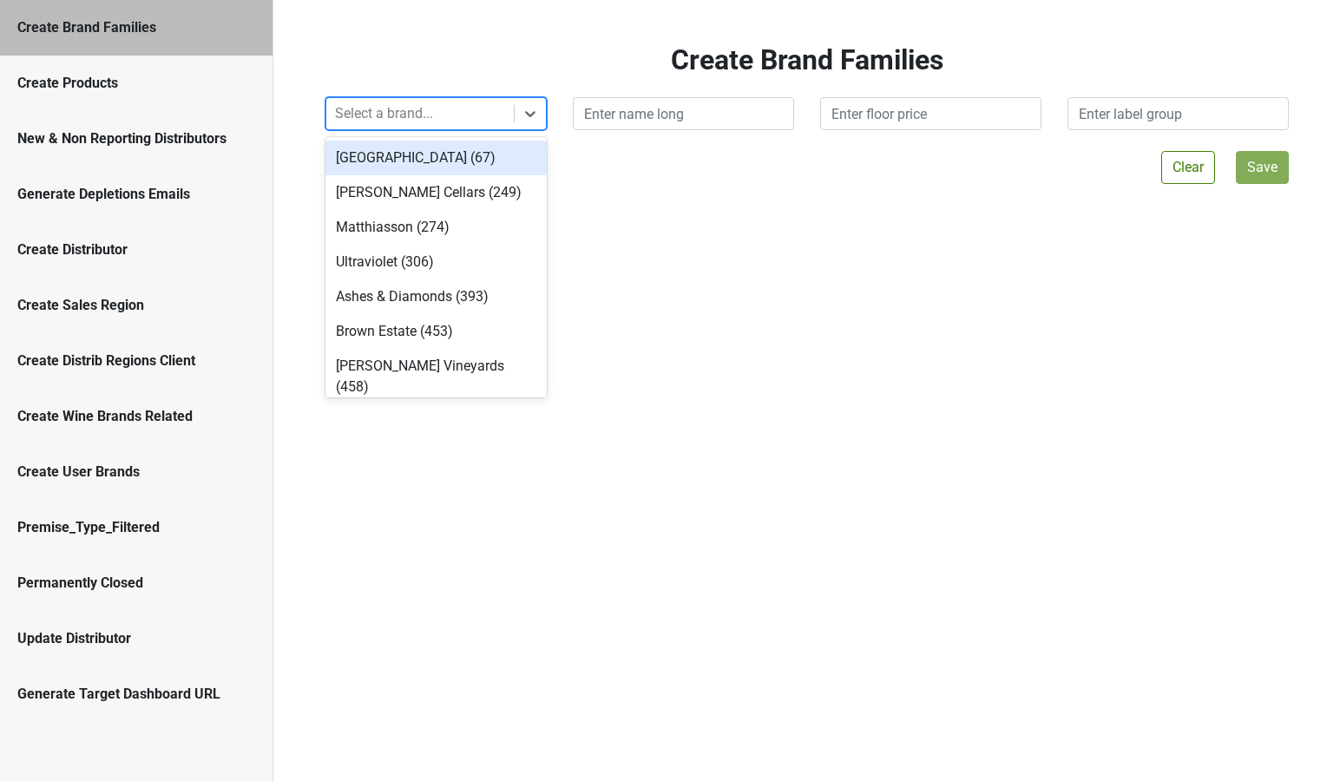
click at [369, 119] on div at bounding box center [420, 114] width 170 height 24
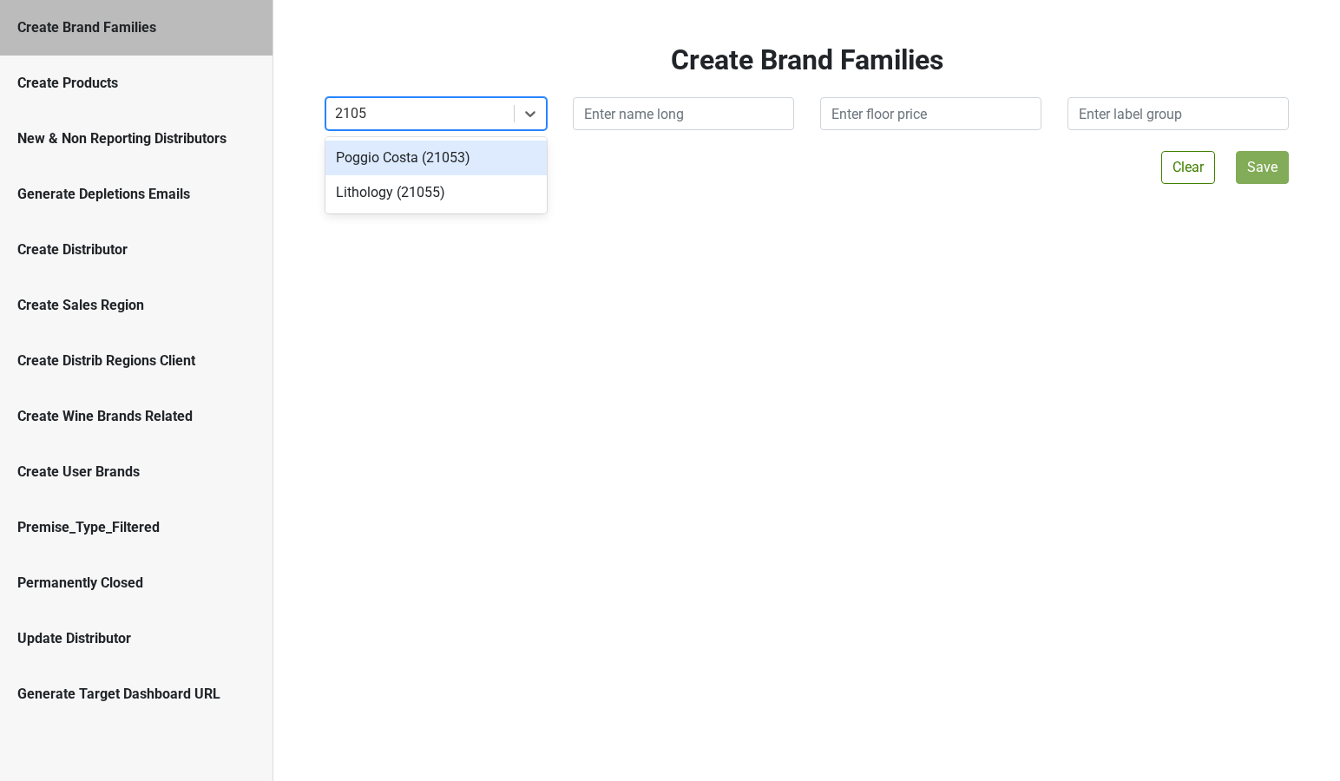
type input "21055"
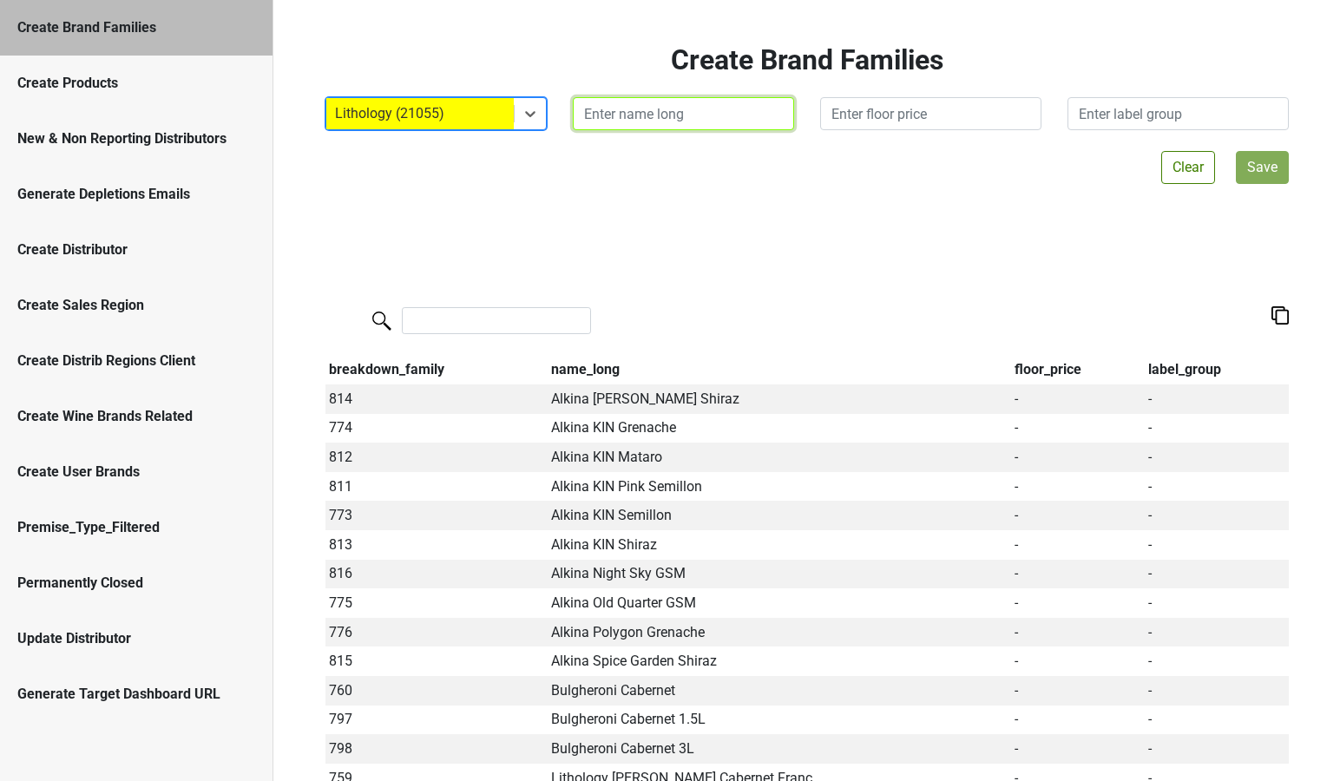
click at [675, 128] on input "text" at bounding box center [683, 113] width 221 height 33
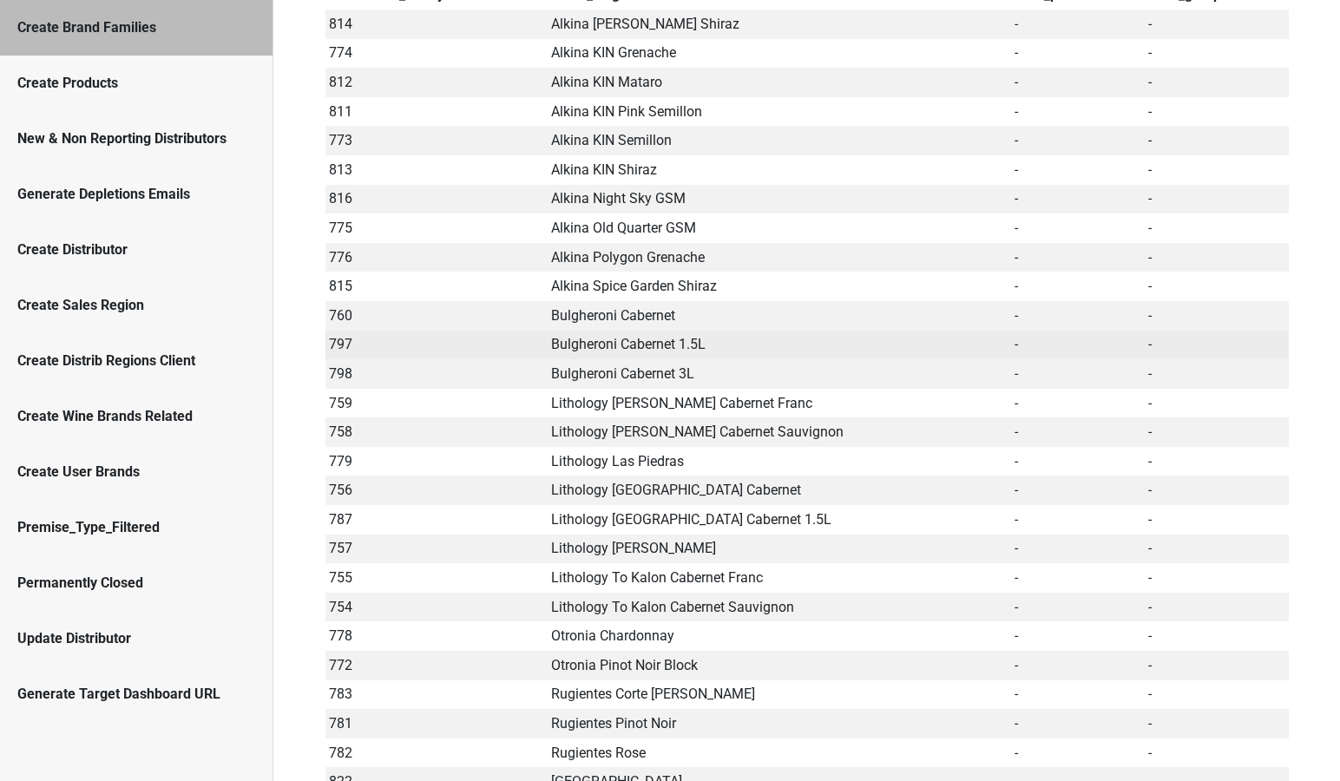
scroll to position [376, 0]
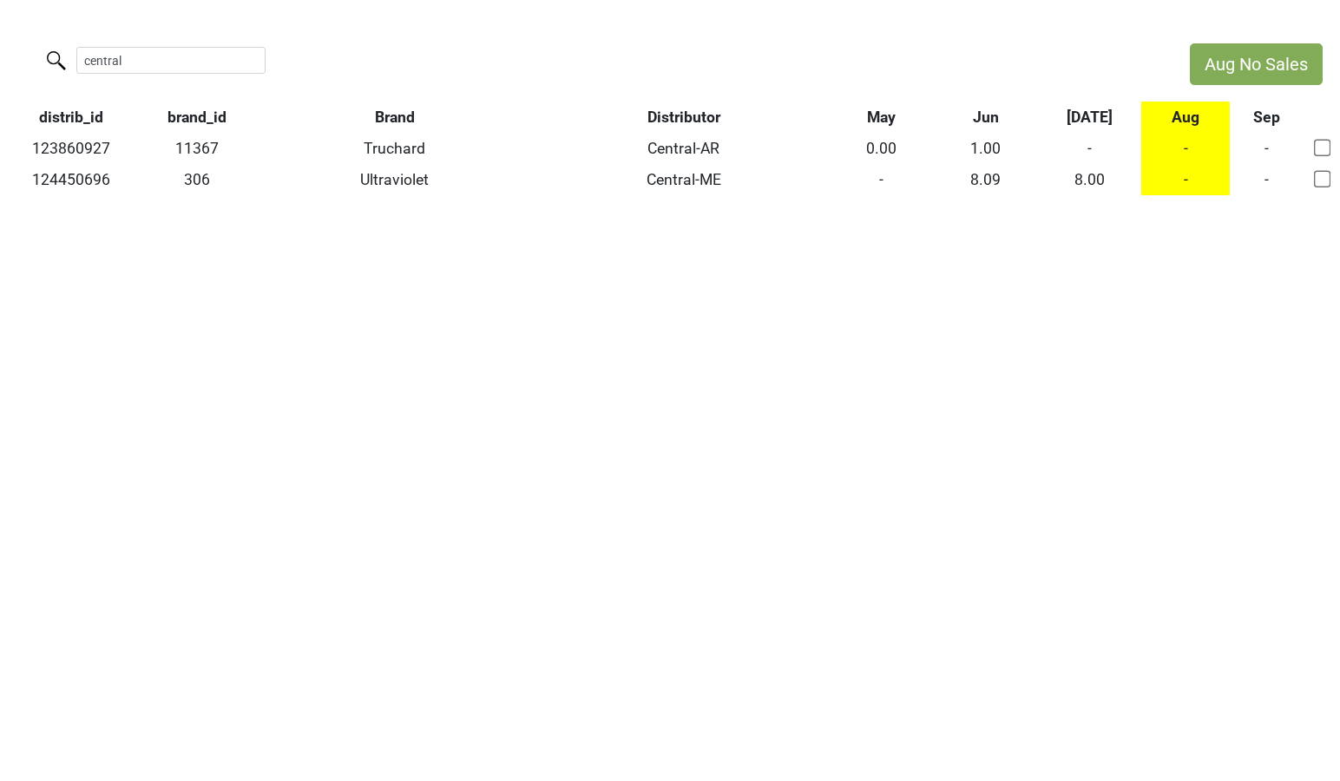
drag, startPoint x: 133, startPoint y: 62, endPoint x: 41, endPoint y: 12, distance: 104.8
click at [39, 34] on html "Aug No Sales central distrib_id brand_id Brand Distributor May Jun [DATE] Aug S…" at bounding box center [670, 119] width 1340 height 239
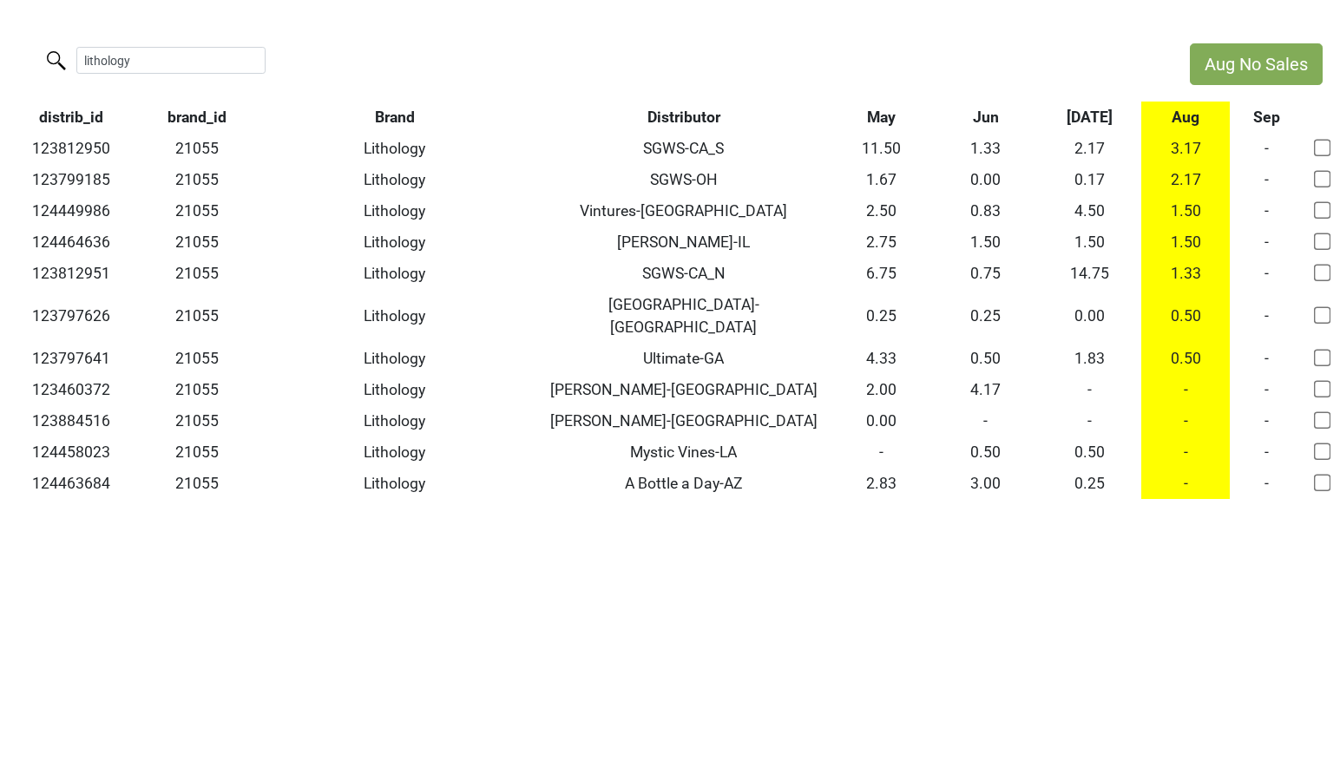
click at [698, 109] on th "Distributor" at bounding box center [683, 117] width 292 height 31
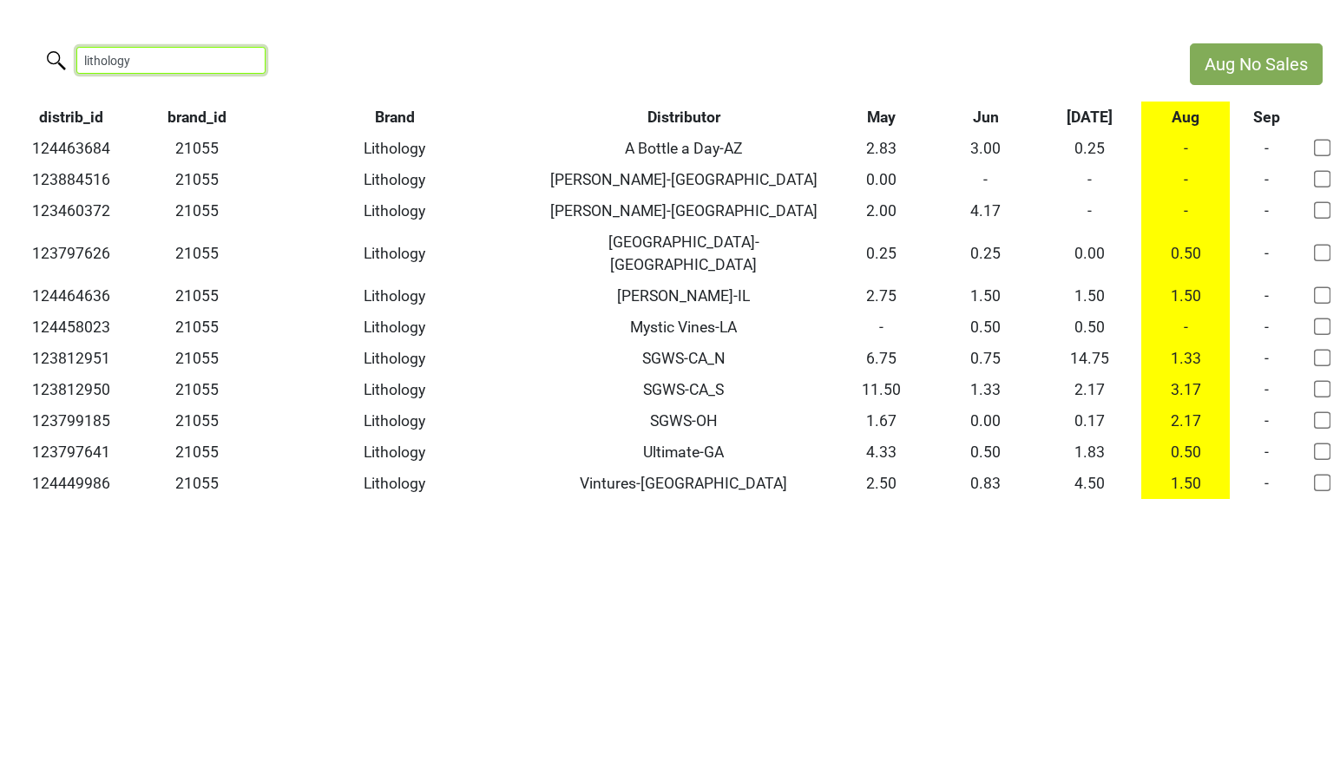
drag, startPoint x: 206, startPoint y: 56, endPoint x: -16, endPoint y: 22, distance: 225.5
click at [0, 22] on html "Aug No Sales lithology distrib_id brand_id Brand Distributor May Jun [DATE] Aug…" at bounding box center [670, 271] width 1340 height 542
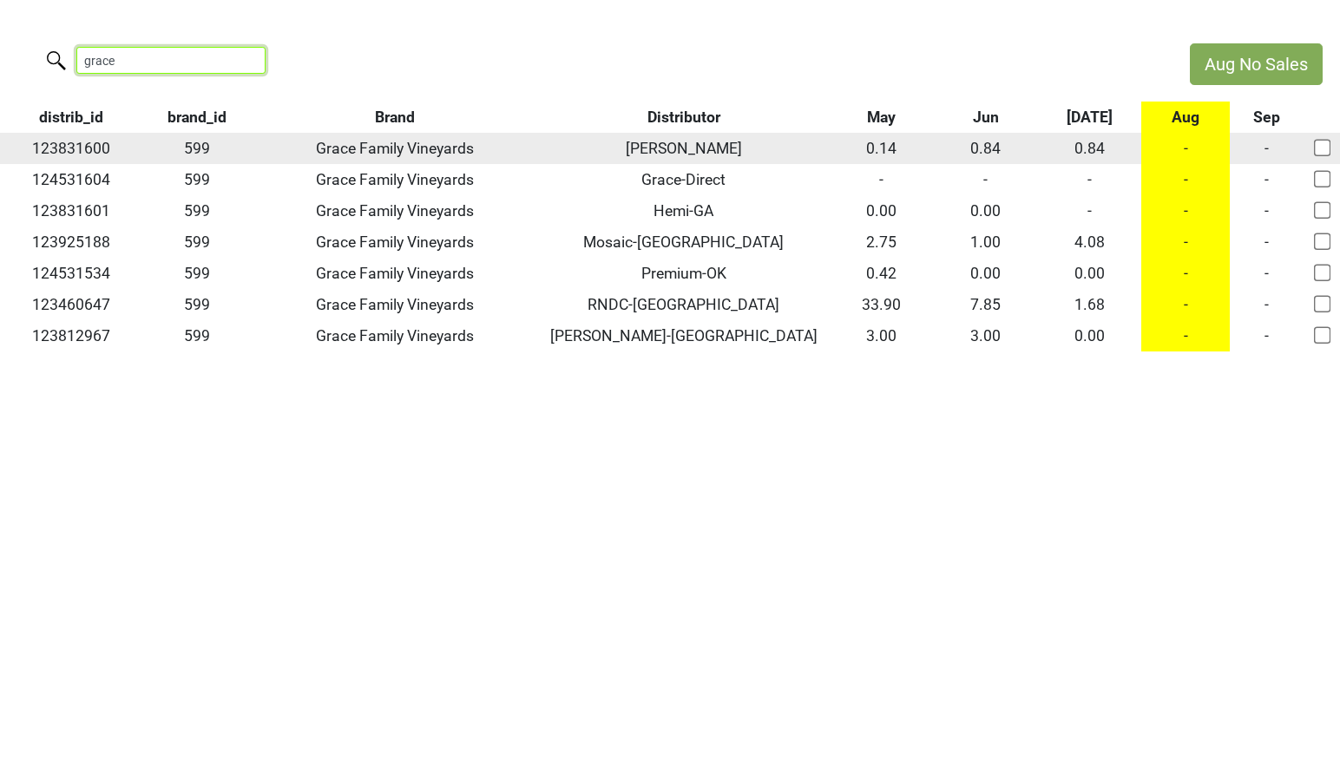
type input "grace"
click at [102, 140] on td "123831600" at bounding box center [71, 148] width 142 height 31
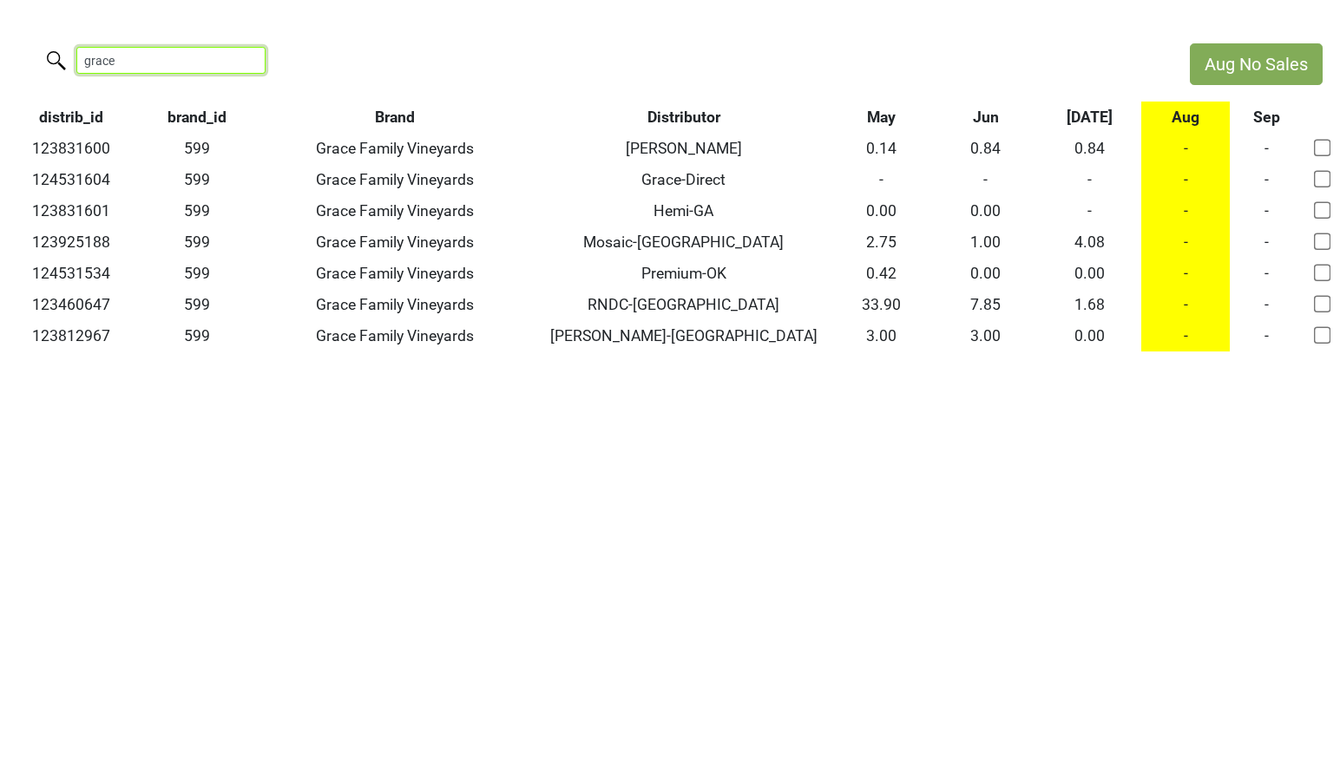
drag, startPoint x: 201, startPoint y: 55, endPoint x: 57, endPoint y: 51, distance: 144.1
click at [57, 51] on label "grace" at bounding box center [136, 58] width 189 height 30
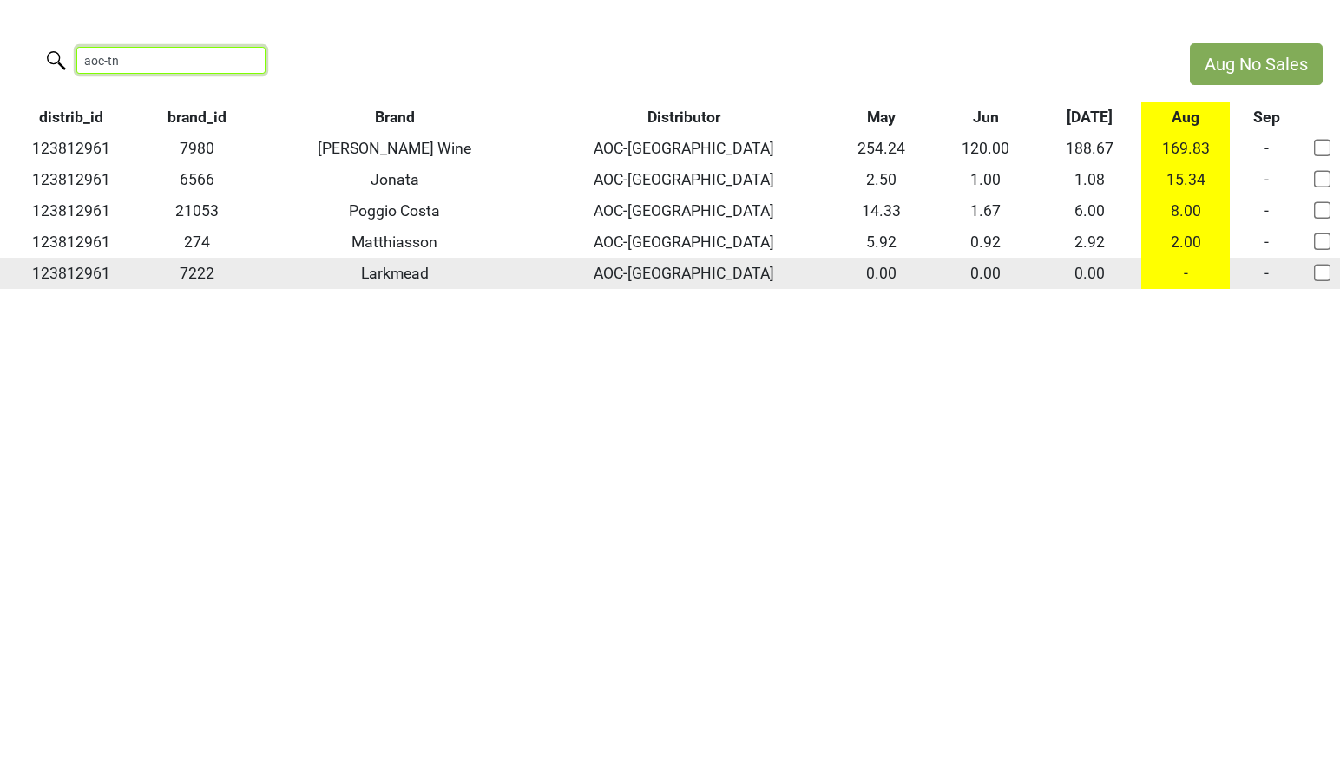
type input "aoc-tn"
click at [1323, 274] on input "checkbox" at bounding box center [1321, 272] width 17 height 17
checkbox input "true"
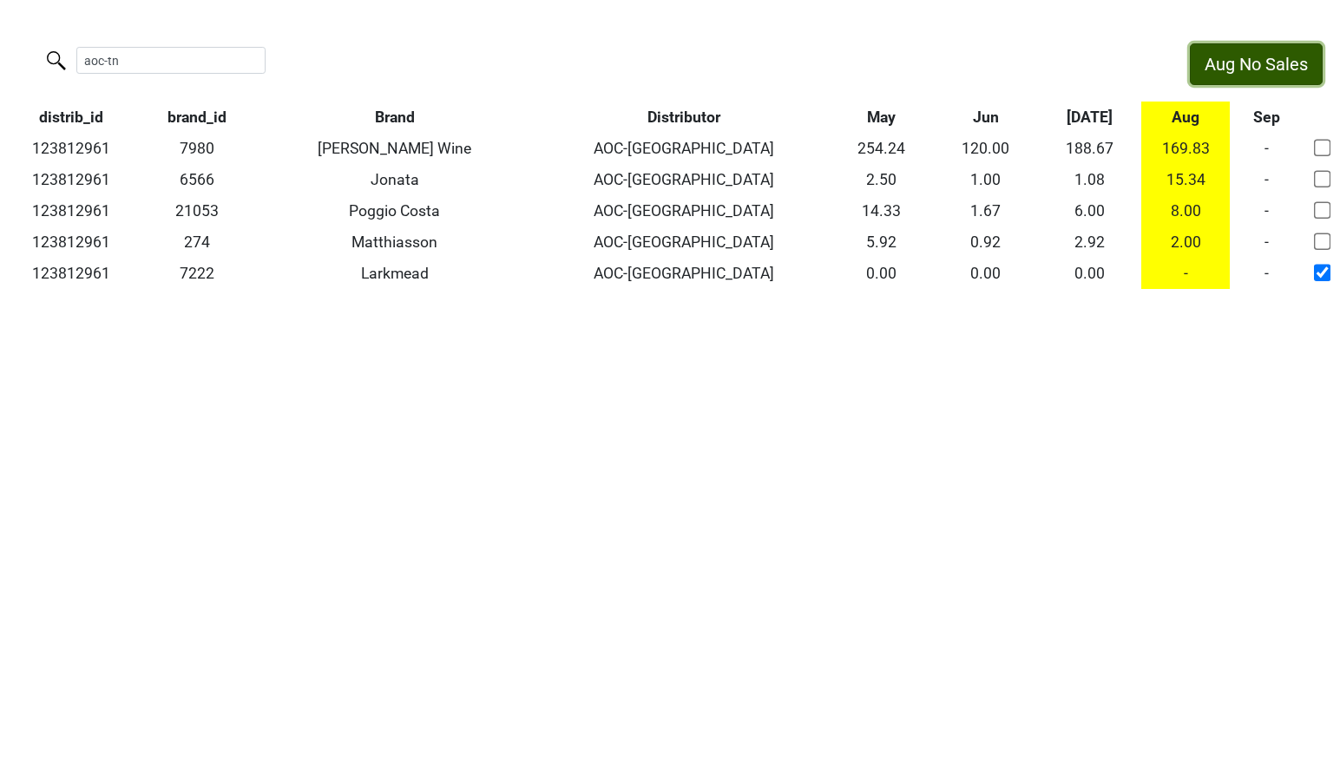
click at [1233, 73] on button "Aug No Sales" at bounding box center [1256, 64] width 133 height 42
